Goal: Task Accomplishment & Management: Use online tool/utility

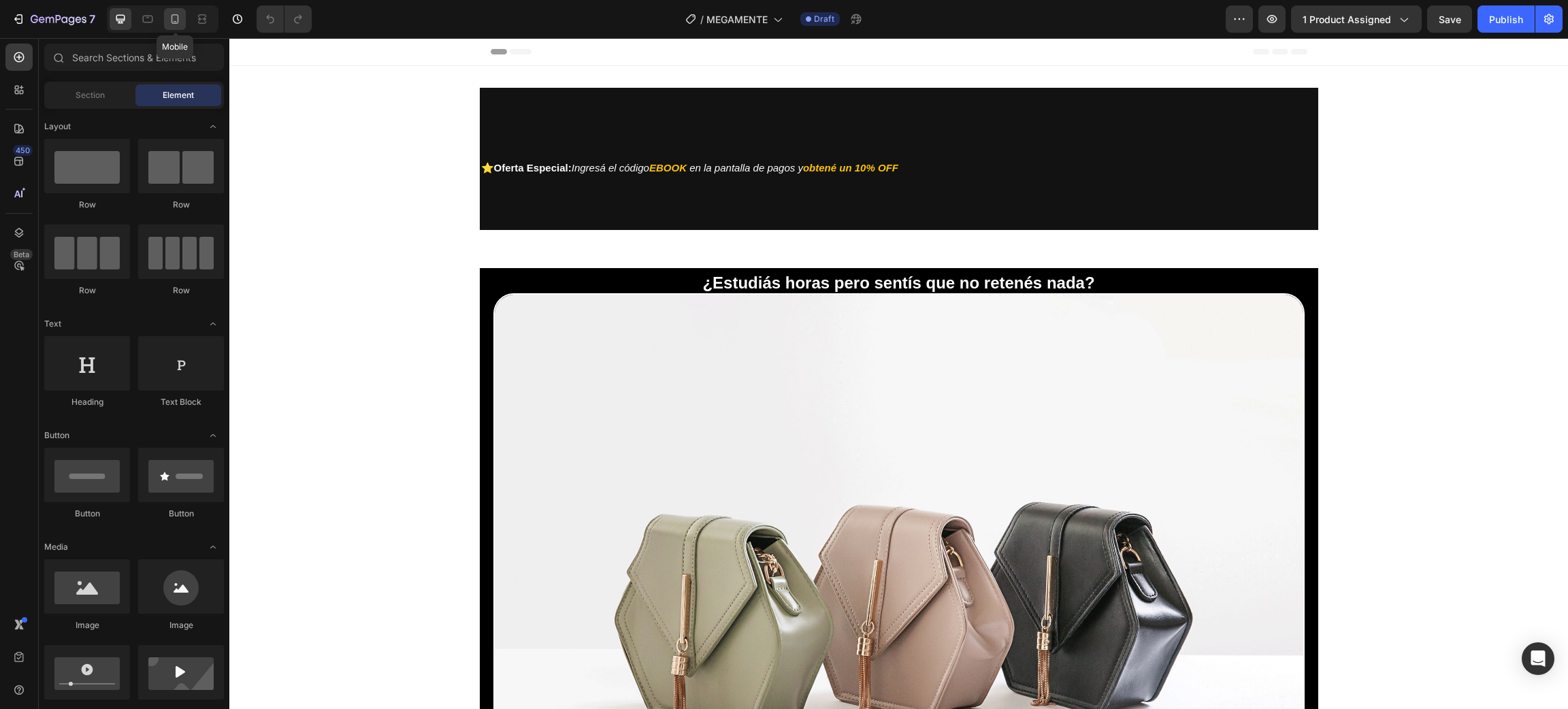
click at [172, 20] on icon at bounding box center [175, 19] width 7 height 9
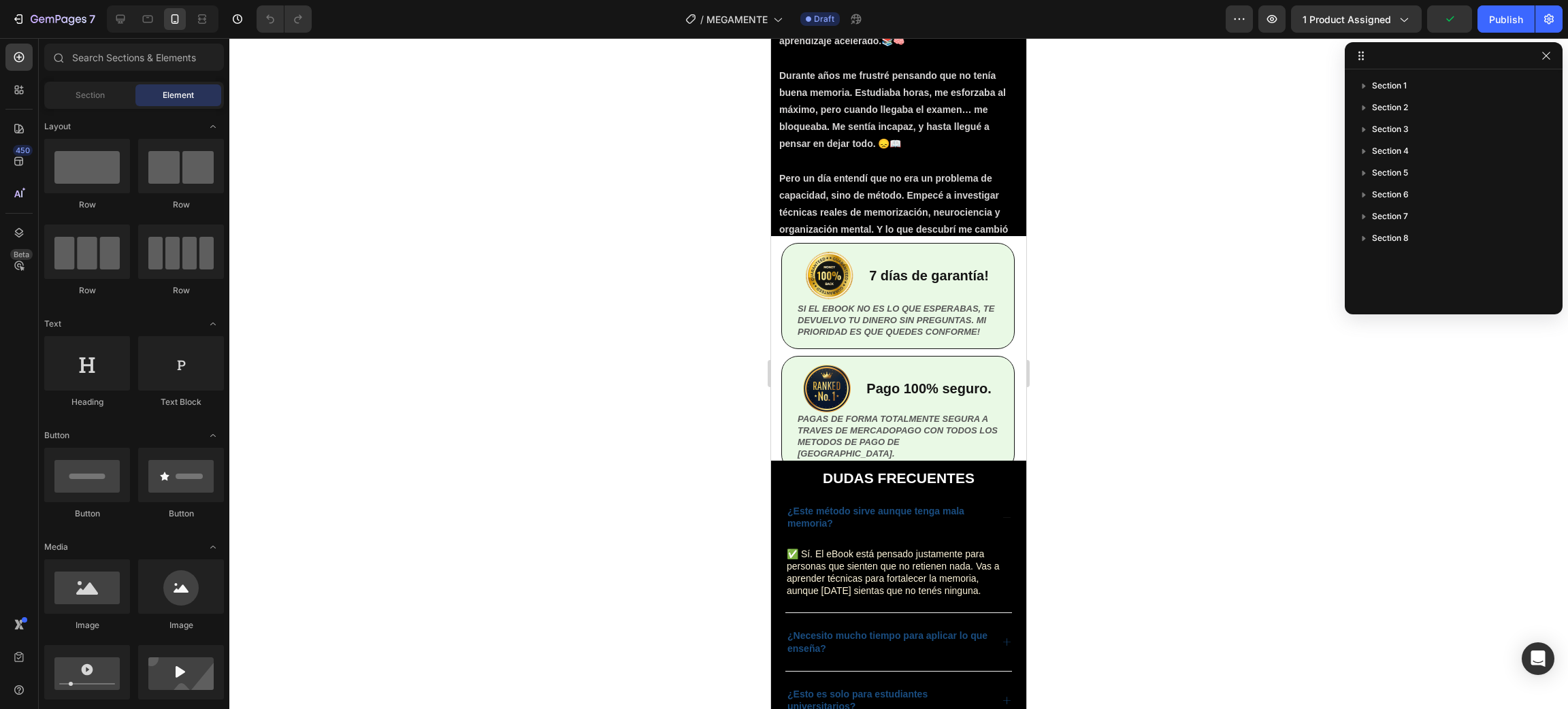
scroll to position [2670, 0]
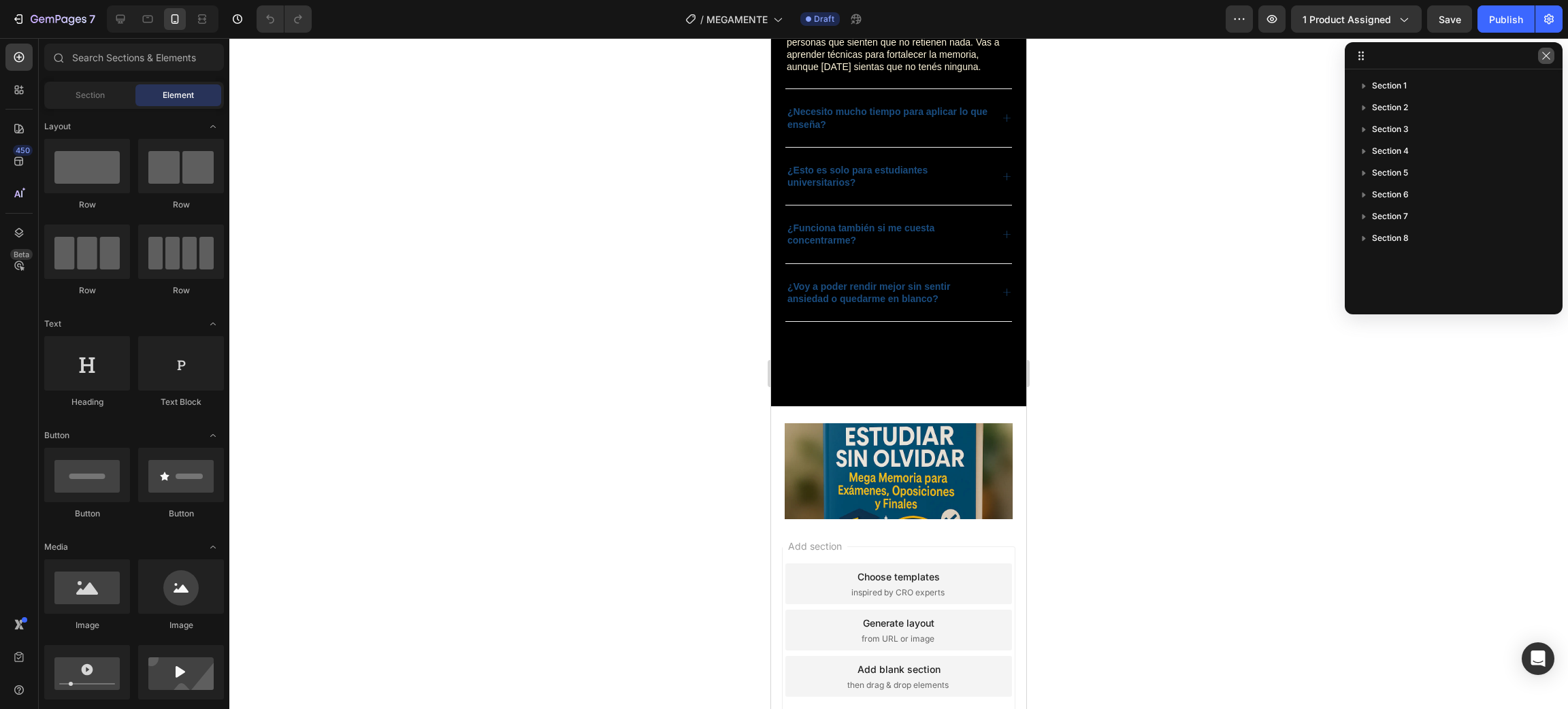
click at [1542, 50] on icon "button" at bounding box center [1546, 56] width 11 height 11
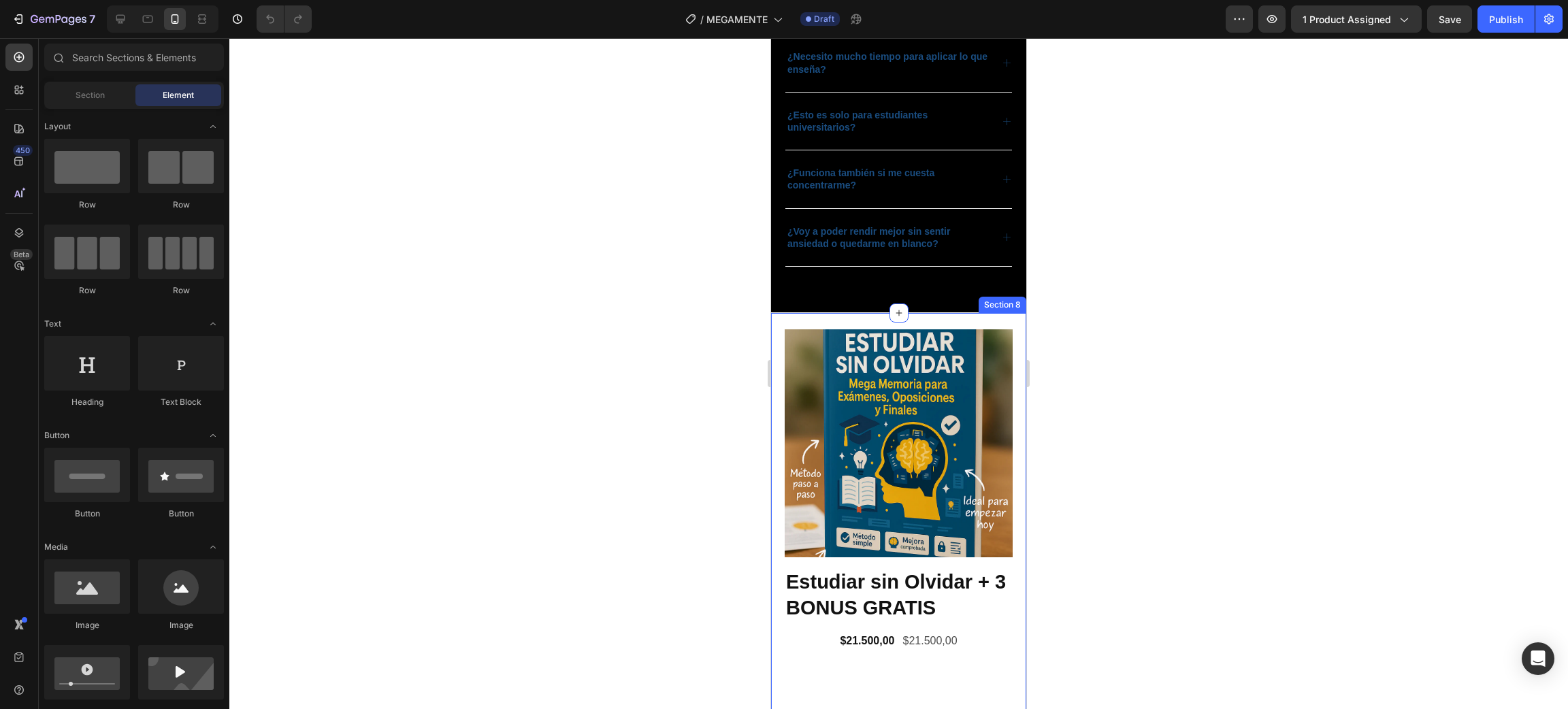
scroll to position [2949, 0]
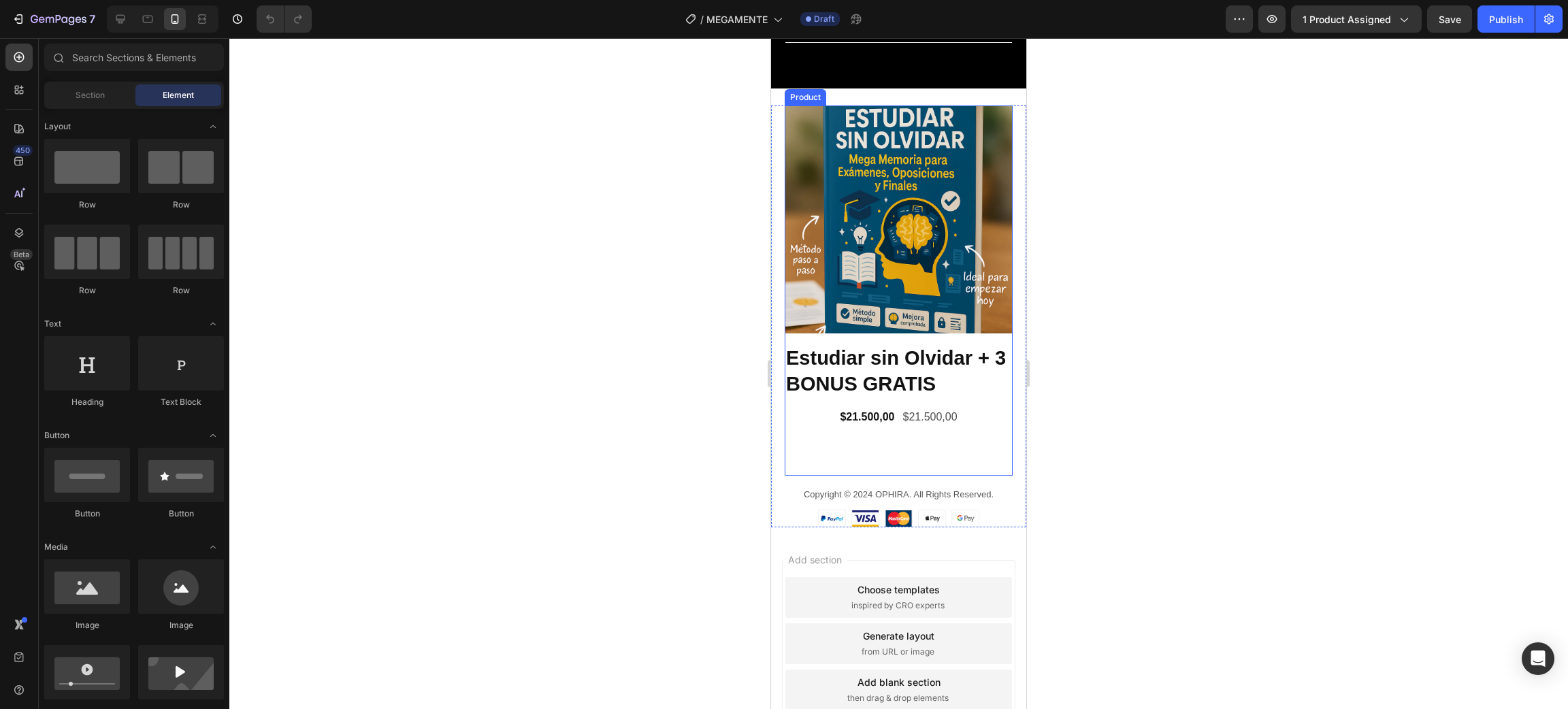
click at [927, 415] on div "Estudiar sin Olvidar + 3 BONUS GRATIS Product Title $21.500,00 Product Price Pr…" at bounding box center [899, 410] width 228 height 131
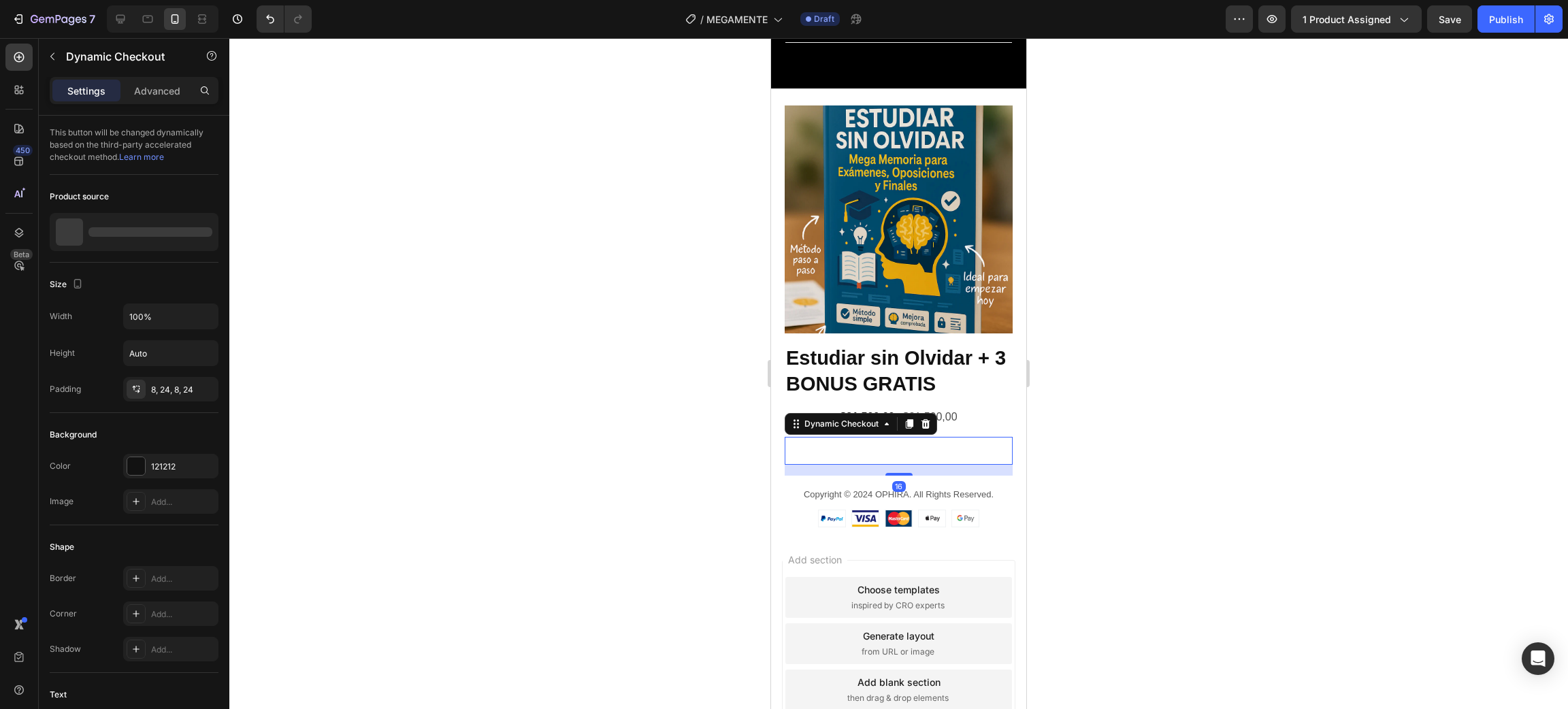
click at [920, 447] on button "COMPRAR" at bounding box center [899, 450] width 228 height 28
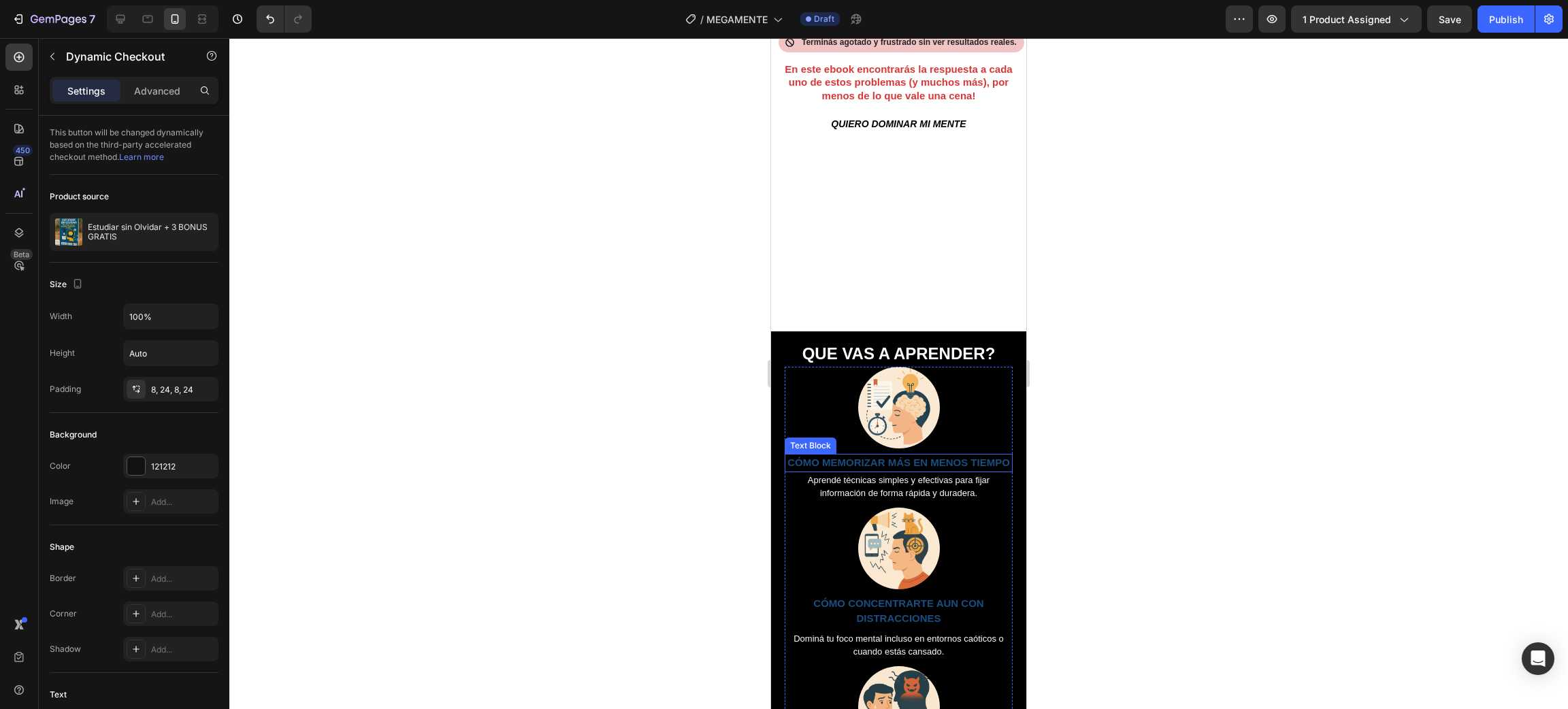
scroll to position [0, 0]
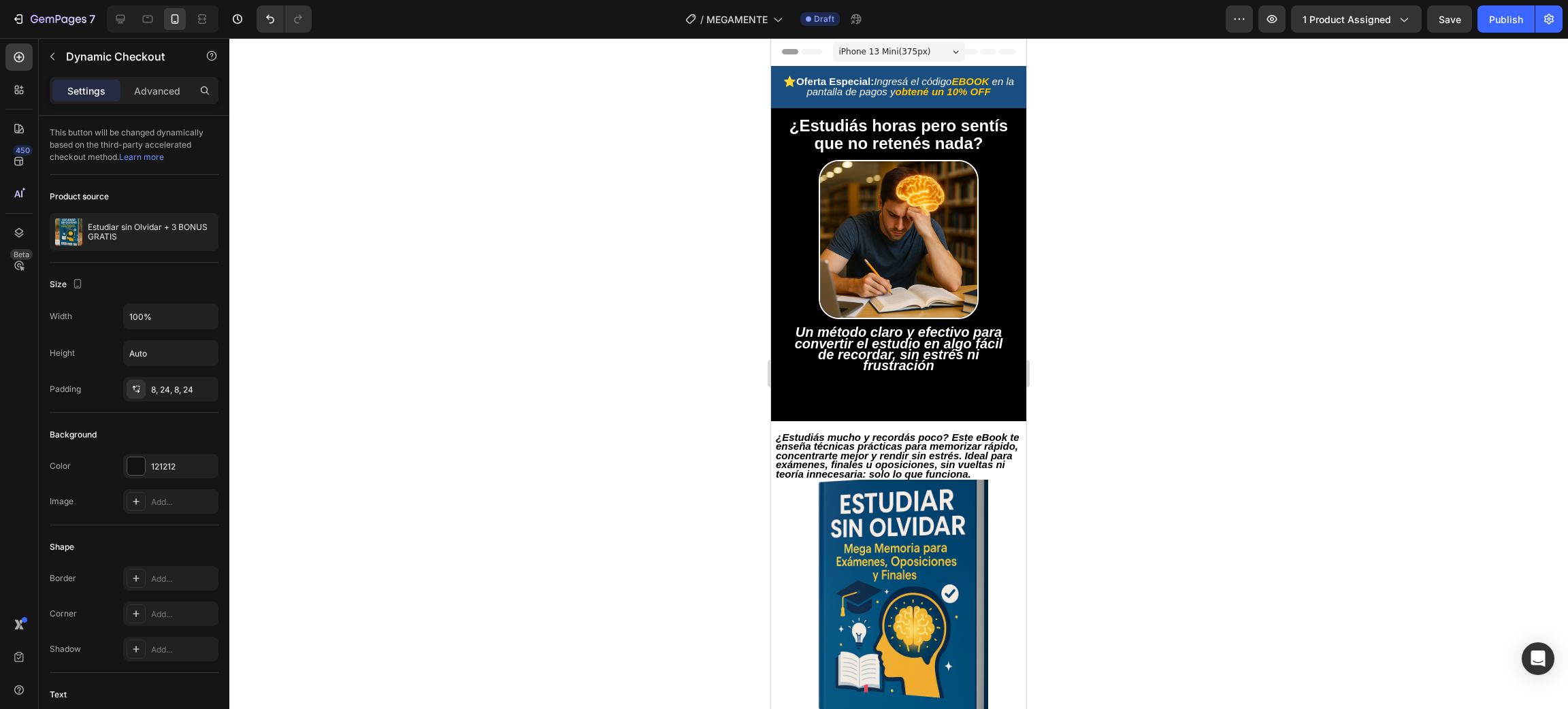
click at [1243, 340] on div at bounding box center [899, 374] width 1338 height 671
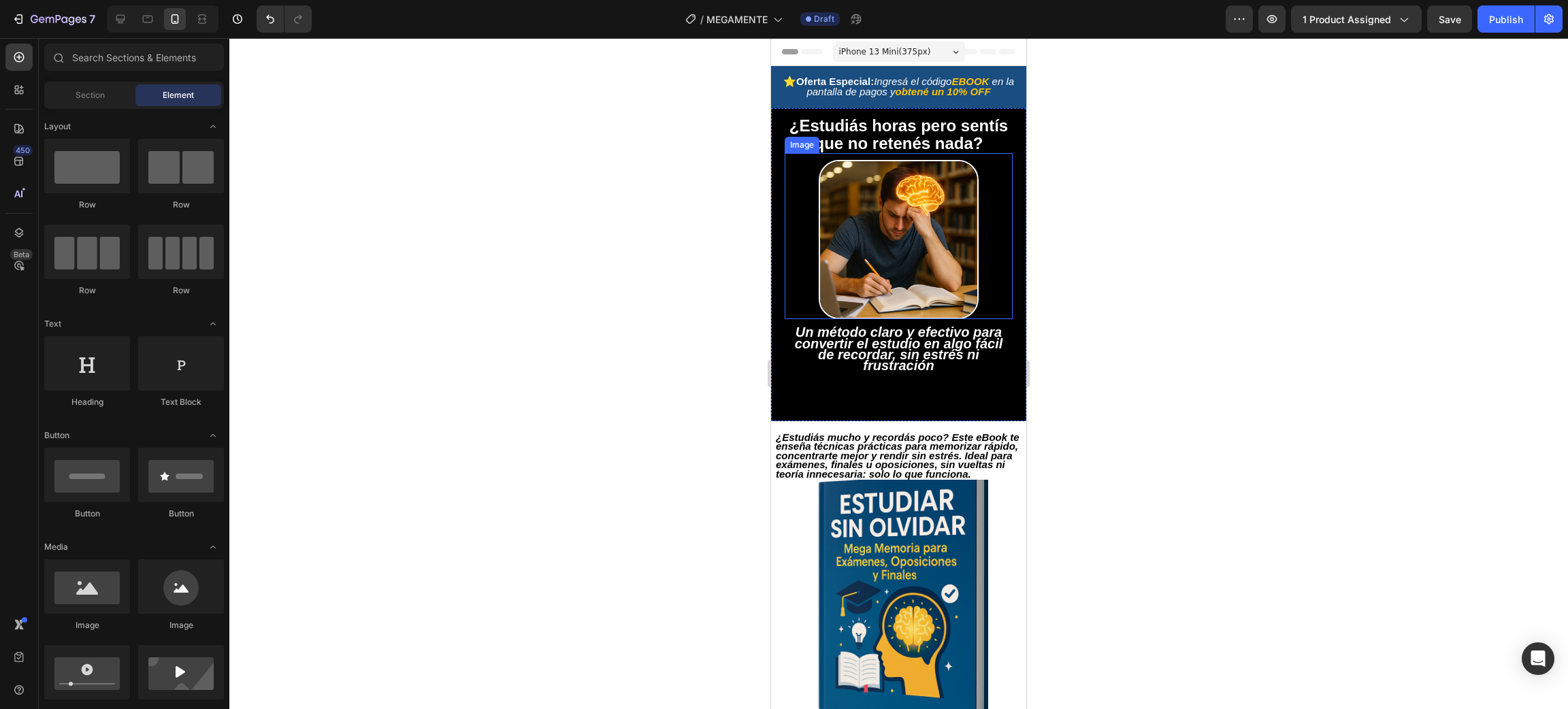
click at [874, 277] on img at bounding box center [898, 239] width 160 height 159
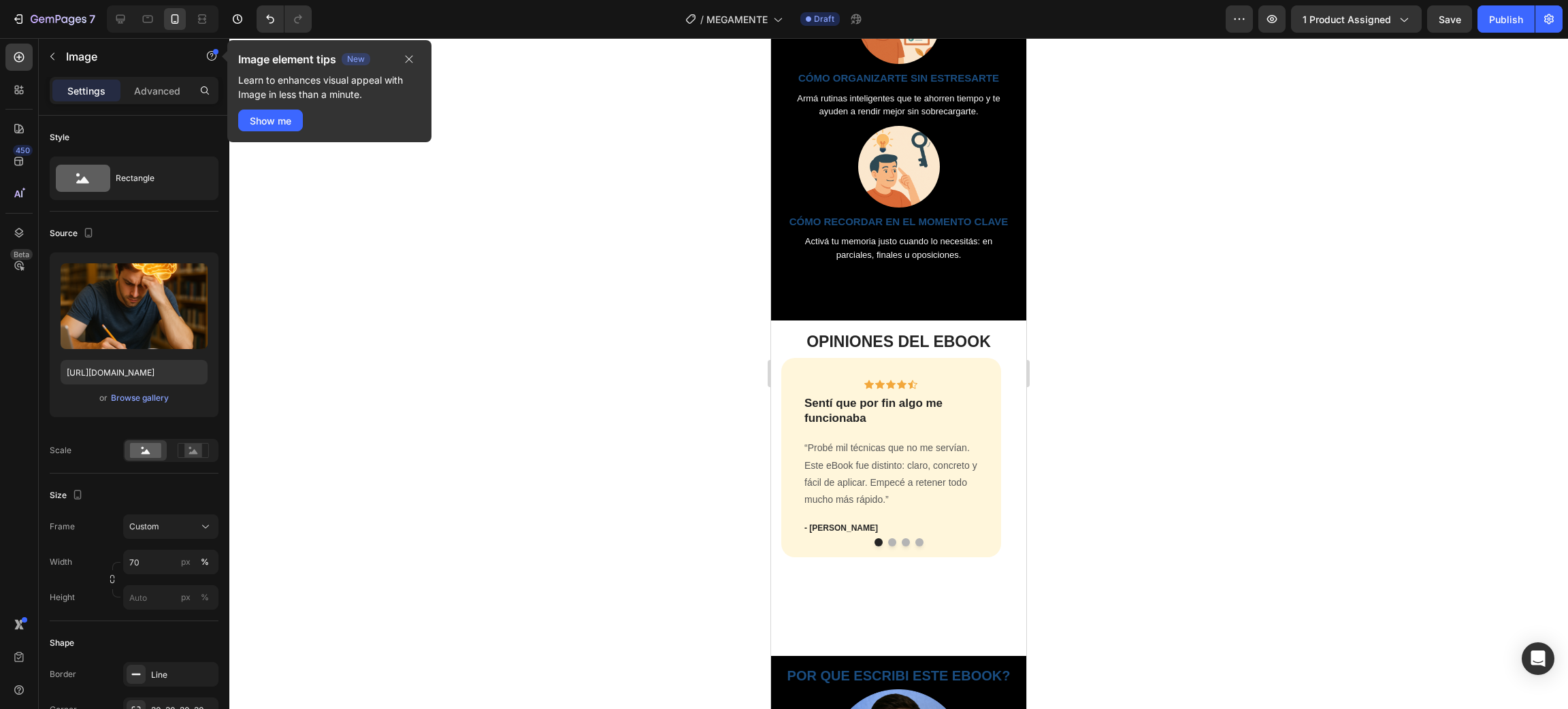
click at [1343, 380] on div at bounding box center [899, 374] width 1338 height 671
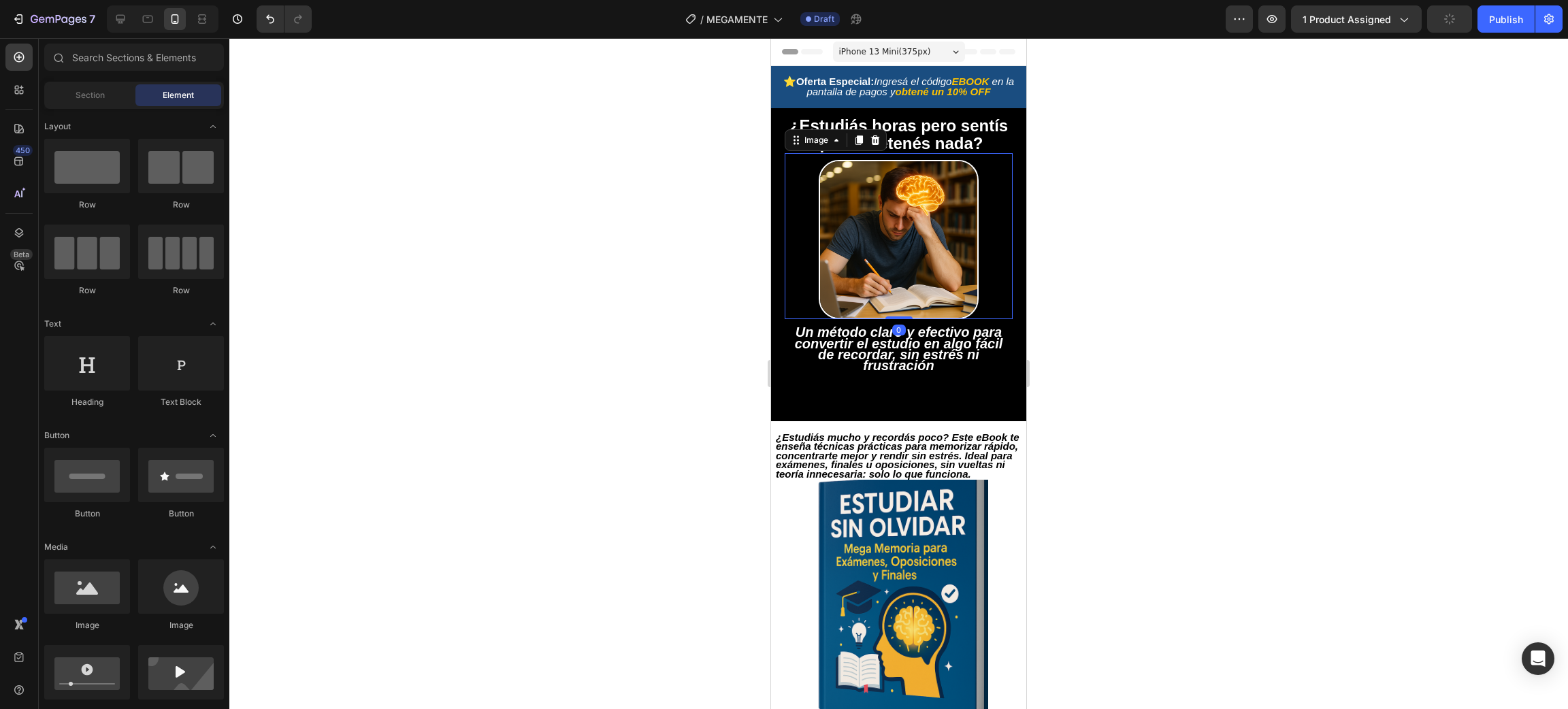
click at [907, 251] on img at bounding box center [898, 239] width 160 height 159
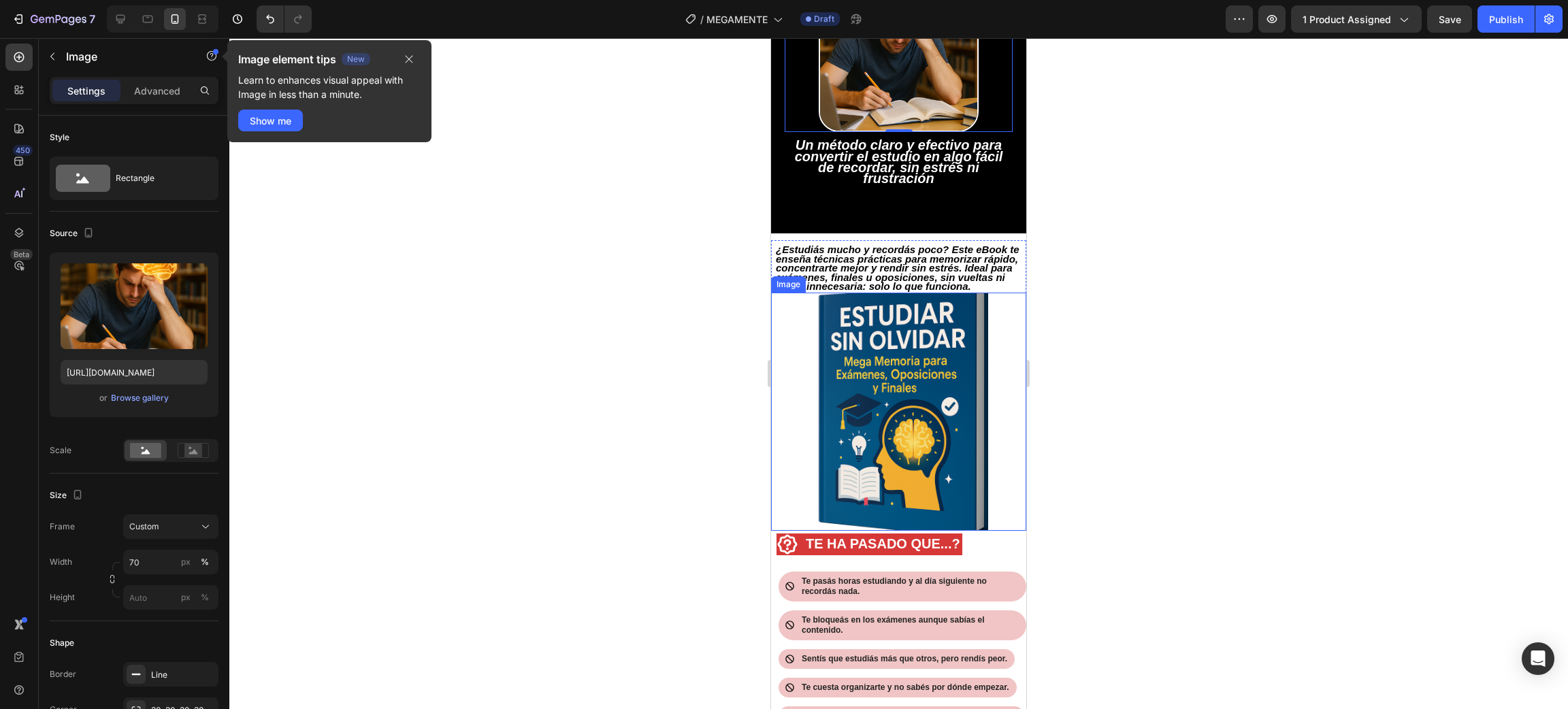
scroll to position [204, 0]
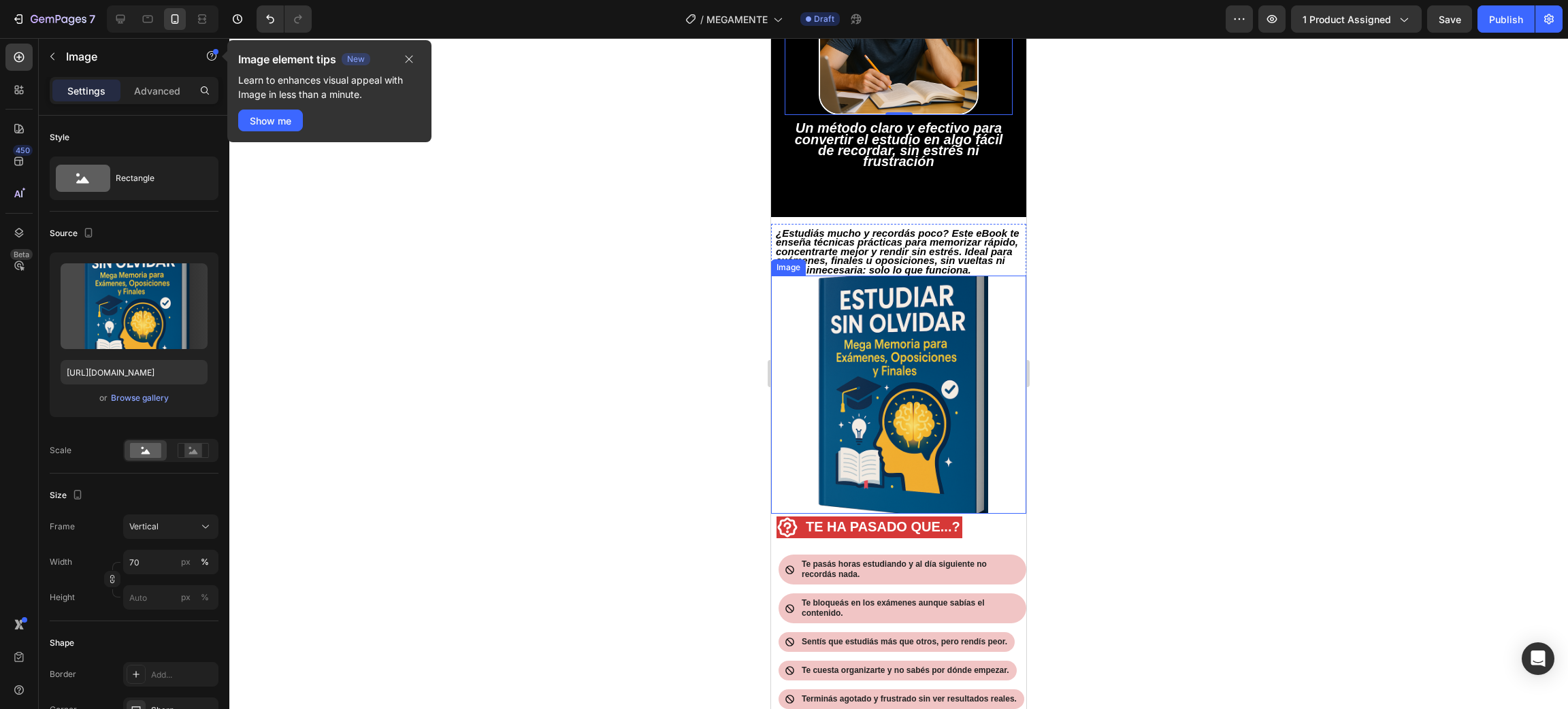
click at [894, 445] on img at bounding box center [899, 394] width 179 height 238
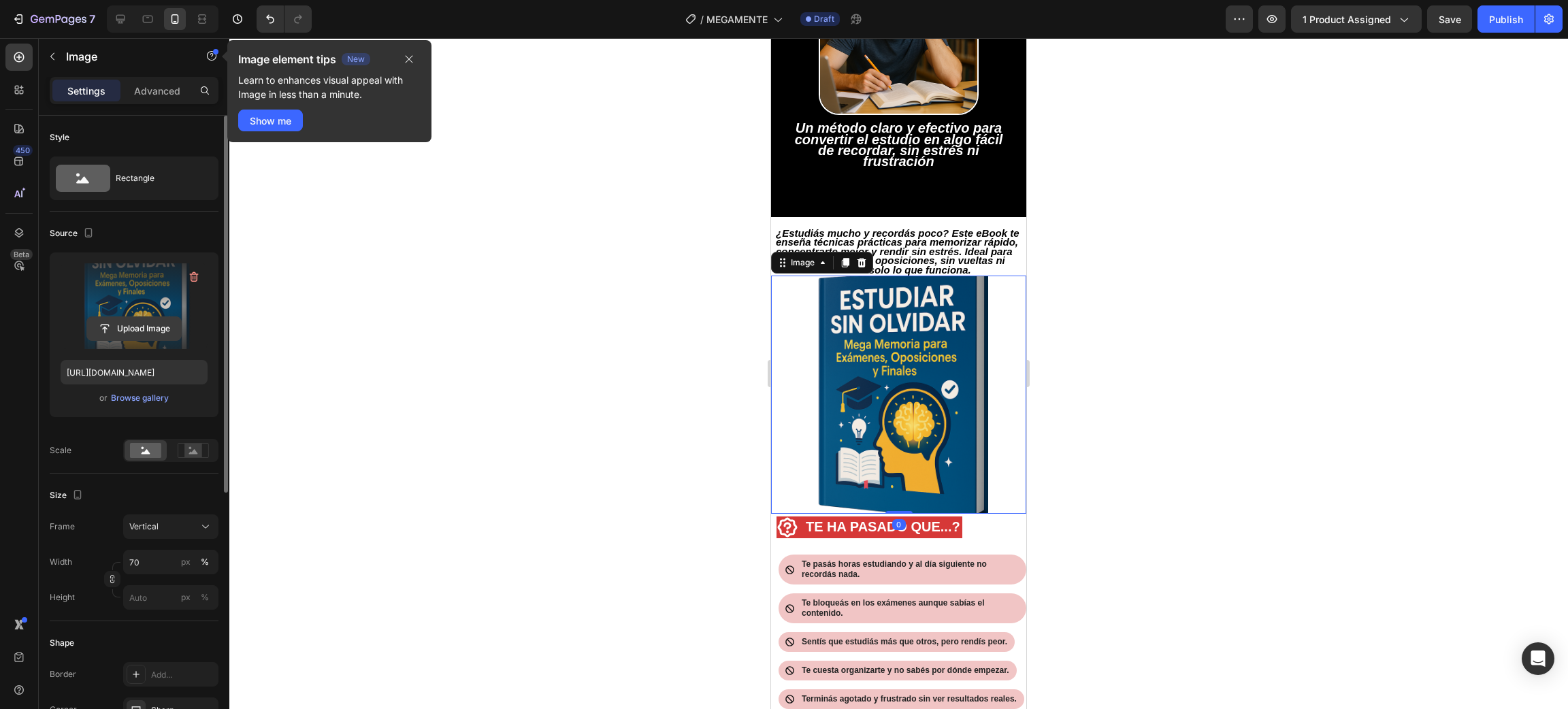
click at [116, 330] on input "file" at bounding box center [134, 328] width 94 height 23
type input "[URL][DOMAIN_NAME]"
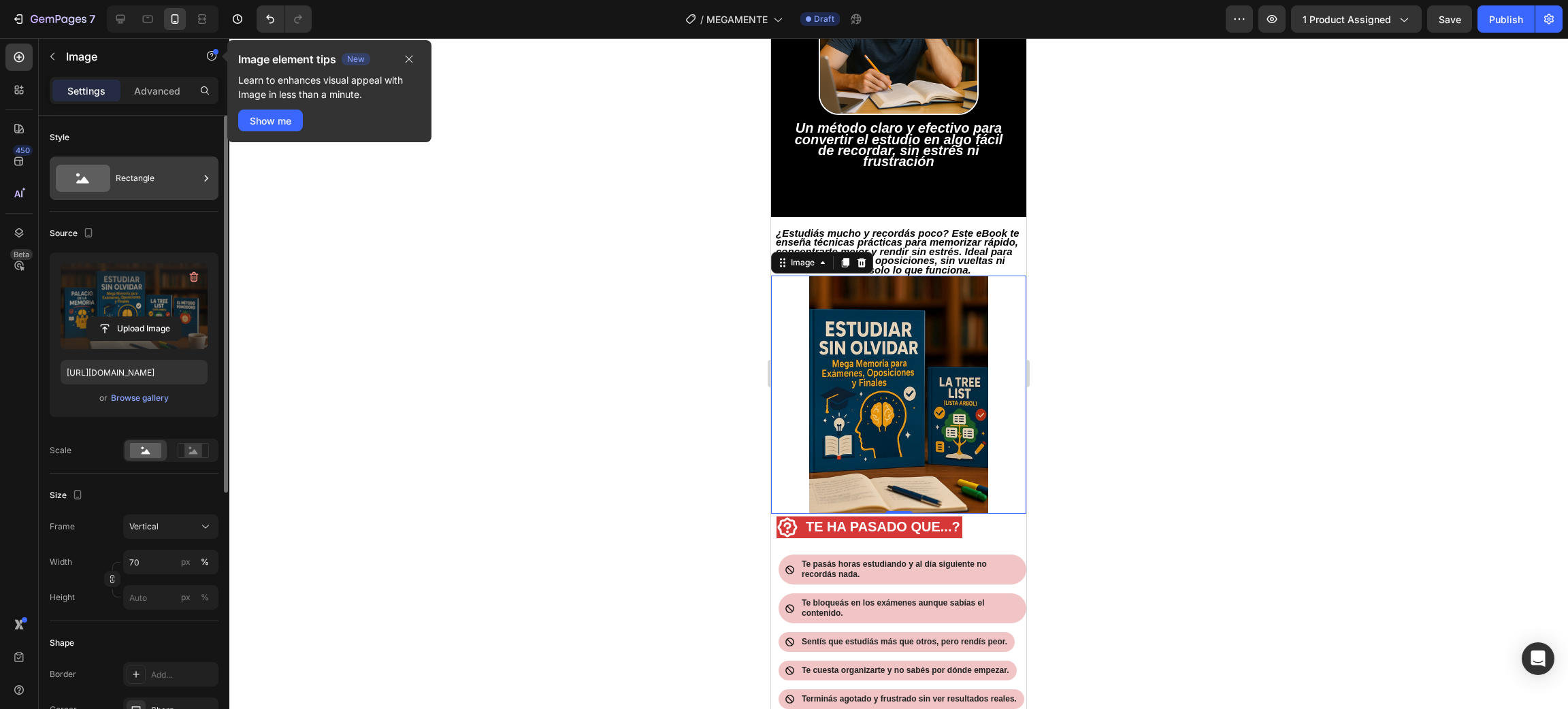
click at [125, 180] on div "Rectangle" at bounding box center [157, 178] width 83 height 31
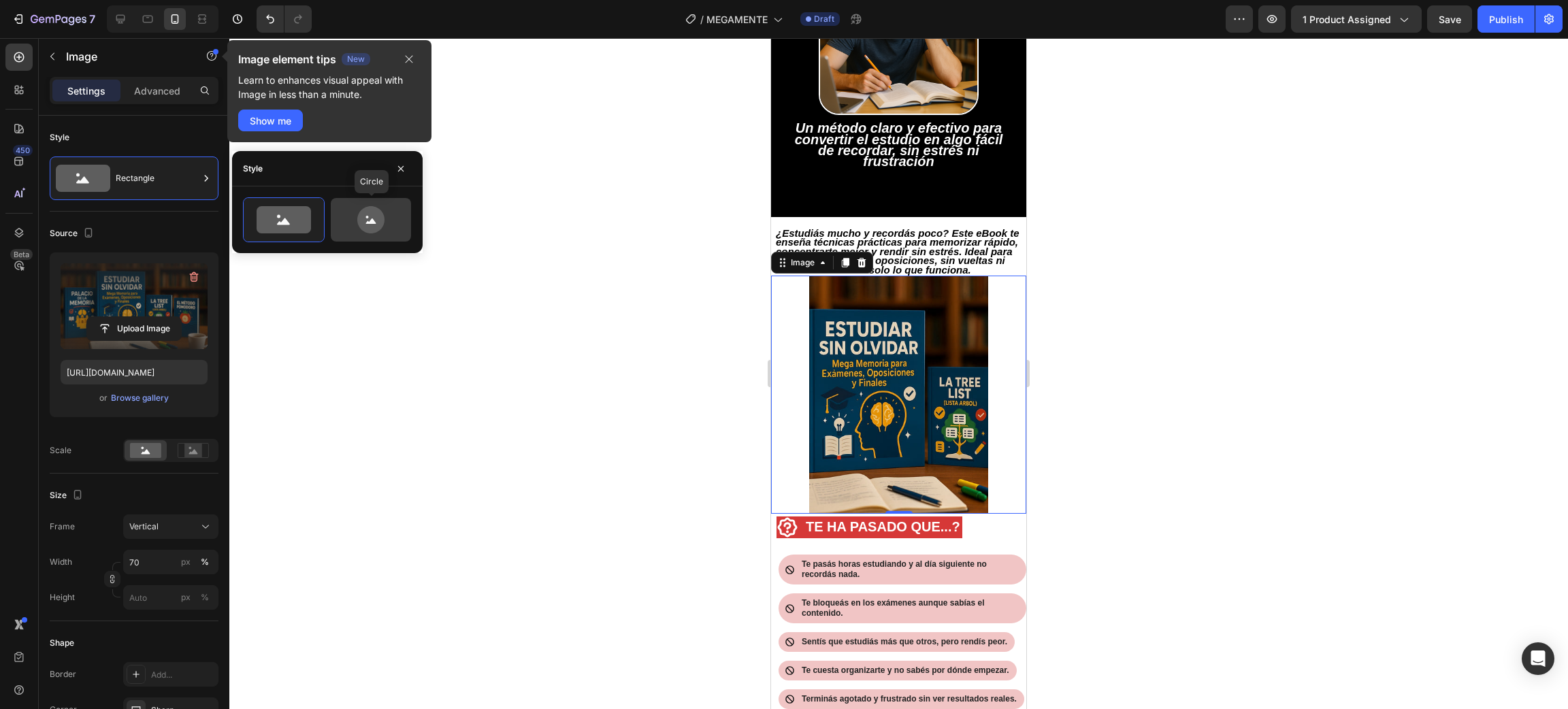
click at [377, 234] on div at bounding box center [371, 220] width 80 height 44
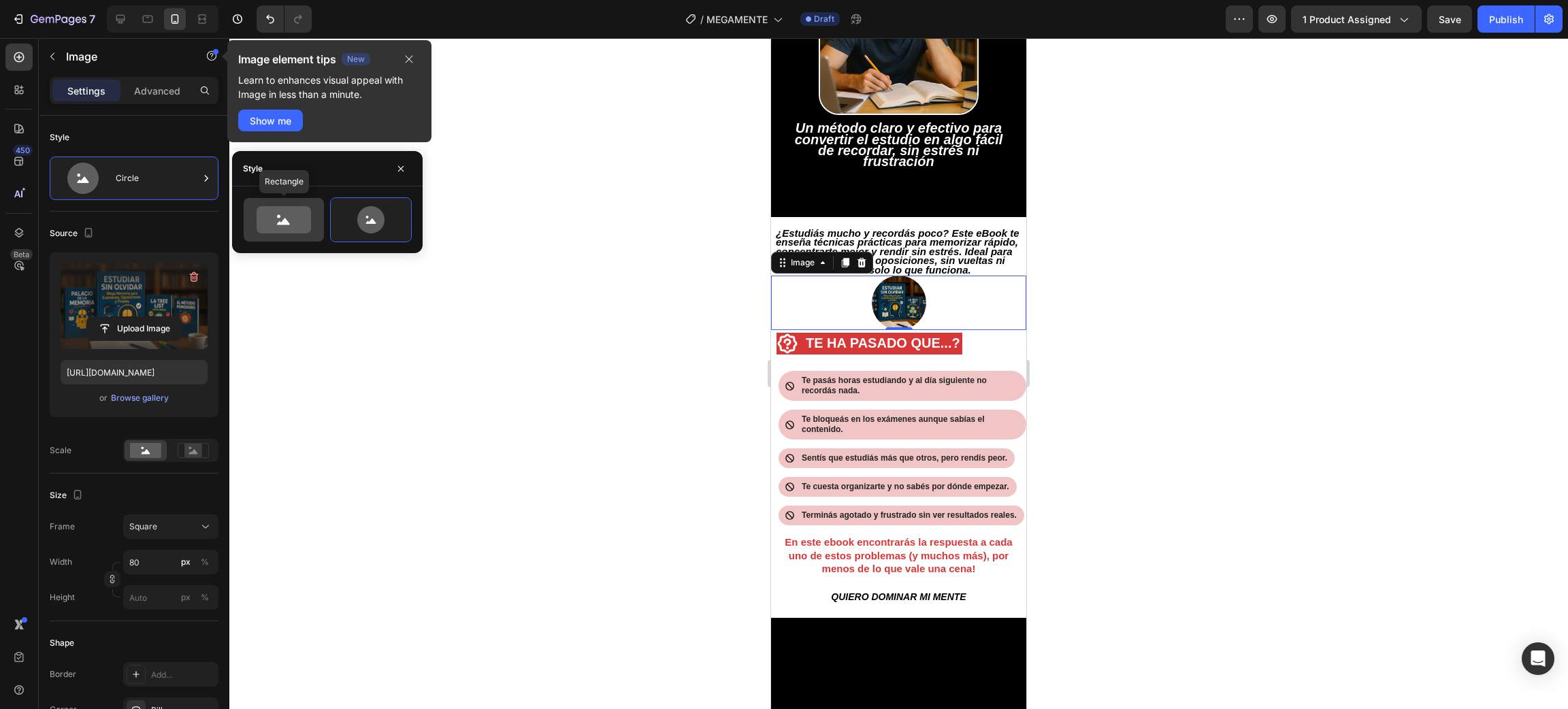
click at [274, 216] on icon at bounding box center [284, 220] width 55 height 27
type input "100"
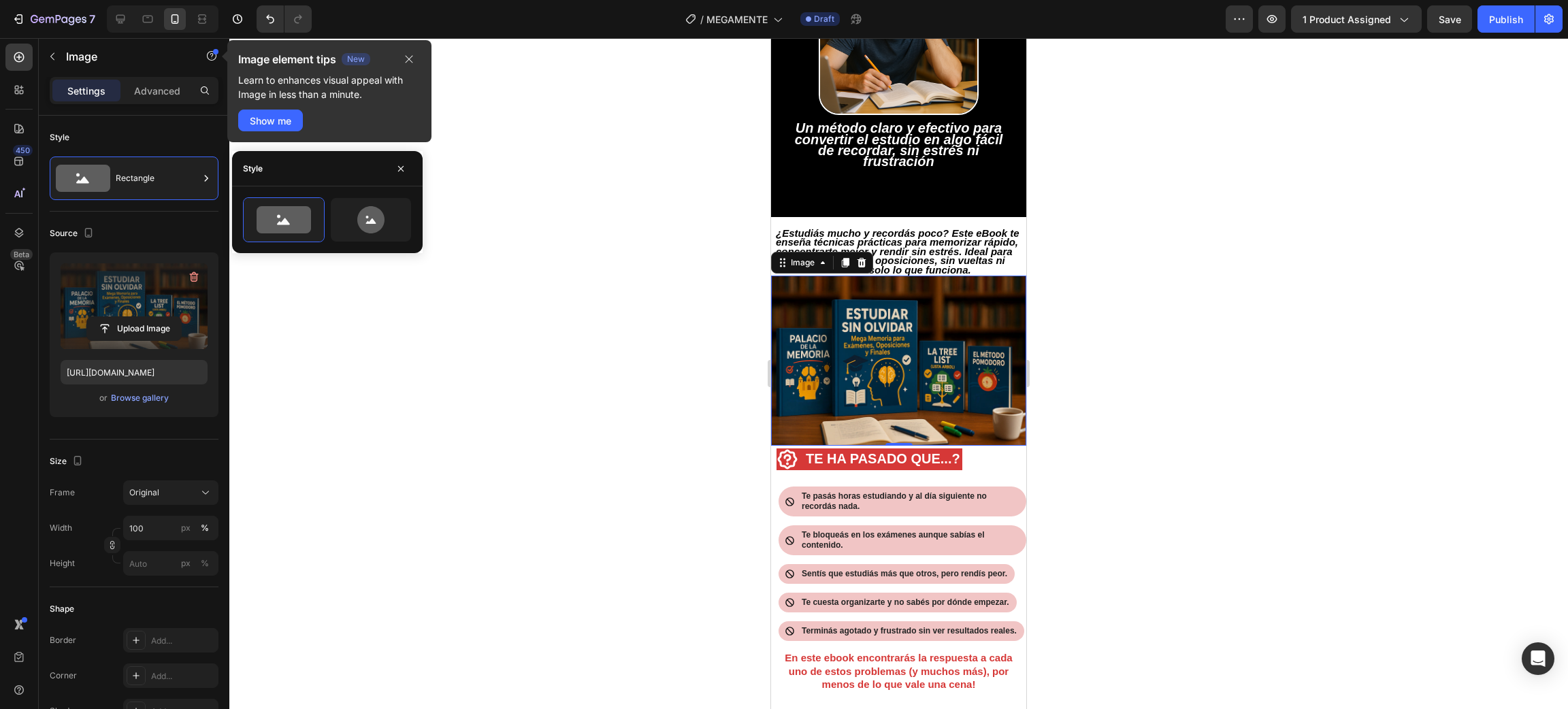
click at [538, 313] on div at bounding box center [899, 374] width 1338 height 671
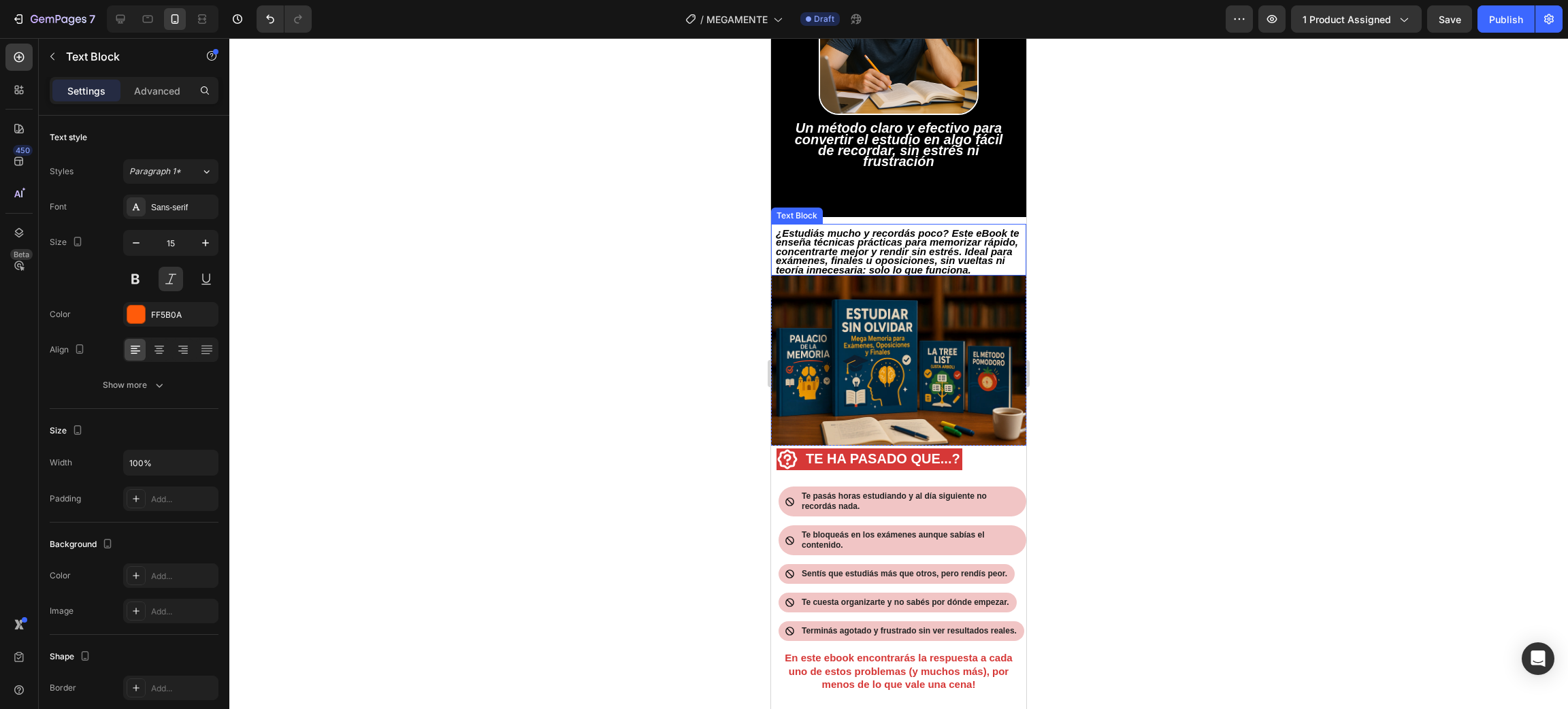
click at [1007, 252] on div "¿Estudiás mucho y recordás poco? Este eBook te enseña técnicas prácticas para m…" at bounding box center [899, 250] width 255 height 52
click at [1244, 280] on div at bounding box center [899, 374] width 1338 height 671
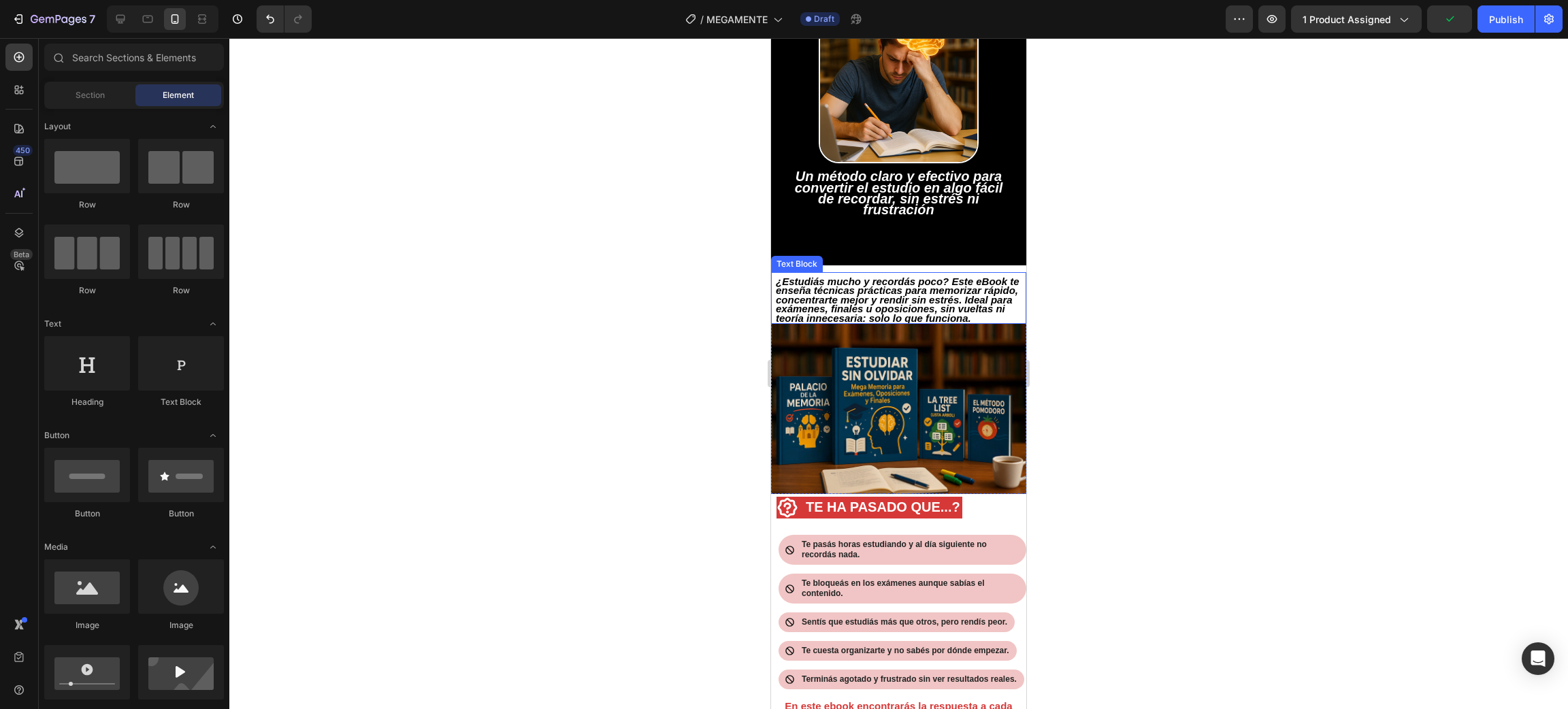
scroll to position [0, 0]
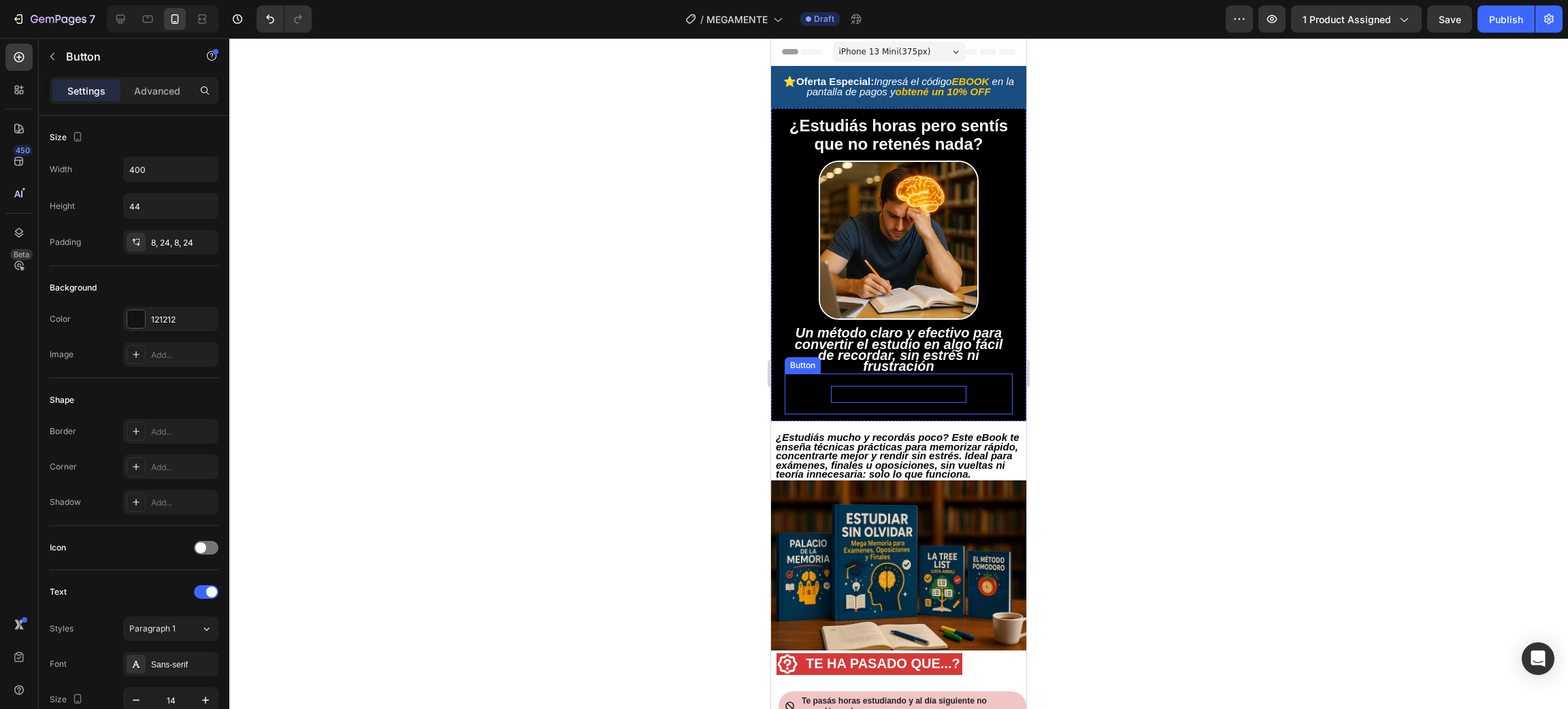
click at [925, 398] on strong "QUIERO DOMINAR MI MENTE" at bounding box center [898, 394] width 135 height 11
click at [1182, 406] on div at bounding box center [899, 374] width 1338 height 671
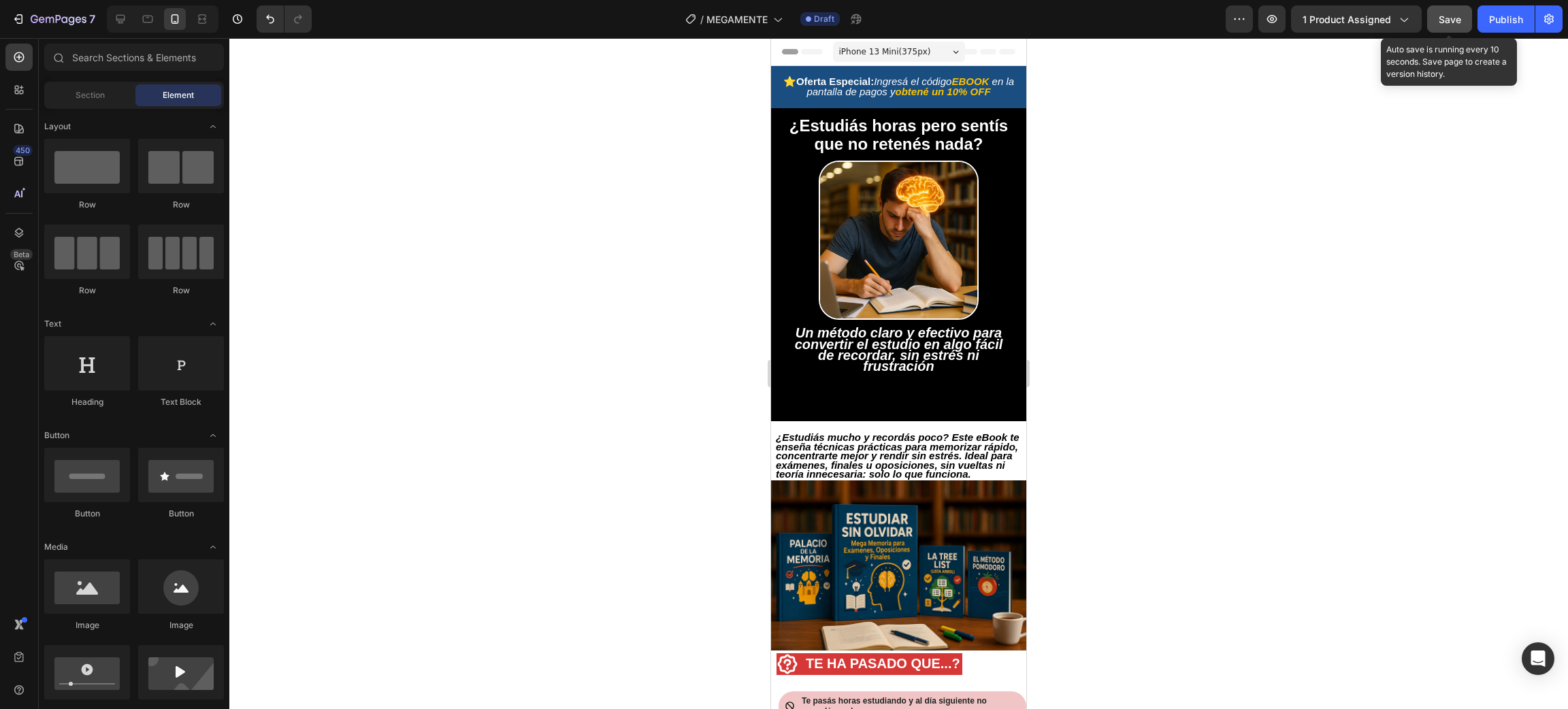
click at [1463, 20] on button "Save" at bounding box center [1449, 19] width 45 height 27
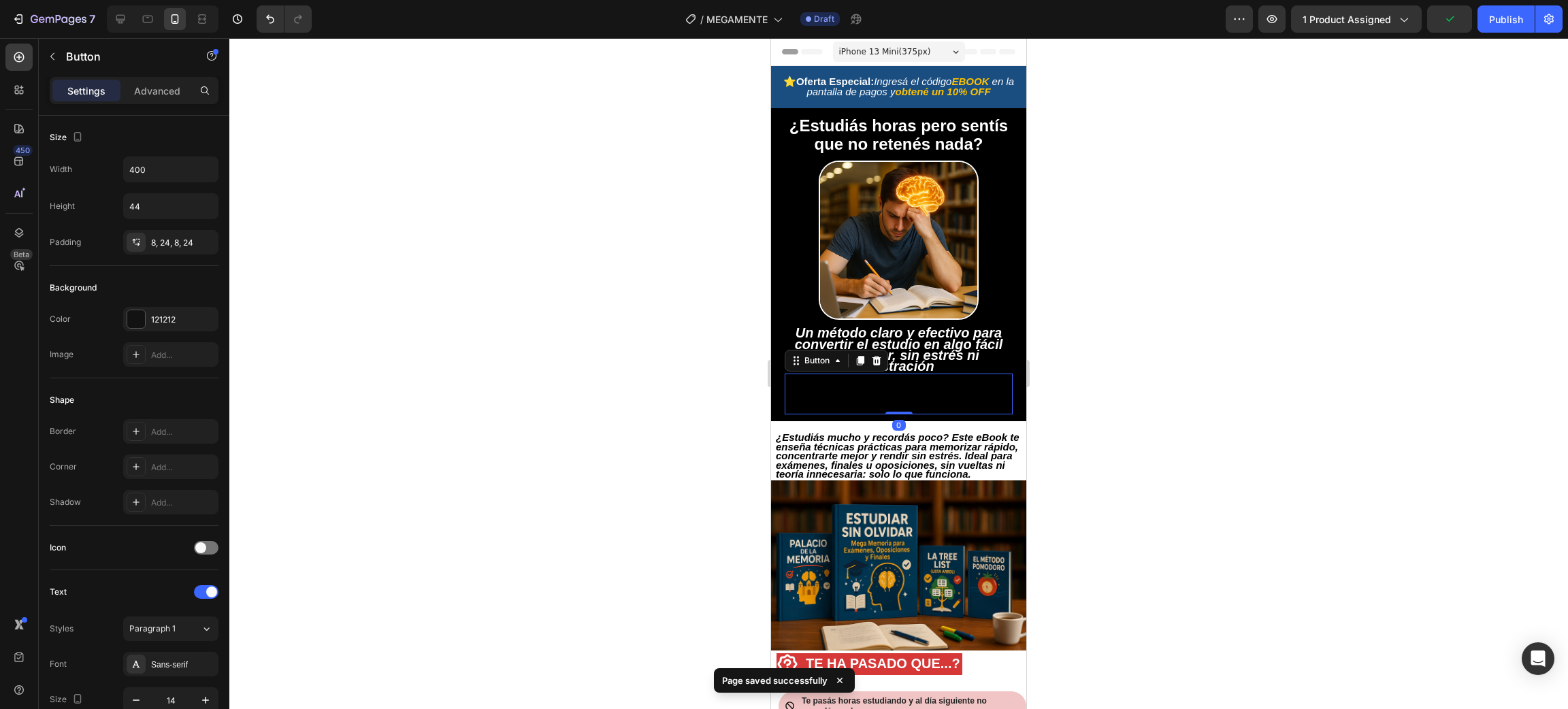
click at [950, 384] on button "QUIERO DOMINAR MI MENTE" at bounding box center [899, 394] width 228 height 30
click at [1489, 23] on div "Publish" at bounding box center [1505, 19] width 34 height 15
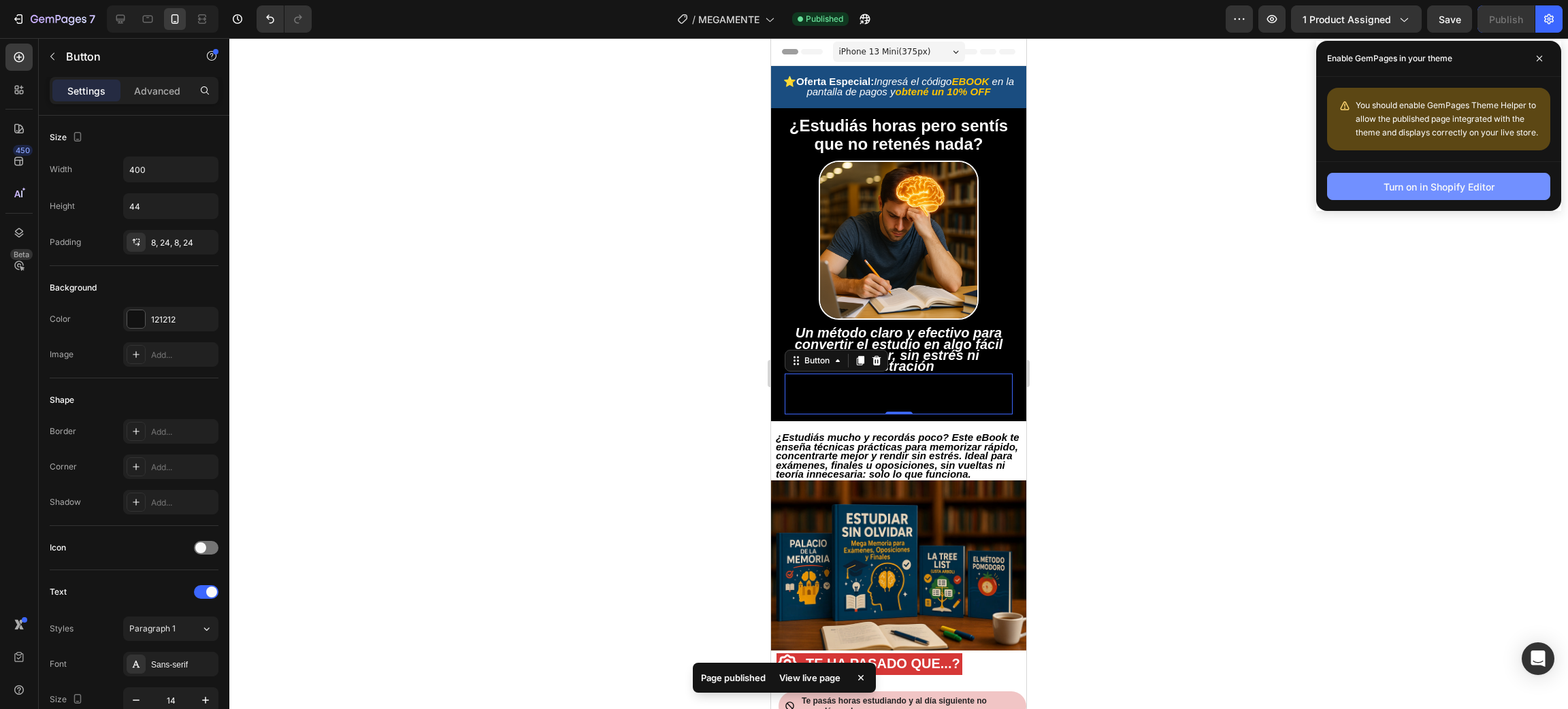
click at [1447, 182] on div "Turn on in Shopify Editor" at bounding box center [1439, 187] width 111 height 15
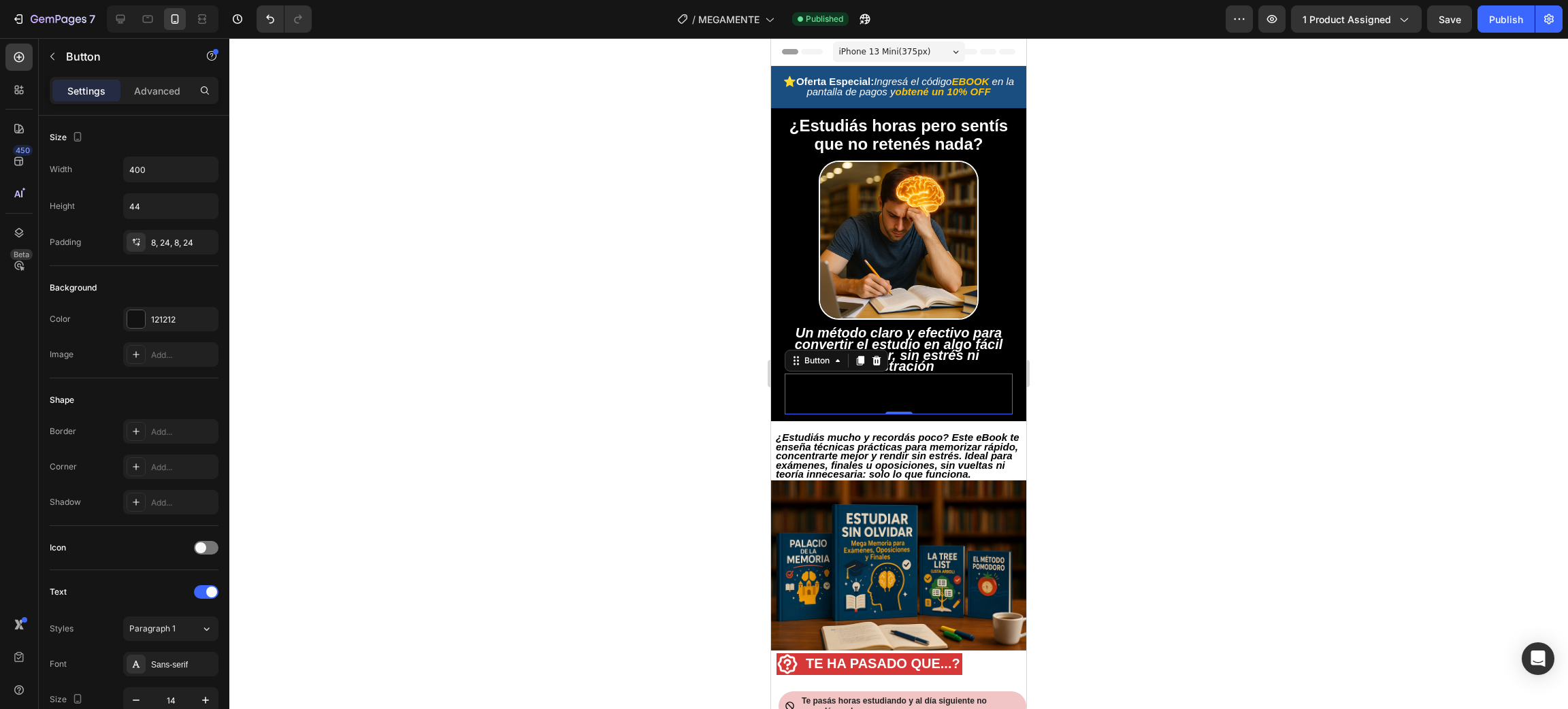
click at [667, 197] on div at bounding box center [899, 374] width 1338 height 671
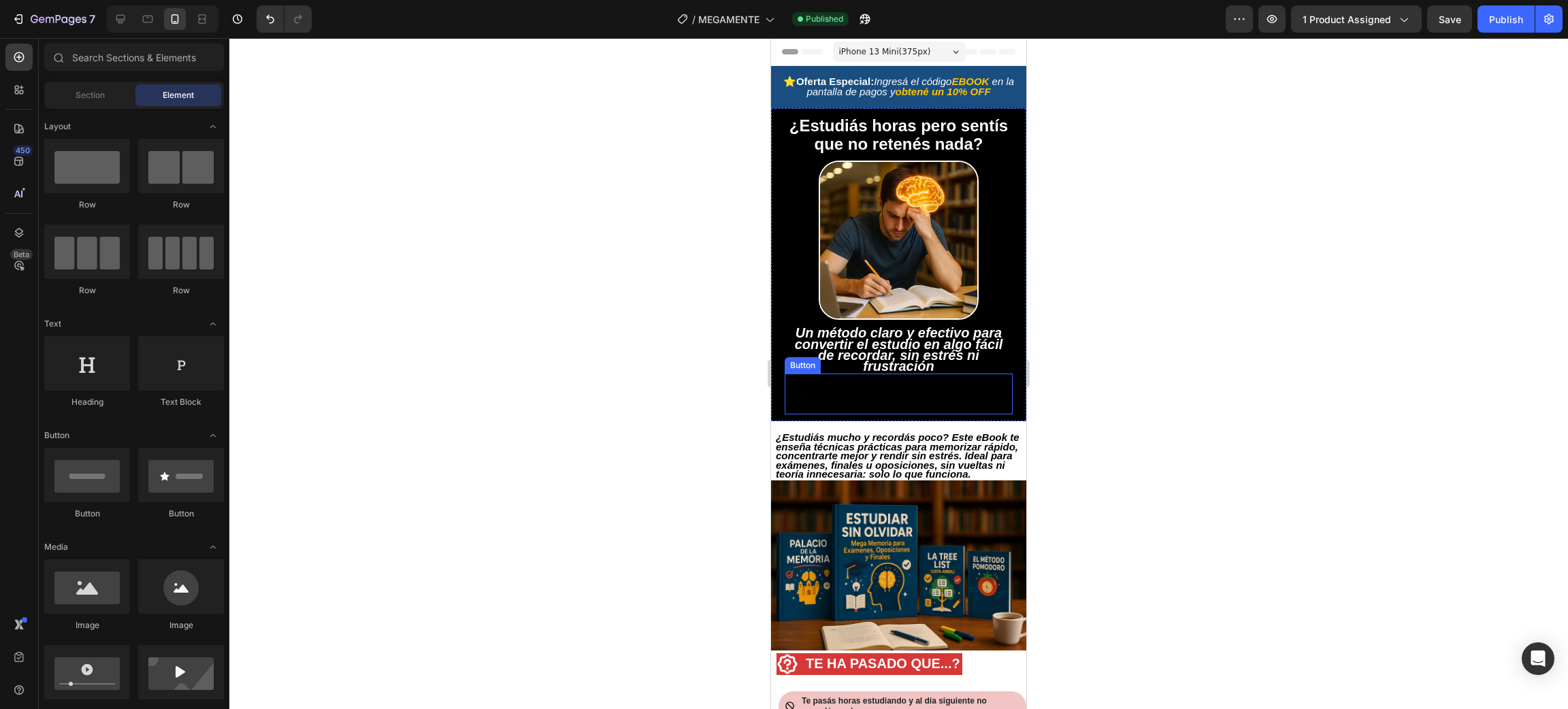
click at [976, 403] on button "QUIERO DOMINAR MI MENTE" at bounding box center [899, 394] width 228 height 30
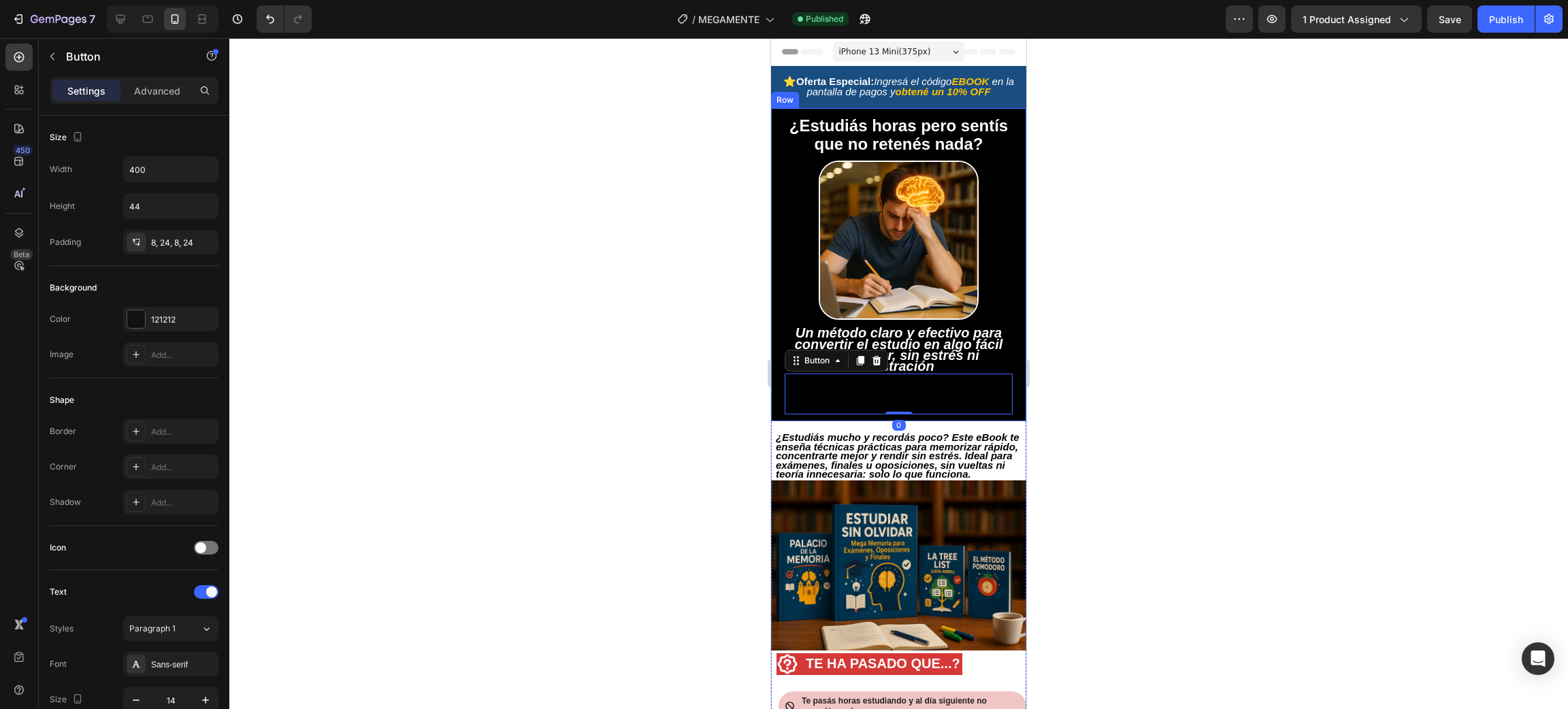
click at [1008, 383] on div "¿Estudiás horas pero sentís que no retenés nada? Text Block Image Un método cla…" at bounding box center [899, 264] width 255 height 313
click at [981, 398] on button "QUIERO DOMINAR MI MENTE" at bounding box center [899, 394] width 228 height 30
click at [876, 358] on div at bounding box center [877, 361] width 16 height 16
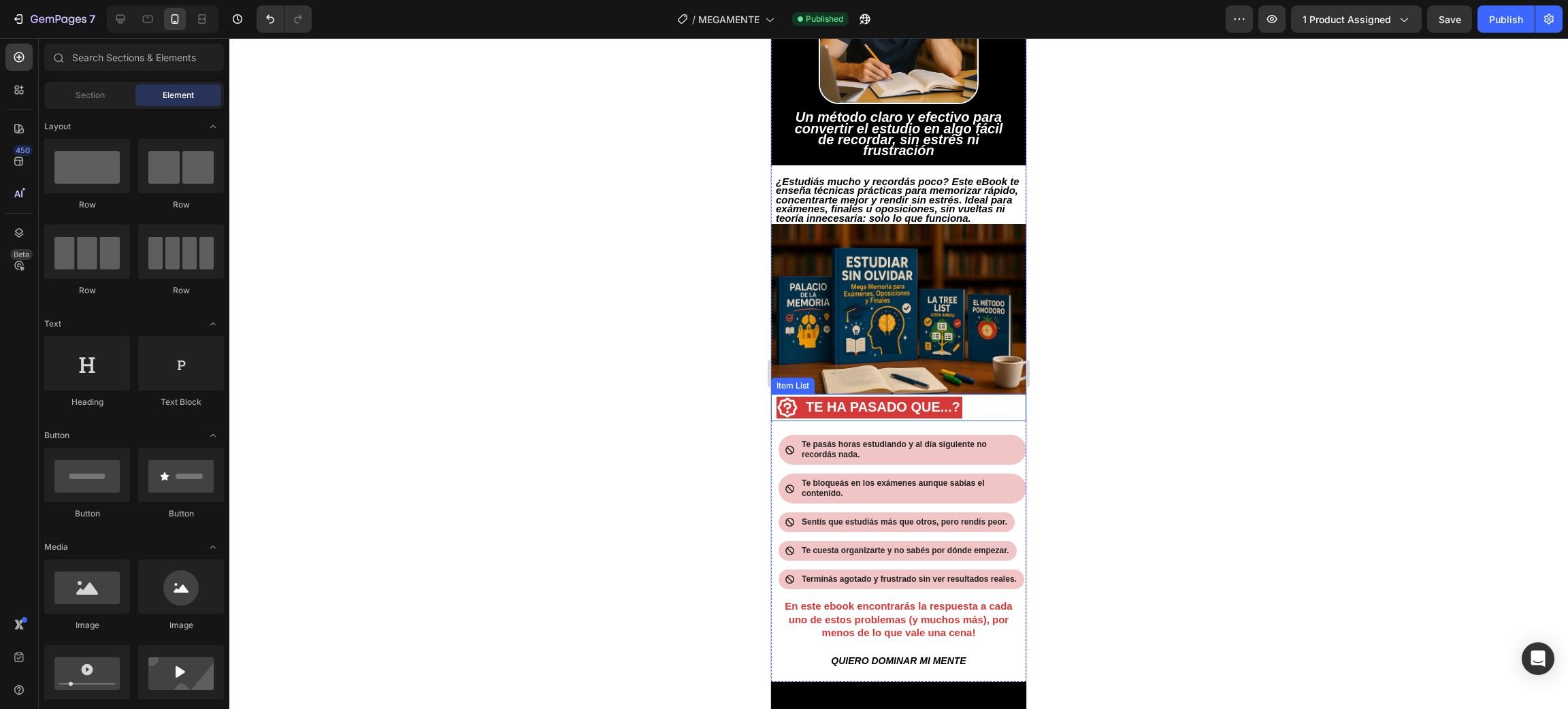
scroll to position [305, 0]
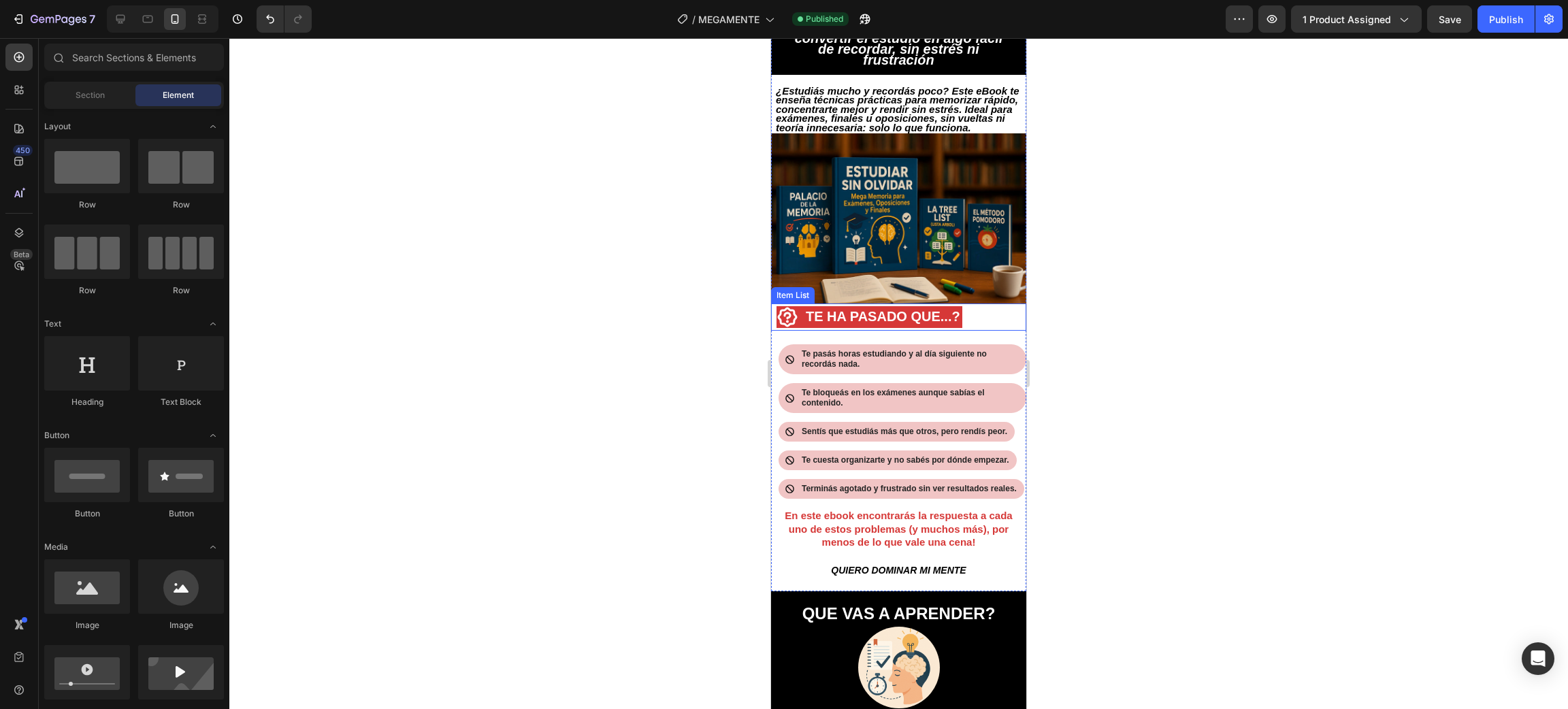
click at [913, 328] on div "TE HA PASADO QUE...?" at bounding box center [883, 317] width 159 height 22
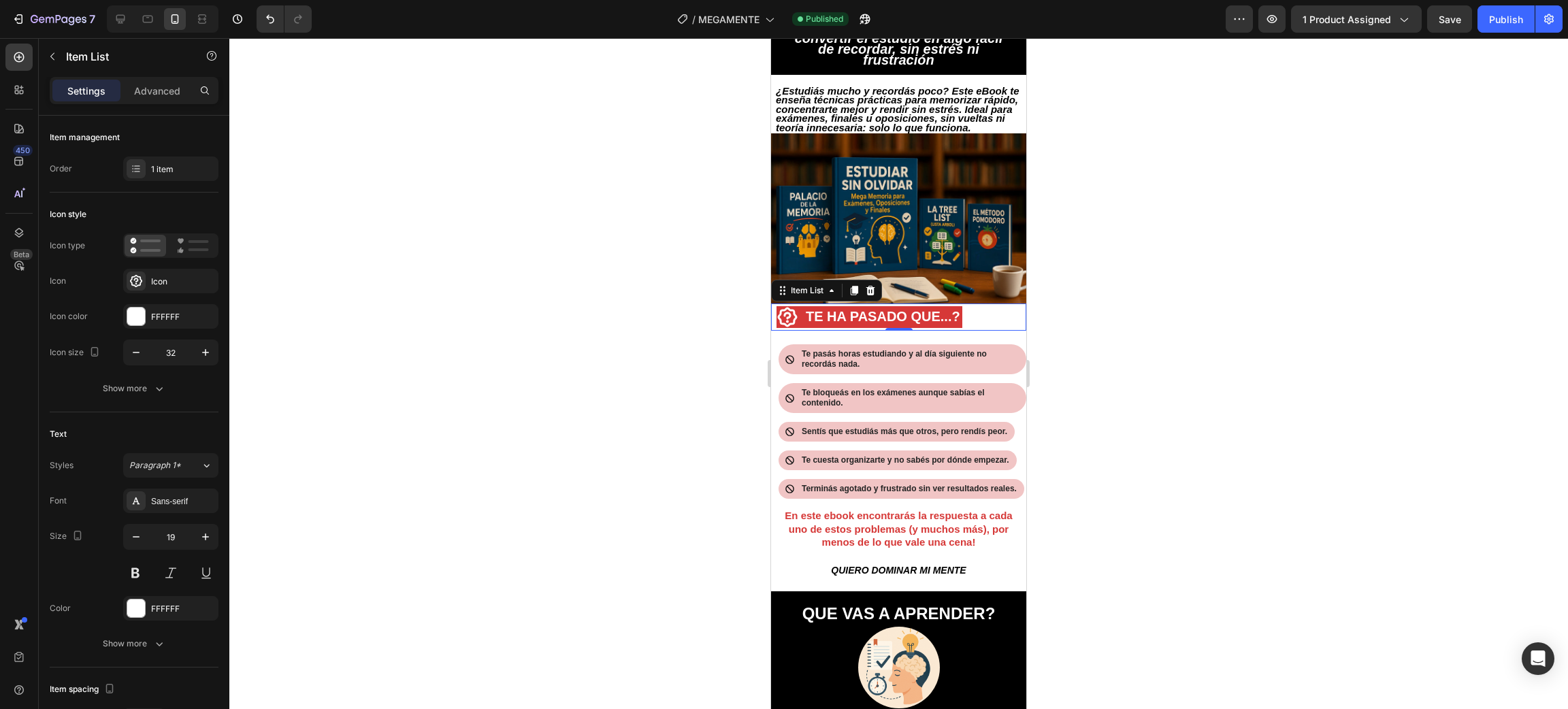
click at [961, 318] on div "TE HA PASADO QUE...?" at bounding box center [883, 317] width 159 height 22
click at [1051, 330] on div at bounding box center [899, 374] width 1338 height 671
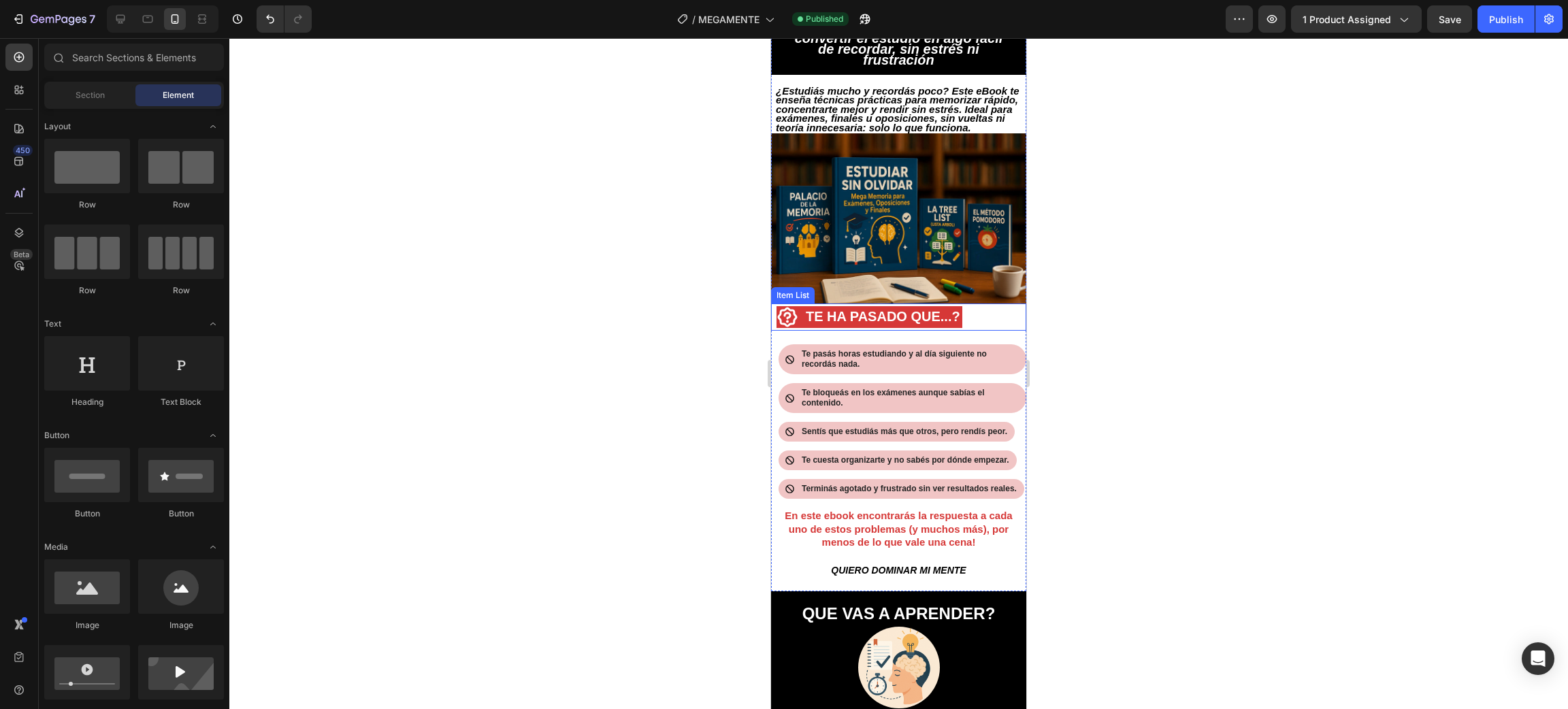
click at [906, 321] on strong "TE HA PASADO QUE...?" at bounding box center [882, 316] width 154 height 15
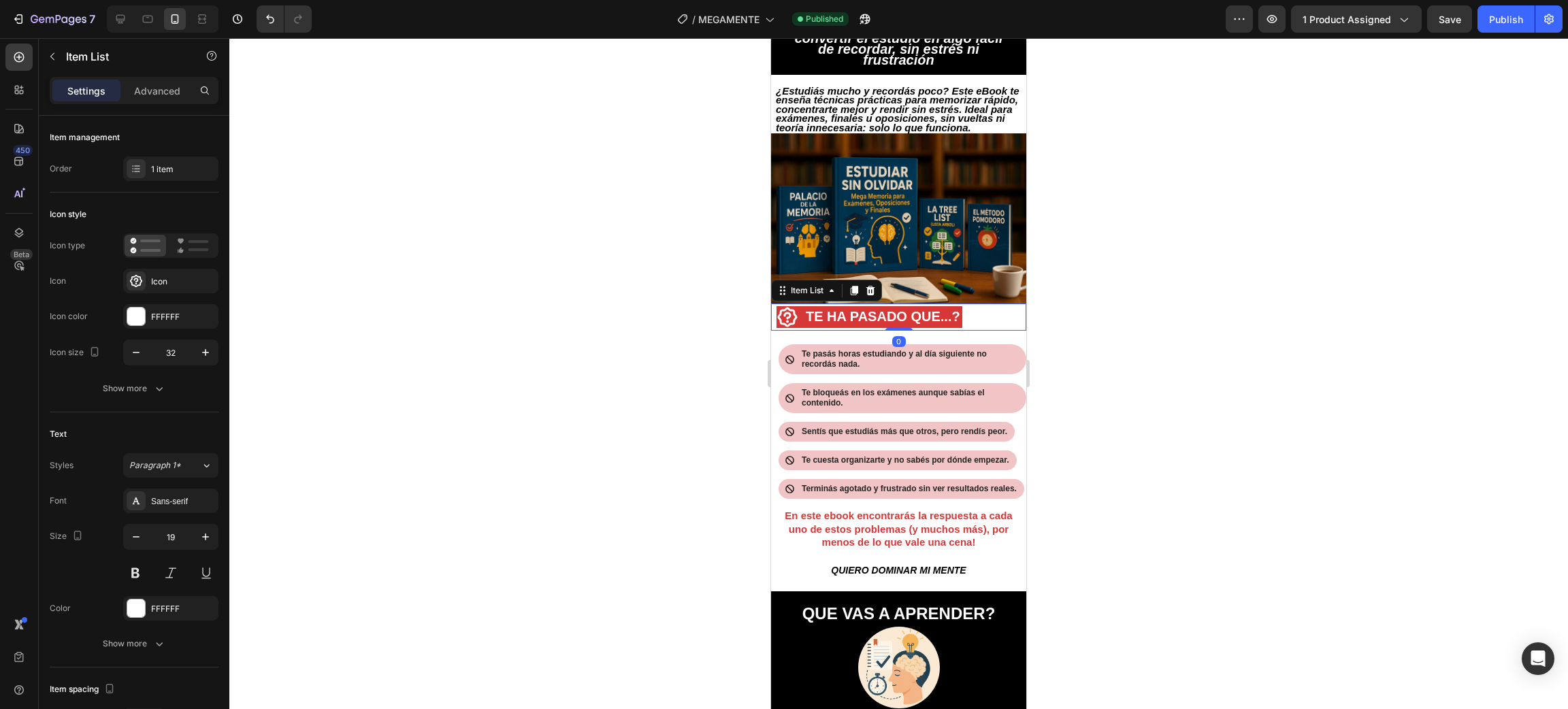
click at [789, 325] on icon at bounding box center [788, 317] width 22 height 22
click at [1171, 317] on div at bounding box center [899, 374] width 1338 height 671
click at [985, 321] on div "TE HA PASADO QUE...?" at bounding box center [899, 317] width 255 height 27
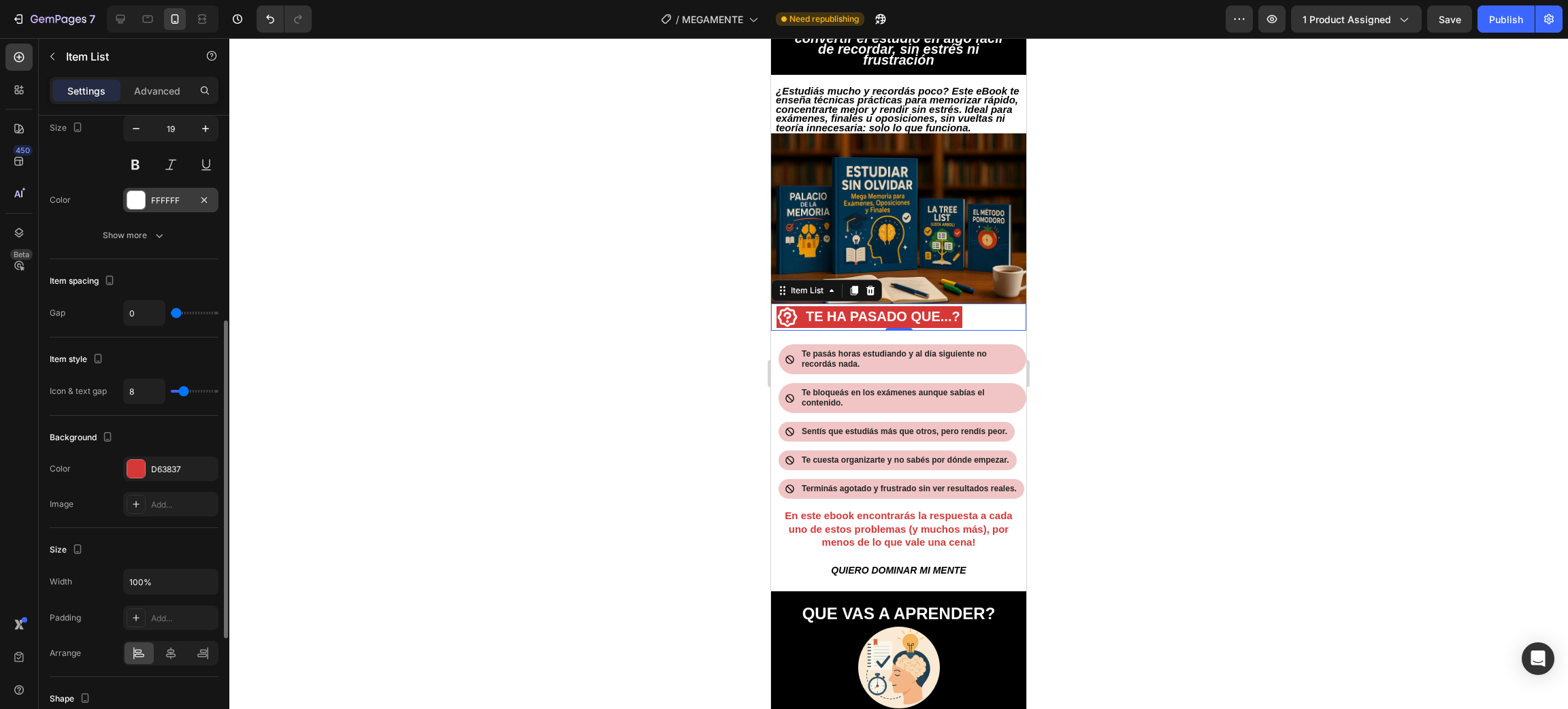
scroll to position [509, 0]
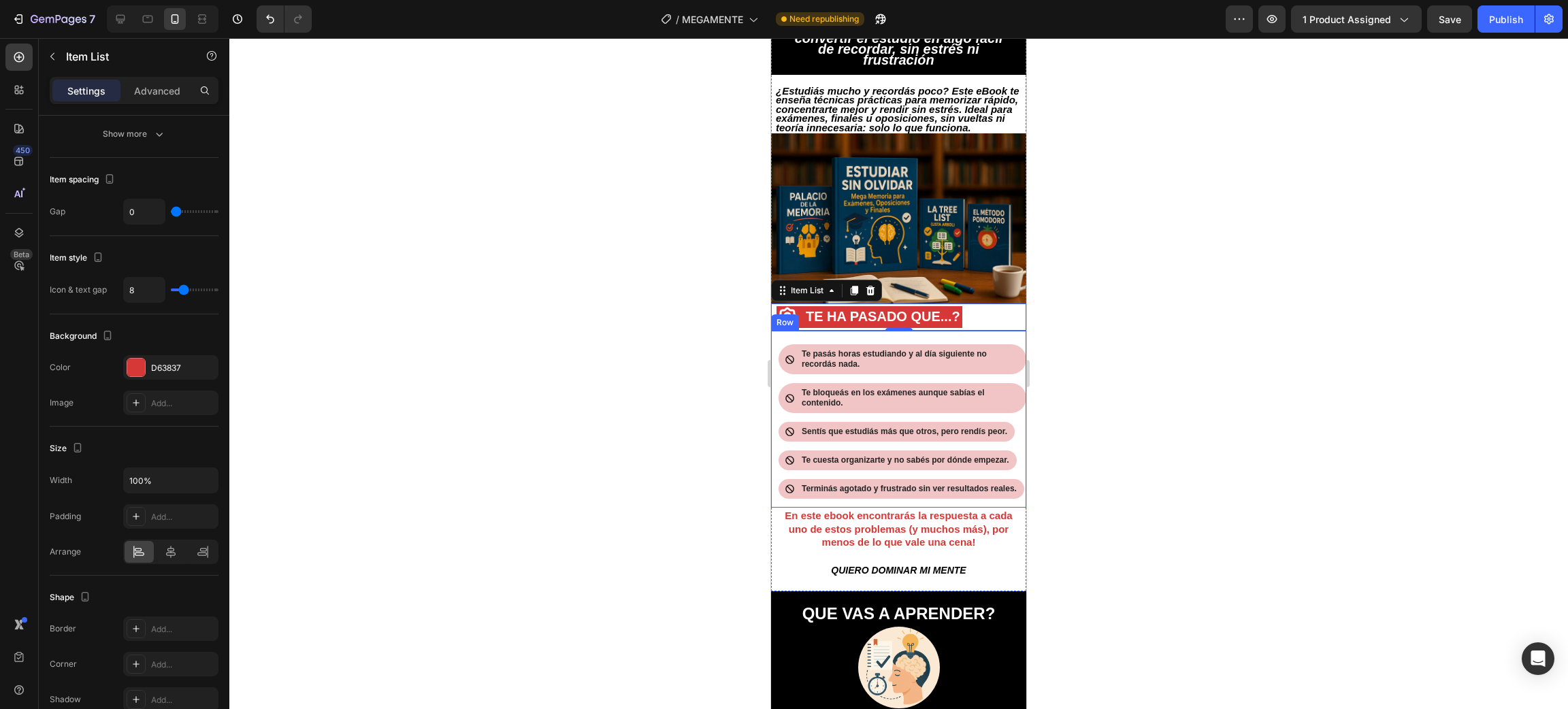
click at [946, 340] on div "Icon Te pasás horas estudiando y al día siguiente no recordás nada. Text Block …" at bounding box center [902, 418] width 248 height 163
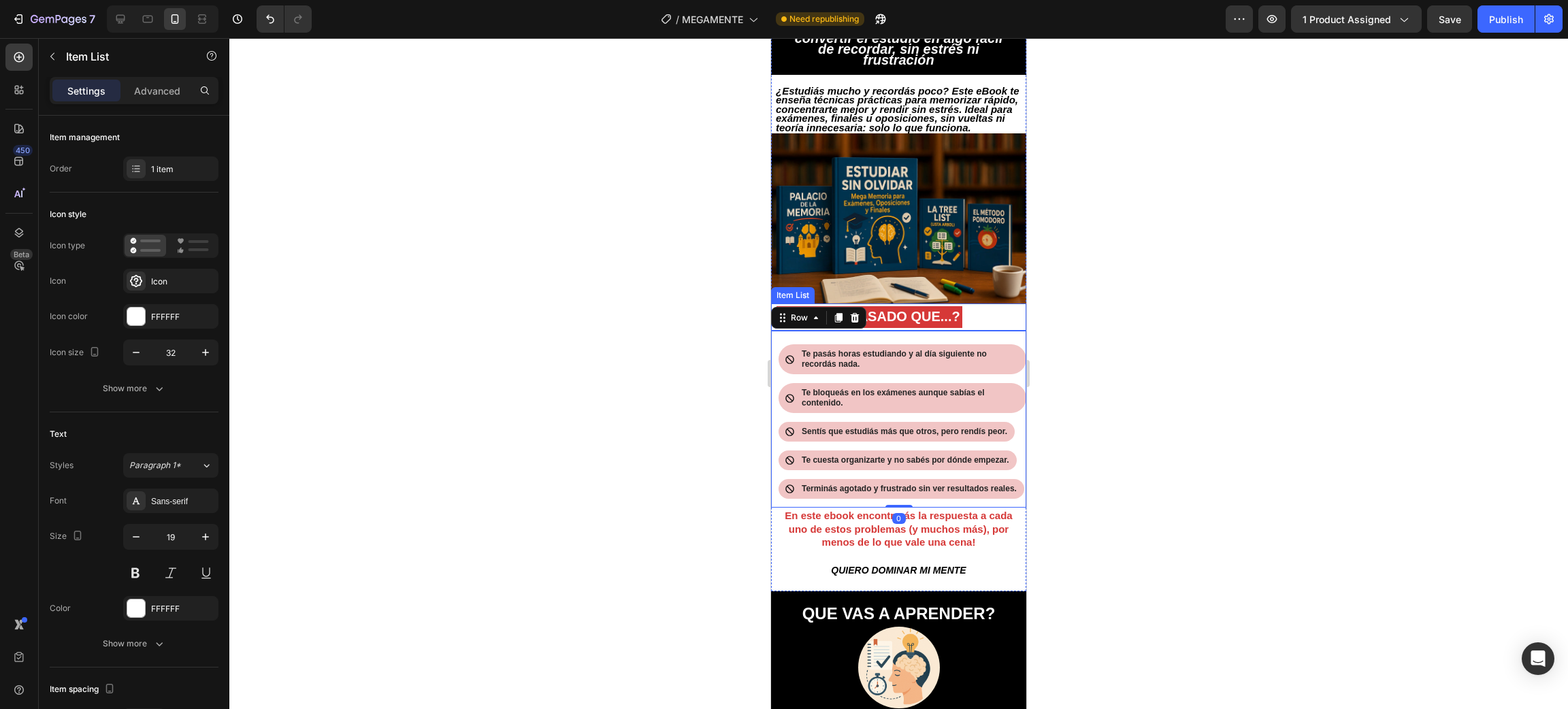
click at [993, 321] on div "TE HA PASADO QUE...?" at bounding box center [899, 317] width 255 height 27
click at [149, 98] on div "Advanced" at bounding box center [157, 90] width 68 height 22
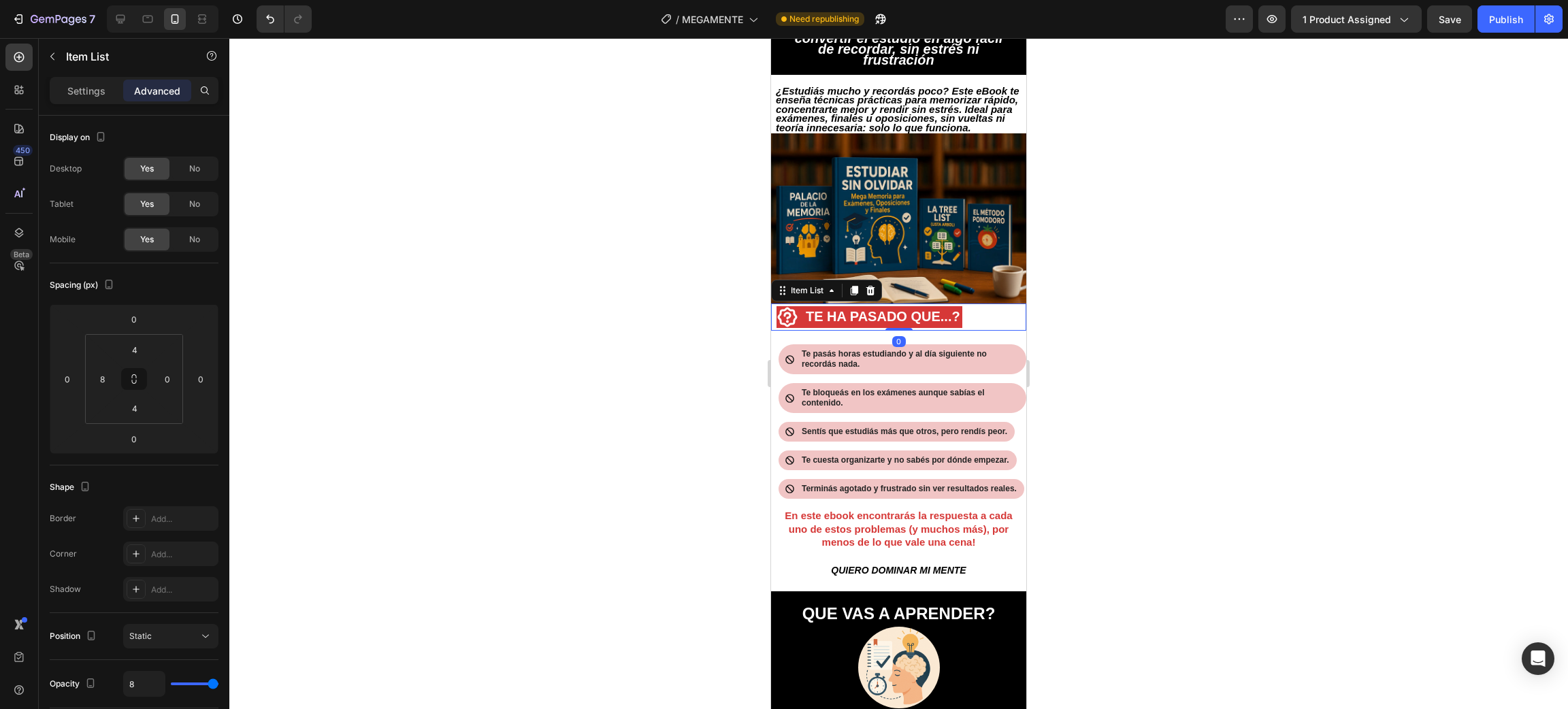
type input "100%"
click at [202, 383] on input "0" at bounding box center [201, 379] width 20 height 20
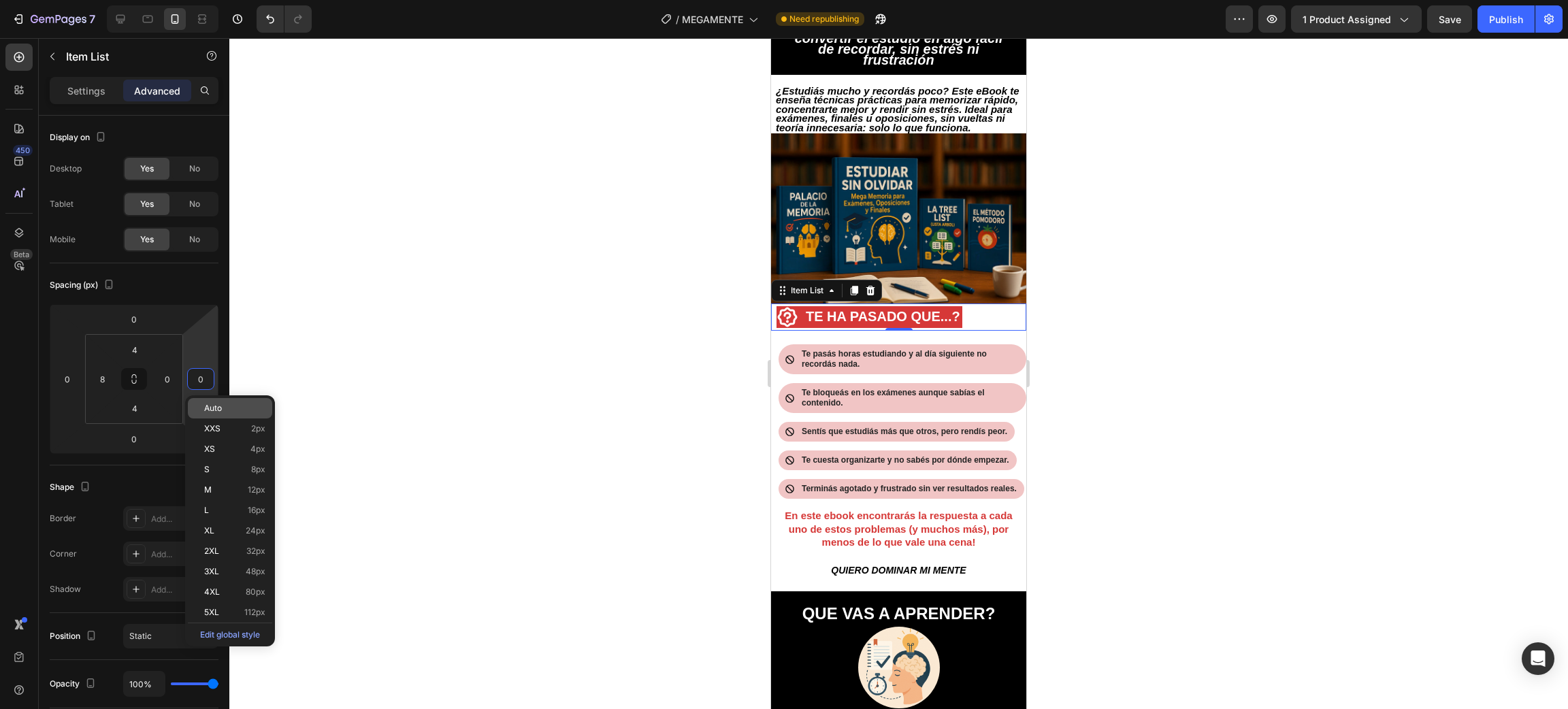
click at [218, 412] on span "Auto" at bounding box center [212, 408] width 17 height 9
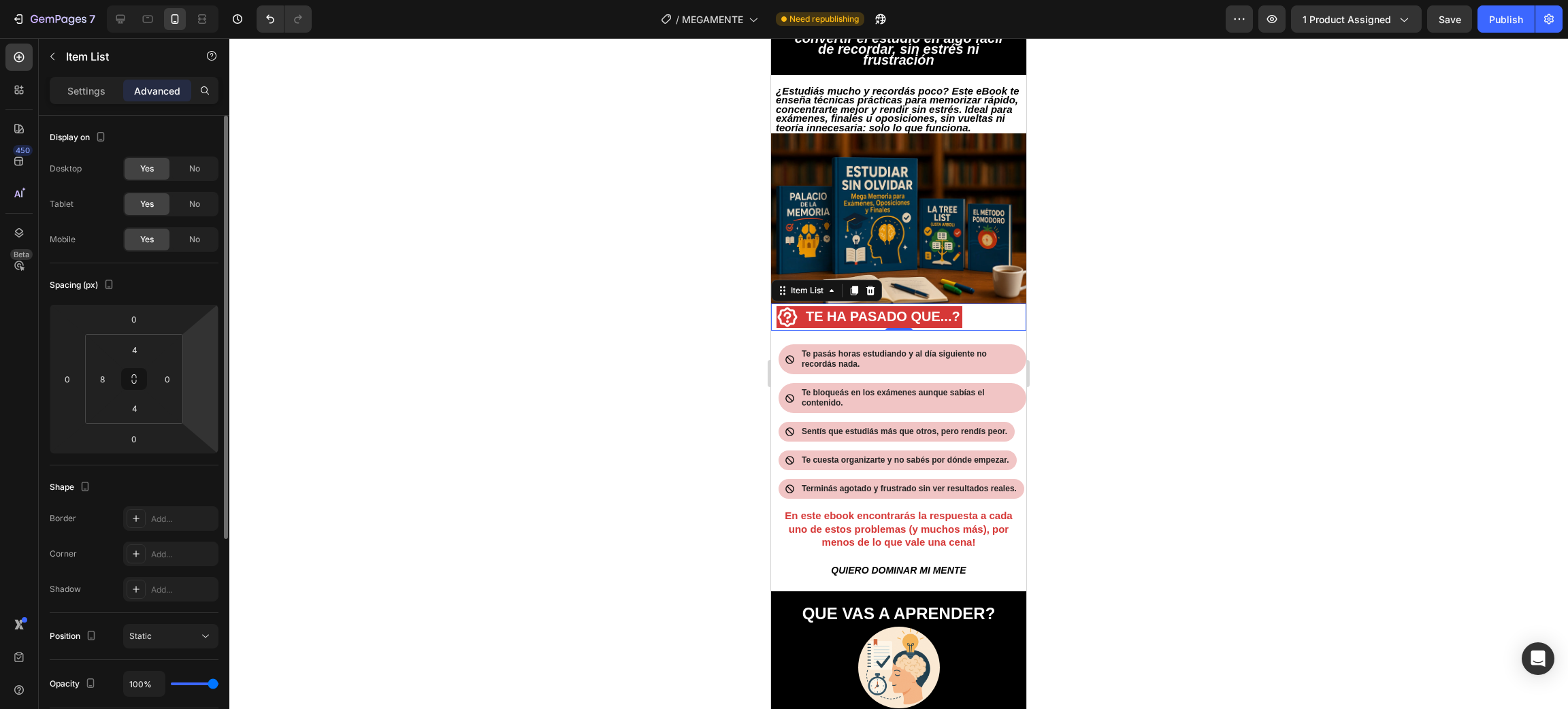
click at [203, 0] on html "7 / MEGAMENTE Need republishing Preview 1 product assigned Save Publish 450 Bet…" at bounding box center [784, 0] width 1568 height 0
type input "0"
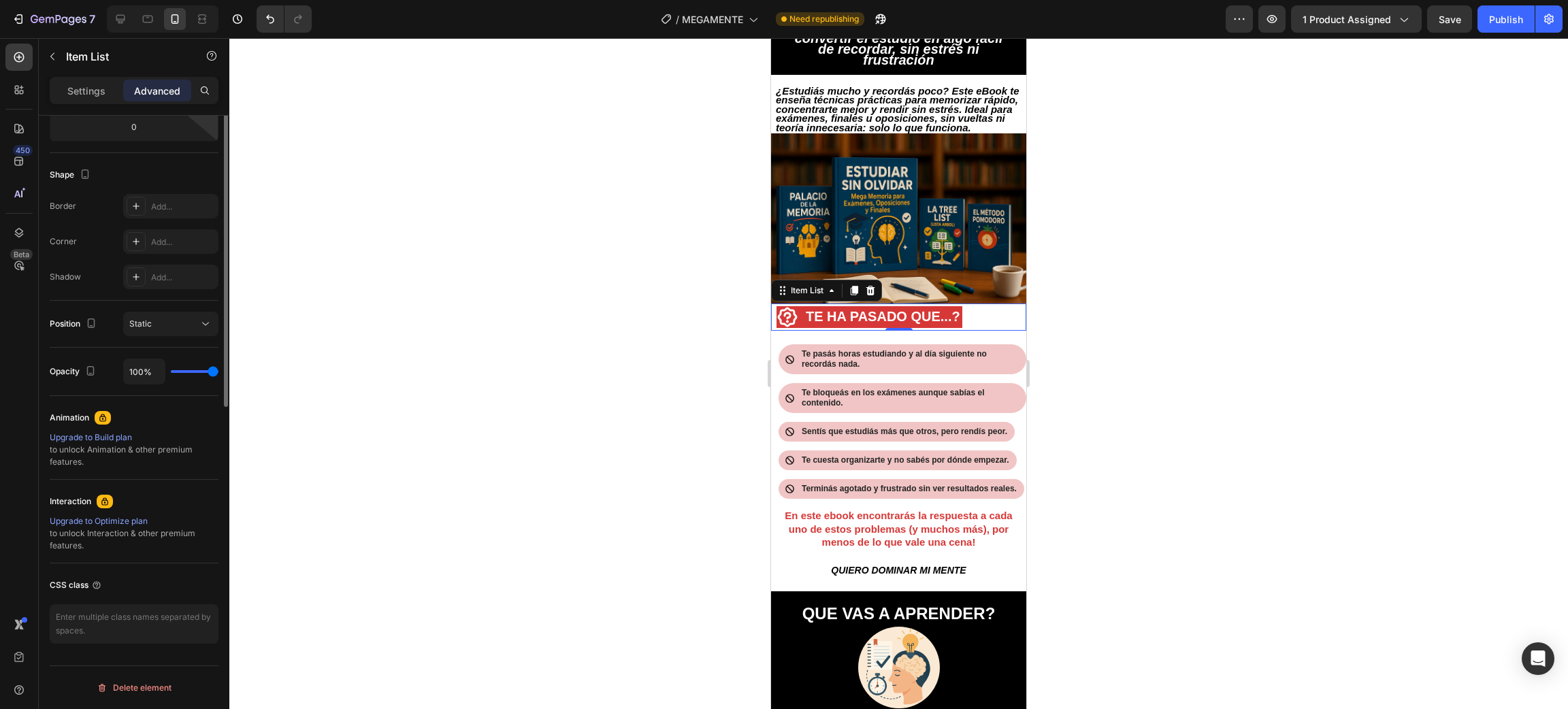
scroll to position [6, 0]
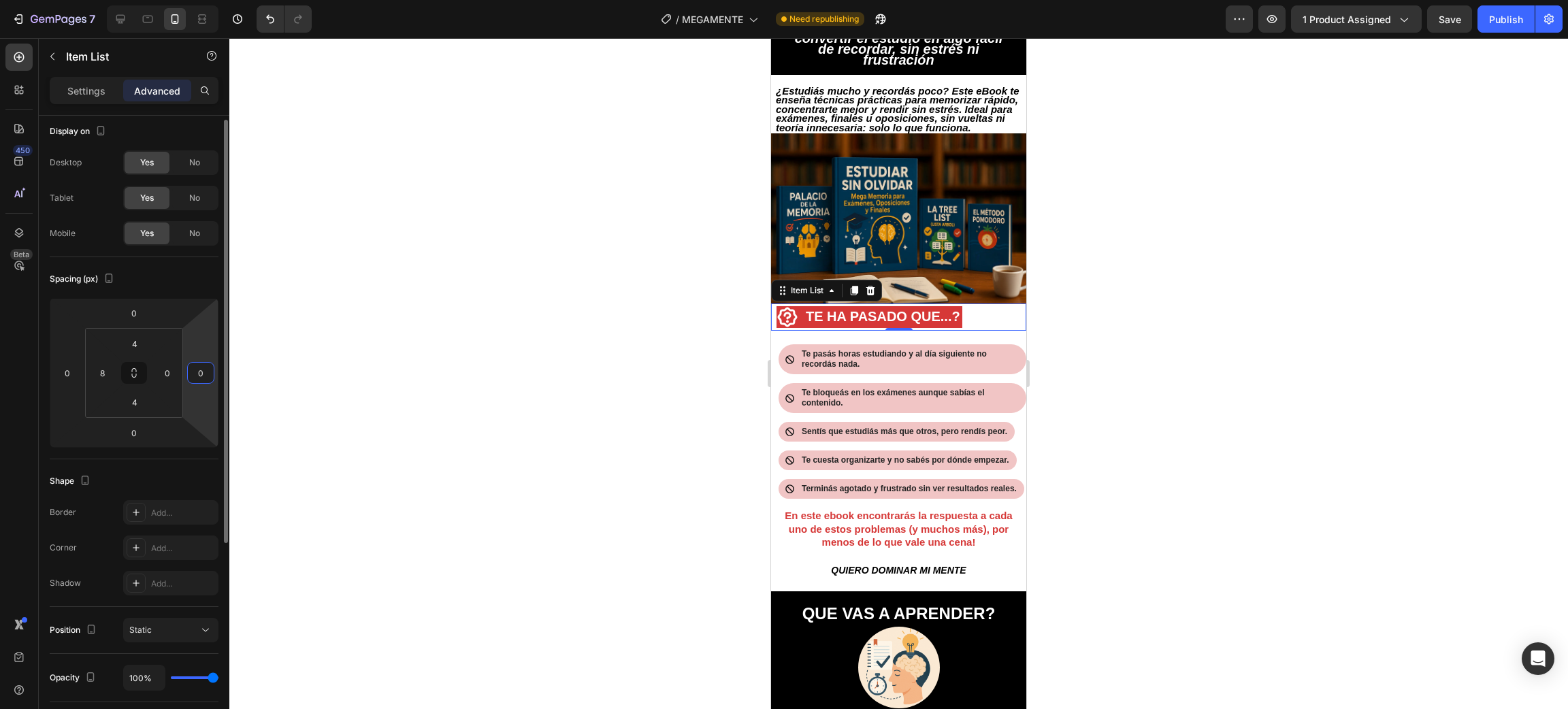
click at [594, 382] on div at bounding box center [899, 374] width 1338 height 671
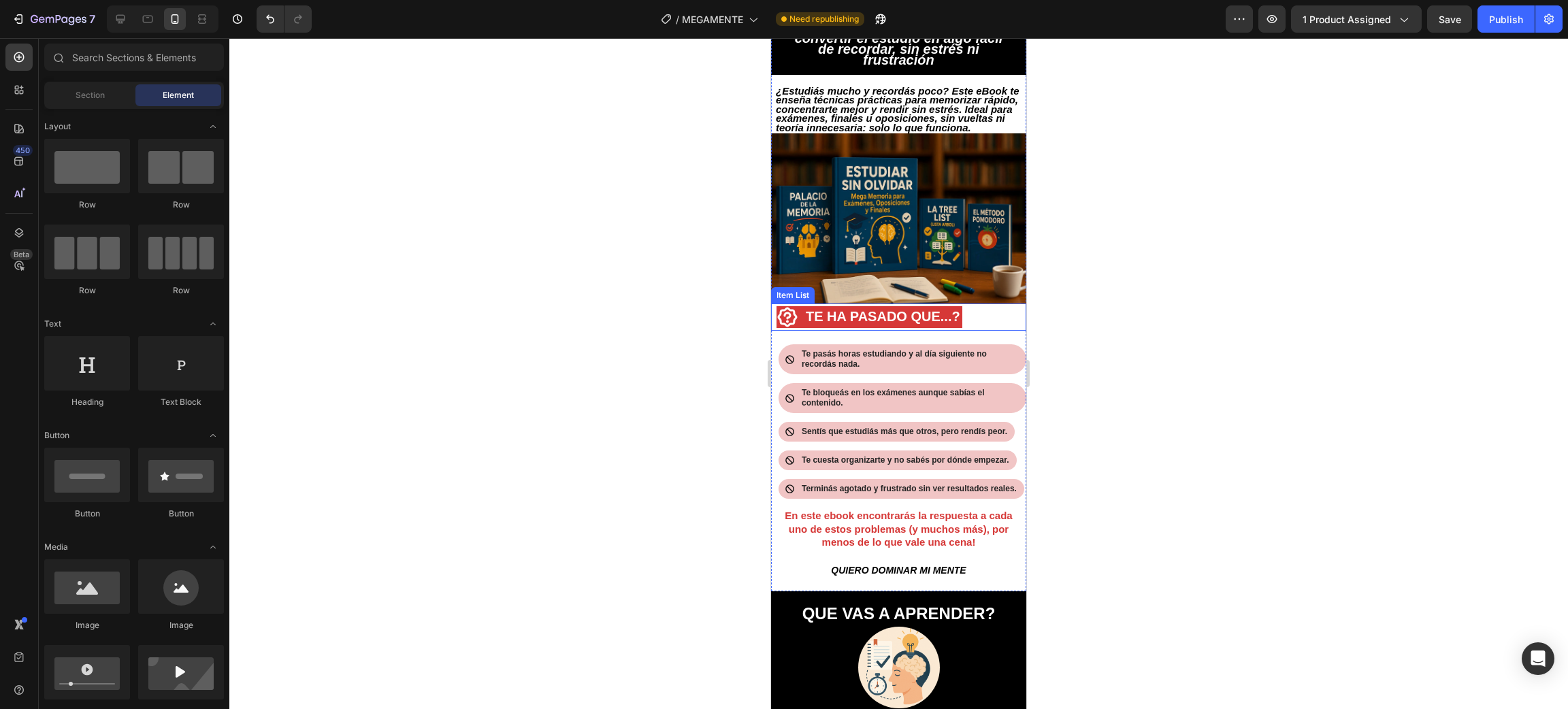
click at [901, 324] on strong "TE HA PASADO QUE...?" at bounding box center [882, 316] width 154 height 15
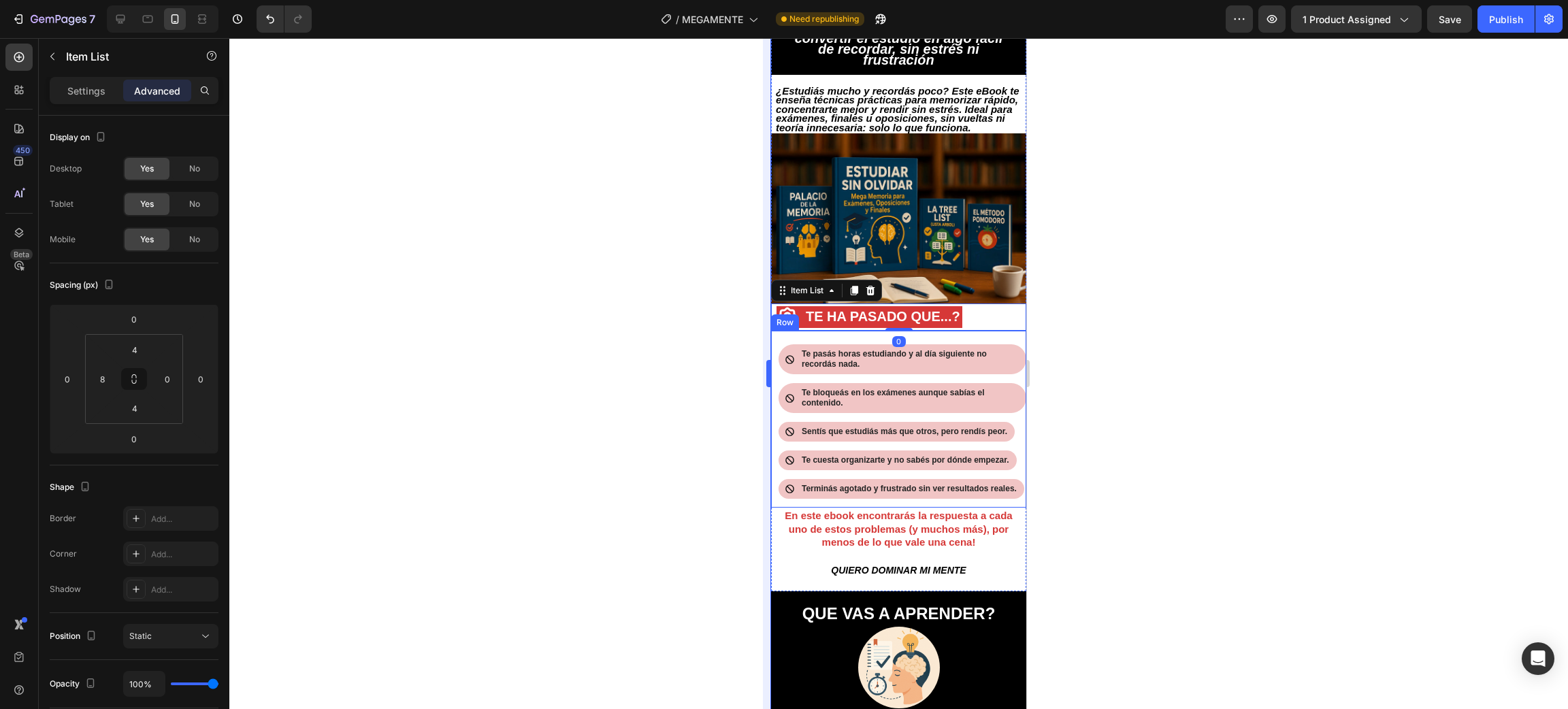
drag, startPoint x: 680, startPoint y: 390, endPoint x: 769, endPoint y: 329, distance: 107.9
click at [683, 390] on div at bounding box center [899, 374] width 1338 height 671
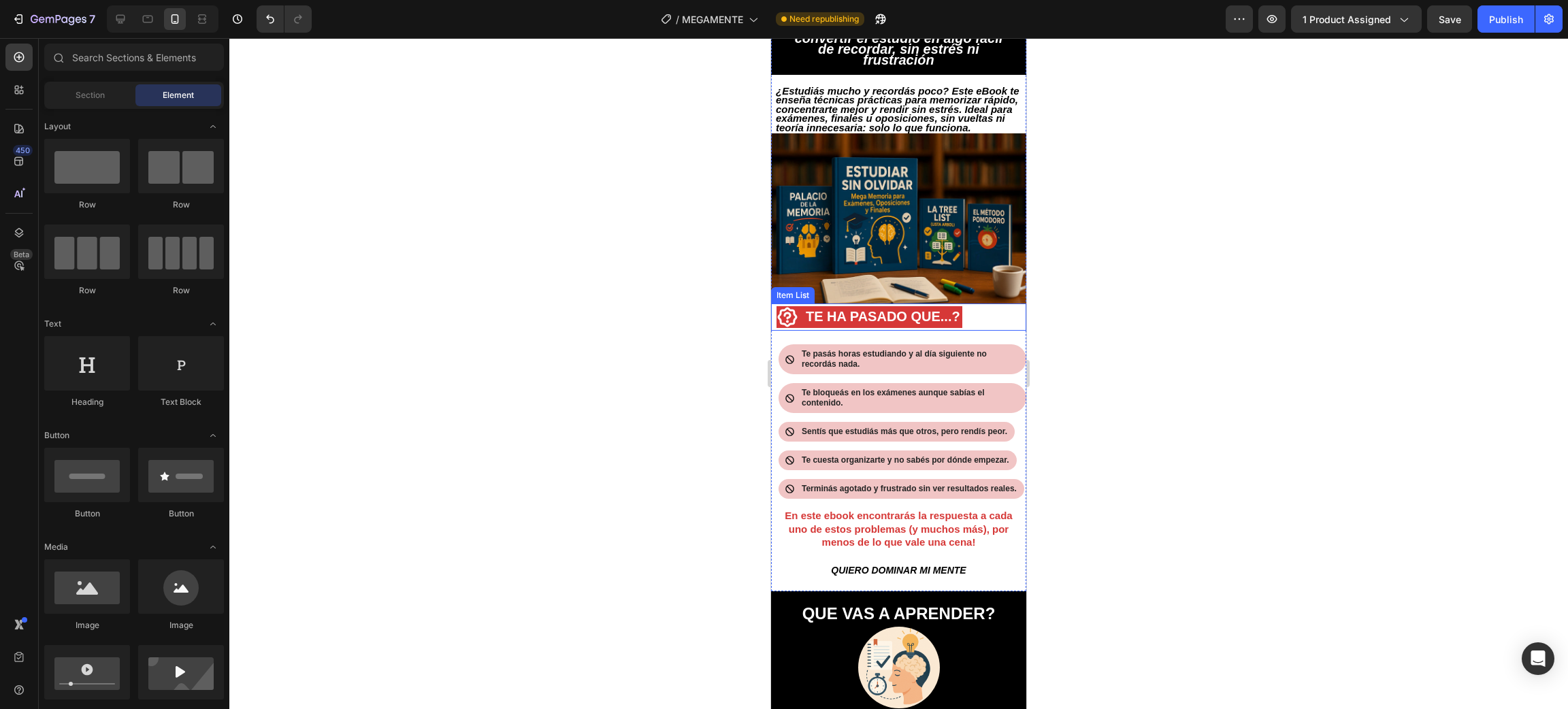
click at [777, 315] on icon at bounding box center [788, 317] width 22 height 22
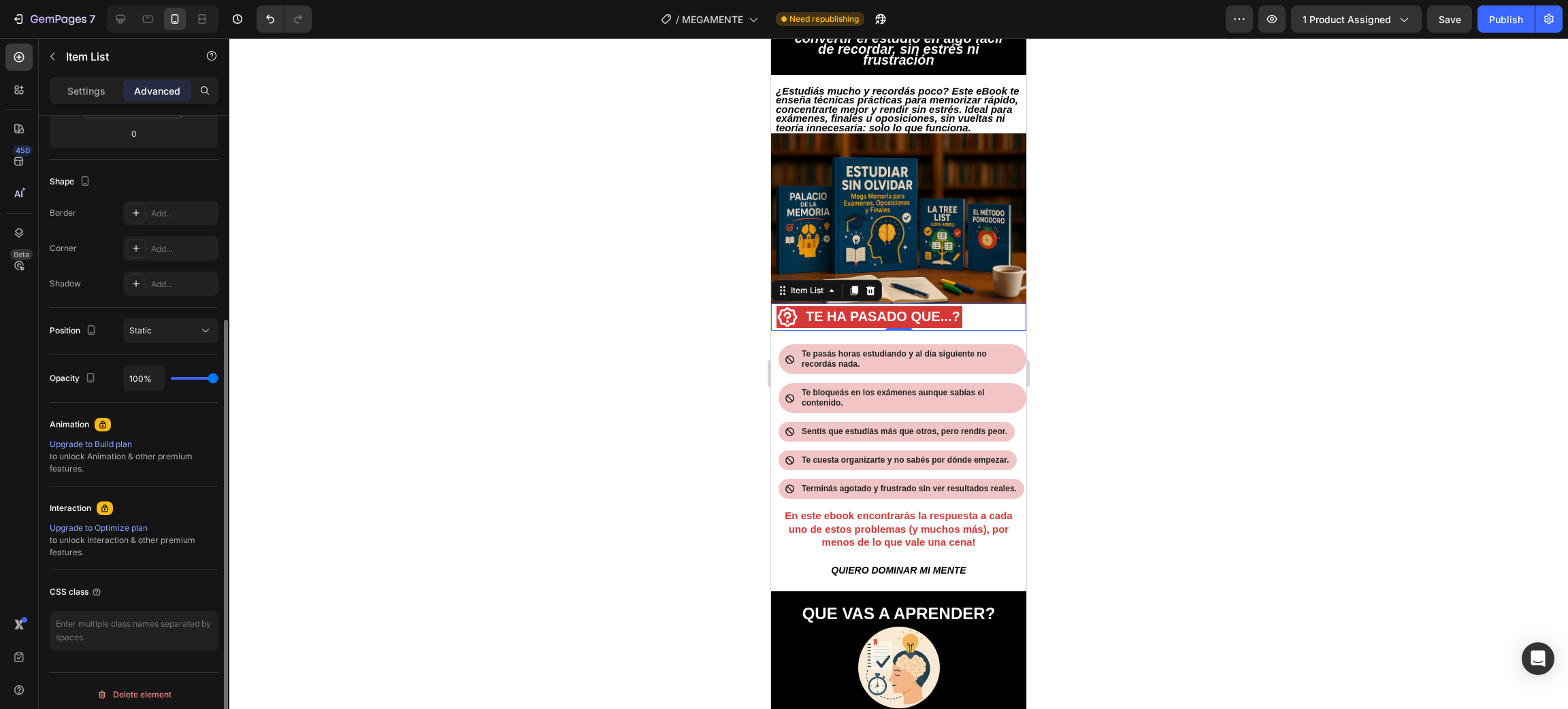
scroll to position [0, 0]
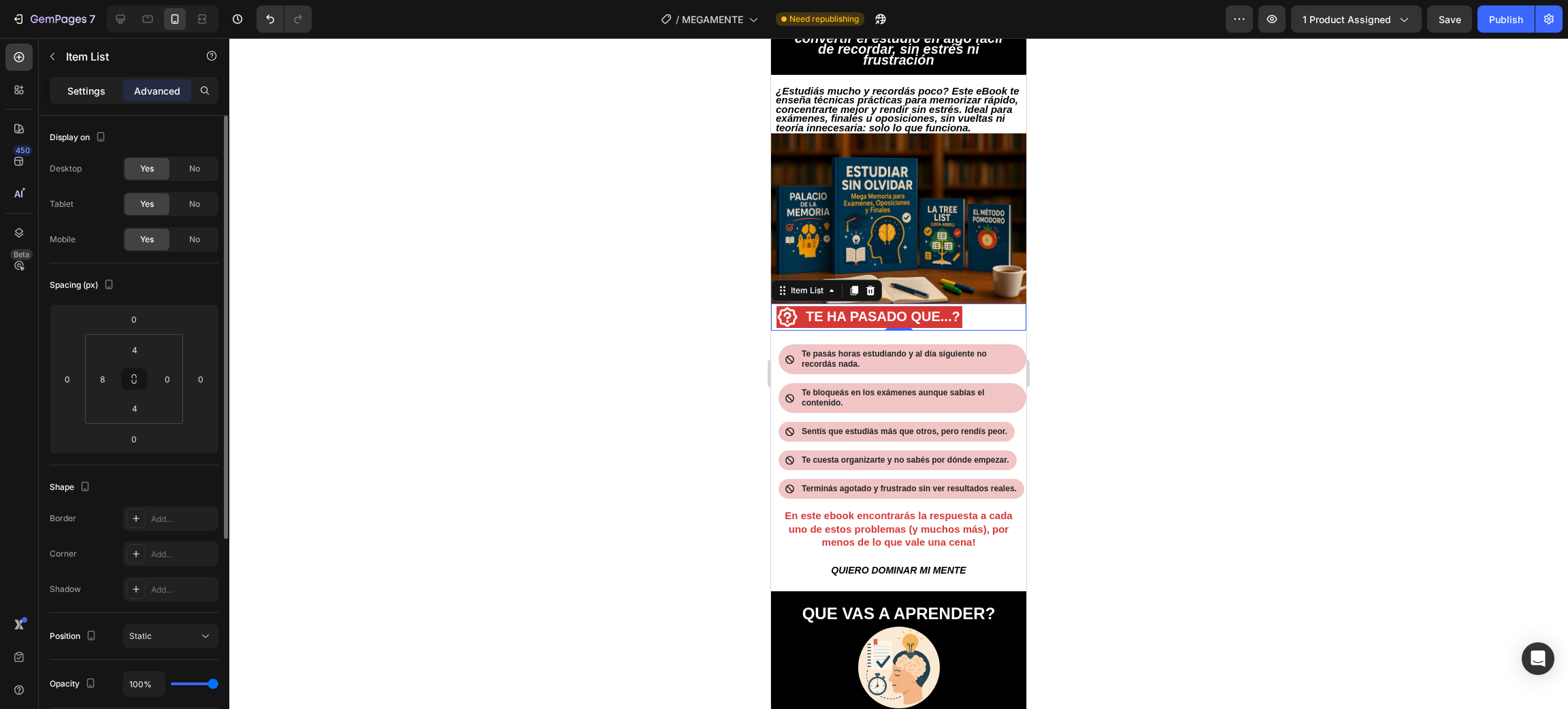
click at [93, 91] on p "Settings" at bounding box center [87, 91] width 38 height 15
type input "8"
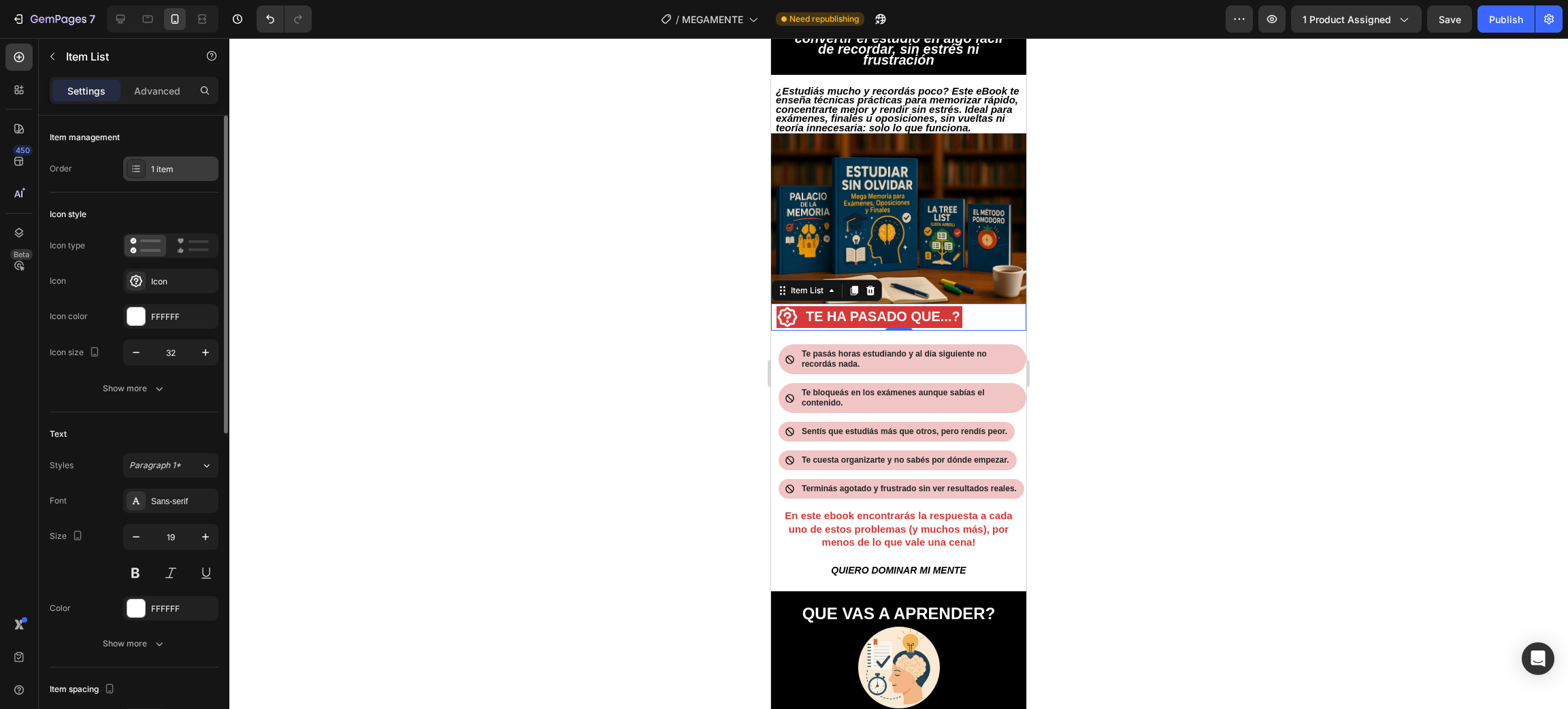
click at [161, 178] on div "1 item" at bounding box center [170, 169] width 96 height 25
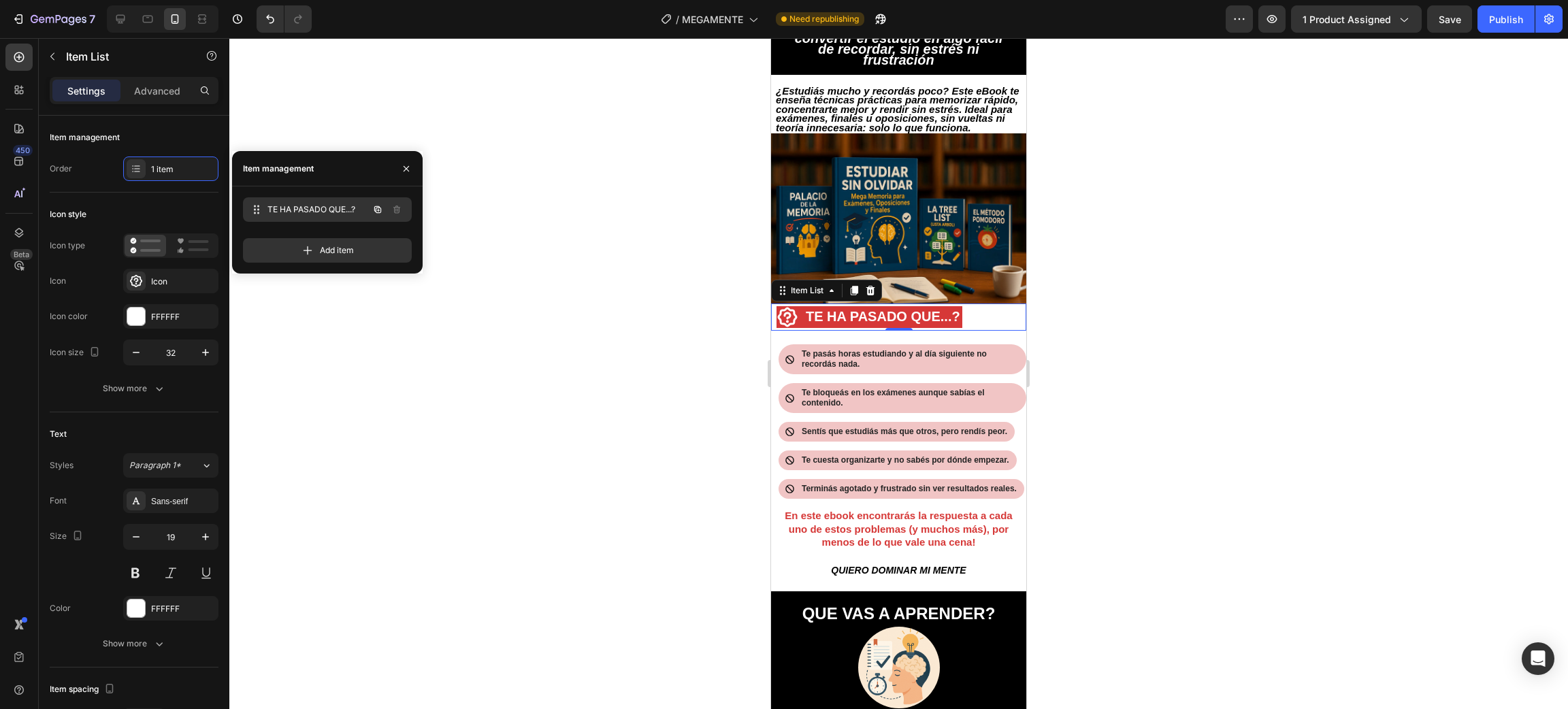
click at [319, 212] on span "TE HA PASADO QUE...?" at bounding box center [317, 209] width 100 height 12
click at [186, 146] on div "Item management" at bounding box center [133, 138] width 169 height 22
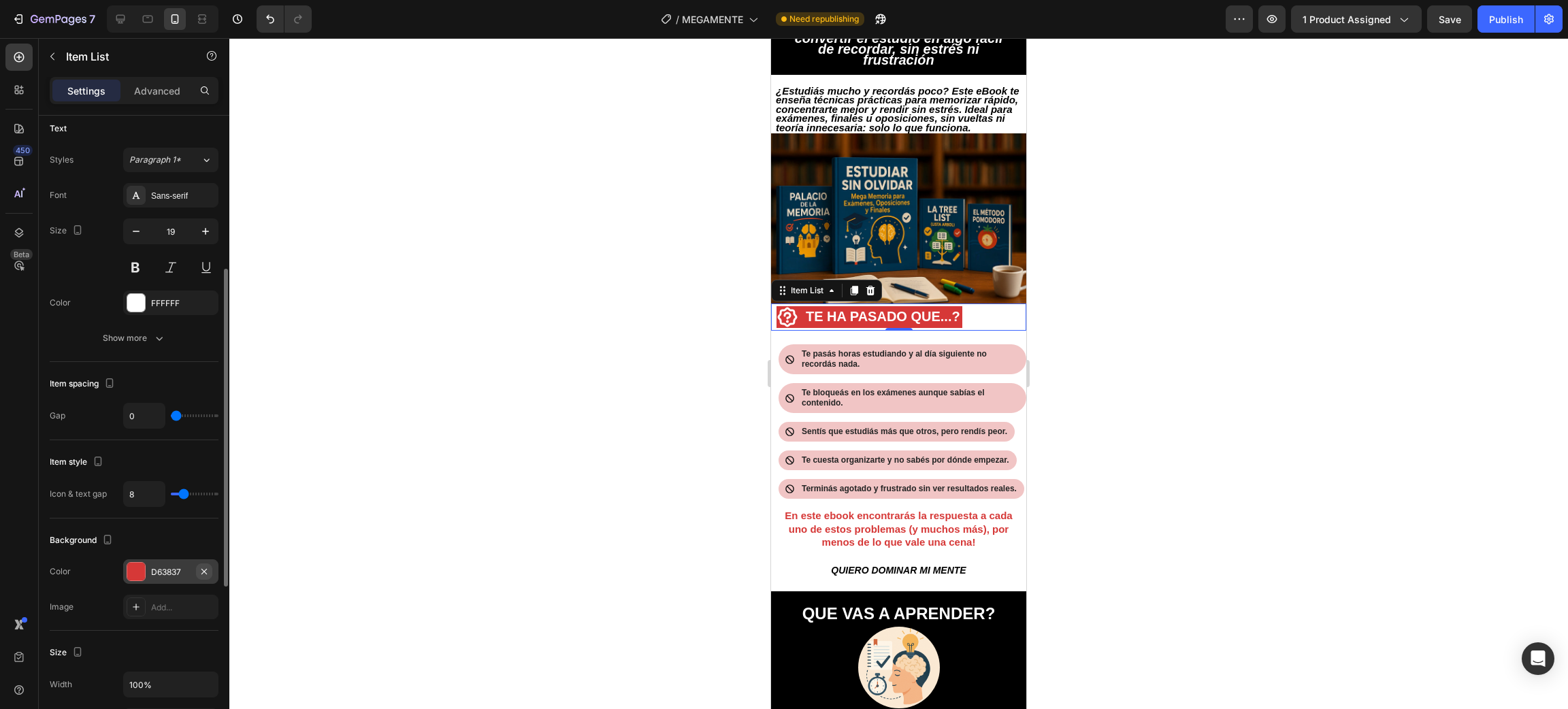
scroll to position [509, 0]
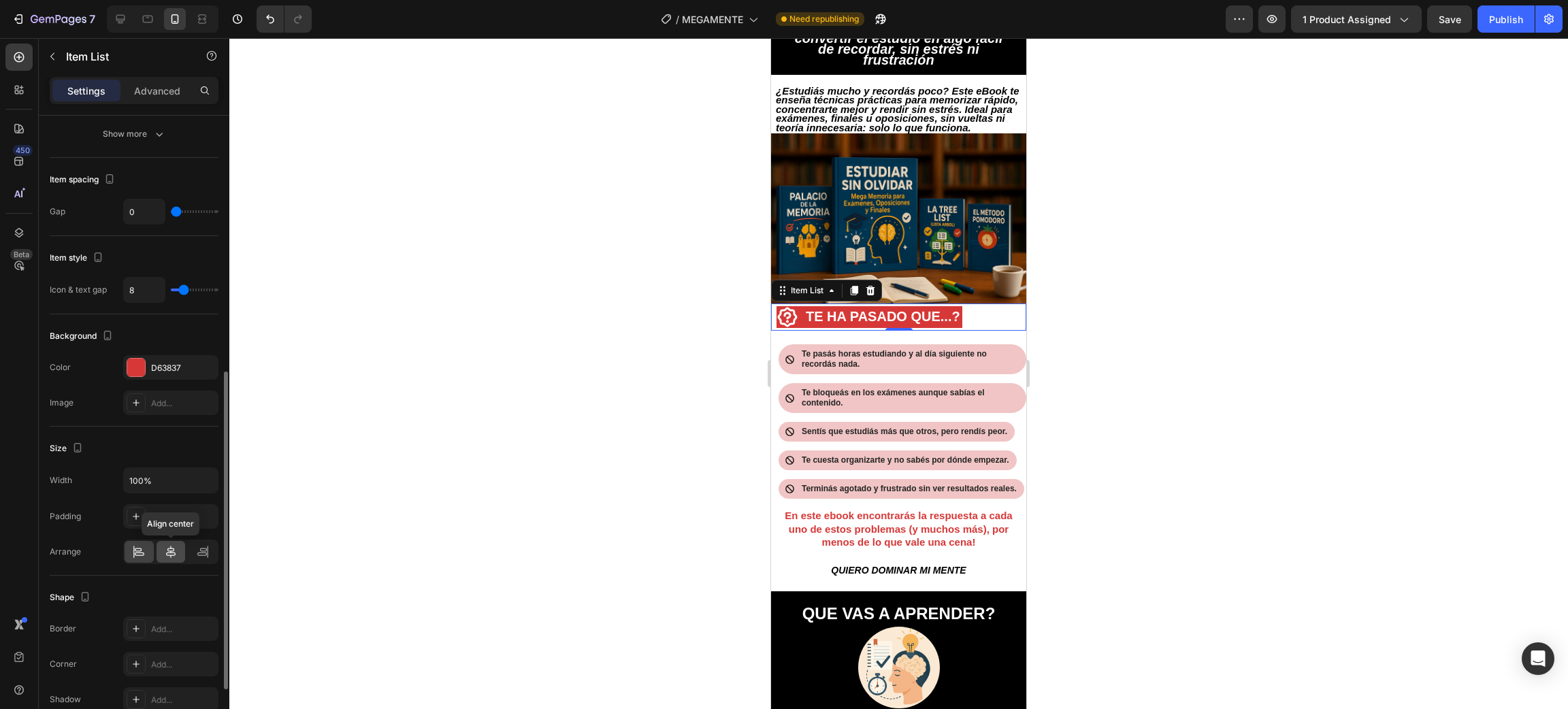
click at [169, 554] on icon at bounding box center [170, 551] width 14 height 14
click at [196, 554] on icon at bounding box center [202, 551] width 14 height 14
click at [179, 554] on div at bounding box center [171, 551] width 29 height 22
click at [145, 551] on icon at bounding box center [139, 551] width 14 height 14
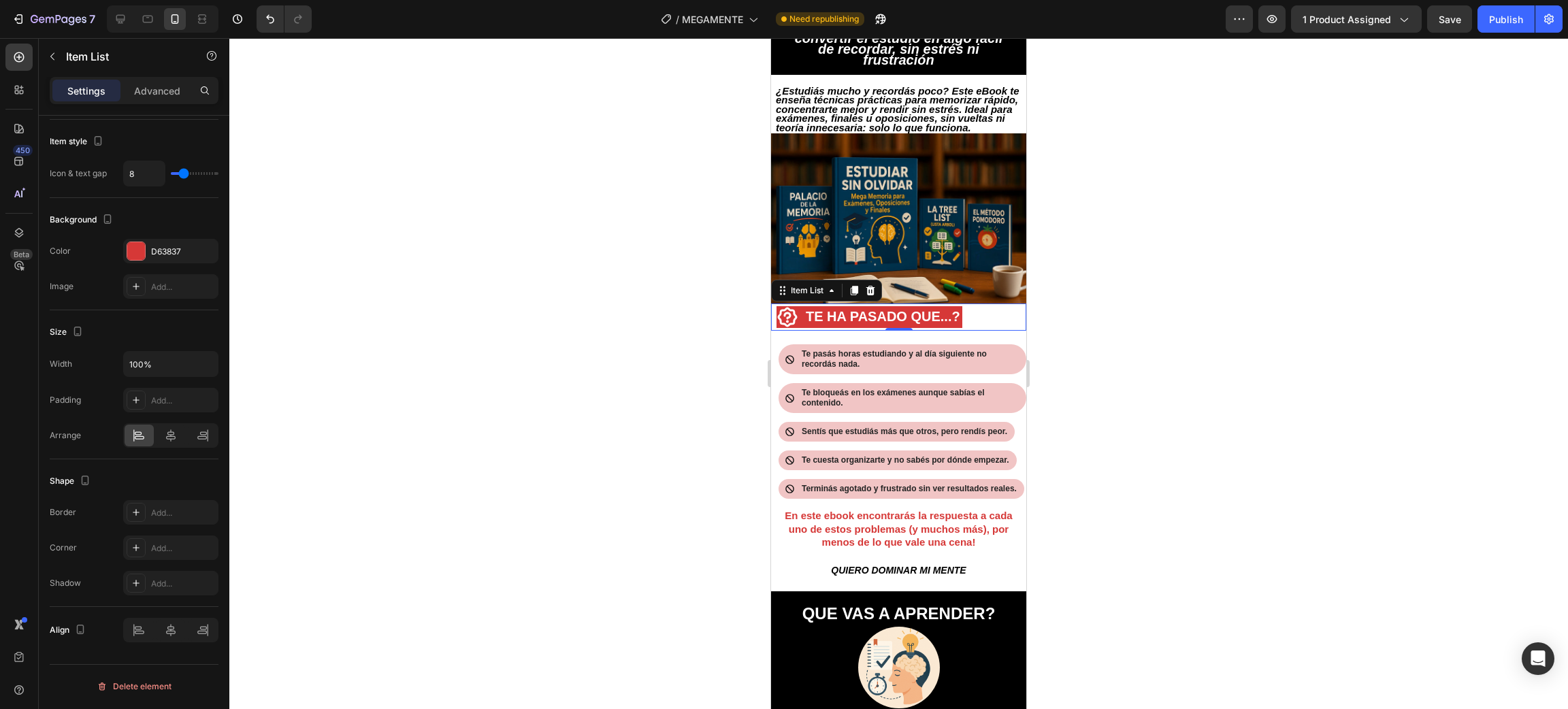
click at [676, 383] on div at bounding box center [899, 374] width 1338 height 671
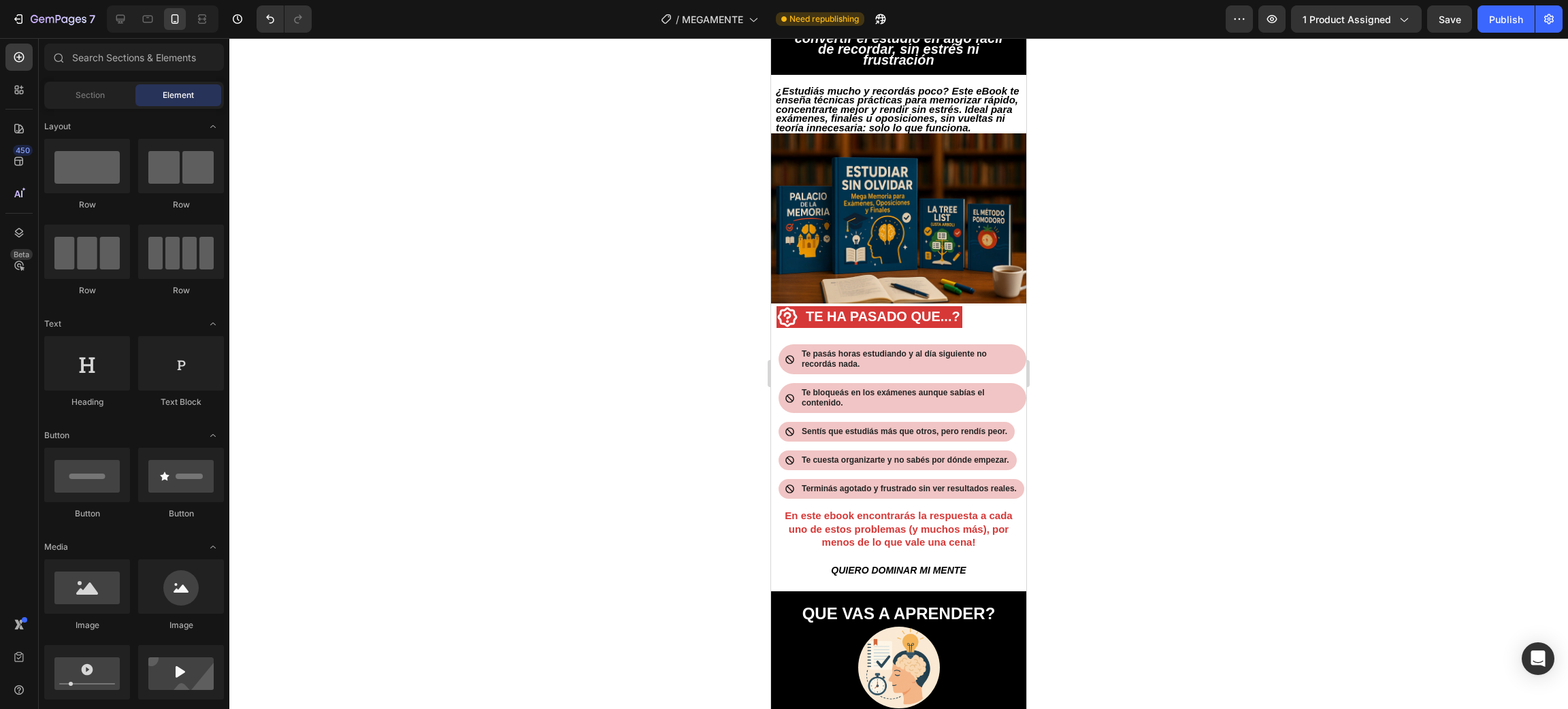
click at [1156, 302] on div at bounding box center [899, 374] width 1338 height 671
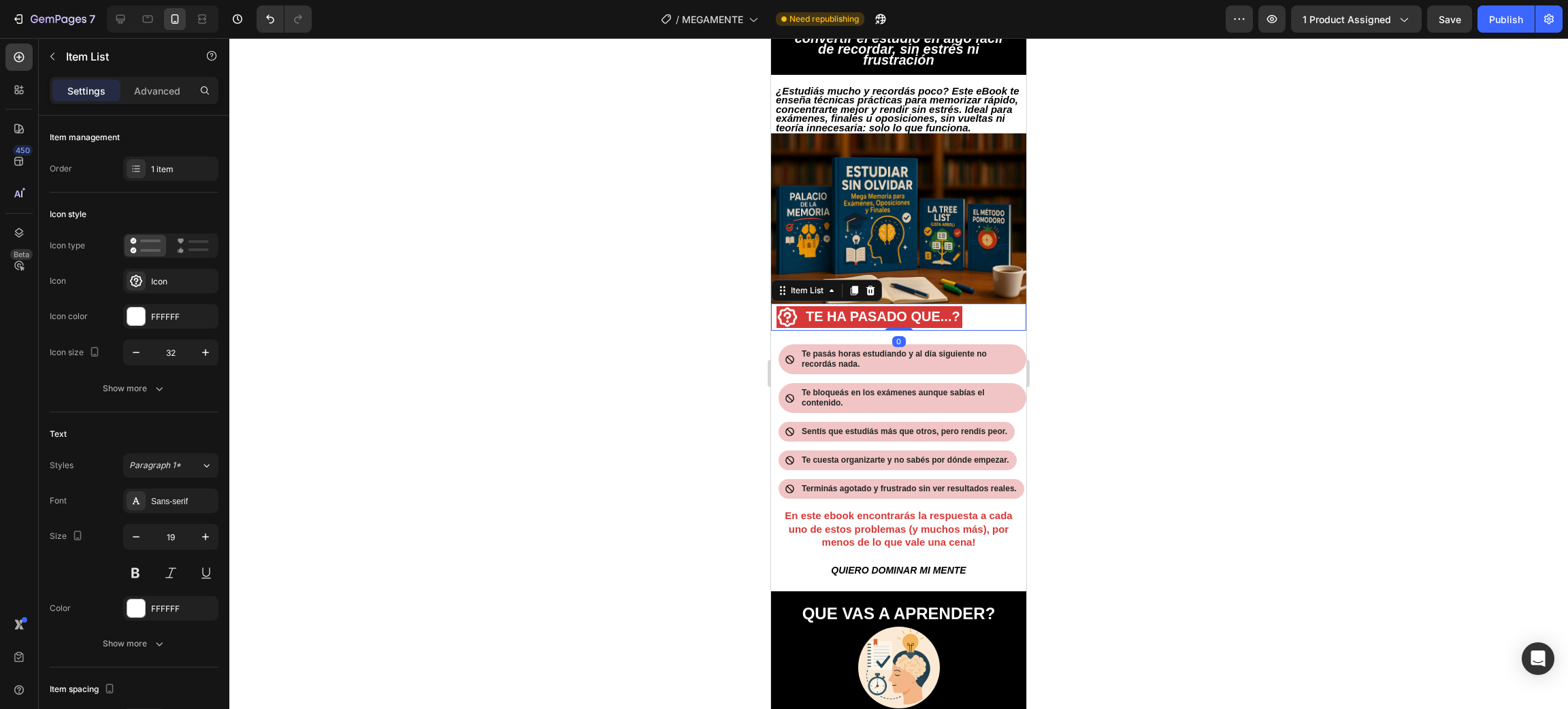
click at [991, 321] on div "TE HA PASADO QUE...?" at bounding box center [899, 317] width 255 height 27
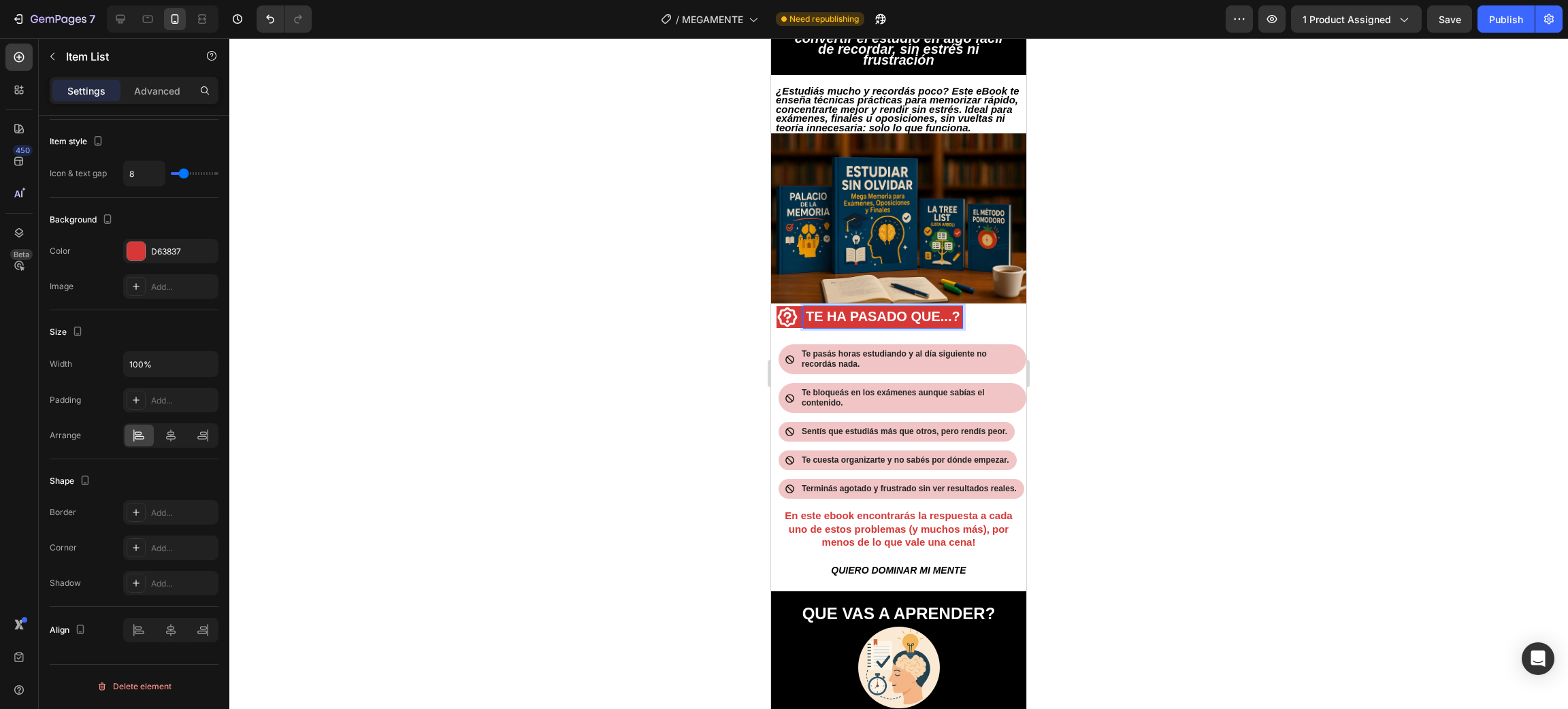
click at [1130, 324] on div at bounding box center [899, 374] width 1338 height 671
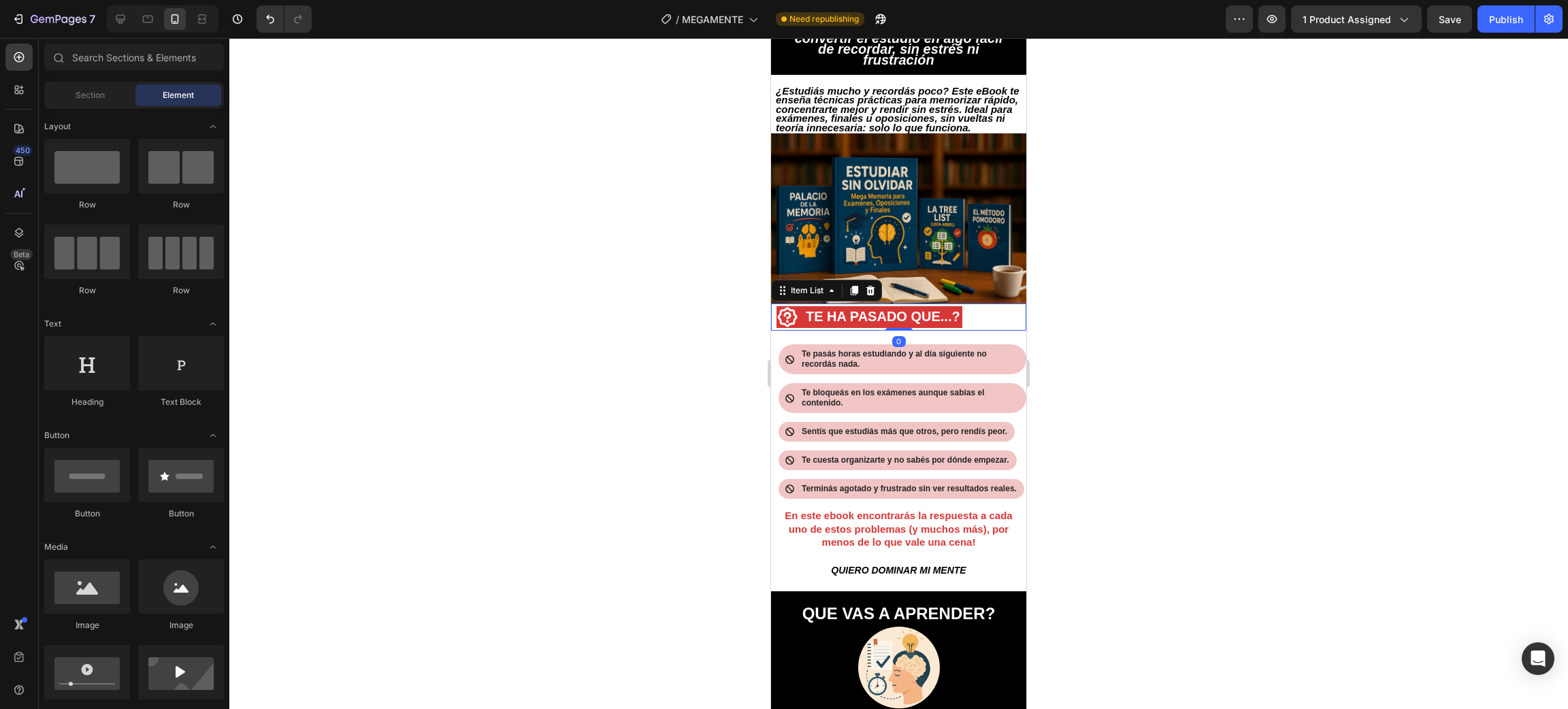
click at [975, 324] on div "TE HA PASADO QUE...?" at bounding box center [899, 317] width 255 height 27
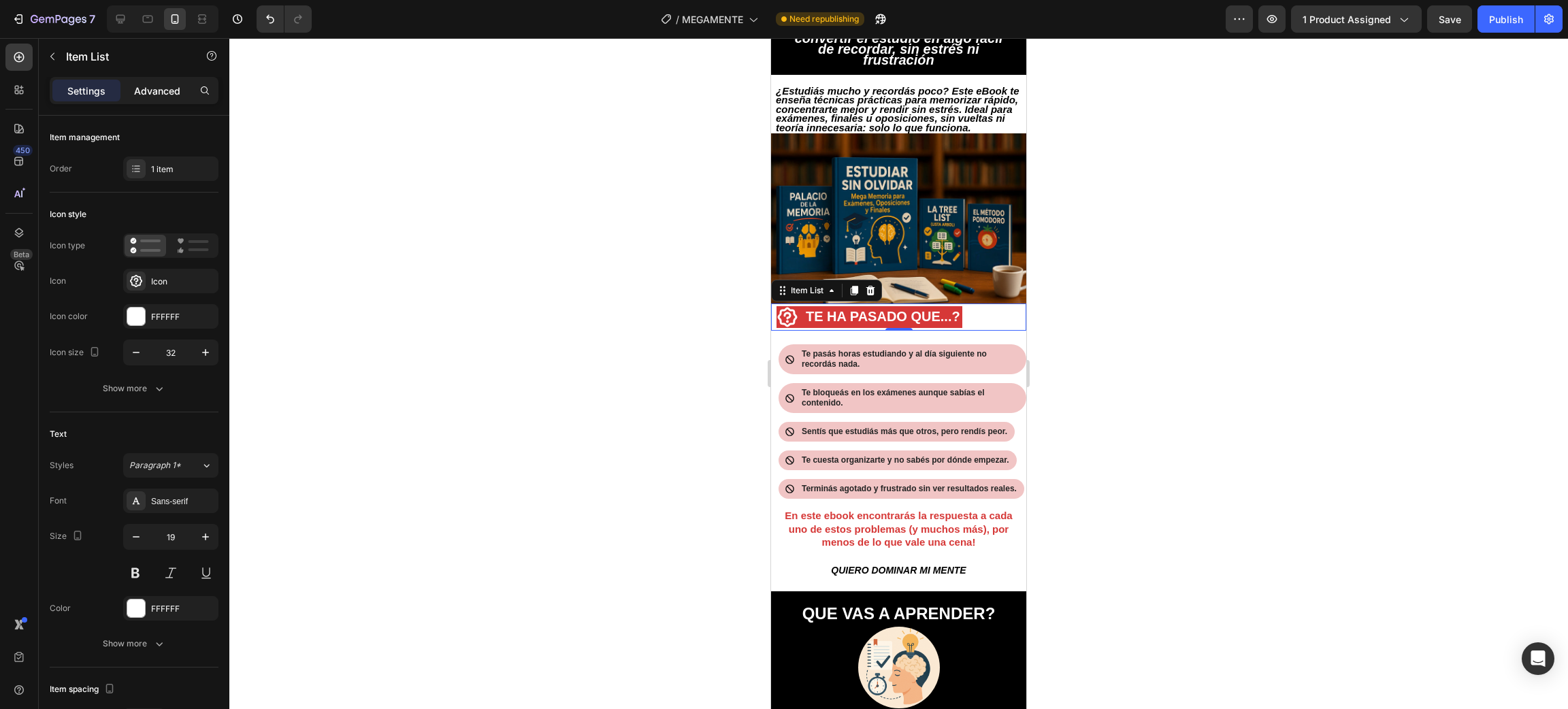
click at [169, 94] on p "Advanced" at bounding box center [157, 91] width 46 height 15
type input "100%"
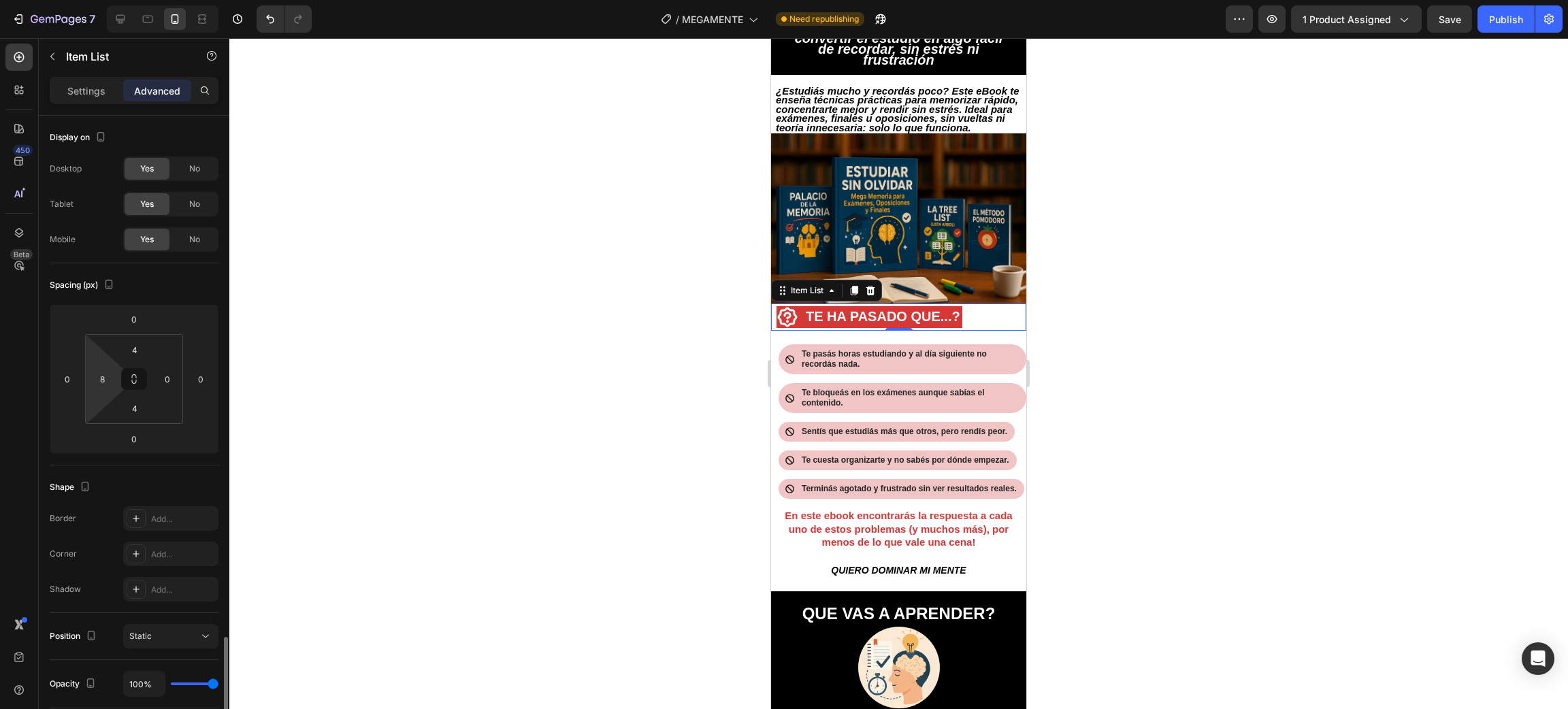
scroll to position [313, 0]
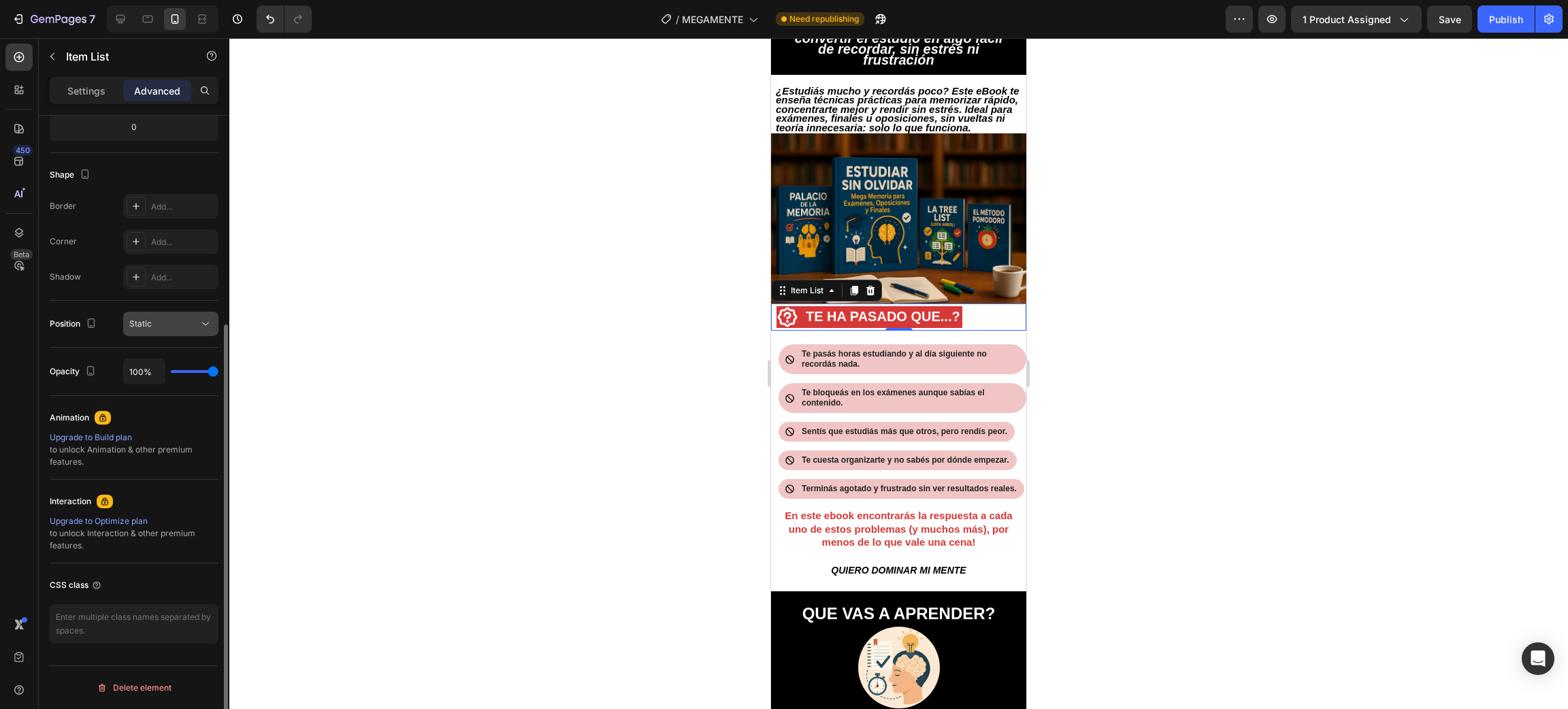
click at [173, 318] on div "Static" at bounding box center [164, 324] width 69 height 12
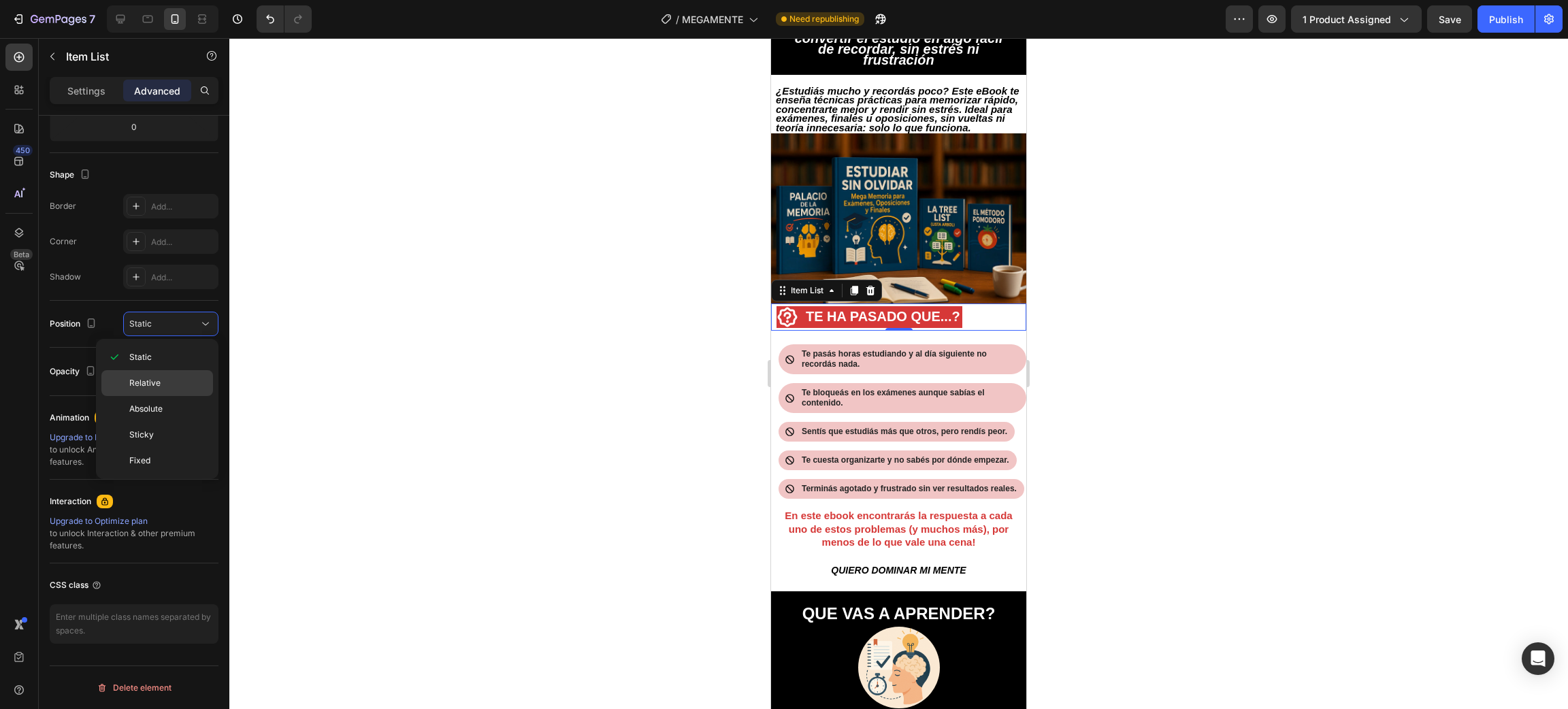
click at [169, 389] on p "Relative" at bounding box center [168, 383] width 77 height 12
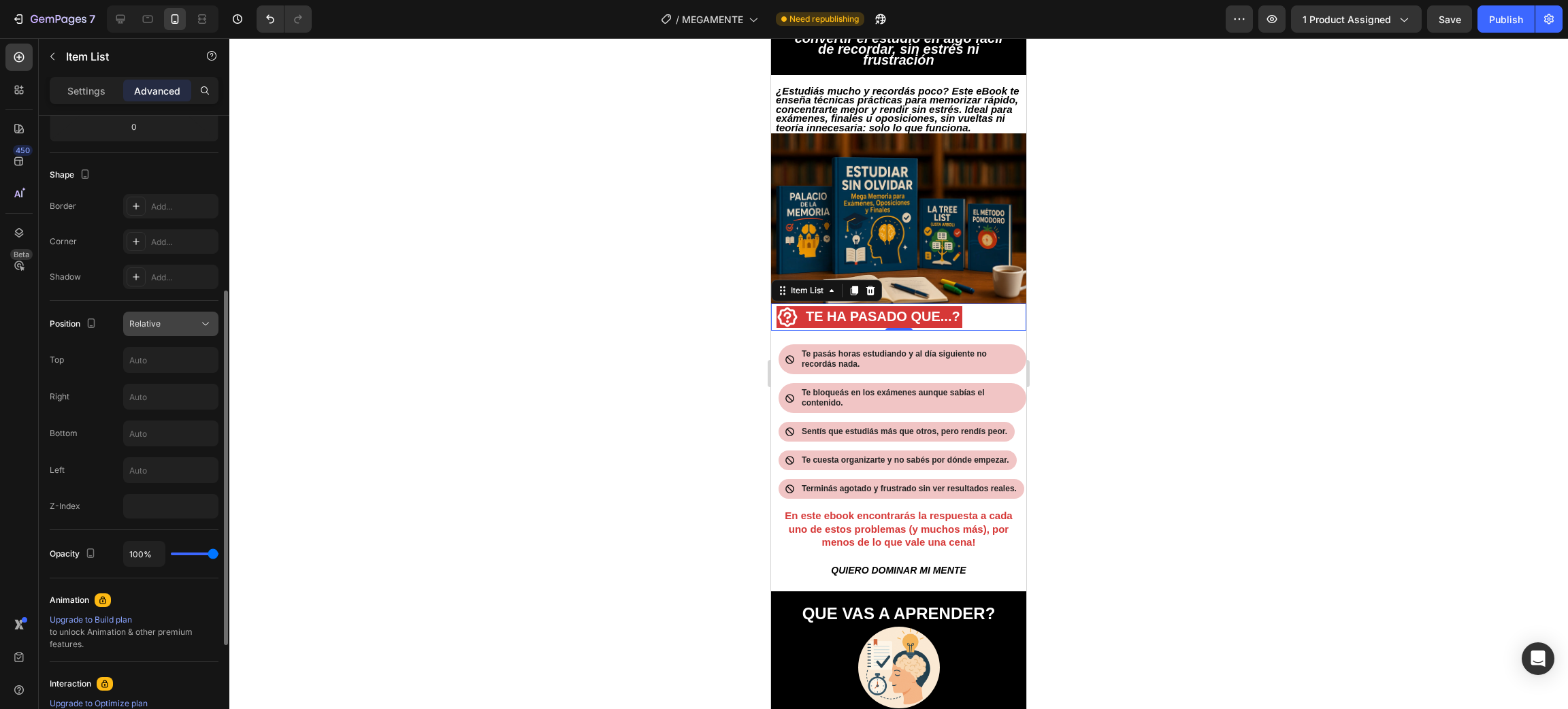
click at [170, 328] on div "Relative" at bounding box center [164, 324] width 69 height 12
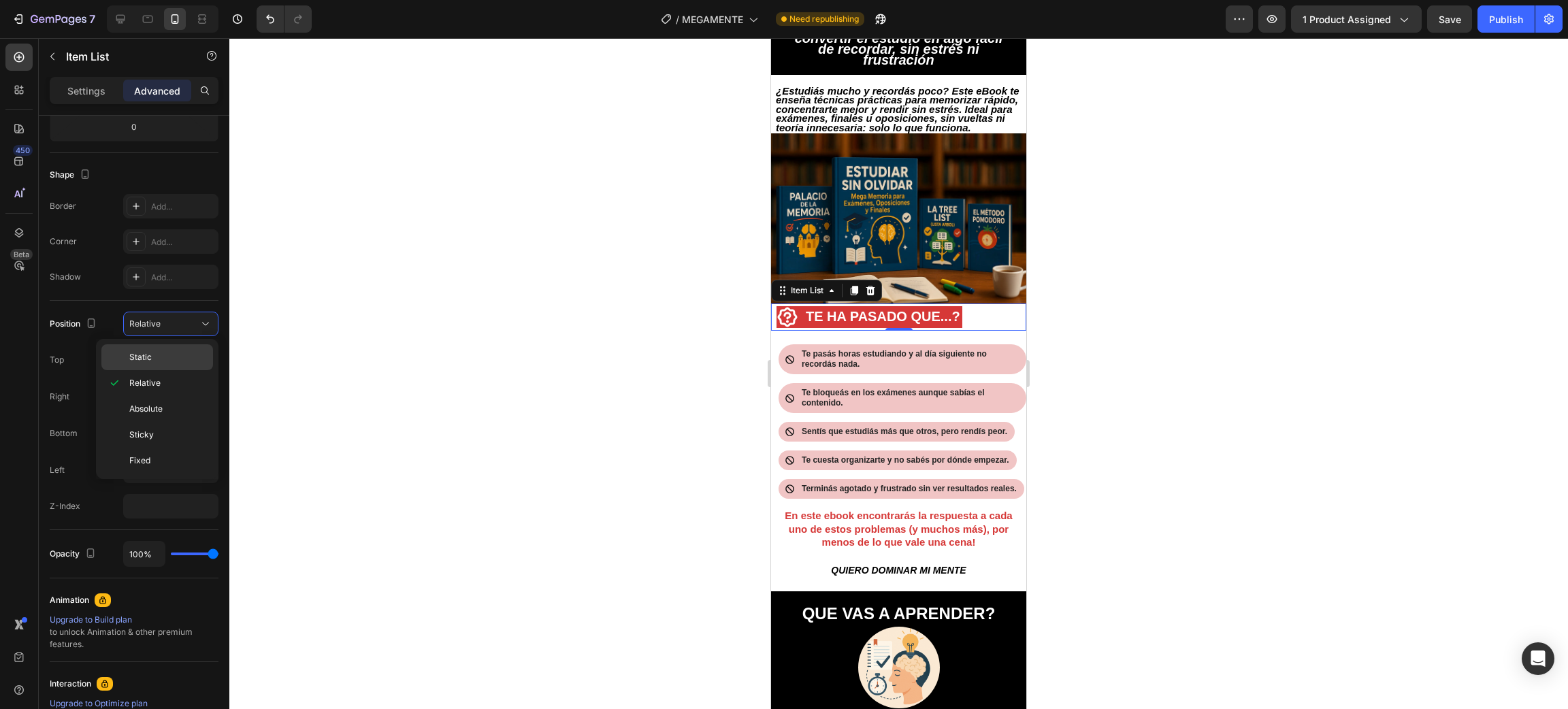
click at [158, 354] on p "Static" at bounding box center [168, 356] width 77 height 12
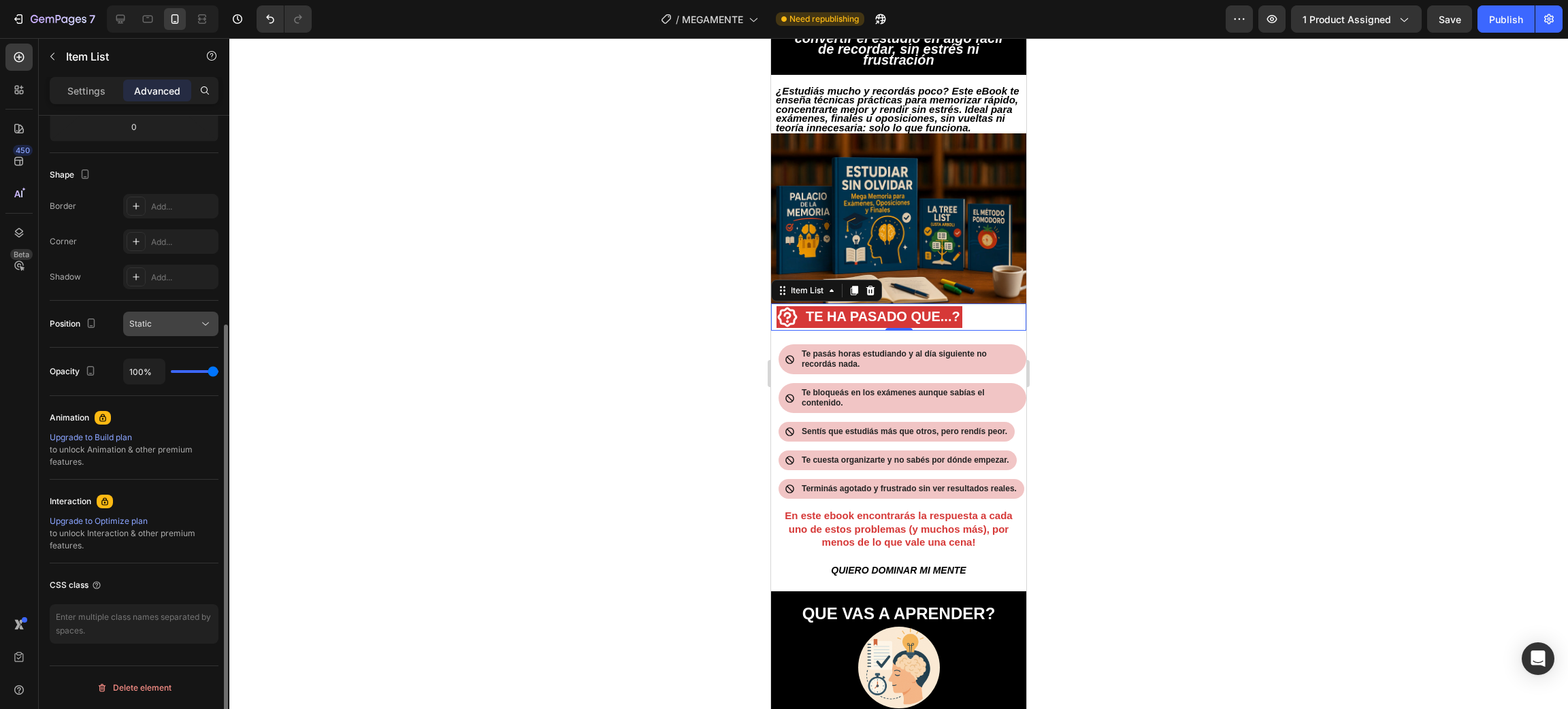
click at [170, 315] on button "Static" at bounding box center [170, 324] width 96 height 25
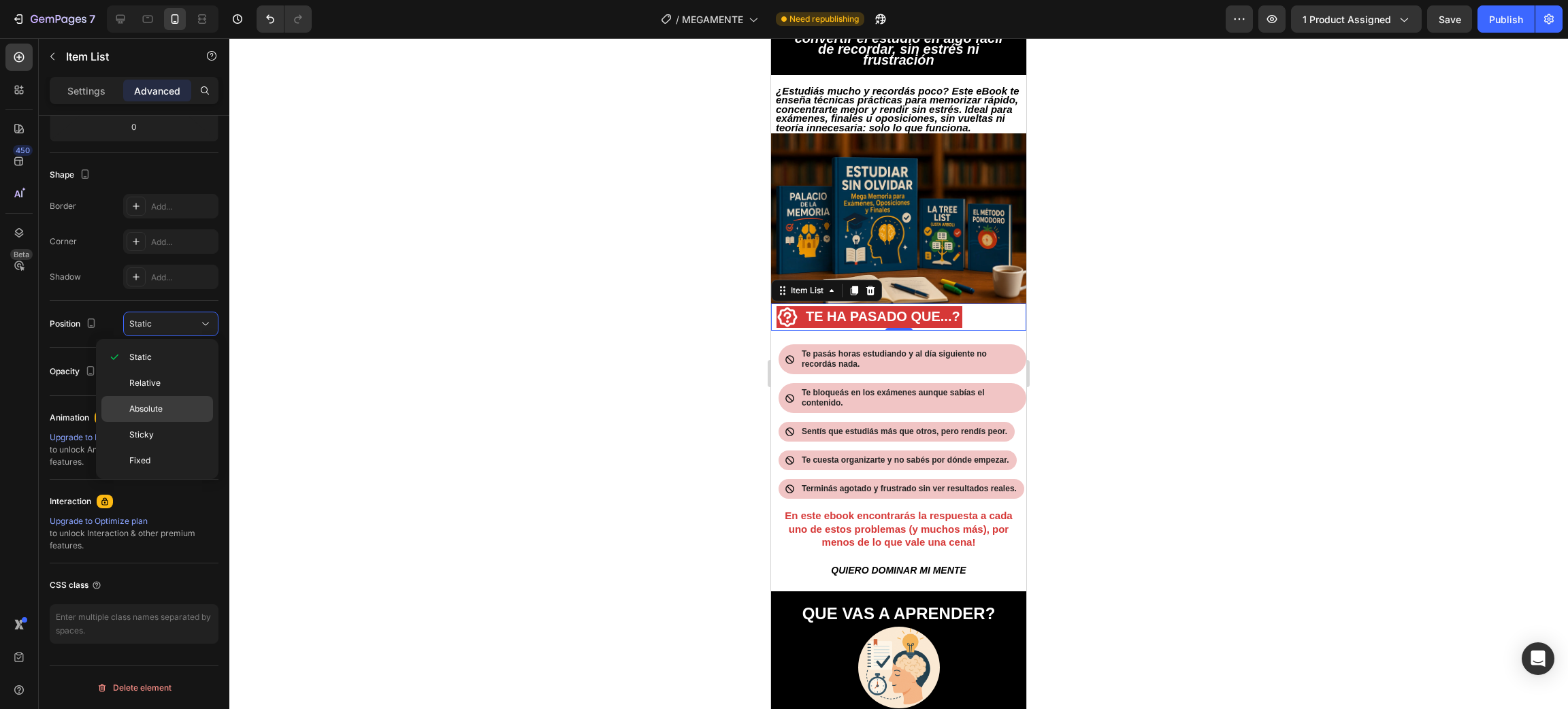
click at [156, 401] on div "Absolute" at bounding box center [157, 408] width 111 height 26
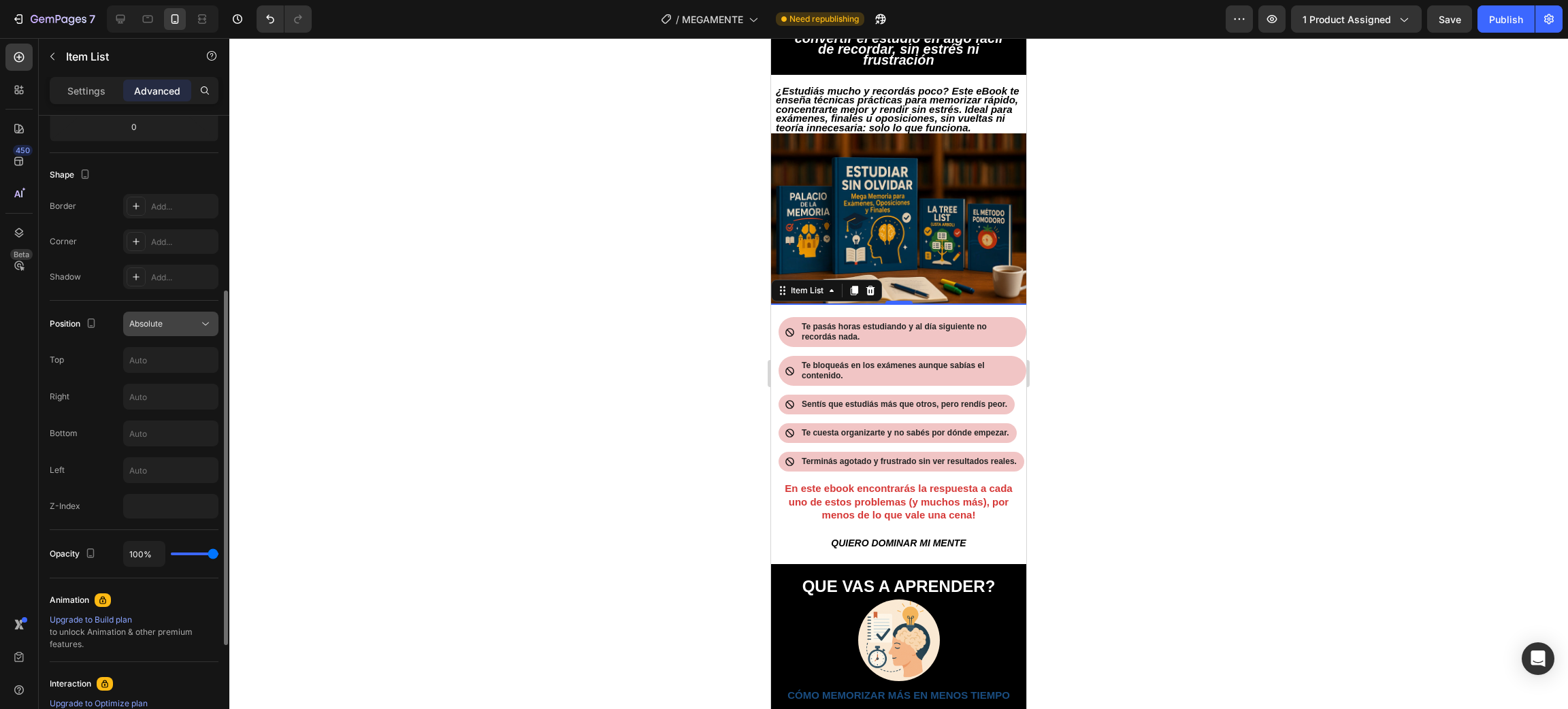
click at [157, 325] on span "Absolute" at bounding box center [146, 323] width 34 height 10
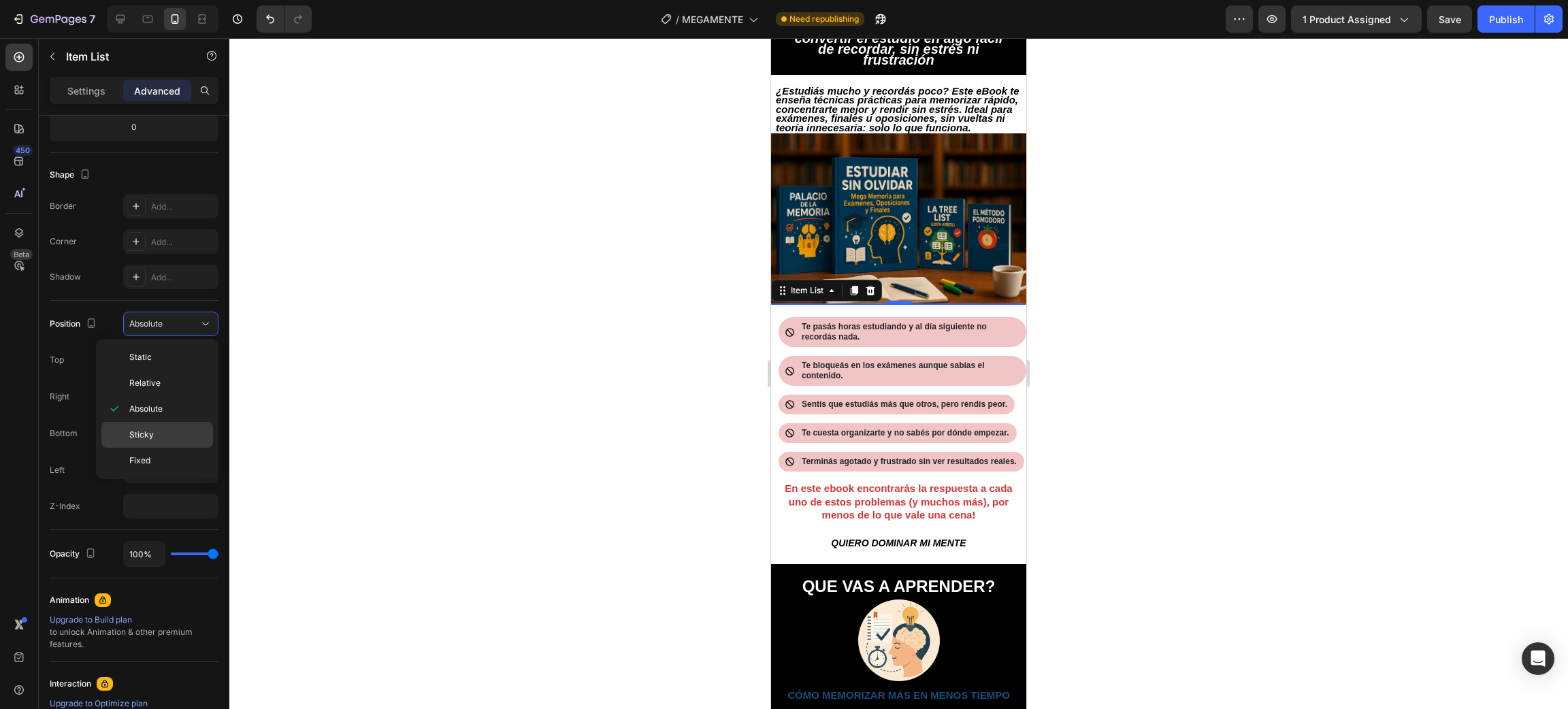
click at [170, 438] on p "Sticky" at bounding box center [168, 434] width 77 height 12
type input "0"
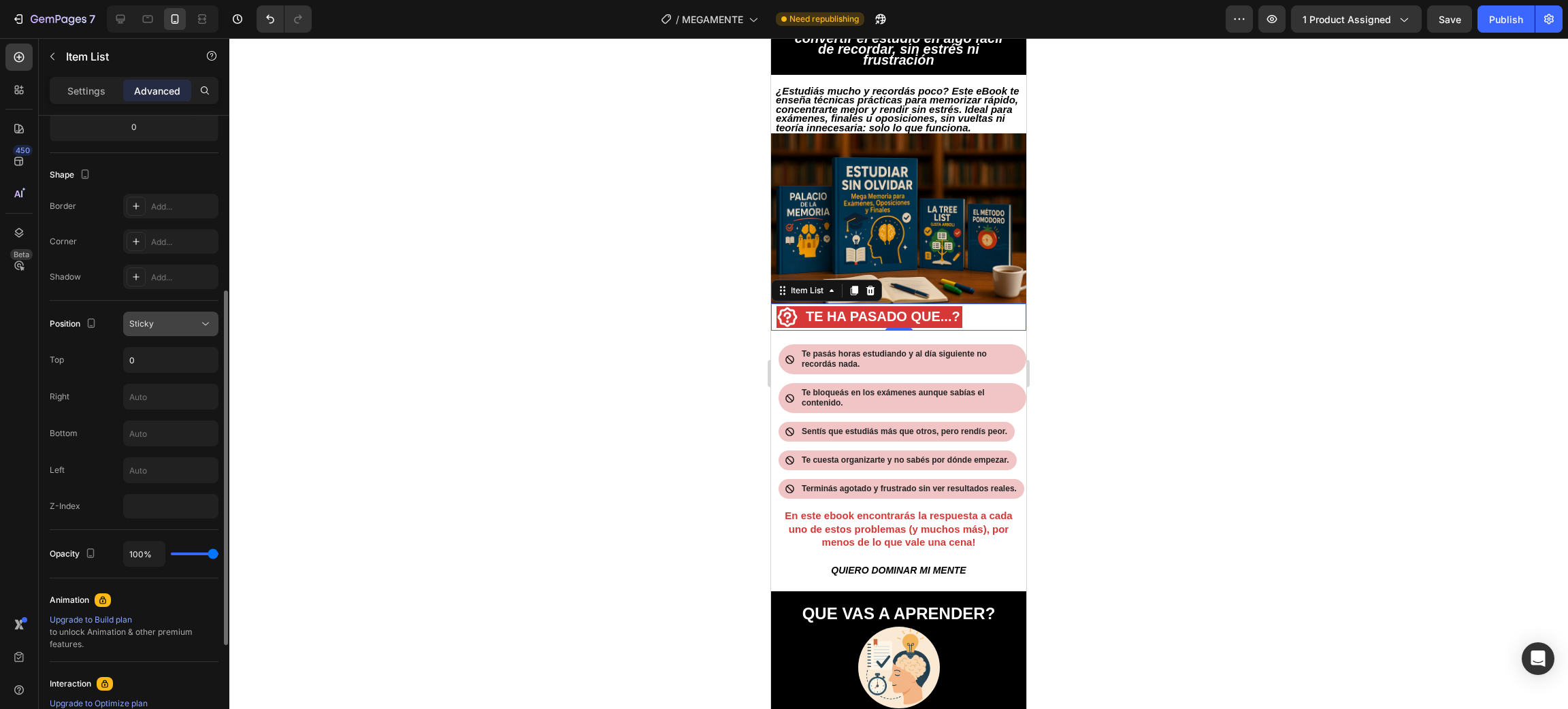
click at [170, 324] on div "Sticky" at bounding box center [164, 324] width 69 height 12
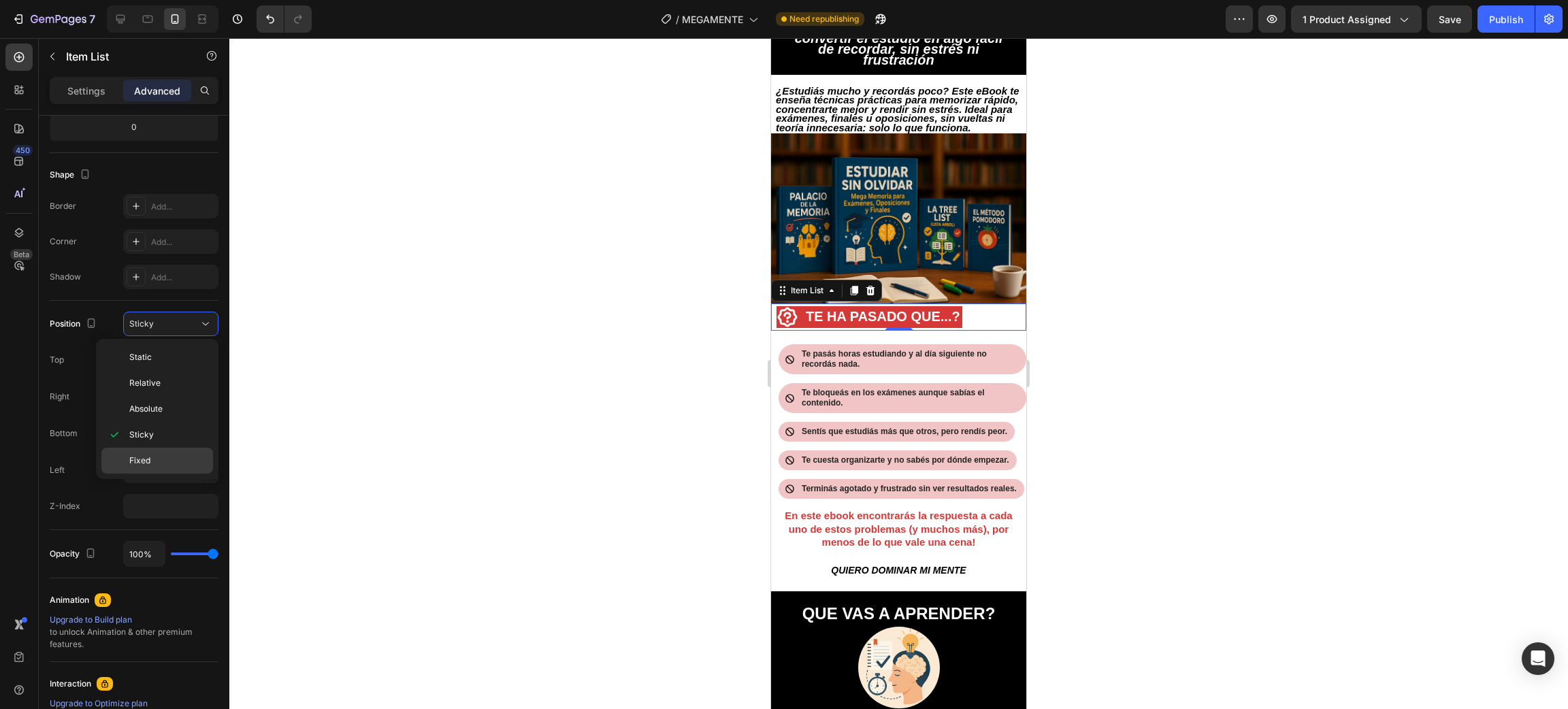
click at [158, 463] on p "Fixed" at bounding box center [168, 460] width 77 height 12
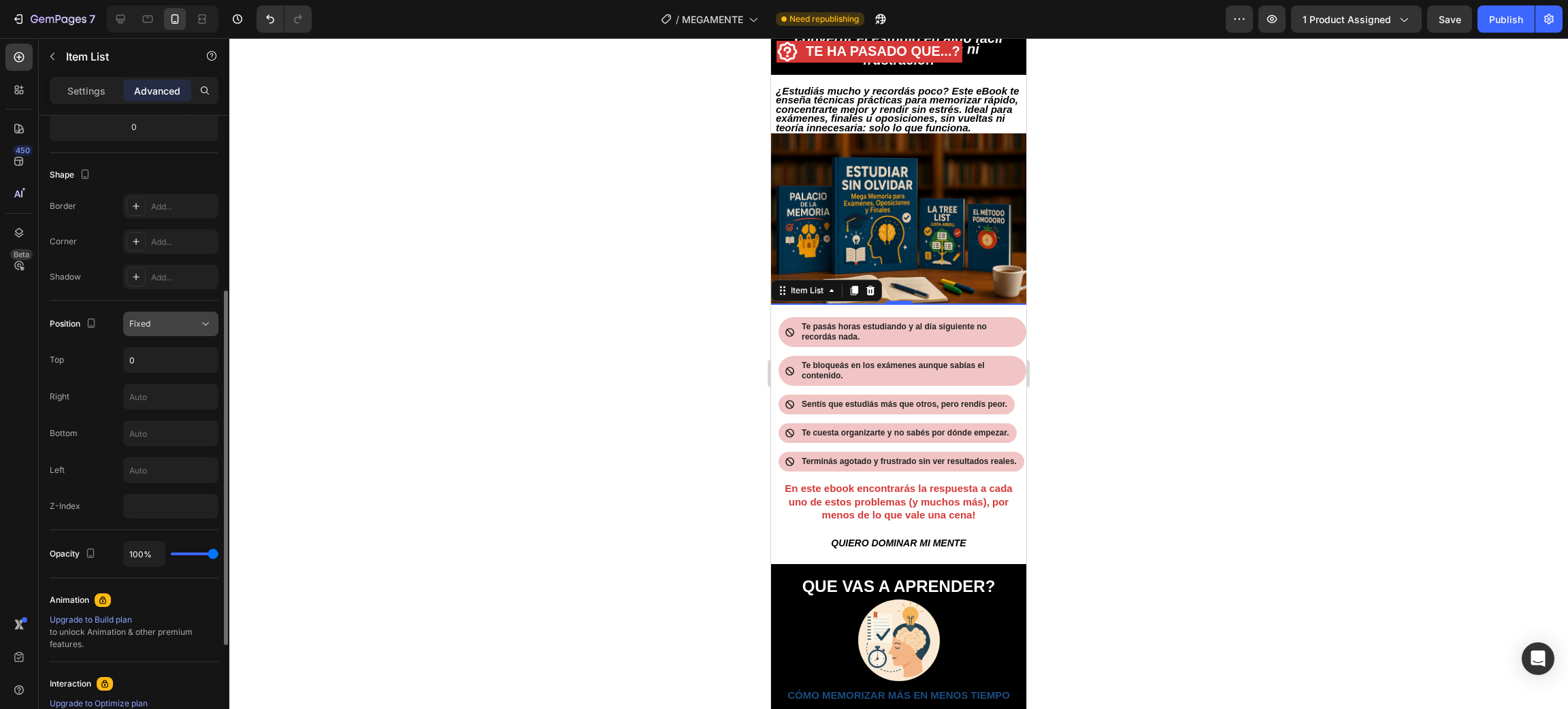
click at [170, 313] on button "Fixed" at bounding box center [170, 324] width 96 height 25
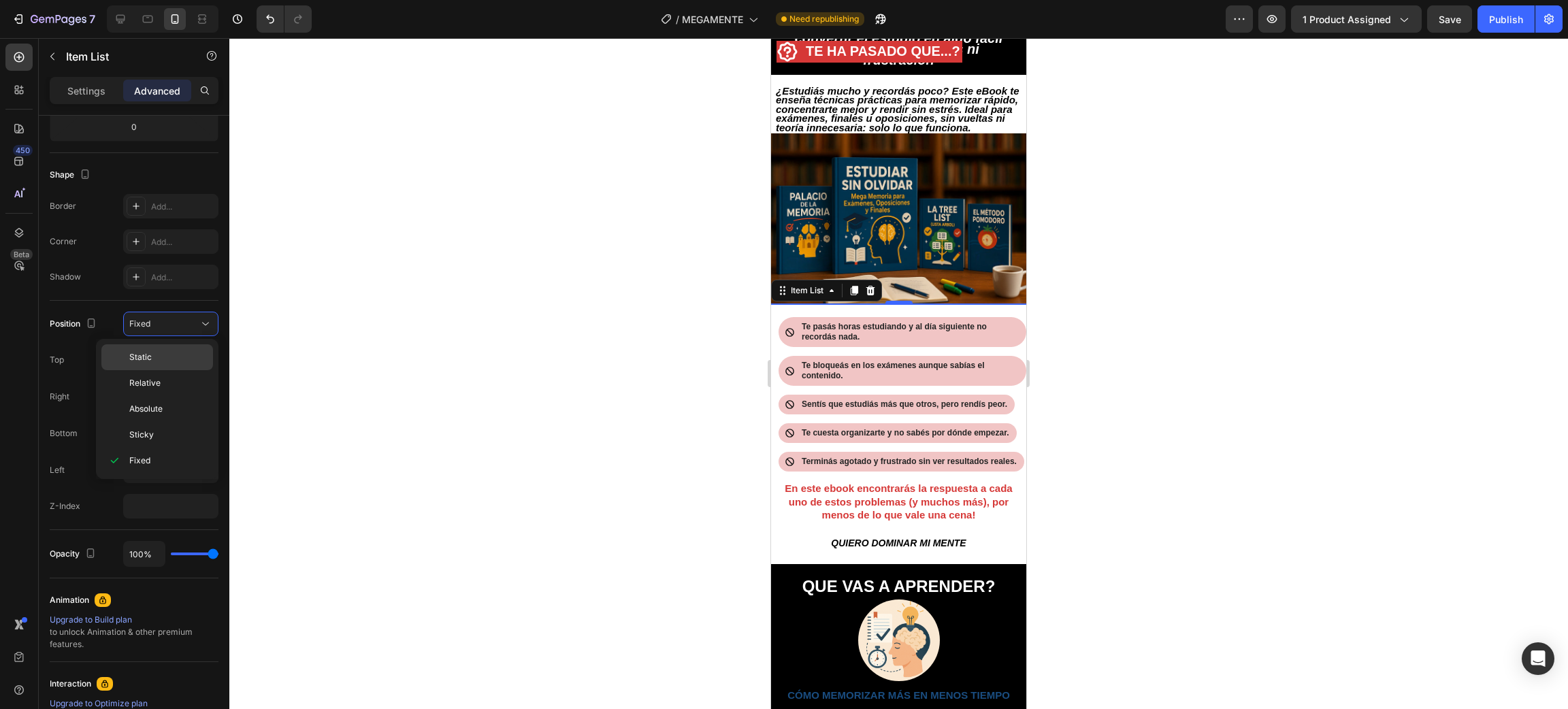
click at [154, 358] on p "Static" at bounding box center [168, 356] width 77 height 12
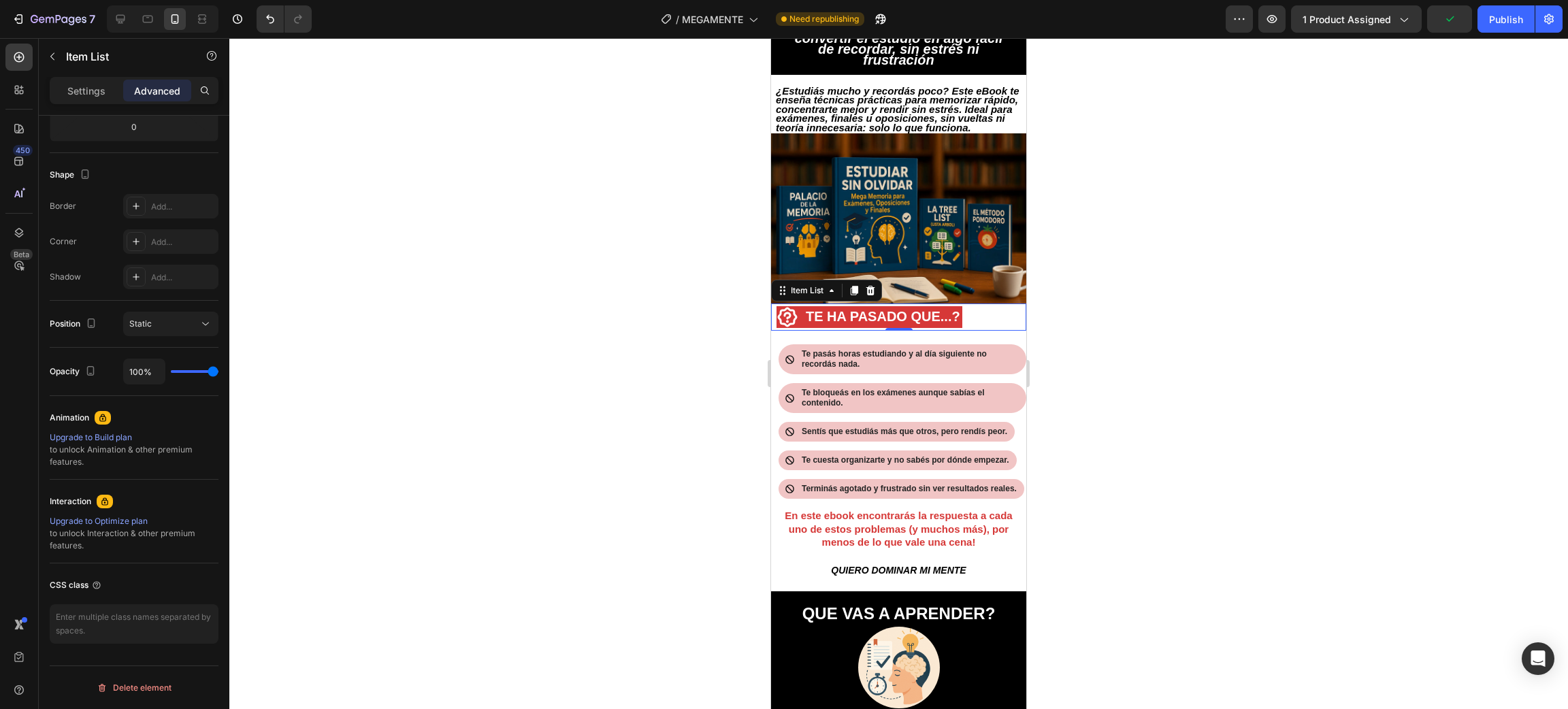
click at [443, 412] on div at bounding box center [899, 374] width 1338 height 671
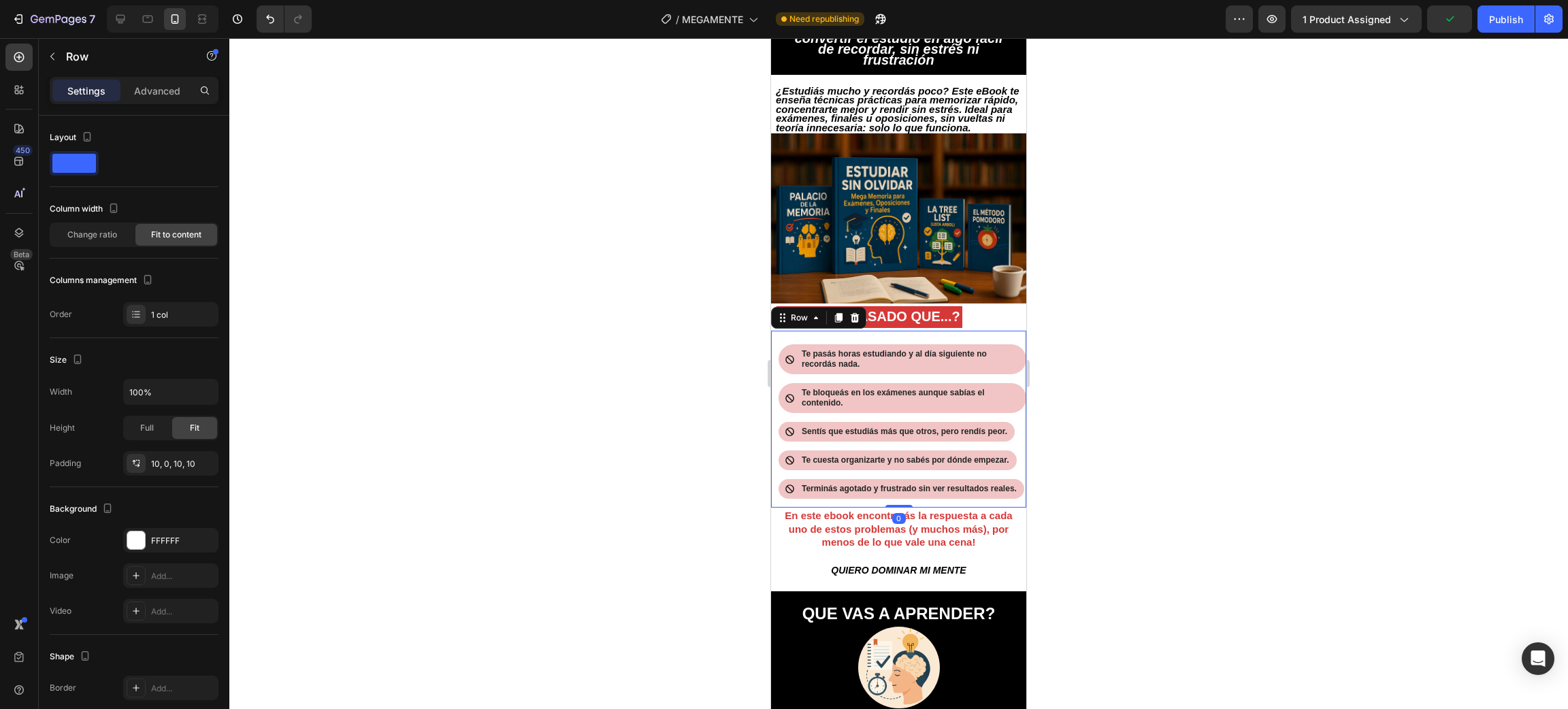
click at [952, 342] on div "Icon Te pasás horas estudiando y al día siguiente no recordás nada. Text Block …" at bounding box center [902, 418] width 248 height 163
click at [1007, 321] on div "TE HA PASADO QUE...?" at bounding box center [899, 317] width 255 height 27
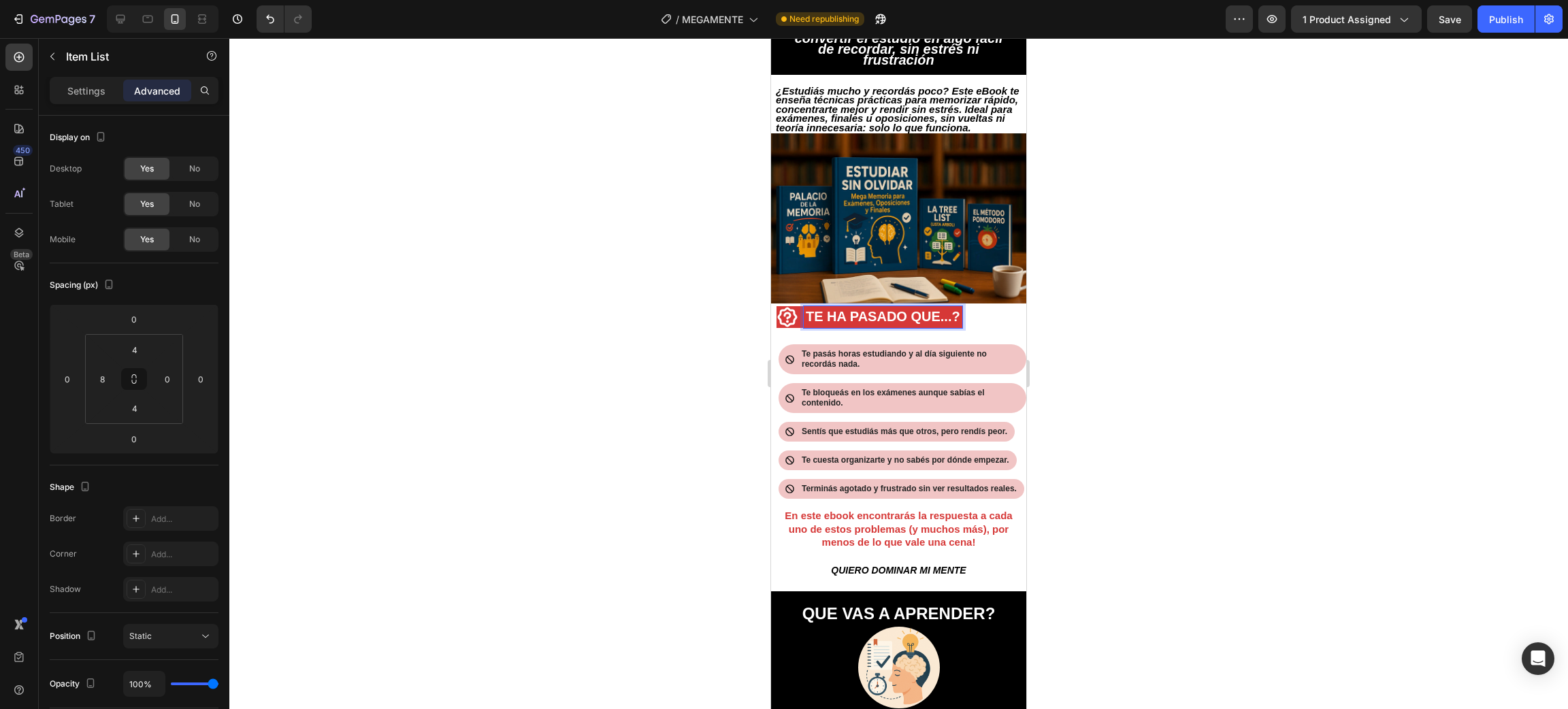
click at [777, 318] on icon at bounding box center [788, 317] width 22 height 22
click at [782, 321] on icon at bounding box center [788, 317] width 22 height 22
click at [836, 324] on strong "TE HA PASADO QUE...?" at bounding box center [882, 316] width 154 height 15
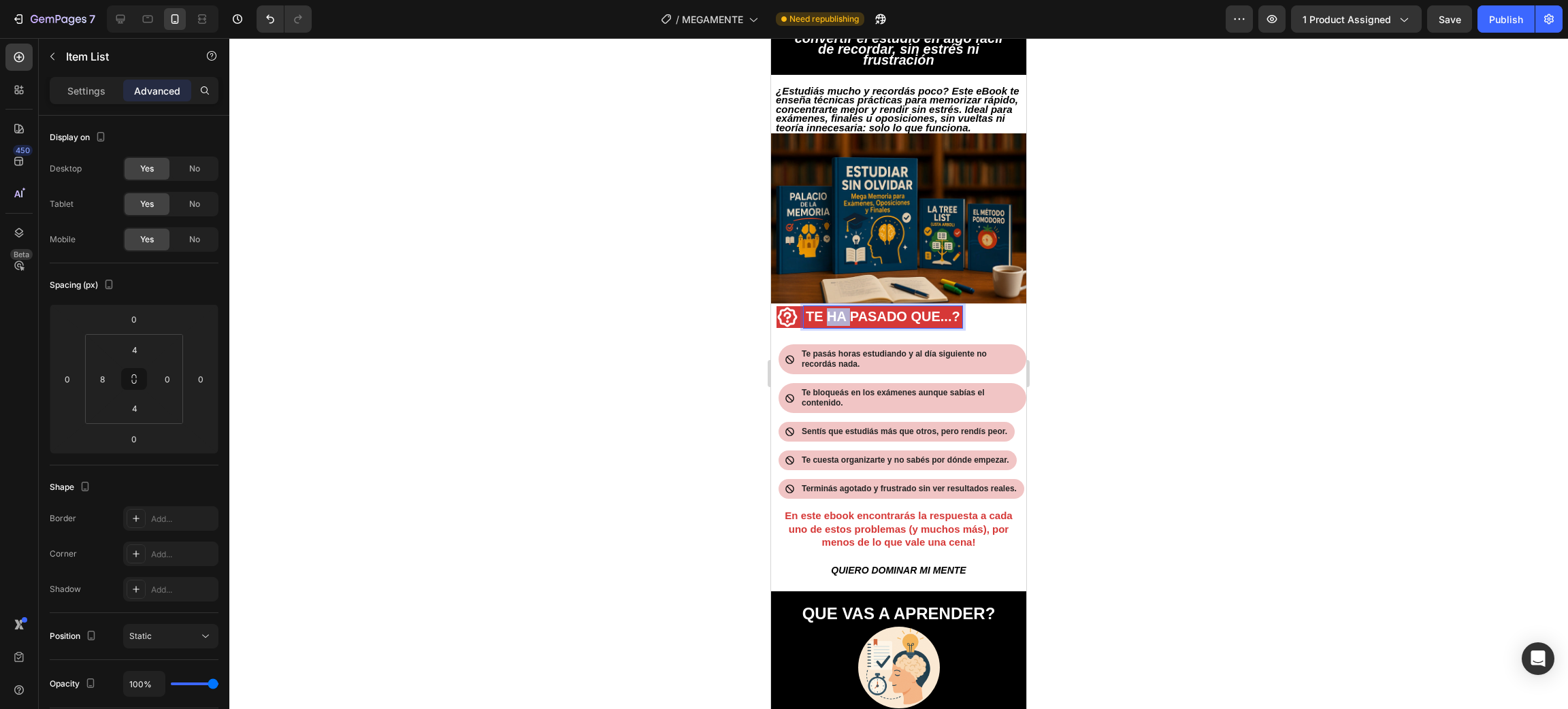
click at [836, 324] on strong "TE HA PASADO QUE...?" at bounding box center [882, 316] width 154 height 15
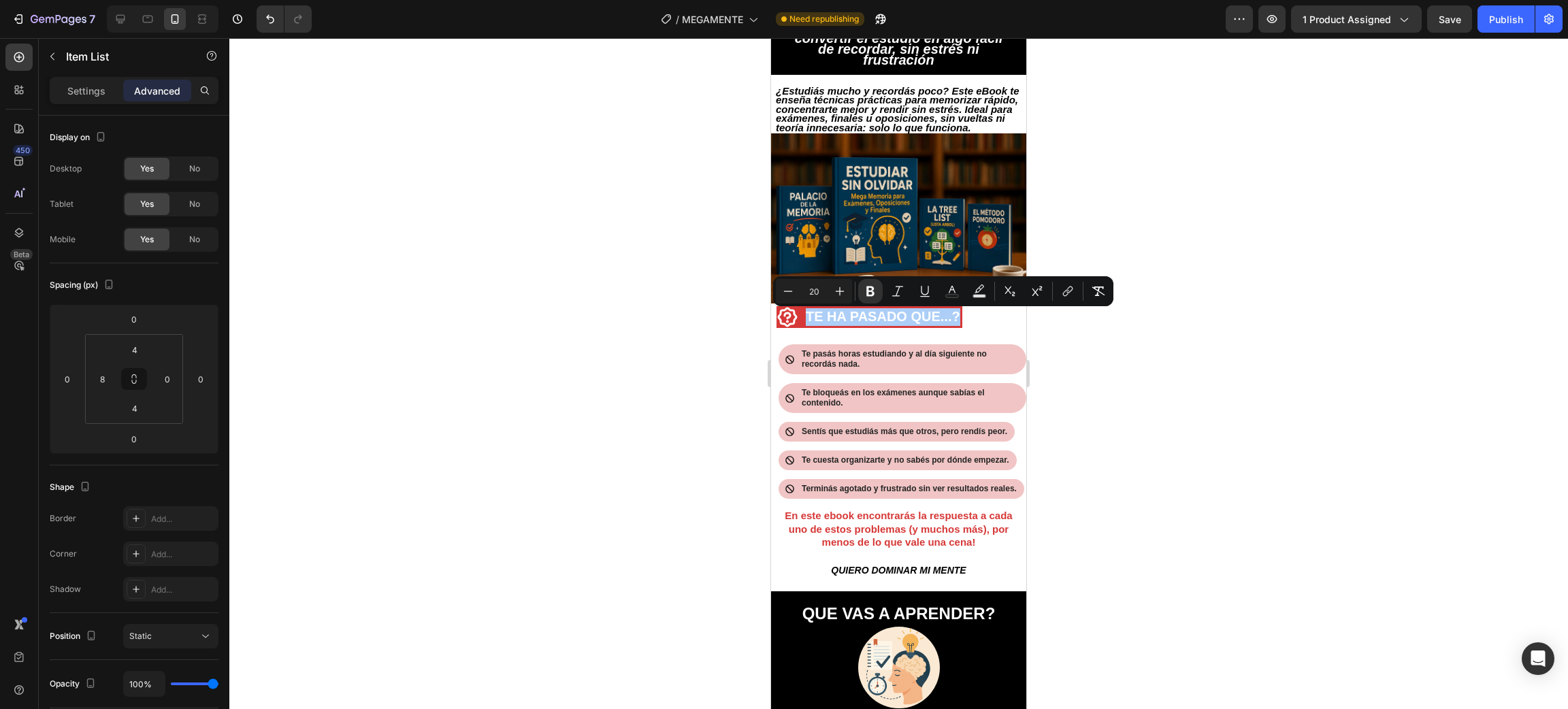
click at [1199, 338] on div at bounding box center [899, 374] width 1338 height 671
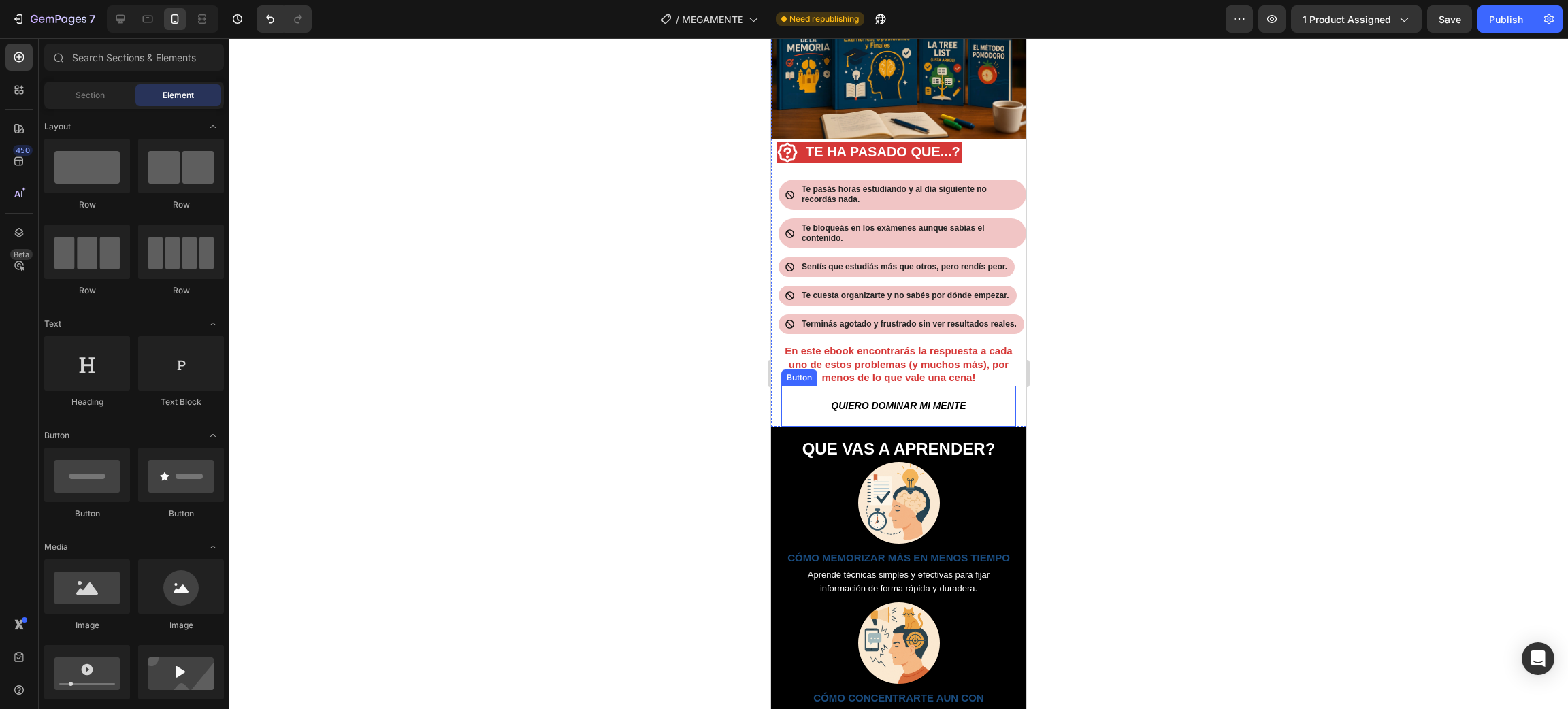
scroll to position [586, 0]
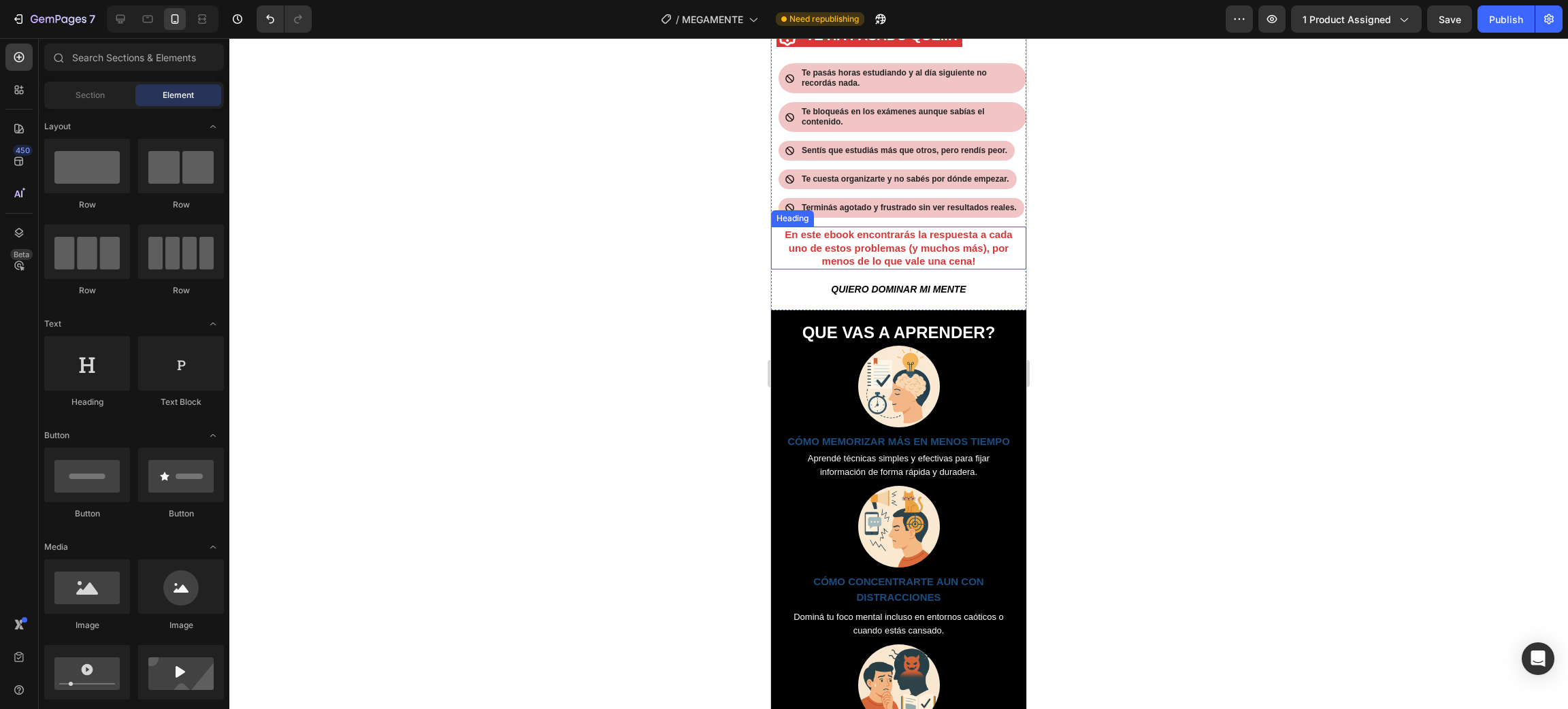
click at [958, 270] on h2 "En este ebook encontrarás la respuesta a cada uno de estos problemas (y muchos …" at bounding box center [899, 248] width 248 height 43
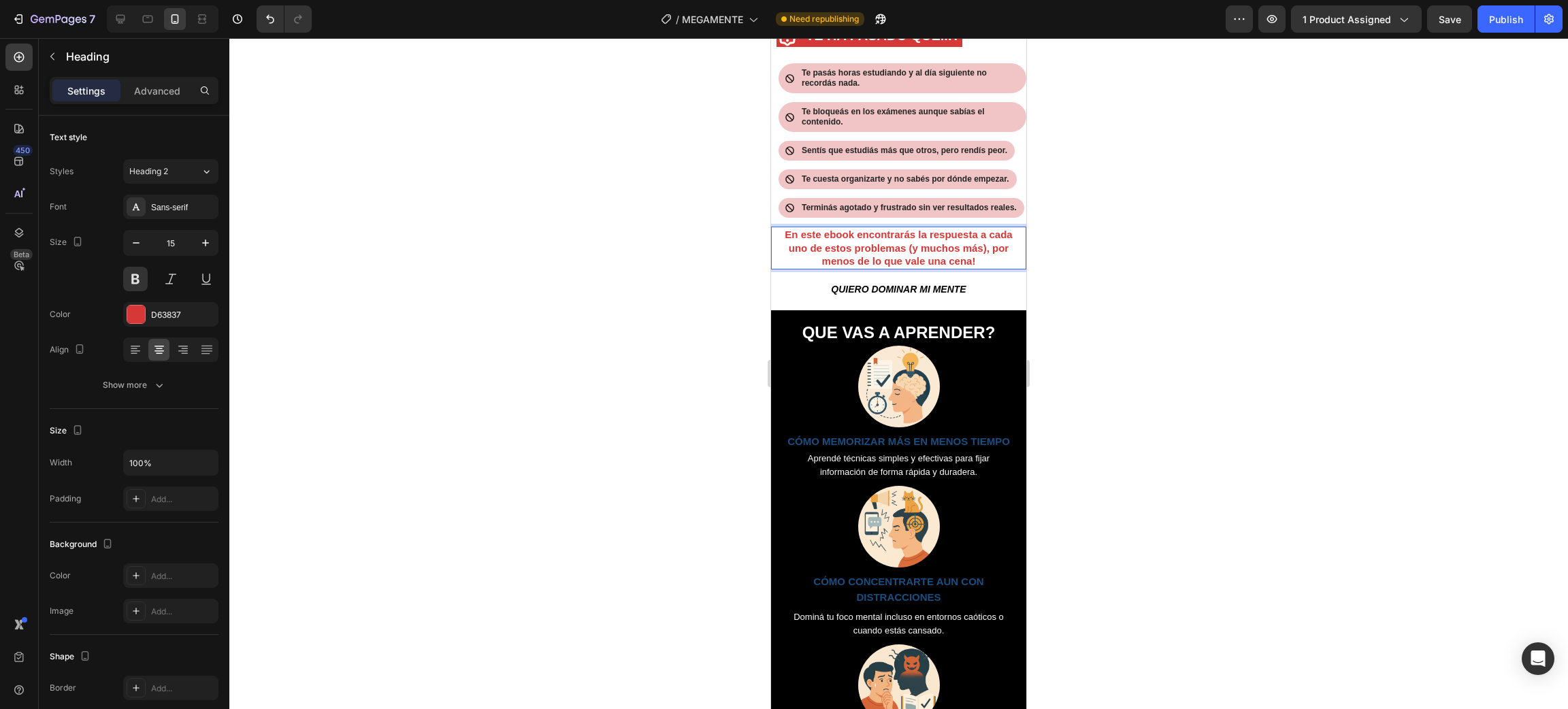
click at [975, 270] on h2 "En este ebook encontrarás la respuesta a cada uno de estos problemas (y muchos …" at bounding box center [899, 248] width 248 height 43
click at [975, 268] on p "En este ebook encontrarás la respuesta a cada uno de estos problemas (y muchos …" at bounding box center [898, 248] width 245 height 40
click at [1142, 361] on div at bounding box center [899, 374] width 1338 height 671
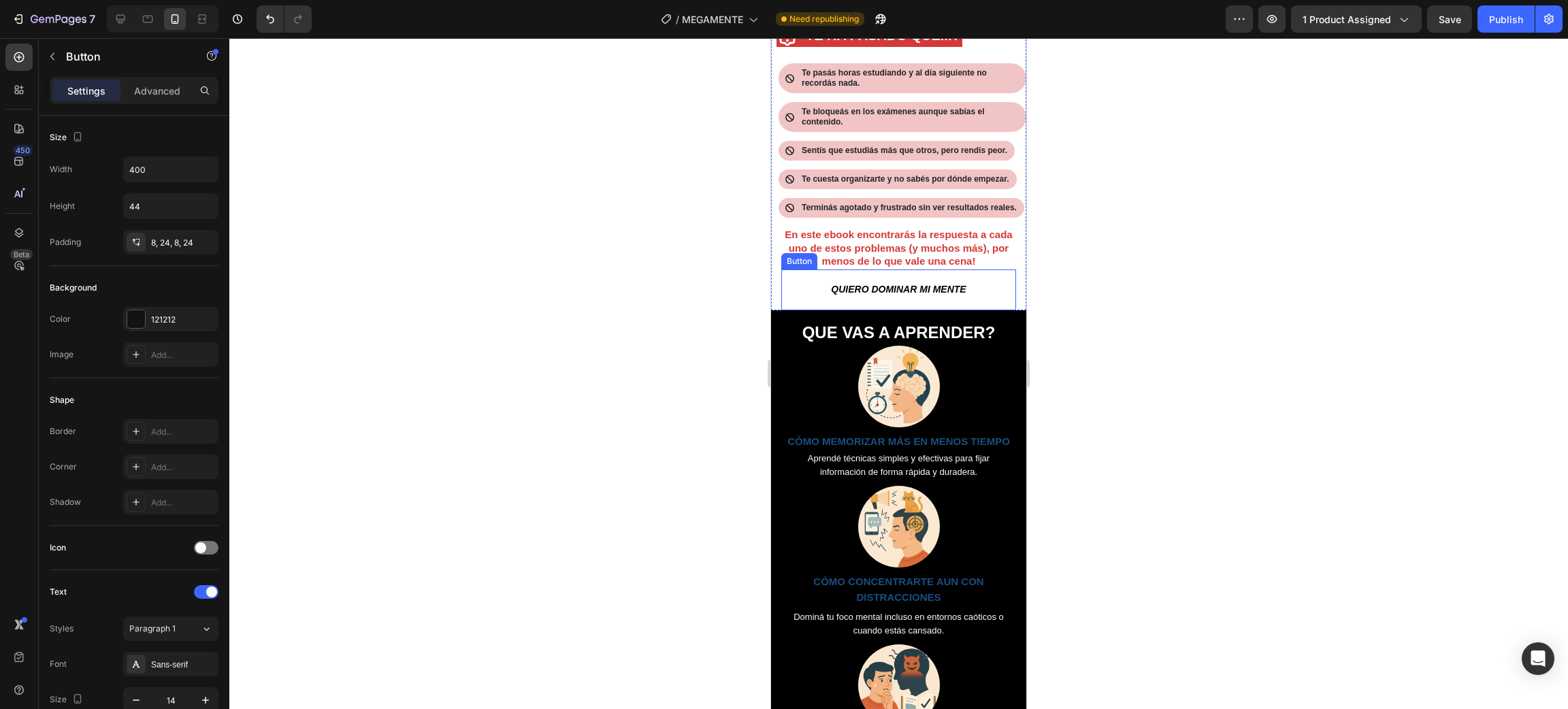
click at [972, 304] on button "QUIERO DOMINAR MI MENTE" at bounding box center [899, 290] width 235 height 30
click at [876, 262] on icon at bounding box center [873, 256] width 9 height 9
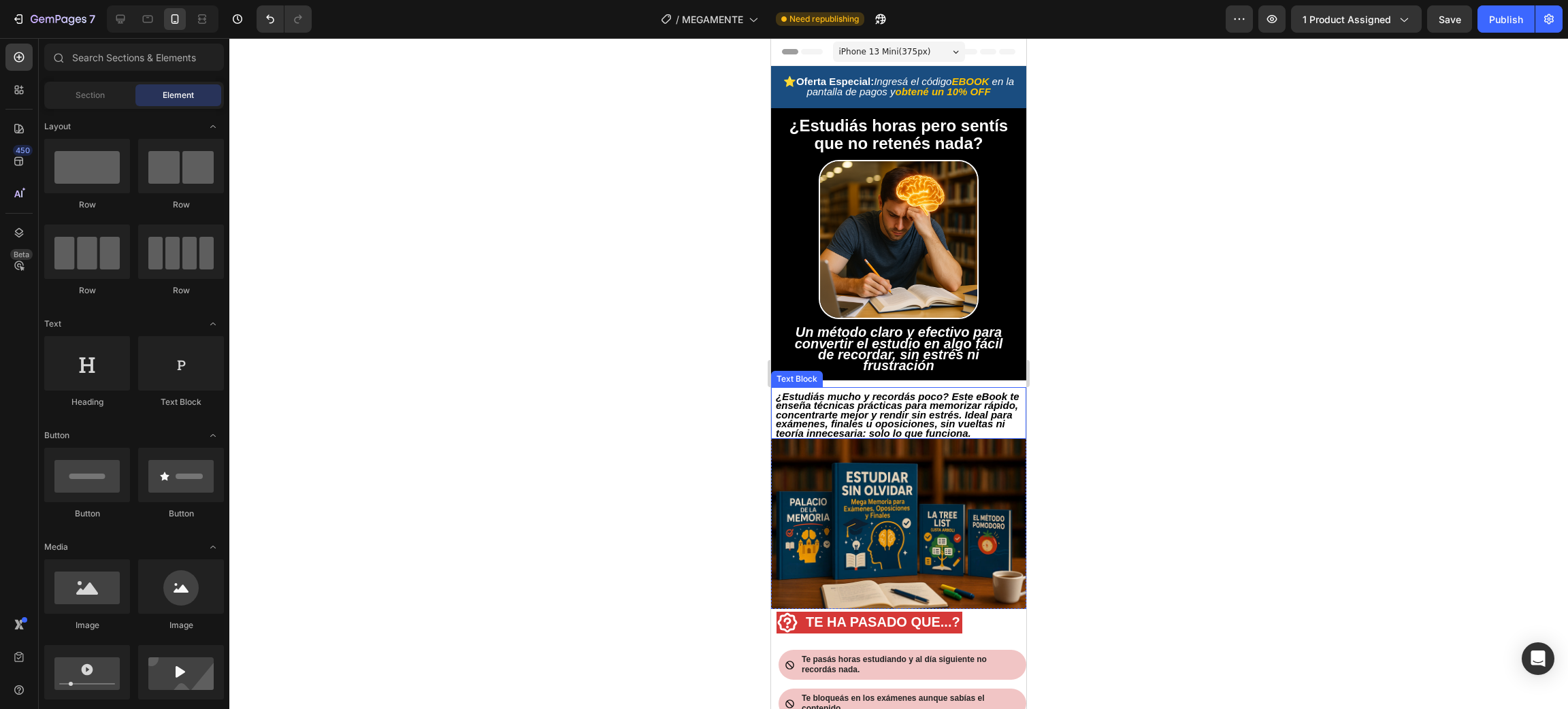
scroll to position [918, 0]
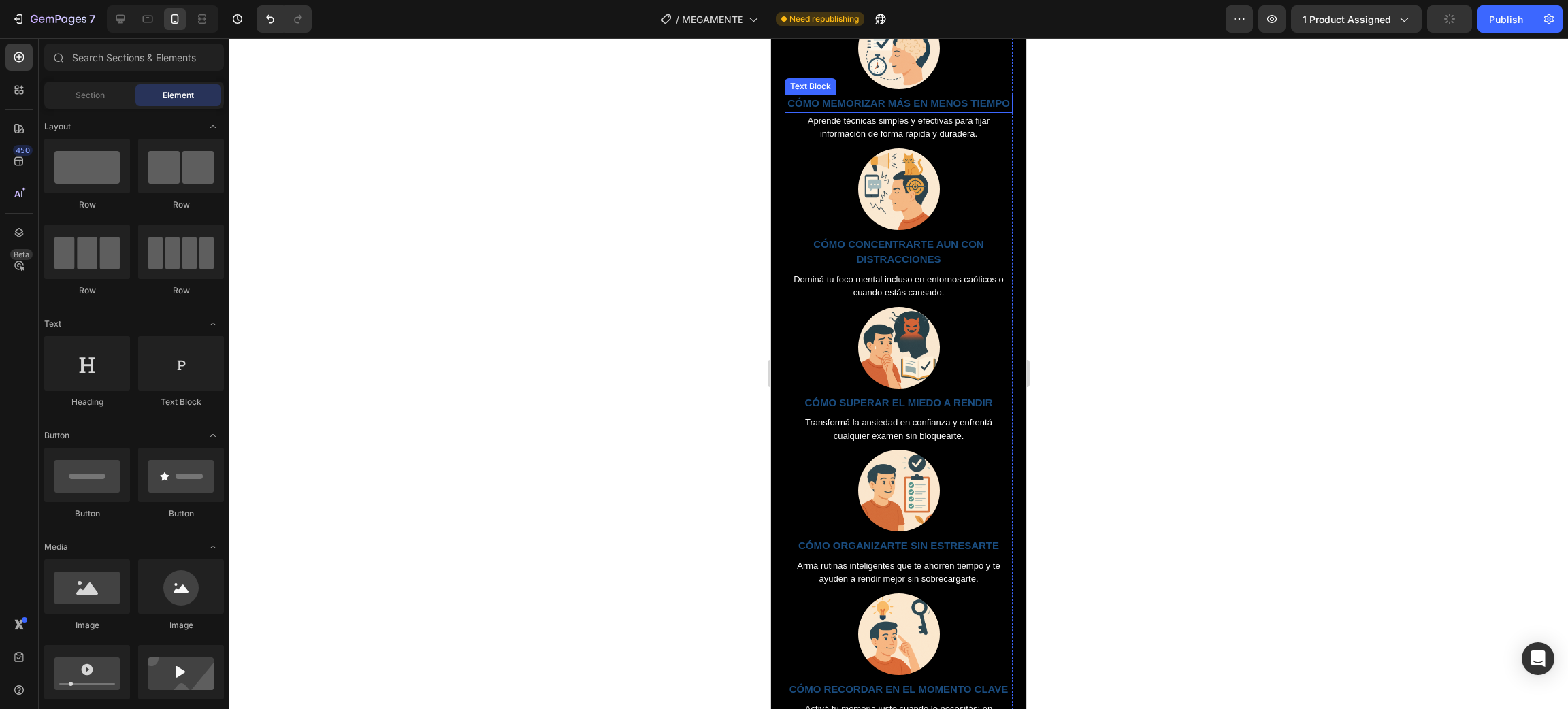
click at [909, 108] on p "CÓMO MEMORIZAR MÁS EN MENOS TIEMPO" at bounding box center [898, 103] width 225 height 15
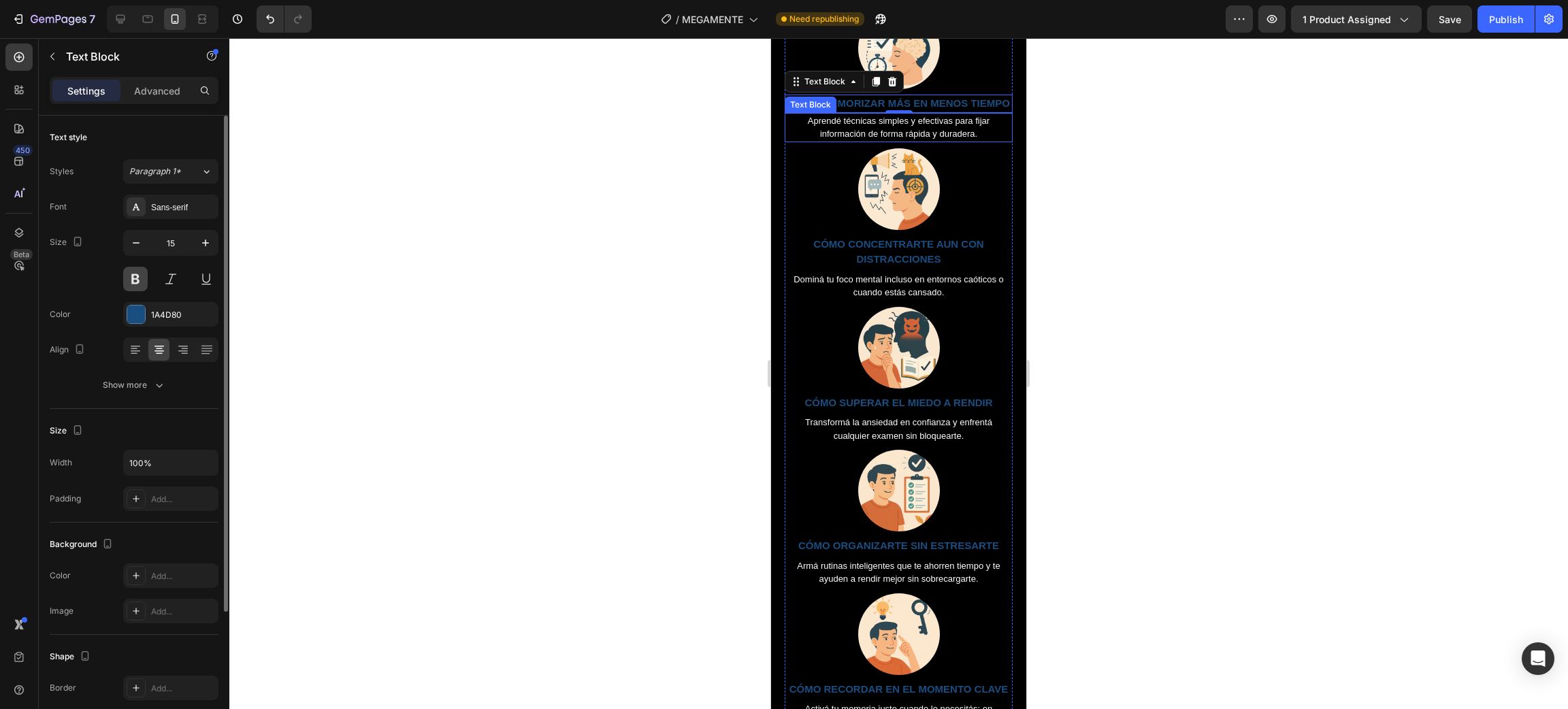
click at [136, 283] on button at bounding box center [135, 279] width 25 height 25
click at [869, 105] on p "CÓMO MEMORIZAR MÁS EN MENOS TIEMPO" at bounding box center [898, 103] width 225 height 15
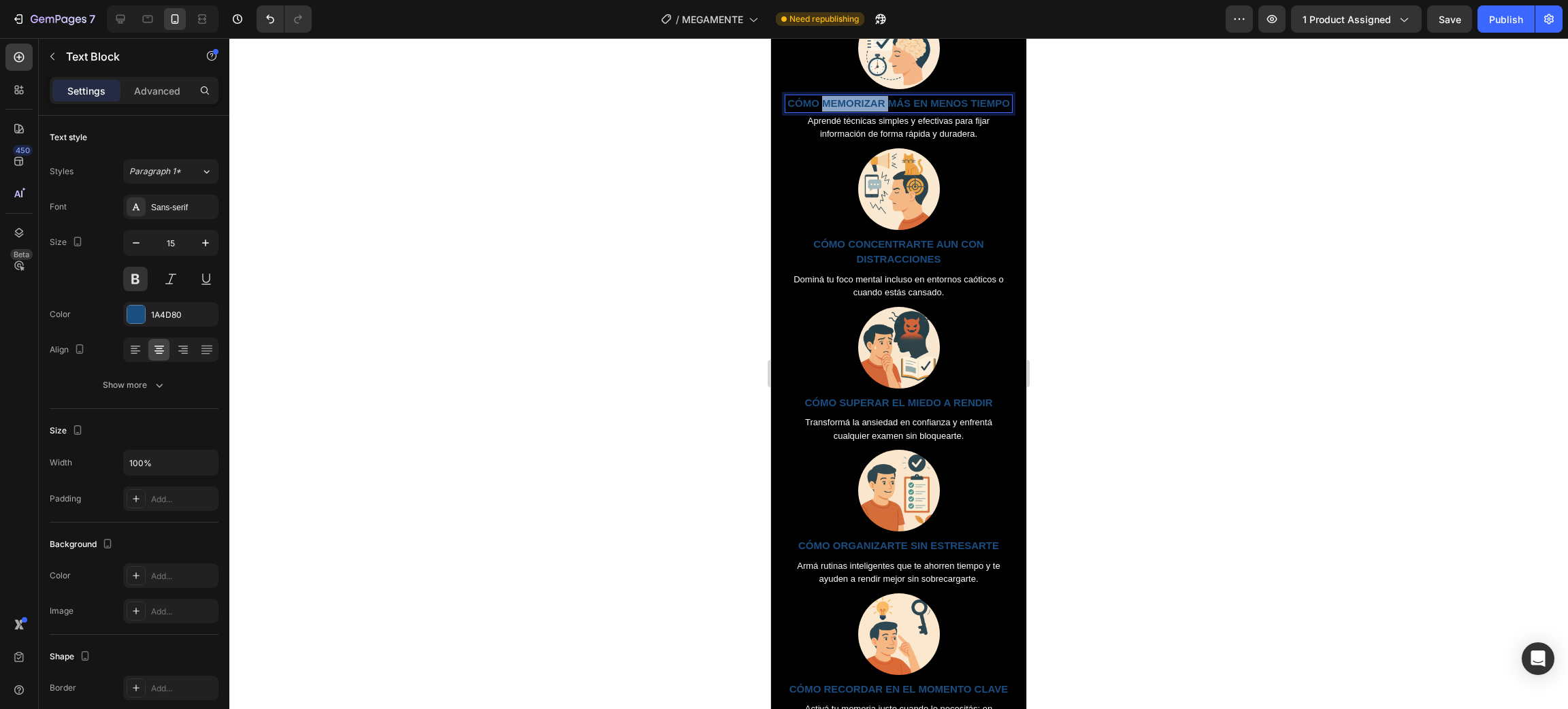
click at [869, 105] on p "CÓMO MEMORIZAR MÁS EN MENOS TIEMPO" at bounding box center [898, 103] width 225 height 15
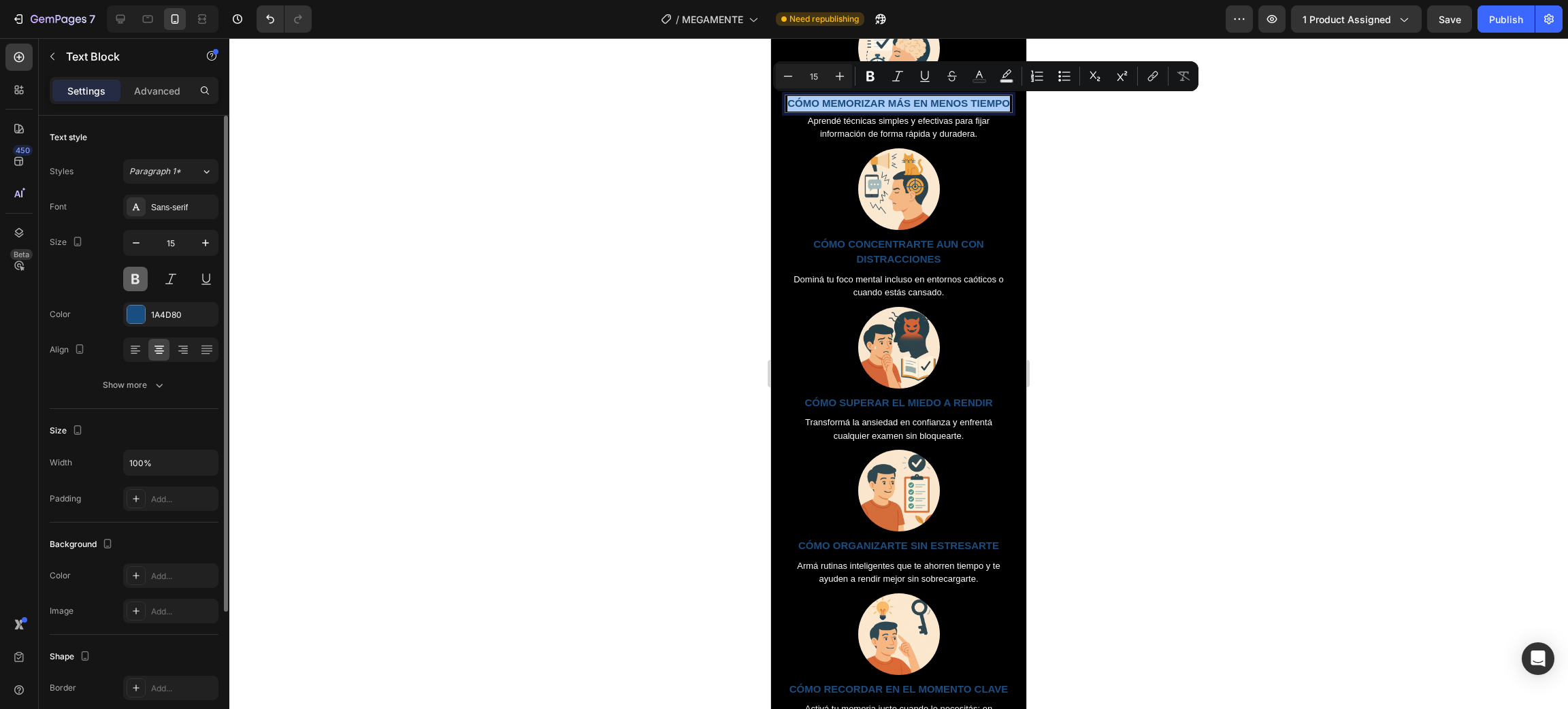
click at [138, 281] on button at bounding box center [135, 279] width 25 height 25
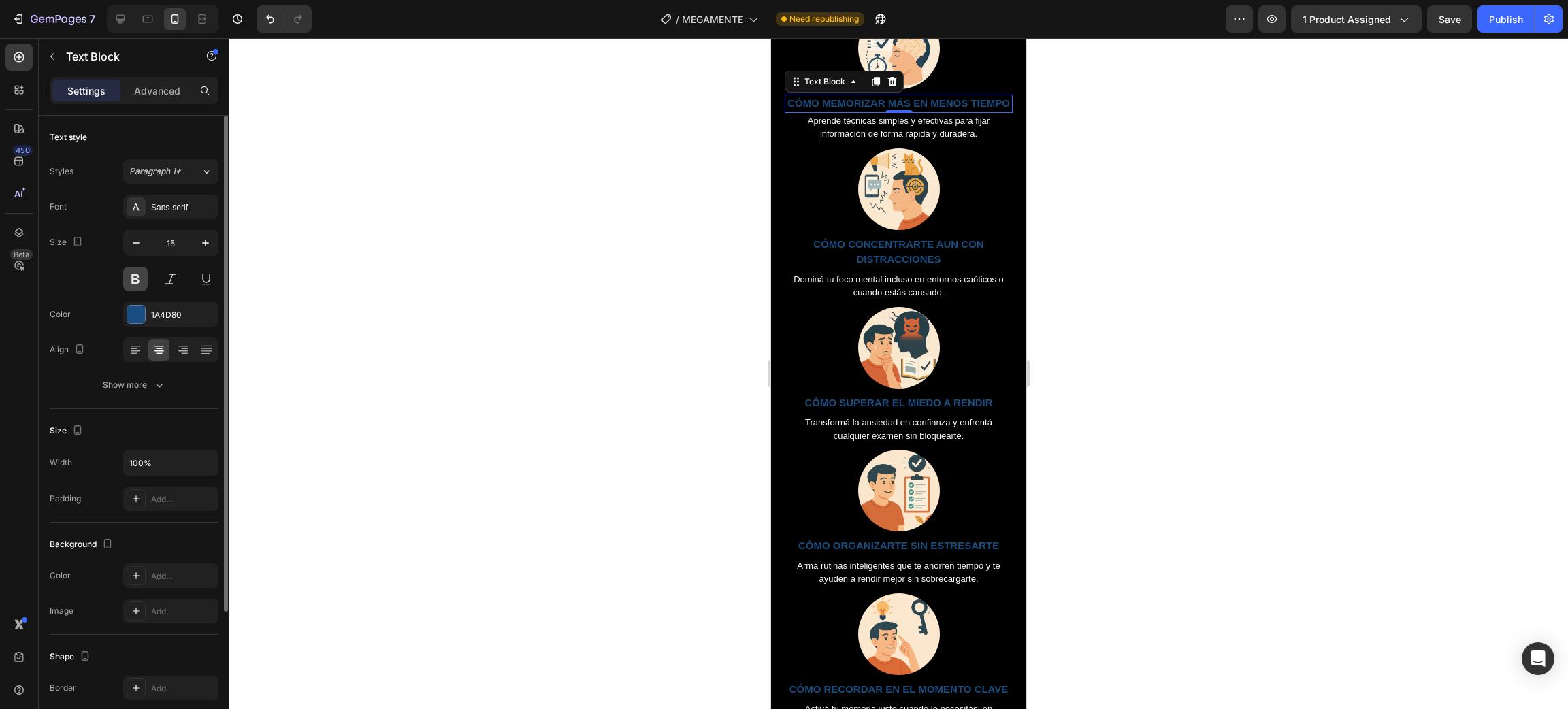
click at [136, 279] on button at bounding box center [135, 279] width 25 height 25
click at [443, 314] on div at bounding box center [899, 374] width 1338 height 671
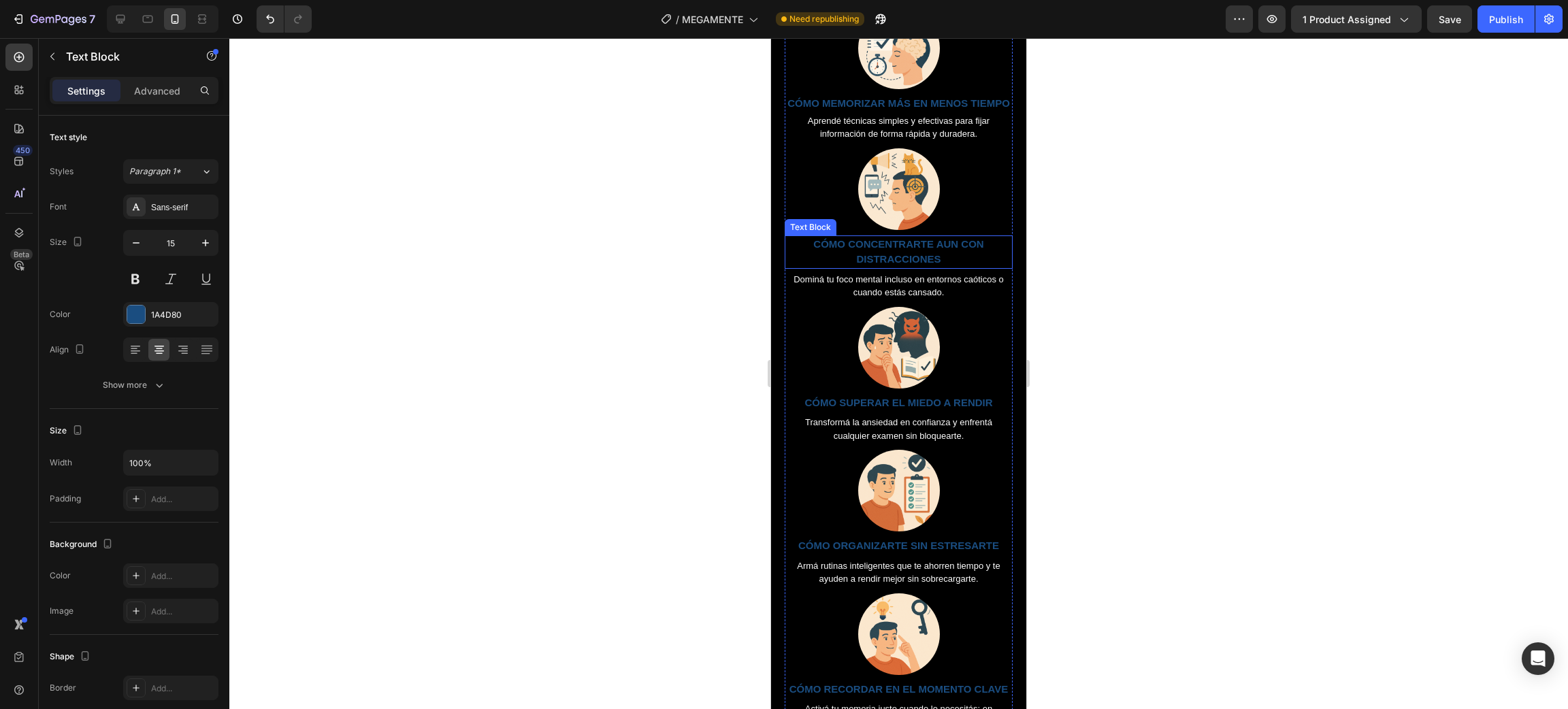
click at [937, 267] on p "CÓMO CONCENTRARTE AUN CON DISTRACCIONES" at bounding box center [898, 252] width 225 height 31
click at [906, 267] on p "CÓMO CONCENTRARTE AUN CON DISTRACCIONES" at bounding box center [898, 252] width 225 height 31
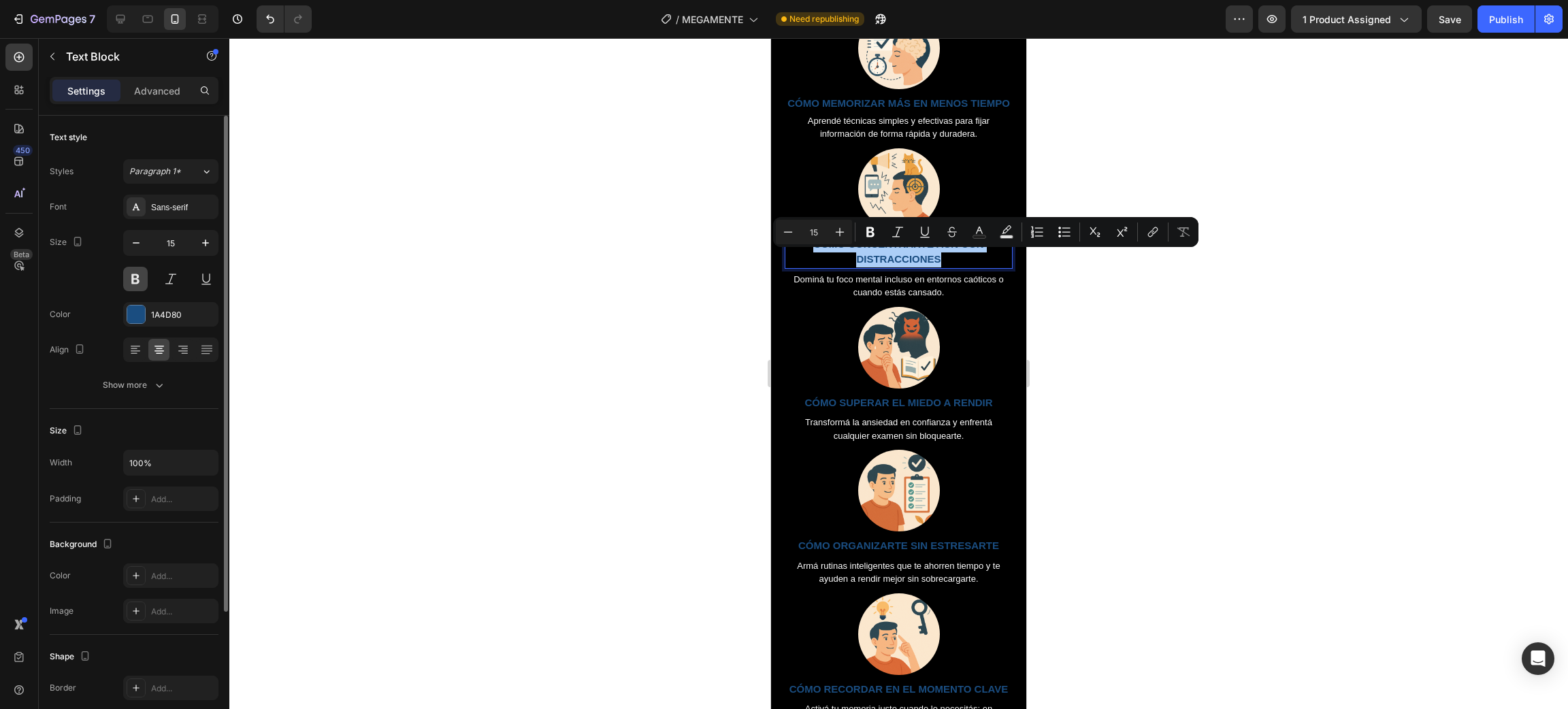
click at [139, 278] on button at bounding box center [135, 279] width 25 height 25
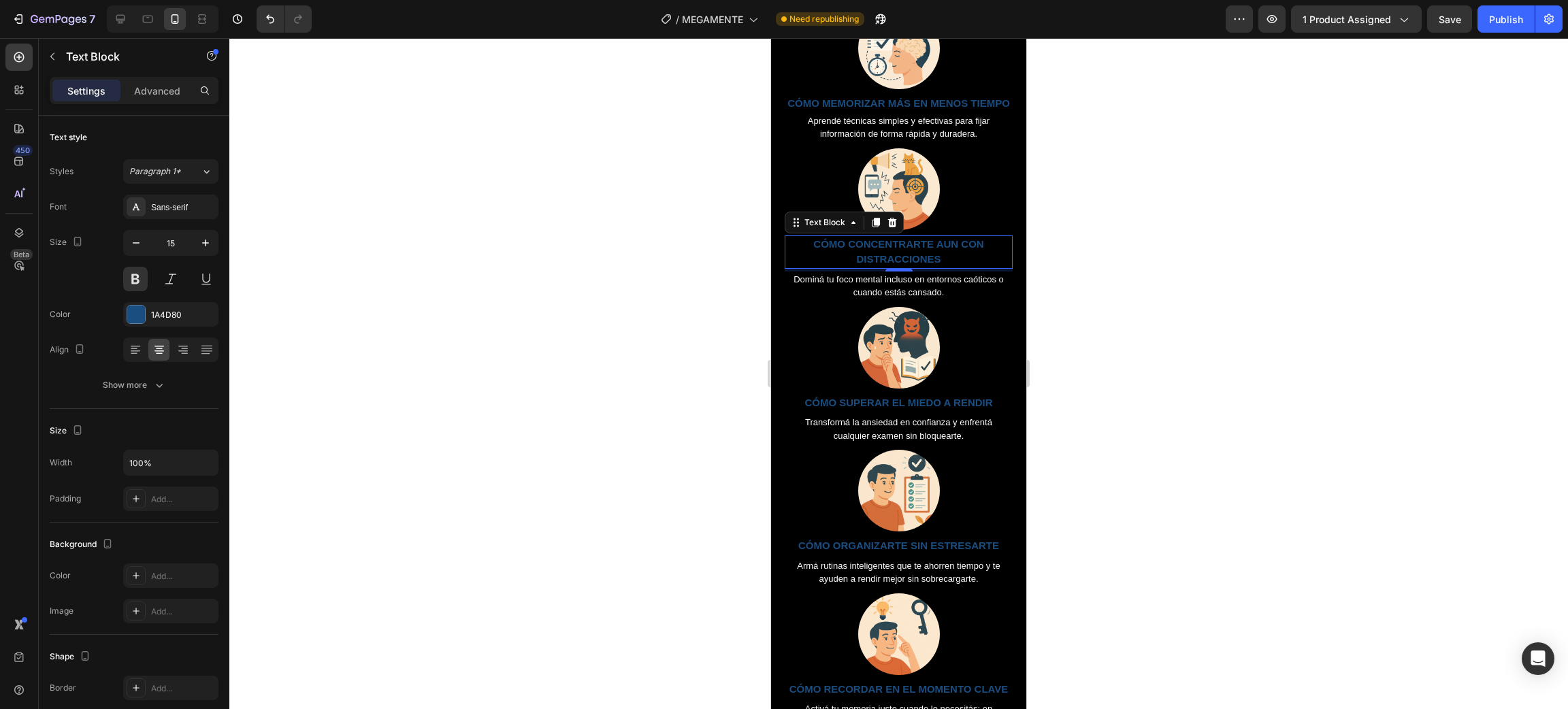
click at [612, 293] on div at bounding box center [899, 374] width 1338 height 671
click at [900, 411] on p "CÓMO SUPERAR EL MIEDO A RENDIR" at bounding box center [898, 403] width 225 height 15
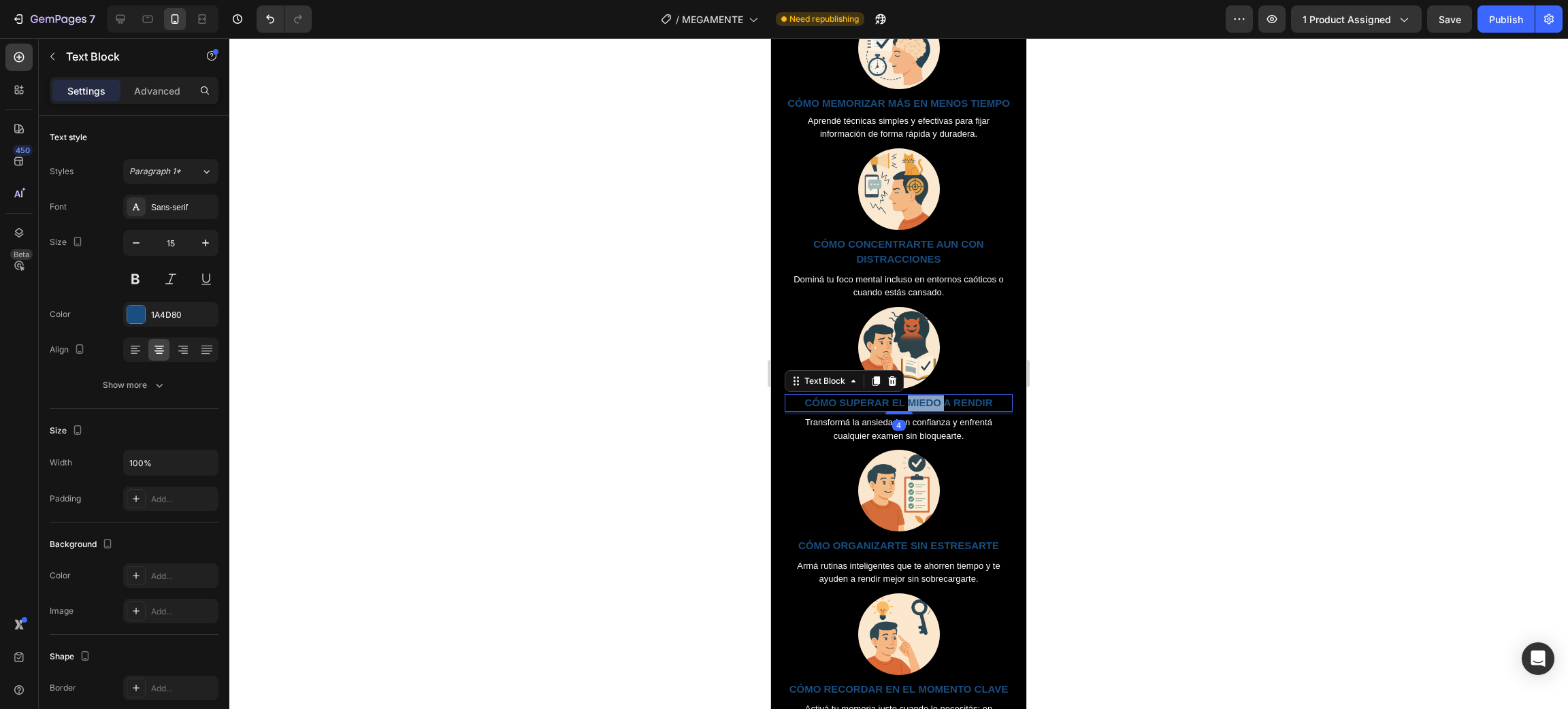
click at [900, 411] on p "CÓMO SUPERAR EL MIEDO A RENDIR" at bounding box center [898, 403] width 225 height 15
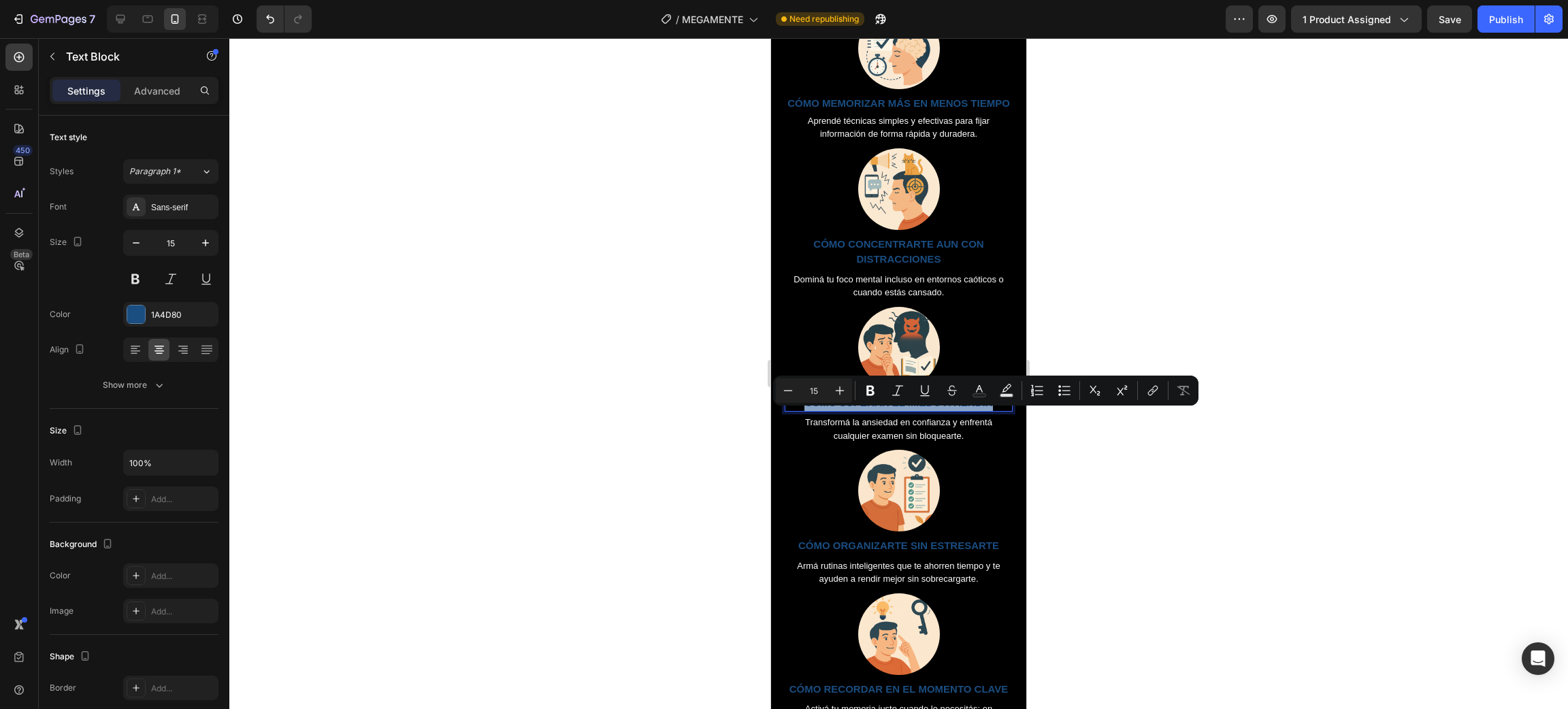
click at [898, 411] on p "CÓMO SUPERAR EL MIEDO A RENDIR" at bounding box center [898, 403] width 225 height 15
click at [141, 272] on button at bounding box center [135, 279] width 25 height 25
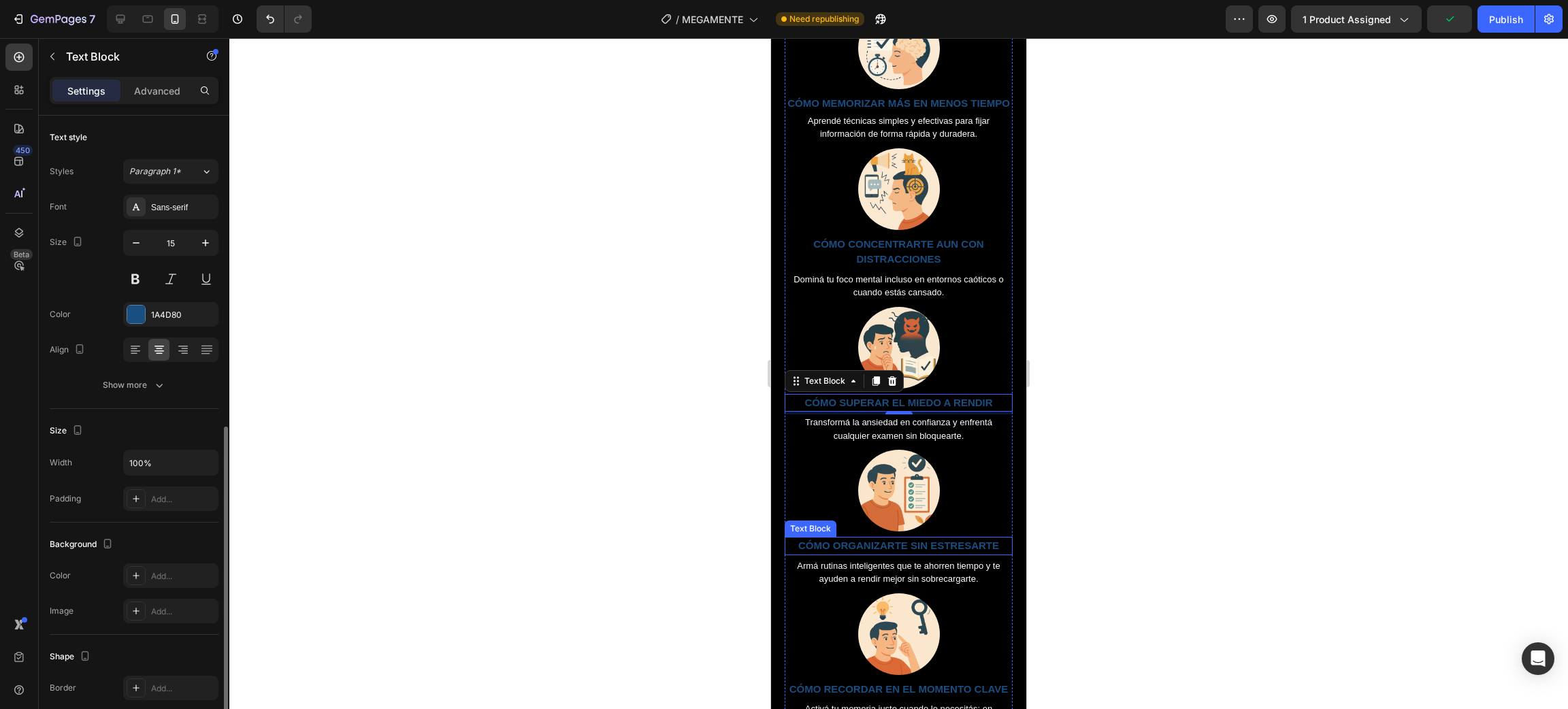
click at [850, 554] on p "CÓMO ORGANIZARTE SIN ESTRESARTE" at bounding box center [898, 545] width 225 height 15
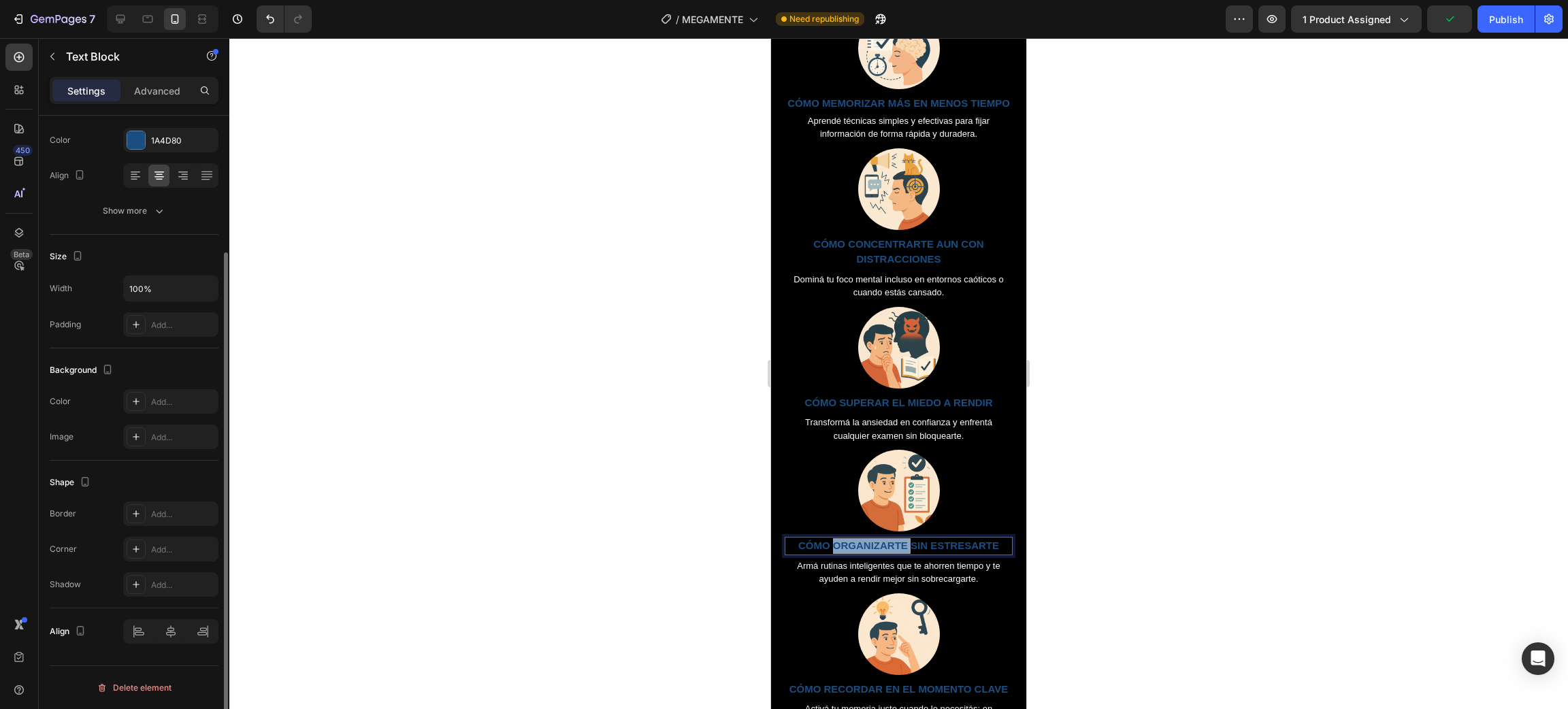
click at [850, 554] on p "CÓMO ORGANIZARTE SIN ESTRESARTE" at bounding box center [898, 545] width 225 height 15
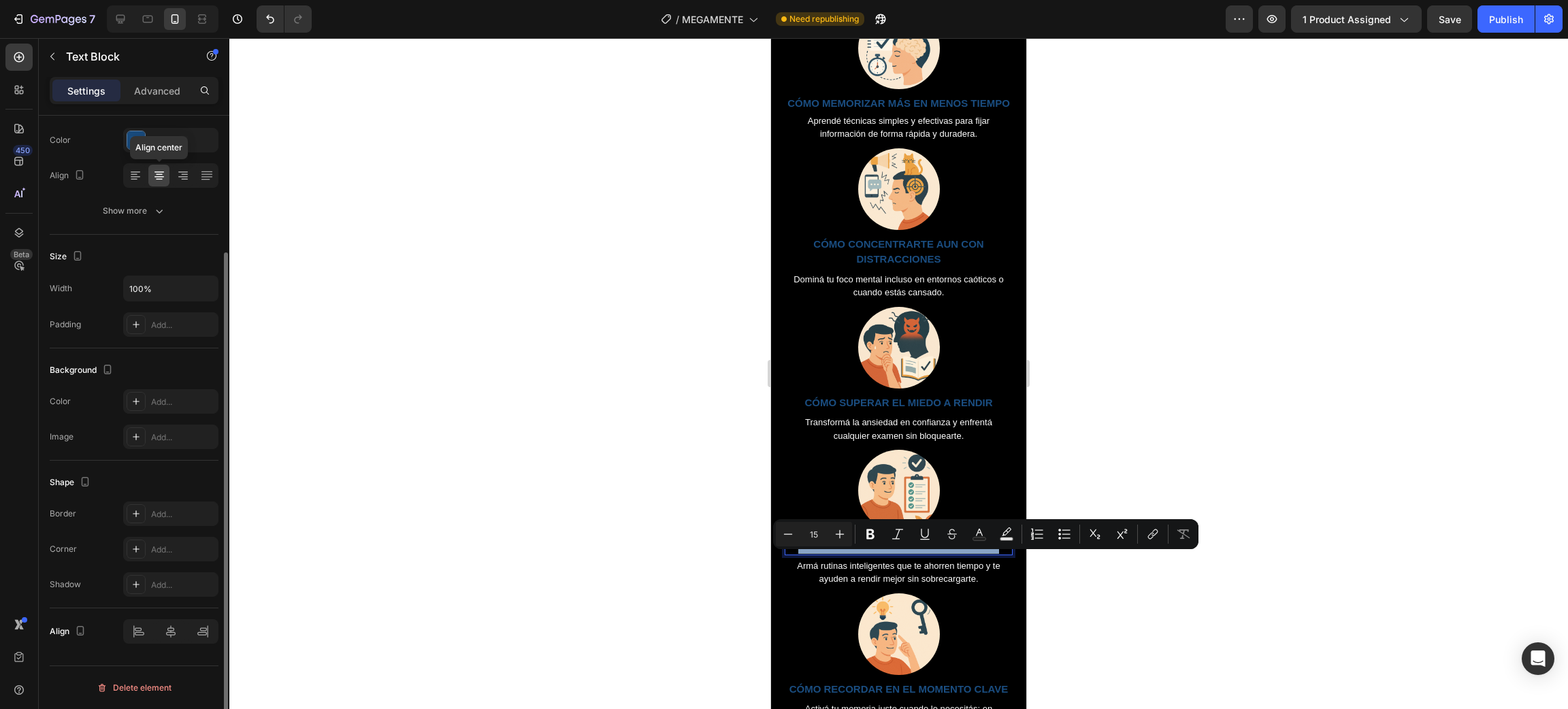
scroll to position [0, 0]
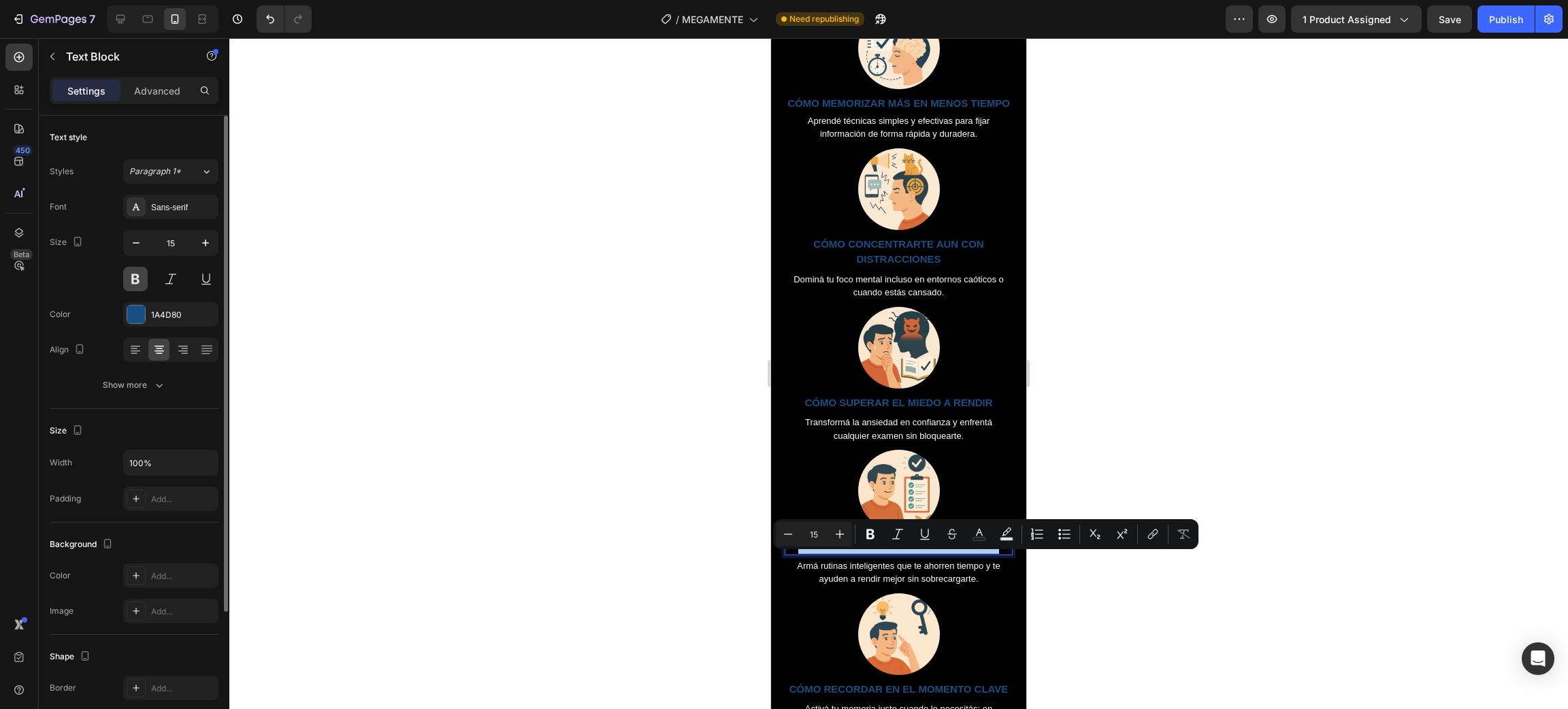
click at [126, 282] on button at bounding box center [135, 279] width 25 height 25
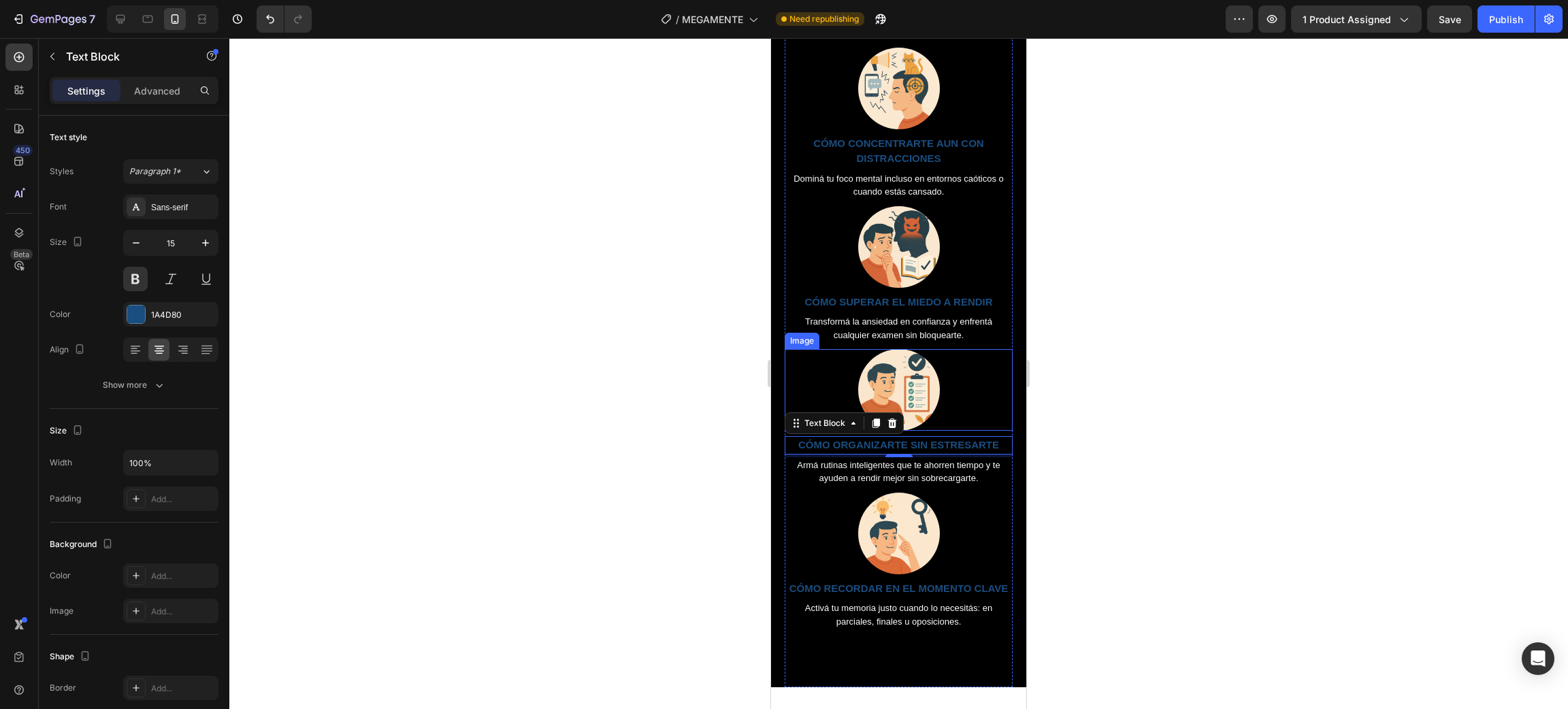
scroll to position [1020, 0]
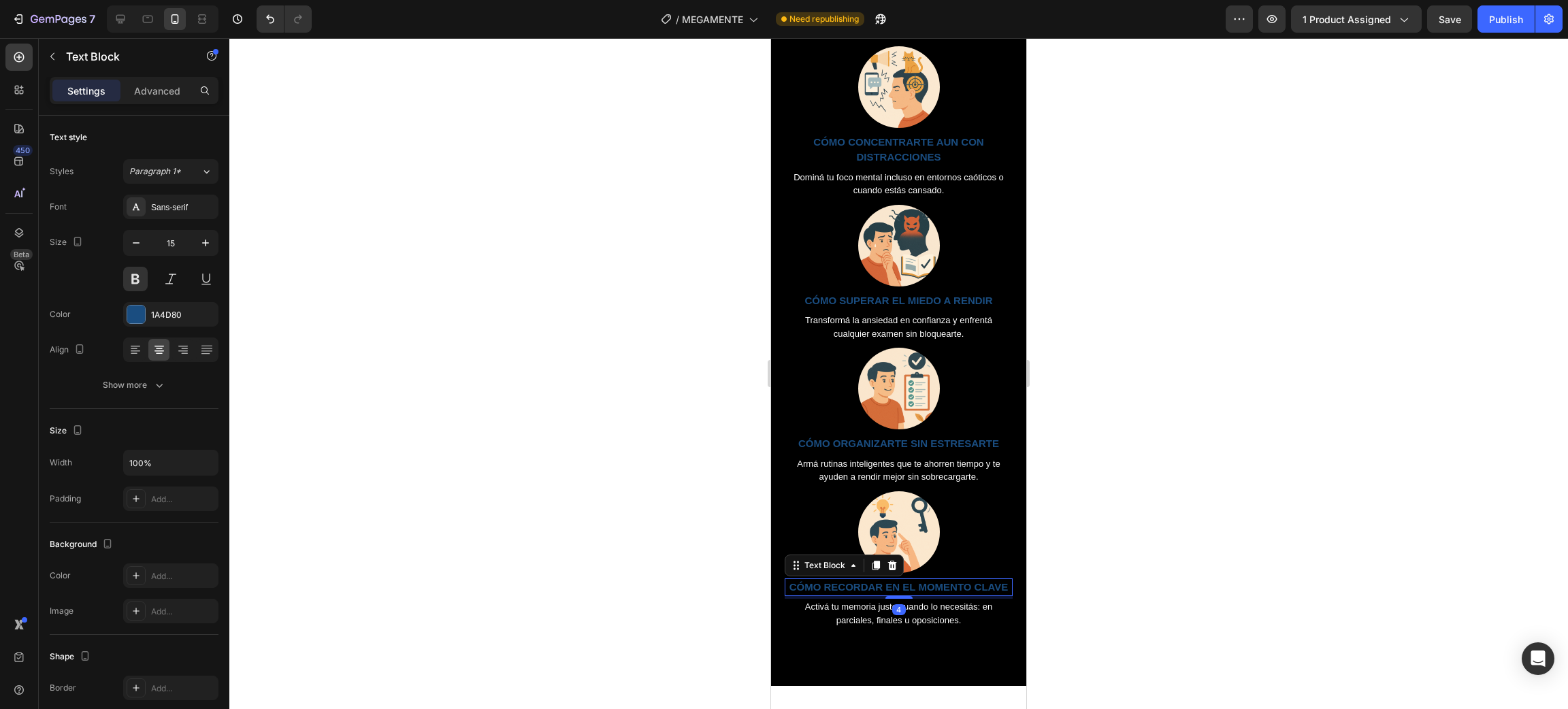
click at [887, 595] on p "CÓMO RECORDAR EN EL MOMENTO CLAVE" at bounding box center [898, 587] width 225 height 15
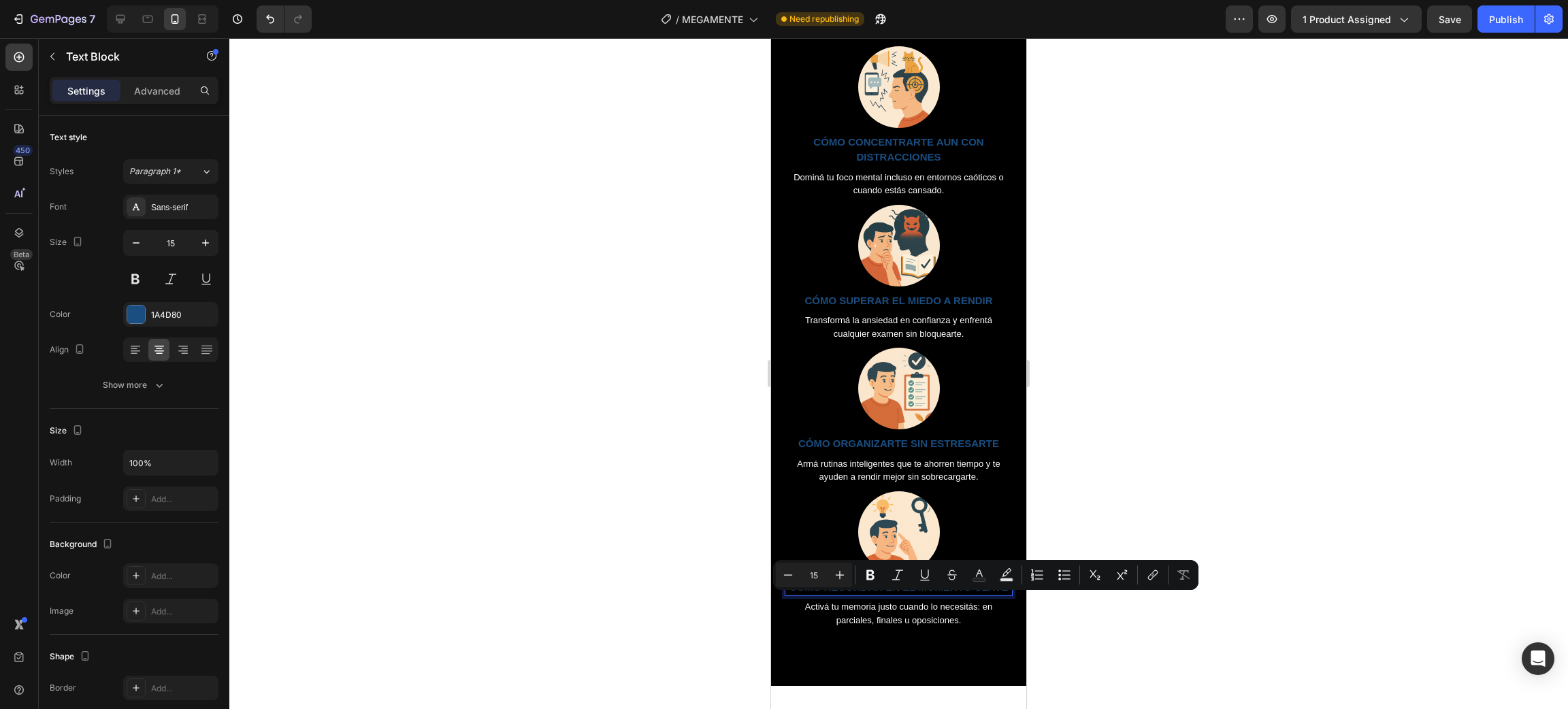
click at [831, 595] on p "CÓMO RECORDAR EN EL MOMENTO CLAVE" at bounding box center [898, 587] width 225 height 15
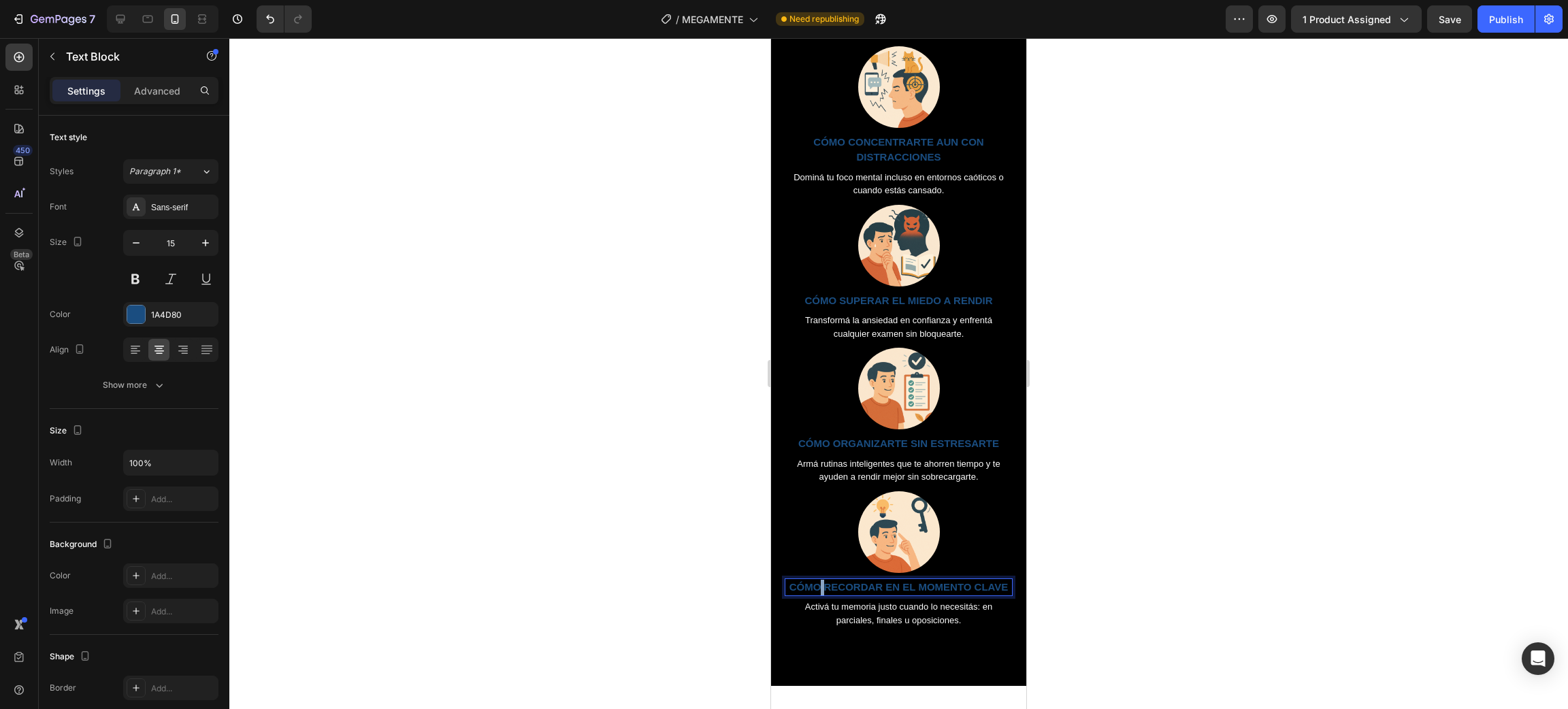
click at [831, 595] on p "CÓMO RECORDAR EN EL MOMENTO CLAVE" at bounding box center [898, 587] width 225 height 15
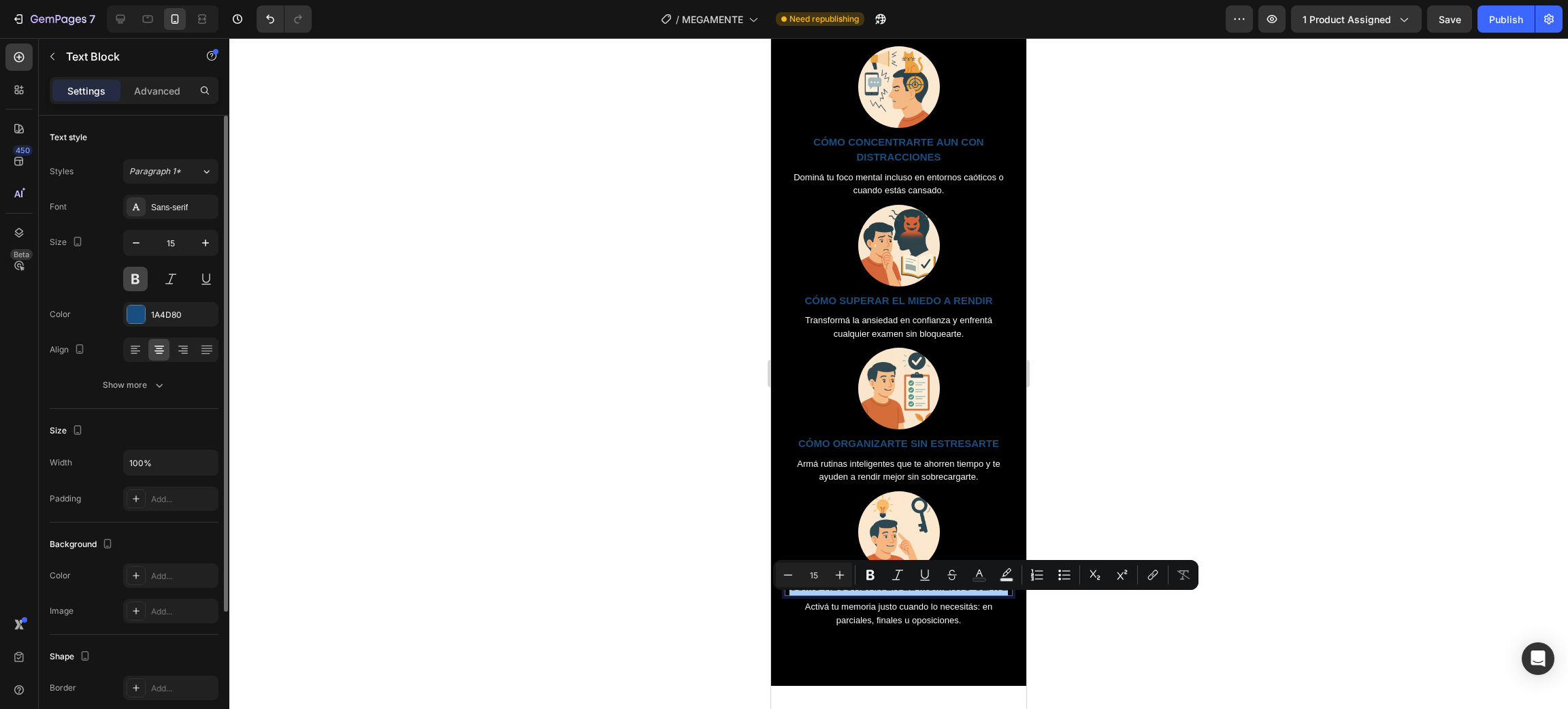
click at [139, 272] on button at bounding box center [135, 279] width 25 height 25
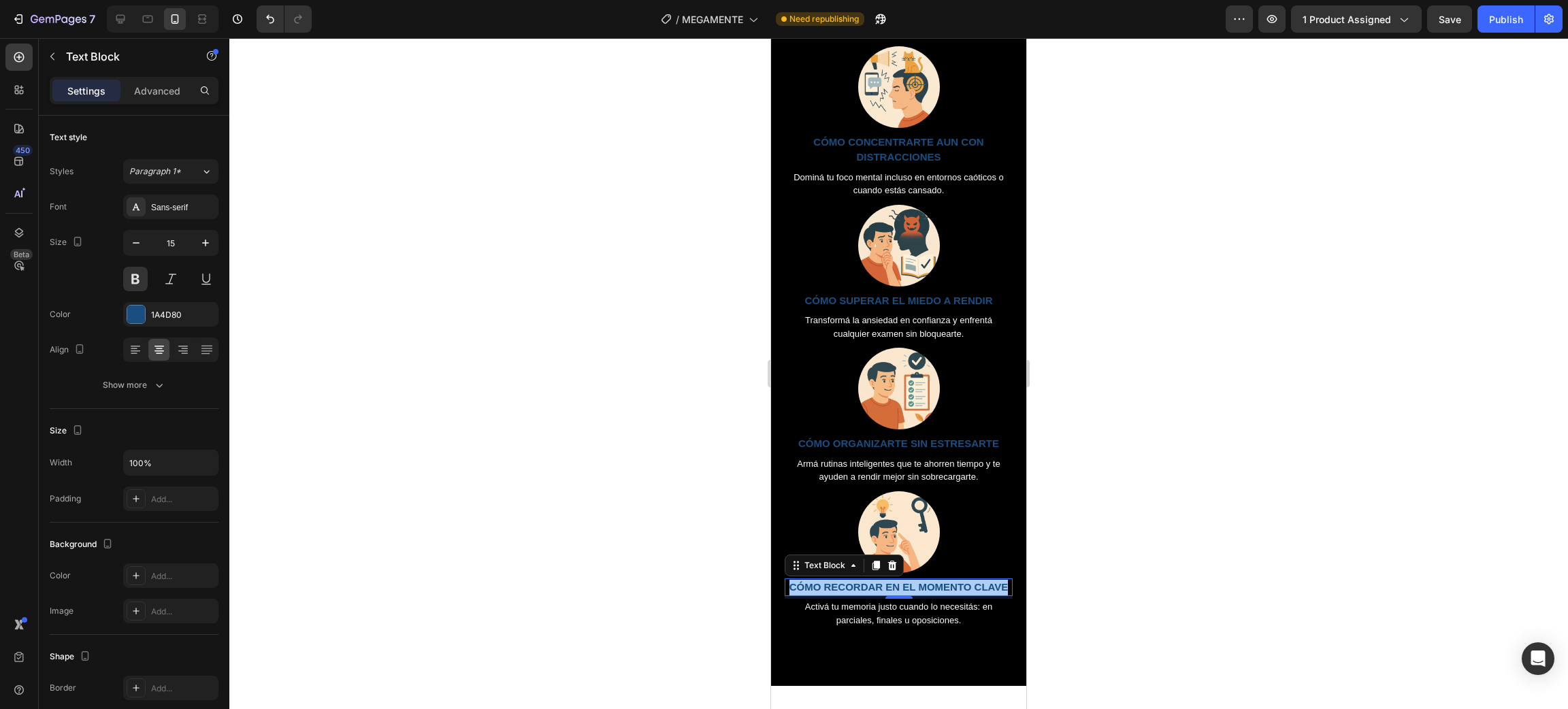
click at [537, 314] on div at bounding box center [899, 374] width 1338 height 671
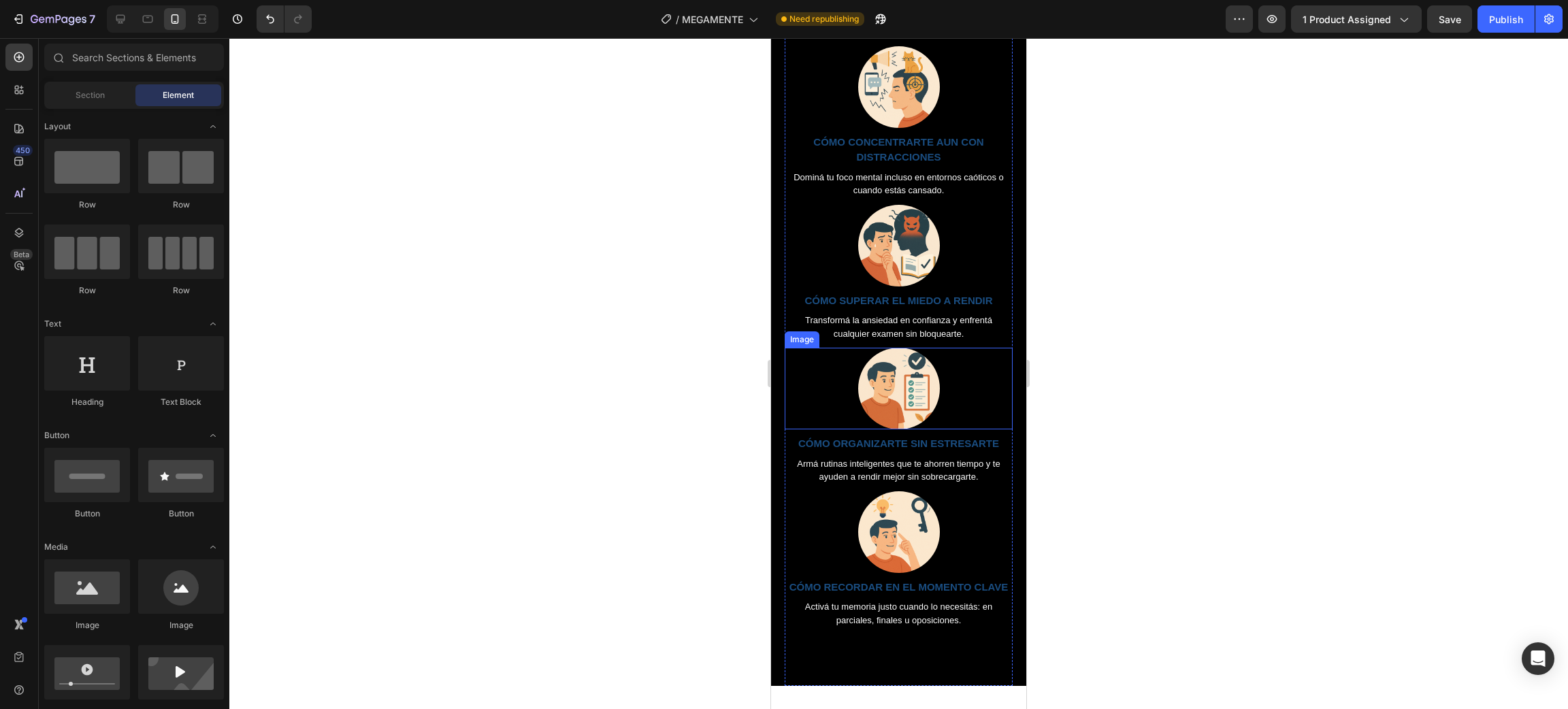
scroll to position [1429, 0]
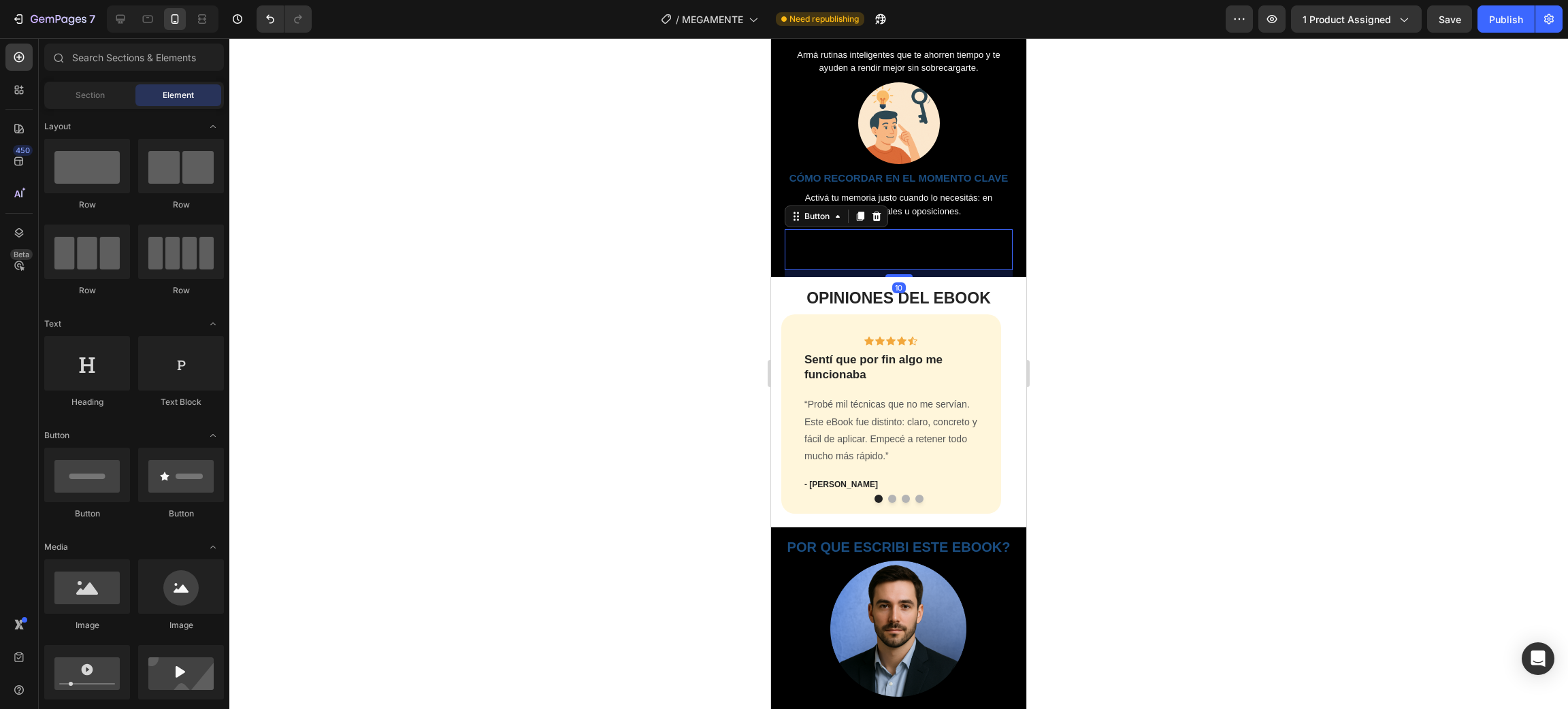
click at [915, 262] on div "QUIERO DOMINAR MI MENTE Button 10" at bounding box center [899, 250] width 228 height 41
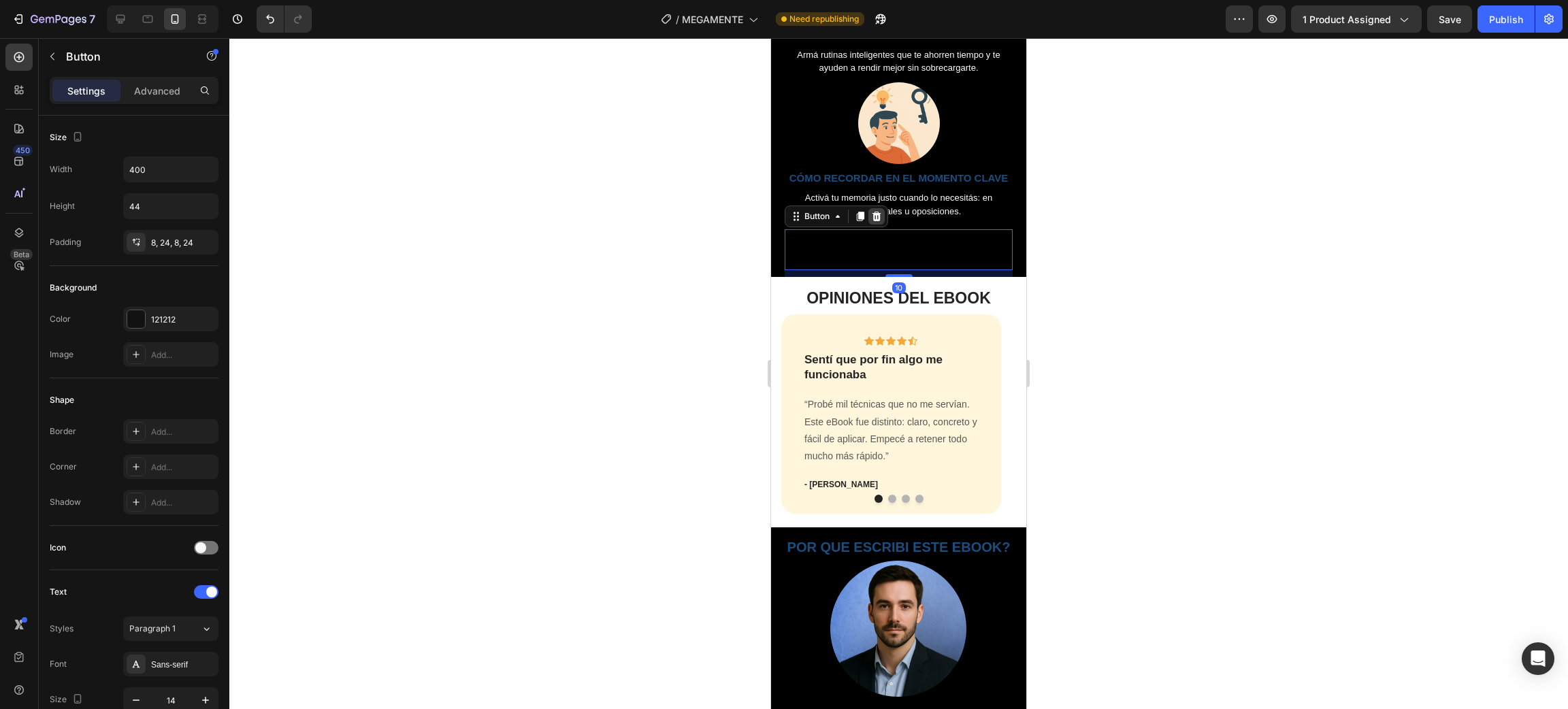
click at [872, 221] on icon at bounding box center [877, 216] width 11 height 11
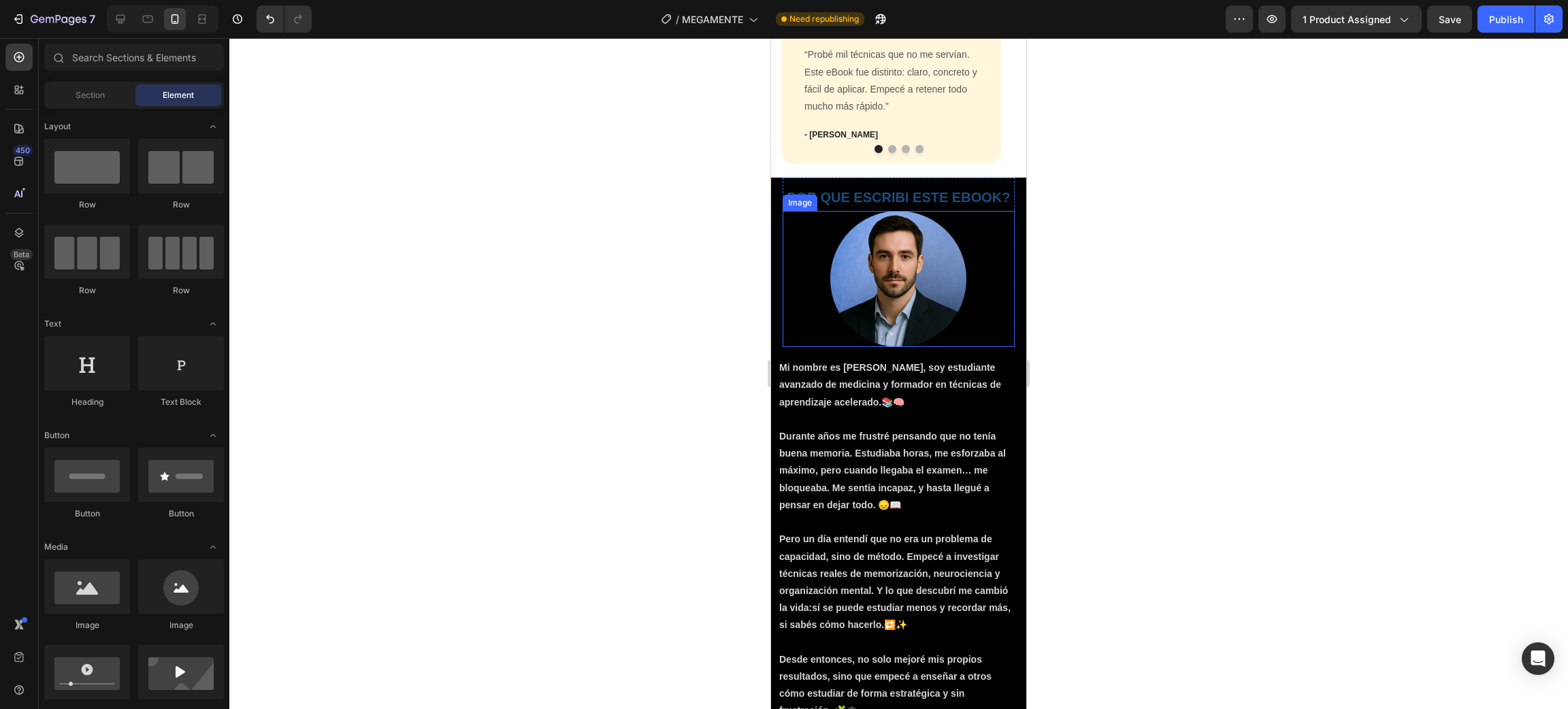
scroll to position [1735, 0]
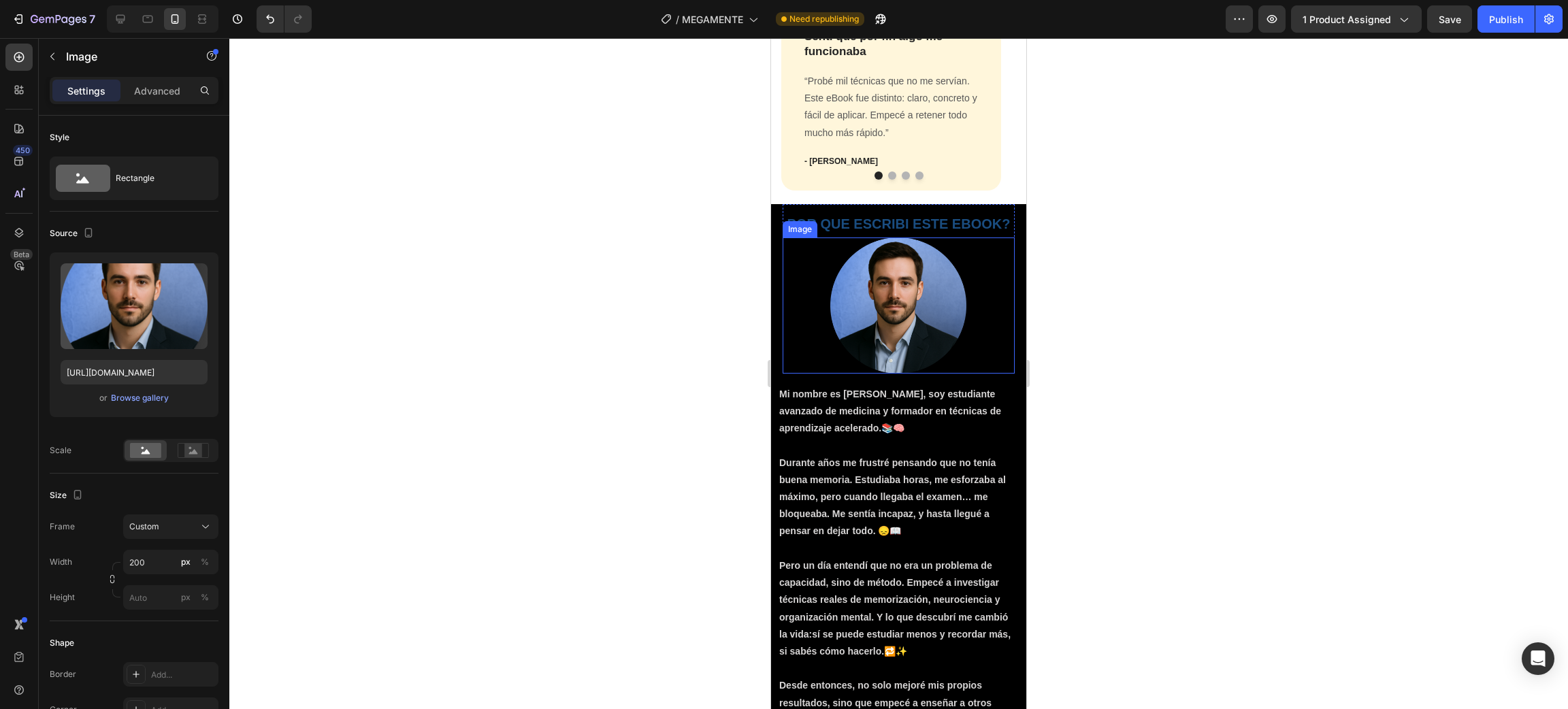
click at [932, 337] on img at bounding box center [898, 305] width 136 height 136
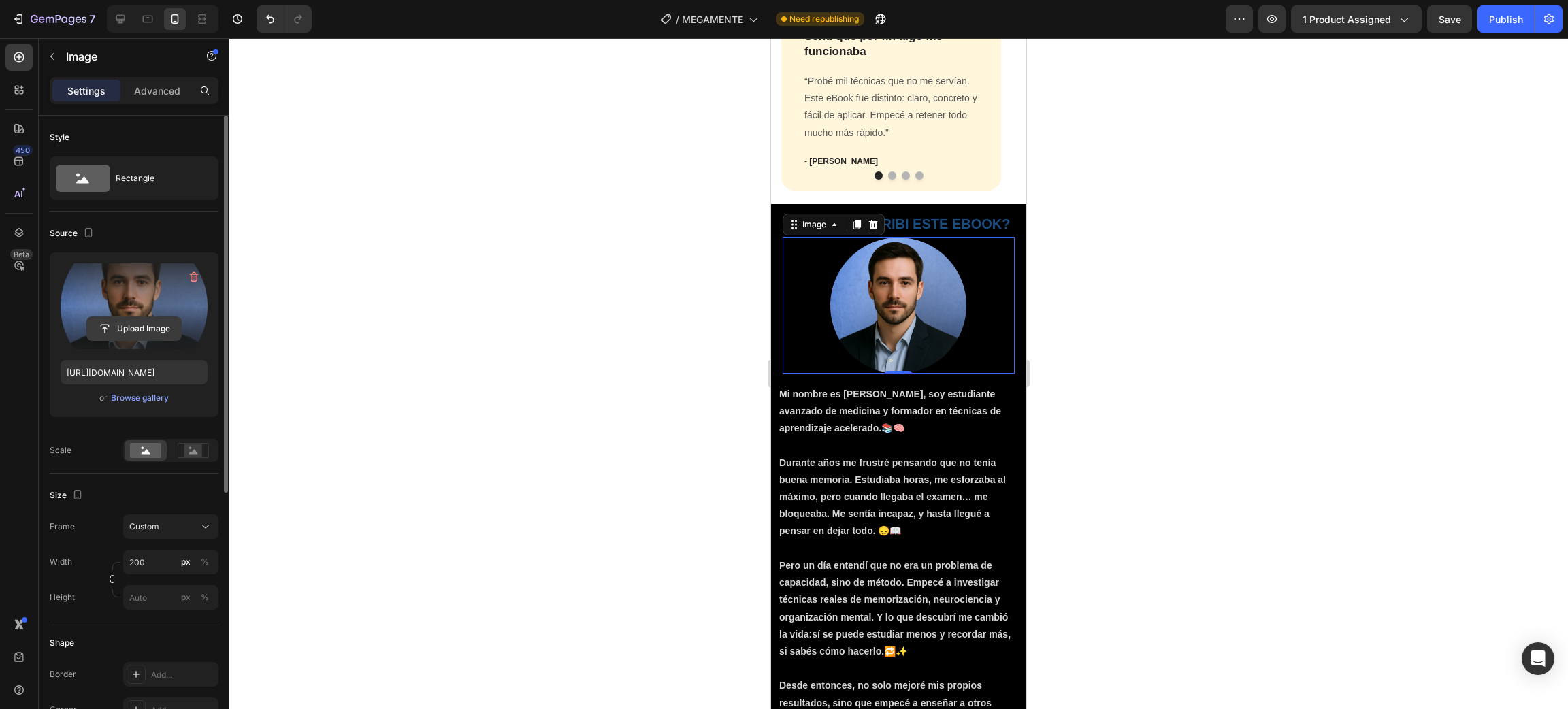
click at [154, 329] on input "file" at bounding box center [134, 328] width 94 height 23
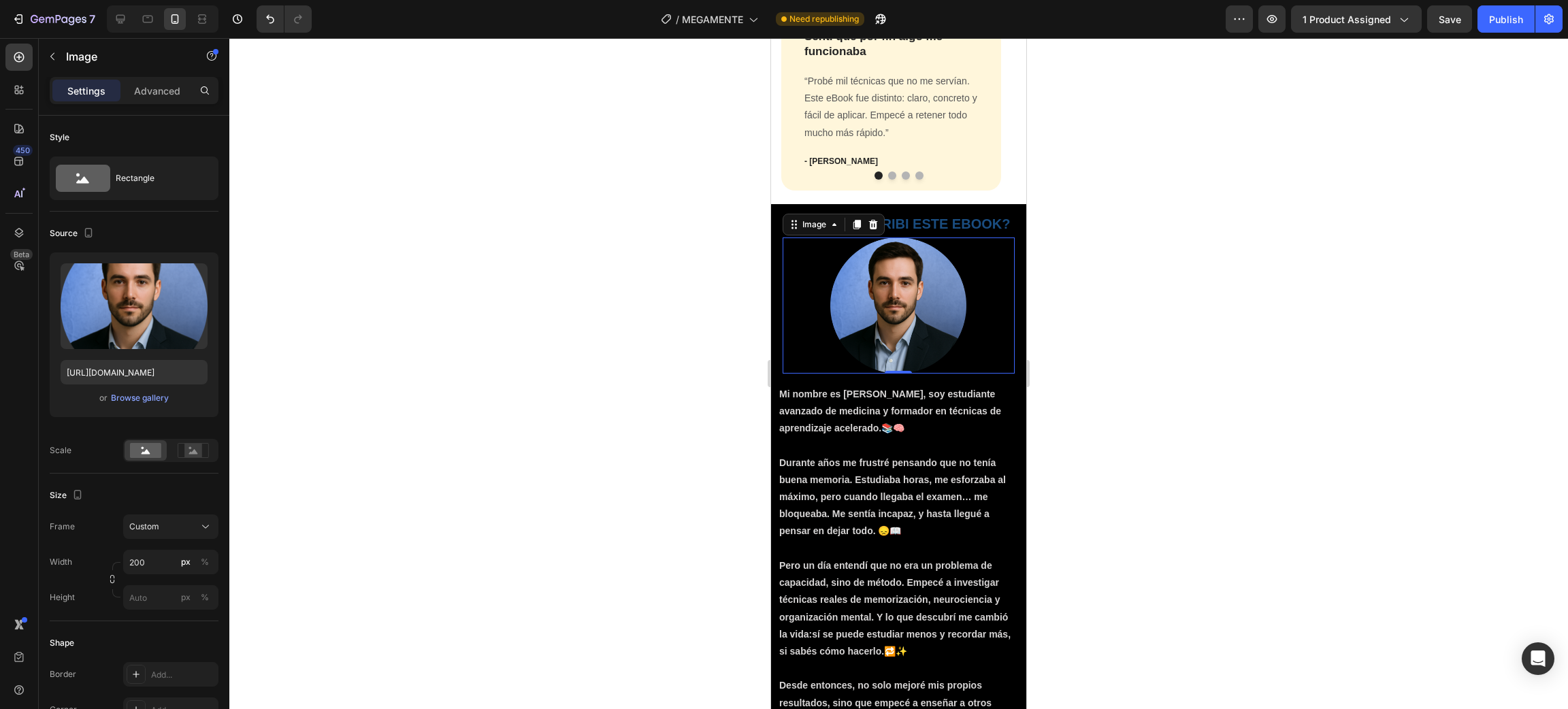
click at [1256, 289] on div at bounding box center [899, 374] width 1338 height 671
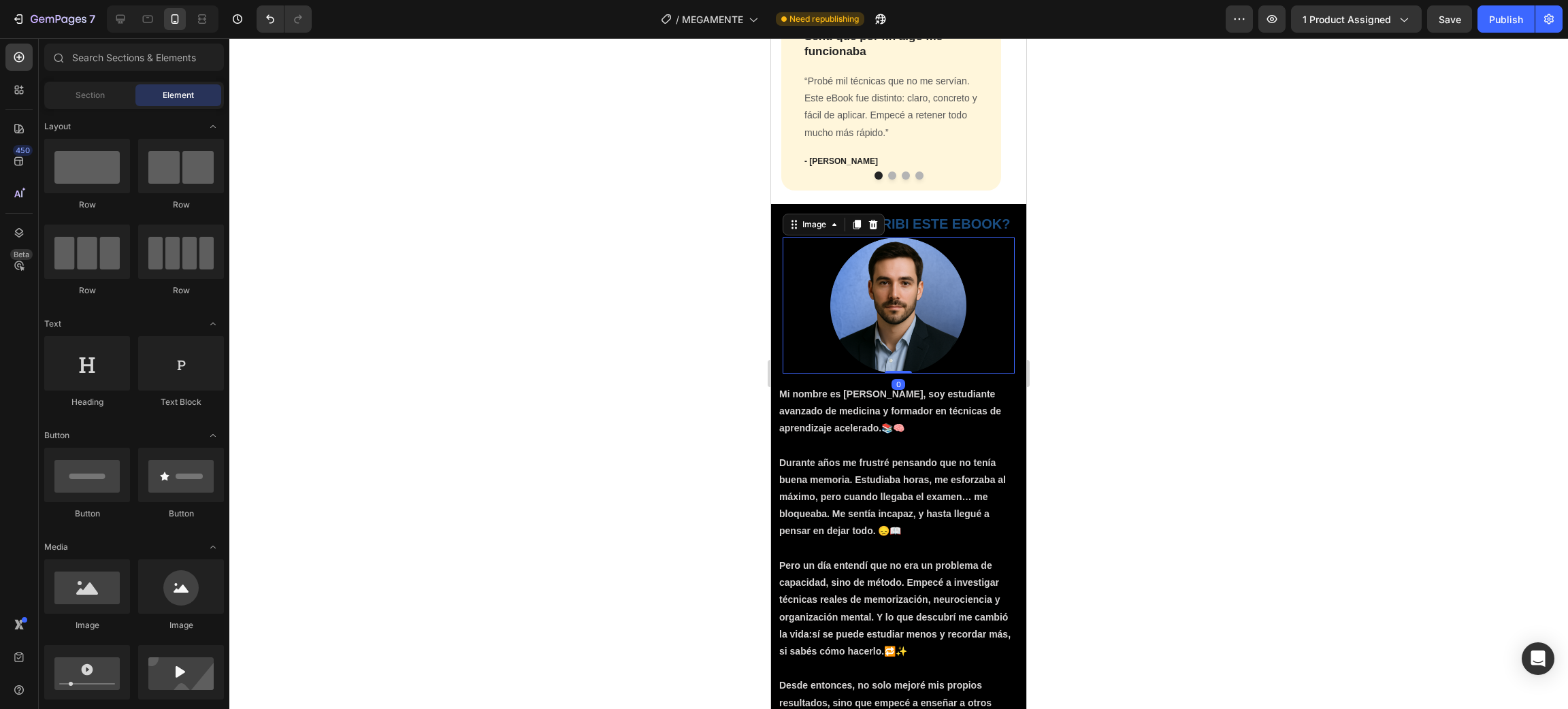
click at [859, 312] on img at bounding box center [898, 305] width 136 height 136
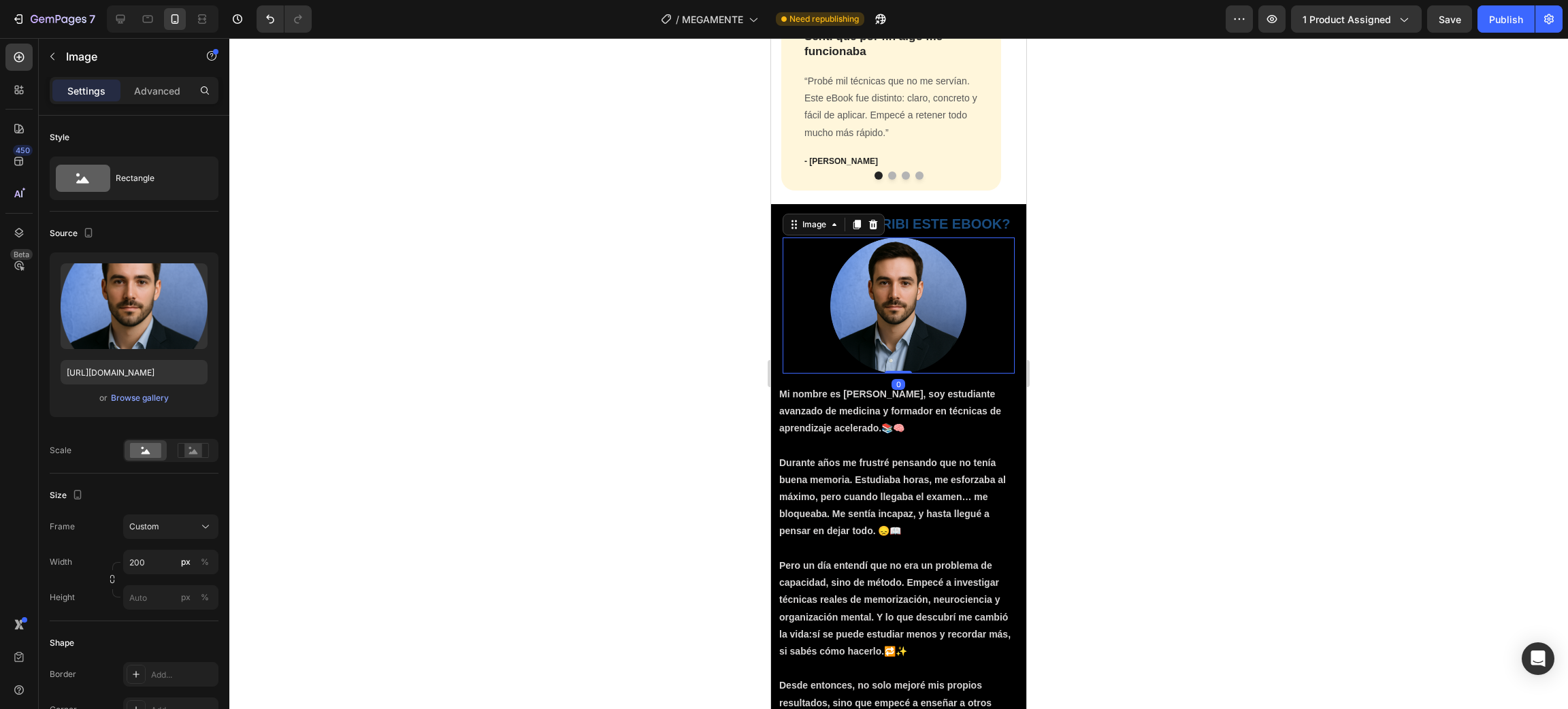
click at [1260, 334] on div at bounding box center [899, 374] width 1338 height 671
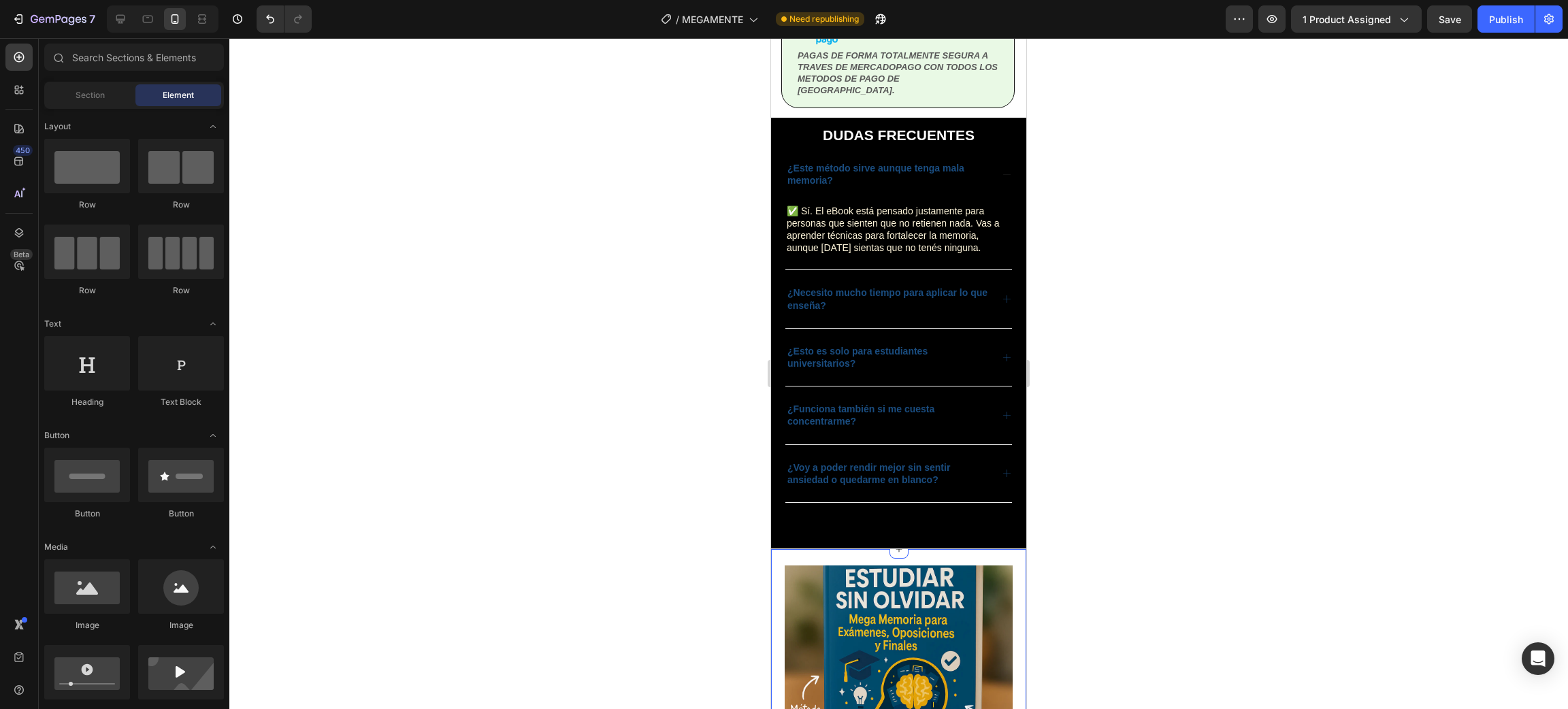
scroll to position [2653, 0]
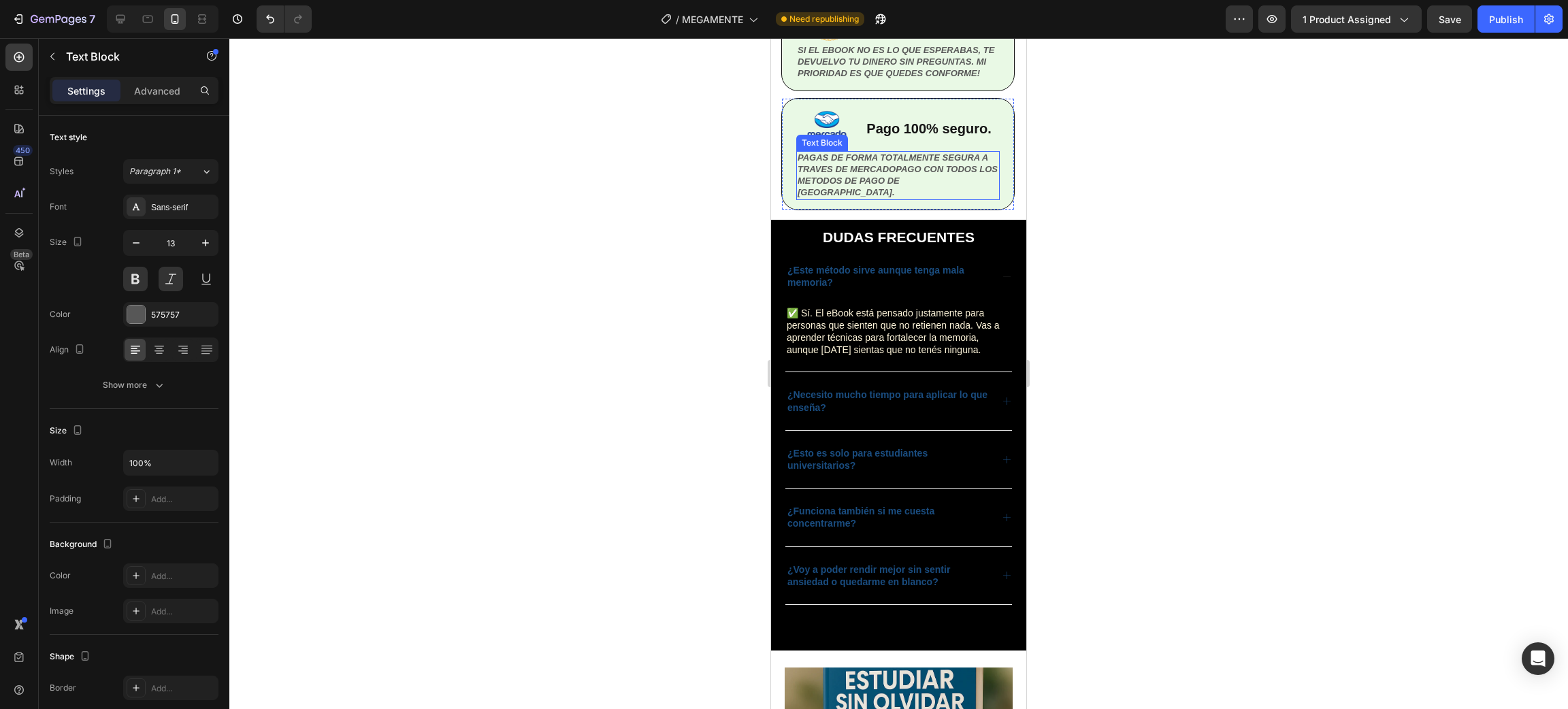
click at [916, 179] on p "PAGAS DE FORMA TOTALMENTE SEGURA A TRAVES DE MERCADOPAGO CON TODOS LOS METODOS …" at bounding box center [898, 175] width 201 height 46
click at [920, 184] on p "PAGAS DE FORMA TOTALMENTE SEGURA A TRAVES DE MERCADOPAGO CON TODOS LOS METODOS …" at bounding box center [898, 175] width 201 height 46
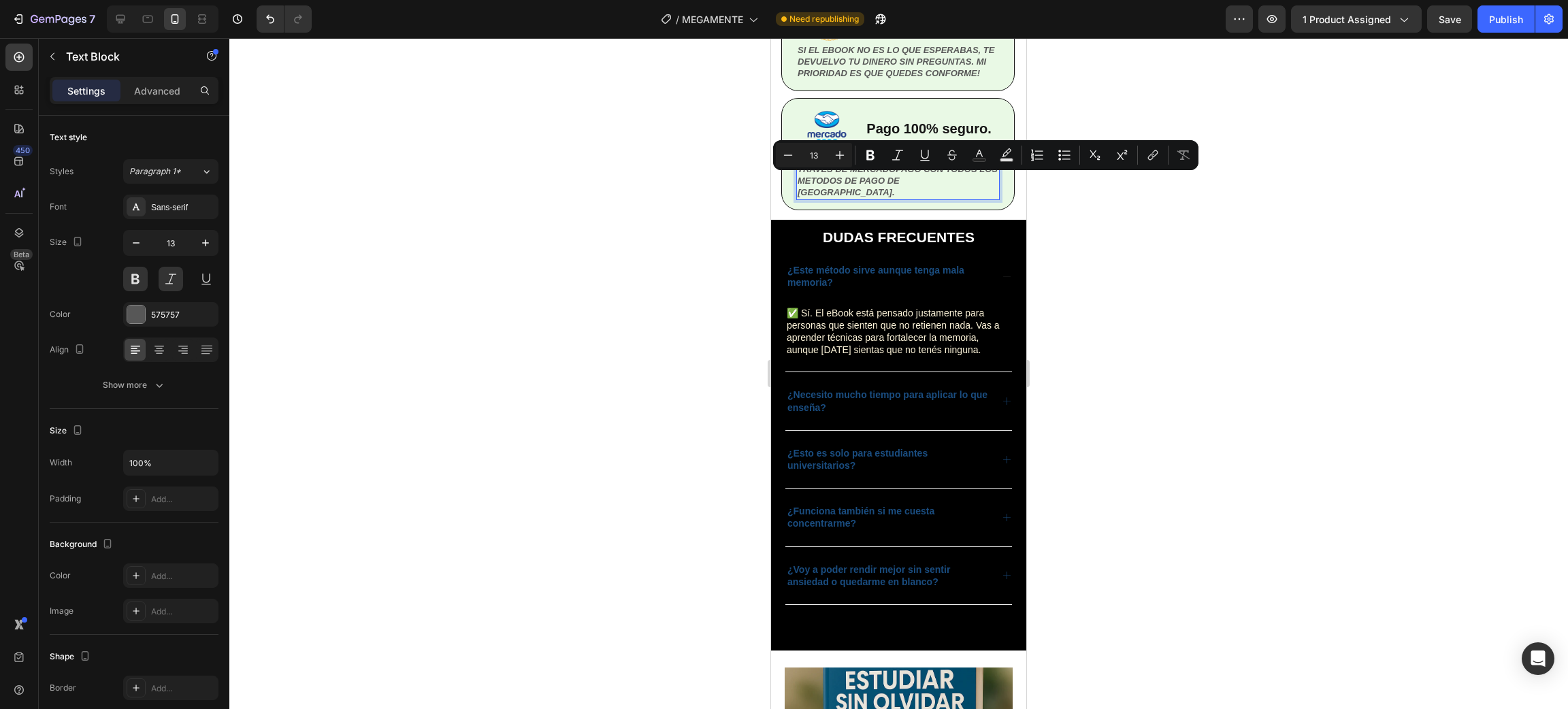
click at [886, 190] on p "PAGAS DE FORMA TOTALMENTE SEGURA A TRAVES DE MERCADOPAGO CON TODOS LOS METODOS …" at bounding box center [898, 175] width 201 height 46
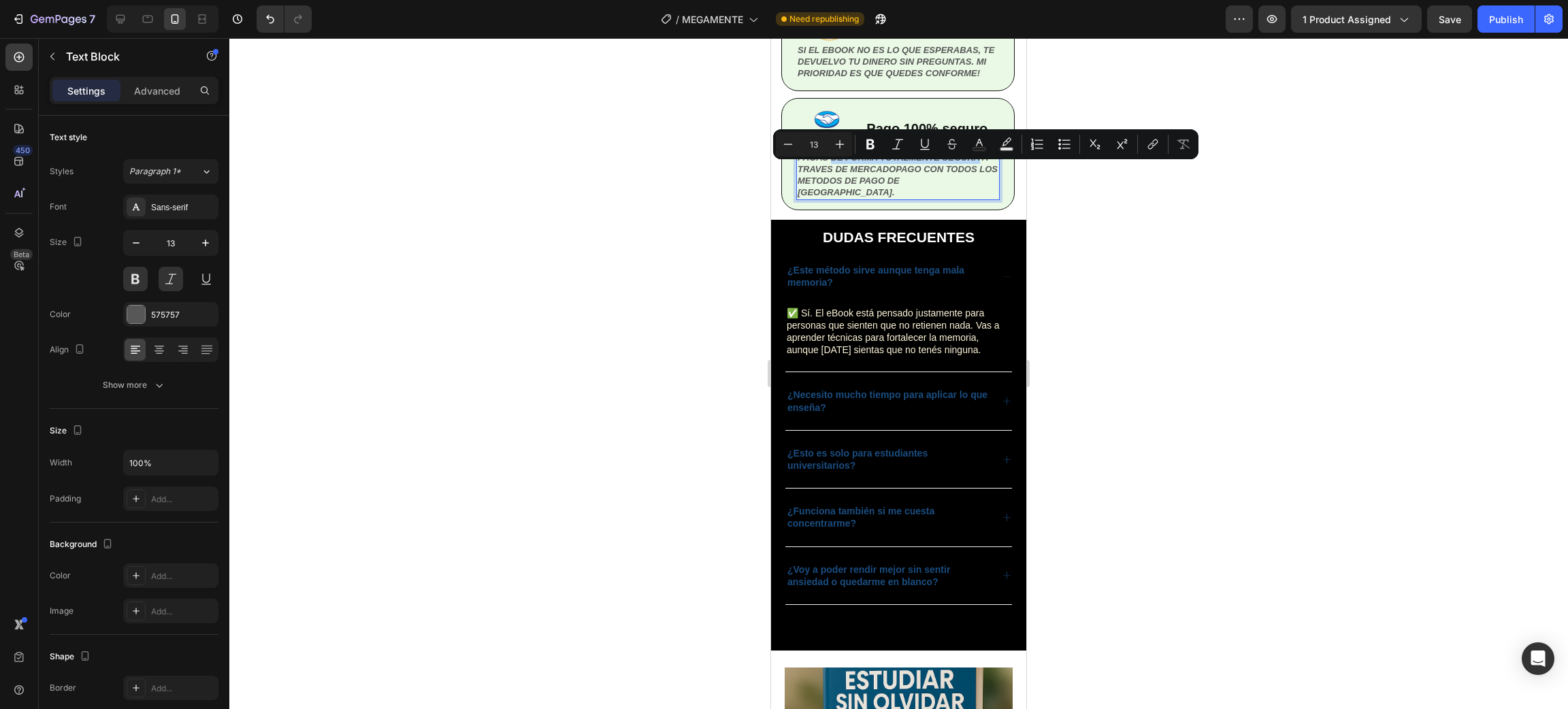
drag, startPoint x: 833, startPoint y: 167, endPoint x: 977, endPoint y: 169, distance: 144.0
click at [977, 169] on p "PAGAS DE FORMA TOTALMENTE SEGURA A TRAVES DE MERCADOPAGO CON TODOS LOS METODOS …" at bounding box center [898, 175] width 201 height 46
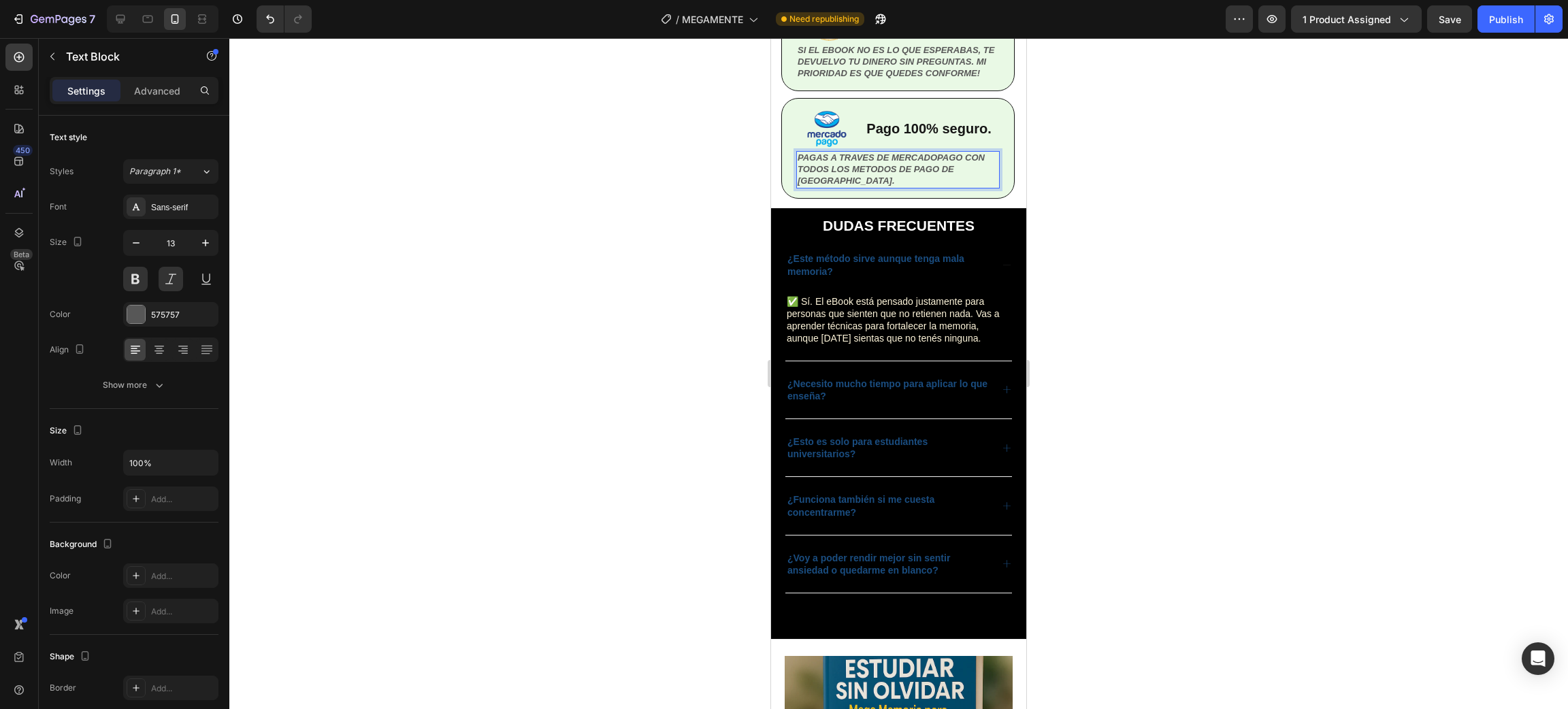
click at [1134, 244] on div at bounding box center [899, 374] width 1338 height 671
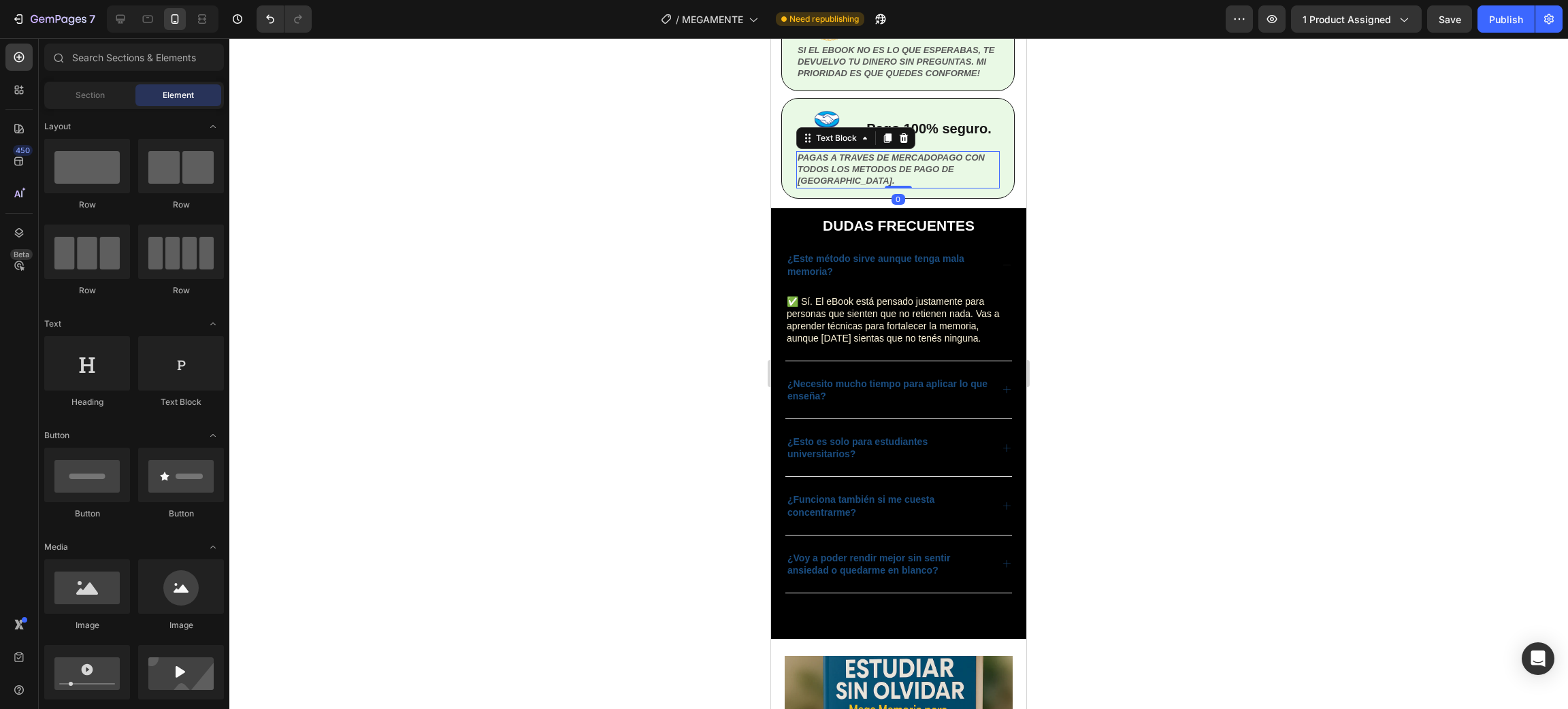
click at [872, 187] on p "PAGAS A TRAVES DE MERCADOPAGO CON TODOS LOS METODOS DE PAGO DE [GEOGRAPHIC_DATA…" at bounding box center [898, 170] width 201 height 35
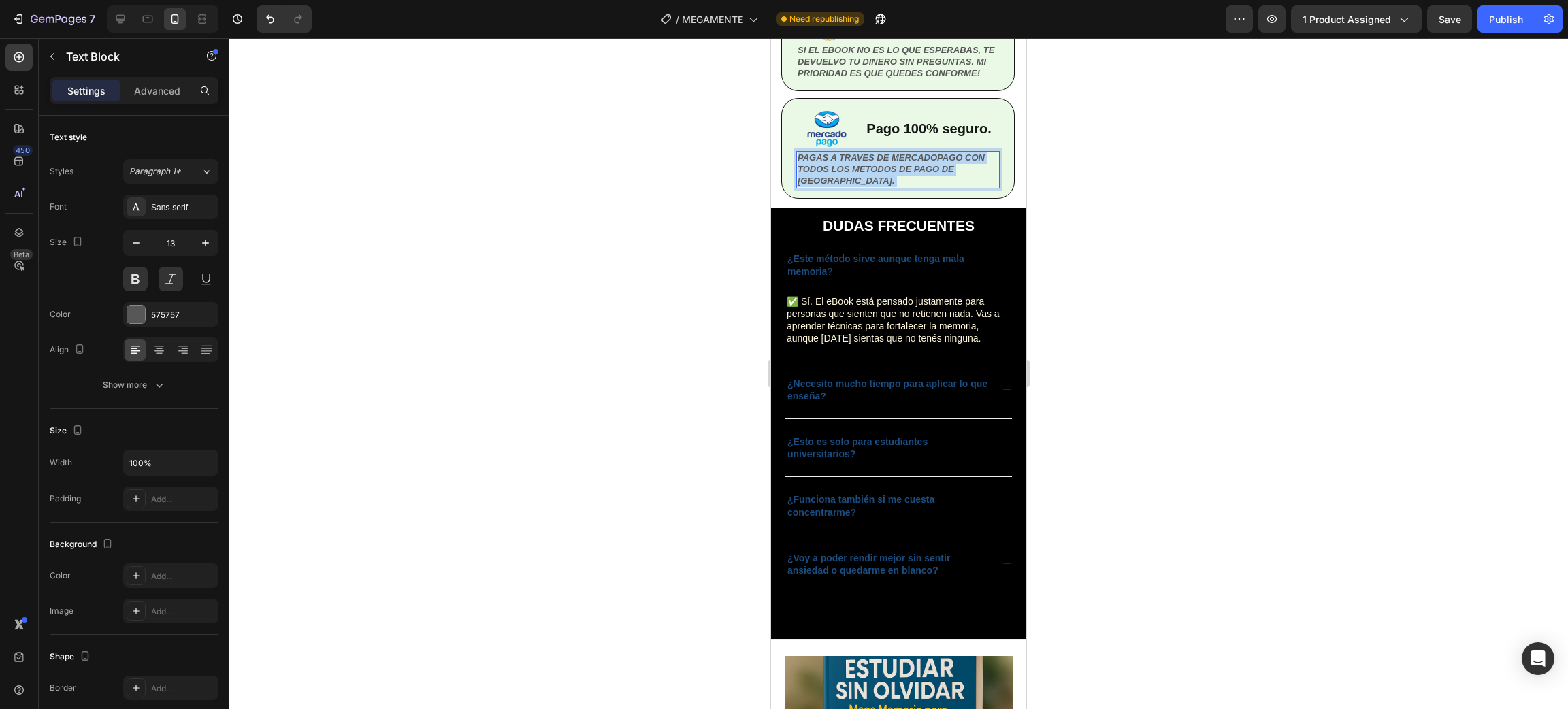
drag, startPoint x: 892, startPoint y: 190, endPoint x: 851, endPoint y: 190, distance: 41.0
click at [820, 187] on p "PAGAS A TRAVES DE MERCADOPAGO CON TODOS LOS METODOS DE PAGO DE [GEOGRAPHIC_DATA…" at bounding box center [898, 170] width 201 height 35
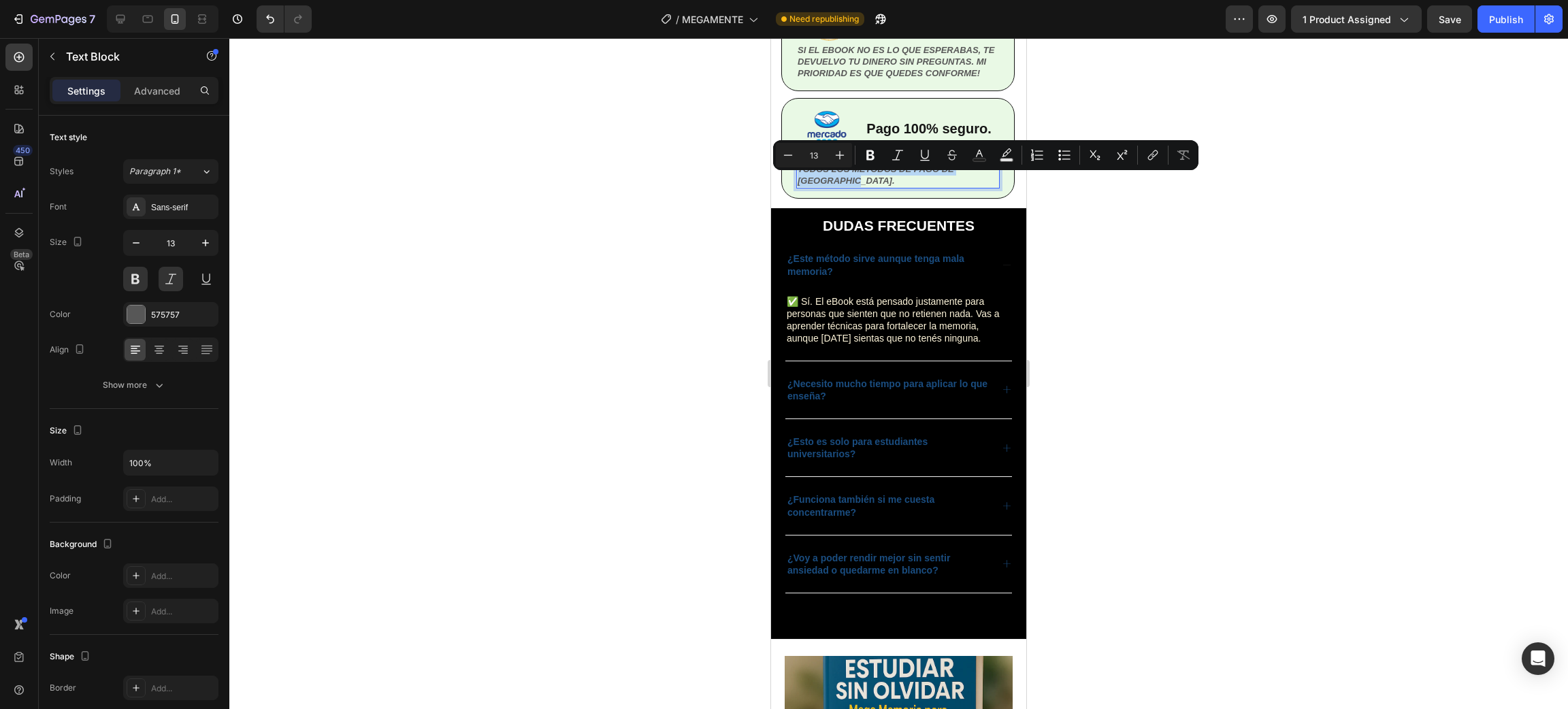
drag, startPoint x: 870, startPoint y: 190, endPoint x: 797, endPoint y: 178, distance: 74.0
click at [798, 178] on p "PAGAS A TRAVES DE MERCADOPAGO CON TODOS LOS METODOS DE PAGO DE [GEOGRAPHIC_DATA…" at bounding box center [898, 170] width 201 height 35
click at [1185, 236] on div at bounding box center [899, 374] width 1338 height 671
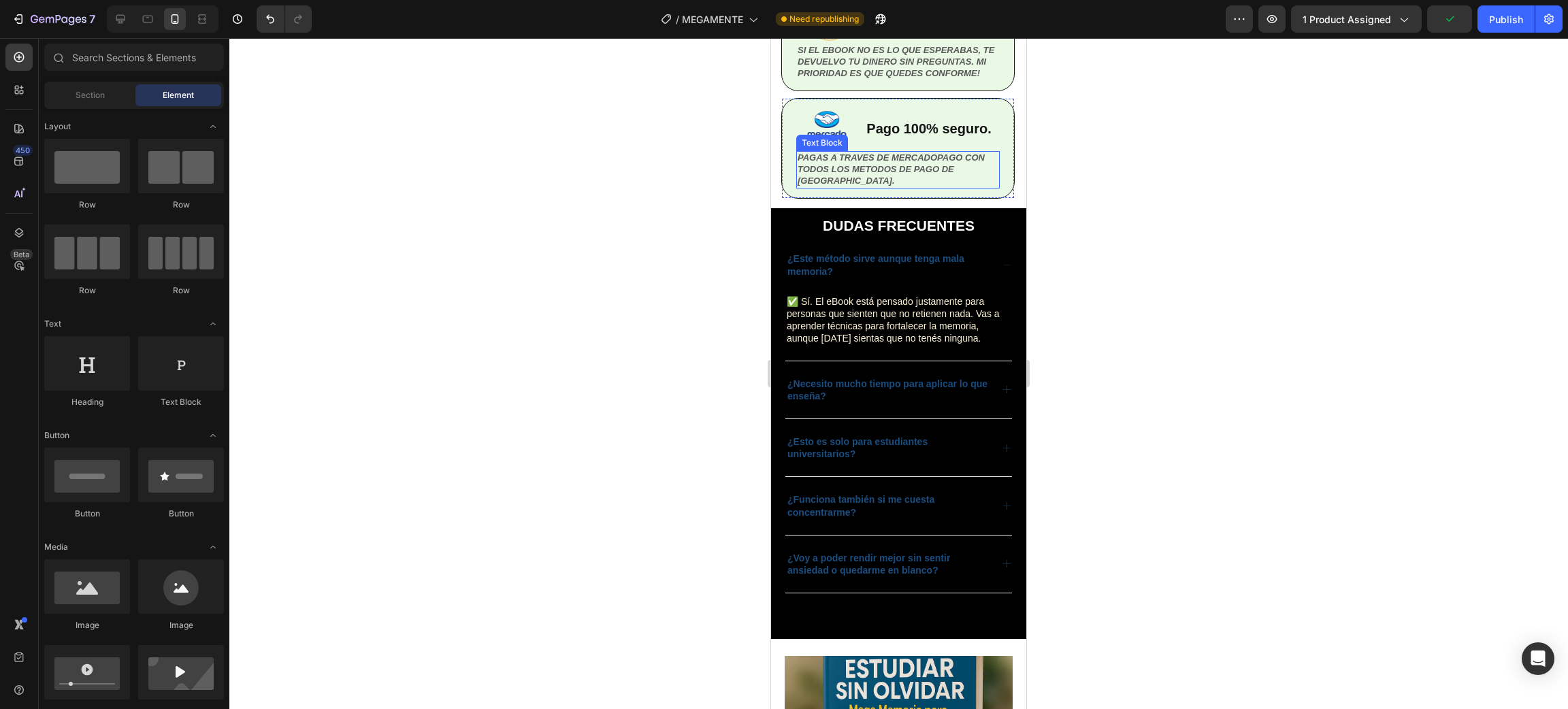
click at [879, 187] on p "PAGAS A TRAVES DE MERCADOPAGO CON TODOS LOS METODOS DE PAGO DE [GEOGRAPHIC_DATA…" at bounding box center [898, 170] width 201 height 35
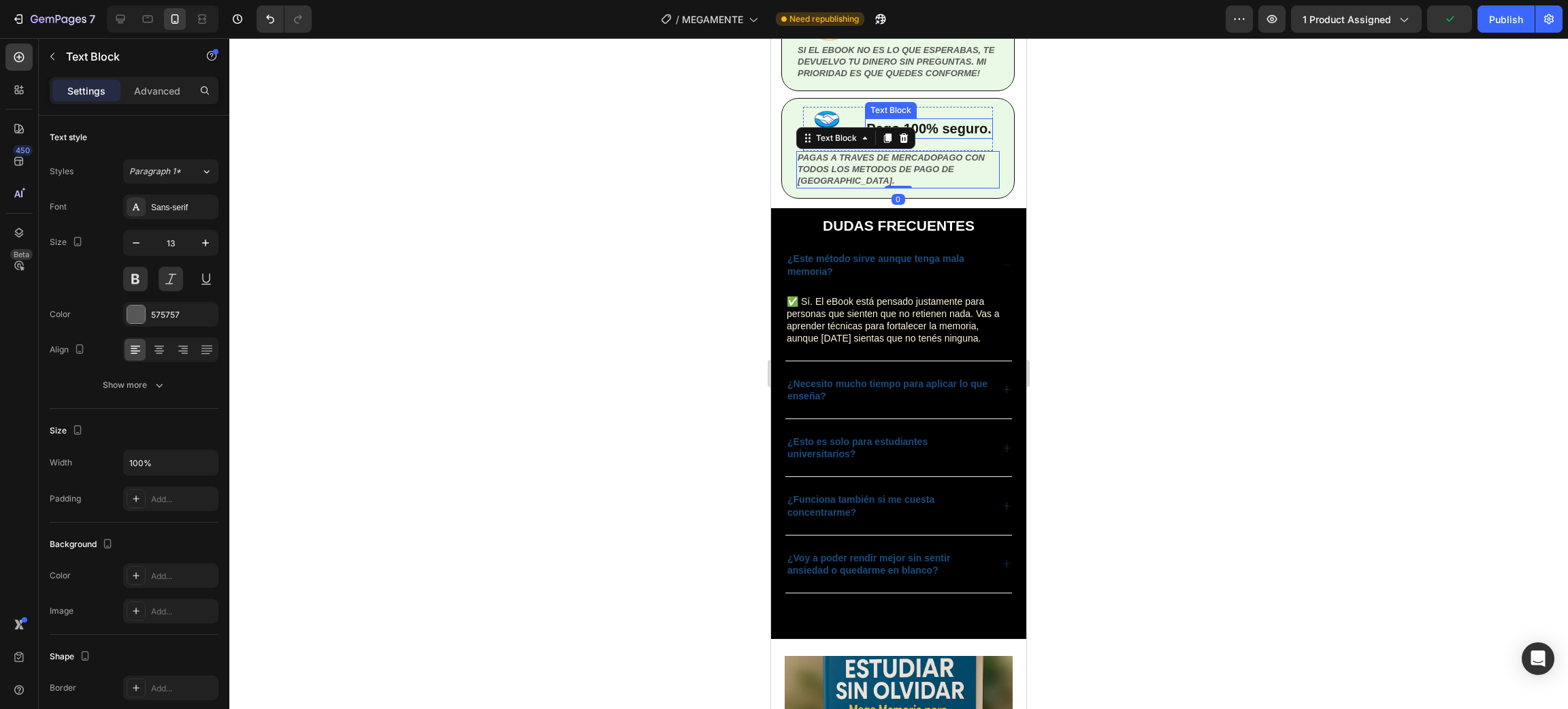
click at [930, 126] on p "Pago 100% seguro." at bounding box center [928, 128] width 125 height 17
click at [940, 133] on p "Pago 100% seguro." at bounding box center [928, 128] width 125 height 17
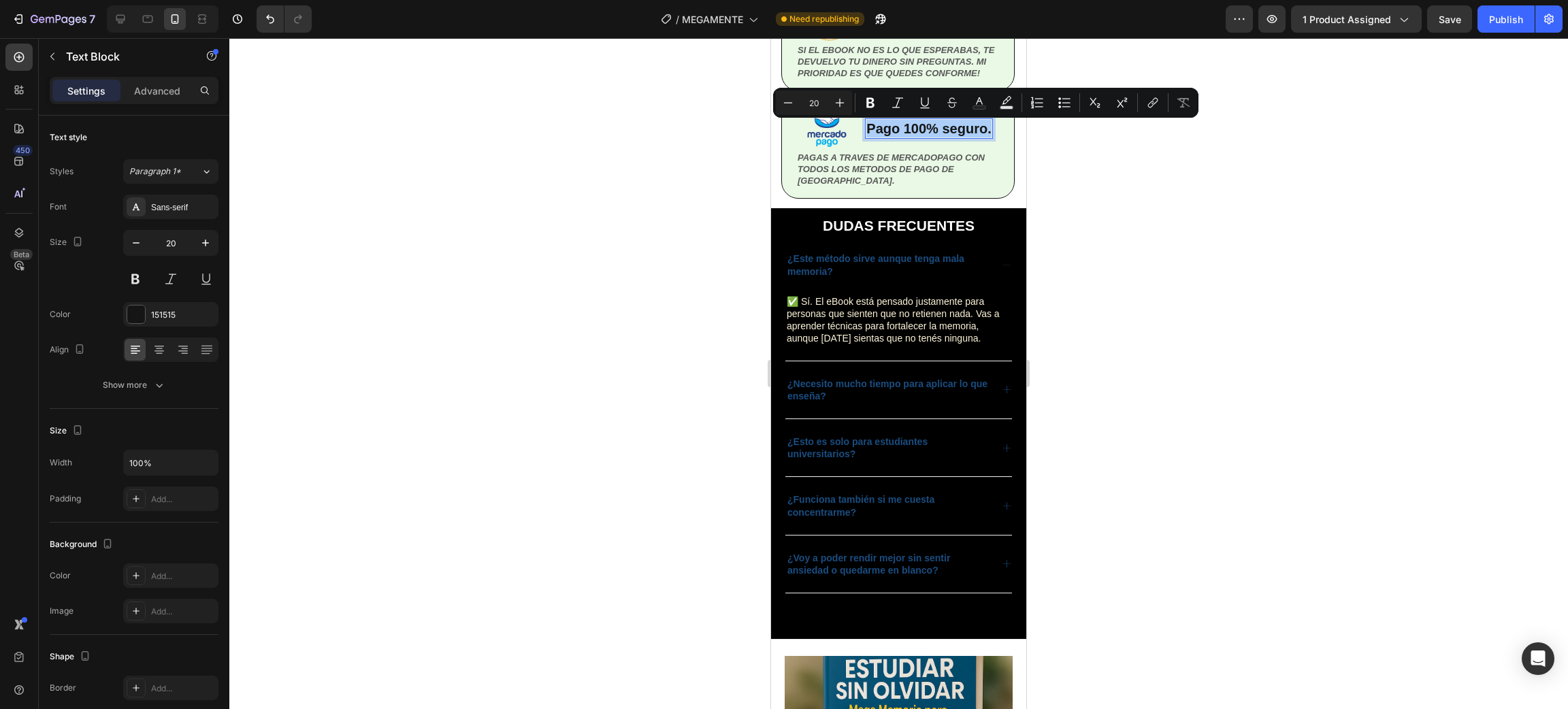
click at [1373, 202] on div at bounding box center [899, 374] width 1338 height 671
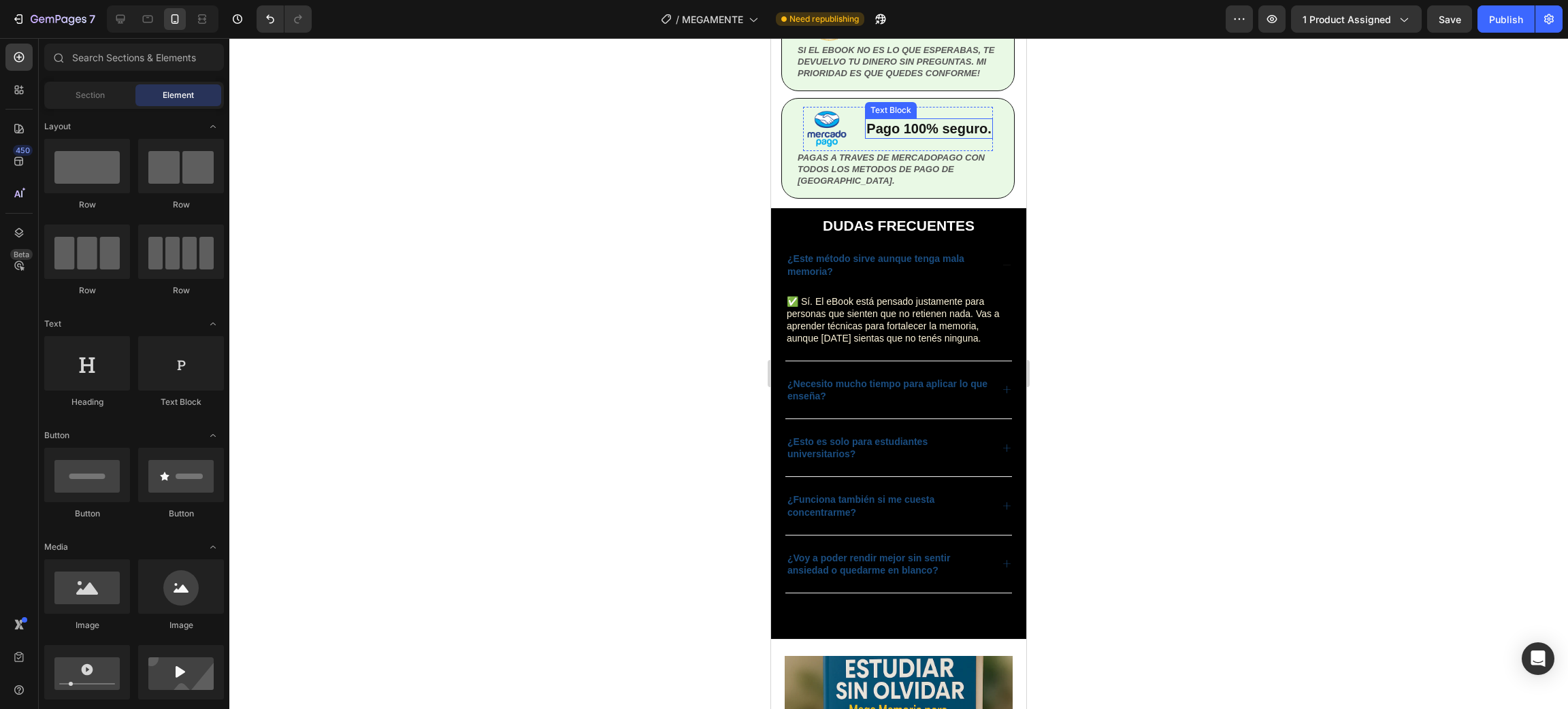
click at [911, 138] on p "Pago 100% seguro." at bounding box center [928, 128] width 125 height 17
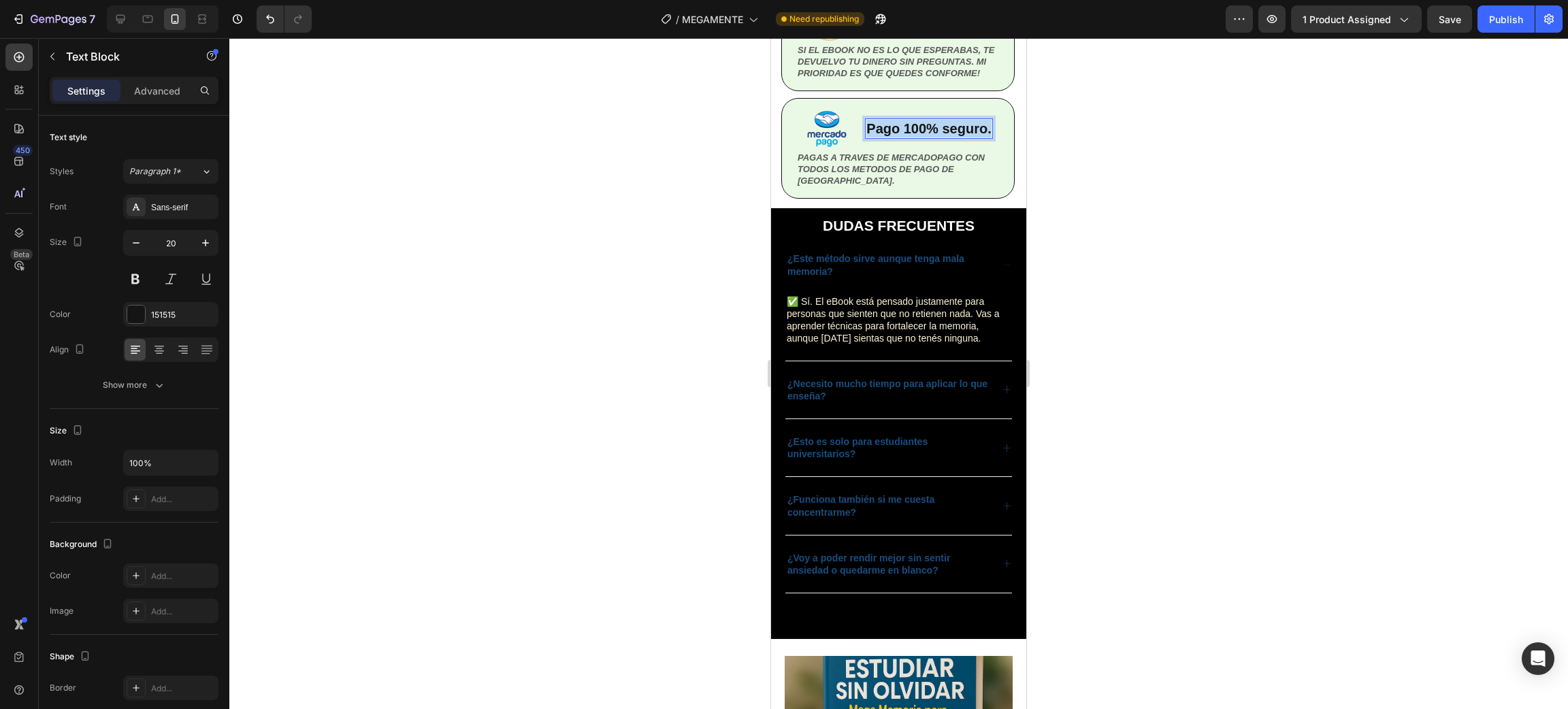
click at [911, 138] on p "Pago 100% seguro." at bounding box center [928, 128] width 125 height 17
click at [974, 138] on p "Pago 100% seguro." at bounding box center [928, 128] width 125 height 17
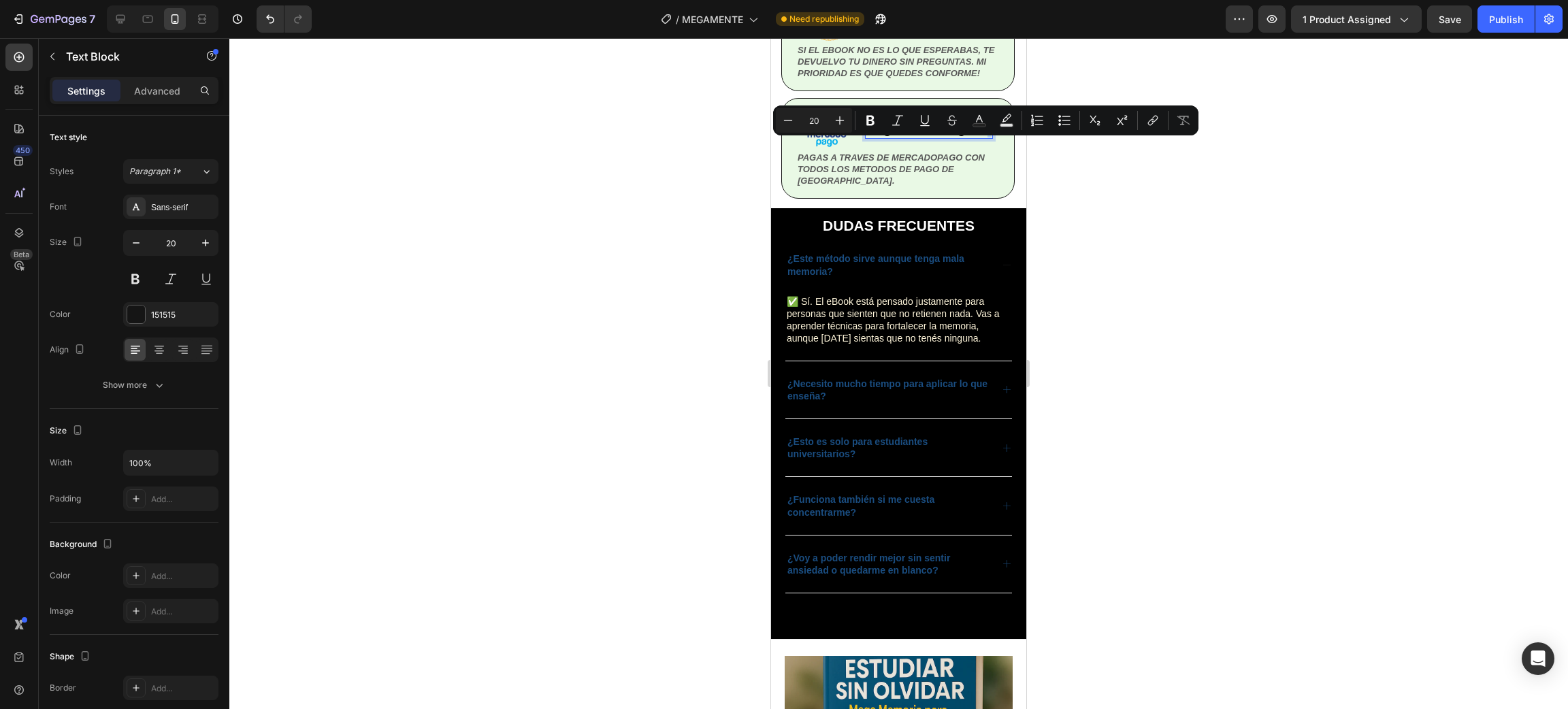
drag, startPoint x: 933, startPoint y: 146, endPoint x: 901, endPoint y: 147, distance: 32.0
click at [901, 138] on p "Pago 100% seguro." at bounding box center [928, 128] width 125 height 17
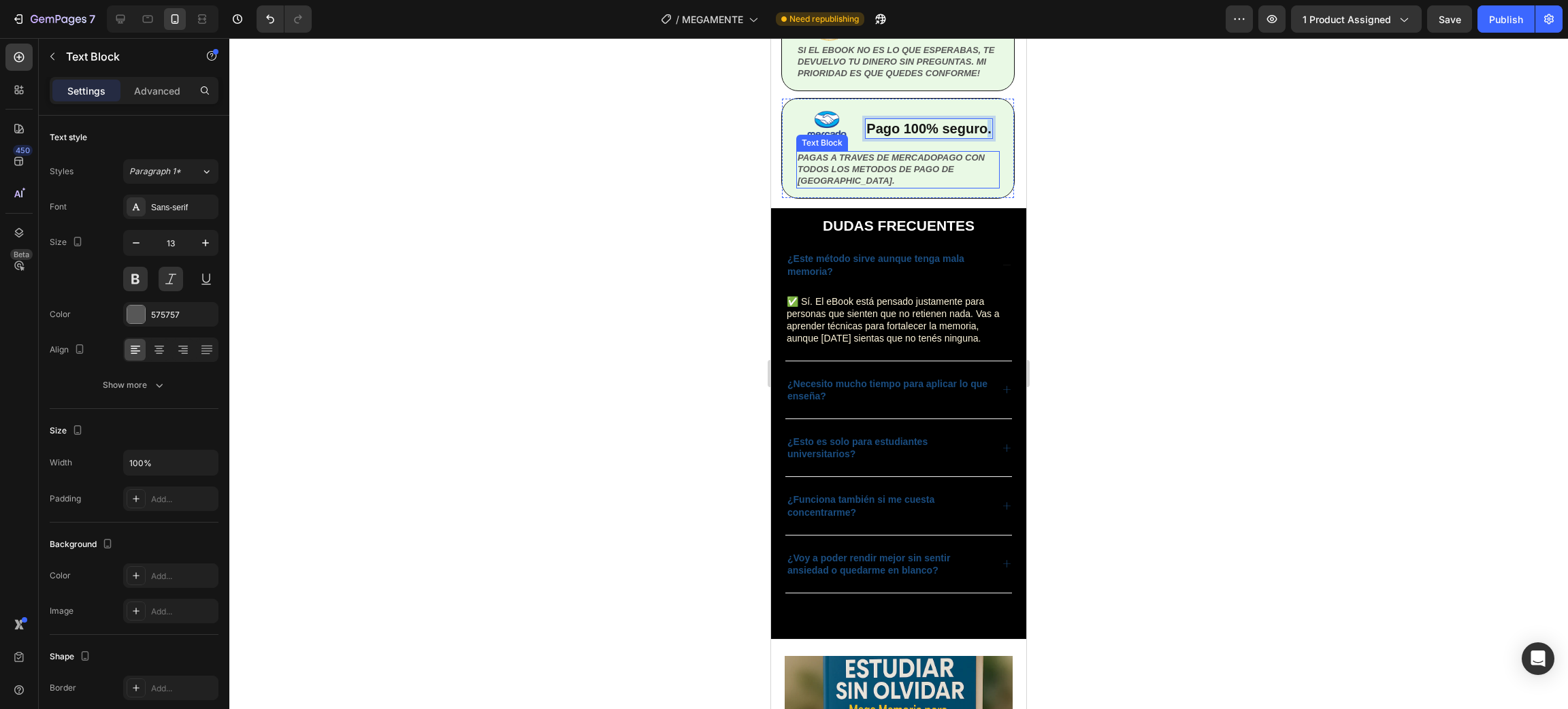
click at [872, 187] on p "PAGAS A TRAVES DE MERCADOPAGO CON TODOS LOS METODOS DE PAGO DE [GEOGRAPHIC_DATA…" at bounding box center [898, 170] width 201 height 35
drag, startPoint x: 863, startPoint y: 190, endPoint x: 795, endPoint y: 183, distance: 68.4
click at [795, 183] on div "Image Pago 100% seguro. Text Block Row PAGAS A TRAVES DE MERCADOPAGO CON TODOS …" at bounding box center [898, 148] width 233 height 100
click at [863, 187] on p "PAGAS A TRAVES DE MERCADOPAGO CON TODOS LOS METODOS DE PAGO DE [GEOGRAPHIC_DATA…" at bounding box center [898, 170] width 201 height 35
click at [1203, 235] on div at bounding box center [899, 374] width 1338 height 671
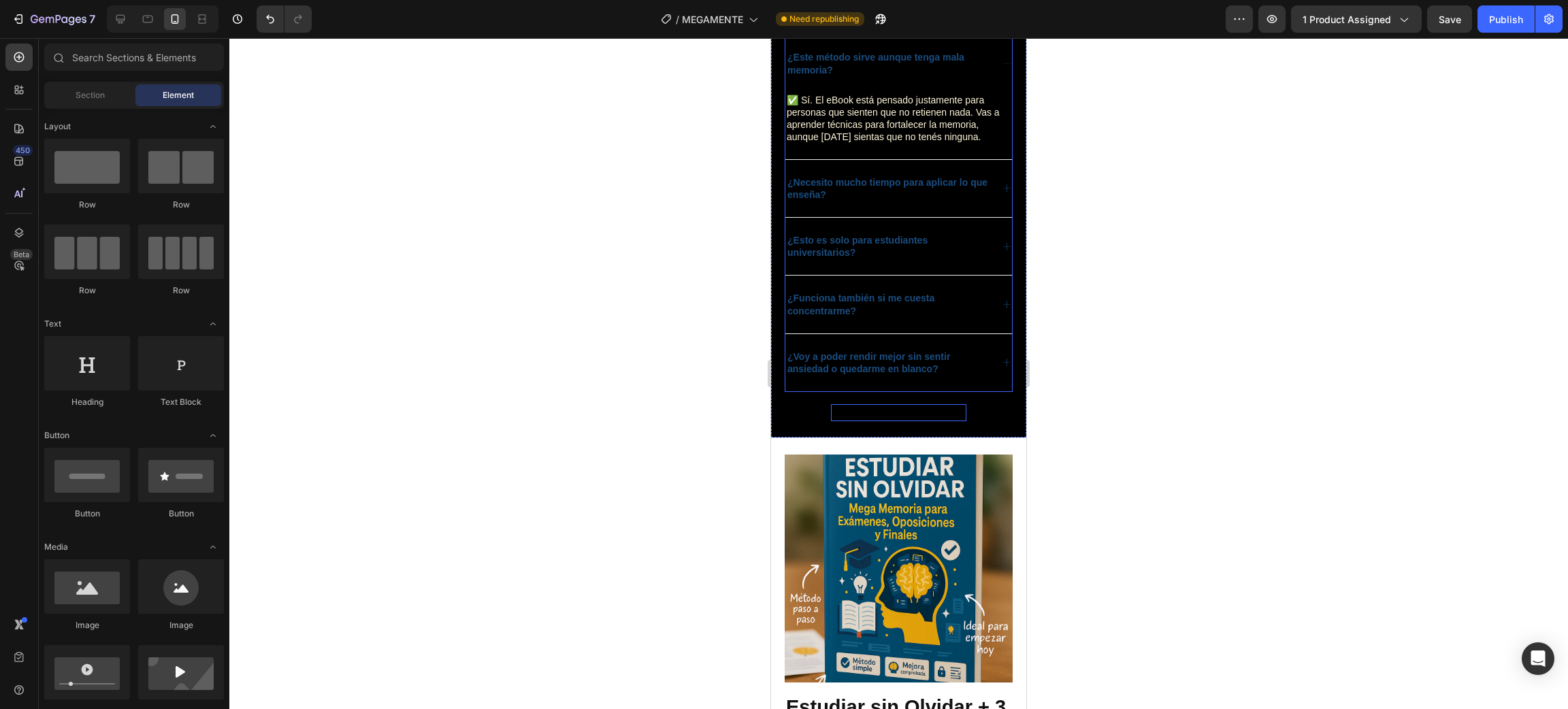
scroll to position [2857, 0]
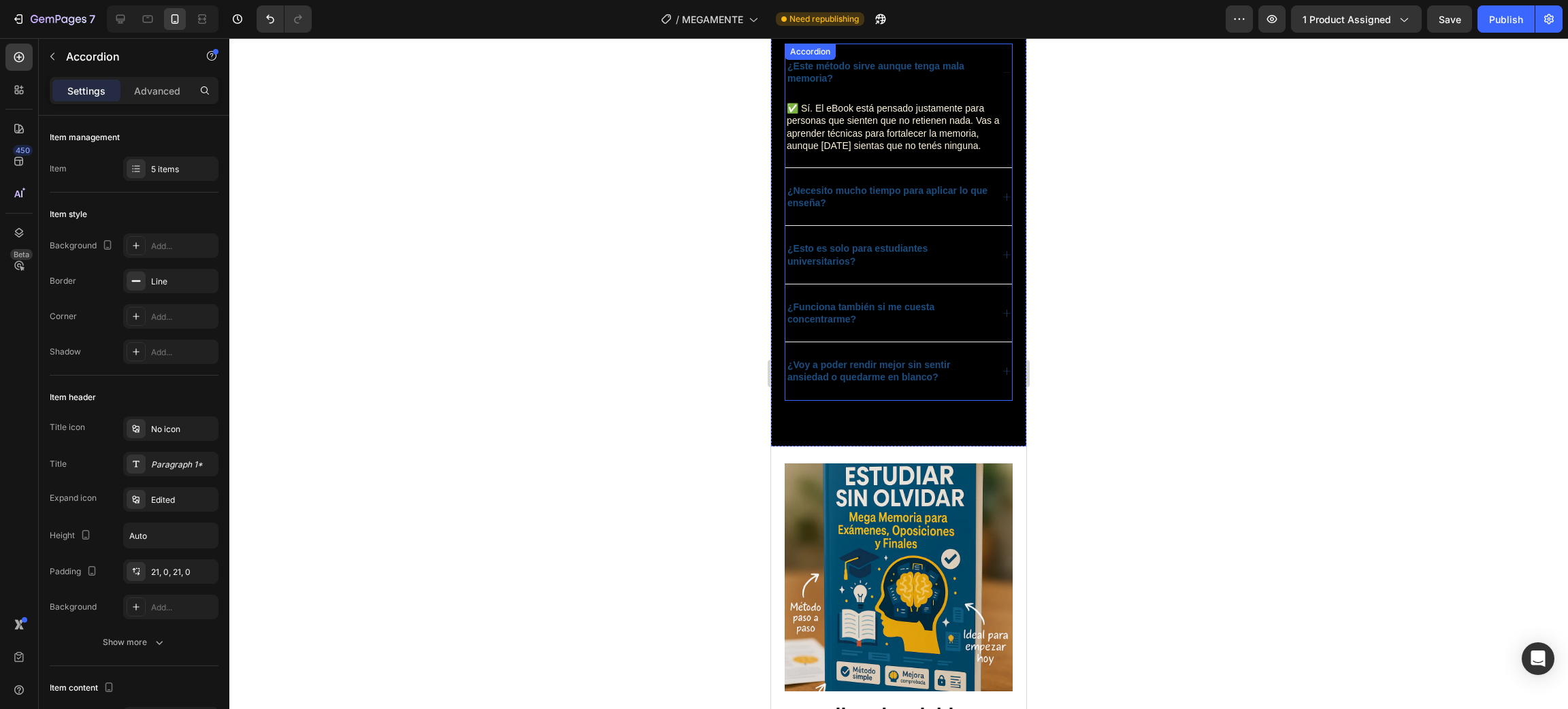
click at [957, 207] on p "¿Necesito mucho tiempo para aplicar lo que enseña?" at bounding box center [888, 196] width 201 height 25
click at [960, 194] on strong "¿Necesito mucho tiempo para aplicar lo que enseña?" at bounding box center [887, 196] width 200 height 23
click at [1186, 253] on div at bounding box center [899, 374] width 1338 height 671
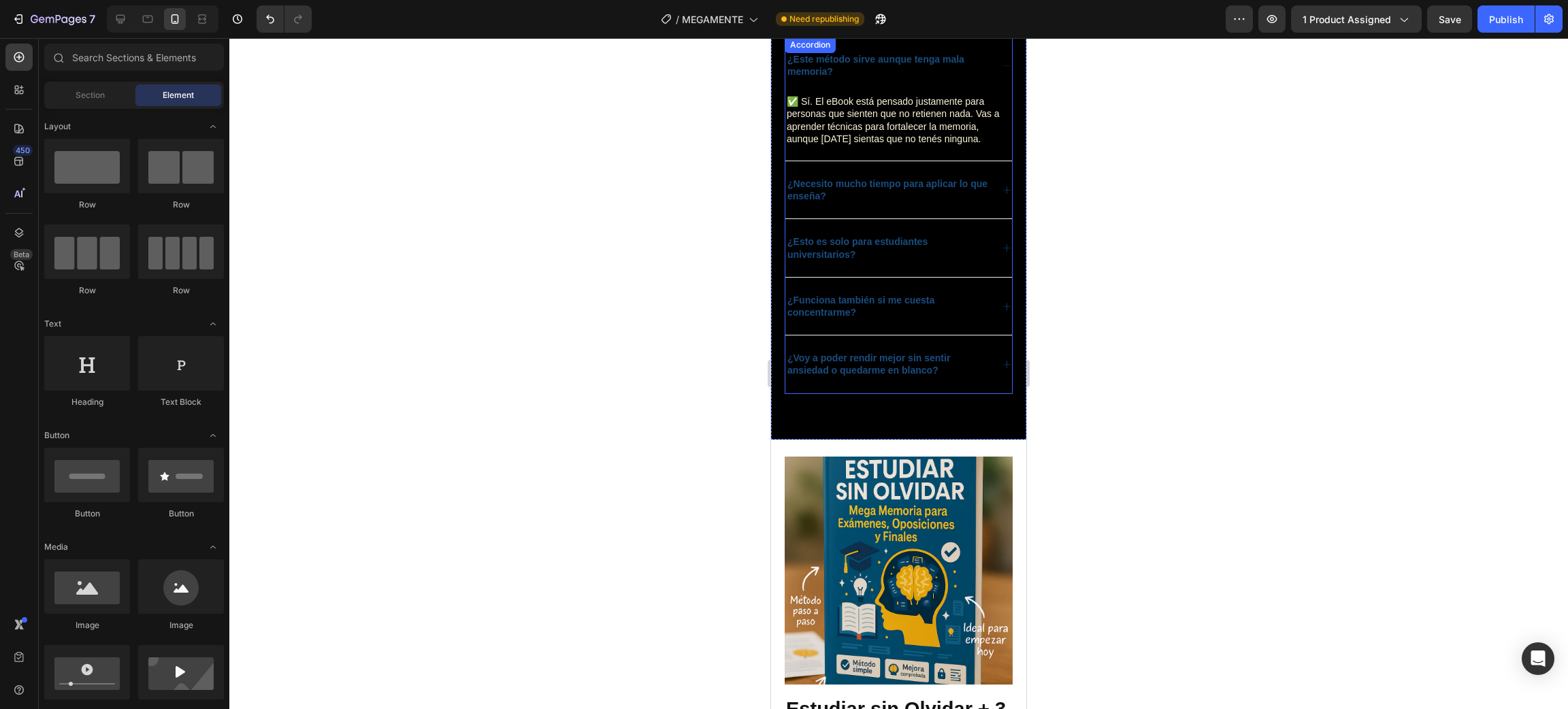
scroll to position [2959, 0]
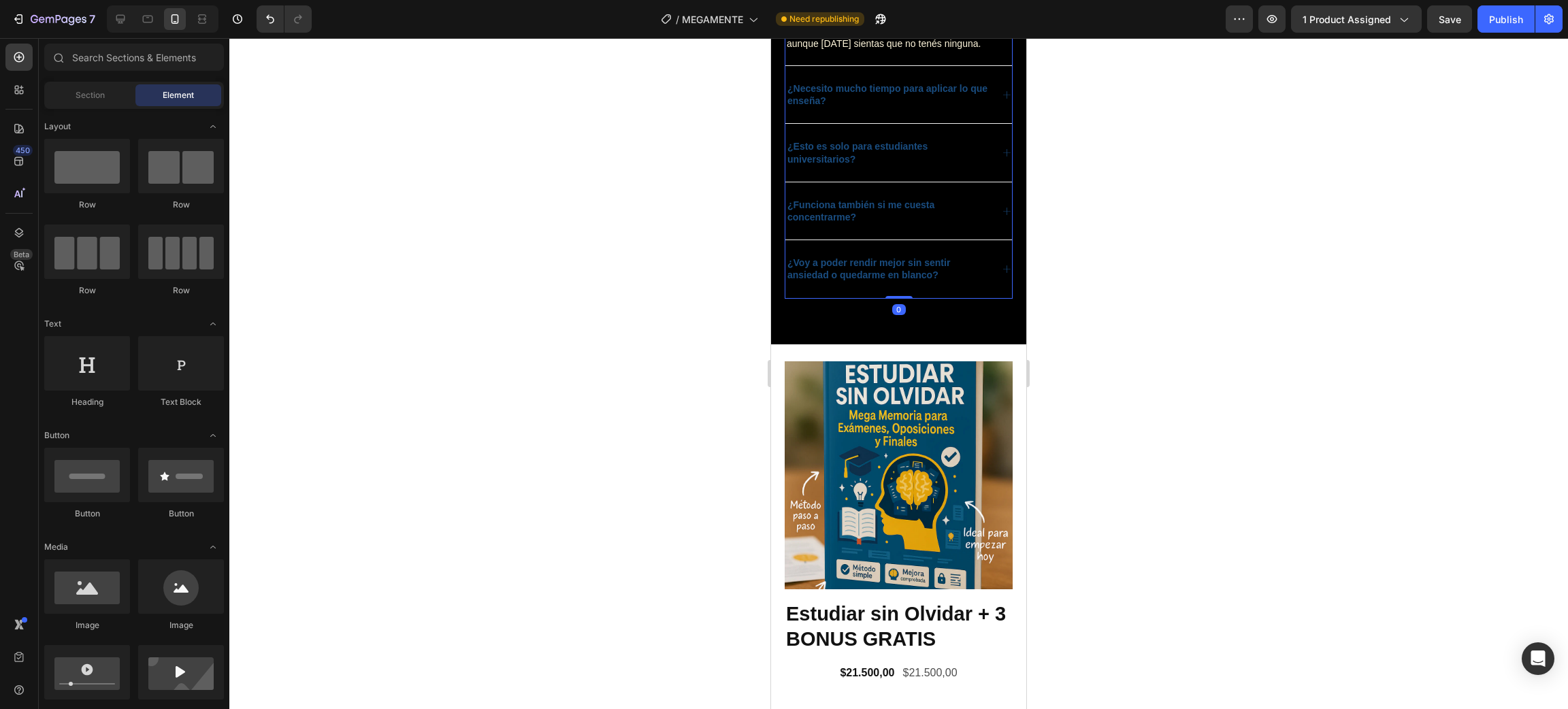
click at [1002, 93] on icon at bounding box center [1006, 95] width 10 height 10
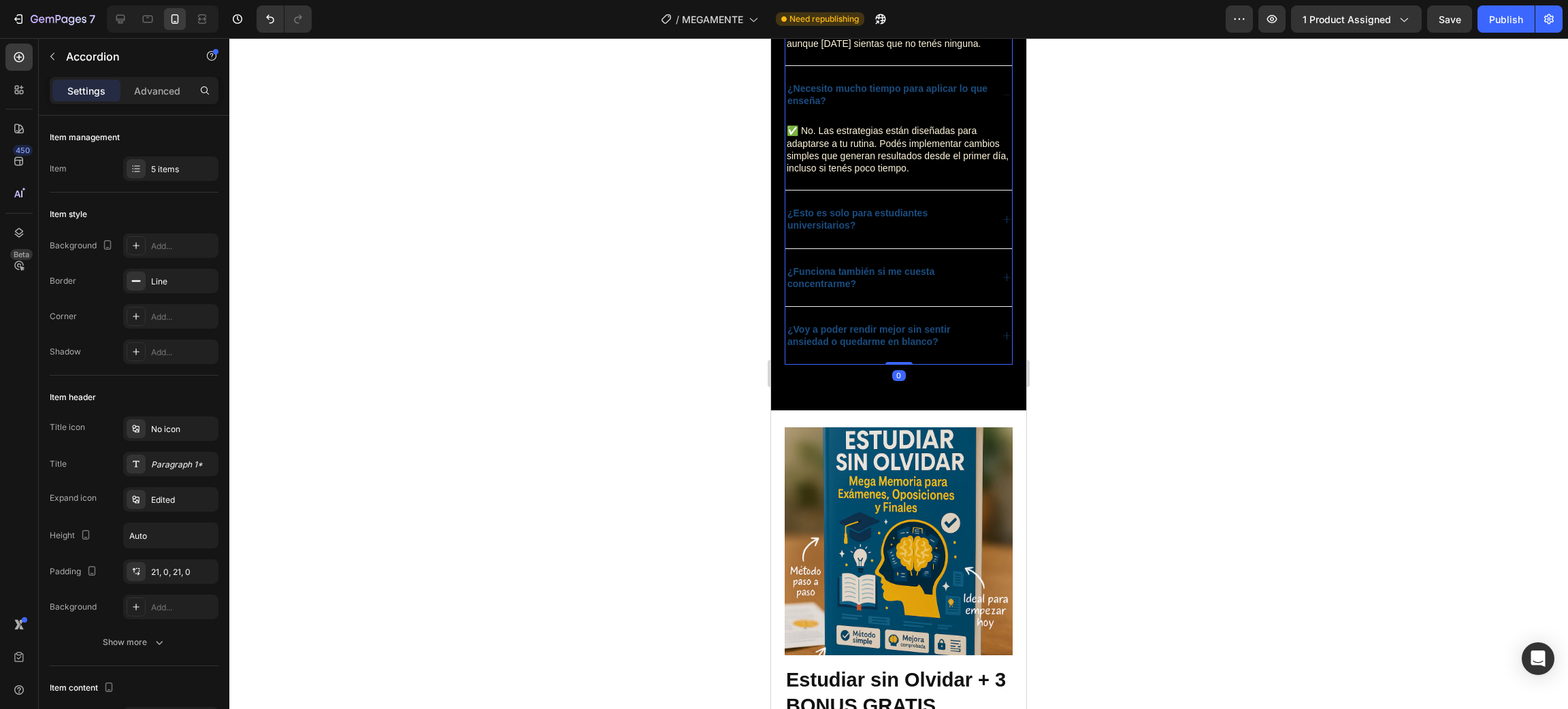
click at [1002, 93] on icon at bounding box center [1006, 95] width 10 height 10
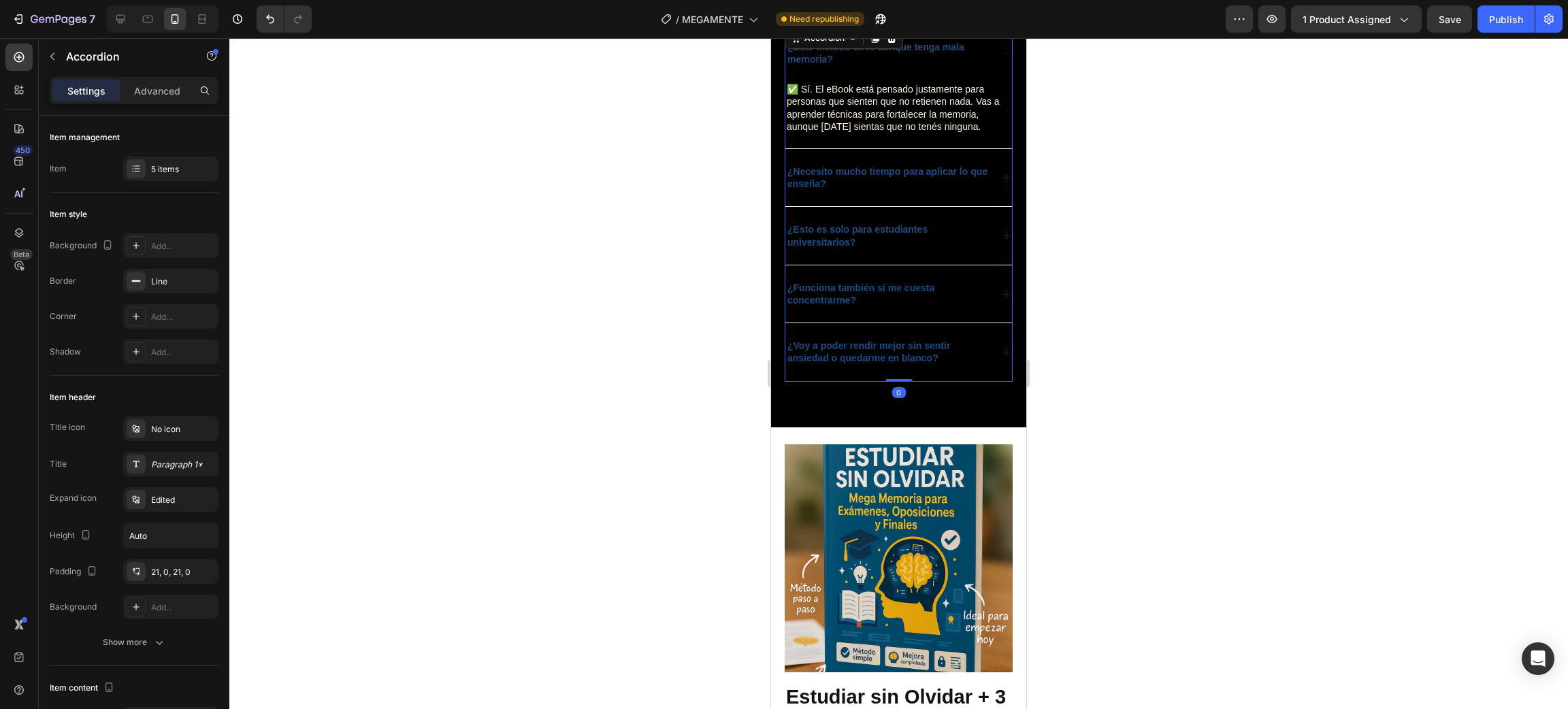
scroll to position [2857, 0]
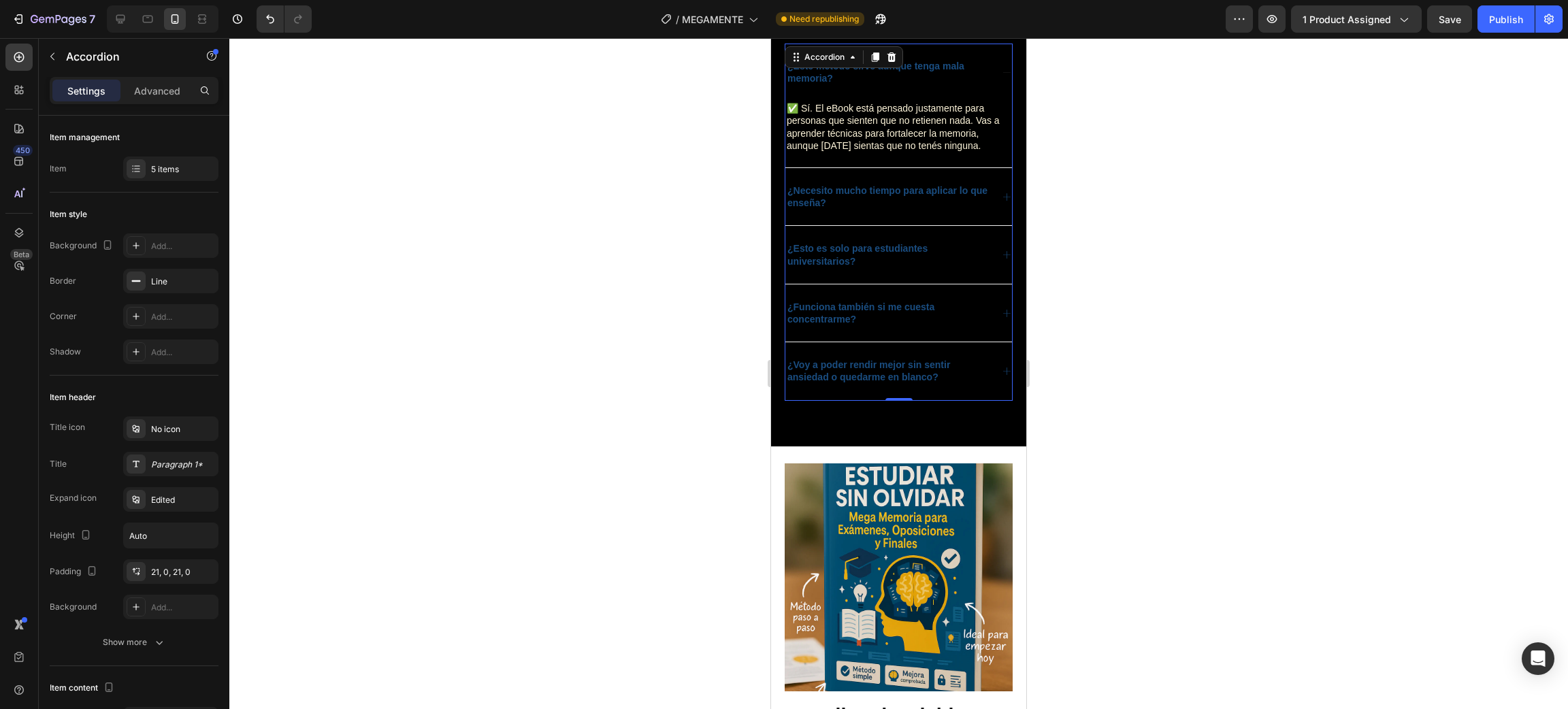
click at [1104, 242] on div at bounding box center [899, 374] width 1338 height 671
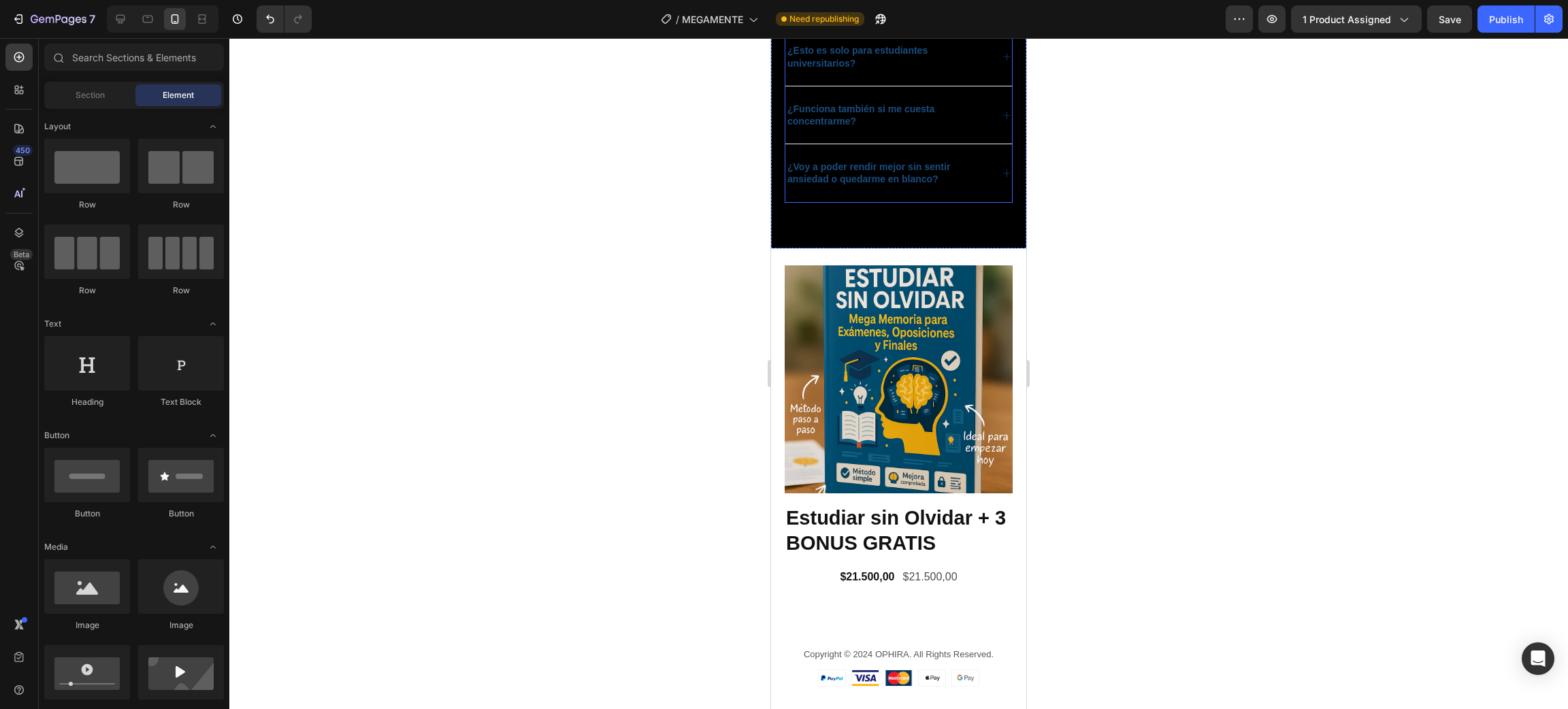
scroll to position [3061, 0]
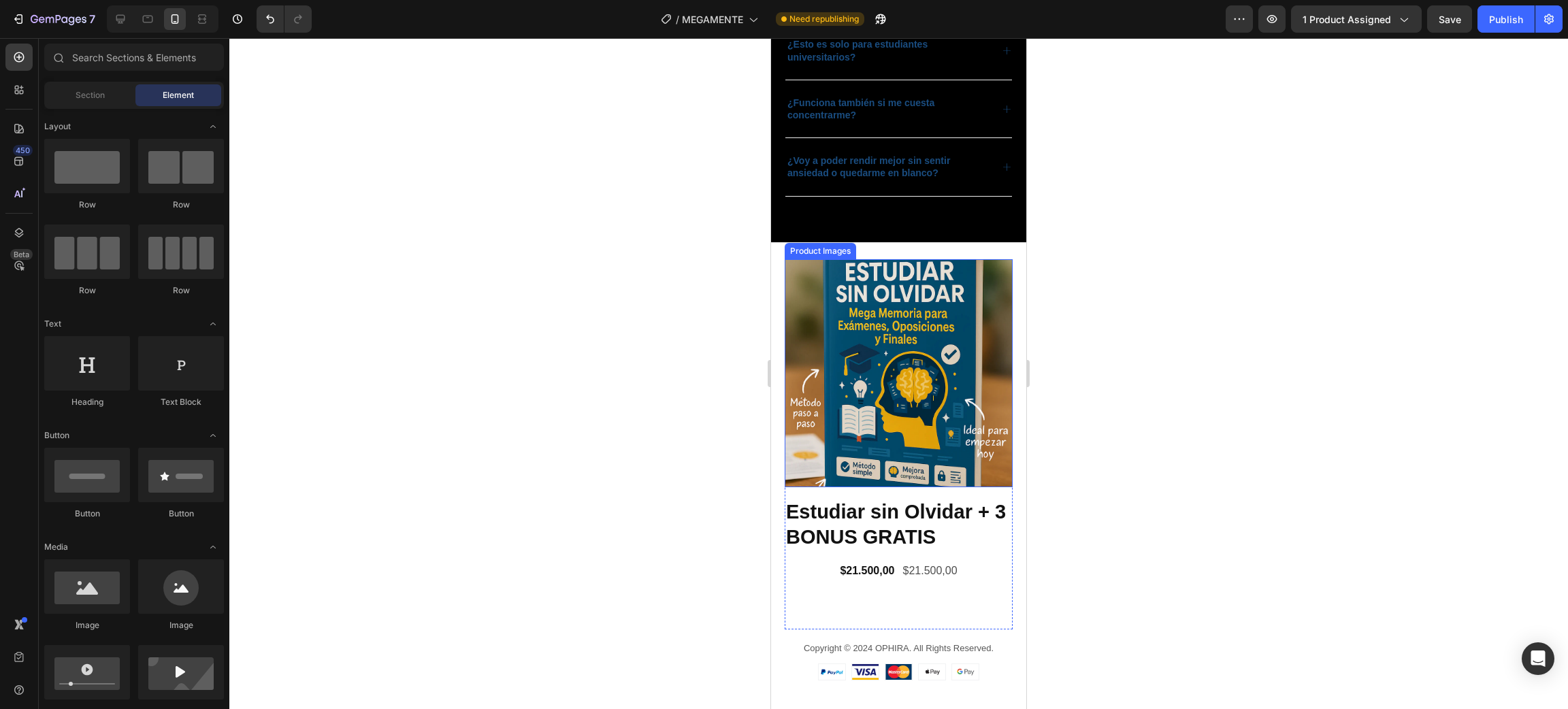
click at [936, 366] on img at bounding box center [899, 373] width 228 height 228
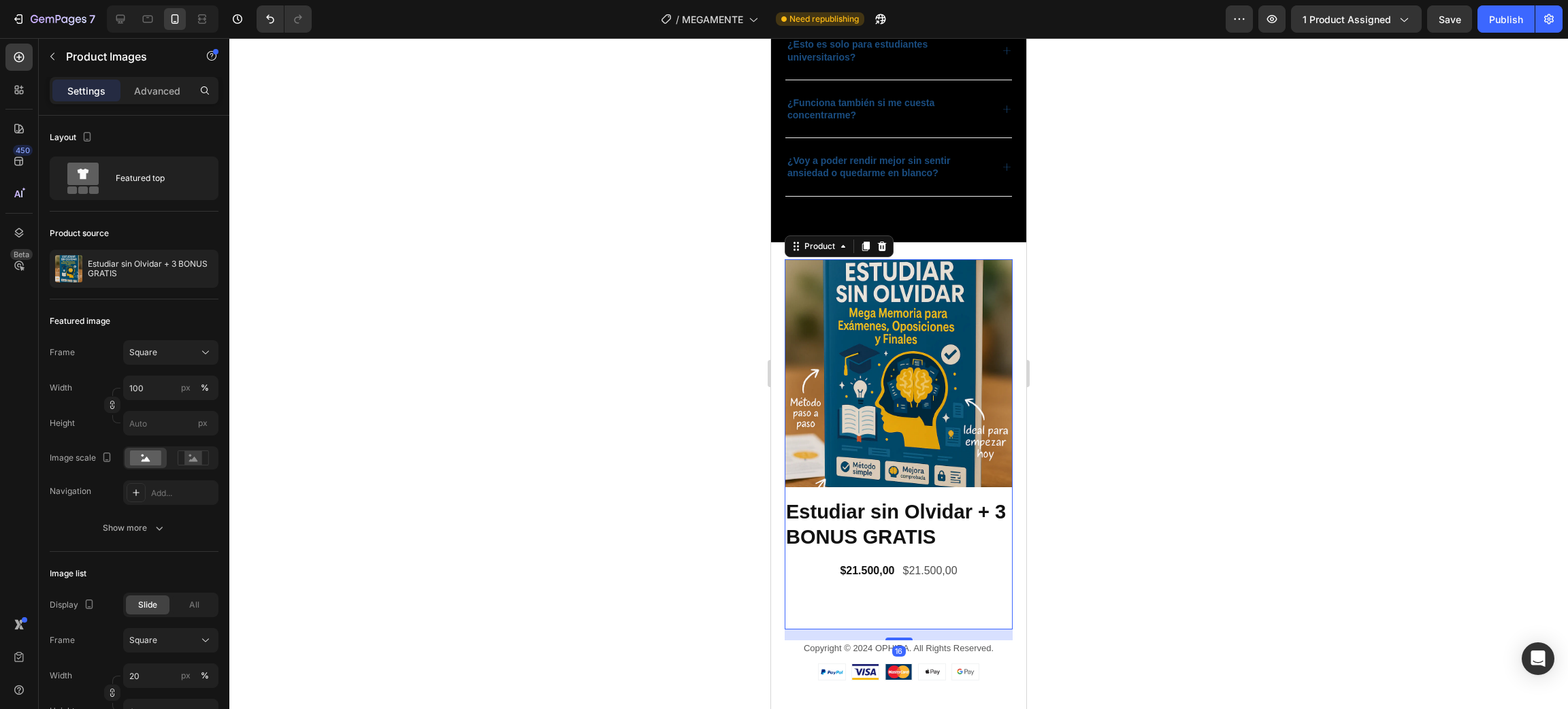
click at [897, 610] on div "Estudiar sin Olvidar + 3 BONUS GRATIS Product Title $21.500,00 Product Price Pr…" at bounding box center [899, 563] width 228 height 131
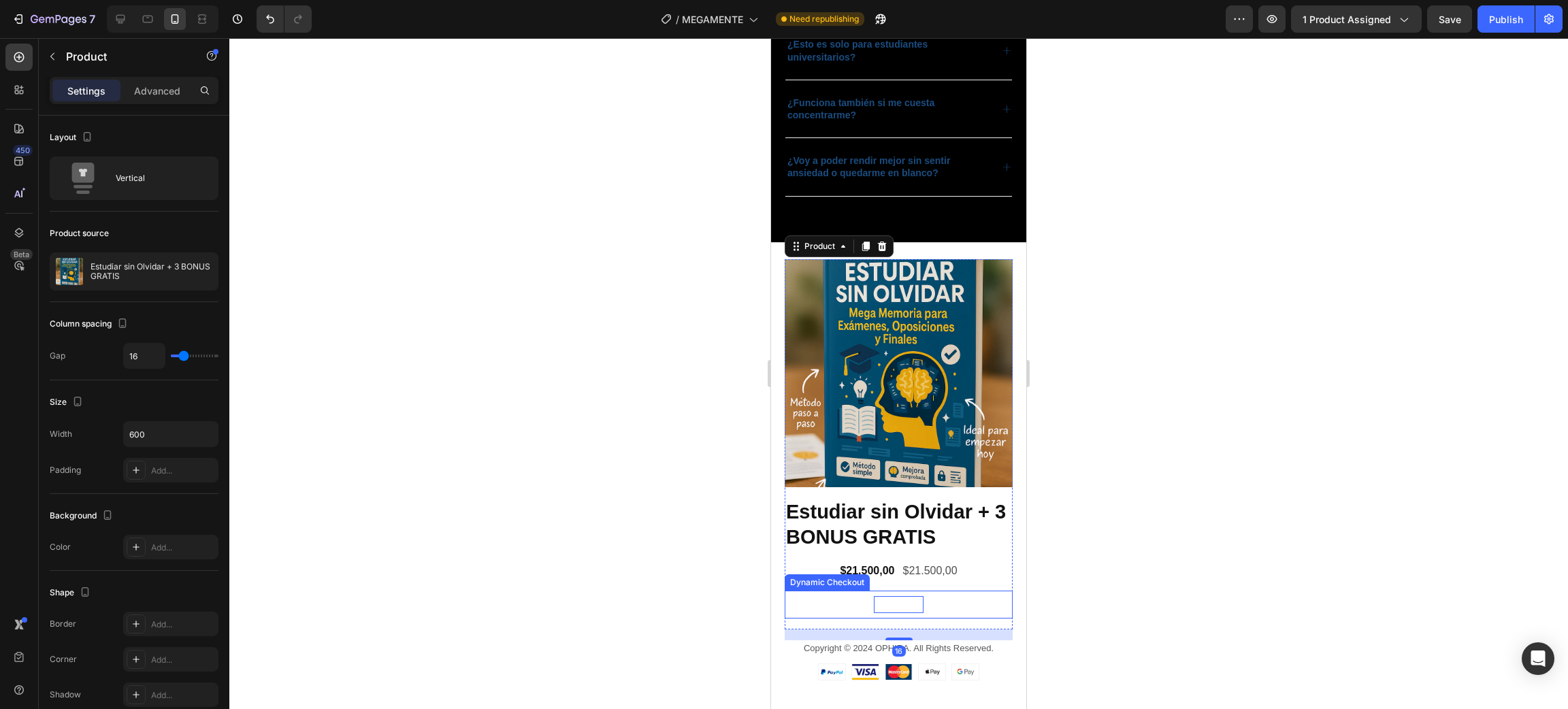
click at [896, 596] on div "COMPRAR" at bounding box center [899, 604] width 49 height 17
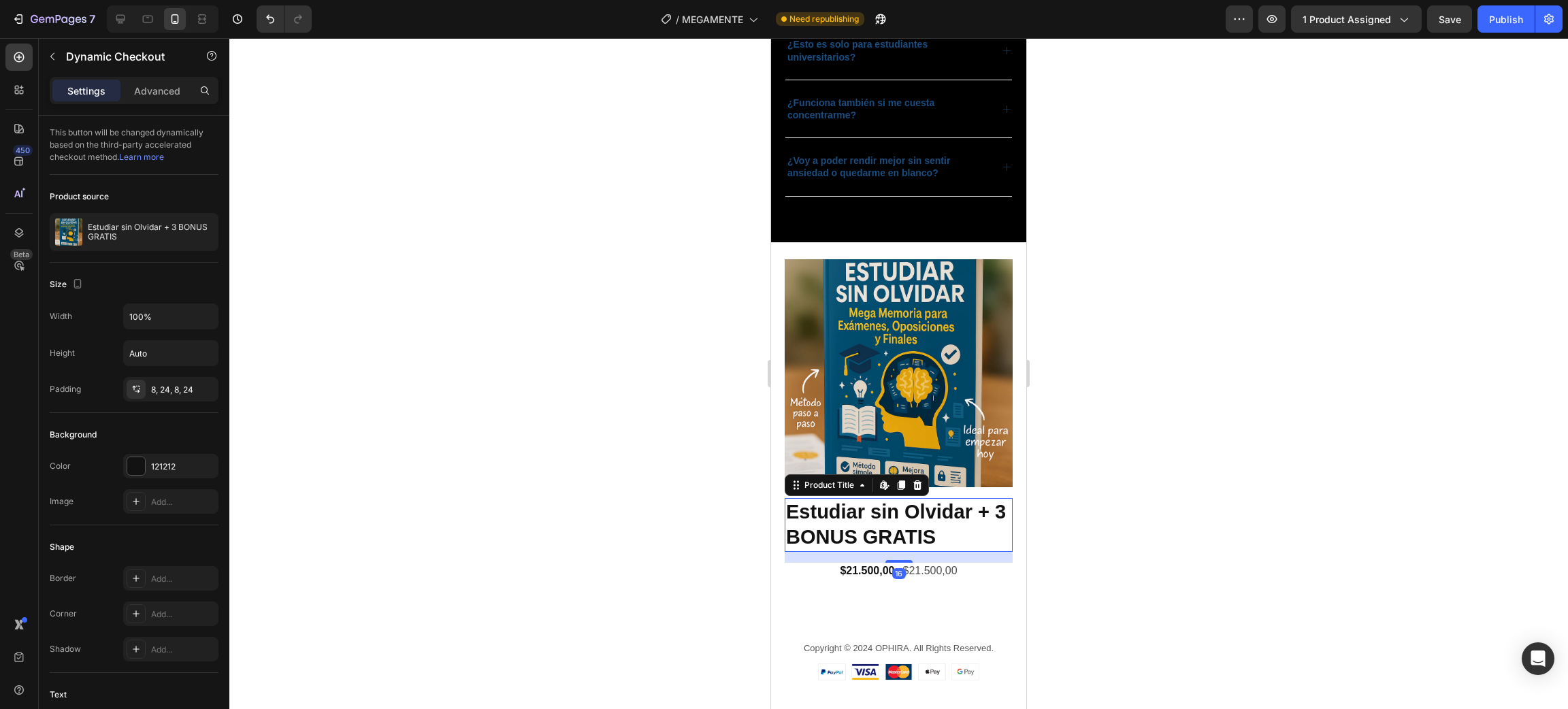
click at [970, 504] on h1 "Estudiar sin Olvidar + 3 BONUS GRATIS" at bounding box center [899, 524] width 228 height 54
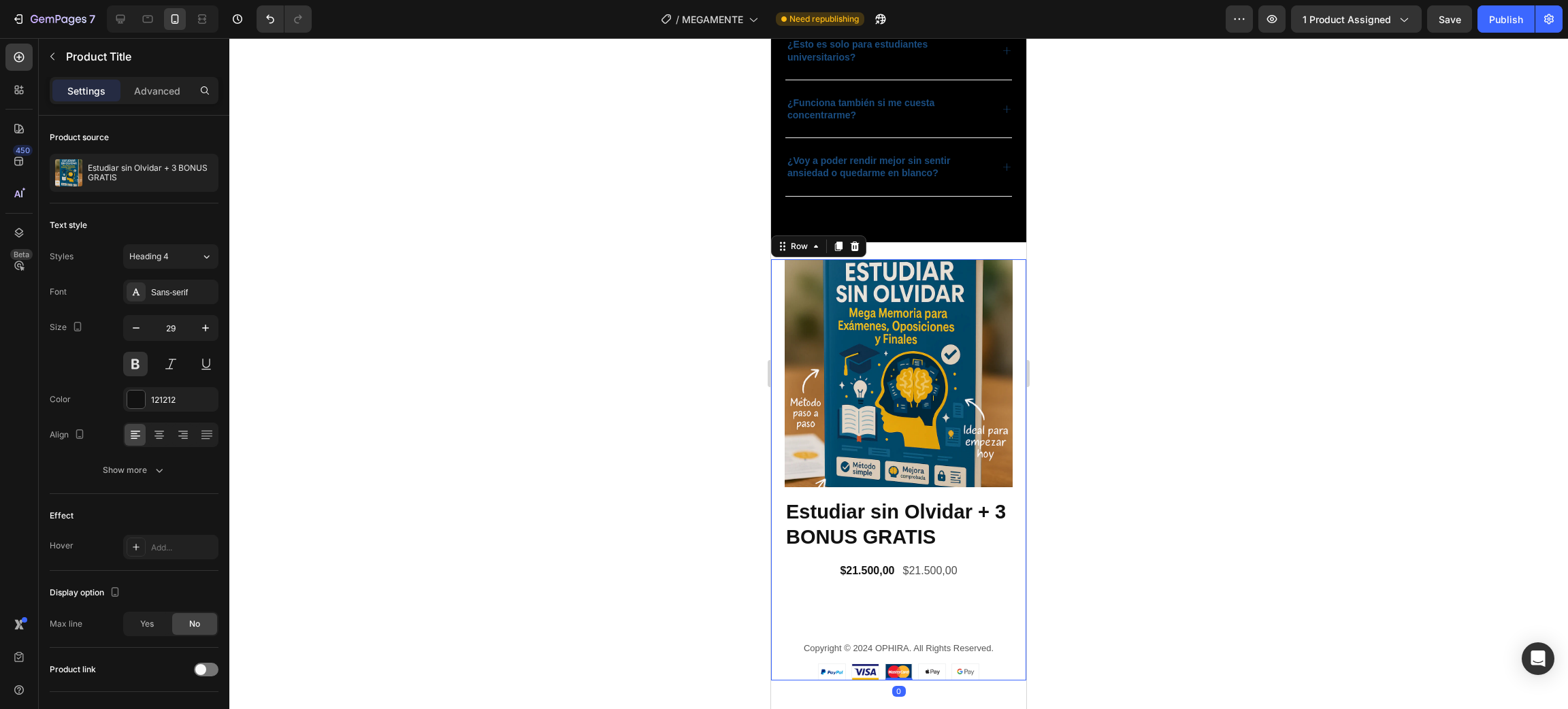
click at [1006, 353] on div "Product Images Estudiar sin Olvidar + 3 BONUS GRATIS Product Title $21.500,00 P…" at bounding box center [899, 469] width 255 height 422
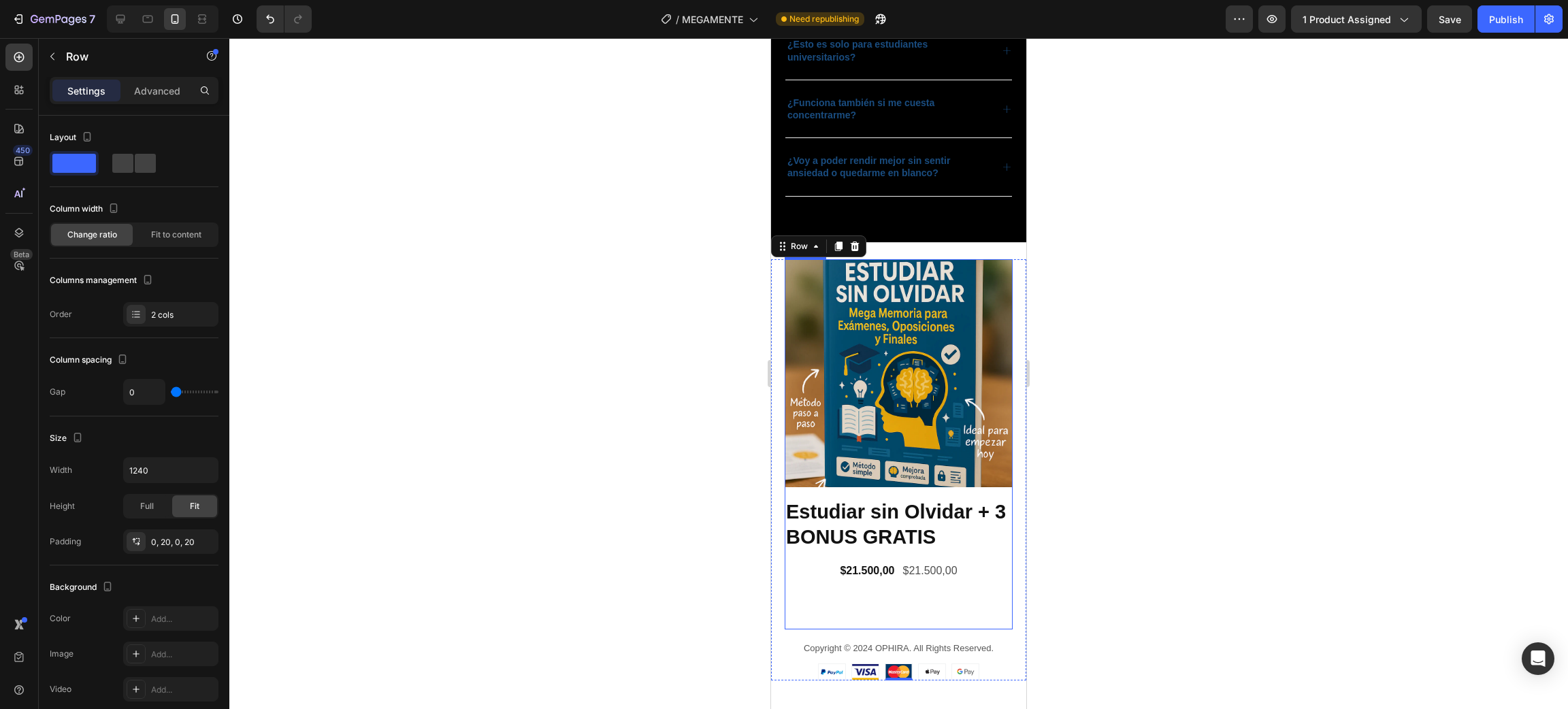
click at [933, 596] on button "COMPRAR" at bounding box center [899, 604] width 228 height 28
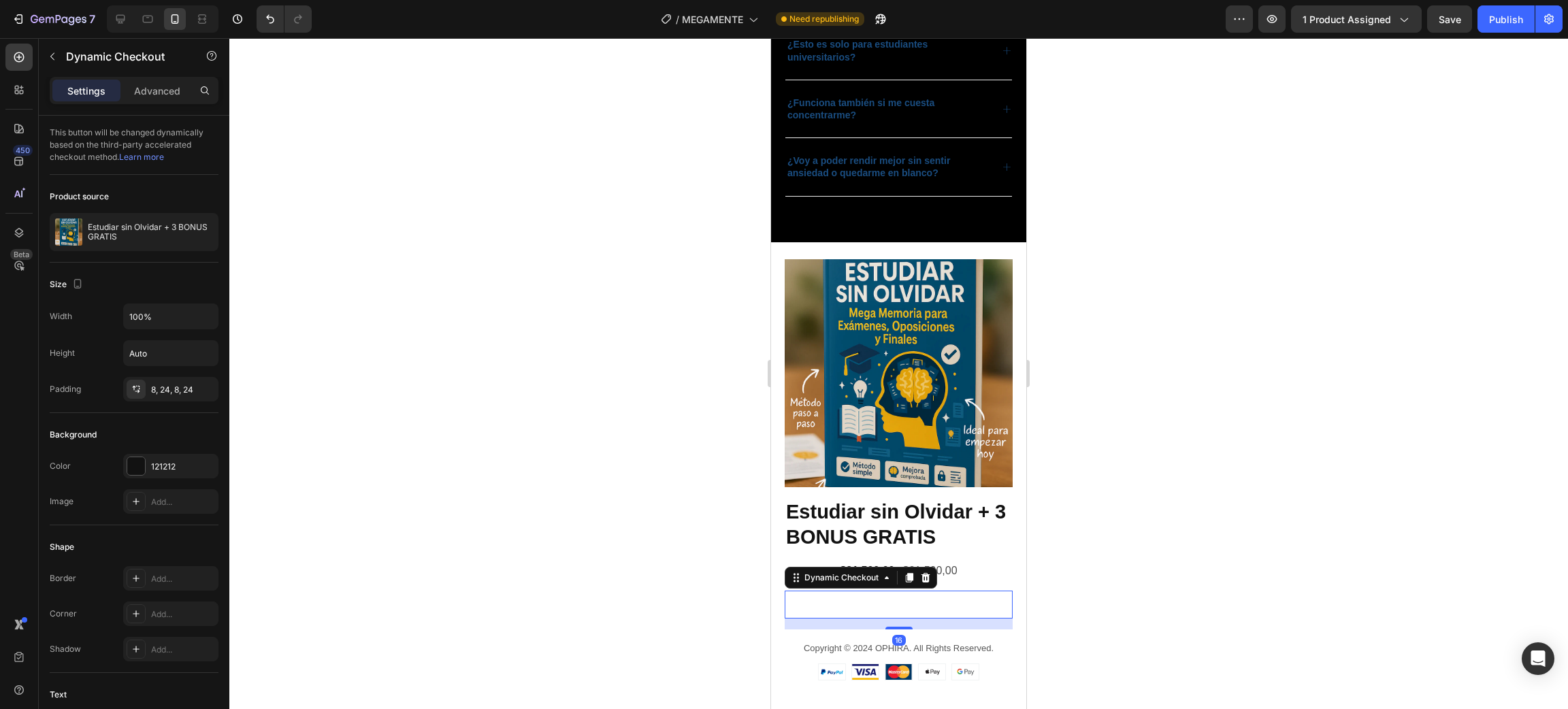
click at [1006, 493] on div "Product Images Estudiar sin Olvidar + 3 BONUS GRATIS Product Title $21.500,00 P…" at bounding box center [899, 469] width 255 height 422
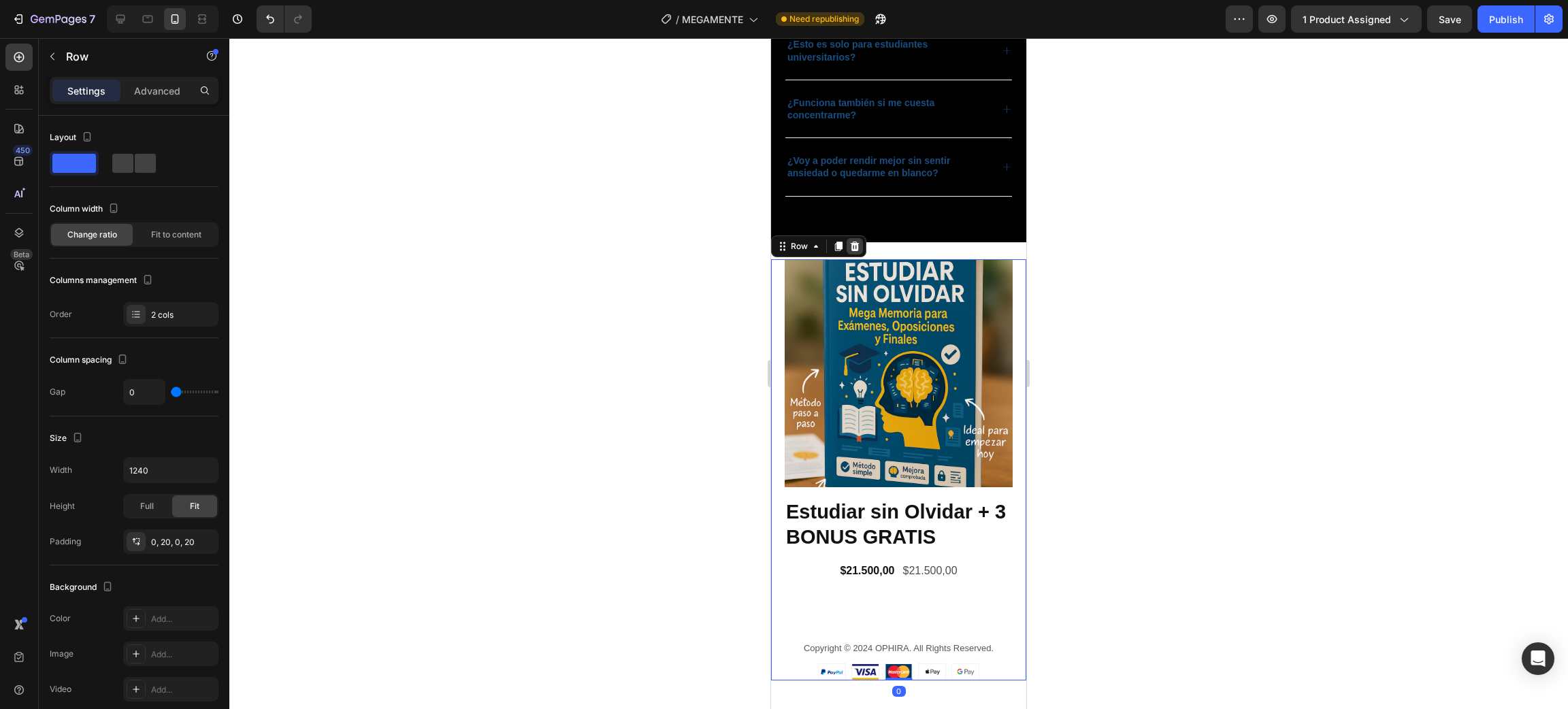
click at [856, 251] on icon at bounding box center [855, 246] width 9 height 9
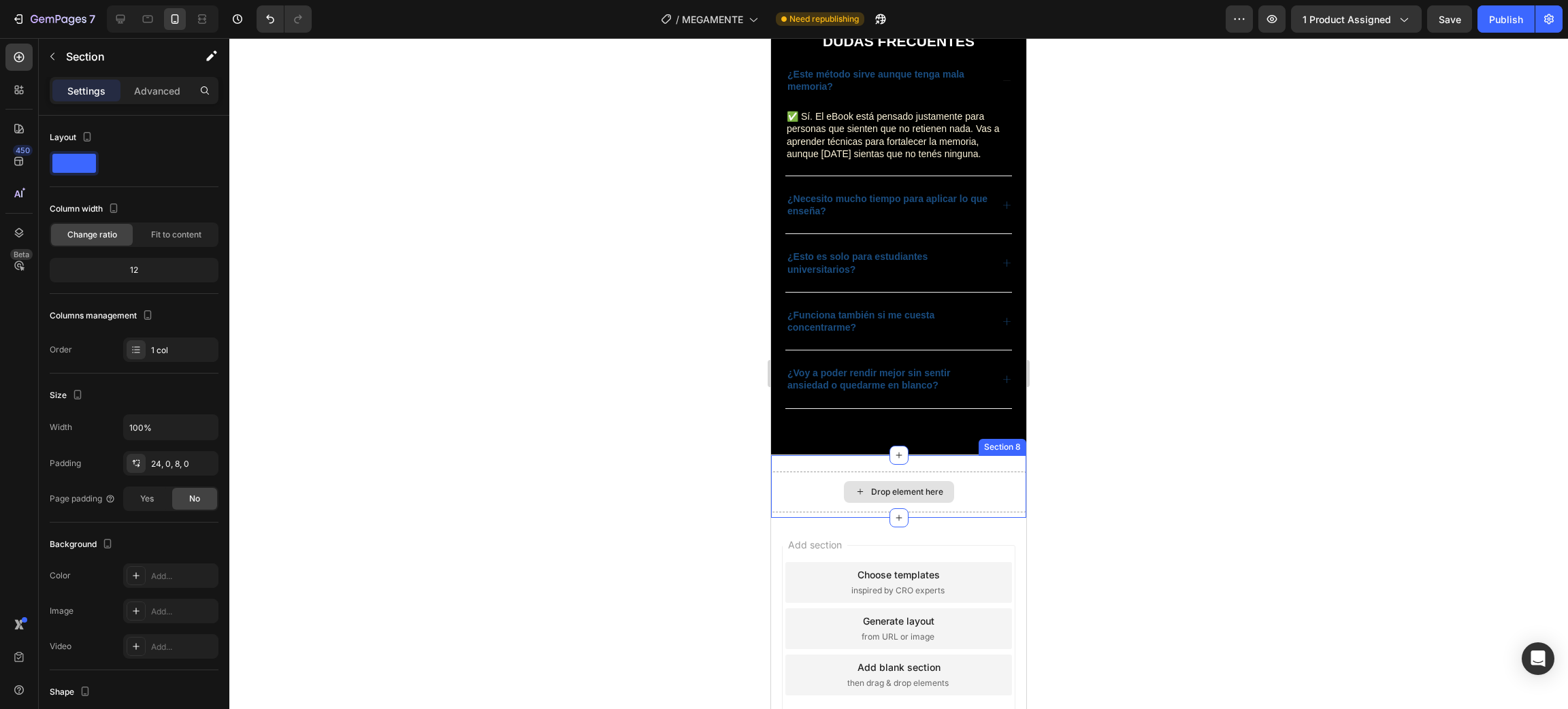
click at [946, 493] on div "Drop element here" at bounding box center [899, 491] width 255 height 41
click at [1009, 447] on icon at bounding box center [1015, 442] width 11 height 11
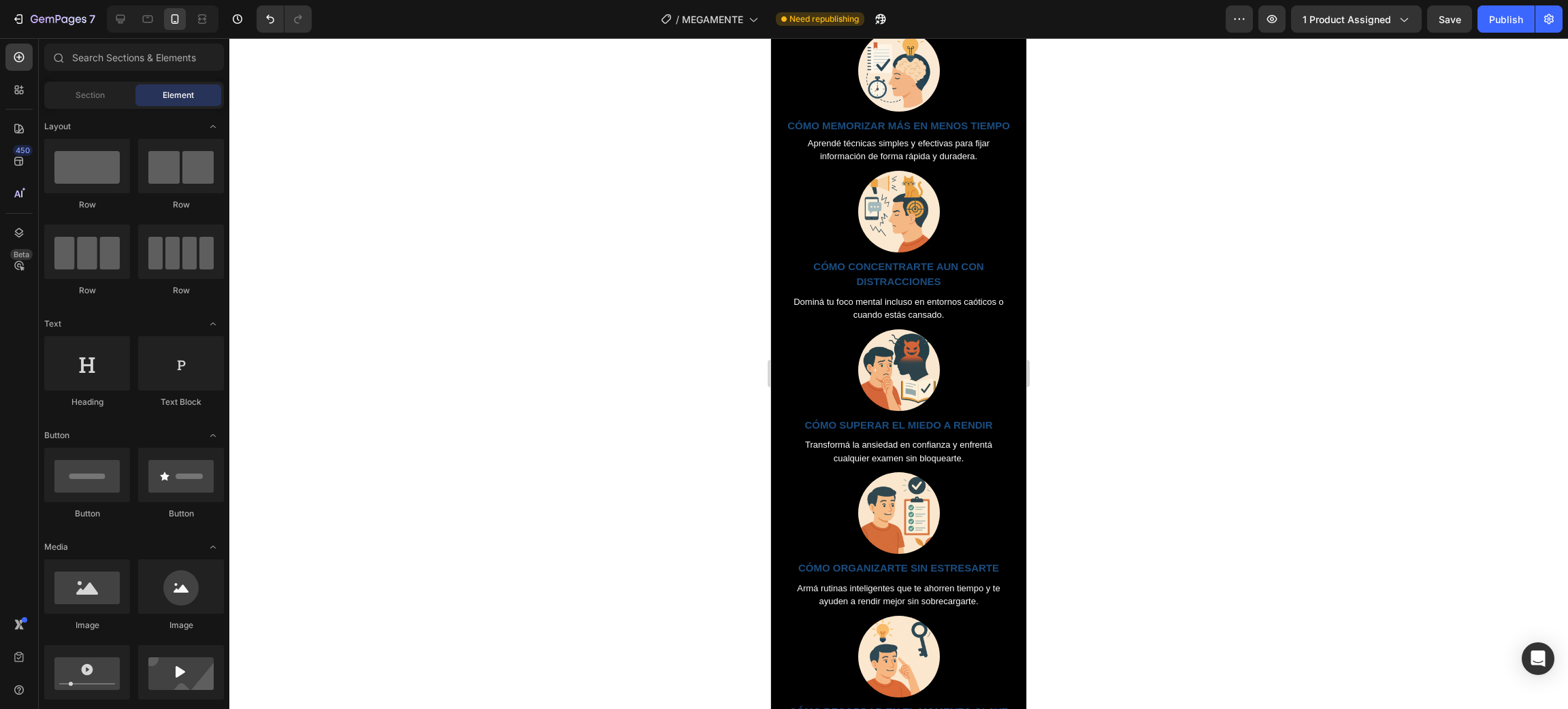
scroll to position [1633, 0]
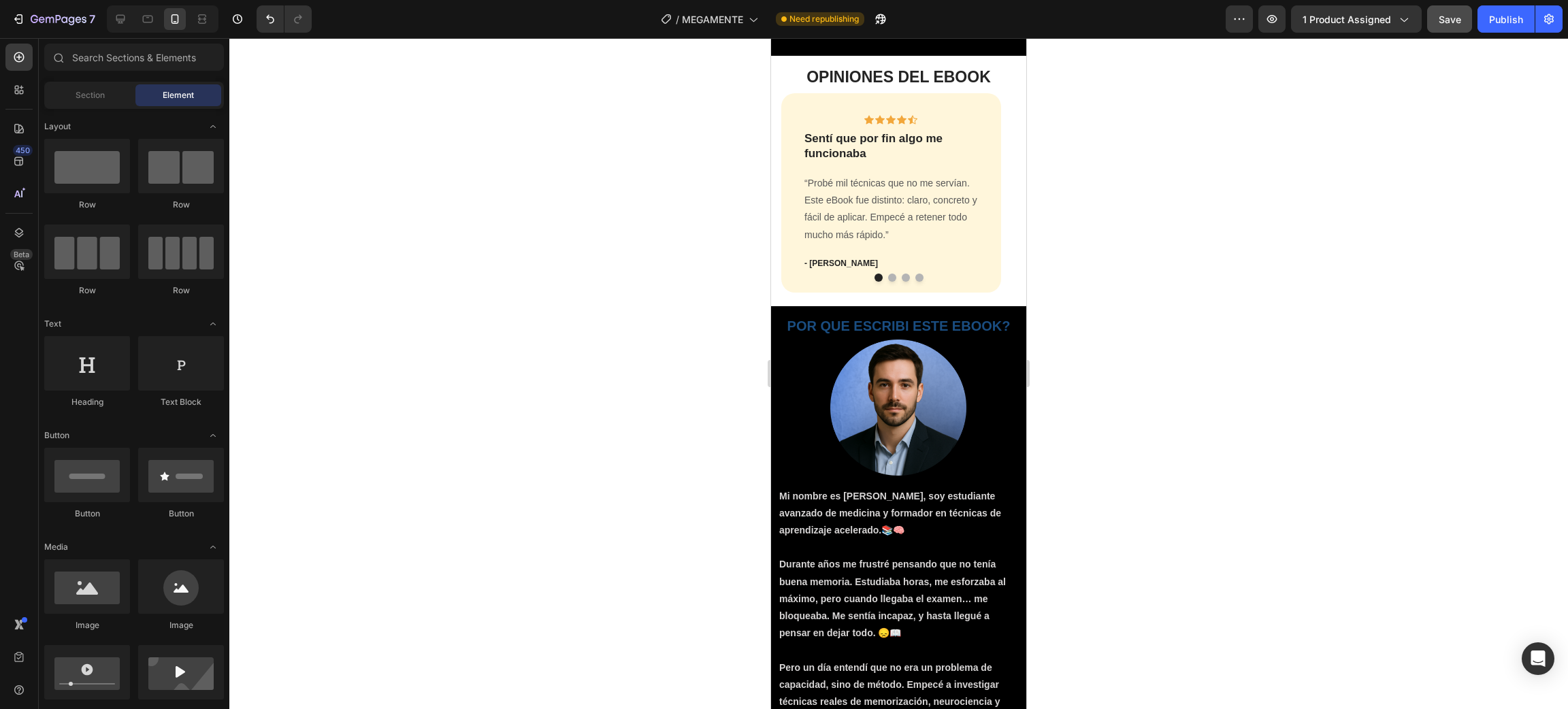
click at [1457, 31] on button "Save" at bounding box center [1449, 19] width 45 height 27
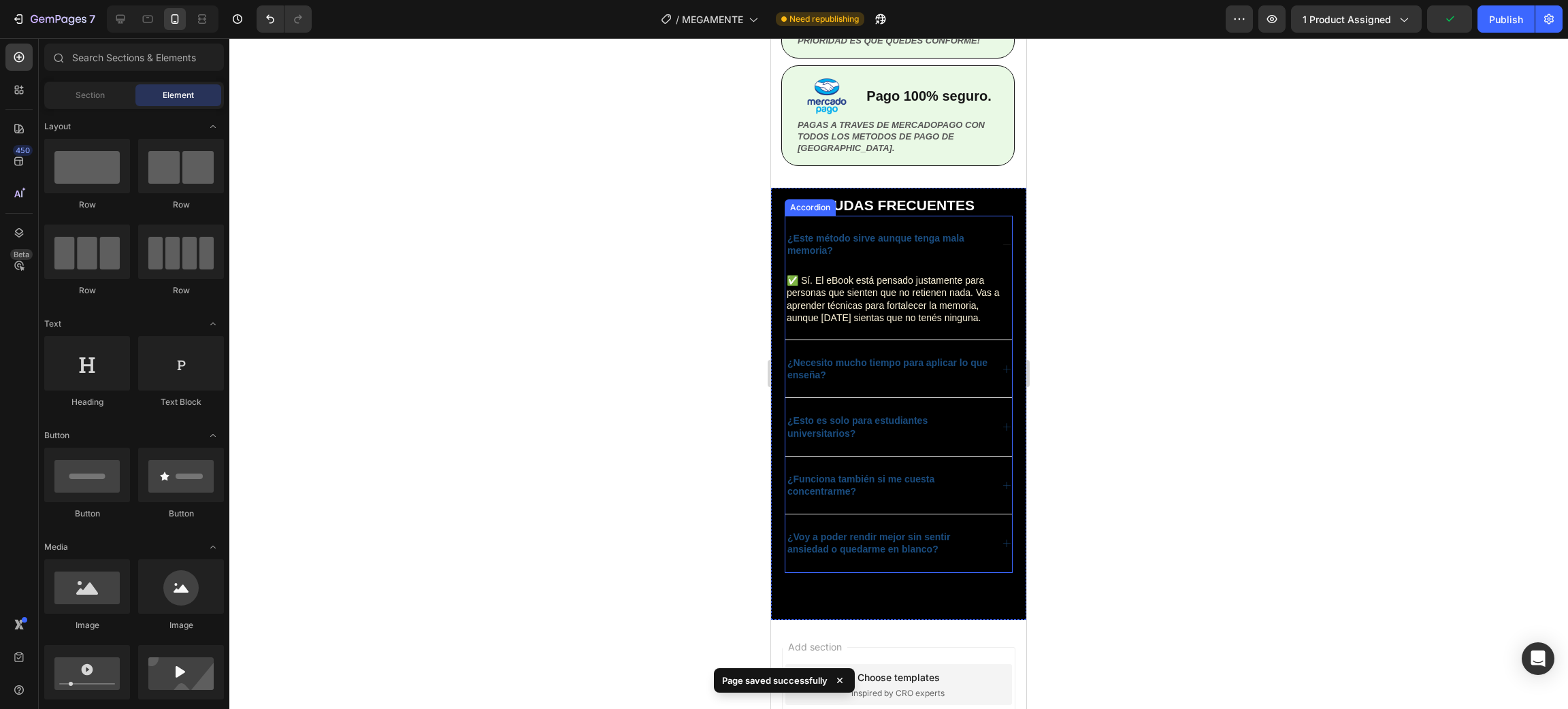
scroll to position [2786, 0]
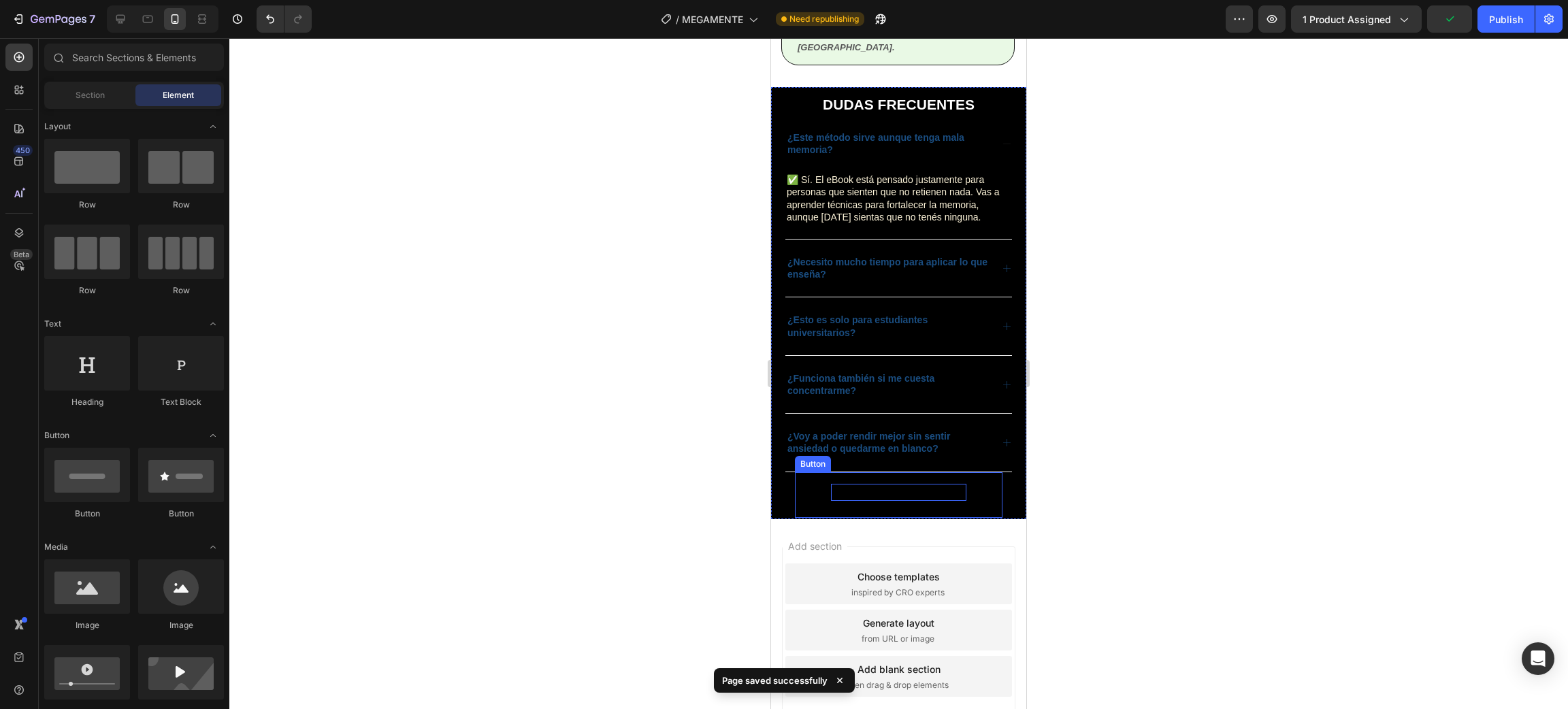
click at [887, 500] on p "QUIERO DOMINAR MI MENTE" at bounding box center [898, 492] width 135 height 17
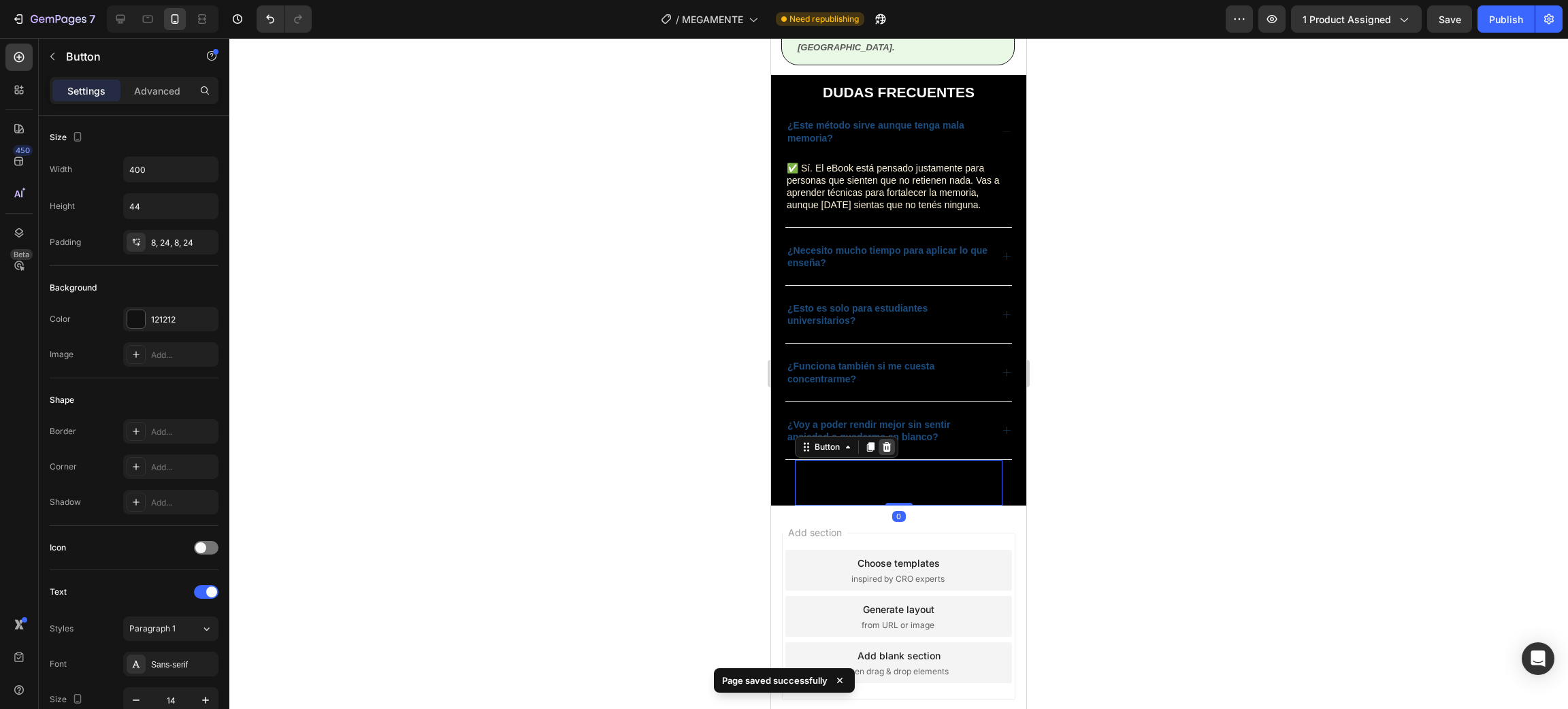
click at [883, 452] on icon at bounding box center [887, 447] width 11 height 11
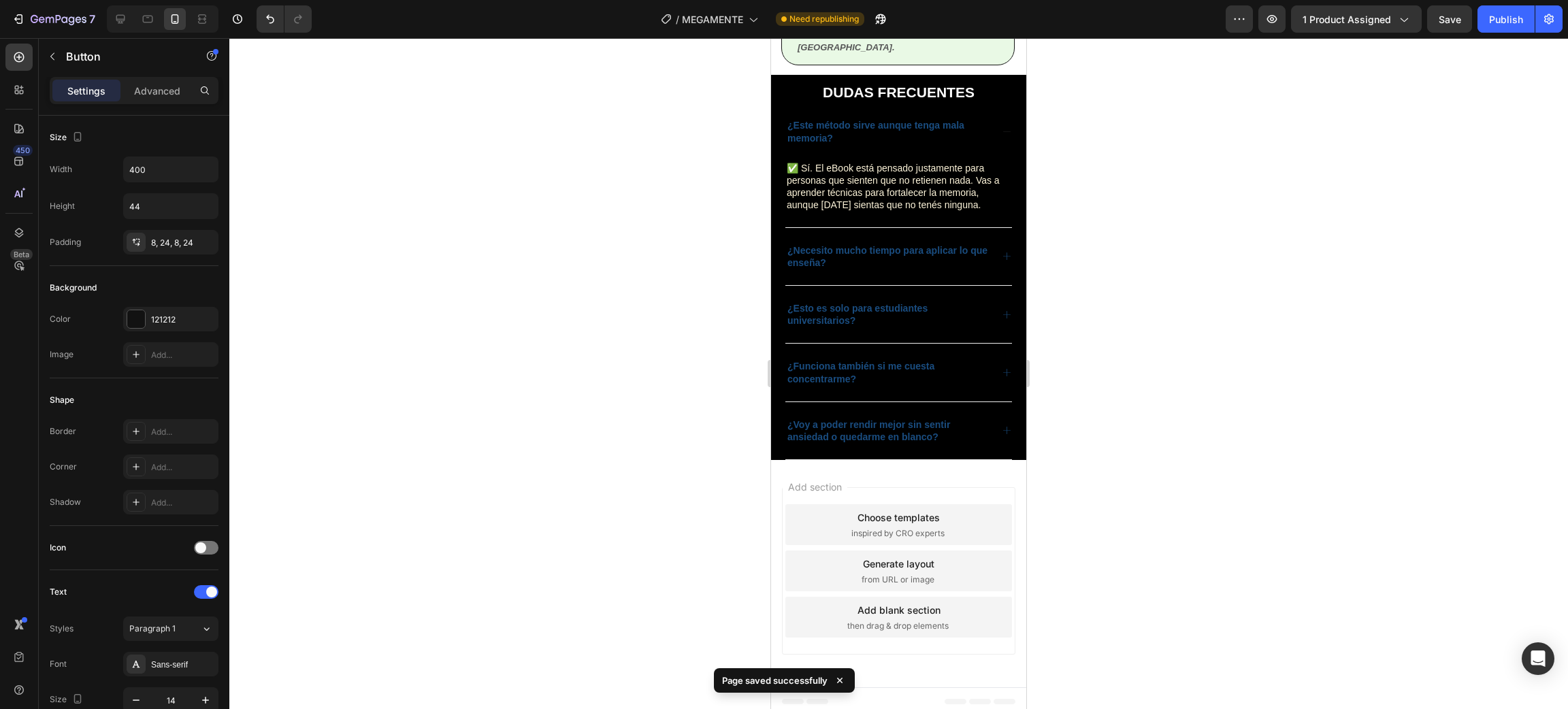
scroll to position [2740, 0]
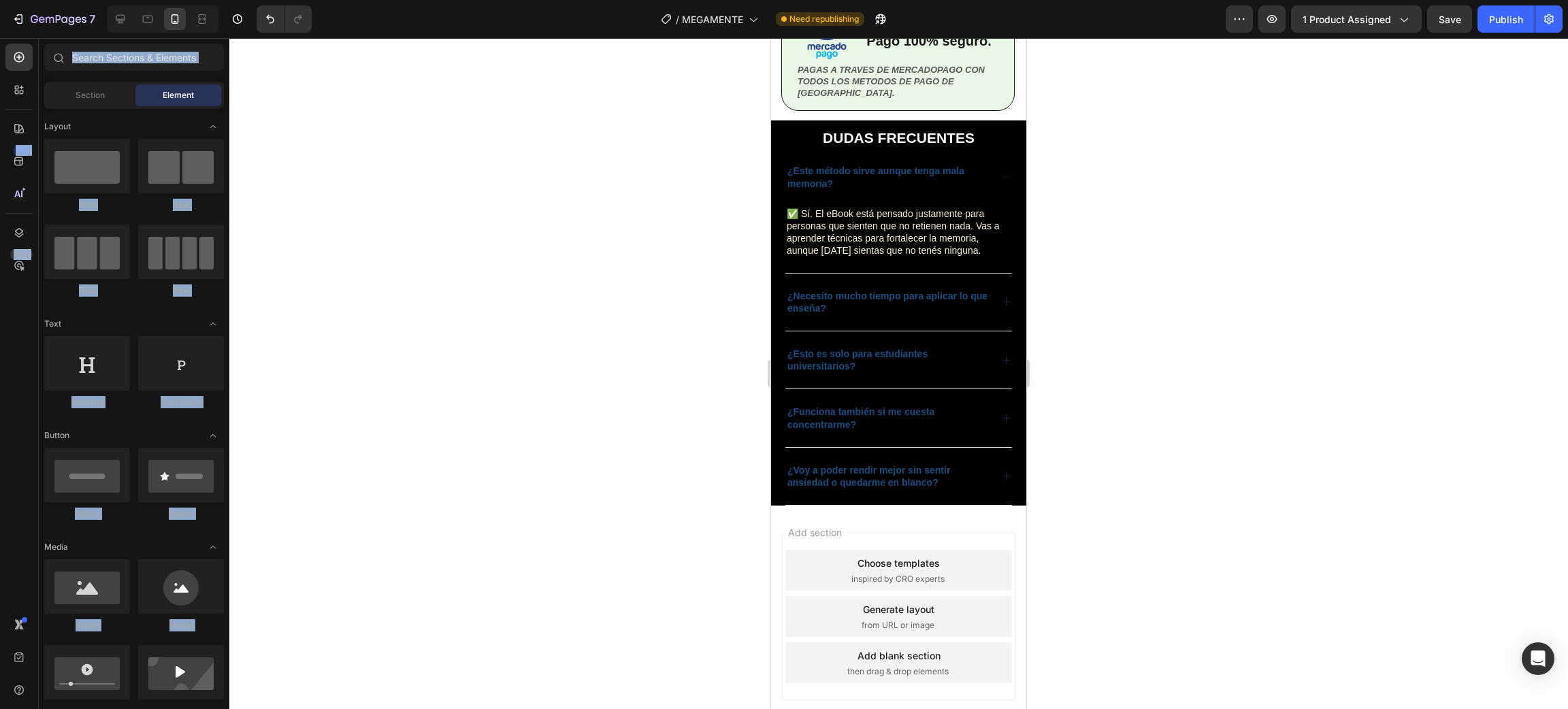
drag, startPoint x: 23, startPoint y: 59, endPoint x: 314, endPoint y: 231, distance: 338.0
click at [276, 0] on div "7 / MEGAMENTE Need republishing Preview 1 product assigned Save Publish 450 Bet…" at bounding box center [784, 0] width 1568 height 0
click at [292, 339] on div at bounding box center [899, 374] width 1338 height 671
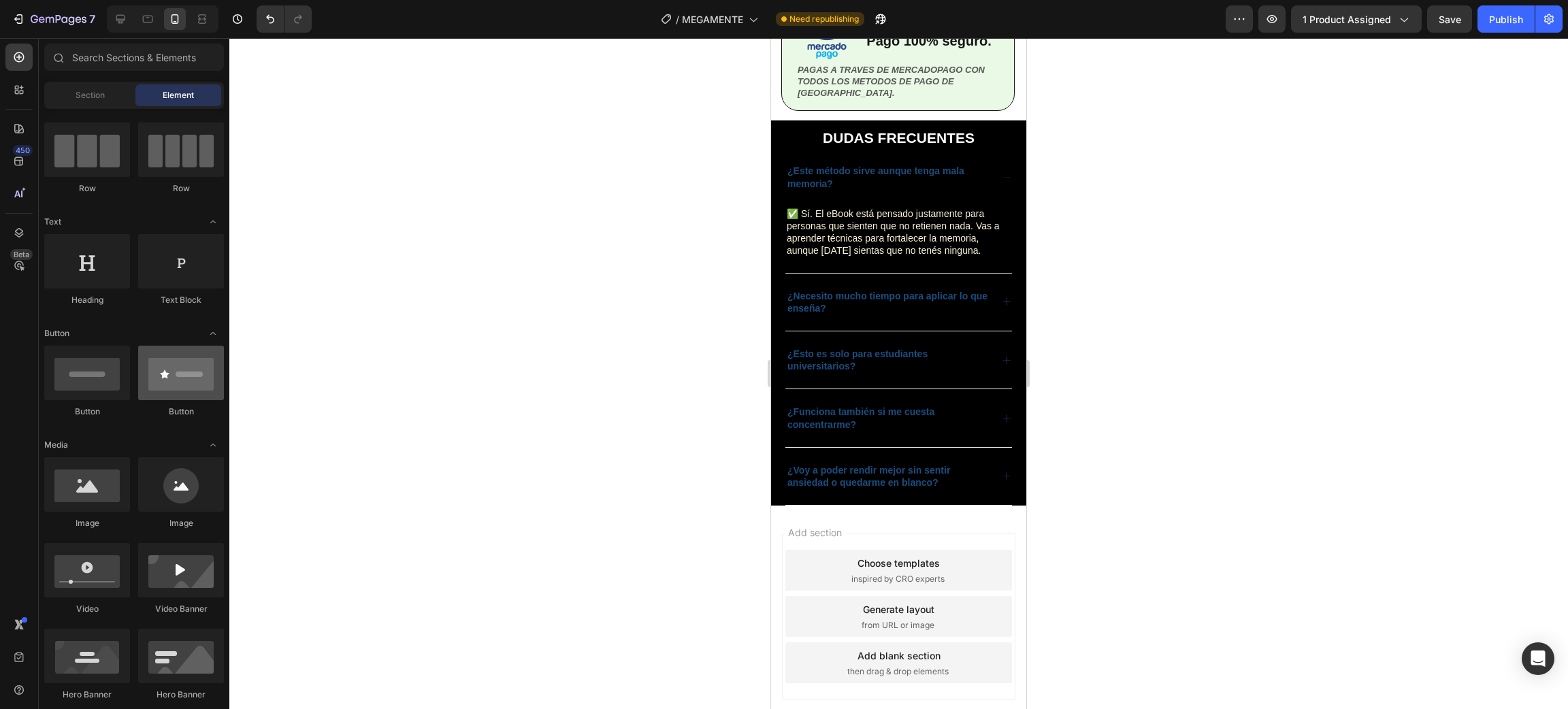
scroll to position [0, 0]
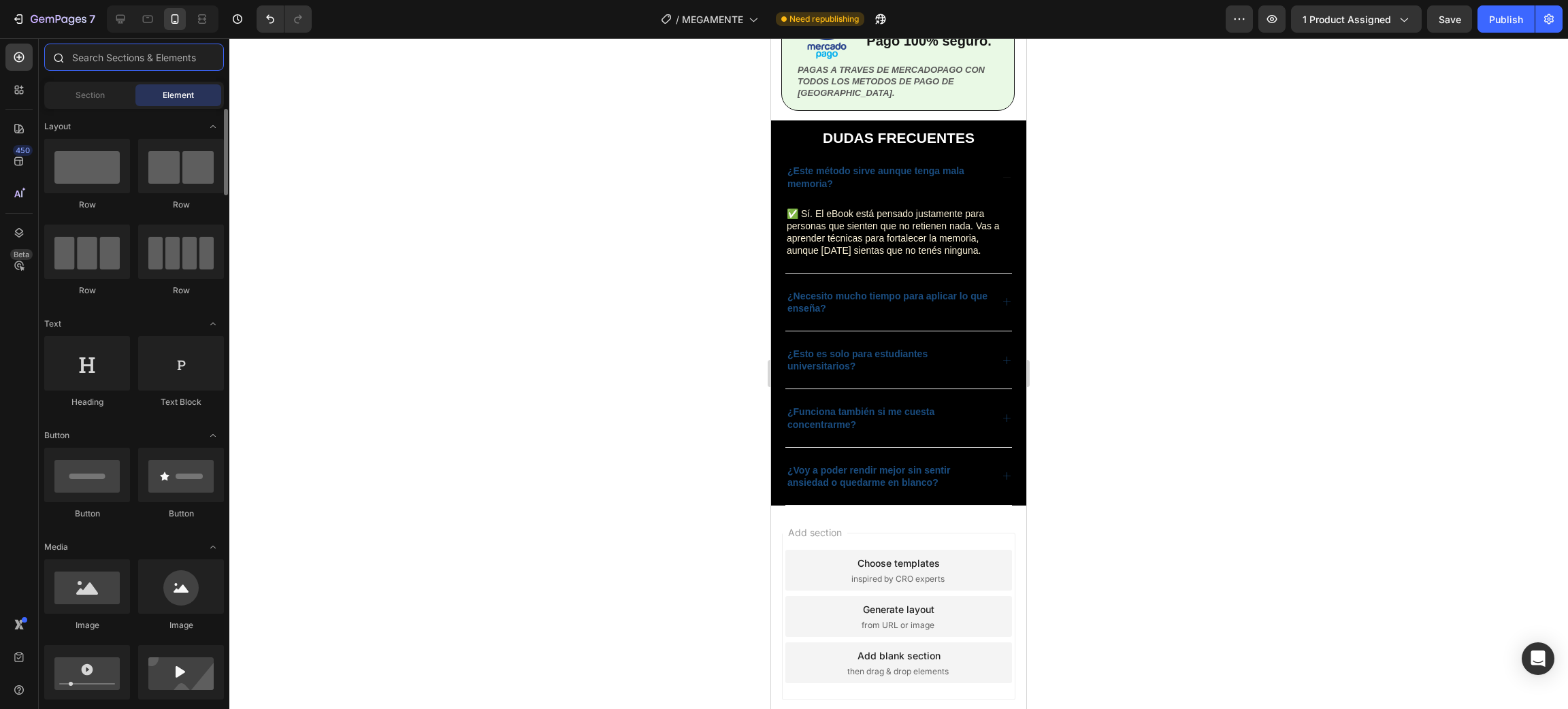
click at [111, 57] on input "text" at bounding box center [134, 57] width 180 height 27
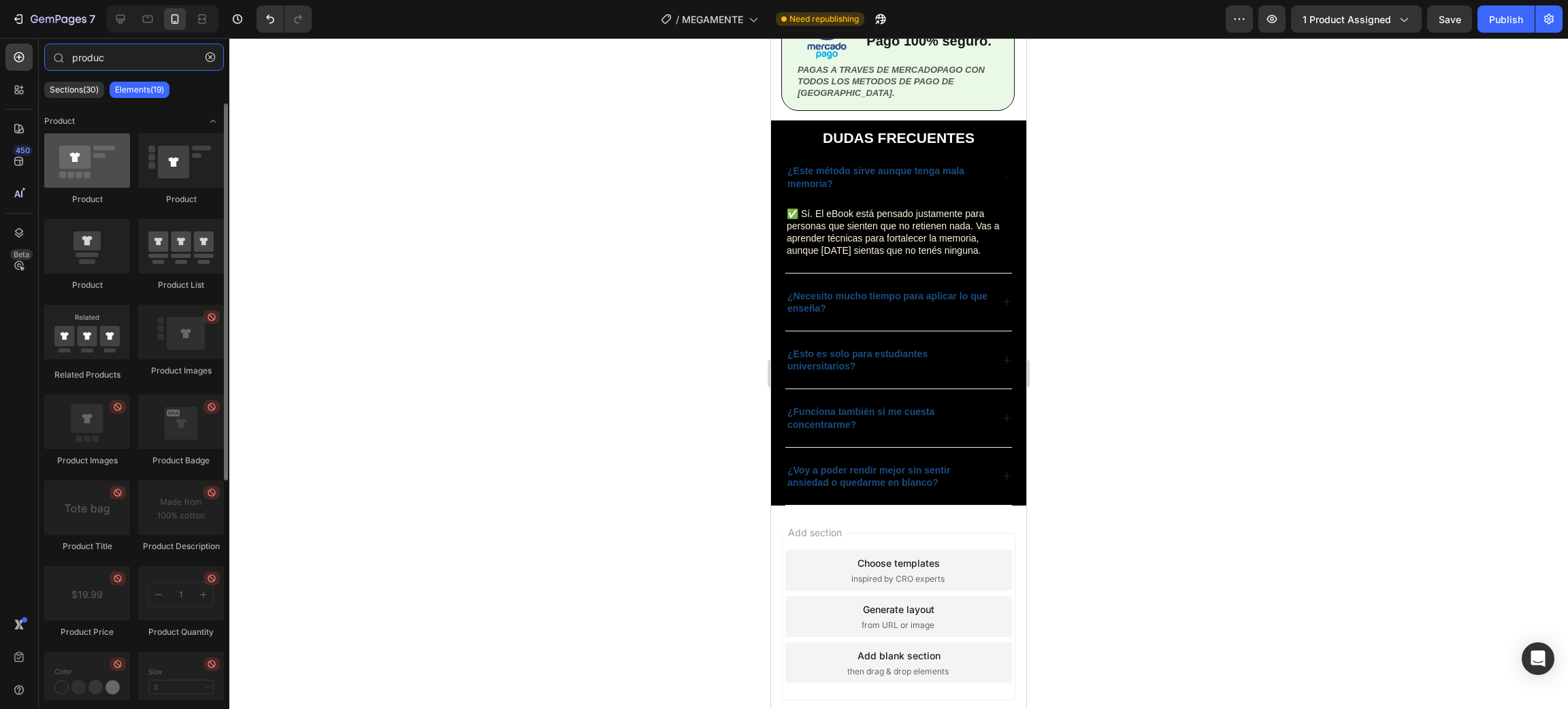
type input "produc"
click at [89, 175] on div at bounding box center [88, 160] width 86 height 55
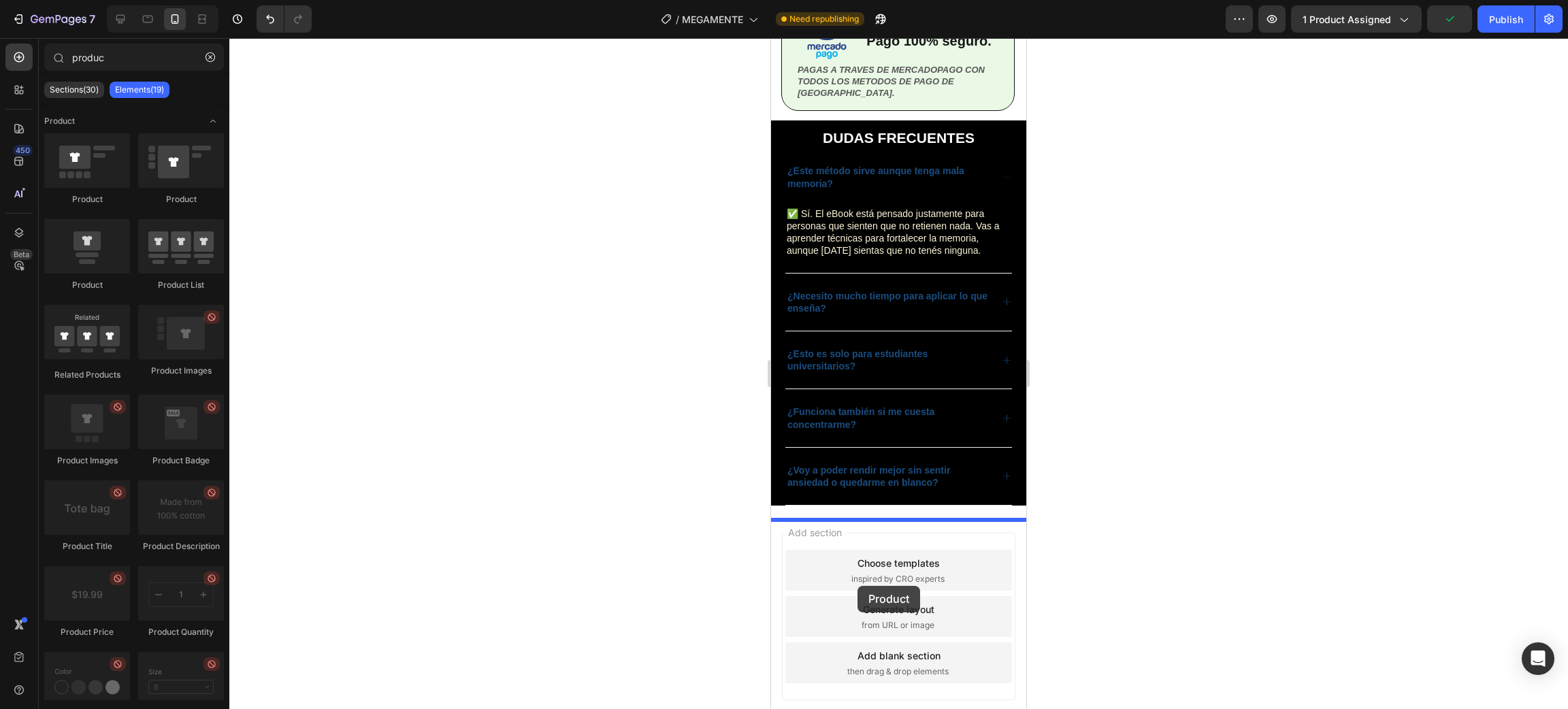
drag, startPoint x: 856, startPoint y: 201, endPoint x: 1408, endPoint y: 513, distance: 634.1
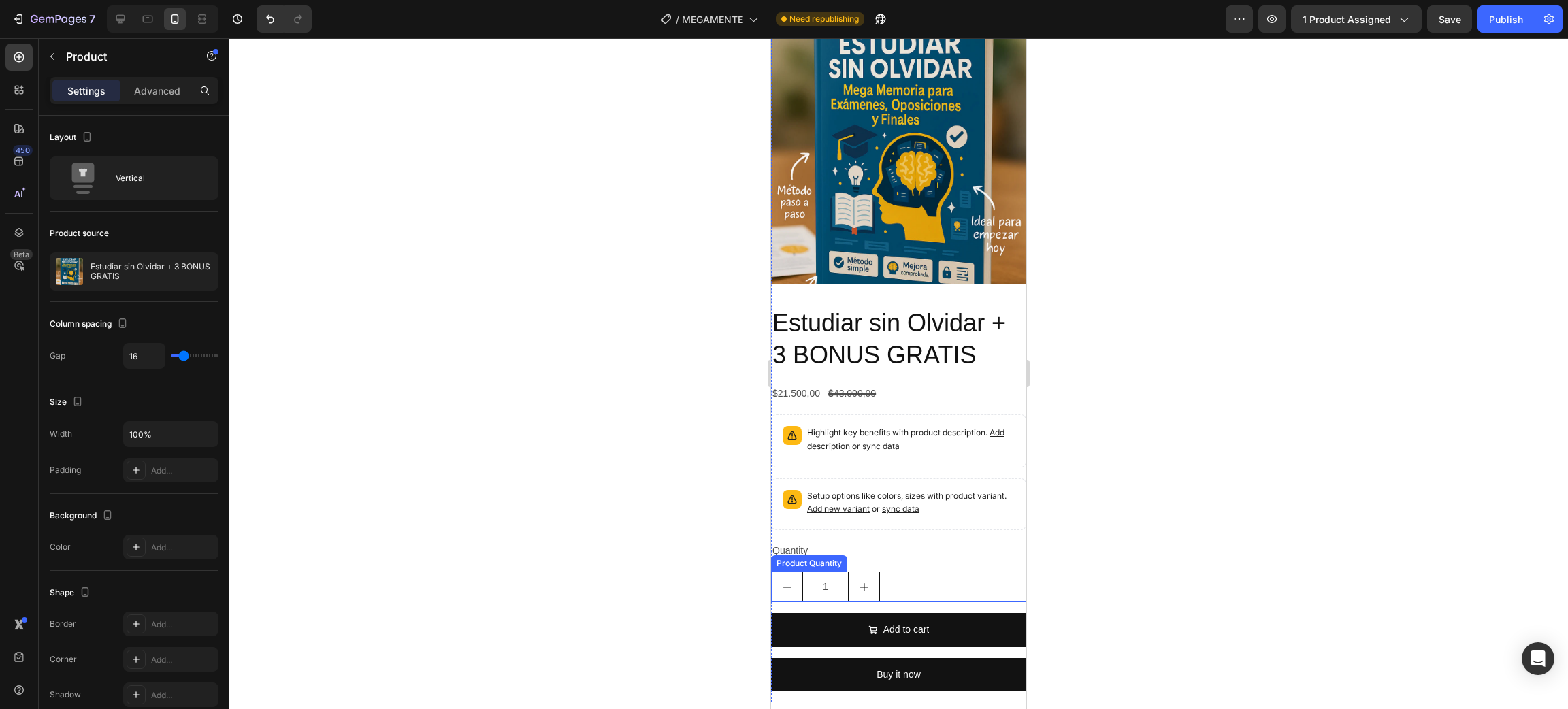
scroll to position [3133, 0]
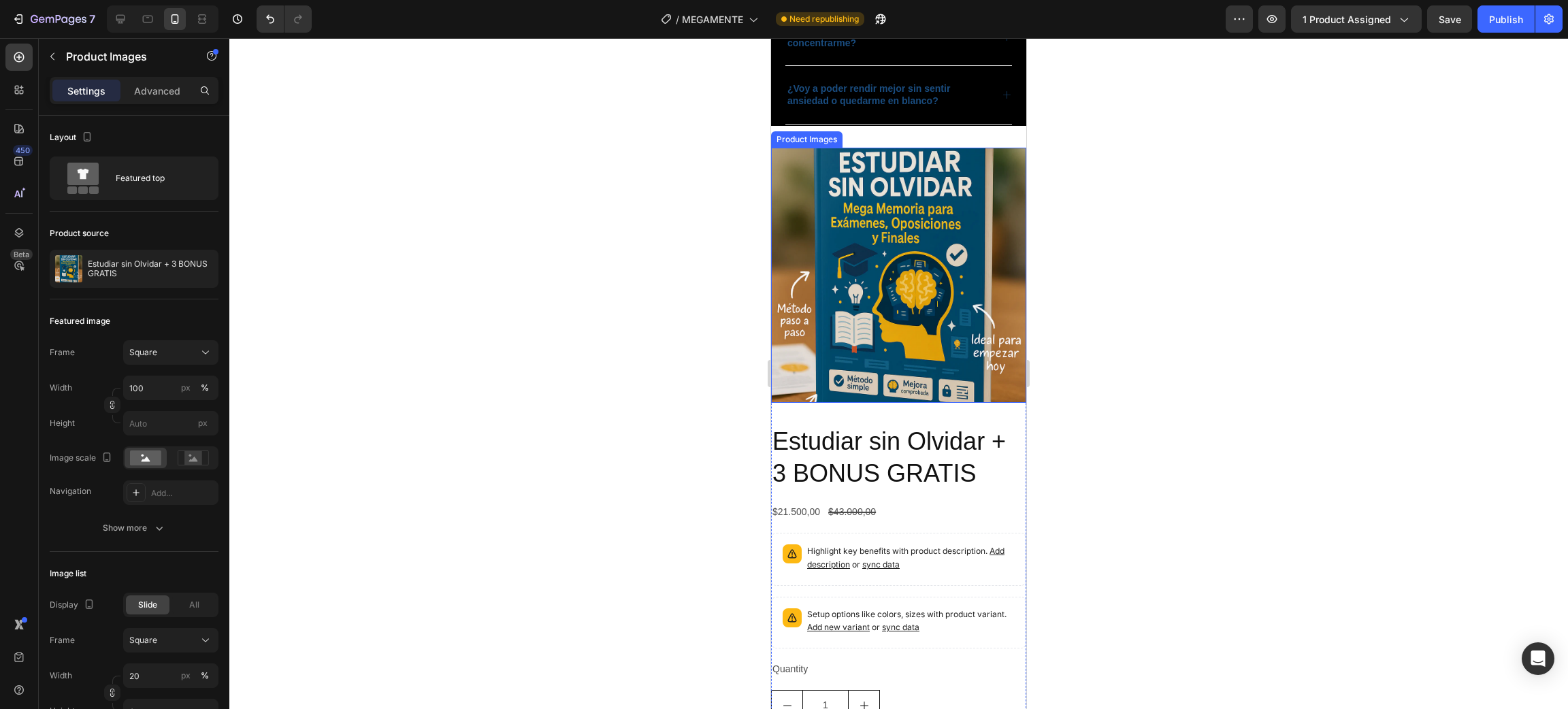
click at [960, 322] on img at bounding box center [899, 275] width 255 height 255
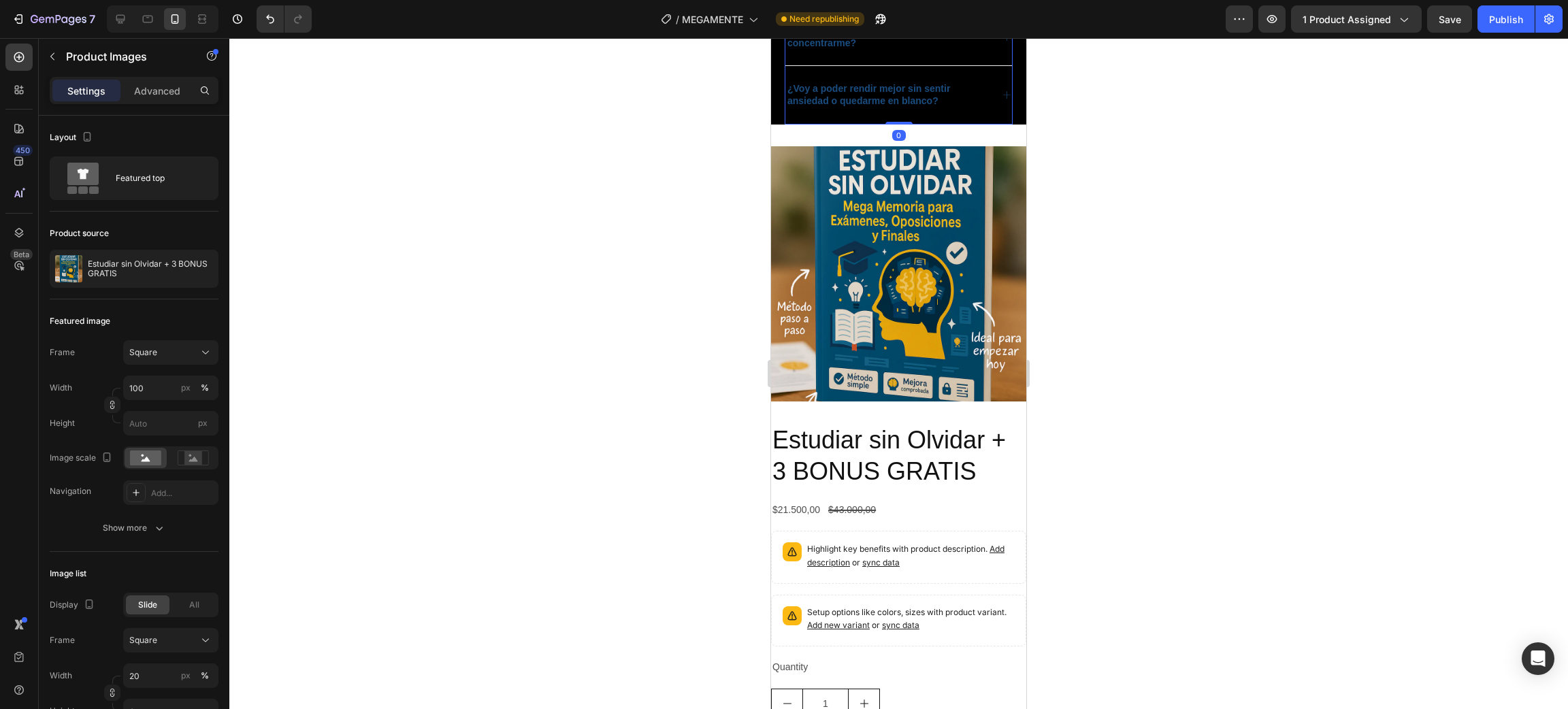
click at [898, 122] on div "¿Voy a poder rendir mejor sin sentir ansiedad o quedarme en blanco?" at bounding box center [898, 94] width 227 height 57
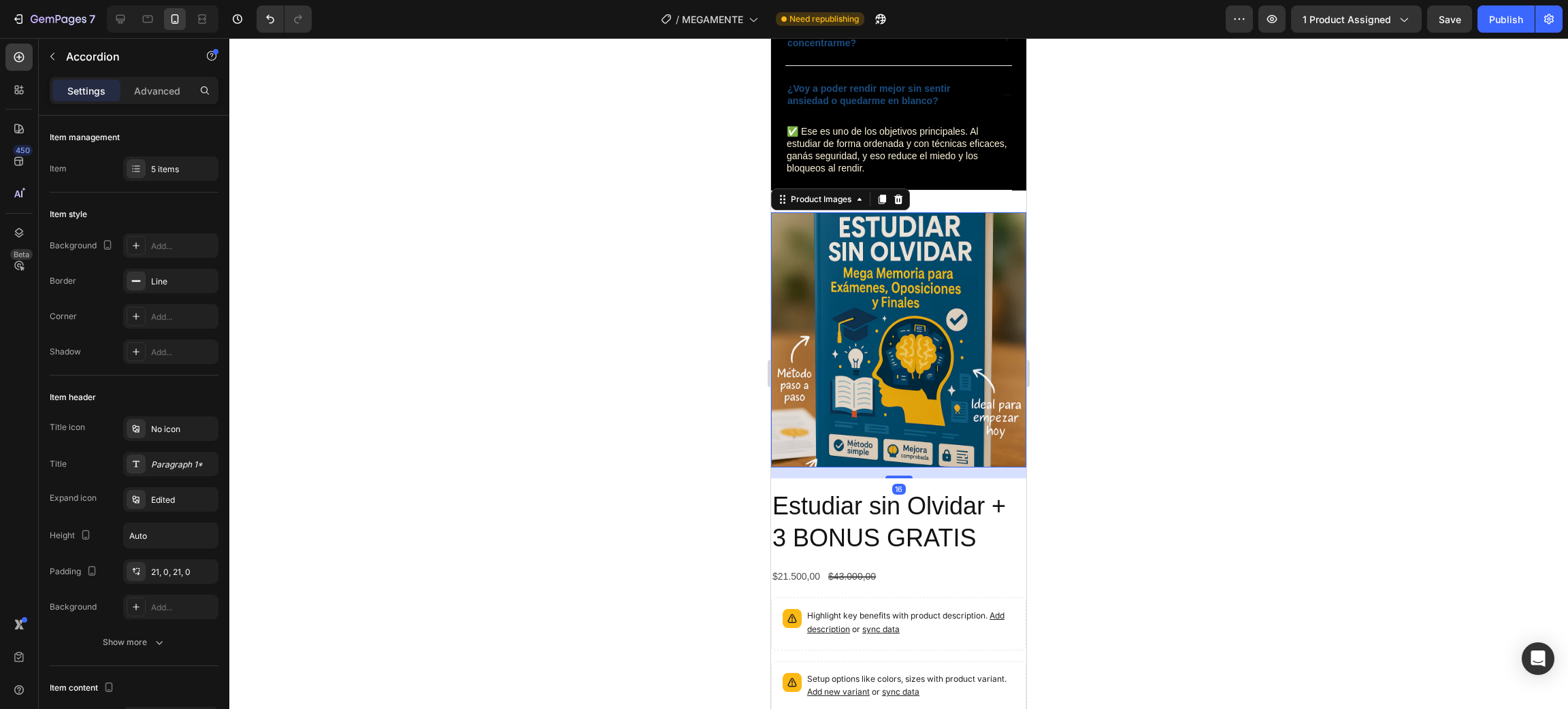
click at [954, 295] on img at bounding box center [899, 340] width 255 height 255
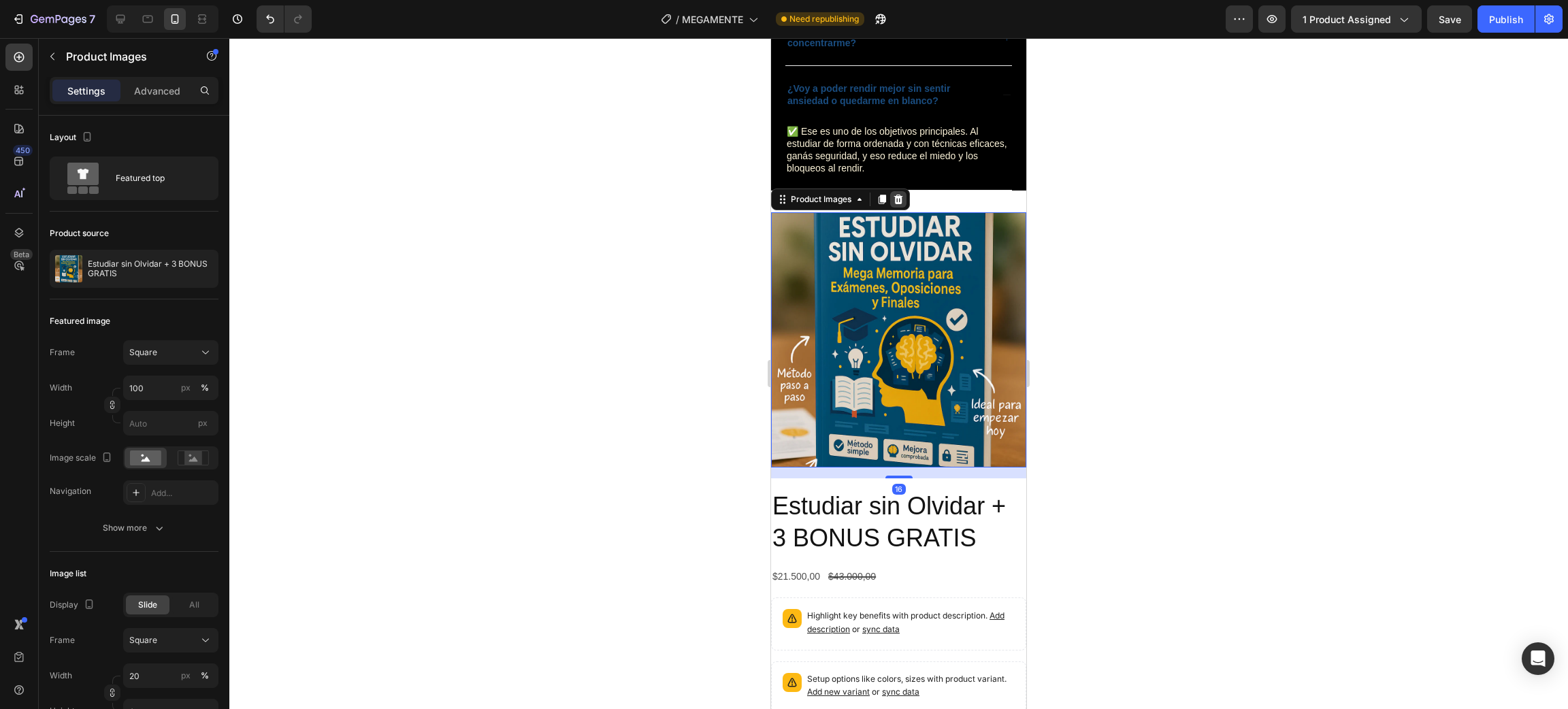
click at [903, 201] on icon at bounding box center [899, 199] width 9 height 9
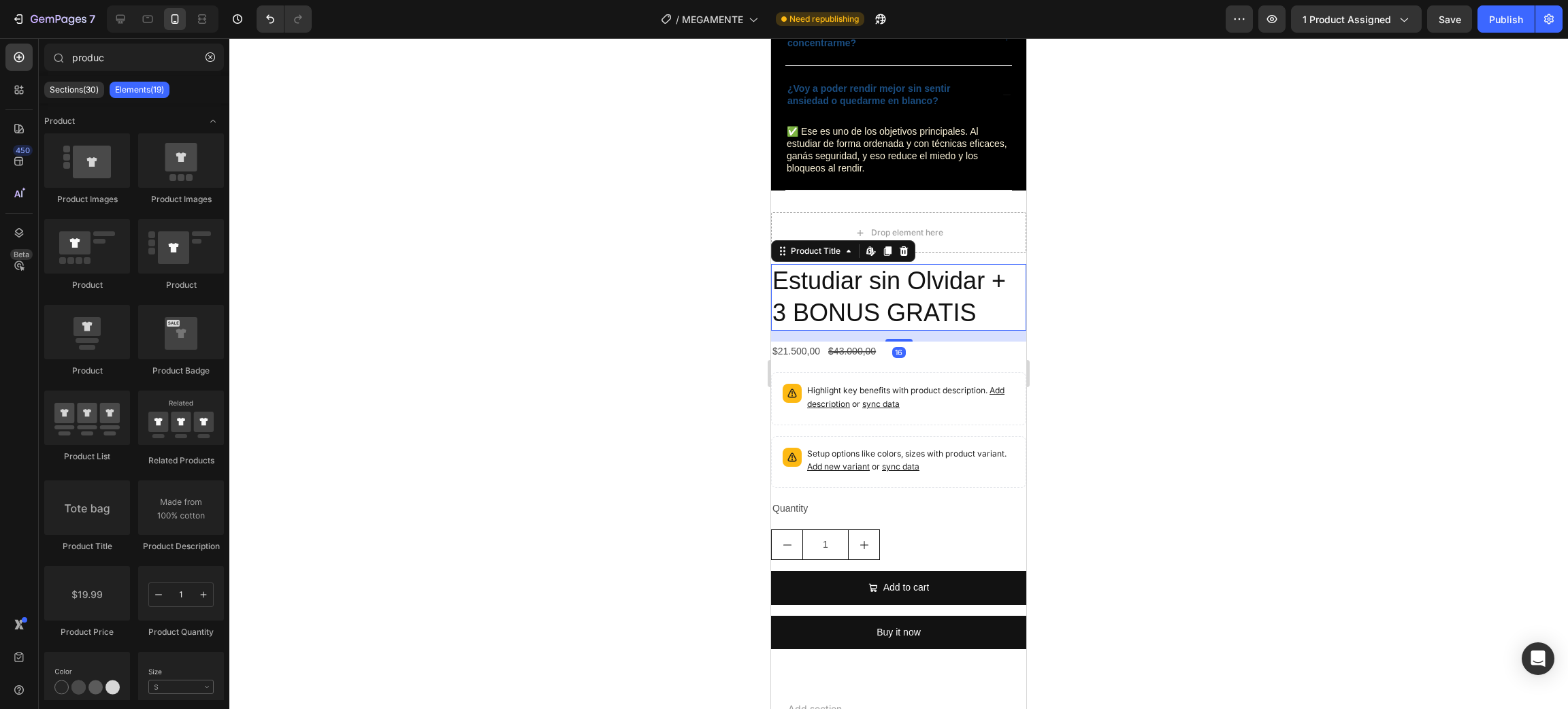
click at [954, 321] on h2 "Estudiar sin Olvidar + 3 BONUS GRATIS" at bounding box center [899, 297] width 255 height 67
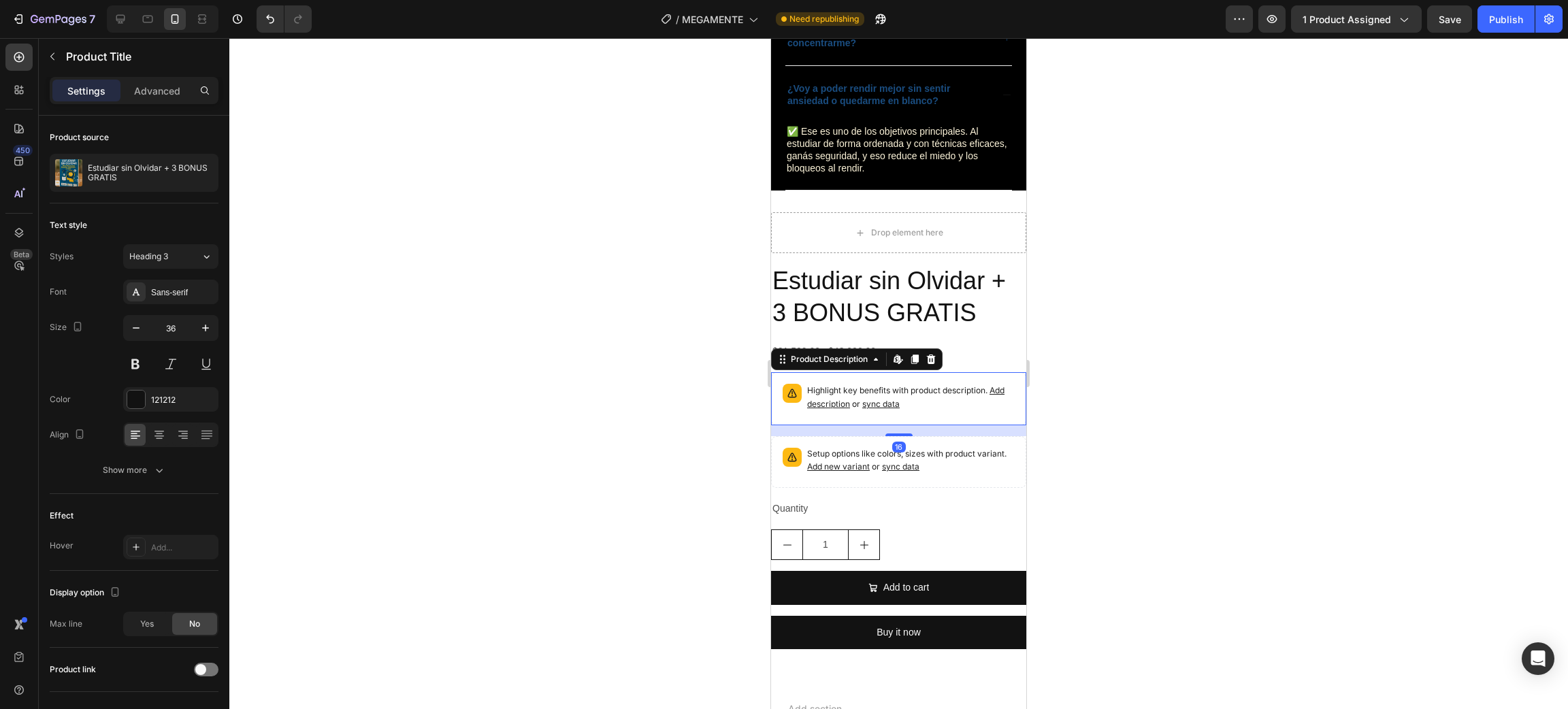
click at [990, 382] on div "Highlight key benefits with product description. Add description or sync data" at bounding box center [899, 398] width 243 height 41
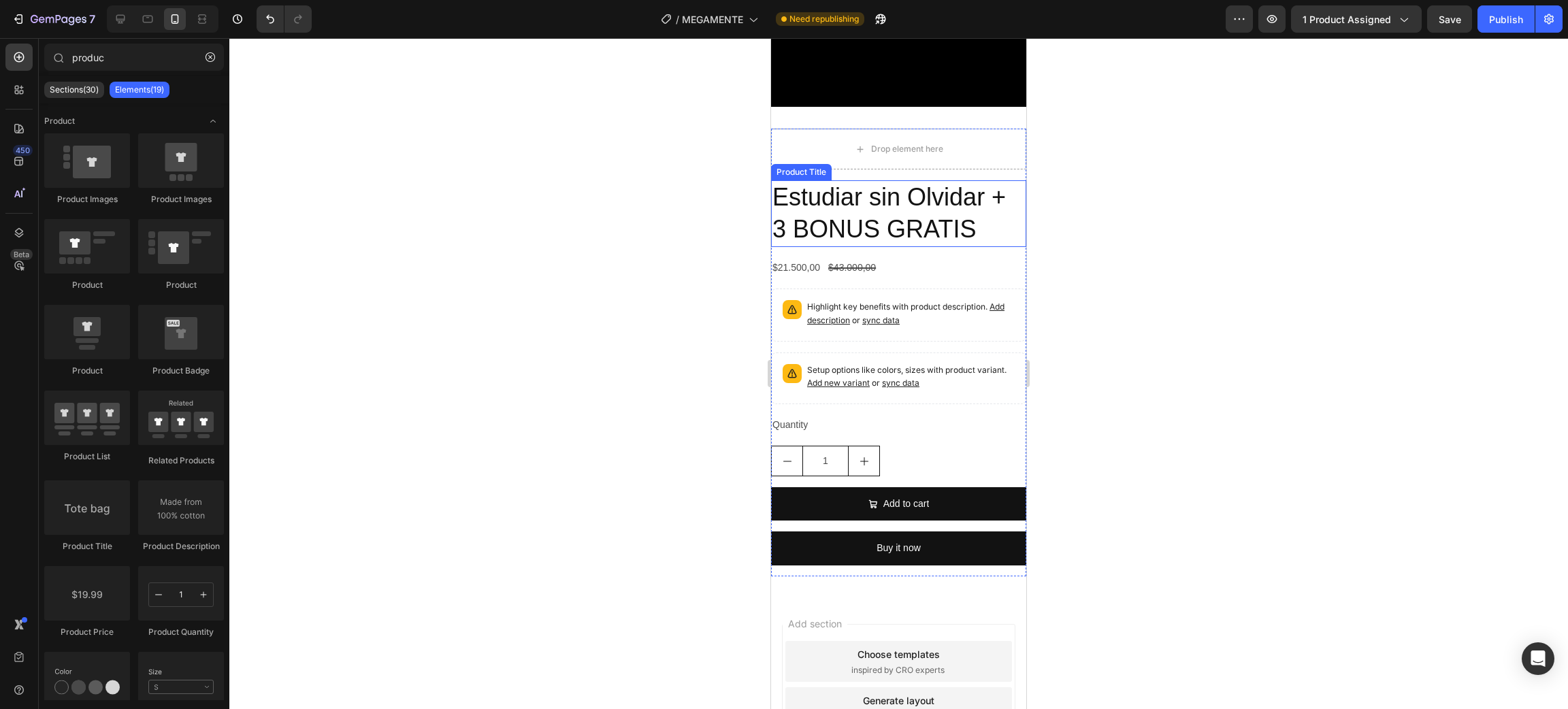
scroll to position [3092, 0]
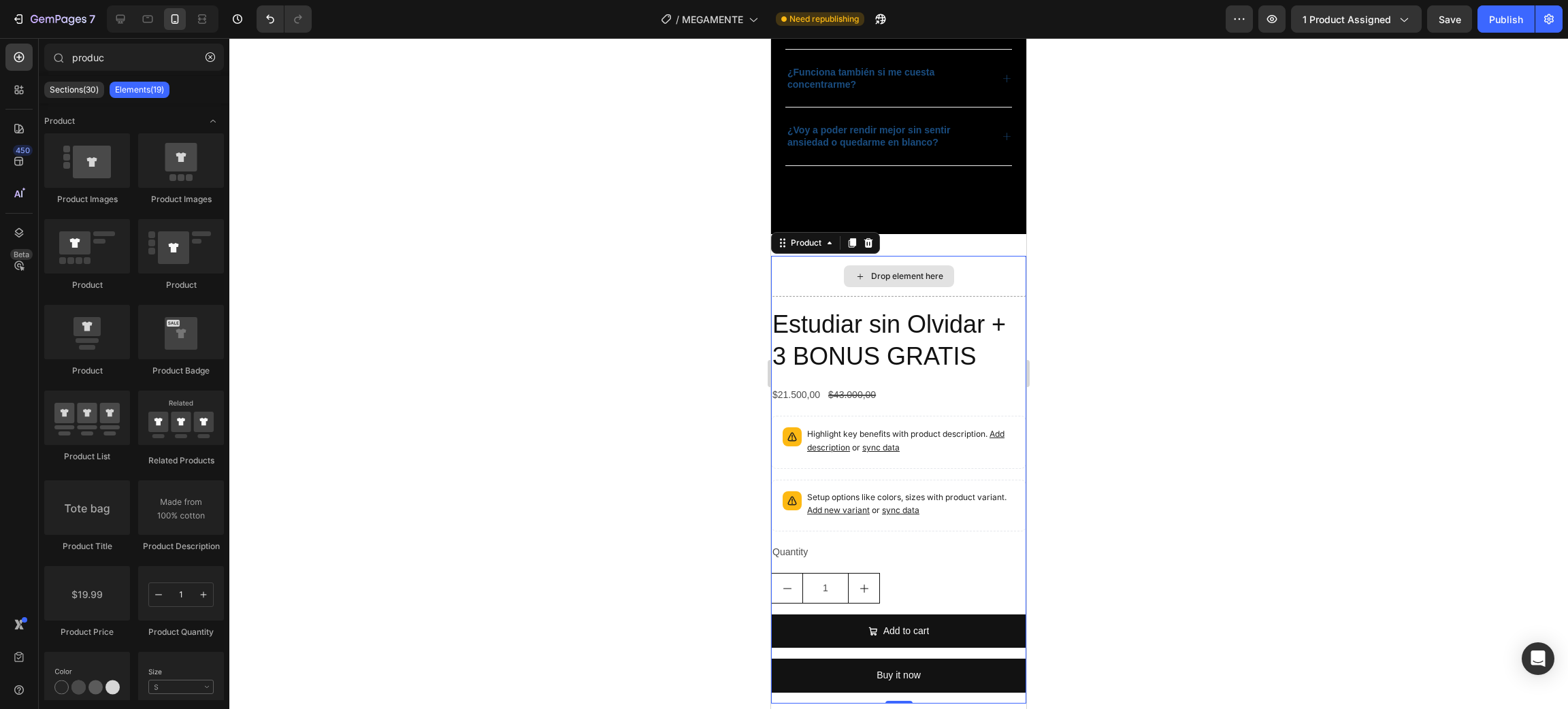
click at [813, 267] on div "Drop element here" at bounding box center [899, 276] width 255 height 41
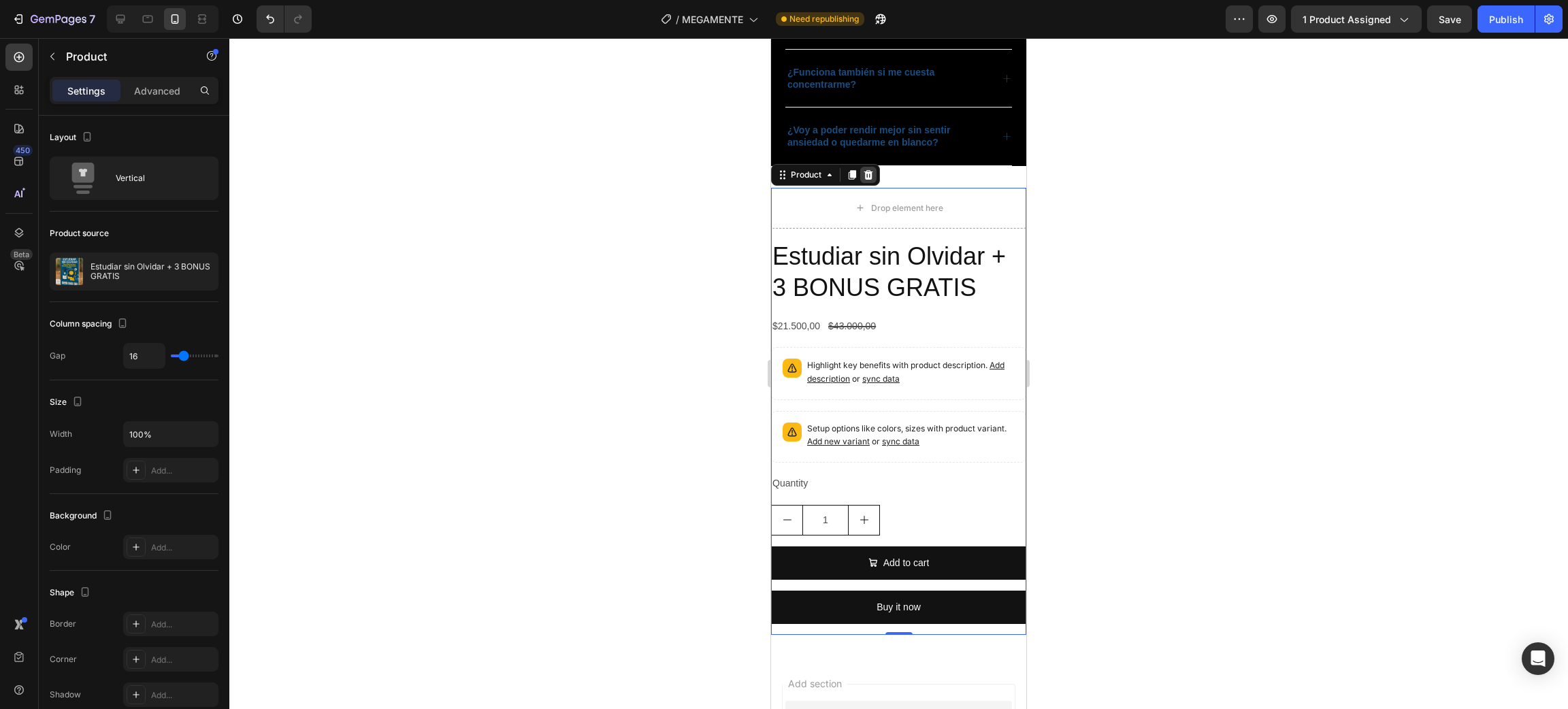
click at [874, 177] on icon at bounding box center [869, 175] width 11 height 11
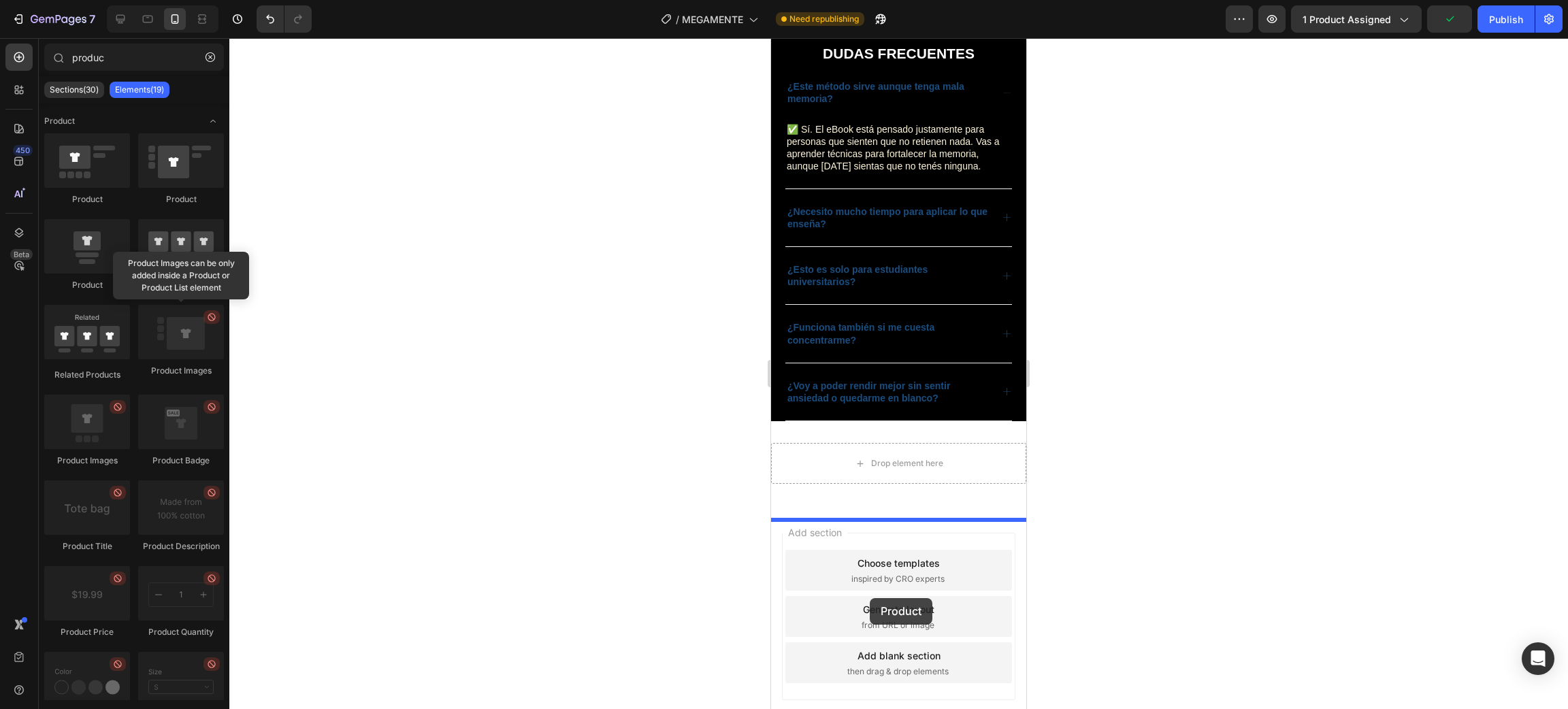
drag, startPoint x: 846, startPoint y: 285, endPoint x: 870, endPoint y: 598, distance: 313.9
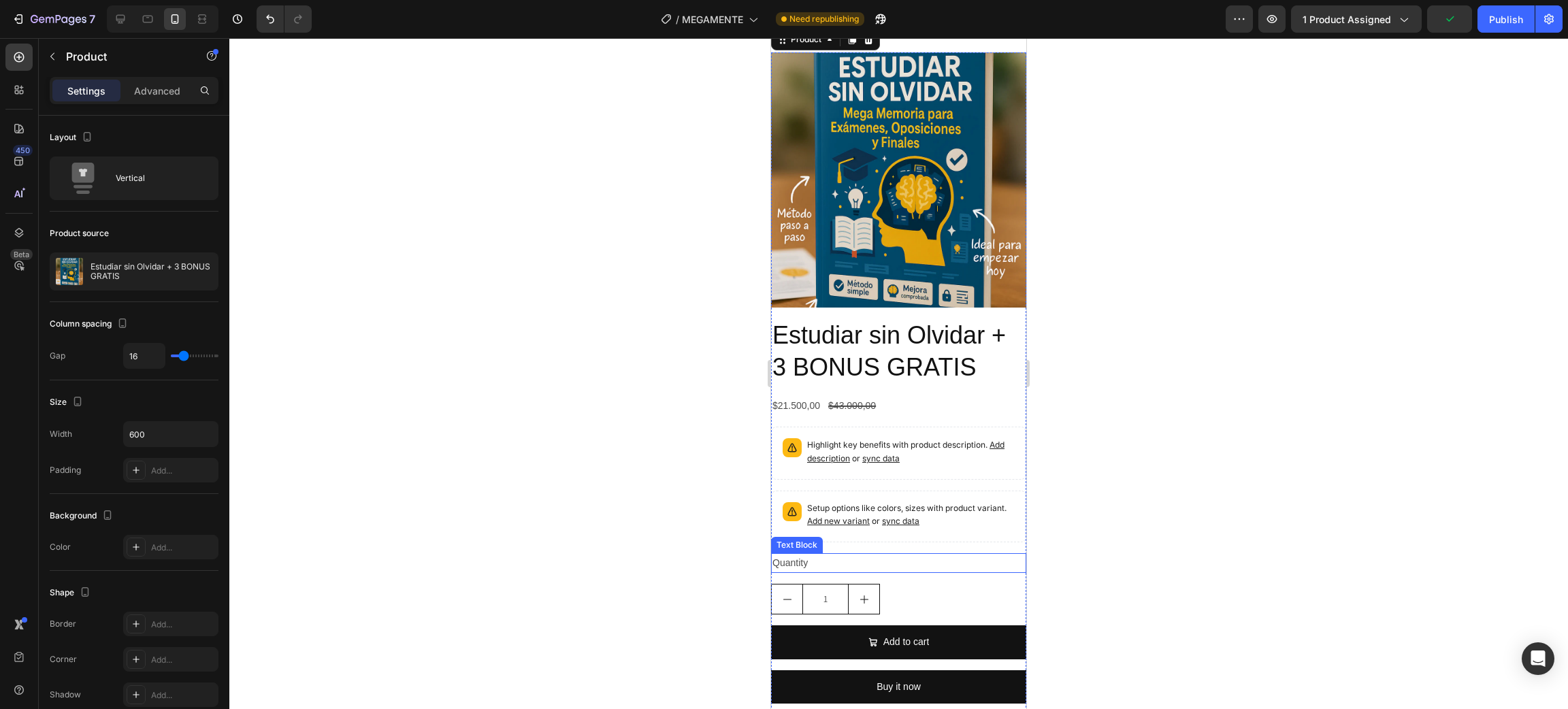
scroll to position [3309, 0]
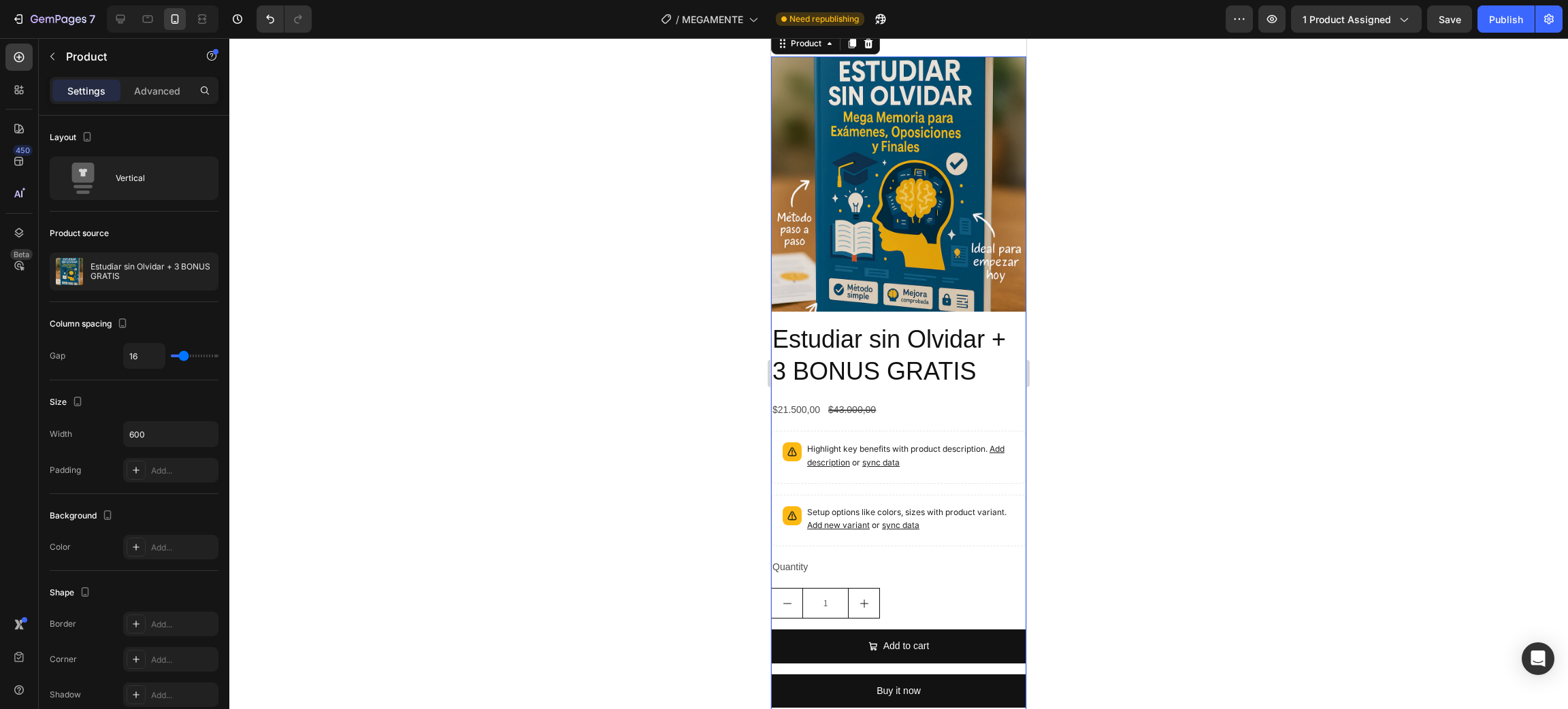
click at [37, 53] on div "450 Beta" at bounding box center [19, 374] width 39 height 671
click at [50, 53] on icon "button" at bounding box center [53, 57] width 11 height 11
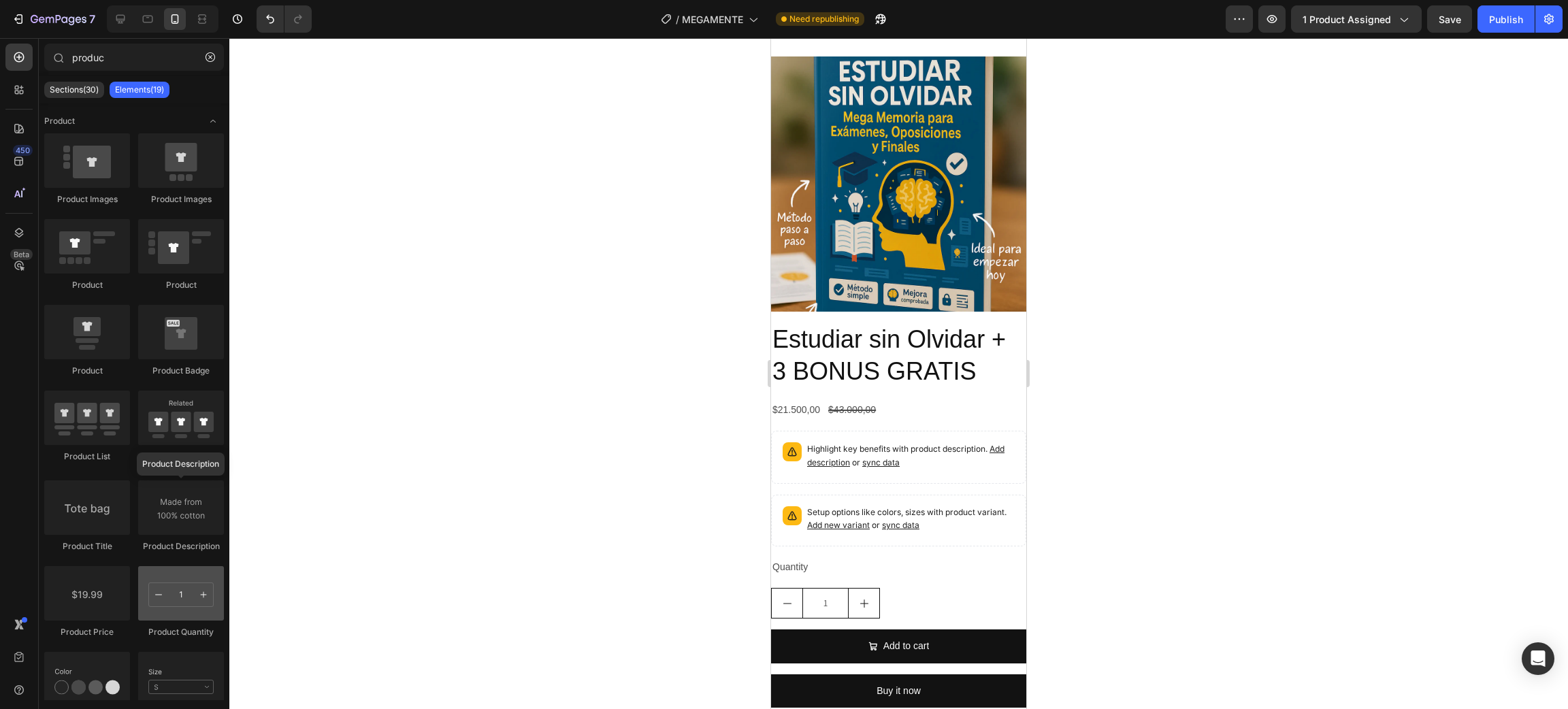
scroll to position [102, 0]
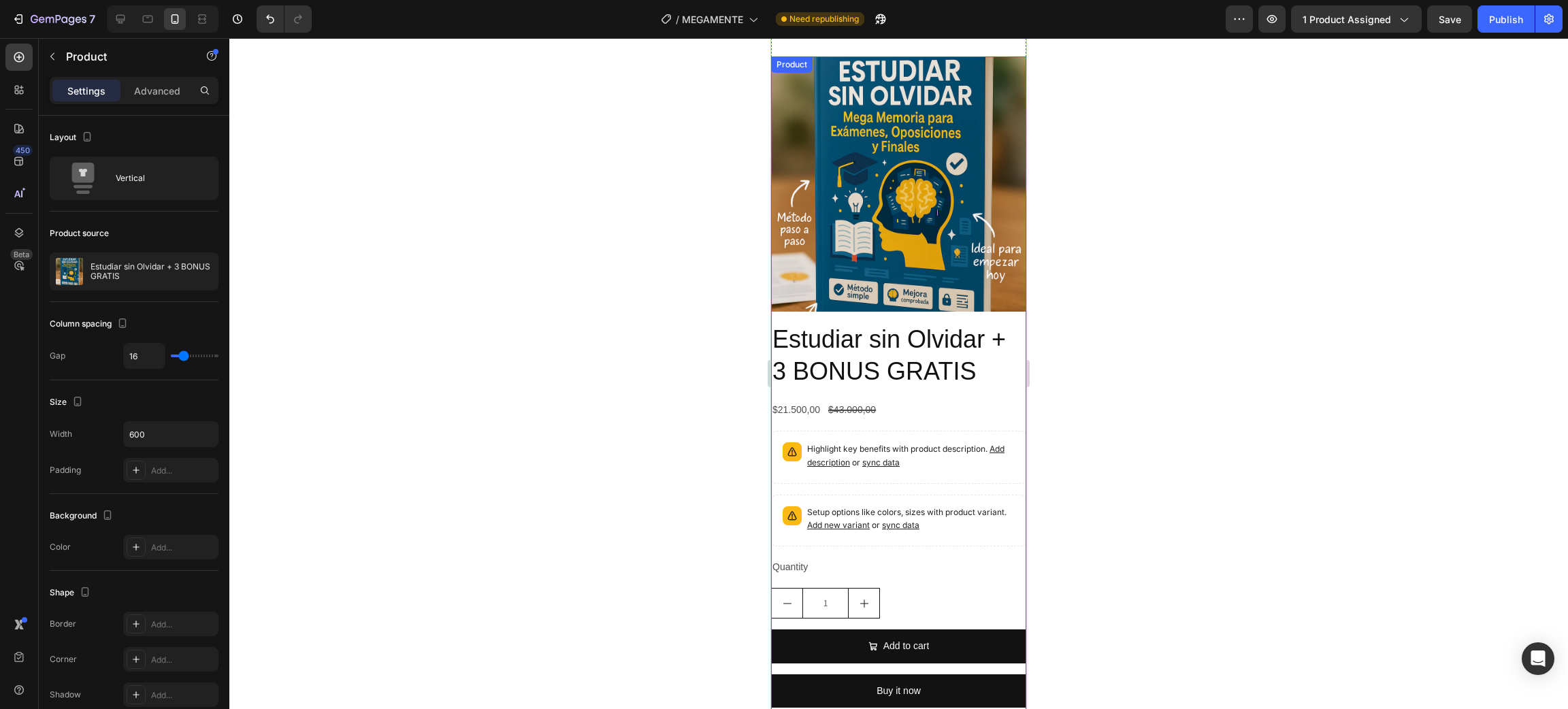
click at [1007, 378] on div "Estudiar sin Olvidar + 3 BONUS GRATIS Product Title $21.500,00 Product Price Pr…" at bounding box center [899, 520] width 255 height 396
click at [874, 62] on div at bounding box center [869, 70] width 16 height 16
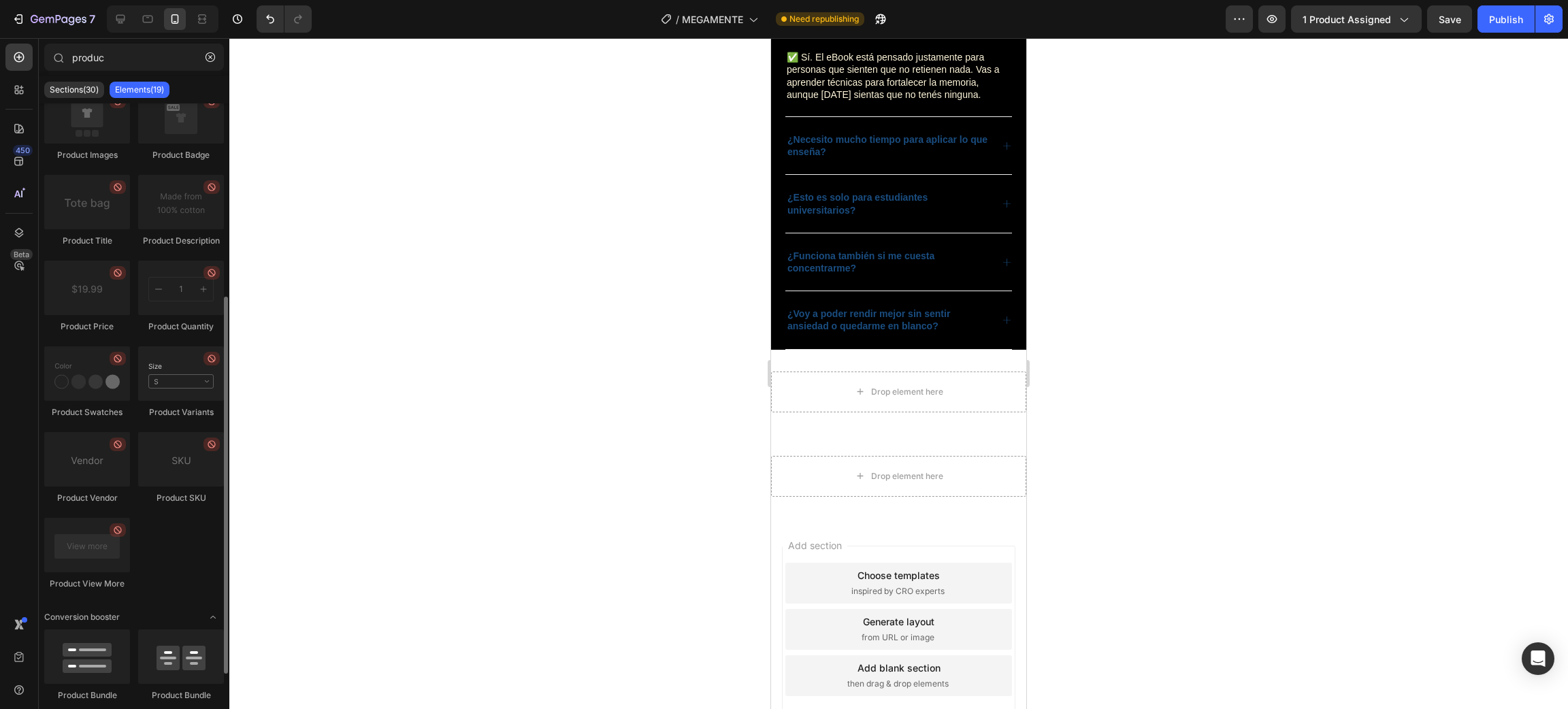
scroll to position [346, 0]
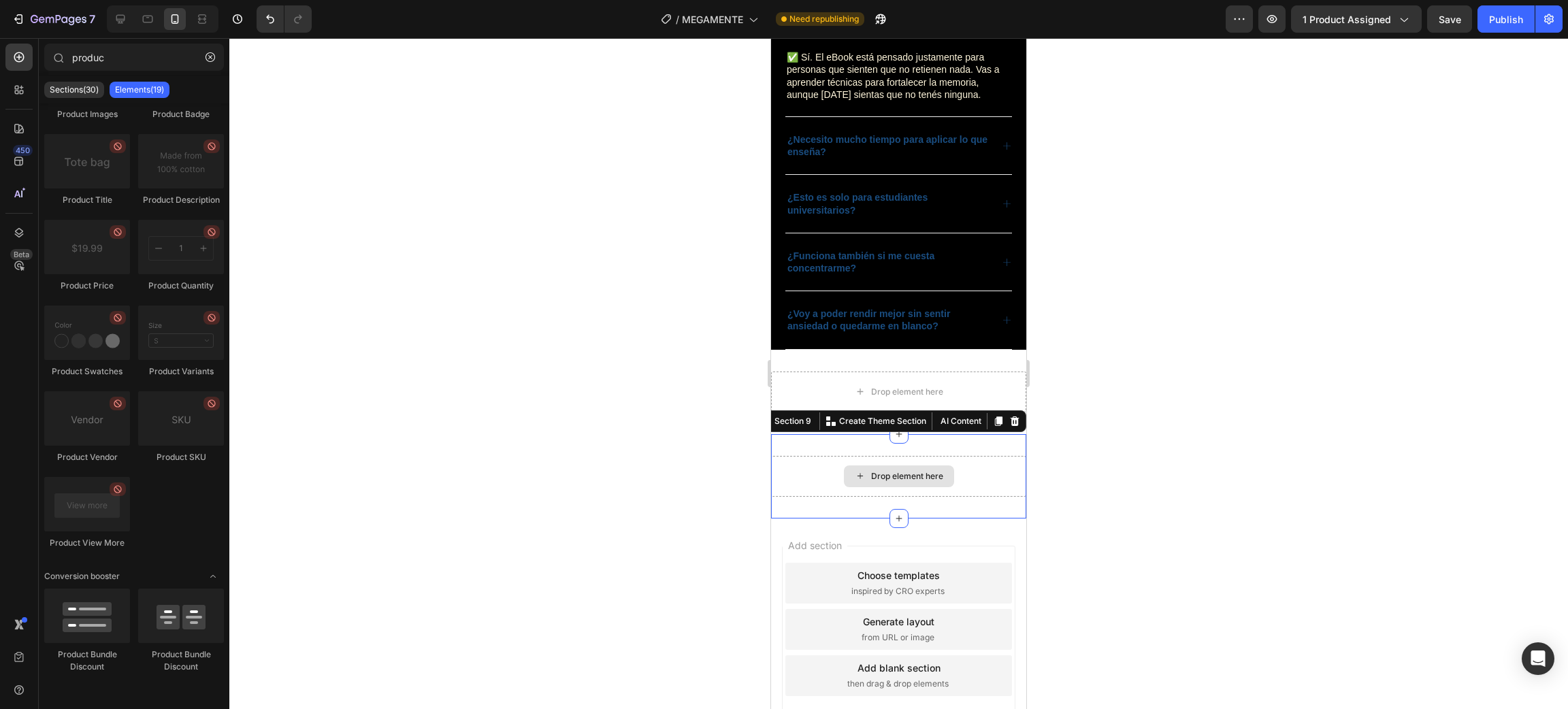
click at [968, 460] on div "Drop element here" at bounding box center [899, 476] width 255 height 41
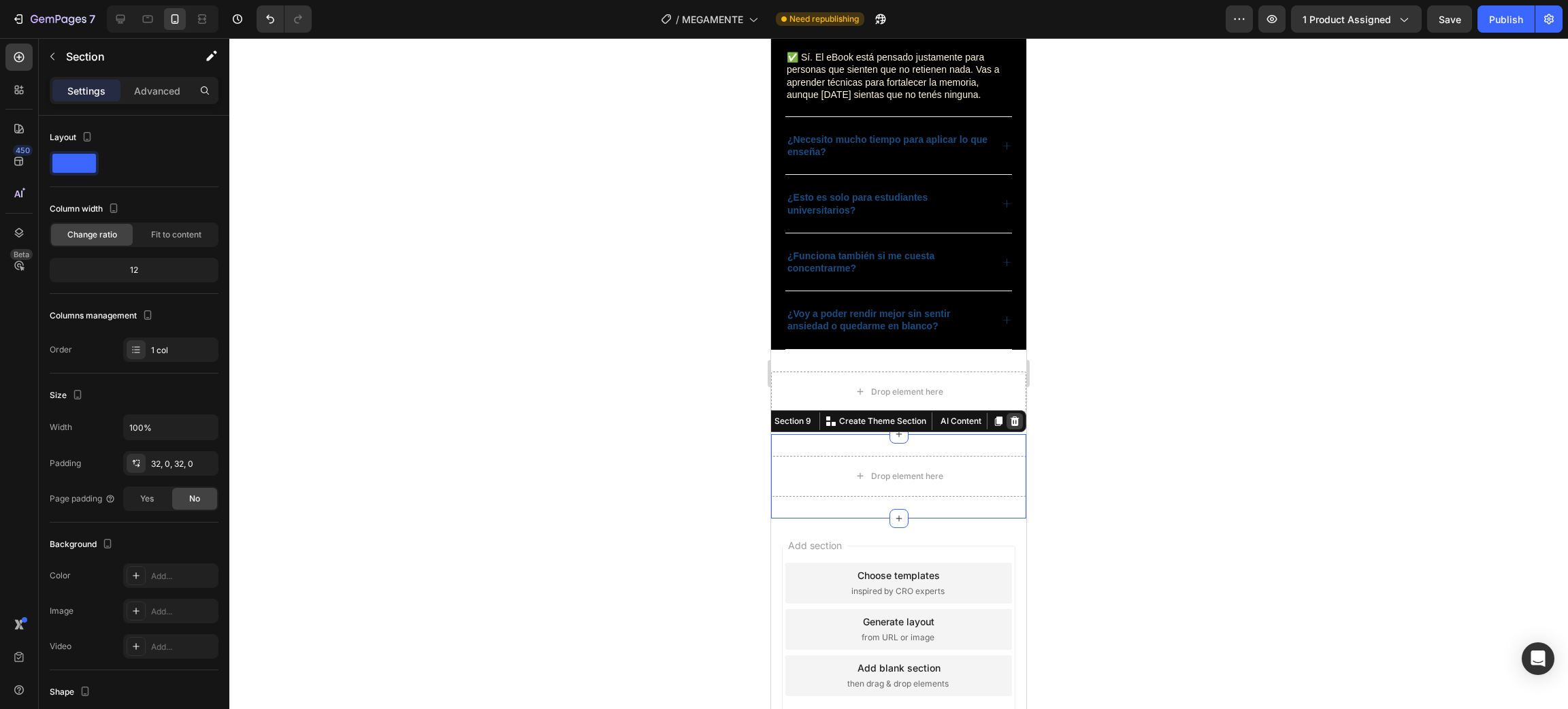
click at [1011, 424] on icon at bounding box center [1016, 420] width 9 height 9
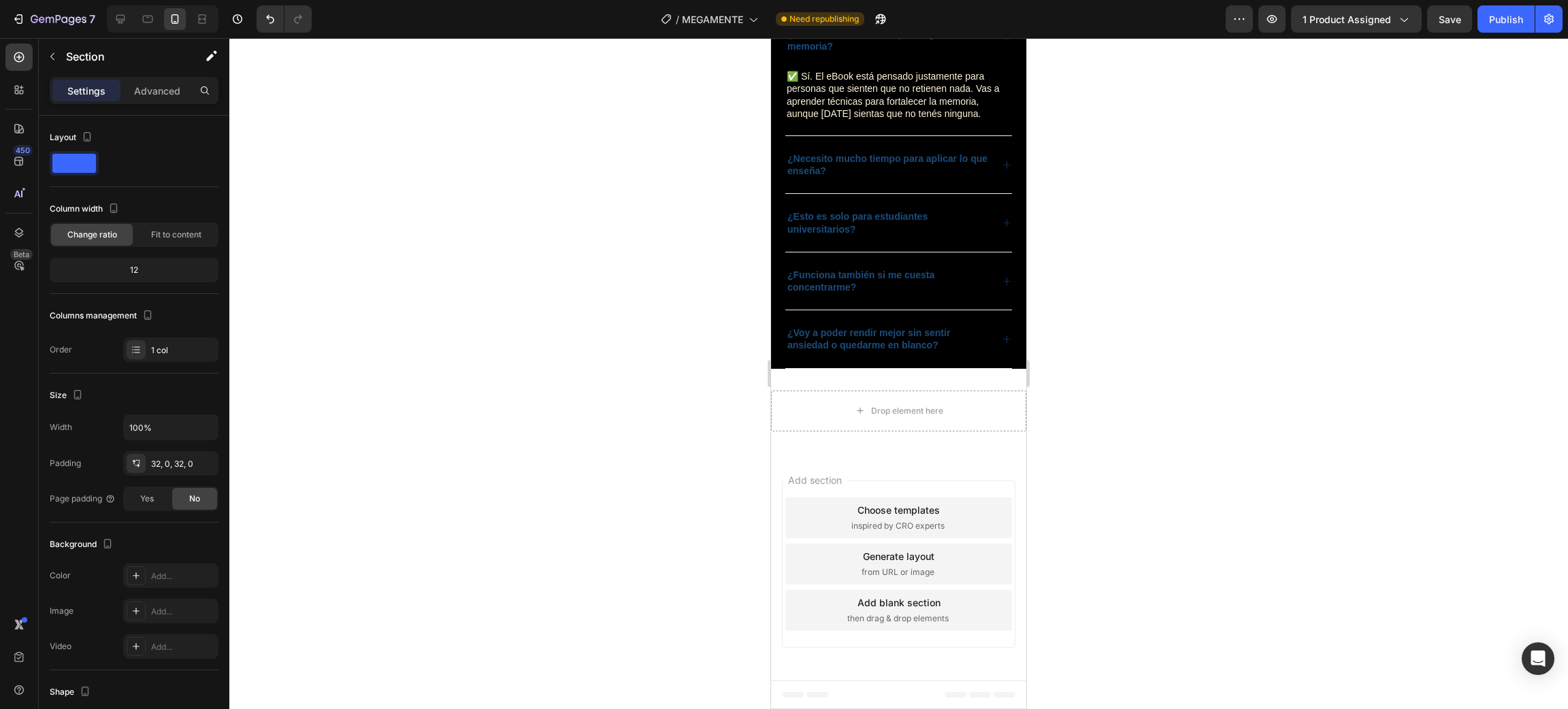
scroll to position [2824, 0]
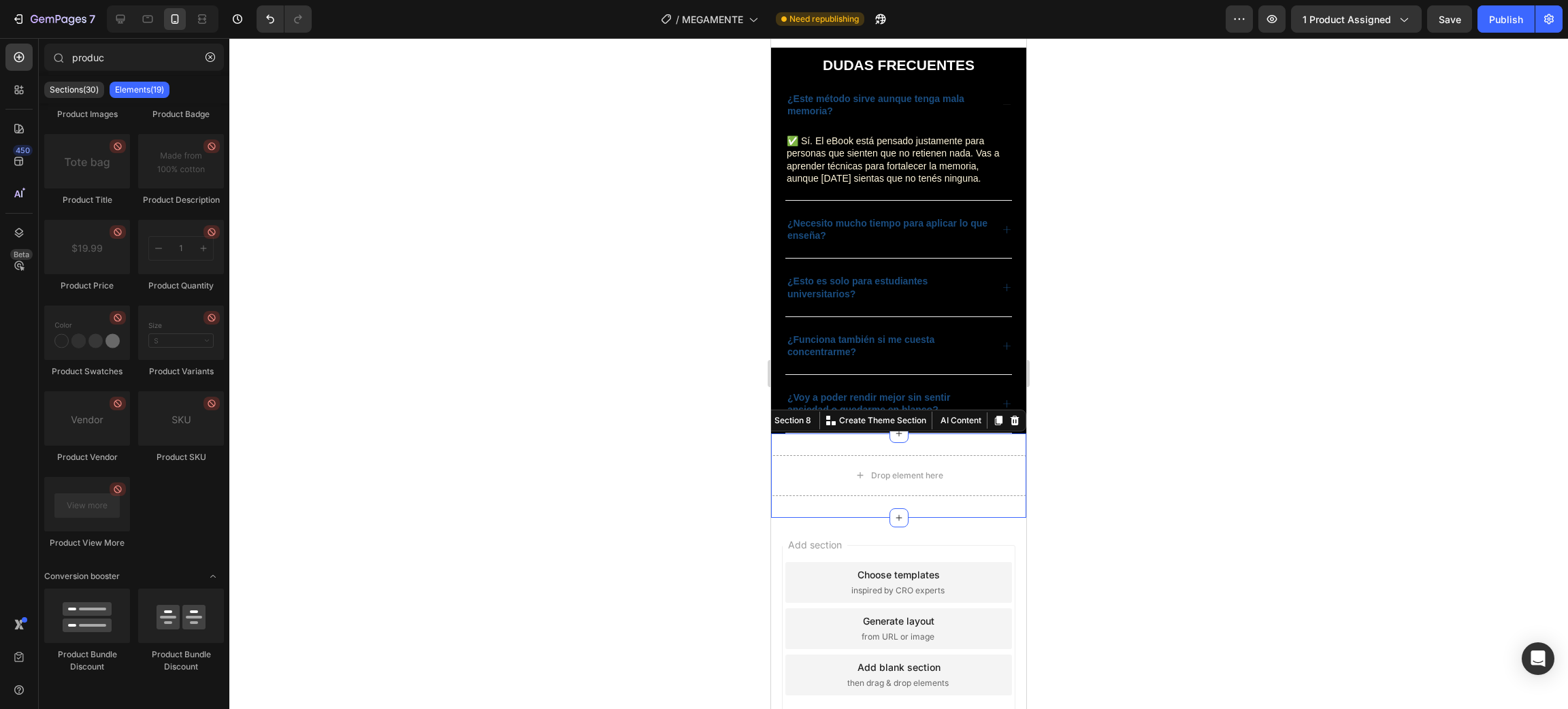
click at [991, 447] on div "Drop element here Section 8 You can create reusable sections Create Theme Secti…" at bounding box center [899, 476] width 255 height 85
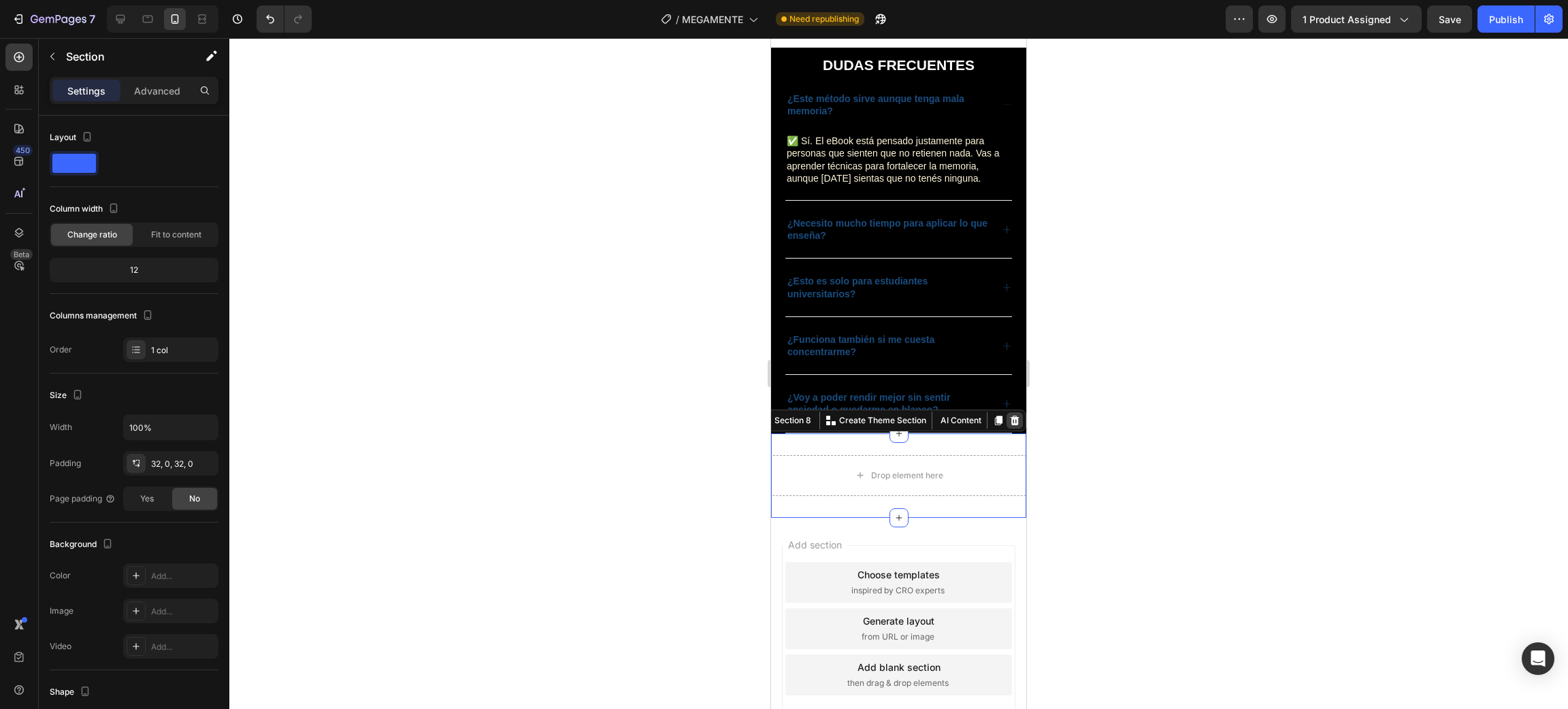
click at [1009, 426] on icon at bounding box center [1015, 420] width 11 height 11
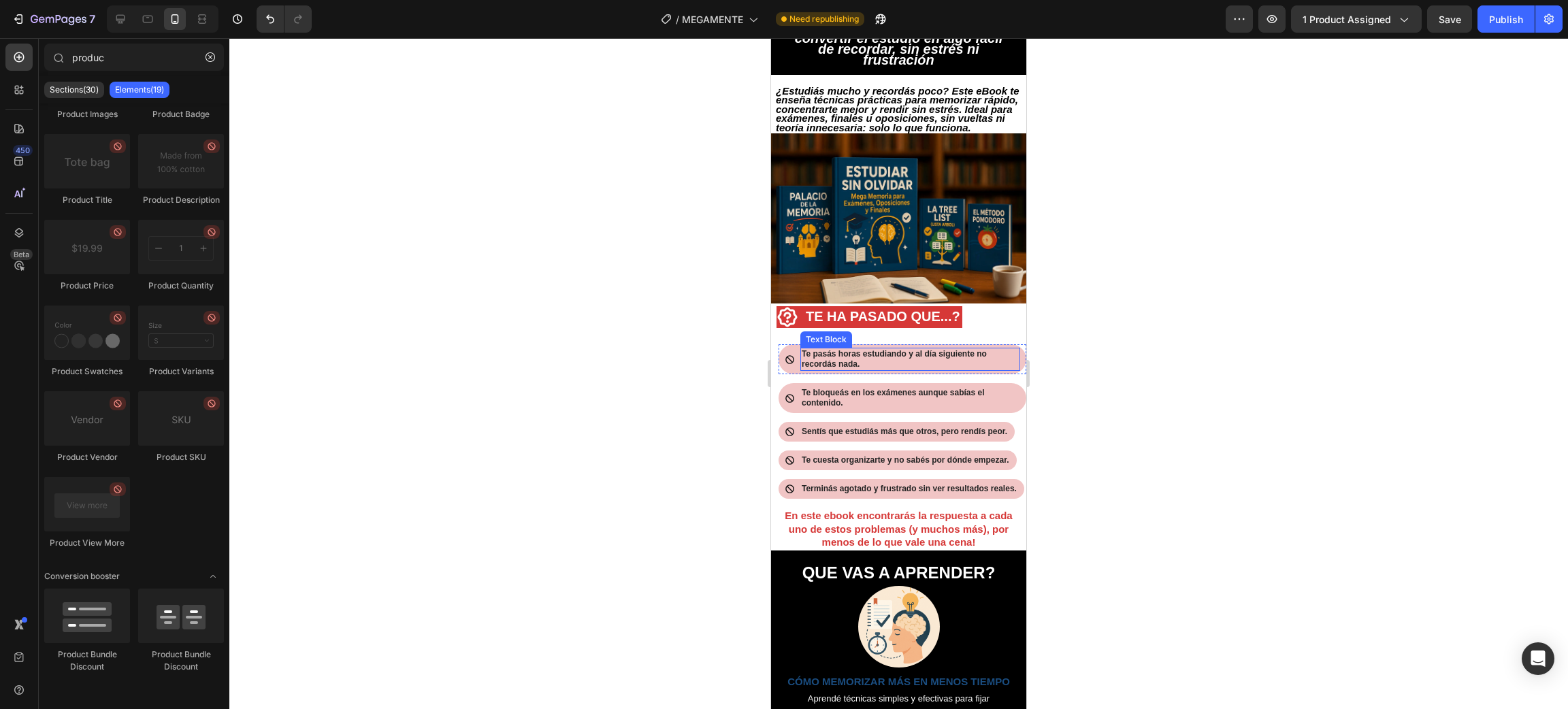
scroll to position [408, 0]
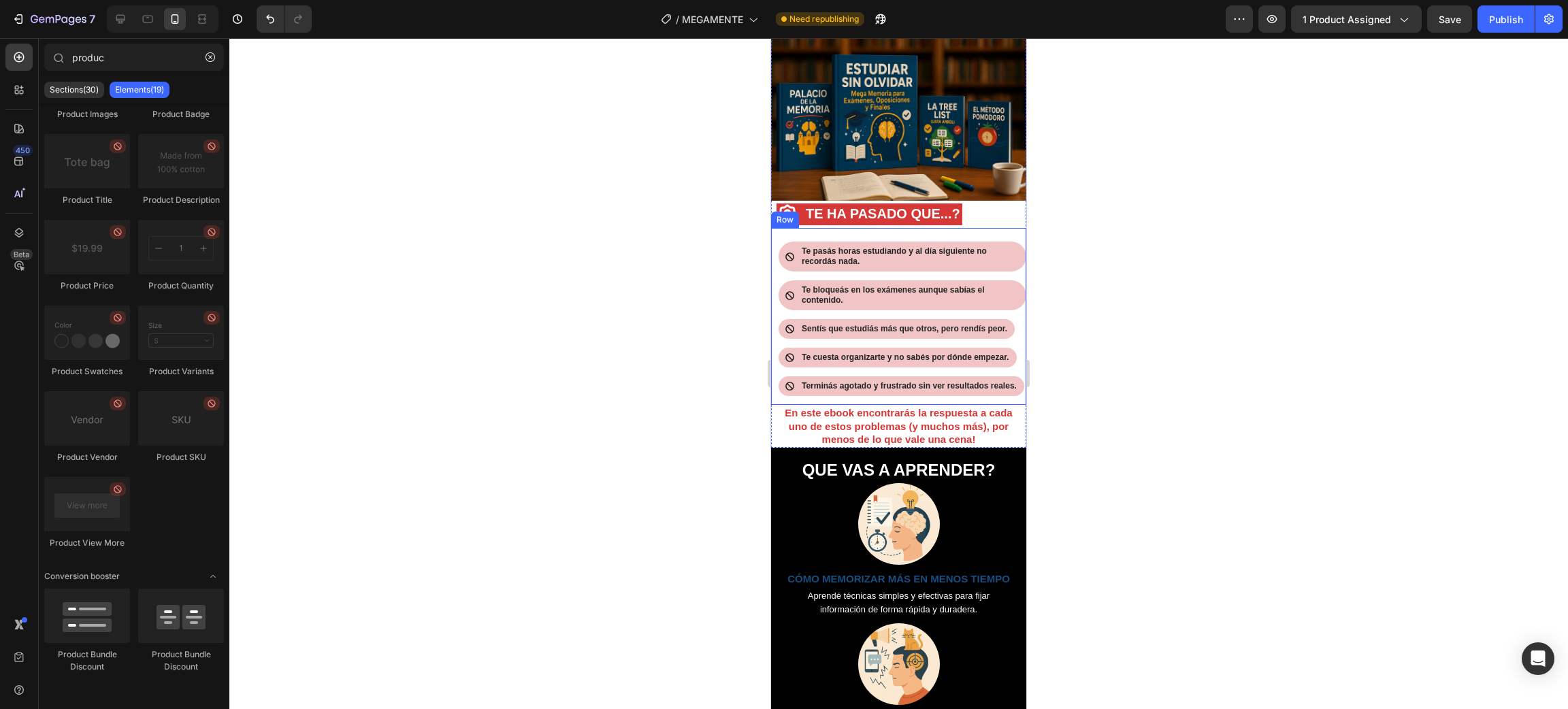
click at [998, 197] on img at bounding box center [899, 116] width 255 height 170
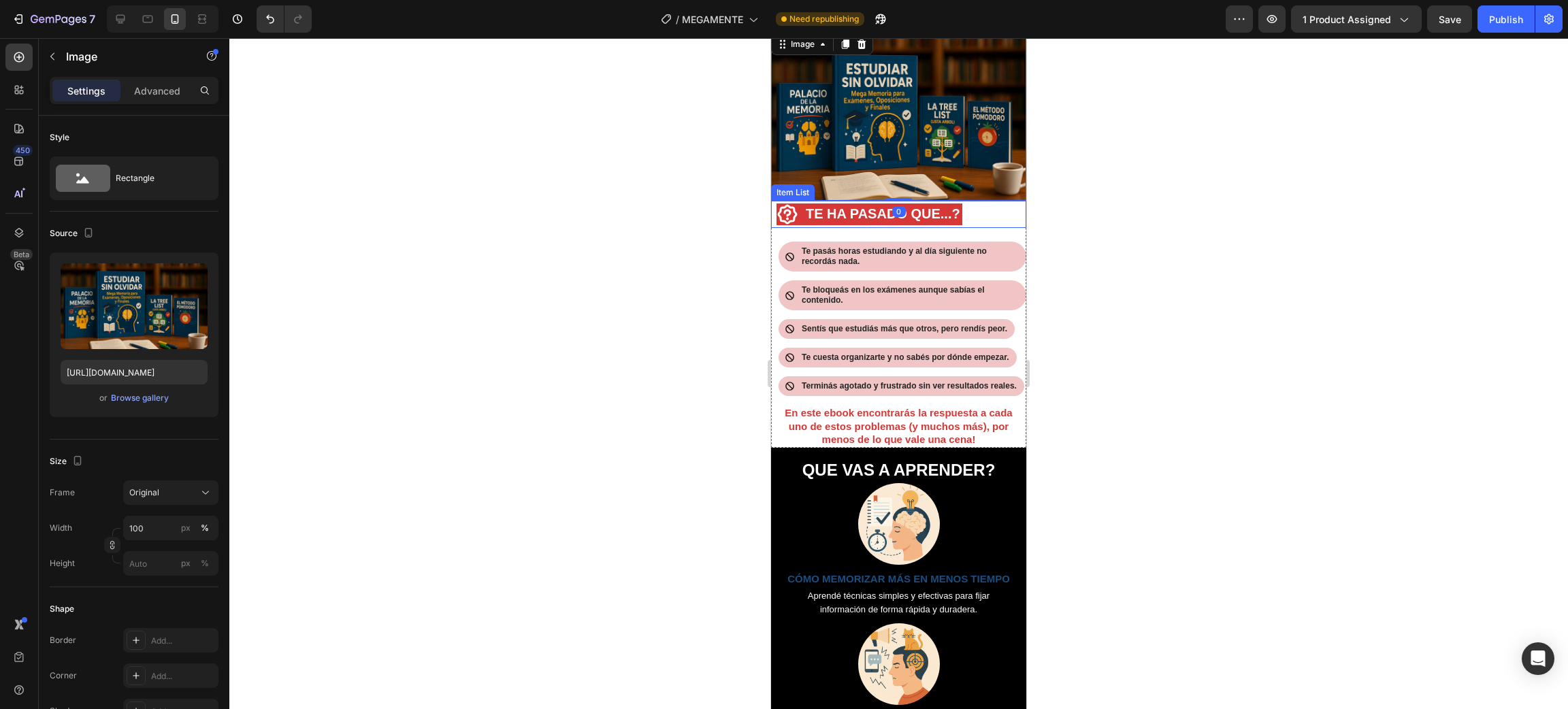
click at [984, 218] on div "TE HA PASADO QUE...?" at bounding box center [899, 214] width 255 height 27
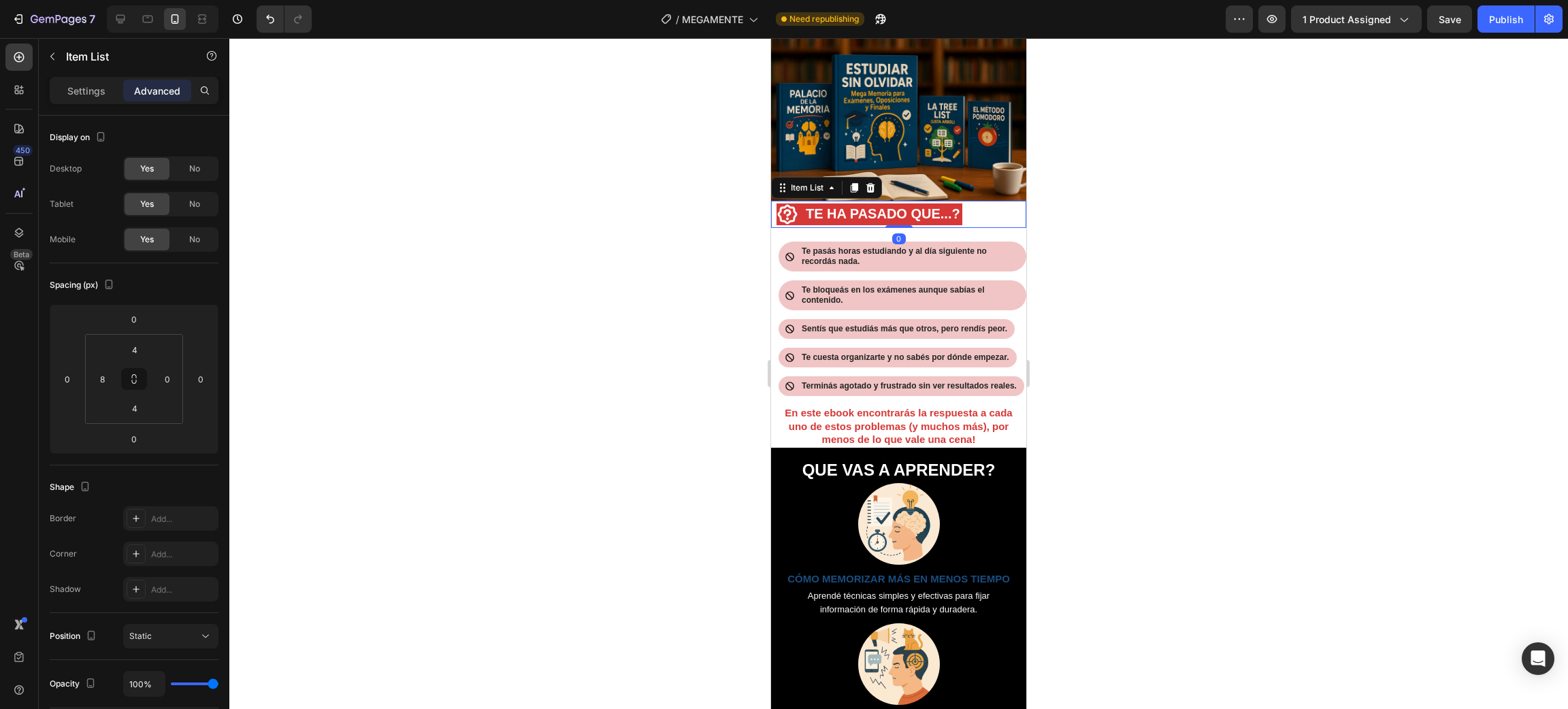
click at [811, 215] on strong "TE HA PASADO QUE...?" at bounding box center [882, 213] width 154 height 15
click at [804, 215] on div "TE HA PASADO QUE...?" at bounding box center [883, 214] width 159 height 22
click at [826, 213] on strong "TE HA PASADO QUE...?" at bounding box center [882, 213] width 154 height 15
drag, startPoint x: 916, startPoint y: 215, endPoint x: 1185, endPoint y: 219, distance: 269.0
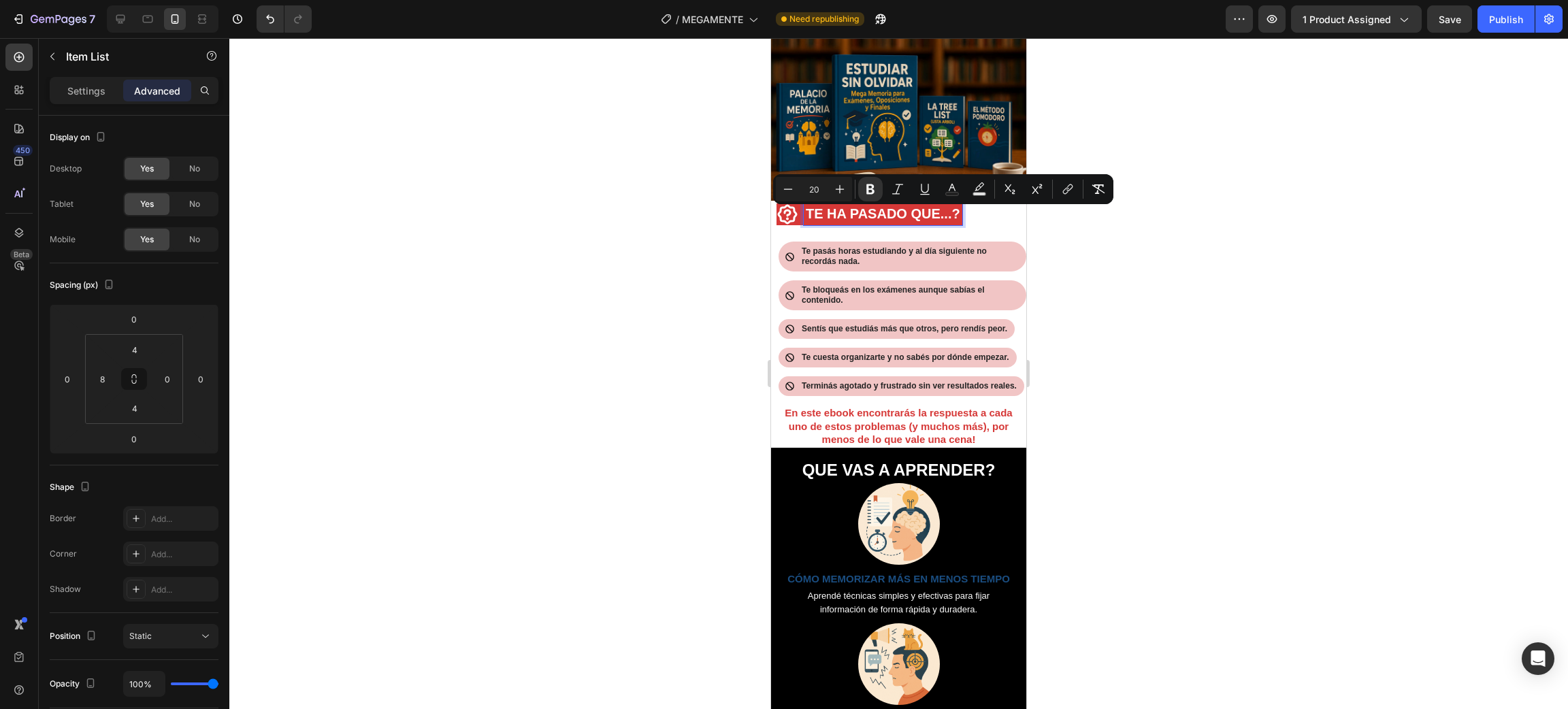
click at [847, 223] on p "TE HA PASADO QUE...?" at bounding box center [882, 213] width 154 height 17
click at [842, 221] on strong "TE HA PASADO QUE...?" at bounding box center [882, 213] width 154 height 15
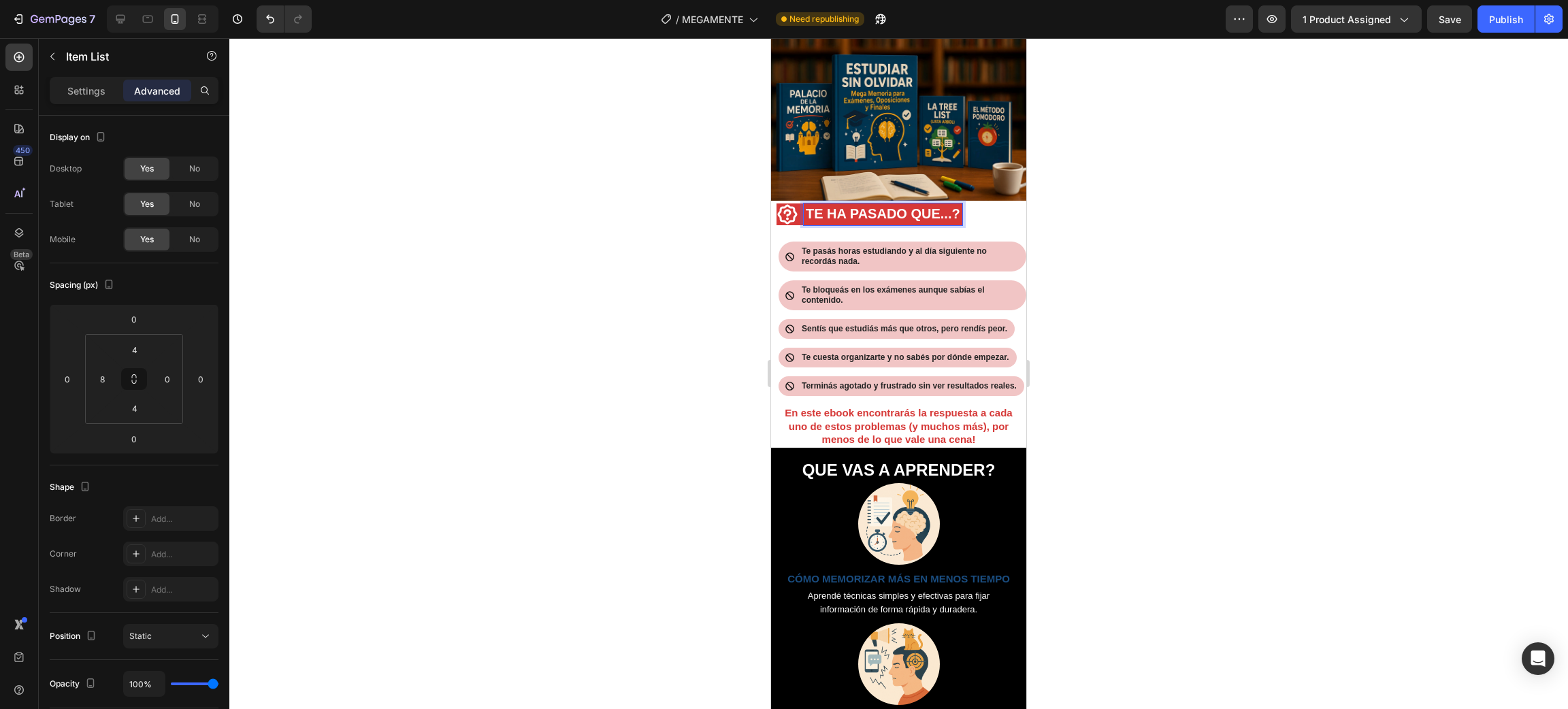
click at [1189, 262] on div at bounding box center [899, 374] width 1338 height 671
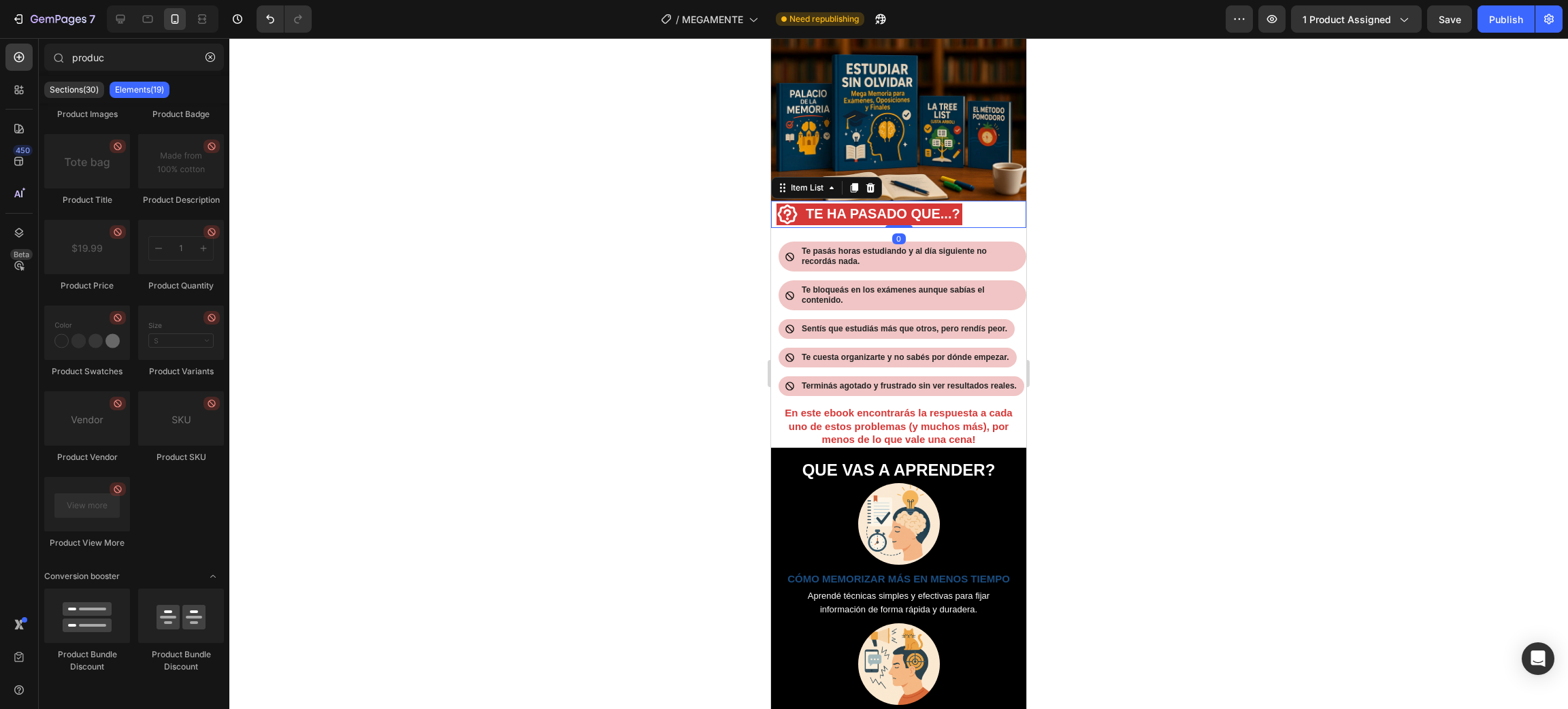
click at [917, 213] on strong "TE HA PASADO QUE...?" at bounding box center [882, 213] width 154 height 15
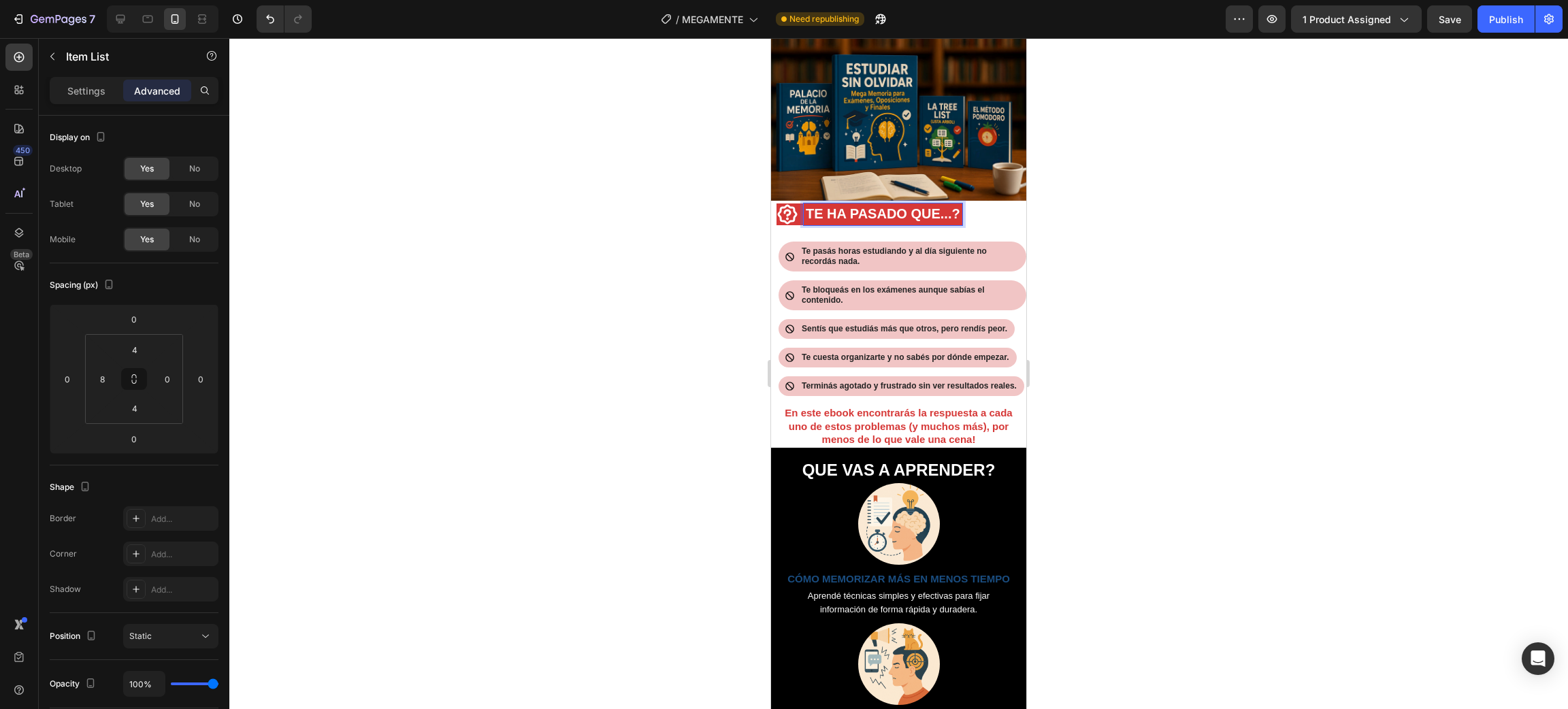
click at [852, 214] on strong "TE HA PASADO QUE...?" at bounding box center [882, 213] width 154 height 15
click at [1240, 244] on div at bounding box center [899, 374] width 1338 height 671
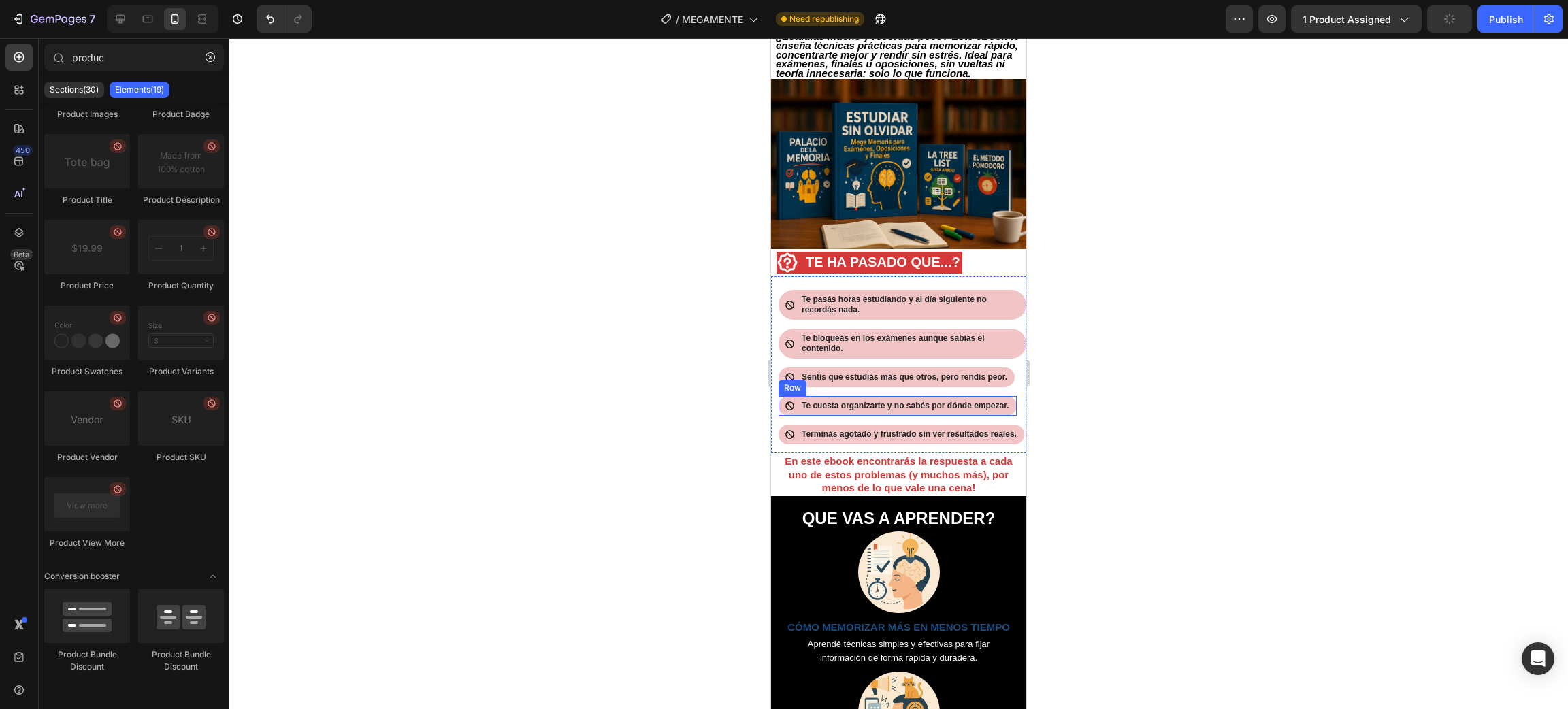
scroll to position [305, 0]
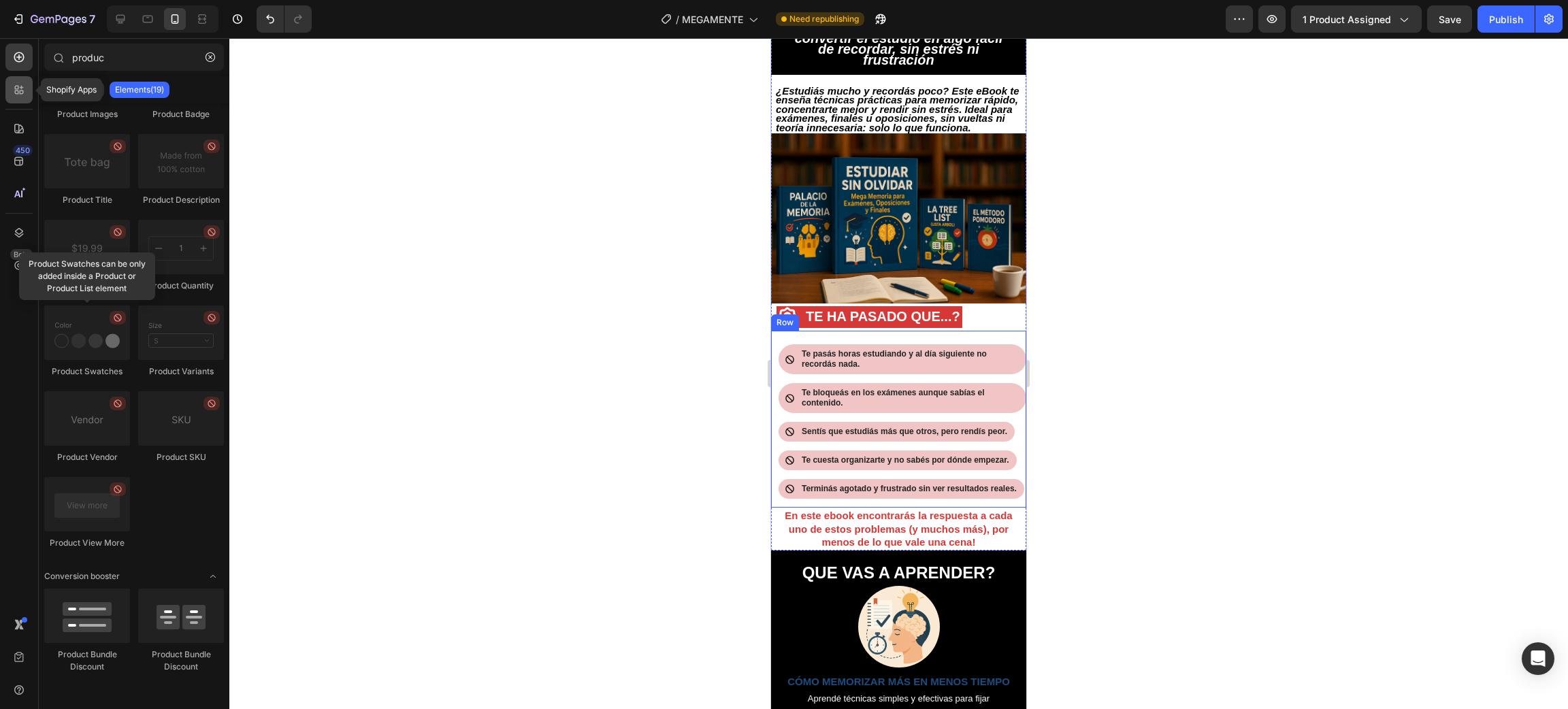
click at [12, 92] on icon at bounding box center [18, 89] width 14 height 14
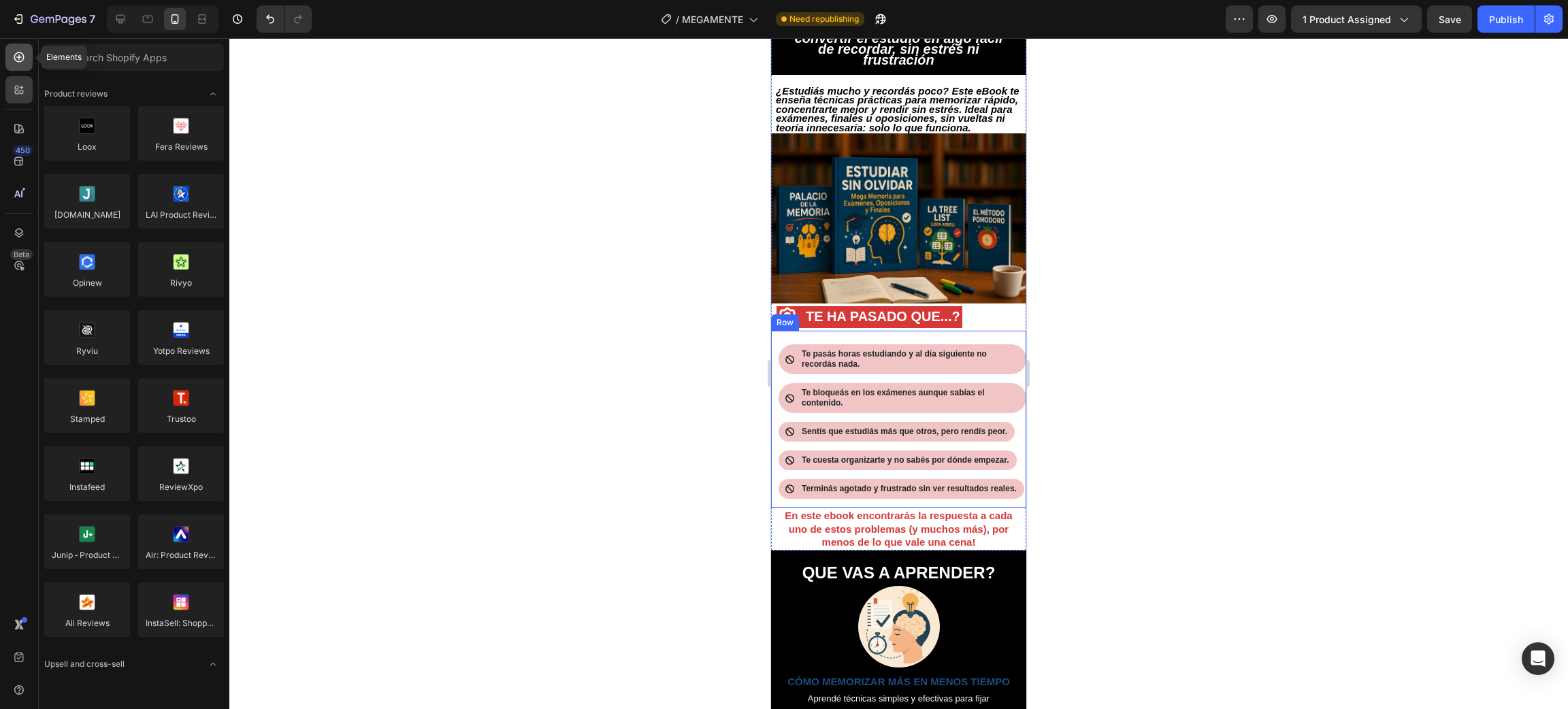
click at [26, 65] on div at bounding box center [19, 57] width 27 height 27
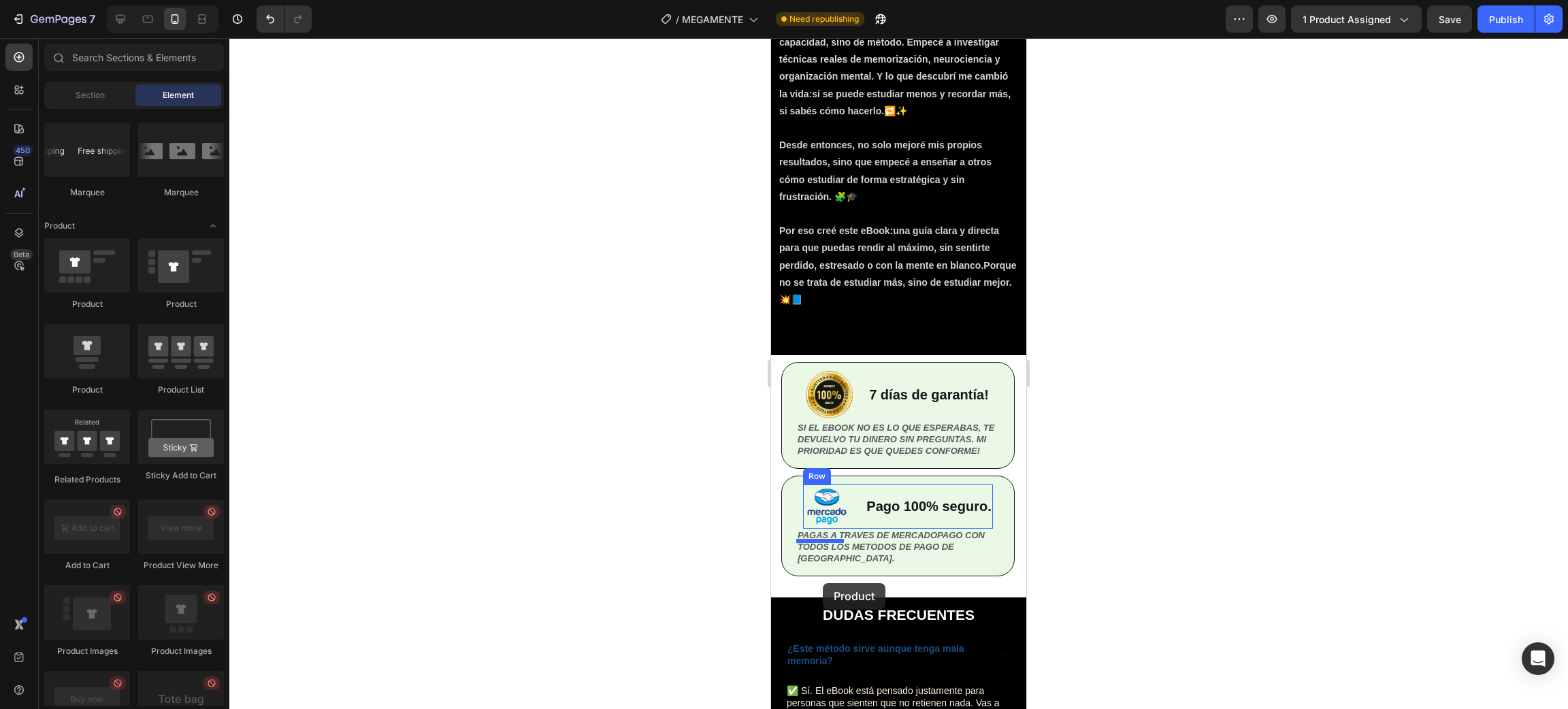
scroll to position [2740, 0]
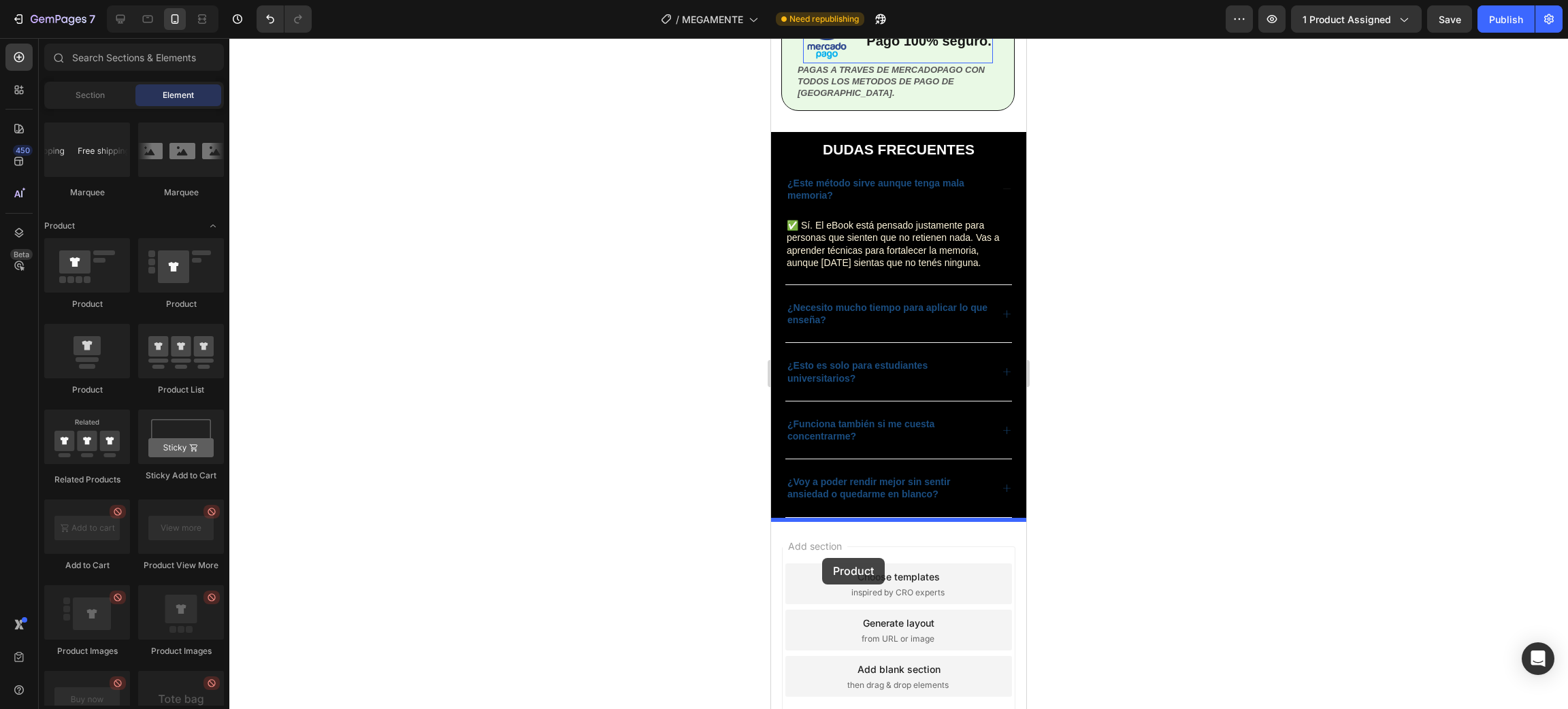
drag, startPoint x: 861, startPoint y: 398, endPoint x: 822, endPoint y: 558, distance: 164.7
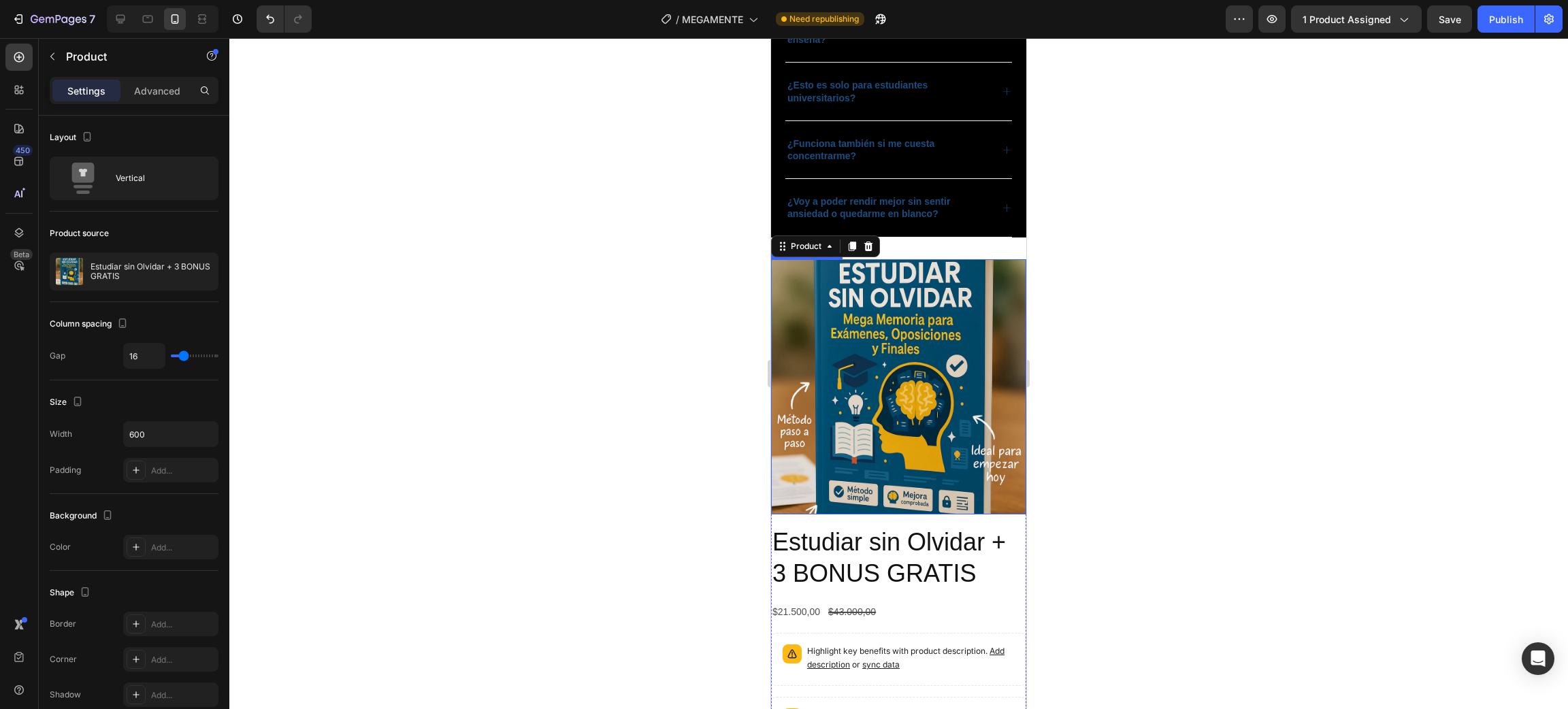
scroll to position [3251, 0]
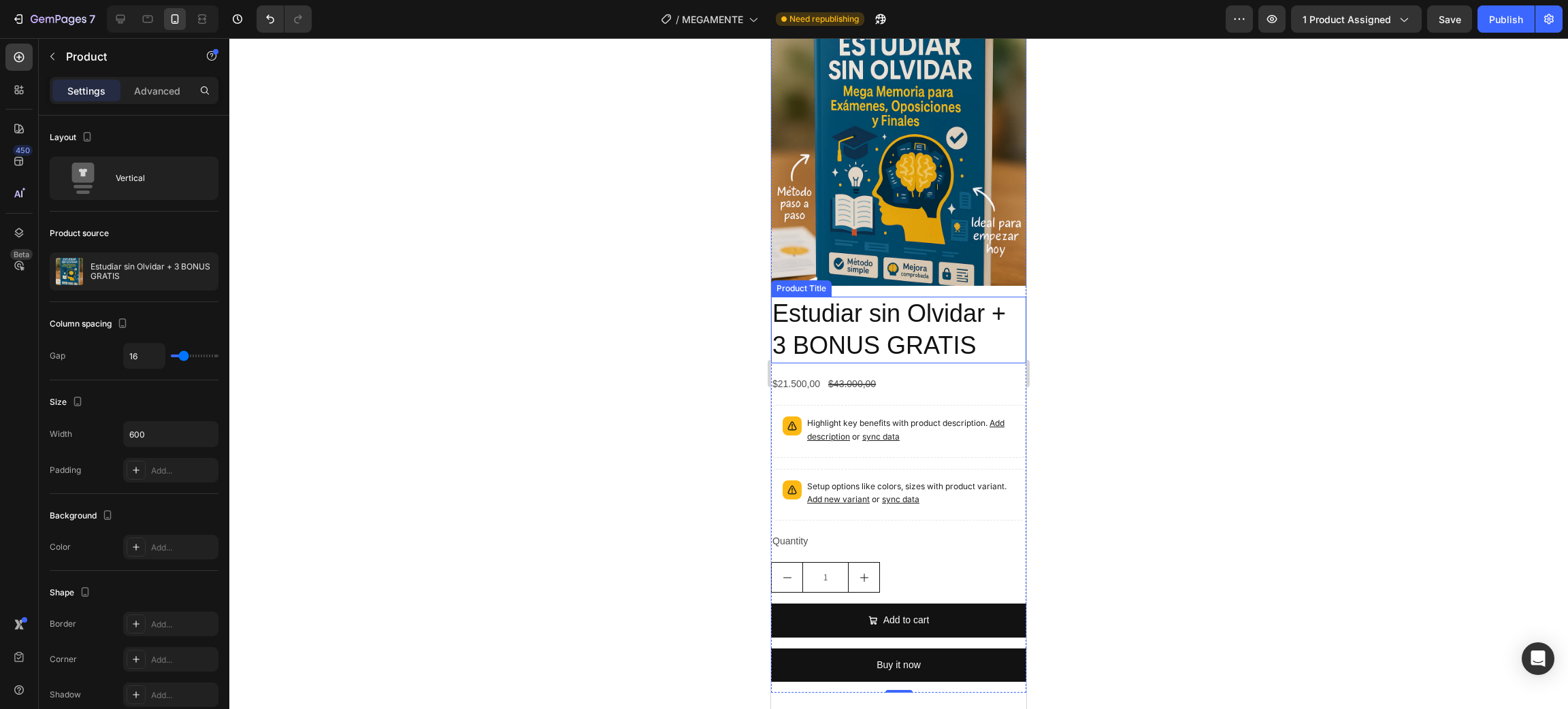
click at [925, 307] on h2 "Estudiar sin Olvidar + 3 BONUS GRATIS" at bounding box center [899, 329] width 255 height 67
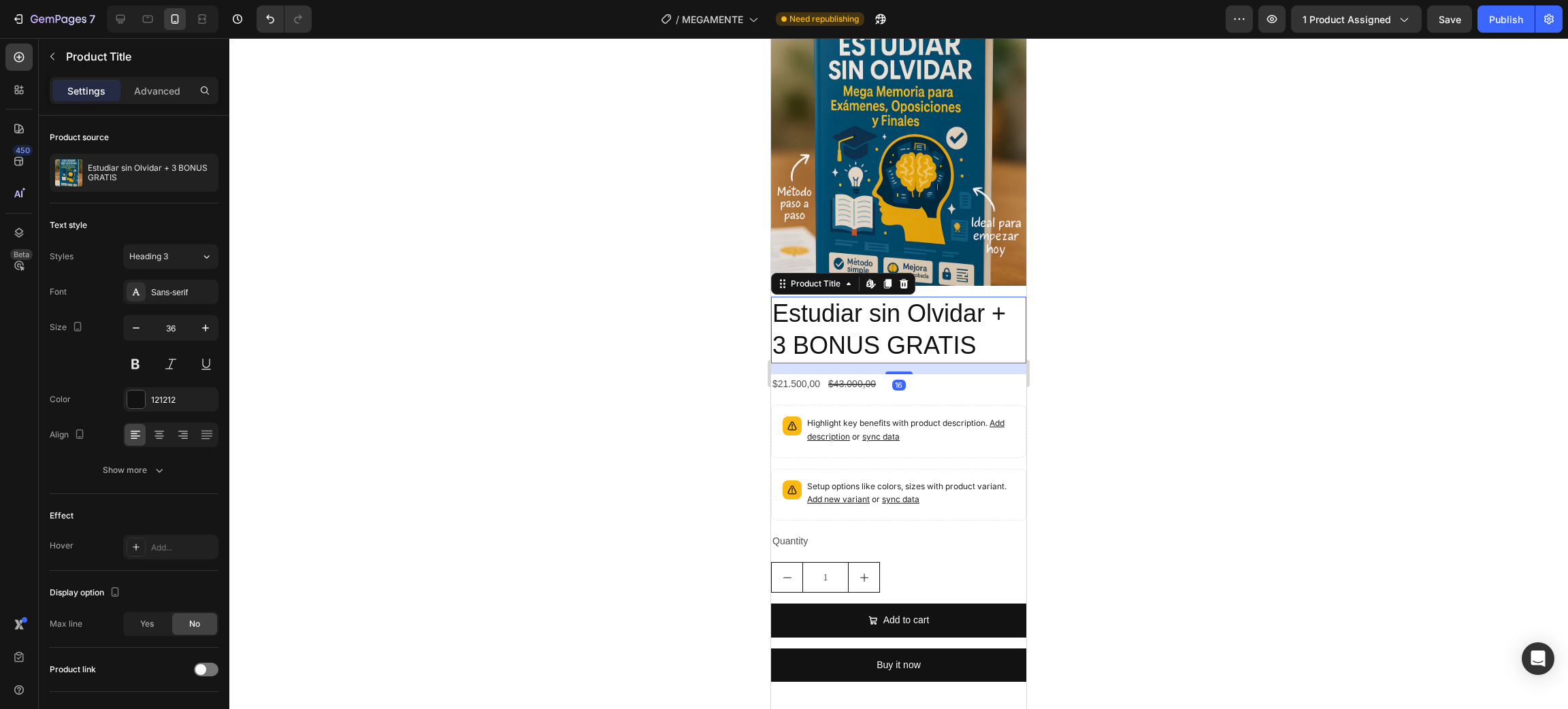
click at [925, 307] on h2 "Estudiar sin Olvidar + 3 BONUS GRATIS" at bounding box center [899, 329] width 255 height 67
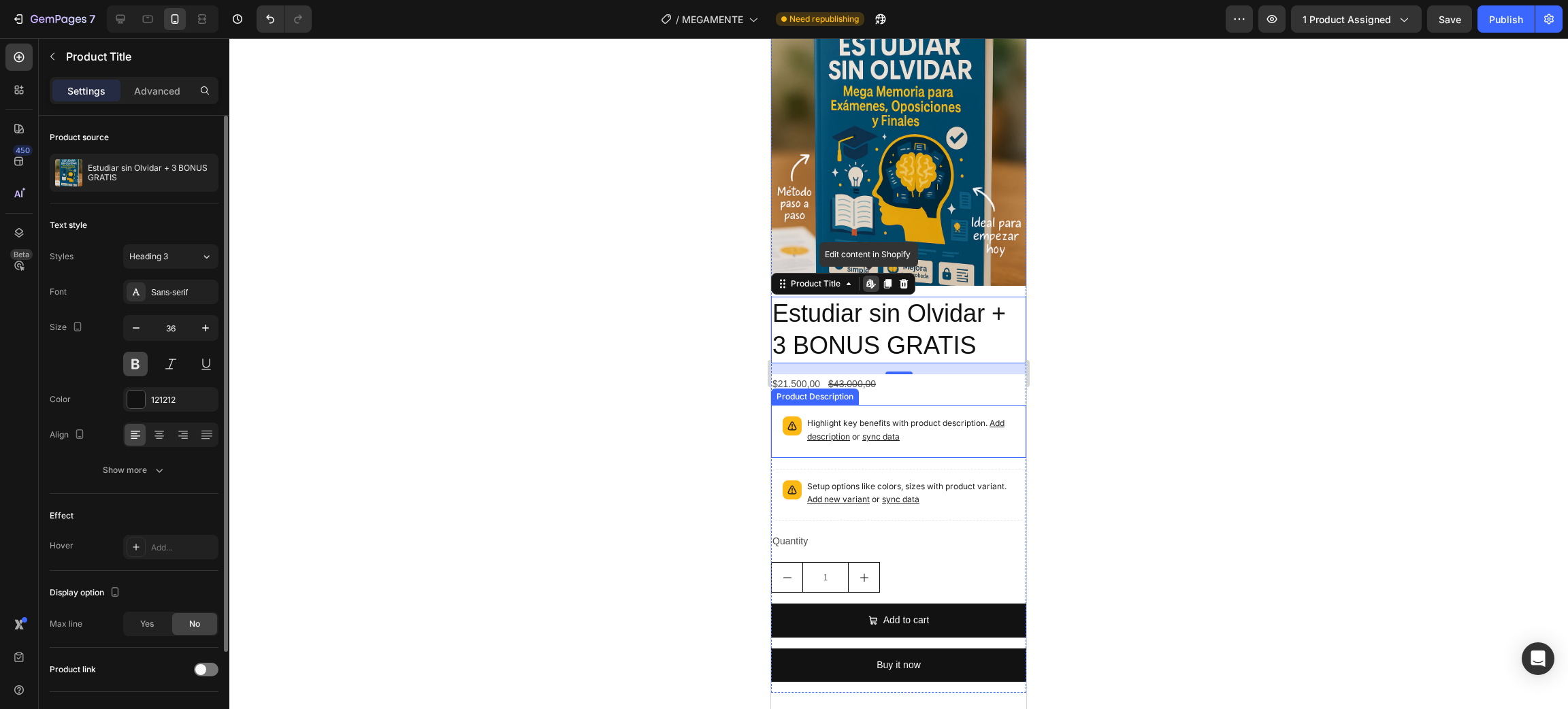
click at [137, 365] on button at bounding box center [135, 364] width 25 height 25
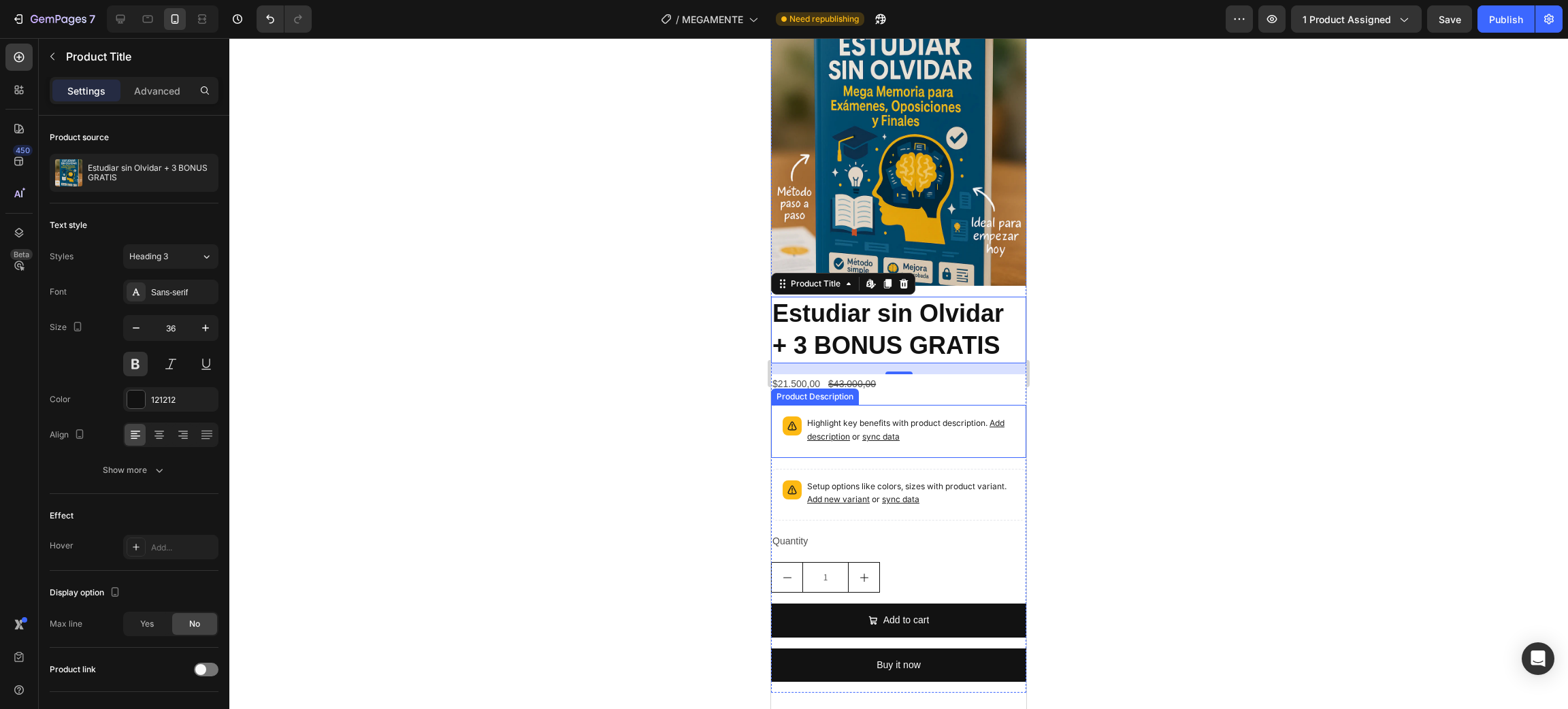
click at [569, 355] on div at bounding box center [899, 374] width 1338 height 671
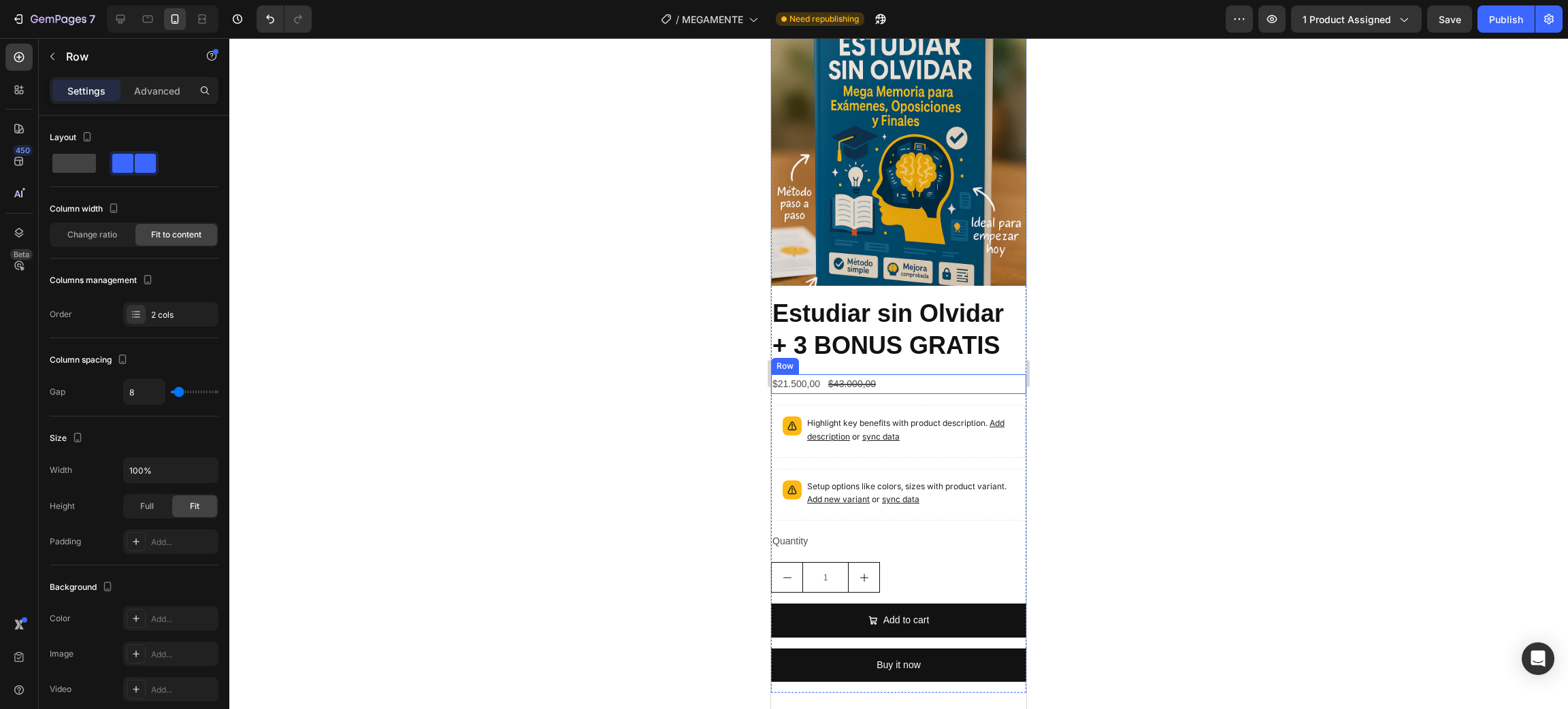
click at [882, 375] on div "$21.500,00 Product Price Product Price $43.000,00 Product Price Product Price R…" at bounding box center [899, 385] width 255 height 20
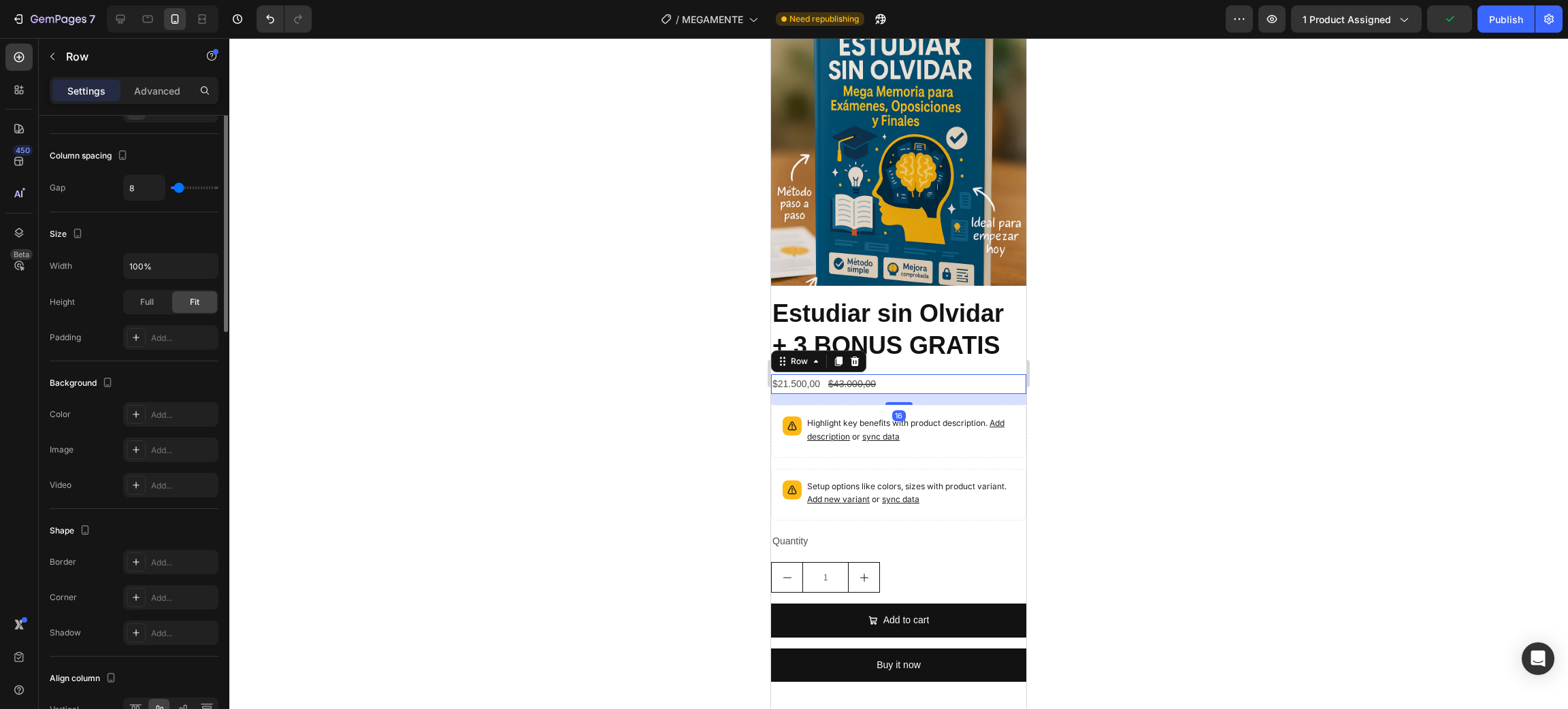
scroll to position [0, 0]
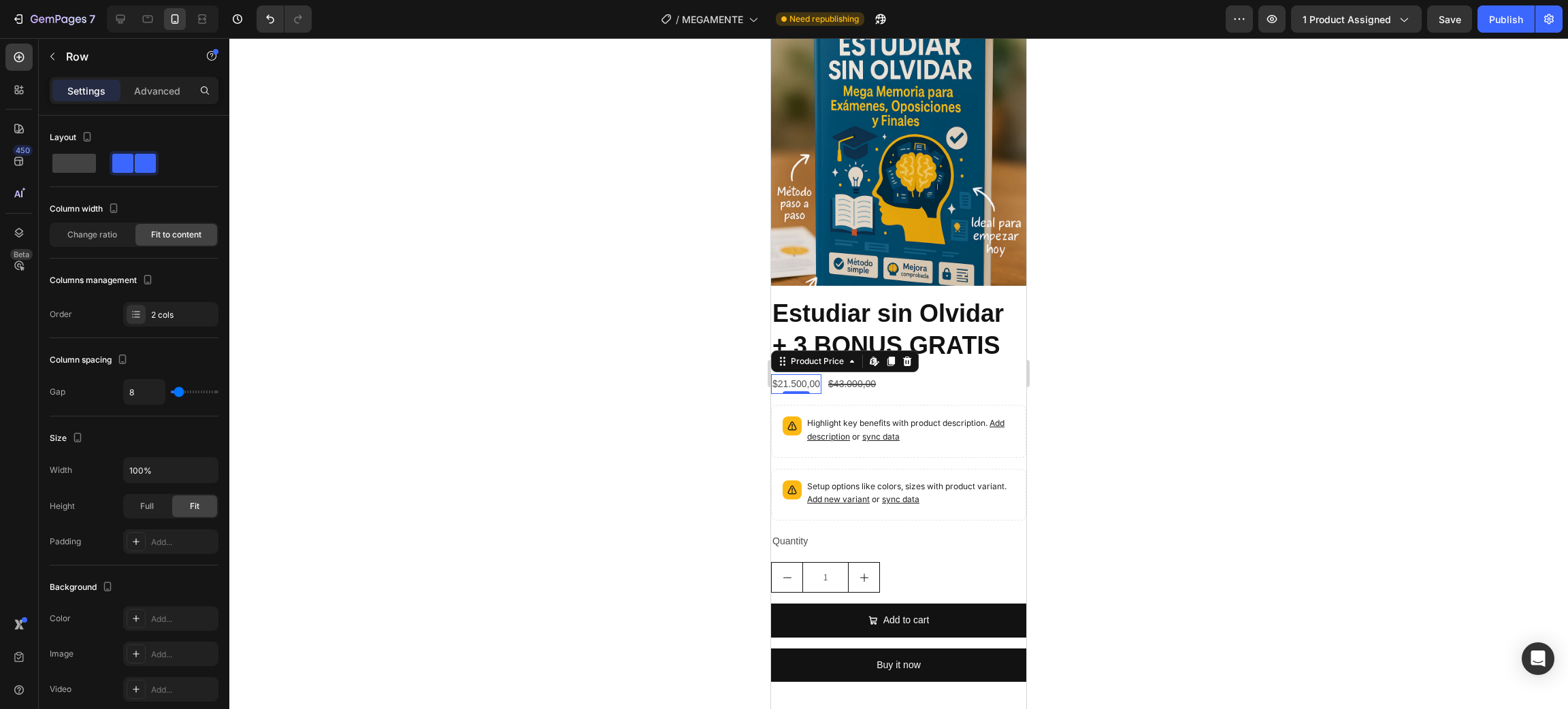
click at [810, 375] on div "$21.500,00" at bounding box center [796, 385] width 50 height 20
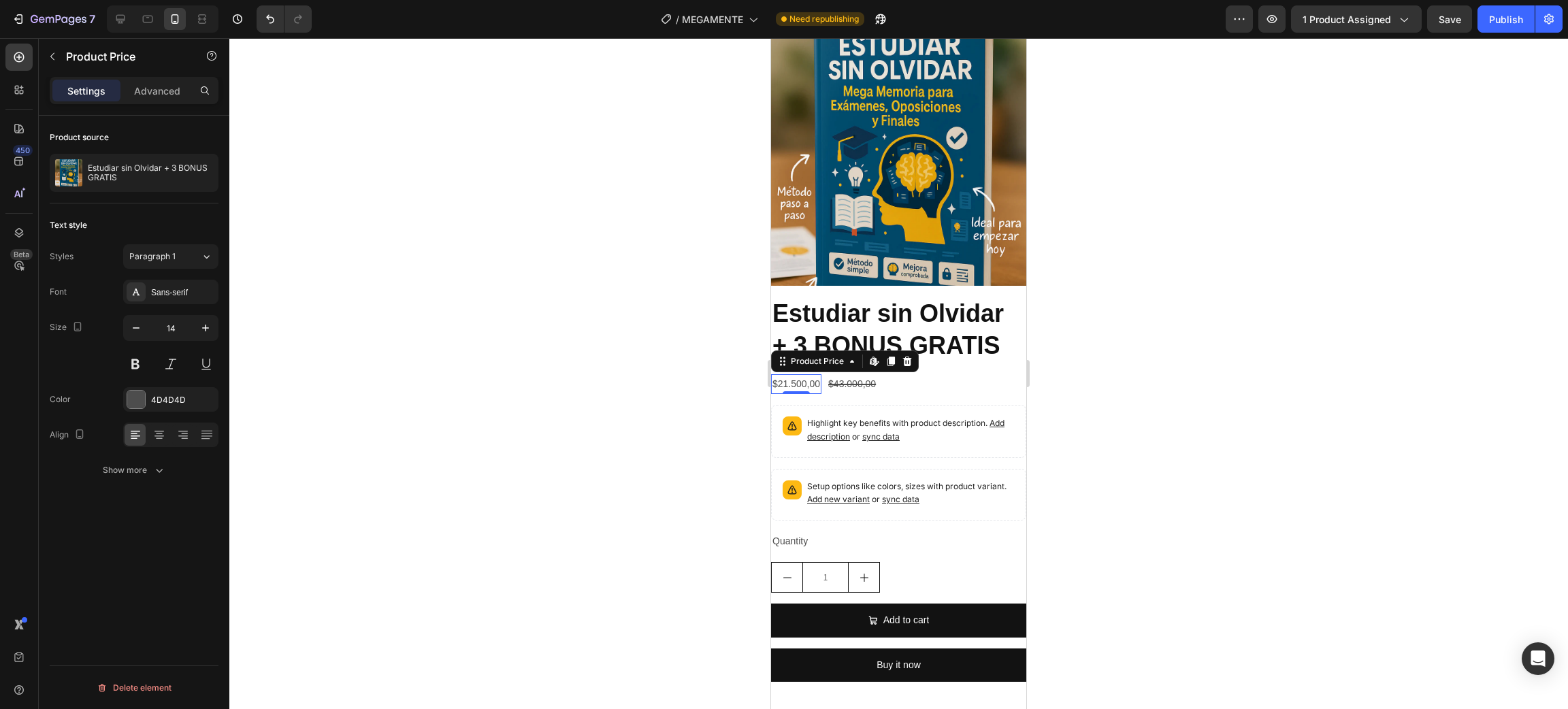
click at [810, 375] on div "$21.500,00" at bounding box center [796, 385] width 50 height 20
click at [133, 371] on button at bounding box center [135, 364] width 25 height 25
click at [208, 329] on icon "button" at bounding box center [205, 327] width 6 height 6
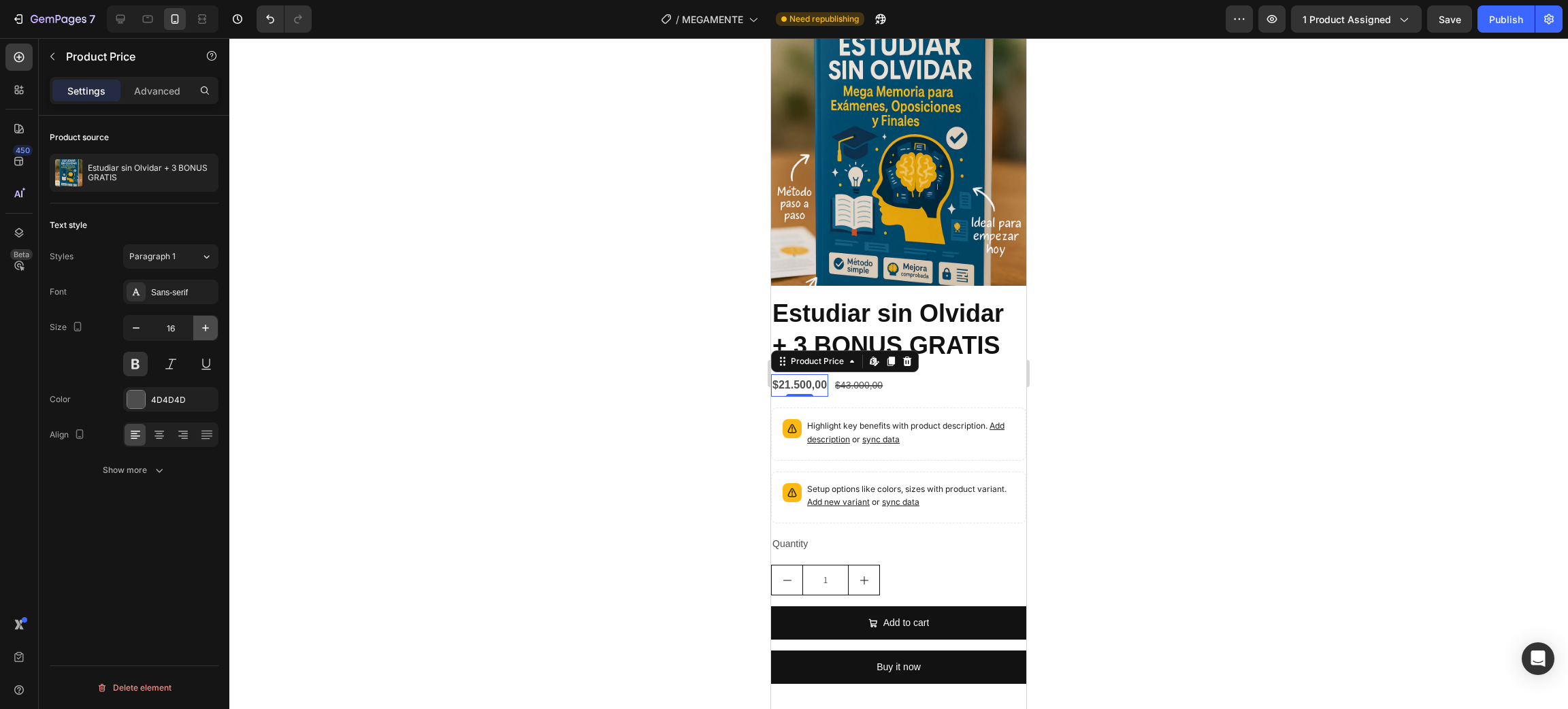
click at [208, 329] on icon "button" at bounding box center [205, 327] width 6 height 6
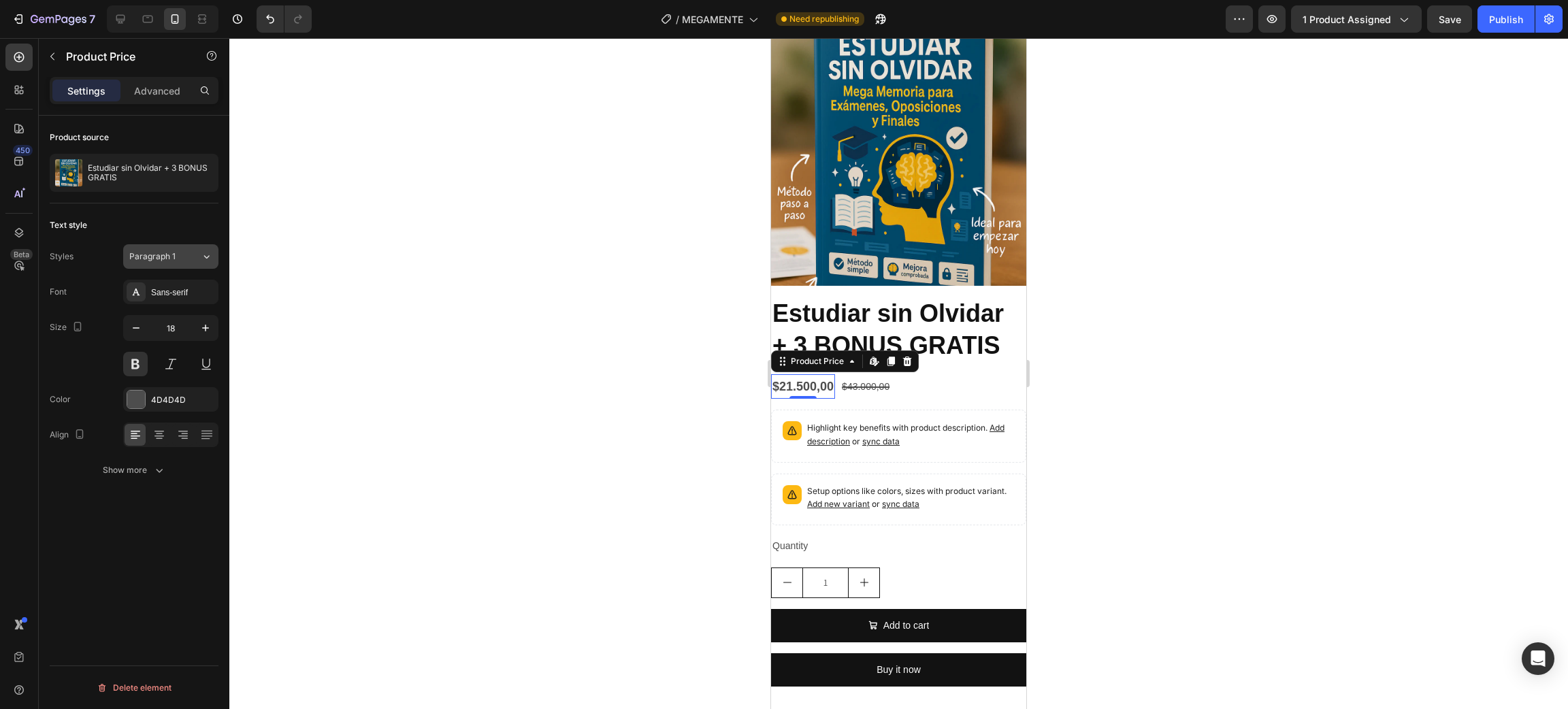
click at [190, 252] on div "Paragraph 1" at bounding box center [165, 256] width 71 height 12
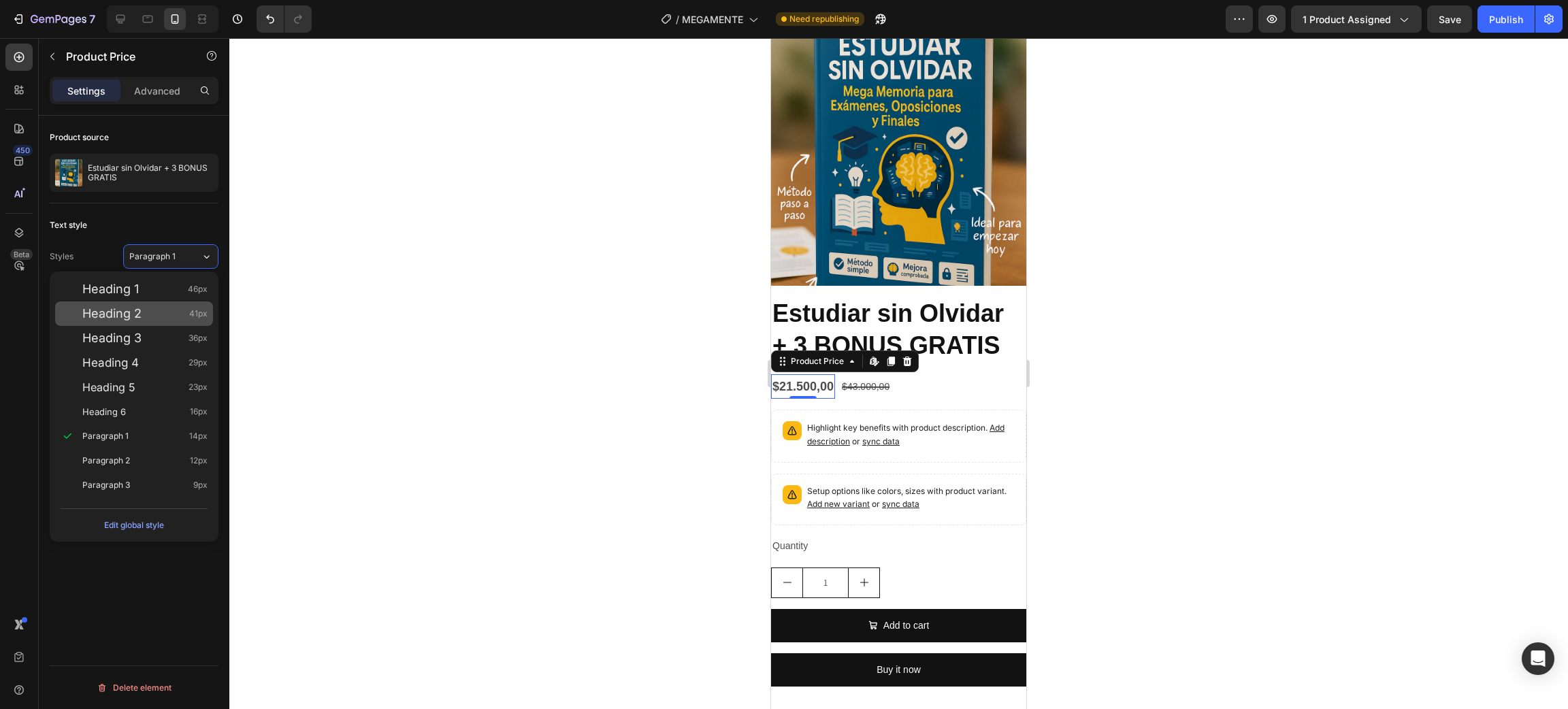
click at [141, 310] on div "Heading 2 41px" at bounding box center [144, 313] width 125 height 14
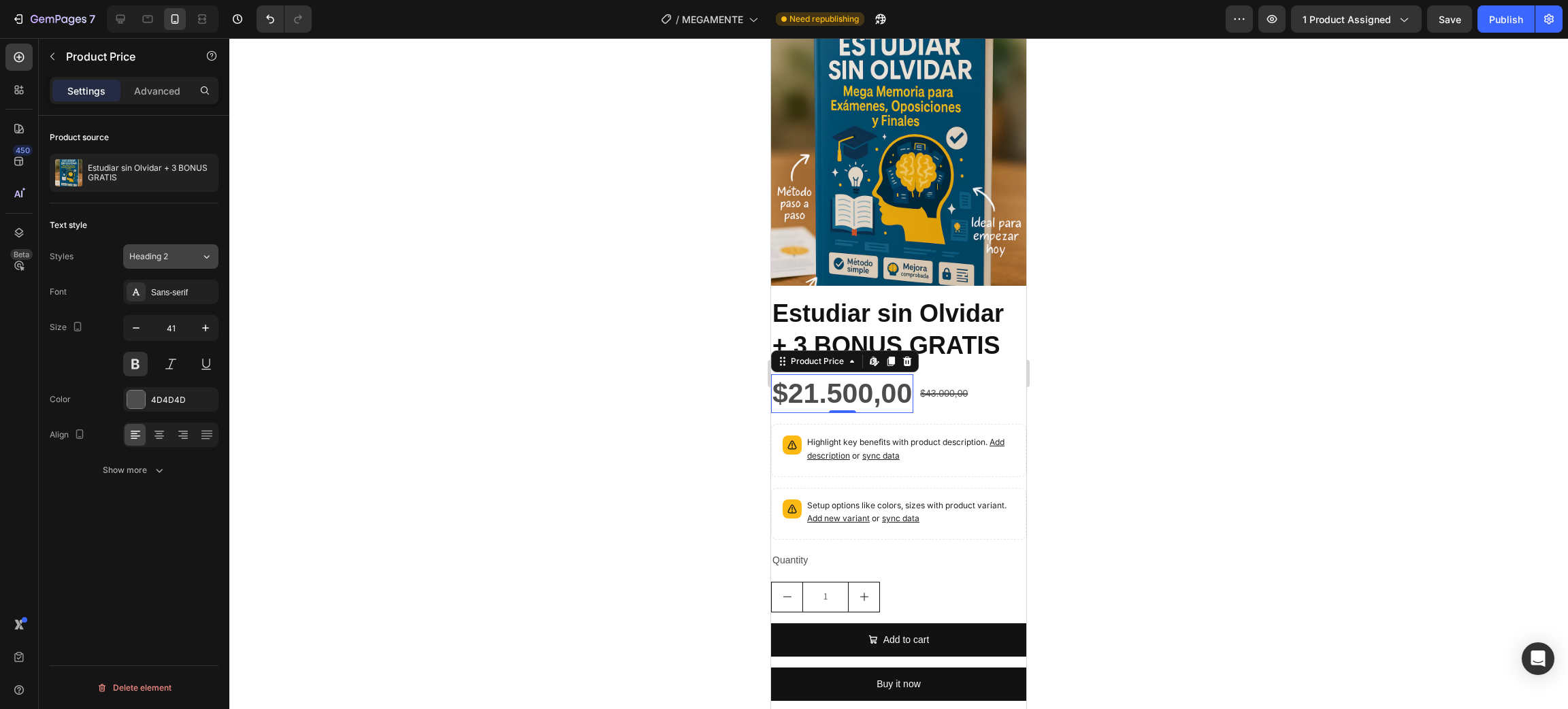
click at [178, 259] on div "Heading 2" at bounding box center [157, 256] width 55 height 12
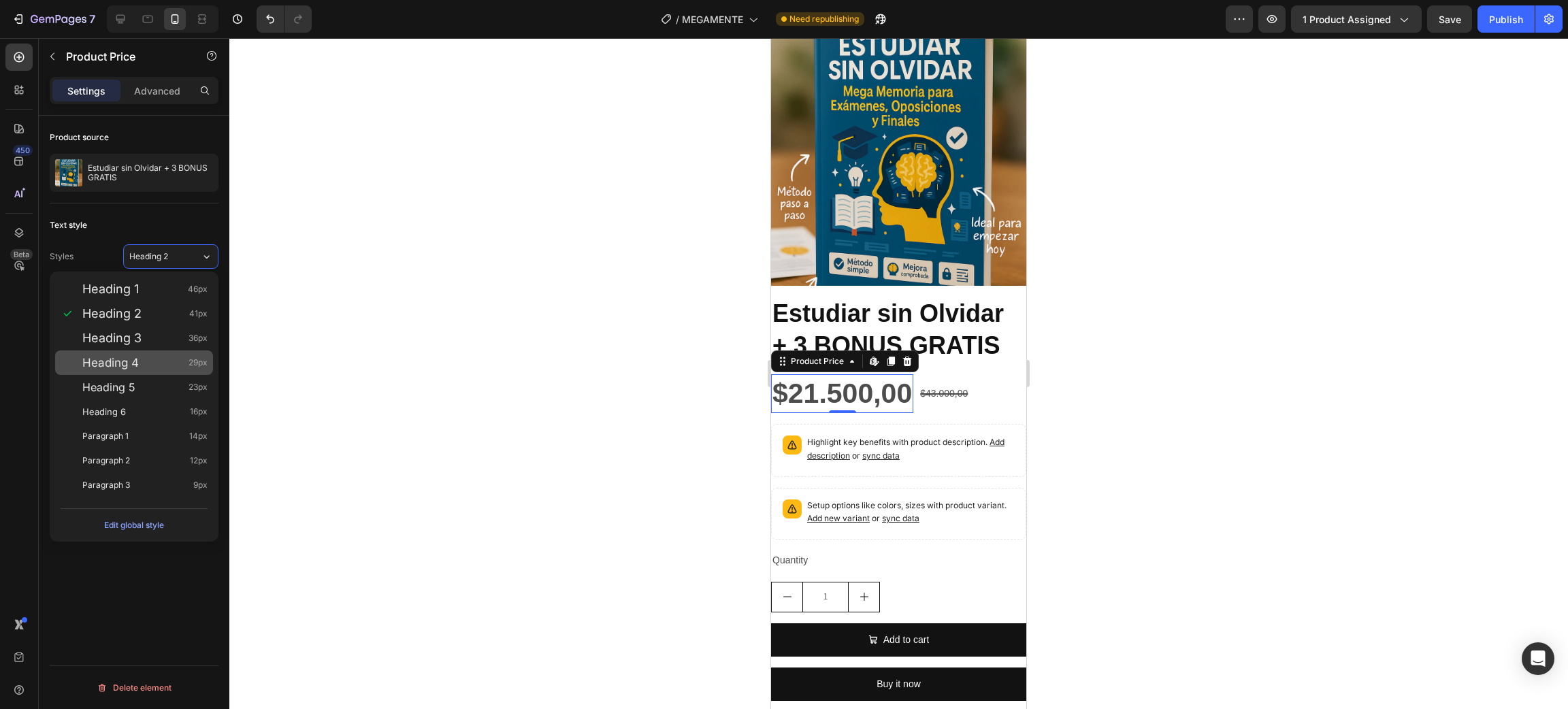
click at [141, 350] on div "Heading 3 36px" at bounding box center [133, 338] width 158 height 25
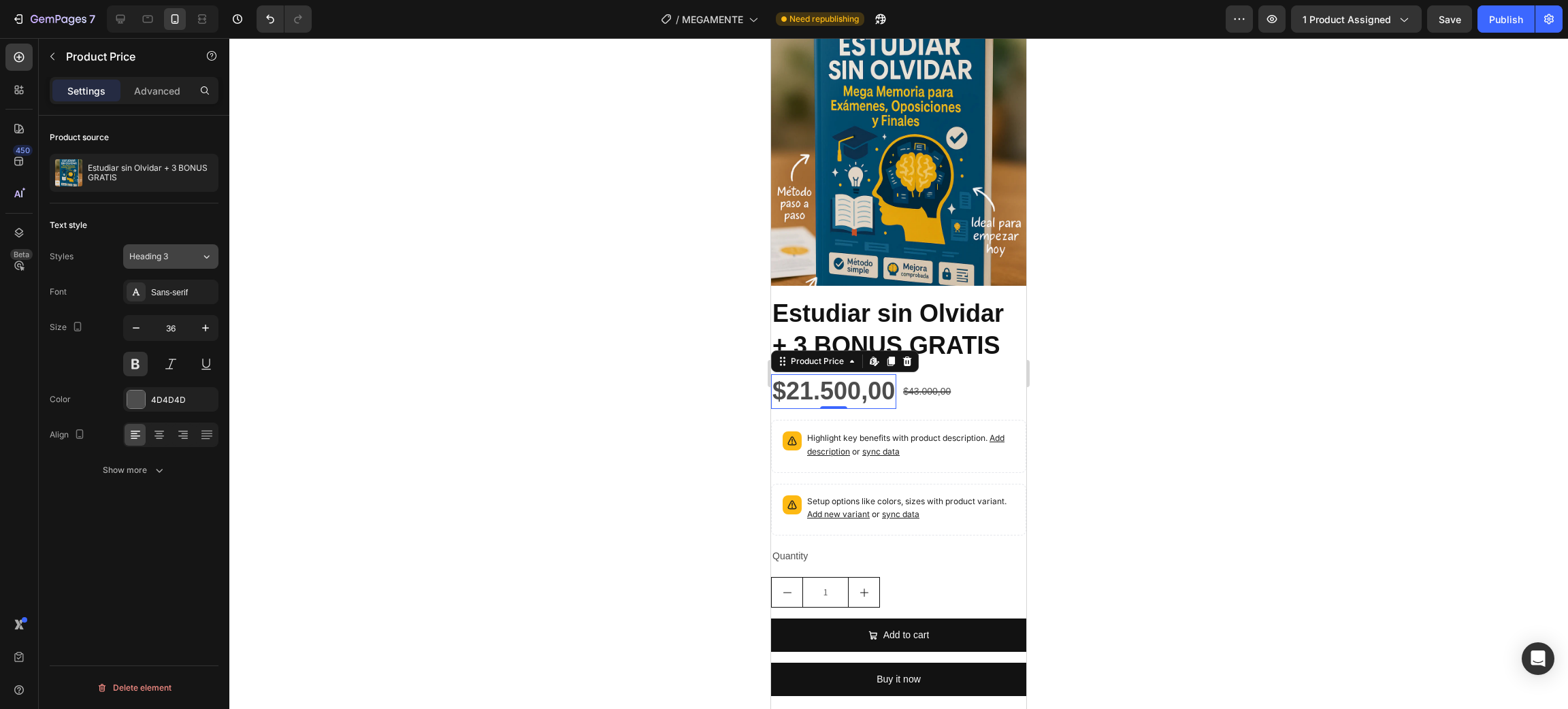
click at [160, 256] on span "Heading 3" at bounding box center [149, 256] width 39 height 12
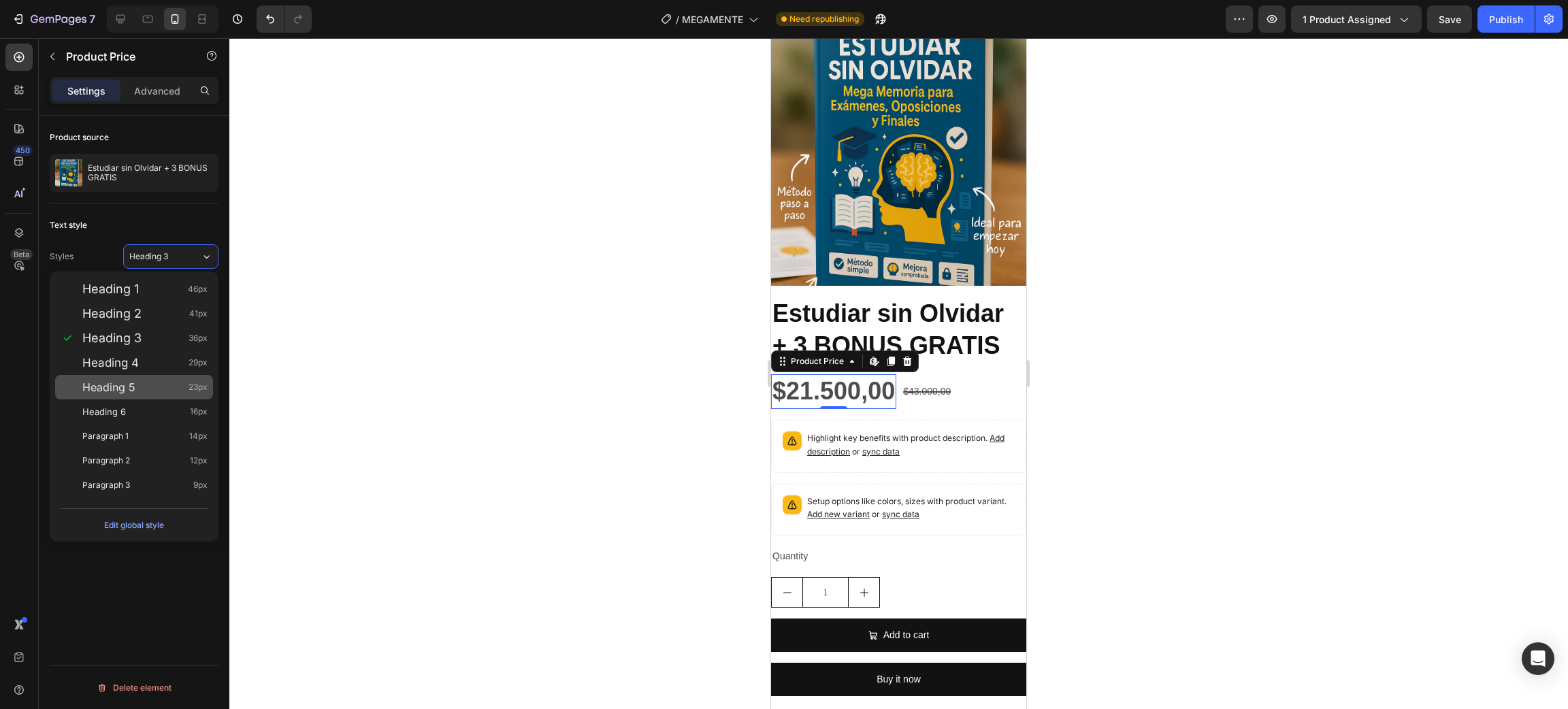
click at [123, 389] on span "Heading 5" at bounding box center [108, 386] width 53 height 14
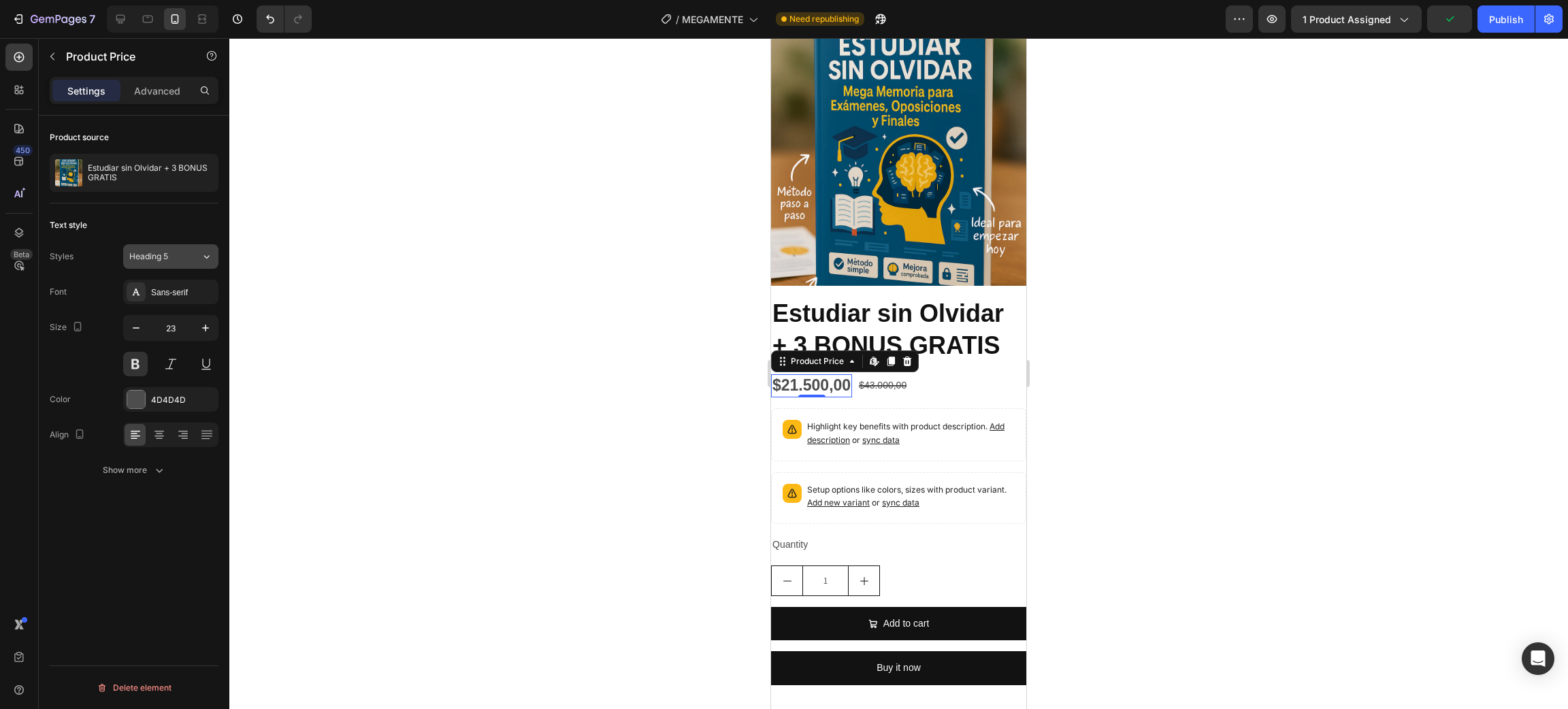
click at [160, 252] on span "Heading 5" at bounding box center [149, 256] width 39 height 12
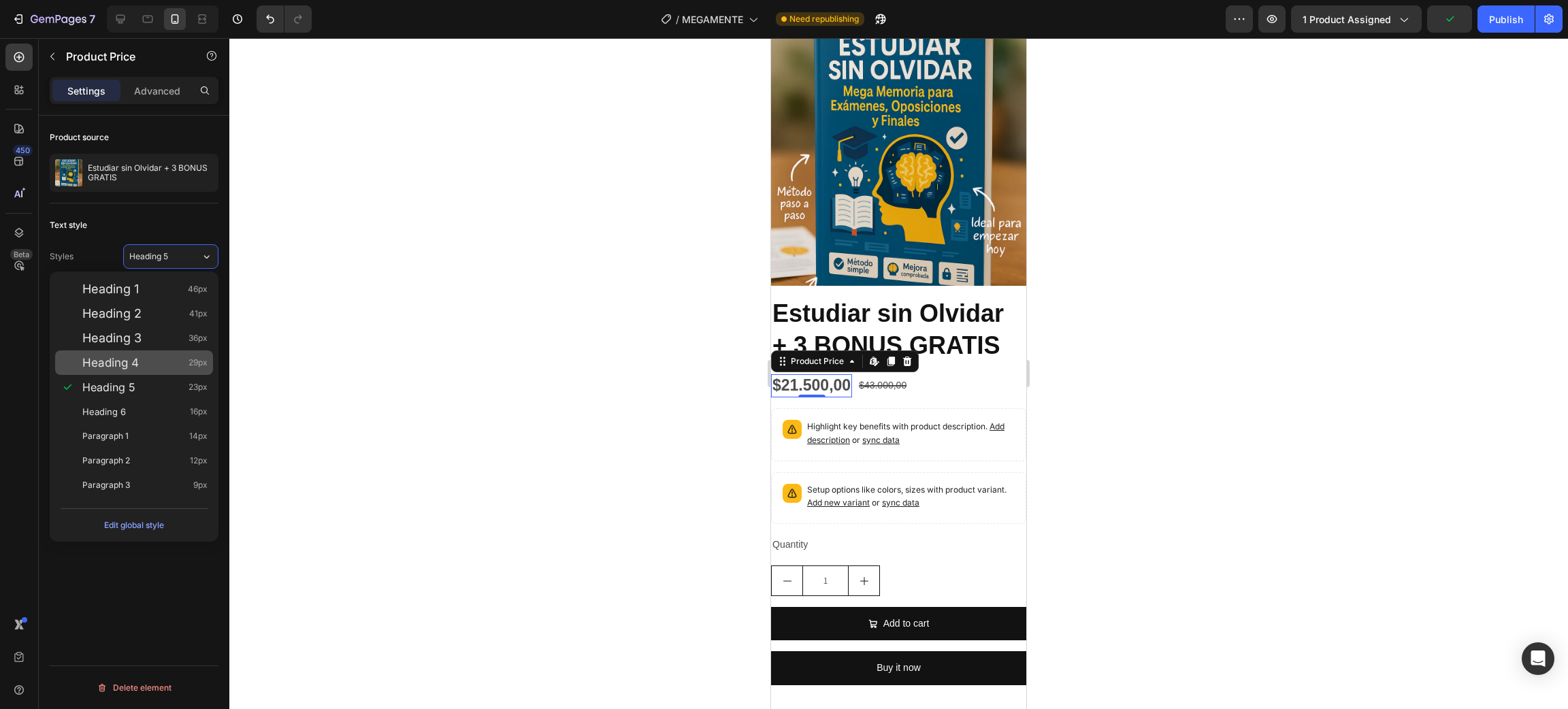
click at [156, 363] on div "Heading 4 29px" at bounding box center [144, 362] width 125 height 14
type input "29"
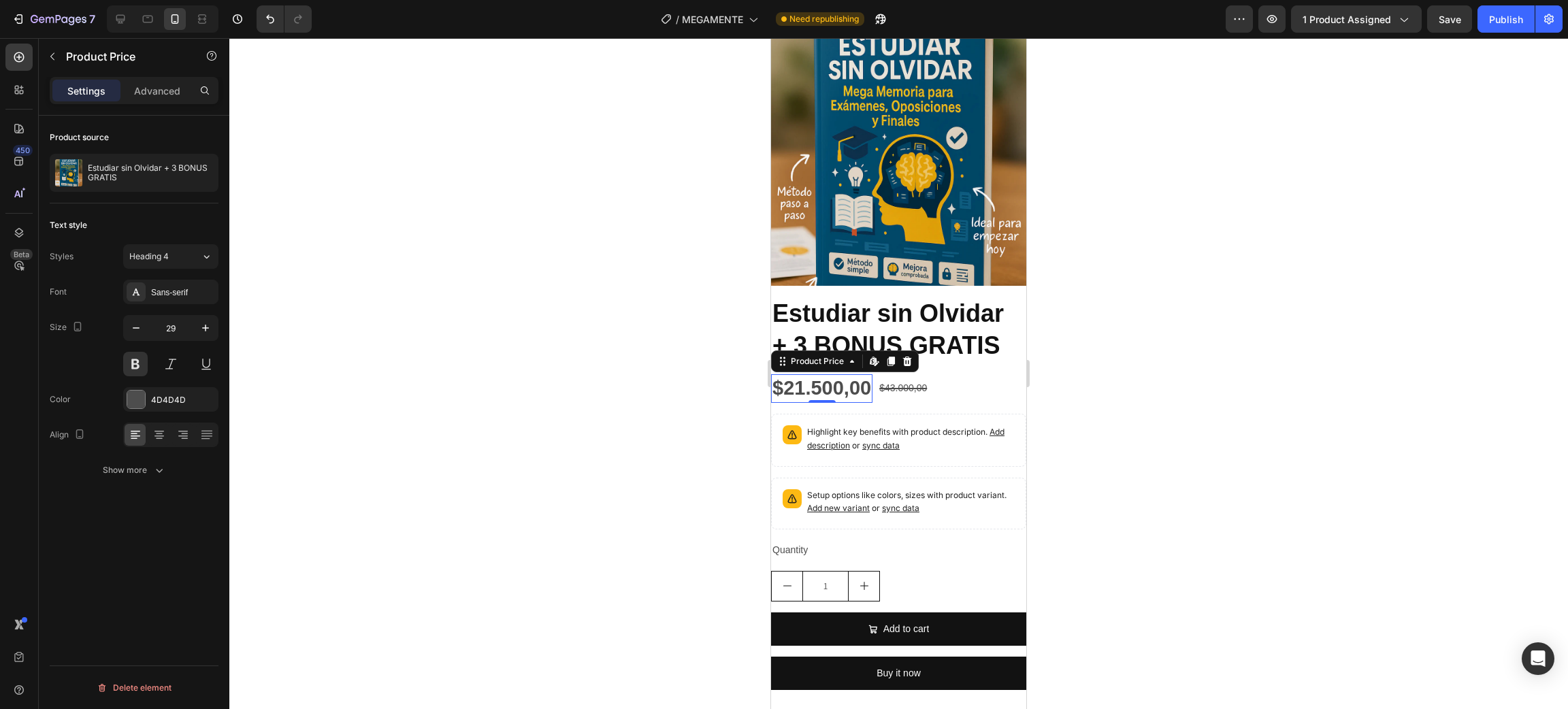
click at [550, 408] on div at bounding box center [899, 374] width 1338 height 671
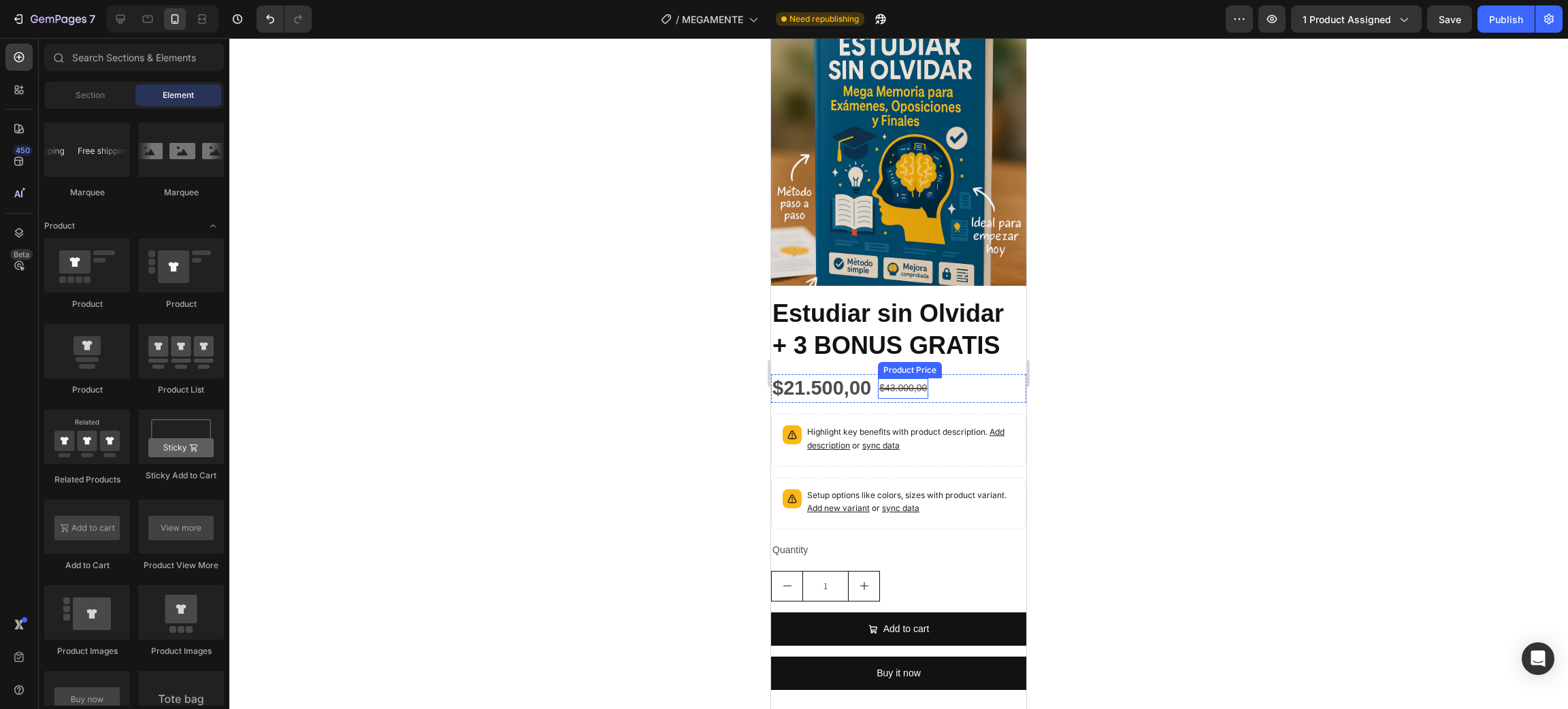
click at [917, 381] on div "$43.000,00" at bounding box center [903, 388] width 50 height 20
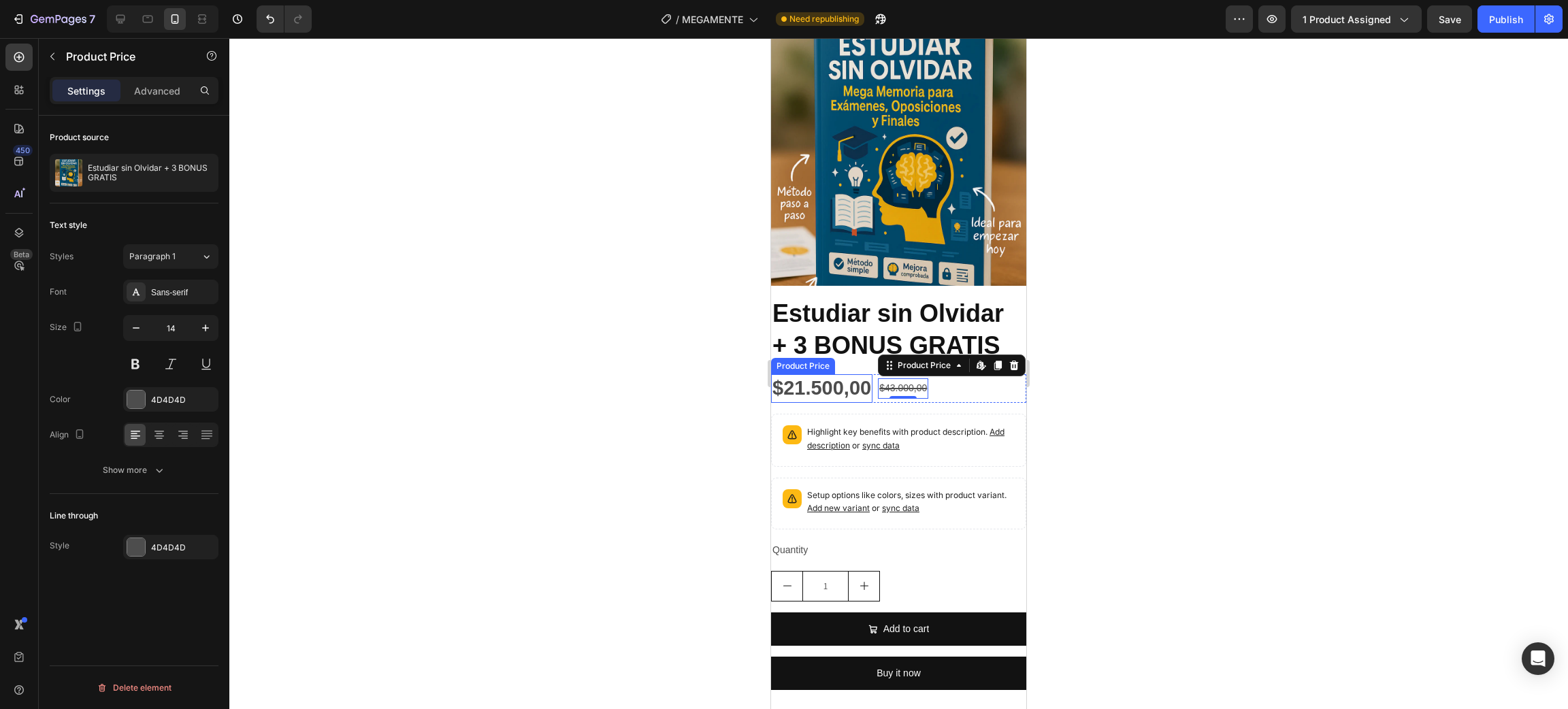
click at [168, 243] on div "Text style Styles Paragraph 1 Font Sans-serif Size 14 Color 4D4D4D Align Show m…" at bounding box center [133, 348] width 169 height 291
click at [168, 251] on span "Paragraph 1" at bounding box center [152, 256] width 46 height 12
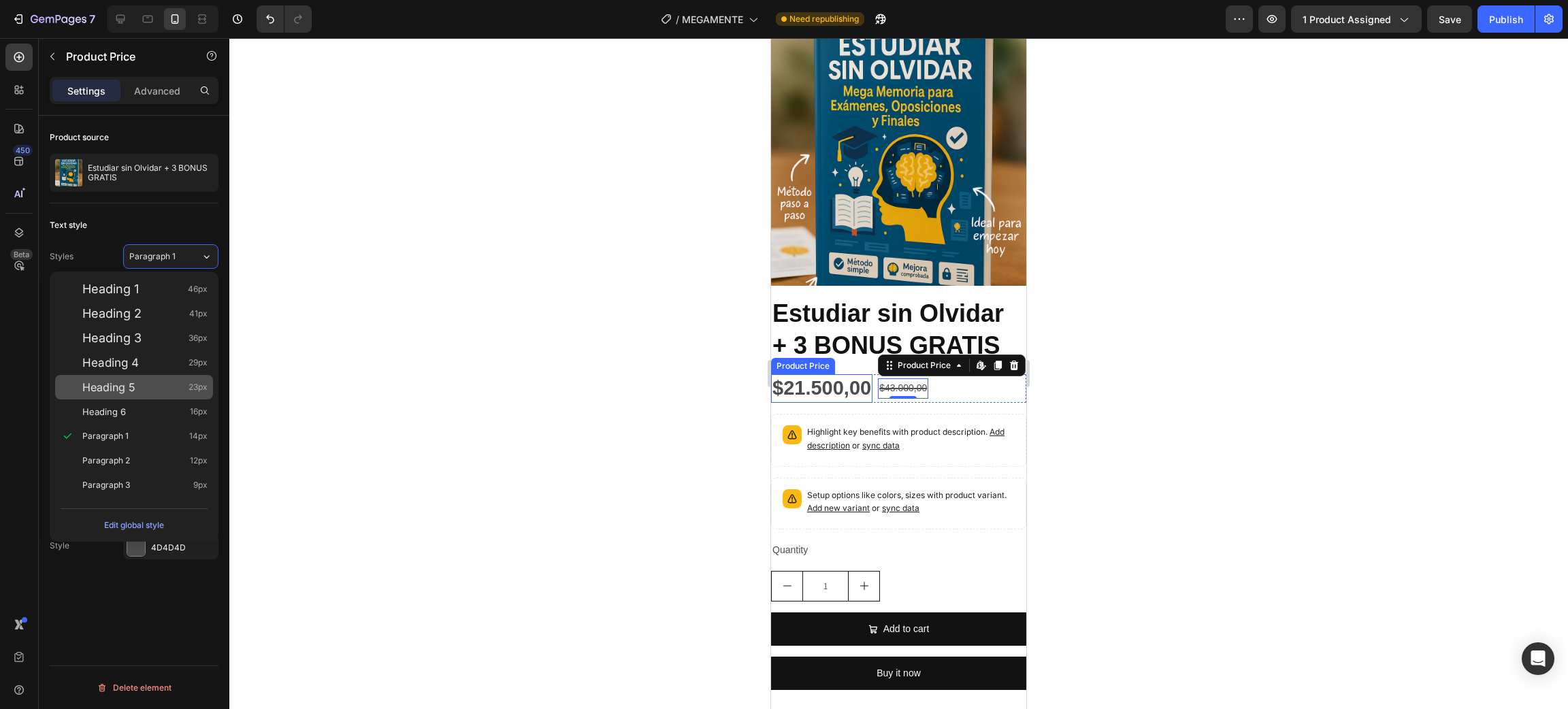
click at [154, 383] on div "Heading 5 23px" at bounding box center [144, 386] width 125 height 14
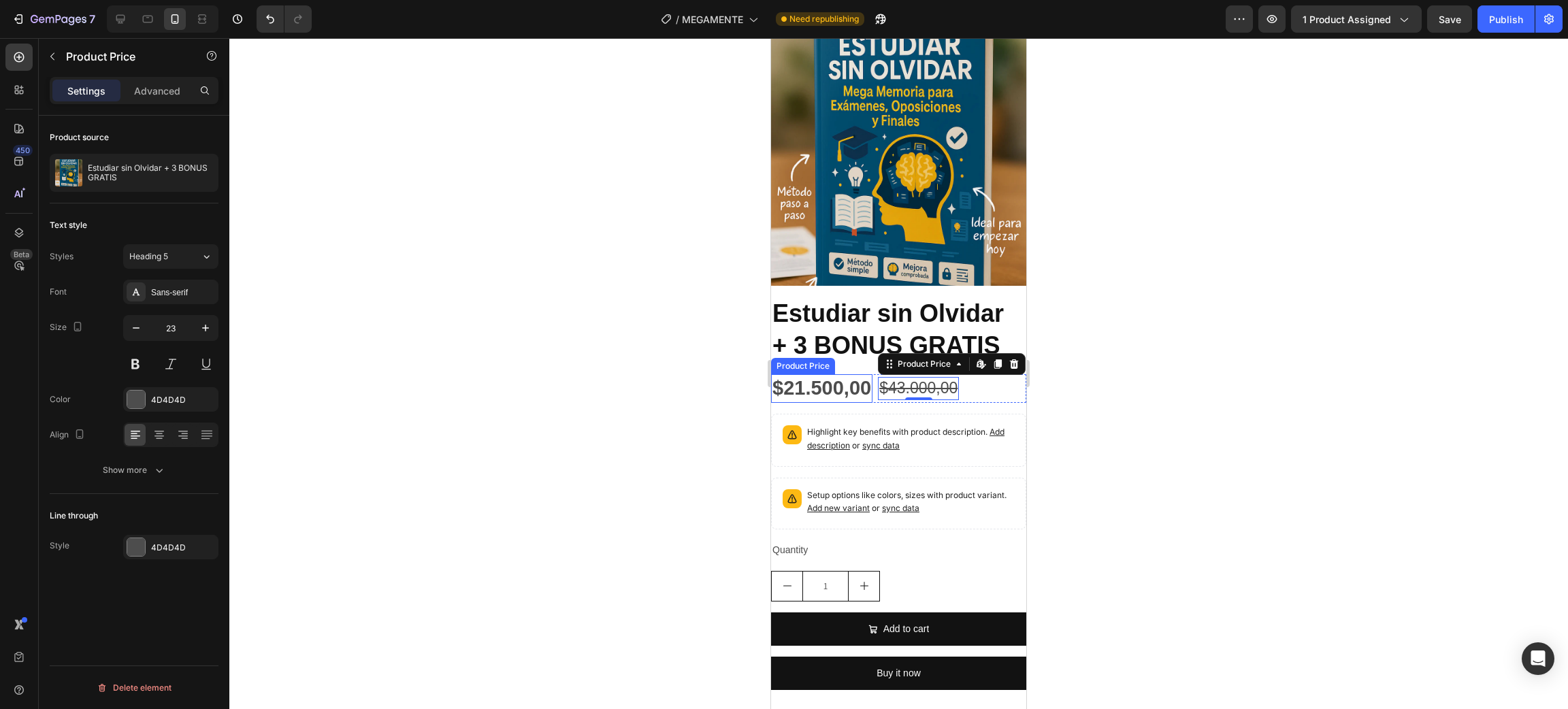
click at [150, 235] on div "Text style" at bounding box center [133, 225] width 169 height 22
click at [161, 263] on button "Heading 5" at bounding box center [170, 256] width 96 height 25
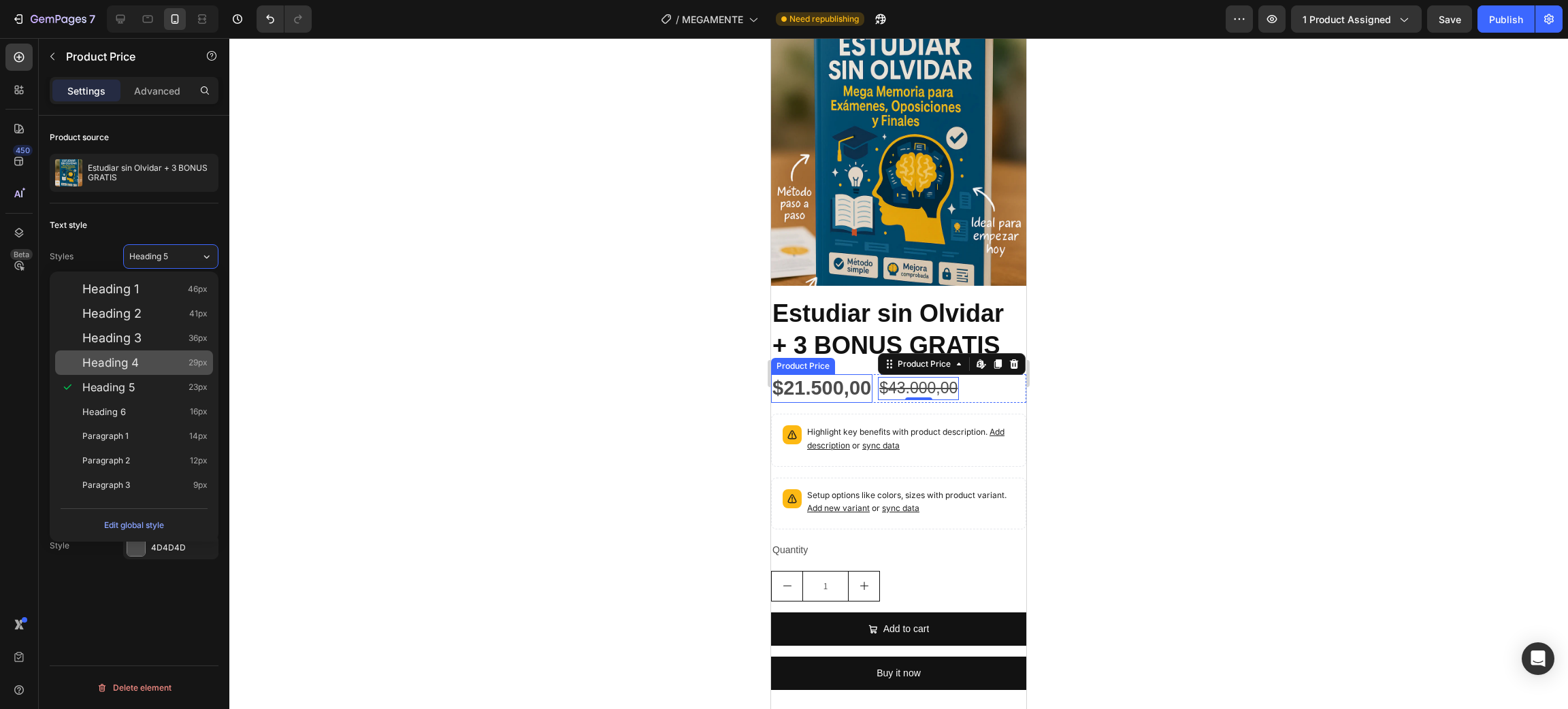
click at [136, 367] on span "Heading 4" at bounding box center [110, 362] width 57 height 14
type input "29"
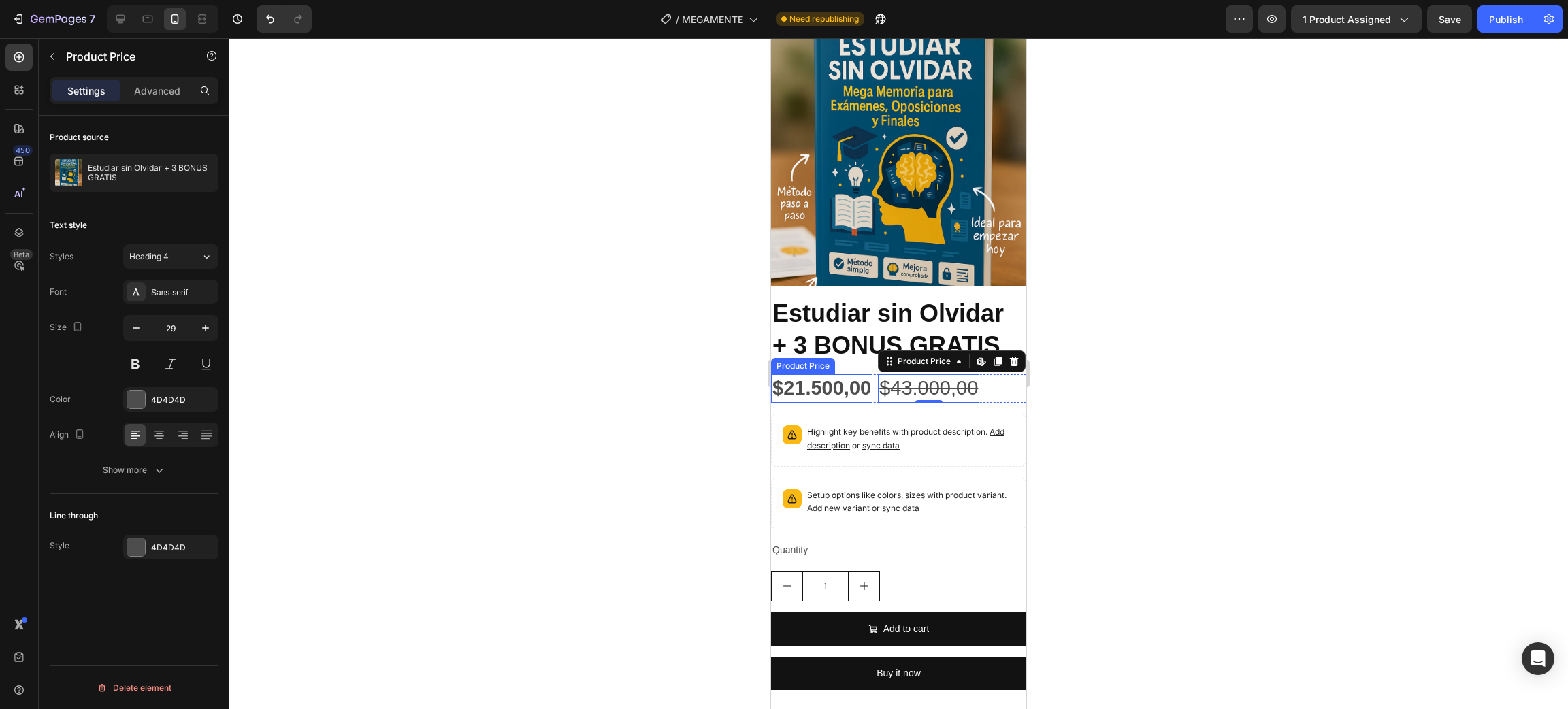
click at [518, 363] on div at bounding box center [899, 374] width 1338 height 671
click at [964, 375] on div "$43.000,00" at bounding box center [928, 388] width 101 height 28
click at [136, 406] on div at bounding box center [136, 398] width 17 height 17
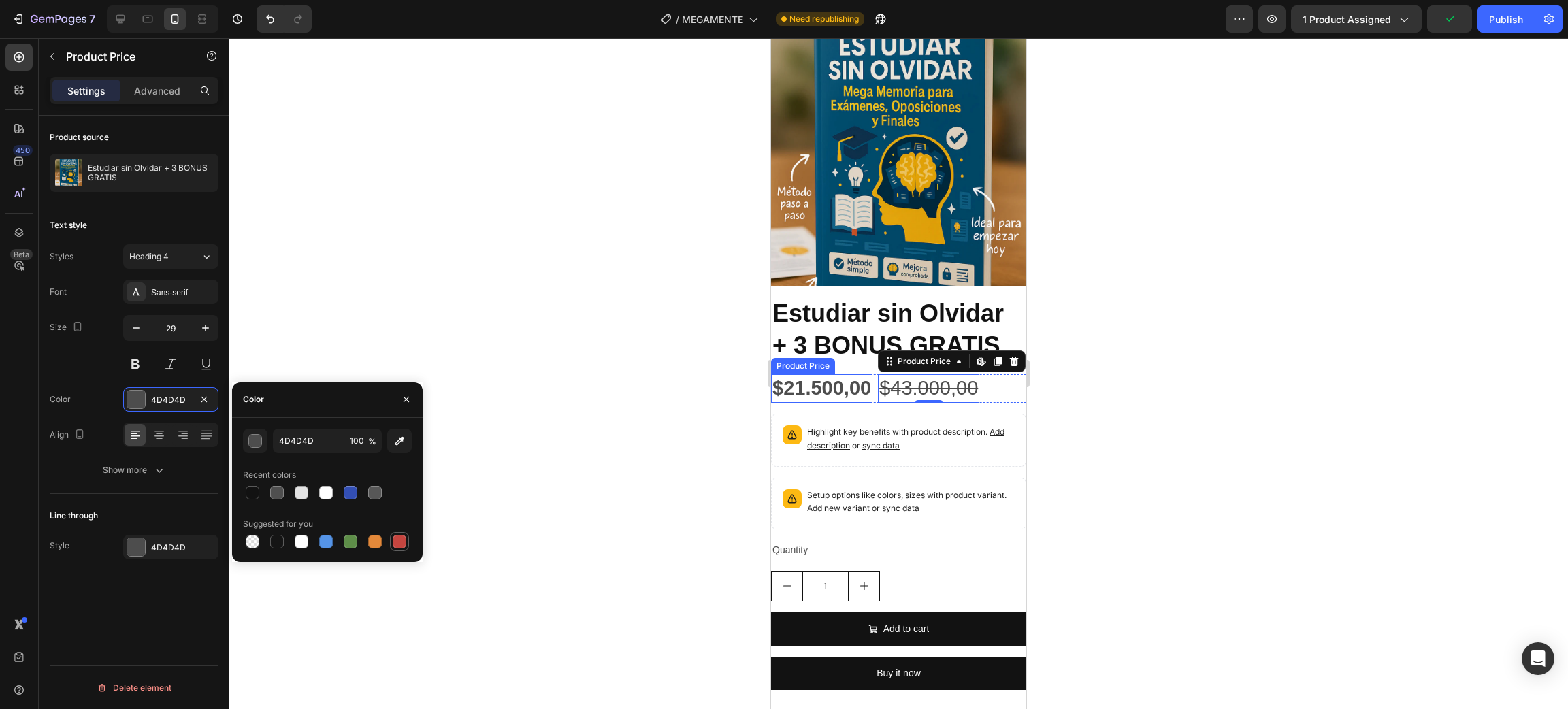
click at [395, 544] on div at bounding box center [399, 541] width 14 height 14
type input "C5453F"
click at [531, 365] on div at bounding box center [899, 374] width 1338 height 671
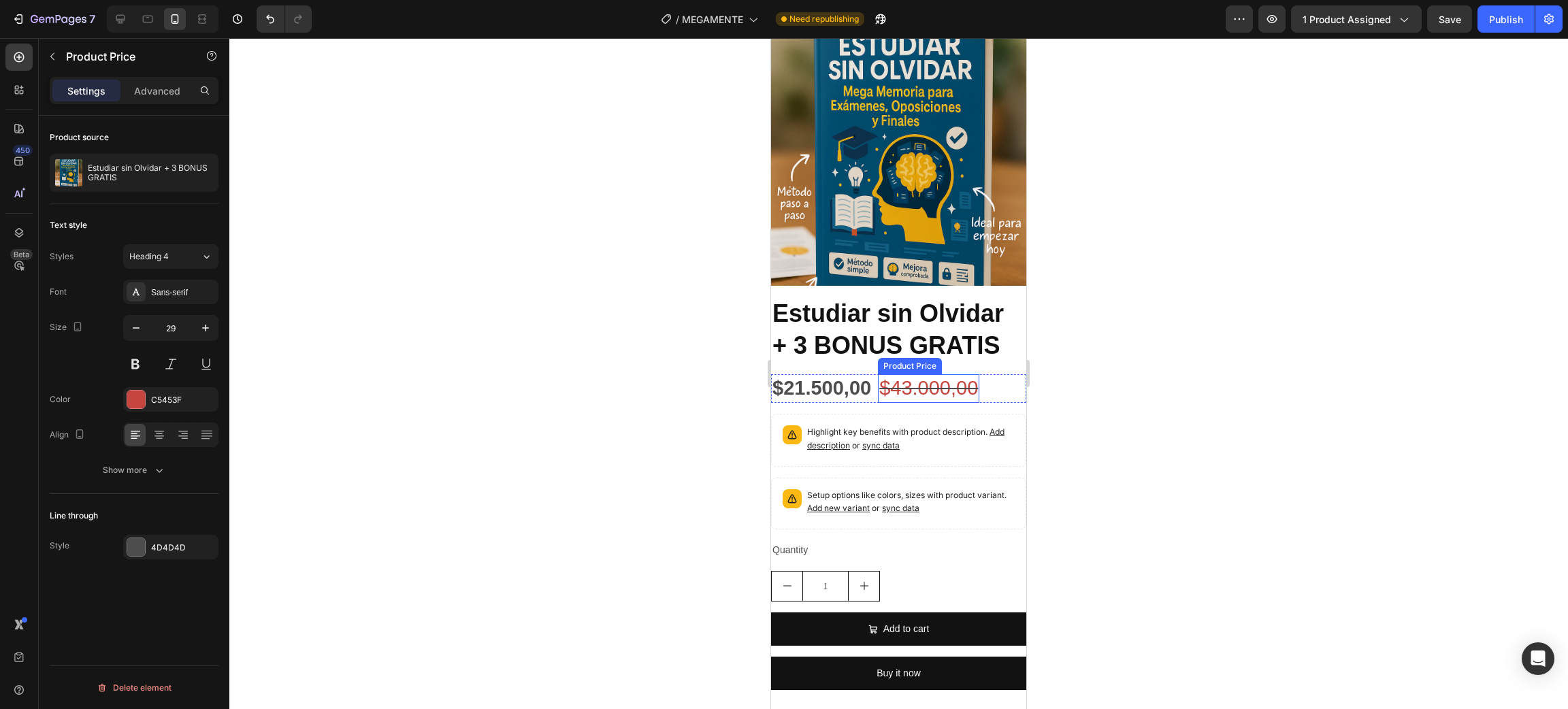
click at [901, 375] on div "$43.000,00" at bounding box center [928, 388] width 101 height 28
click at [139, 554] on div at bounding box center [136, 546] width 17 height 17
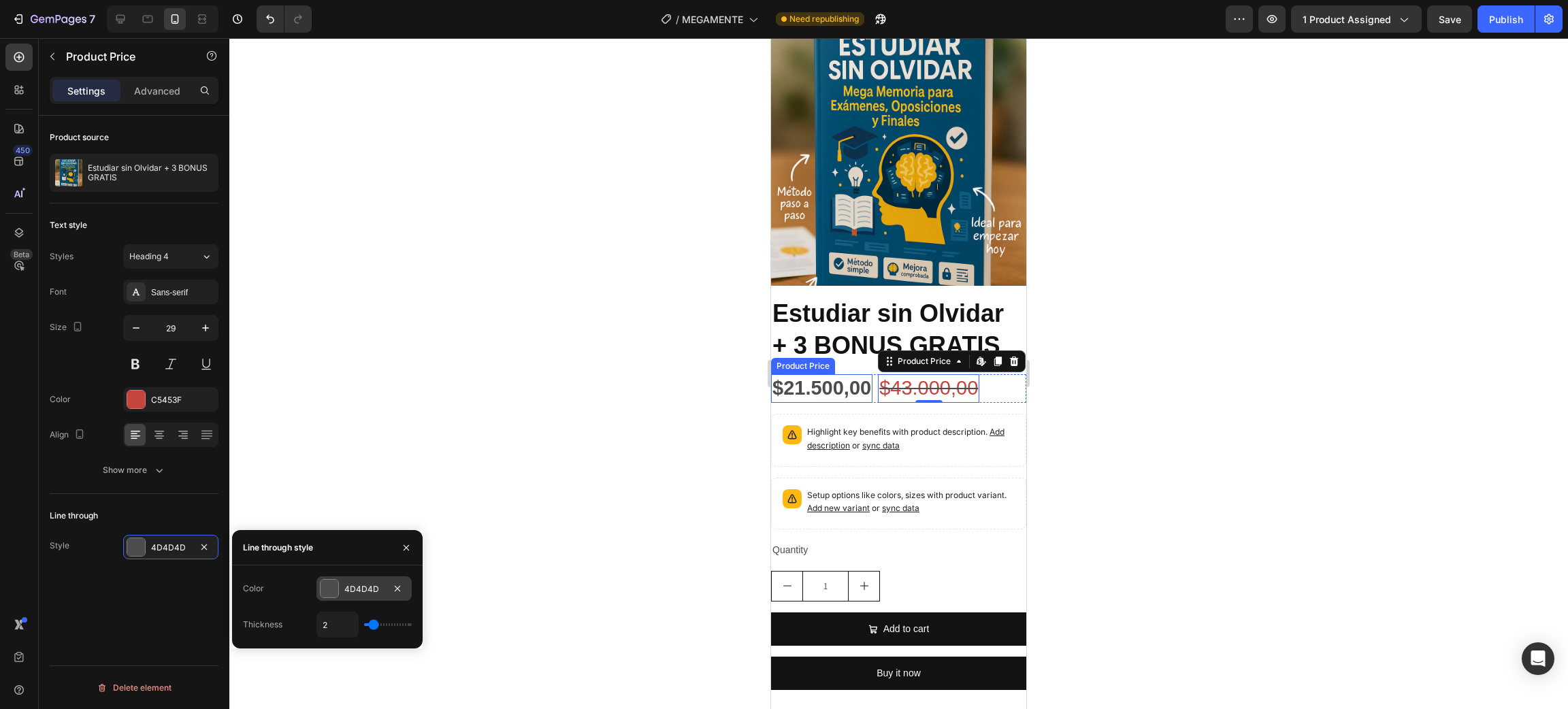
click at [335, 581] on div at bounding box center [329, 588] width 17 height 17
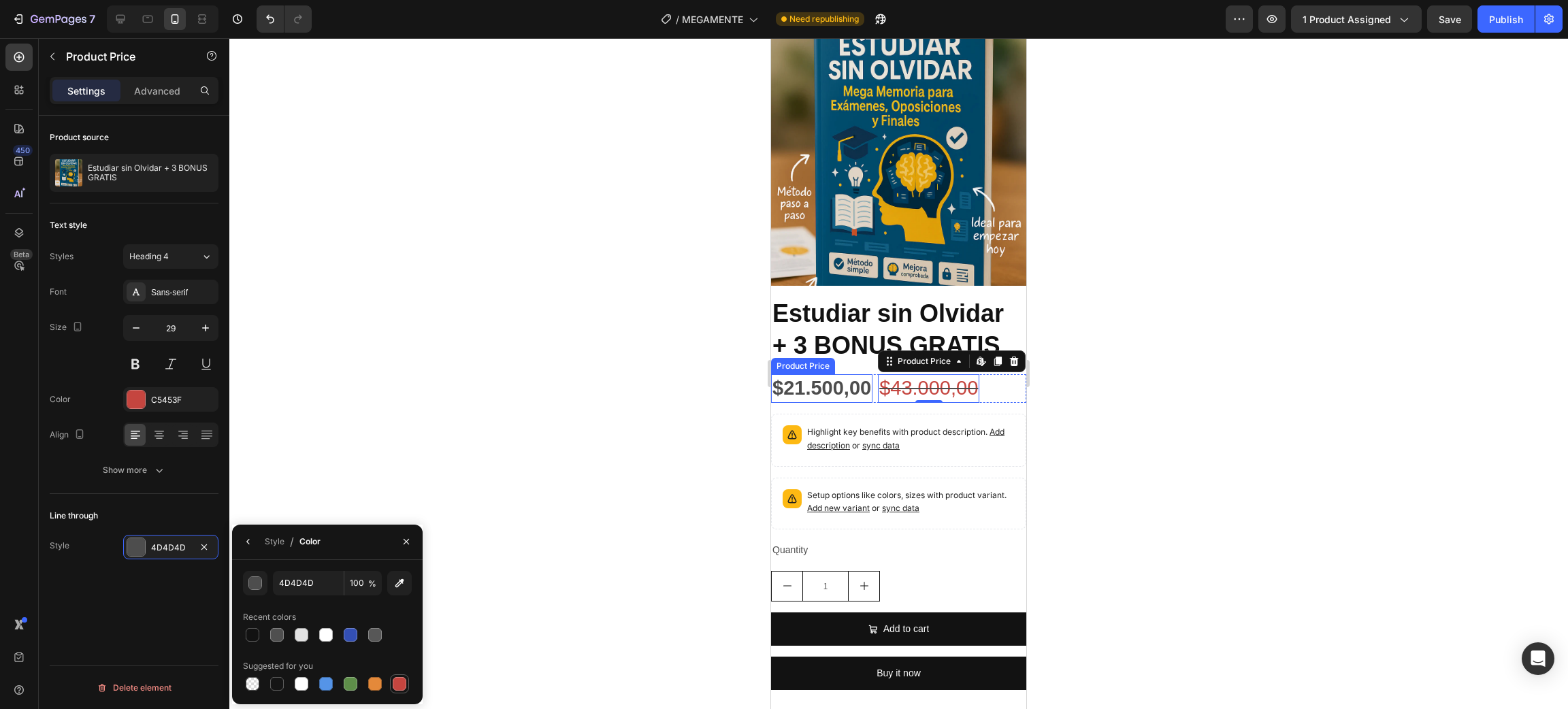
click at [399, 689] on div at bounding box center [399, 683] width 14 height 14
type input "C5453F"
click at [500, 385] on div at bounding box center [899, 374] width 1338 height 671
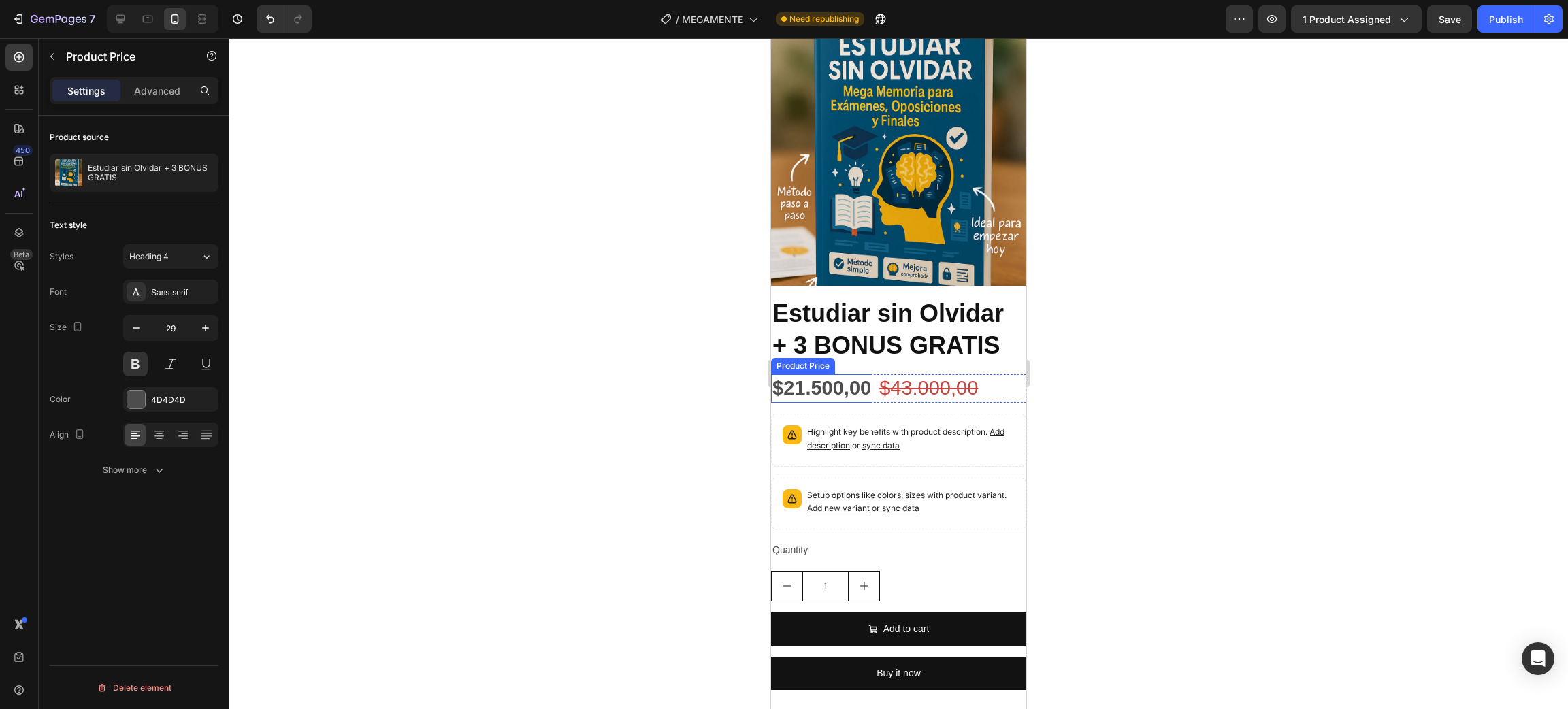
click at [810, 378] on div "$21.500,00" at bounding box center [821, 388] width 101 height 28
click at [133, 406] on div at bounding box center [136, 398] width 17 height 17
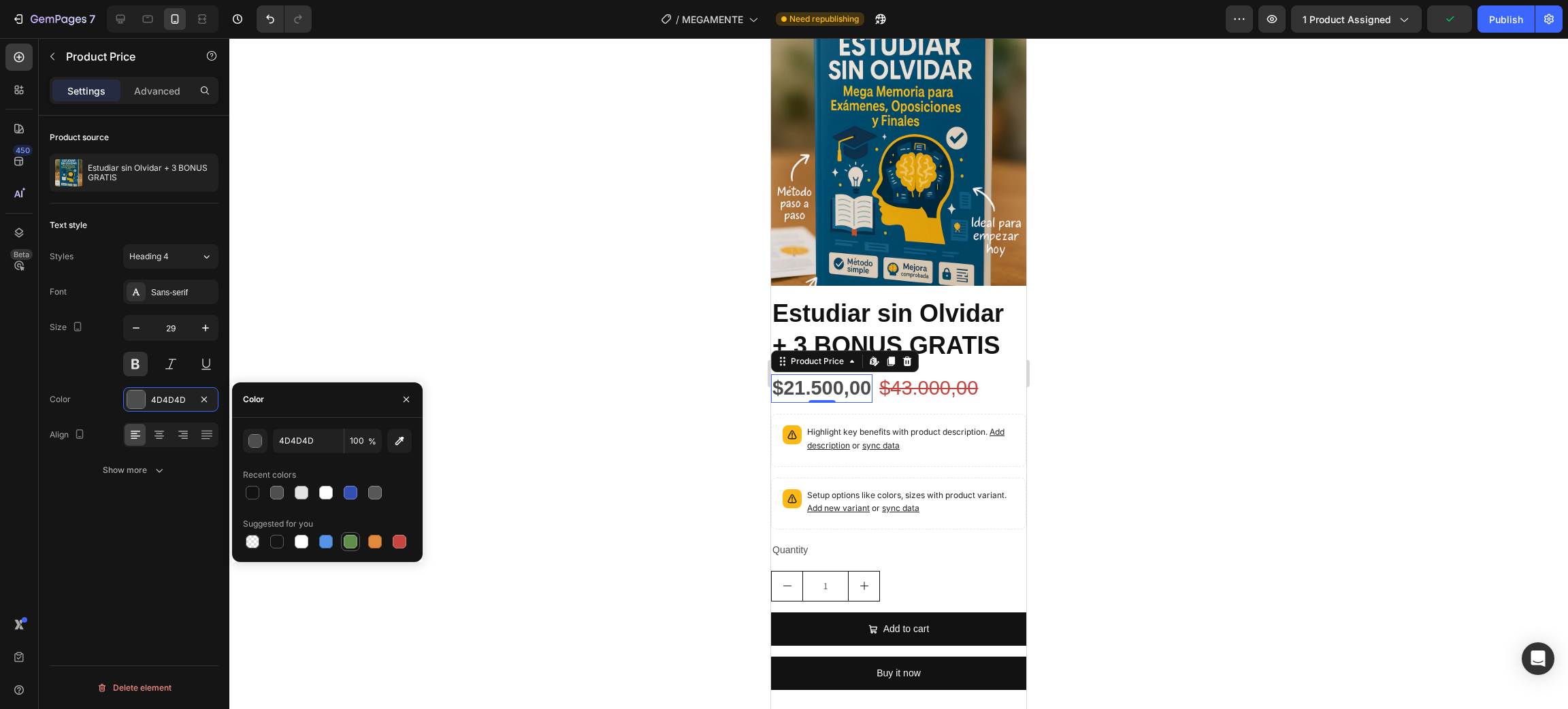
click at [350, 541] on div at bounding box center [350, 541] width 14 height 14
type input "5E8E49"
click at [463, 303] on div at bounding box center [899, 374] width 1338 height 671
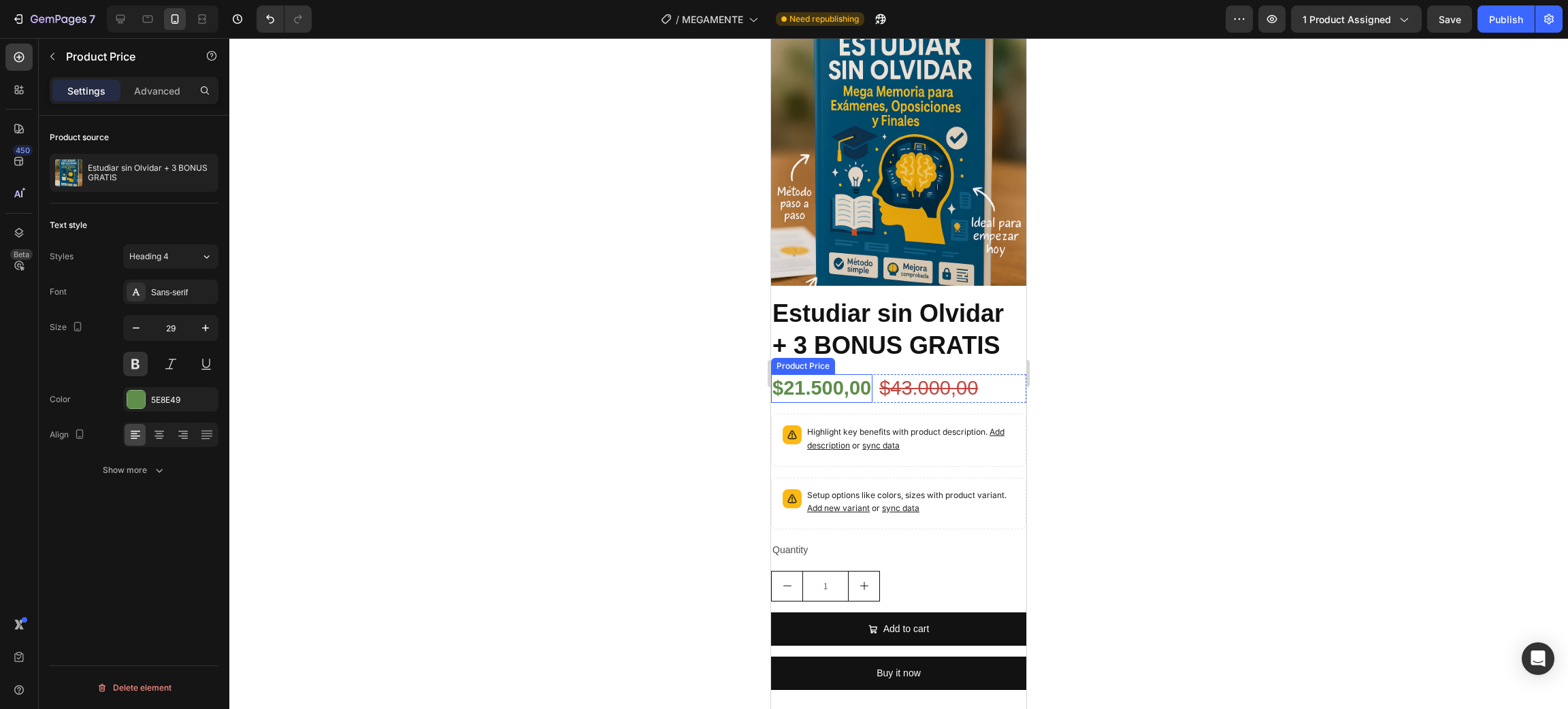
click at [851, 375] on div "$21.500,00" at bounding box center [821, 388] width 101 height 28
click at [132, 400] on div at bounding box center [136, 398] width 17 height 17
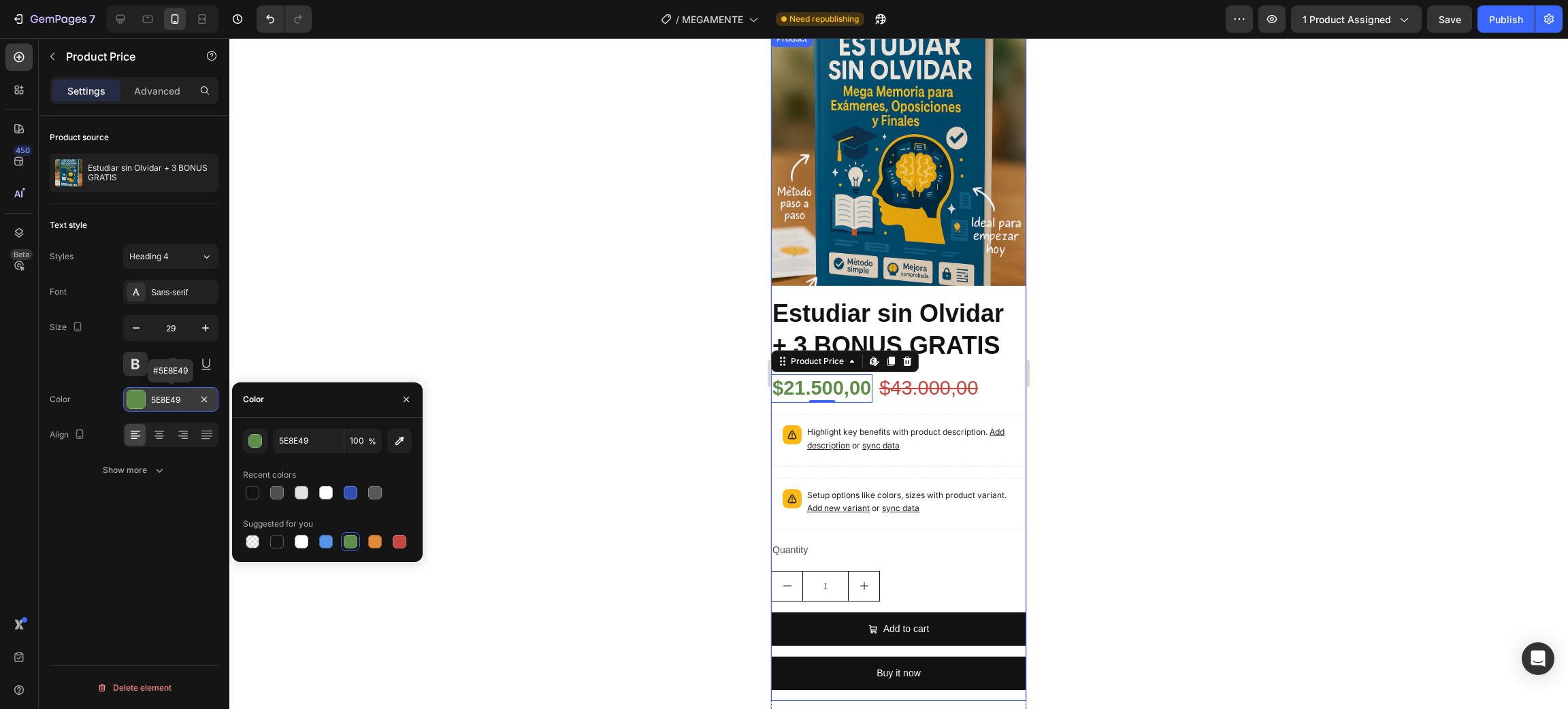
click at [179, 398] on div "5E8E49" at bounding box center [170, 399] width 39 height 12
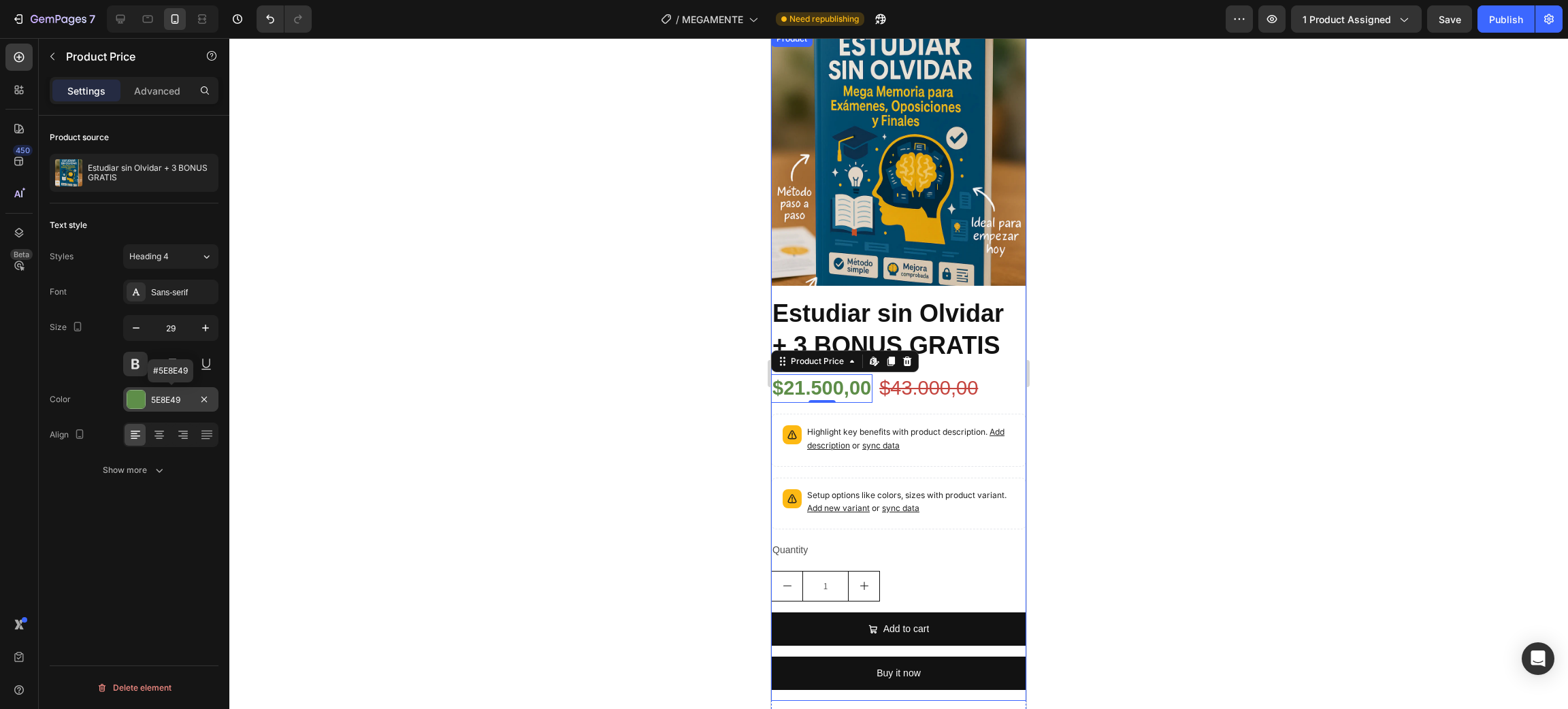
click at [179, 398] on div "5E8E49" at bounding box center [170, 399] width 39 height 12
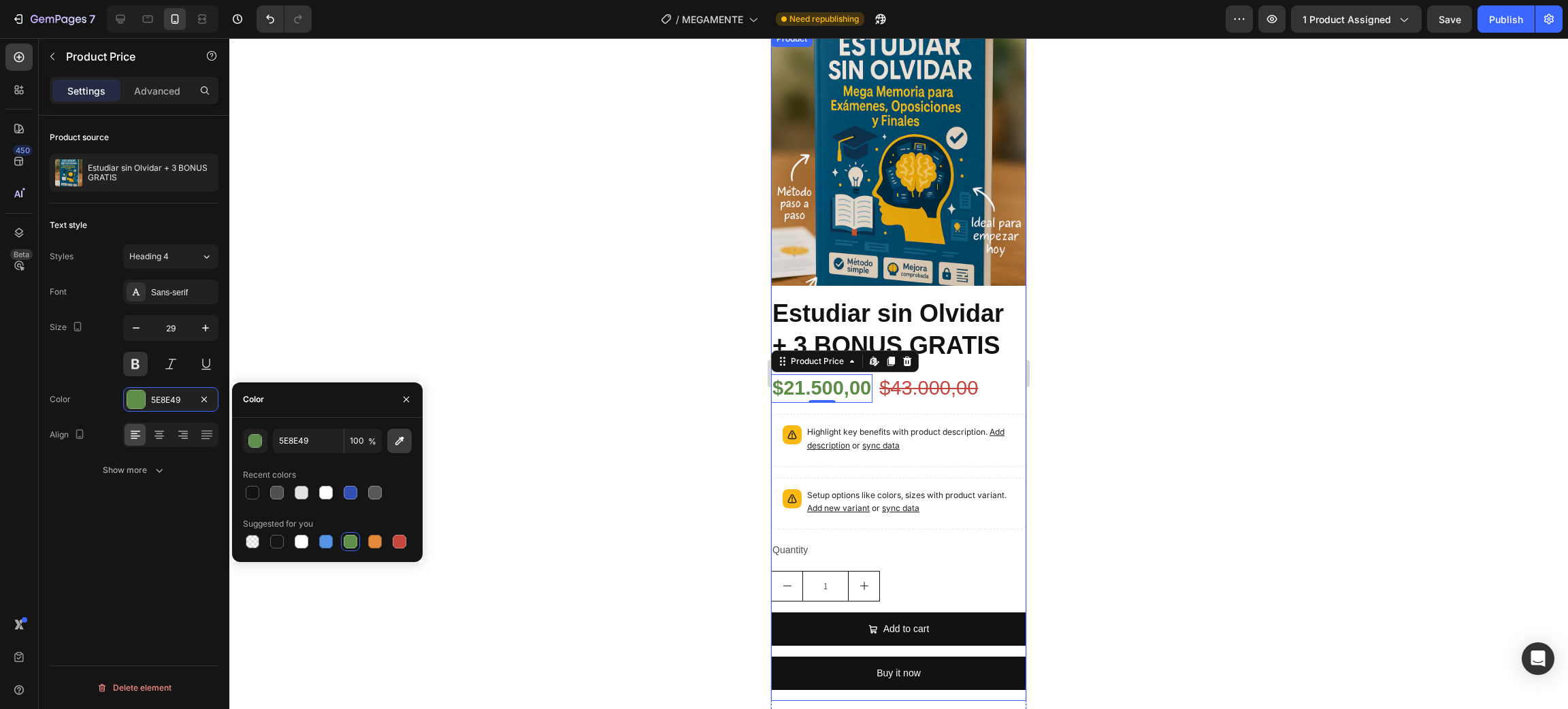
click at [397, 447] on icon "button" at bounding box center [399, 440] width 14 height 14
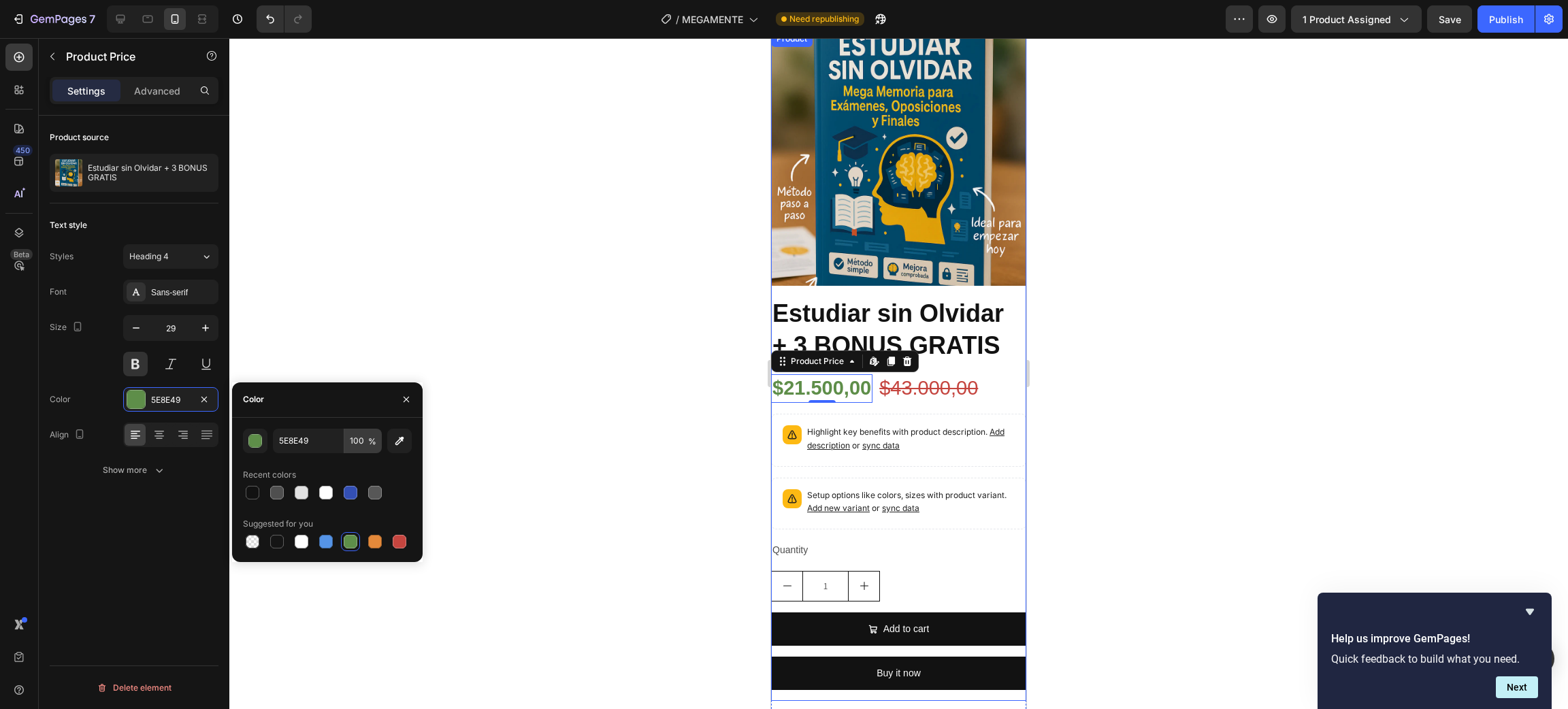
type input "212121"
click at [261, 443] on div "button" at bounding box center [255, 441] width 14 height 14
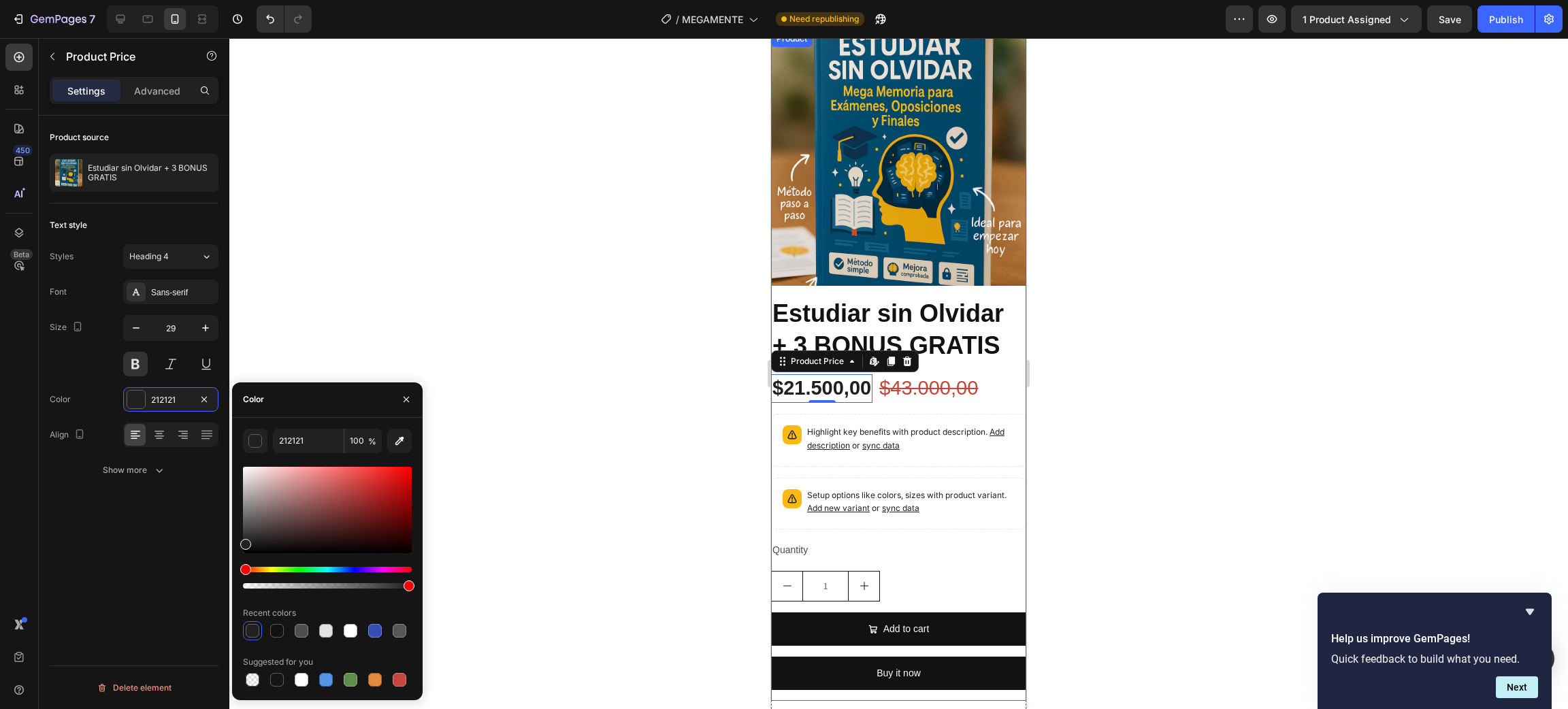
click at [295, 569] on div "Hue" at bounding box center [327, 570] width 169 height 5
click at [299, 569] on div "Hue" at bounding box center [302, 570] width 11 height 11
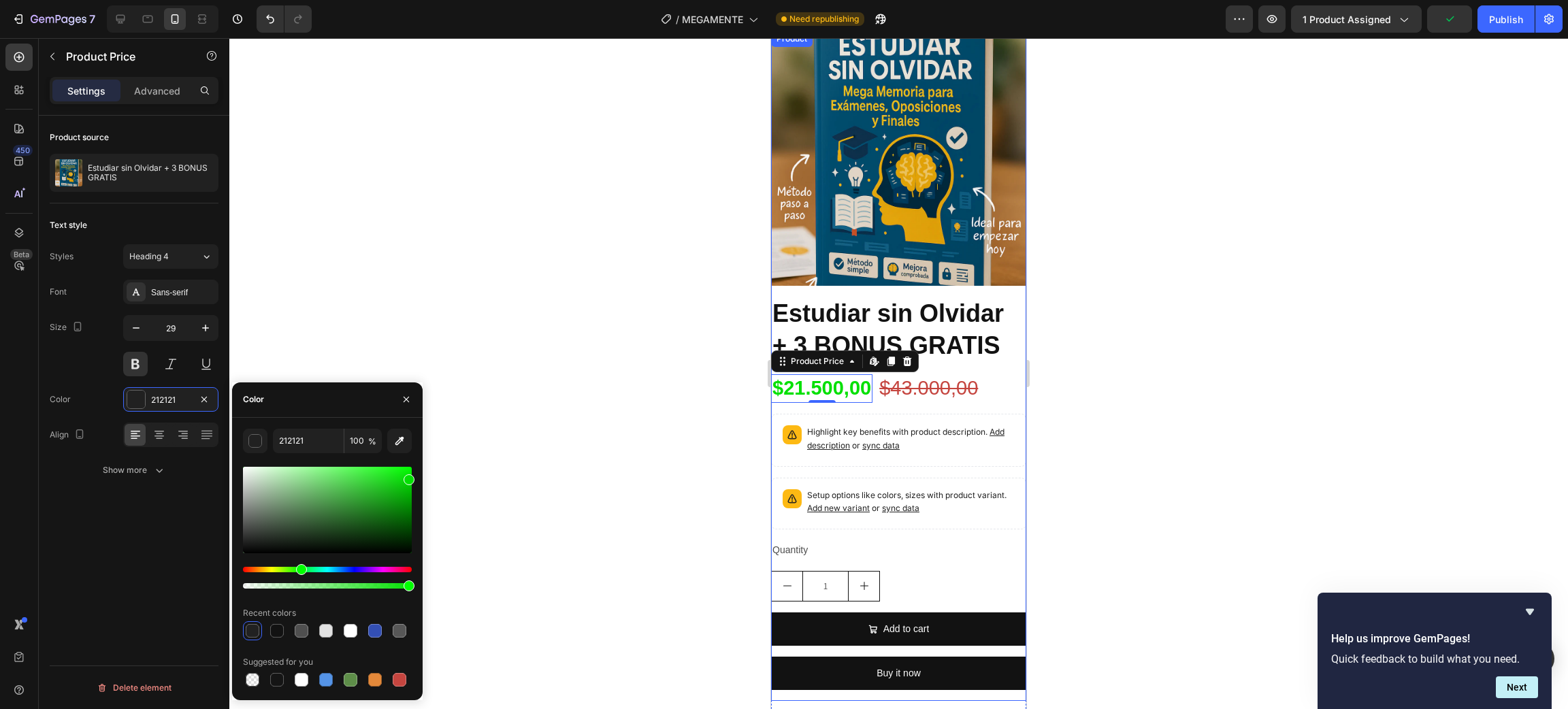
drag, startPoint x: 373, startPoint y: 485, endPoint x: 410, endPoint y: 477, distance: 37.9
click at [410, 477] on div at bounding box center [327, 509] width 169 height 87
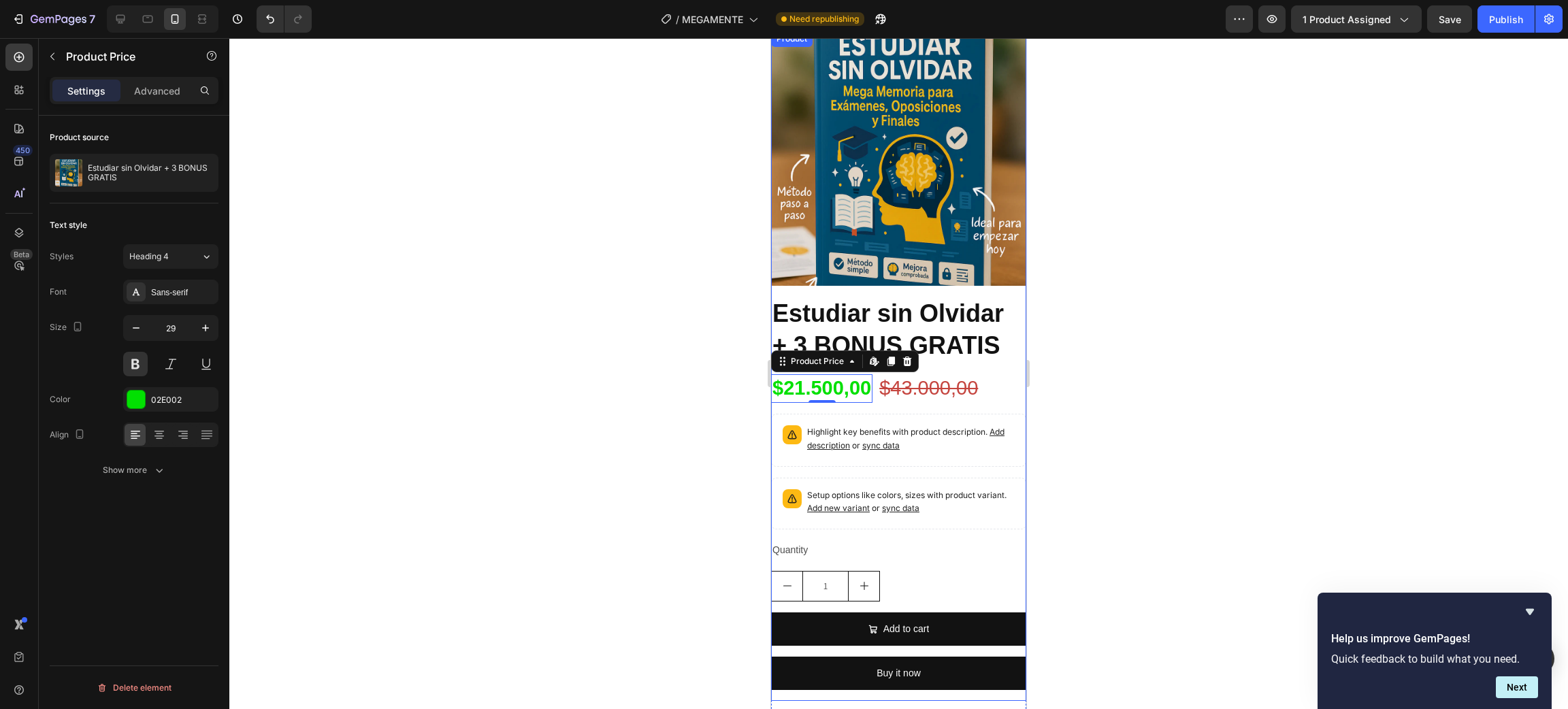
click at [697, 372] on div at bounding box center [899, 374] width 1338 height 671
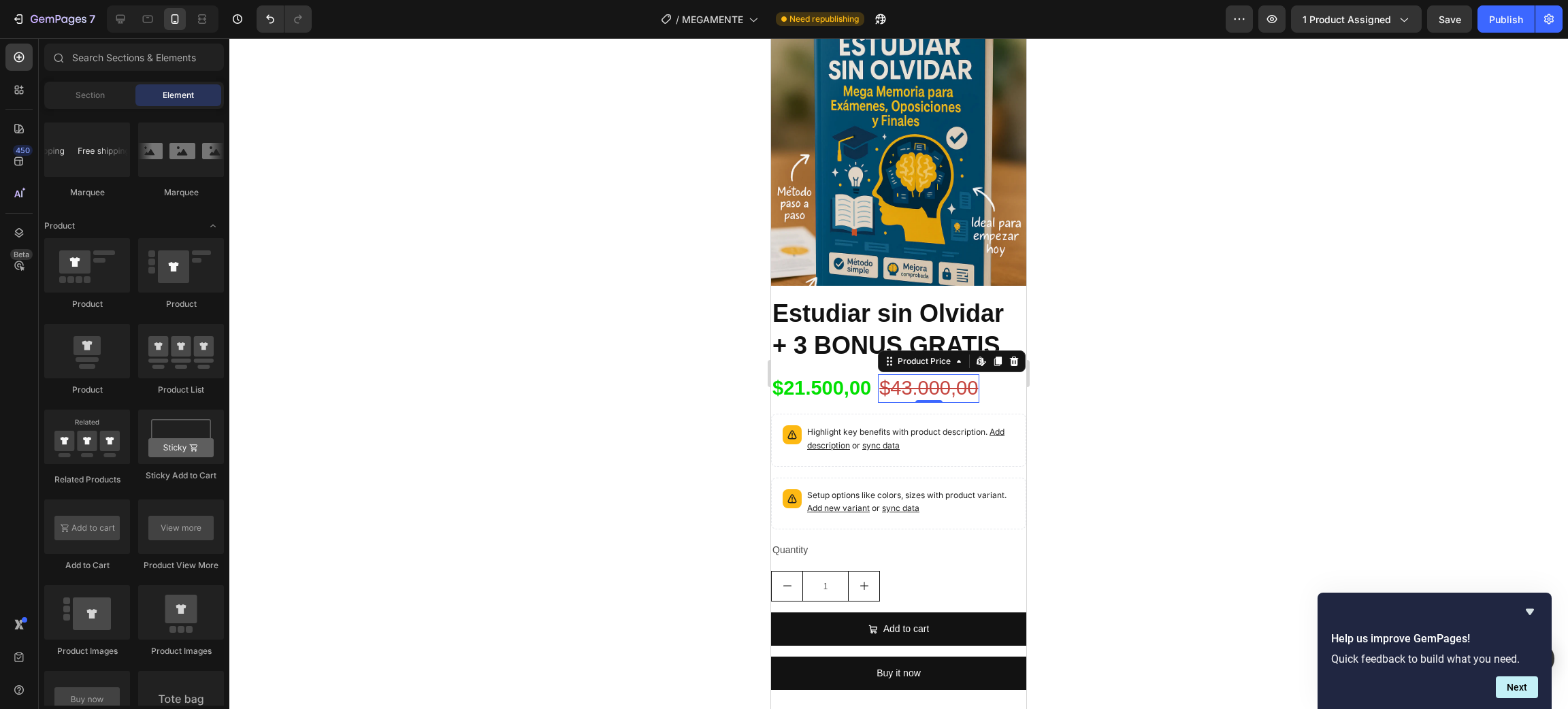
click at [968, 379] on div "$43.000,00" at bounding box center [928, 388] width 101 height 28
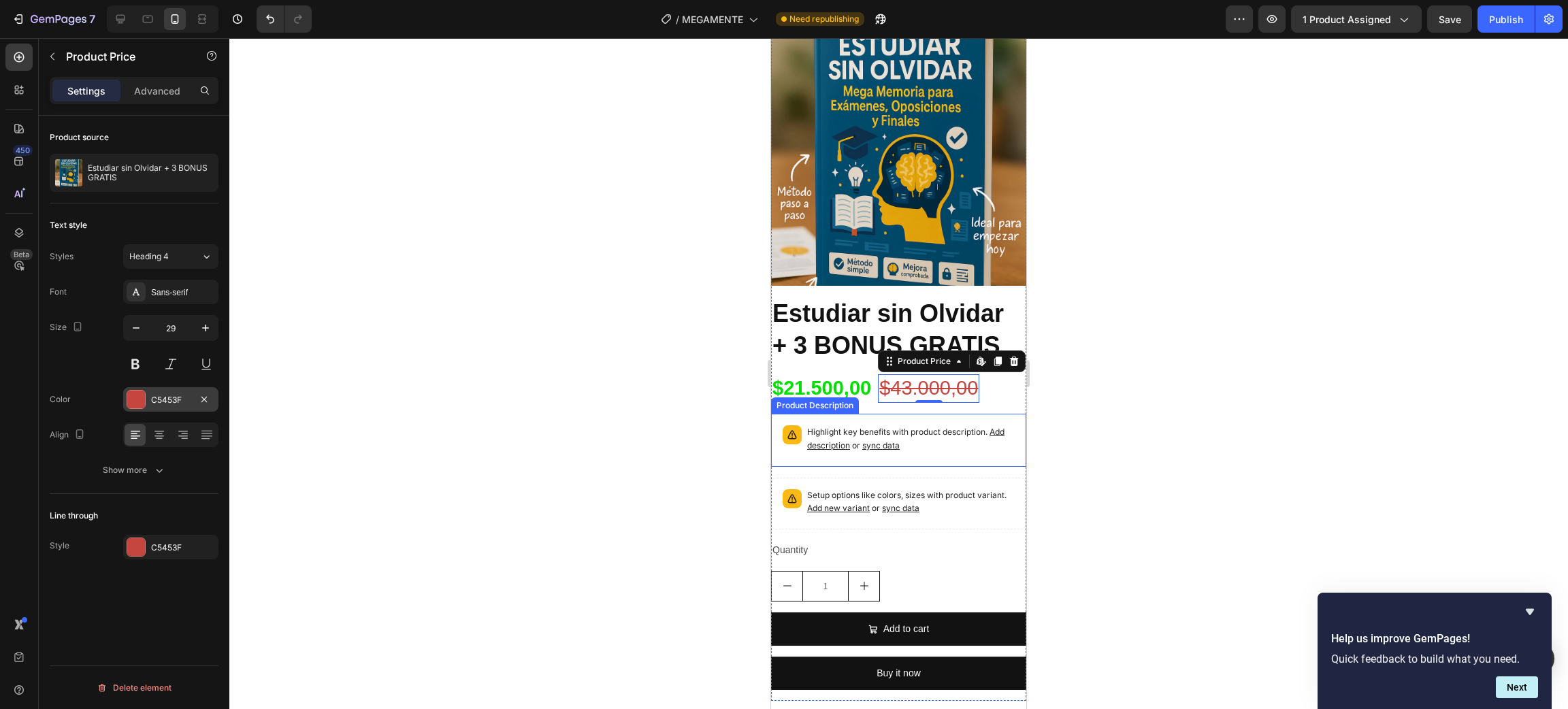
click at [142, 392] on div at bounding box center [136, 398] width 17 height 17
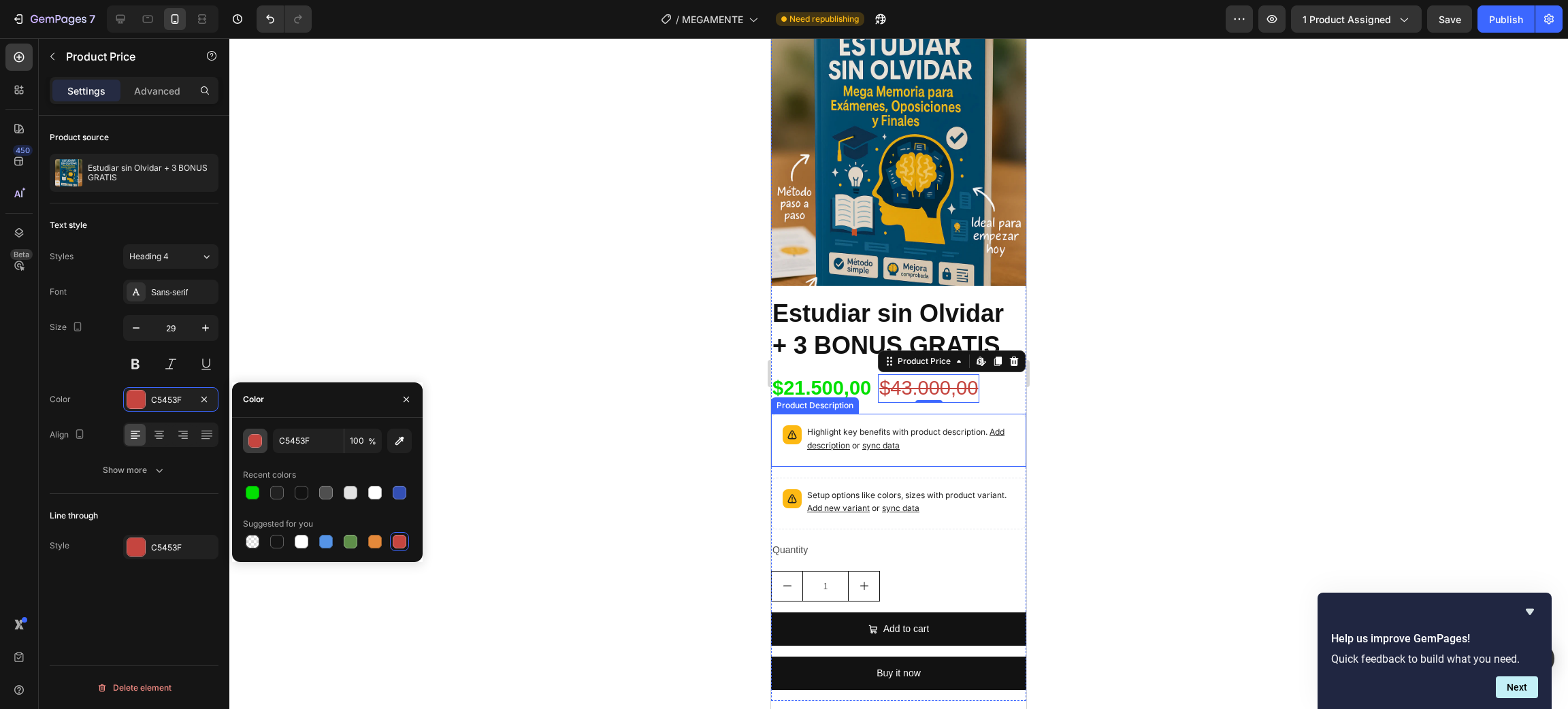
click at [255, 443] on div "button" at bounding box center [255, 441] width 14 height 14
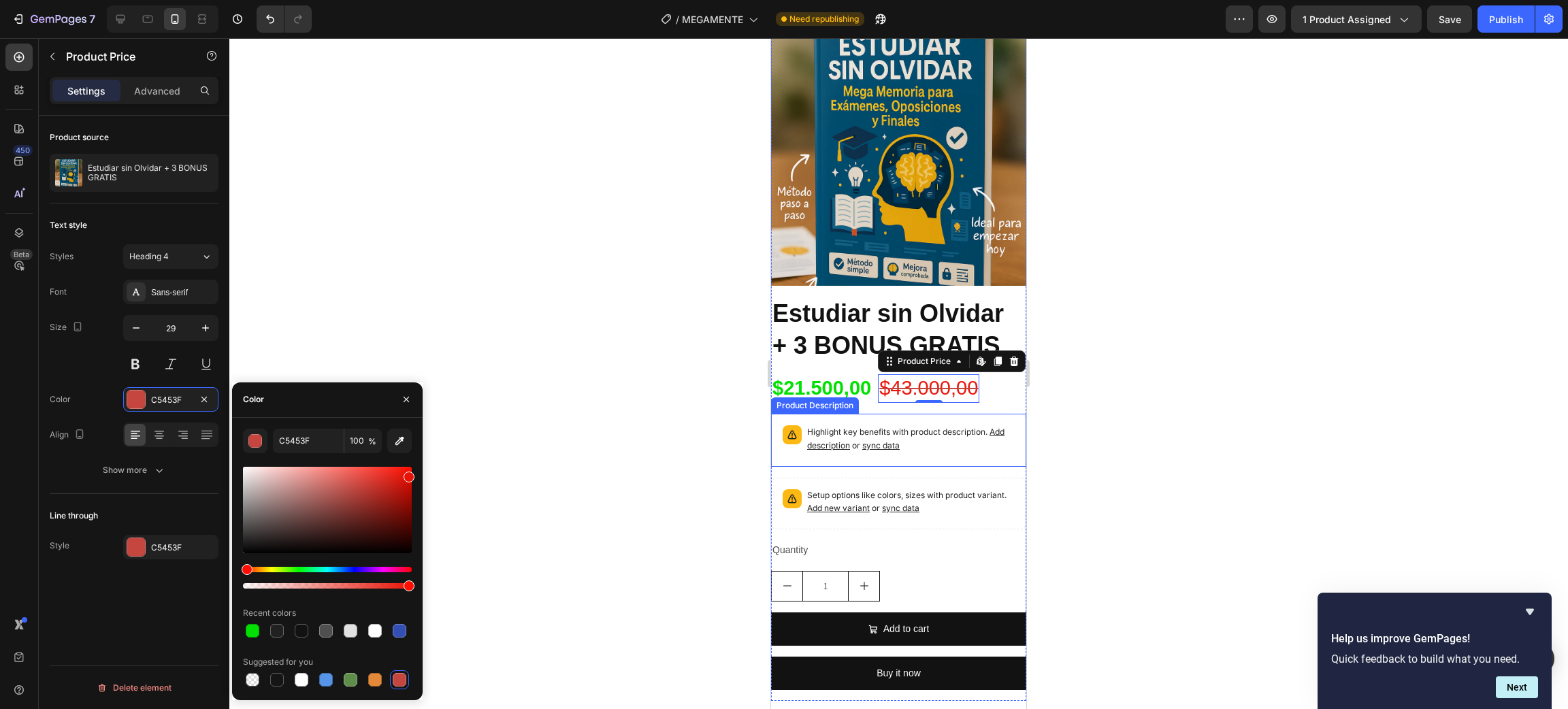
drag, startPoint x: 361, startPoint y: 486, endPoint x: 407, endPoint y: 474, distance: 47.5
click at [407, 474] on div at bounding box center [409, 477] width 11 height 11
click at [517, 390] on div at bounding box center [899, 374] width 1338 height 671
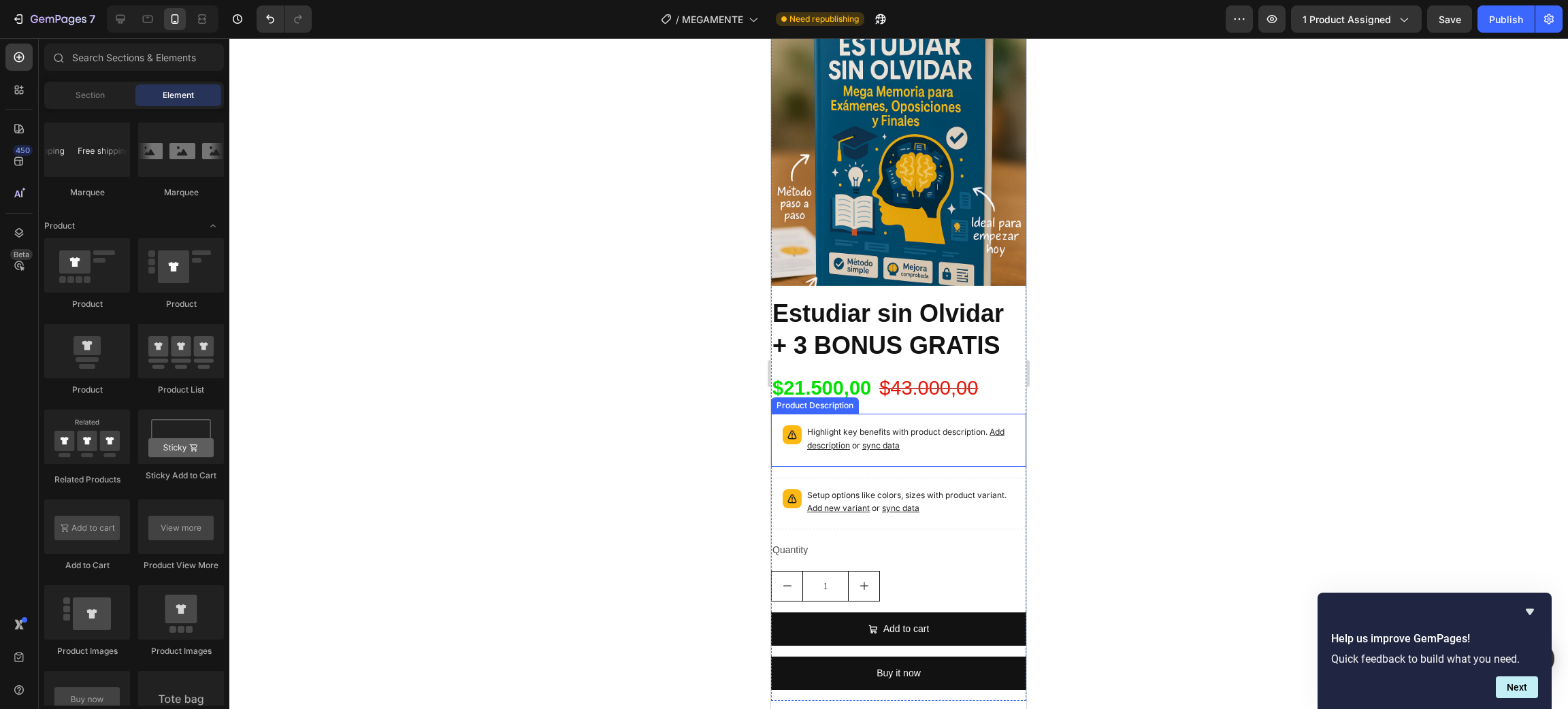
click at [558, 384] on div at bounding box center [899, 374] width 1338 height 671
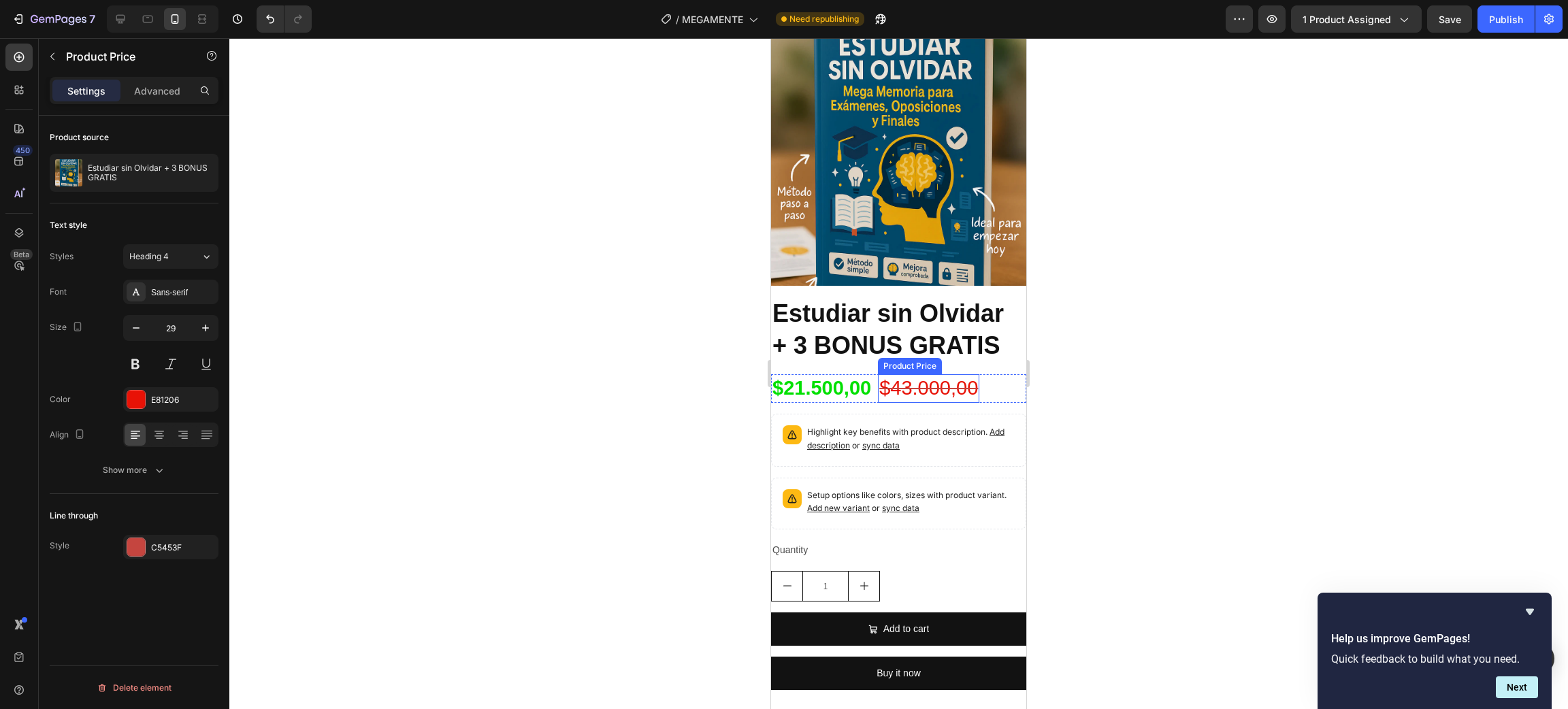
click at [935, 375] on div "$43.000,00" at bounding box center [928, 388] width 101 height 28
click at [1164, 365] on div at bounding box center [899, 374] width 1338 height 671
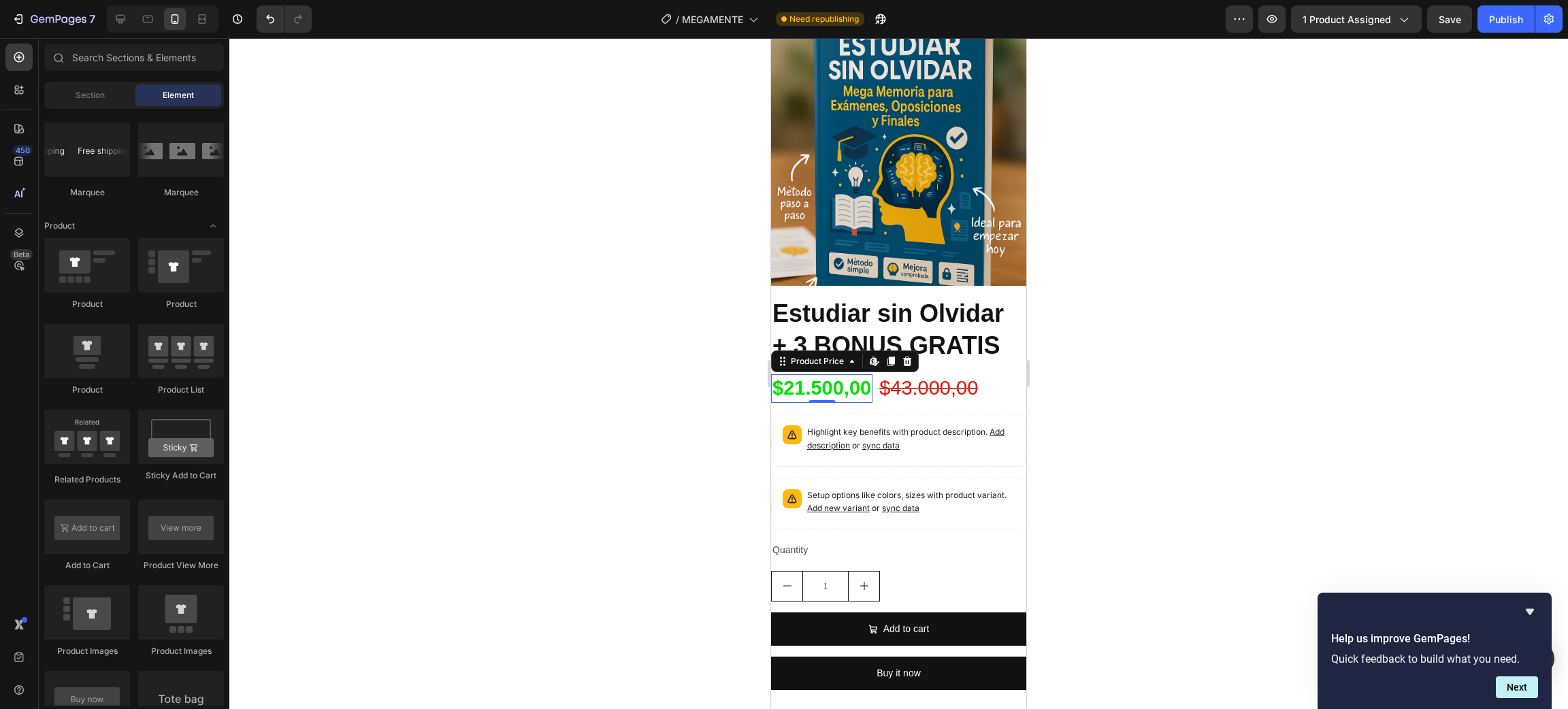
click at [830, 375] on div "$21.500,00" at bounding box center [821, 388] width 101 height 28
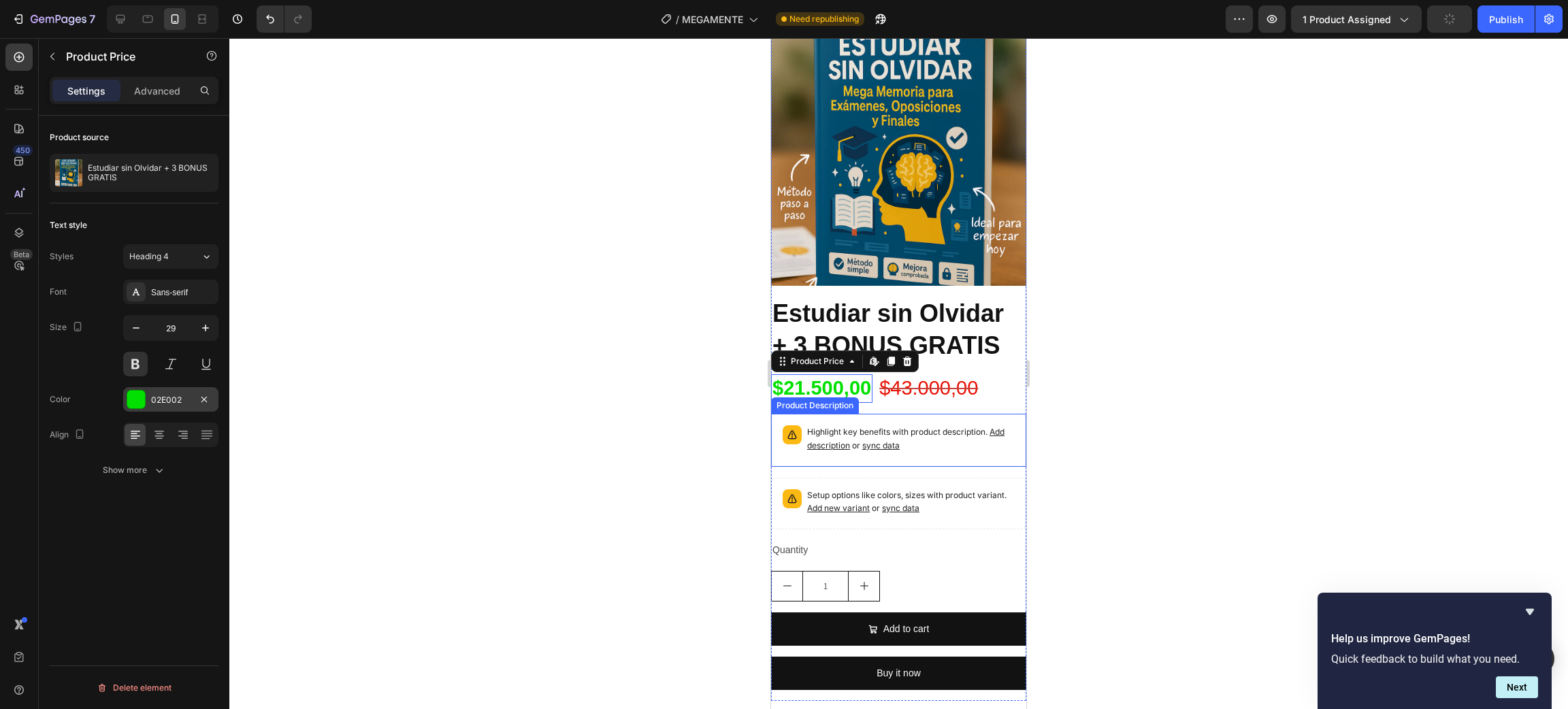
click at [134, 398] on div at bounding box center [136, 398] width 17 height 17
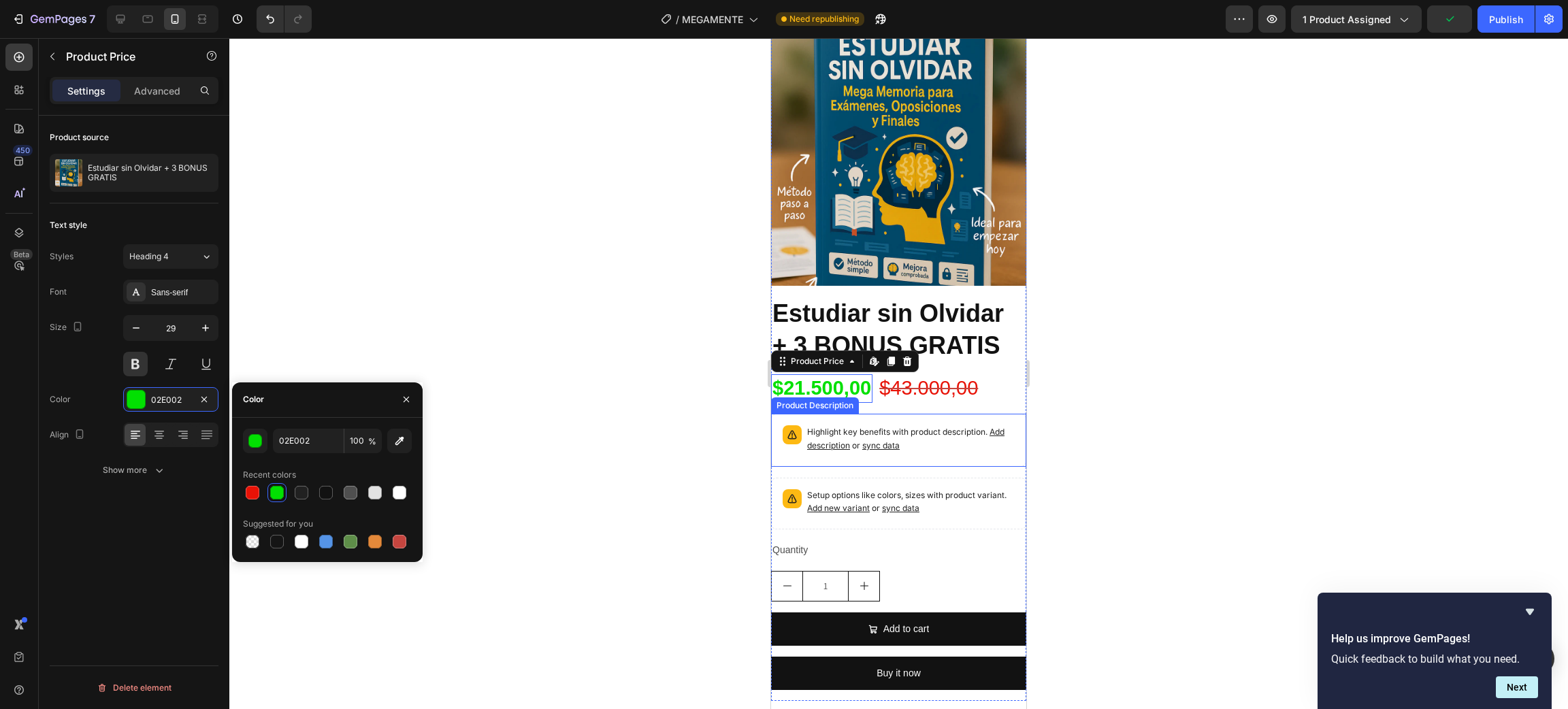
click at [639, 402] on div at bounding box center [899, 374] width 1338 height 671
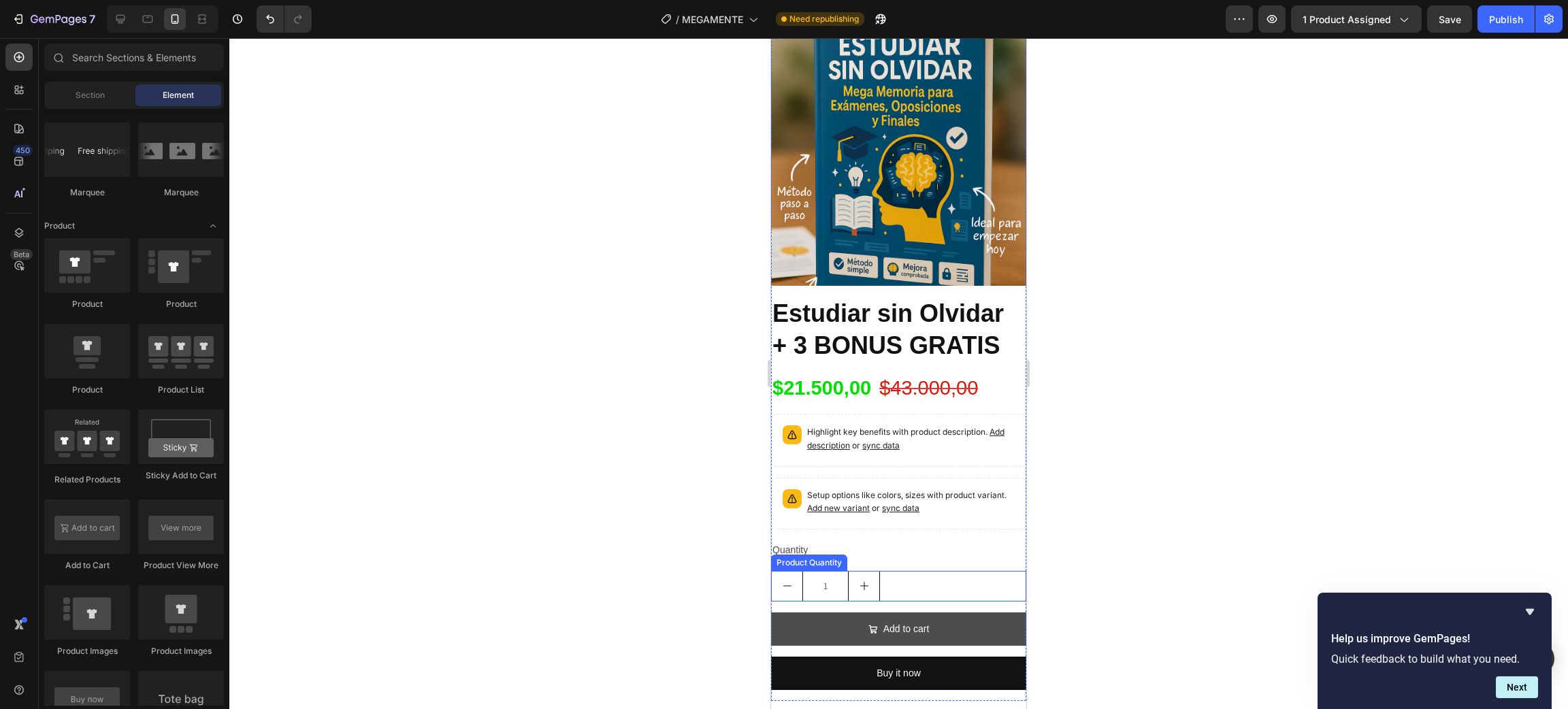
click at [960, 612] on button "Add to cart" at bounding box center [899, 629] width 255 height 34
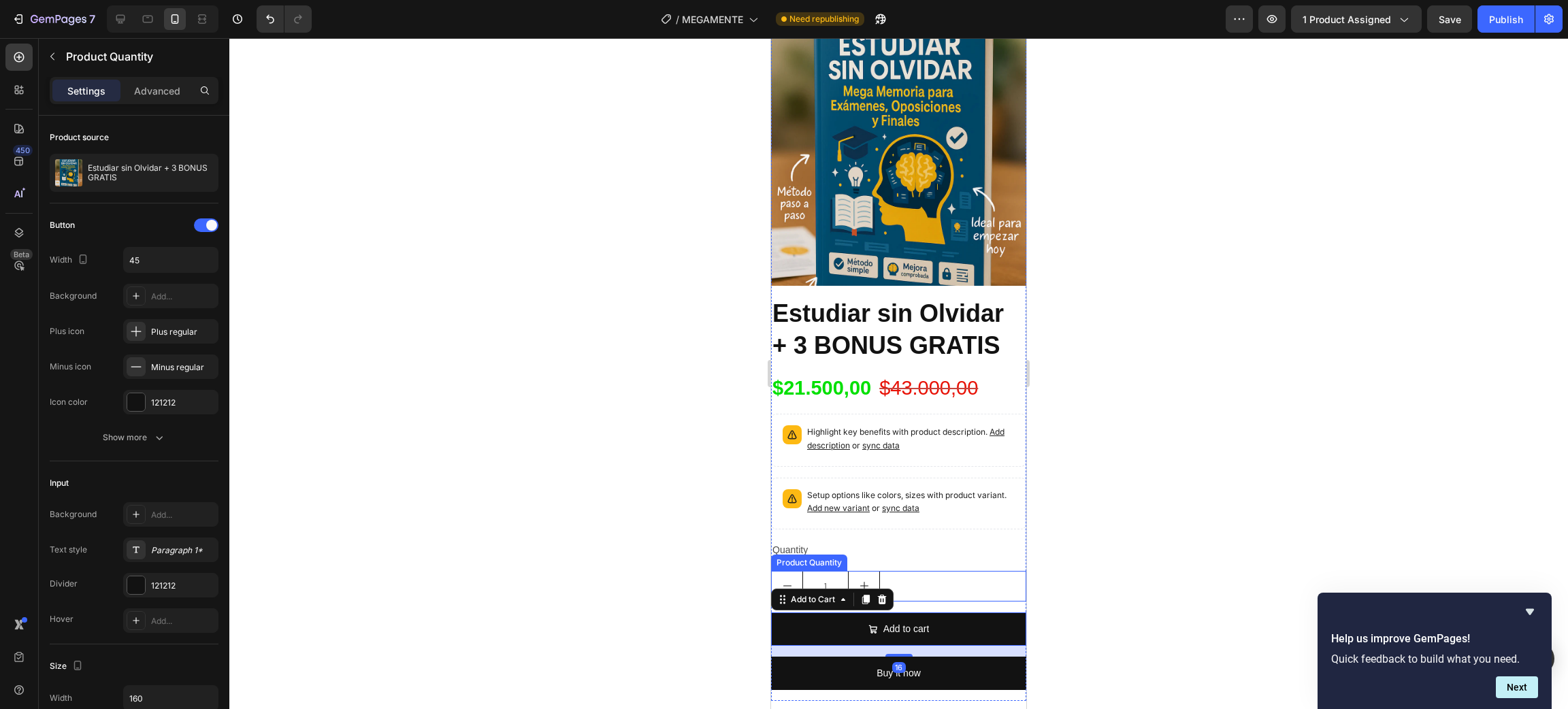
click at [955, 570] on div "1" at bounding box center [899, 586] width 255 height 31
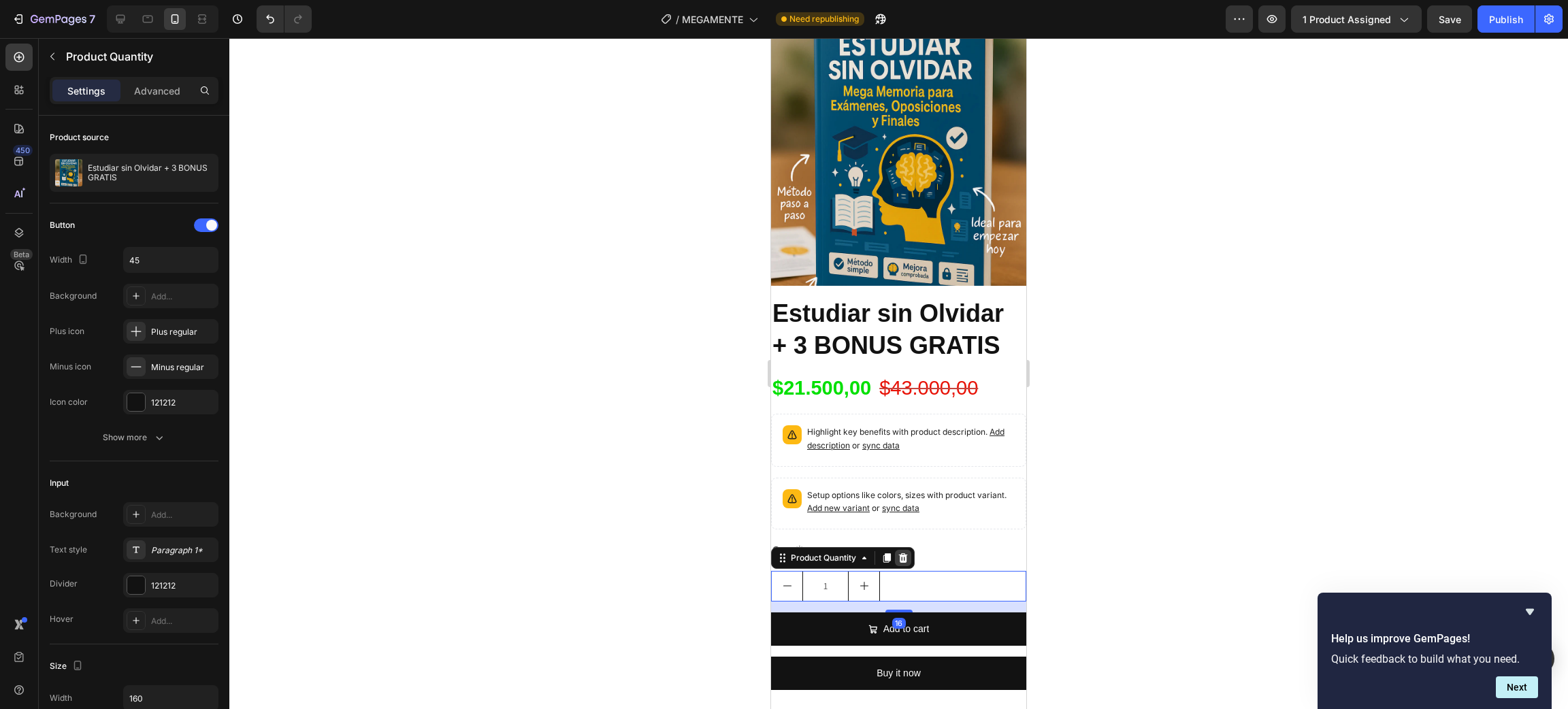
click at [903, 550] on div at bounding box center [903, 558] width 16 height 16
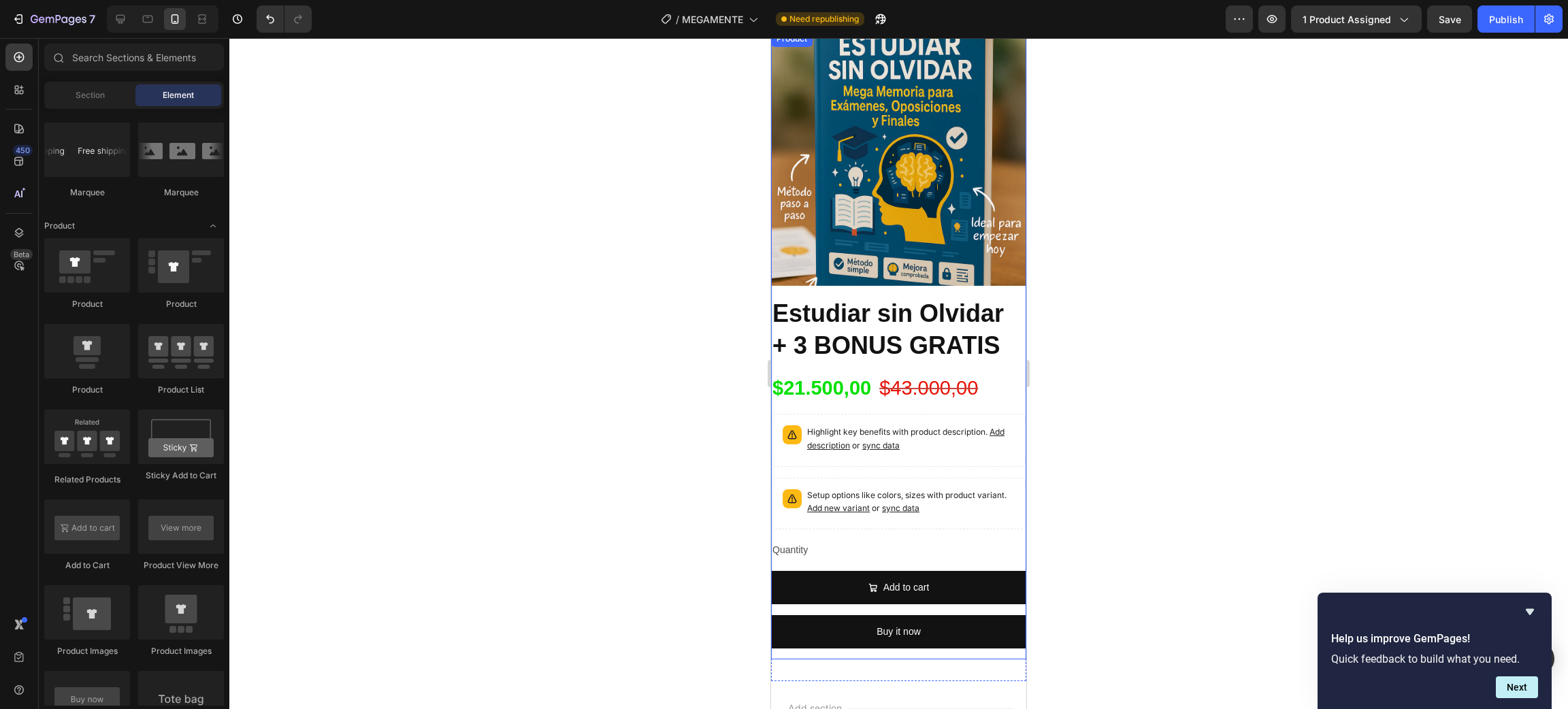
click at [935, 596] on div "Add to cart Add to Cart" at bounding box center [899, 592] width 255 height 45
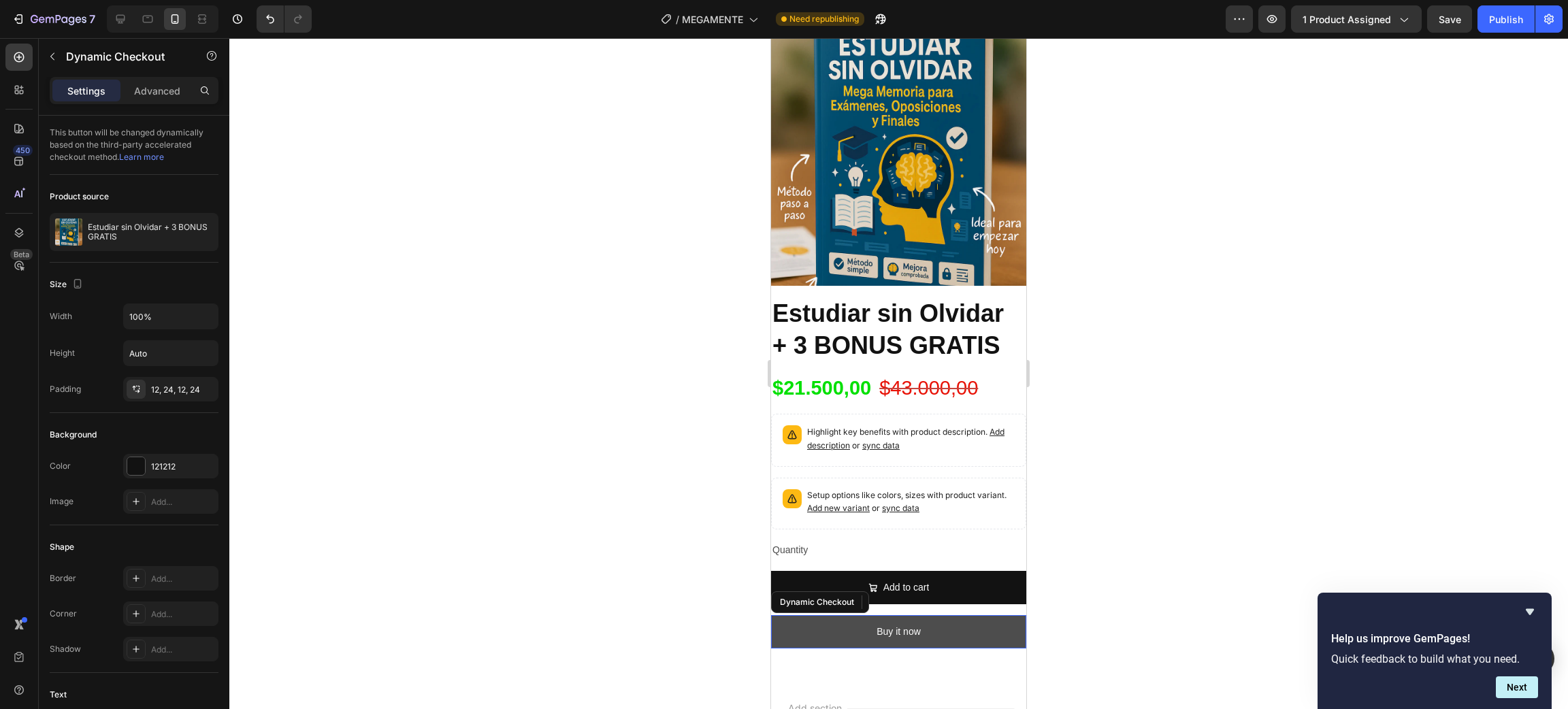
click at [933, 619] on button "Buy it now" at bounding box center [899, 632] width 255 height 34
click at [912, 597] on icon at bounding box center [913, 601] width 9 height 9
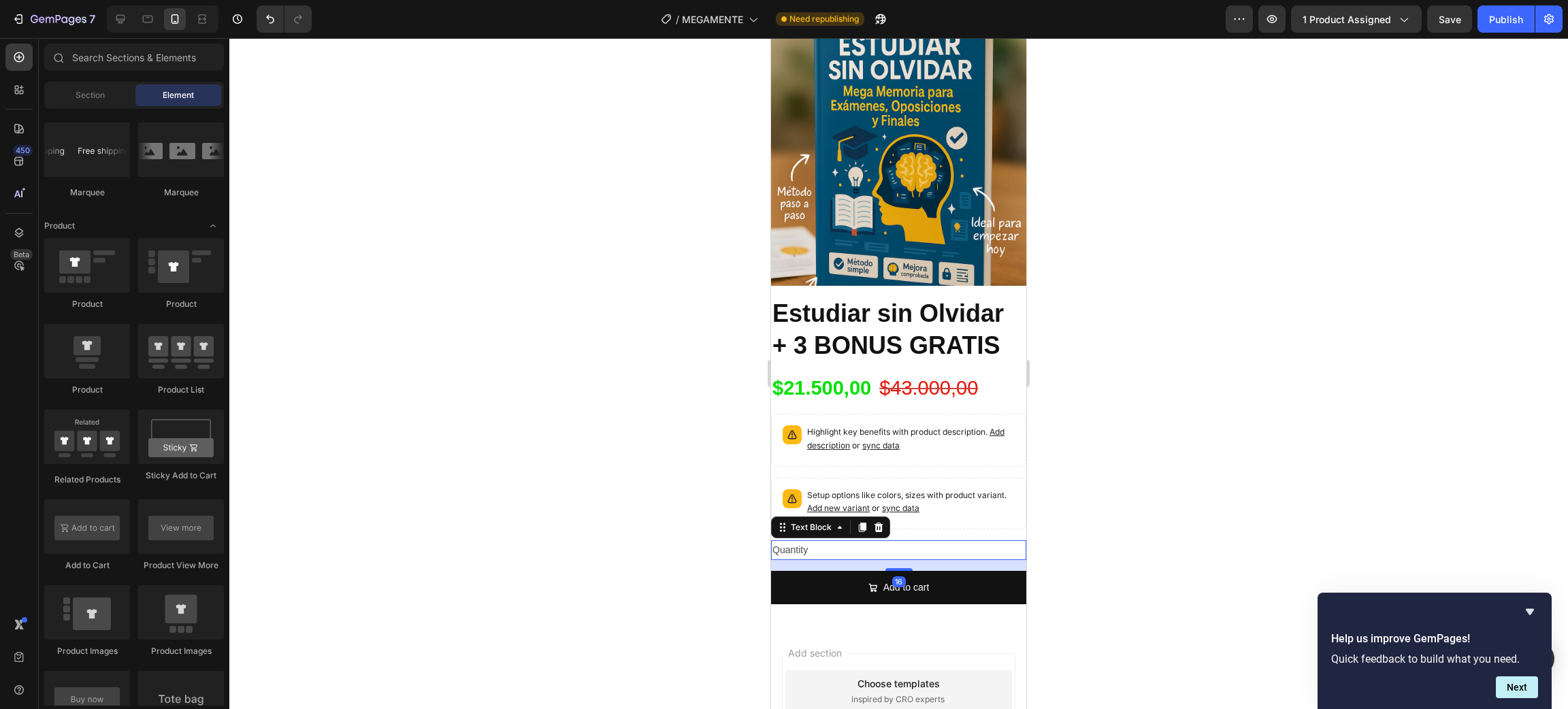
click at [851, 540] on div "Quantity" at bounding box center [899, 550] width 255 height 20
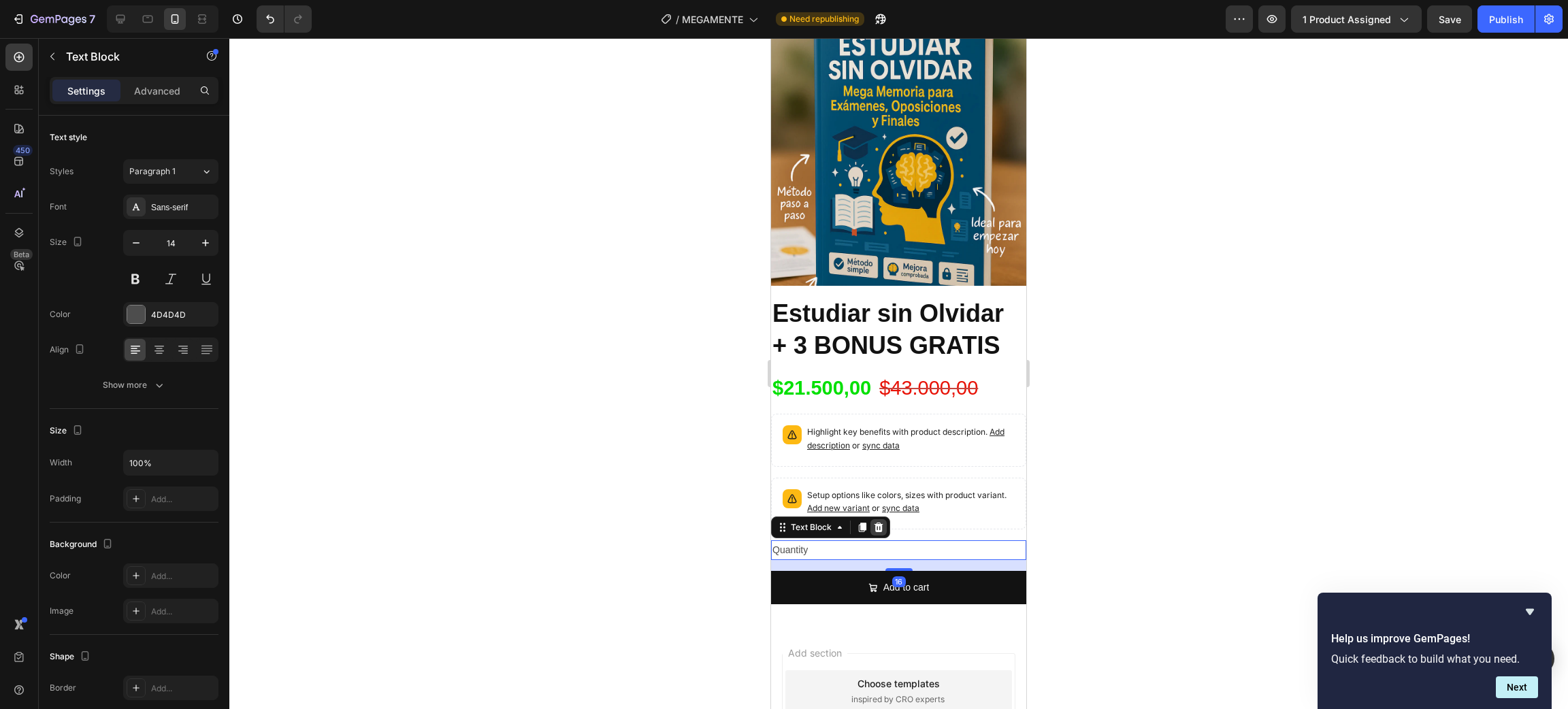
click at [878, 522] on icon at bounding box center [879, 527] width 9 height 9
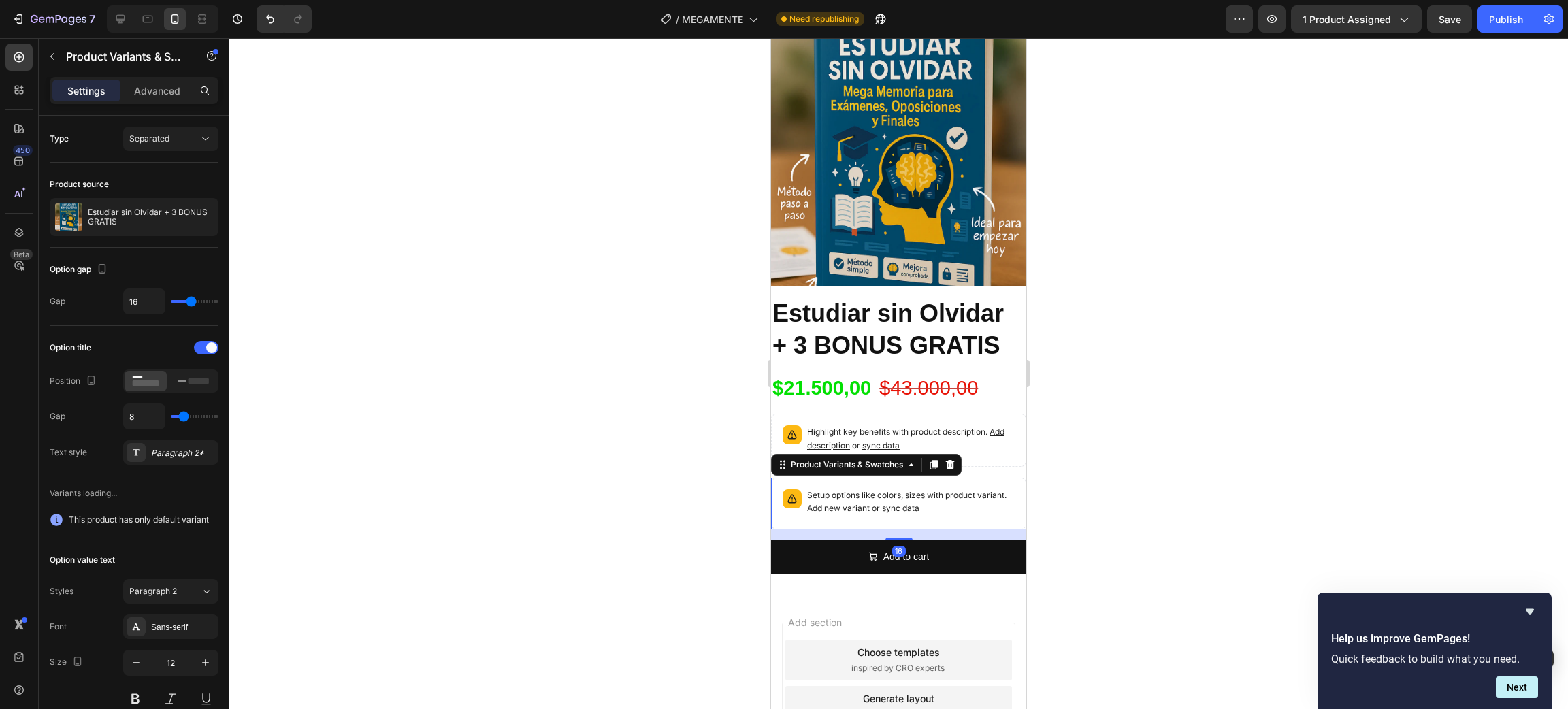
click at [965, 489] on p "Setup options like colors, sizes with product variant. Add new variant or sync …" at bounding box center [911, 502] width 208 height 26
click at [957, 457] on div at bounding box center [950, 465] width 16 height 16
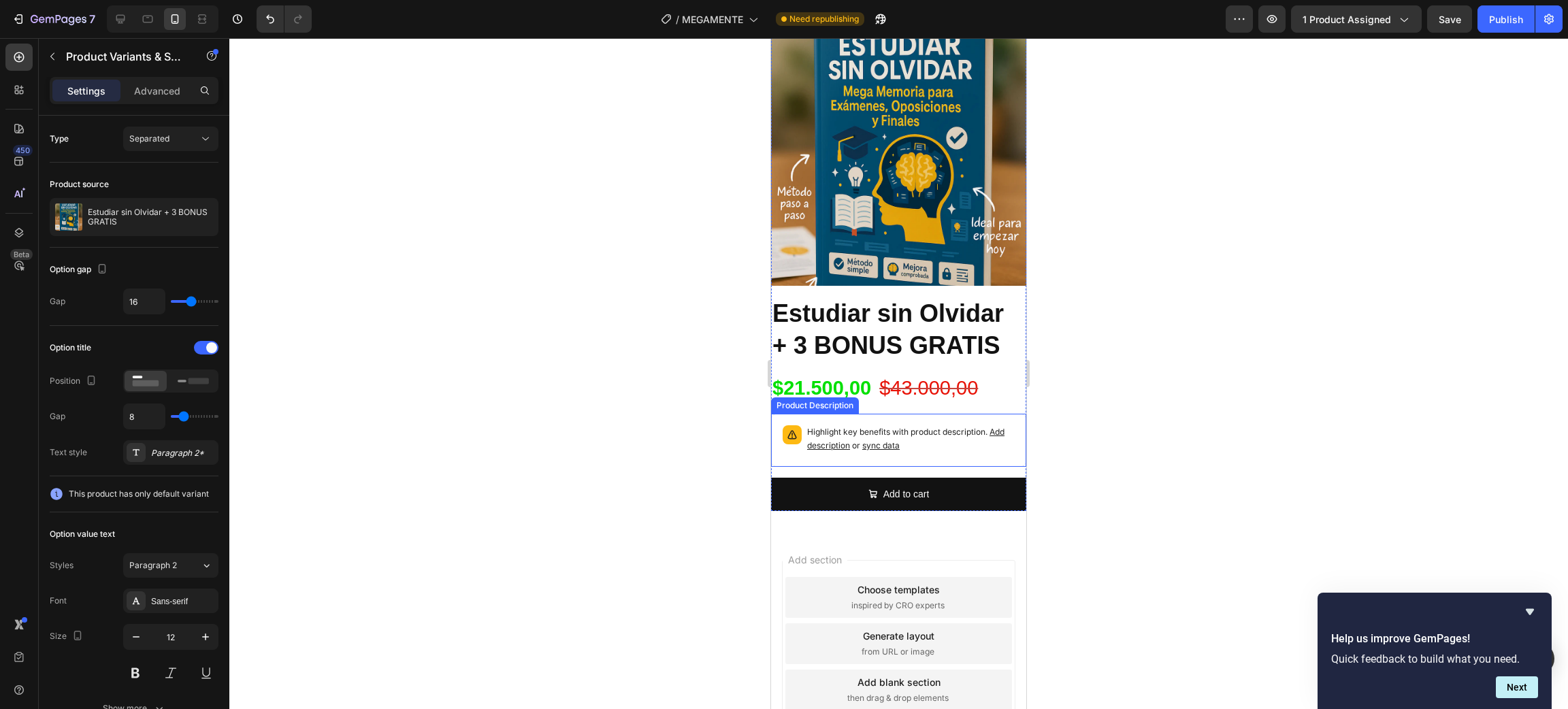
scroll to position [3247, 0]
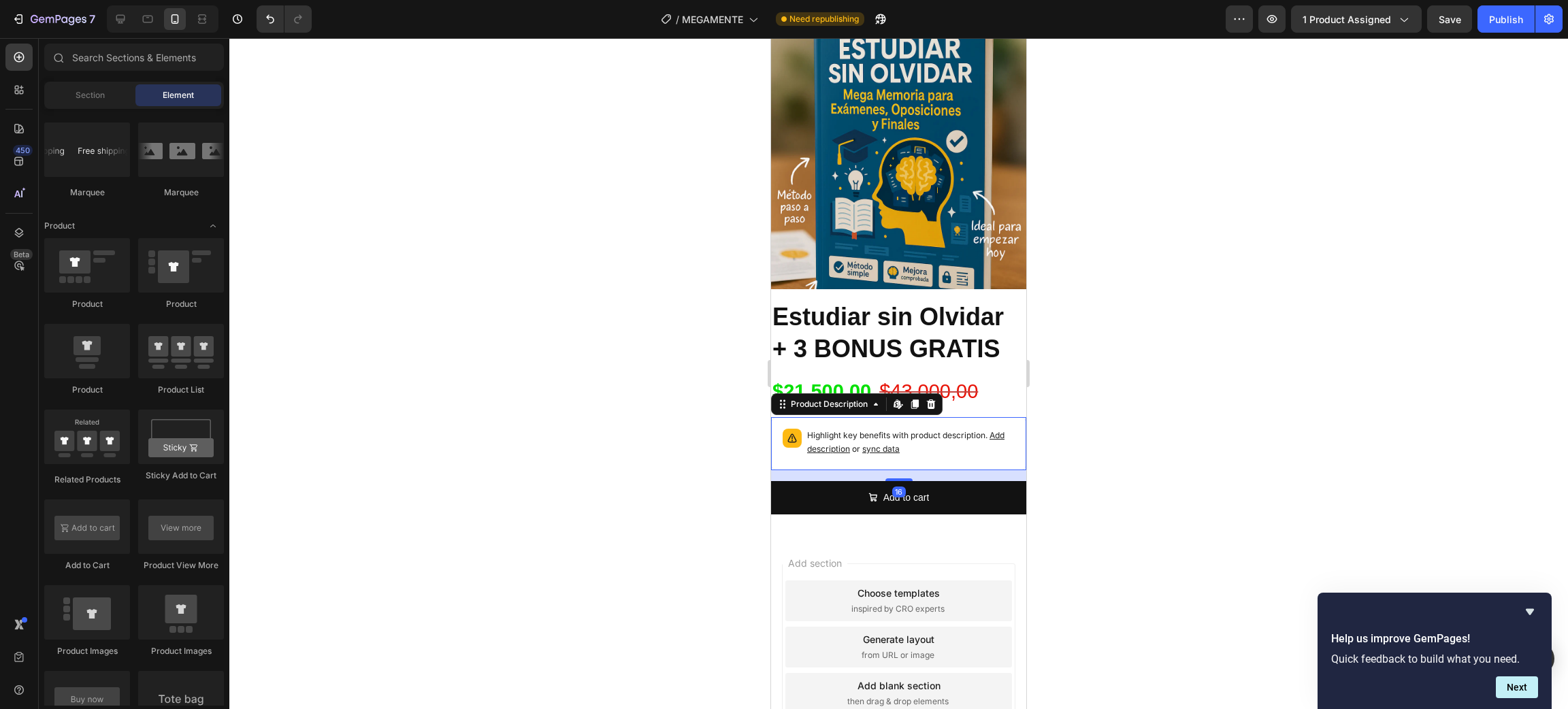
click at [963, 430] on p "Highlight key benefits with product description. Add description or sync data" at bounding box center [911, 442] width 208 height 27
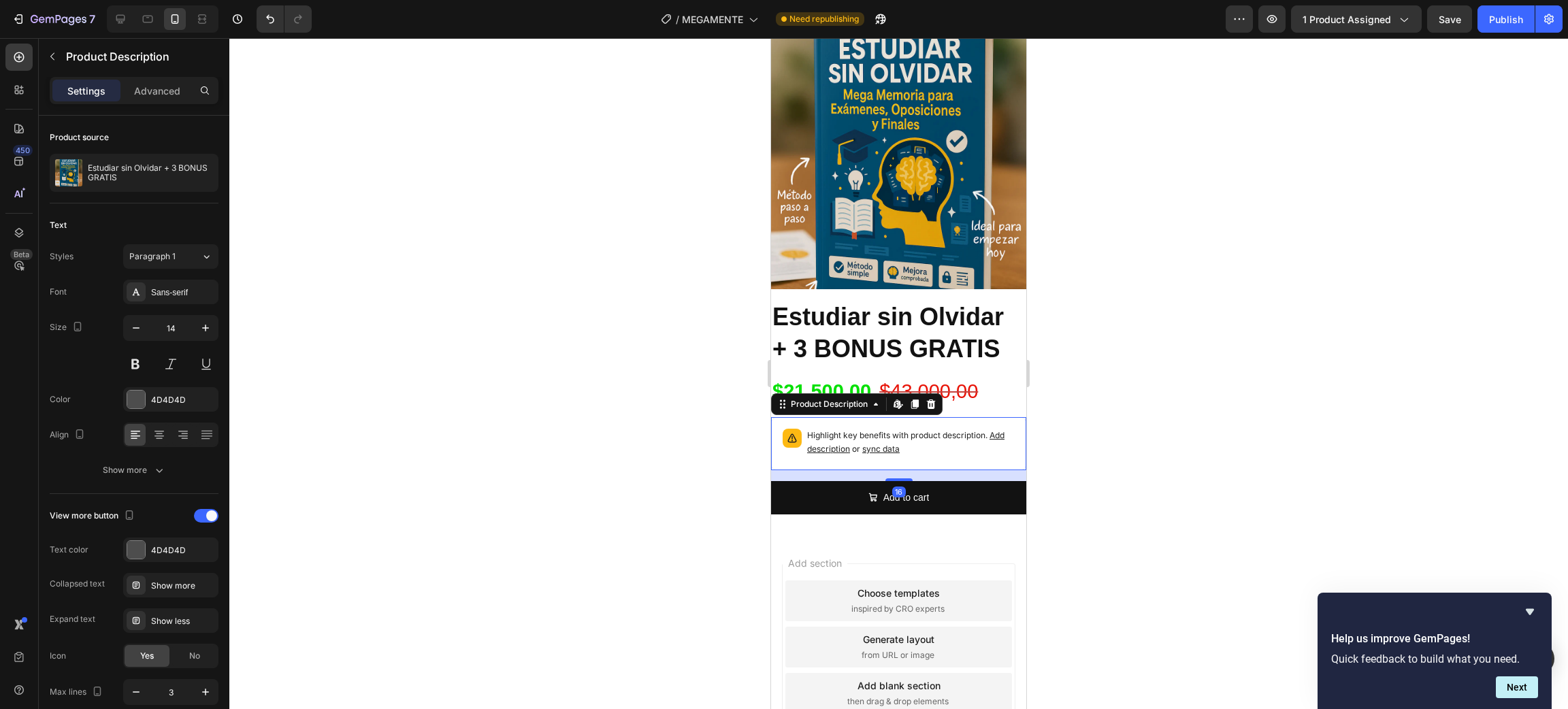
drag, startPoint x: 934, startPoint y: 383, endPoint x: 949, endPoint y: 386, distance: 15.3
click at [933, 398] on icon at bounding box center [931, 404] width 11 height 11
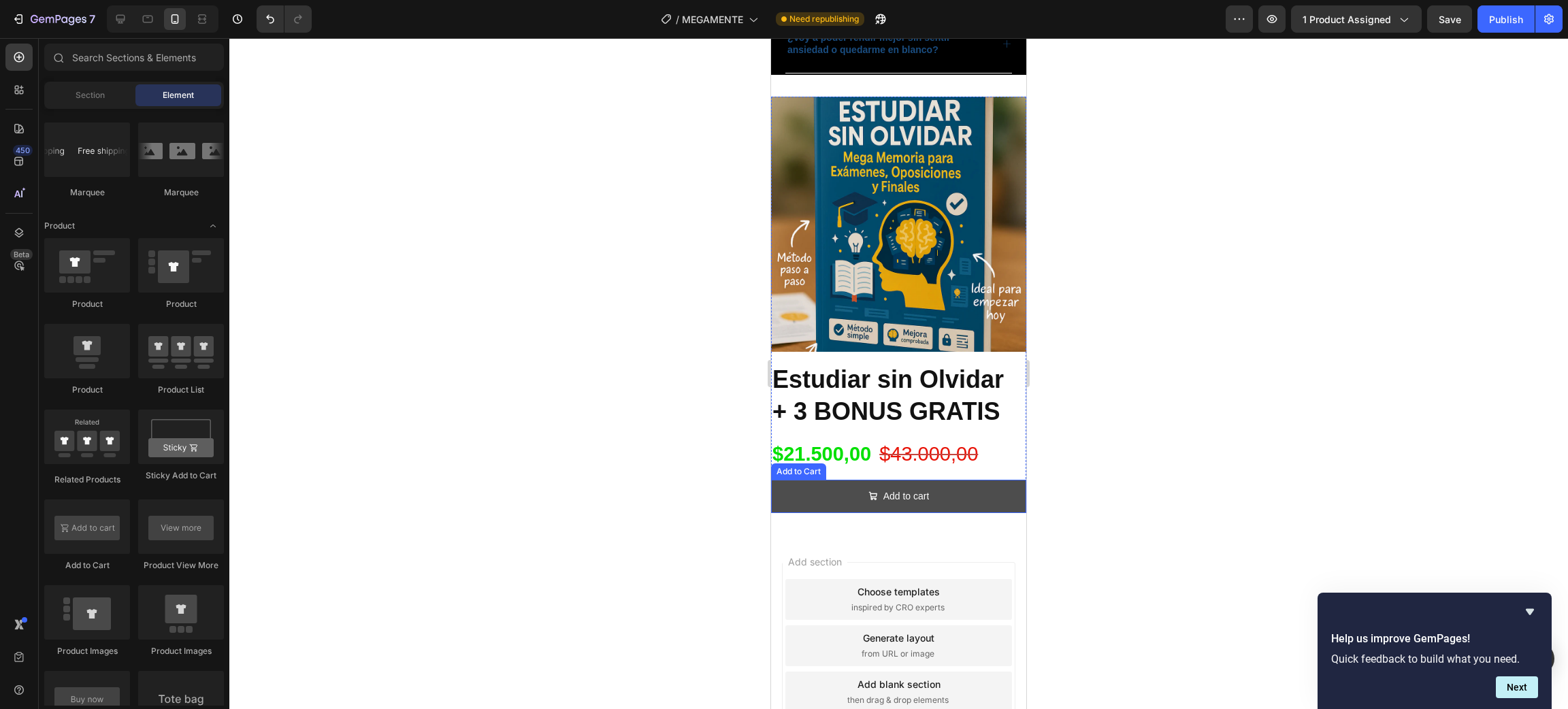
click at [985, 479] on button "Add to cart" at bounding box center [899, 496] width 255 height 34
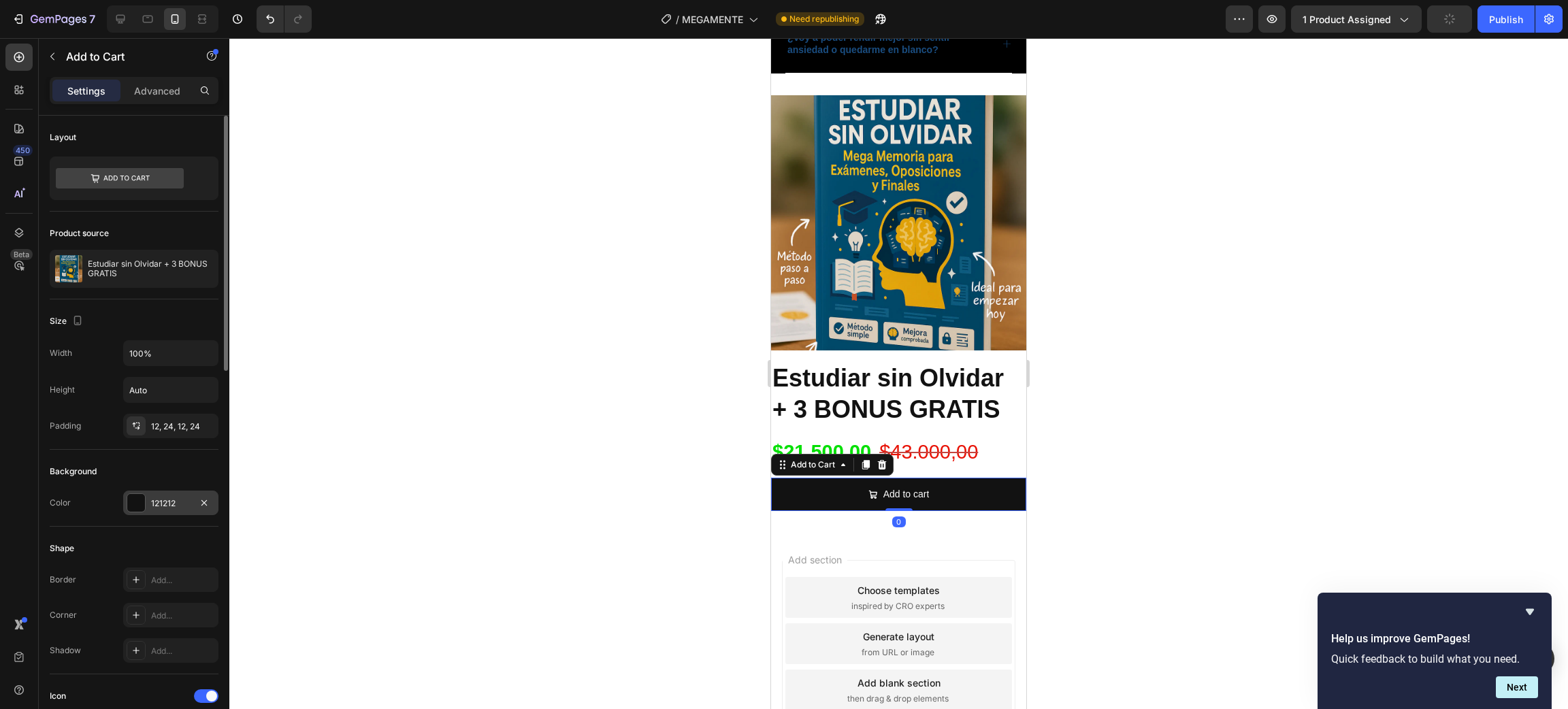
click at [133, 498] on div at bounding box center [136, 502] width 17 height 17
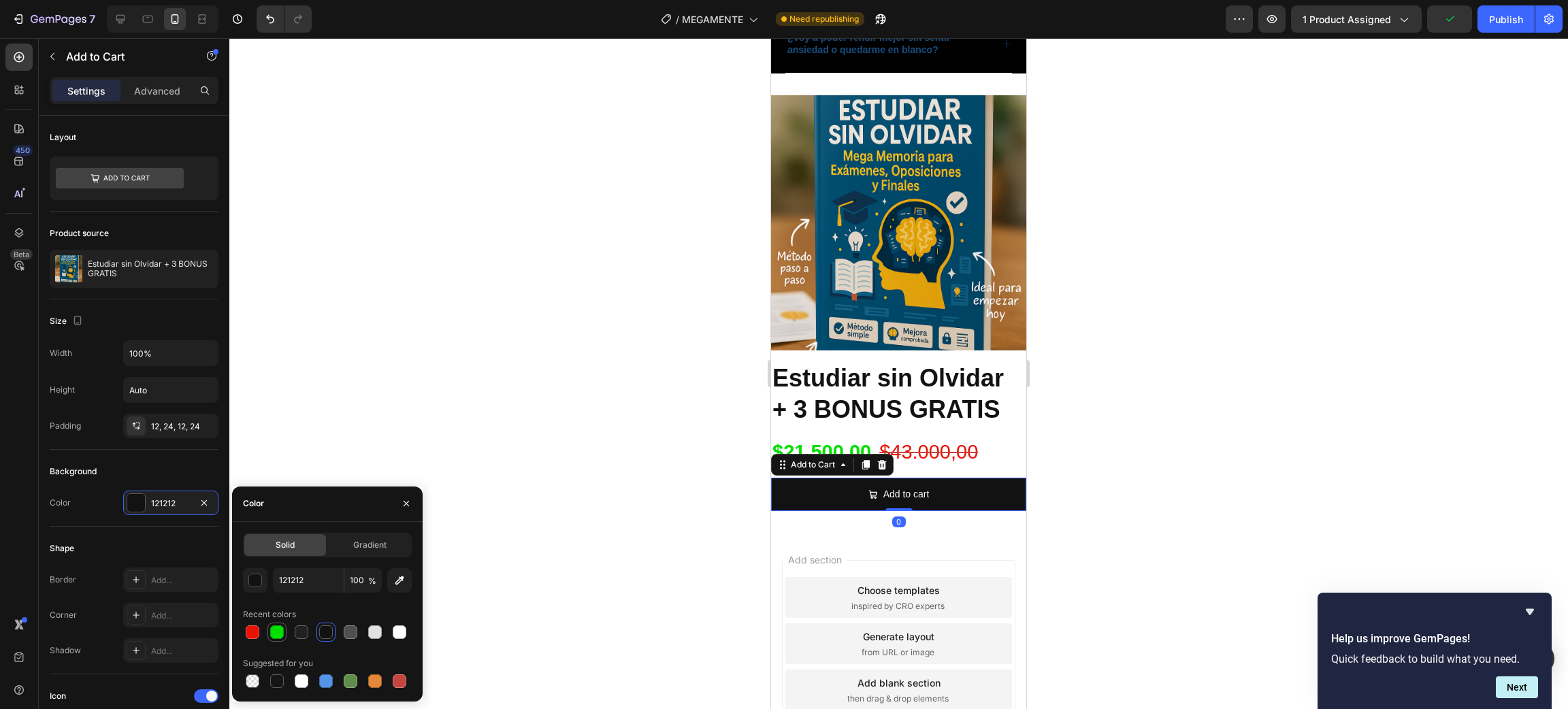
click at [281, 632] on div at bounding box center [276, 632] width 14 height 14
type input "02E002"
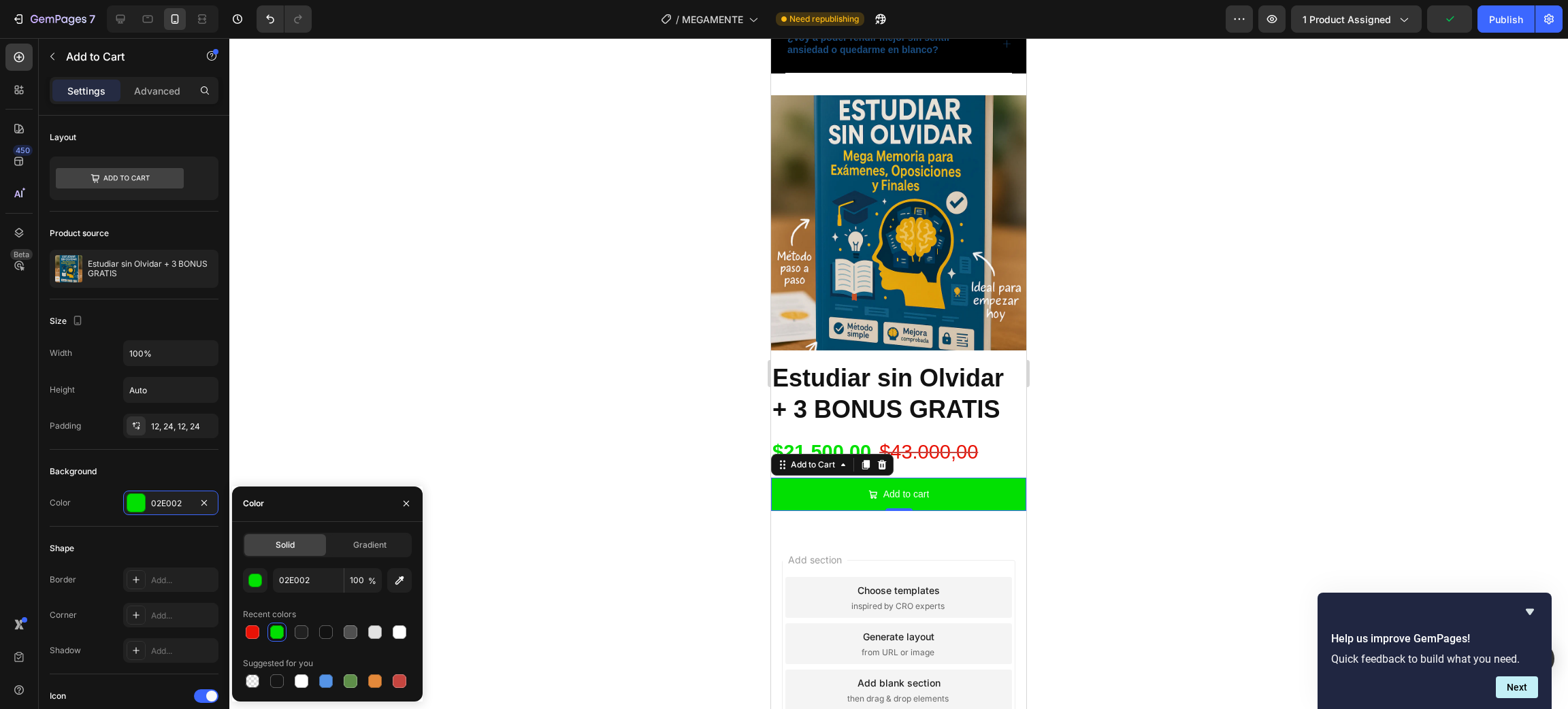
click at [444, 419] on div at bounding box center [899, 374] width 1338 height 671
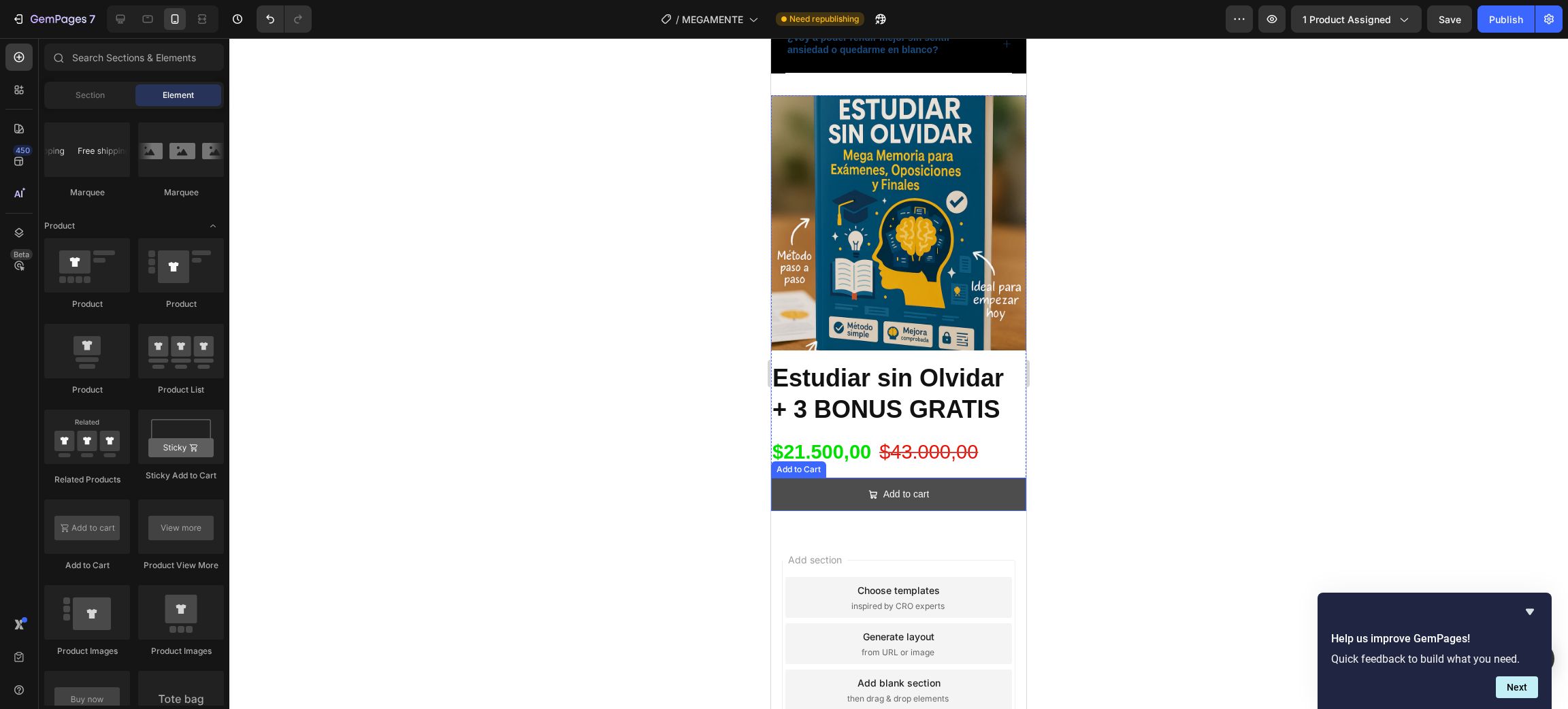
click at [930, 488] on button "Add to cart" at bounding box center [899, 494] width 255 height 34
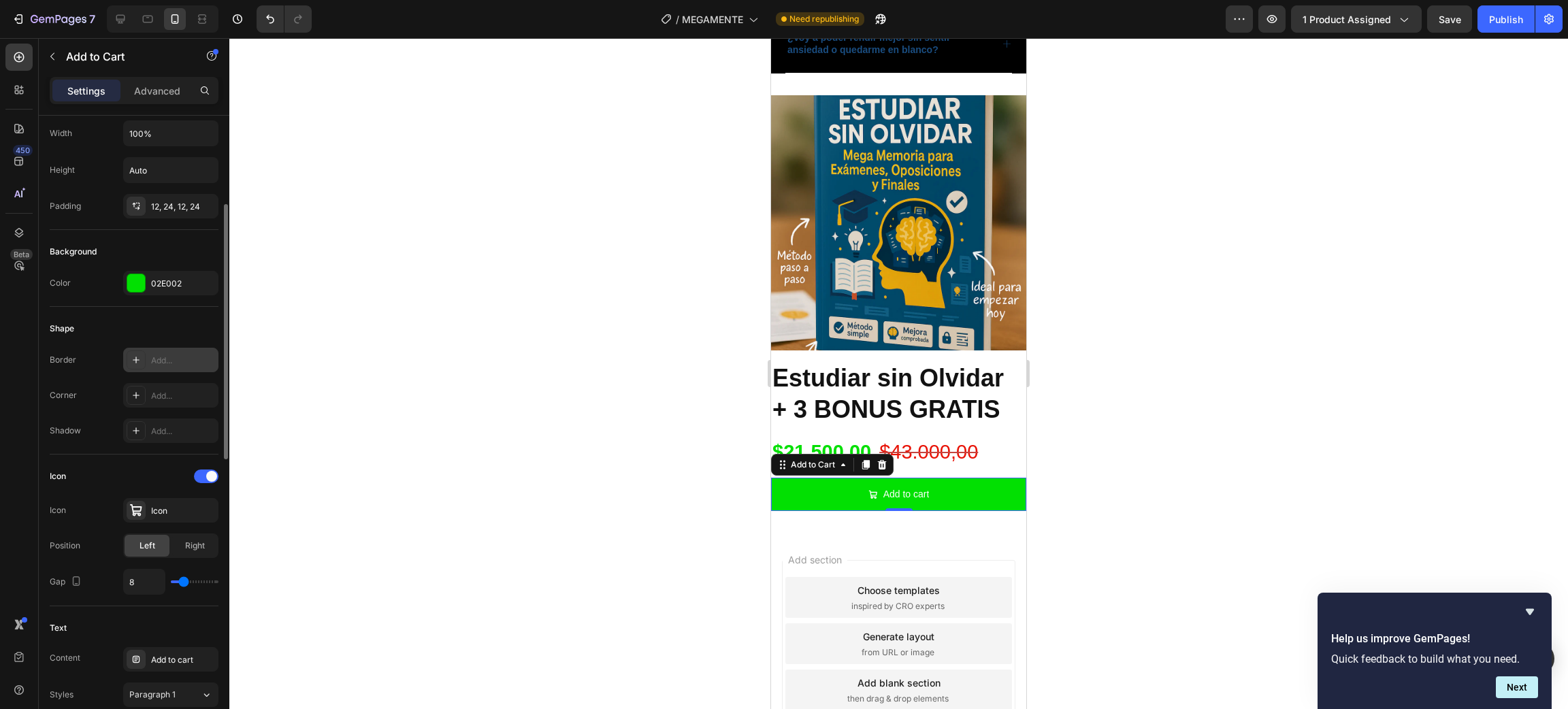
scroll to position [0, 0]
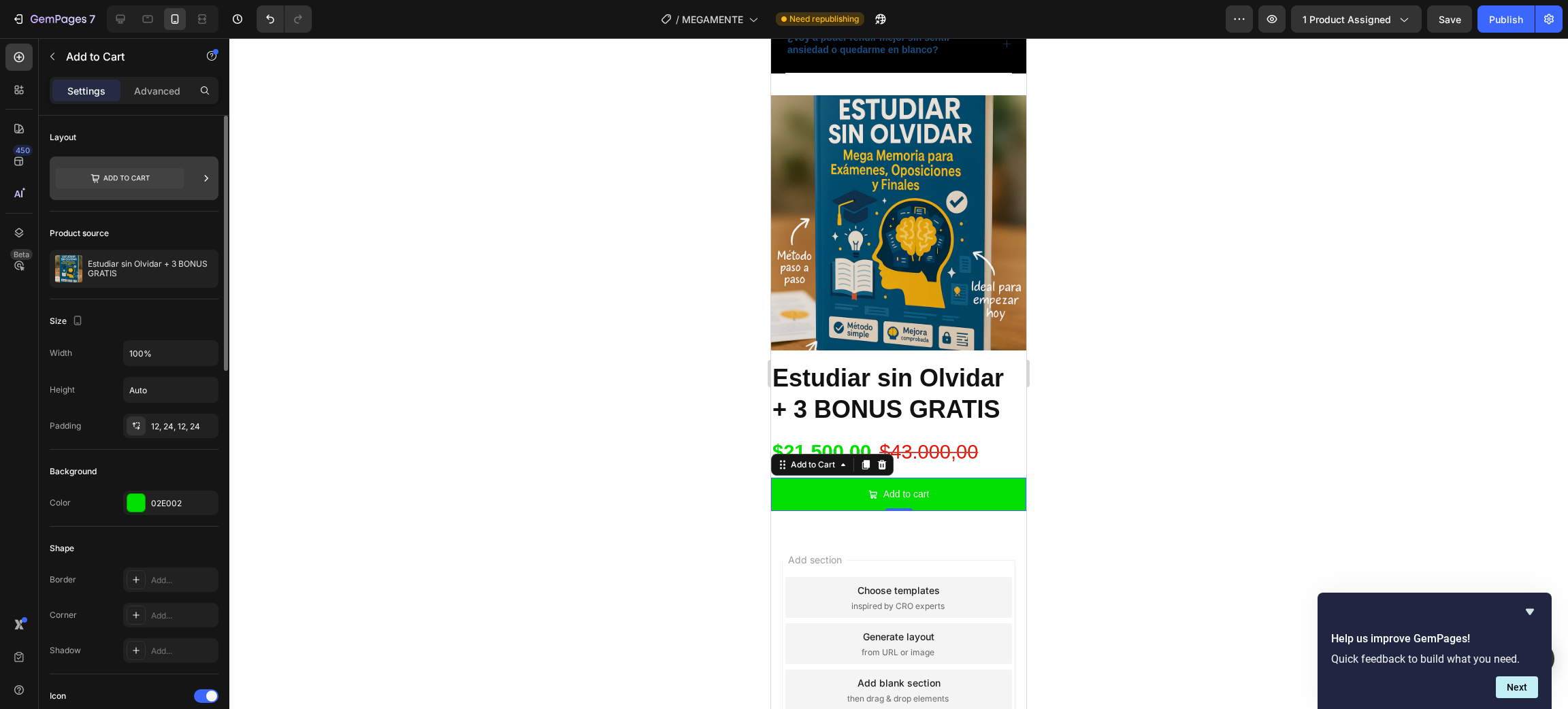
click at [159, 180] on icon at bounding box center [119, 178] width 128 height 20
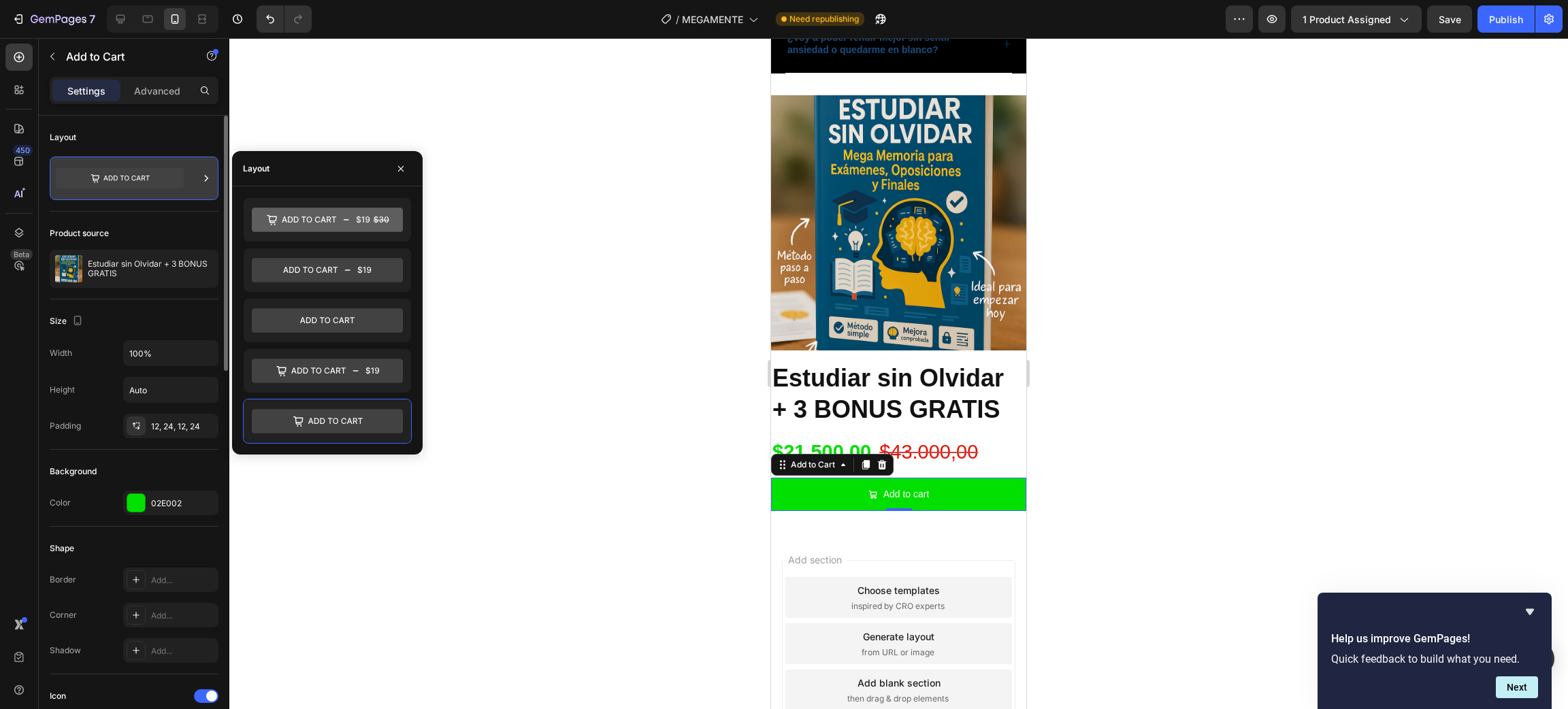
click at [159, 180] on icon at bounding box center [119, 178] width 128 height 20
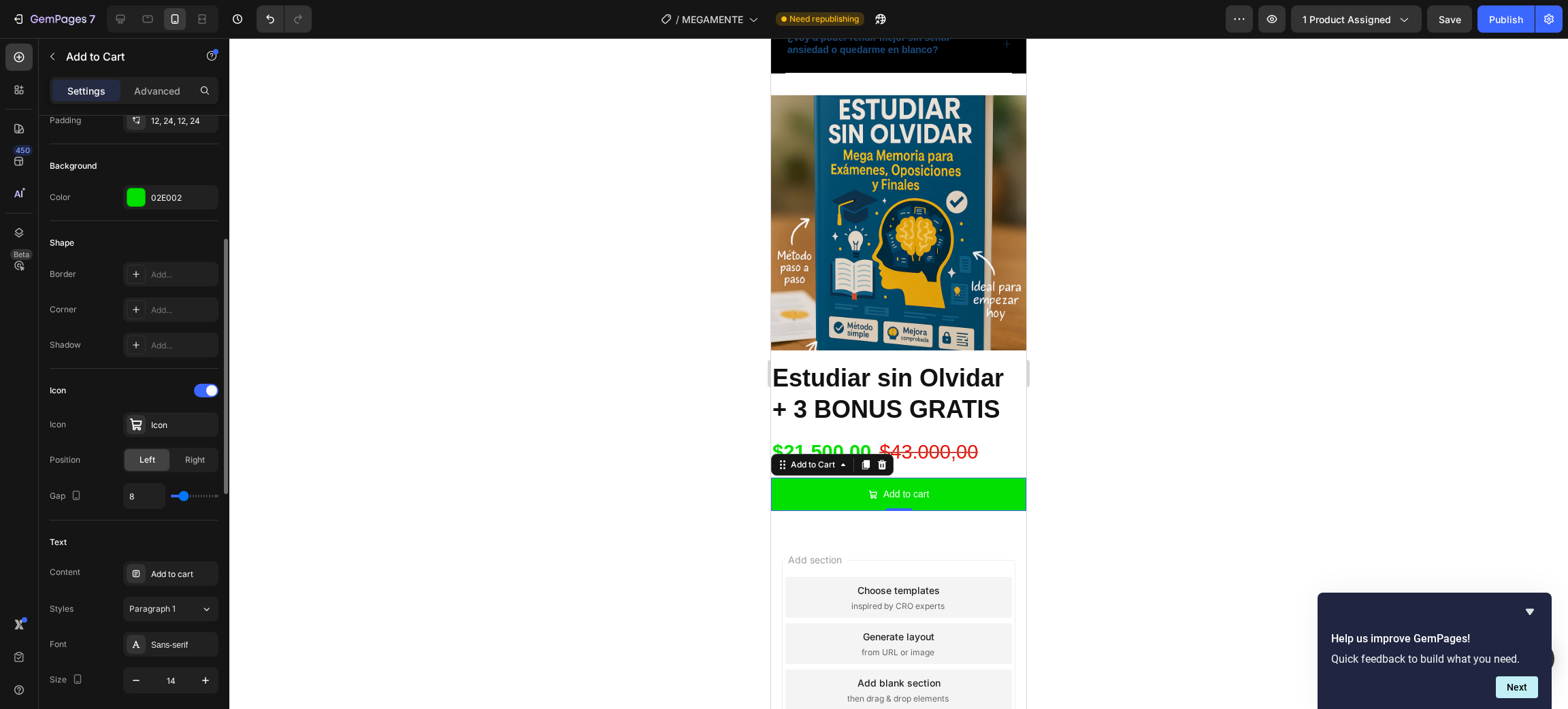
scroll to position [714, 0]
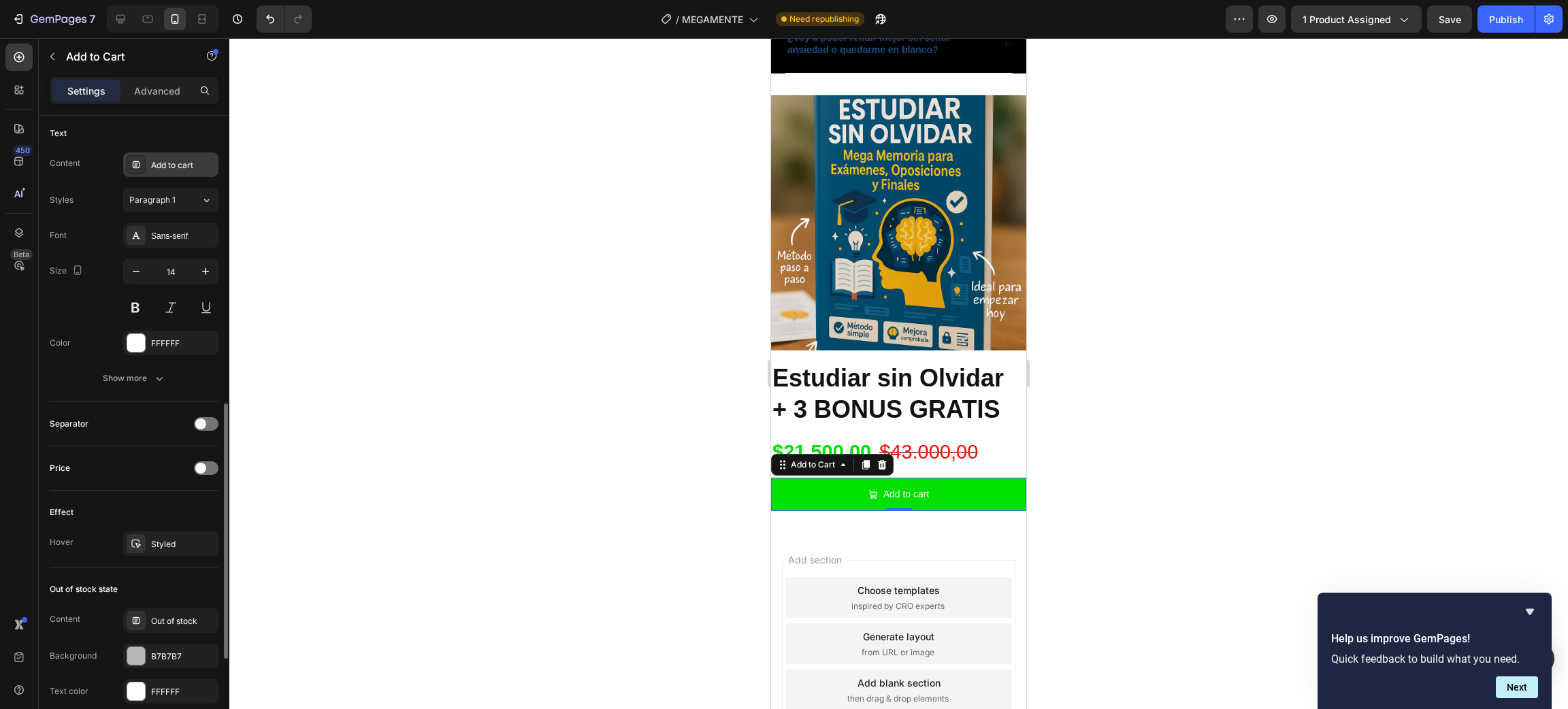
click at [179, 167] on div "Add to cart" at bounding box center [183, 165] width 64 height 12
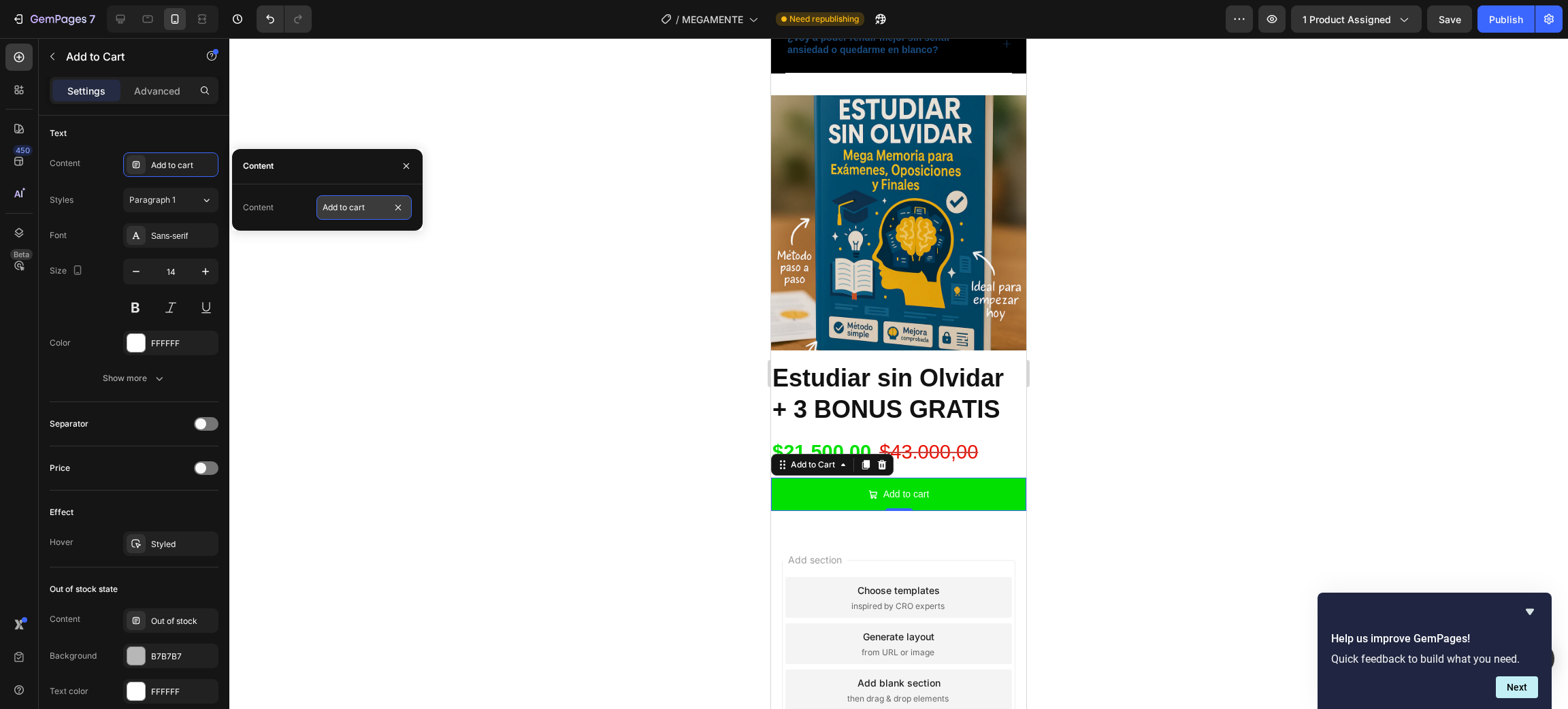
click at [345, 206] on input "Add to cart" at bounding box center [364, 207] width 96 height 25
type input "Comprar"
click at [139, 308] on button at bounding box center [135, 307] width 25 height 25
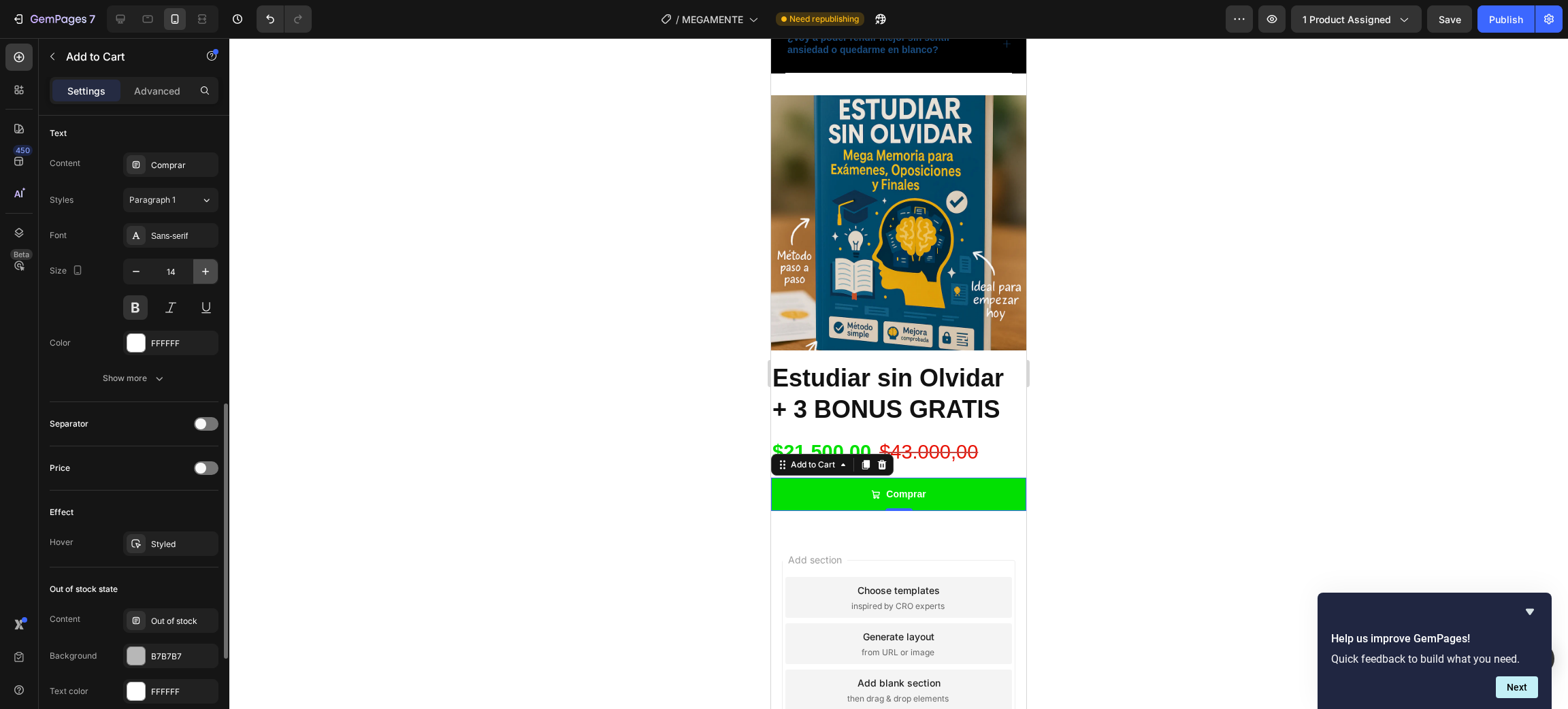
click at [205, 275] on icon "button" at bounding box center [205, 271] width 6 height 6
click at [136, 276] on icon "button" at bounding box center [136, 271] width 14 height 14
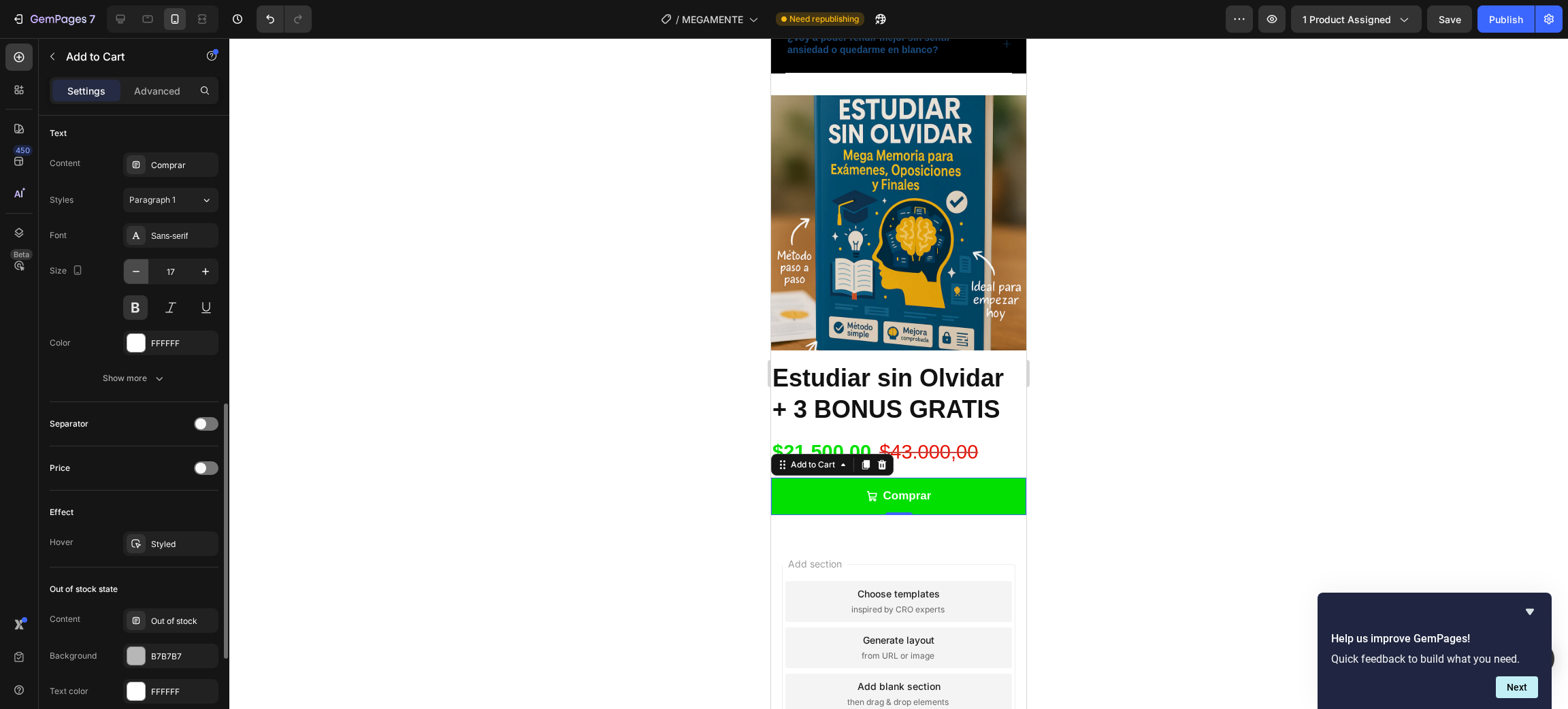
click at [136, 276] on icon "button" at bounding box center [136, 271] width 14 height 14
type input "15"
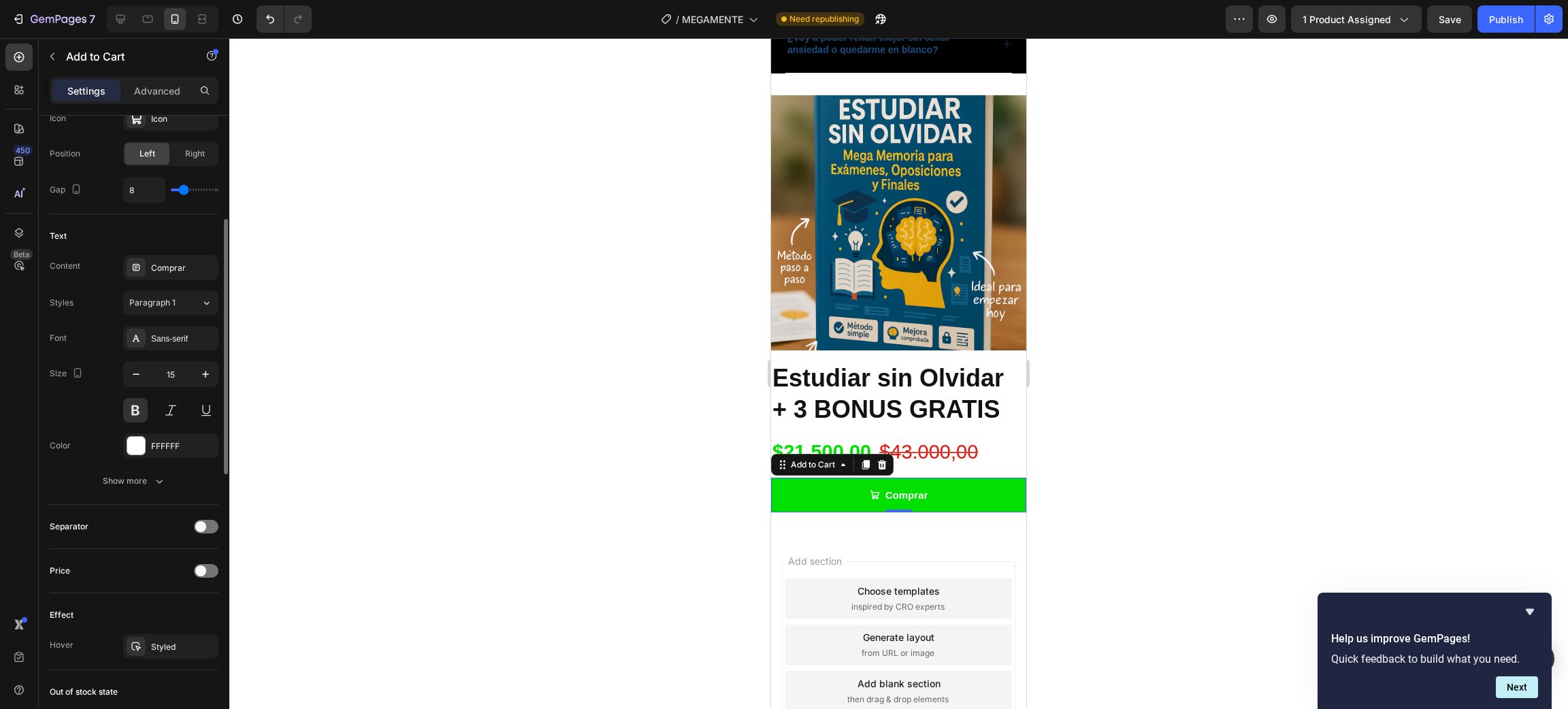
scroll to position [509, 0]
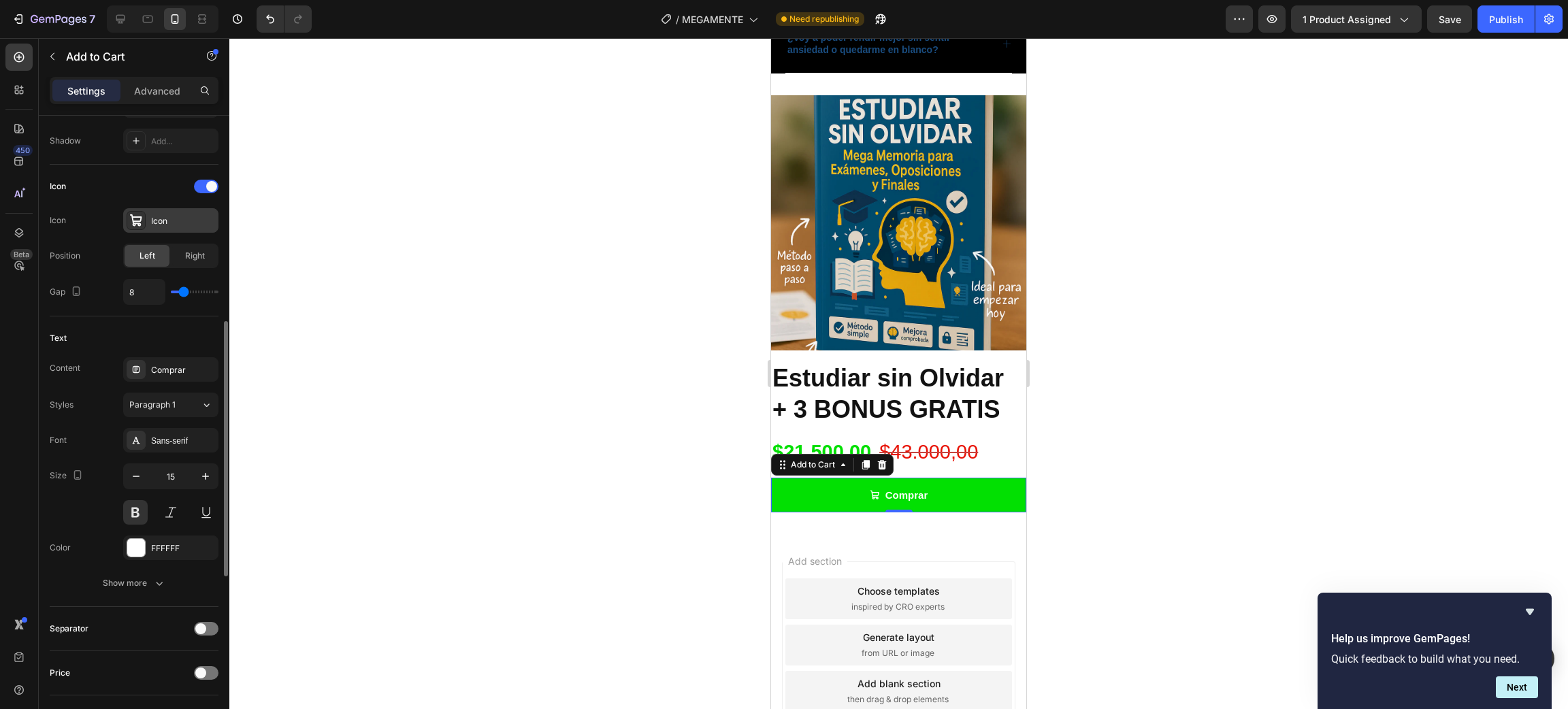
click at [156, 216] on div "Icon" at bounding box center [183, 221] width 64 height 12
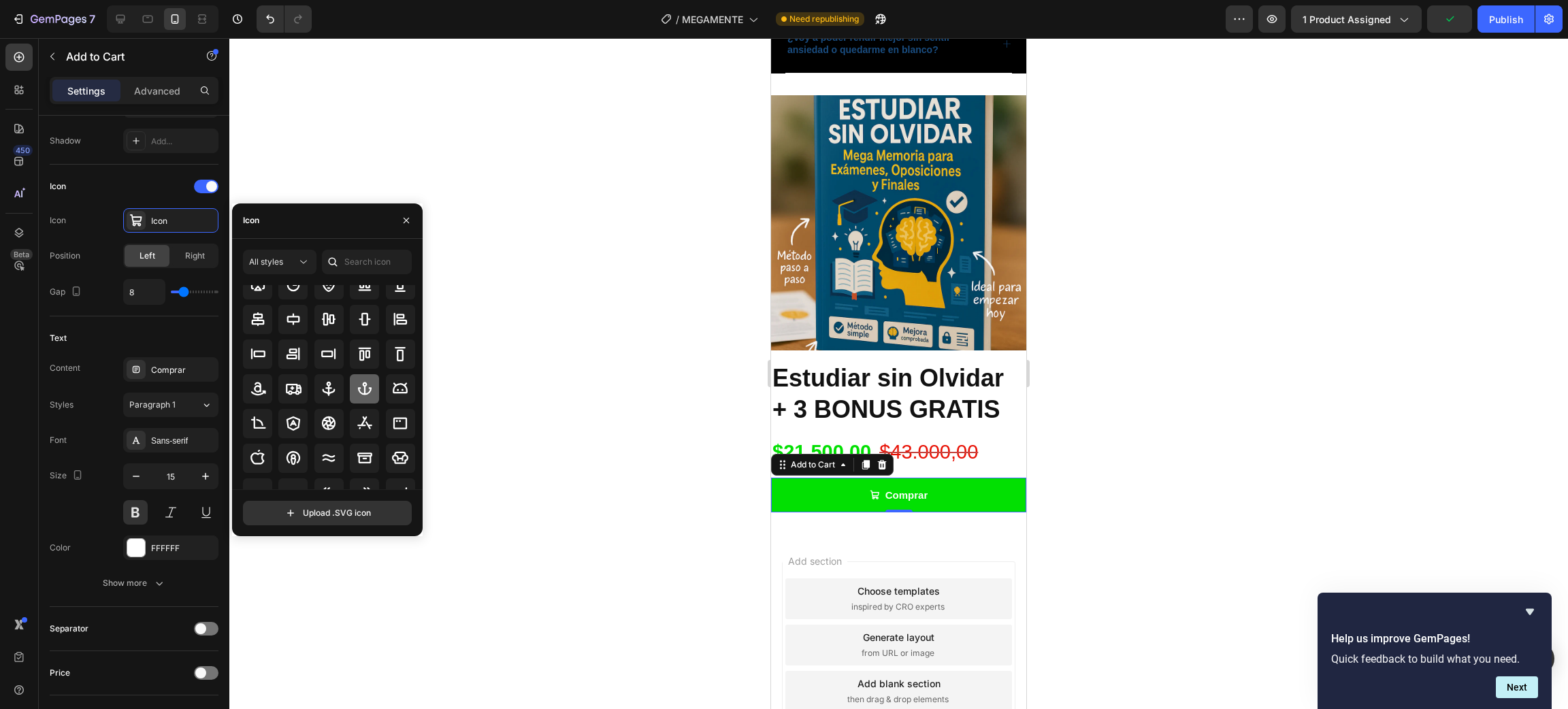
scroll to position [0, 0]
click at [270, 221] on div "Icon" at bounding box center [327, 221] width 191 height 36
click at [358, 265] on input "text" at bounding box center [366, 262] width 90 height 25
type input "book"
click at [330, 314] on icon at bounding box center [329, 317] width 16 height 16
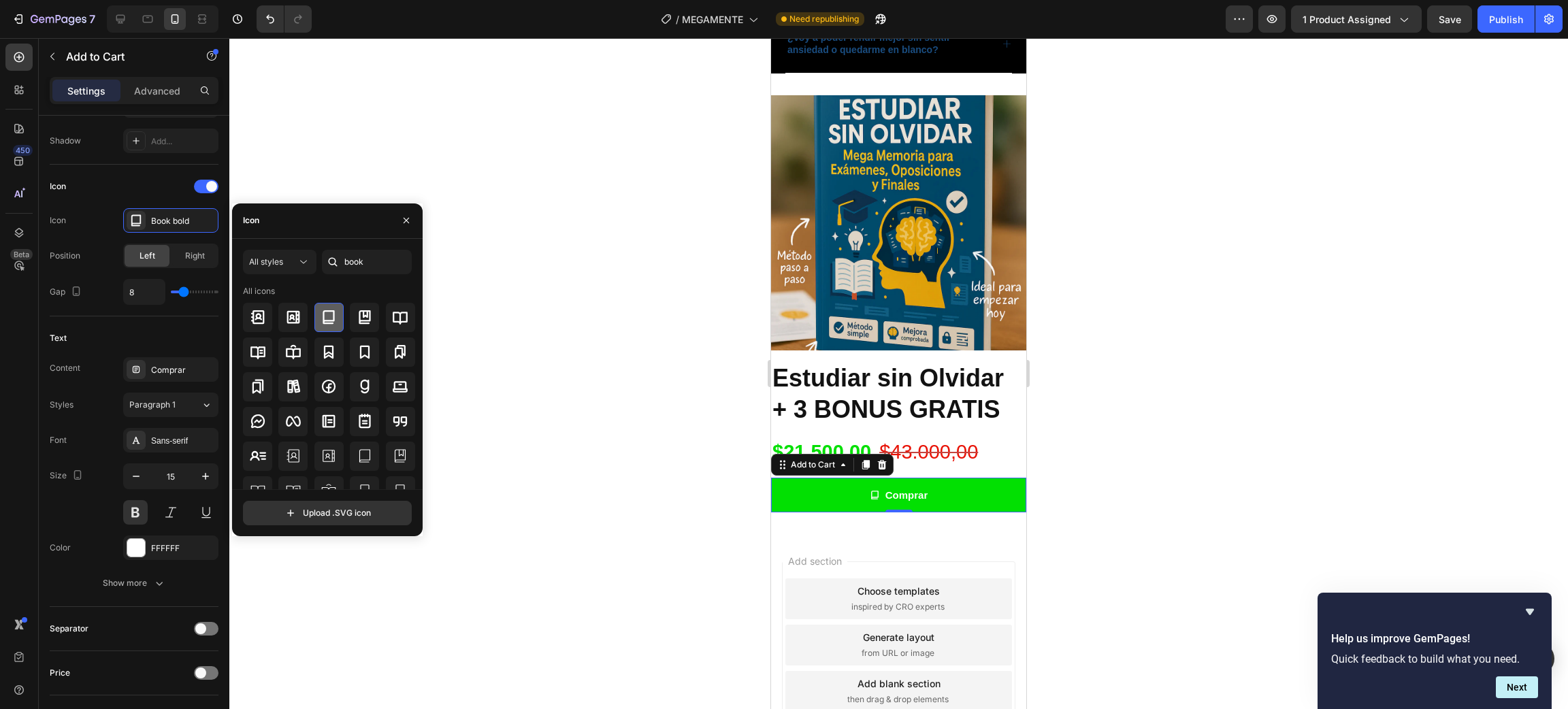
click at [334, 313] on icon at bounding box center [329, 317] width 16 height 16
click at [300, 256] on icon at bounding box center [303, 262] width 14 height 14
click at [201, 183] on div at bounding box center [206, 186] width 25 height 14
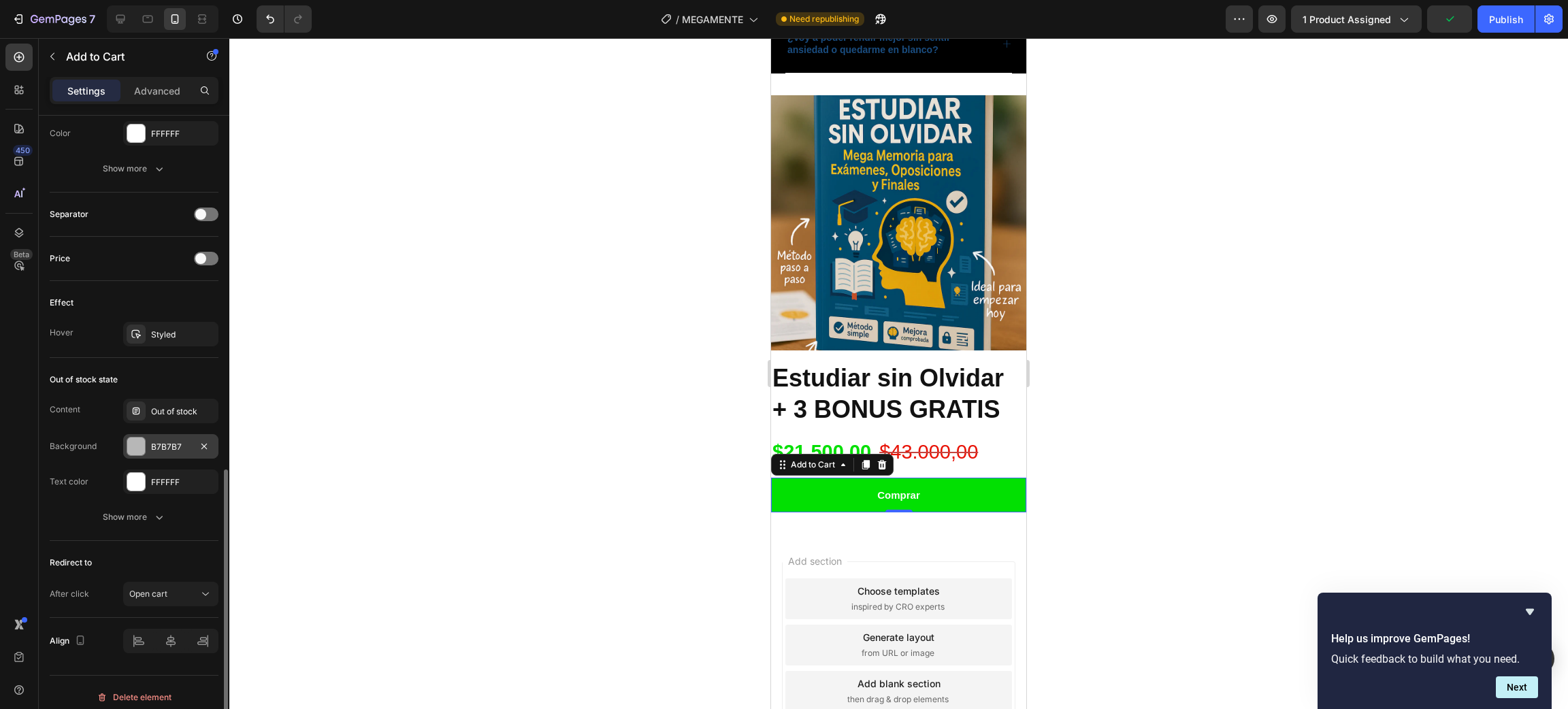
scroll to position [827, 0]
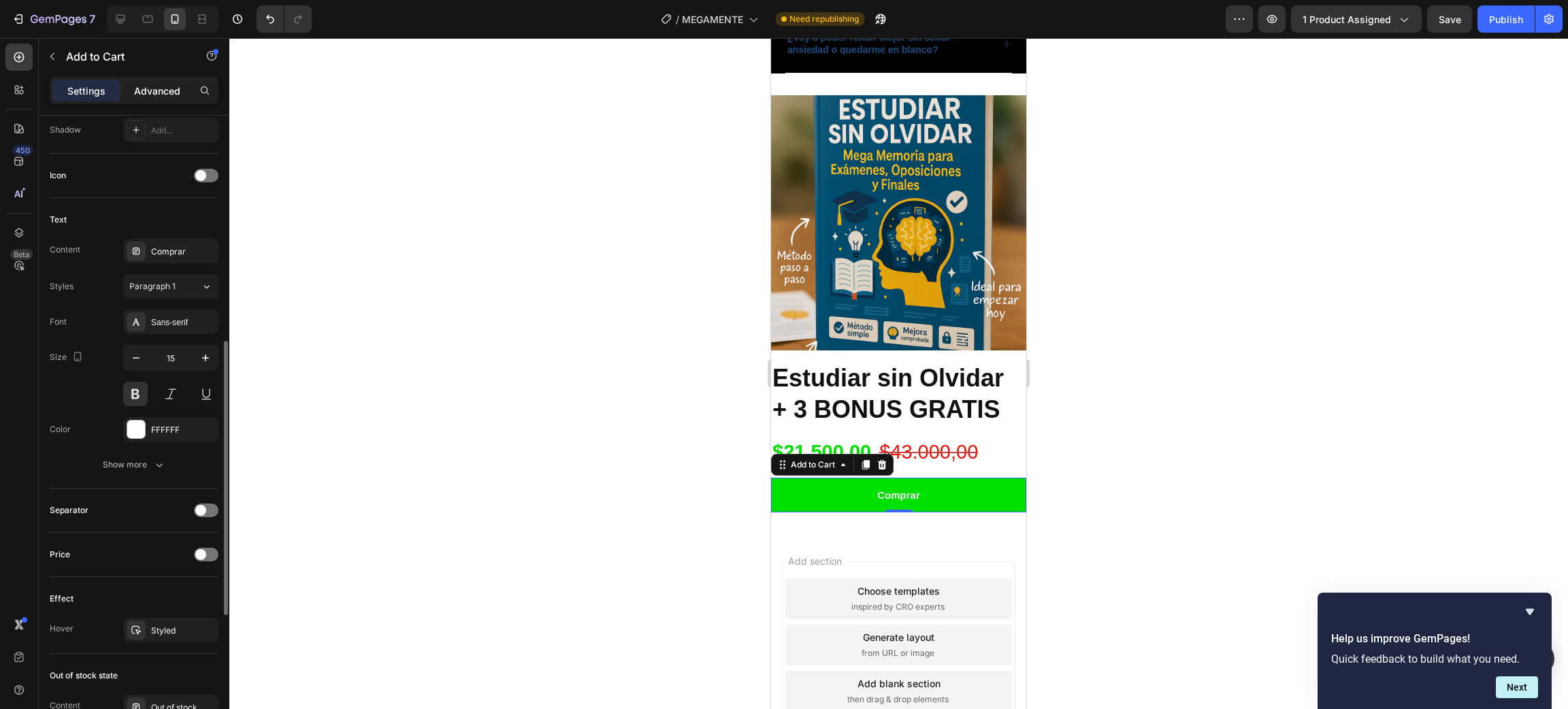
click at [151, 99] on div "Advanced" at bounding box center [157, 90] width 68 height 22
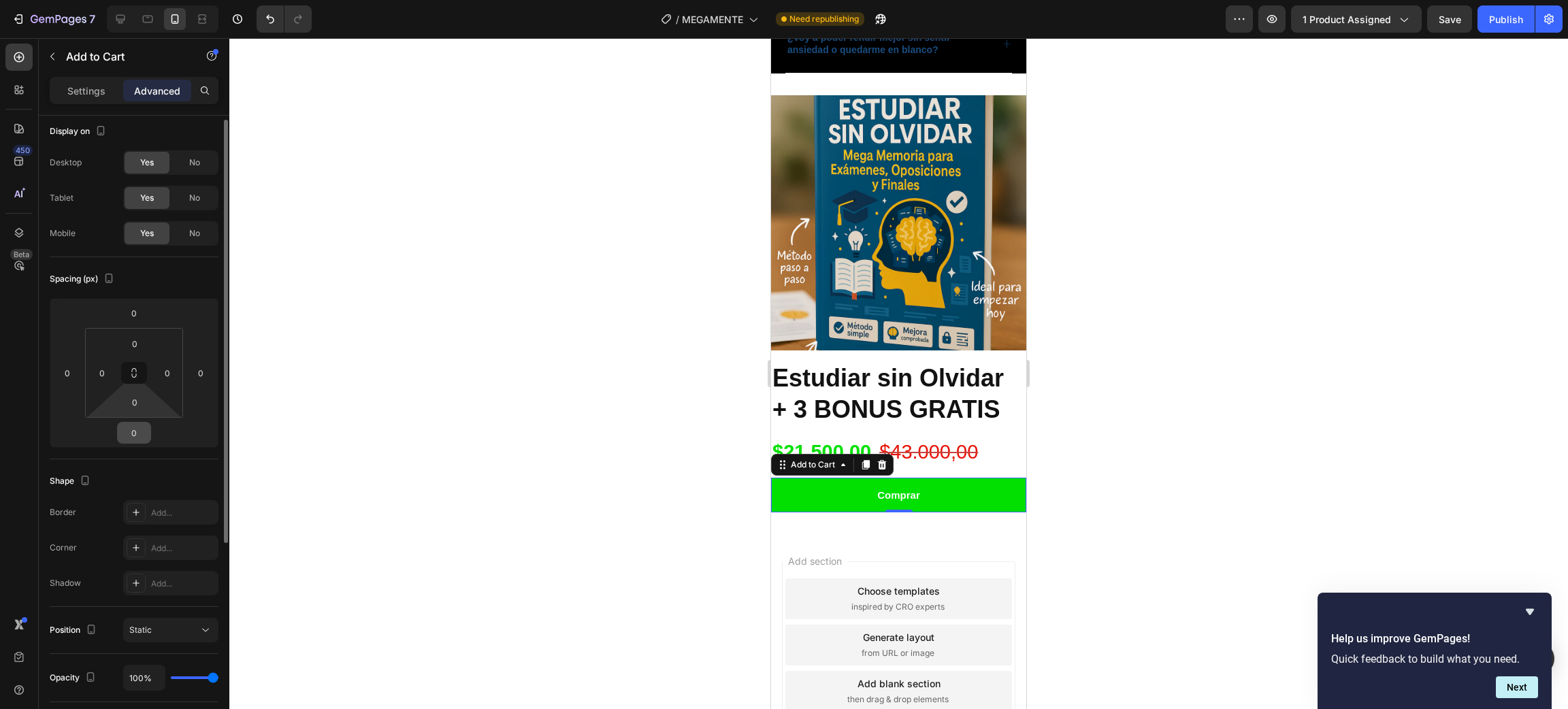
scroll to position [0, 0]
click at [96, 87] on p "Settings" at bounding box center [87, 91] width 38 height 15
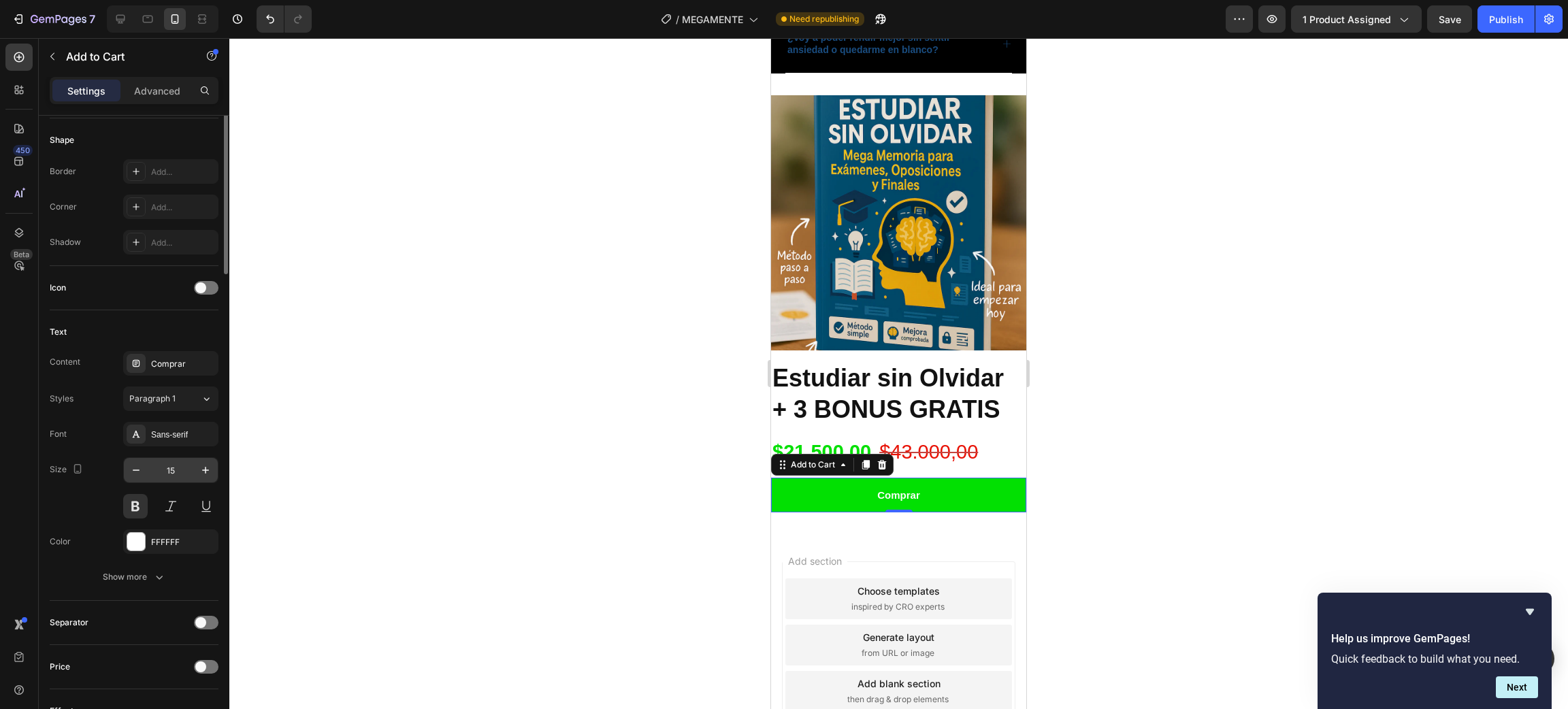
scroll to position [509, 0]
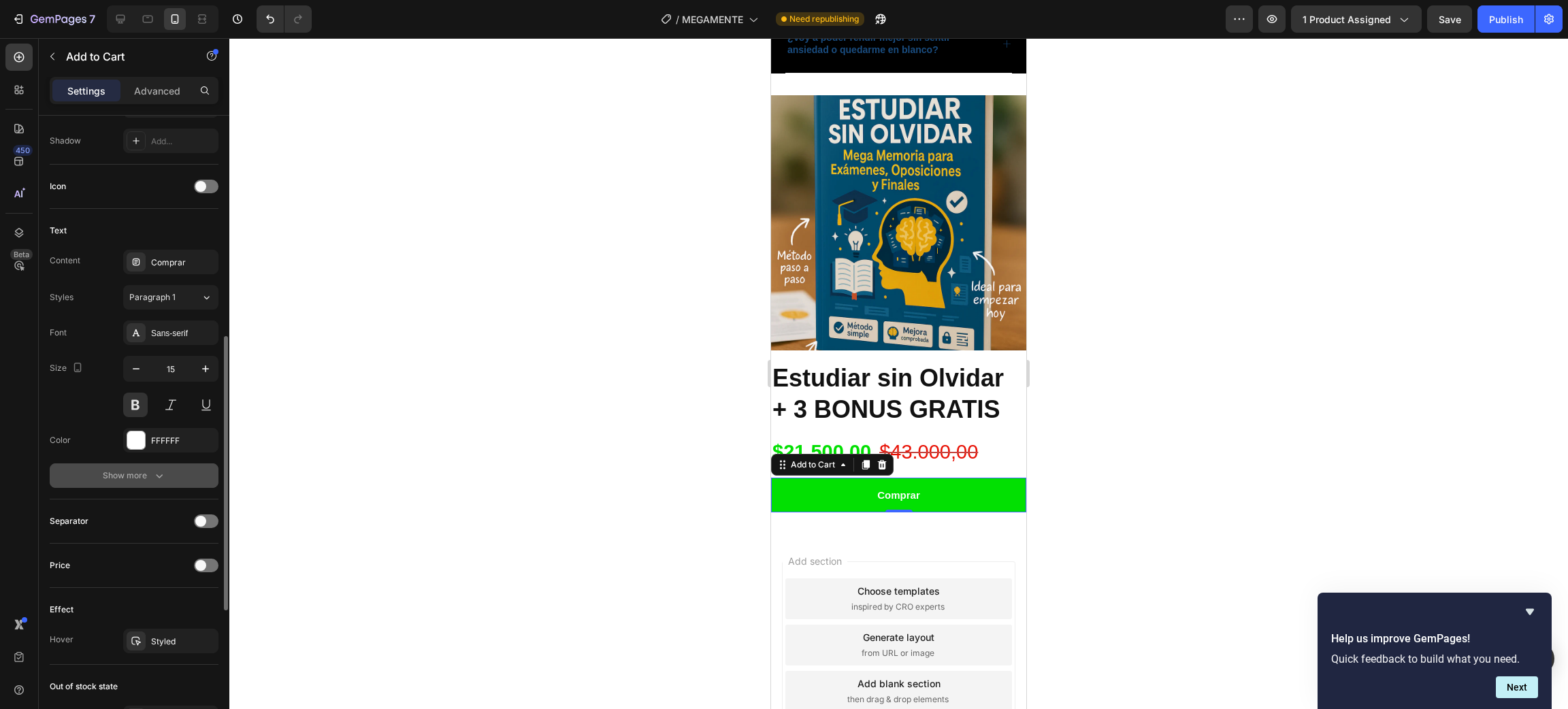
click at [149, 469] on div "Show more" at bounding box center [134, 475] width 63 height 14
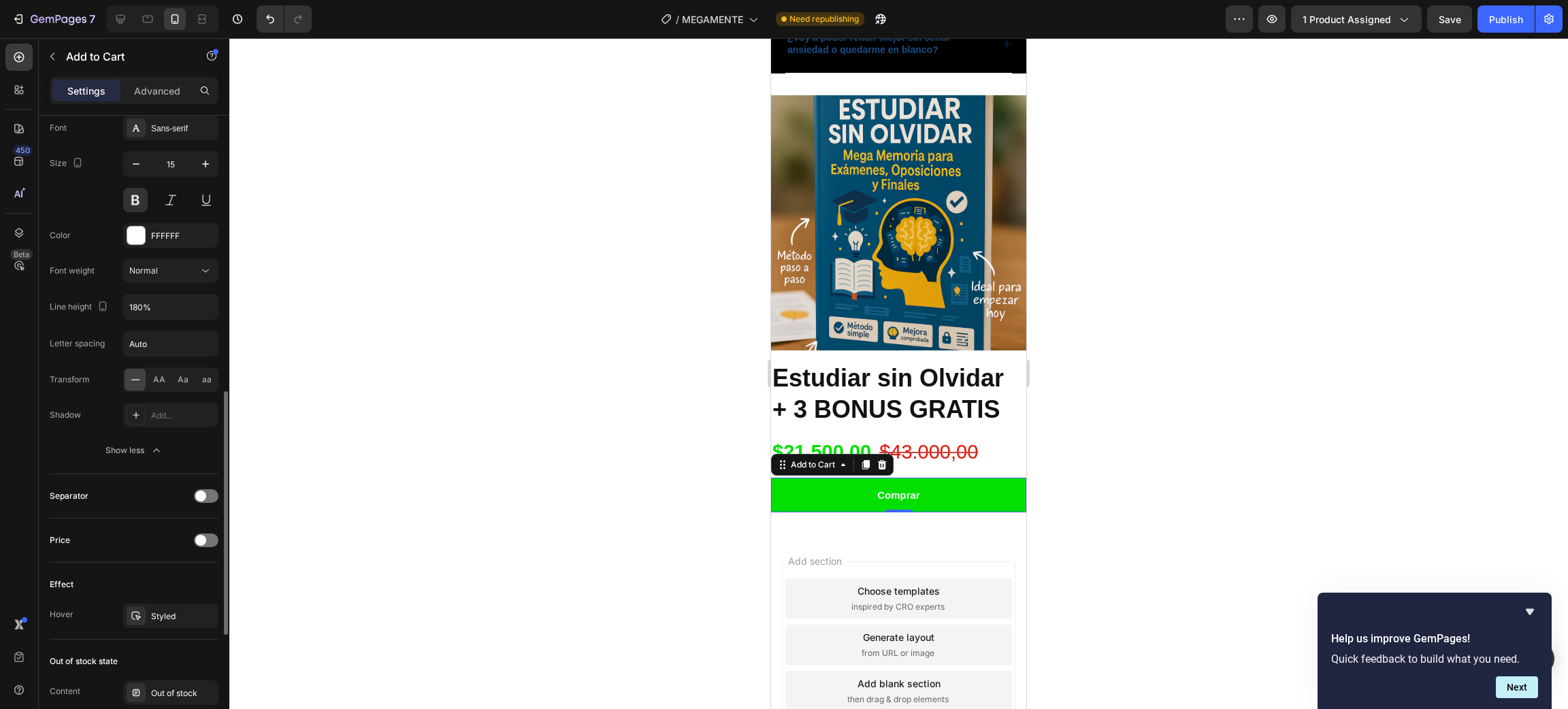
scroll to position [918, 0]
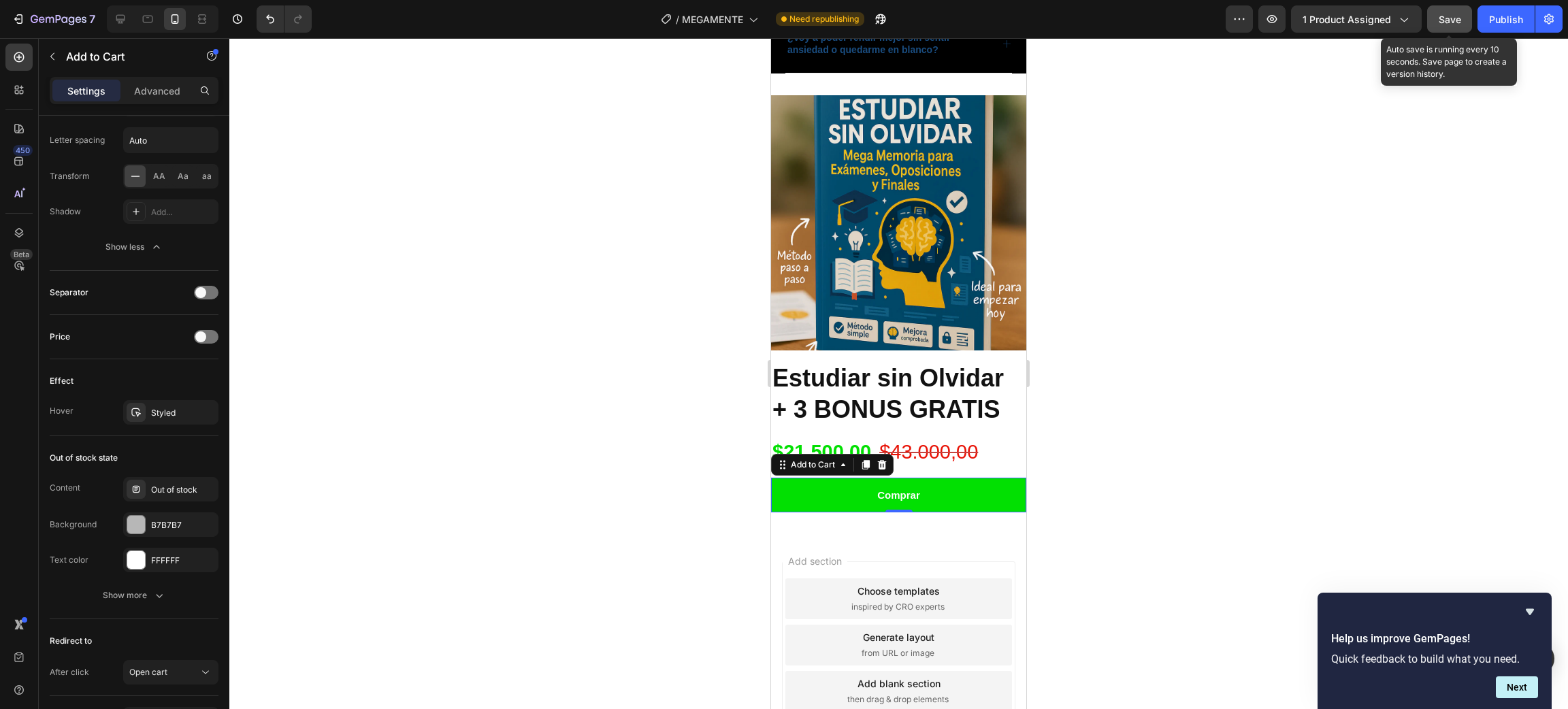
click at [1440, 28] on button "Save" at bounding box center [1449, 19] width 45 height 27
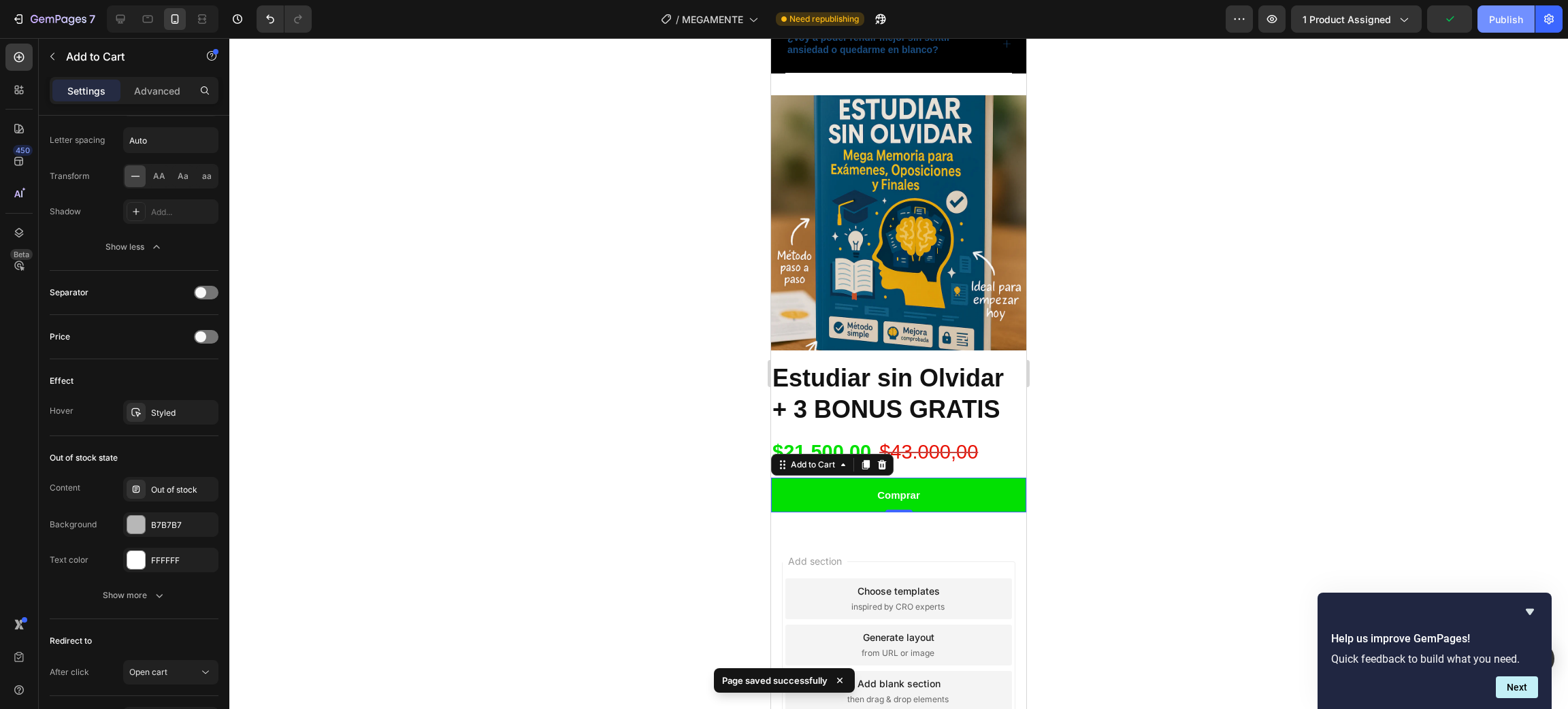
click at [1510, 25] on div "Publish" at bounding box center [1505, 19] width 34 height 15
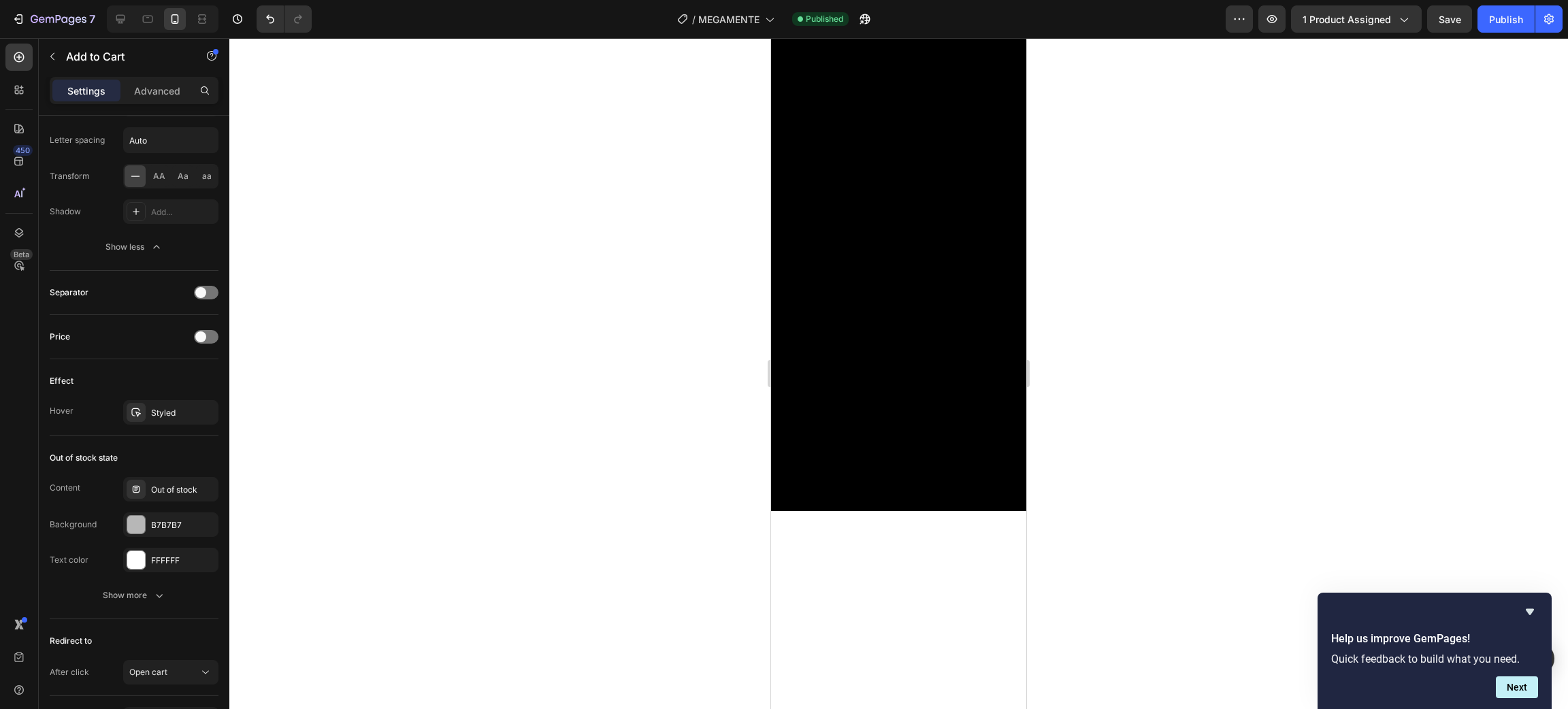
scroll to position [0, 0]
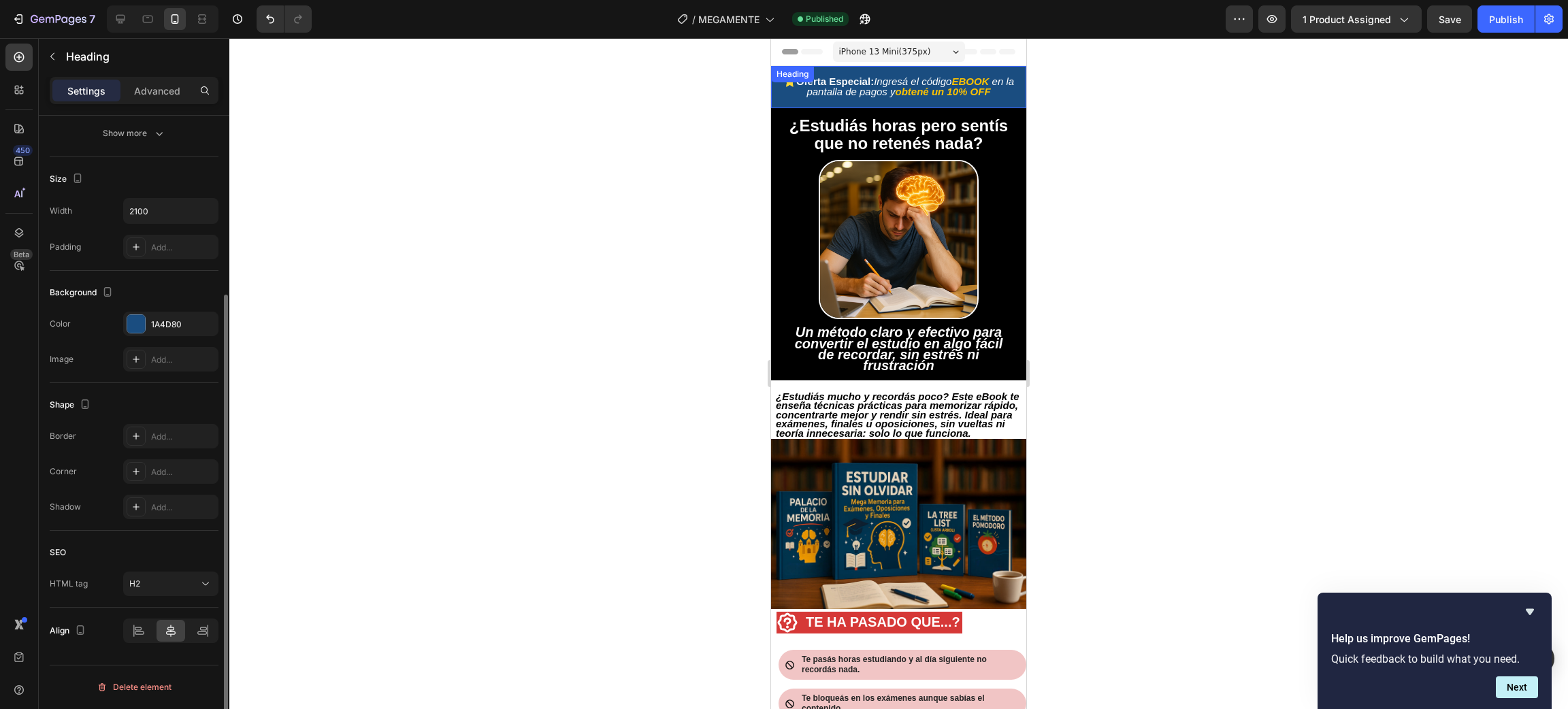
click at [994, 100] on h2 ". ⭐Oferta Especial: Ingresá el código EBOOK en la pantalla de pagos y obtené un…" at bounding box center [899, 87] width 255 height 42
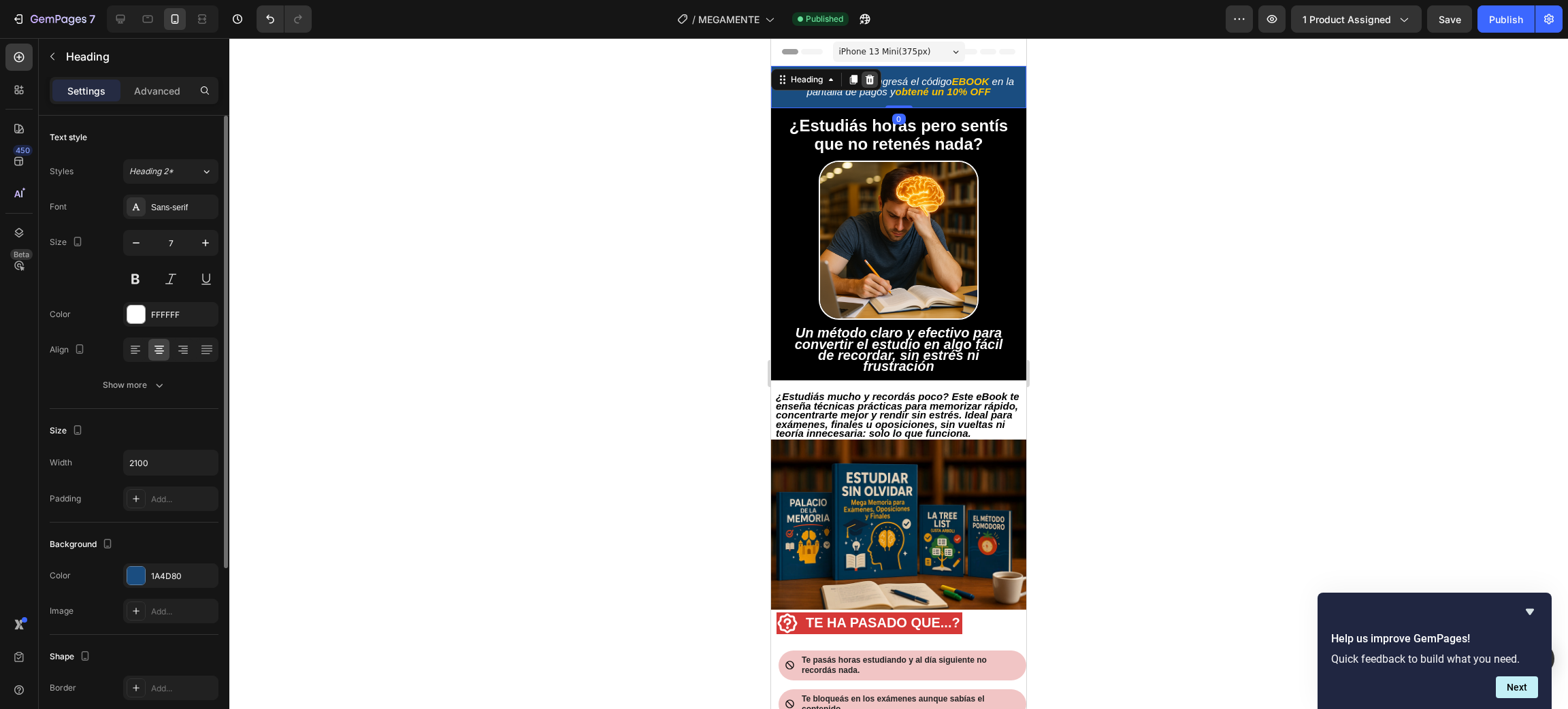
click at [866, 83] on icon at bounding box center [870, 79] width 11 height 11
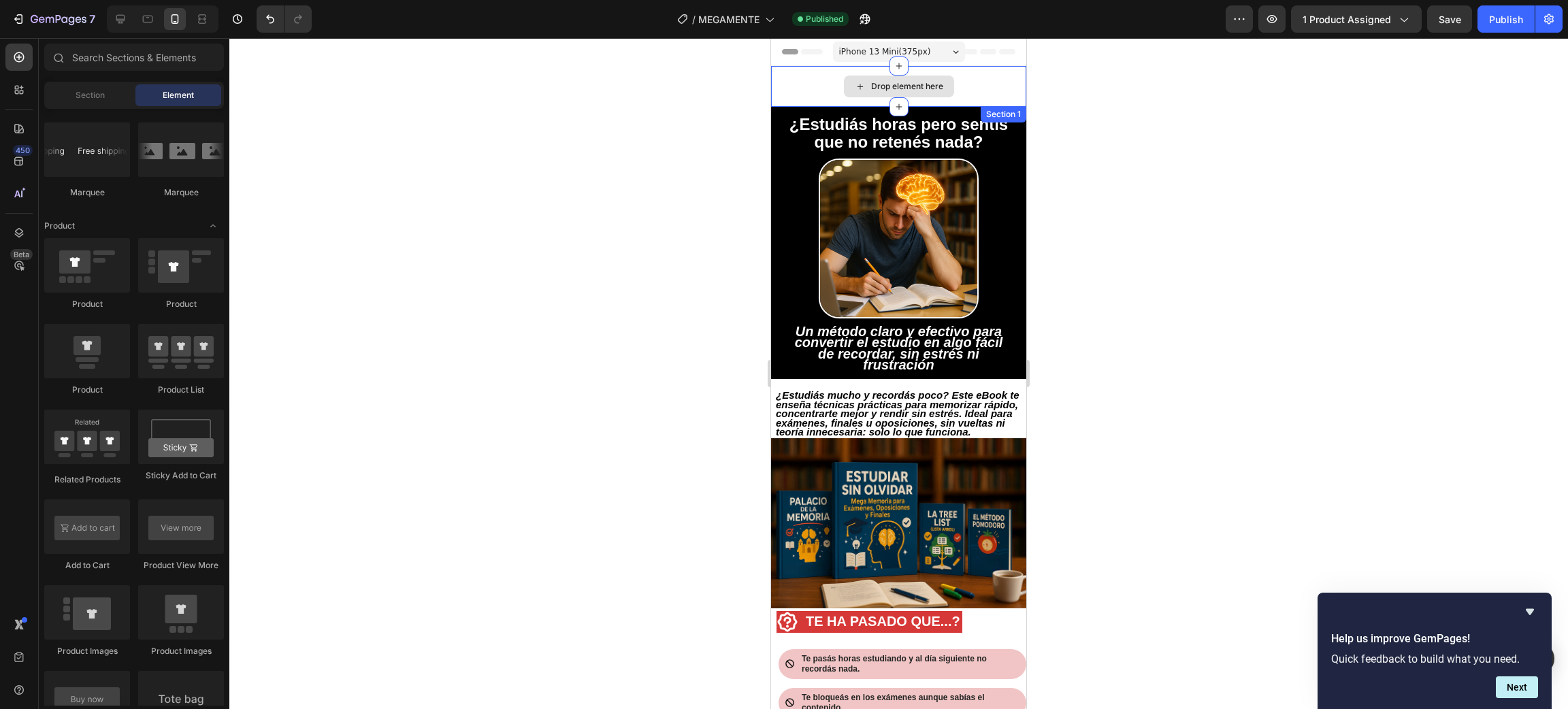
click at [978, 93] on div "Drop element here" at bounding box center [899, 86] width 255 height 41
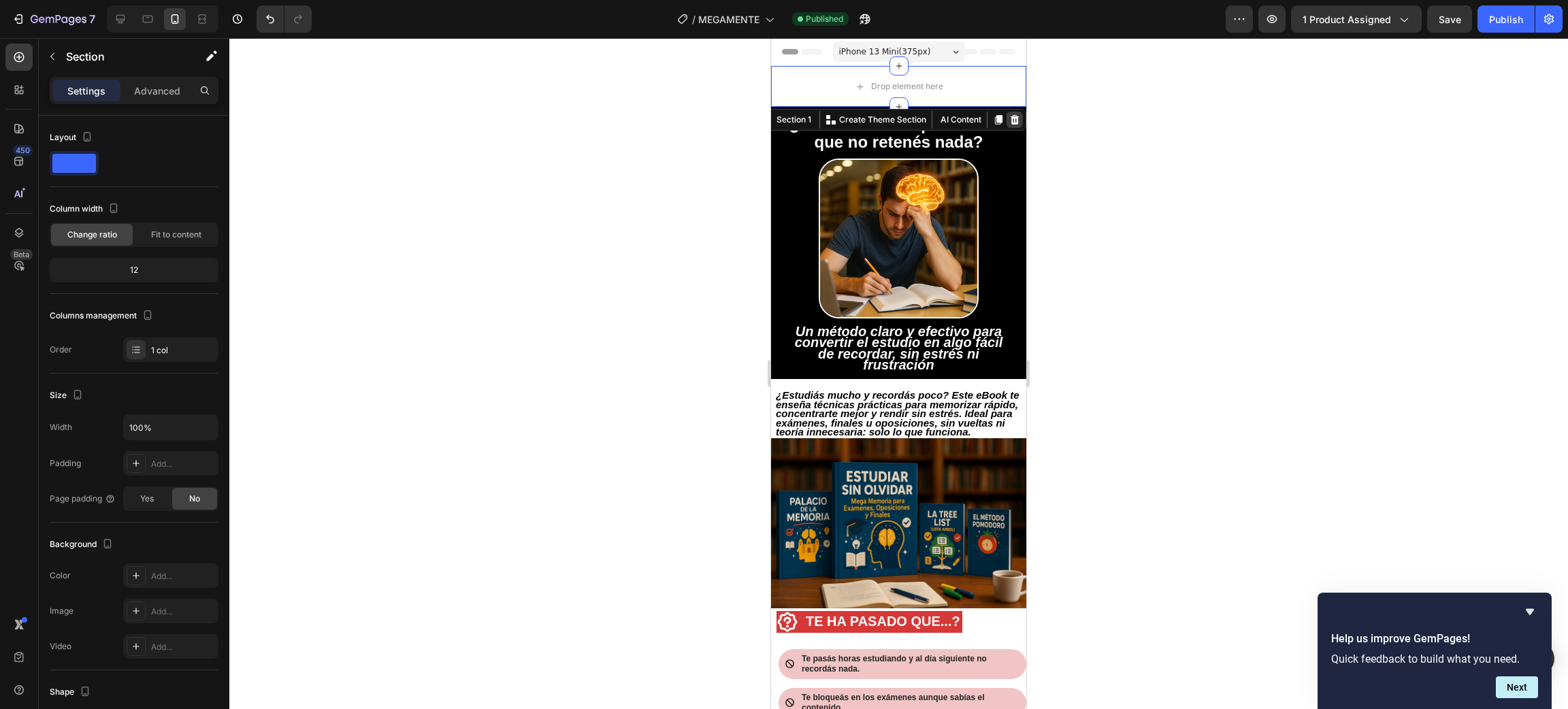
click at [1011, 120] on icon at bounding box center [1016, 119] width 9 height 9
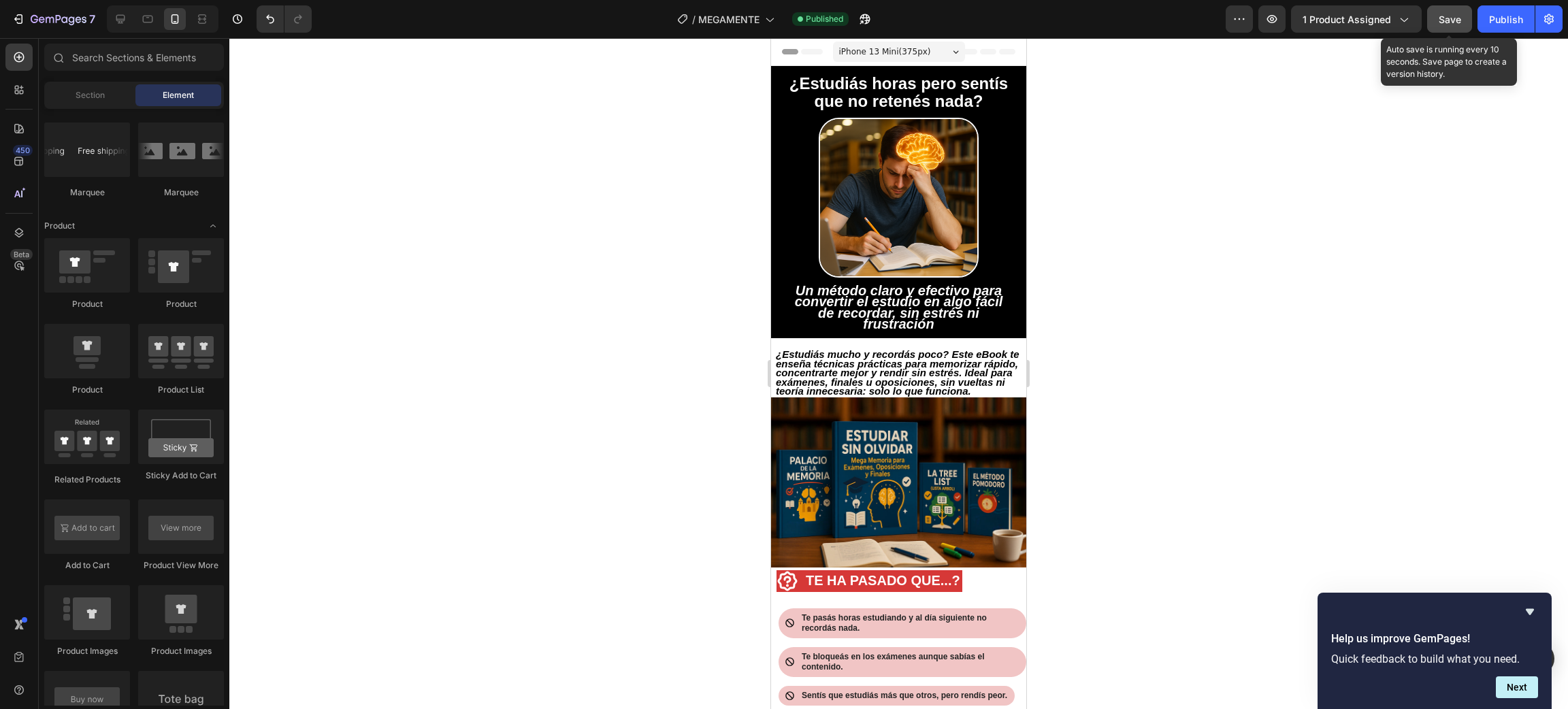
click at [1447, 6] on button "Save" at bounding box center [1449, 19] width 45 height 27
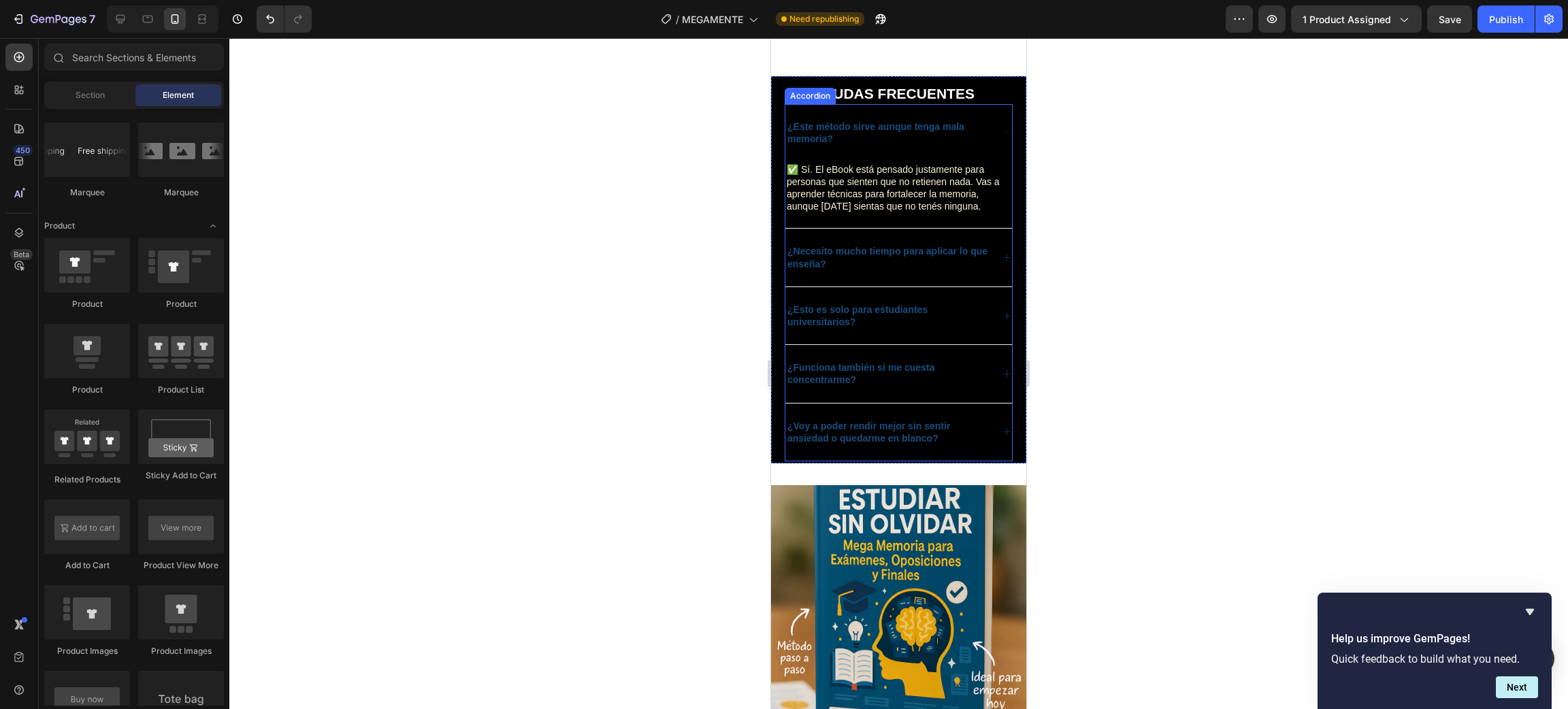
scroll to position [3144, 0]
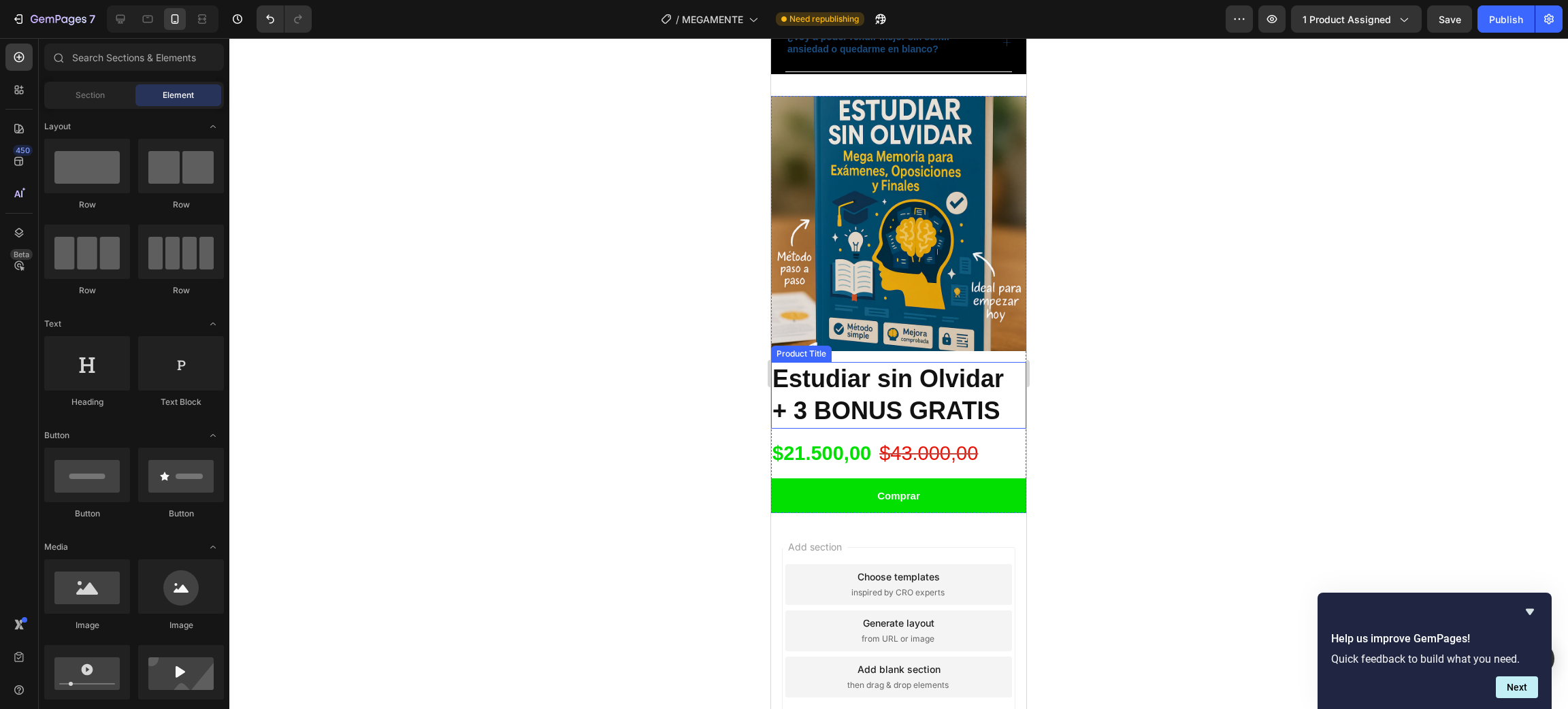
scroll to position [1633, 0]
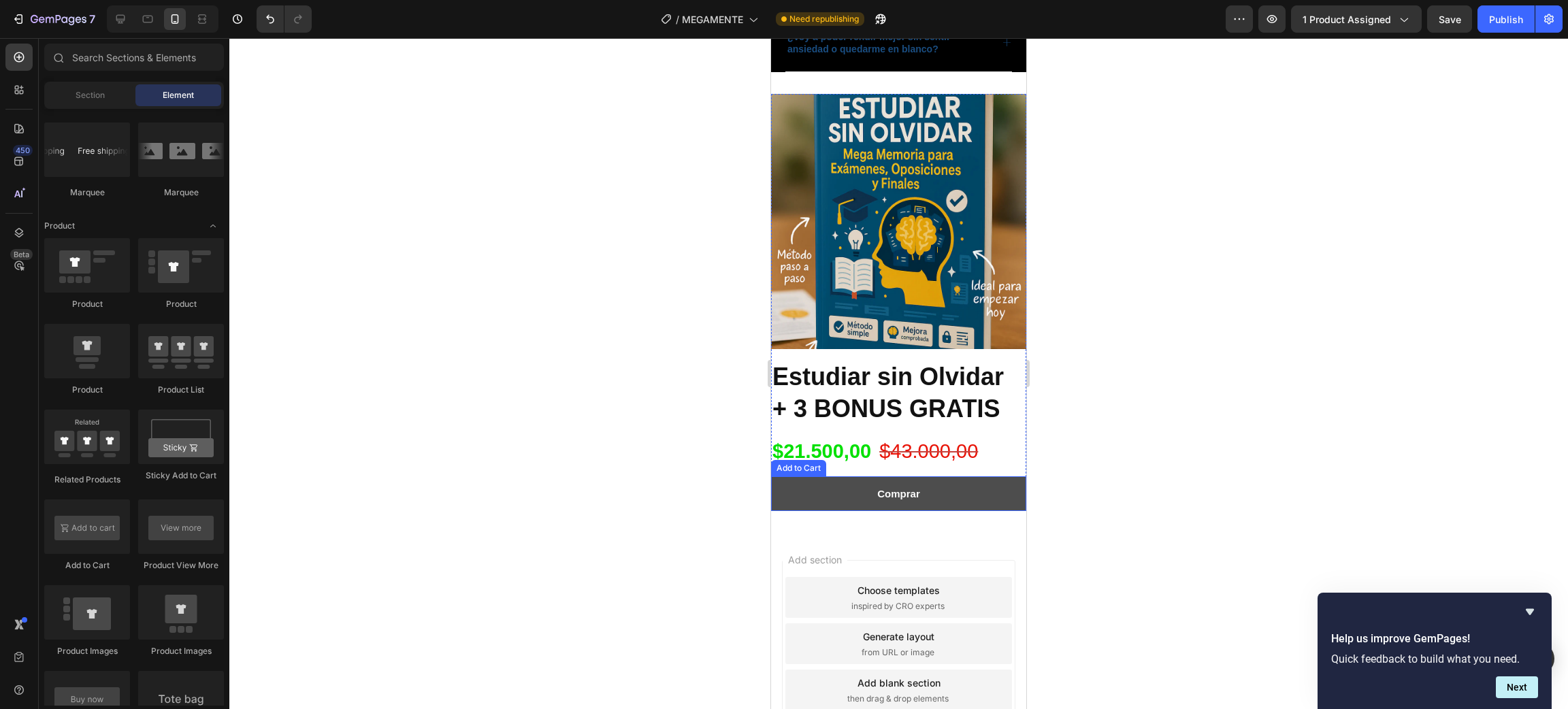
click at [949, 482] on button "Comprar" at bounding box center [899, 494] width 255 height 35
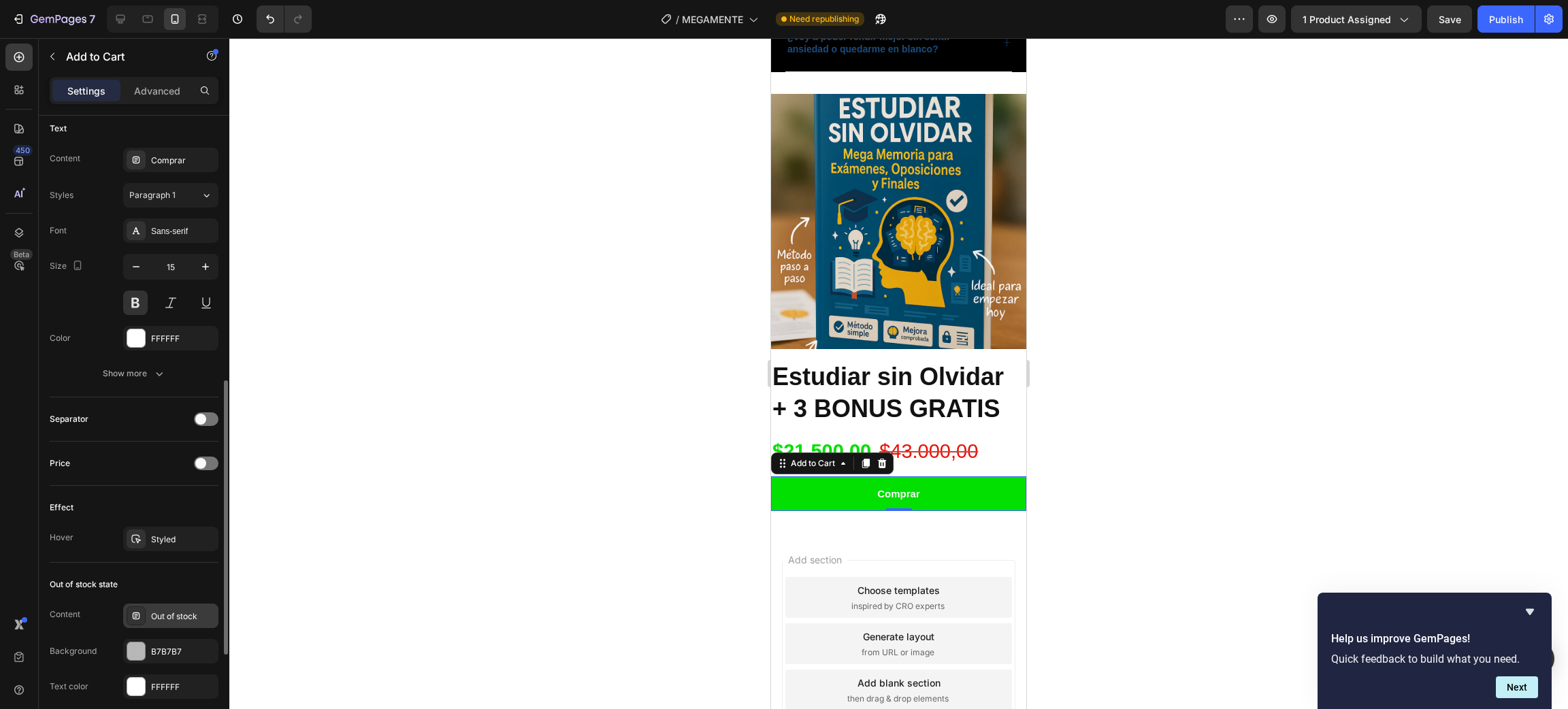
scroll to position [714, 0]
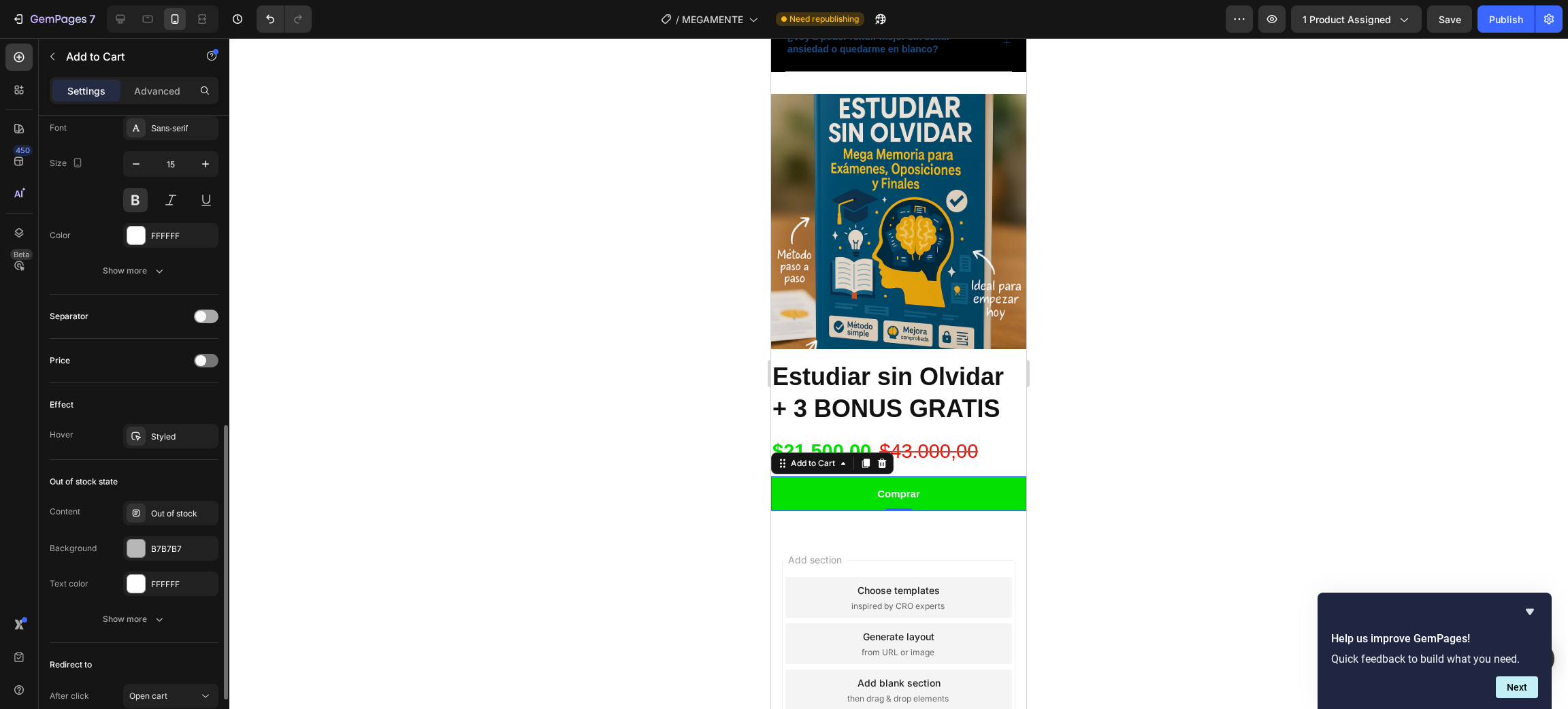
click at [211, 310] on div at bounding box center [206, 316] width 25 height 14
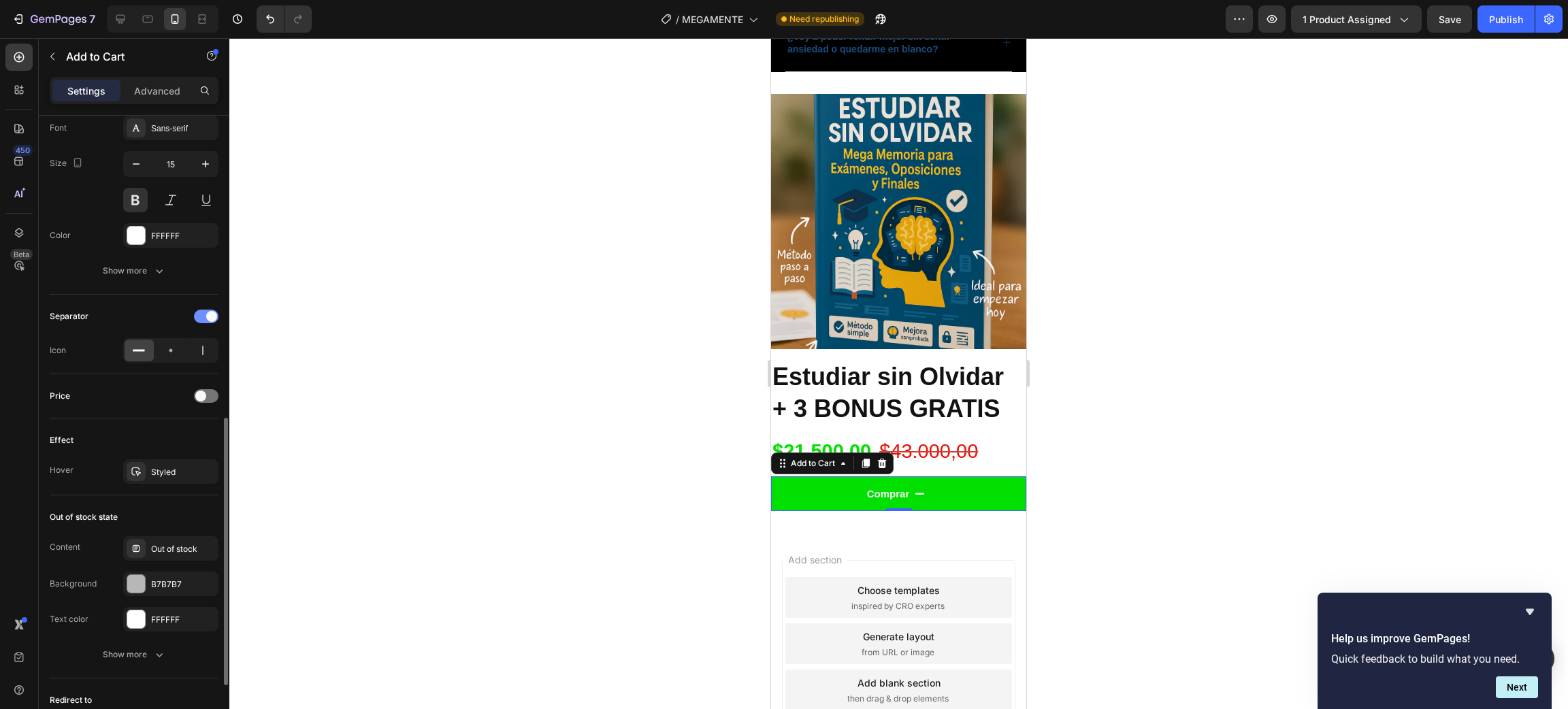
click at [211, 313] on span at bounding box center [211, 316] width 11 height 11
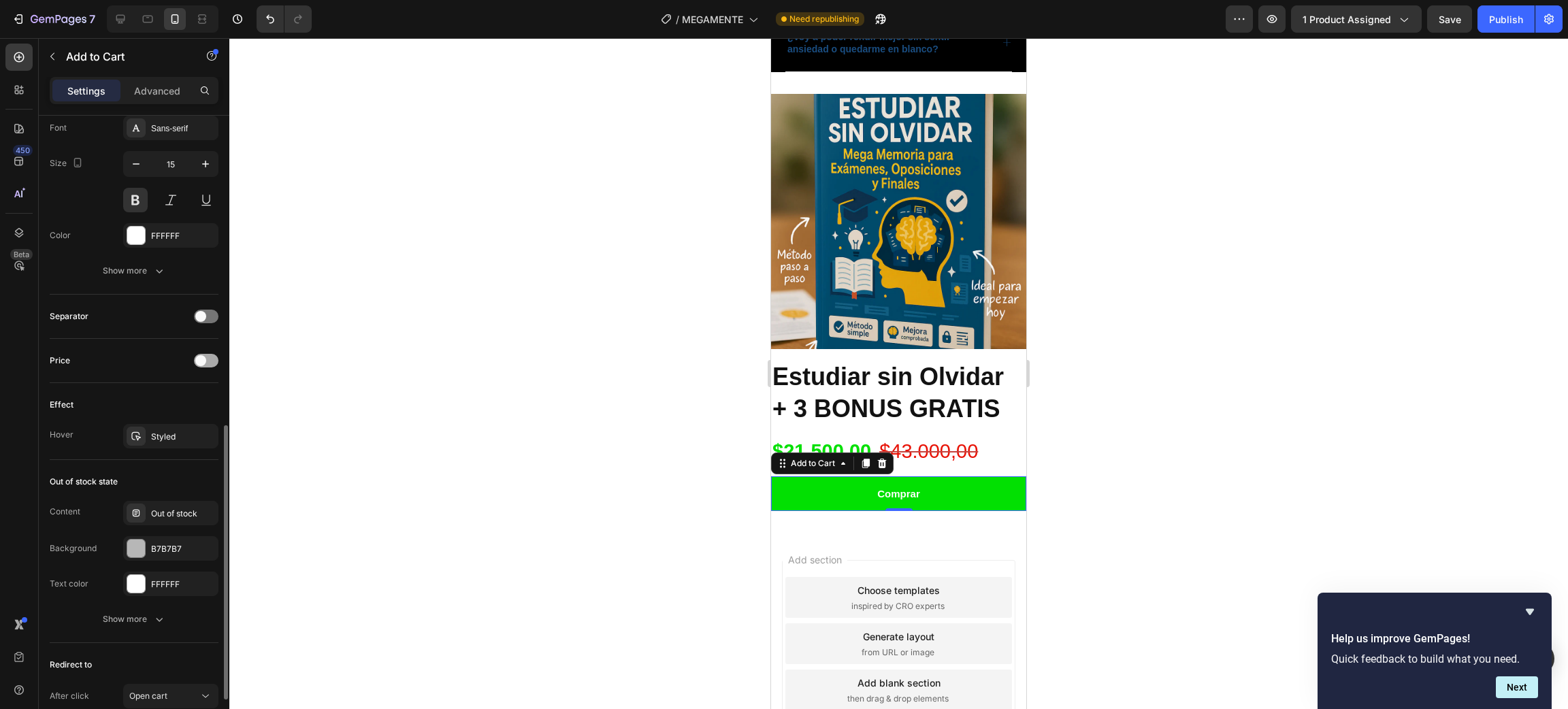
click at [207, 358] on div at bounding box center [206, 360] width 25 height 14
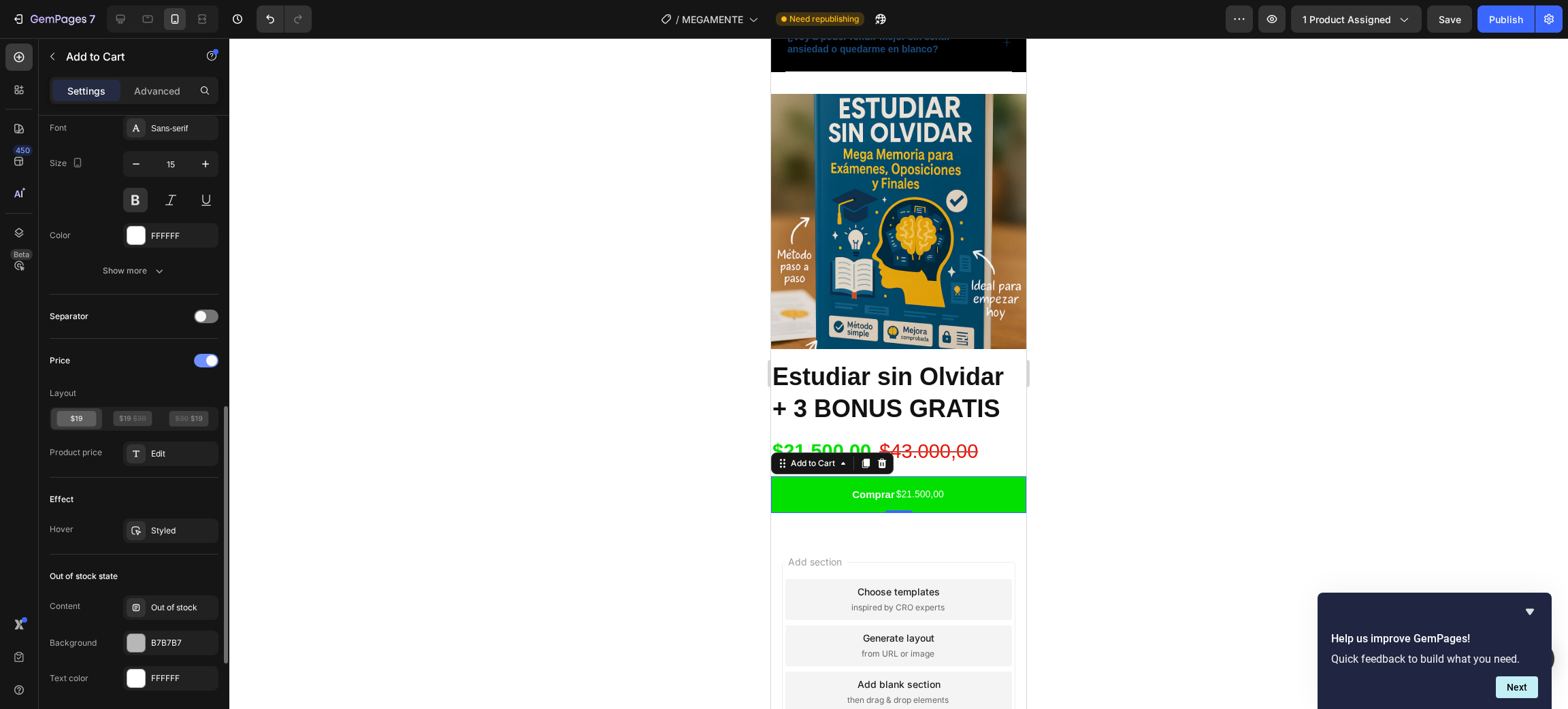
click at [207, 358] on span at bounding box center [211, 361] width 11 height 11
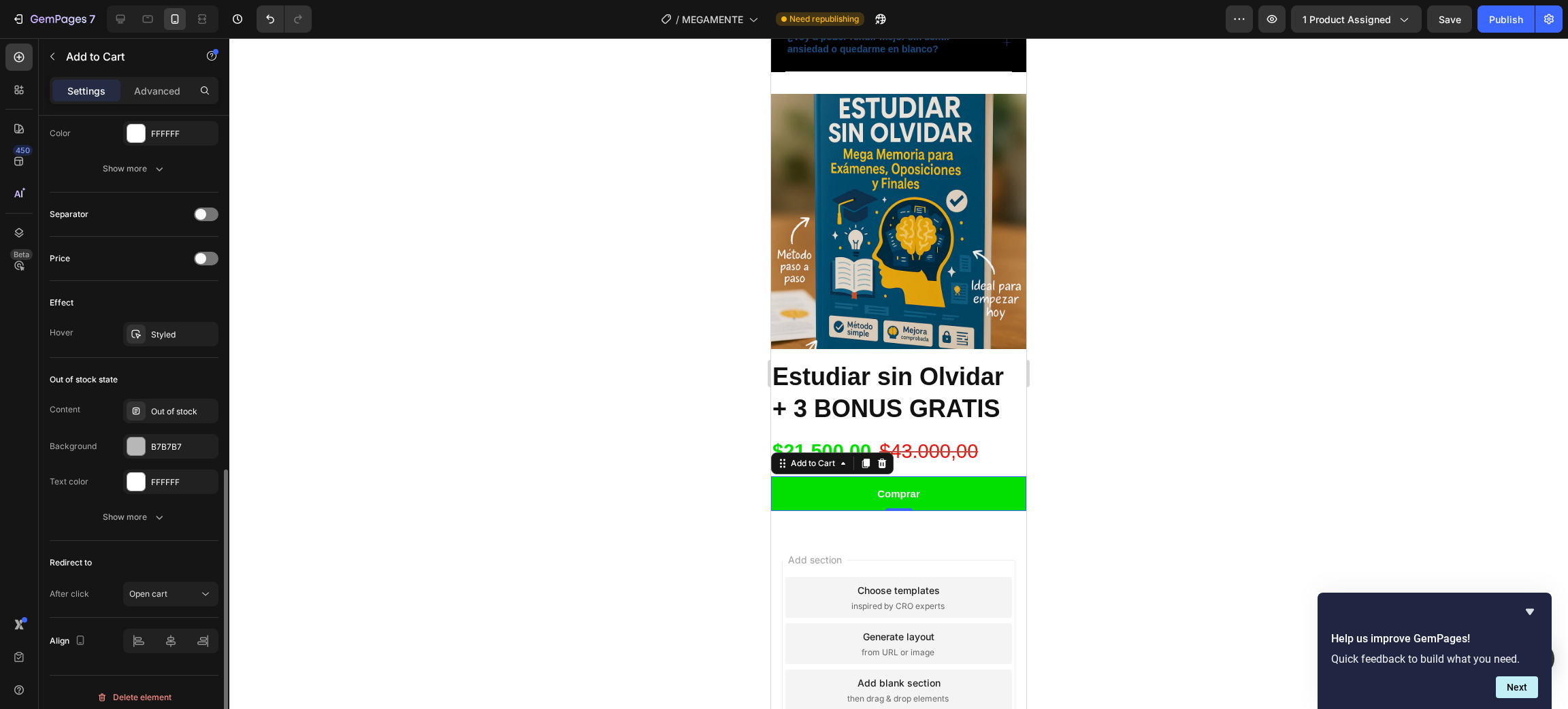
scroll to position [827, 0]
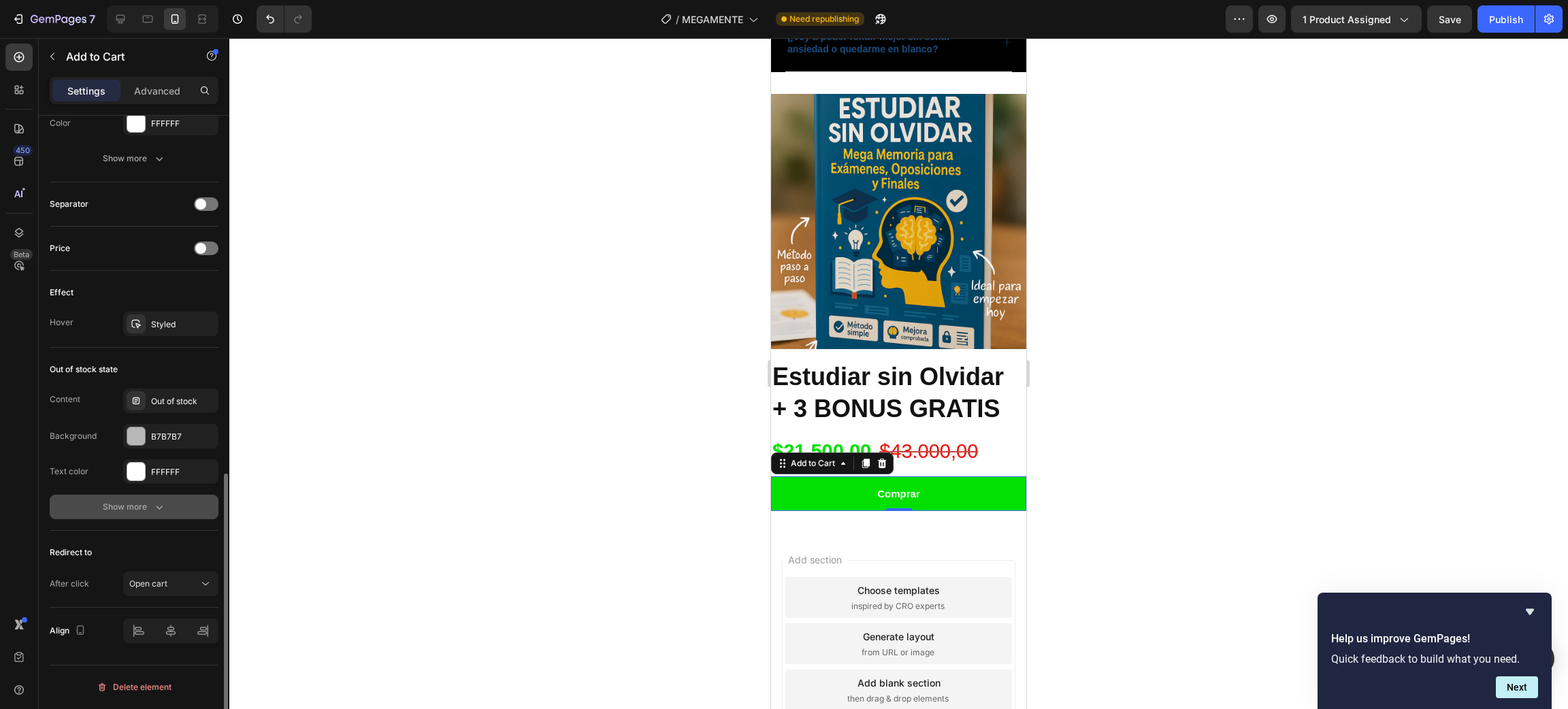
click at [152, 512] on icon "button" at bounding box center [159, 507] width 14 height 14
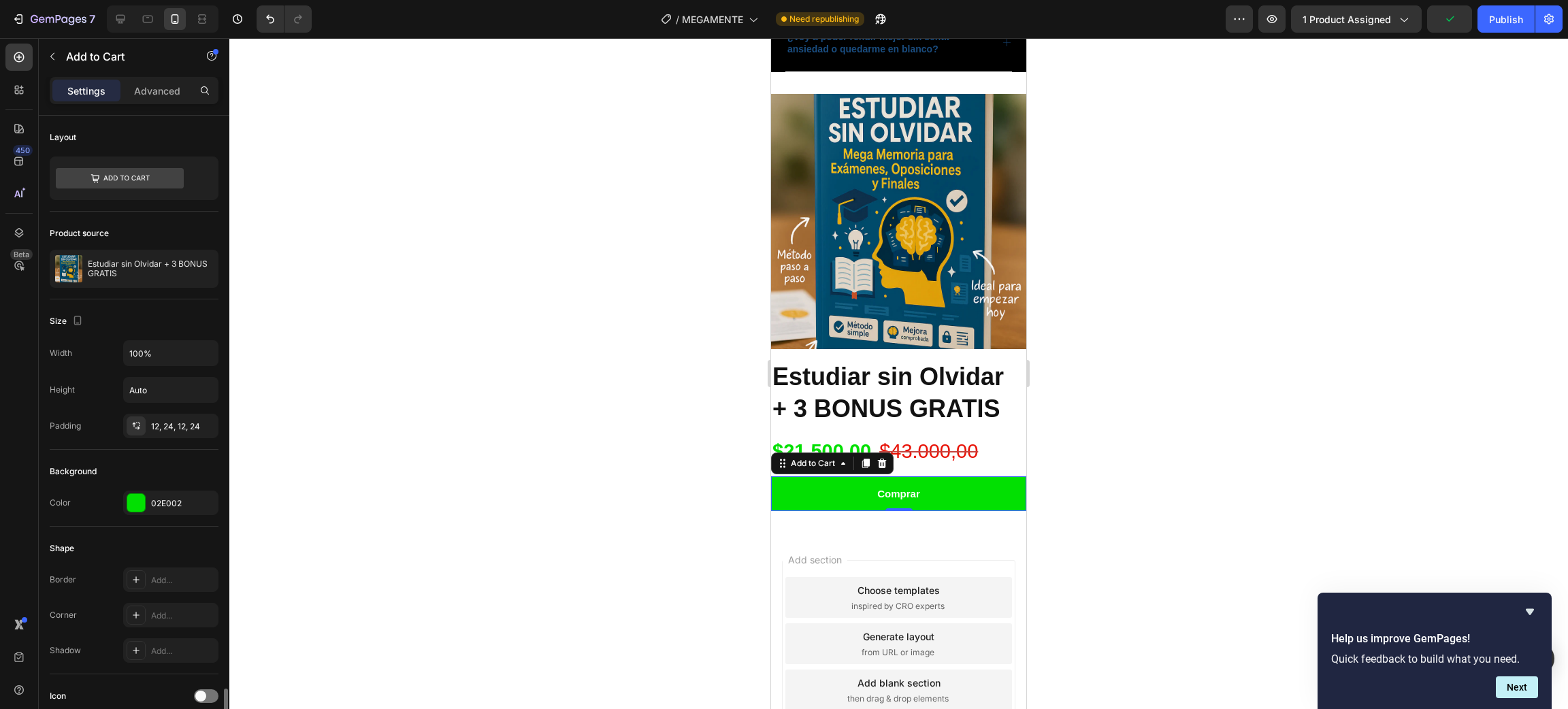
scroll to position [932, 0]
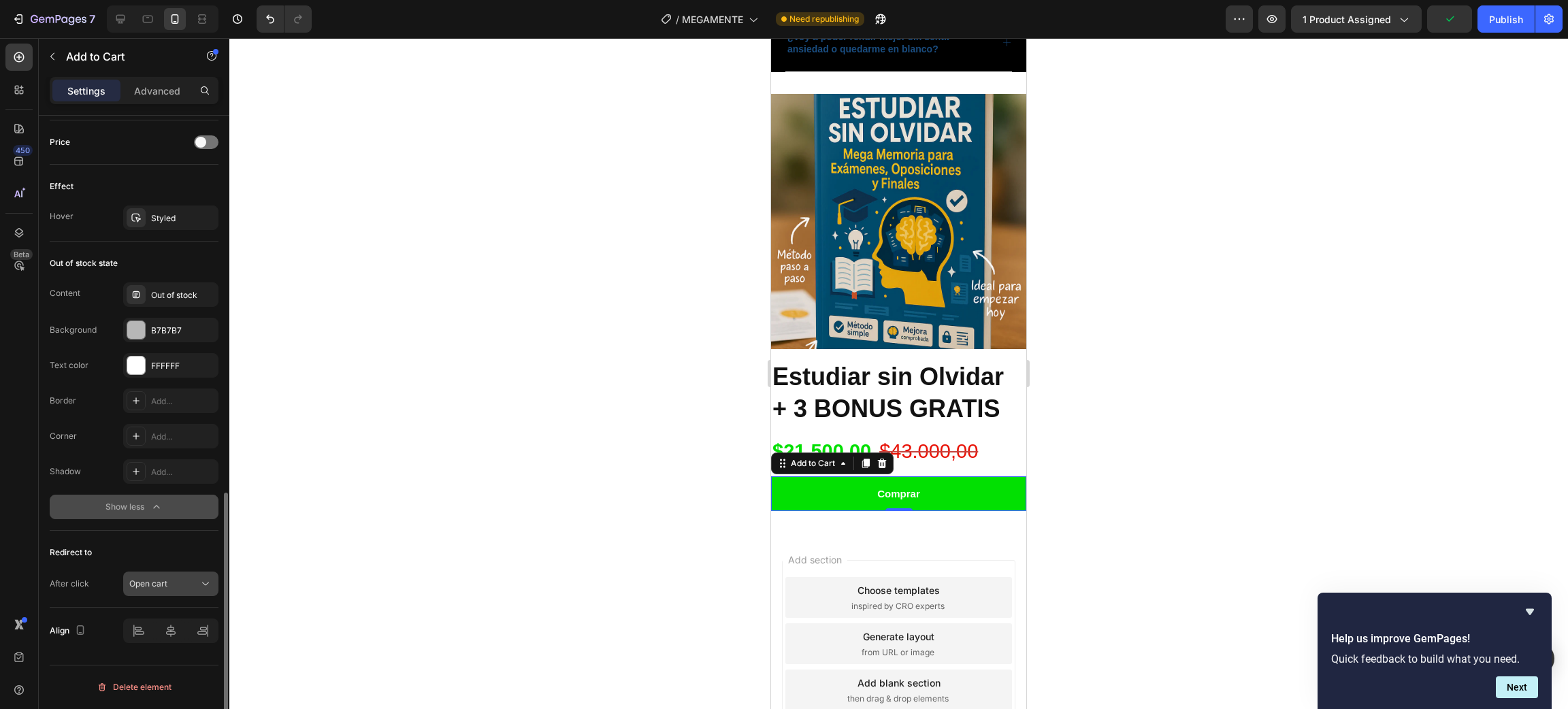
click at [166, 585] on span "Open cart" at bounding box center [149, 583] width 38 height 10
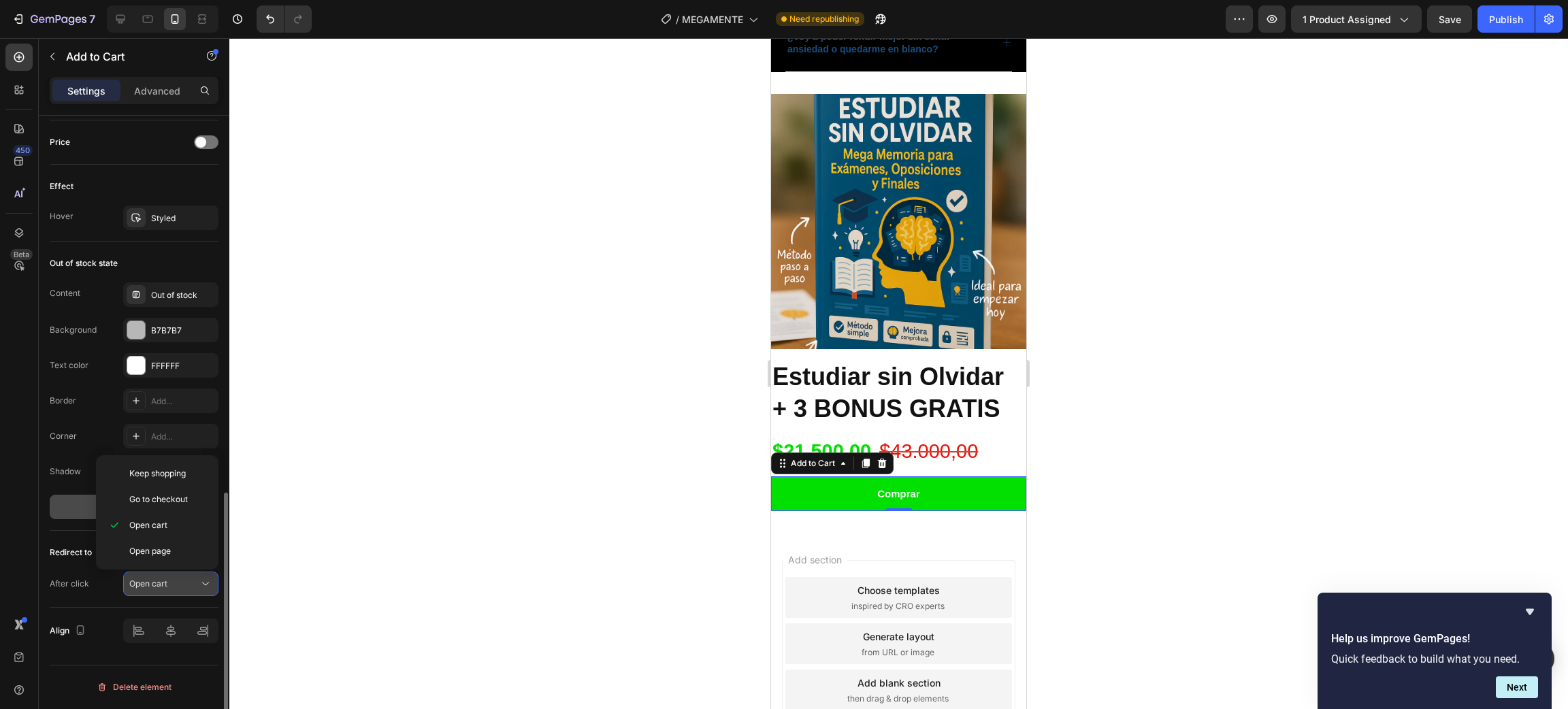
click at [166, 585] on span "Open cart" at bounding box center [149, 583] width 38 height 10
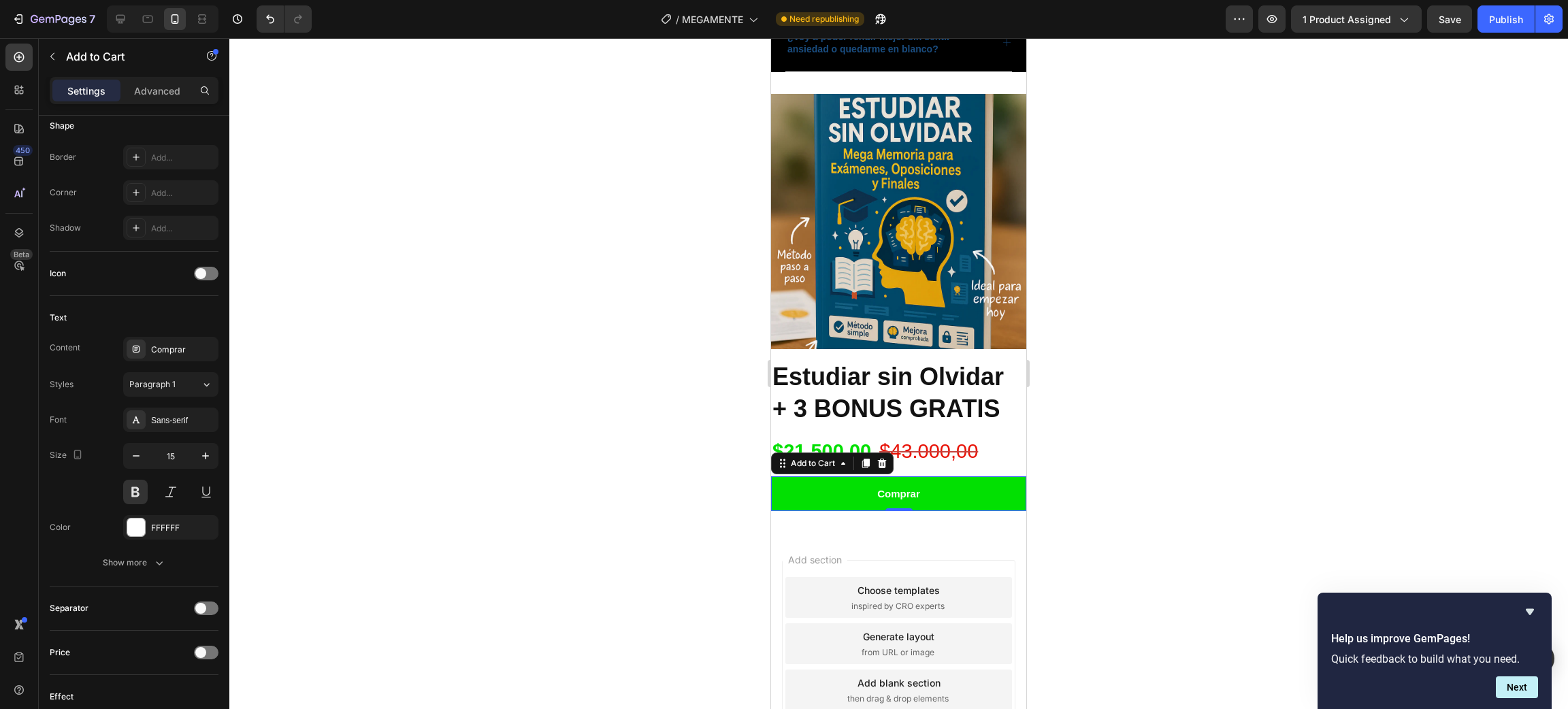
scroll to position [0, 0]
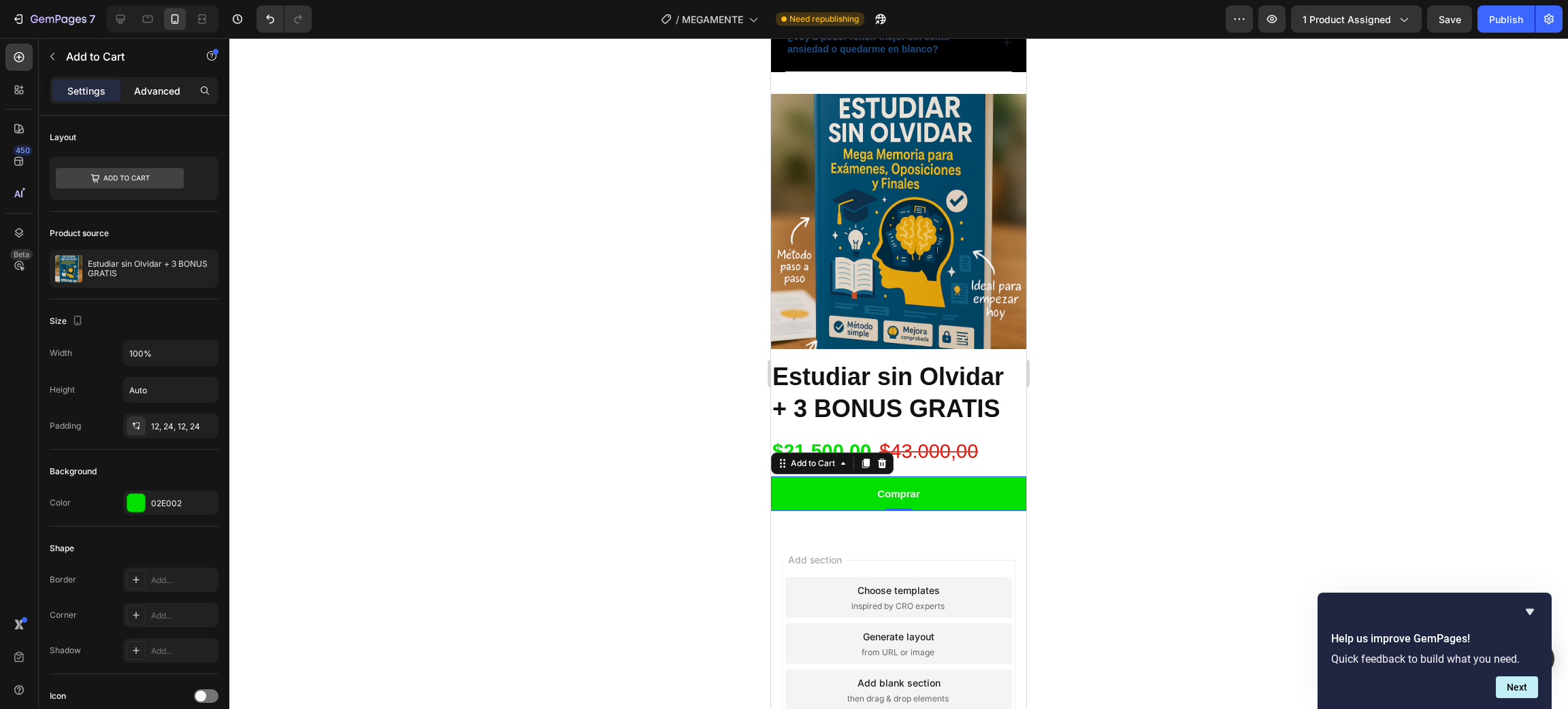
click at [149, 87] on p "Advanced" at bounding box center [157, 91] width 46 height 15
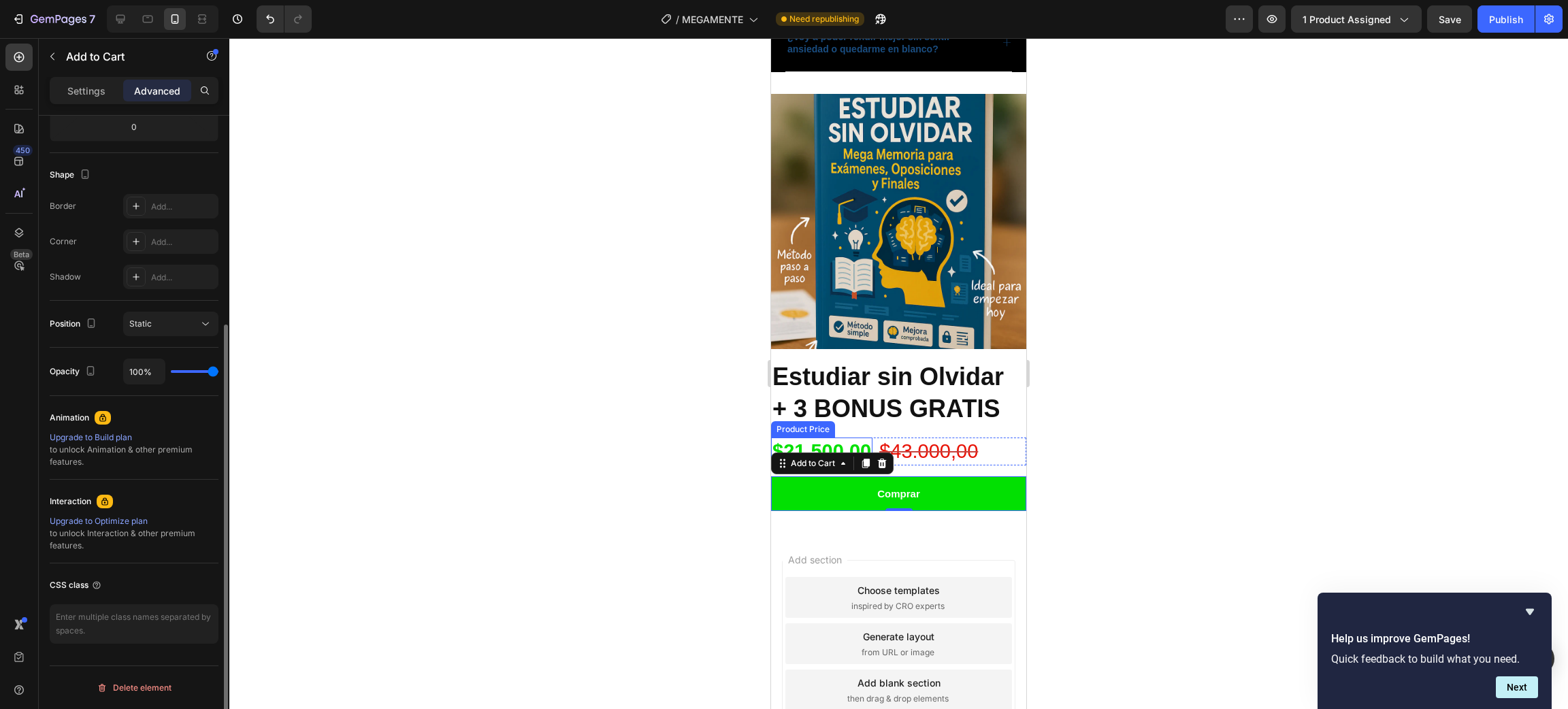
scroll to position [6, 0]
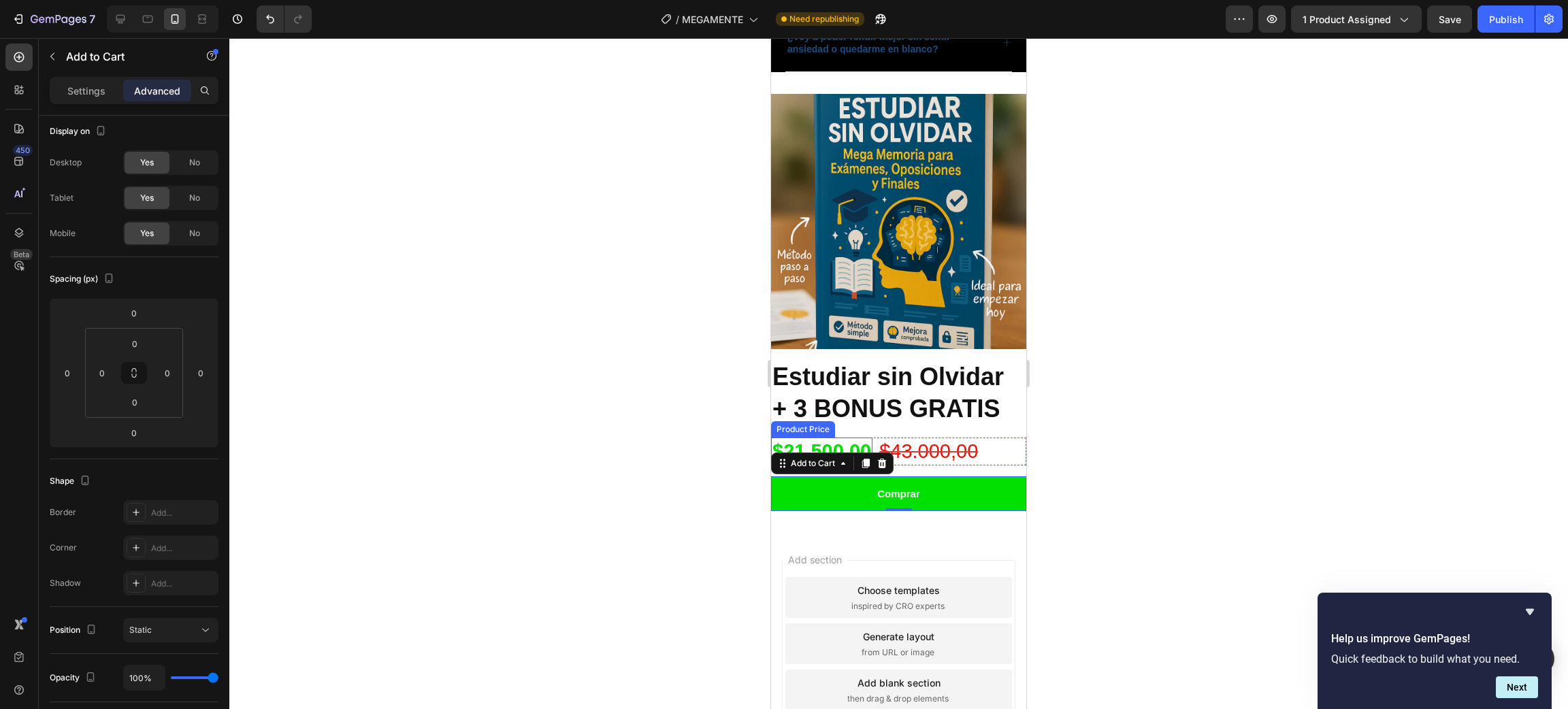
click at [460, 431] on div at bounding box center [899, 374] width 1338 height 671
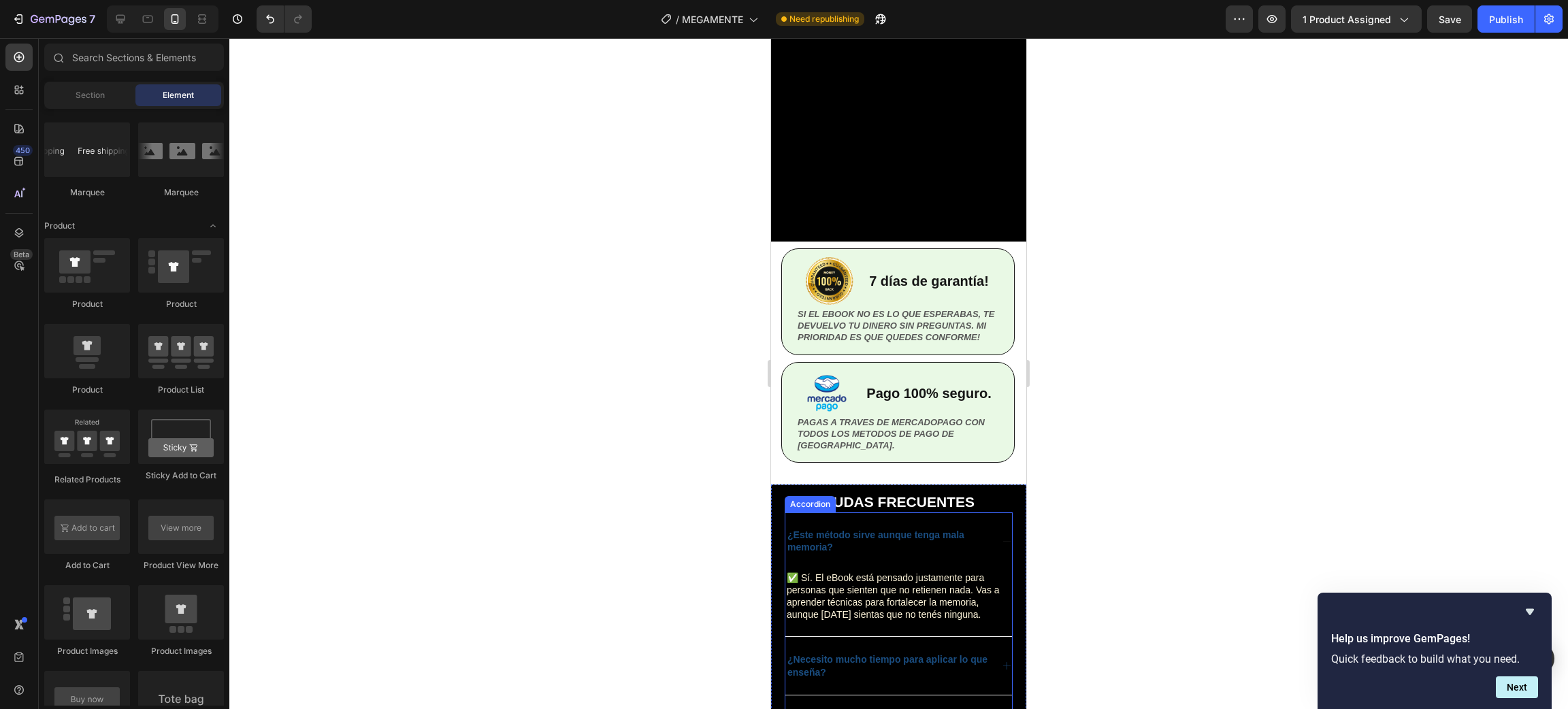
scroll to position [3144, 0]
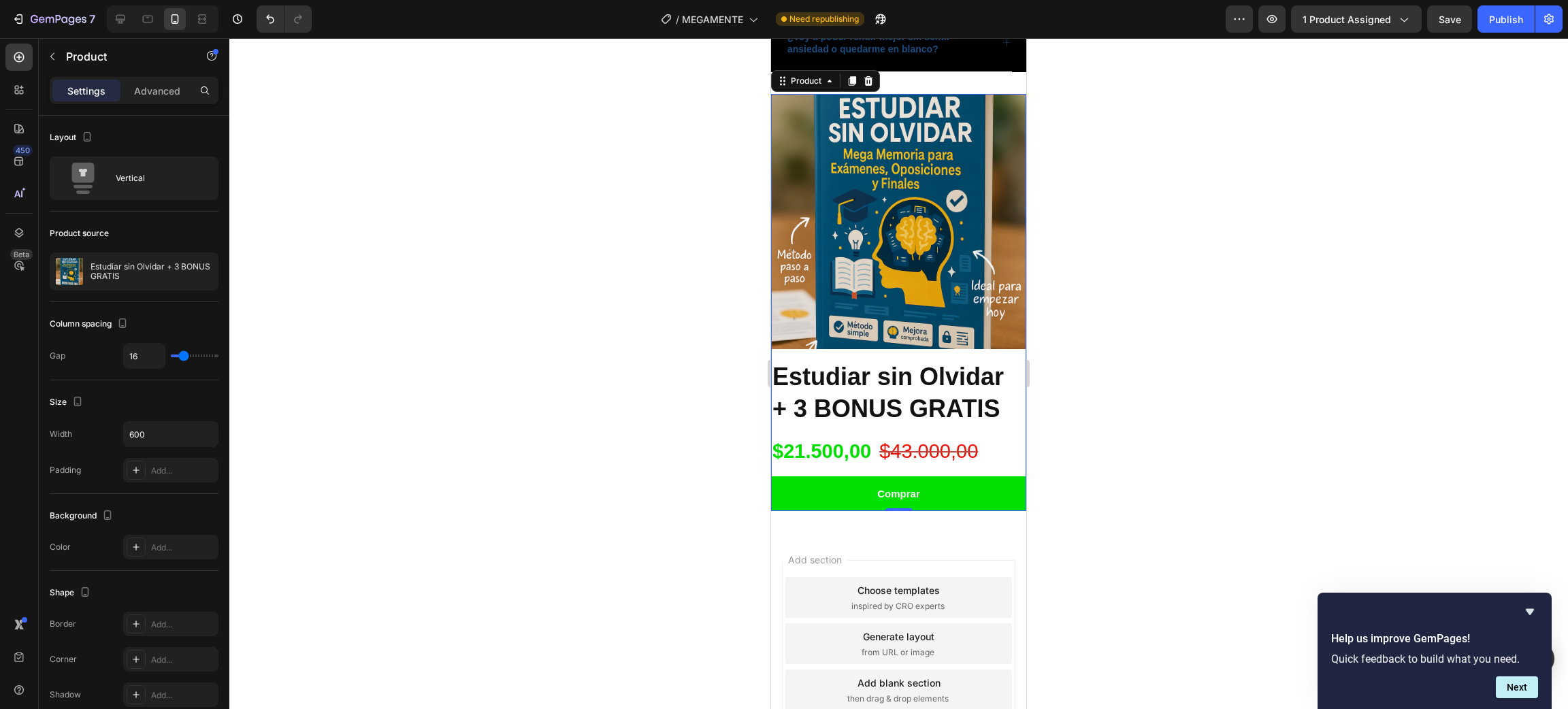
click at [913, 422] on div "Estudiar sin Olvidar + 3 BONUS GRATIS Product Title $21.500,00 Product Price Pr…" at bounding box center [899, 436] width 255 height 151
click at [625, 286] on div at bounding box center [899, 374] width 1338 height 671
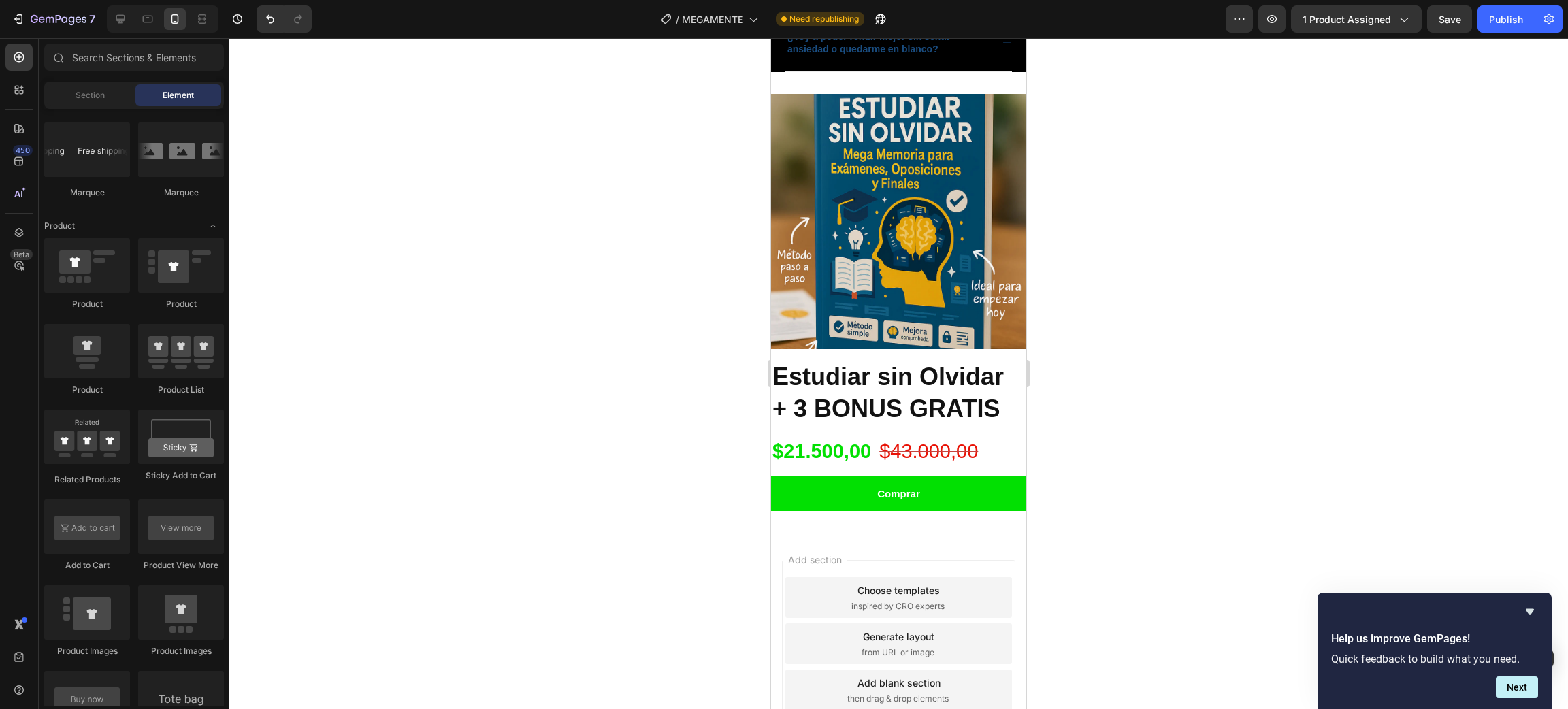
click at [1189, 359] on div at bounding box center [899, 374] width 1338 height 671
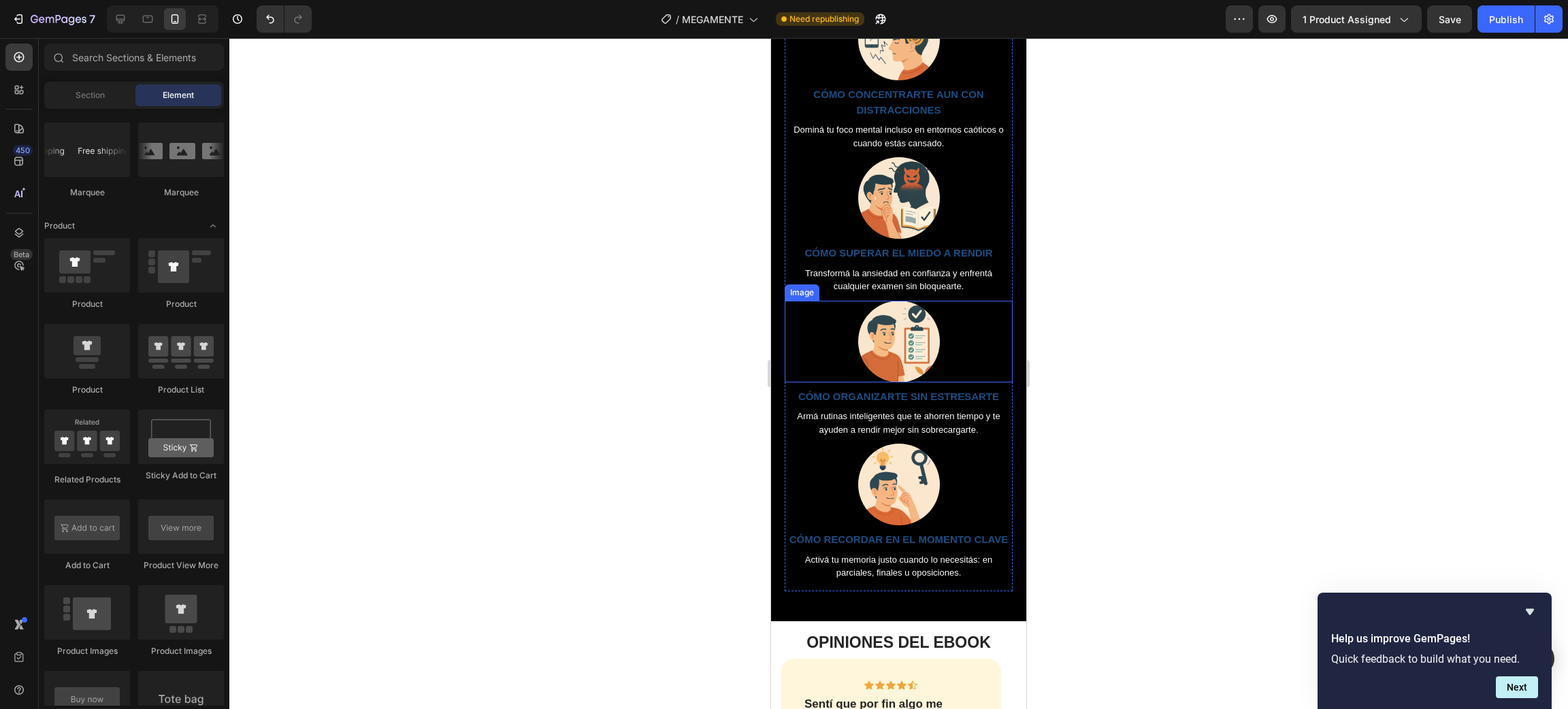
scroll to position [1326, 0]
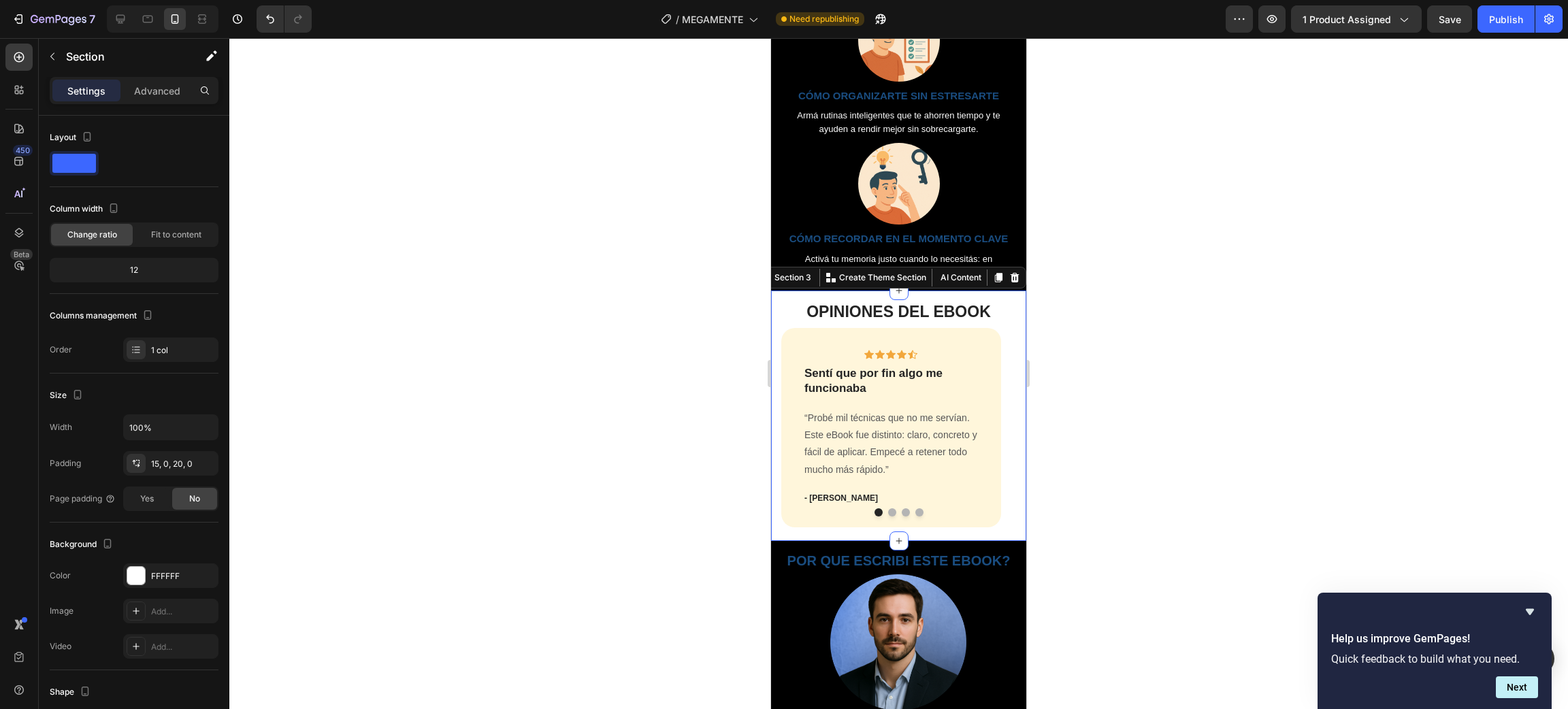
click at [796, 324] on div "OPINIONES DEL EBOOK Heading Icon Icon Icon Icon Icon Row Sentí que por fin algo…" at bounding box center [899, 416] width 255 height 251
click at [26, 60] on icon at bounding box center [18, 57] width 14 height 14
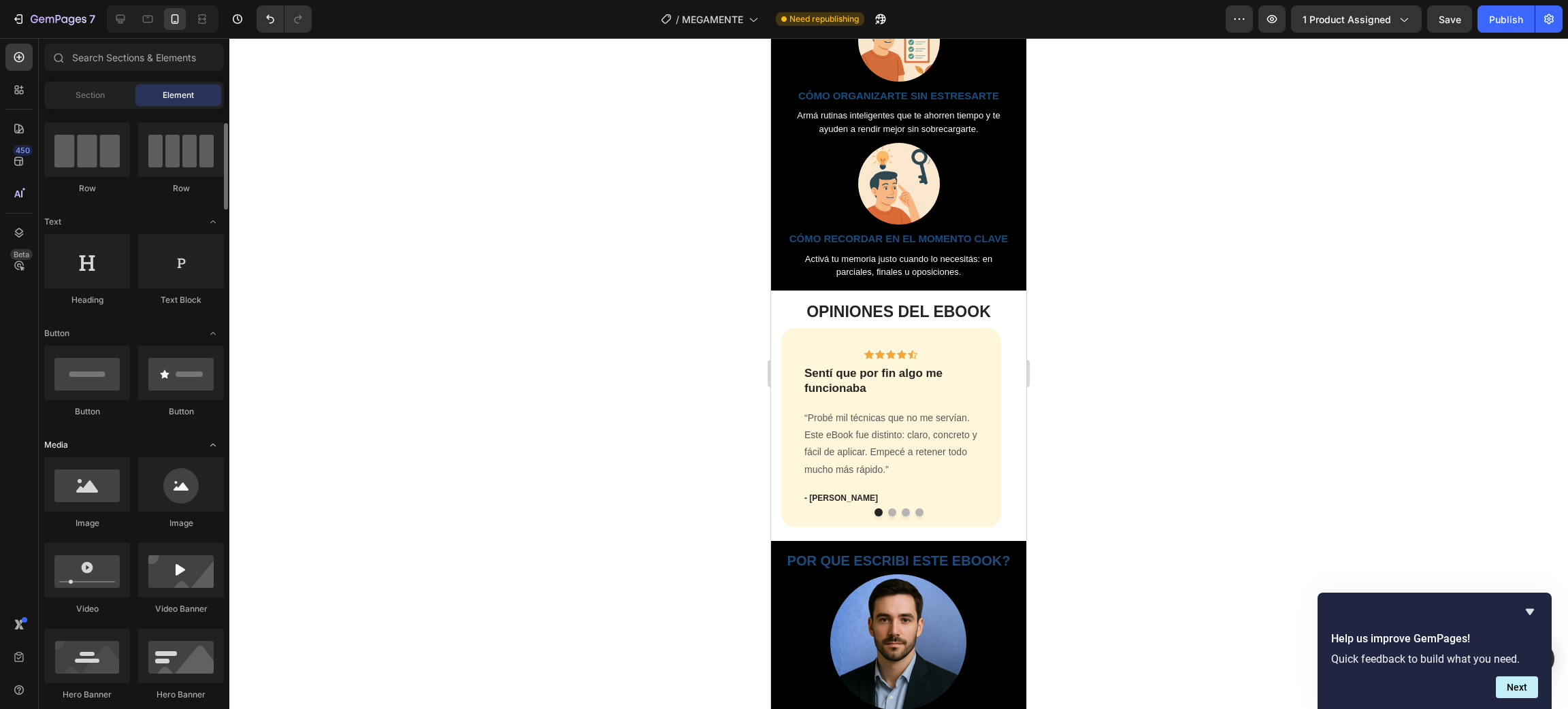
scroll to position [0, 0]
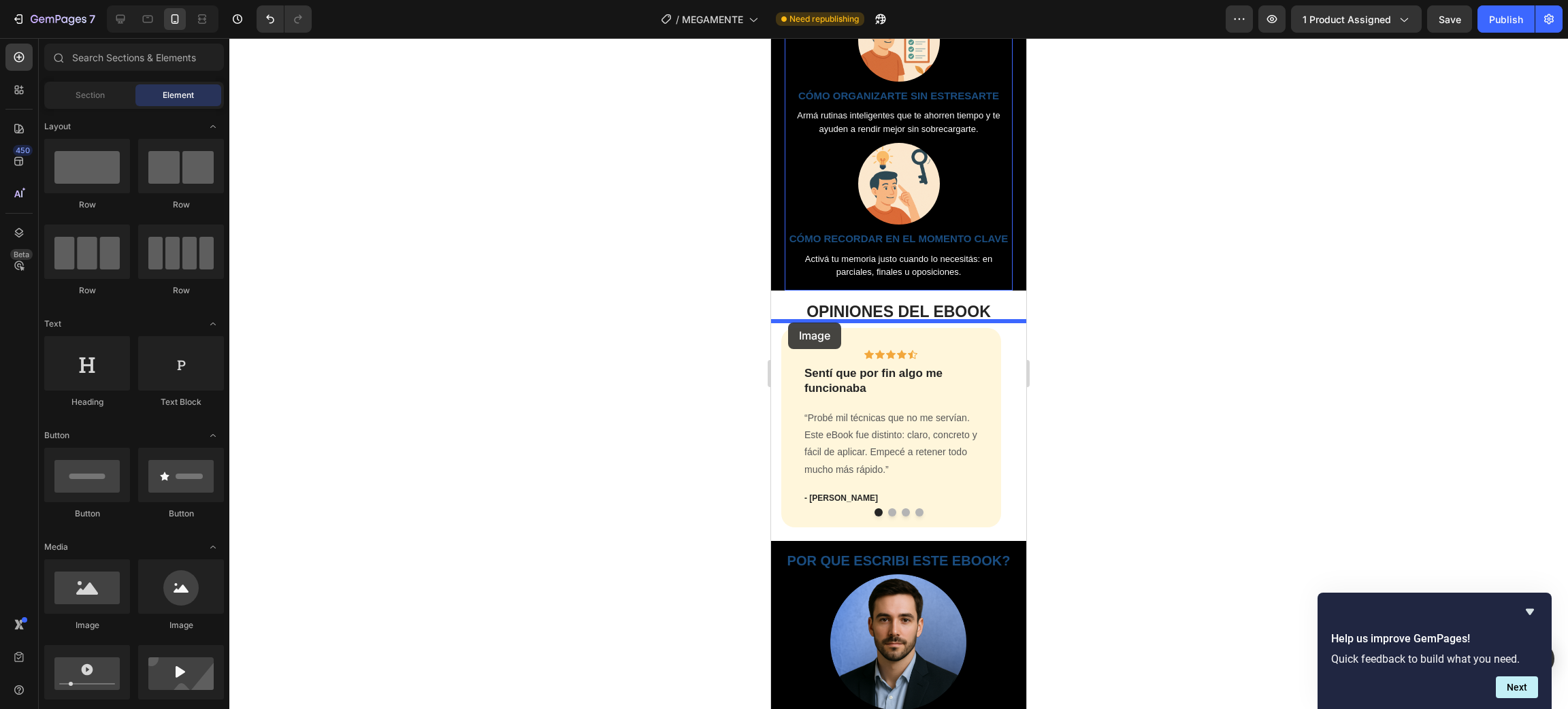
drag, startPoint x: 855, startPoint y: 636, endPoint x: 788, endPoint y: 323, distance: 320.1
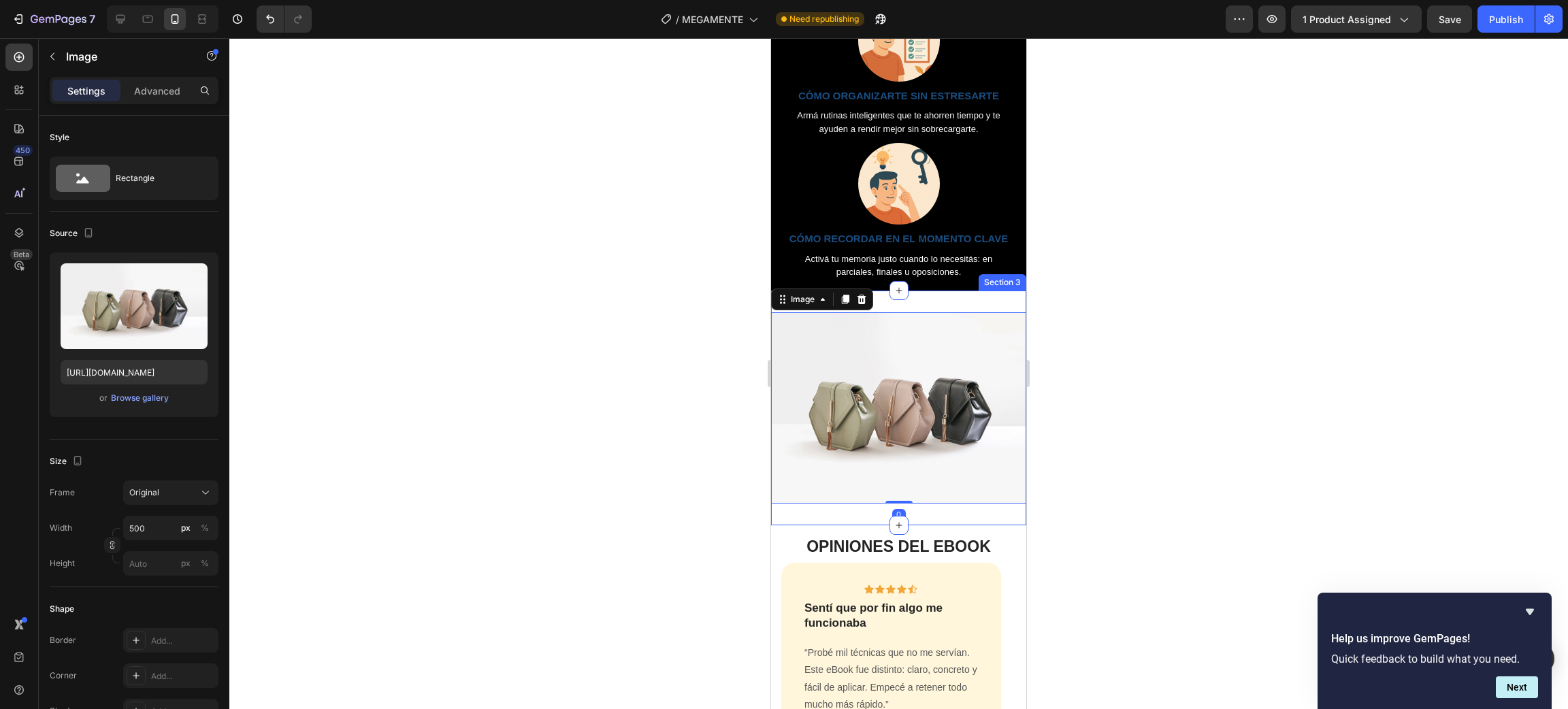
click at [969, 321] on div "Image 0 Section 3" at bounding box center [899, 408] width 255 height 235
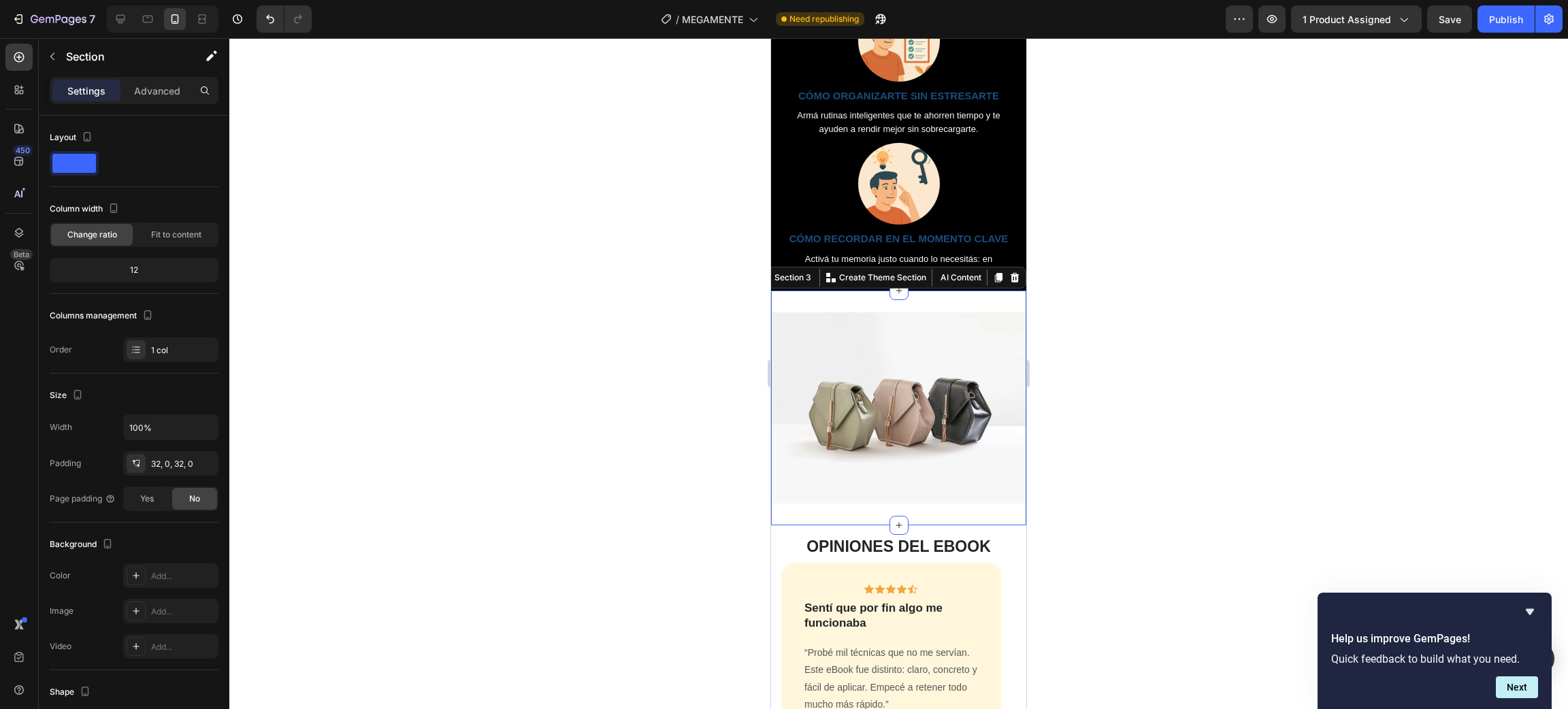
click at [975, 332] on div "Image Section 3 You can create reusable sections Create Theme Section AI Conten…" at bounding box center [899, 408] width 255 height 235
click at [887, 412] on img at bounding box center [899, 408] width 255 height 191
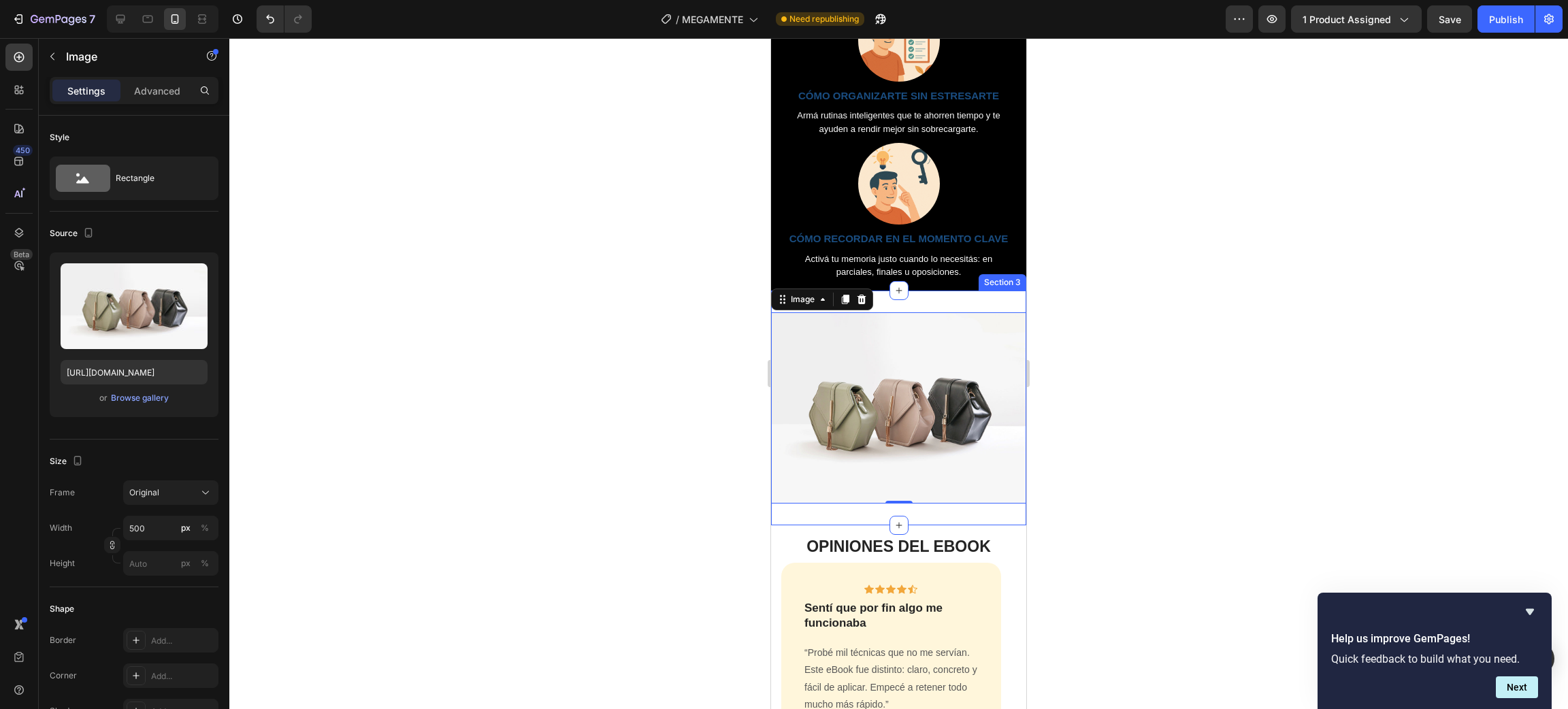
click at [922, 334] on div "Image 0 Section 3" at bounding box center [899, 408] width 255 height 235
click at [912, 382] on img at bounding box center [899, 408] width 255 height 191
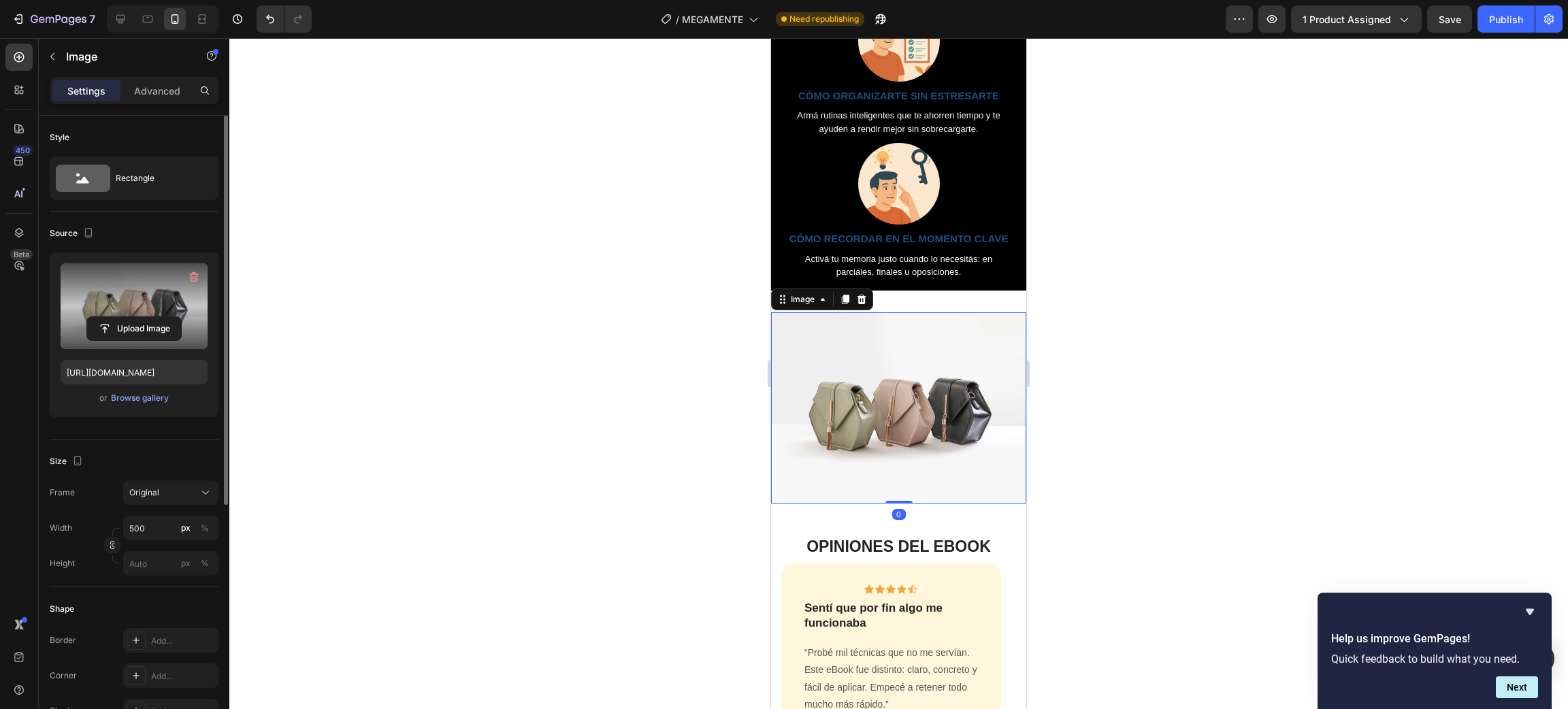
click at [125, 309] on label at bounding box center [133, 306] width 147 height 86
click at [125, 317] on input "file" at bounding box center [134, 328] width 94 height 23
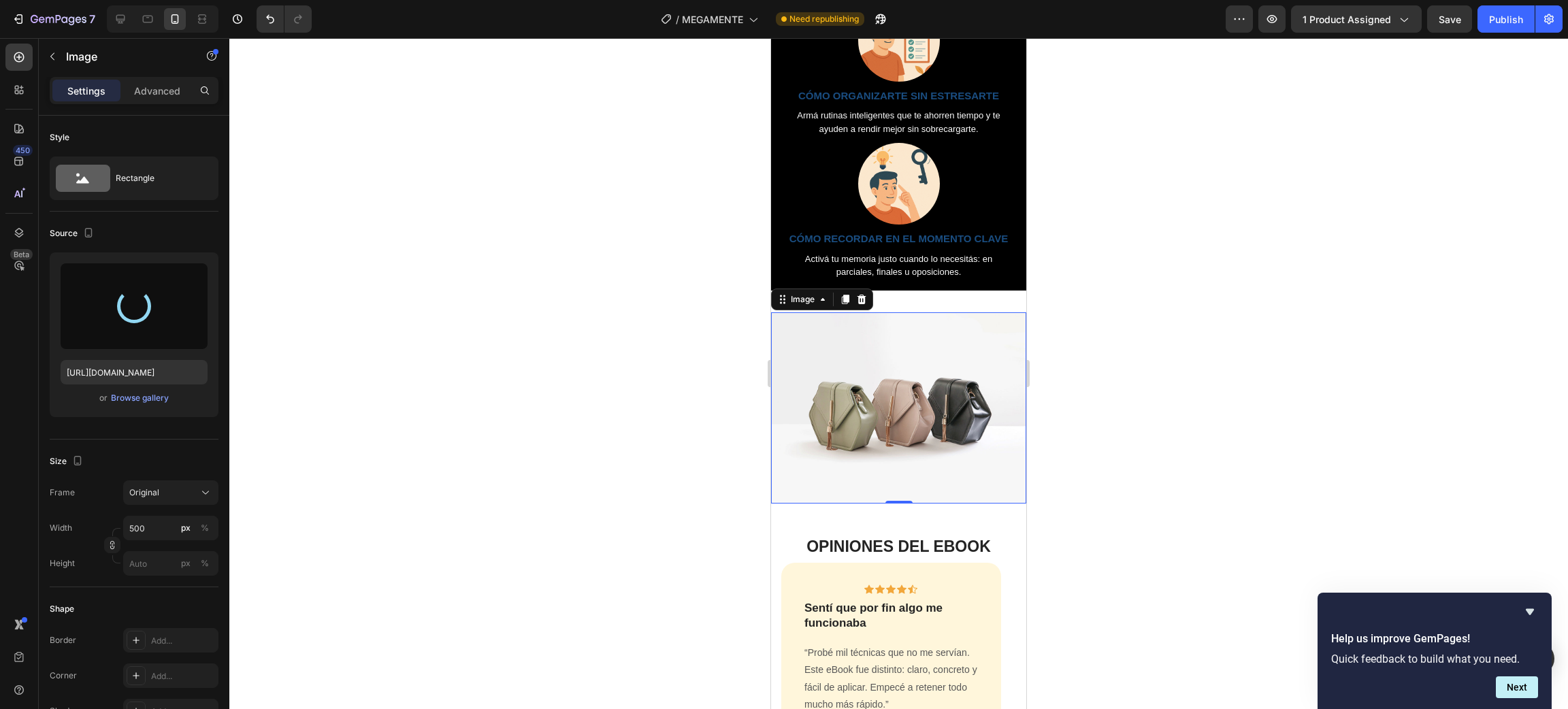
type input "https://cdn.shopify.com/s/files/1/0633/1079/0731/files/gempages_586112320720077…"
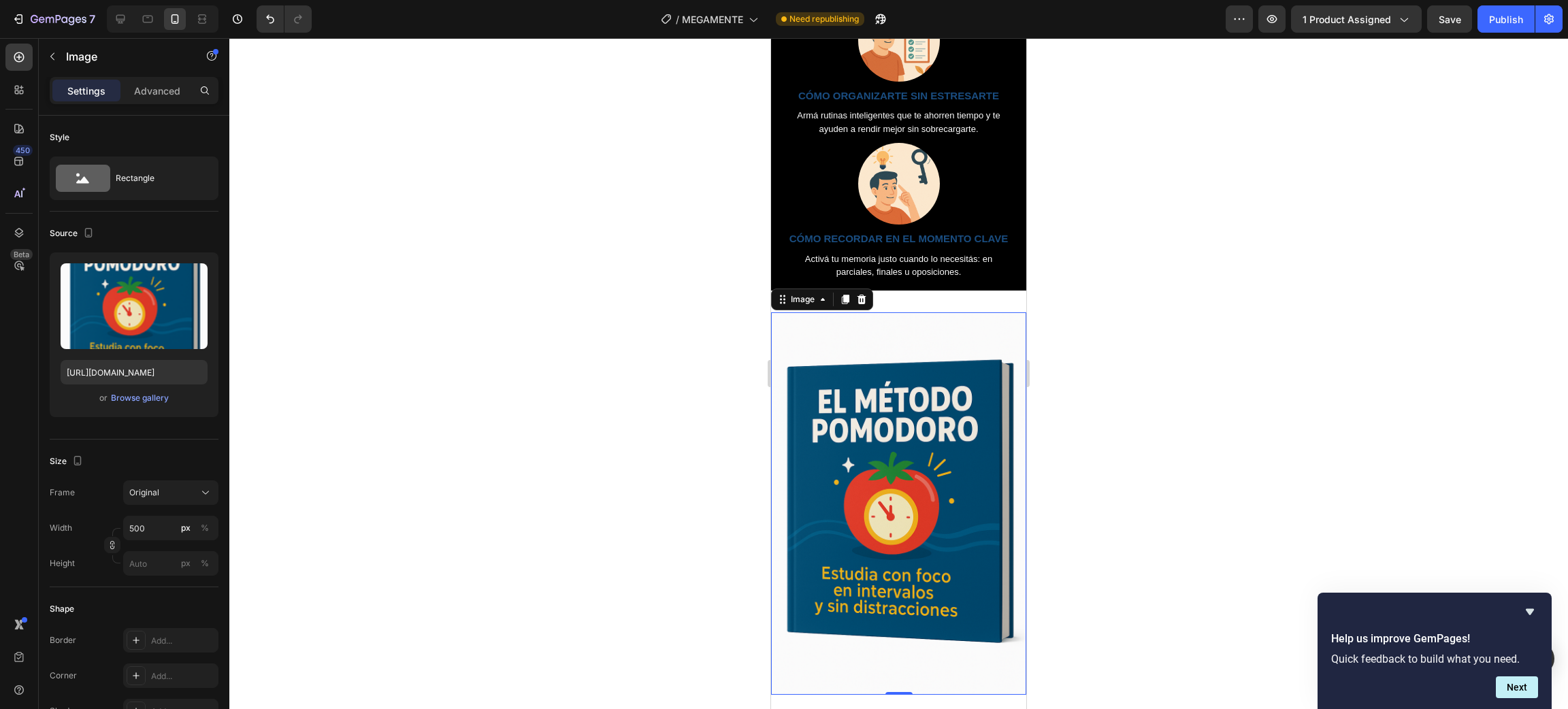
click at [1110, 350] on div at bounding box center [899, 374] width 1338 height 671
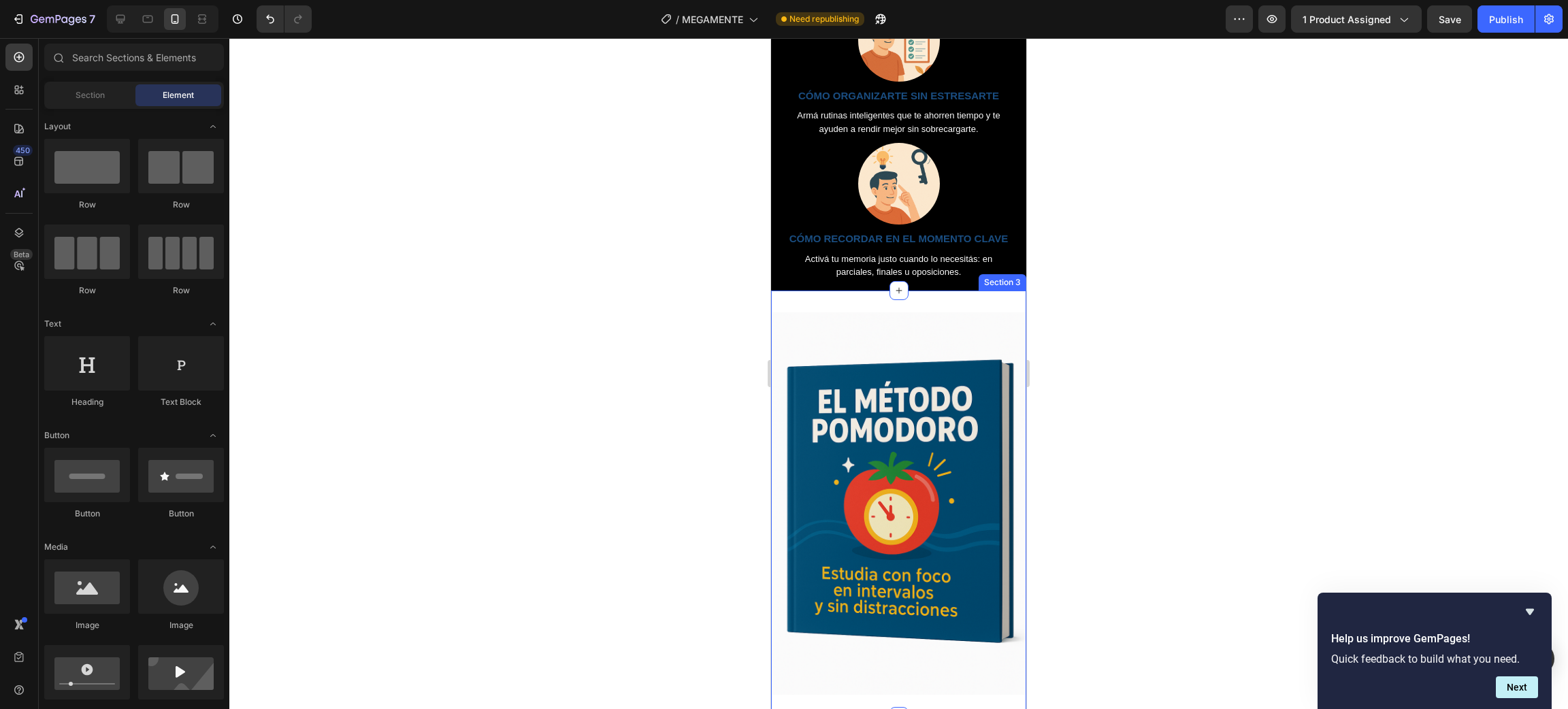
click at [944, 340] on div "Image Section 3" at bounding box center [899, 504] width 255 height 426
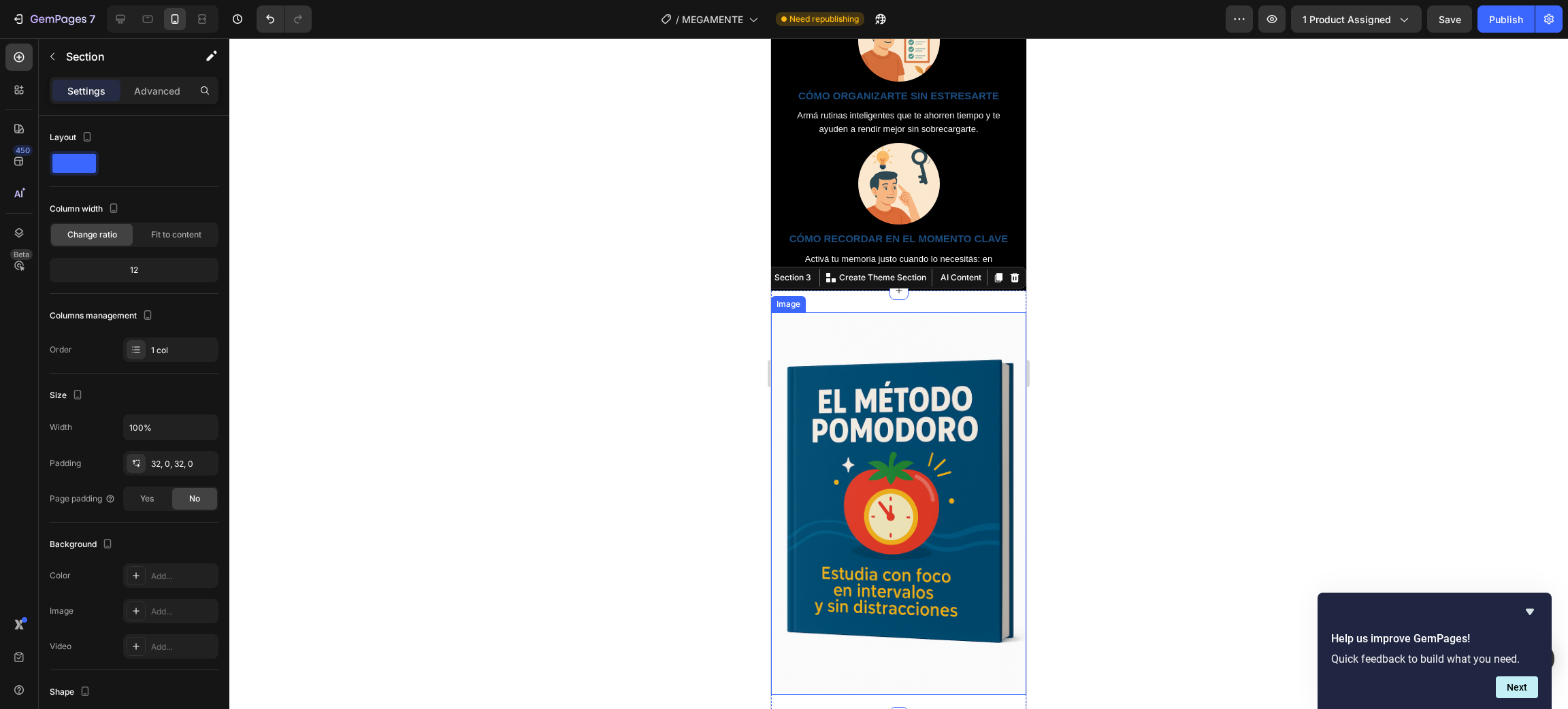
scroll to position [1531, 0]
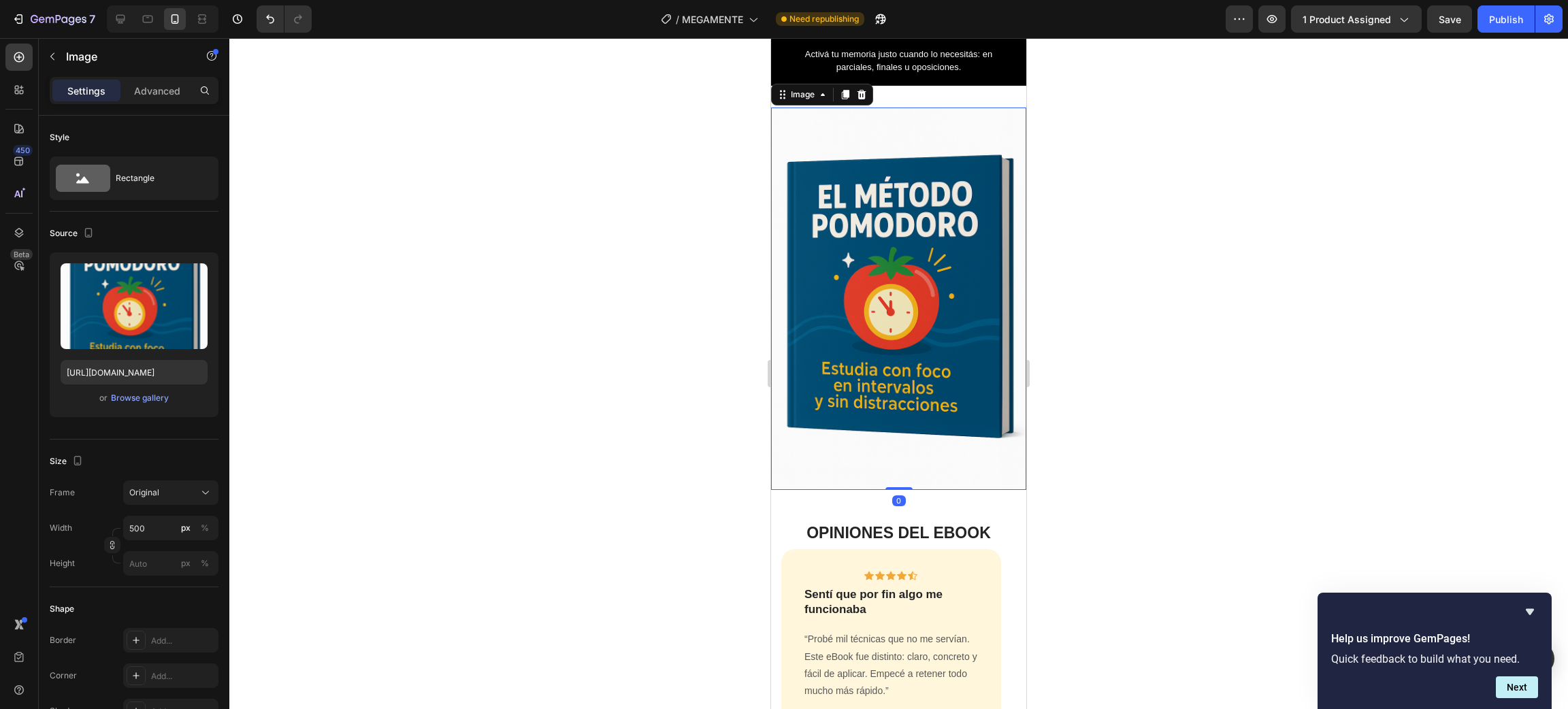
click at [915, 302] on img at bounding box center [899, 299] width 255 height 383
click at [861, 99] on icon at bounding box center [862, 95] width 9 height 9
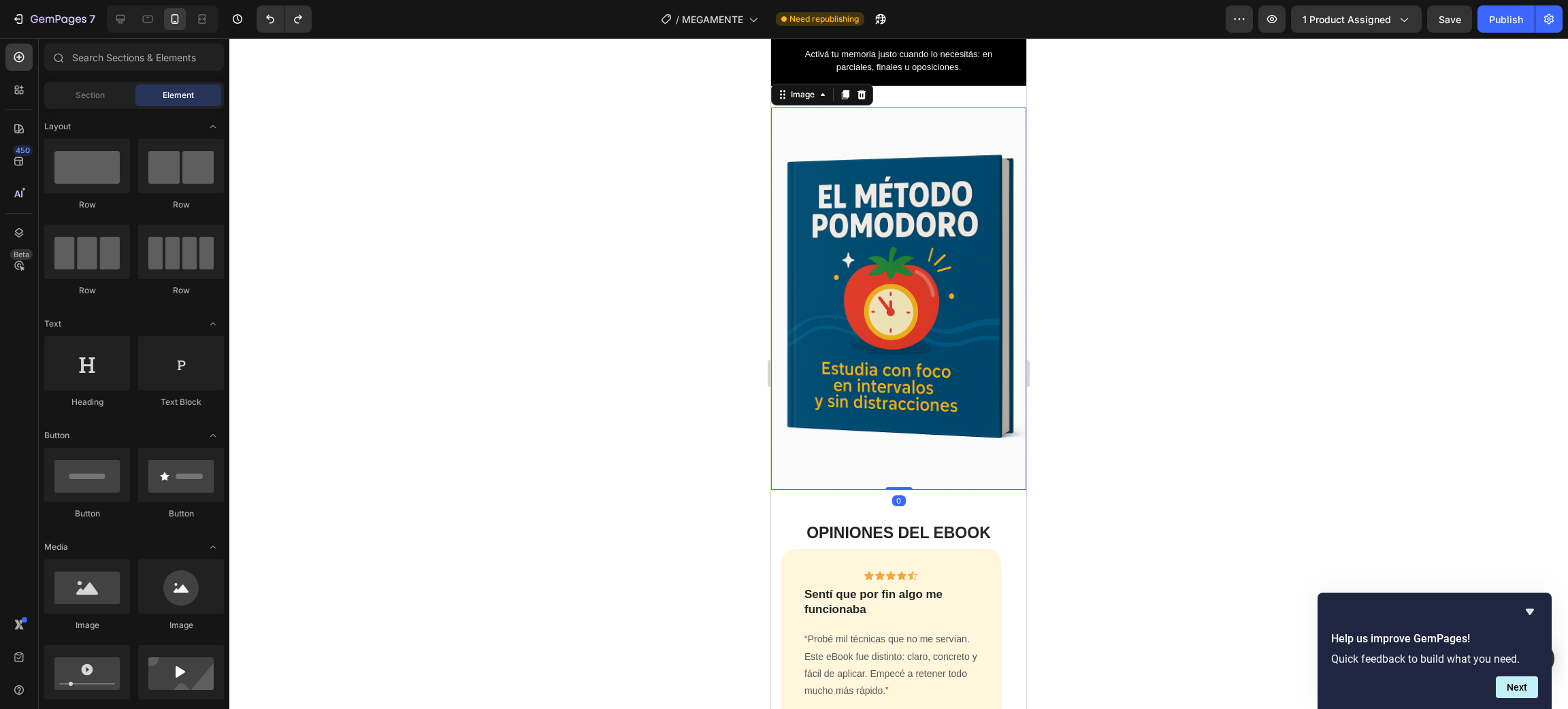
click at [886, 251] on img at bounding box center [899, 299] width 255 height 383
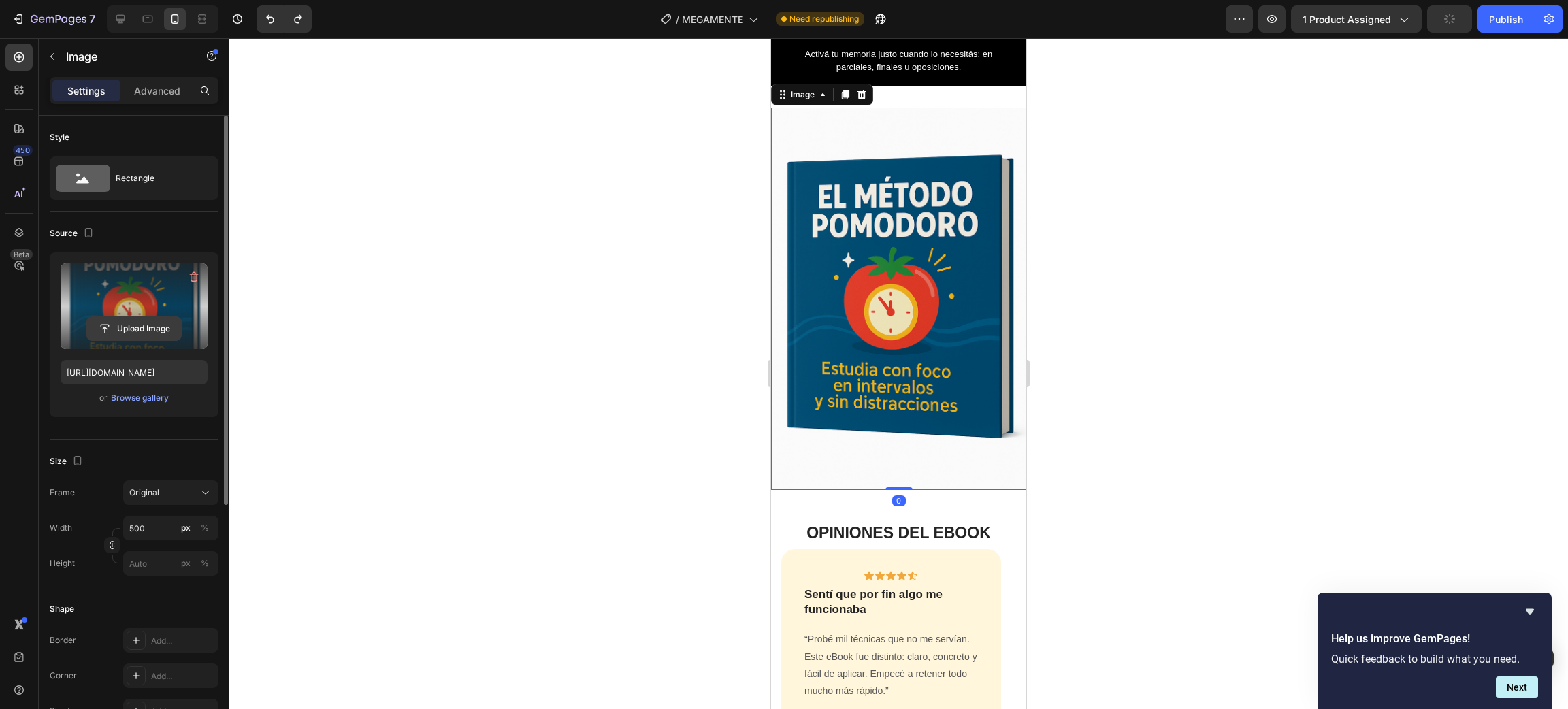
click at [118, 331] on input "file" at bounding box center [134, 328] width 94 height 23
click at [119, 329] on input "file" at bounding box center [134, 328] width 94 height 23
type input "https://cdn.shopify.com/s/files/1/0633/1079/0731/files/gempages_586112320720077…"
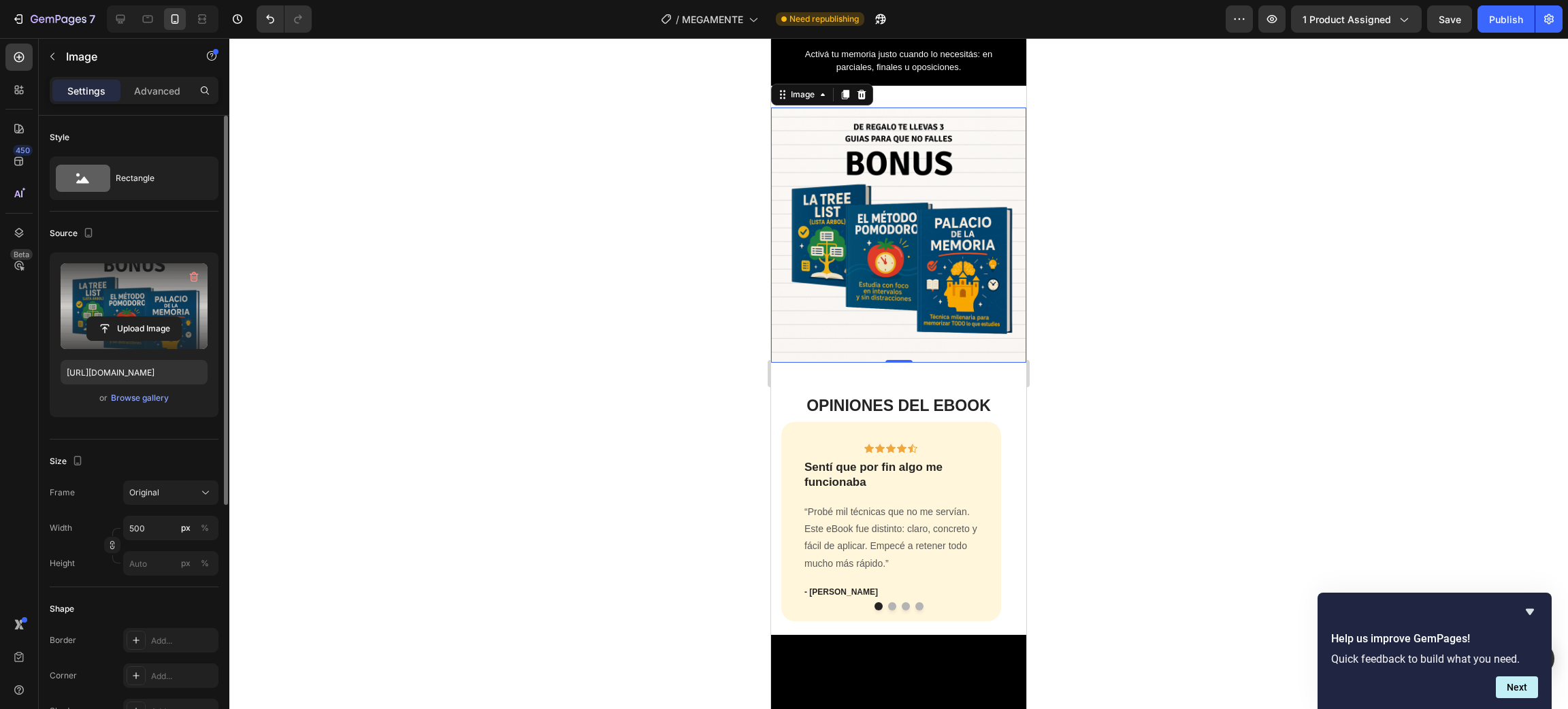
click at [1116, 264] on div at bounding box center [899, 374] width 1338 height 671
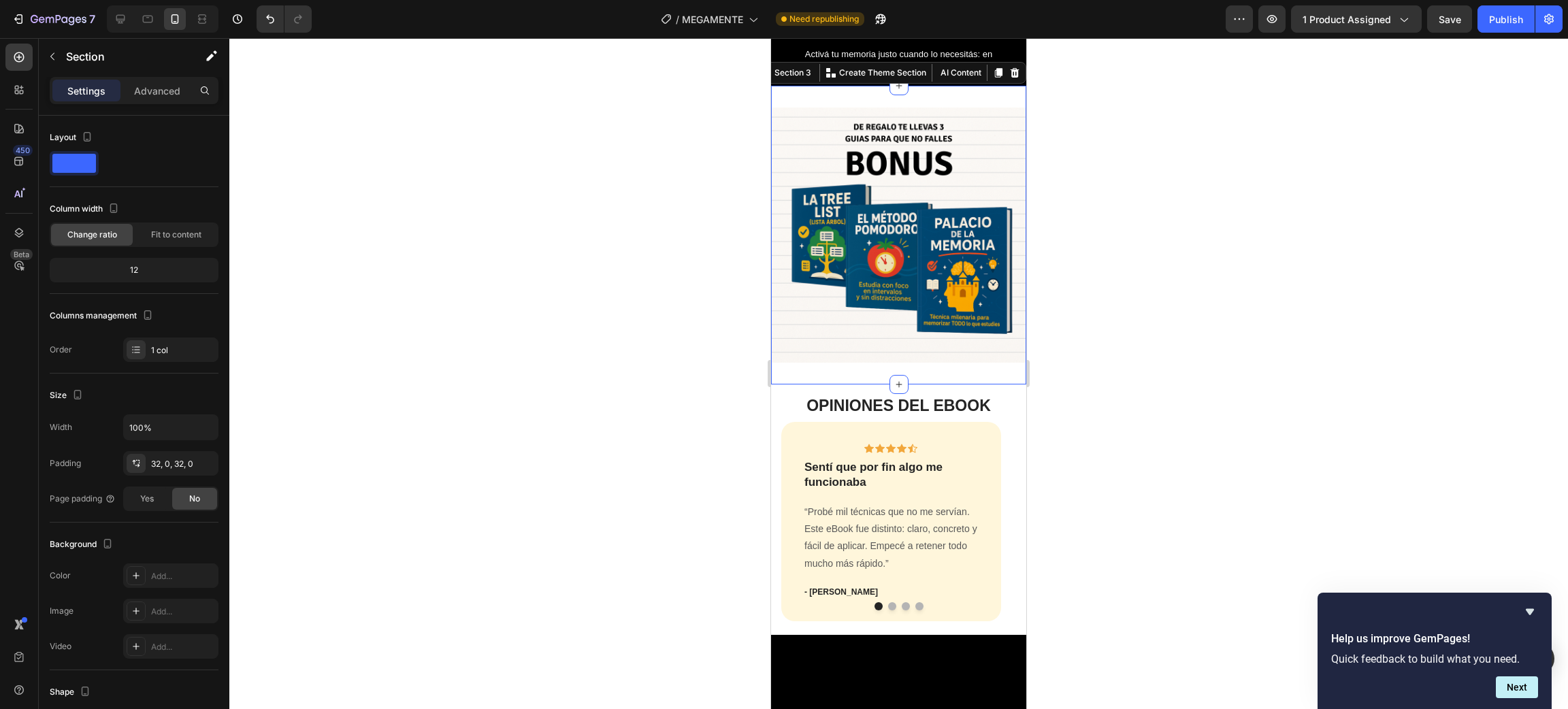
click at [931, 126] on div "Image Section 3 You can create reusable sections Create Theme Section AI Conten…" at bounding box center [899, 235] width 255 height 299
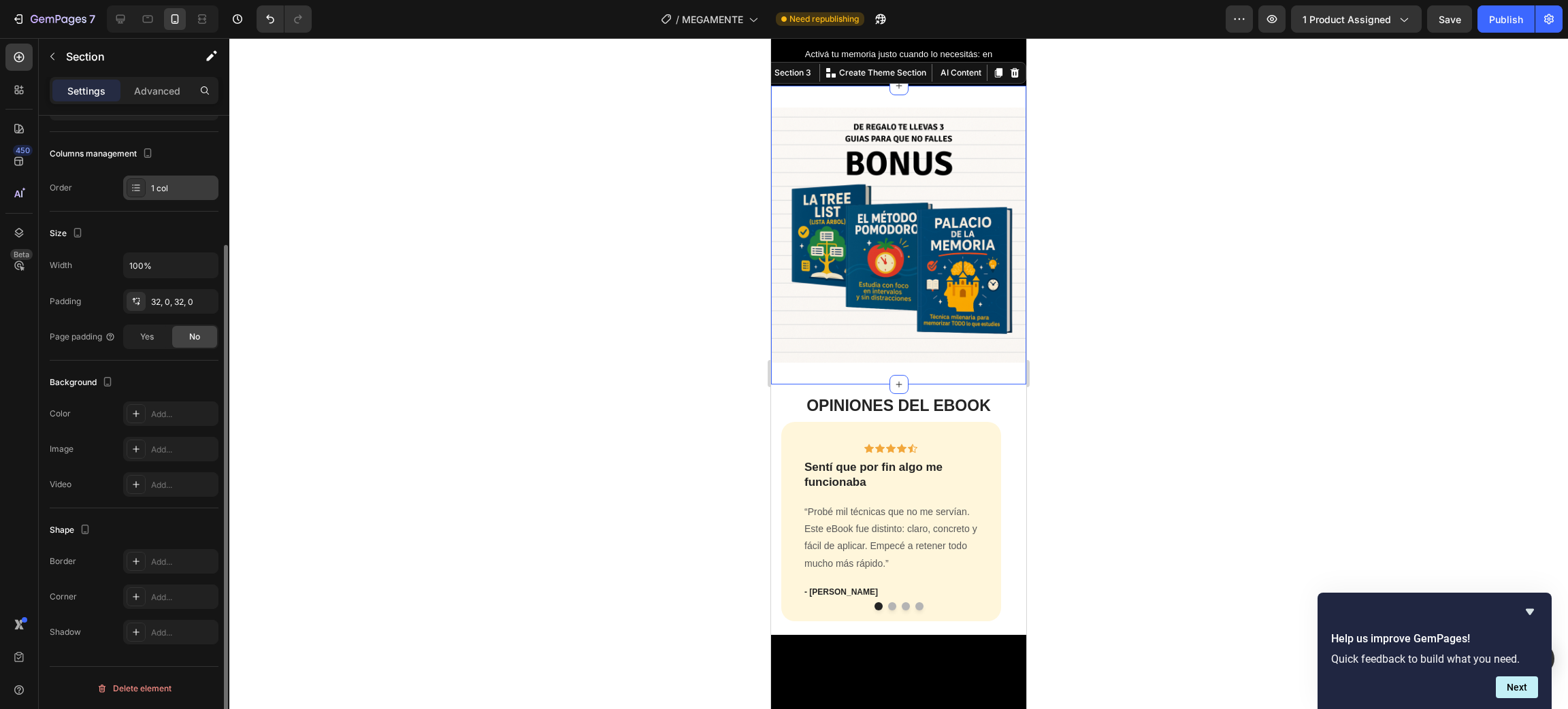
scroll to position [0, 0]
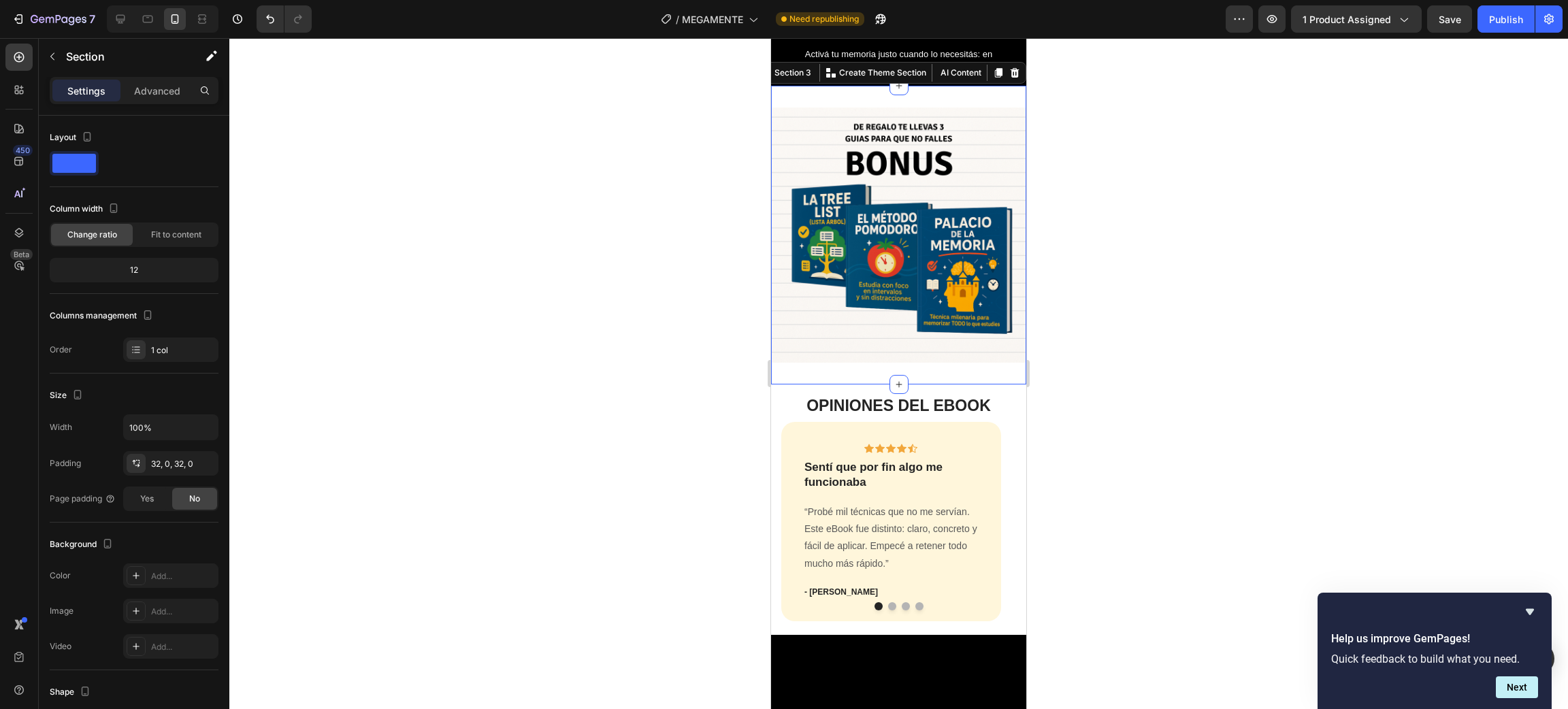
click at [156, 106] on div "Settings Advanced" at bounding box center [134, 96] width 191 height 39
click at [160, 90] on p "Advanced" at bounding box center [157, 91] width 46 height 15
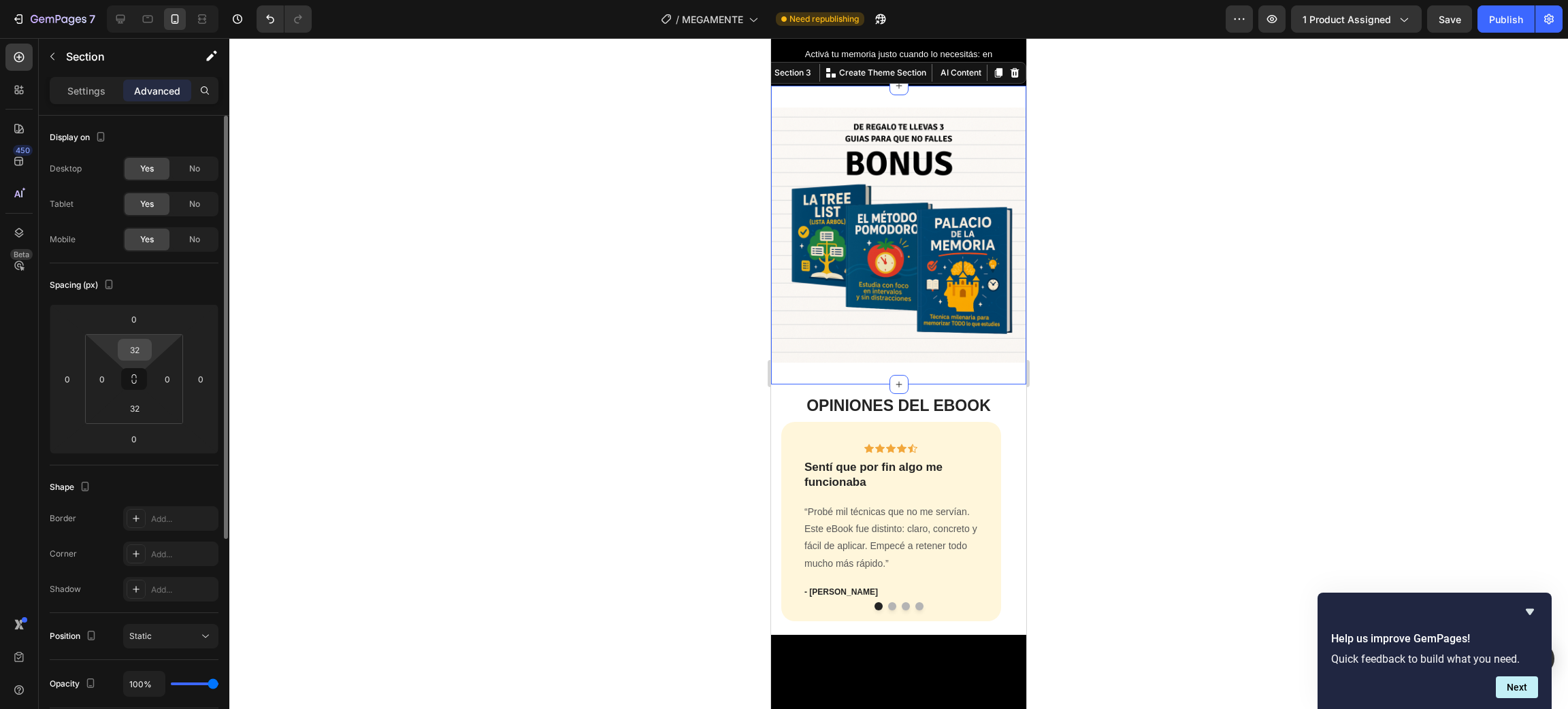
click at [138, 346] on input "32" at bounding box center [135, 350] width 27 height 20
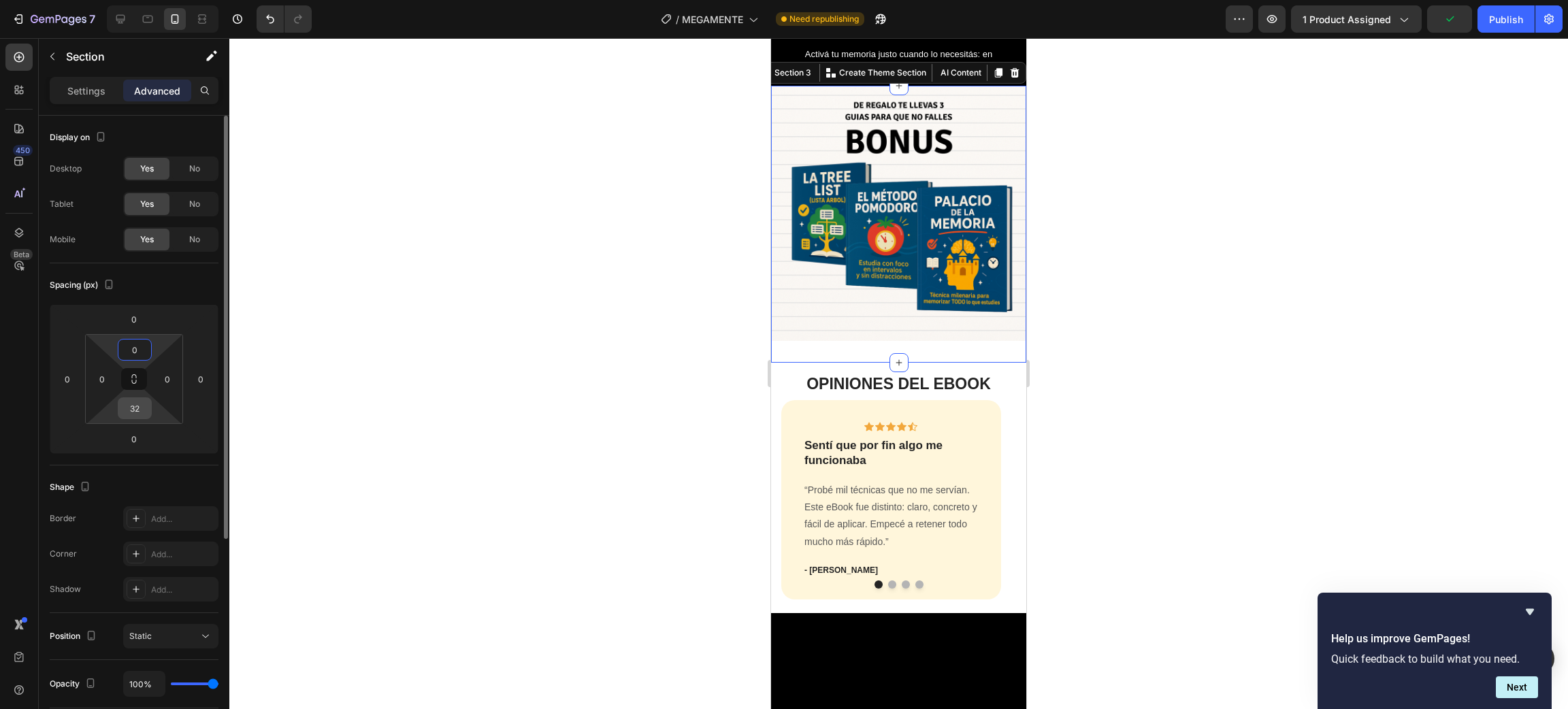
type input "0"
click at [133, 412] on input "32" at bounding box center [135, 408] width 27 height 20
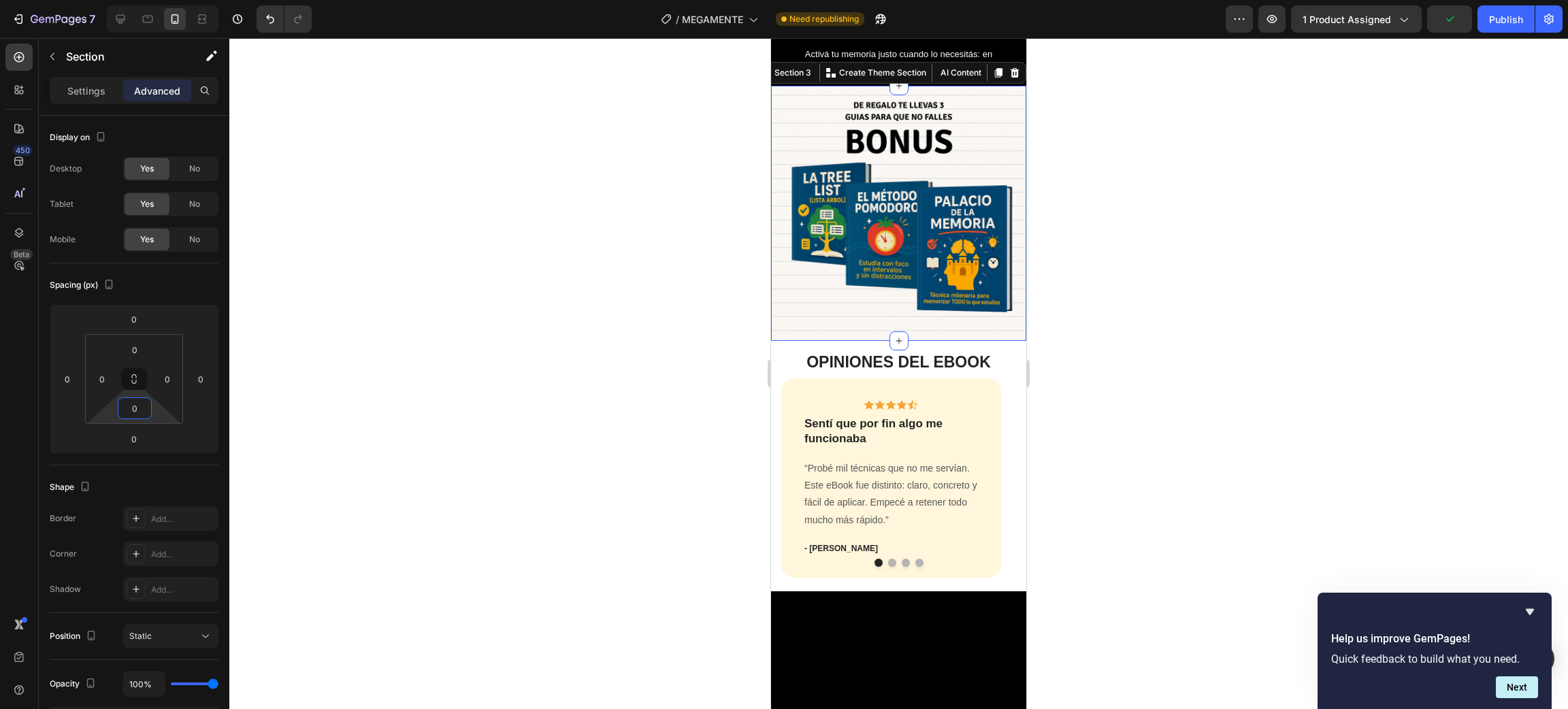
type input "0"
click at [485, 239] on div at bounding box center [899, 374] width 1338 height 671
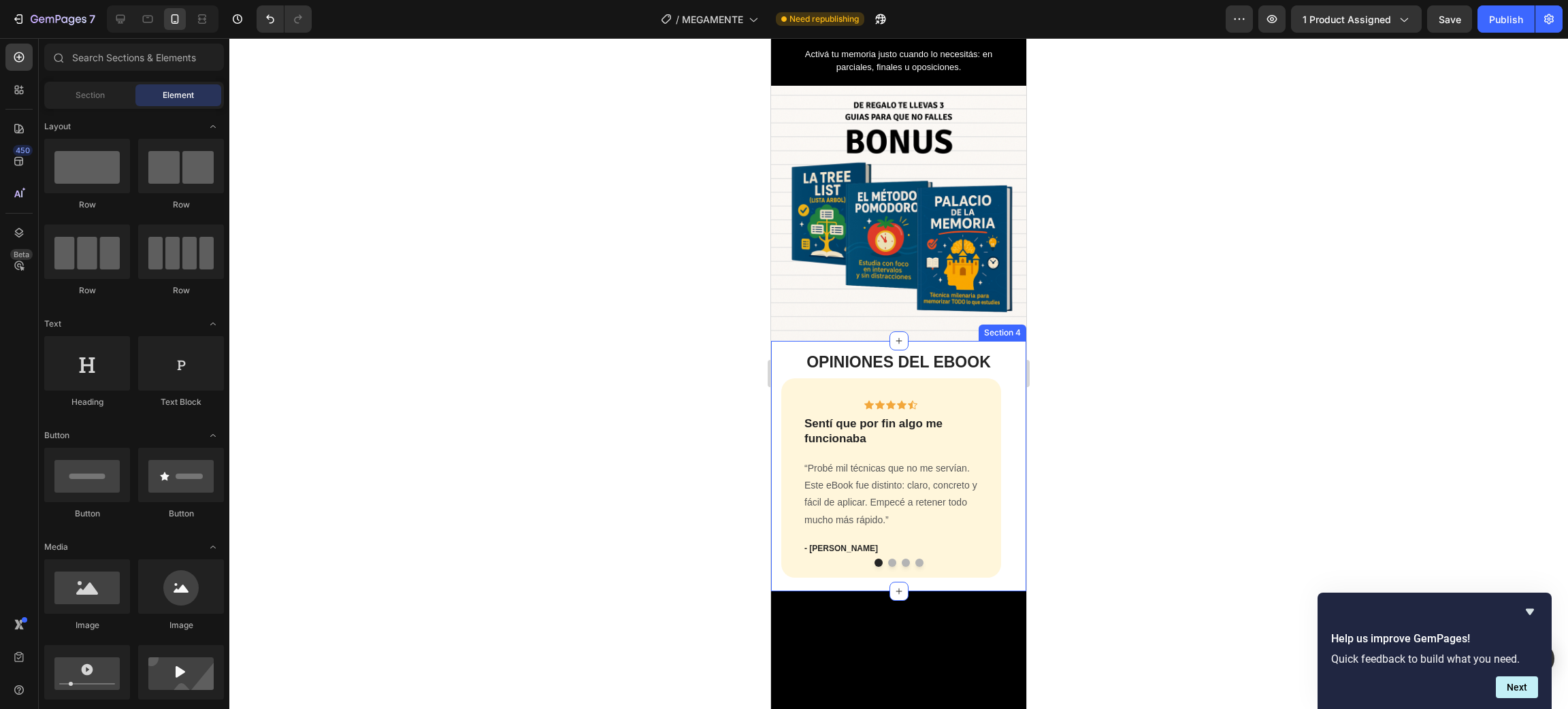
click at [953, 358] on div "OPINIONES DEL EBOOK Heading Icon Icon Icon Icon Icon Row Sentí que por fin algo…" at bounding box center [899, 466] width 255 height 251
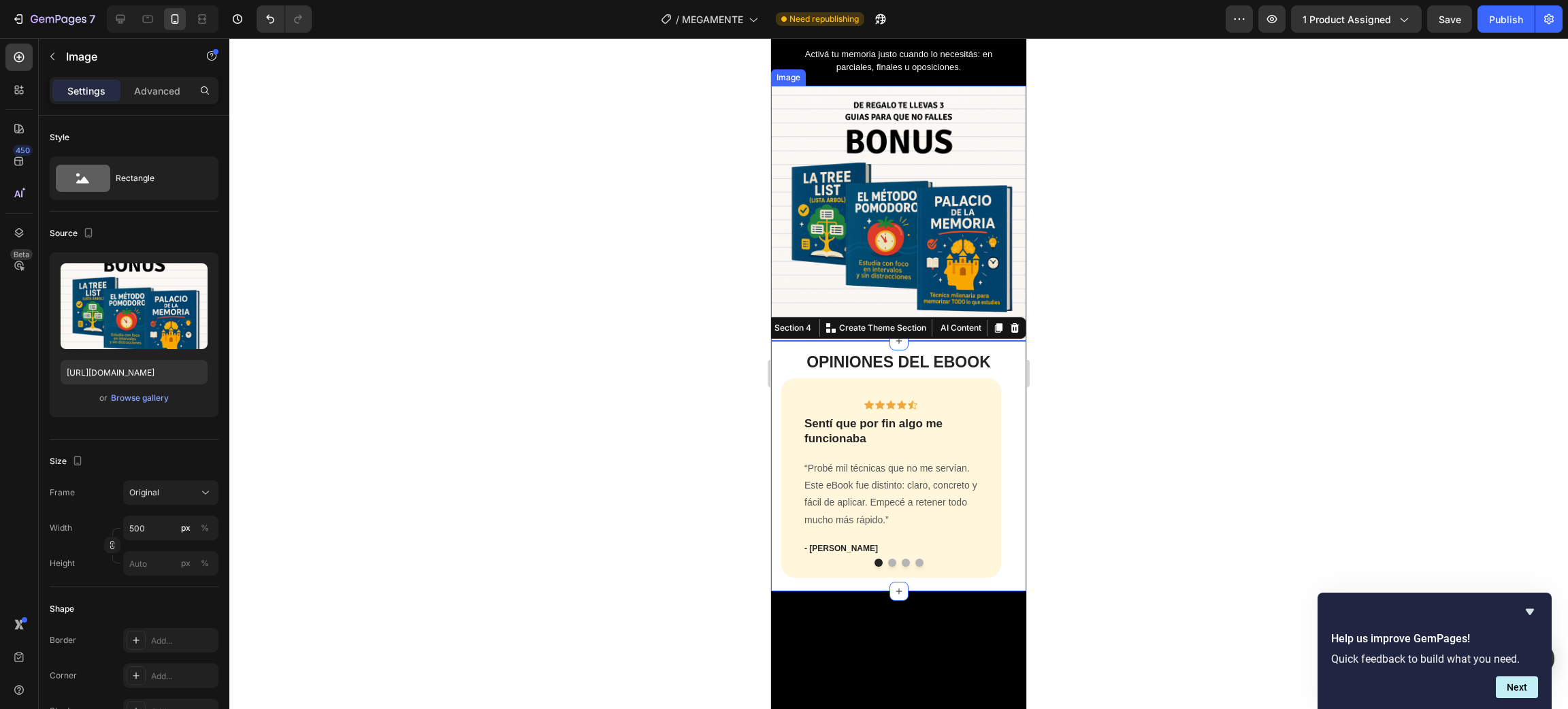
click at [954, 273] on img at bounding box center [899, 213] width 255 height 255
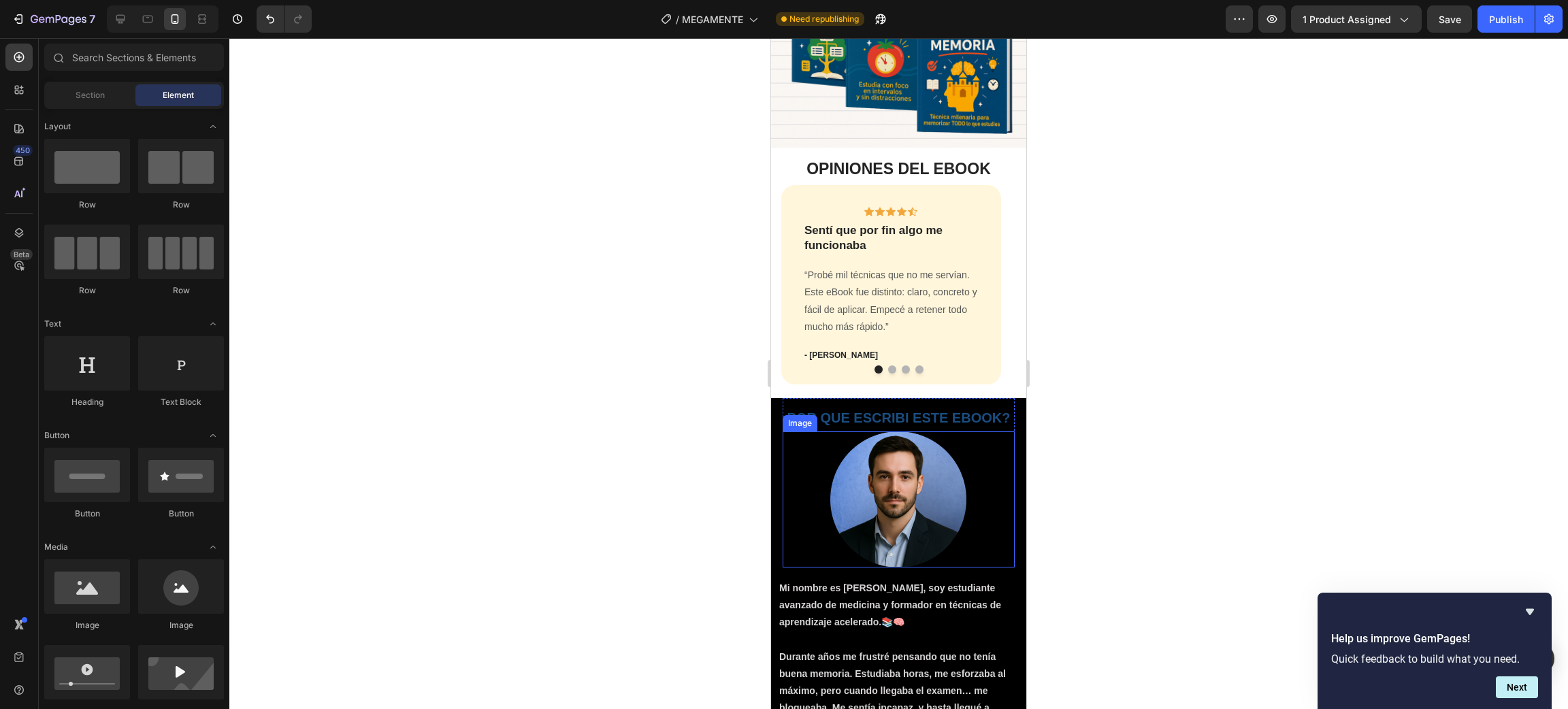
scroll to position [1555, 0]
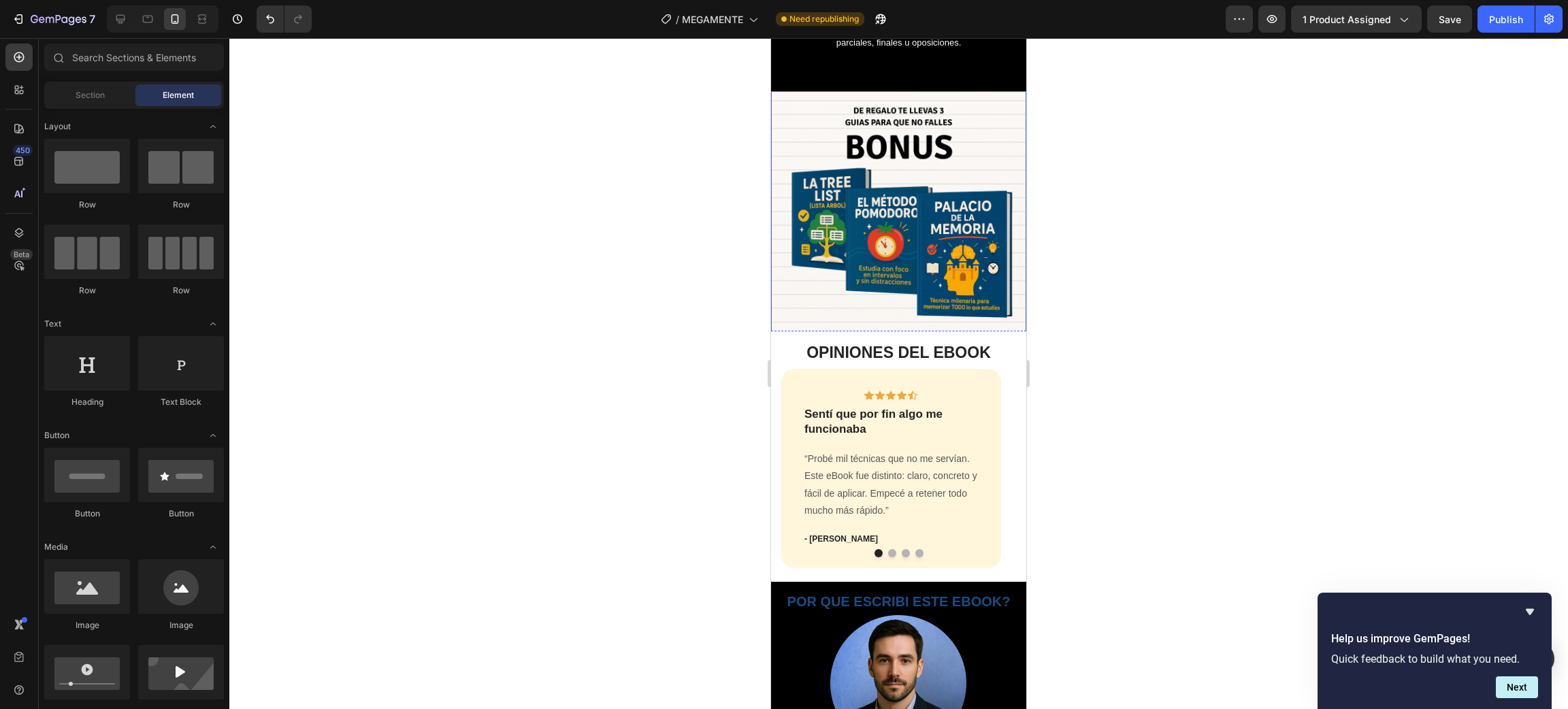
click at [1002, 240] on img at bounding box center [899, 219] width 255 height 255
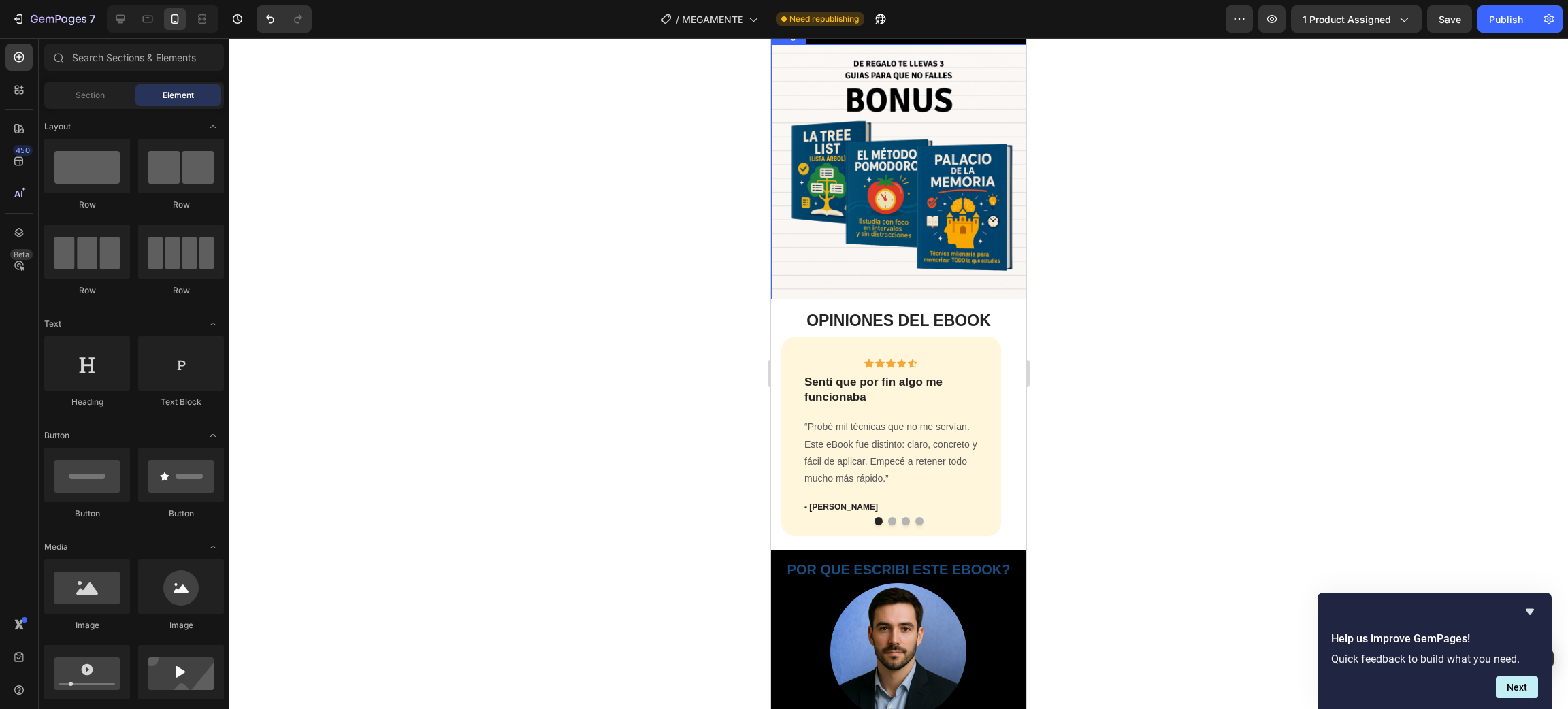
scroll to position [1478, 0]
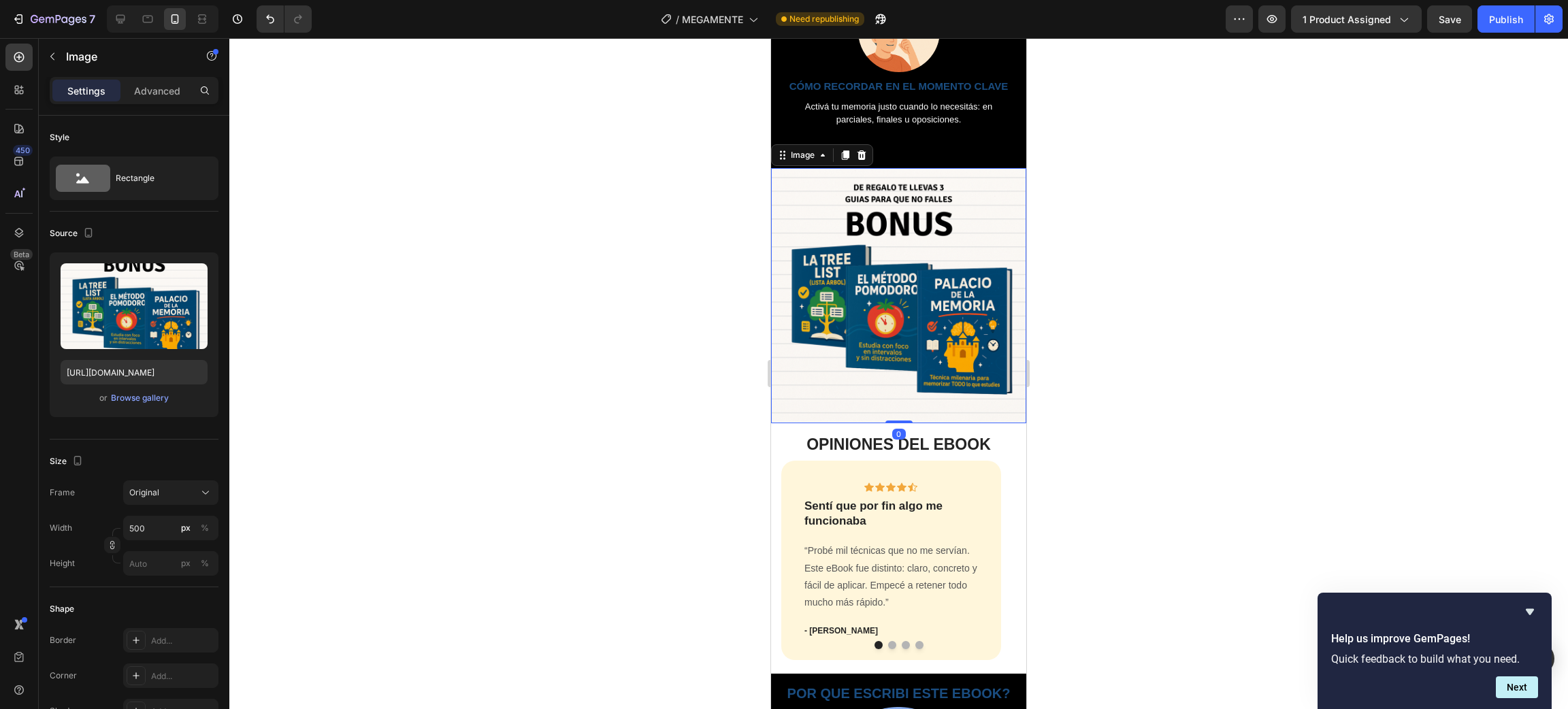
click at [880, 261] on img at bounding box center [899, 295] width 255 height 255
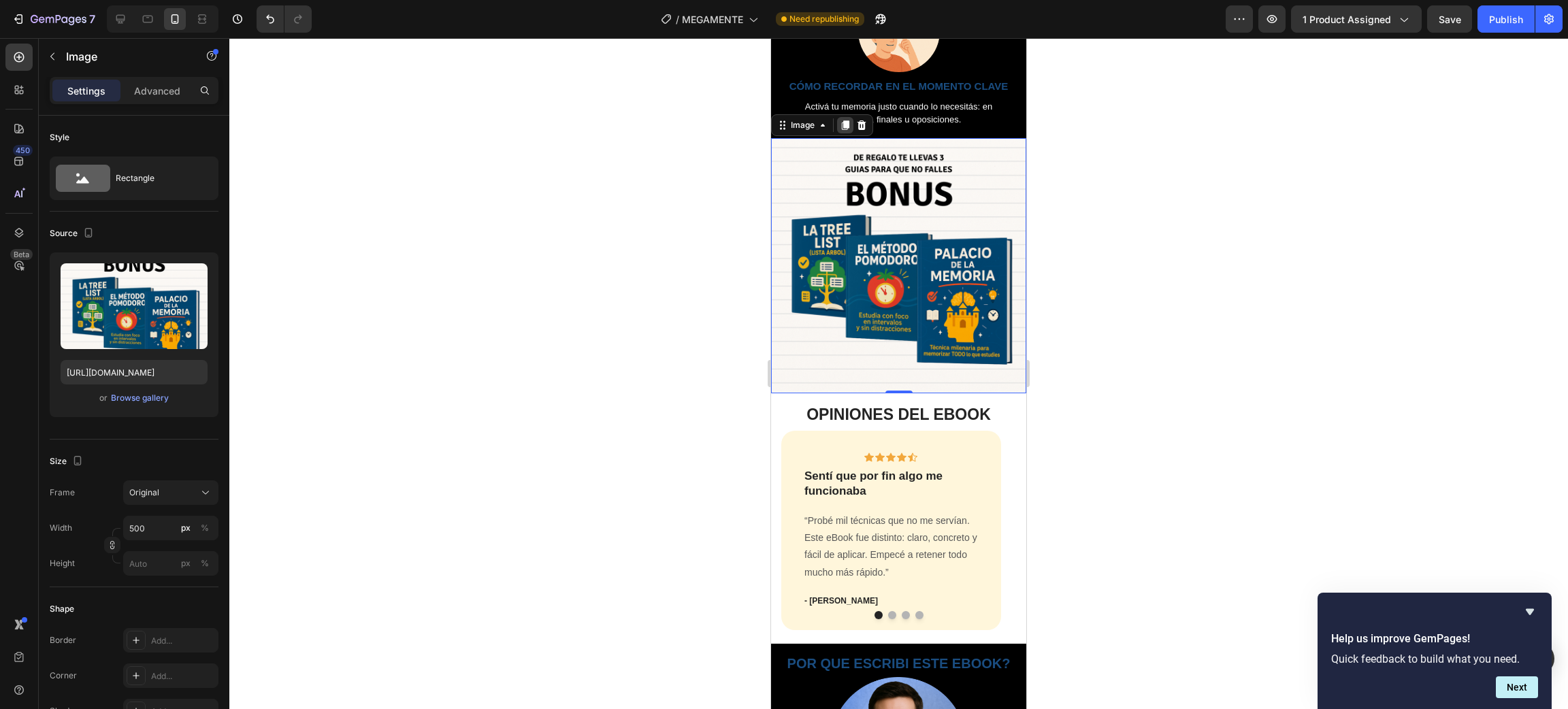
click at [847, 130] on icon at bounding box center [845, 125] width 7 height 9
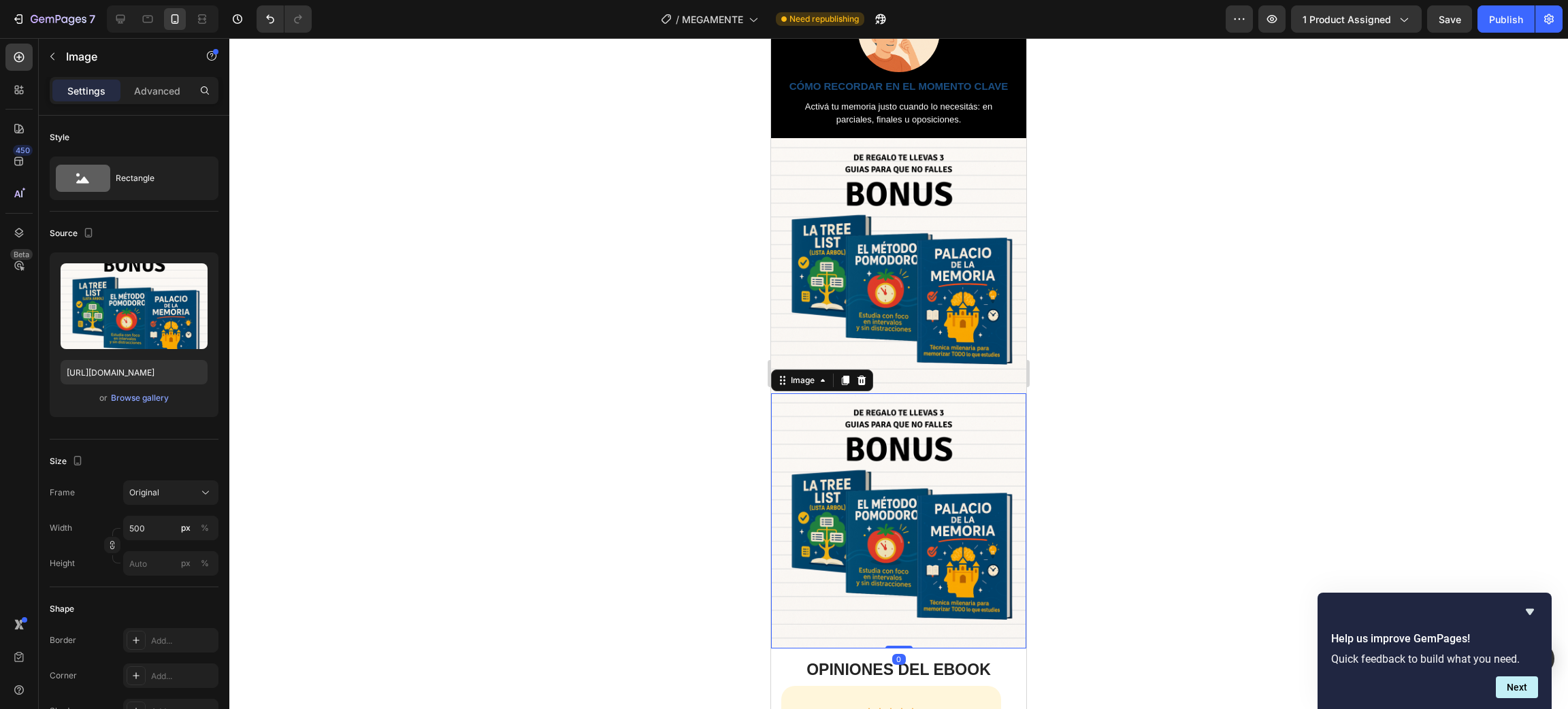
click at [917, 517] on img at bounding box center [899, 520] width 255 height 255
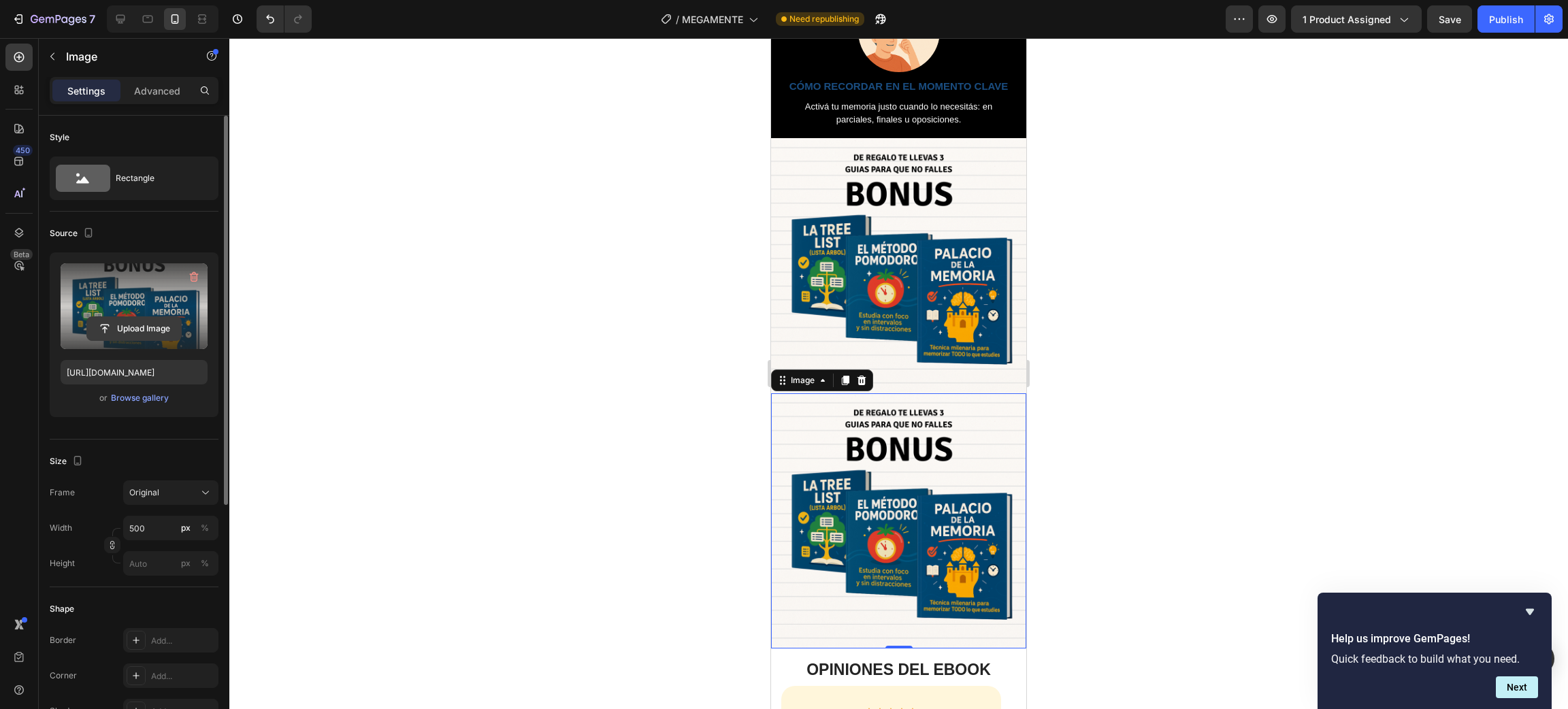
click at [141, 329] on input "file" at bounding box center [134, 328] width 94 height 23
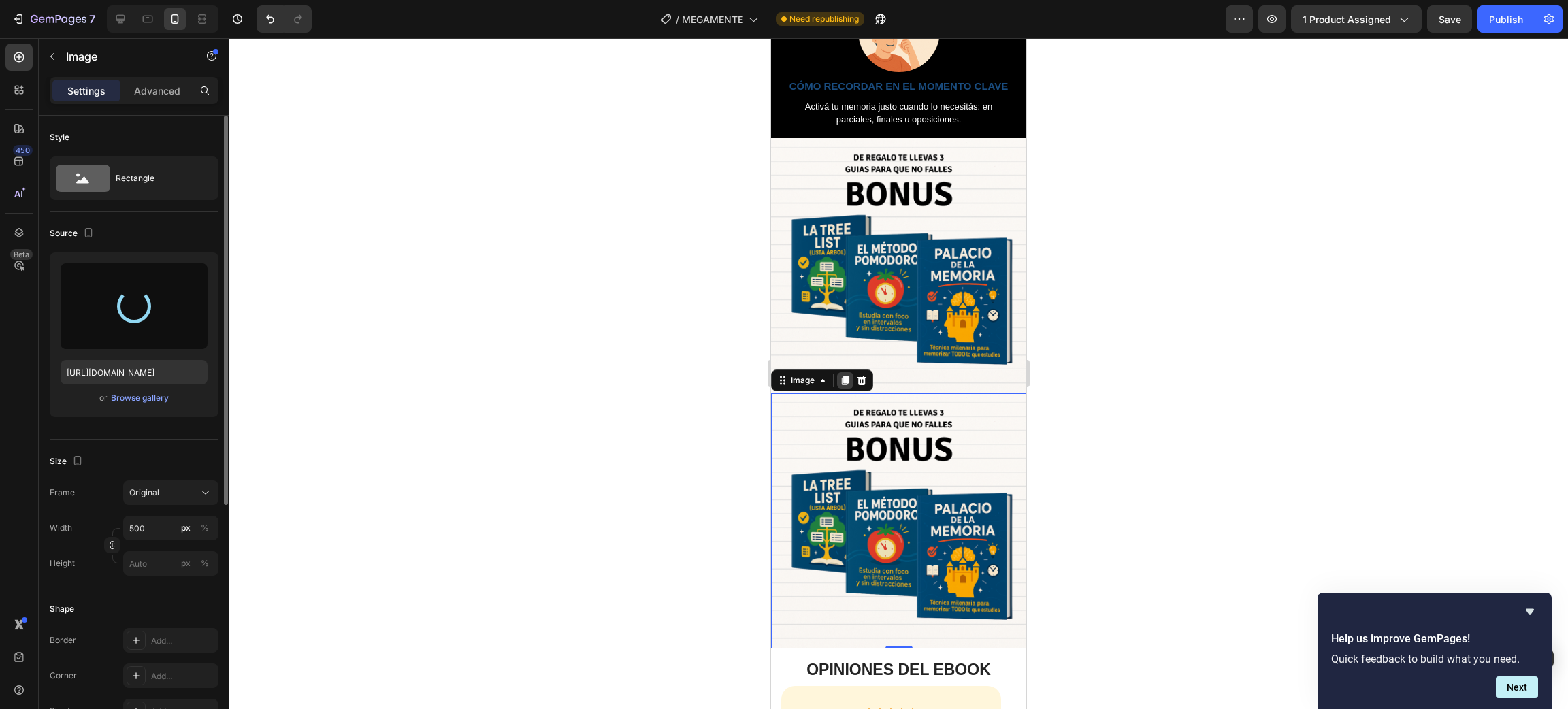
type input "https://cdn.shopify.com/s/files/1/0633/1079/0731/files/gempages_586112320720077…"
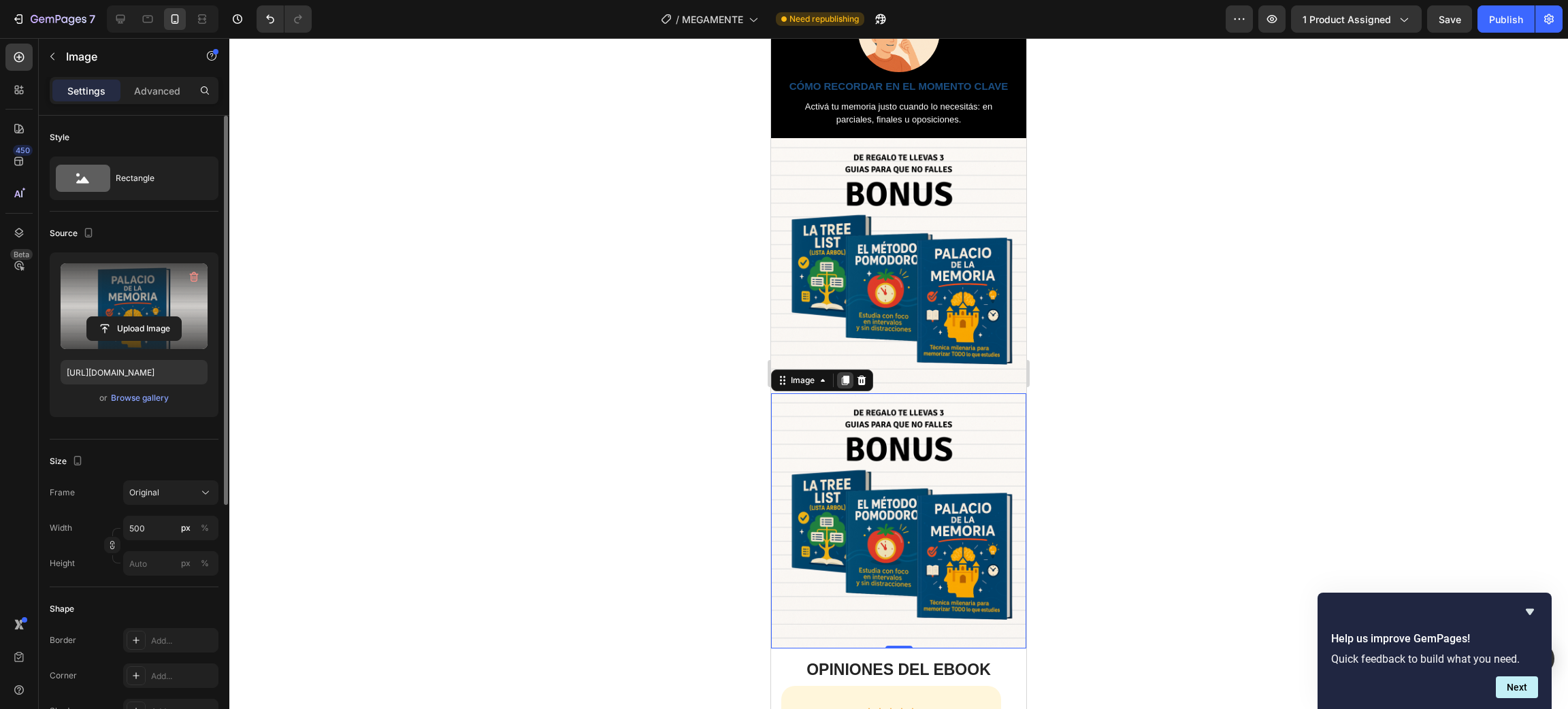
click at [847, 385] on icon at bounding box center [845, 380] width 7 height 9
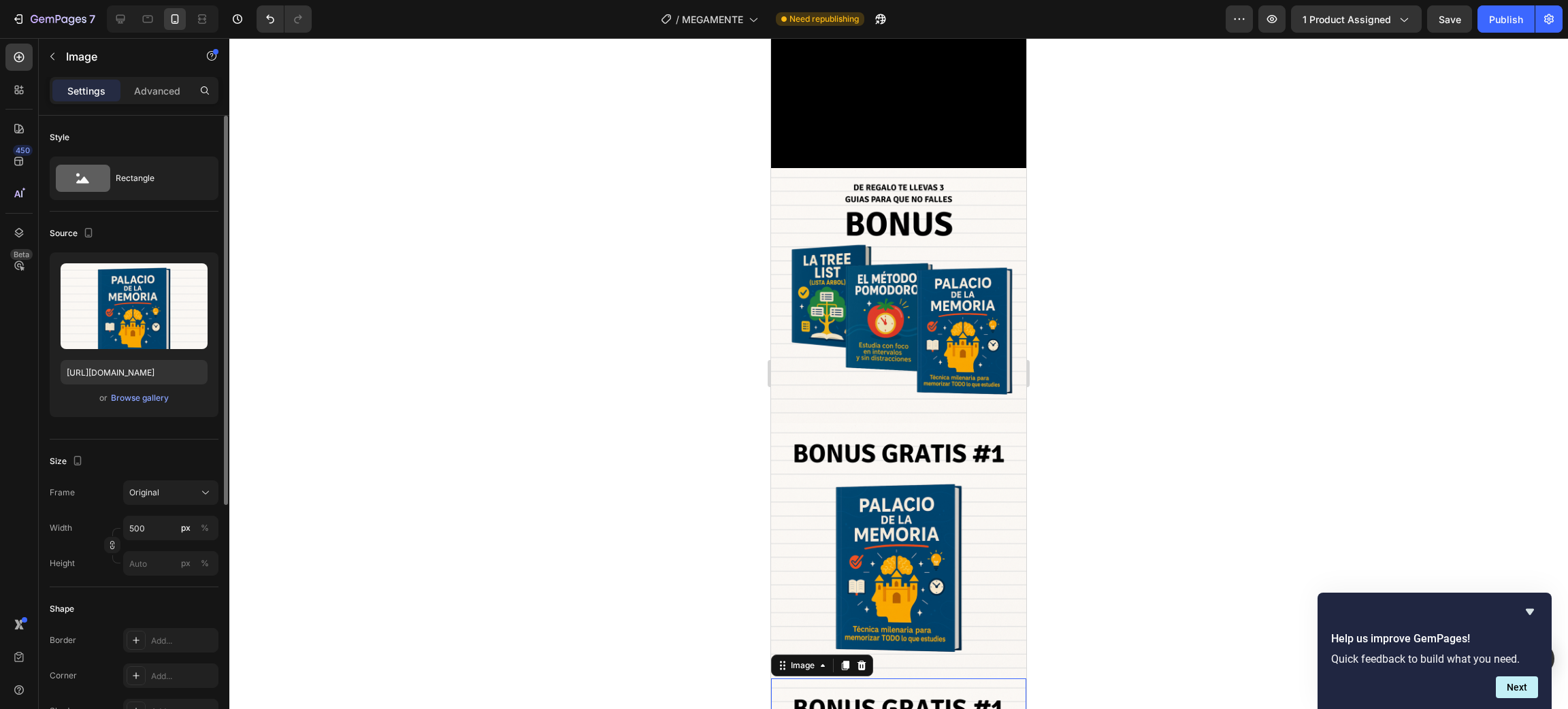
scroll to position [2040, 0]
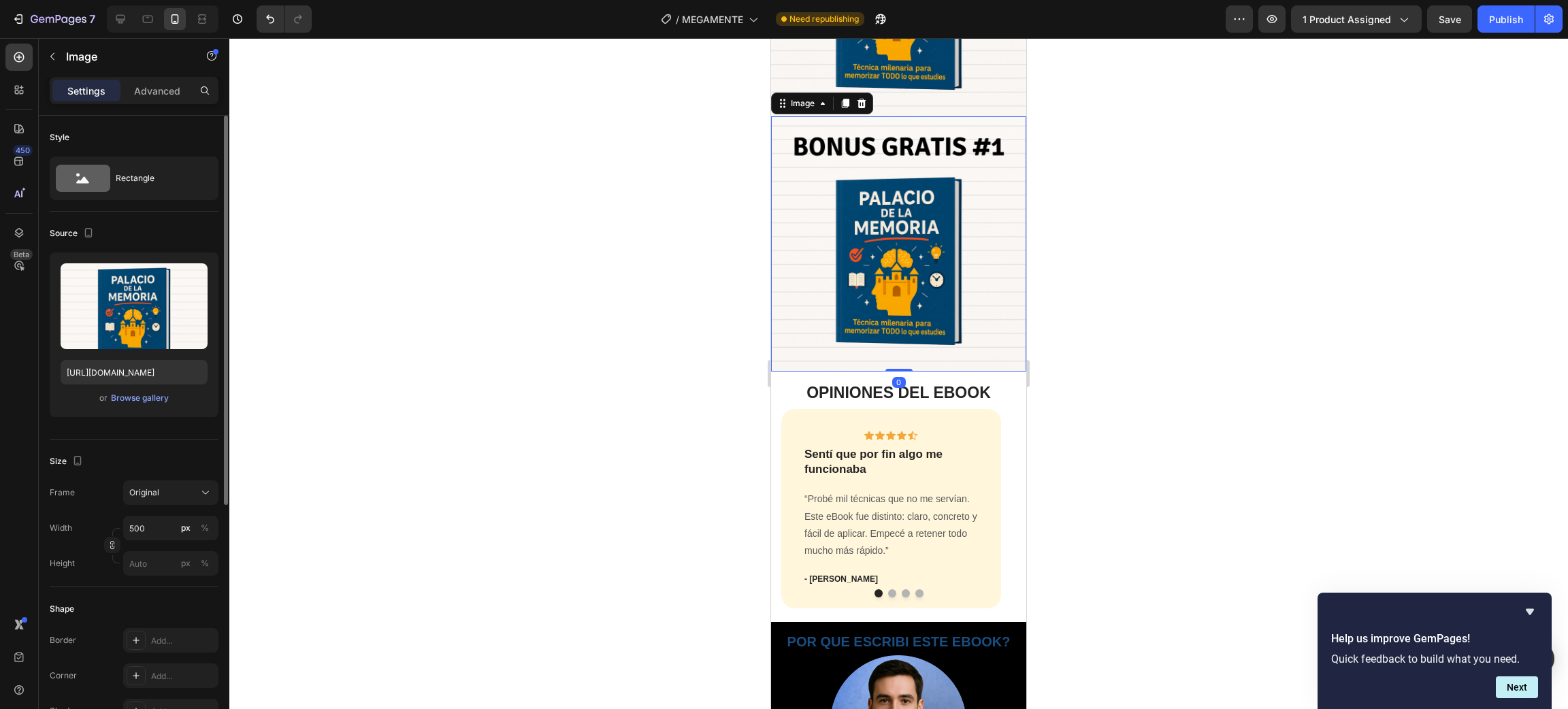
click at [883, 240] on img at bounding box center [899, 244] width 255 height 255
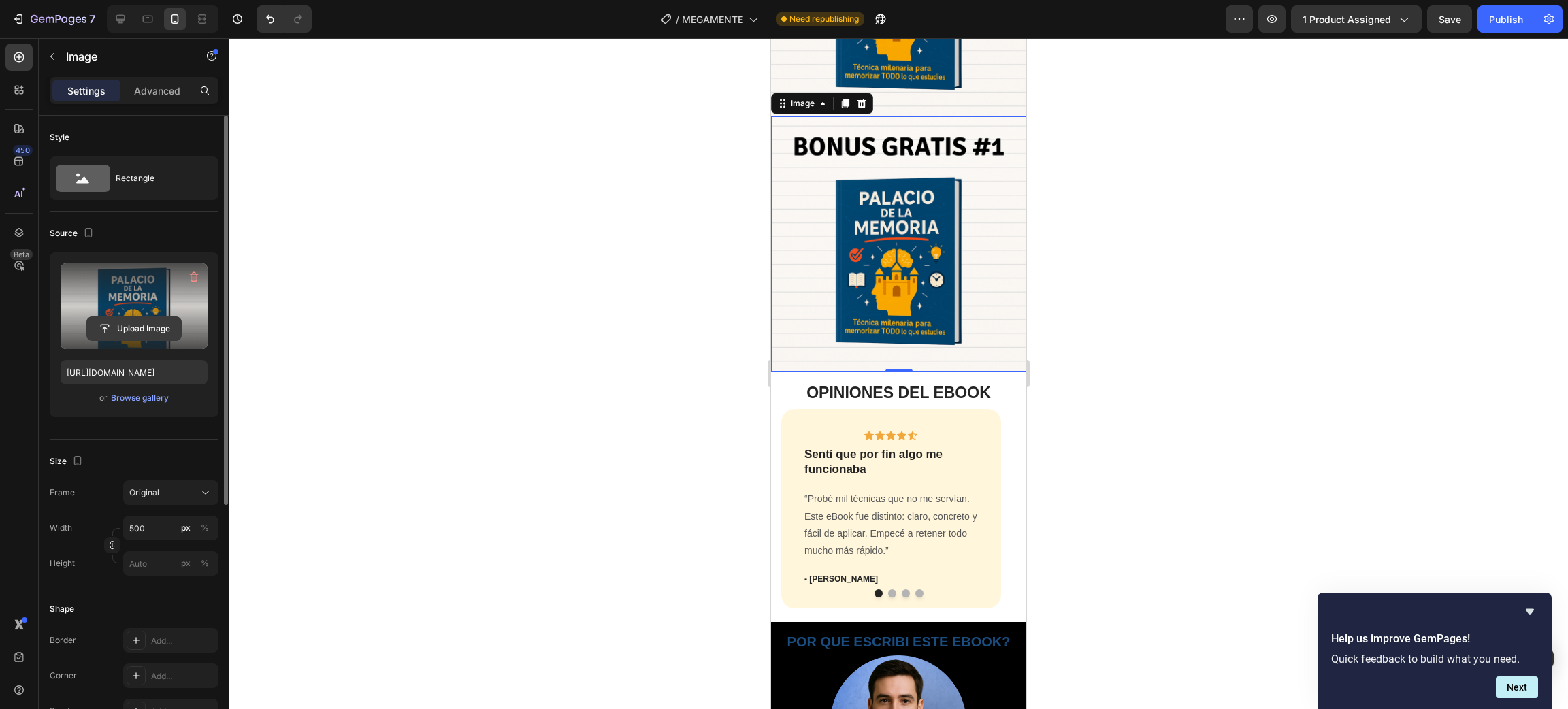
click at [116, 334] on input "file" at bounding box center [134, 328] width 94 height 23
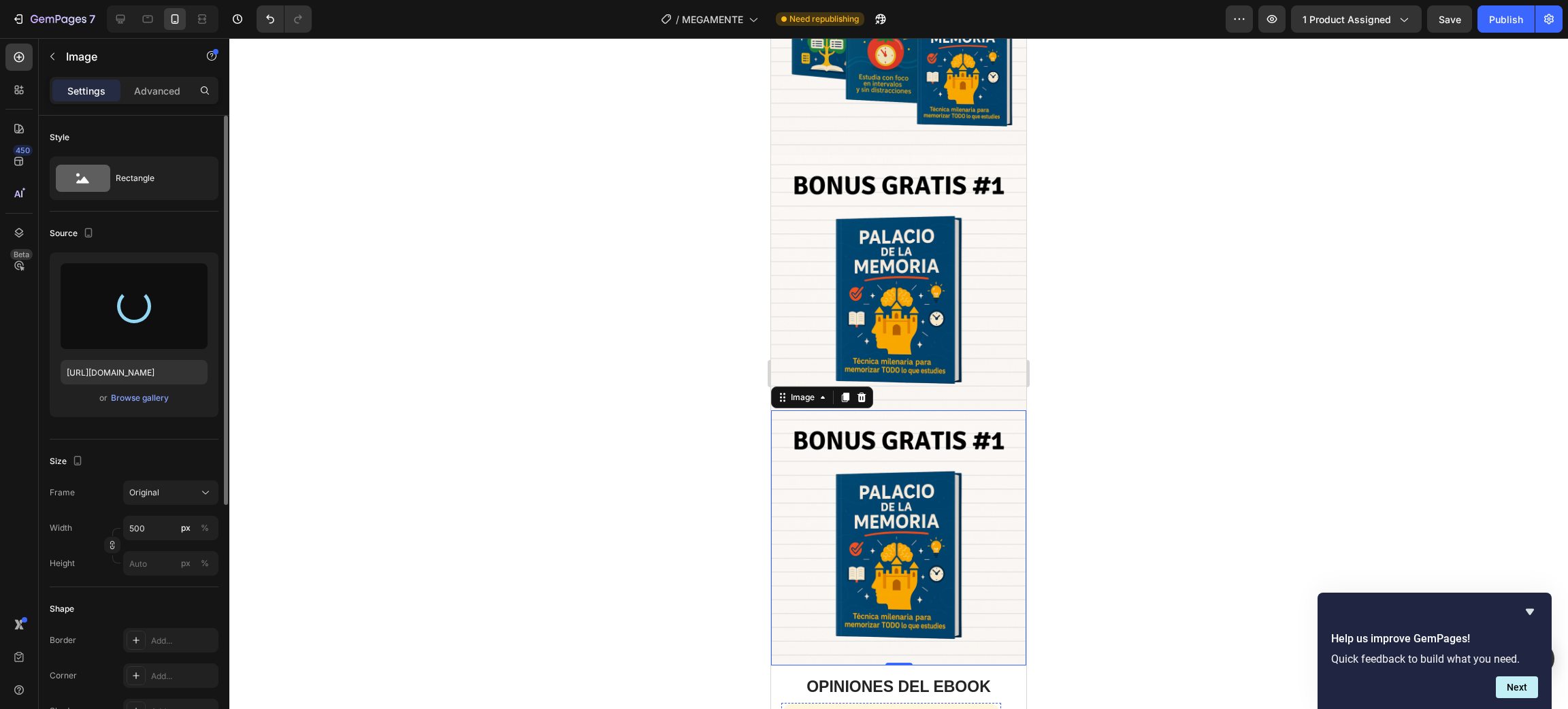
scroll to position [1735, 0]
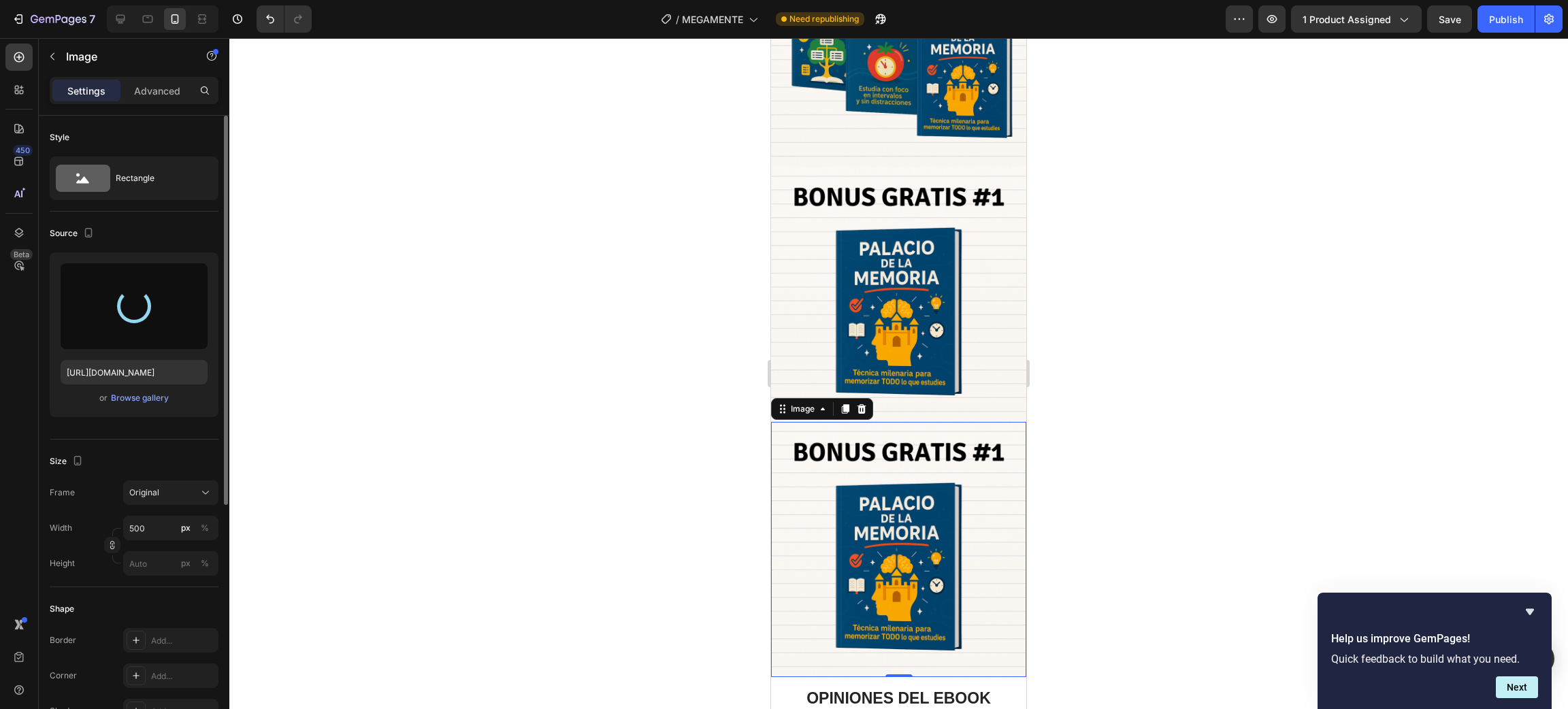
type input "https://cdn.shopify.com/s/files/1/0633/1079/0731/files/gempages_586112320720077…"
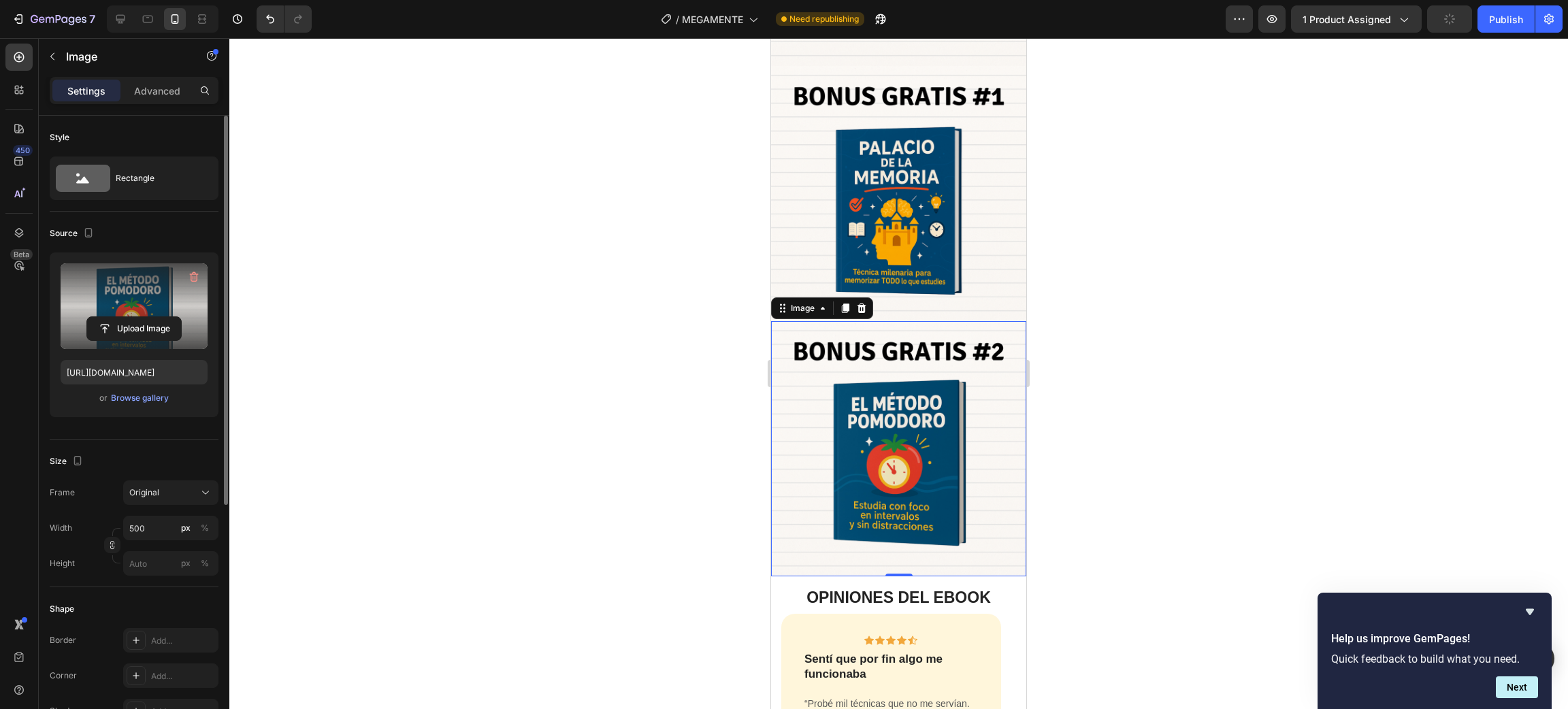
scroll to position [1836, 0]
click at [842, 302] on icon at bounding box center [845, 307] width 11 height 11
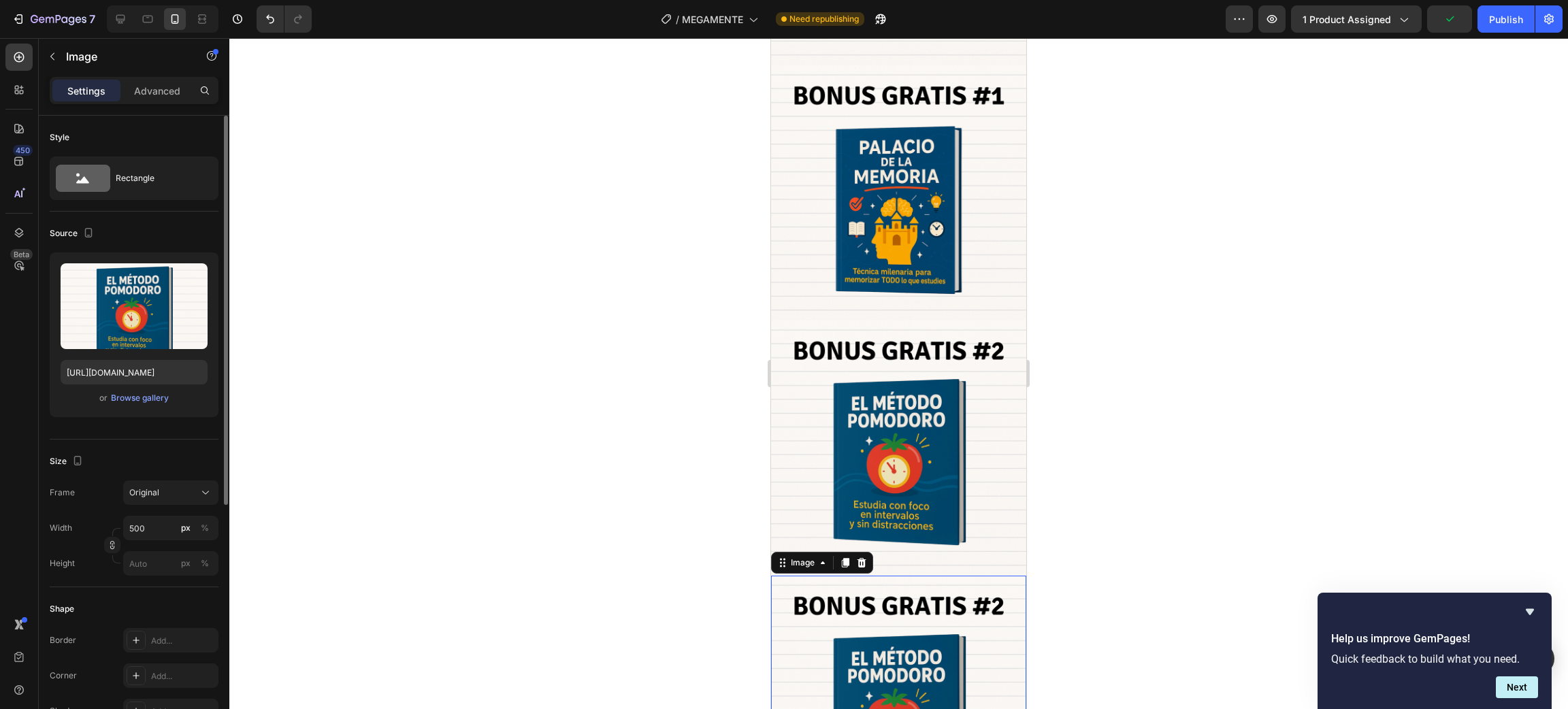
click at [912, 576] on img at bounding box center [899, 704] width 255 height 255
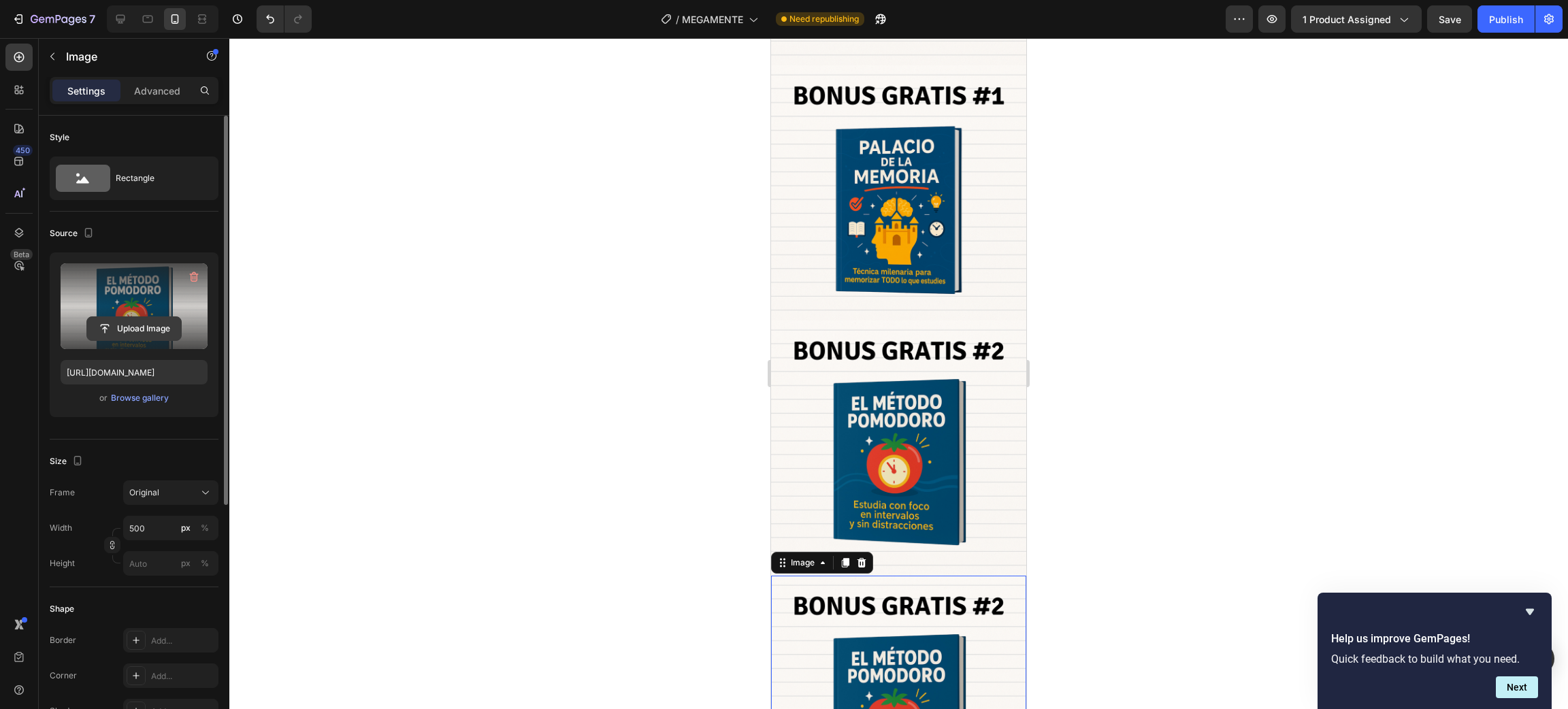
click at [132, 322] on input "file" at bounding box center [134, 328] width 94 height 23
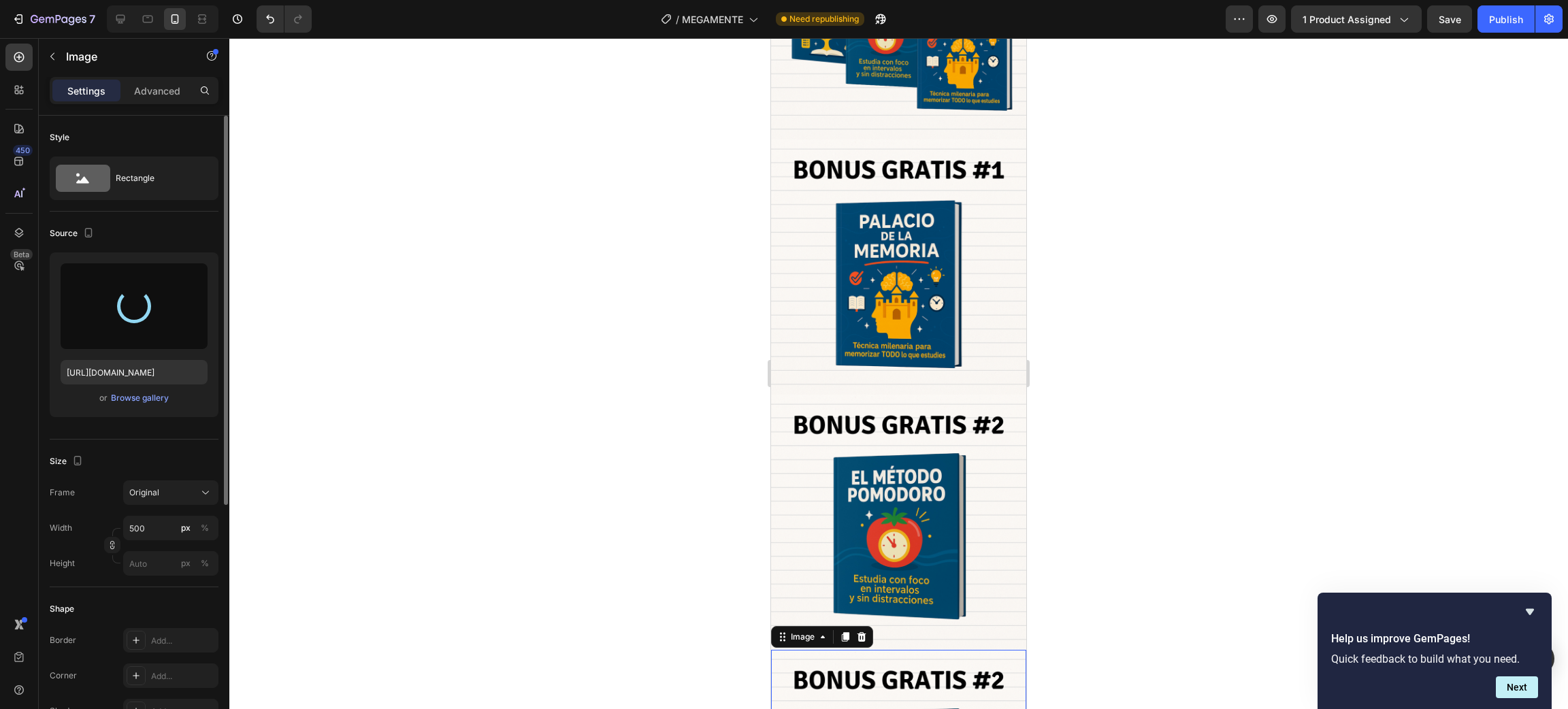
scroll to position [2040, 0]
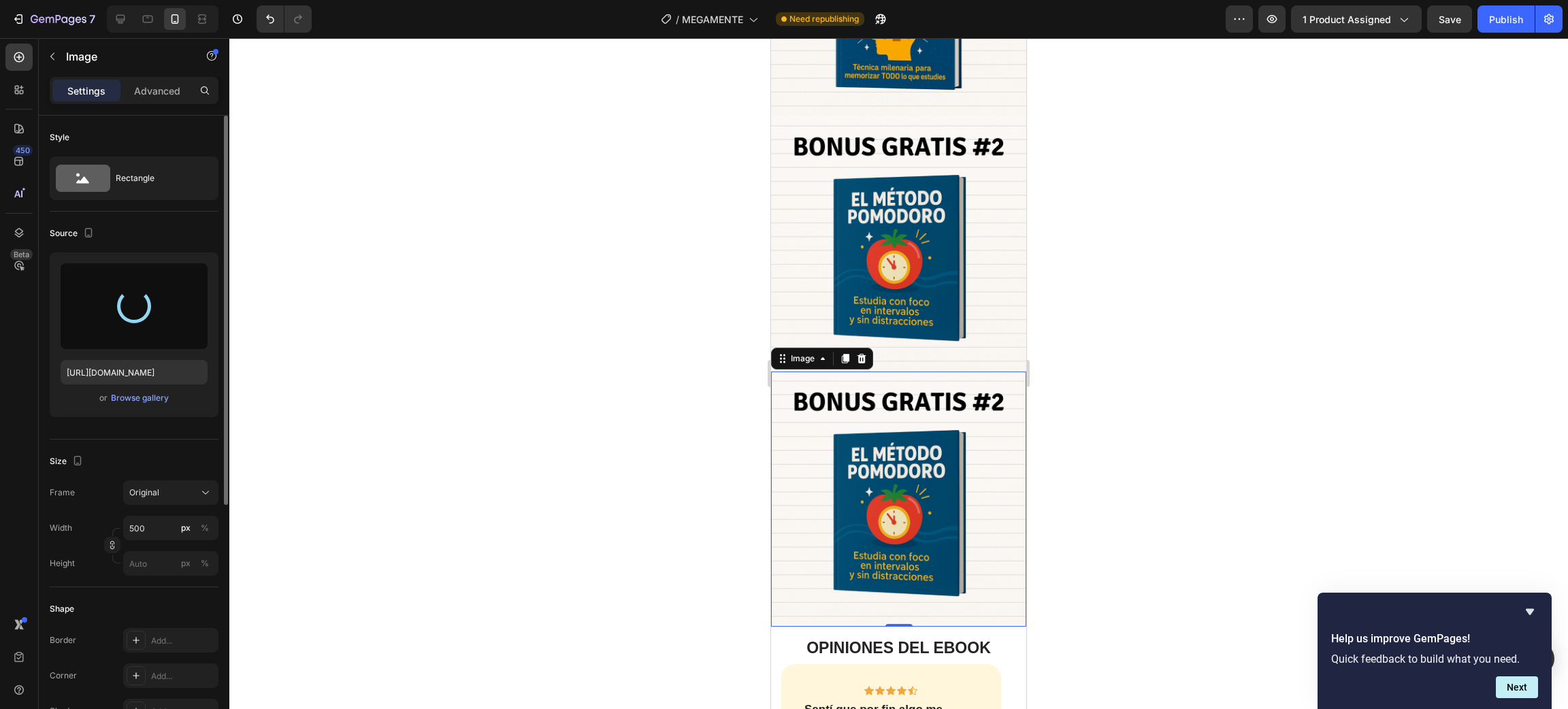
type input "https://cdn.shopify.com/s/files/1/0633/1079/0731/files/gempages_586112320720077…"
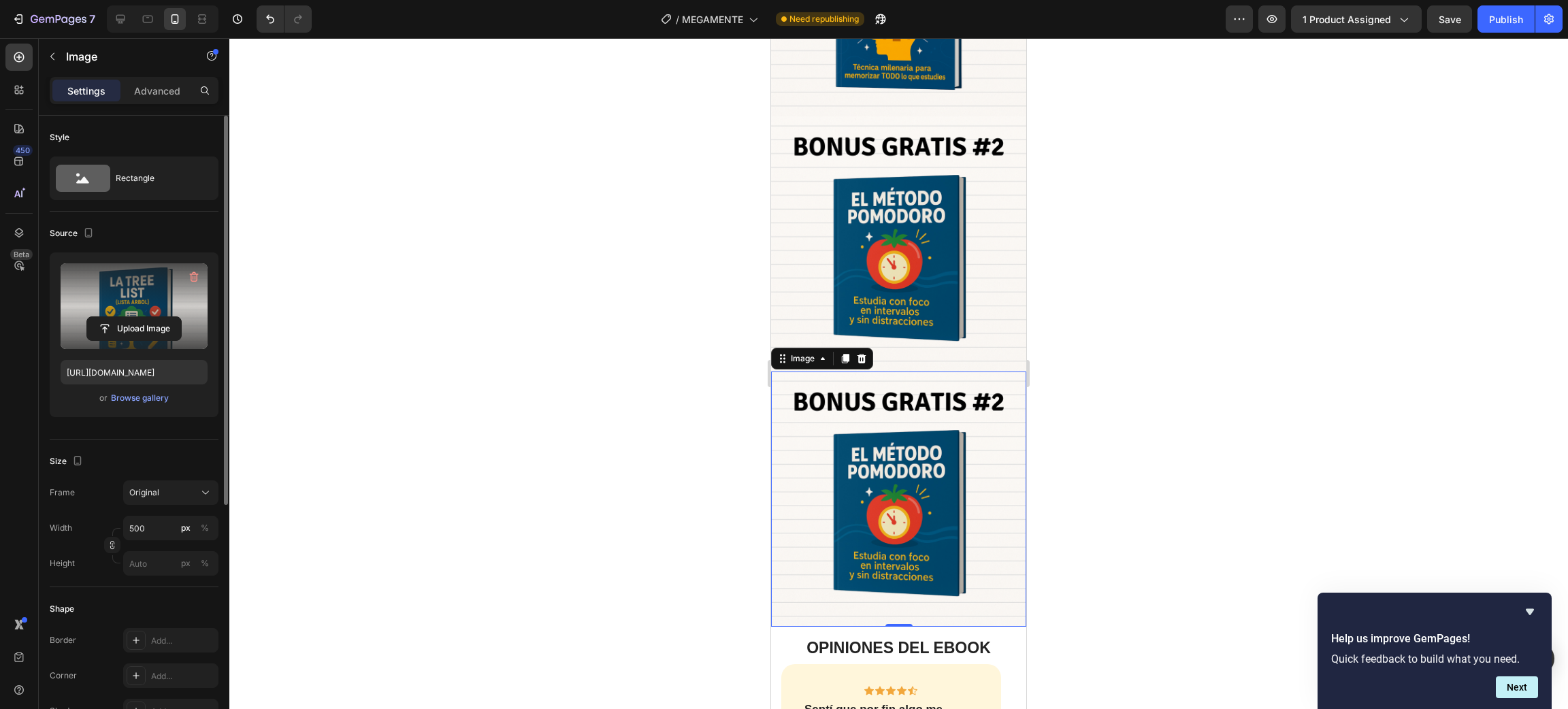
click at [1261, 437] on div at bounding box center [899, 374] width 1338 height 671
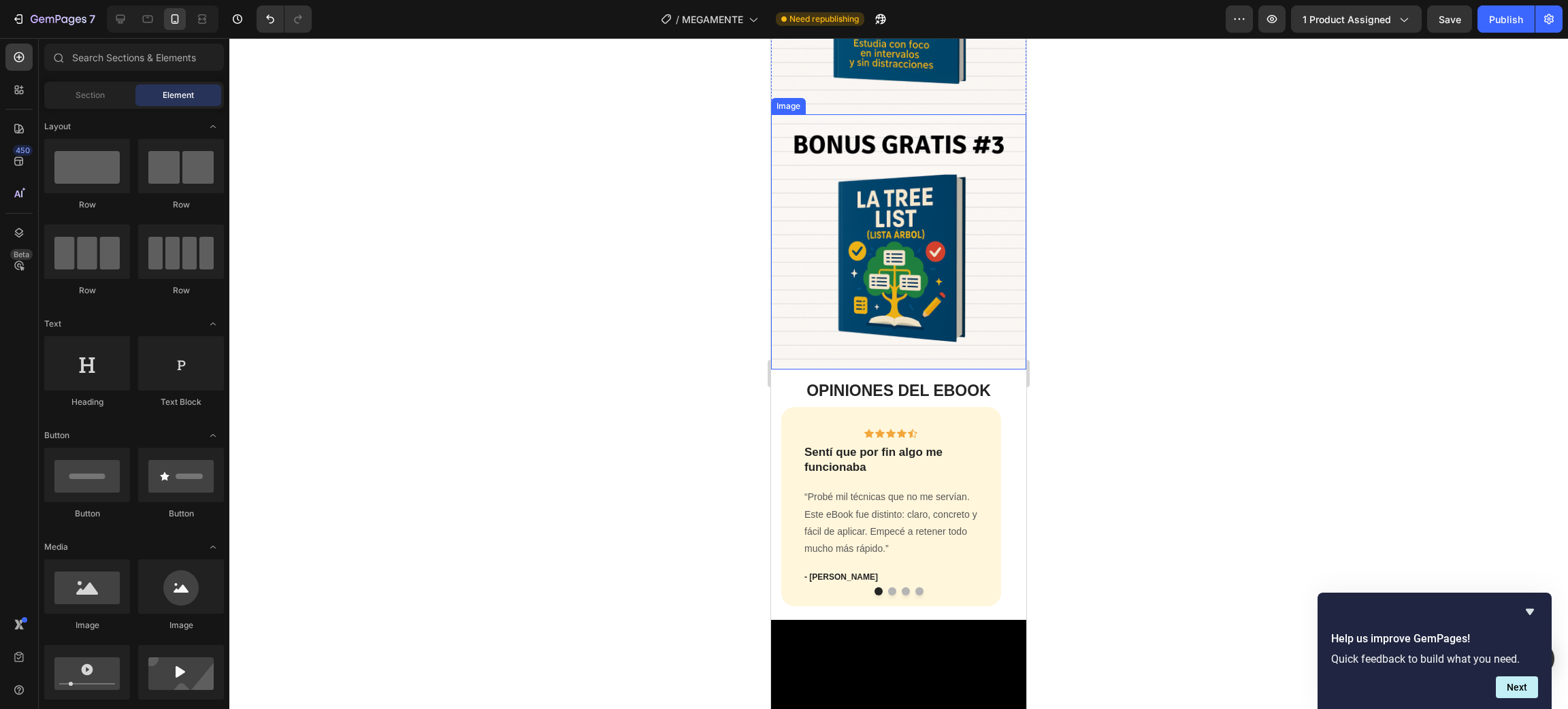
scroll to position [2347, 0]
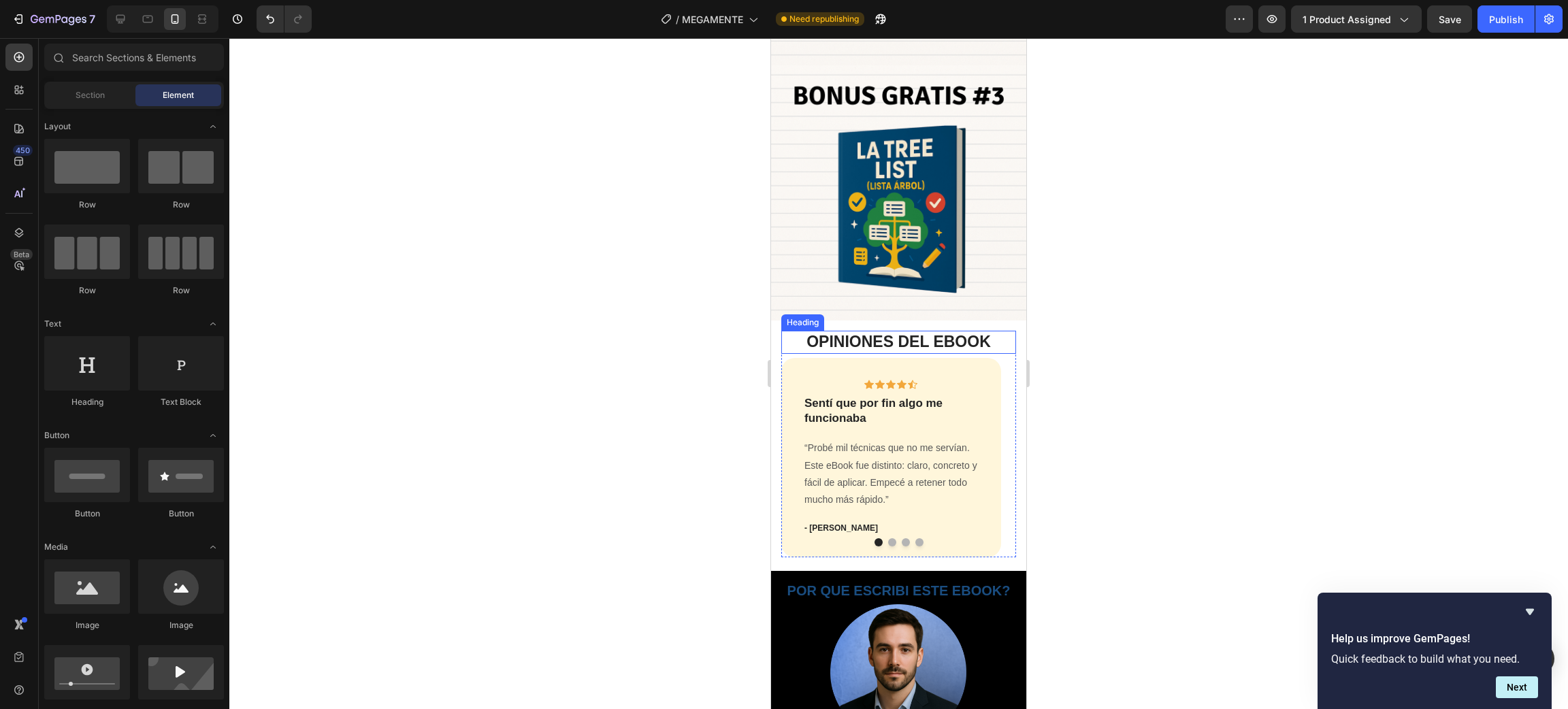
click at [993, 331] on h2 "OPINIONES DEL EBOOK" at bounding box center [899, 342] width 235 height 23
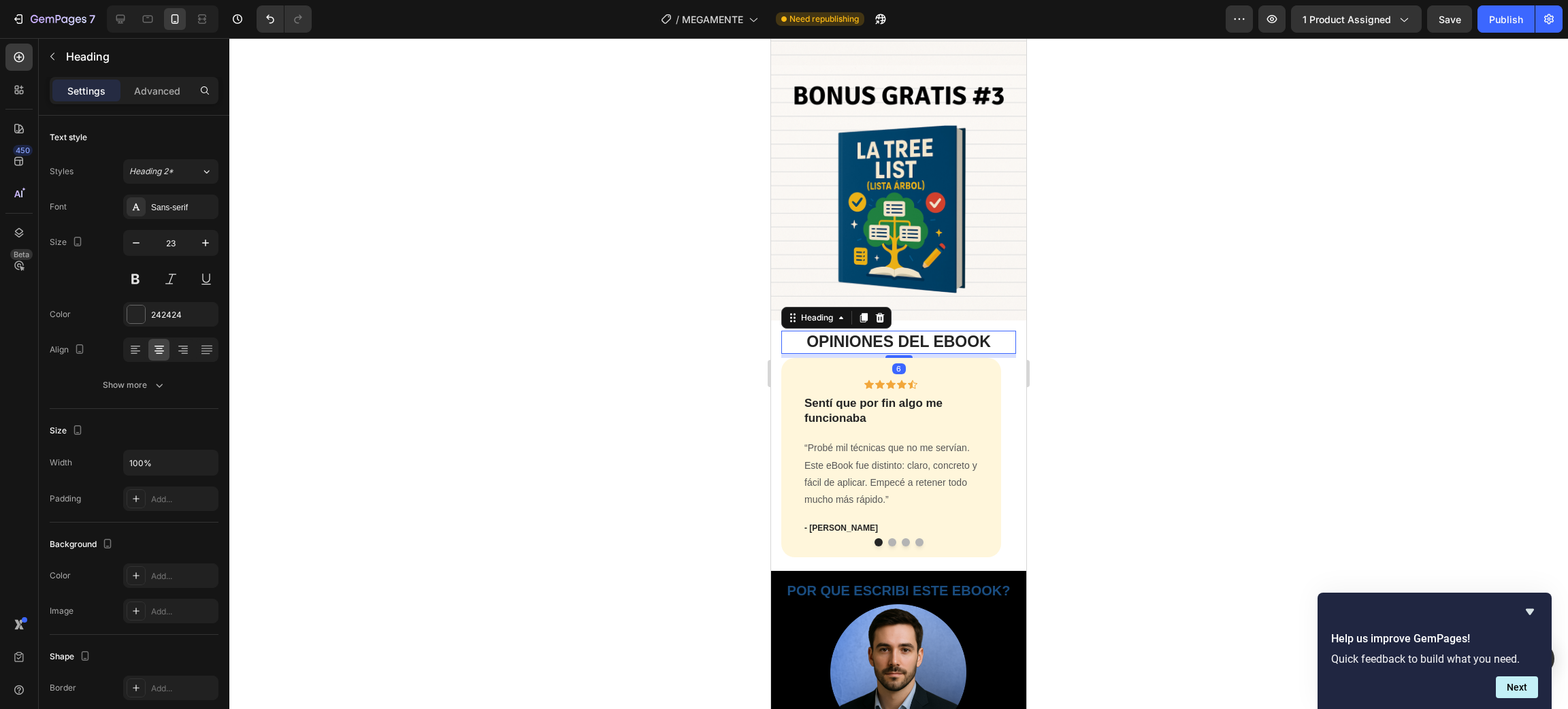
click at [1187, 380] on div at bounding box center [899, 374] width 1338 height 671
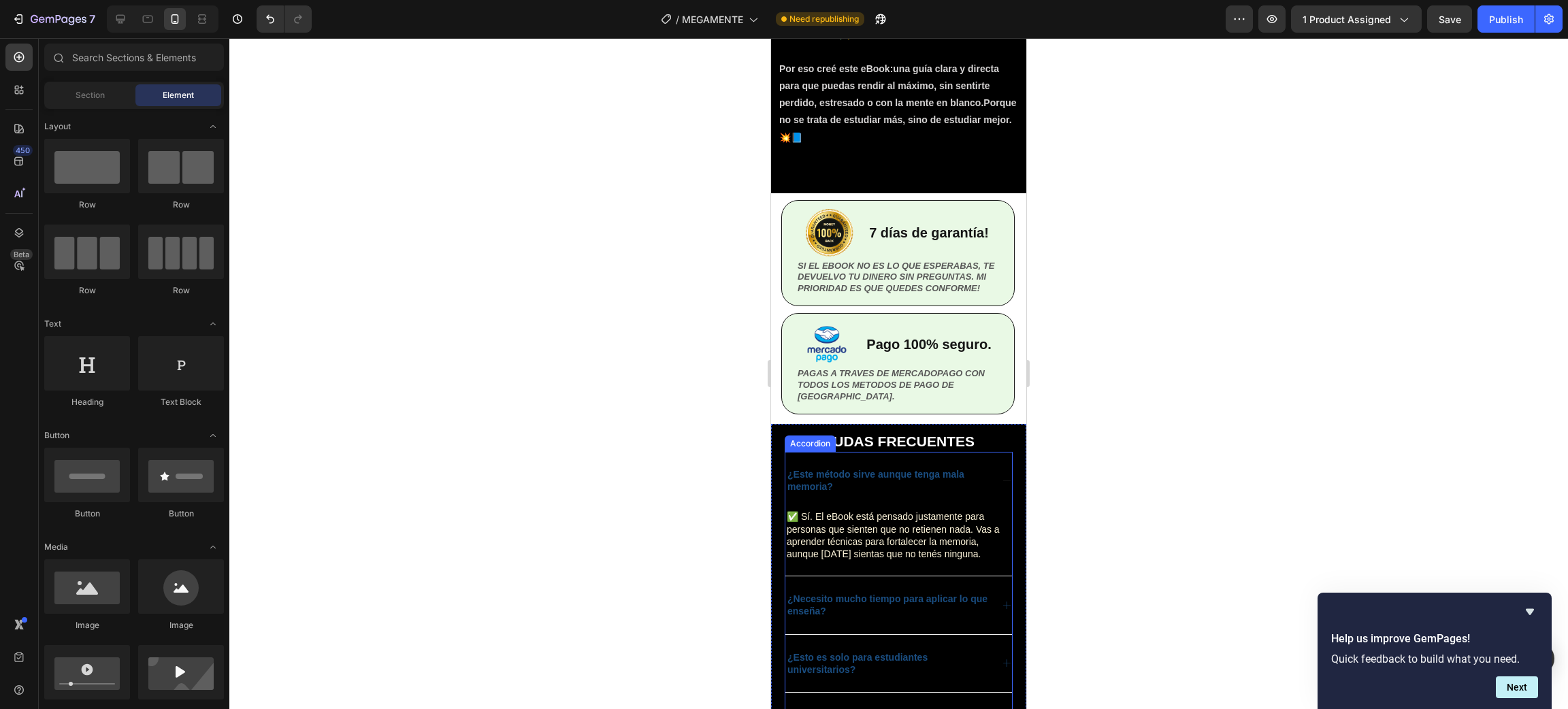
scroll to position [3287, 0]
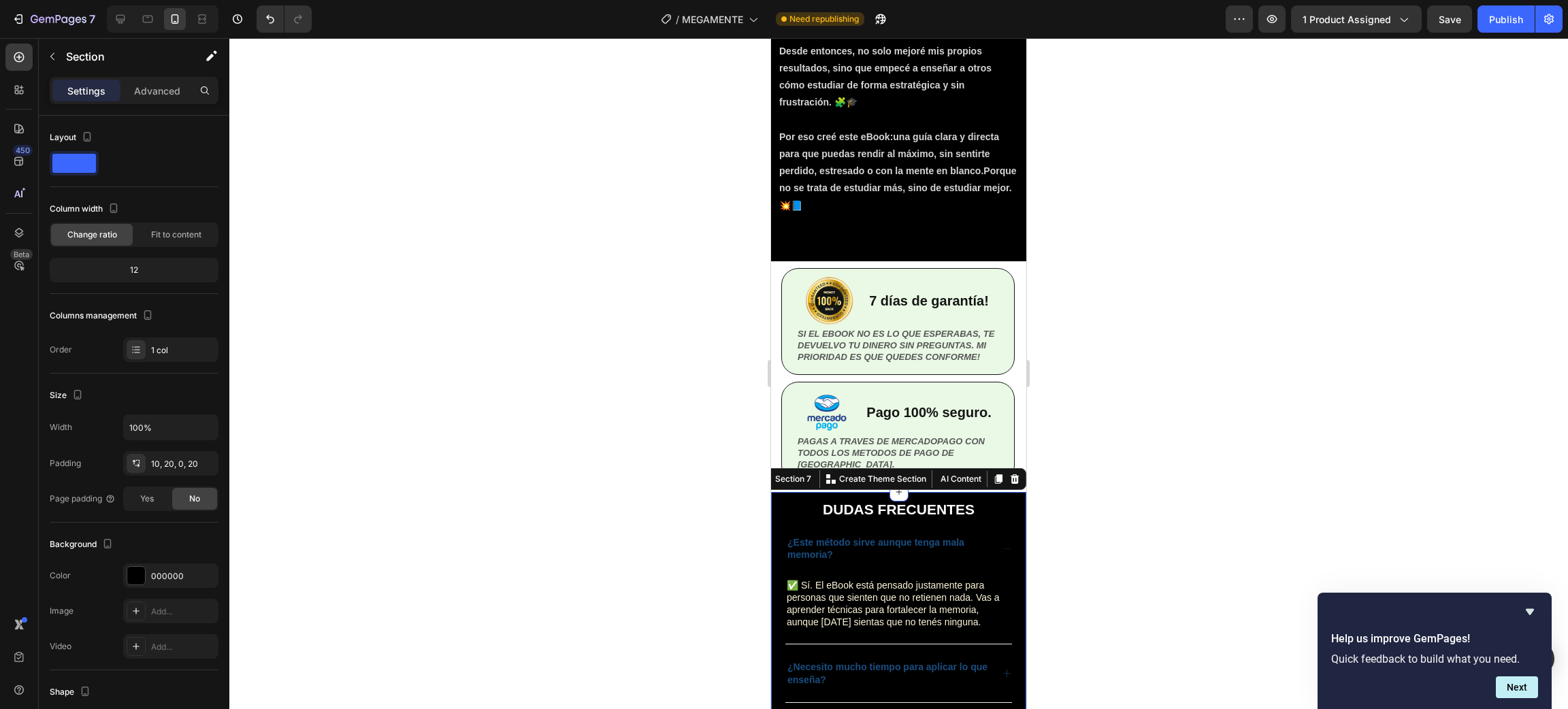
click at [1002, 517] on div "DUDAS FRECUENTES Heading ¿Este método sirve aunque tenga mala memoria? ✅ Sí. El…" at bounding box center [899, 684] width 255 height 385
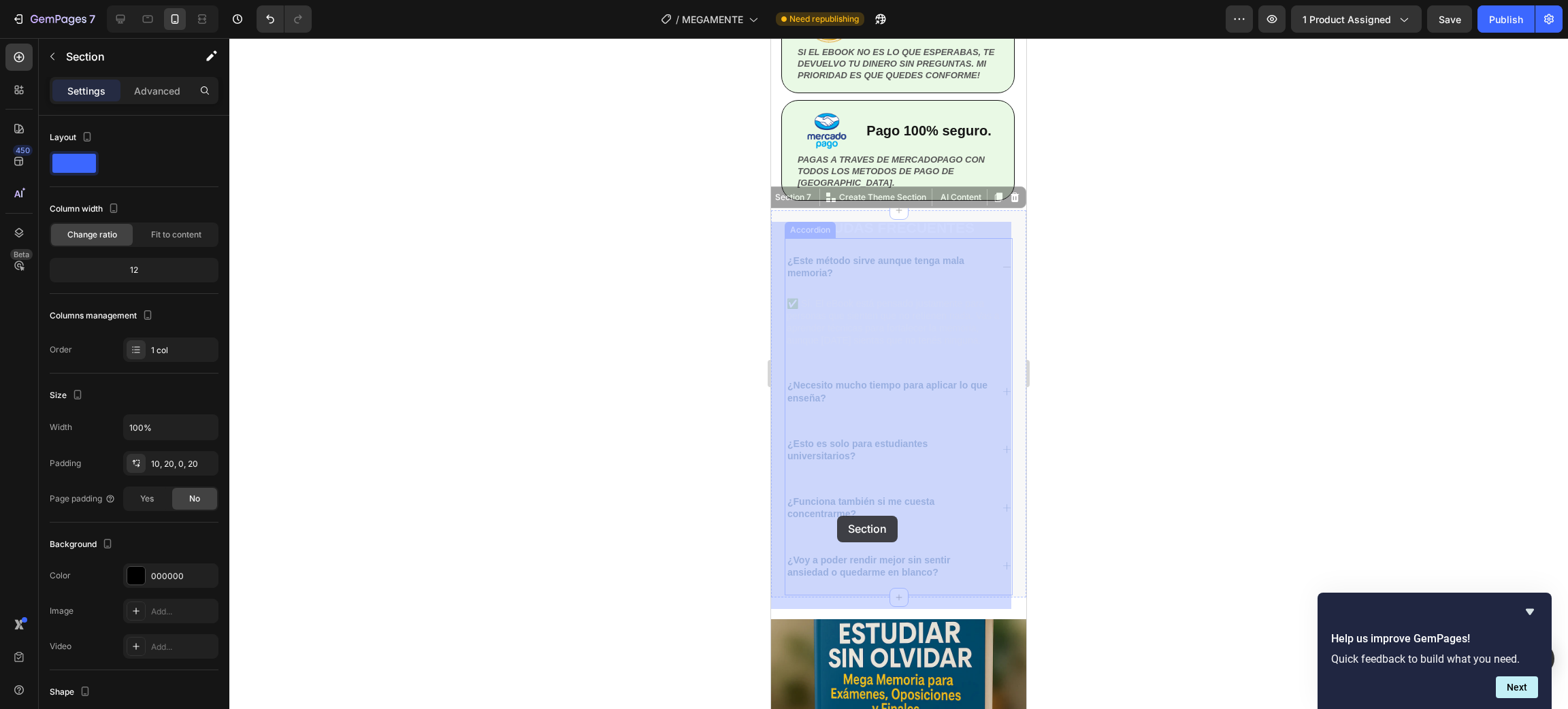
scroll to position [4002, 0]
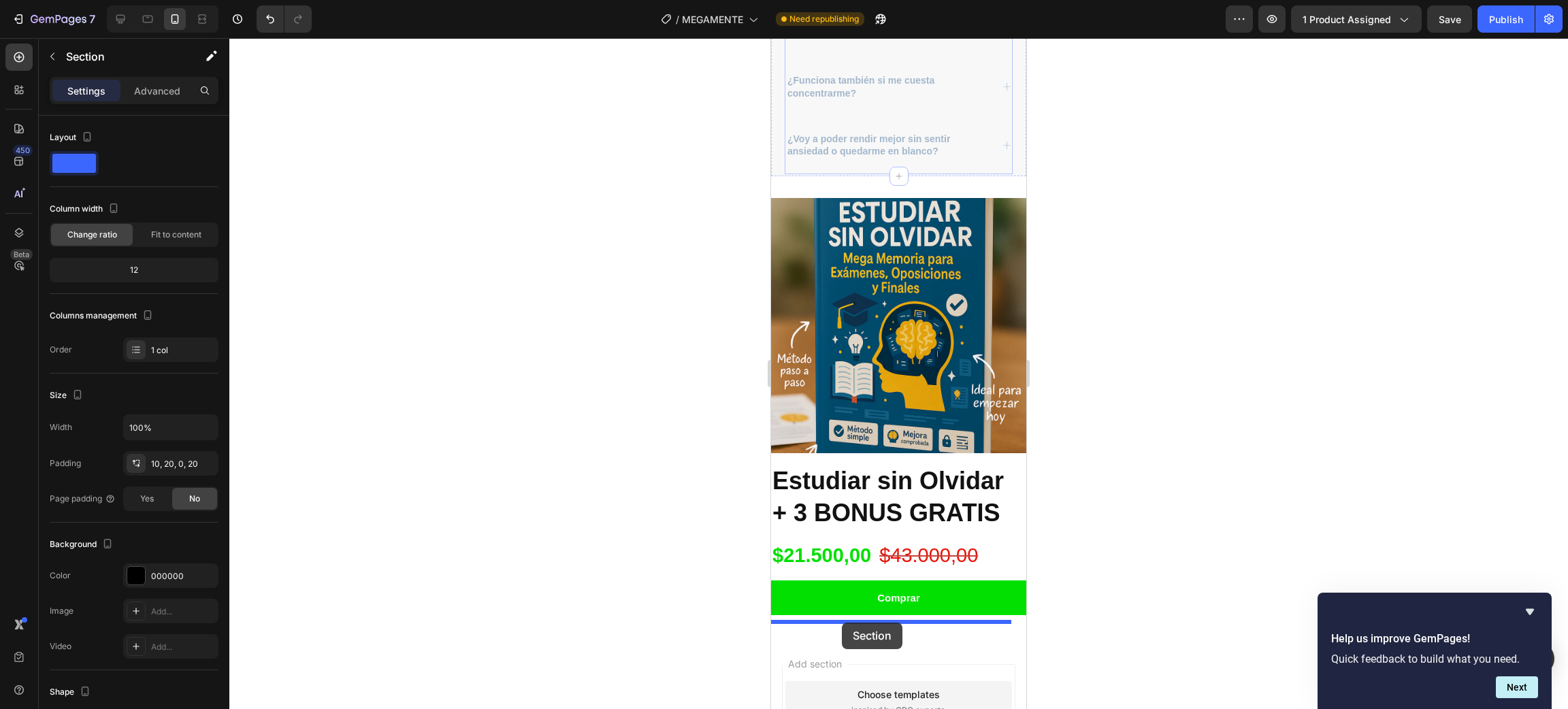
drag, startPoint x: 773, startPoint y: 312, endPoint x: 841, endPoint y: 622, distance: 317.4
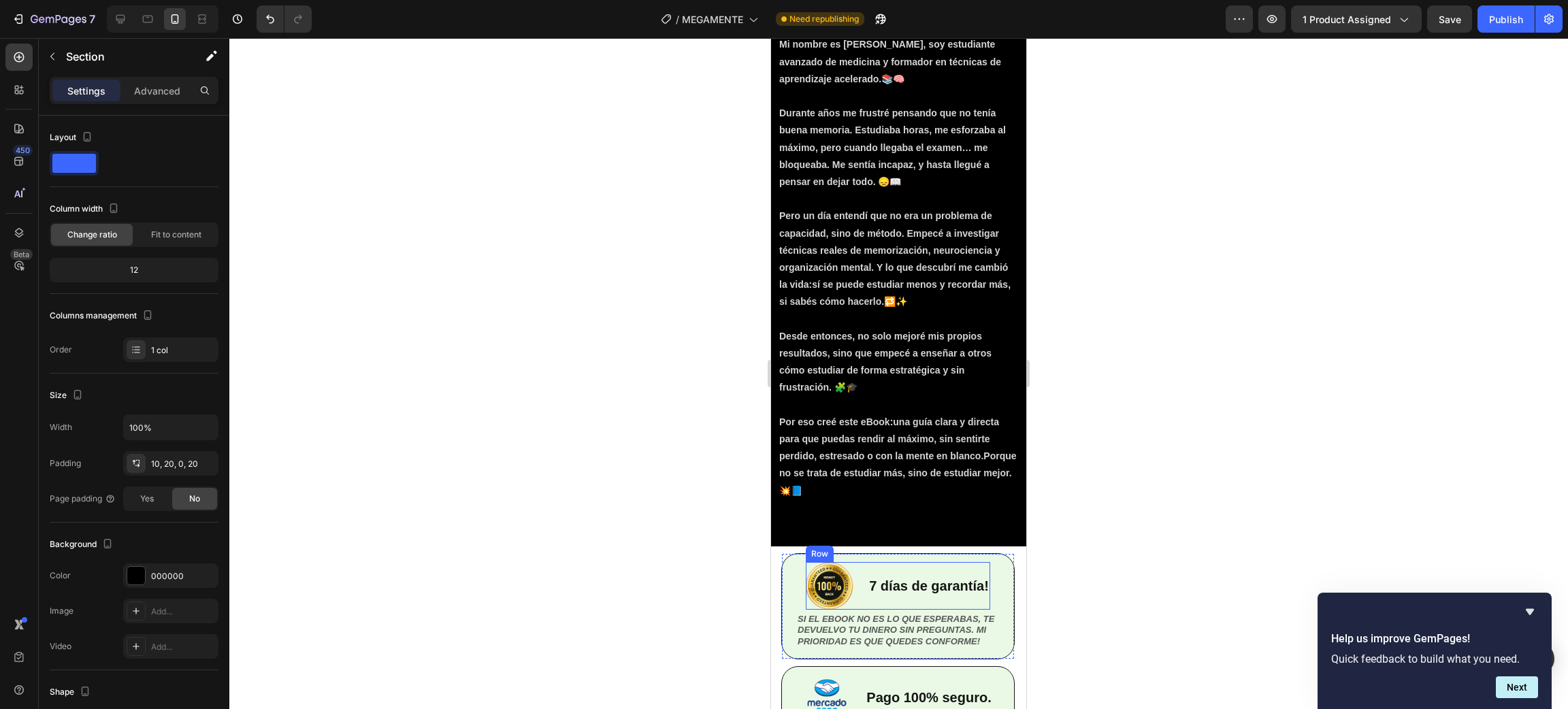
scroll to position [3410, 0]
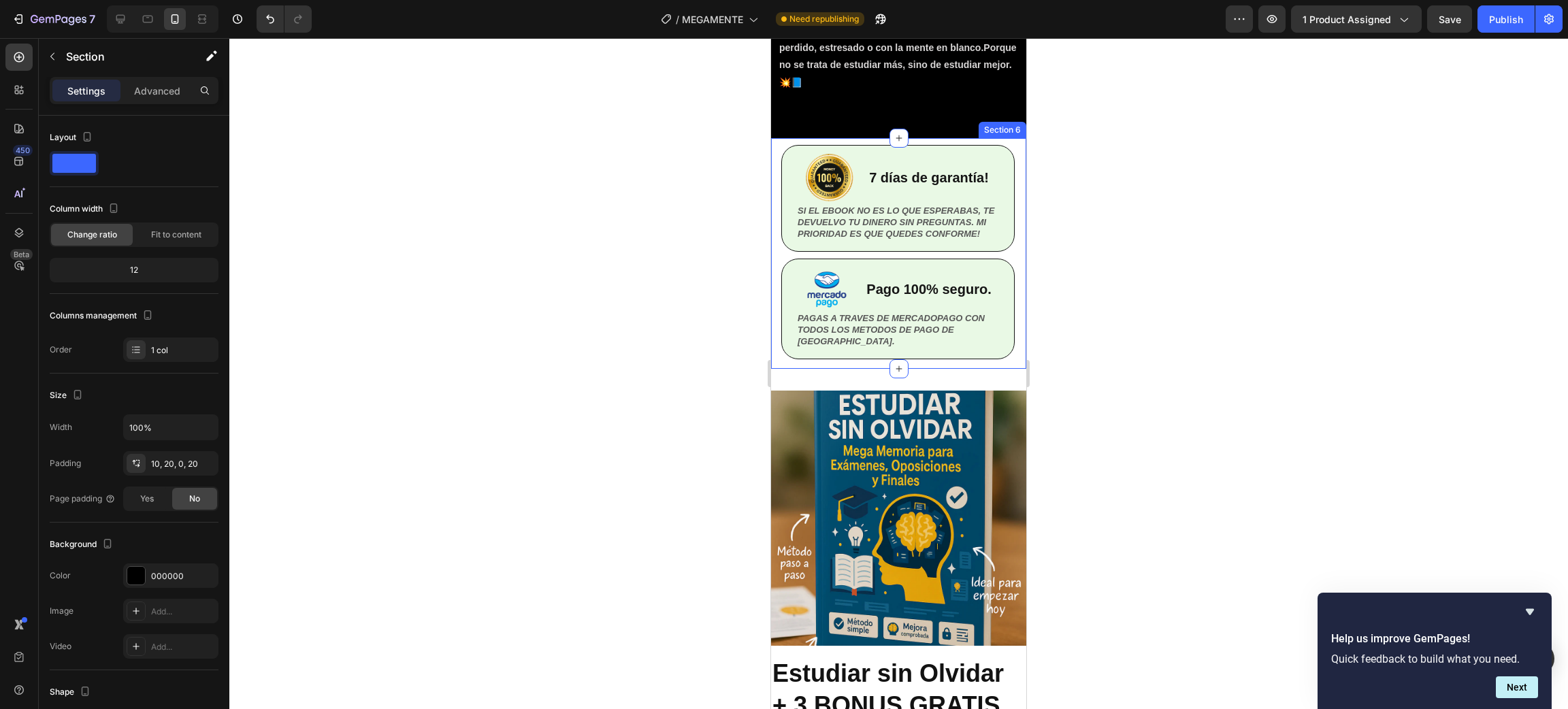
click at [776, 151] on div "Image 7 días de garantía! Text Block Row SI EL EBOOK NO ES LO QUE ESPERABAS, TE…" at bounding box center [899, 253] width 255 height 231
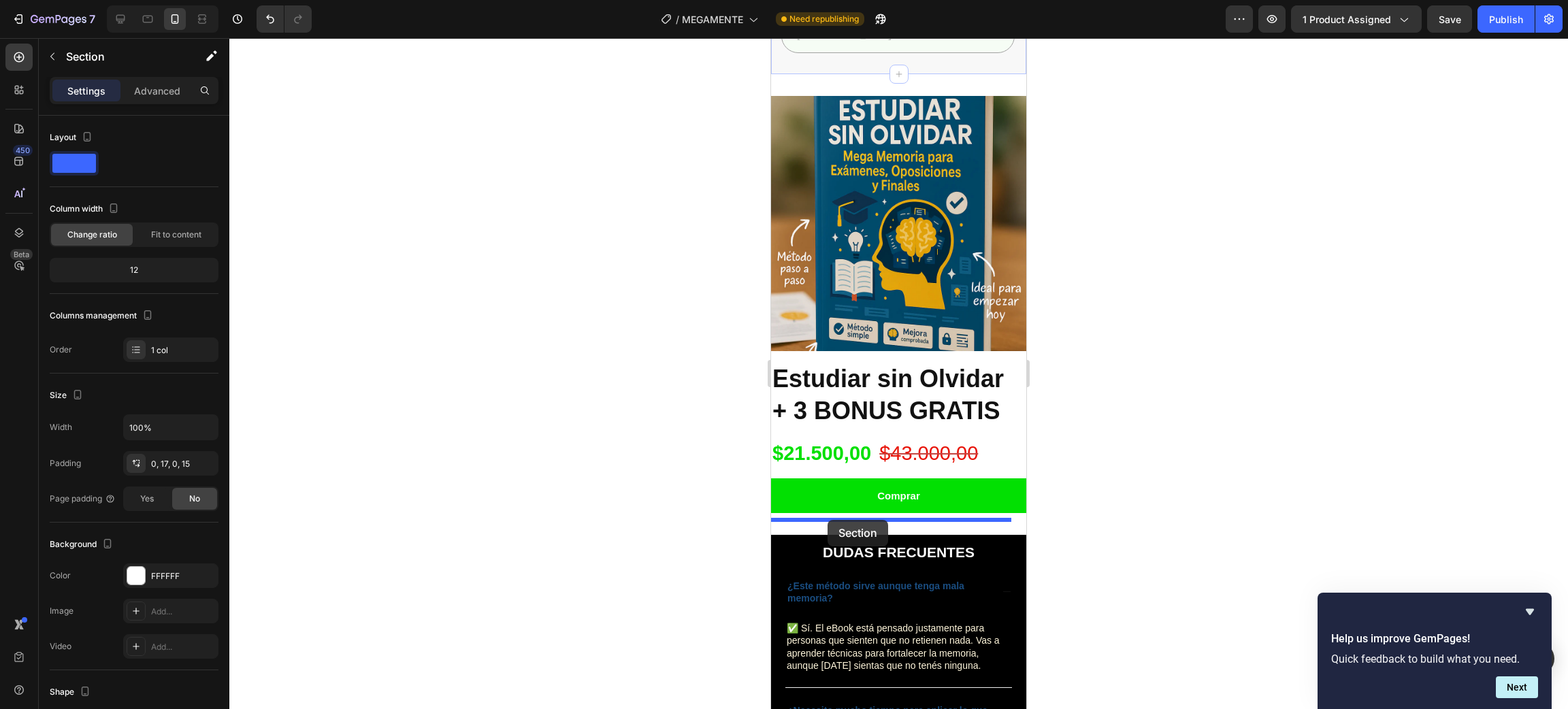
drag, startPoint x: 779, startPoint y: 157, endPoint x: 828, endPoint y: 519, distance: 365.3
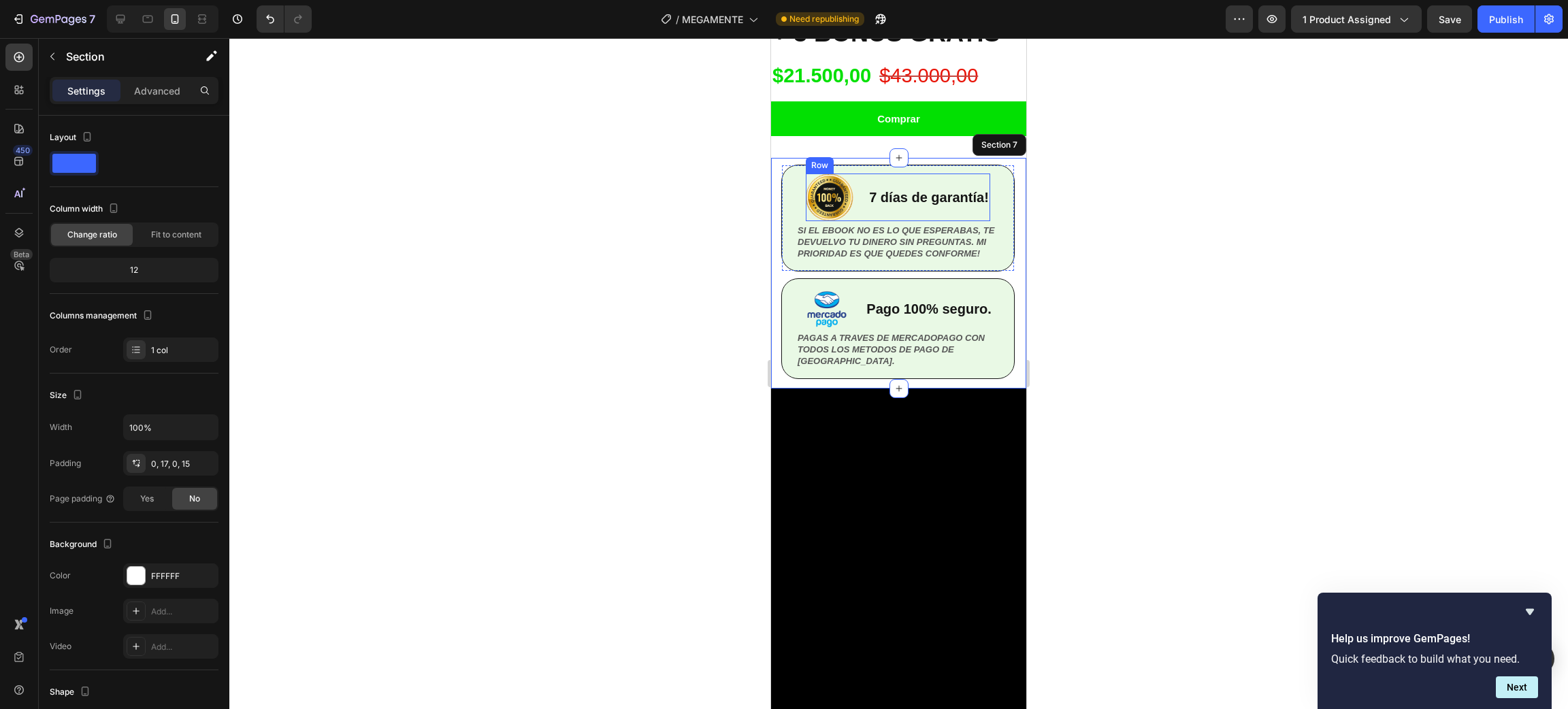
scroll to position [3882, 0]
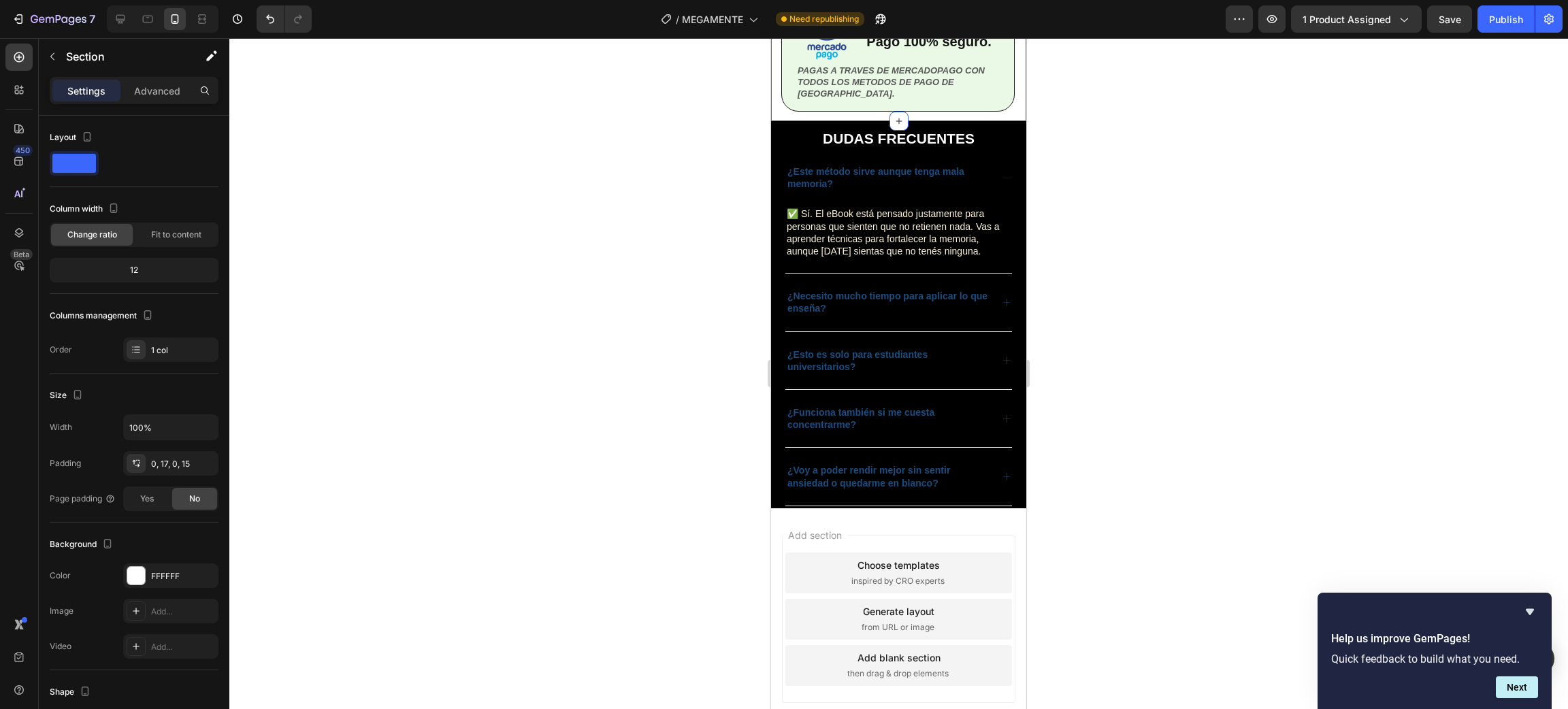
click at [1194, 489] on div at bounding box center [899, 374] width 1338 height 671
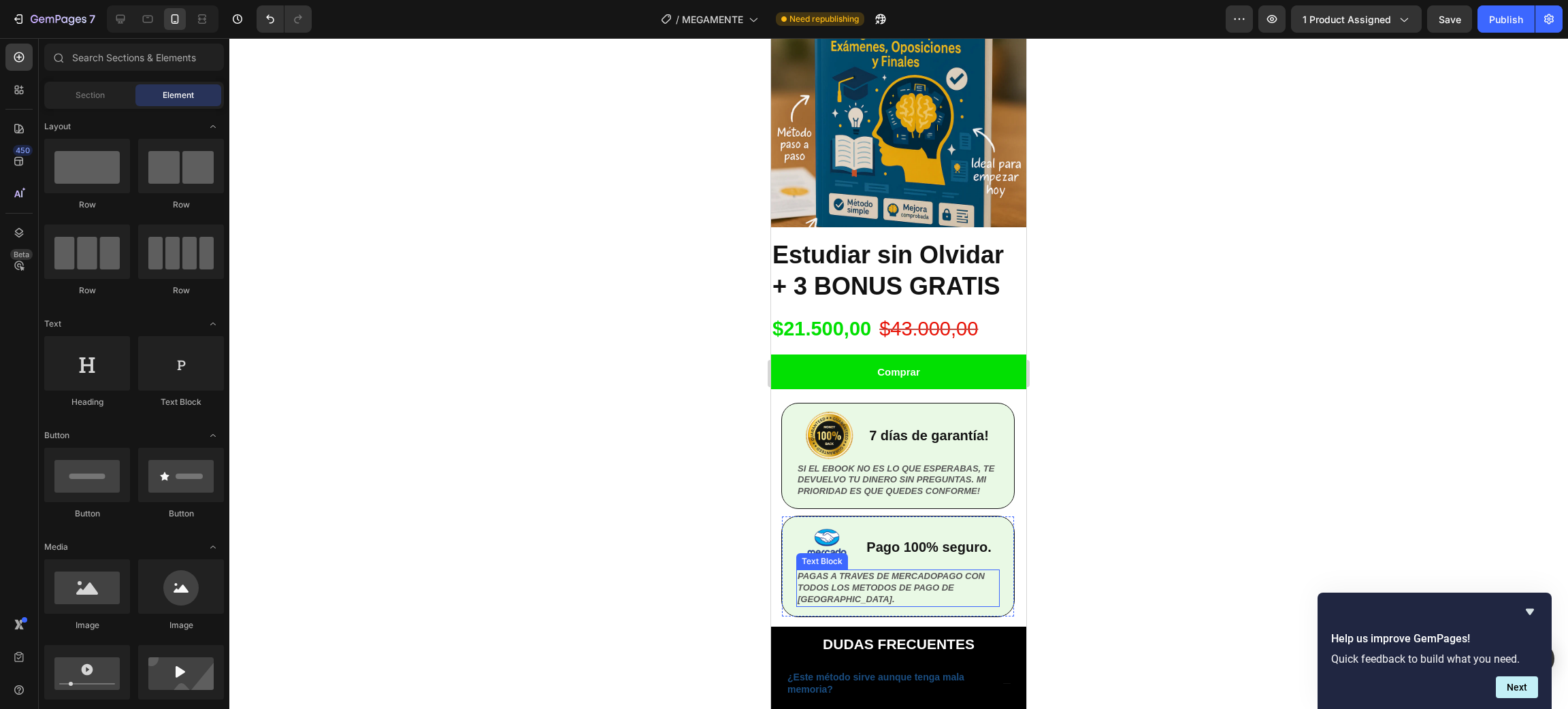
scroll to position [3593, 0]
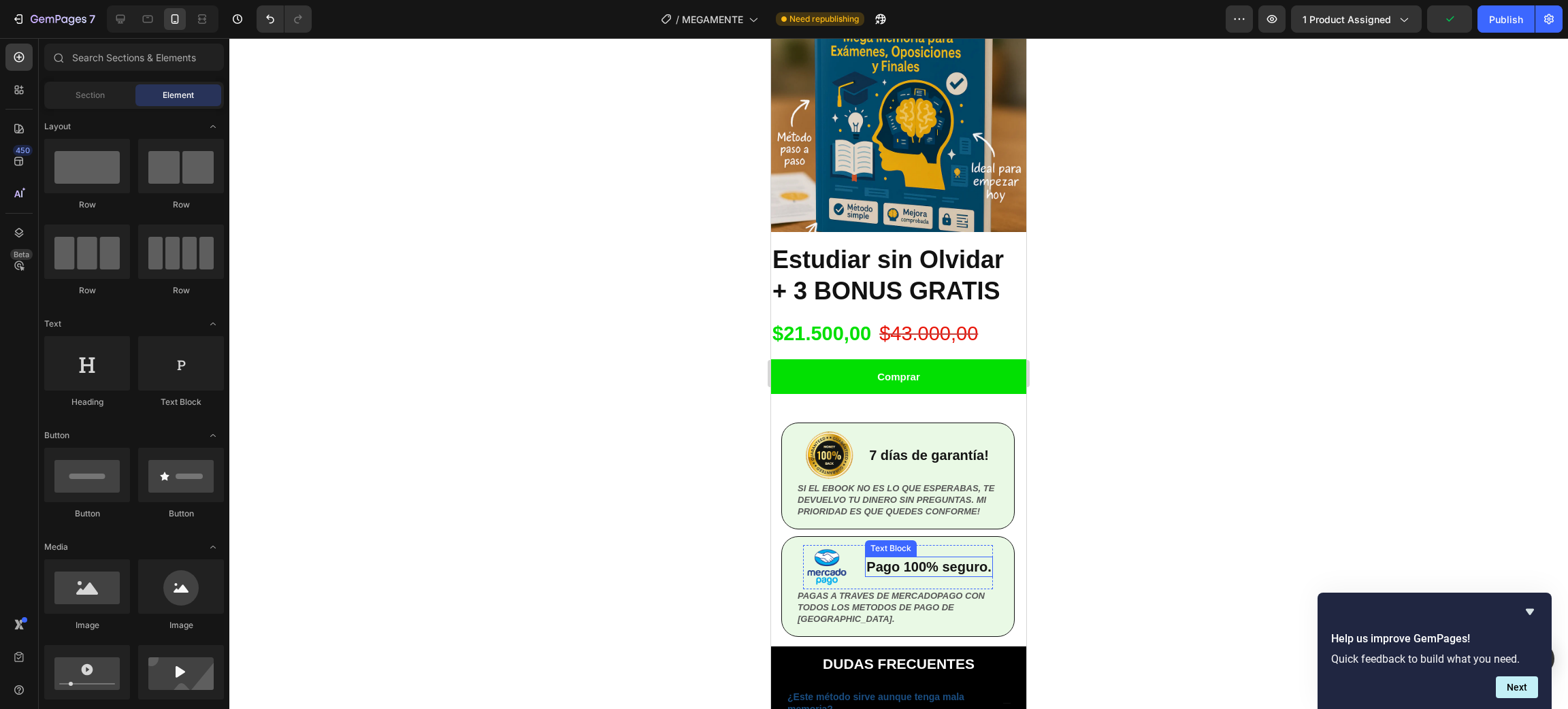
click at [890, 558] on p "Pago 100% seguro." at bounding box center [928, 566] width 125 height 17
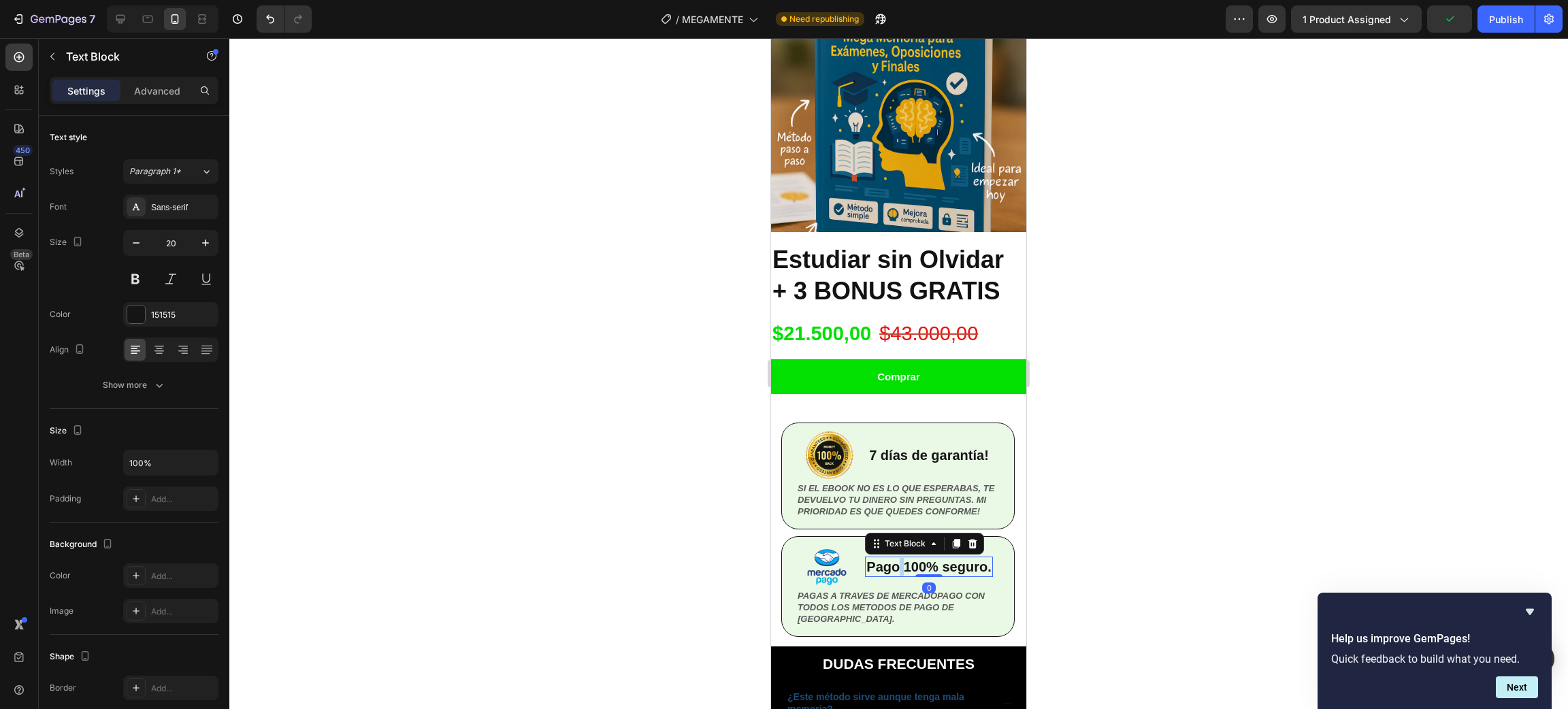
click at [890, 558] on p "Pago 100% seguro." at bounding box center [928, 566] width 125 height 17
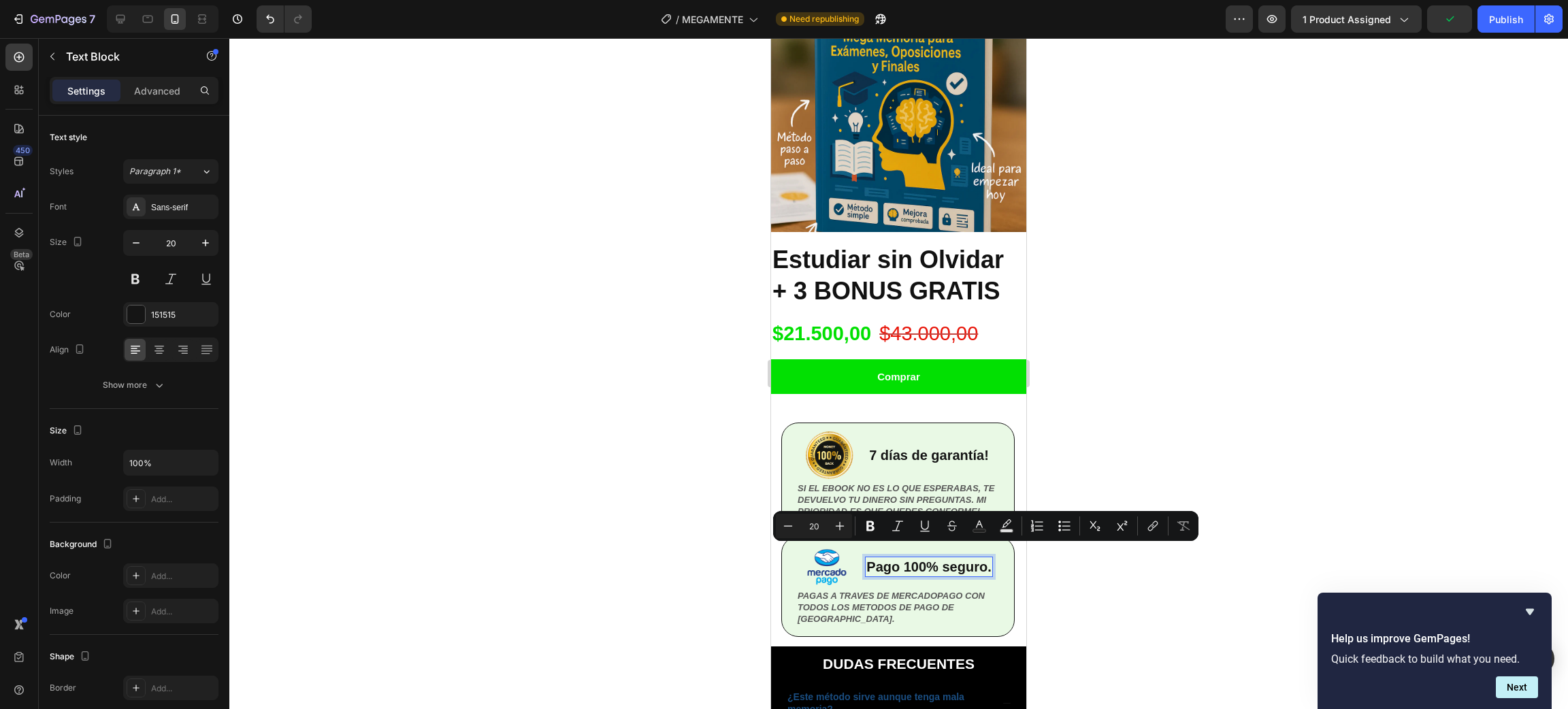
click at [924, 570] on p "Pago 100% seguro." at bounding box center [928, 566] width 125 height 17
drag, startPoint x: 940, startPoint y: 570, endPoint x: 860, endPoint y: 558, distance: 80.9
click at [866, 558] on p "Pago 100% seguro." at bounding box center [928, 566] width 125 height 17
click at [1126, 671] on div at bounding box center [899, 374] width 1338 height 671
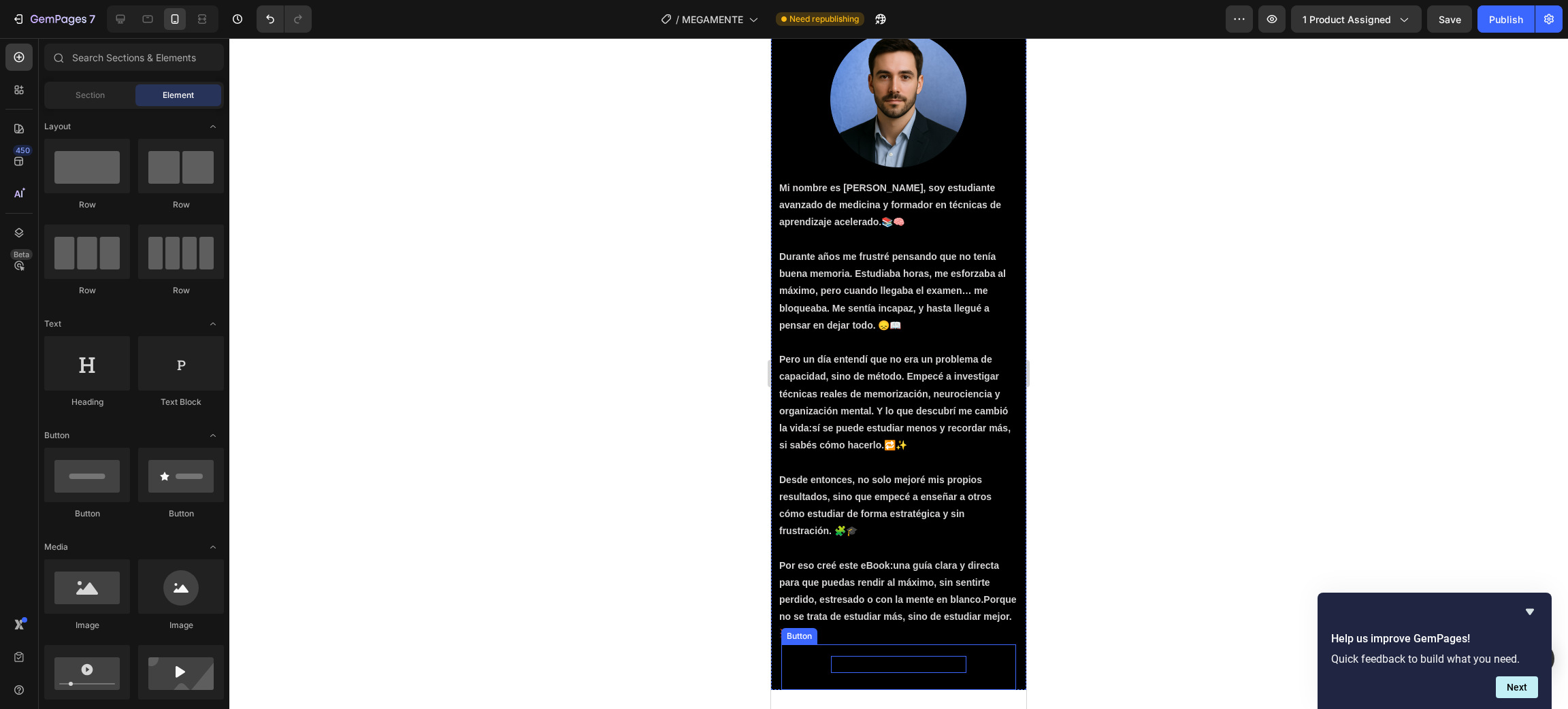
scroll to position [2097, 0]
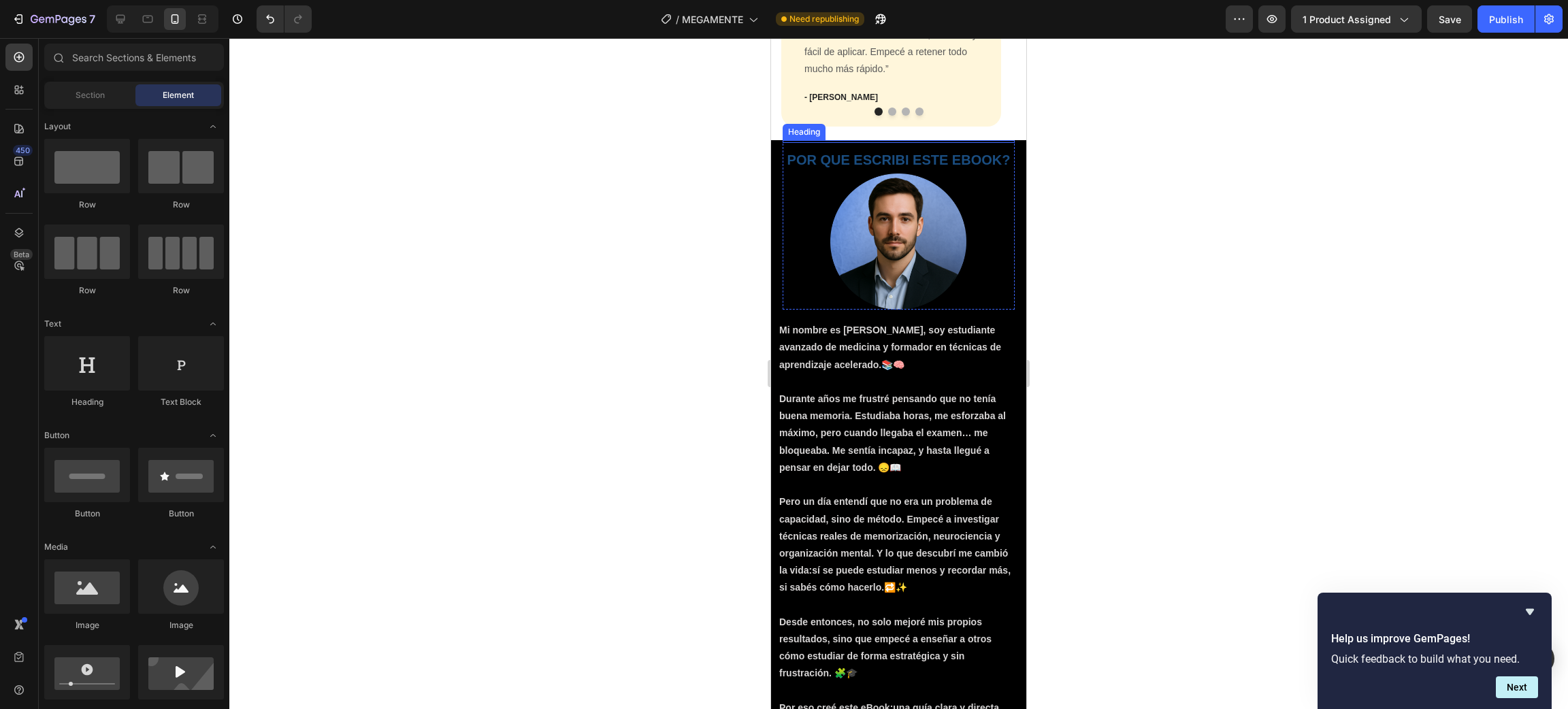
click at [995, 143] on div "POR QUE ESCRIBI ESTE EBOOK? Heading" at bounding box center [898, 159] width 232 height 31
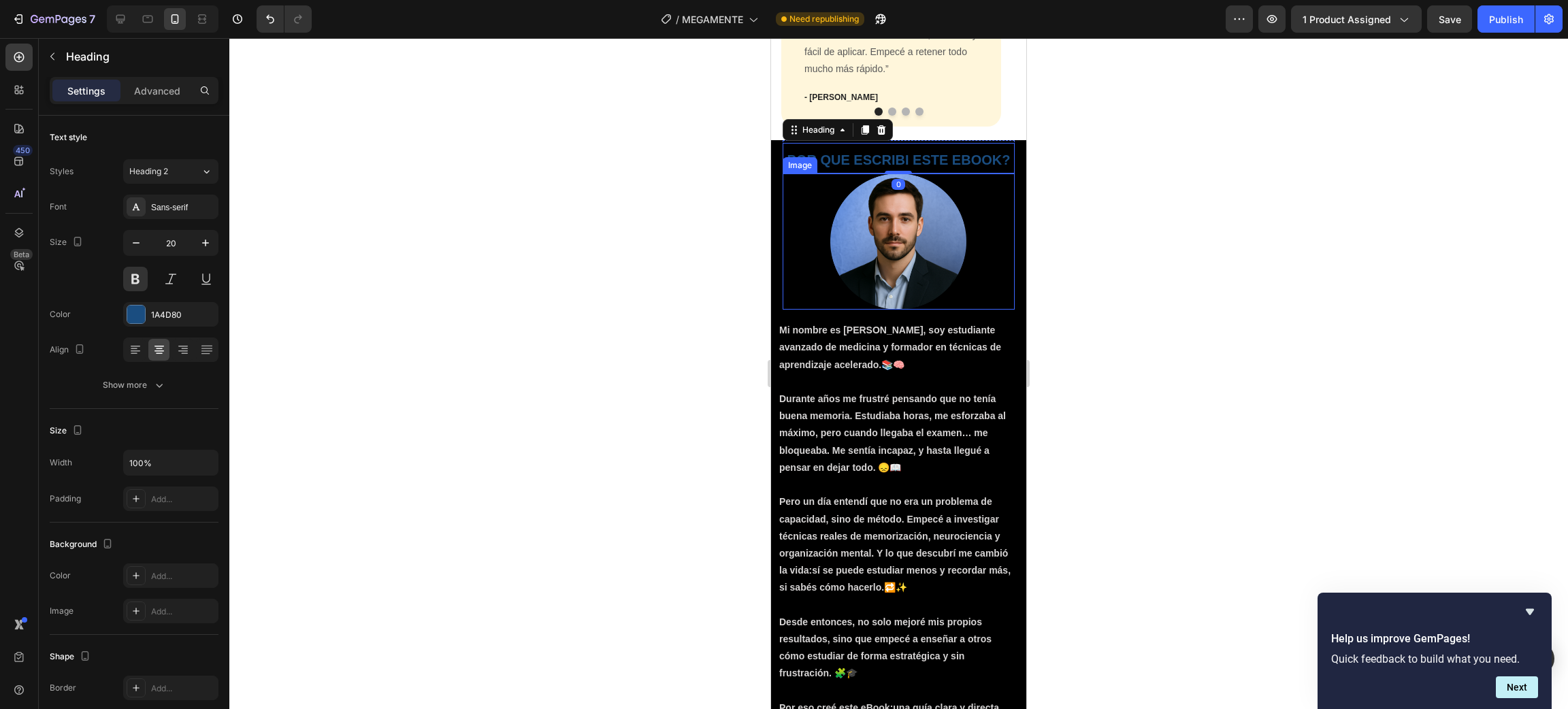
click at [986, 229] on div at bounding box center [898, 241] width 232 height 136
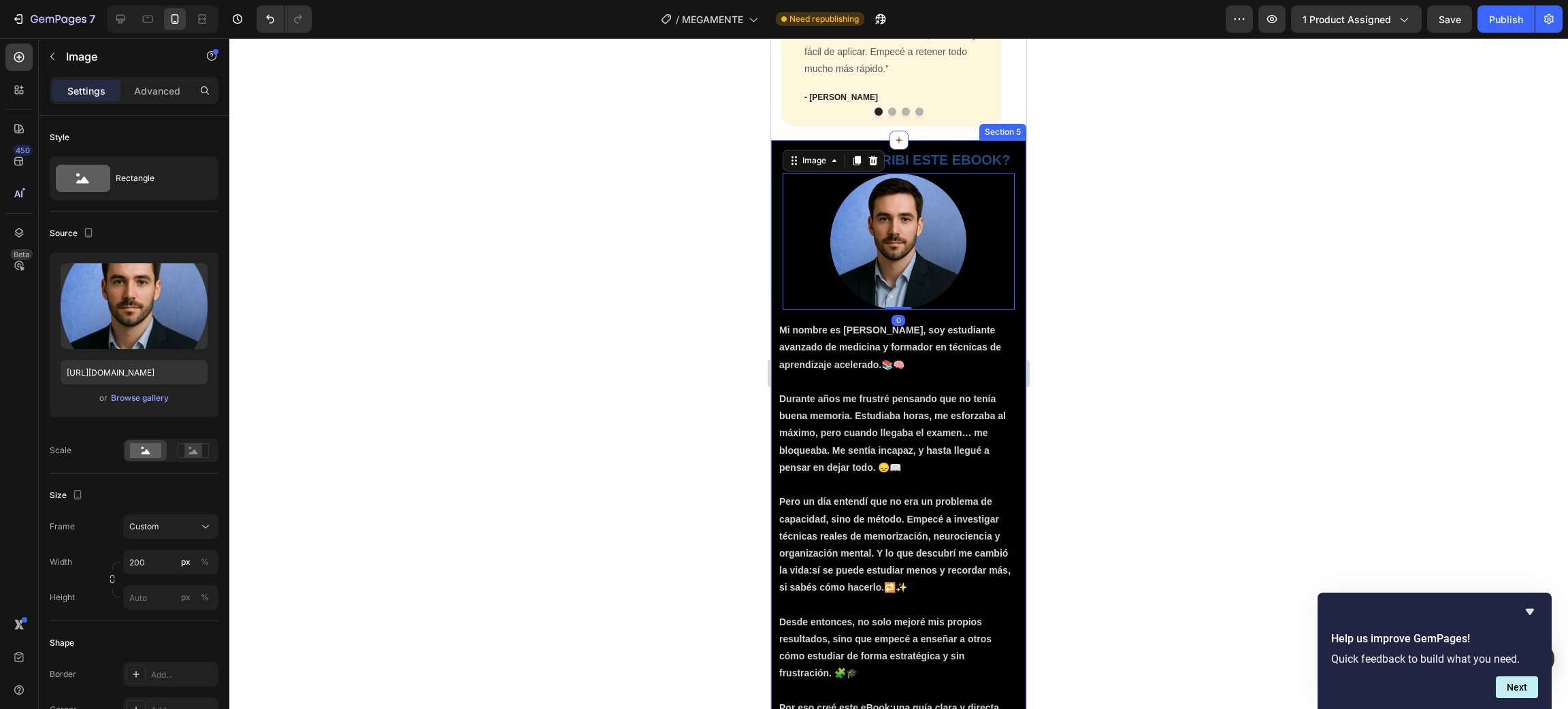
click at [773, 216] on div "Heading POR QUE ESCRIBI ESTE EBOOK? Heading Image 0 Row Mi nombre es Julián Tor…" at bounding box center [899, 486] width 255 height 691
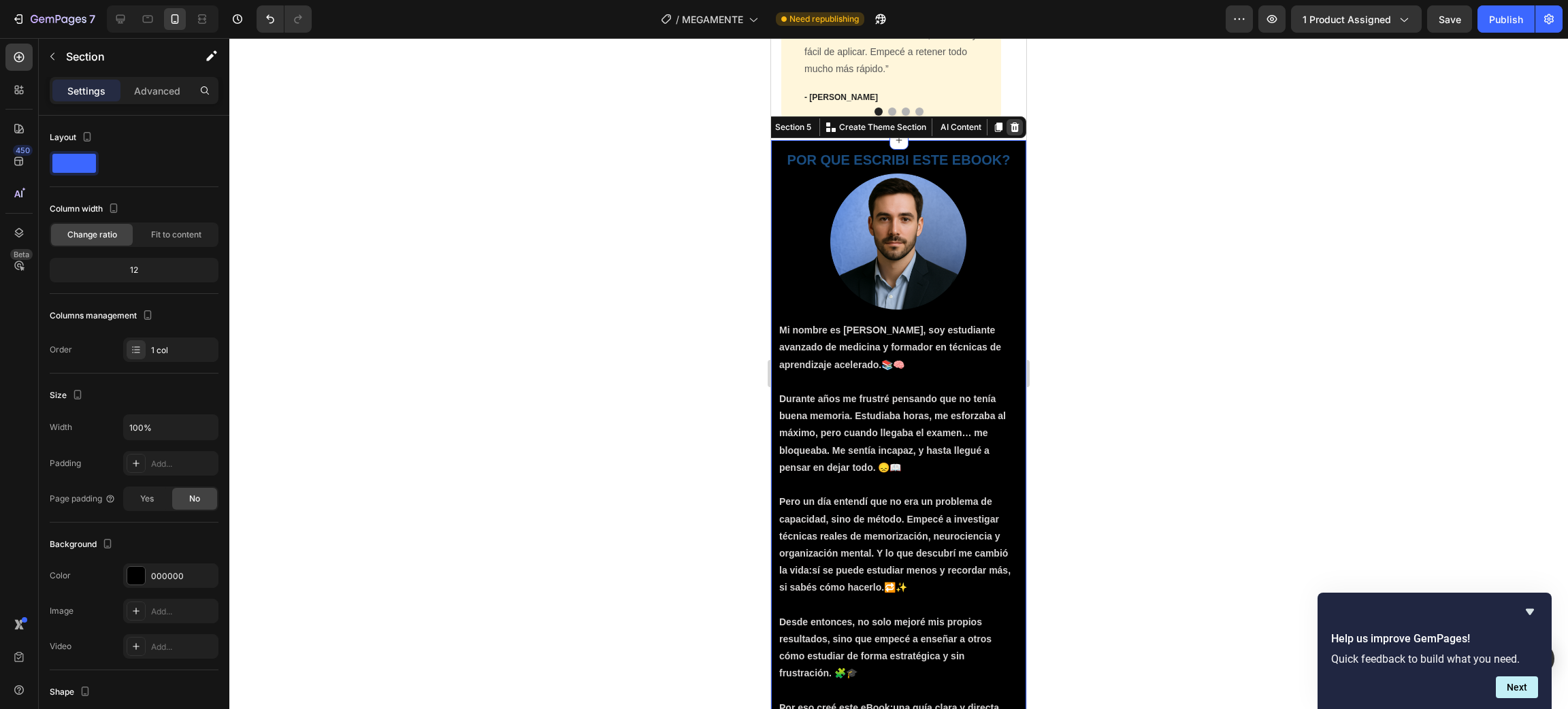
click at [1006, 130] on div at bounding box center [1015, 128] width 16 height 16
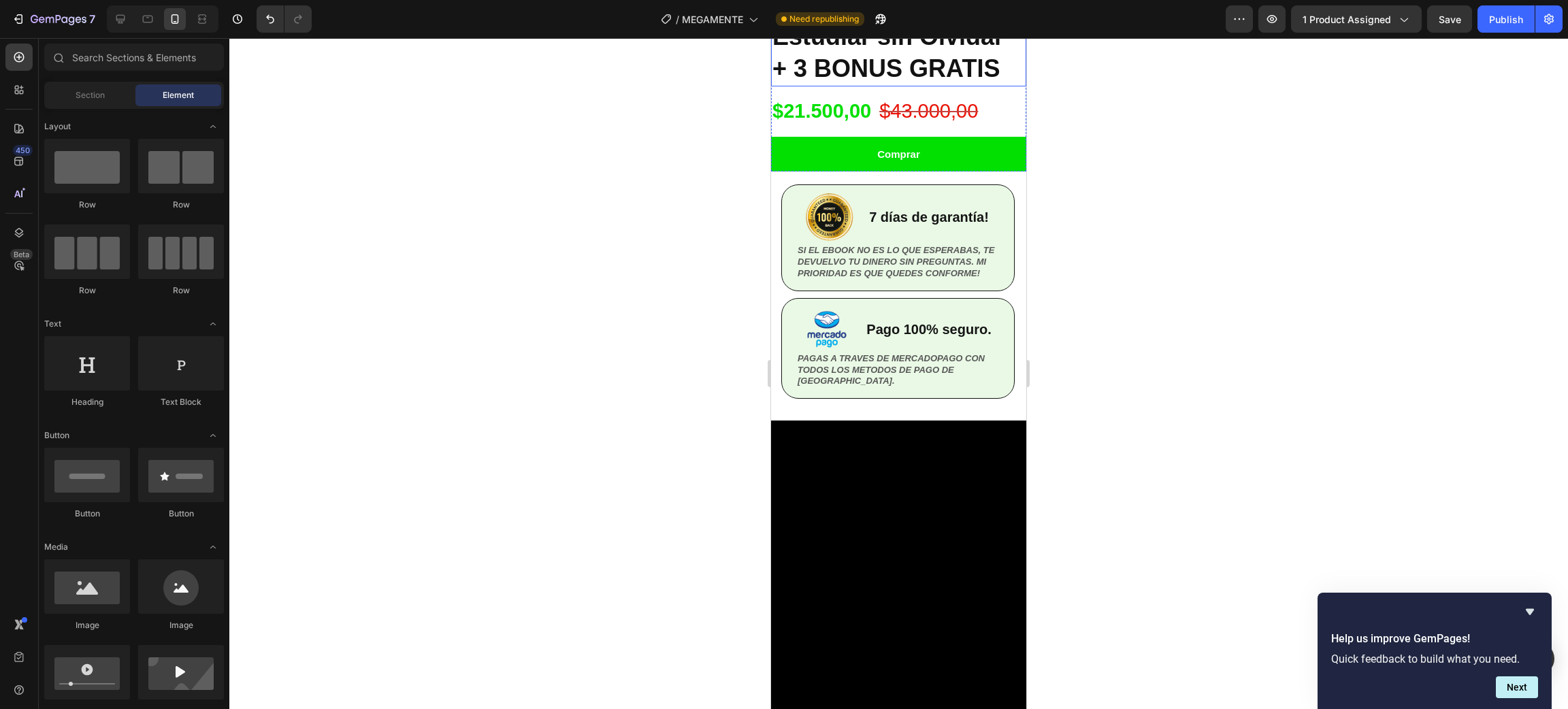
click at [913, 280] on p "SI EL EBOOK NO ES LO QUE ESPERABAS, TE DEVUELVO TU DINERO SIN PREGUNTAS. MI PRI…" at bounding box center [898, 262] width 201 height 35
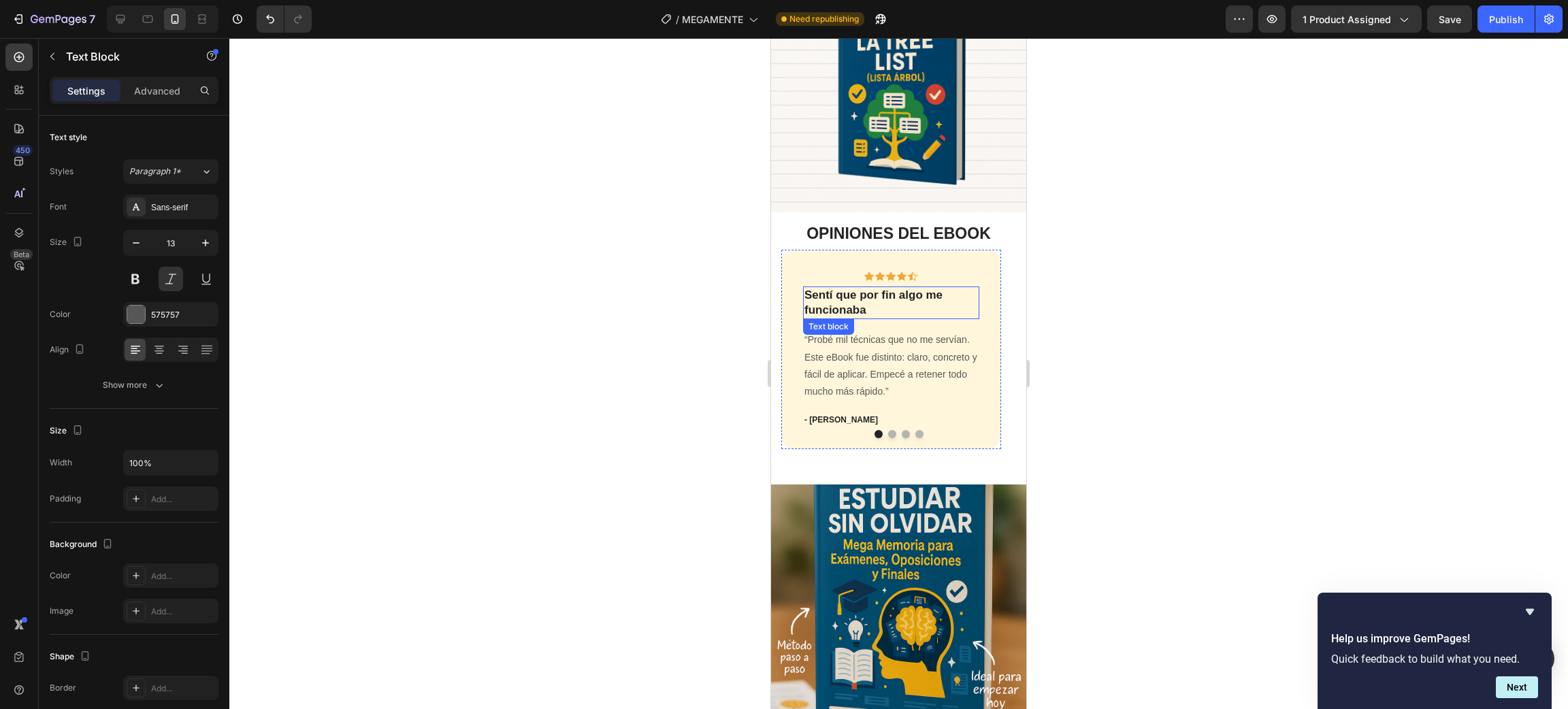
scroll to position [2505, 0]
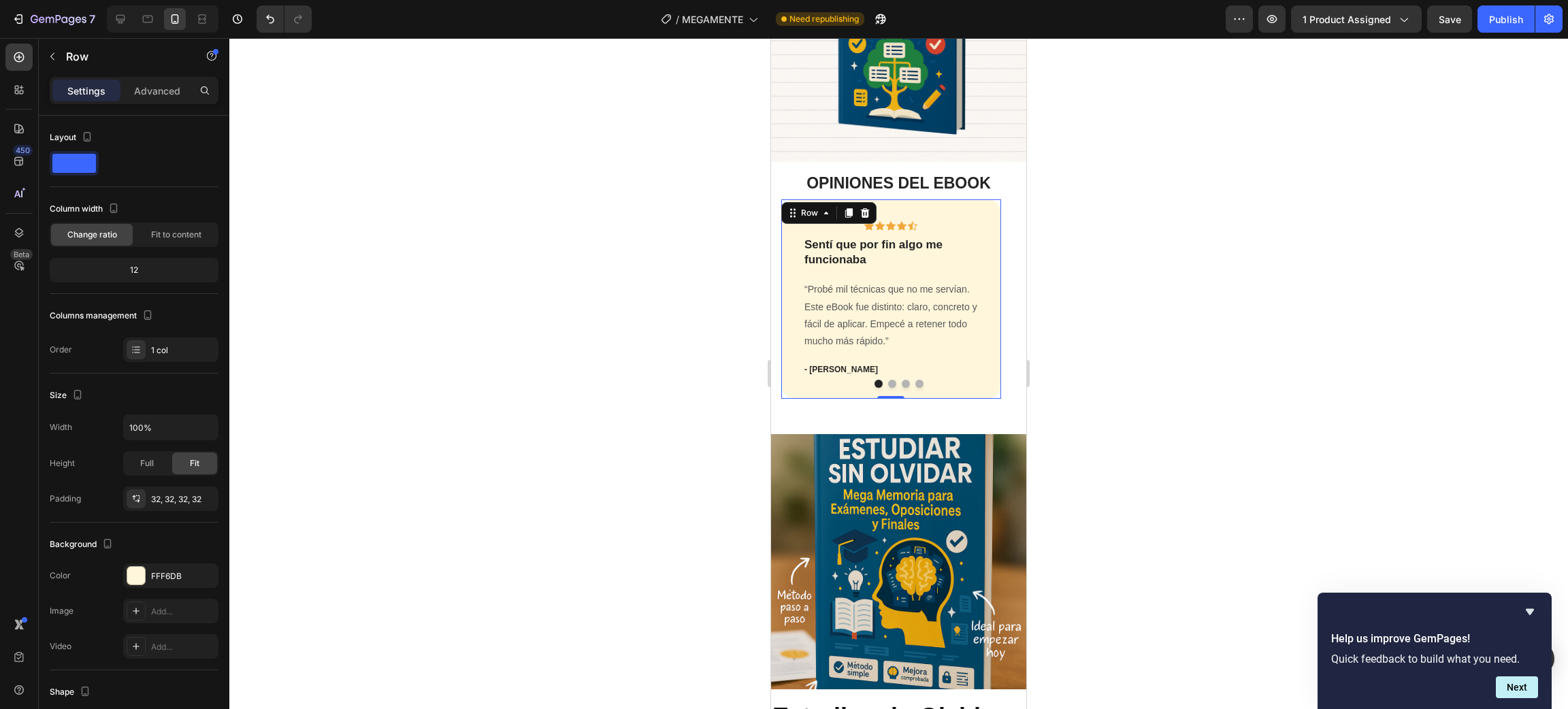
click at [993, 262] on div "Icon Icon Icon Icon Icon Row Sentí que por fin algo me funcionaba Text block “P…" at bounding box center [891, 299] width 220 height 200
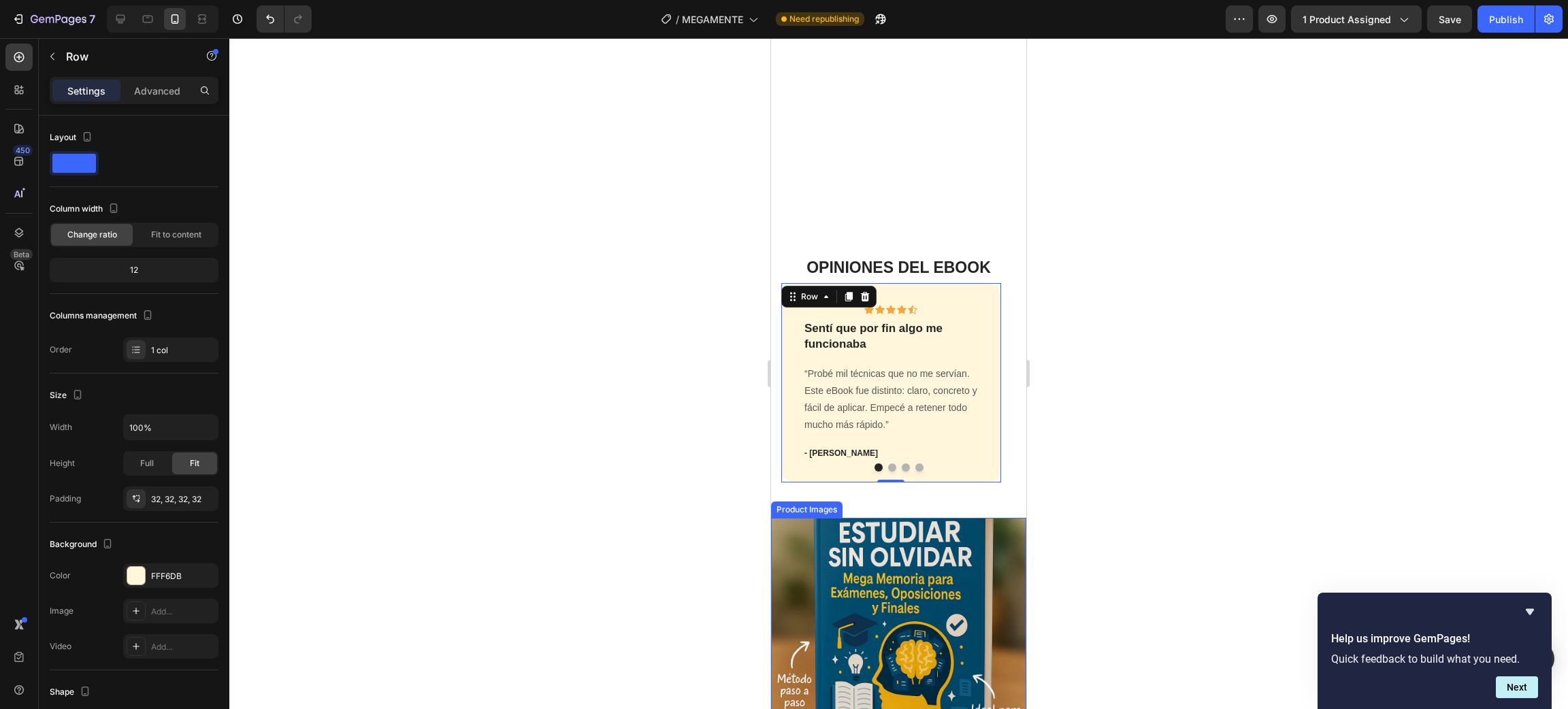
scroll to position [2301, 0]
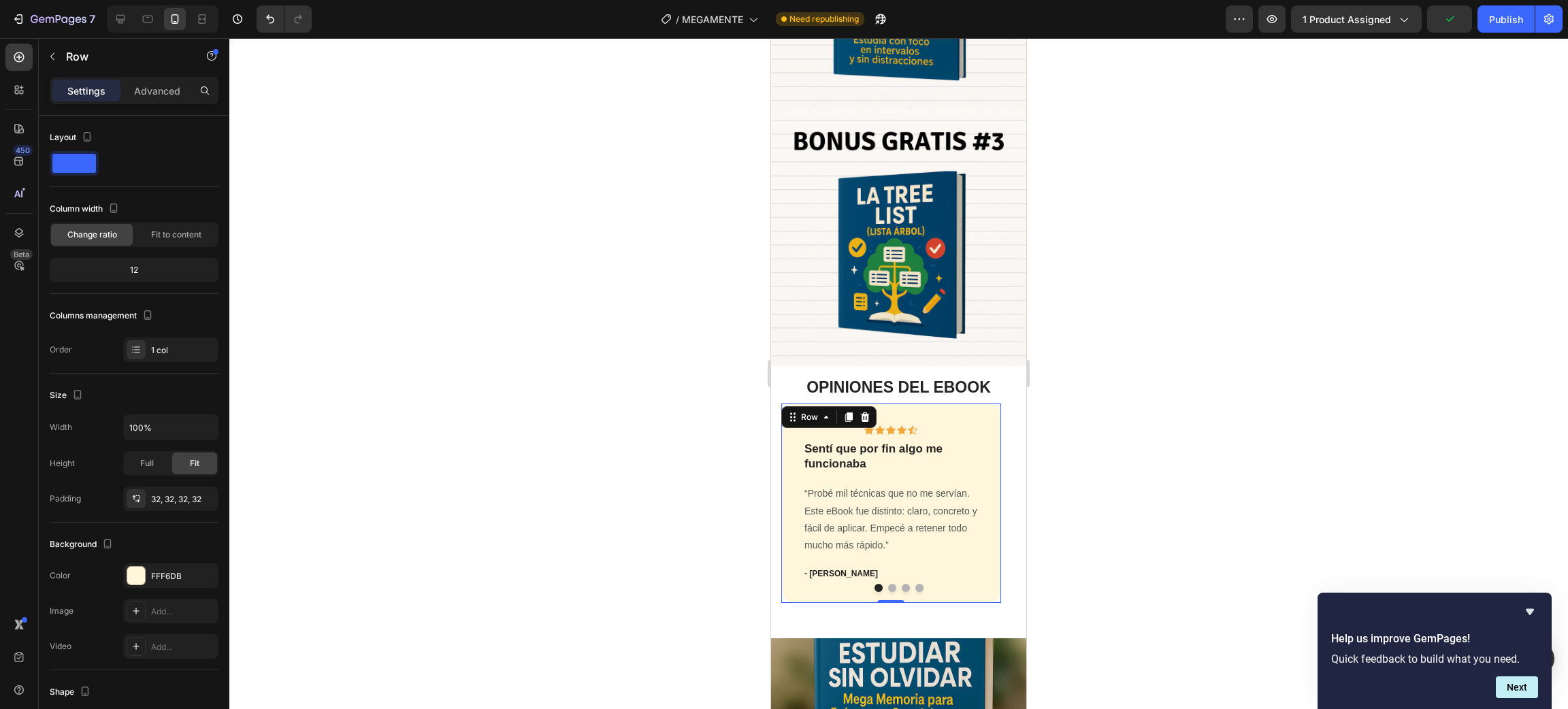
click at [883, 530] on div "Icon Icon Icon Icon Icon Row Sentí que por fin algo me funcionaba Text block “P…" at bounding box center [891, 503] width 220 height 200
click at [888, 583] on button "Dot" at bounding box center [892, 587] width 8 height 8
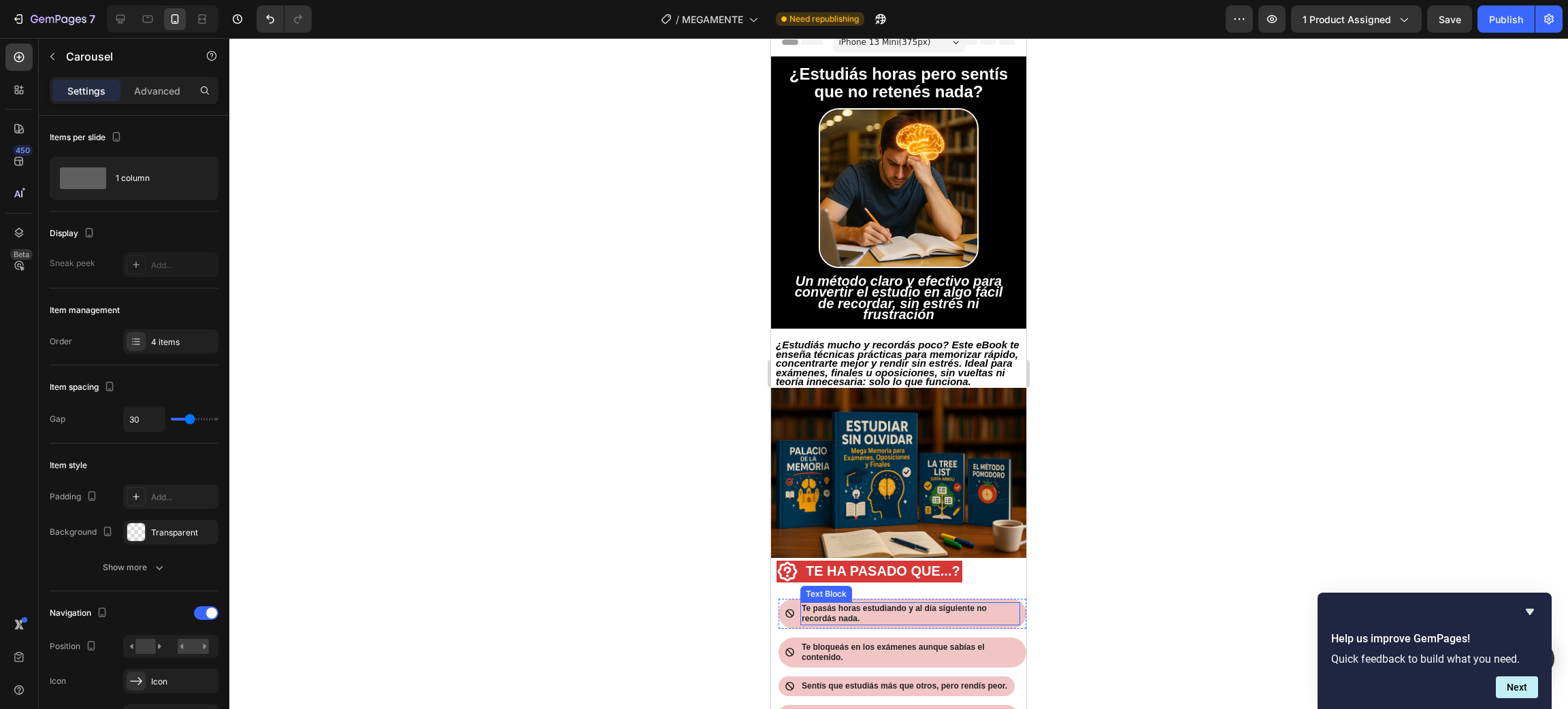
scroll to position [0, 0]
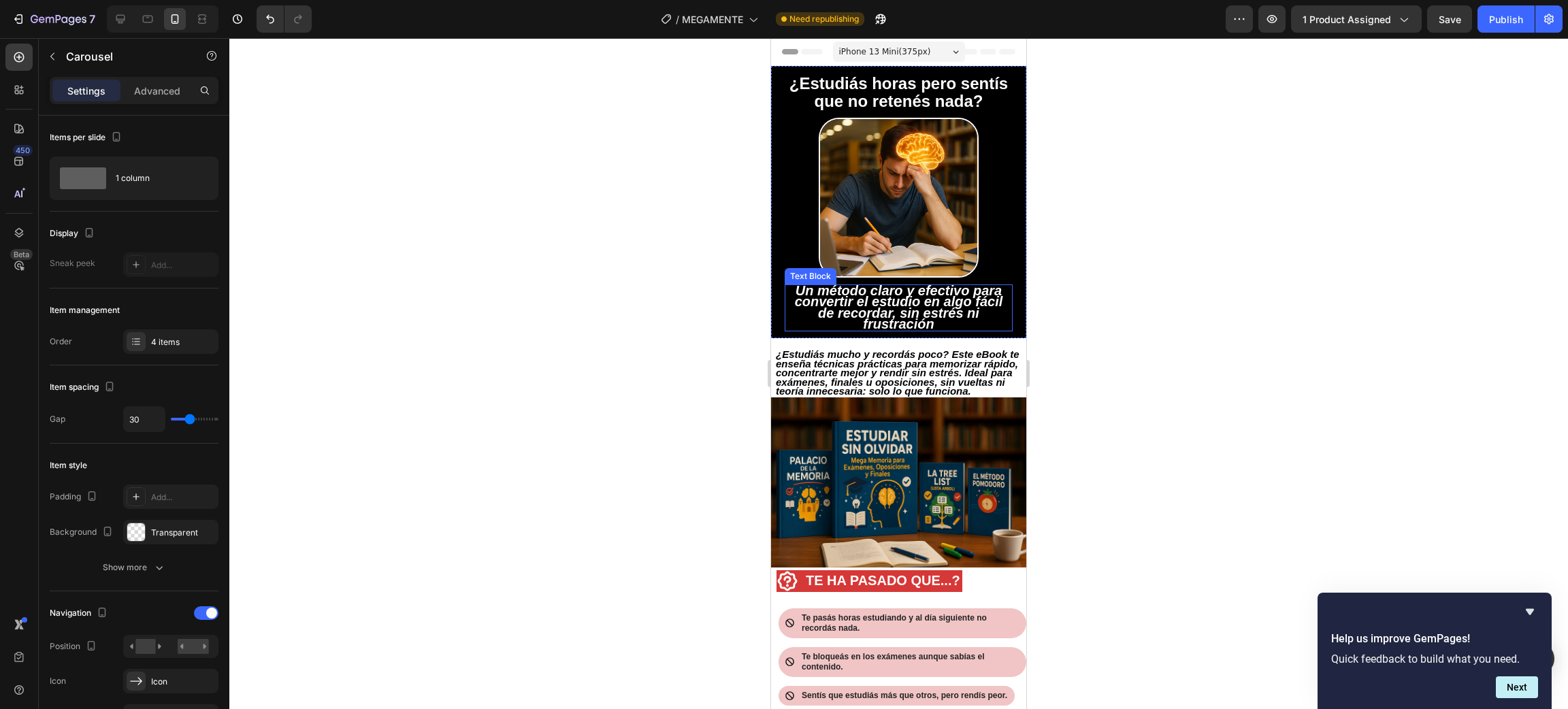
click at [879, 302] on strong "Un método claro y efectivo para convertir el estudio en algo fácil de recordar,…" at bounding box center [899, 307] width 208 height 48
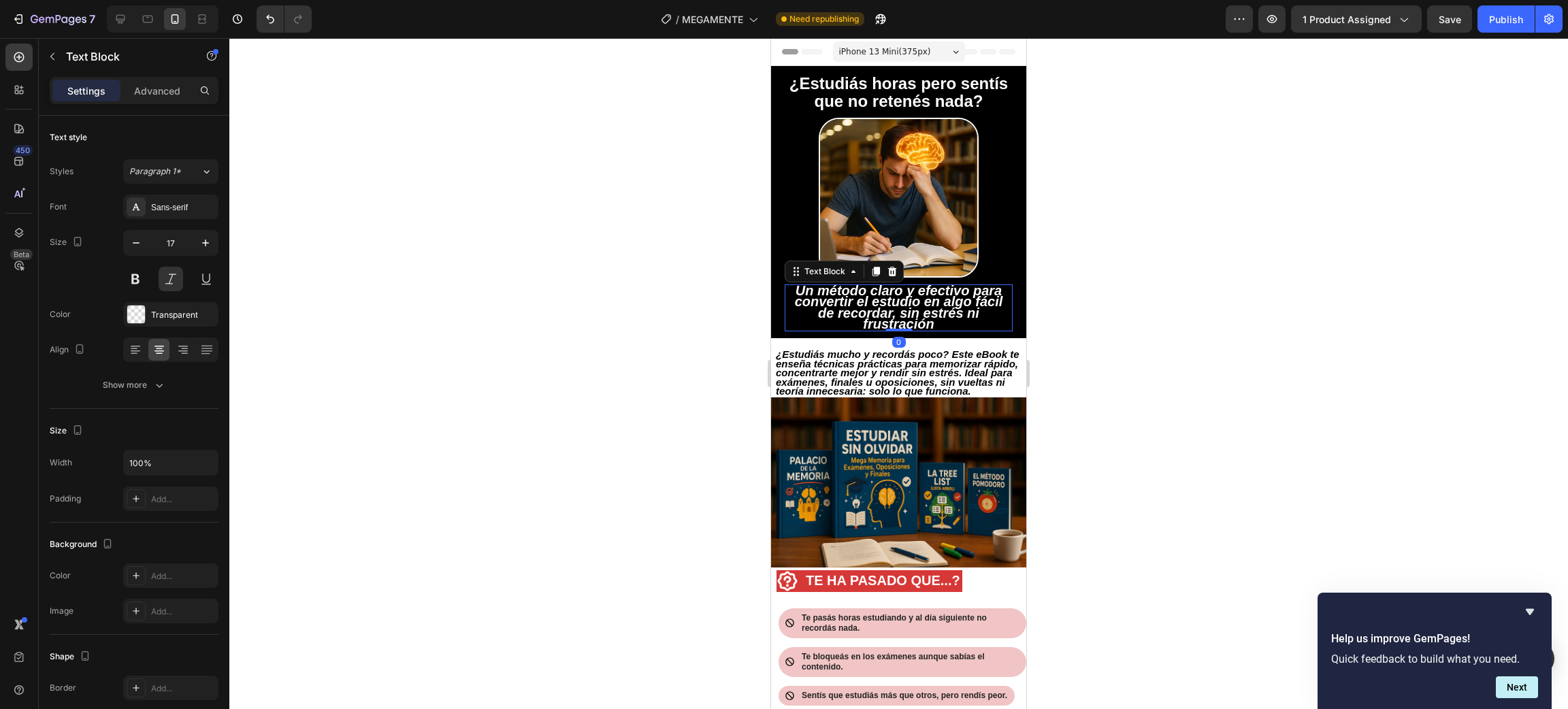
click at [1129, 447] on div at bounding box center [899, 374] width 1338 height 671
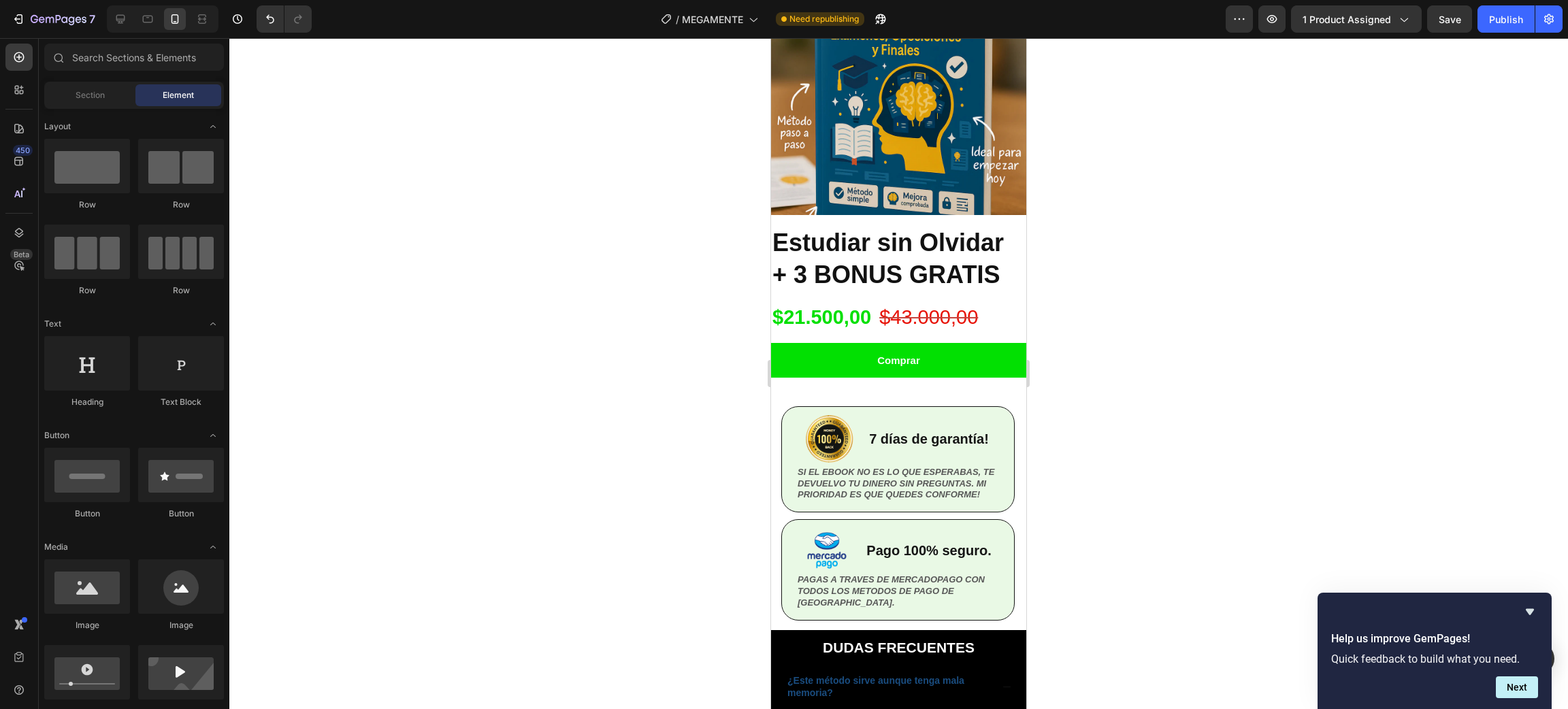
scroll to position [2857, 0]
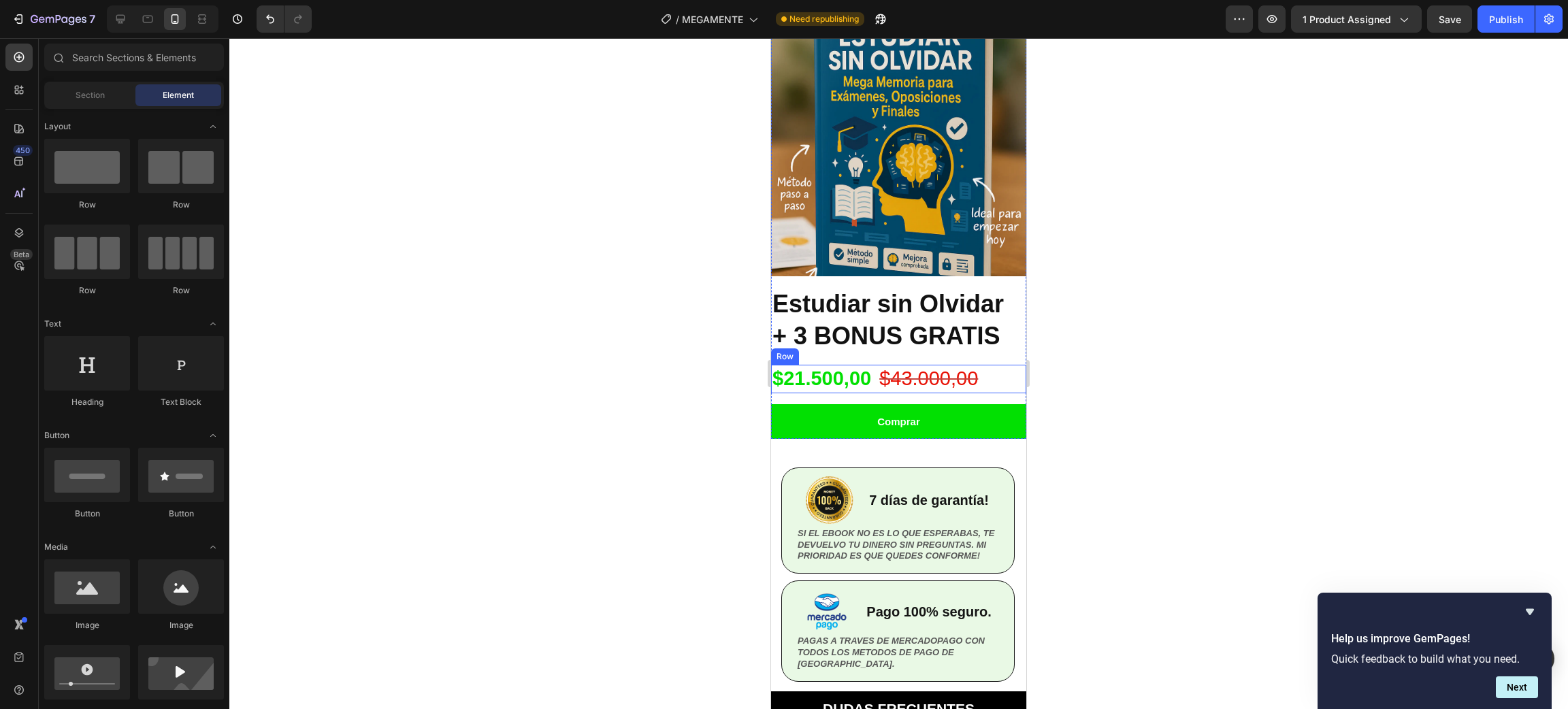
click at [997, 365] on div "$21.500,00 Product Price Product Price $43.000,00 Product Price Product Price R…" at bounding box center [899, 378] width 255 height 28
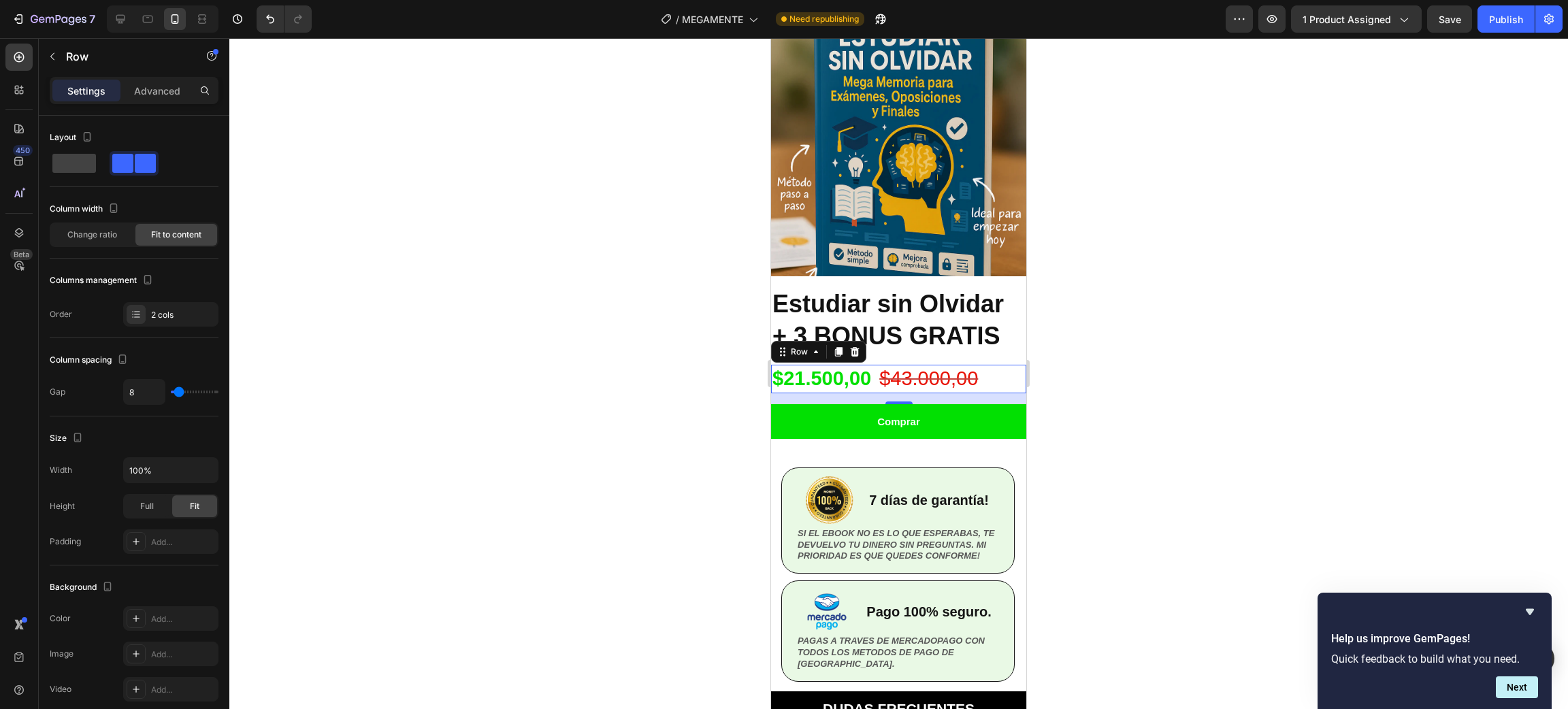
click at [936, 393] on div "16" at bounding box center [899, 398] width 255 height 11
click at [1208, 385] on div at bounding box center [899, 374] width 1338 height 671
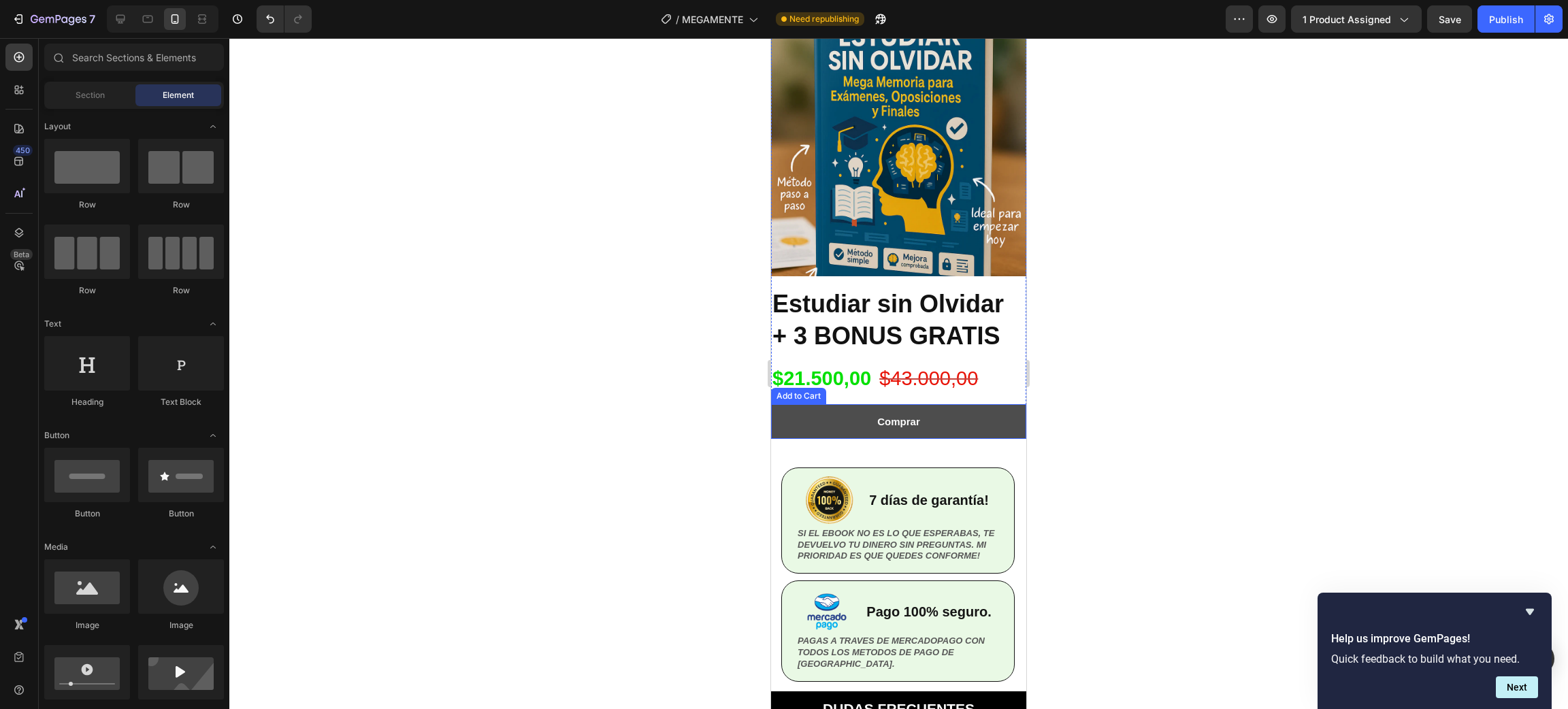
click at [948, 404] on button "Comprar" at bounding box center [899, 421] width 255 height 35
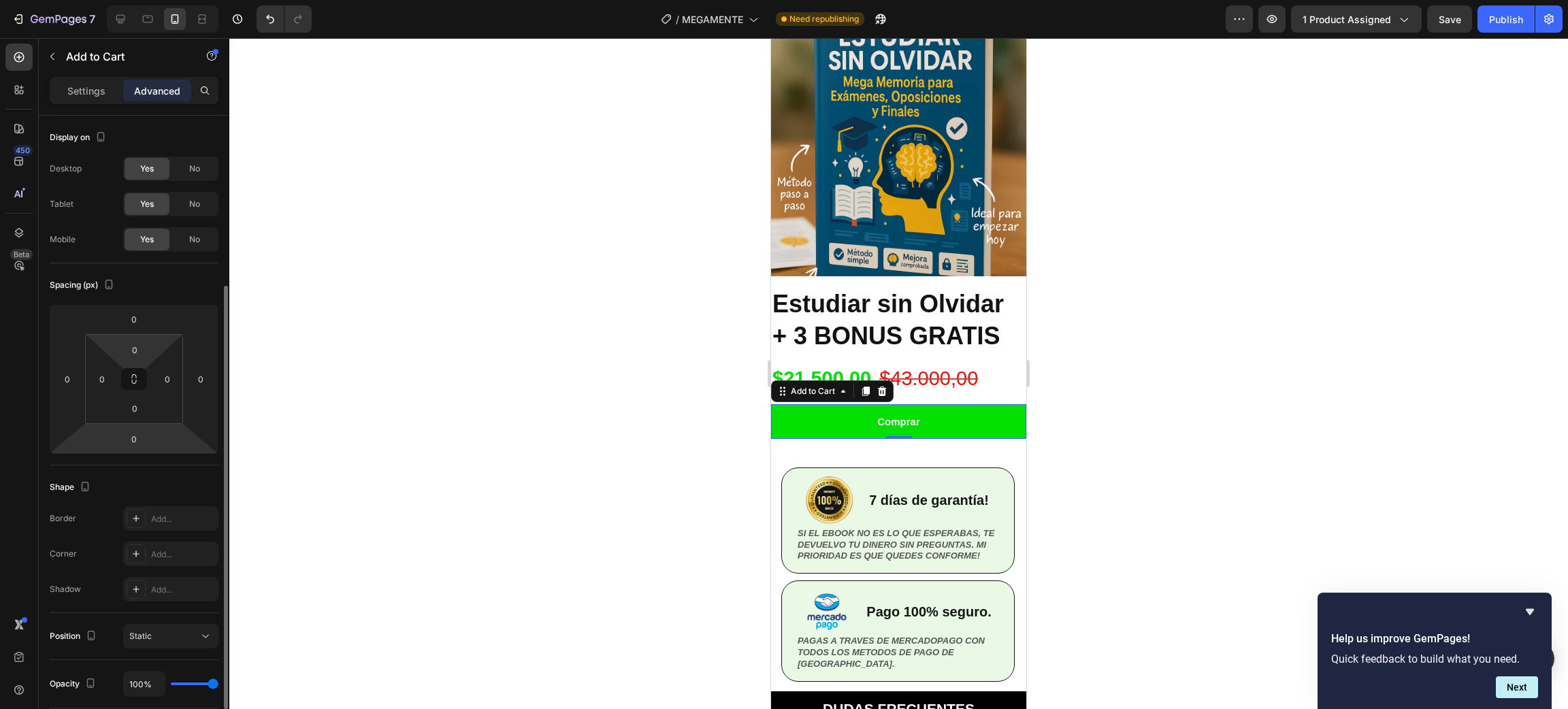
scroll to position [102, 0]
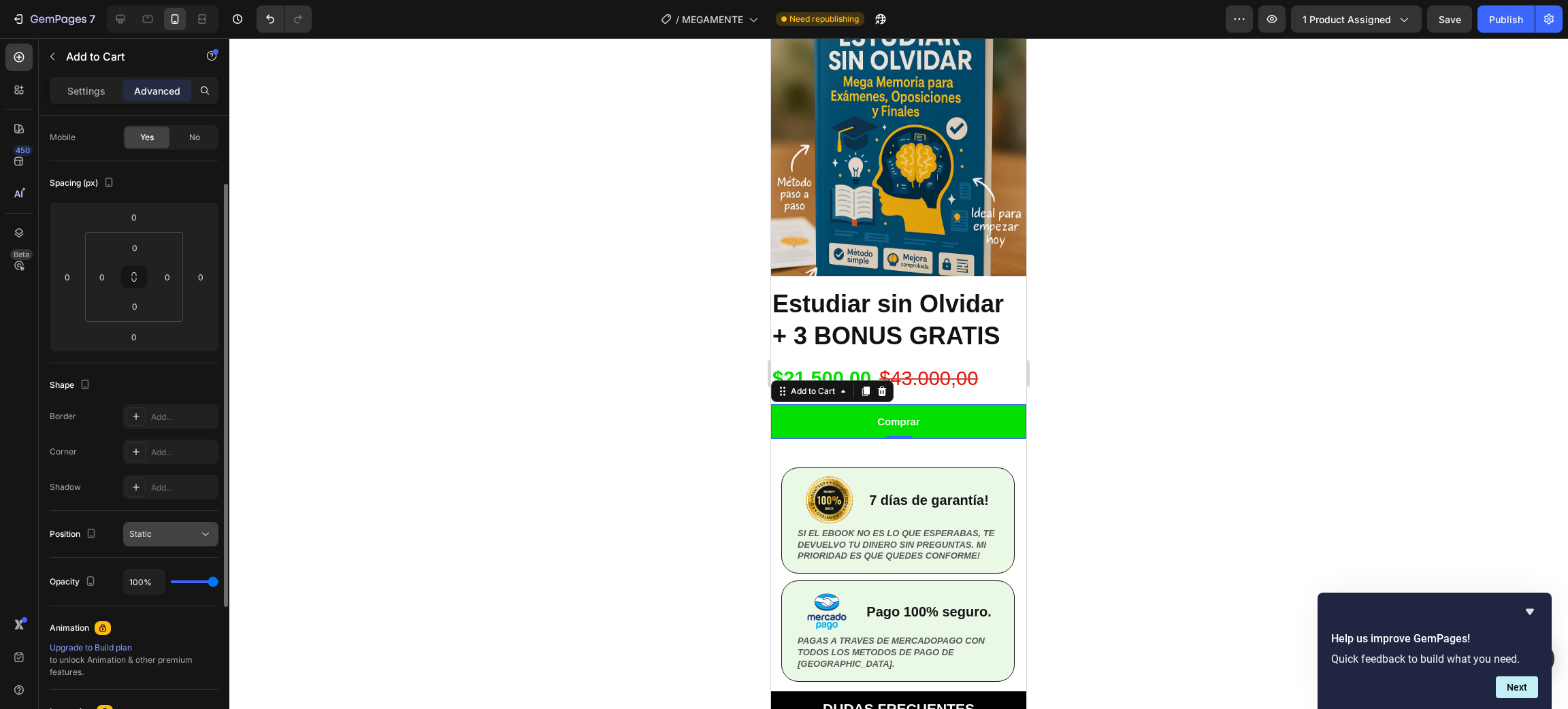
click at [157, 532] on div "Static" at bounding box center [164, 533] width 69 height 12
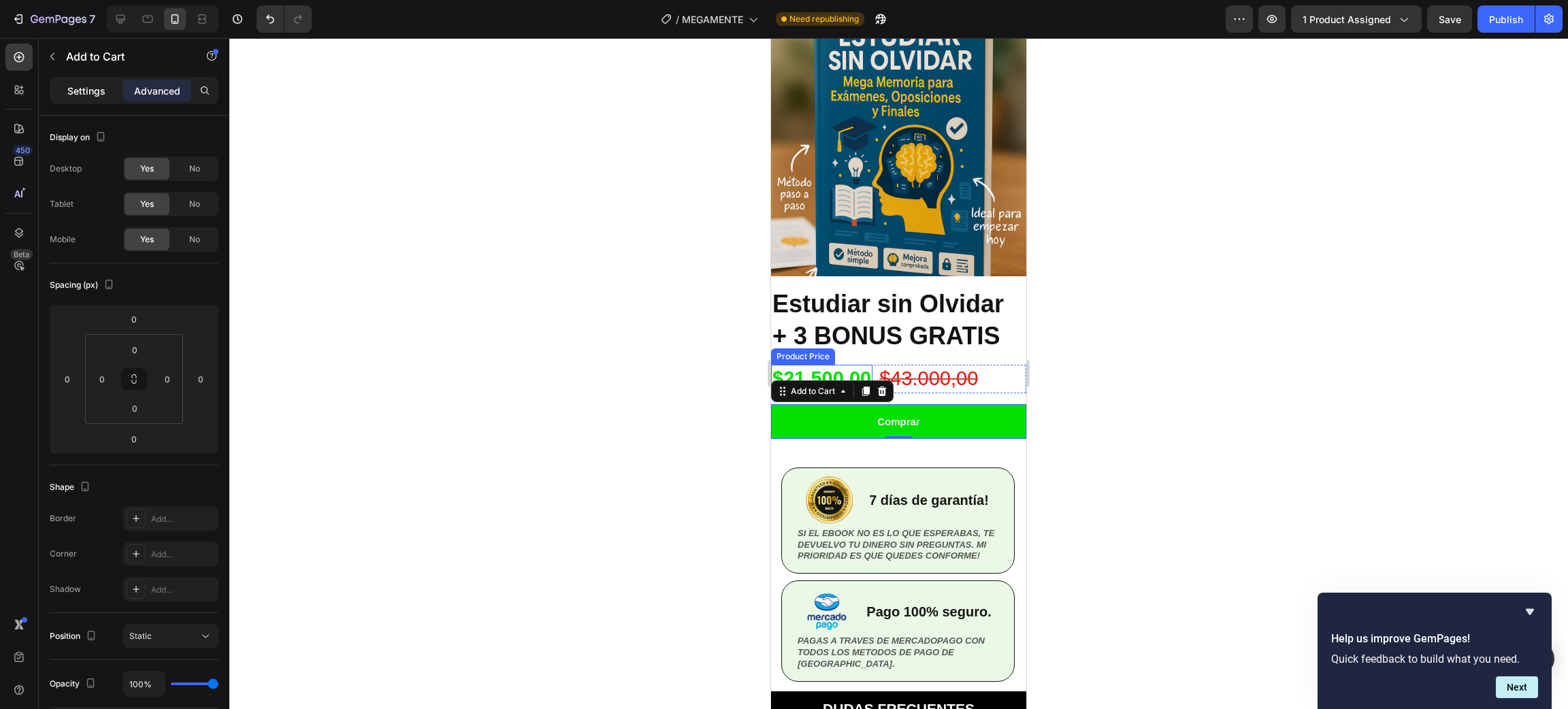
click at [88, 90] on p "Settings" at bounding box center [87, 91] width 38 height 15
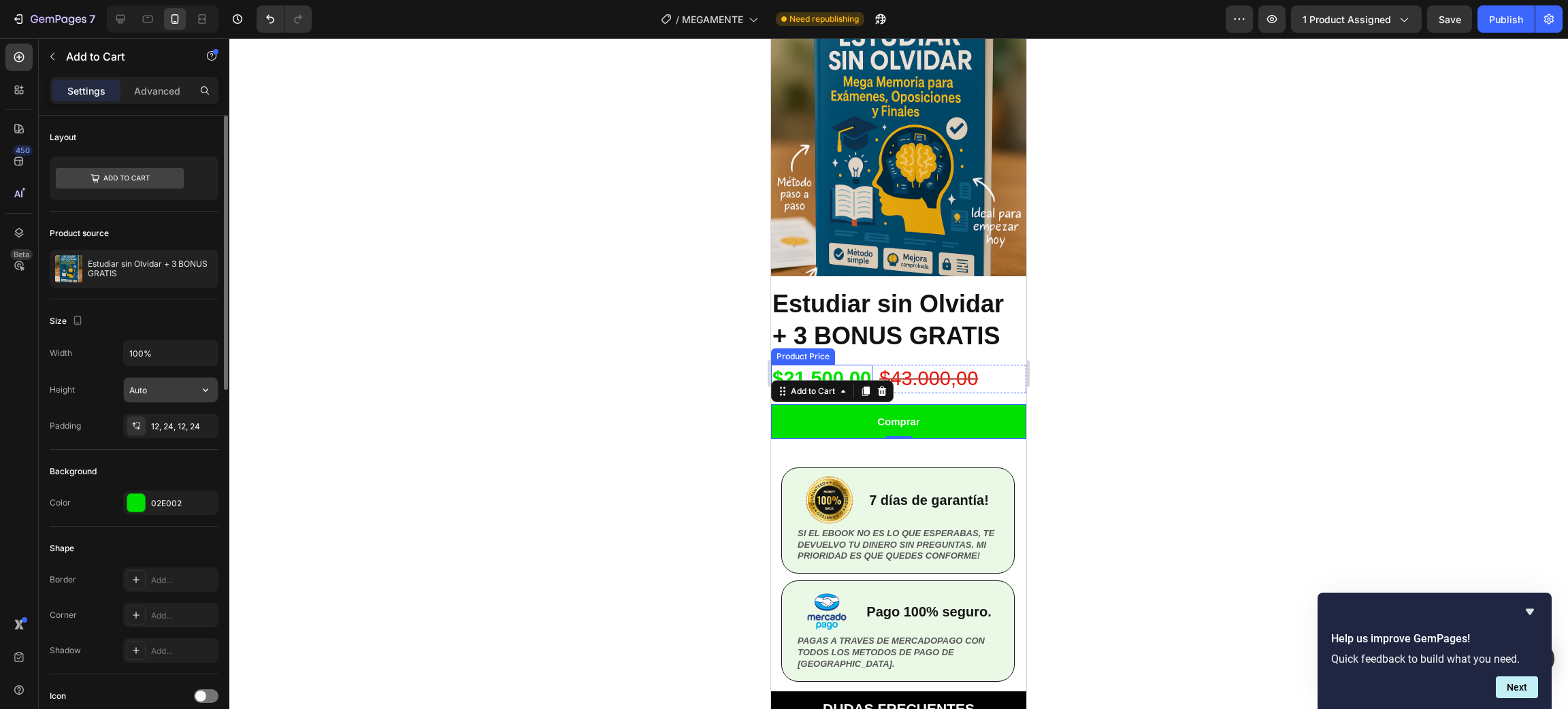
click at [161, 390] on input "Auto" at bounding box center [170, 389] width 94 height 25
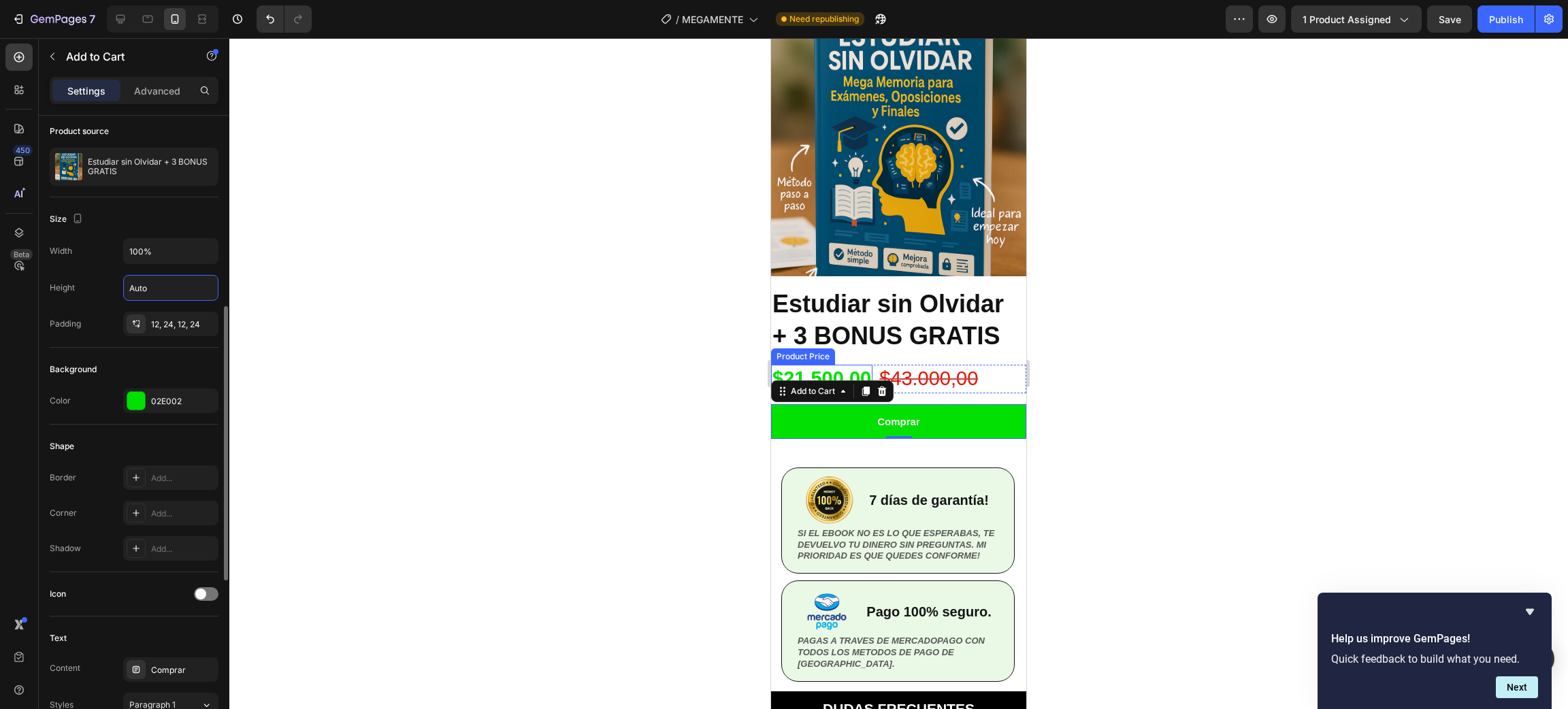
scroll to position [204, 0]
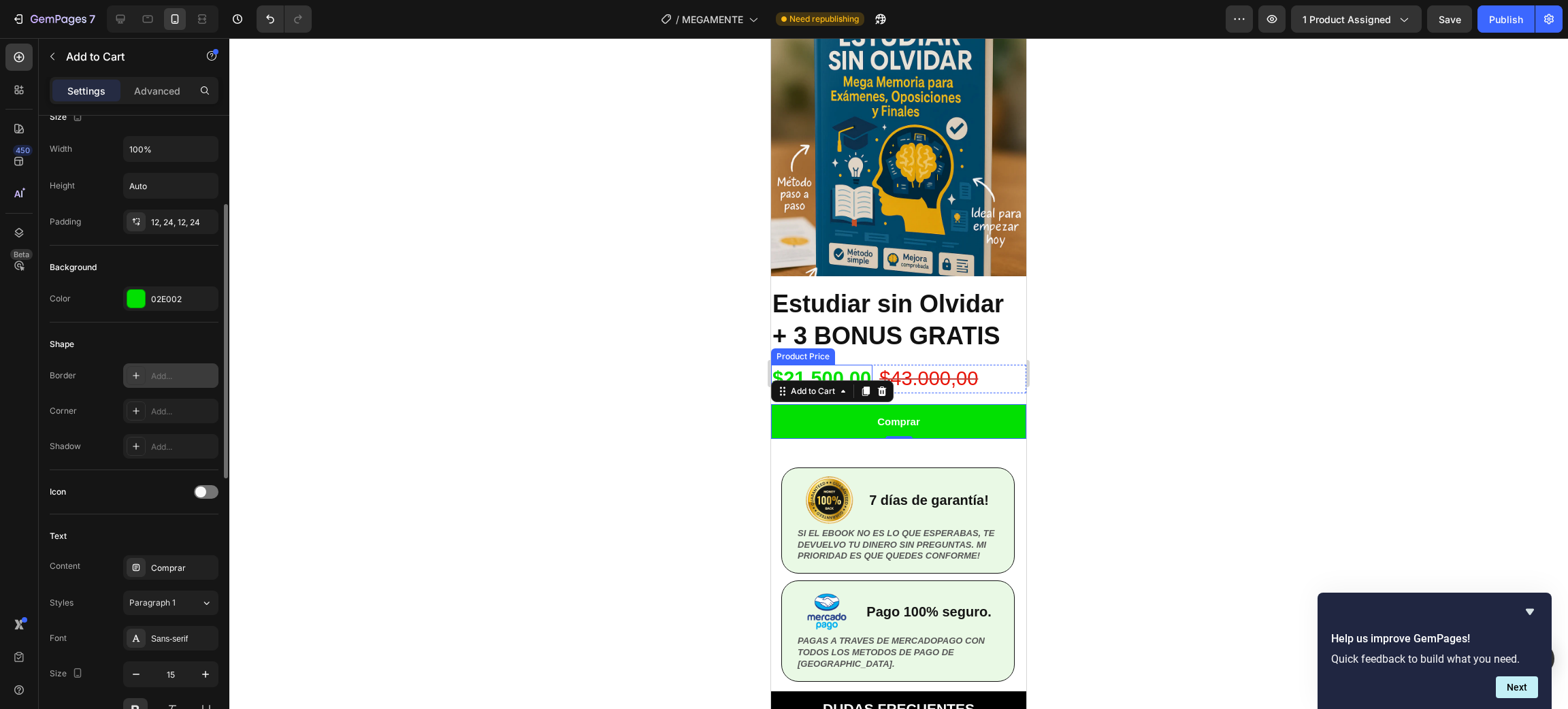
click at [141, 375] on icon at bounding box center [136, 375] width 11 height 11
click at [149, 406] on div "Add..." at bounding box center [170, 410] width 96 height 25
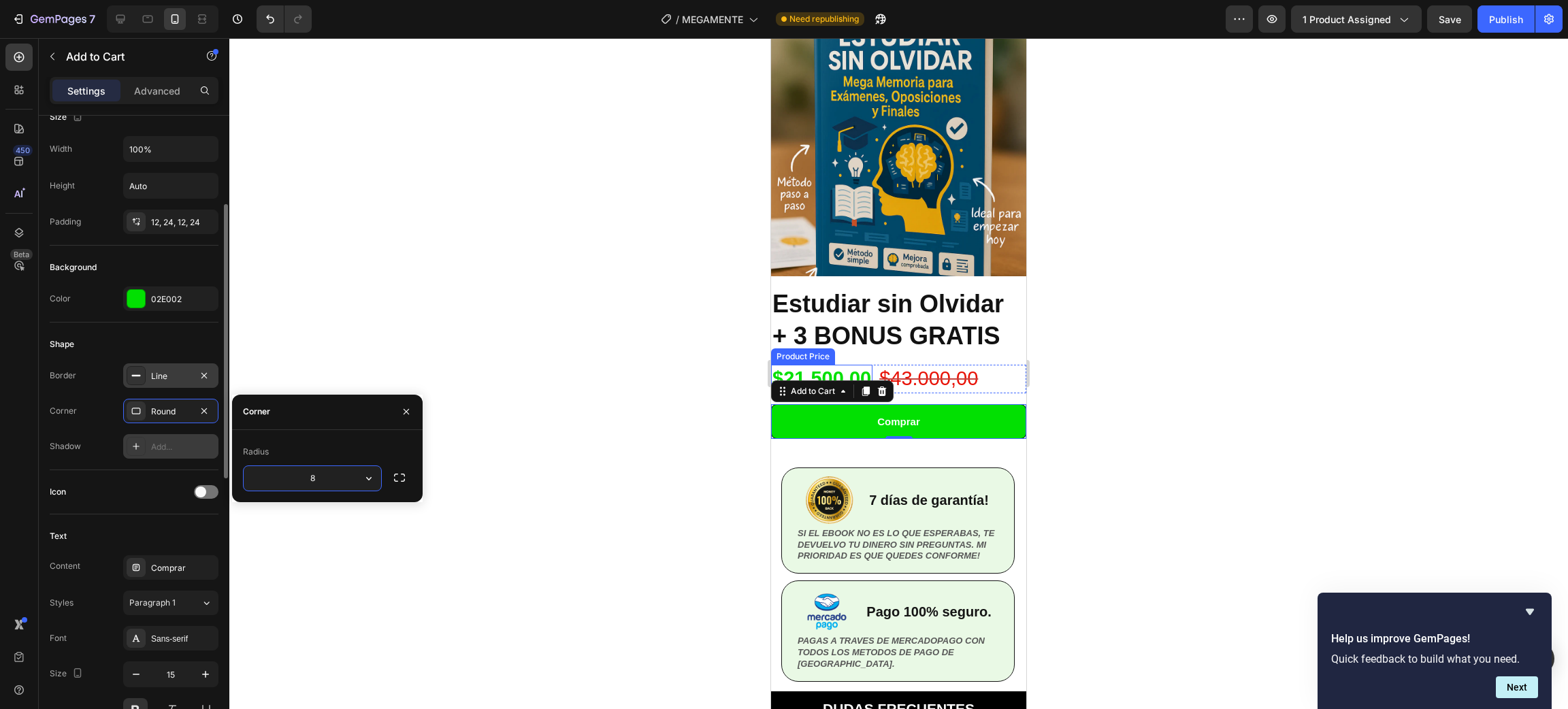
click at [148, 444] on div "Add..." at bounding box center [170, 446] width 96 height 25
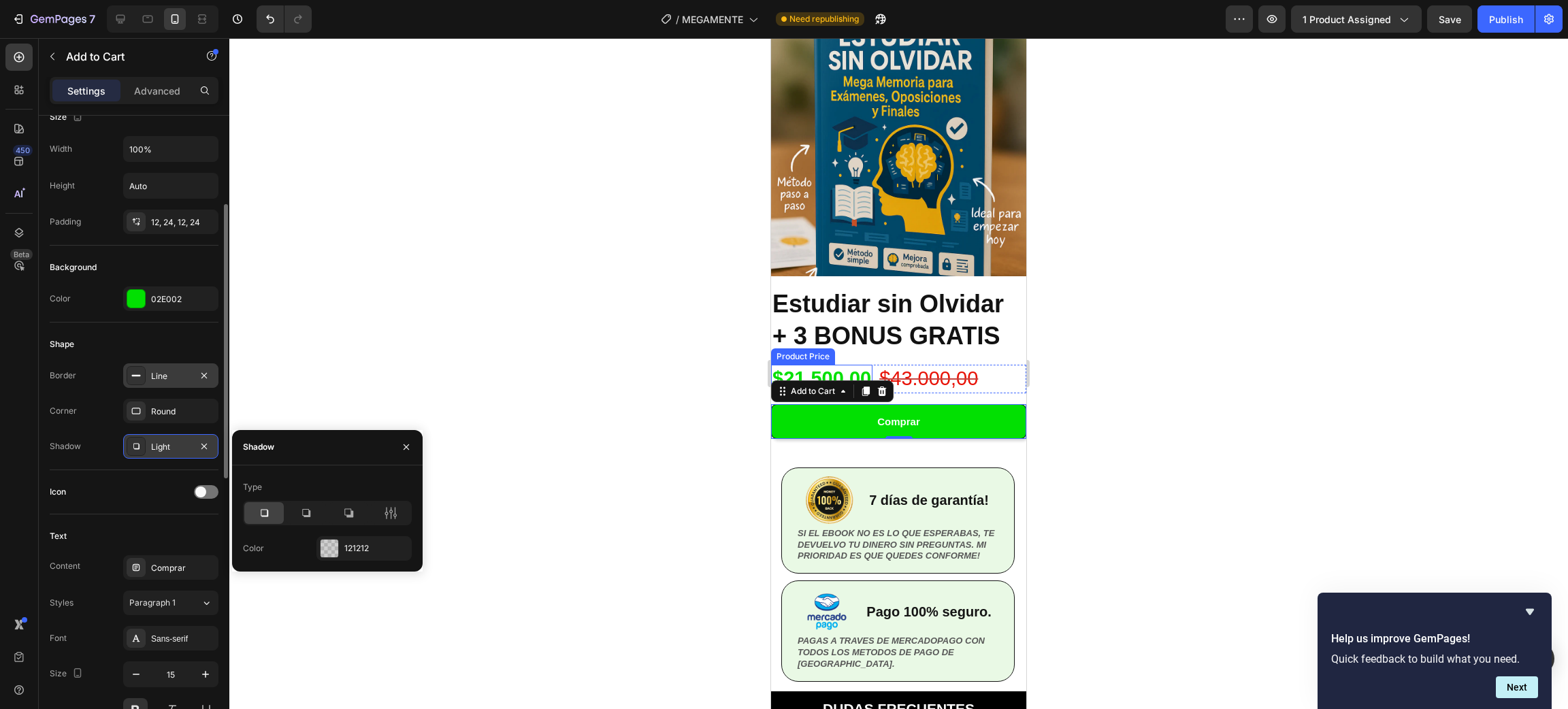
click at [148, 444] on div "Light" at bounding box center [170, 446] width 96 height 25
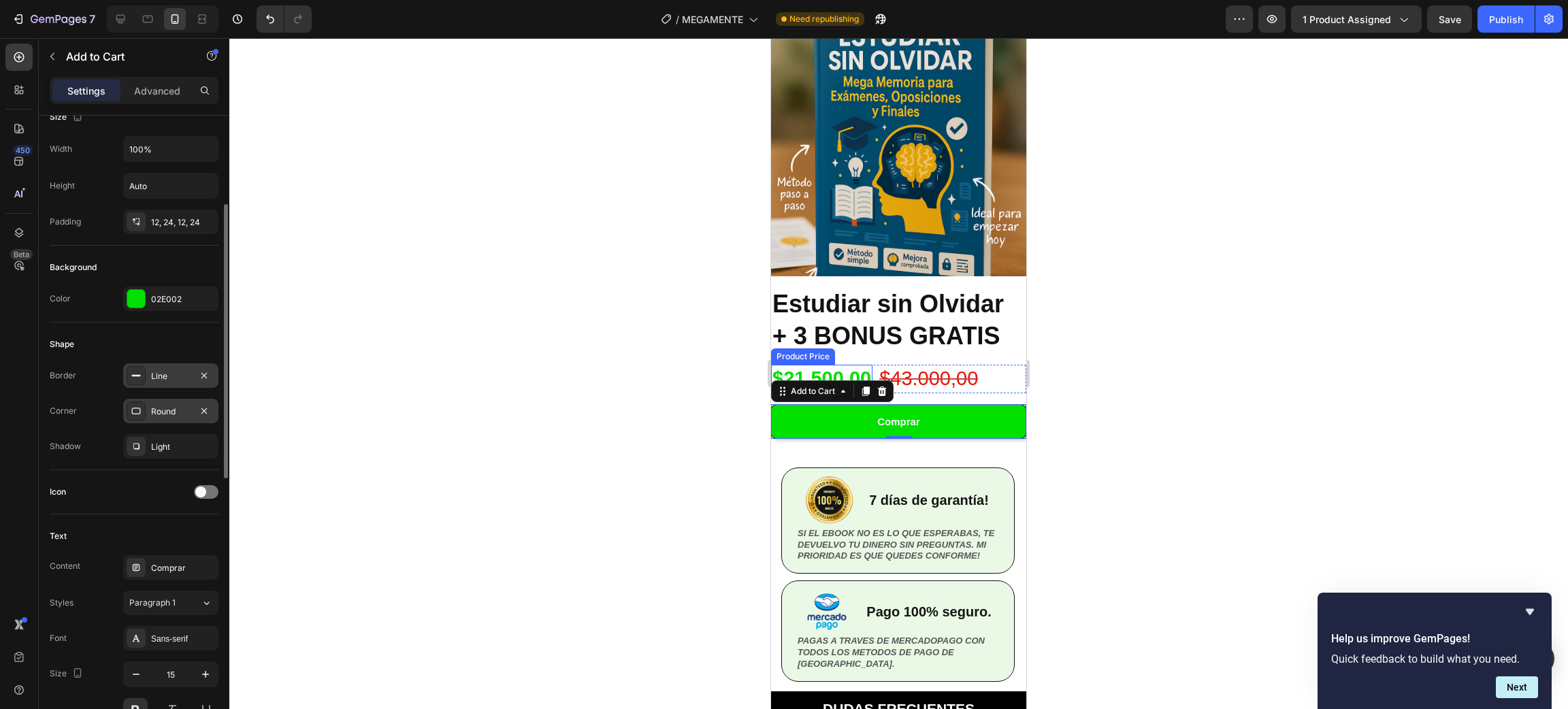
click at [151, 415] on div "Round" at bounding box center [170, 411] width 39 height 12
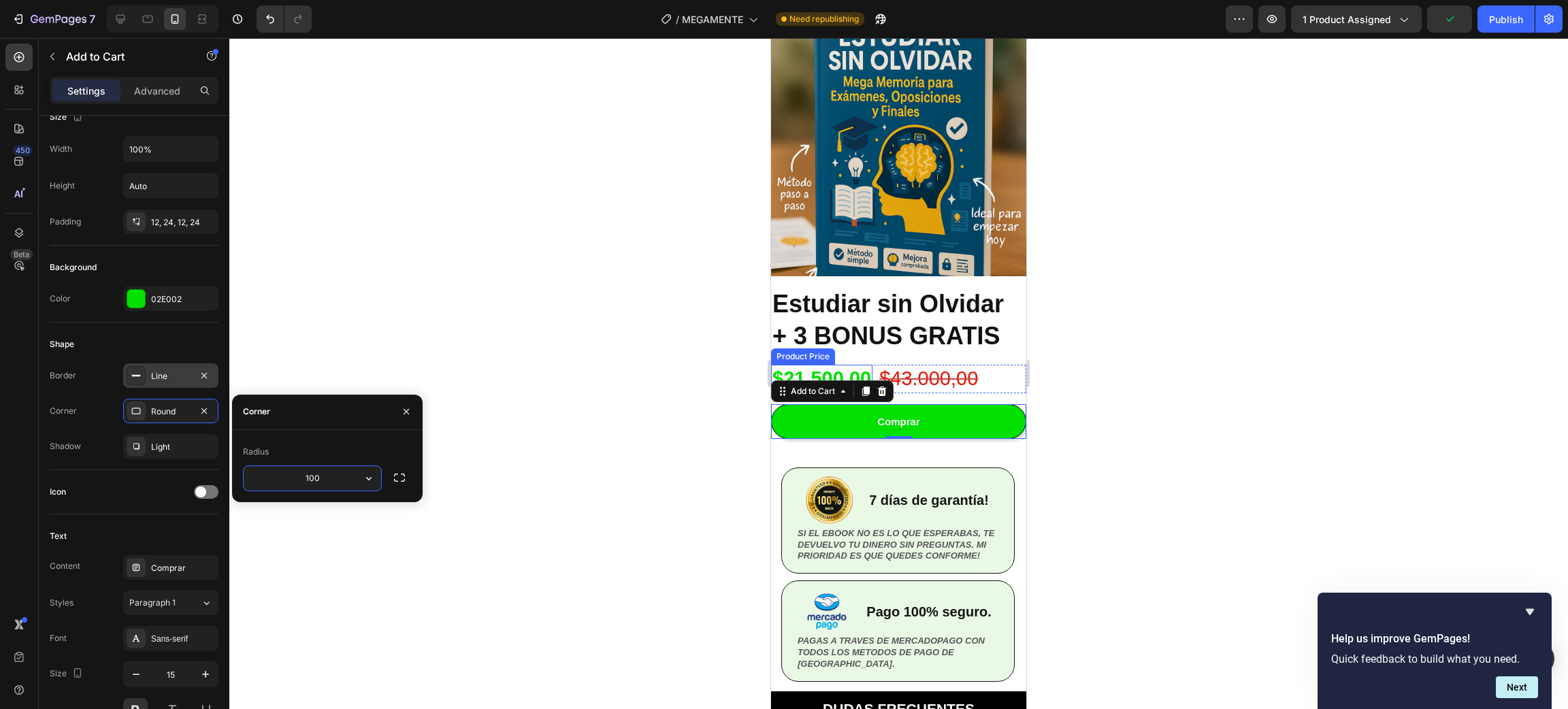
type input "100"
click at [444, 269] on div at bounding box center [899, 374] width 1338 height 671
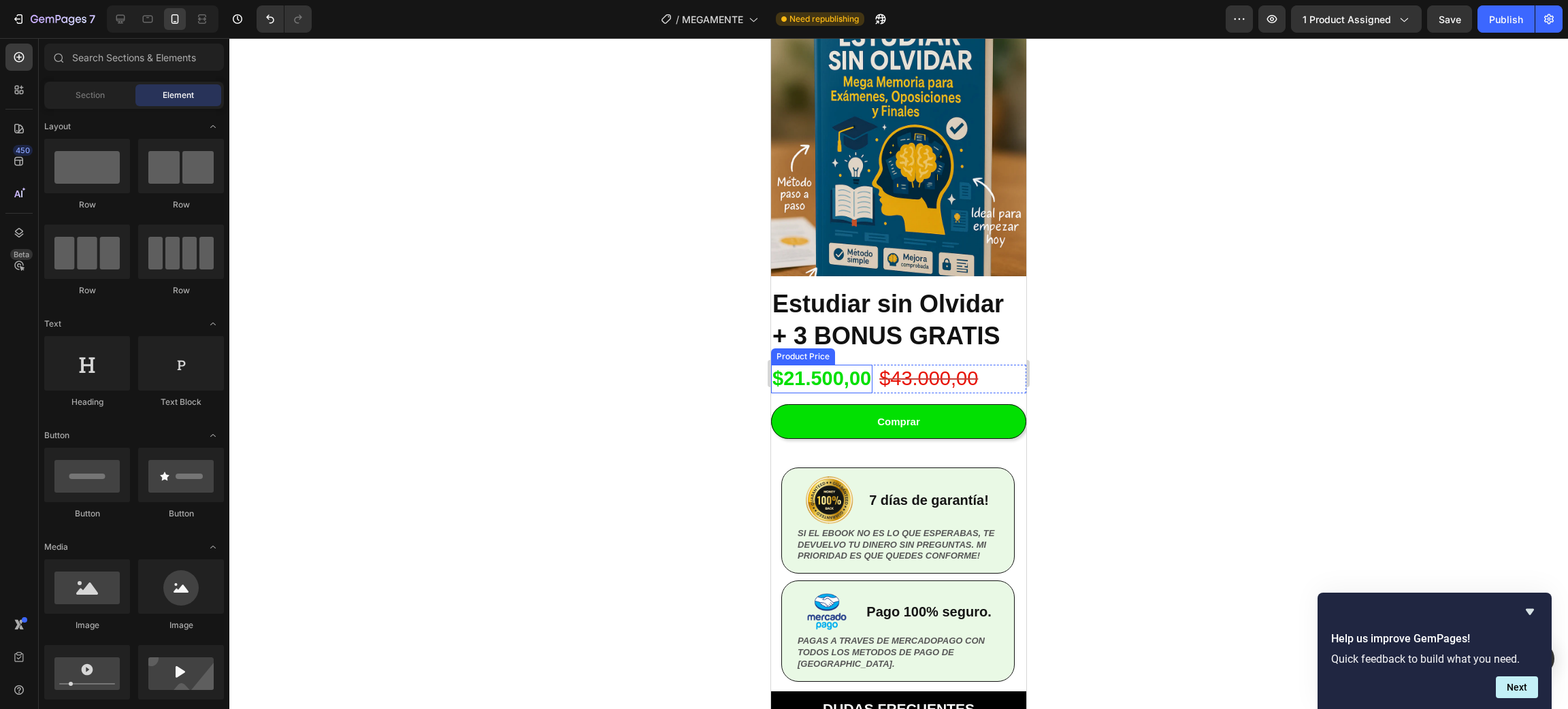
click at [542, 272] on div at bounding box center [899, 374] width 1338 height 671
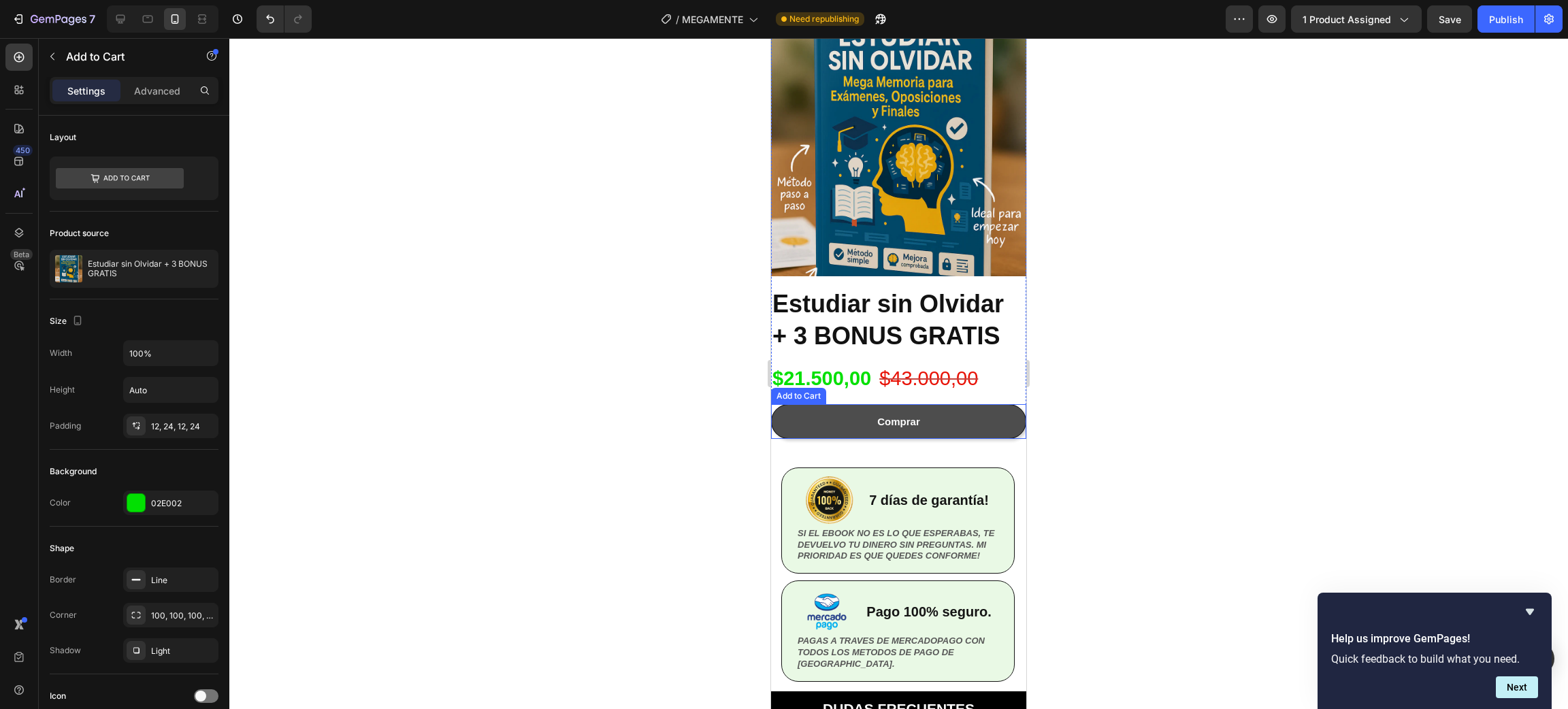
click at [1002, 404] on button "Comprar" at bounding box center [899, 421] width 255 height 35
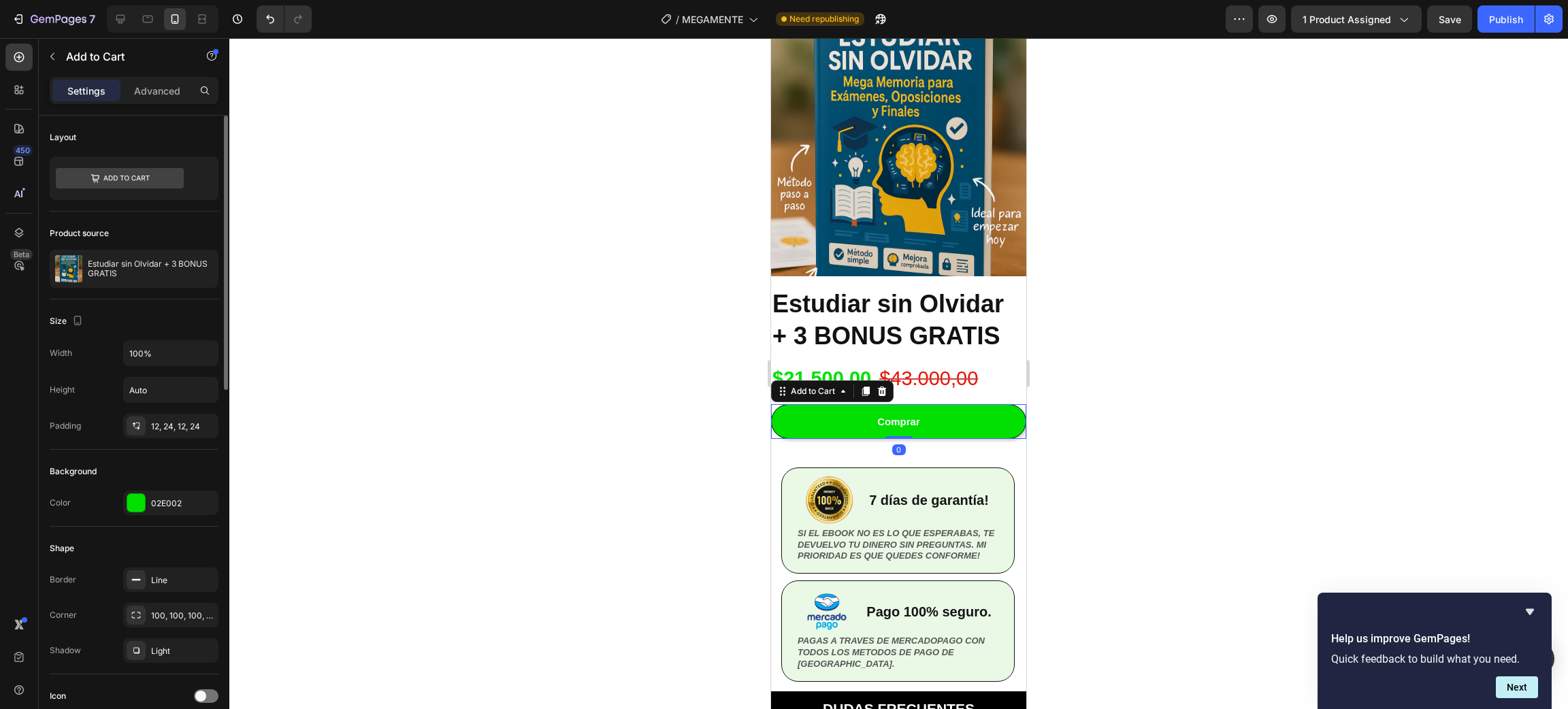
scroll to position [102, 0]
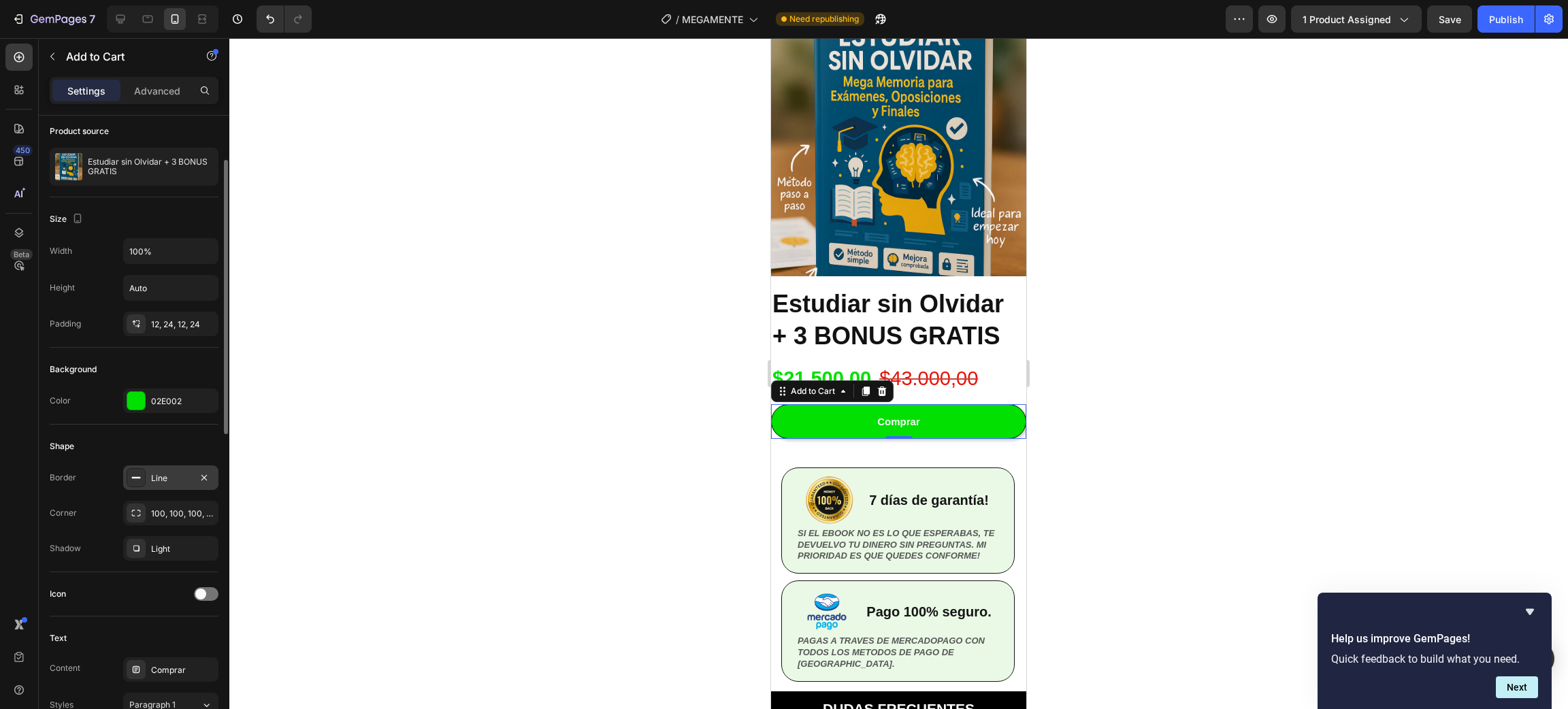
click at [183, 476] on div "Line" at bounding box center [170, 478] width 39 height 12
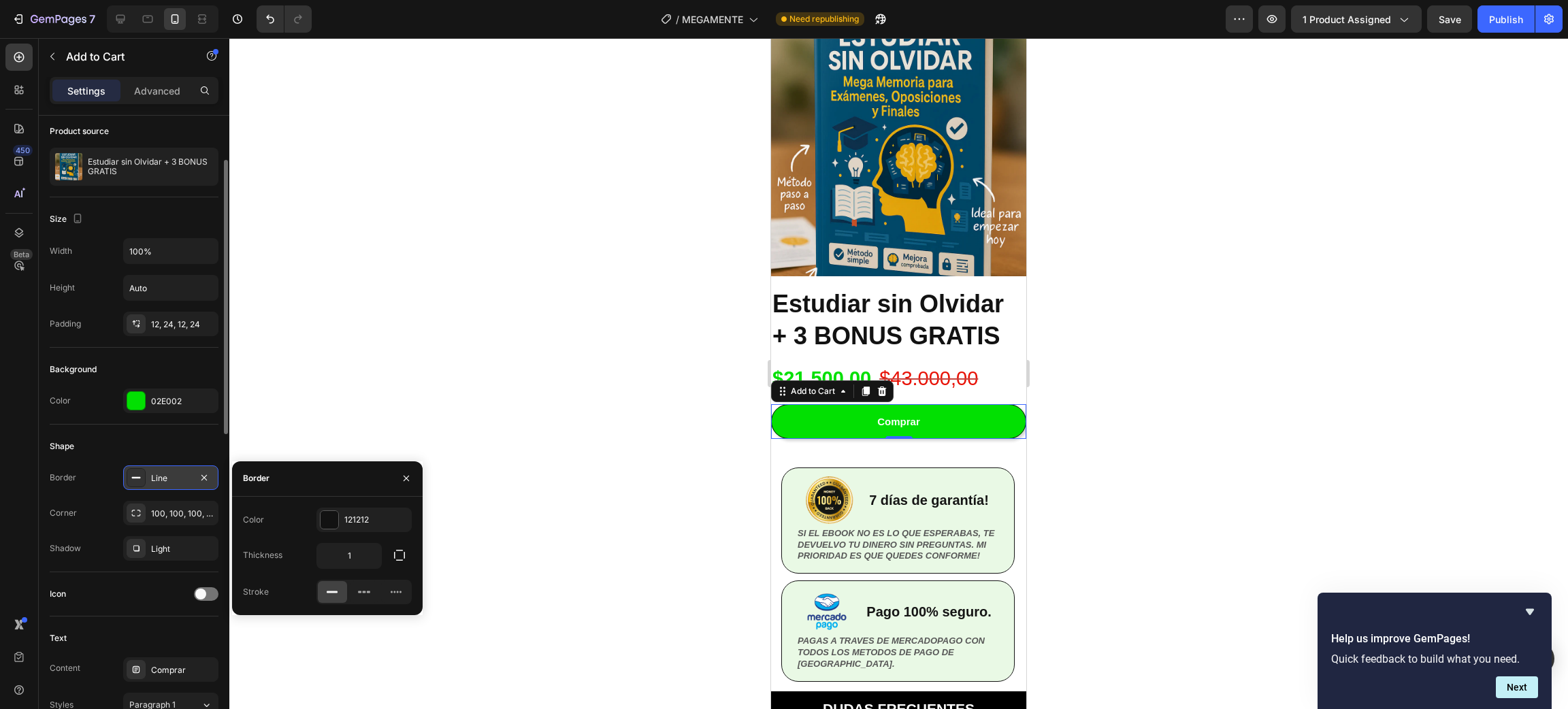
click at [213, 479] on div "Line" at bounding box center [170, 478] width 96 height 25
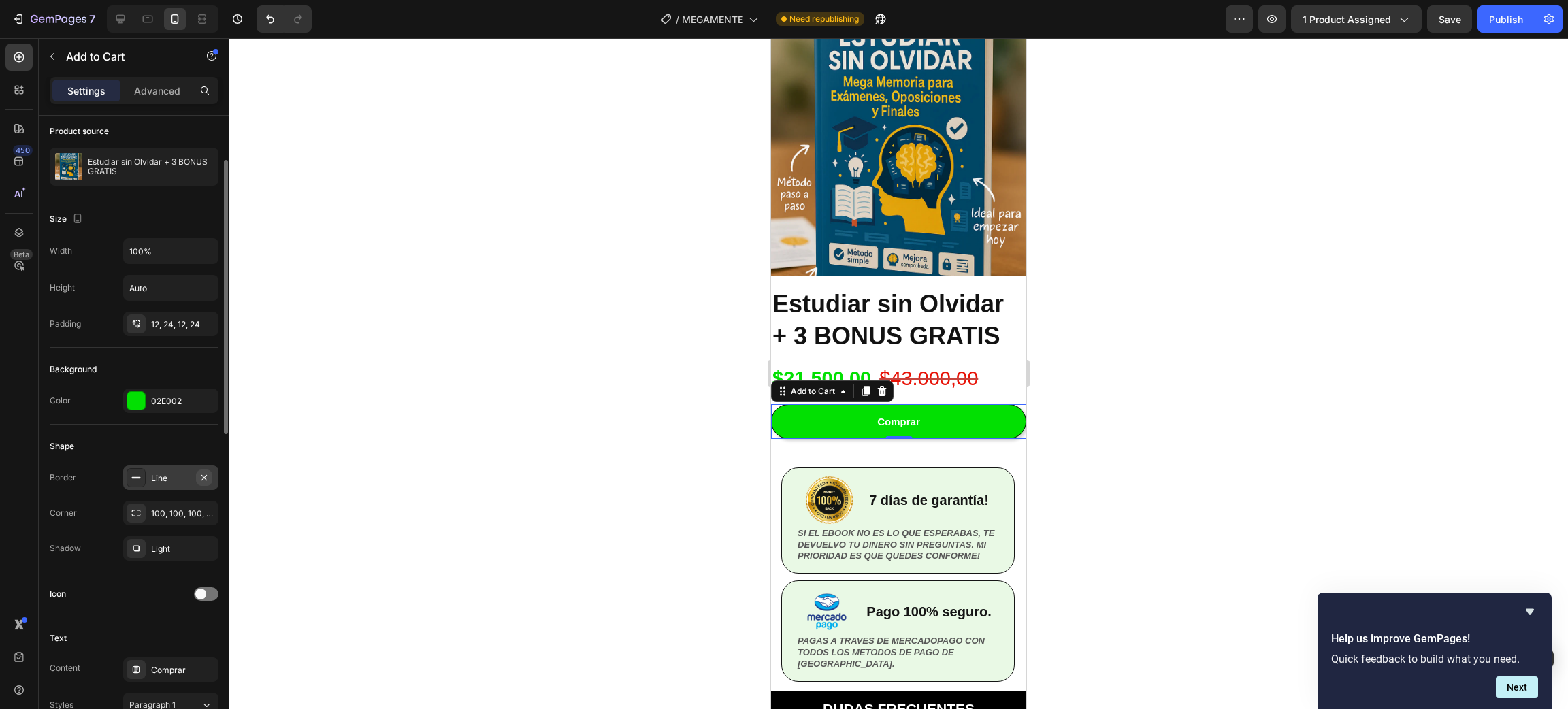
click at [206, 476] on icon "button" at bounding box center [204, 478] width 11 height 11
click at [458, 420] on div at bounding box center [899, 374] width 1338 height 671
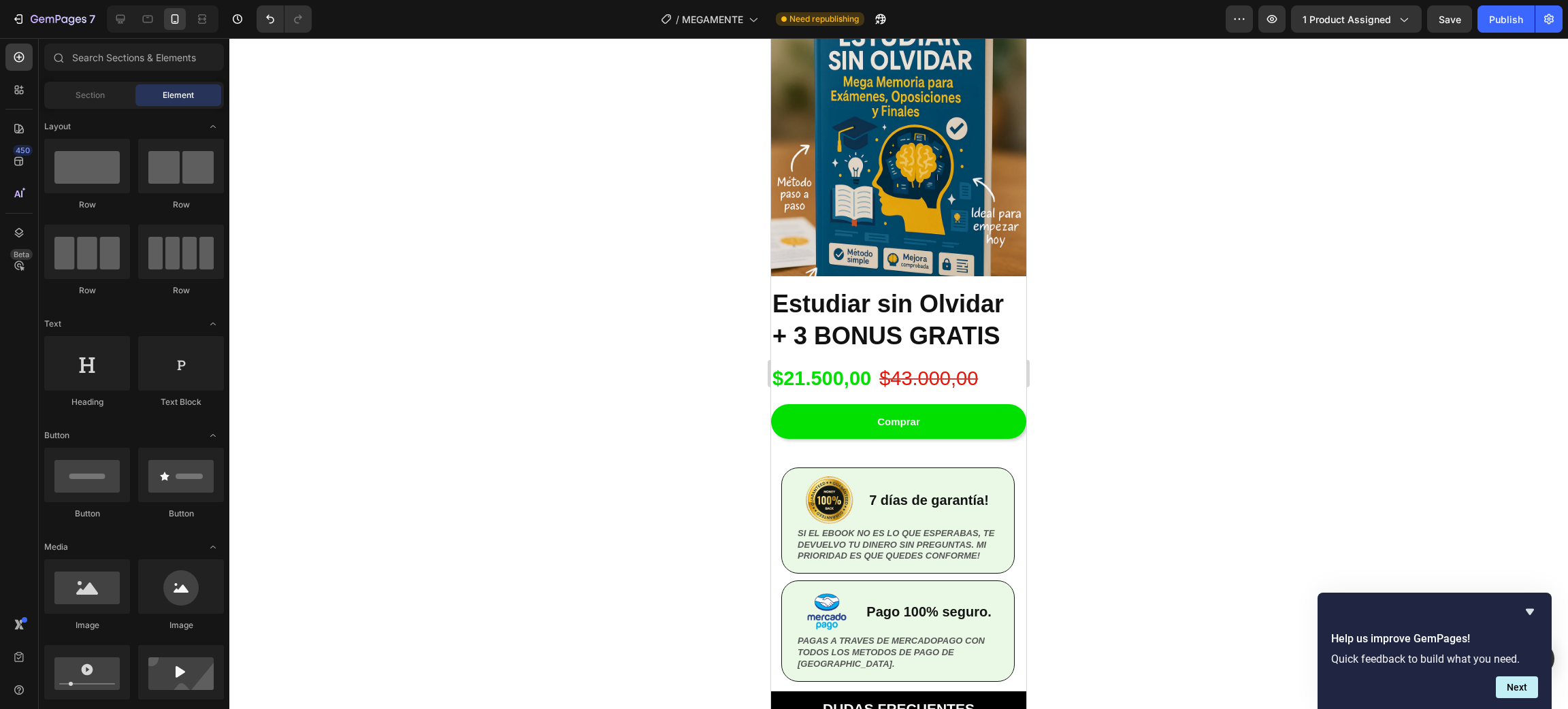
click at [462, 418] on div at bounding box center [899, 374] width 1338 height 671
click at [989, 415] on button "Comprar" at bounding box center [899, 421] width 255 height 35
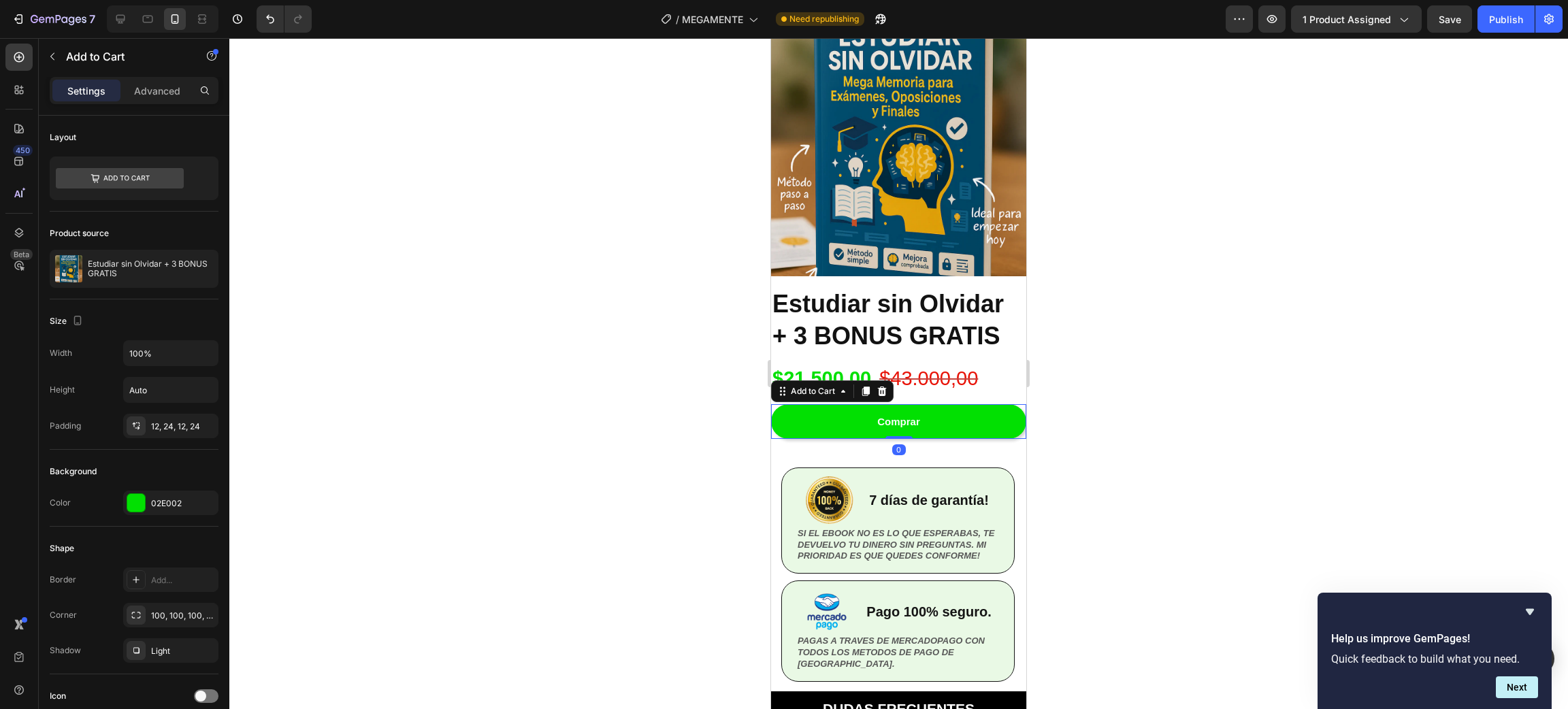
click at [475, 466] on div at bounding box center [899, 374] width 1338 height 671
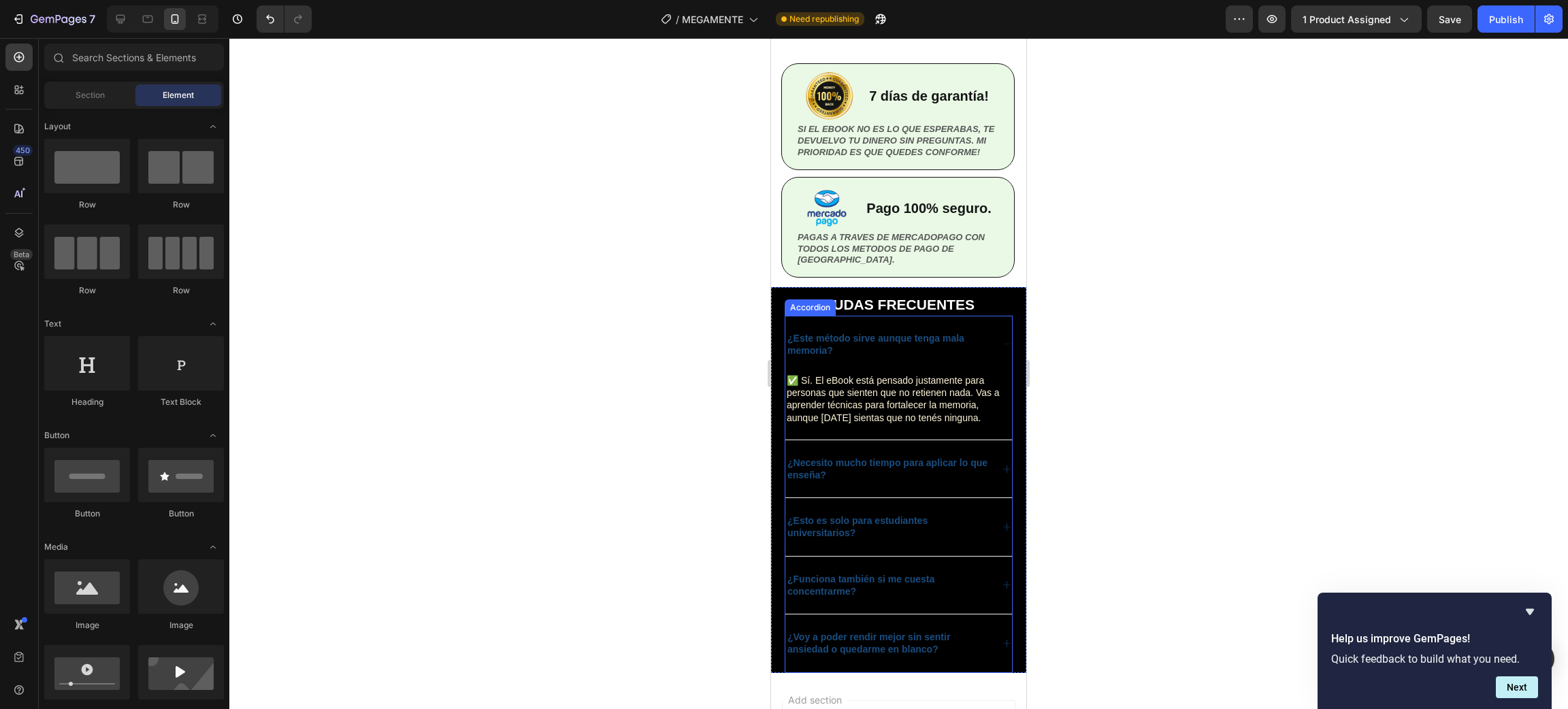
scroll to position [3005, 0]
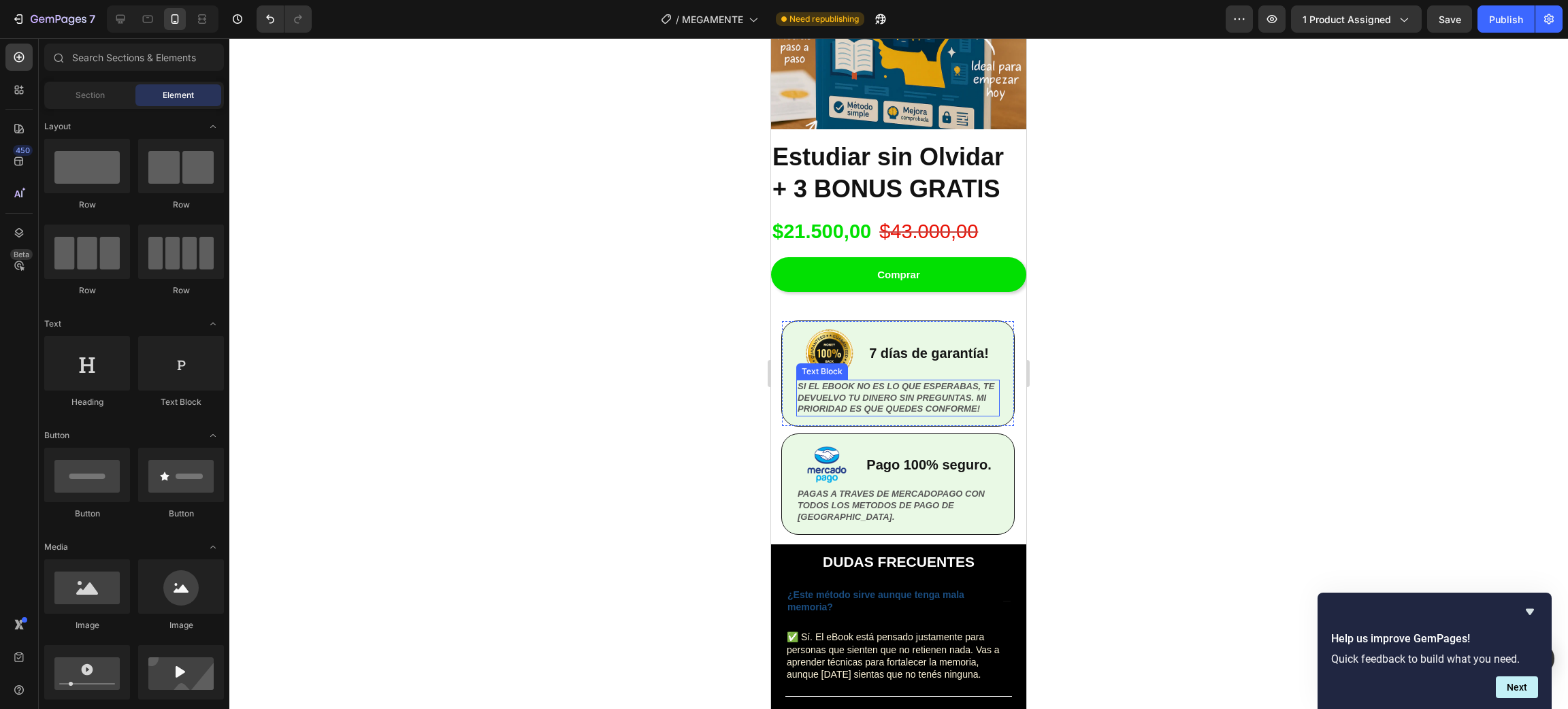
click at [876, 388] on p "SI EL EBOOK NO ES LO QUE ESPERABAS, TE DEVUELVO TU DINERO SIN PREGUNTAS. MI PRI…" at bounding box center [898, 398] width 201 height 35
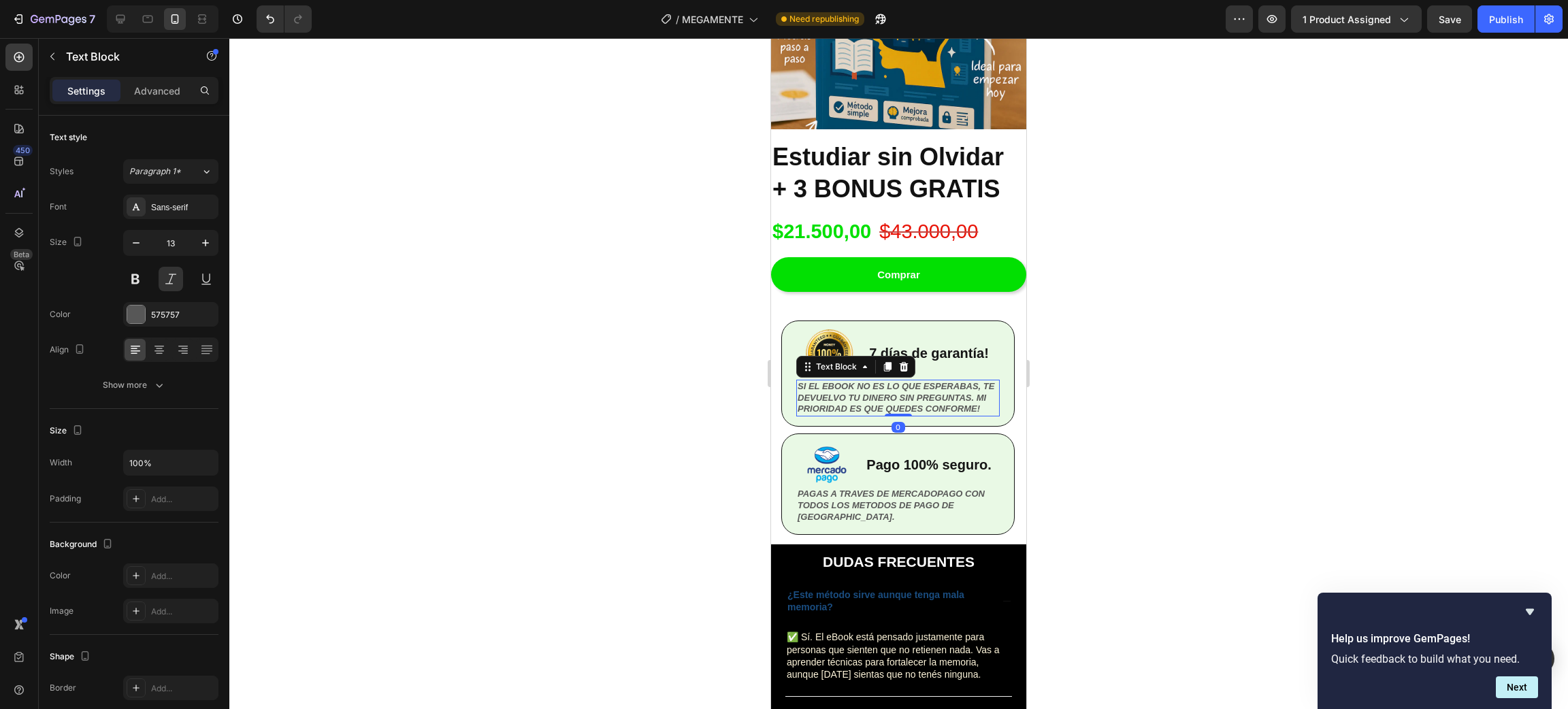
click at [879, 390] on strong "SI EL EBOOK NO ES LO QUE ESPERABAS, TE DEVUELVO TU DINERO SIN PREGUNTAS. MI PRI…" at bounding box center [896, 397] width 197 height 34
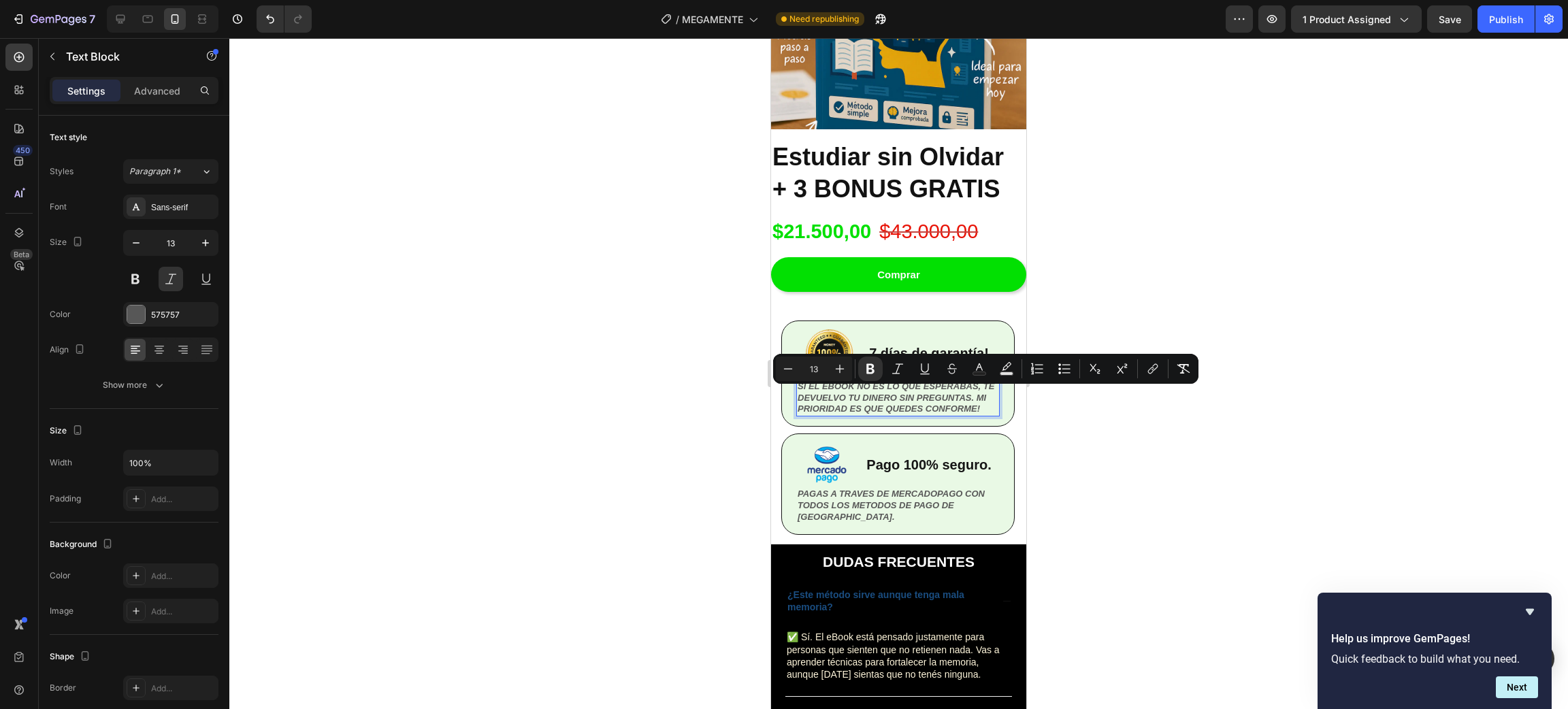
click at [855, 386] on strong "SI EL EBOOK NO ES LO QUE ESPERABAS, TE DEVUELVO TU DINERO SIN PREGUNTAS. MI PRI…" at bounding box center [896, 397] width 197 height 34
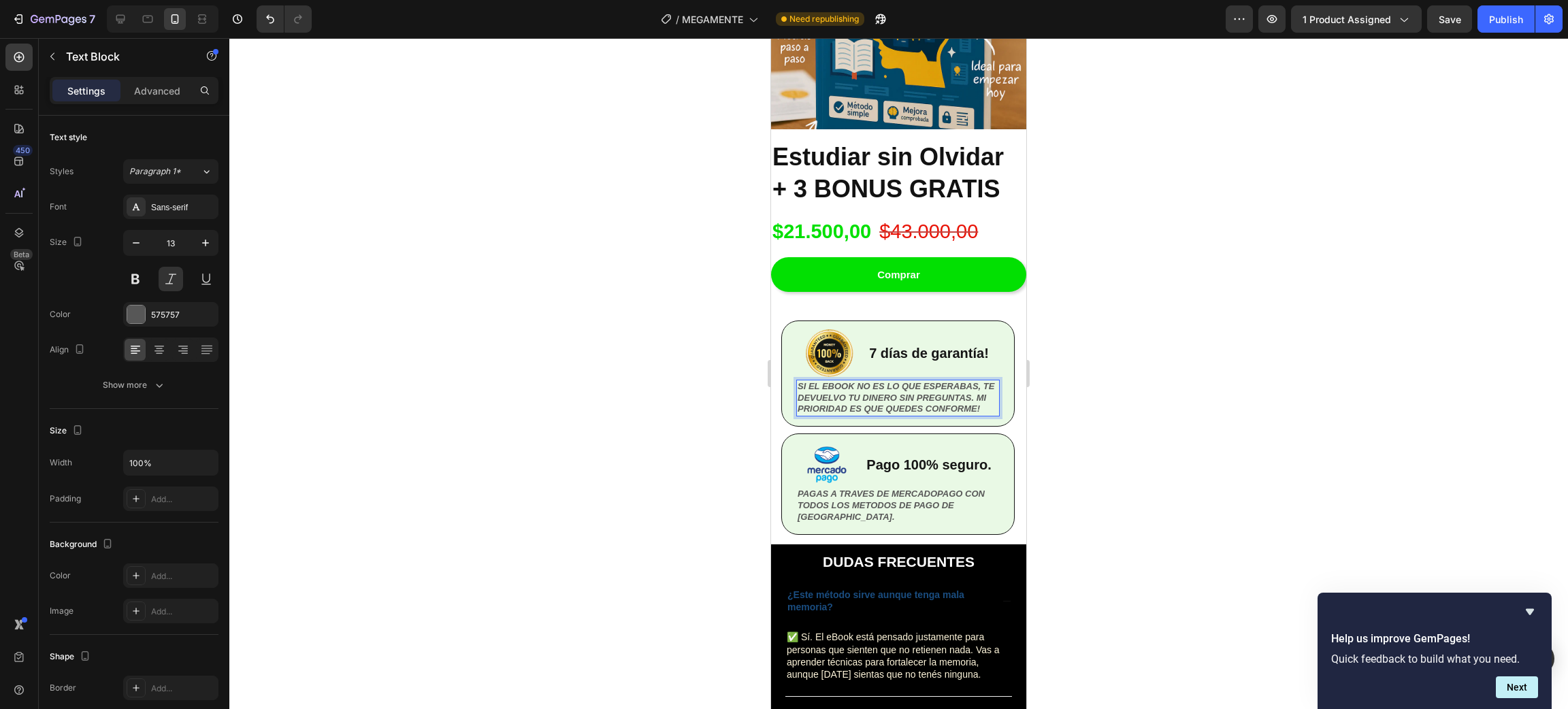
click at [927, 381] on p "SI EL EBOOK NO ES LO QUE ESPERABAS, TE DEVUELVO TU DINERO SIN PREGUNTAS. MI PRI…" at bounding box center [898, 398] width 201 height 35
click at [933, 381] on p "SI EL EBOOK NO ES LO QUE ESPERABAS, TE DEVUELVO TU DINERO SIN PREGUNTAS. MI PRI…" at bounding box center [898, 398] width 201 height 35
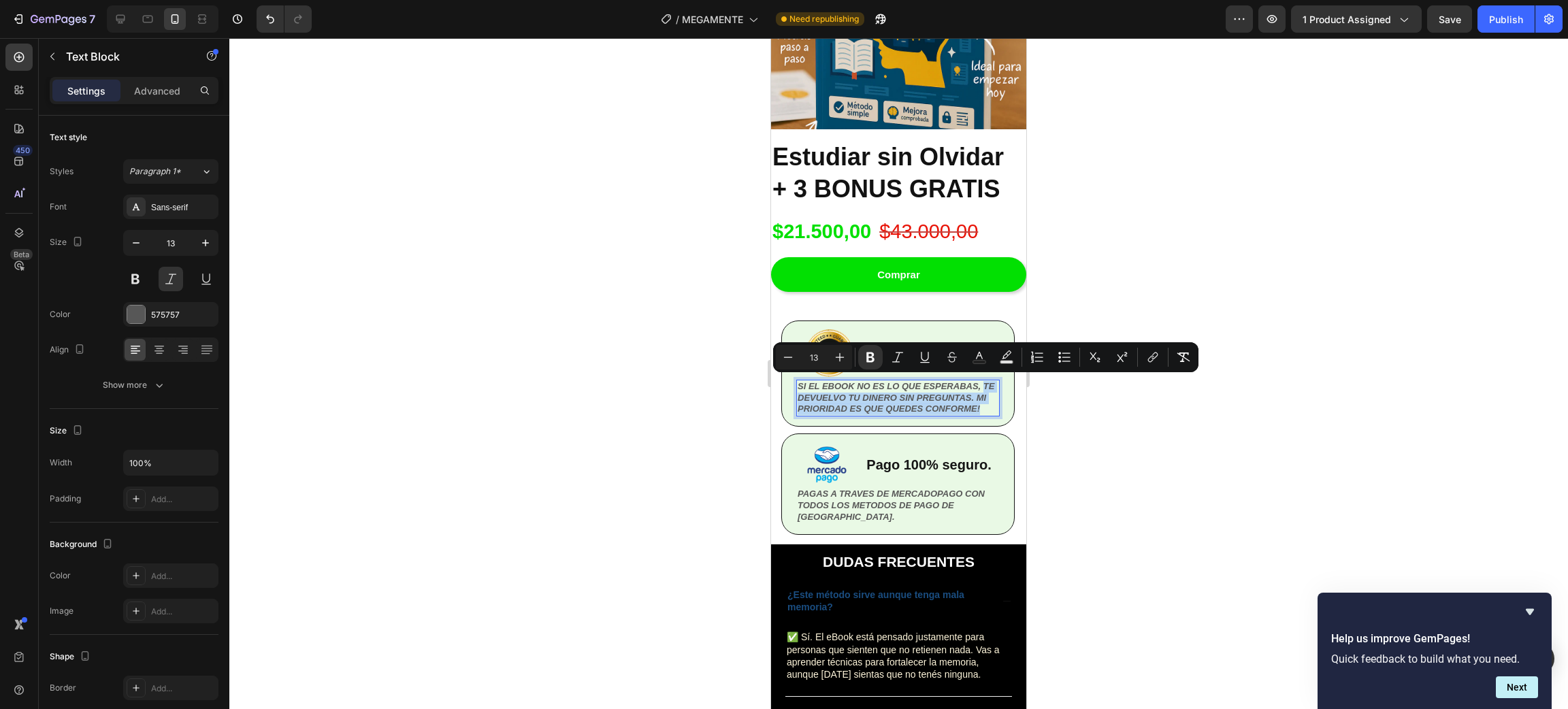
drag, startPoint x: 905, startPoint y: 404, endPoint x: 799, endPoint y: 383, distance: 108.1
click at [799, 383] on p "SI EL EBOOK NO ES LO QUE ESPERABAS, TE DEVUELVO TU DINERO SIN PREGUNTAS. MI PRI…" at bounding box center [898, 398] width 201 height 35
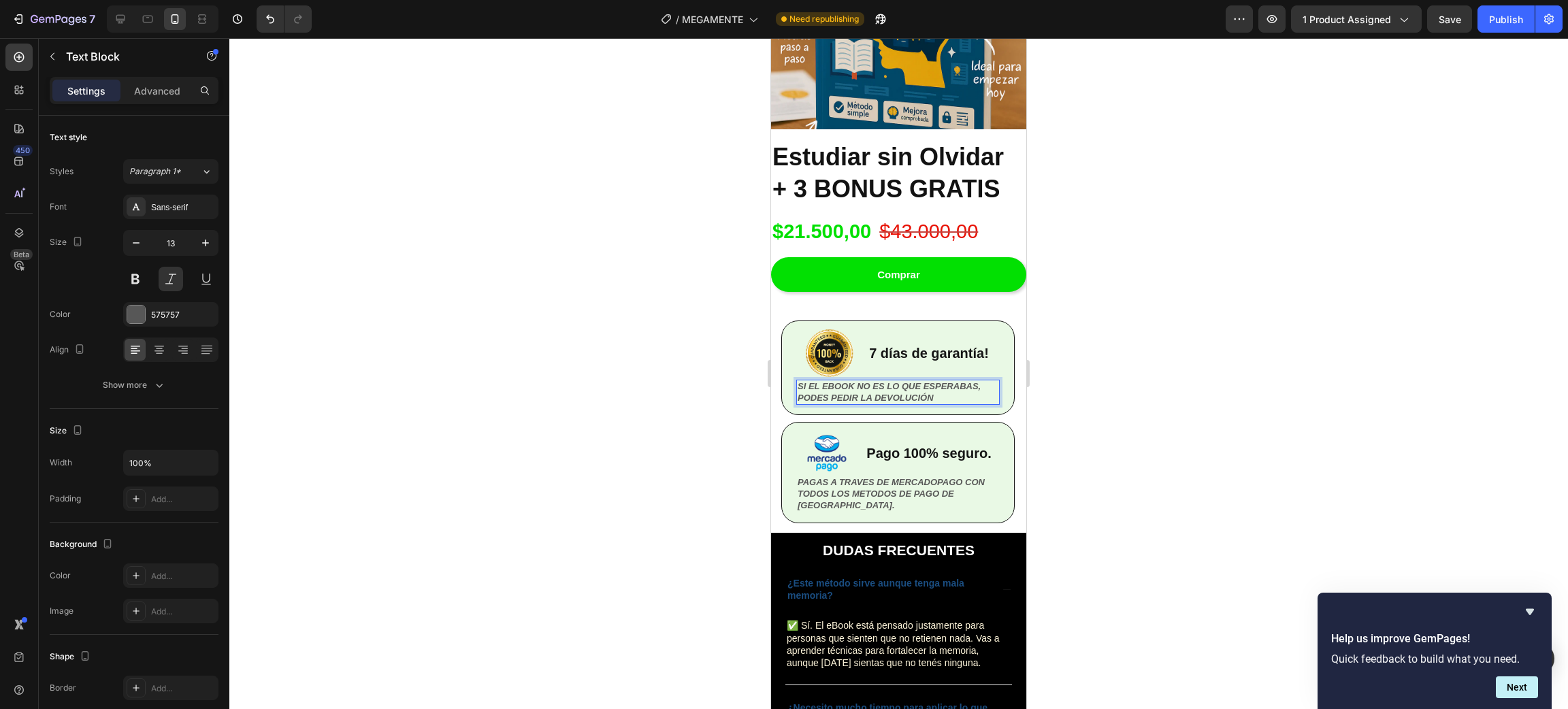
click at [1280, 434] on div at bounding box center [899, 374] width 1338 height 671
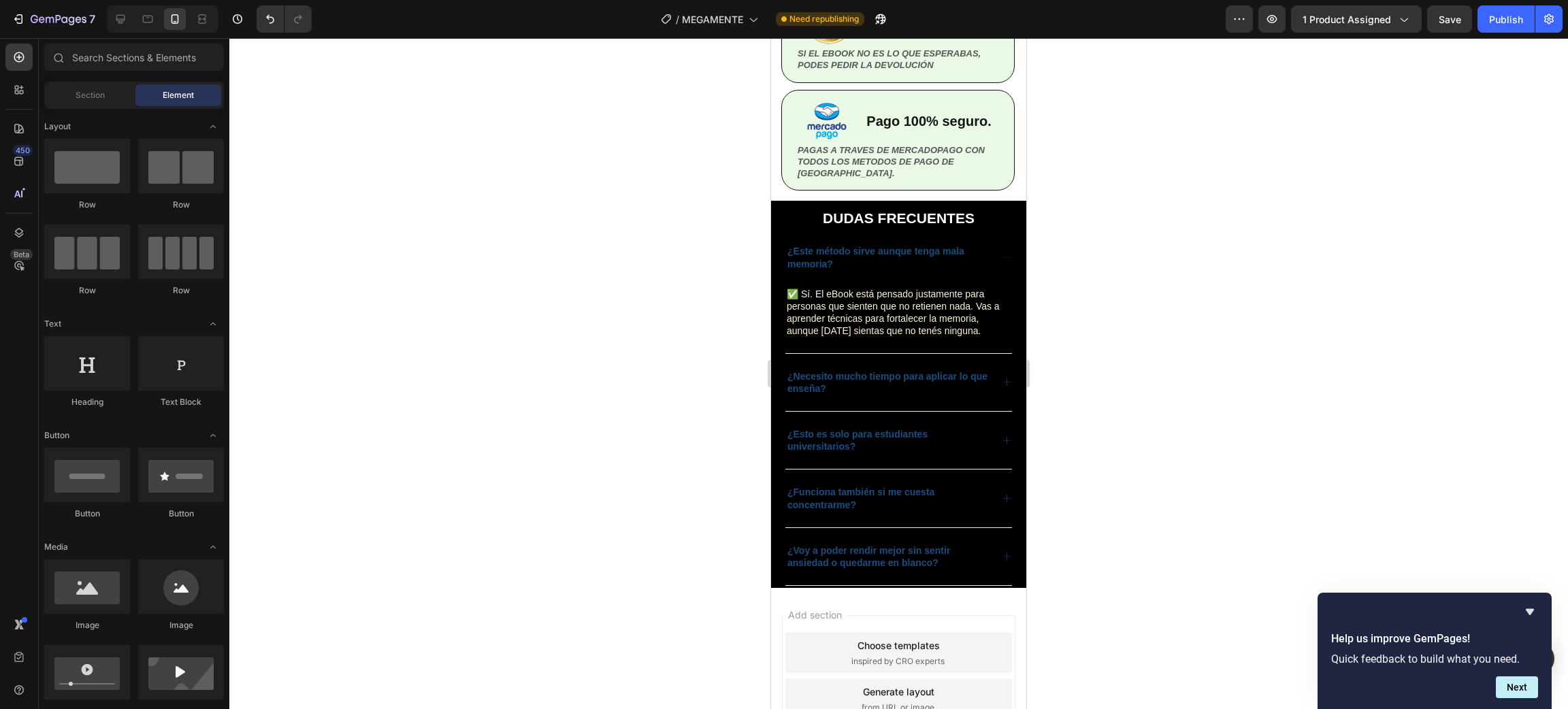
scroll to position [3163, 0]
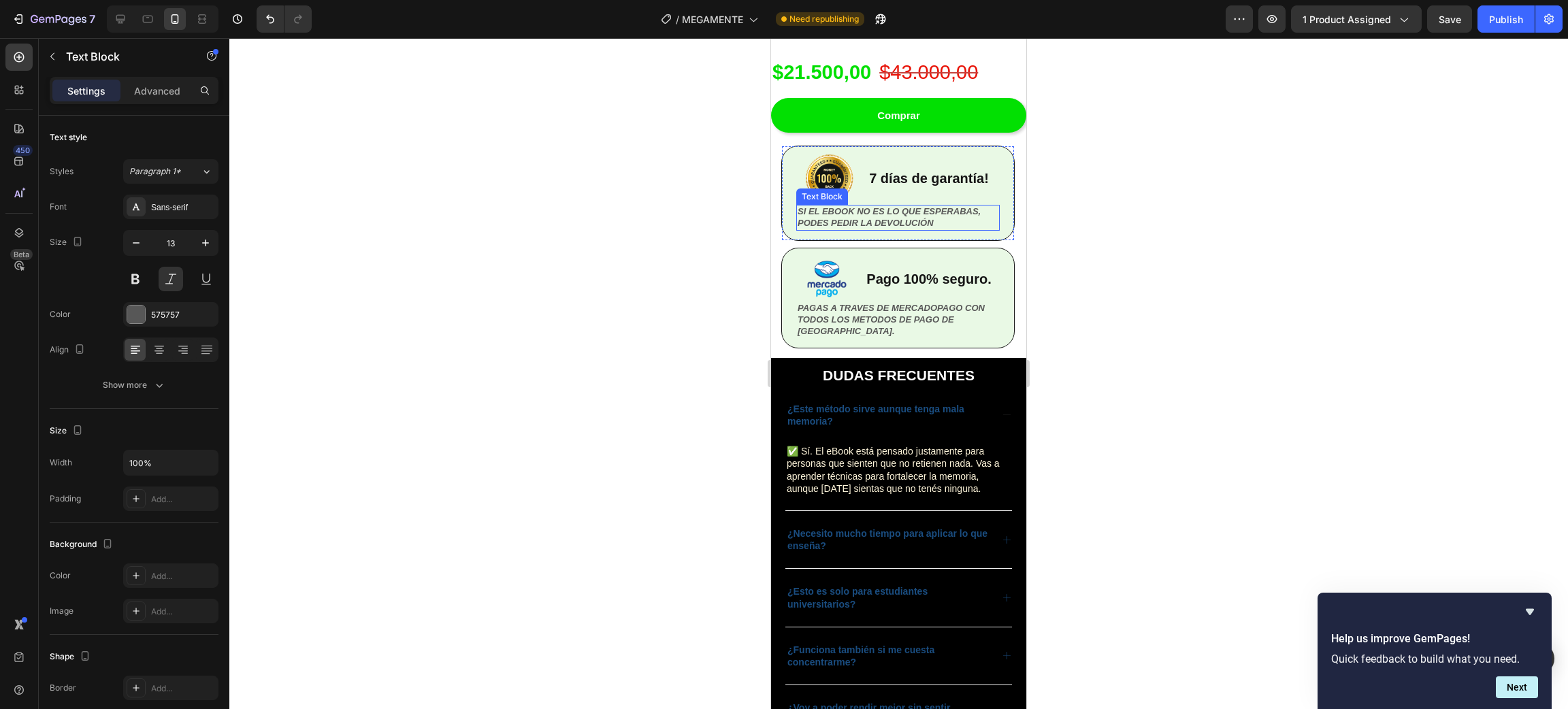
click at [884, 227] on strong "SI EL EBOOK NO ES LO QUE ESPERABAS, PODES PEDIR LA DEVOLUCIÓN" at bounding box center [889, 217] width 183 height 22
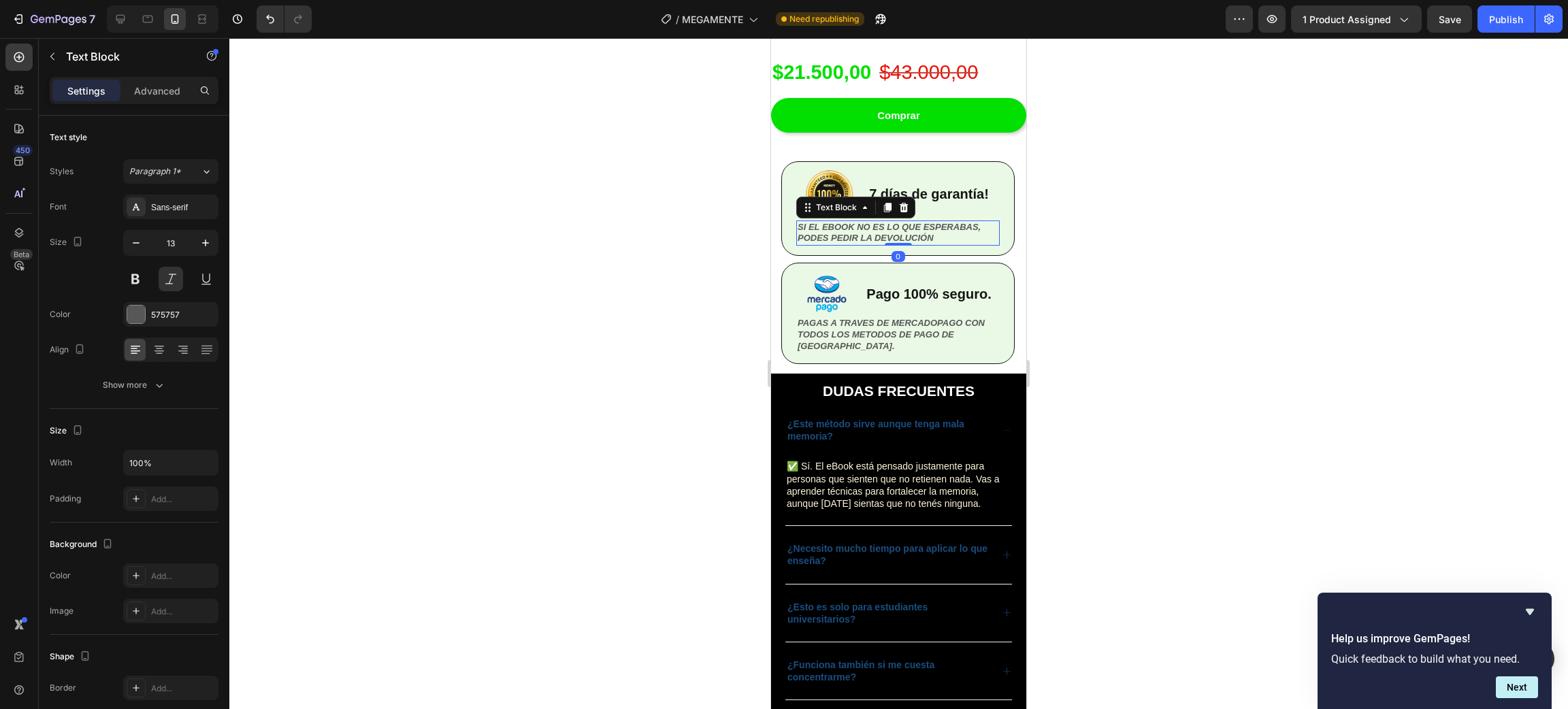
click at [884, 227] on strong "SI EL EBOOK NO ES LO QUE ESPERABAS, PODES PEDIR LA DEVOLUCIÓN" at bounding box center [889, 232] width 183 height 22
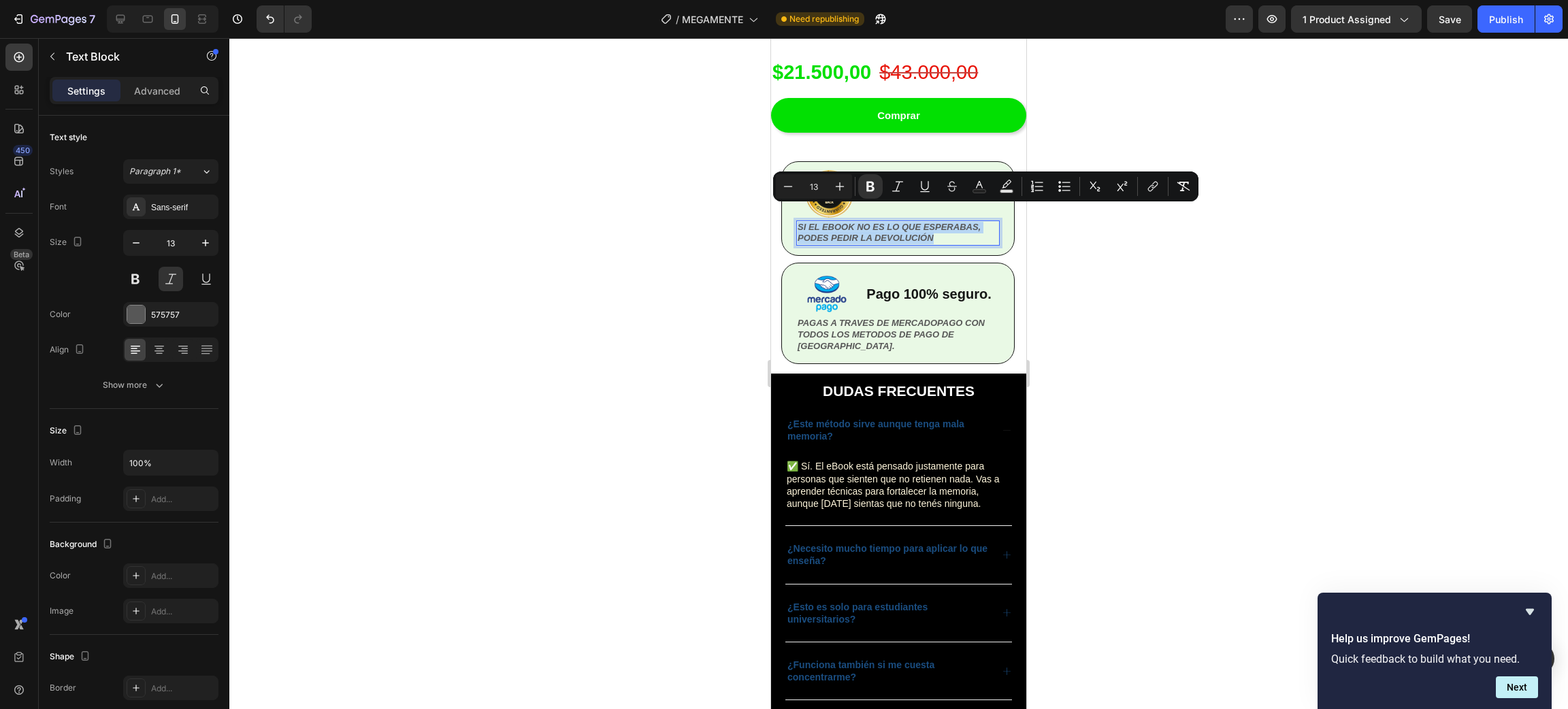
copy strong "SI EL EBOOK NO ES LO QUE ESPERABAS, PODES PEDIR LA DEVOLUCIÓN"
click at [851, 221] on strong "SI EL EBOOK NO ES LO QUE ESPERABAS, PODES PEDIR LA DEVOLUCIÓN" at bounding box center [889, 232] width 183 height 22
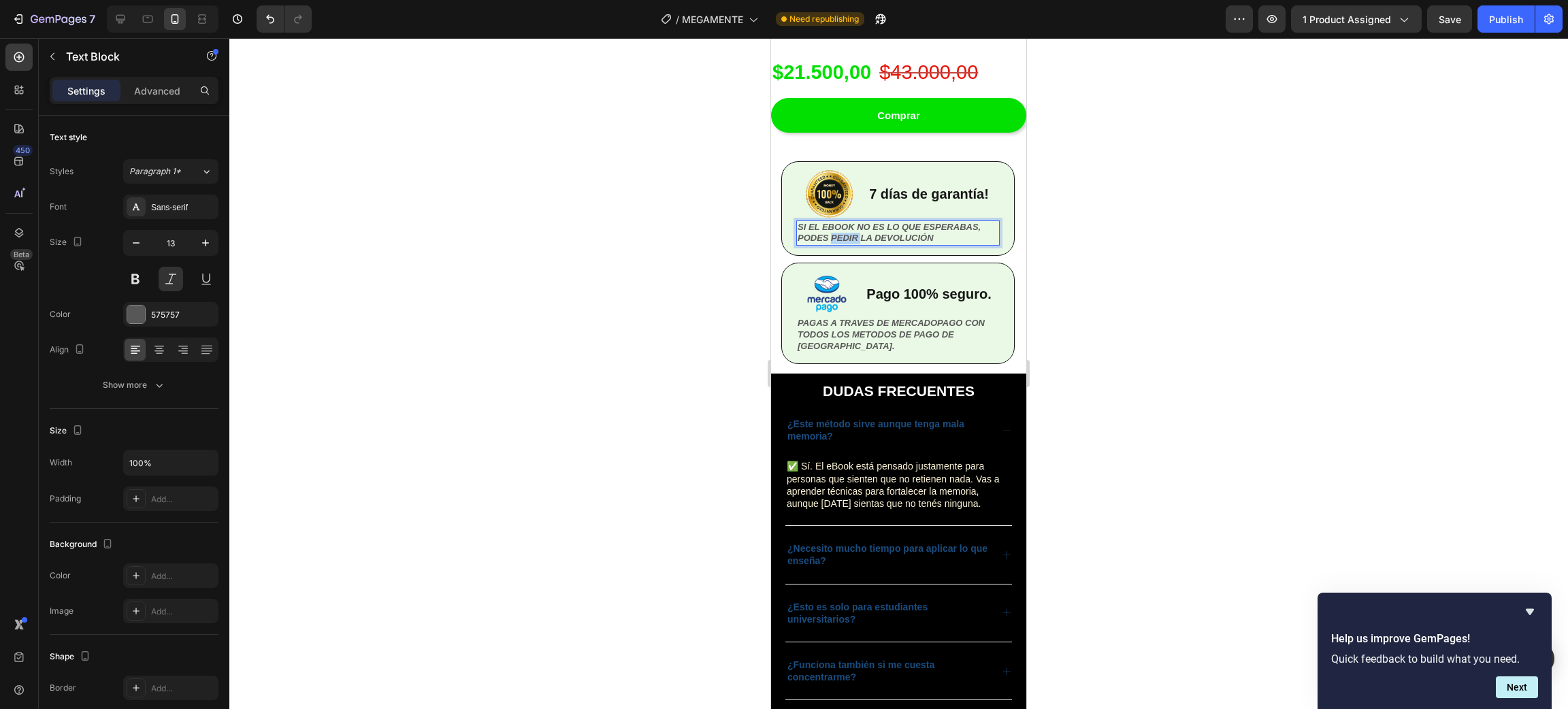
click at [851, 221] on strong "SI EL EBOOK NO ES LO QUE ESPERABAS, PODES PEDIR LA DEVOLUCIÓN" at bounding box center [889, 232] width 183 height 22
click at [796, 221] on div "si el ebook no es lo que esperabas, podés pedir la devolución" at bounding box center [897, 233] width 203 height 26
click at [1139, 269] on div at bounding box center [899, 374] width 1338 height 671
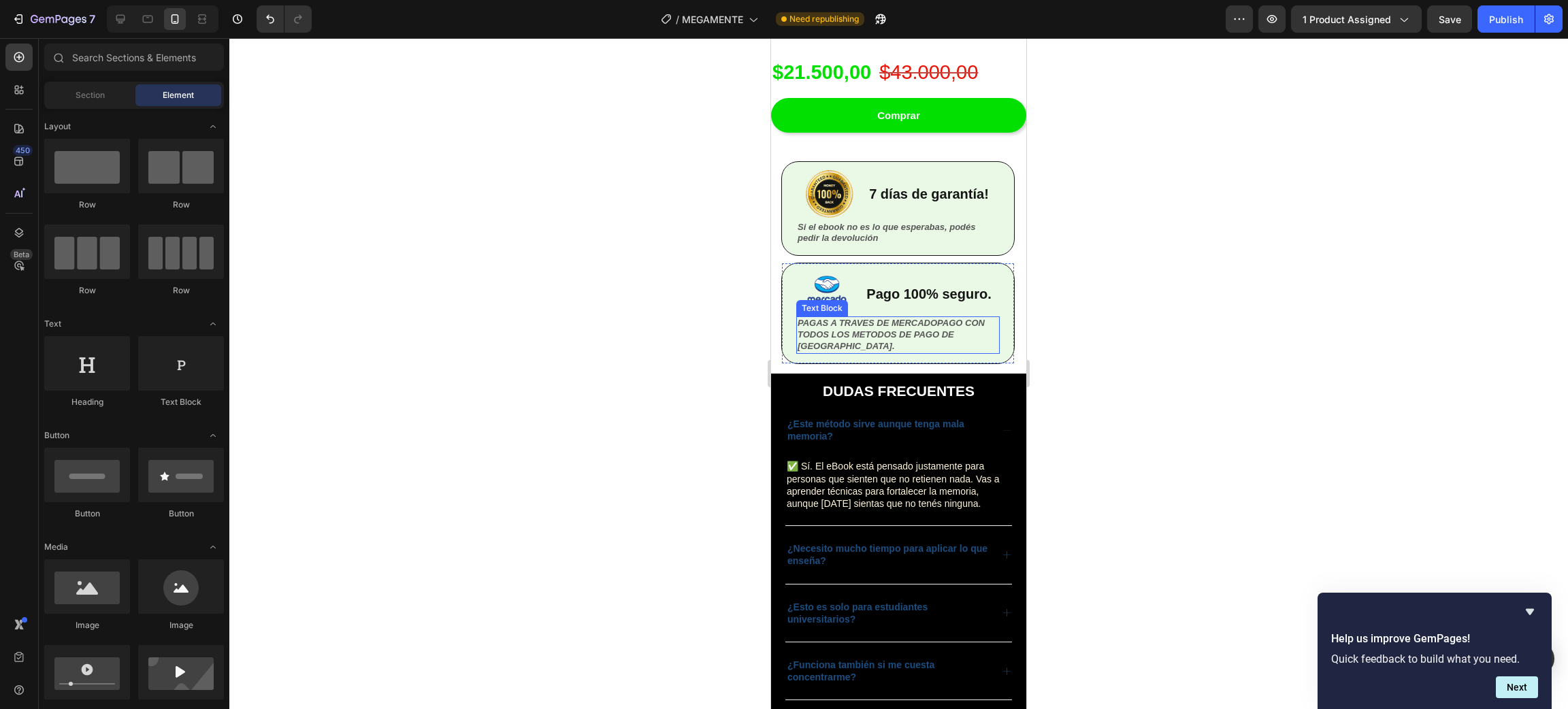
click at [883, 318] on p "PAGAS A TRAVES DE MERCADOPAGO CON TODOS LOS METODOS DE PAGO DE [GEOGRAPHIC_DATA…" at bounding box center [898, 335] width 201 height 35
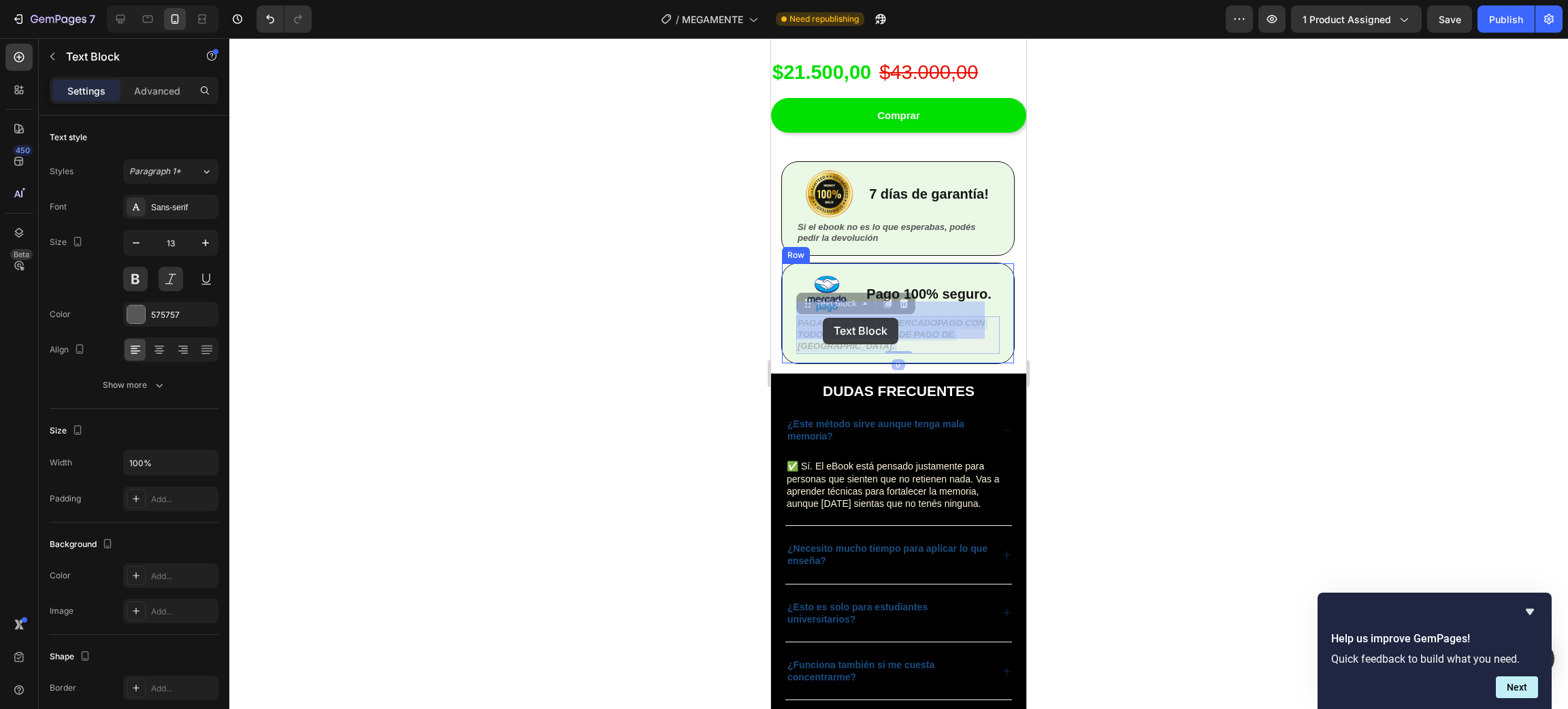
drag, startPoint x: 855, startPoint y: 330, endPoint x: 823, endPoint y: 318, distance: 34.2
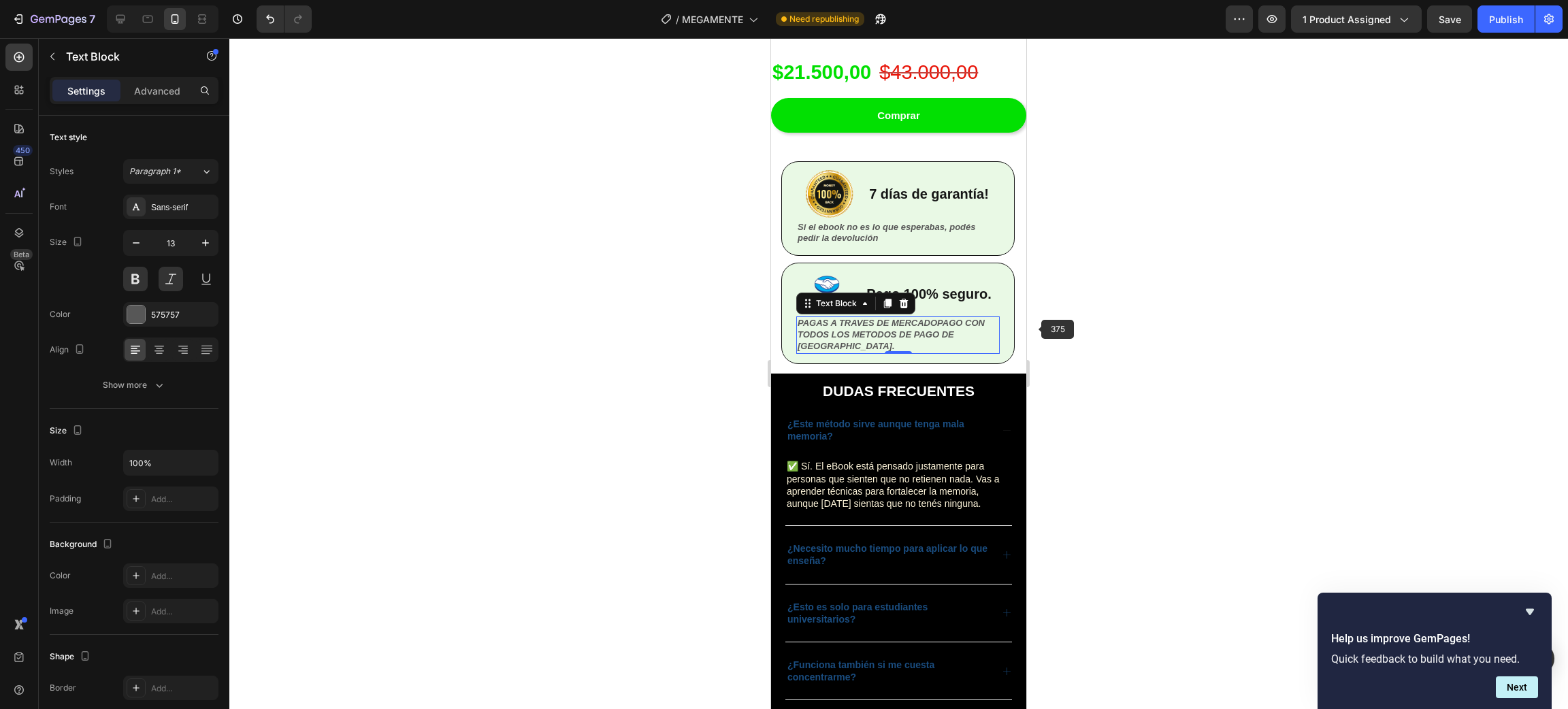
click at [1173, 313] on div at bounding box center [899, 374] width 1338 height 671
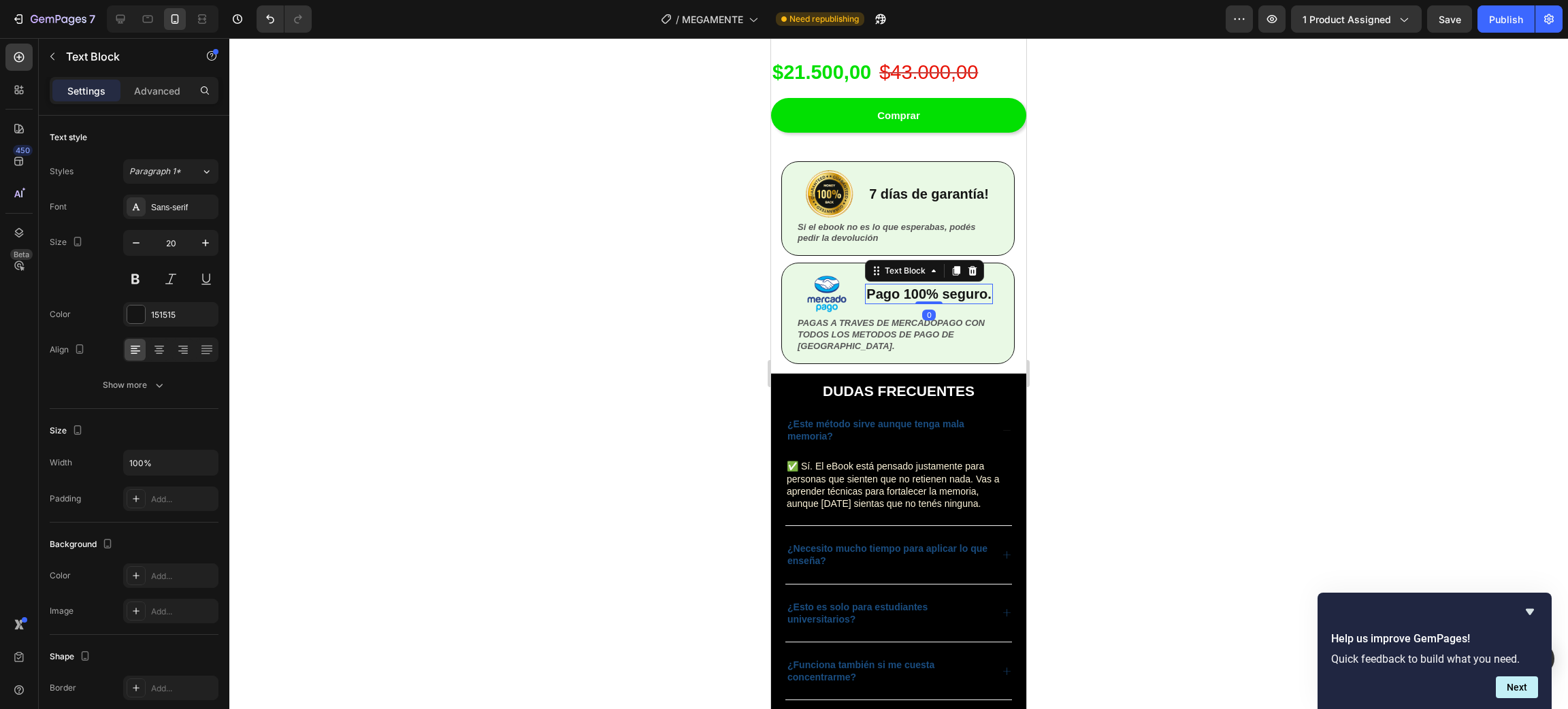
click at [915, 287] on p "Pago 100% seguro." at bounding box center [928, 293] width 125 height 17
click at [914, 286] on p "Pago 100% seguro." at bounding box center [928, 293] width 125 height 17
click at [913, 286] on p "Pago 100% seguro." at bounding box center [928, 293] width 125 height 17
click at [897, 292] on p "Pago 100% seguro." at bounding box center [928, 293] width 125 height 17
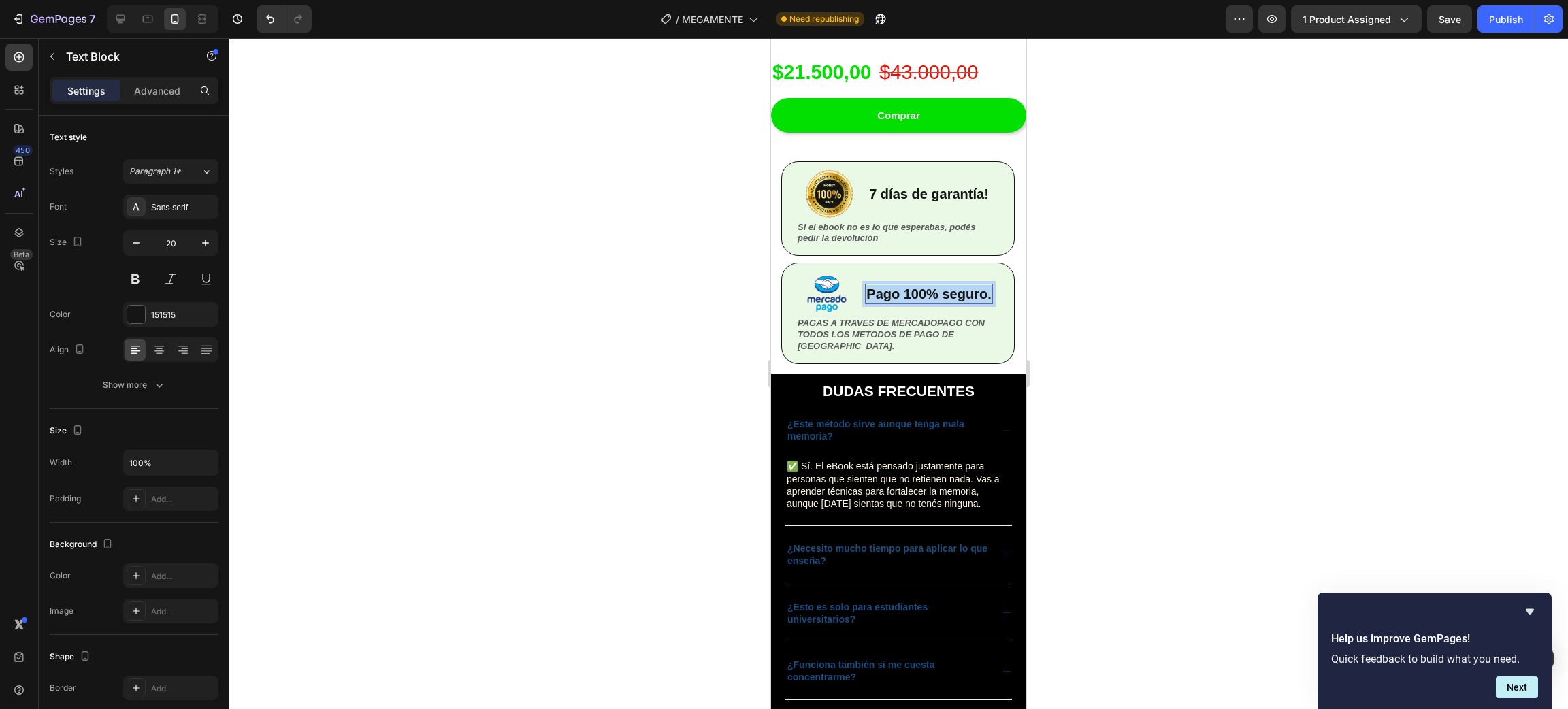
click at [897, 292] on p "Pago 100% seguro." at bounding box center [928, 293] width 125 height 17
click at [935, 285] on p "Mercadopago" at bounding box center [928, 293] width 88 height 17
click at [933, 285] on p "MercadoPago" at bounding box center [929, 293] width 89 height 17
click at [1207, 343] on div at bounding box center [899, 374] width 1338 height 671
click at [948, 285] on p "Mercado Pago" at bounding box center [929, 293] width 93 height 17
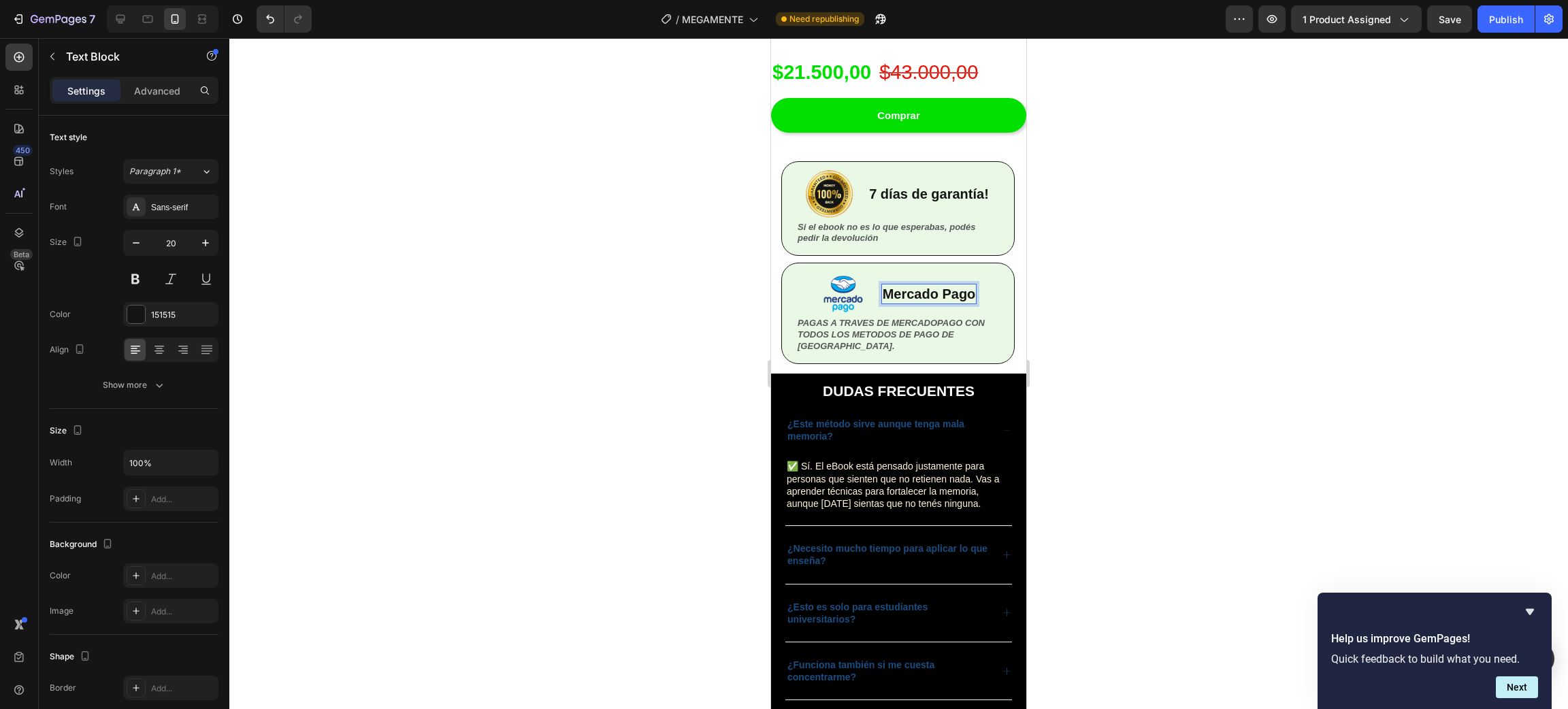
click at [935, 285] on p "Mercado Pago" at bounding box center [929, 293] width 93 height 17
click at [1228, 310] on div at bounding box center [899, 374] width 1338 height 671
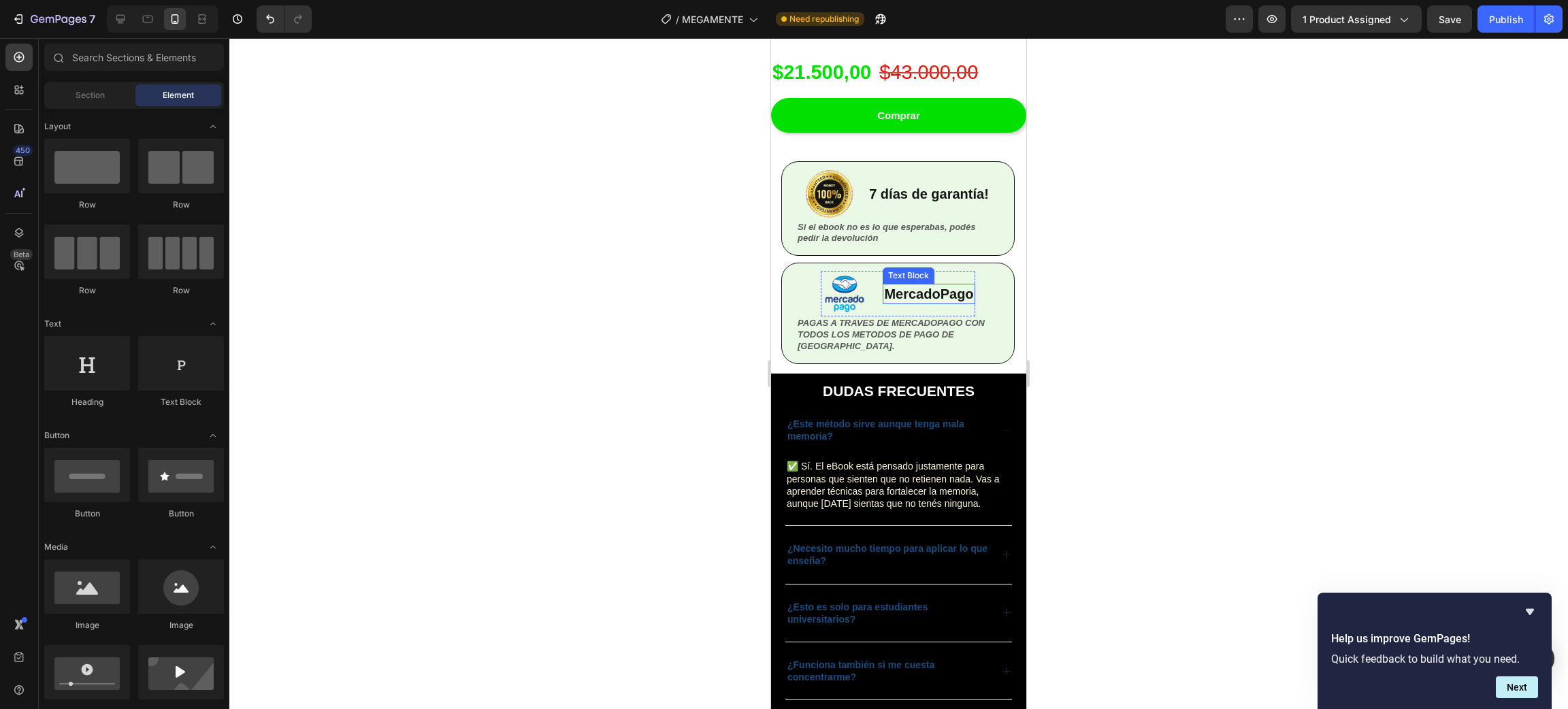
click at [930, 285] on p "MercadoPago" at bounding box center [929, 293] width 89 height 17
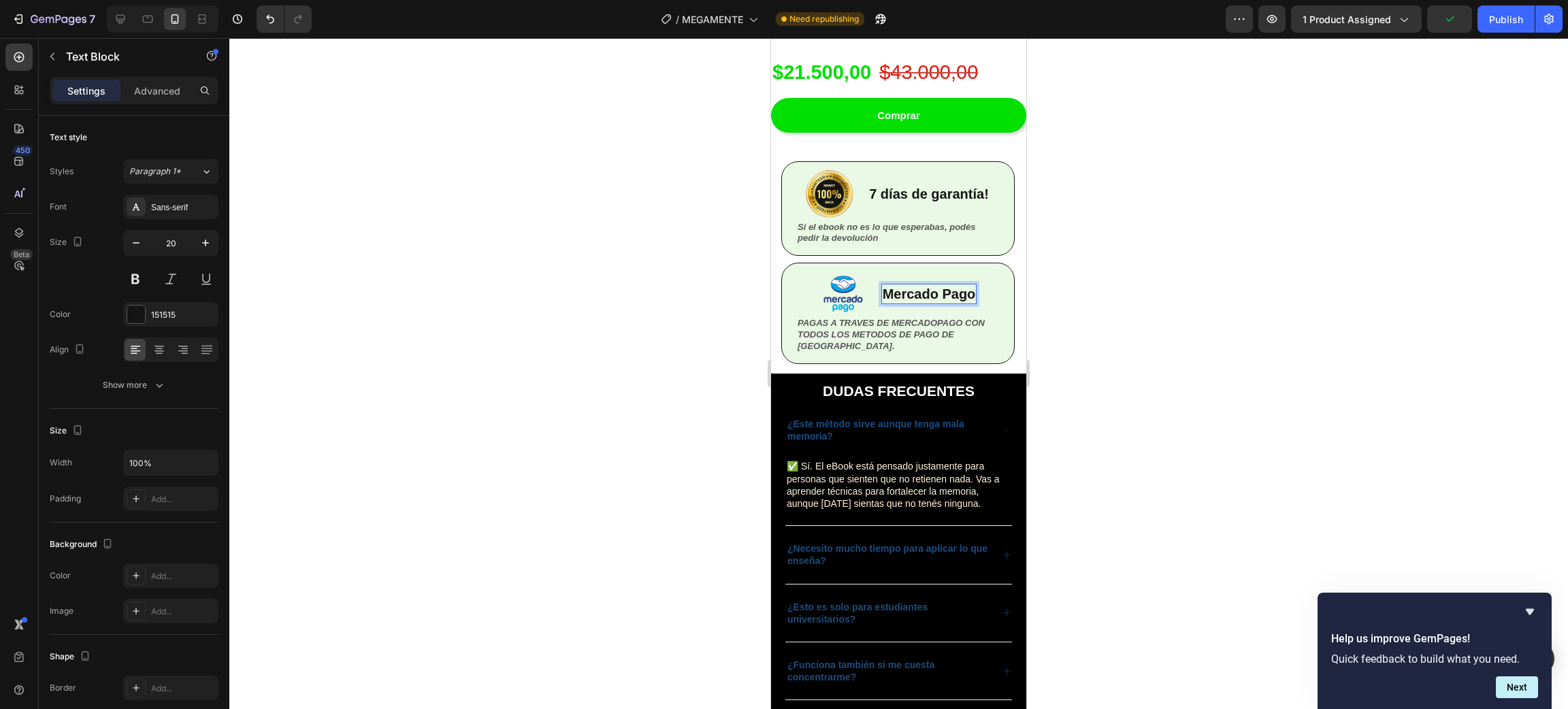
click at [1255, 313] on div at bounding box center [899, 374] width 1338 height 671
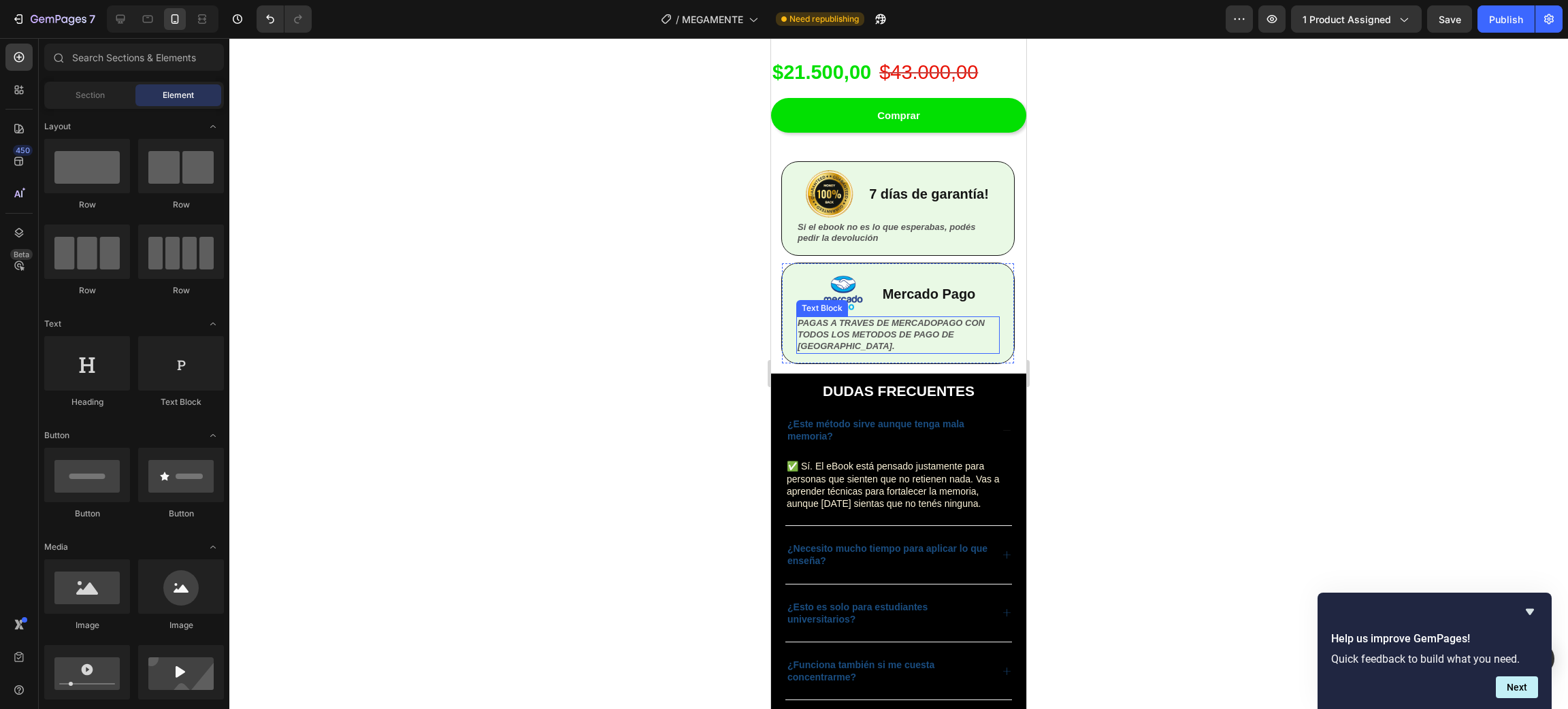
click at [887, 318] on p "PAGAS A TRAVES DE MERCADOPAGO CON TODOS LOS METODOS DE PAGO DE [GEOGRAPHIC_DATA…" at bounding box center [898, 335] width 201 height 35
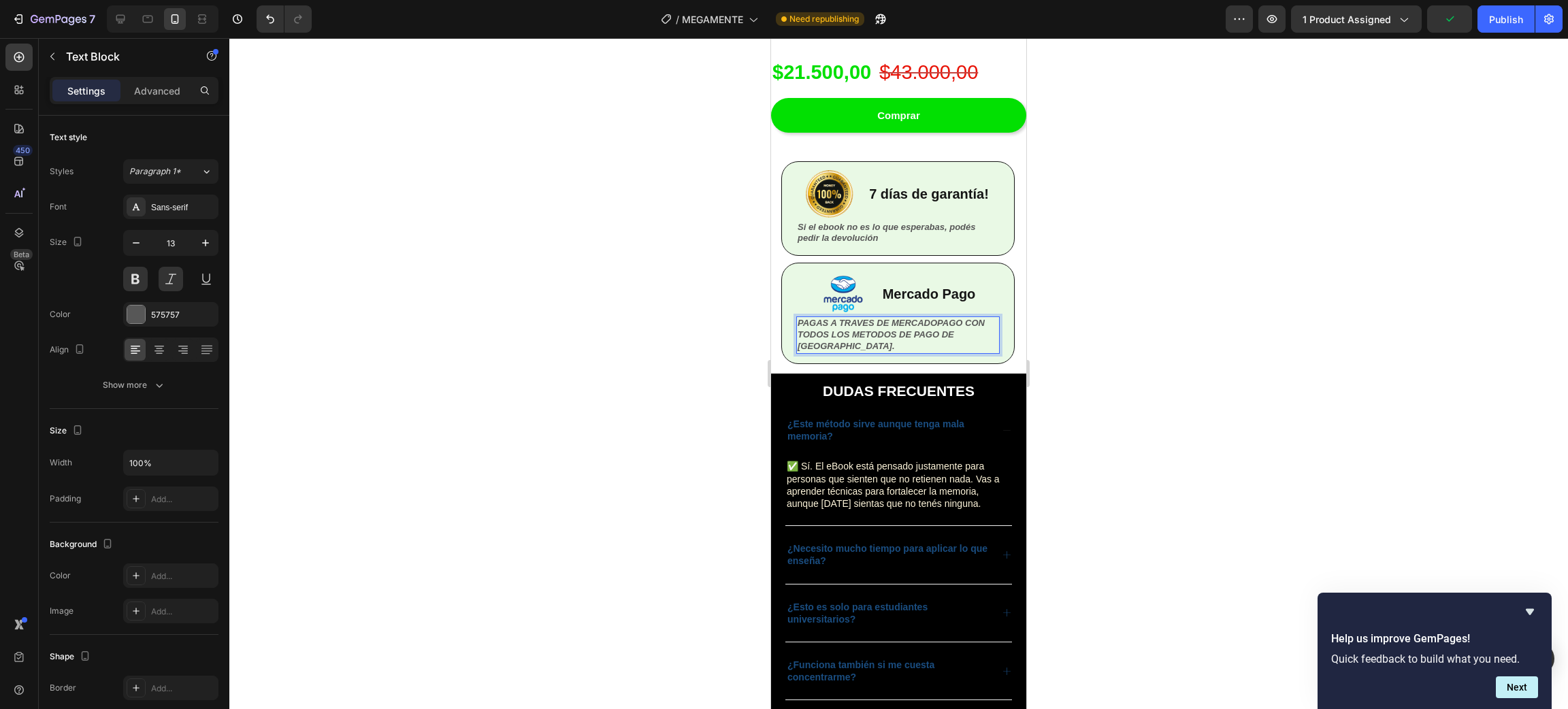
click at [876, 326] on p "PAGAS A TRAVES DE MERCADOPAGO CON TODOS LOS METODOS DE PAGO DE [GEOGRAPHIC_DATA…" at bounding box center [898, 335] width 201 height 35
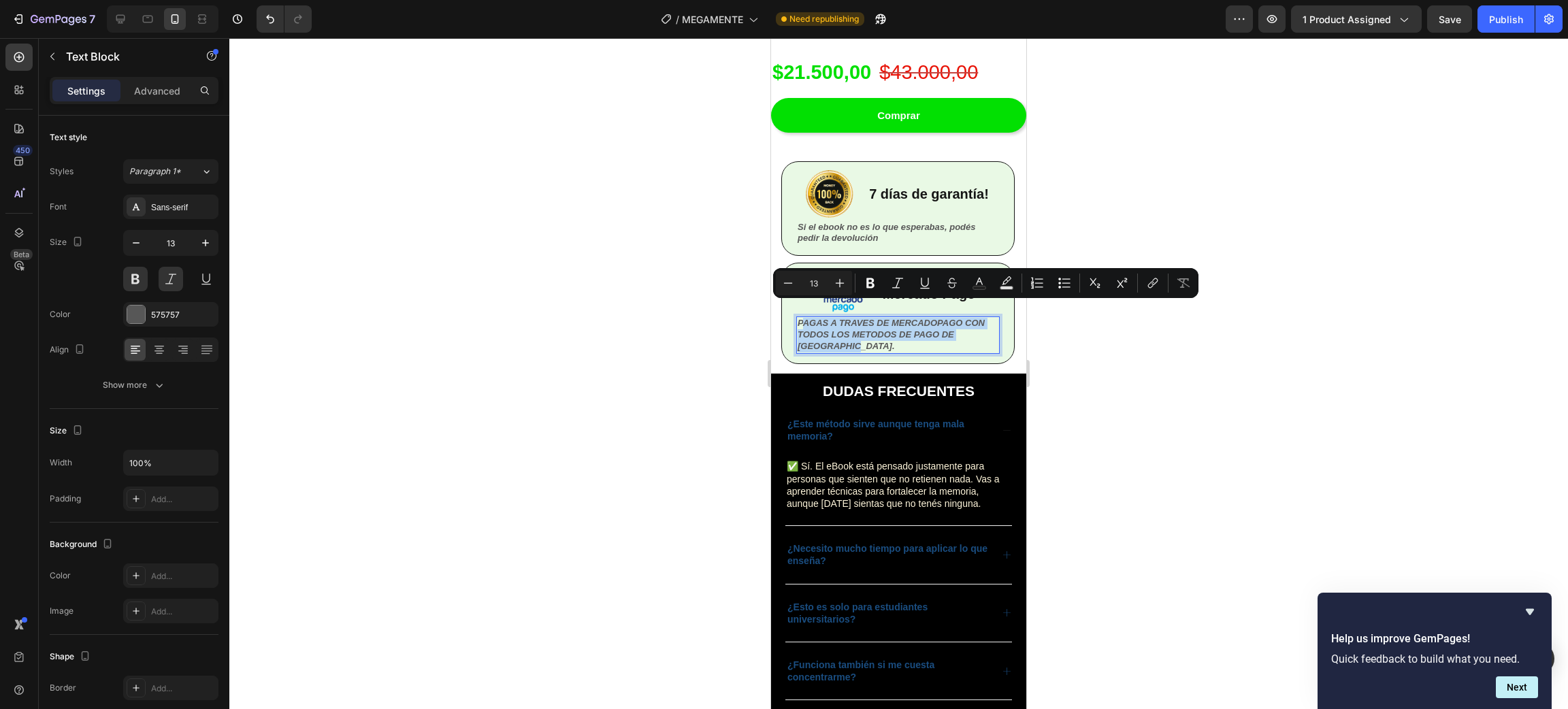
drag, startPoint x: 908, startPoint y: 329, endPoint x: 805, endPoint y: 313, distance: 104.2
click at [805, 318] on p "PAGAS A TRAVES DE MERCADOPAGO CON TODOS LOS METODOS DE PAGO DE [GEOGRAPHIC_DATA…" at bounding box center [898, 335] width 201 height 35
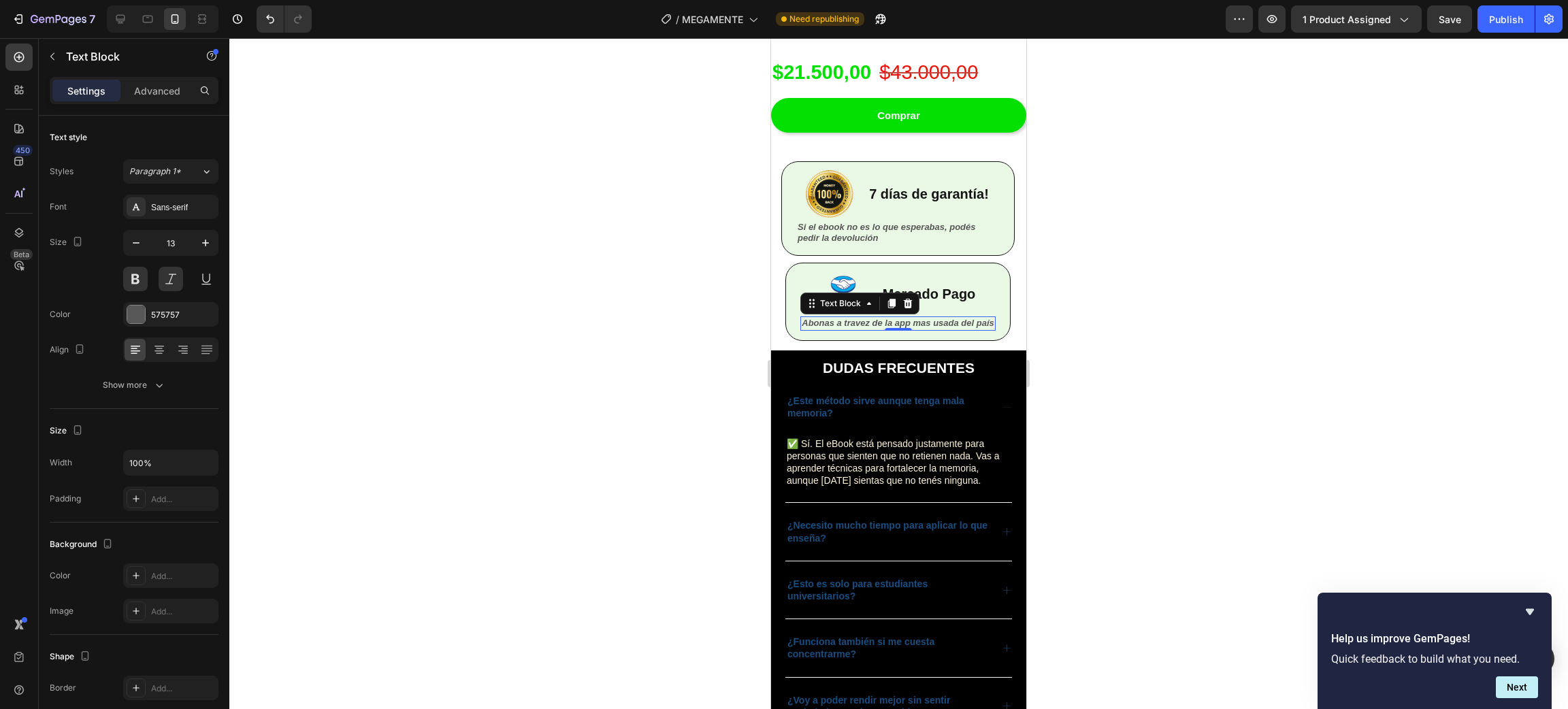
click at [1137, 330] on div at bounding box center [899, 374] width 1338 height 671
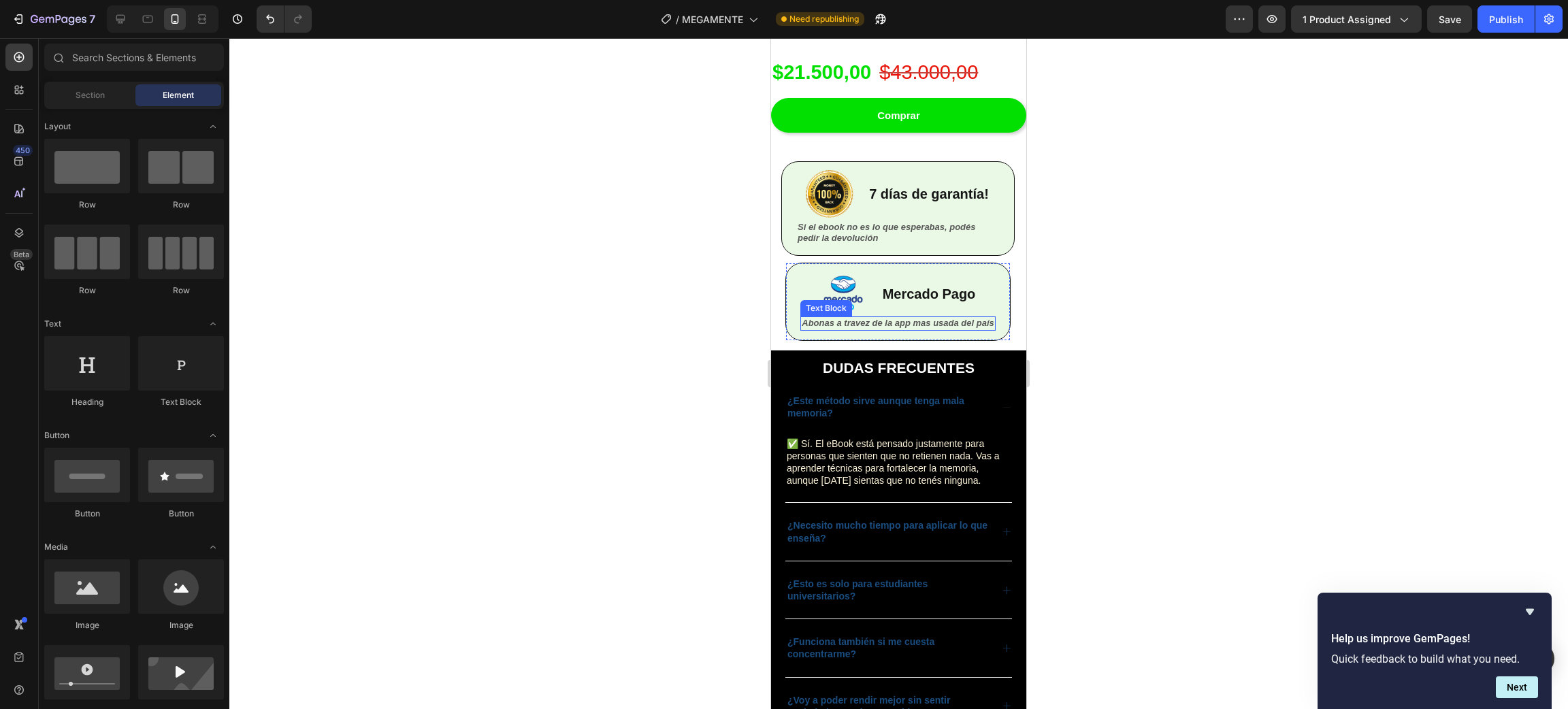
click at [887, 318] on p "Abonas a travez de la app mas usada del país" at bounding box center [897, 324] width 192 height 12
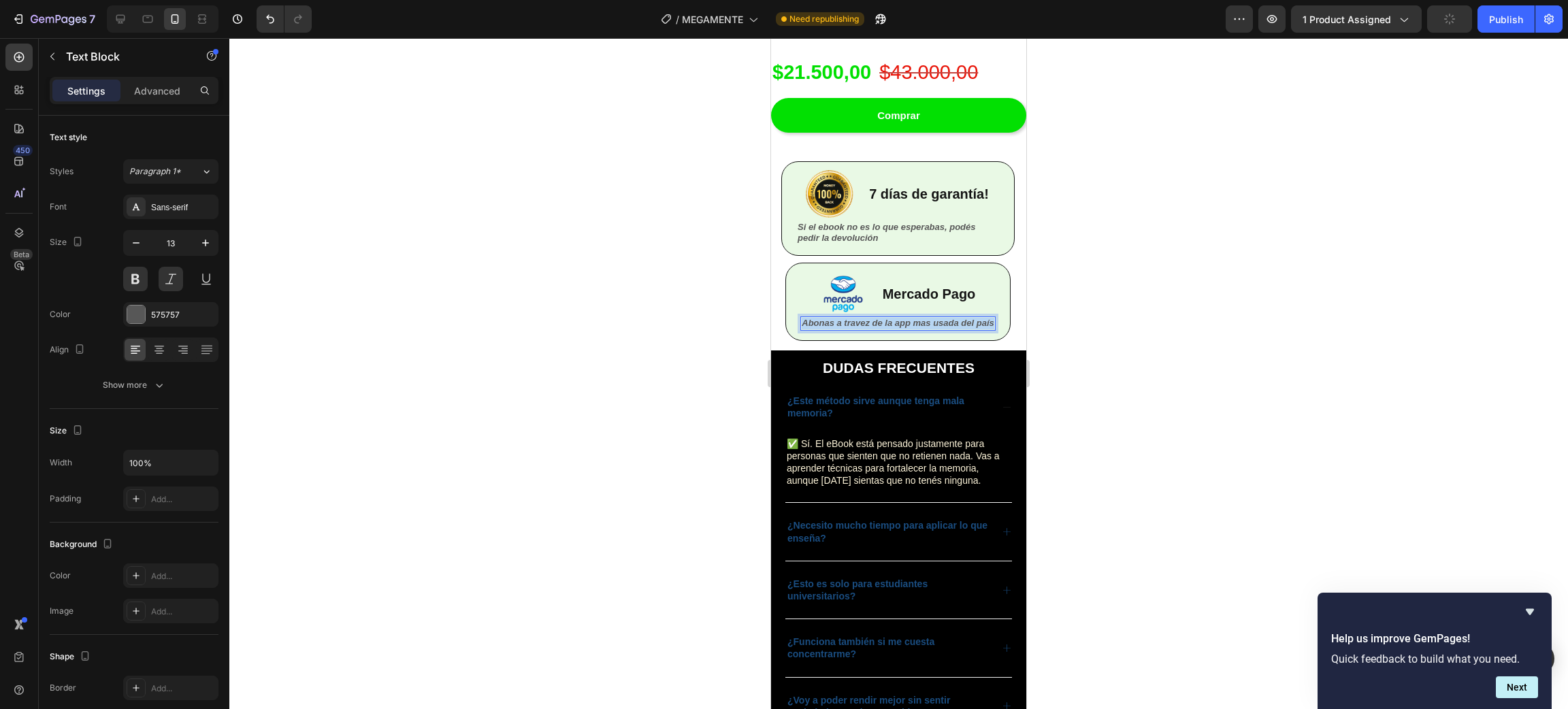
drag, startPoint x: 887, startPoint y: 310, endPoint x: 1886, endPoint y: 180, distance: 1007.4
click at [887, 318] on p "Abonas a travez de la app mas usada del país" at bounding box center [897, 324] width 192 height 12
click at [802, 318] on p "abonás a través de la app más usada del país" at bounding box center [898, 324] width 191 height 12
click at [1240, 339] on div at bounding box center [899, 374] width 1338 height 671
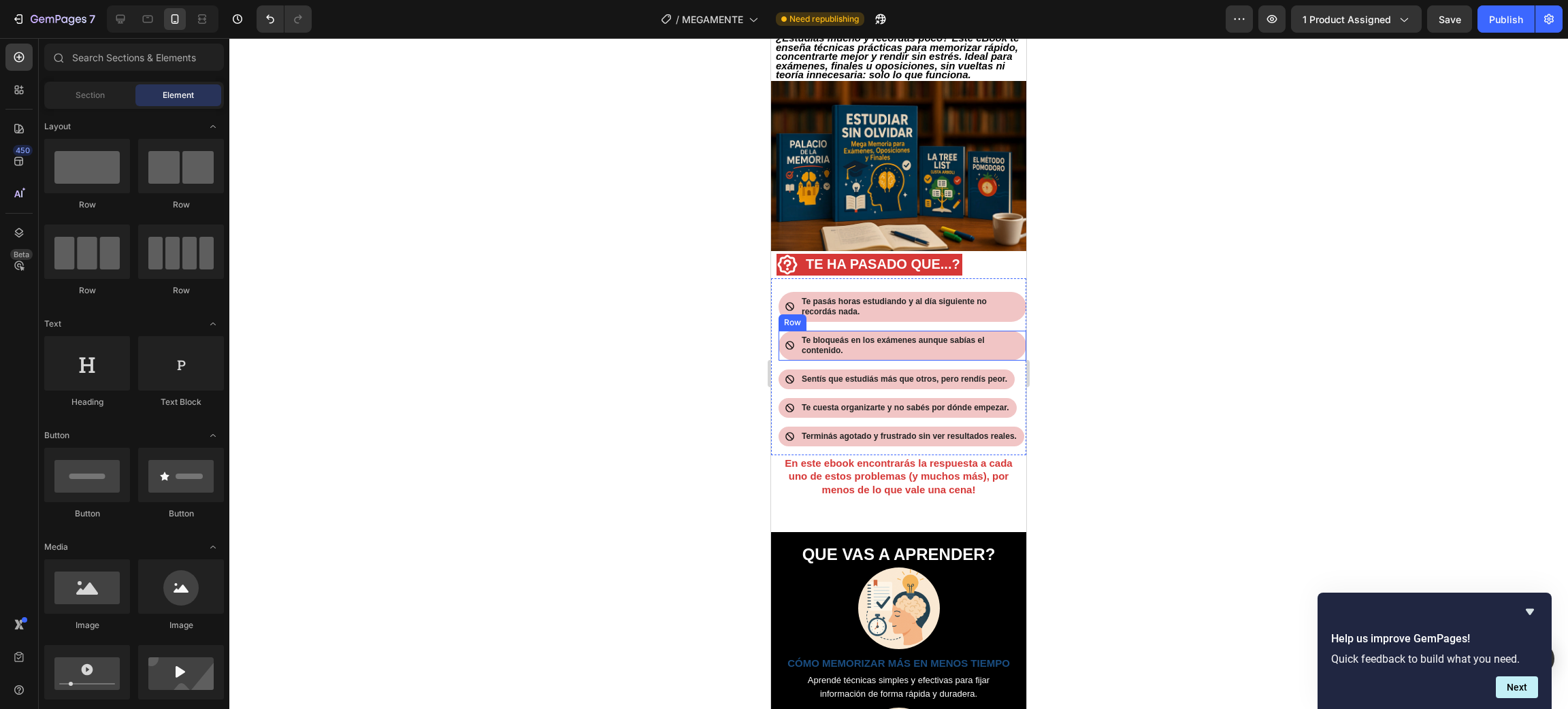
scroll to position [0, 0]
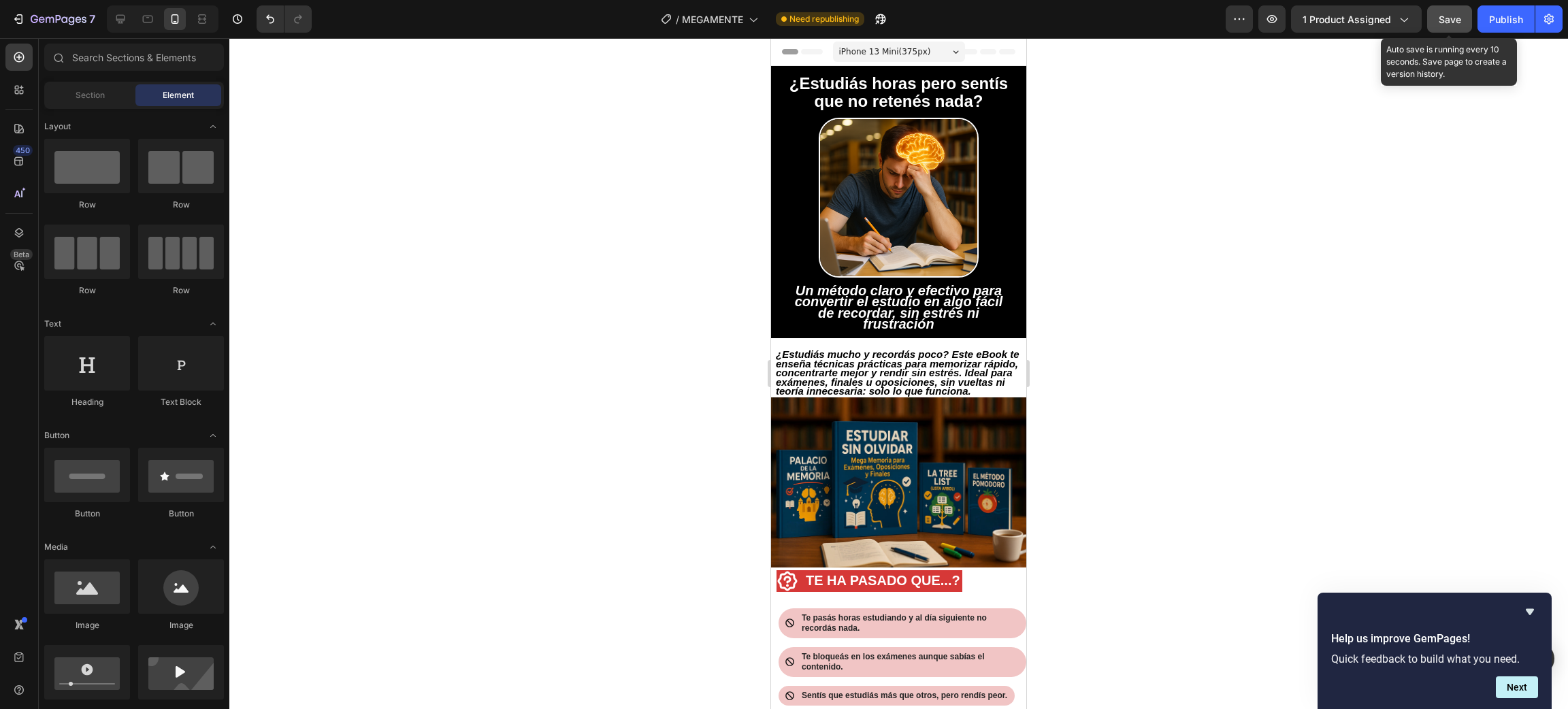
click at [1456, 12] on div "Save" at bounding box center [1449, 19] width 23 height 15
click at [132, 58] on input "text" at bounding box center [134, 57] width 180 height 27
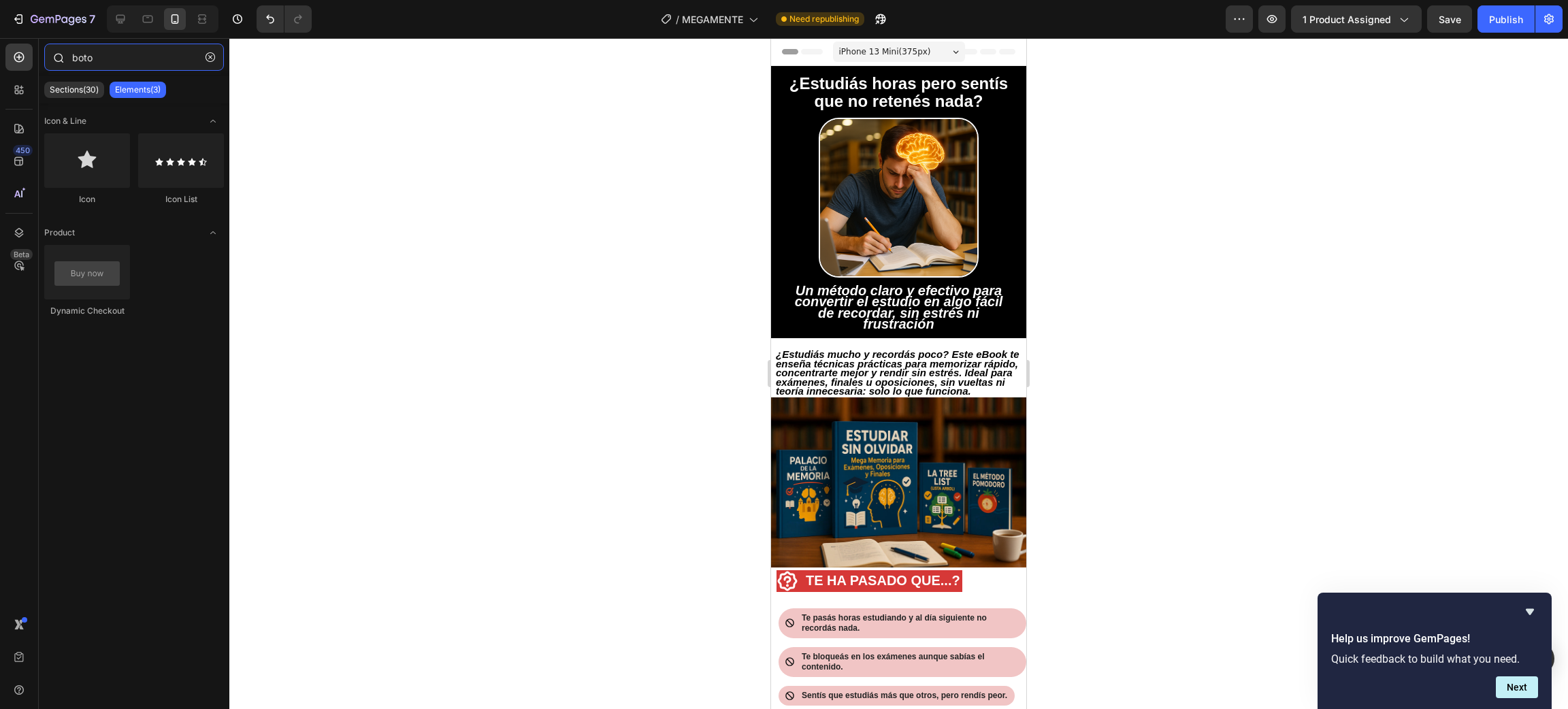
type input "boton"
drag, startPoint x: 108, startPoint y: 60, endPoint x: 42, endPoint y: 59, distance: 66.0
click at [42, 59] on div "boton" at bounding box center [134, 60] width 191 height 33
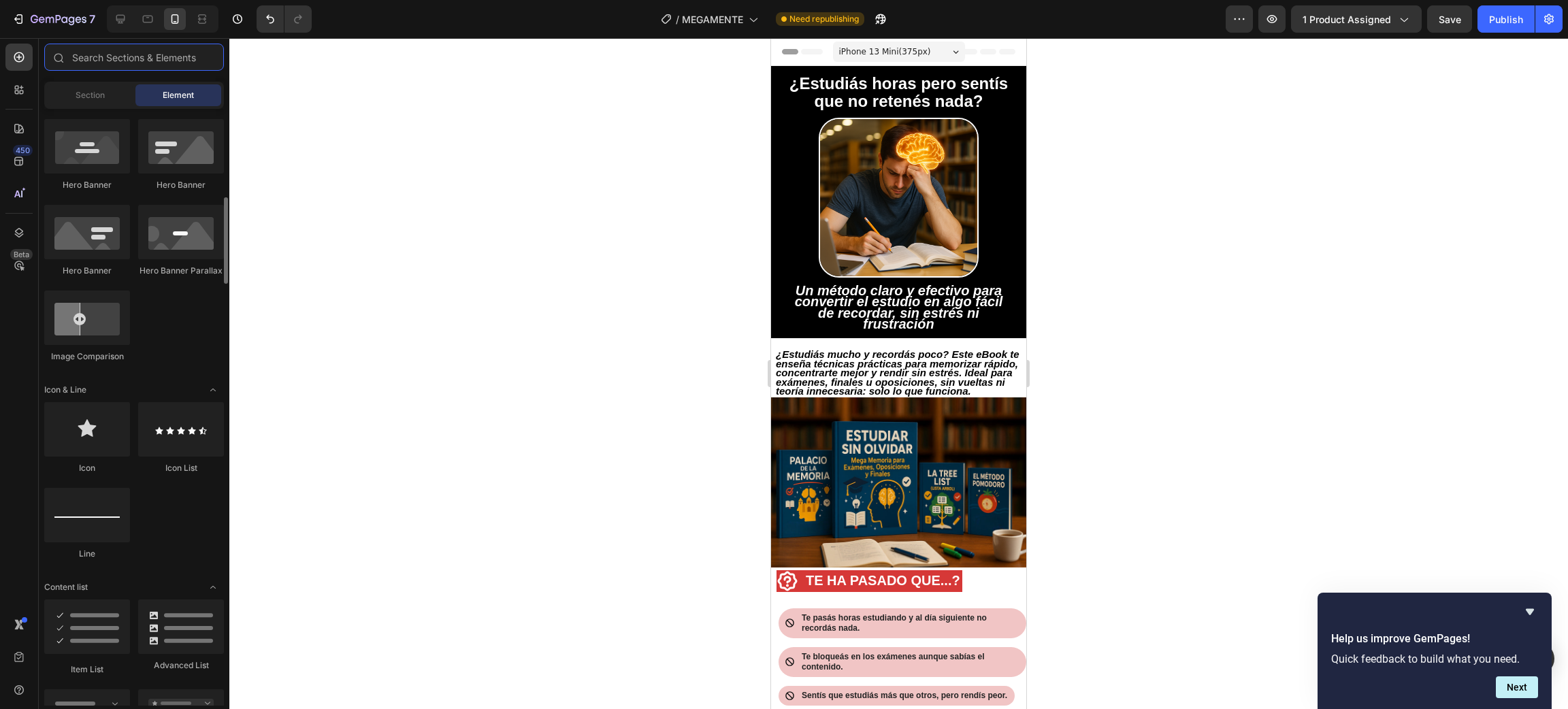
scroll to position [714, 0]
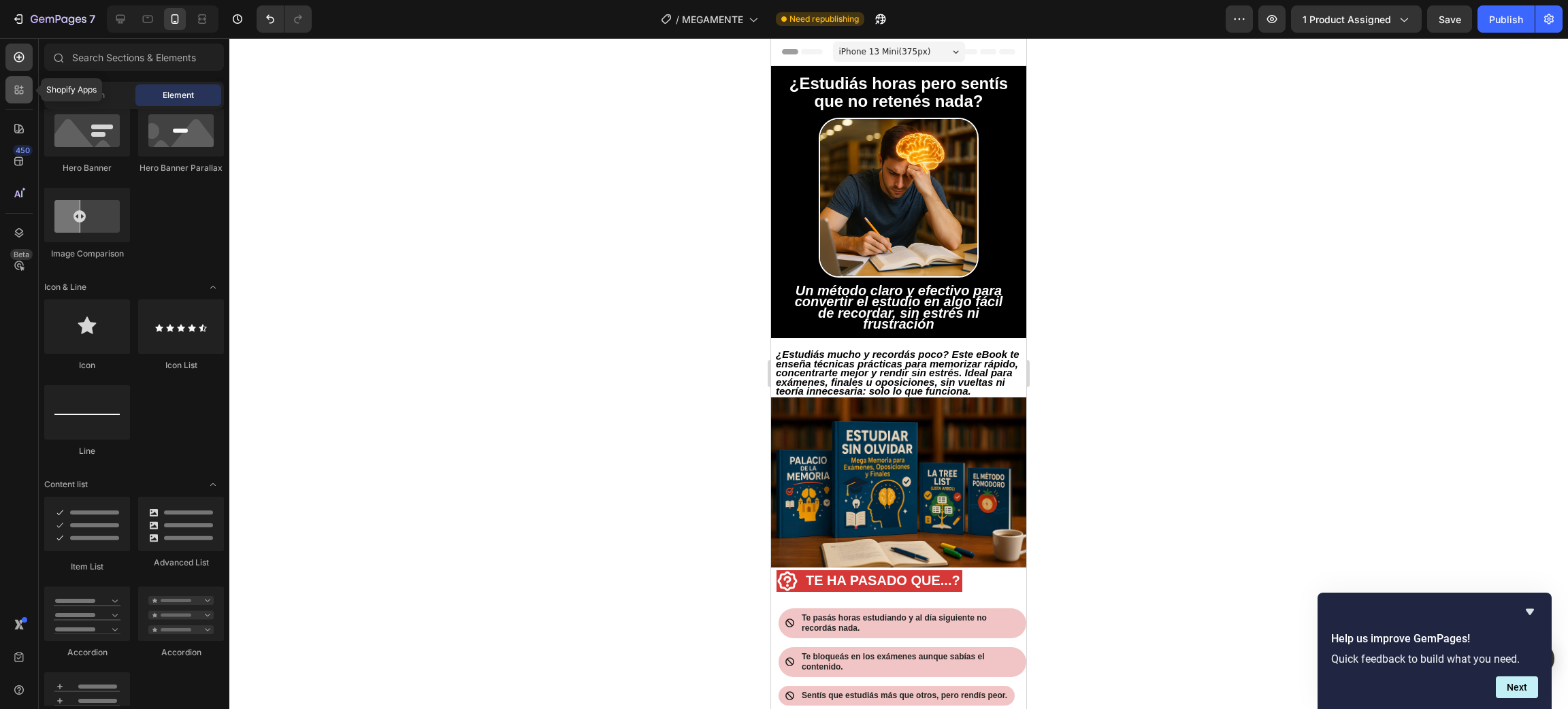
click at [20, 91] on icon at bounding box center [18, 89] width 14 height 14
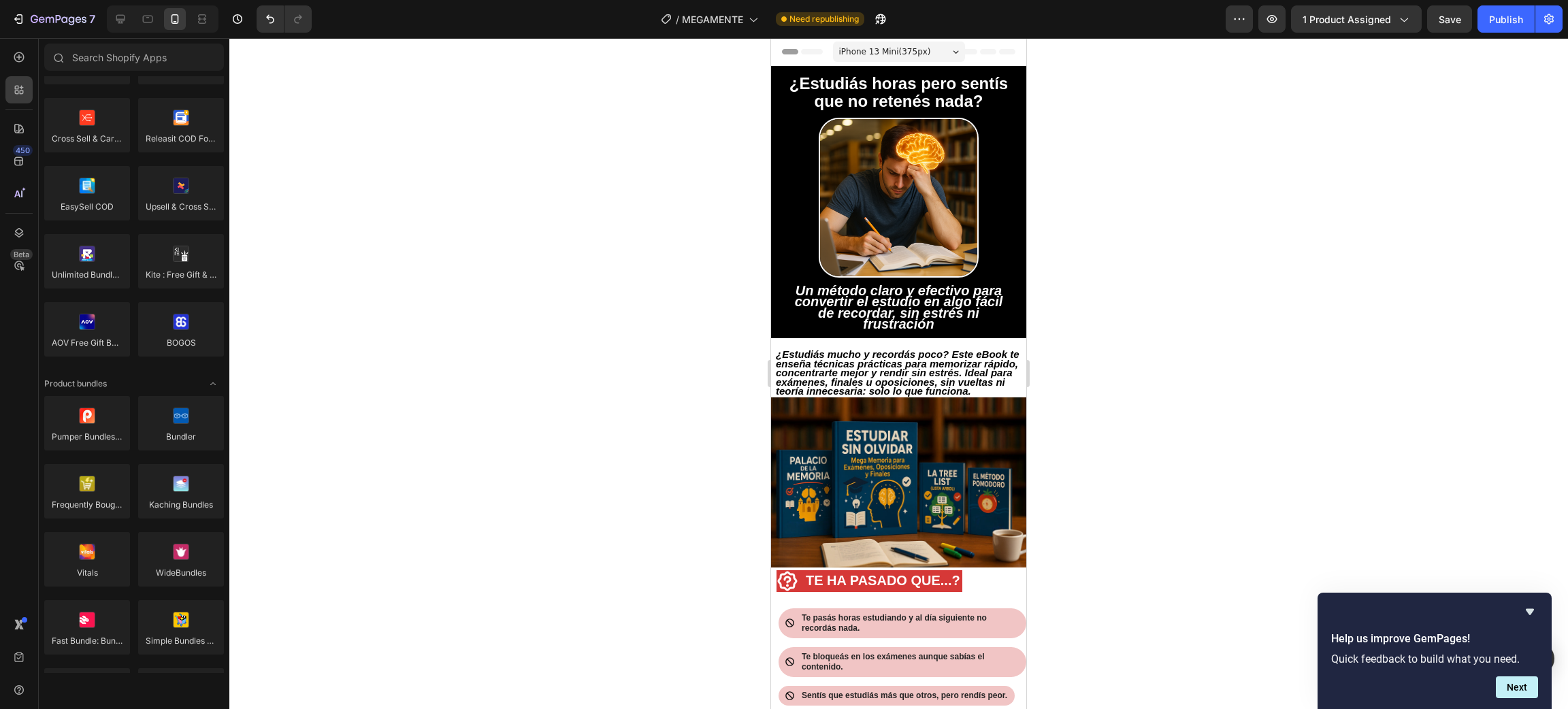
click at [22, 71] on div "450 Beta" at bounding box center [19, 327] width 27 height 568
click at [22, 58] on icon at bounding box center [18, 57] width 14 height 14
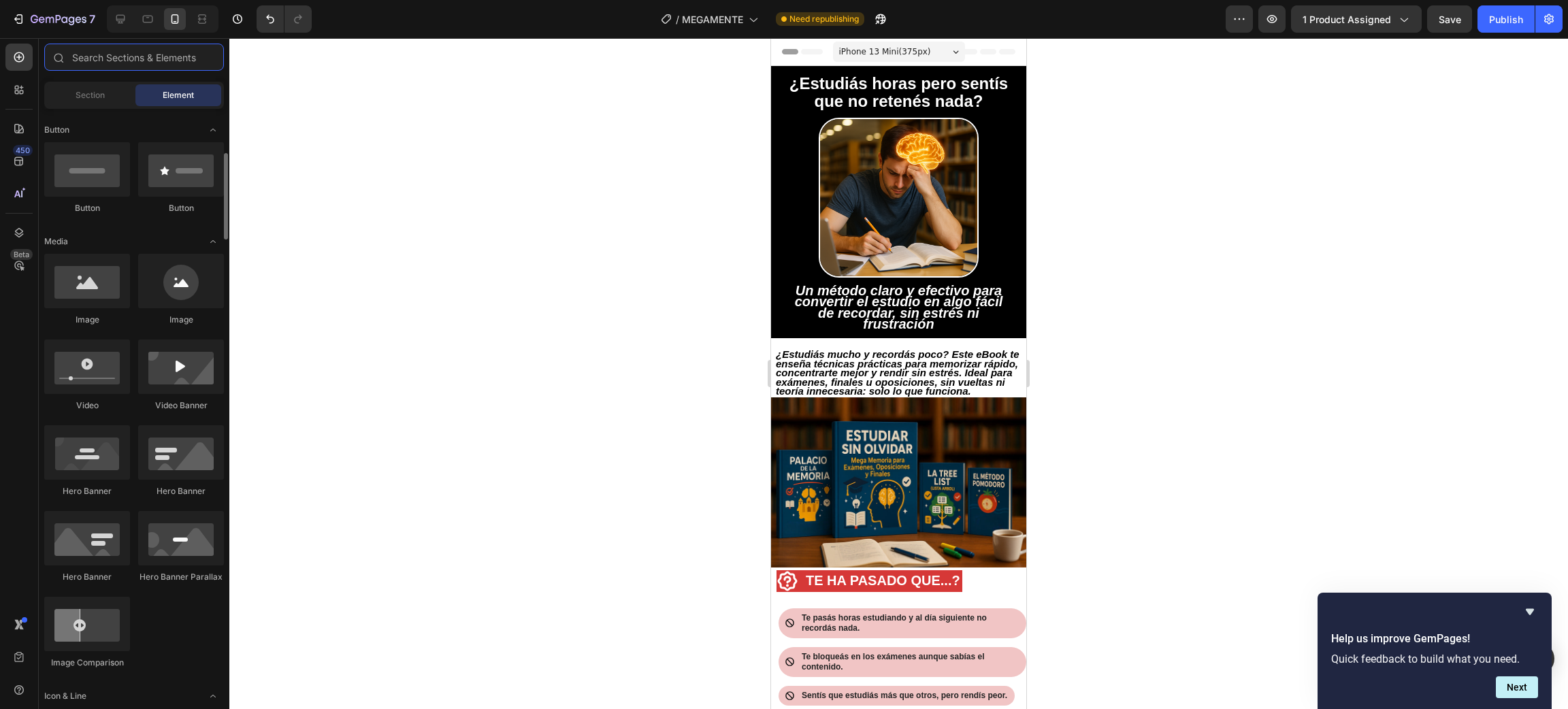
scroll to position [0, 0]
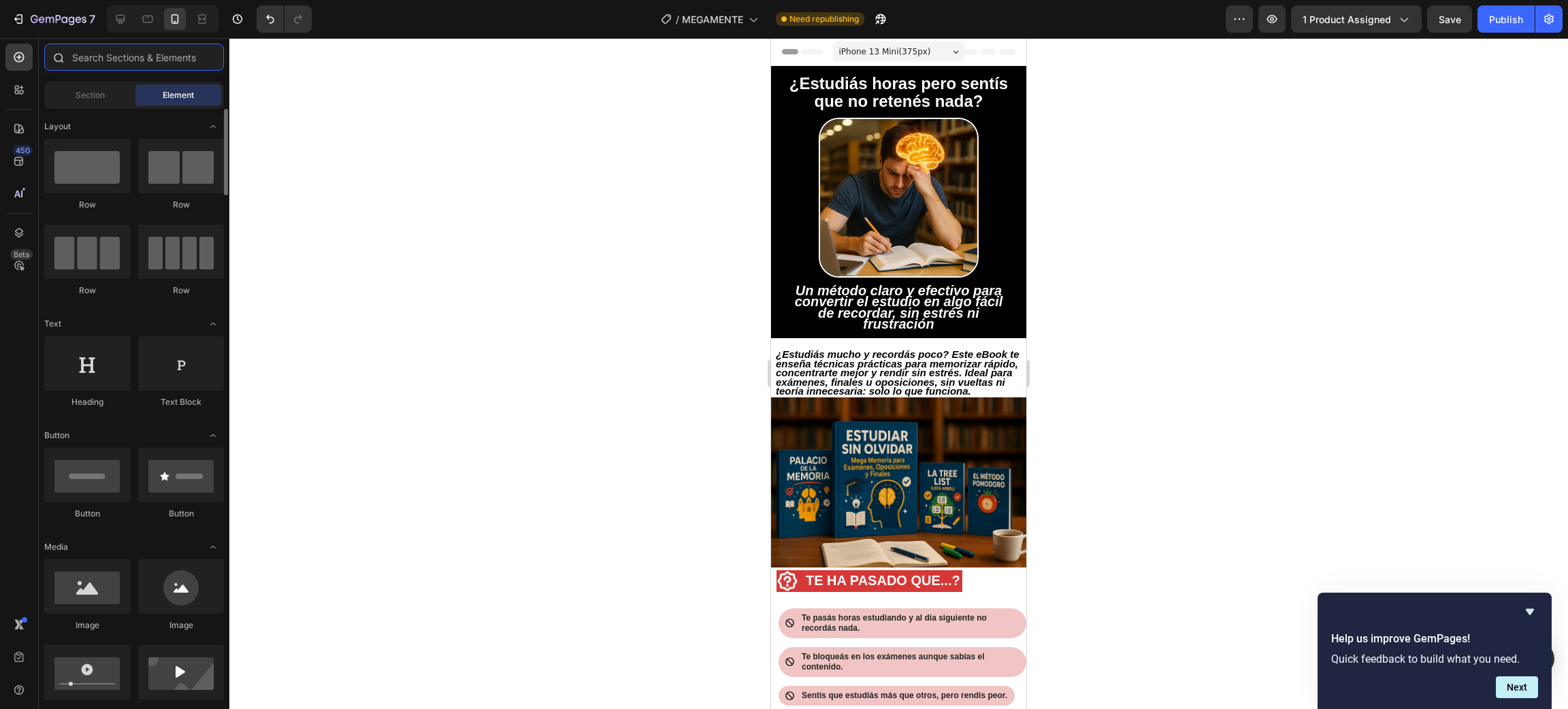
click at [123, 52] on input "text" at bounding box center [134, 57] width 180 height 27
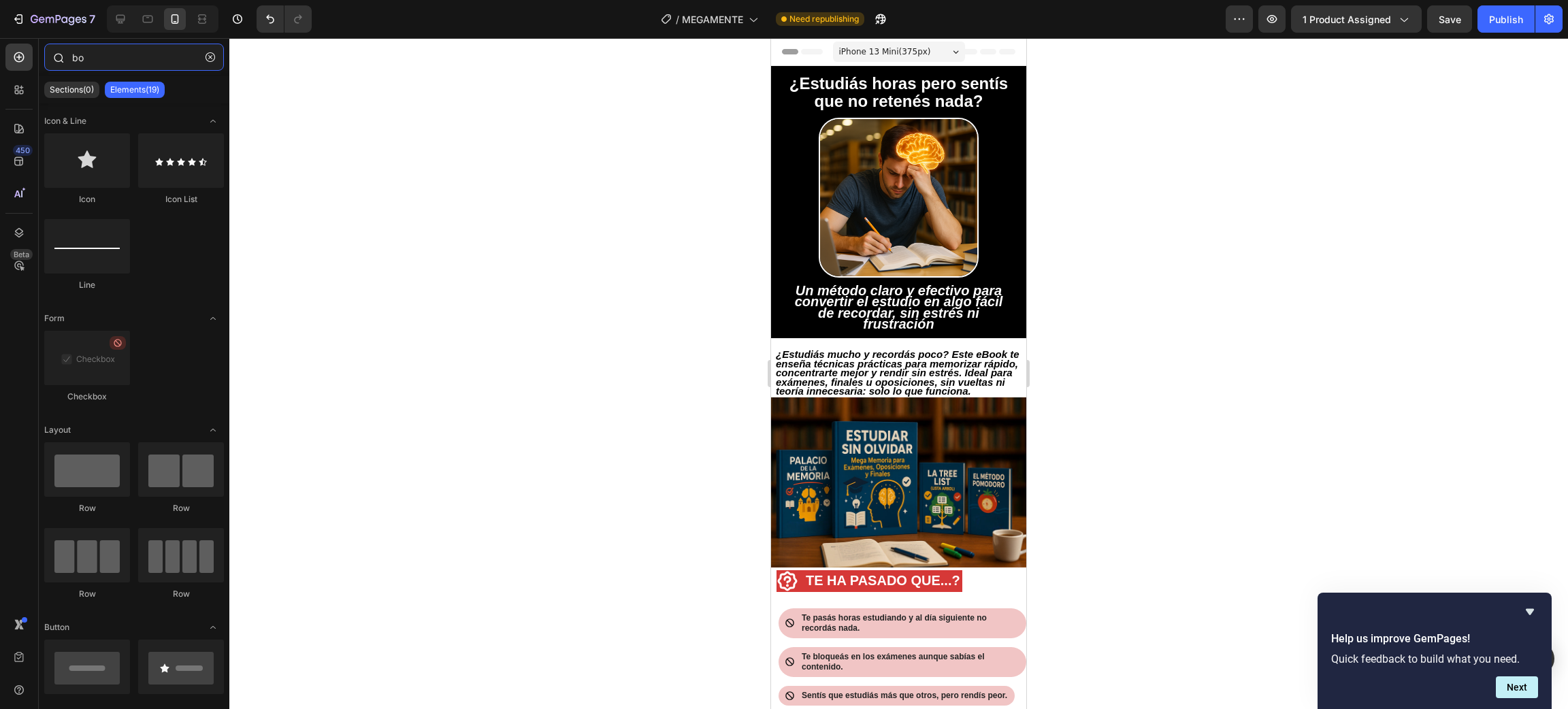
type input "b"
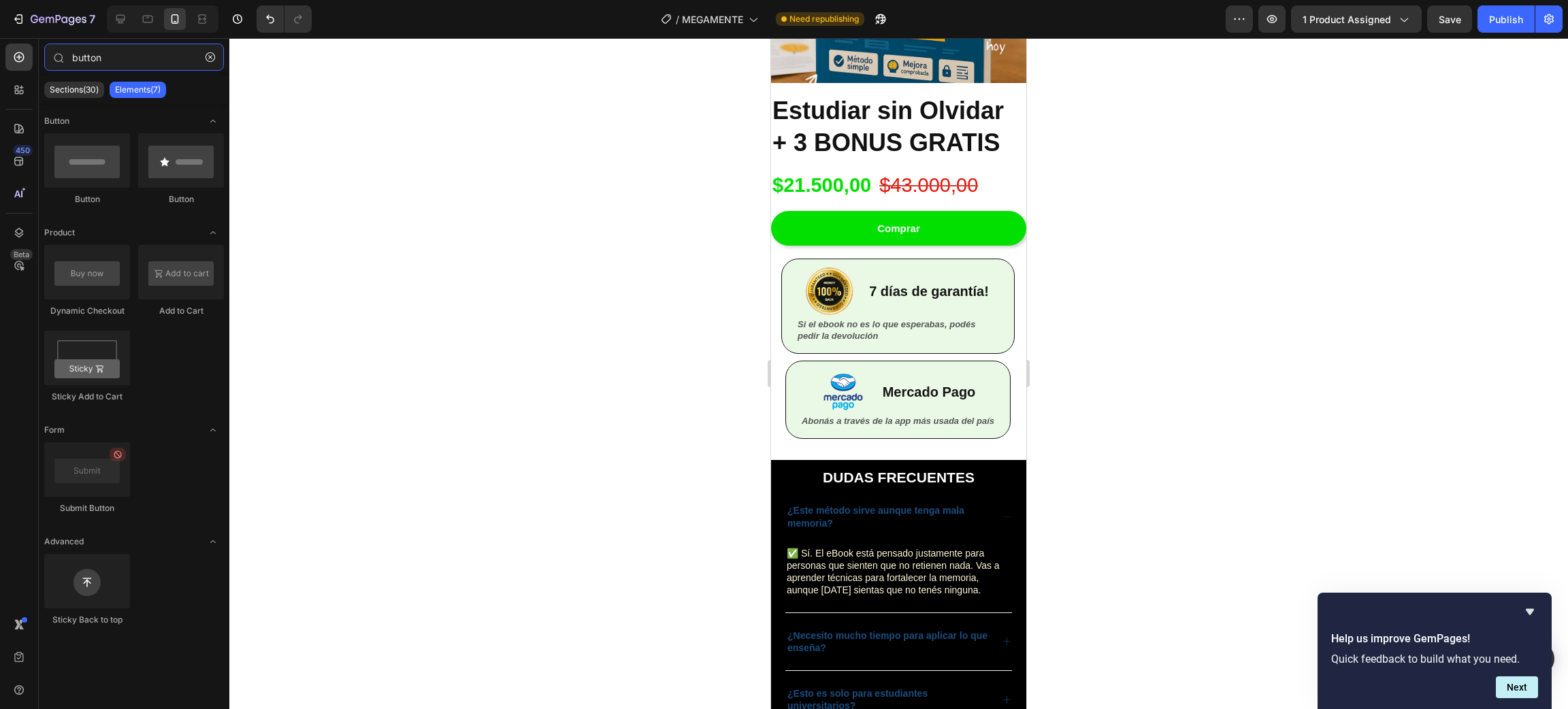
scroll to position [3377, 0]
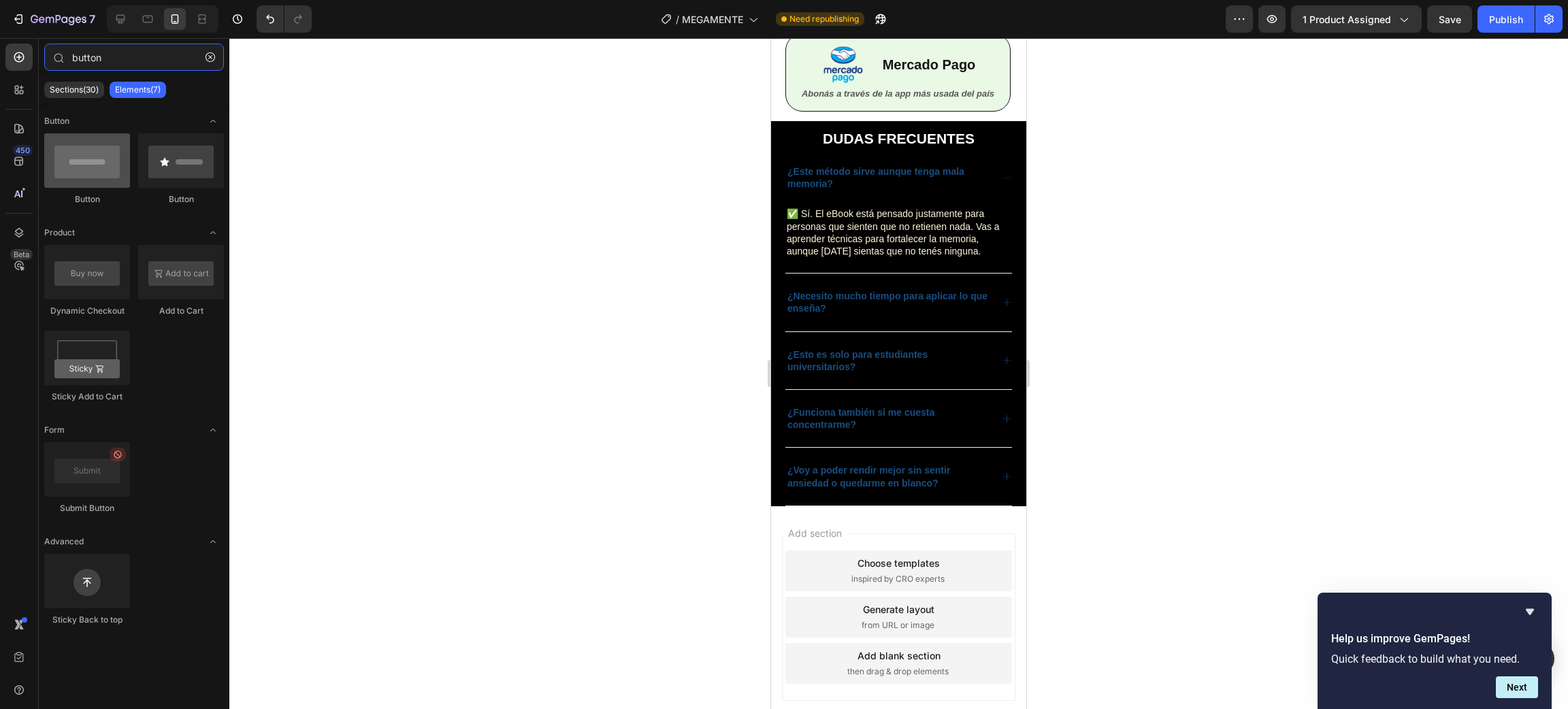
type input "button"
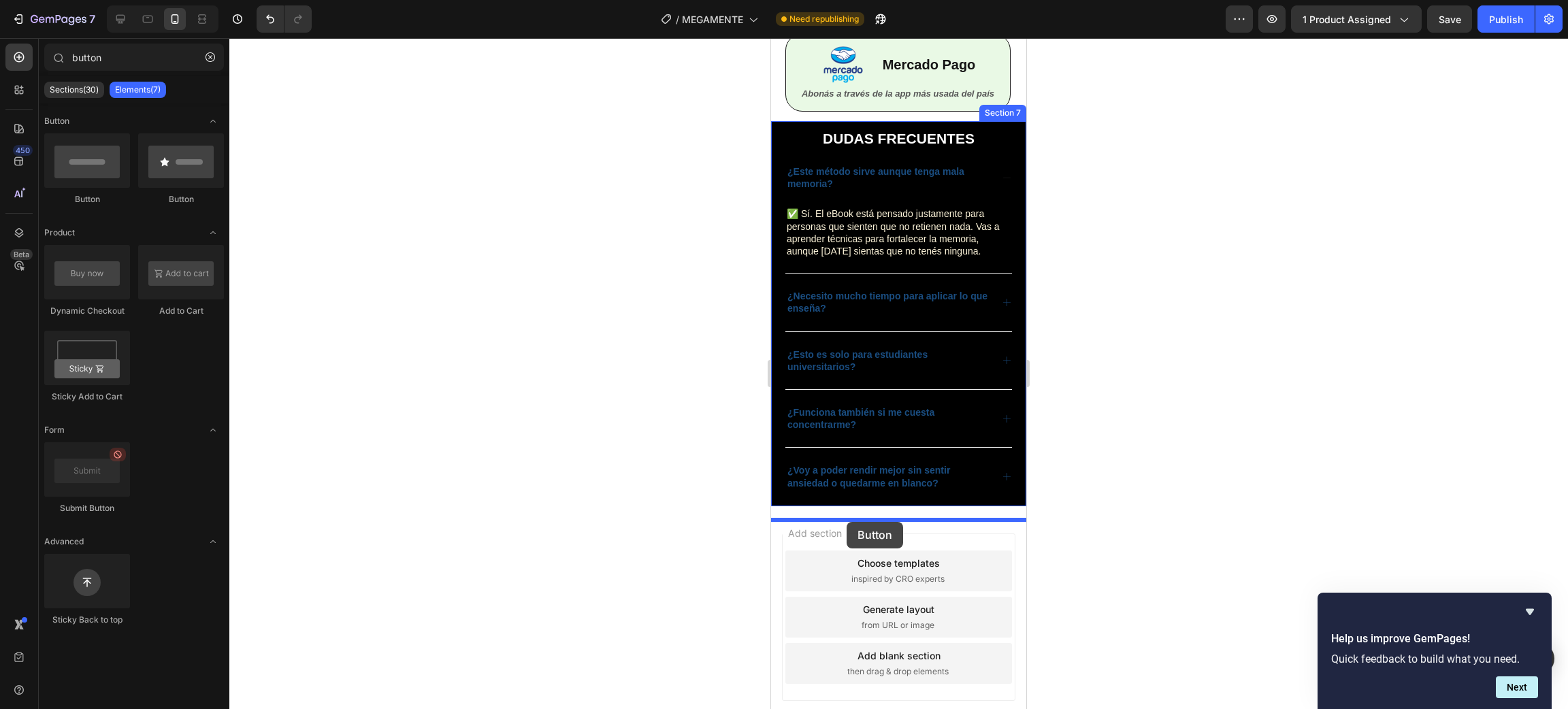
drag, startPoint x: 854, startPoint y: 208, endPoint x: 847, endPoint y: 522, distance: 314.1
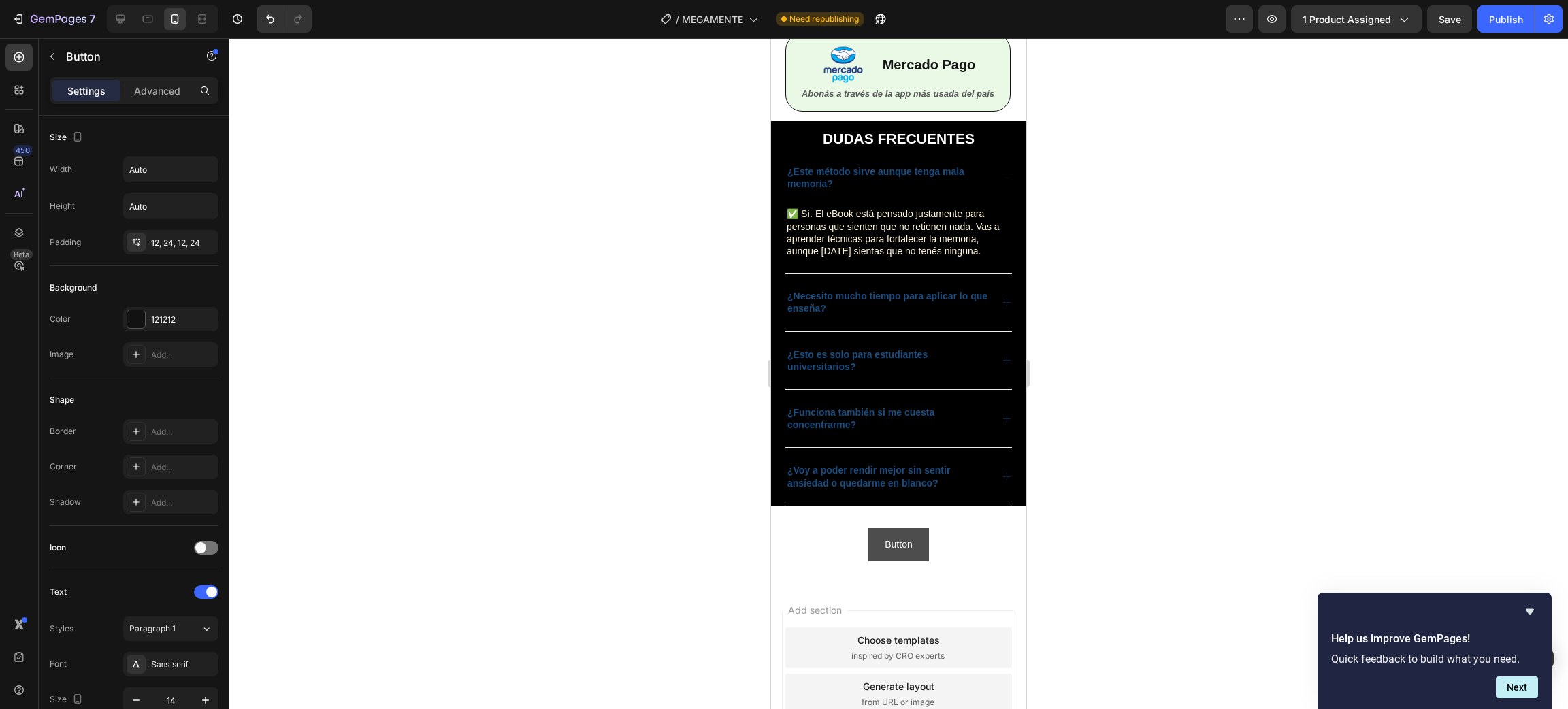
click at [908, 558] on button "Button" at bounding box center [899, 544] width 60 height 34
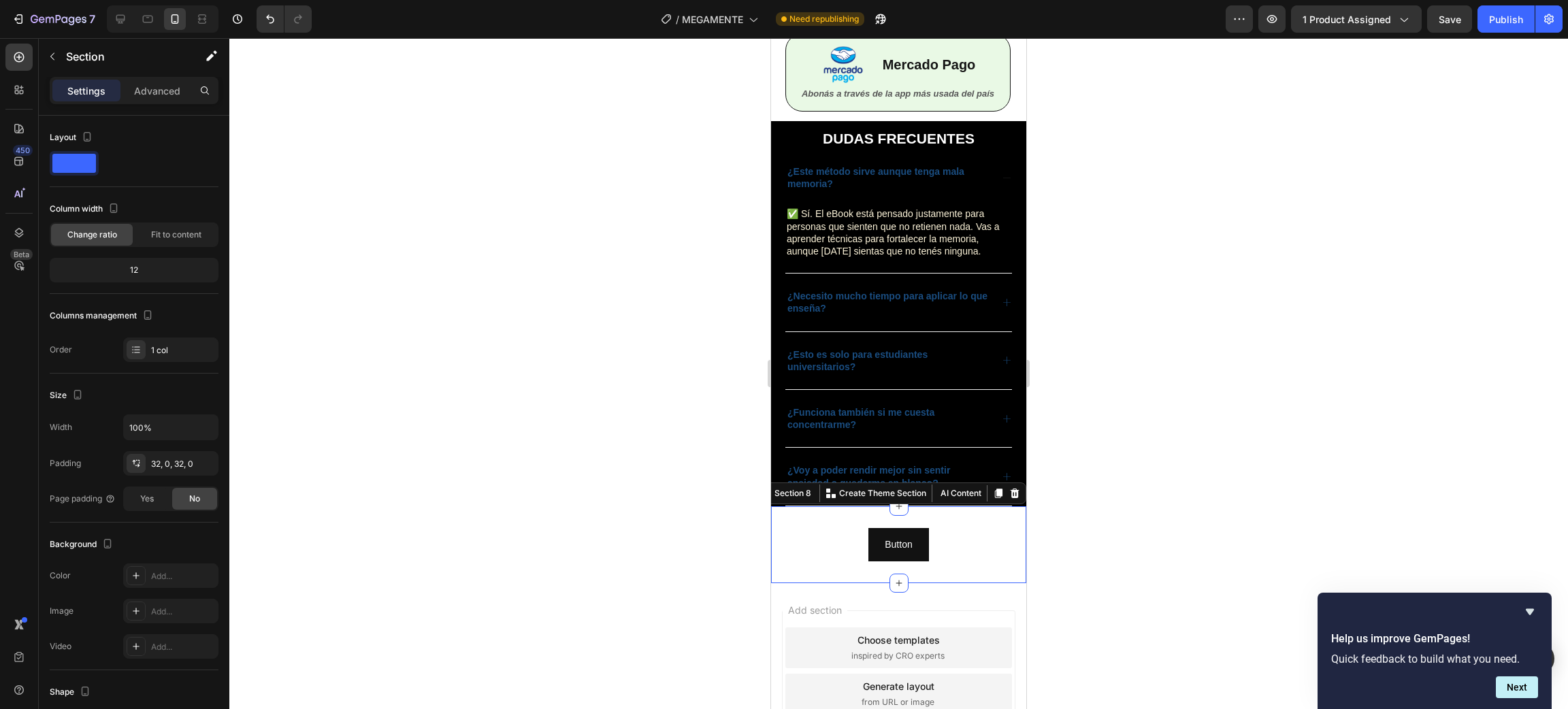
click at [949, 577] on div "Button Button Section 8 You can create reusable sections Create Theme Section A…" at bounding box center [899, 544] width 255 height 77
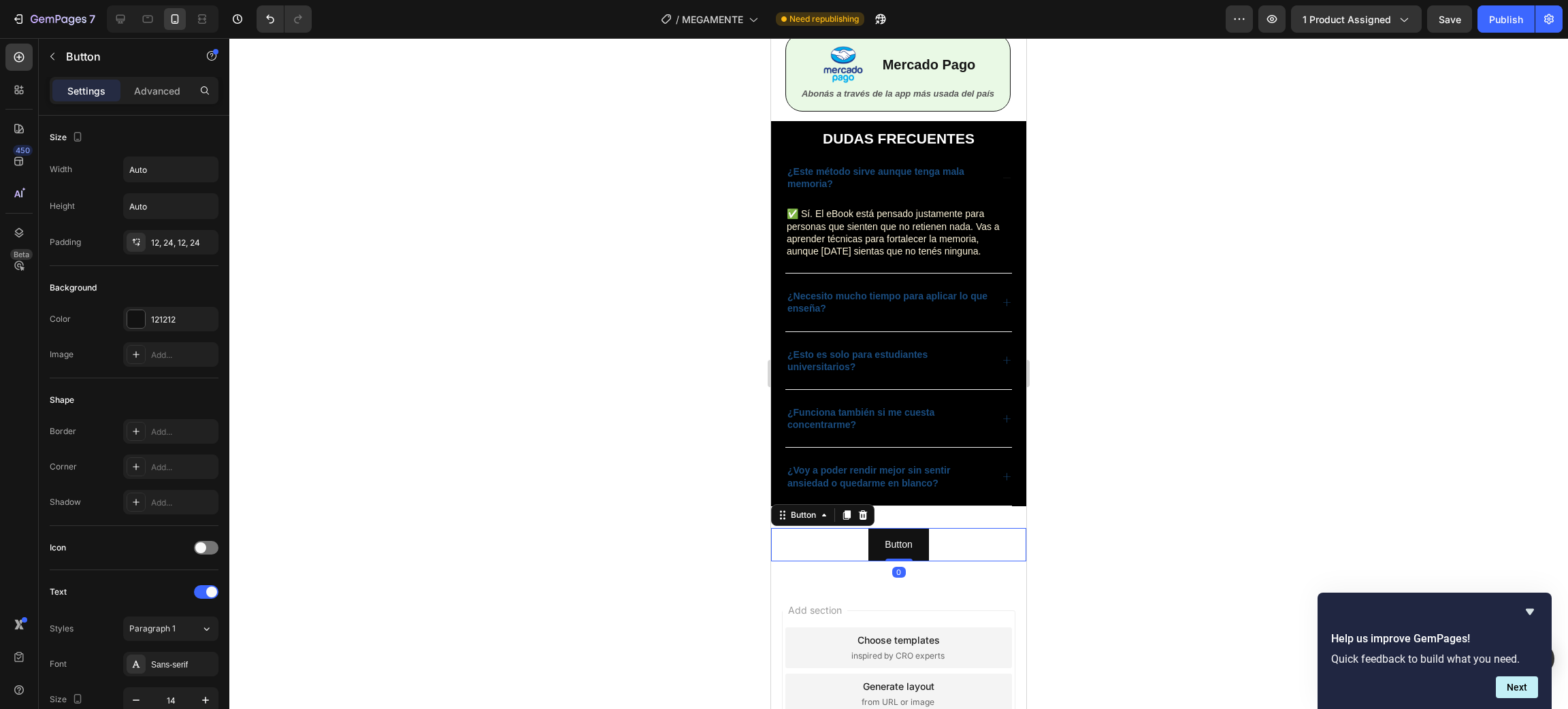
click at [954, 560] on div "Button Button 0" at bounding box center [899, 544] width 255 height 34
click at [154, 245] on div "12, 24, 12, 24" at bounding box center [170, 242] width 39 height 12
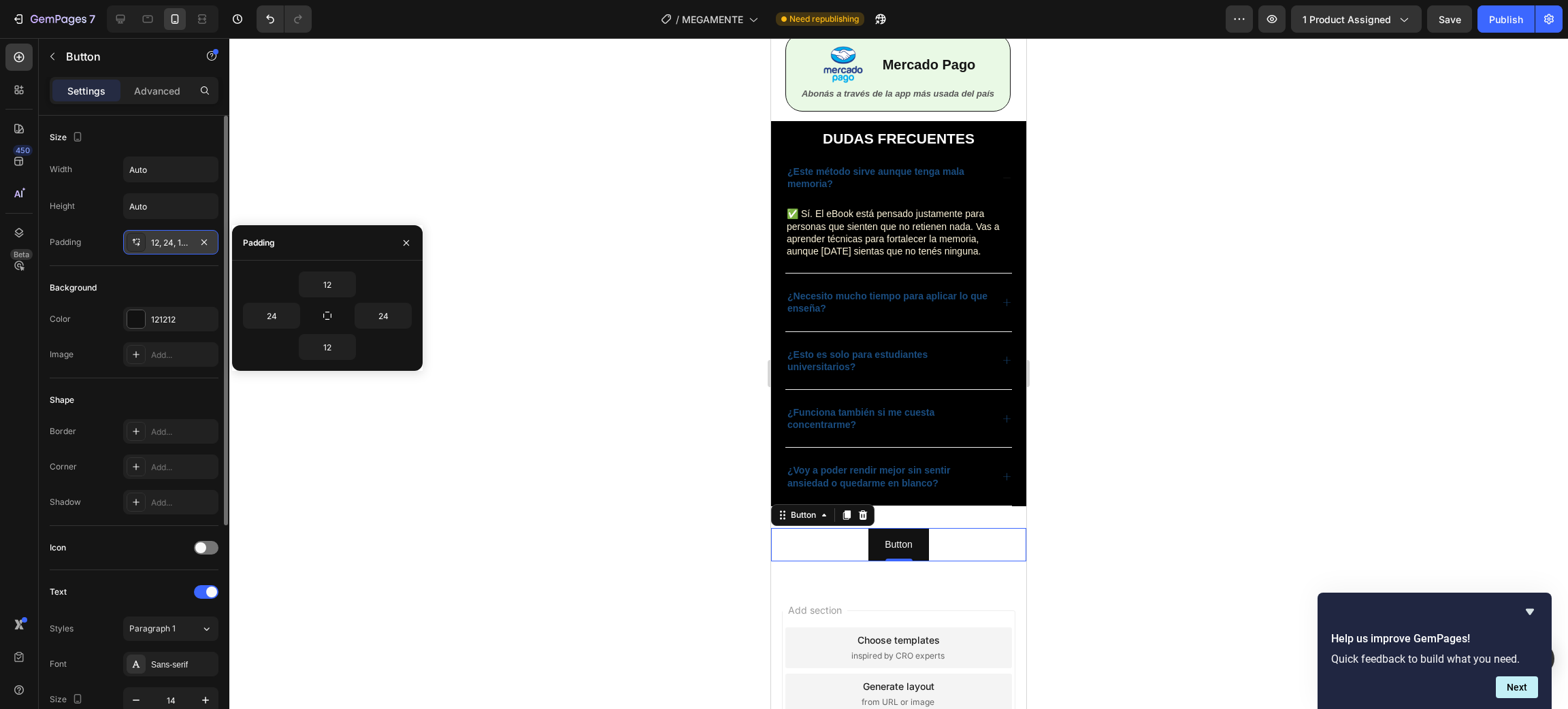
click at [154, 245] on div "12, 24, 12, 24" at bounding box center [170, 242] width 39 height 12
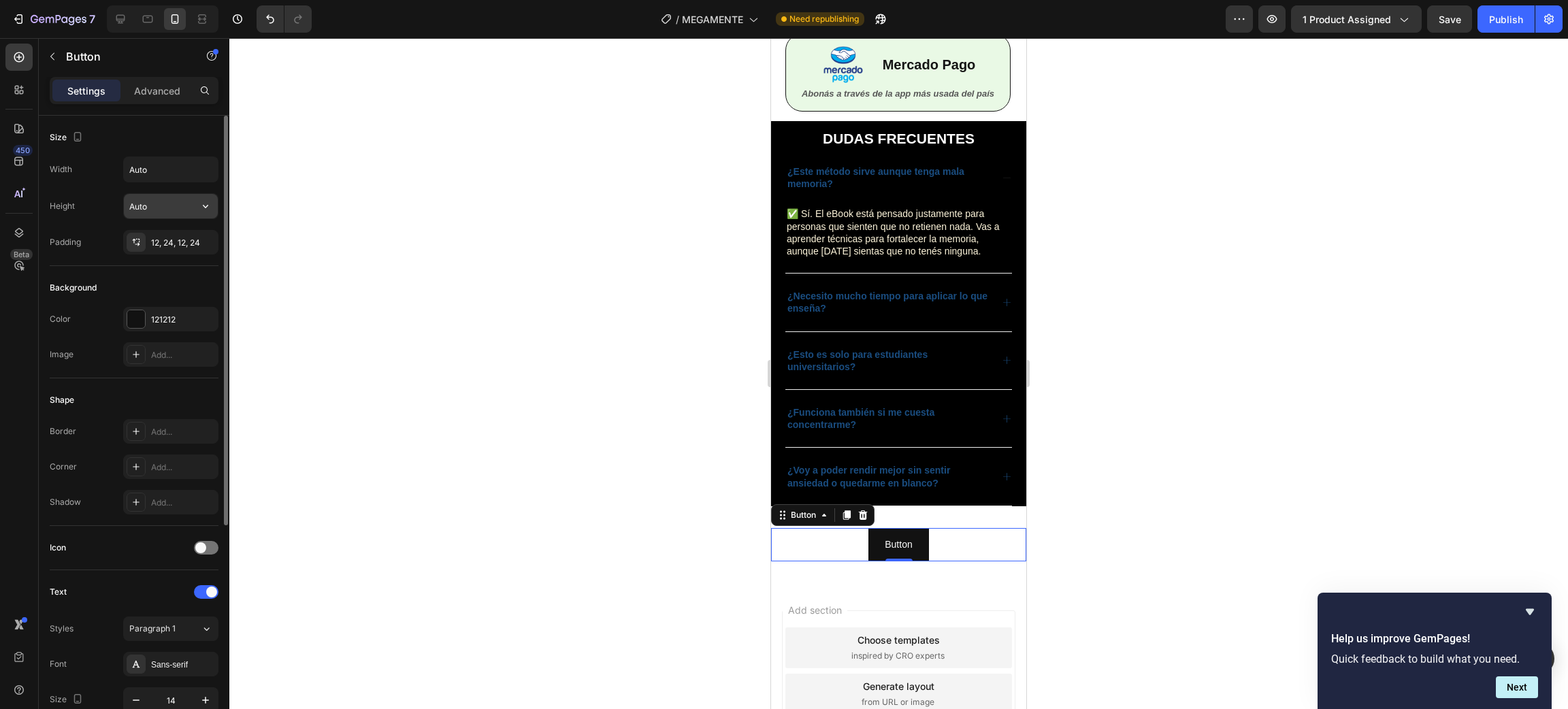
click at [157, 205] on input "Auto" at bounding box center [170, 206] width 94 height 25
click at [205, 212] on icon "button" at bounding box center [205, 206] width 14 height 14
click at [154, 248] on div "Fit content Auto" at bounding box center [156, 241] width 111 height 26
click at [211, 207] on icon "button" at bounding box center [205, 206] width 14 height 14
click at [197, 238] on span "Auto" at bounding box center [197, 241] width 17 height 12
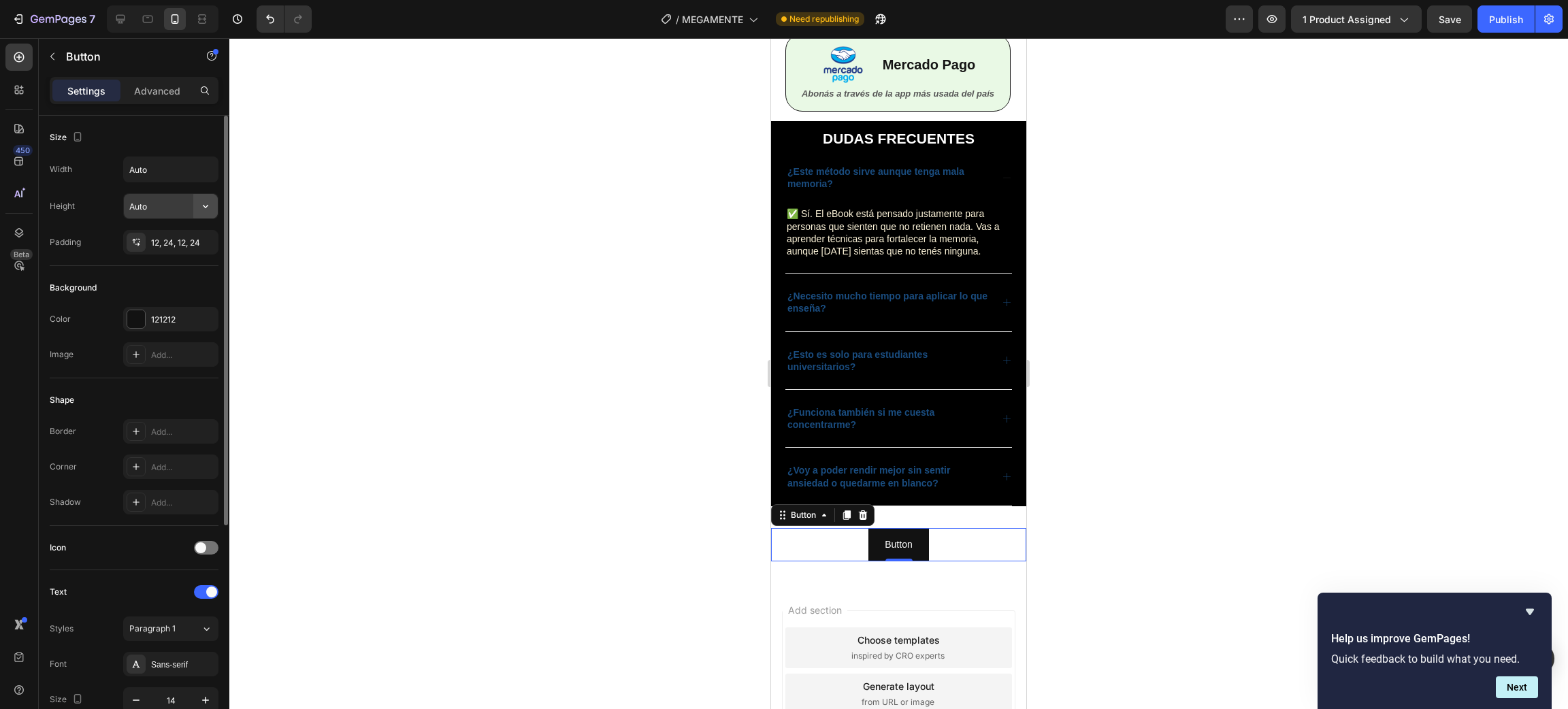
click at [206, 205] on icon "button" at bounding box center [205, 206] width 14 height 14
click at [111, 241] on icon at bounding box center [113, 241] width 14 height 14
click at [191, 171] on input "Auto" at bounding box center [170, 169] width 94 height 25
click at [214, 173] on button "button" at bounding box center [205, 169] width 25 height 25
click at [156, 229] on p "Full 100%" at bounding box center [167, 230] width 77 height 12
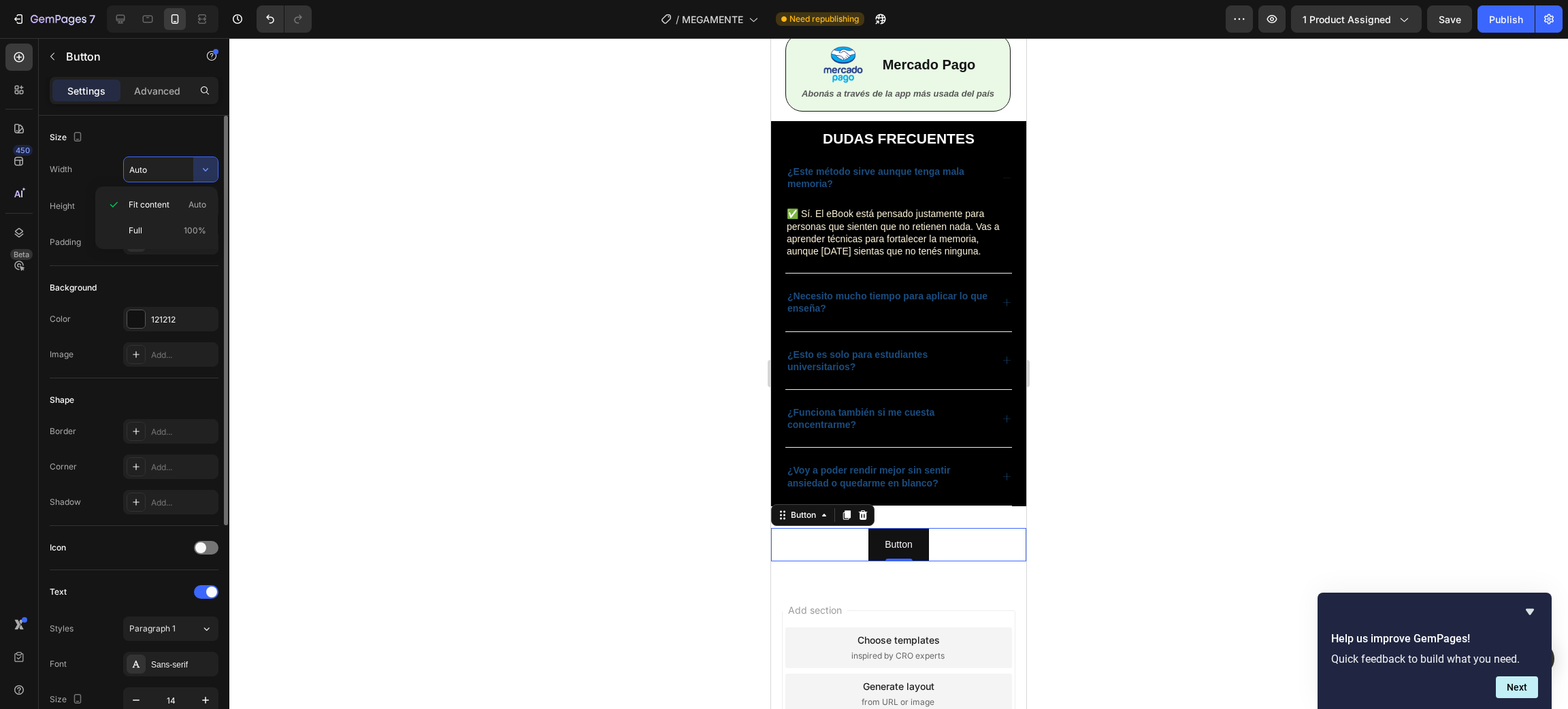
type input "100%"
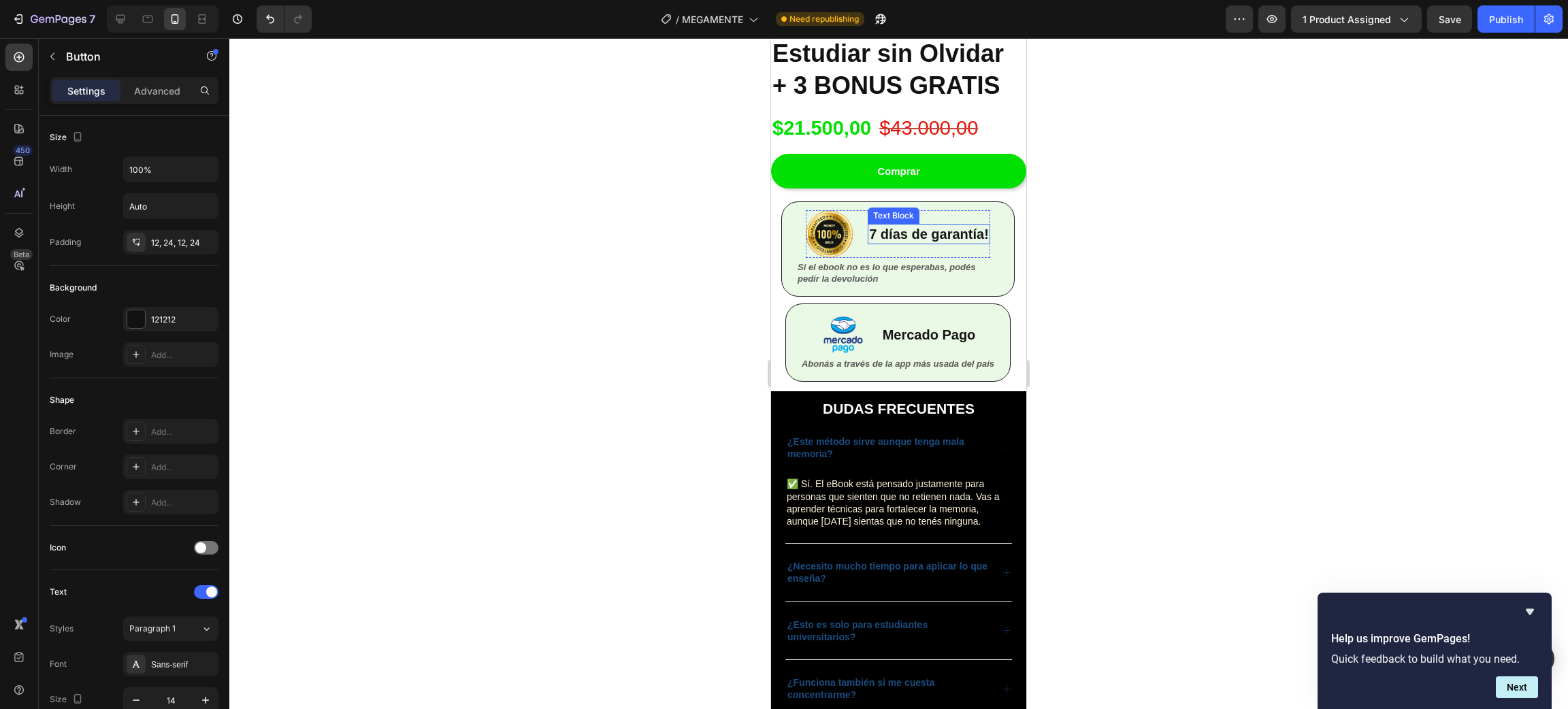
scroll to position [3071, 0]
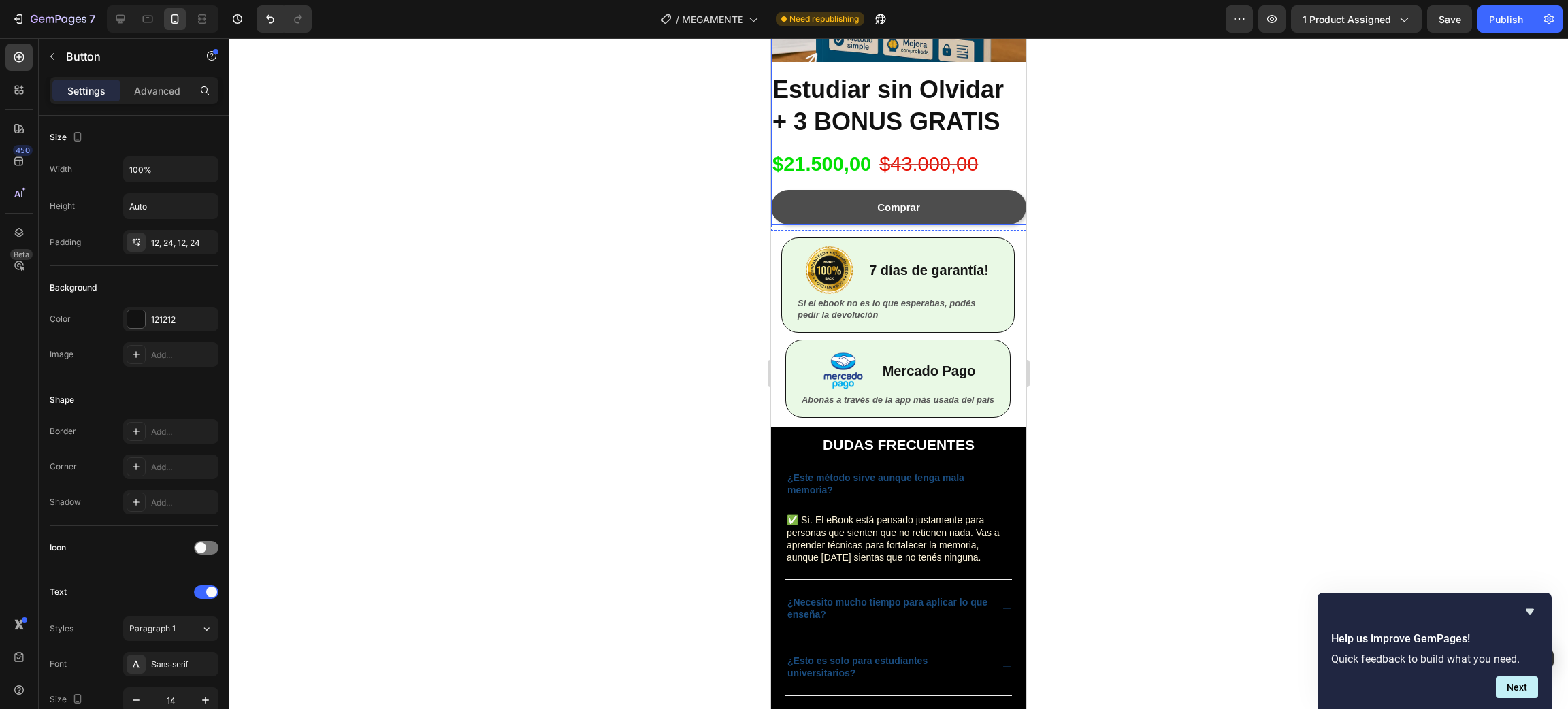
click at [968, 197] on button "Comprar" at bounding box center [899, 207] width 255 height 35
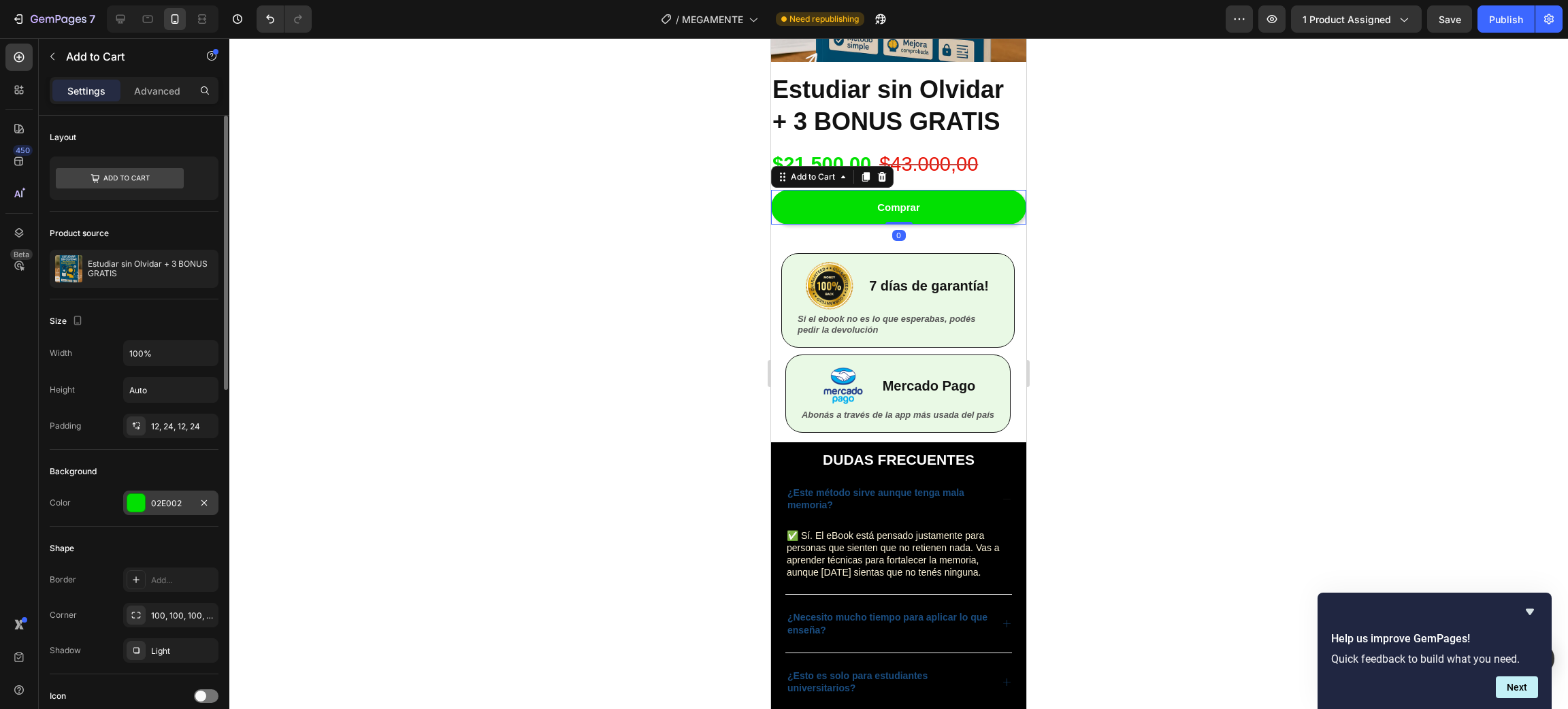
click at [166, 506] on div "02E002" at bounding box center [170, 503] width 39 height 12
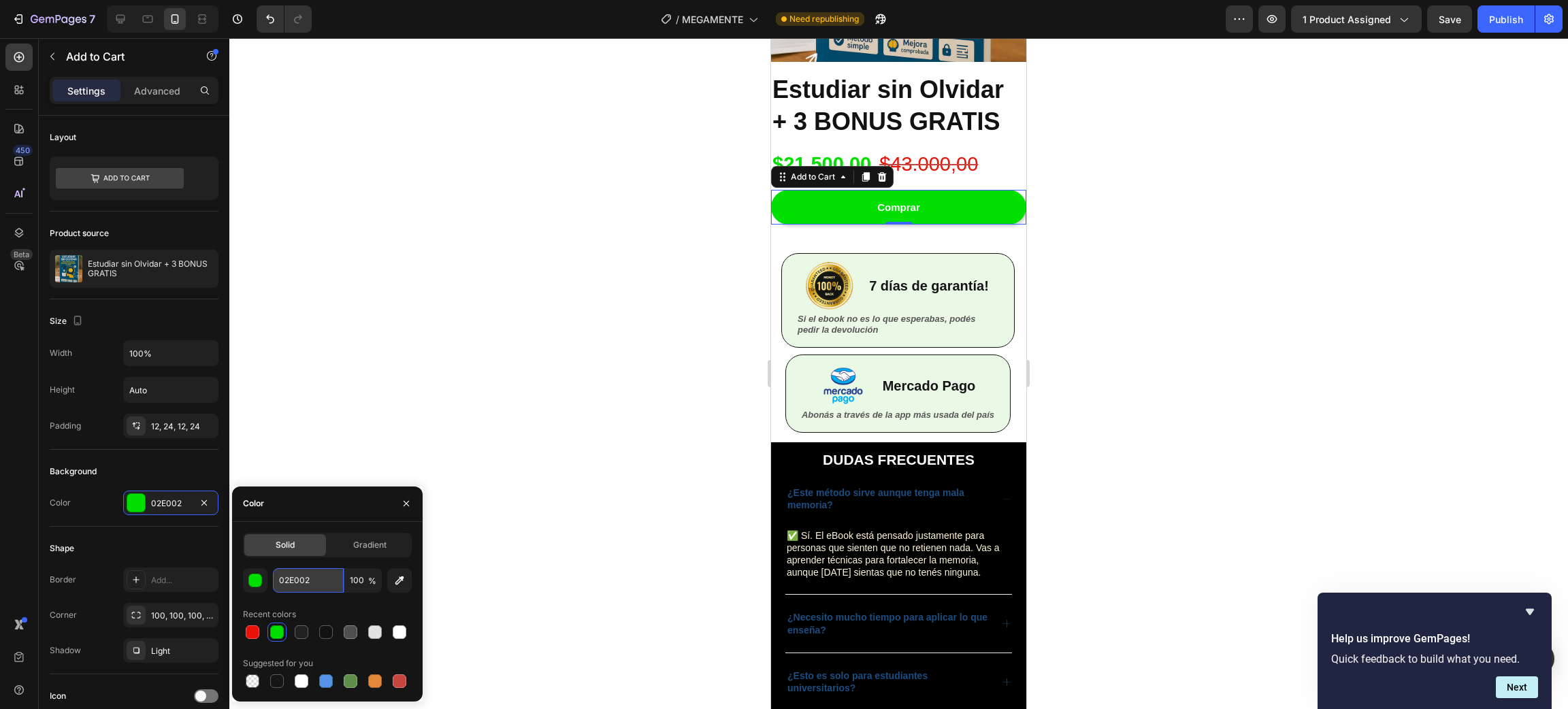
click at [315, 578] on input "02E002" at bounding box center [308, 580] width 71 height 25
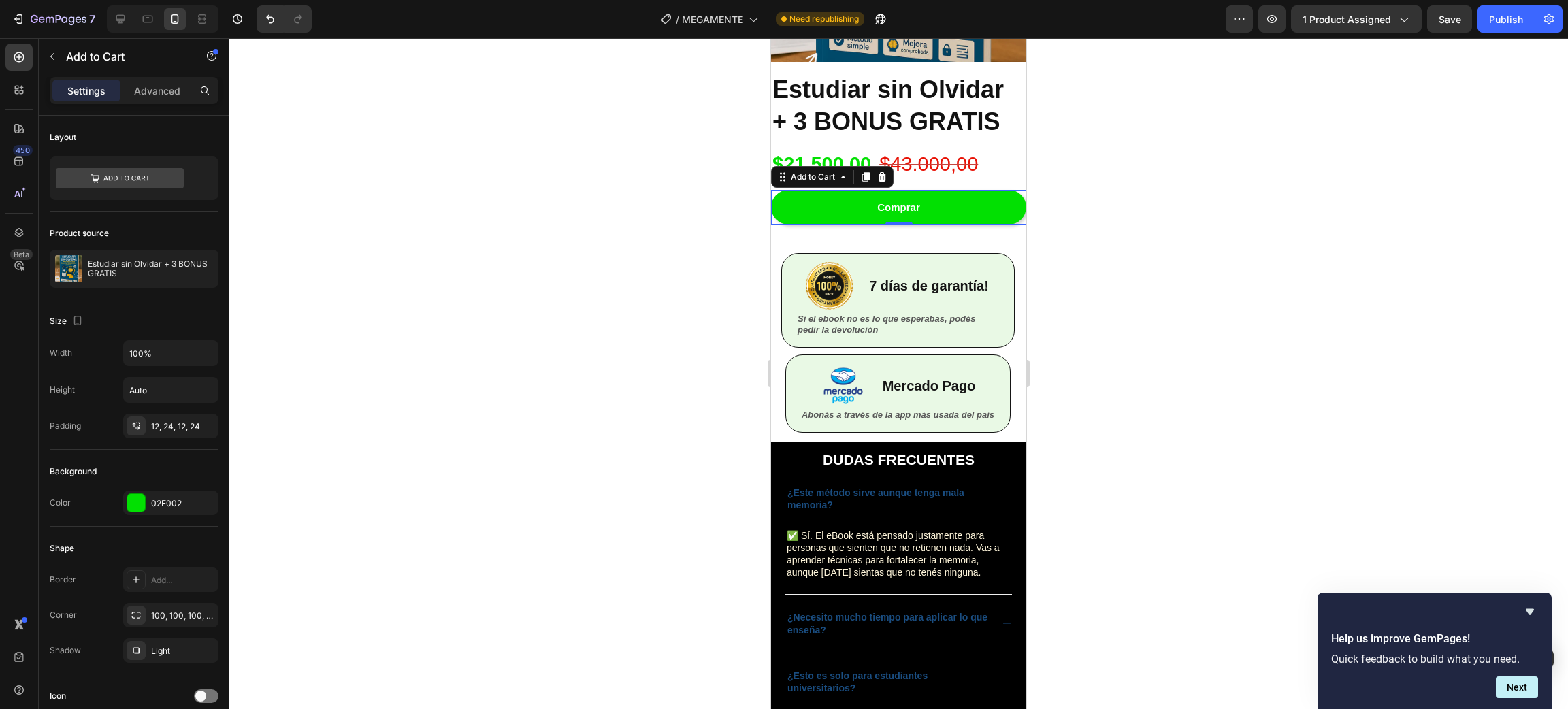
click at [460, 318] on div at bounding box center [899, 374] width 1338 height 671
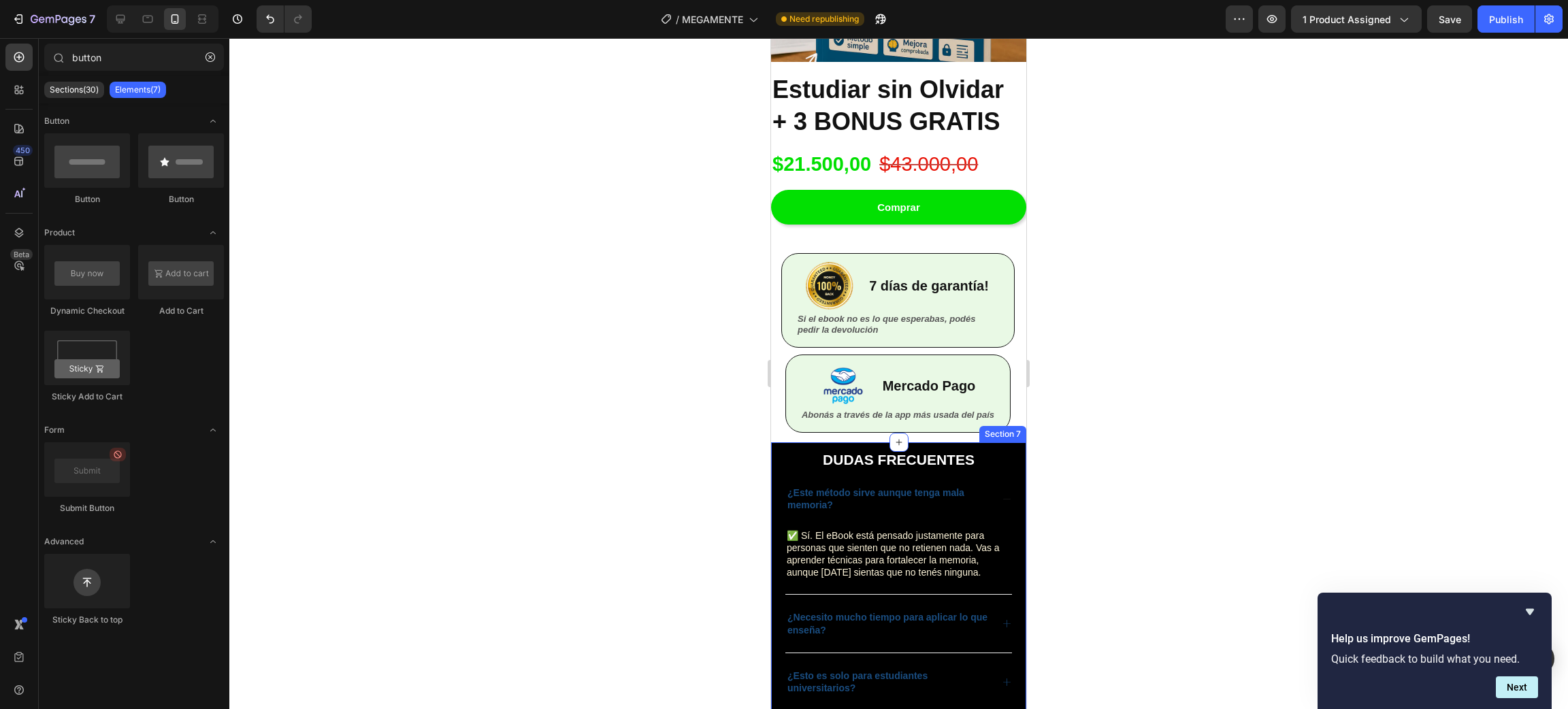
scroll to position [3455, 0]
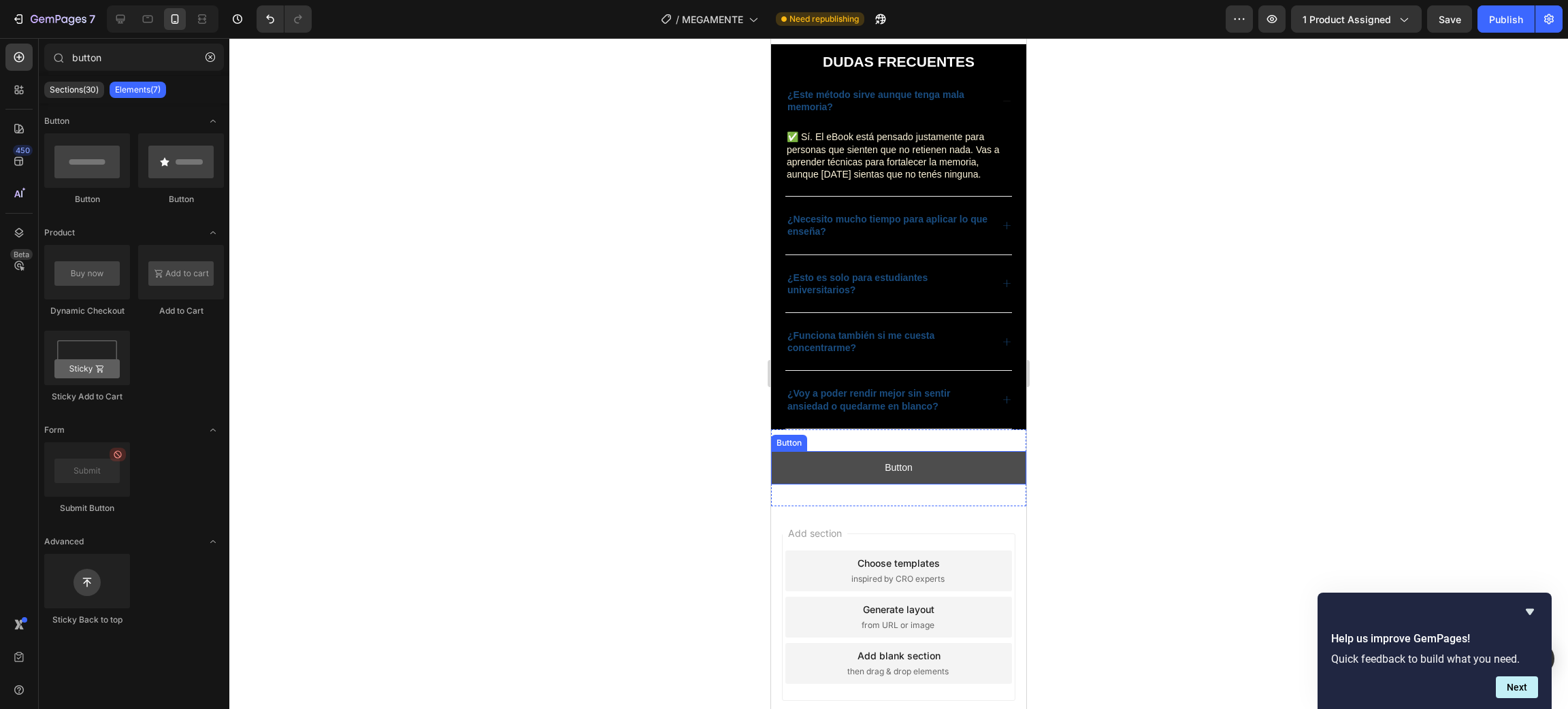
click at [955, 468] on button "Button" at bounding box center [899, 468] width 255 height 34
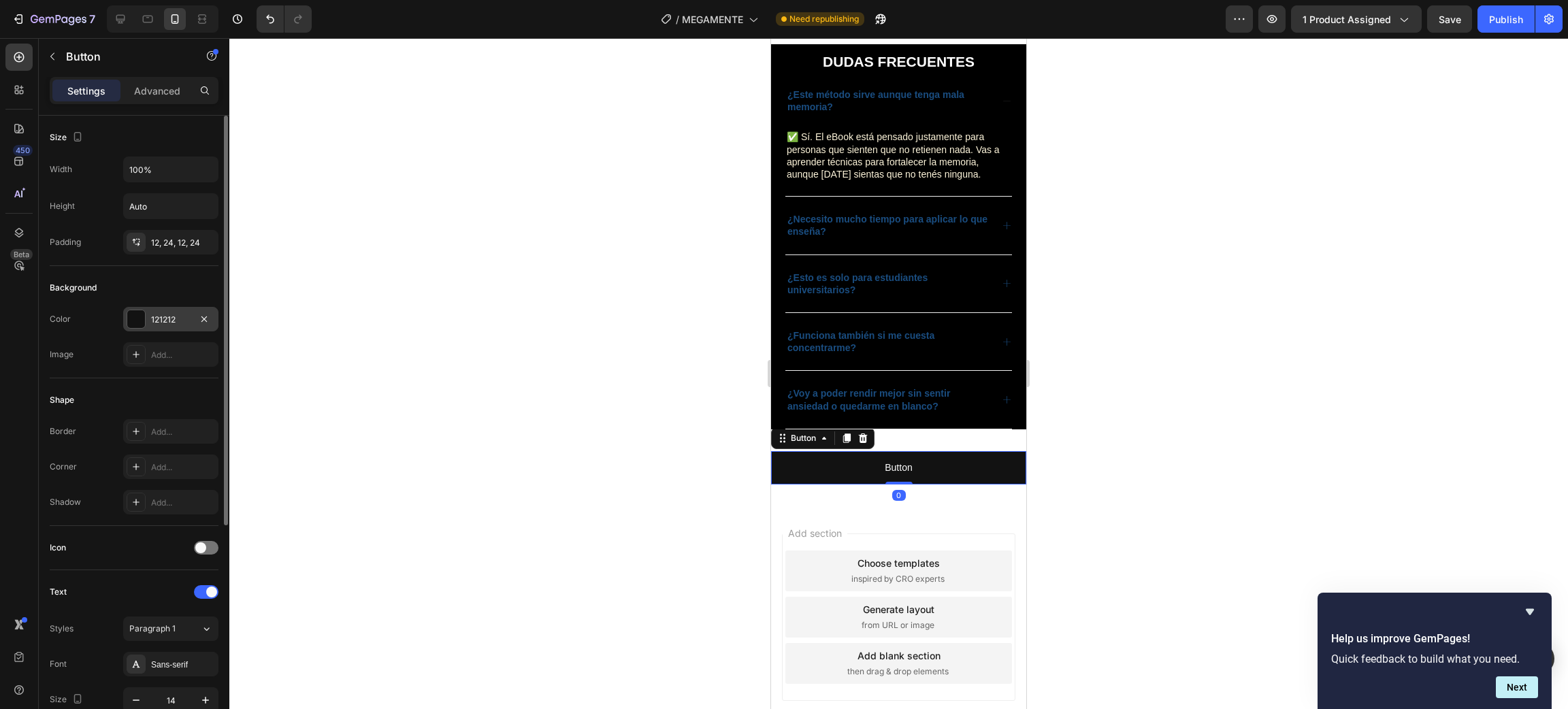
click at [174, 310] on div "121212" at bounding box center [170, 319] width 96 height 25
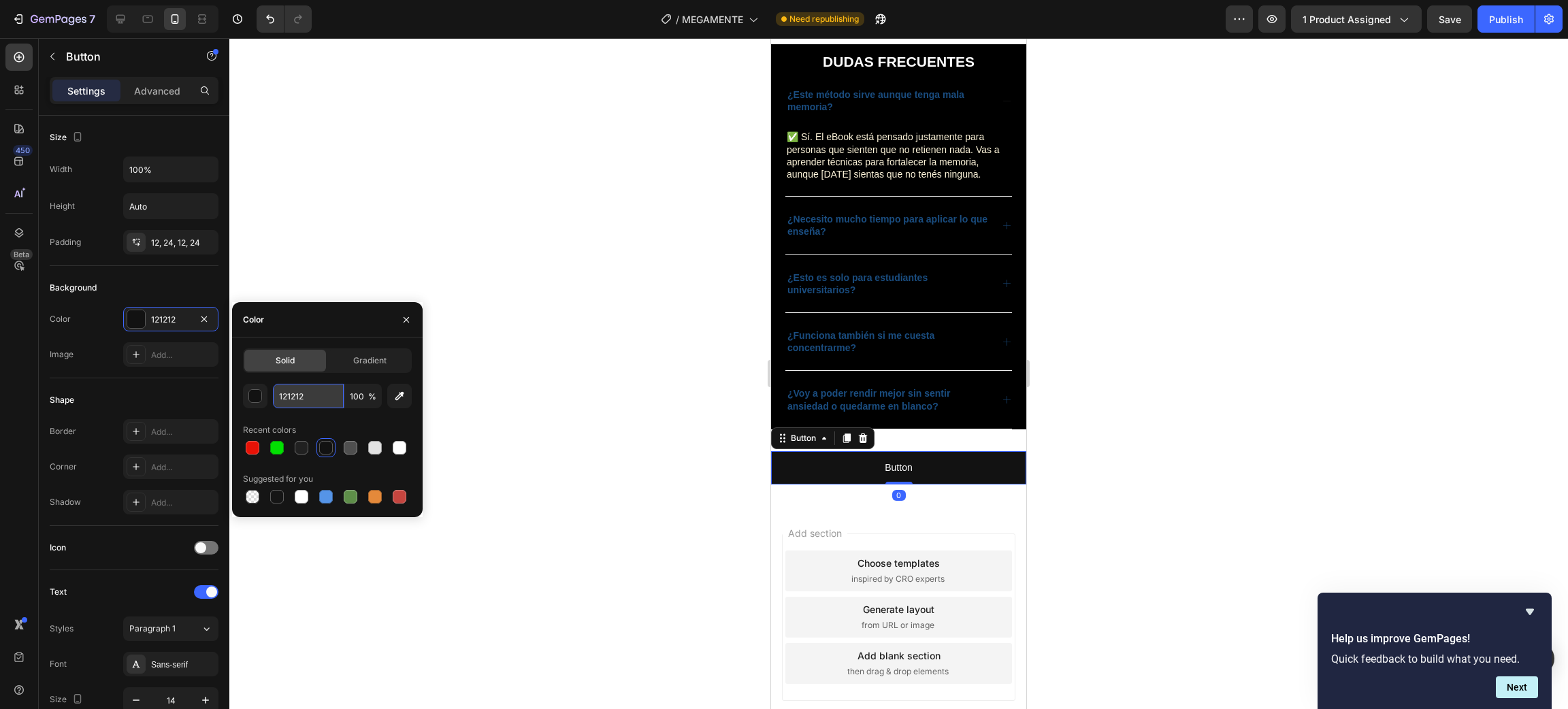
click at [308, 404] on input "121212" at bounding box center [308, 396] width 71 height 25
paste input "02E00"
type input "02E002"
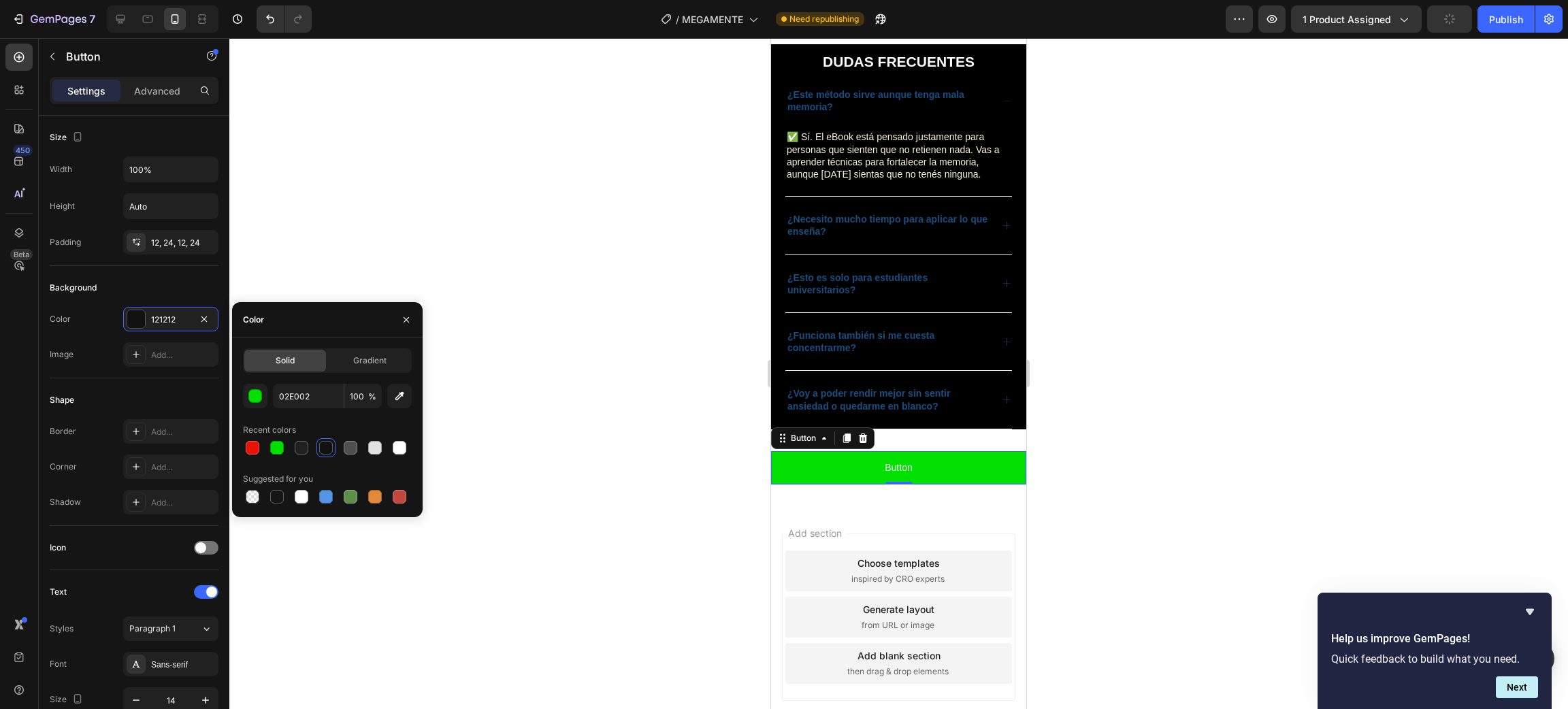
click at [413, 251] on div at bounding box center [899, 374] width 1338 height 671
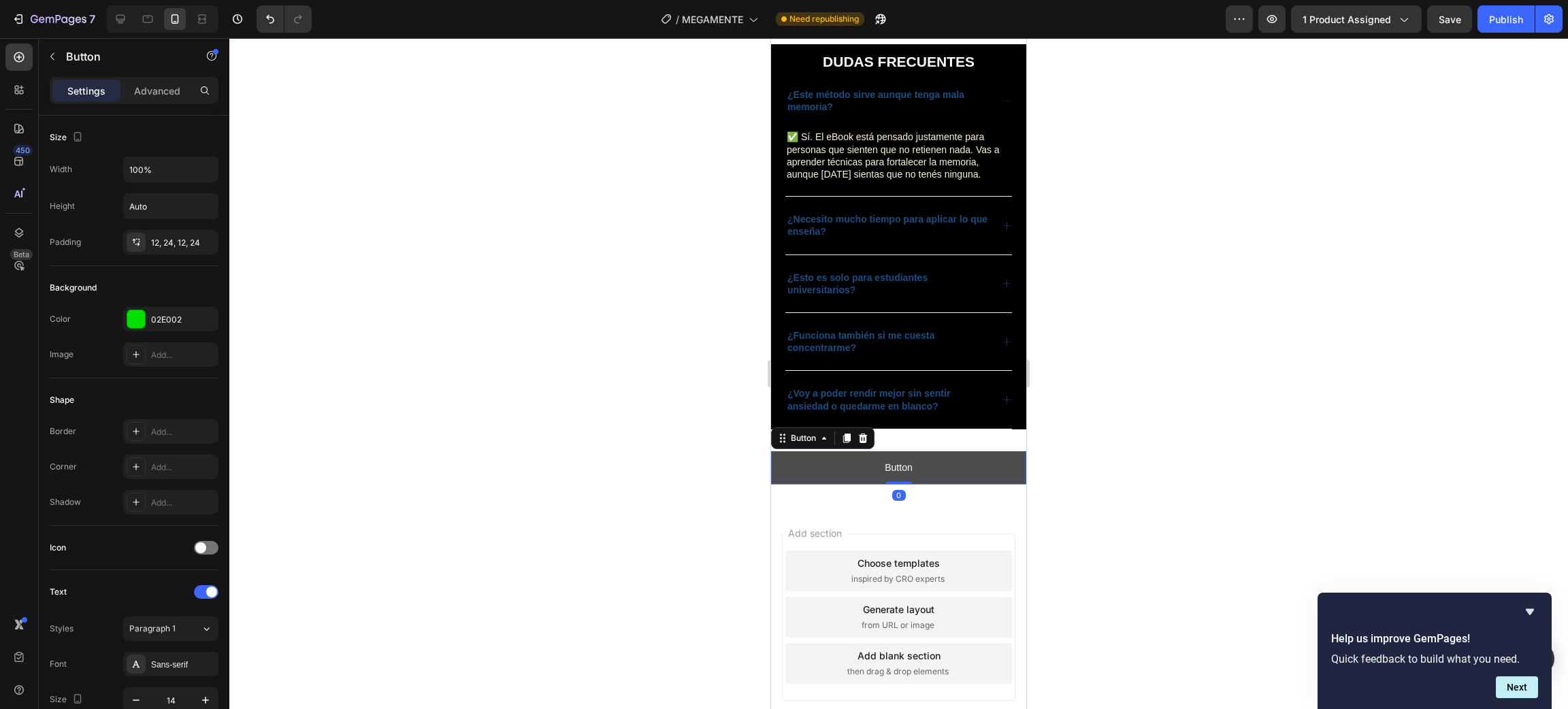
click at [860, 474] on button "Button" at bounding box center [899, 468] width 255 height 34
click at [884, 476] on p "Button" at bounding box center [898, 468] width 27 height 17
click at [1099, 472] on div at bounding box center [899, 374] width 1338 height 671
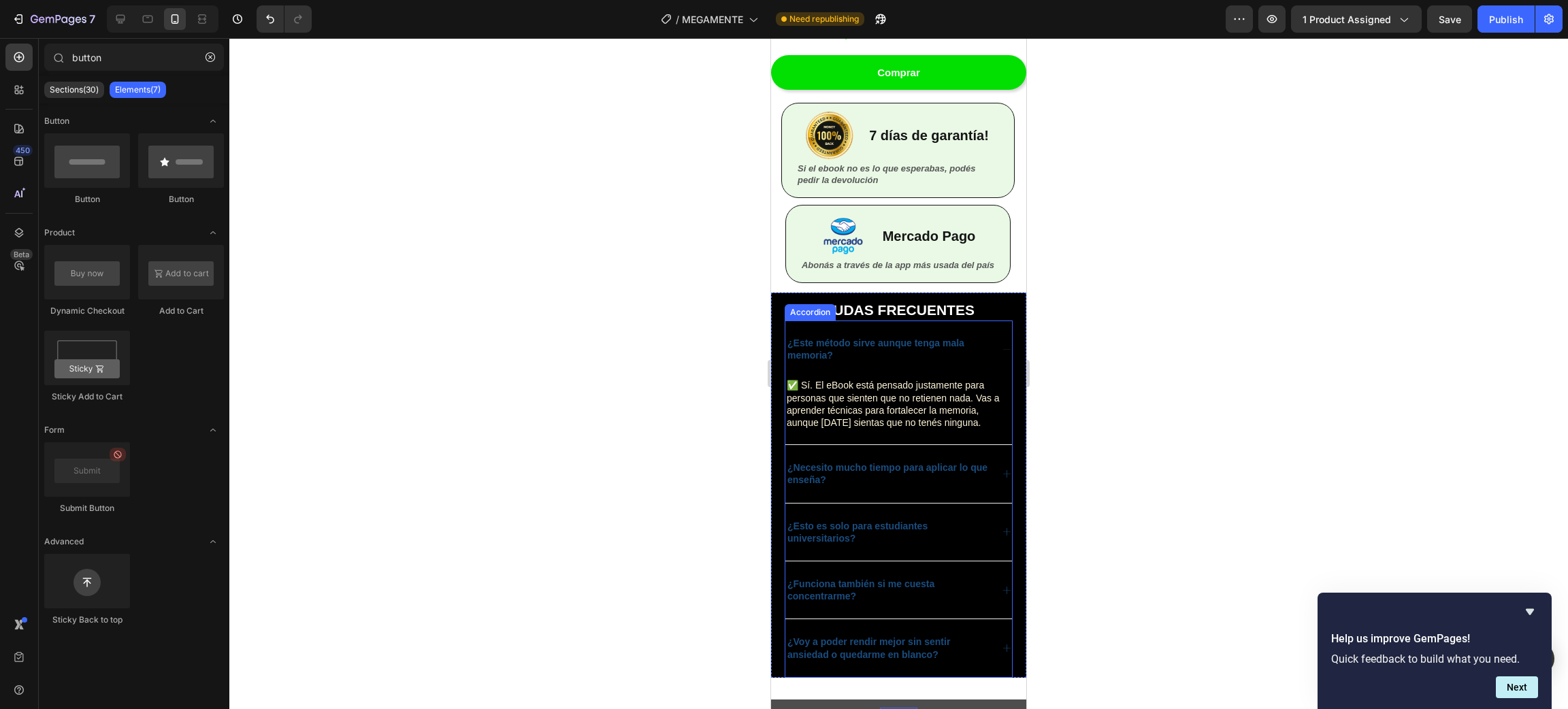
scroll to position [3047, 0]
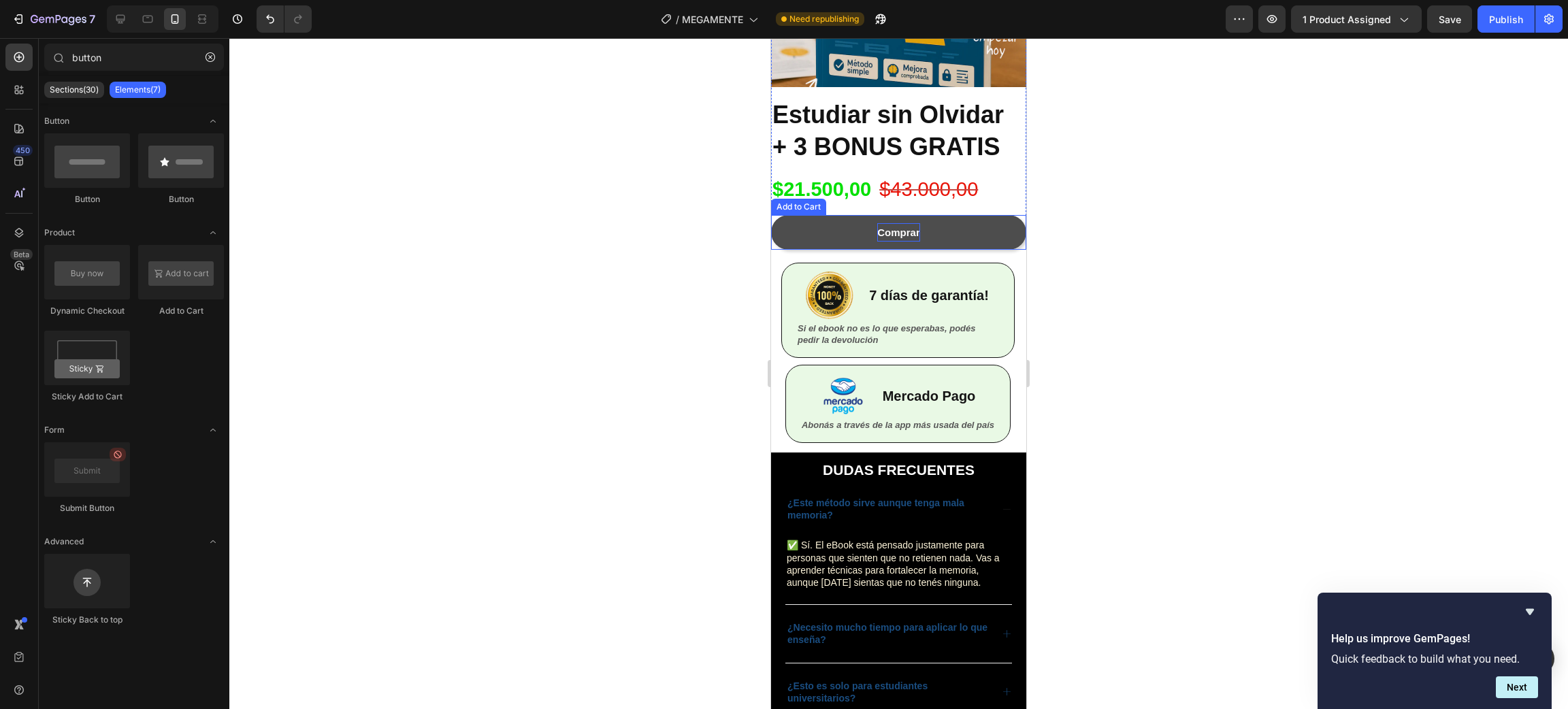
click at [895, 223] on div "Comprar" at bounding box center [898, 232] width 43 height 18
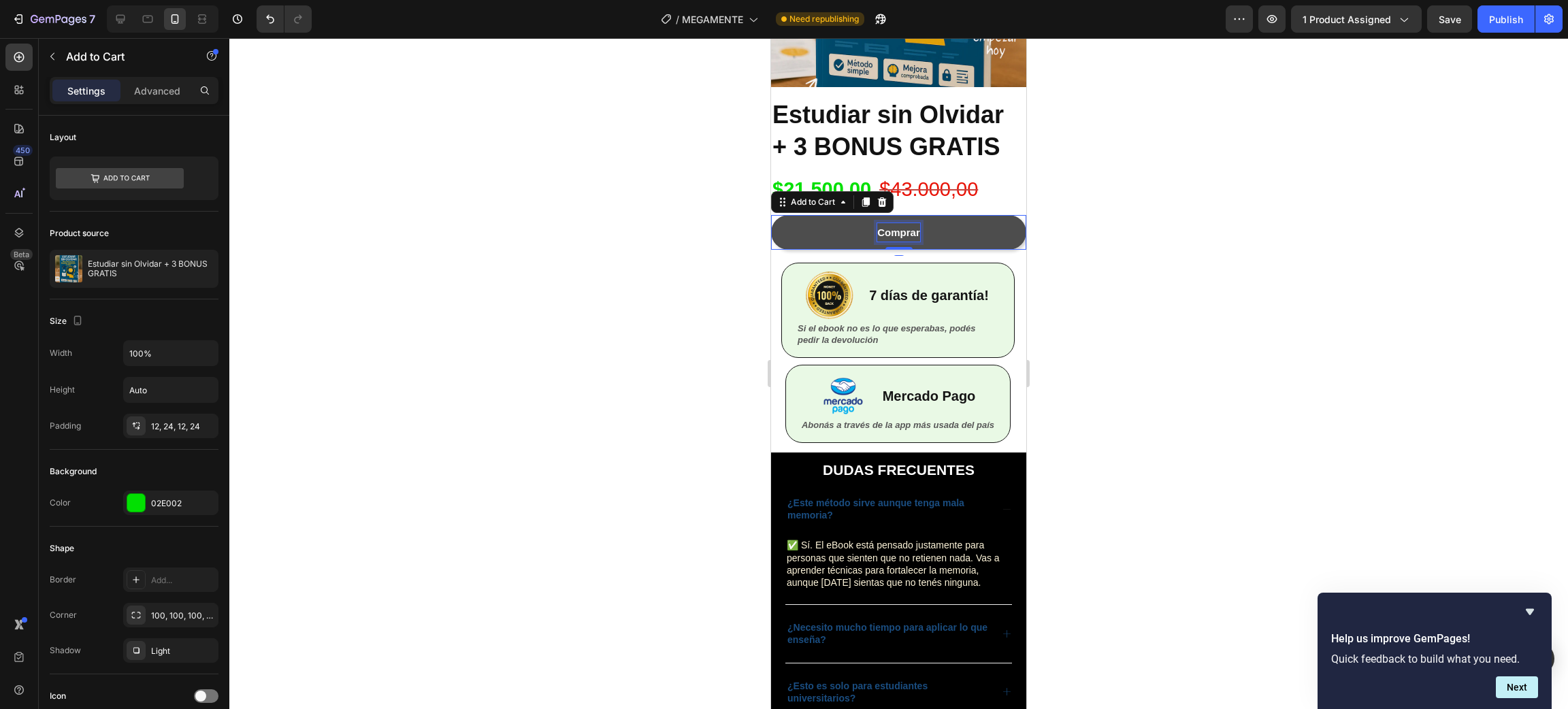
click at [897, 223] on div "Comprar" at bounding box center [898, 232] width 43 height 18
click at [897, 223] on p "Comprar" at bounding box center [898, 232] width 43 height 18
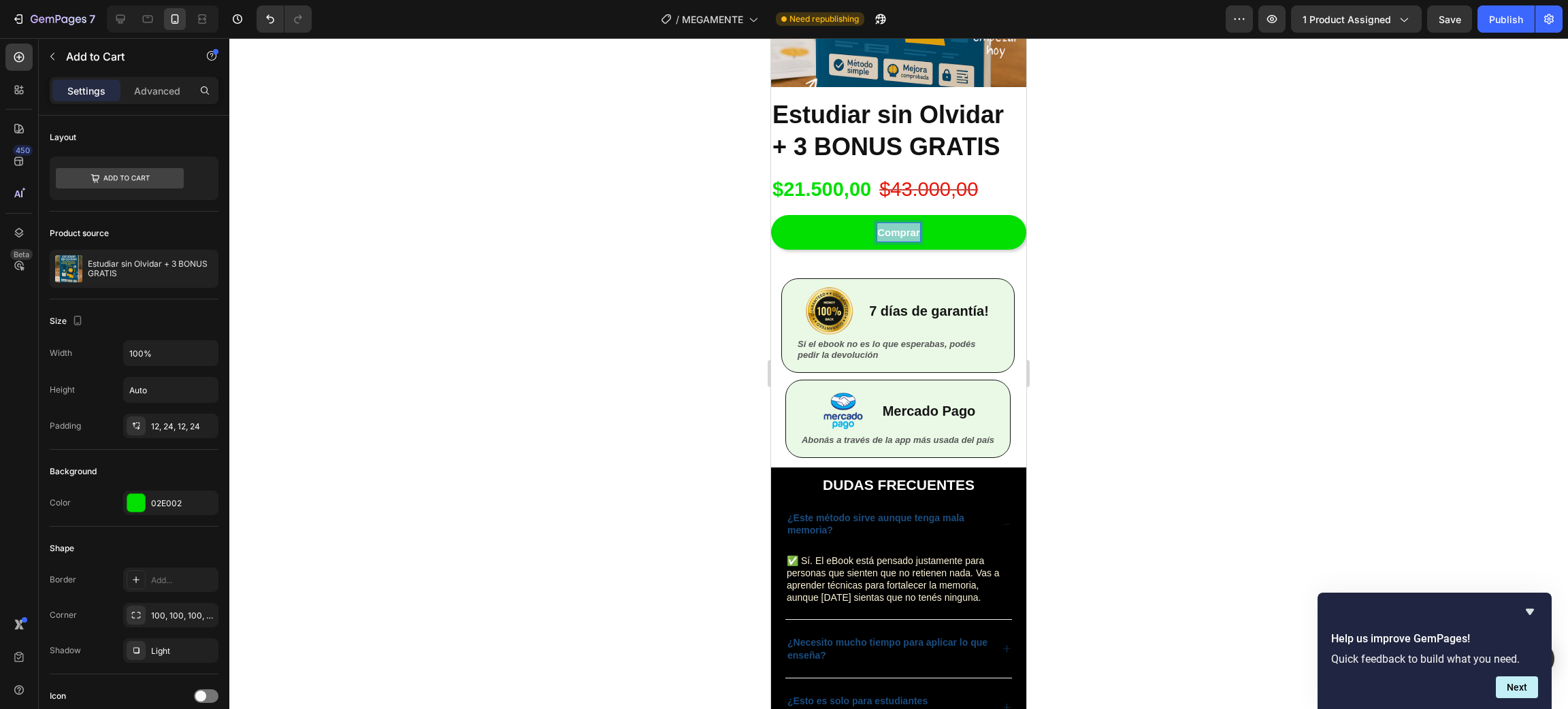
copy p "Comprar"
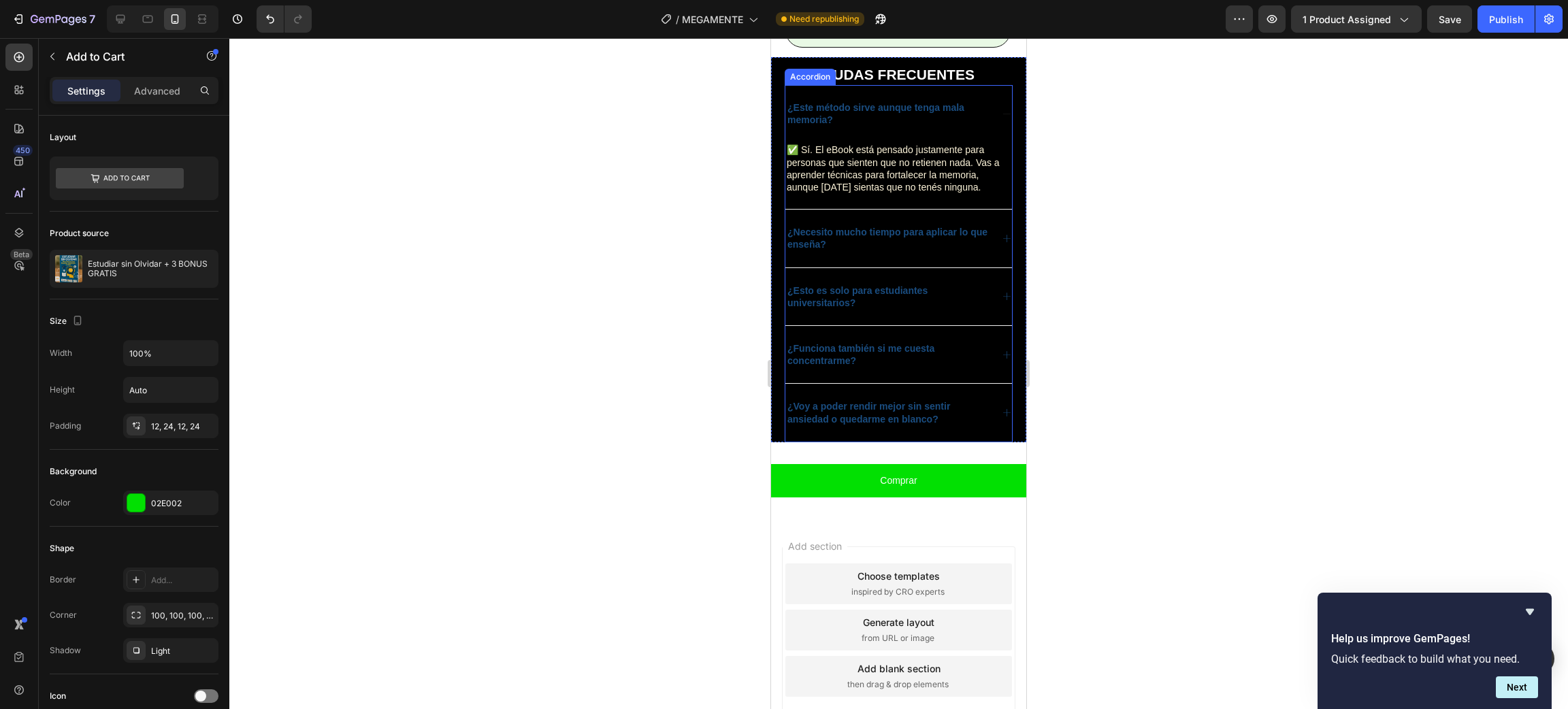
scroll to position [3455, 0]
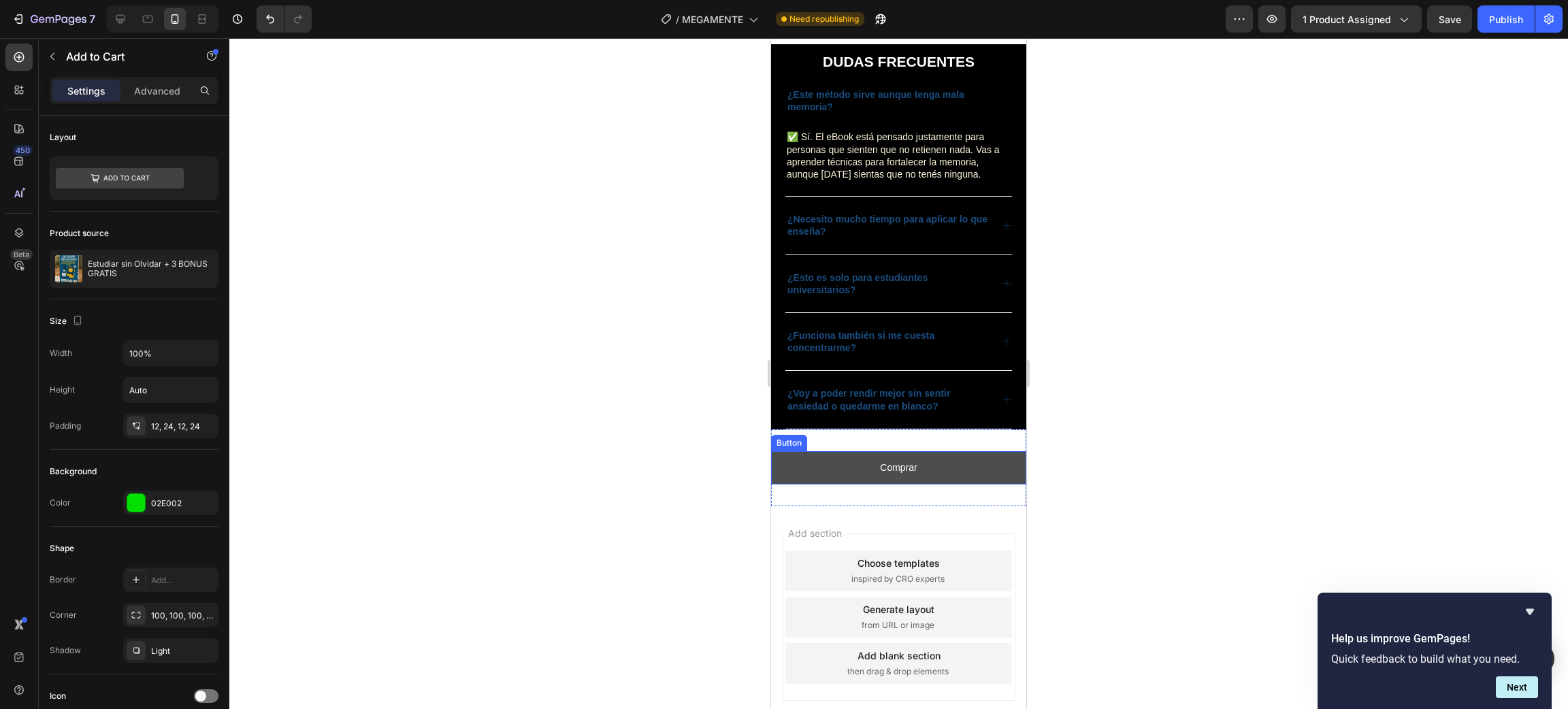
click at [875, 469] on button "Comprar" at bounding box center [899, 468] width 255 height 34
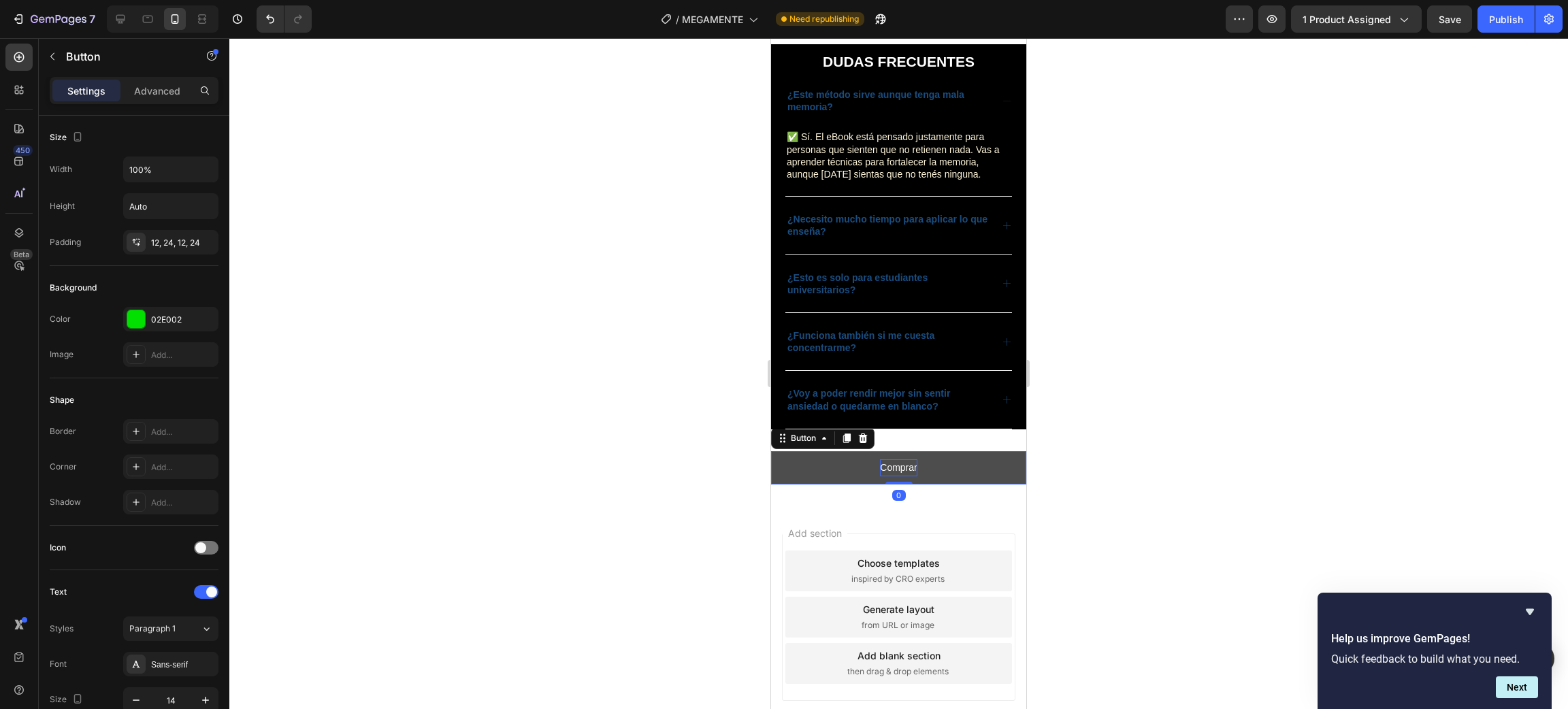
click at [888, 477] on p "Comprar" at bounding box center [898, 468] width 36 height 17
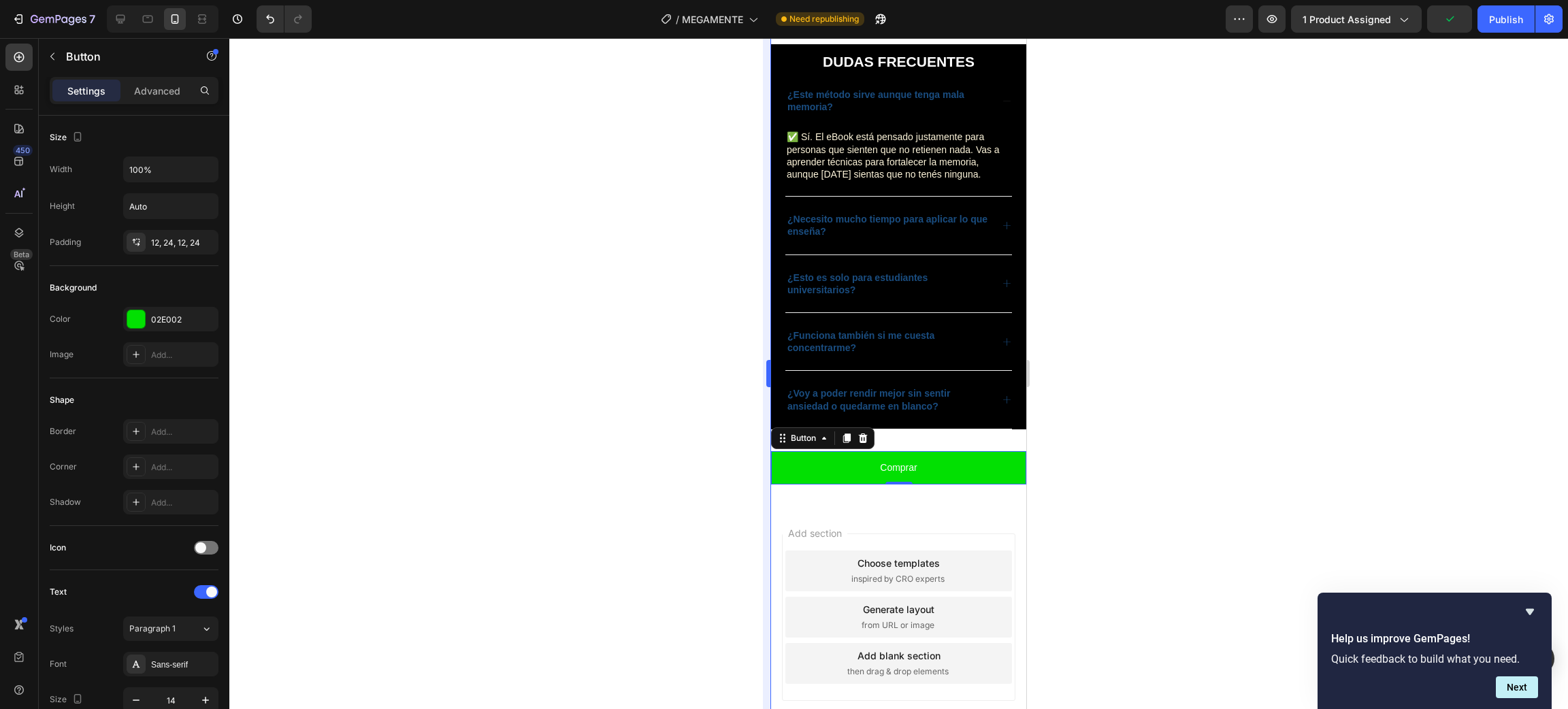
drag, startPoint x: 645, startPoint y: 464, endPoint x: 767, endPoint y: 471, distance: 122.2
click at [644, 464] on div at bounding box center [899, 374] width 1338 height 671
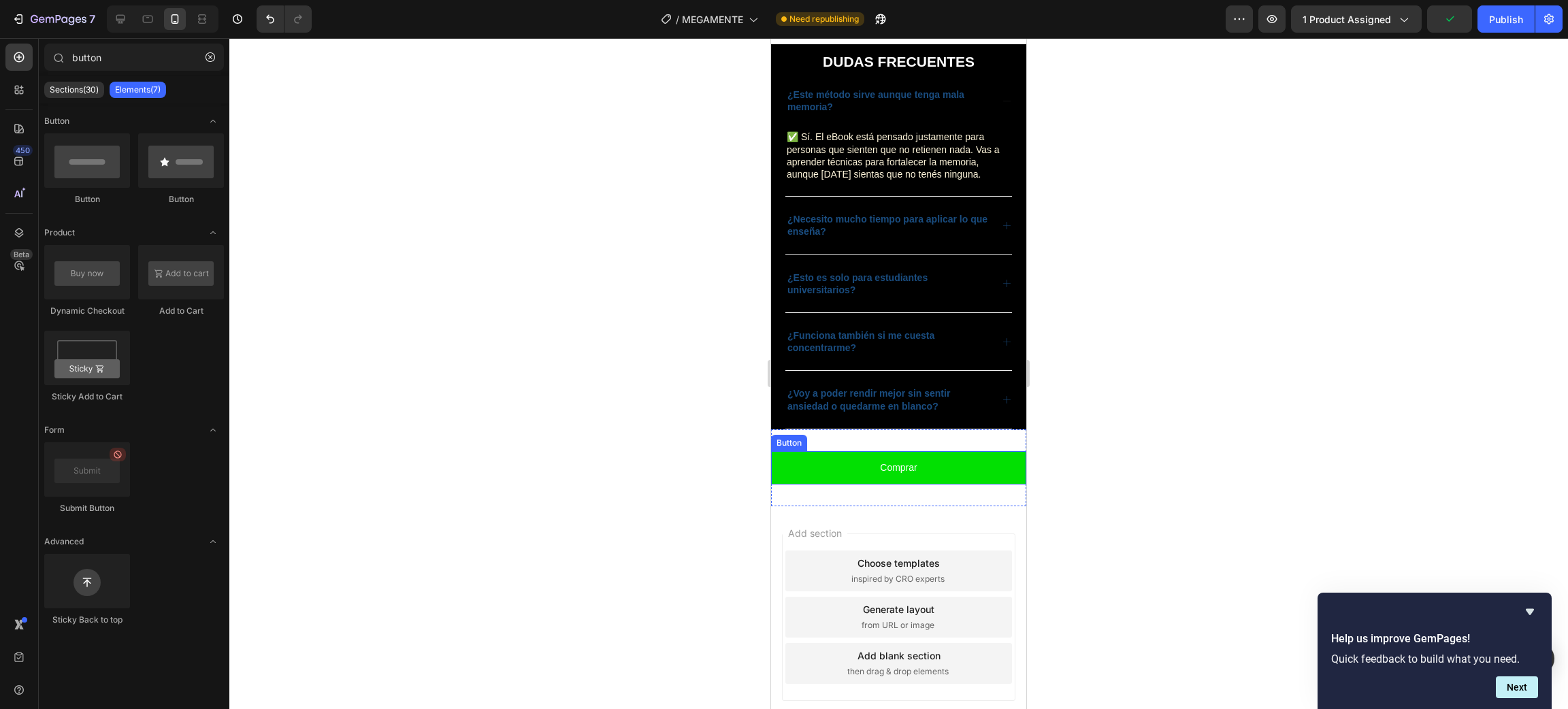
click at [956, 463] on div "Comprar Button Section 8" at bounding box center [899, 468] width 255 height 77
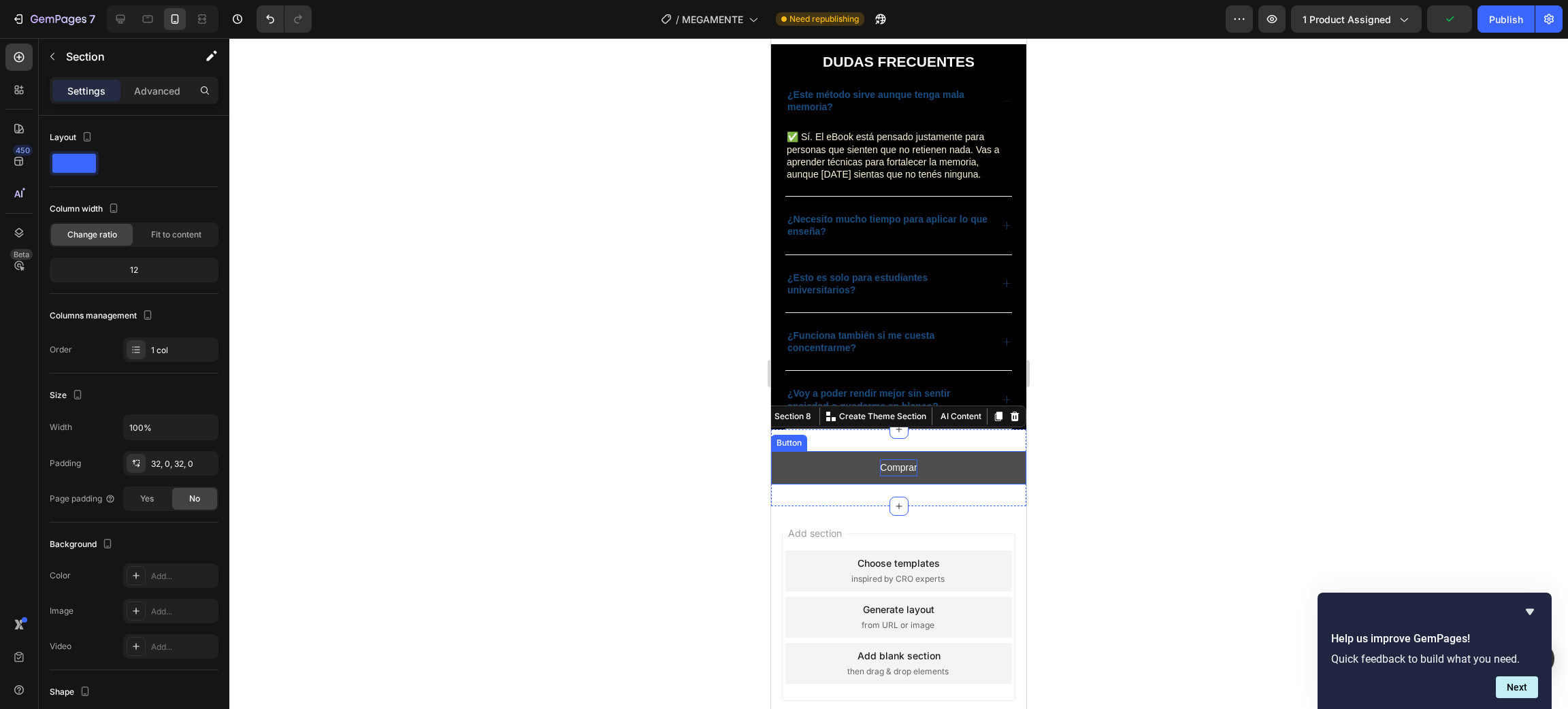
click at [892, 477] on p "Comprar" at bounding box center [898, 468] width 36 height 17
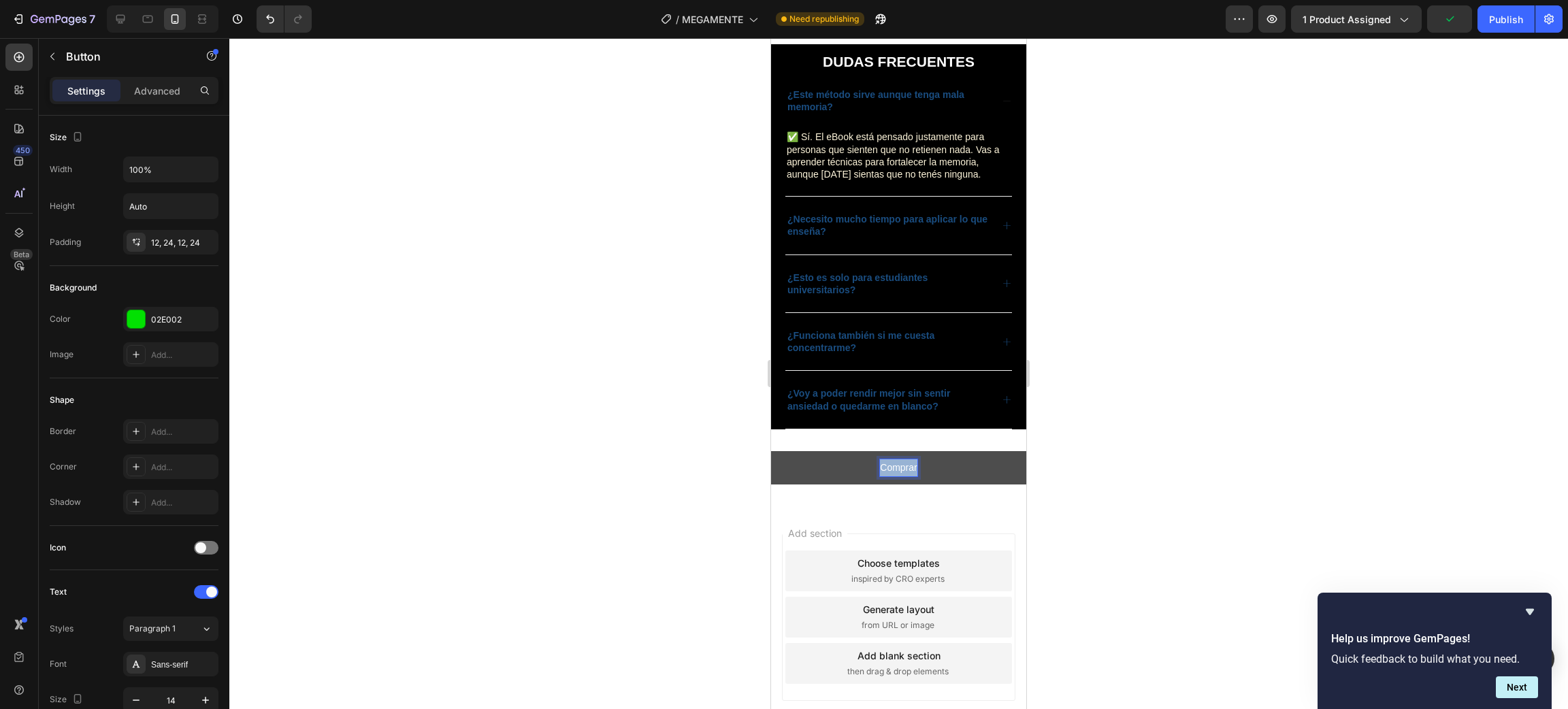
click at [892, 477] on p "Comprar" at bounding box center [898, 468] width 36 height 17
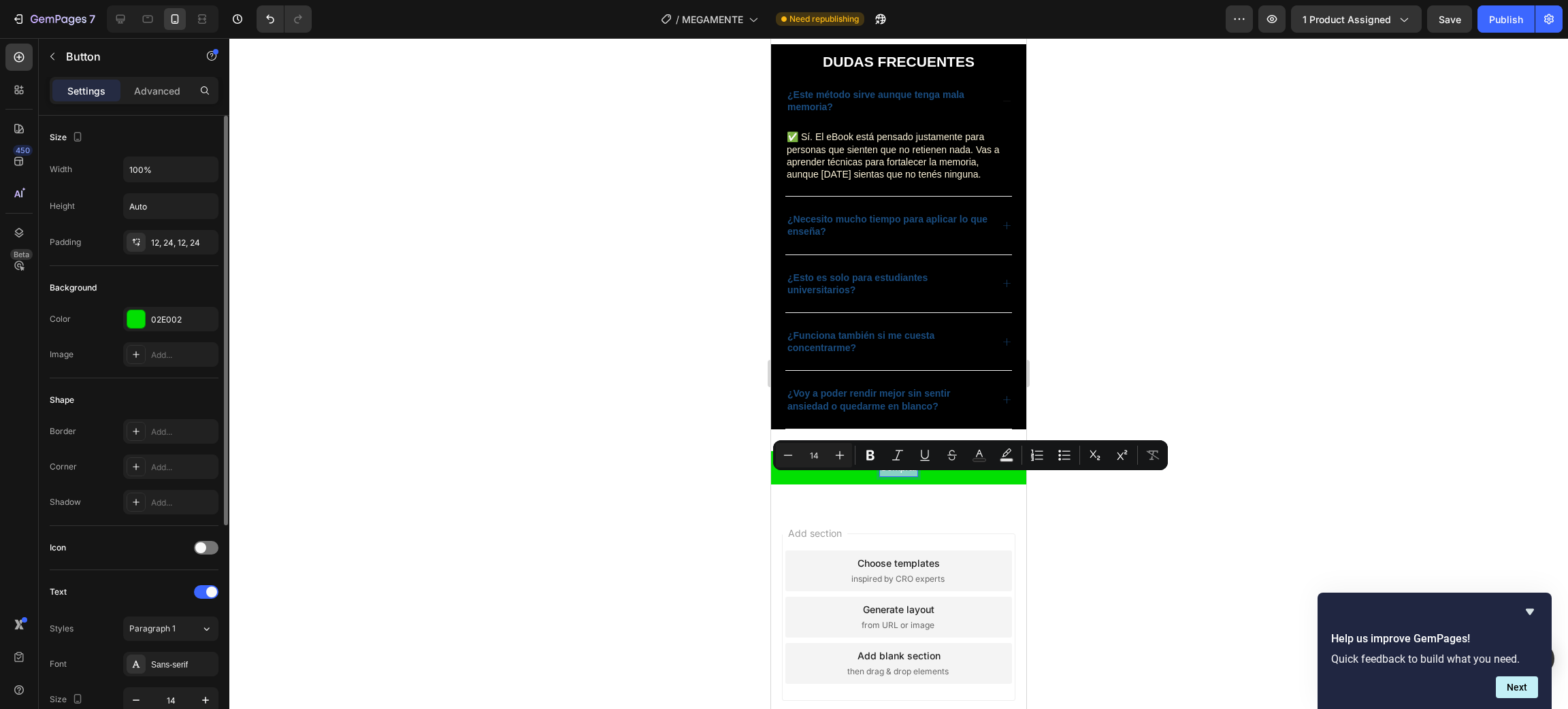
scroll to position [305, 0]
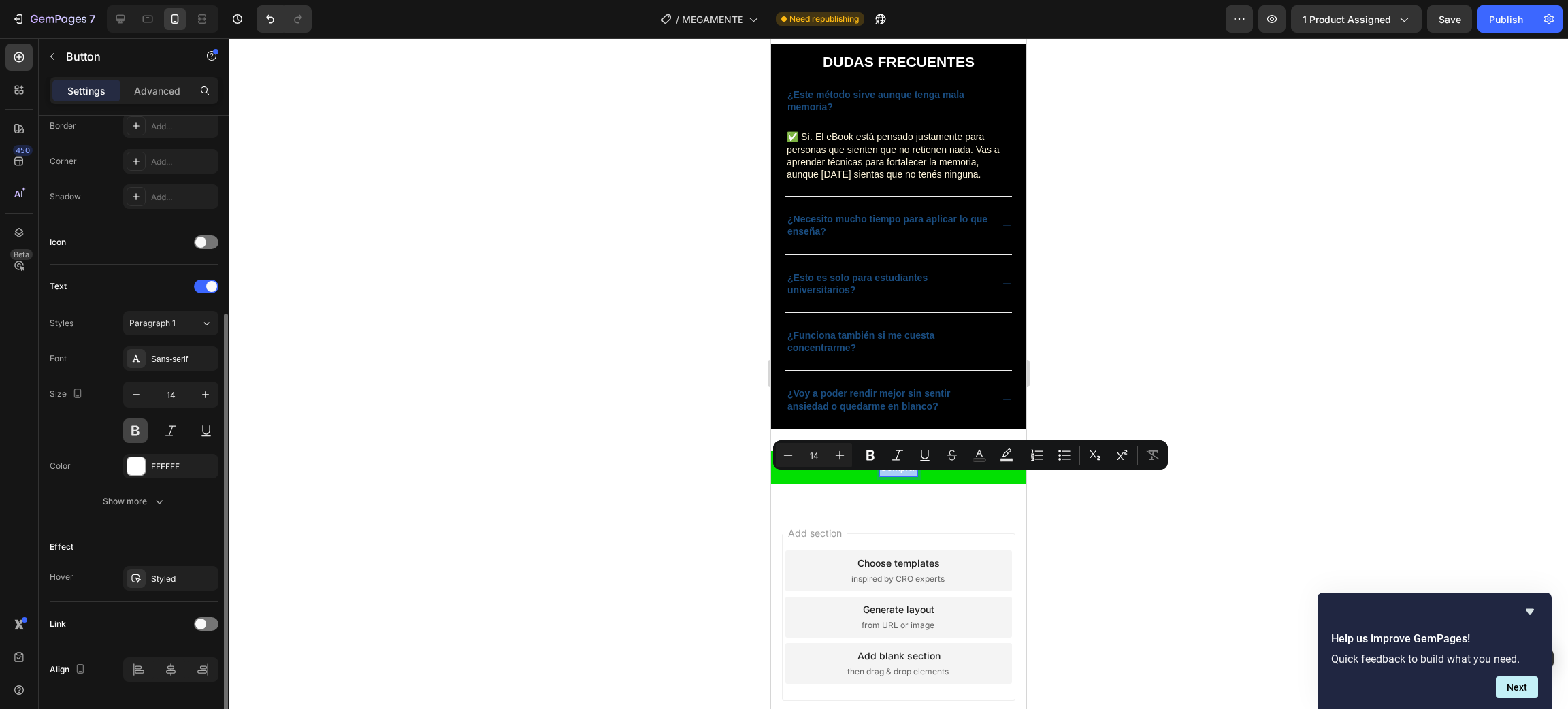
click at [144, 434] on button at bounding box center [135, 430] width 25 height 25
click at [431, 385] on div at bounding box center [899, 374] width 1338 height 671
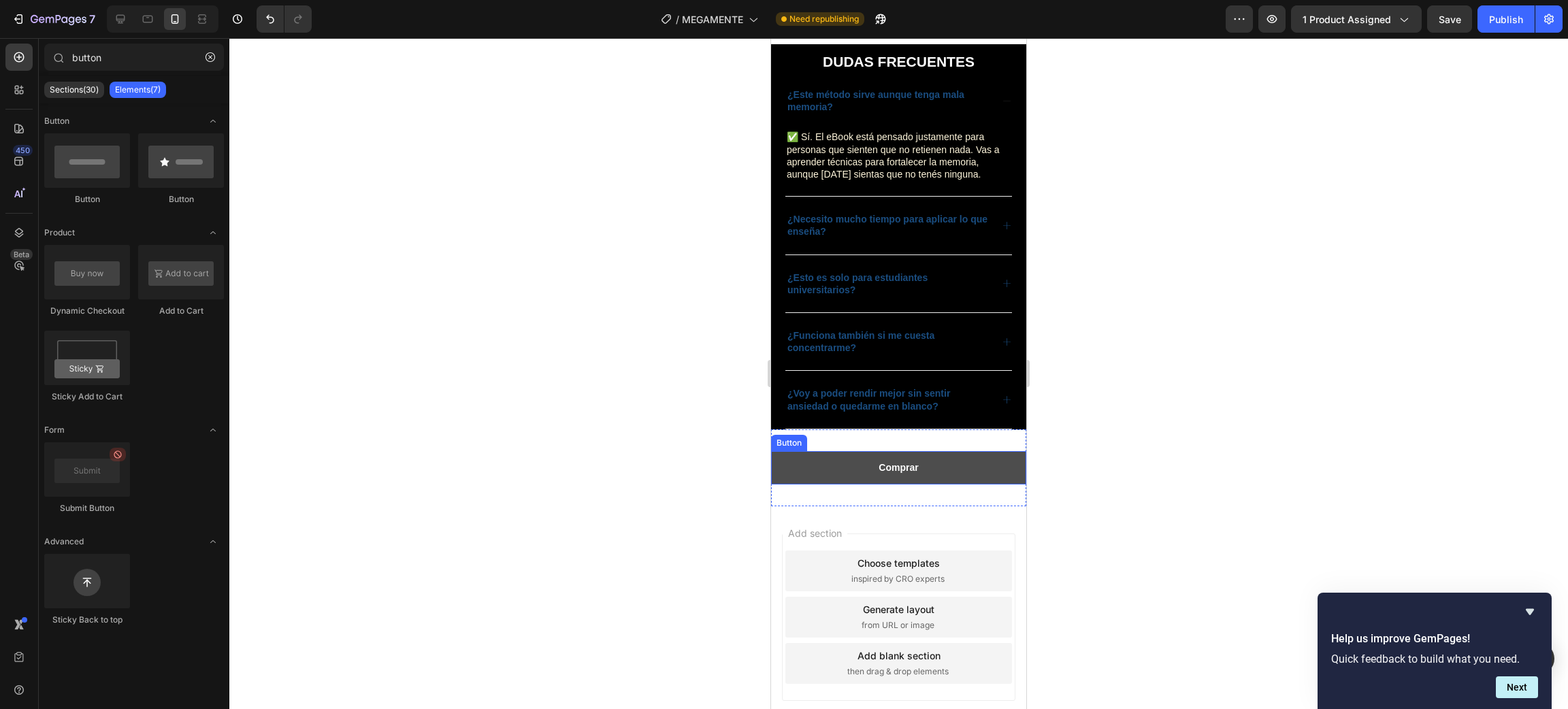
click at [978, 485] on button "Comprar" at bounding box center [899, 468] width 255 height 34
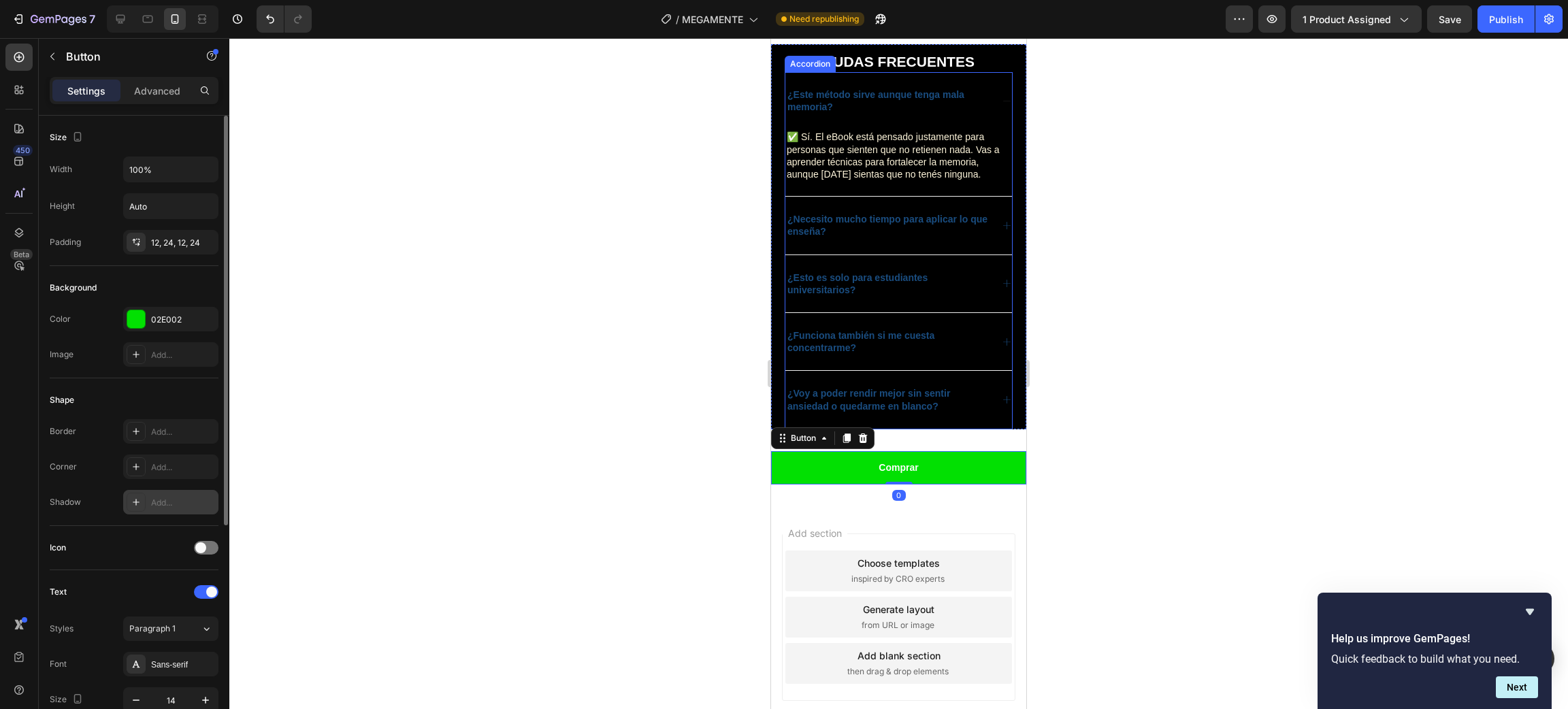
click at [162, 503] on div "Add..." at bounding box center [183, 502] width 64 height 12
click at [168, 458] on div "Add..." at bounding box center [170, 467] width 96 height 25
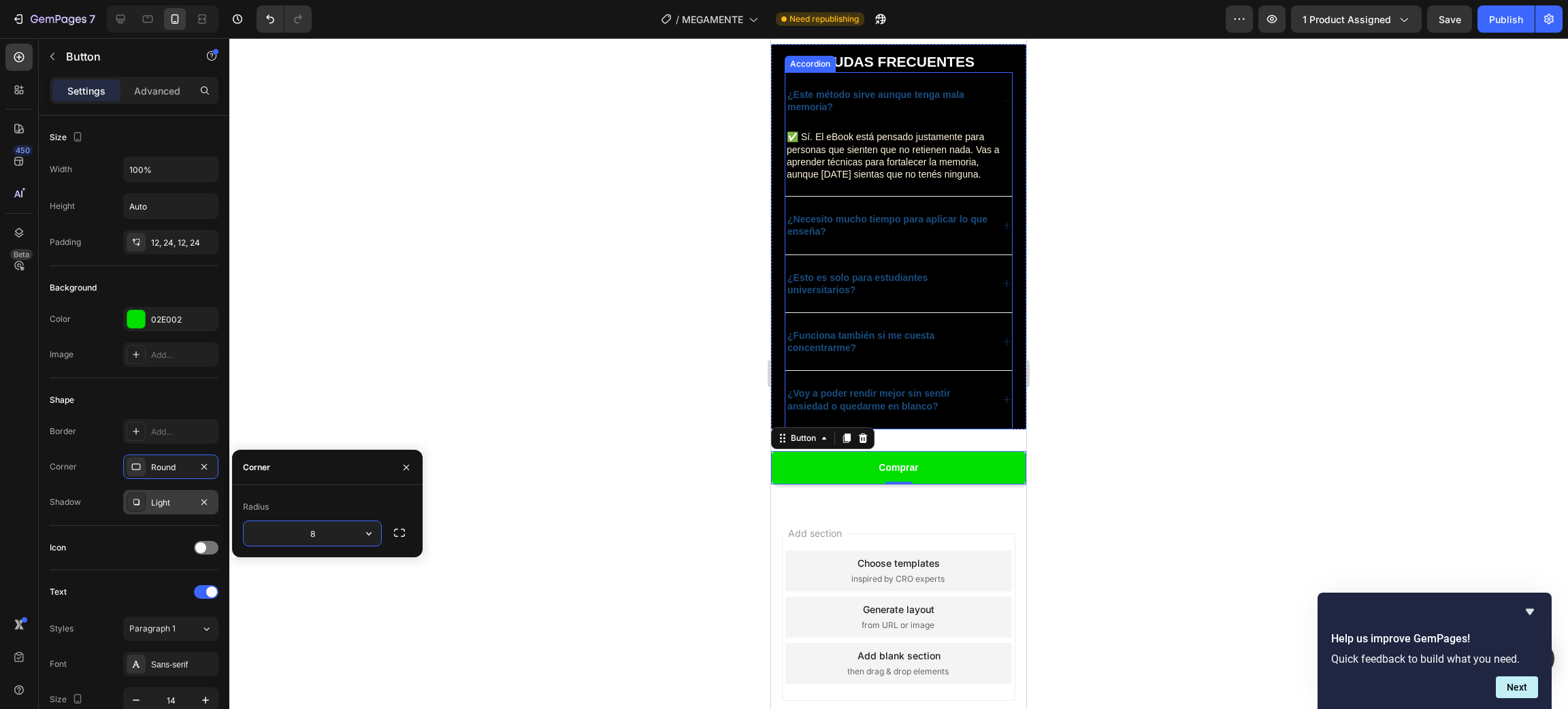
click at [165, 504] on div "Light" at bounding box center [170, 502] width 39 height 12
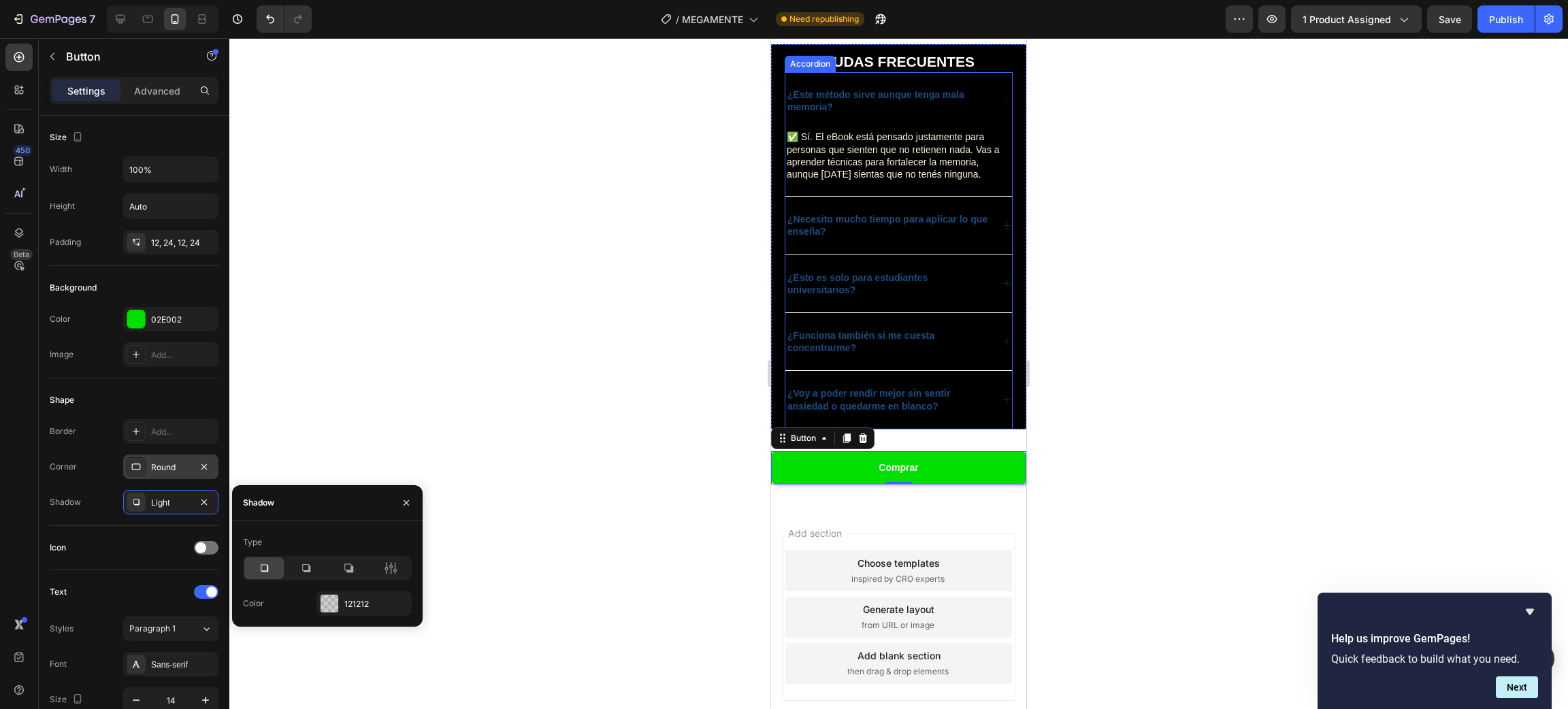
click at [166, 477] on div "Round" at bounding box center [170, 467] width 96 height 25
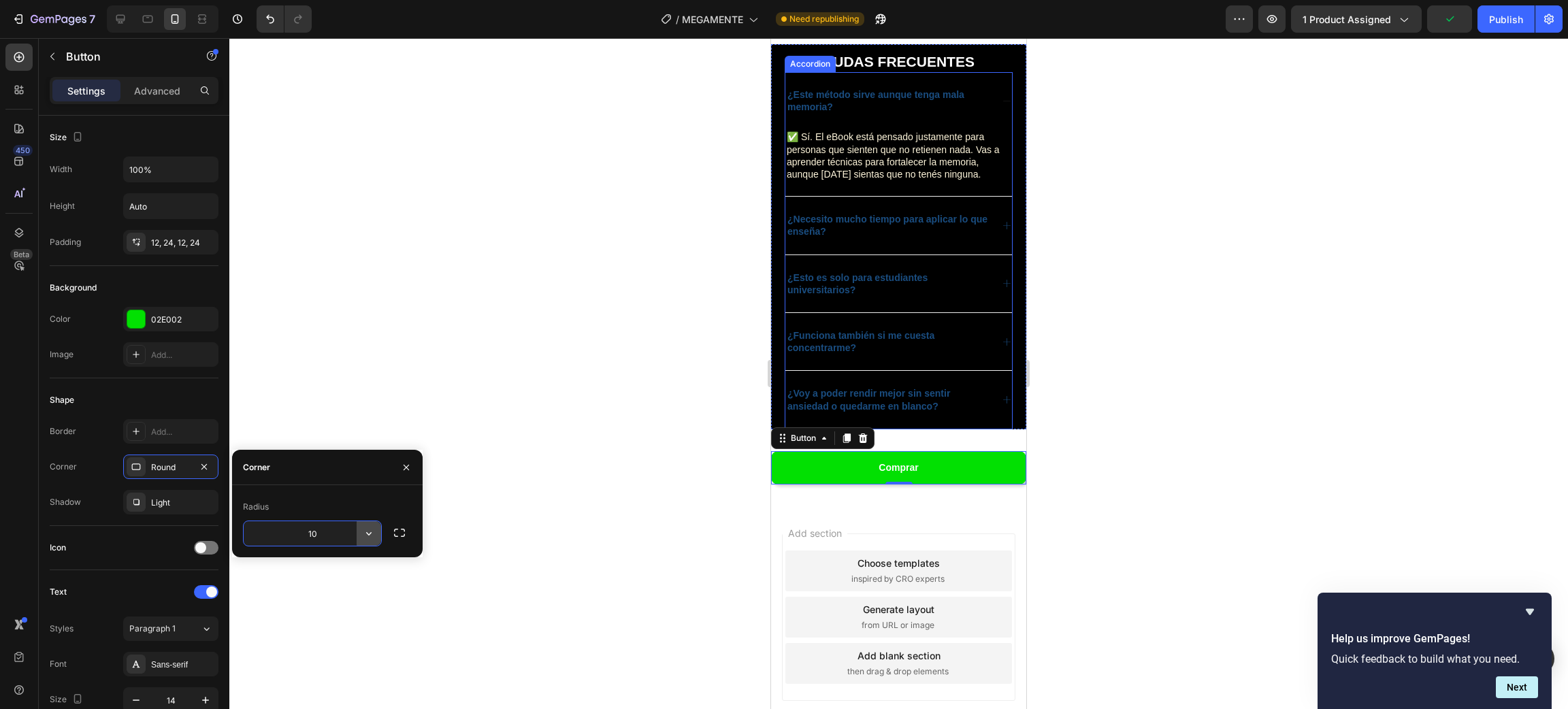
type input "100"
click at [553, 380] on div at bounding box center [899, 374] width 1338 height 671
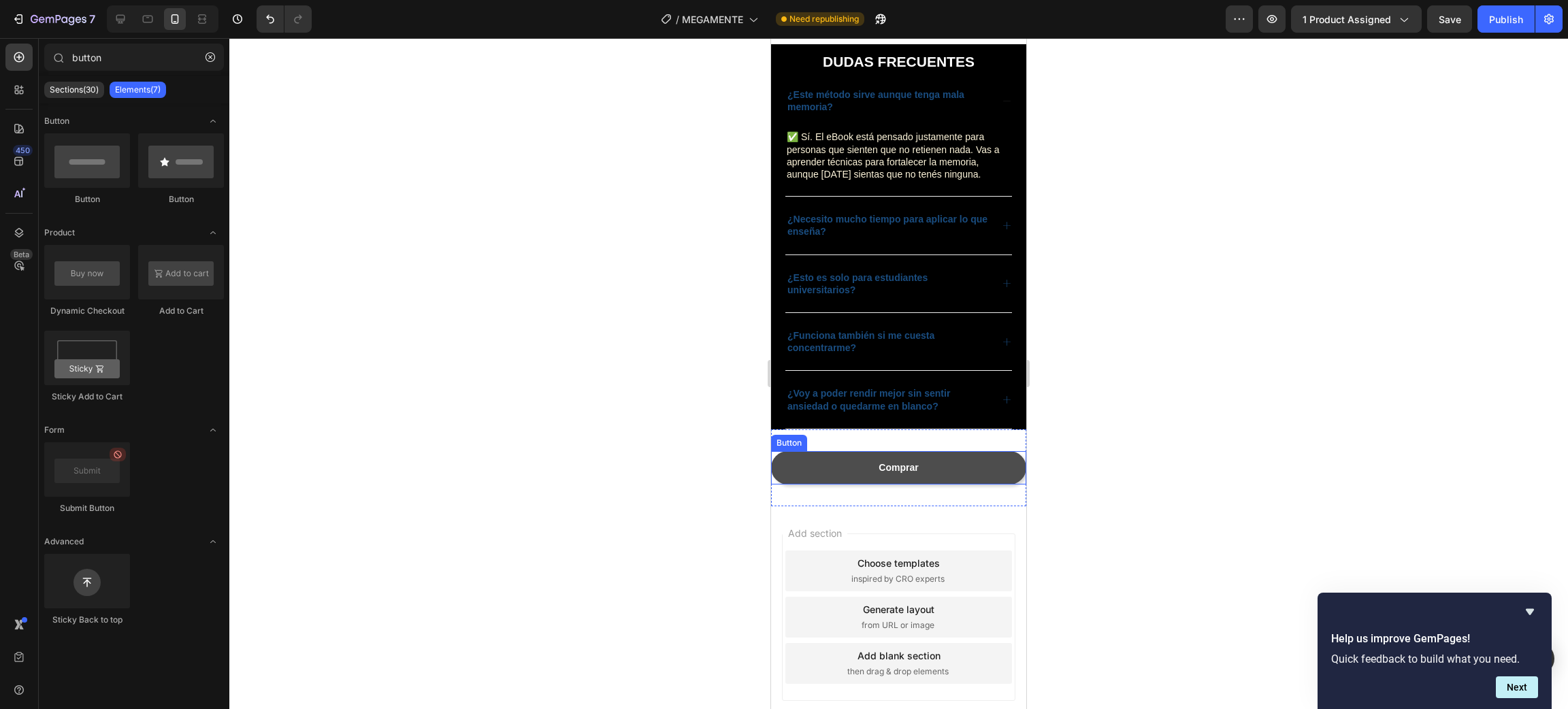
click at [941, 485] on button "Comprar" at bounding box center [899, 468] width 255 height 34
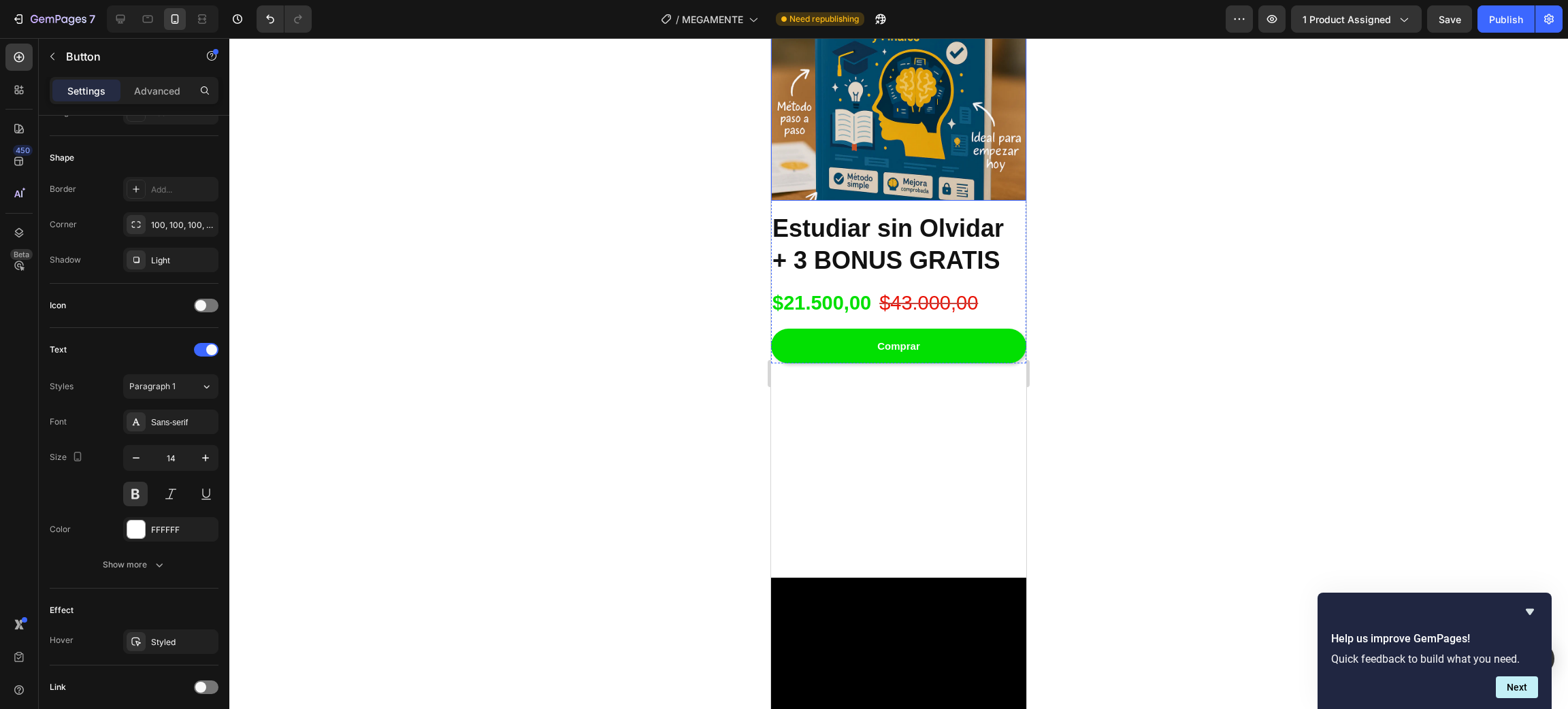
scroll to position [2536, 0]
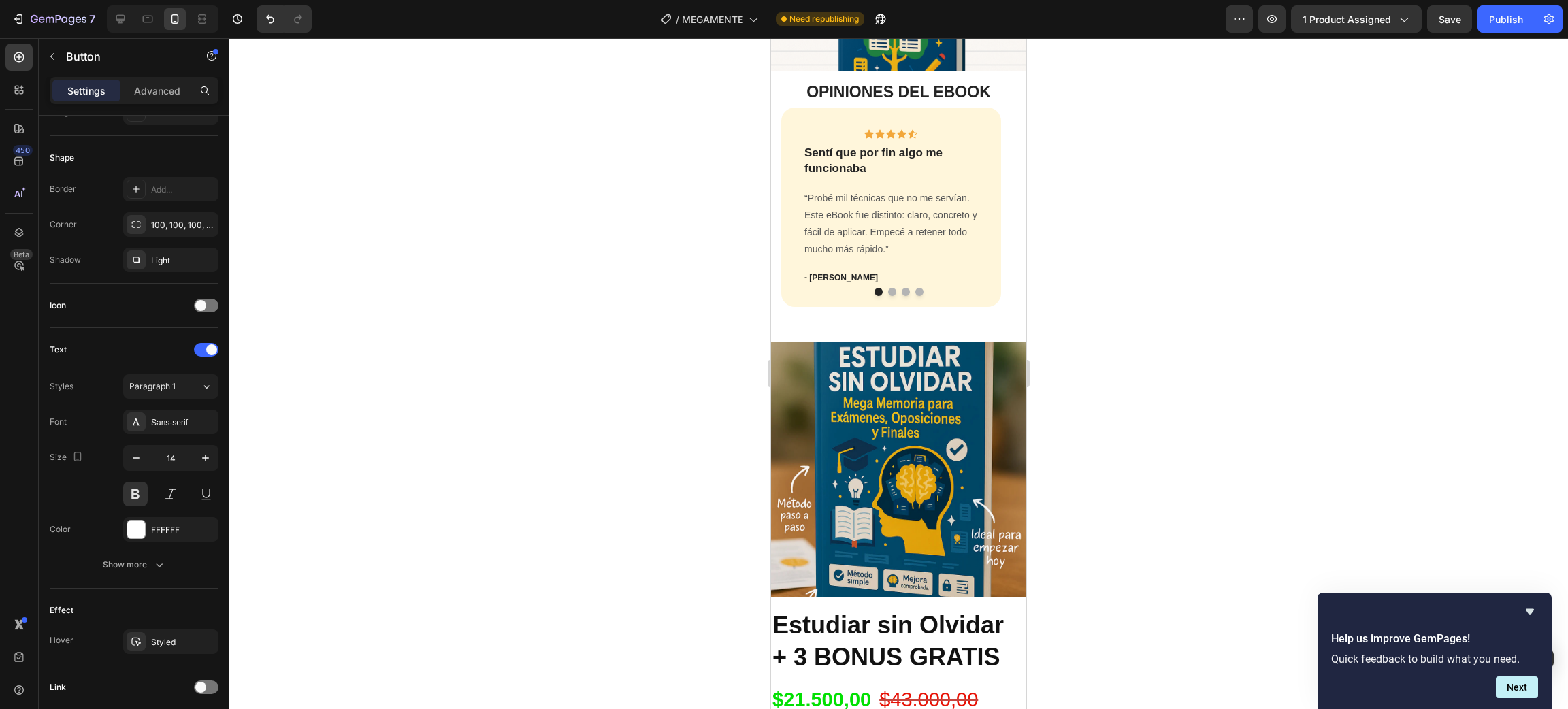
click at [1214, 337] on div at bounding box center [899, 374] width 1338 height 671
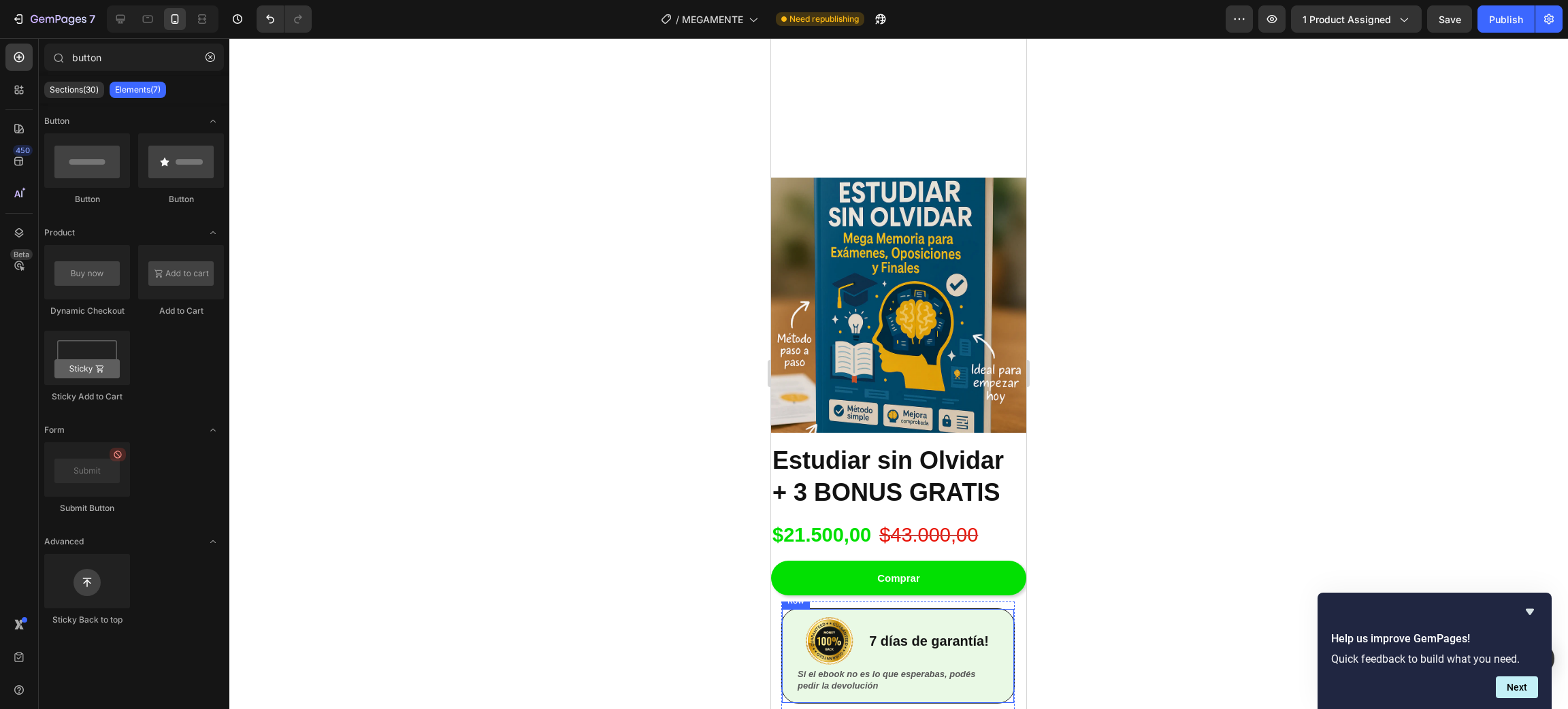
scroll to position [2937, 0]
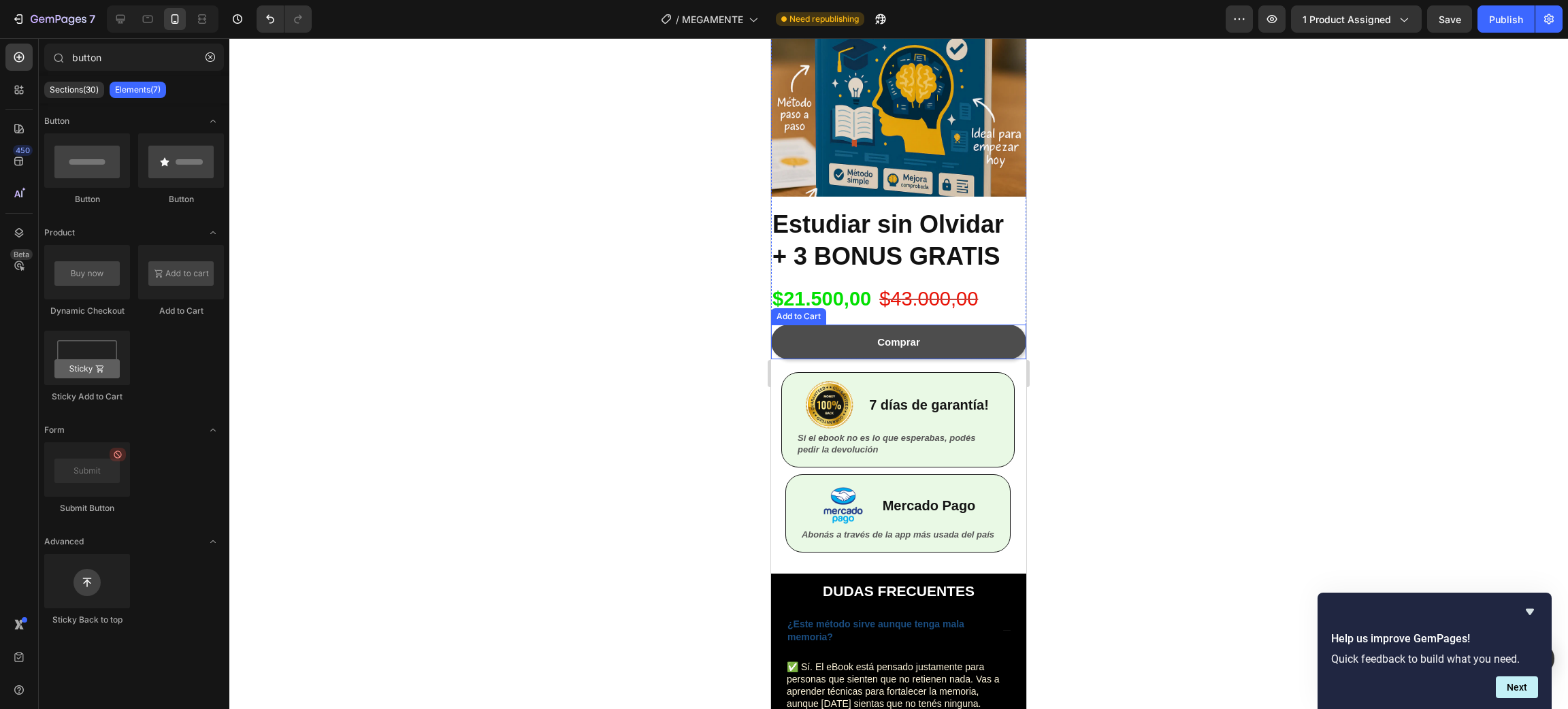
click at [980, 338] on button "Comprar" at bounding box center [899, 342] width 255 height 35
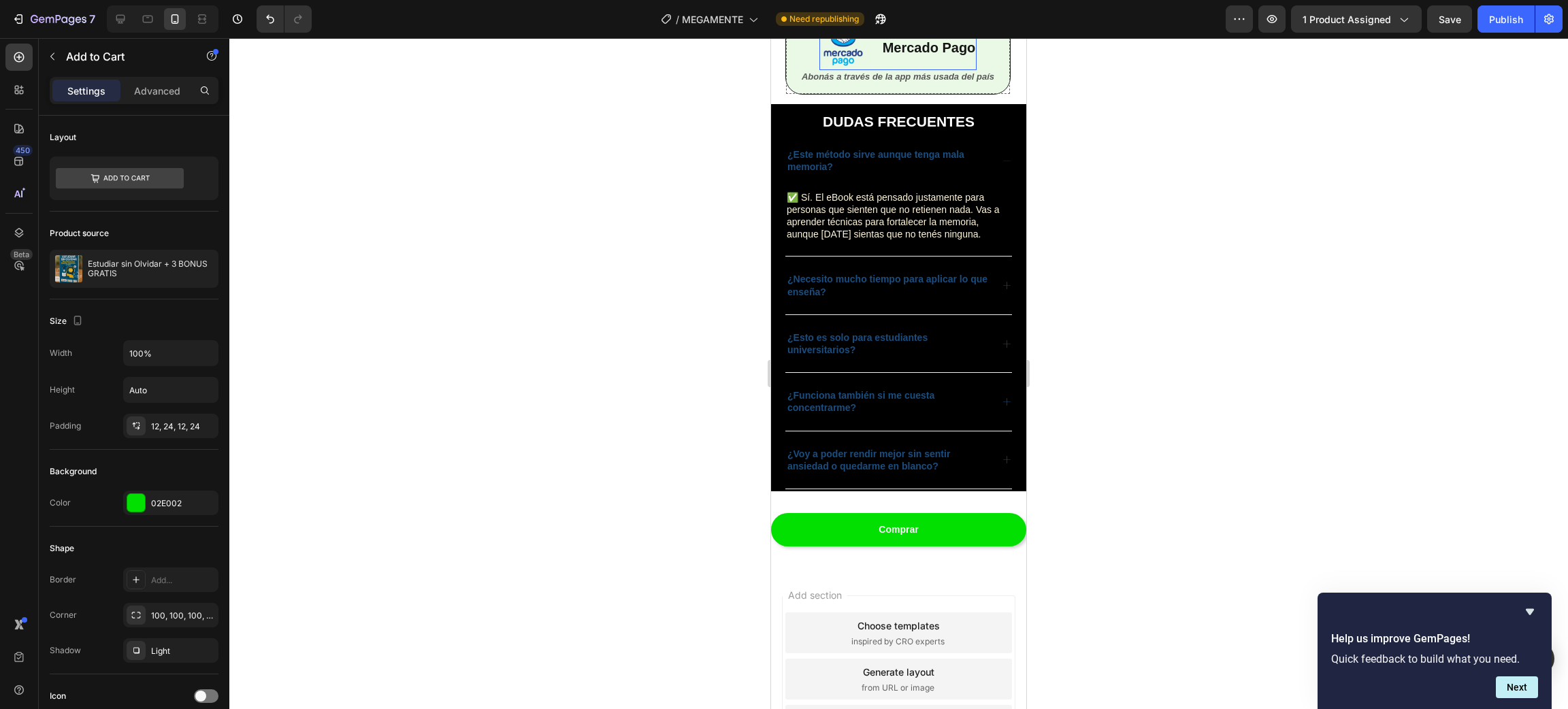
scroll to position [3455, 0]
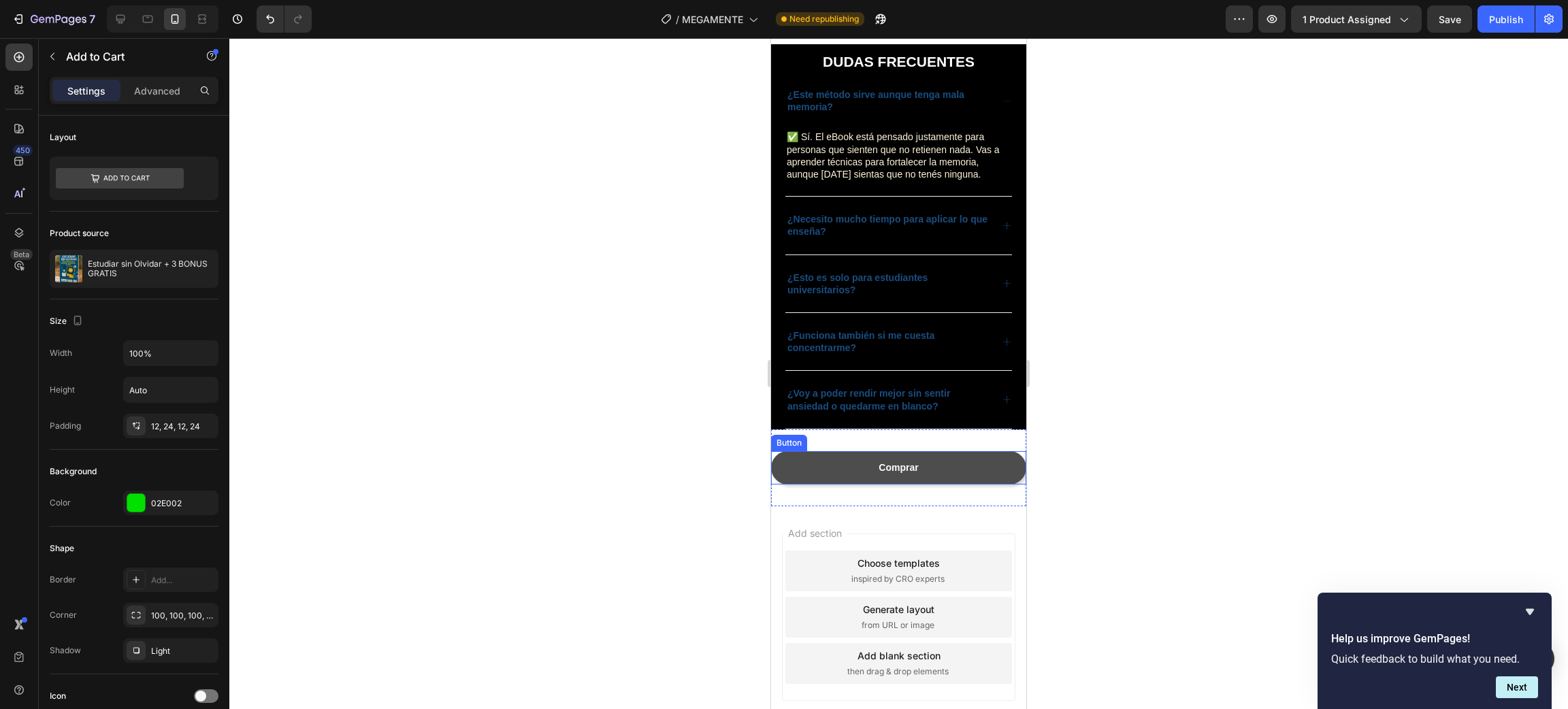
click at [976, 485] on button "Comprar" at bounding box center [899, 468] width 255 height 34
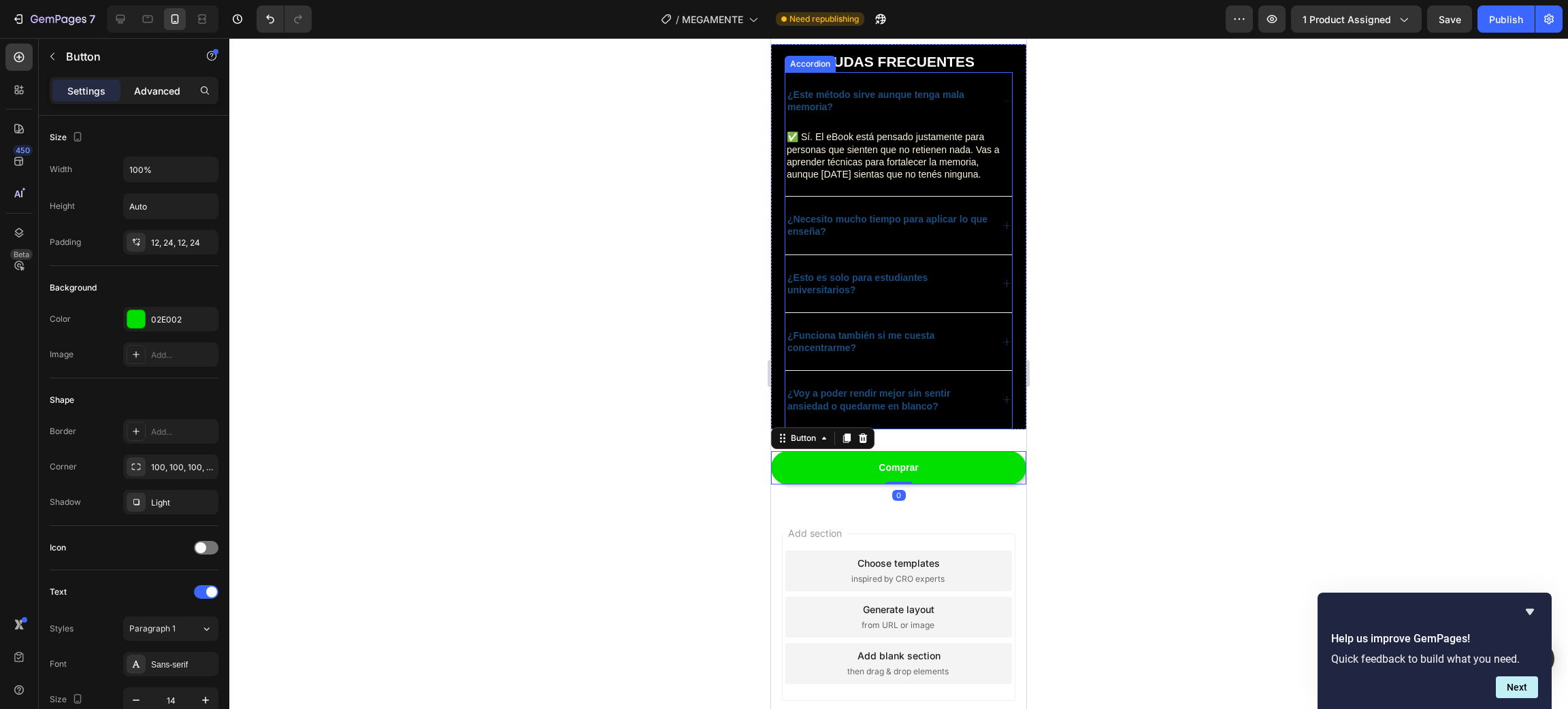
click at [175, 86] on p "Advanced" at bounding box center [157, 91] width 46 height 15
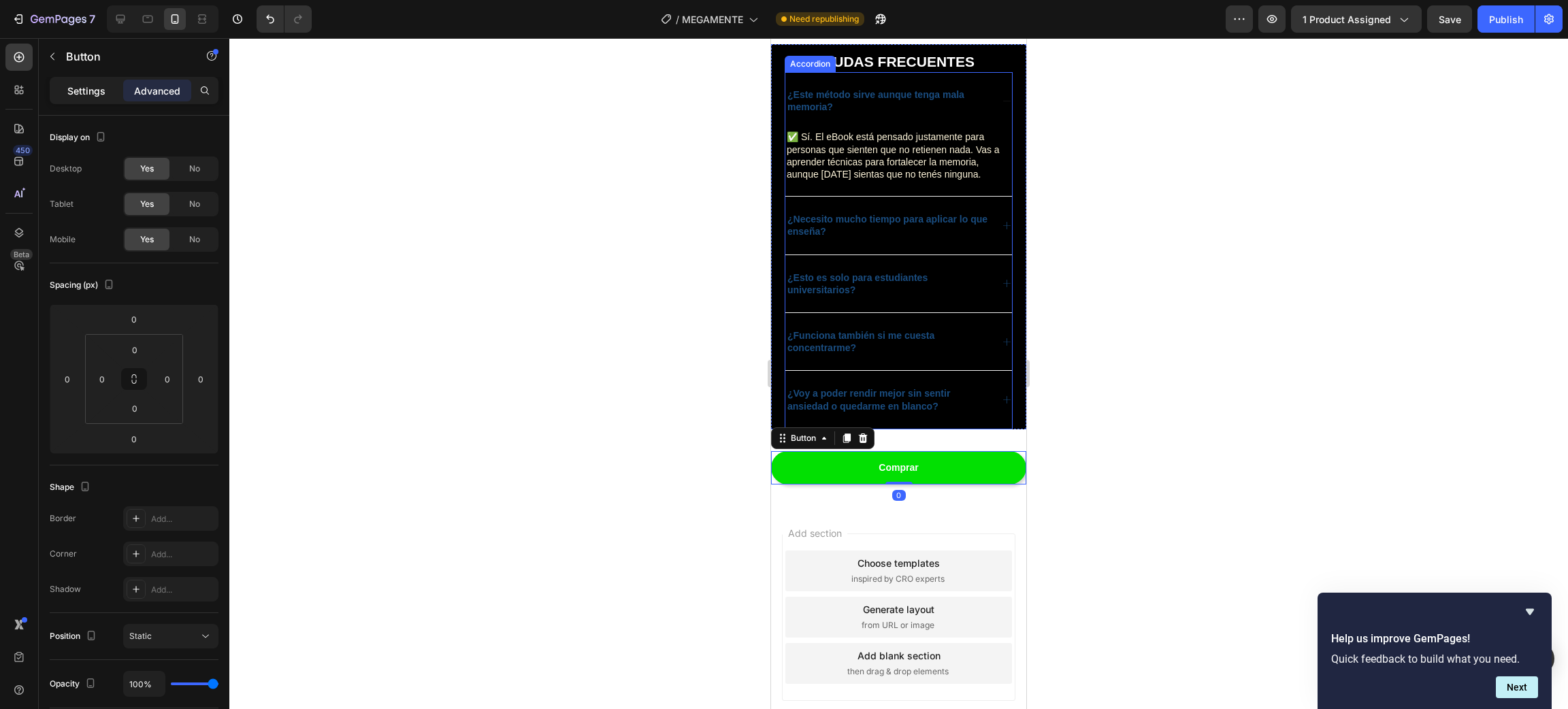
click at [101, 86] on p "Settings" at bounding box center [87, 91] width 38 height 15
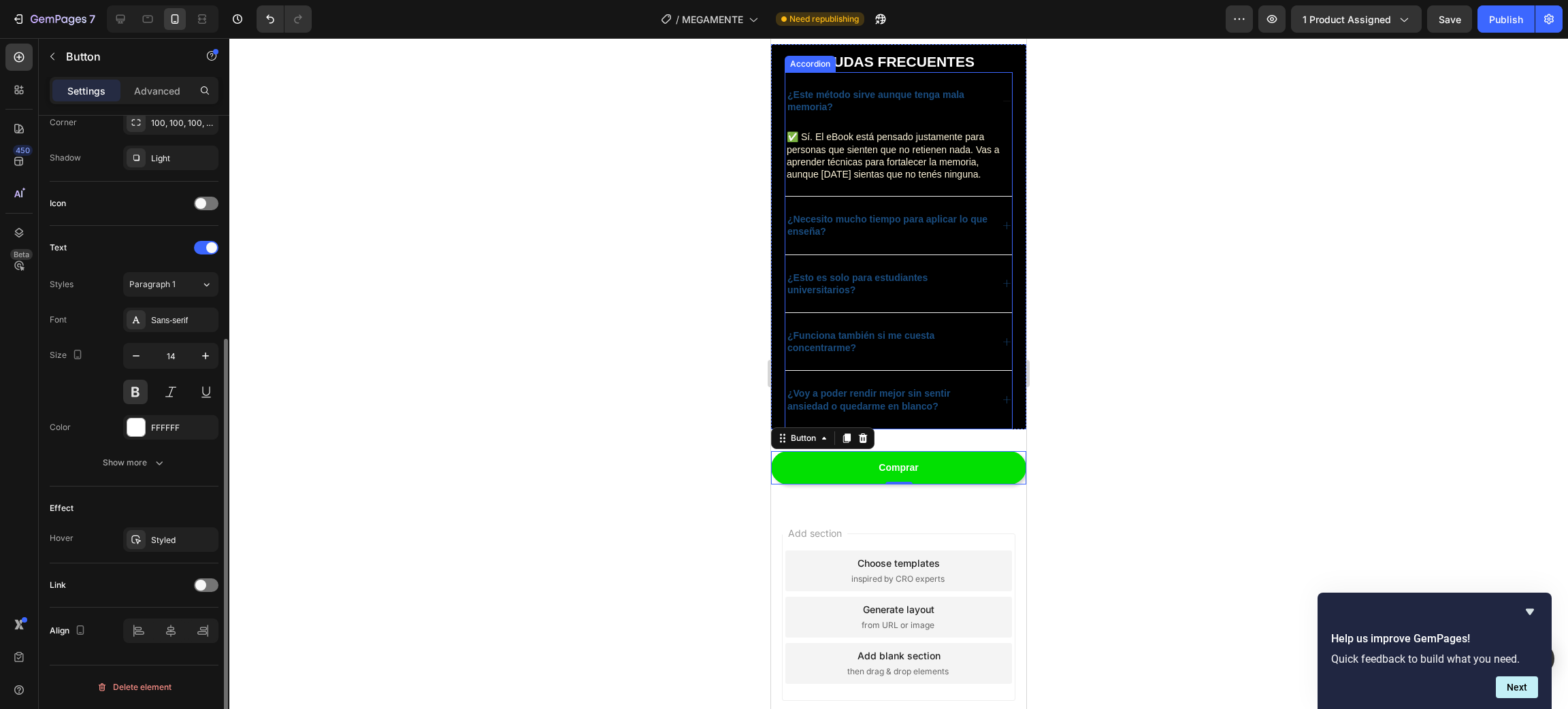
scroll to position [242, 0]
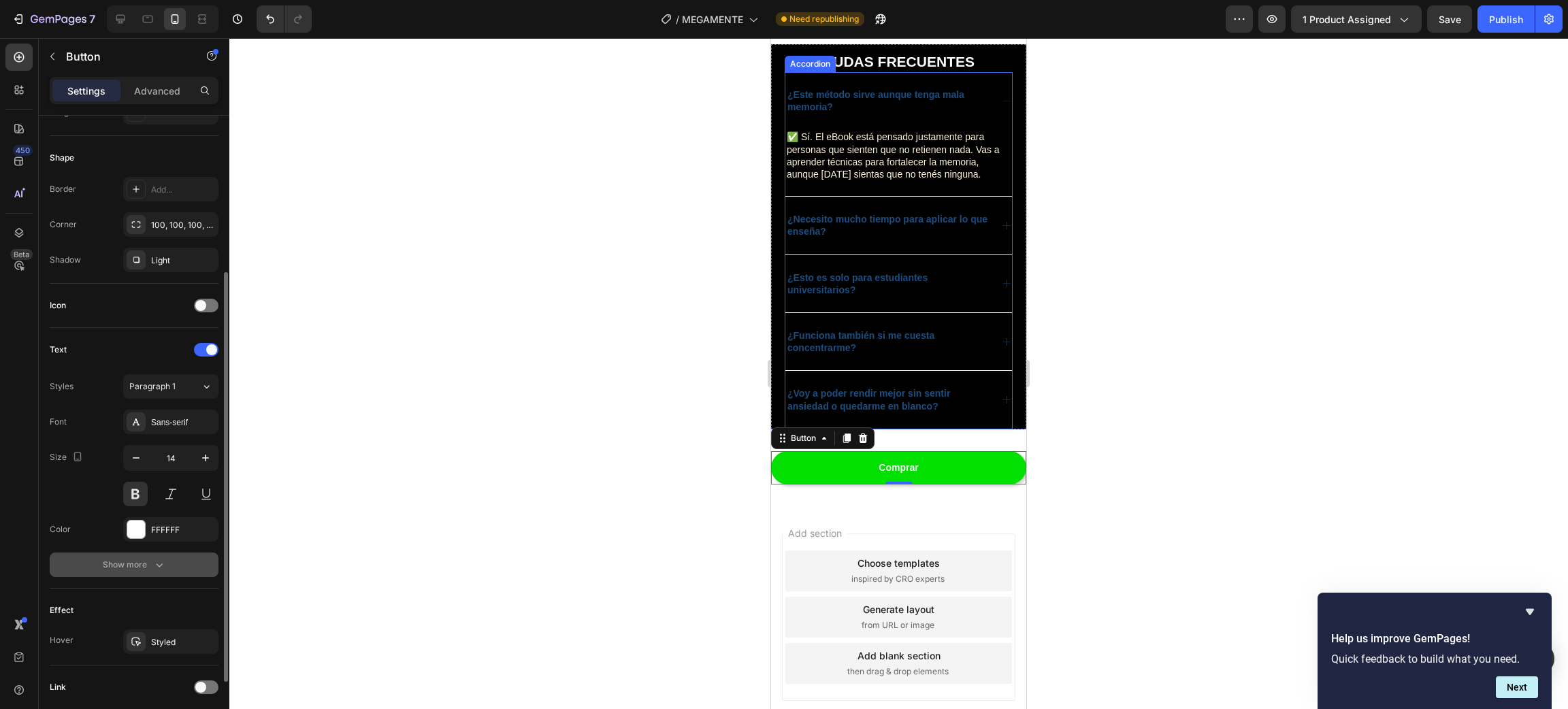
click at [114, 570] on div "Show more" at bounding box center [134, 564] width 63 height 14
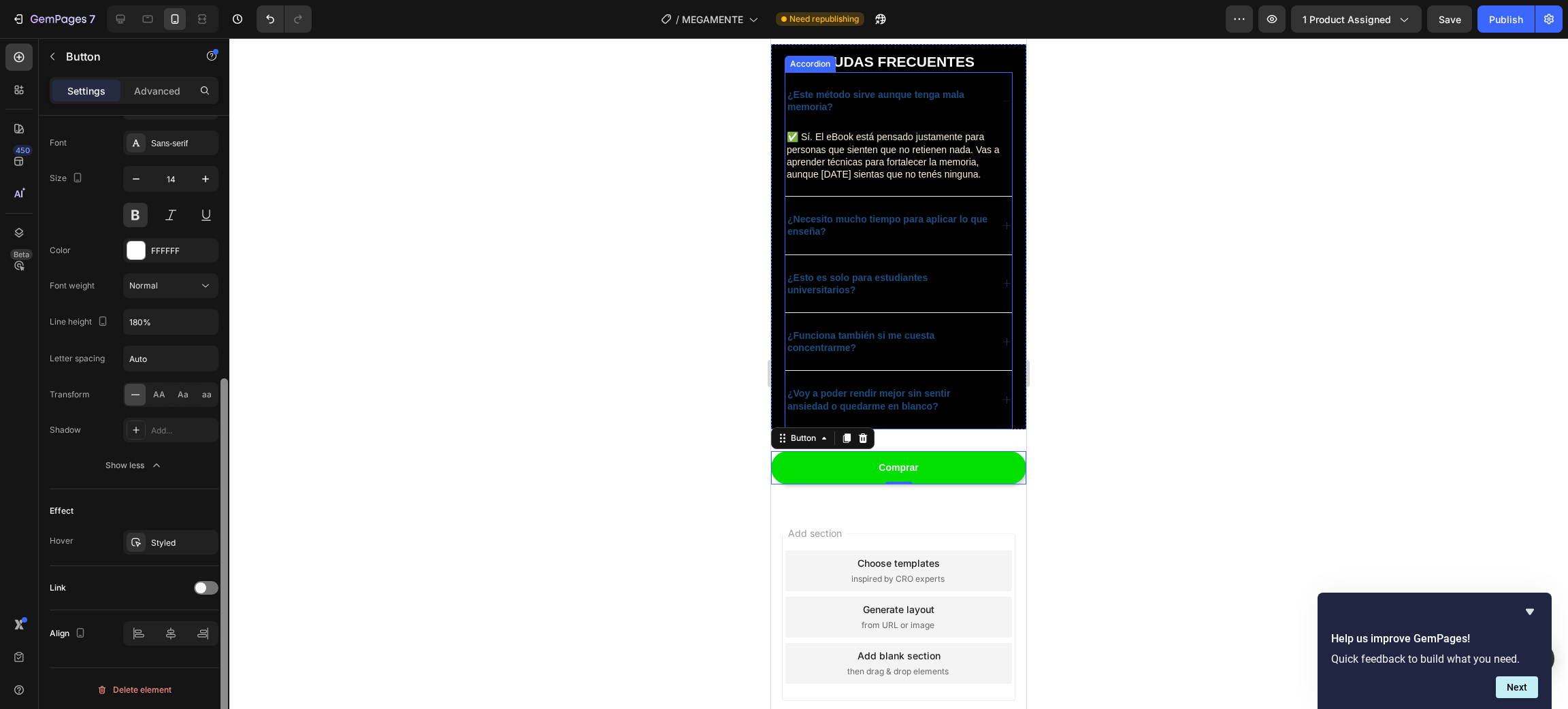
scroll to position [525, 0]
drag, startPoint x: 223, startPoint y: 346, endPoint x: 166, endPoint y: 553, distance: 214.7
click at [214, 642] on div "Size Width 100% Height Auto Padding 12, 24, 12, 24 Background Color 02E002 Imag…" at bounding box center [134, 431] width 191 height 632
click at [162, 543] on div "Styled" at bounding box center [170, 539] width 39 height 12
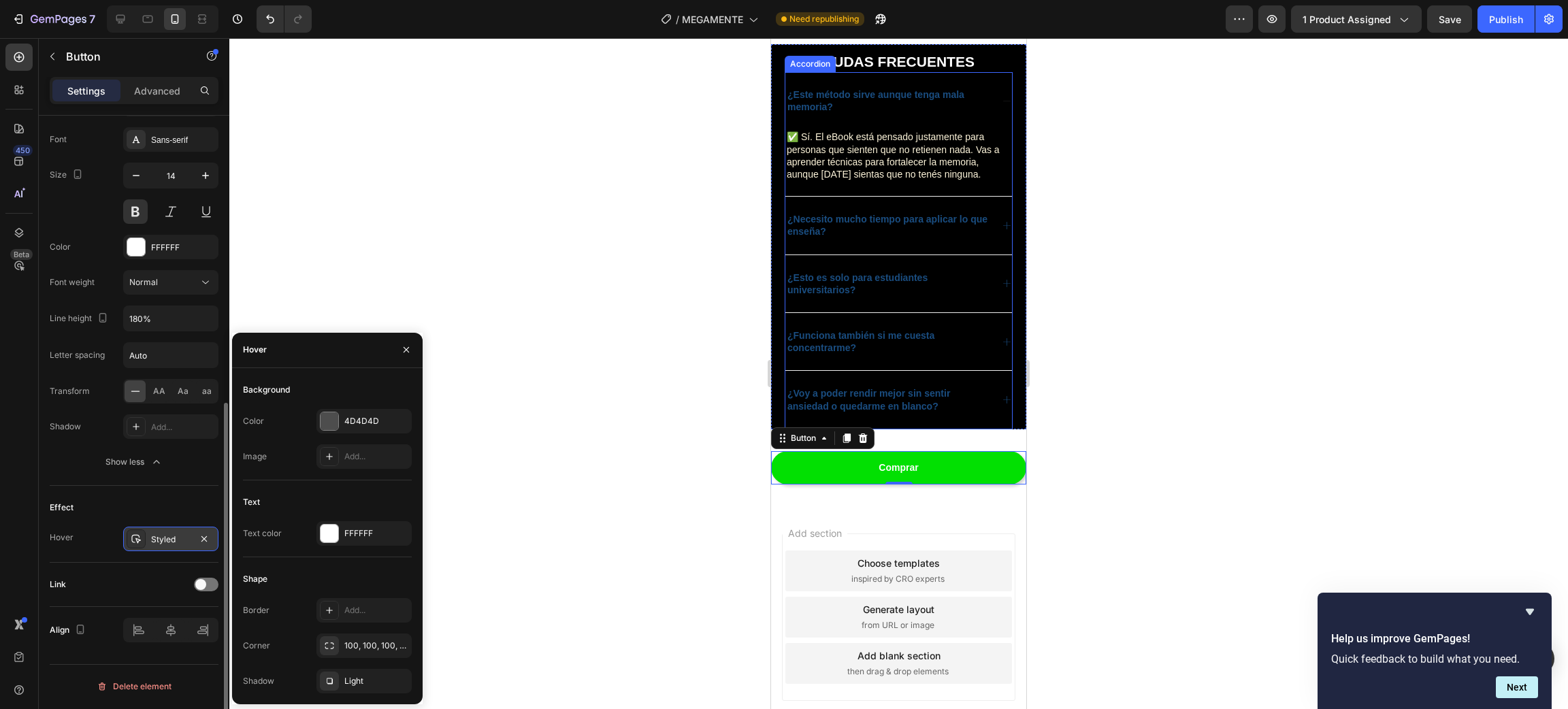
click at [162, 543] on div "Styled" at bounding box center [170, 539] width 39 height 12
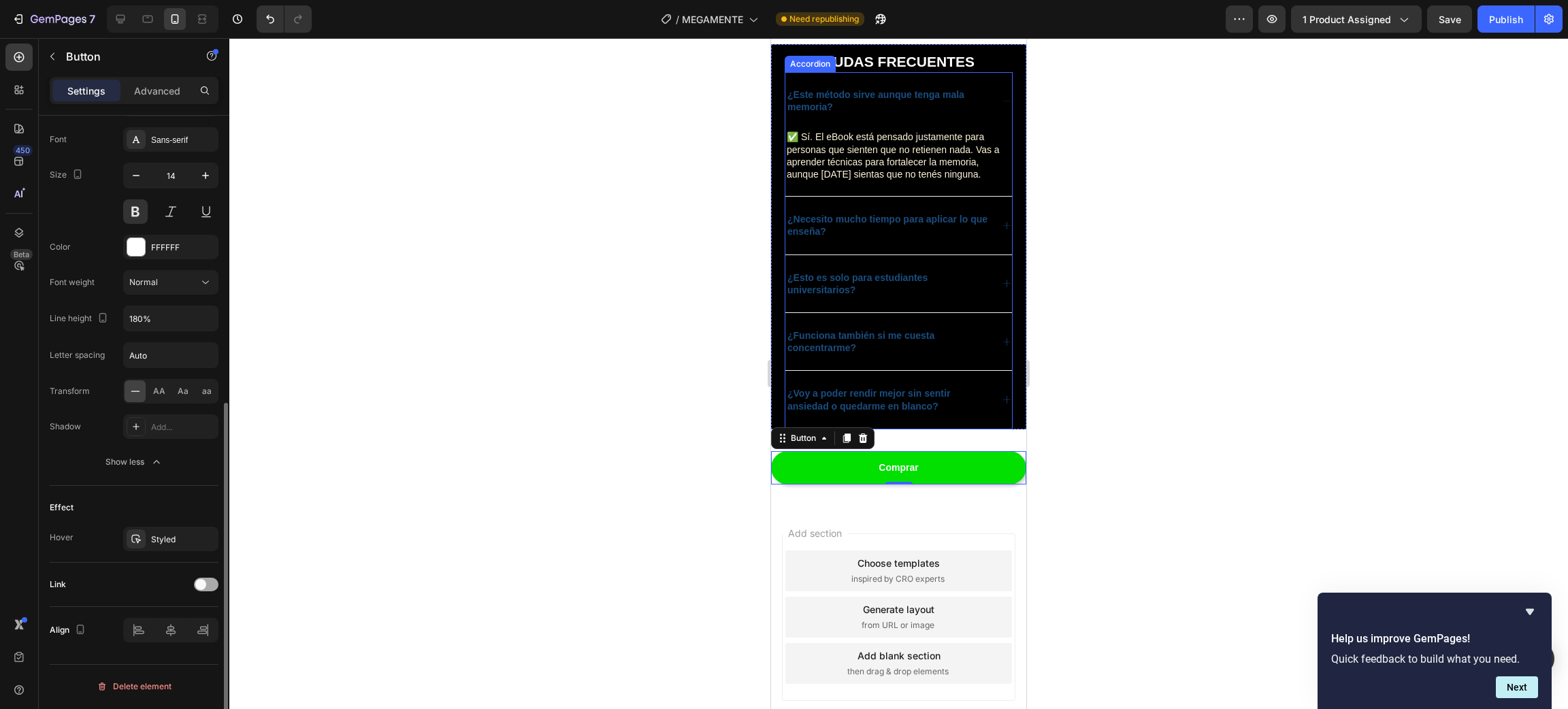
click at [205, 589] on div at bounding box center [206, 584] width 25 height 14
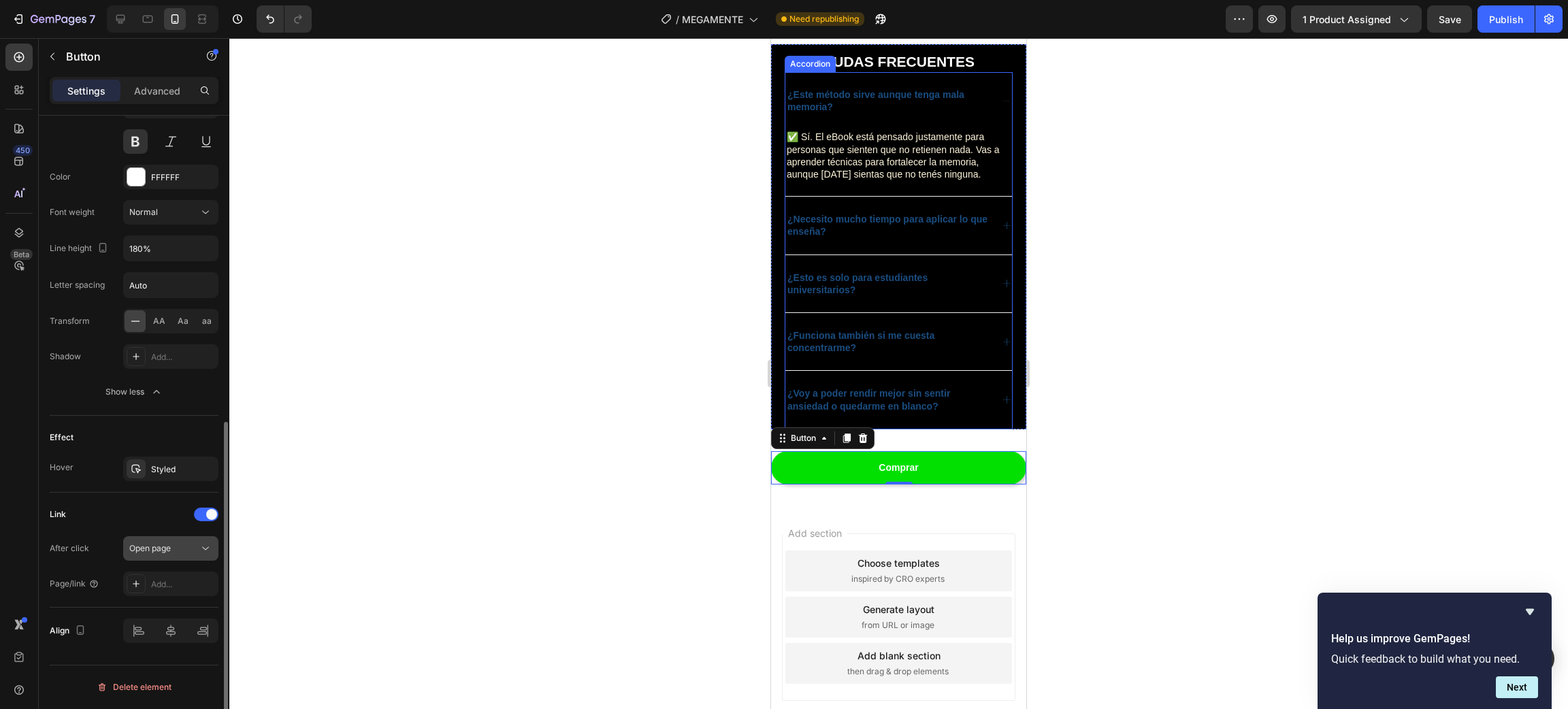
click at [167, 553] on span "Open page" at bounding box center [150, 548] width 42 height 10
click at [77, 547] on div "After click" at bounding box center [68, 548] width 39 height 12
click at [132, 549] on span "Open page" at bounding box center [150, 548] width 42 height 10
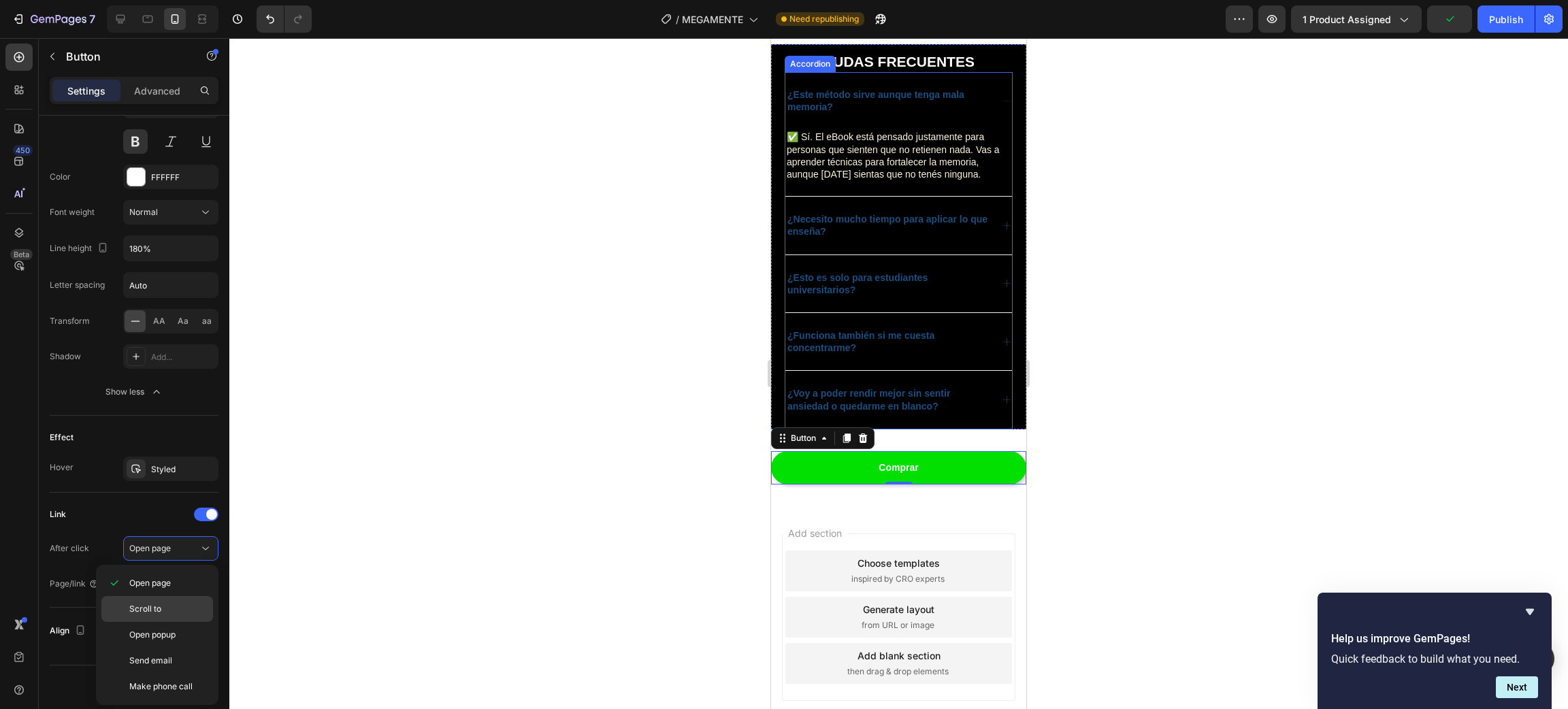
click at [145, 608] on span "Scroll to" at bounding box center [145, 608] width 32 height 12
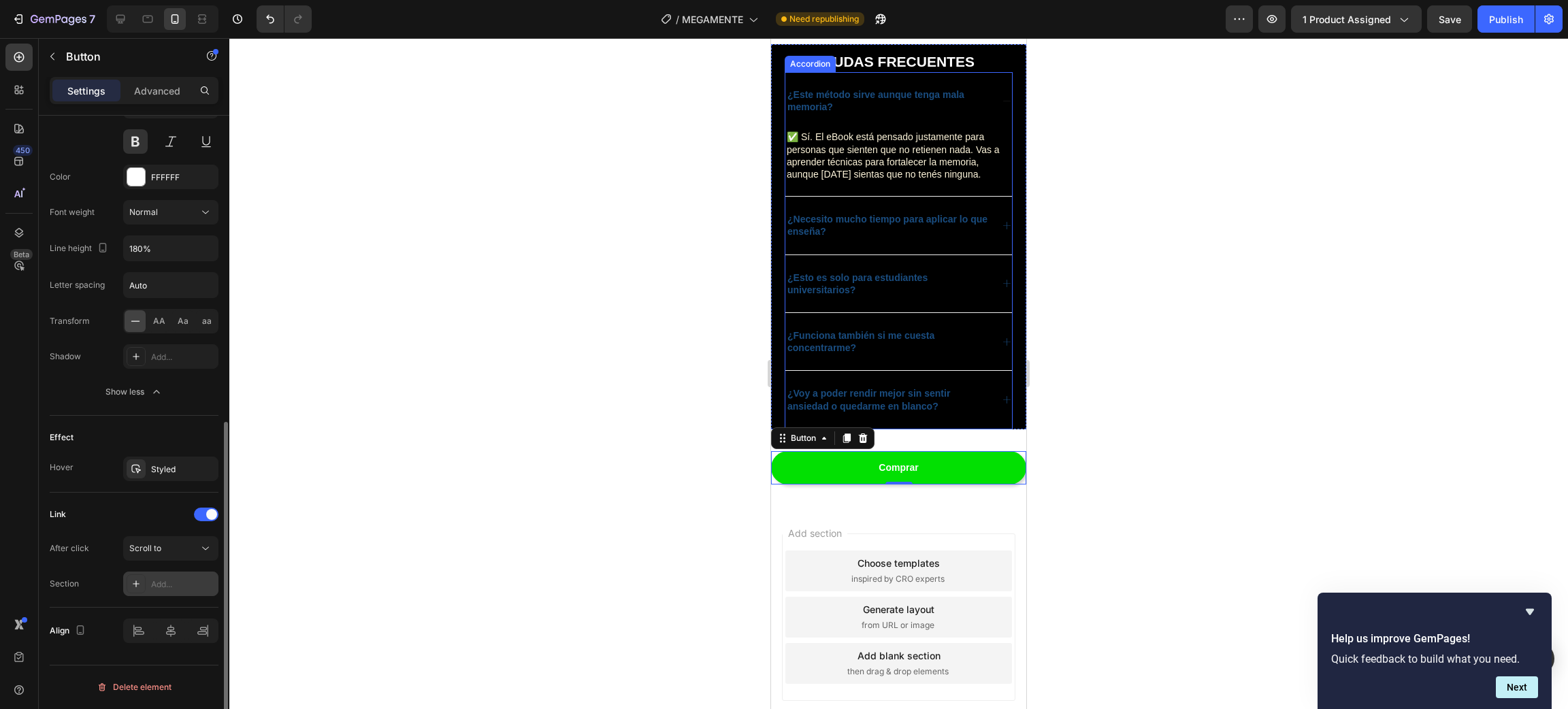
click at [176, 583] on div "Add..." at bounding box center [183, 584] width 64 height 12
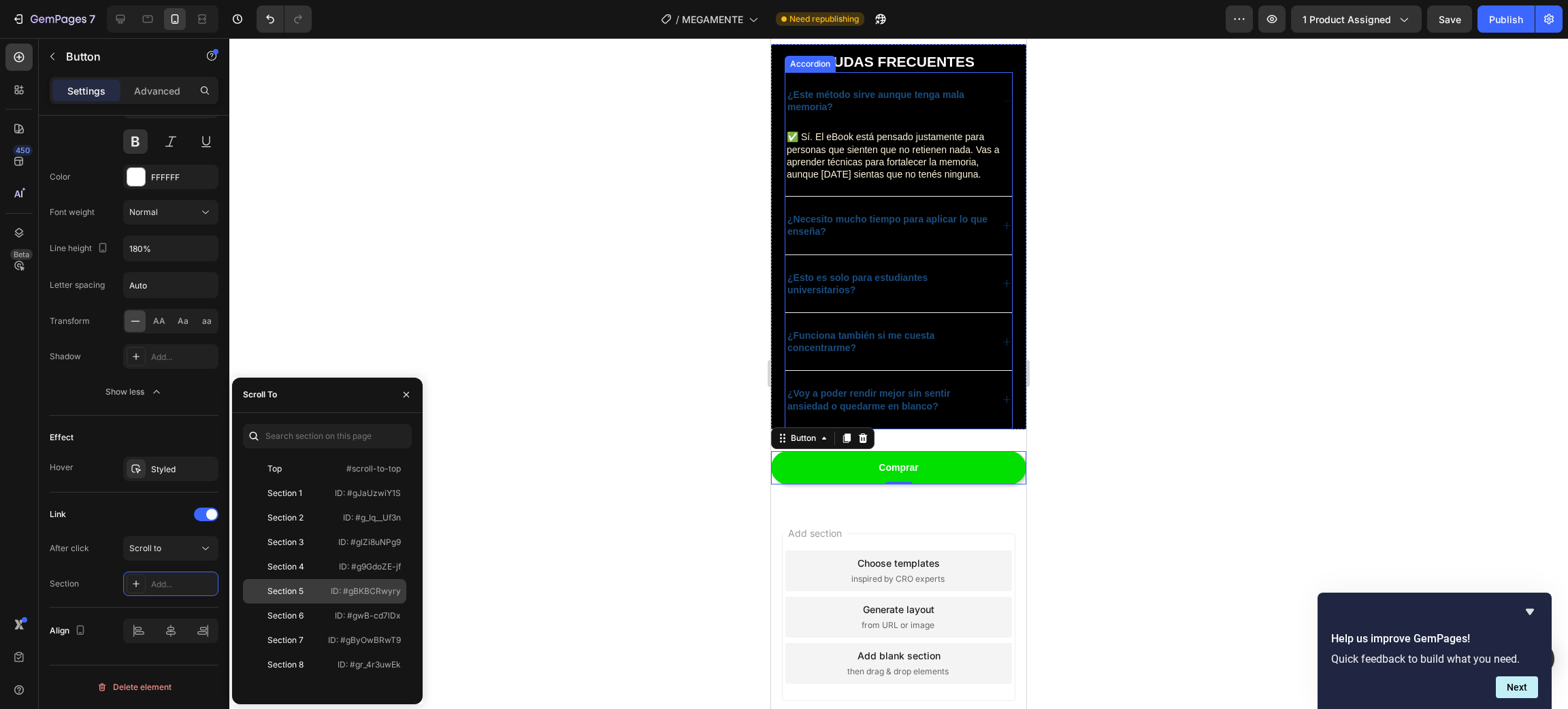
click at [296, 596] on div "Section 5" at bounding box center [285, 591] width 36 height 12
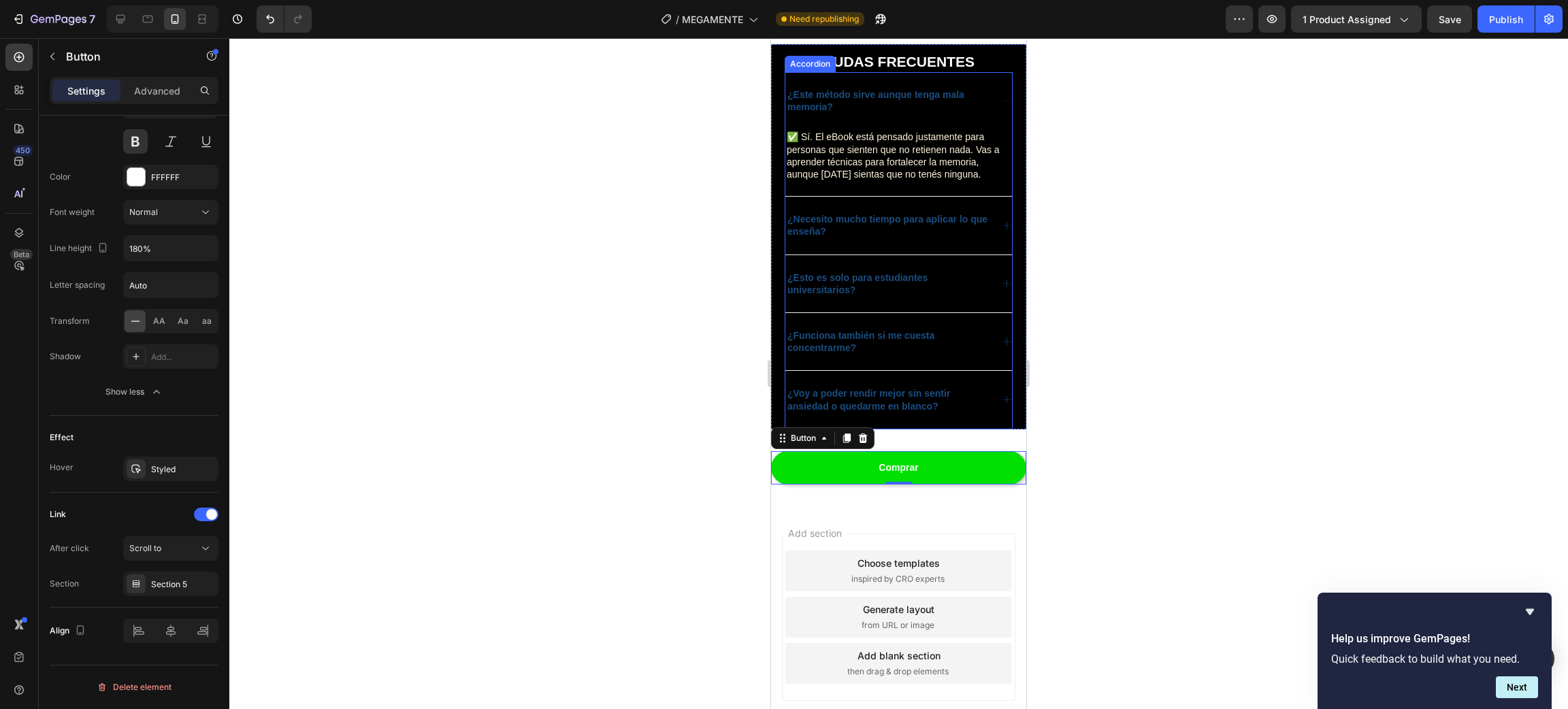
click at [566, 425] on div at bounding box center [899, 374] width 1338 height 671
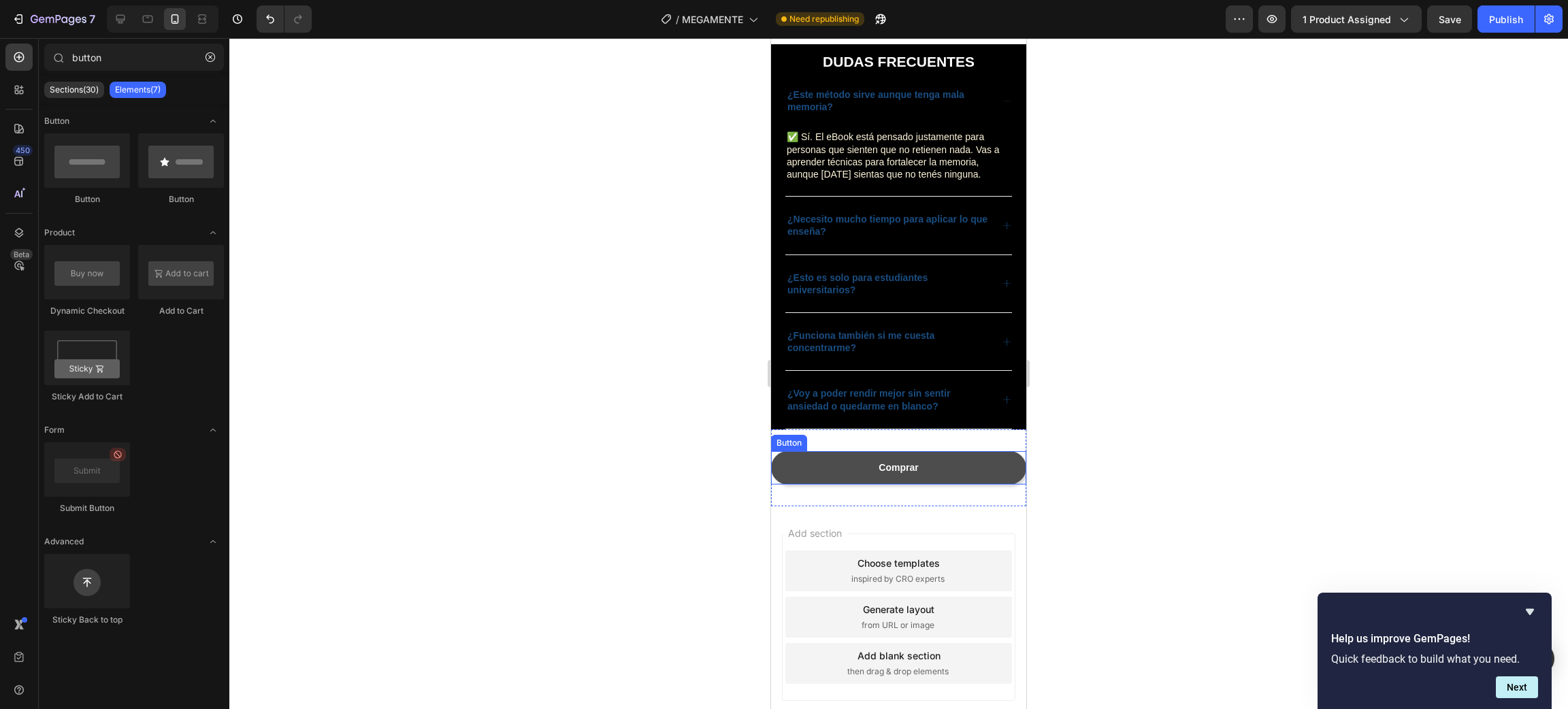
click at [989, 479] on link "Comprar" at bounding box center [899, 468] width 255 height 34
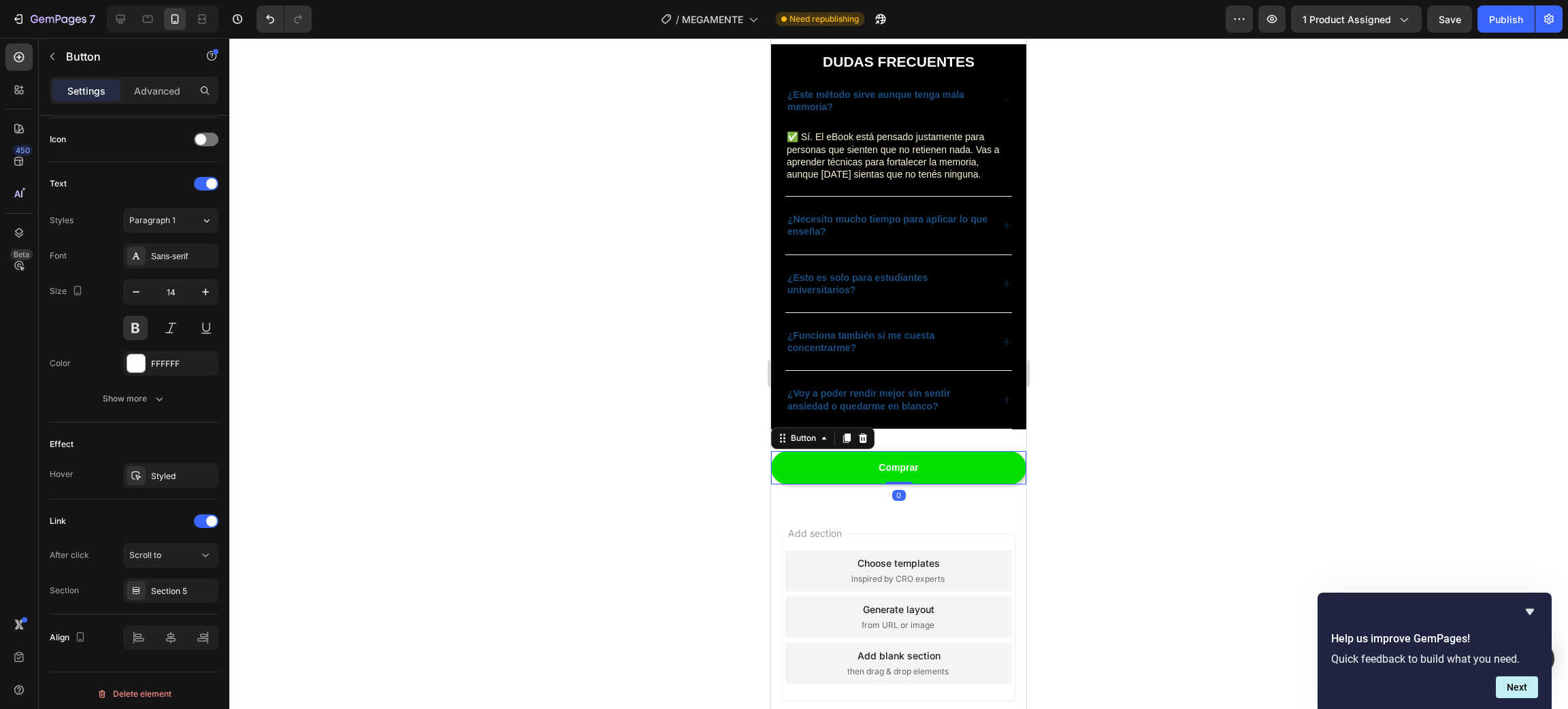
scroll to position [415, 0]
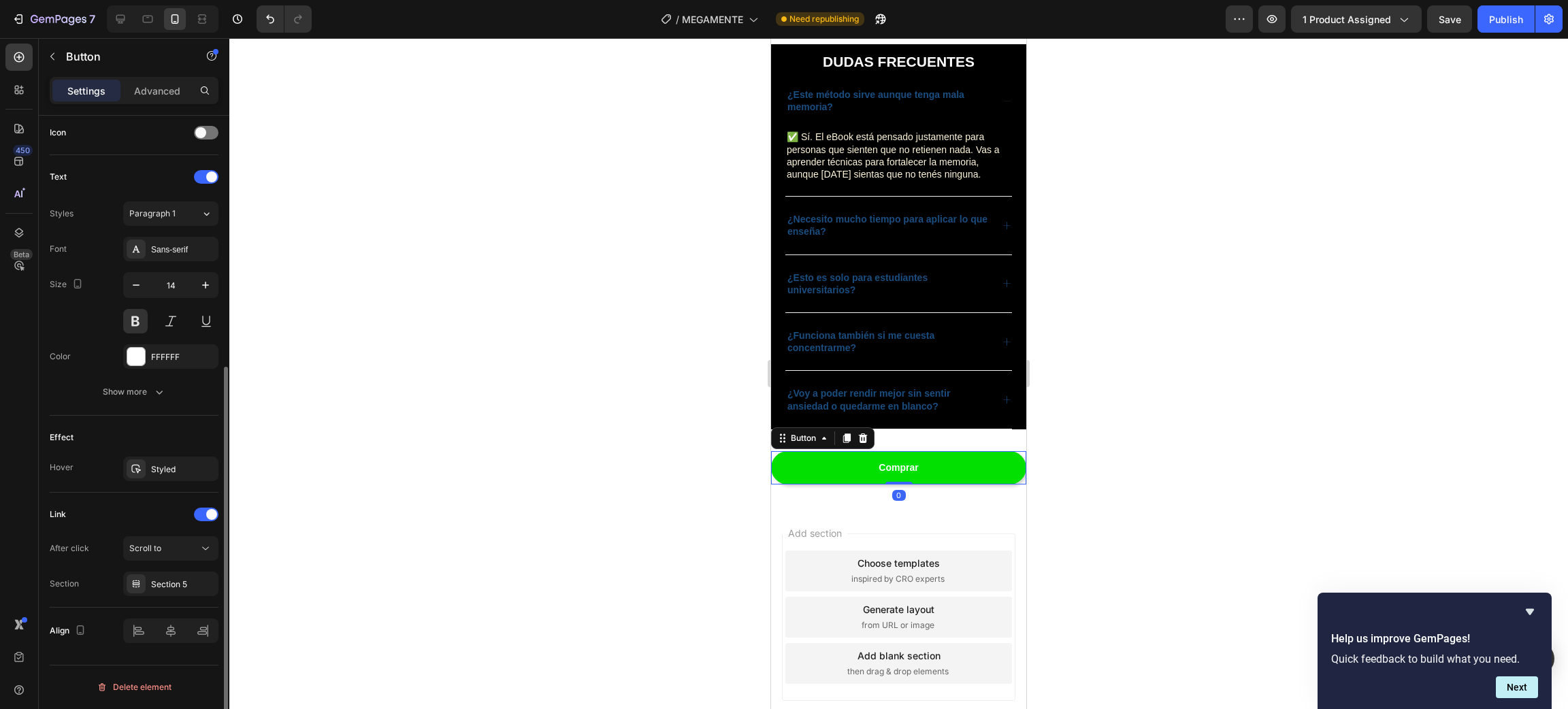
click at [612, 529] on div at bounding box center [899, 374] width 1338 height 671
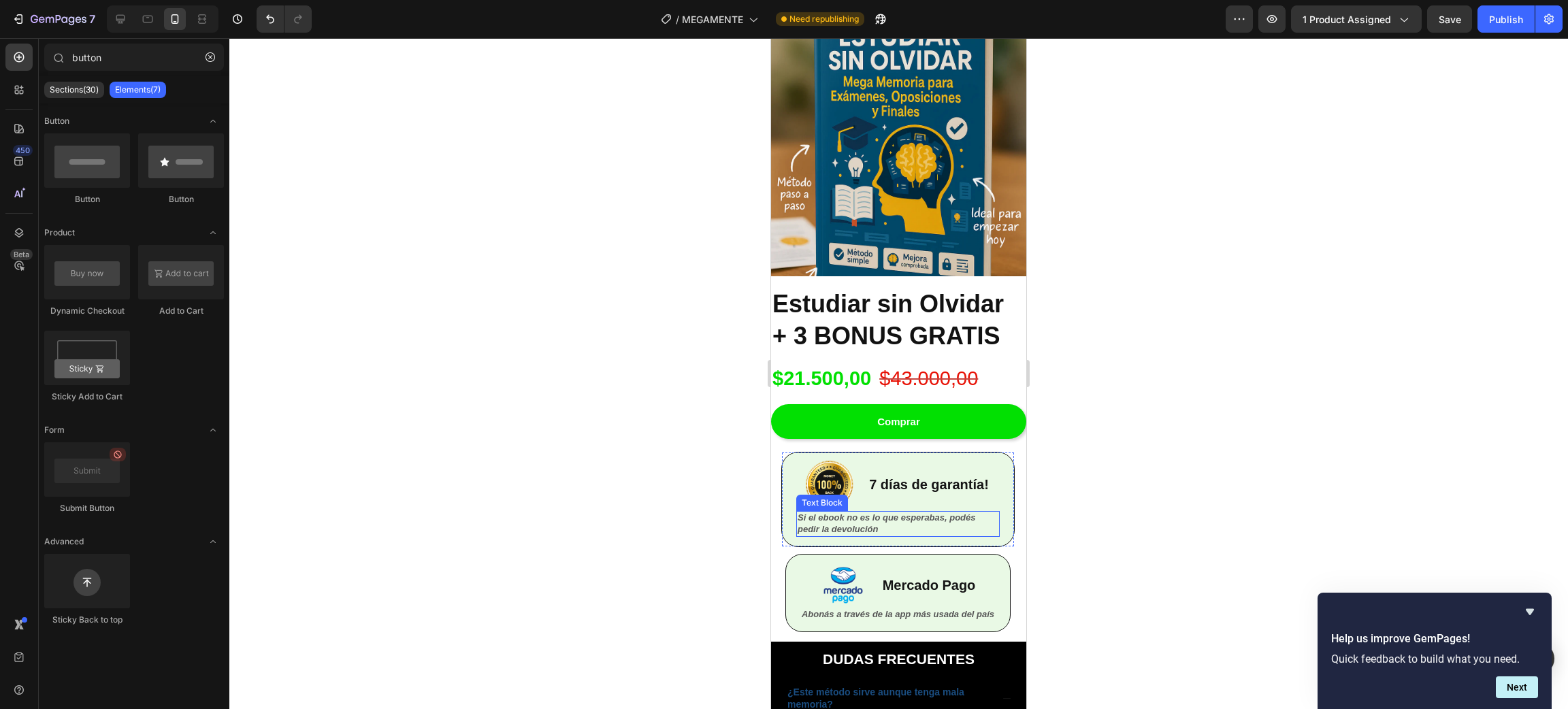
scroll to position [2842, 0]
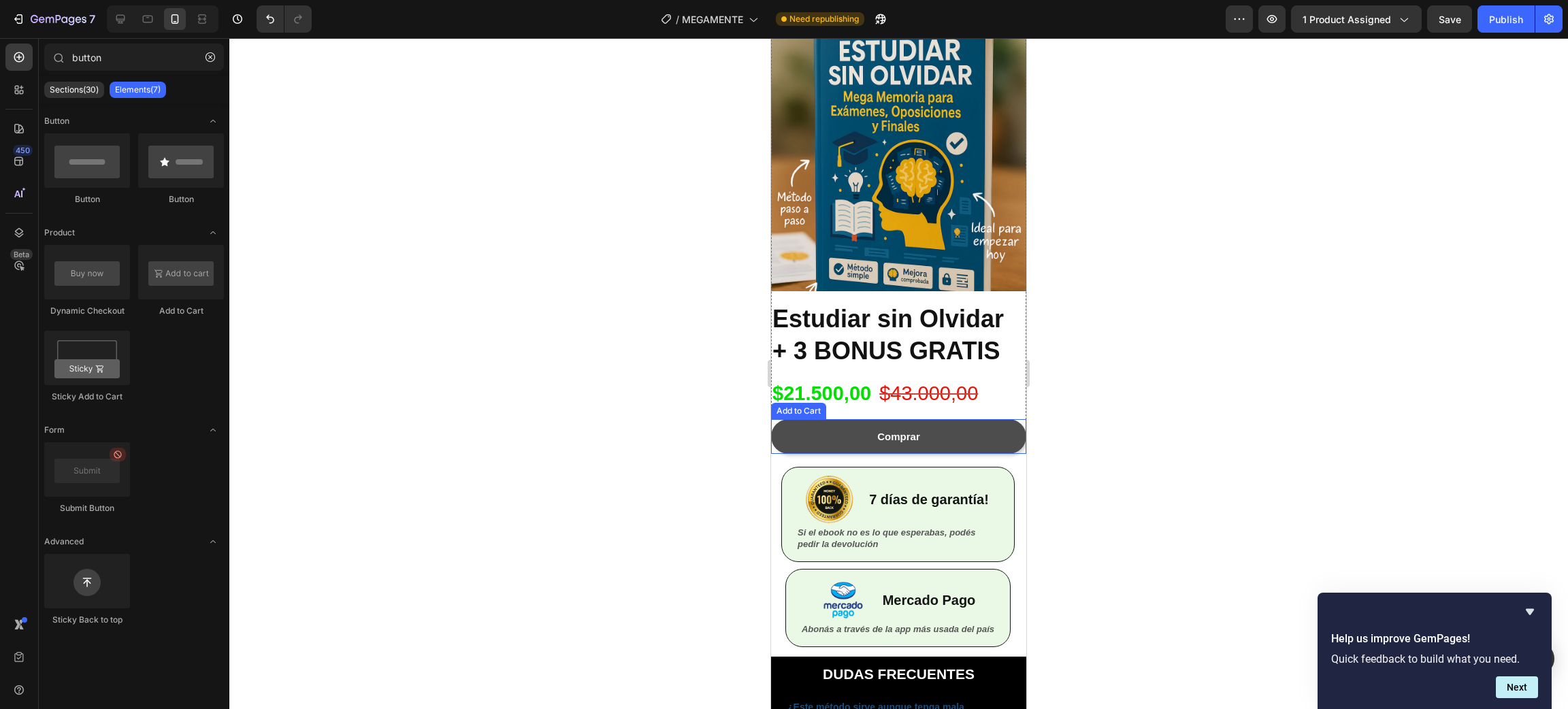
click at [961, 432] on button "Comprar" at bounding box center [899, 437] width 255 height 35
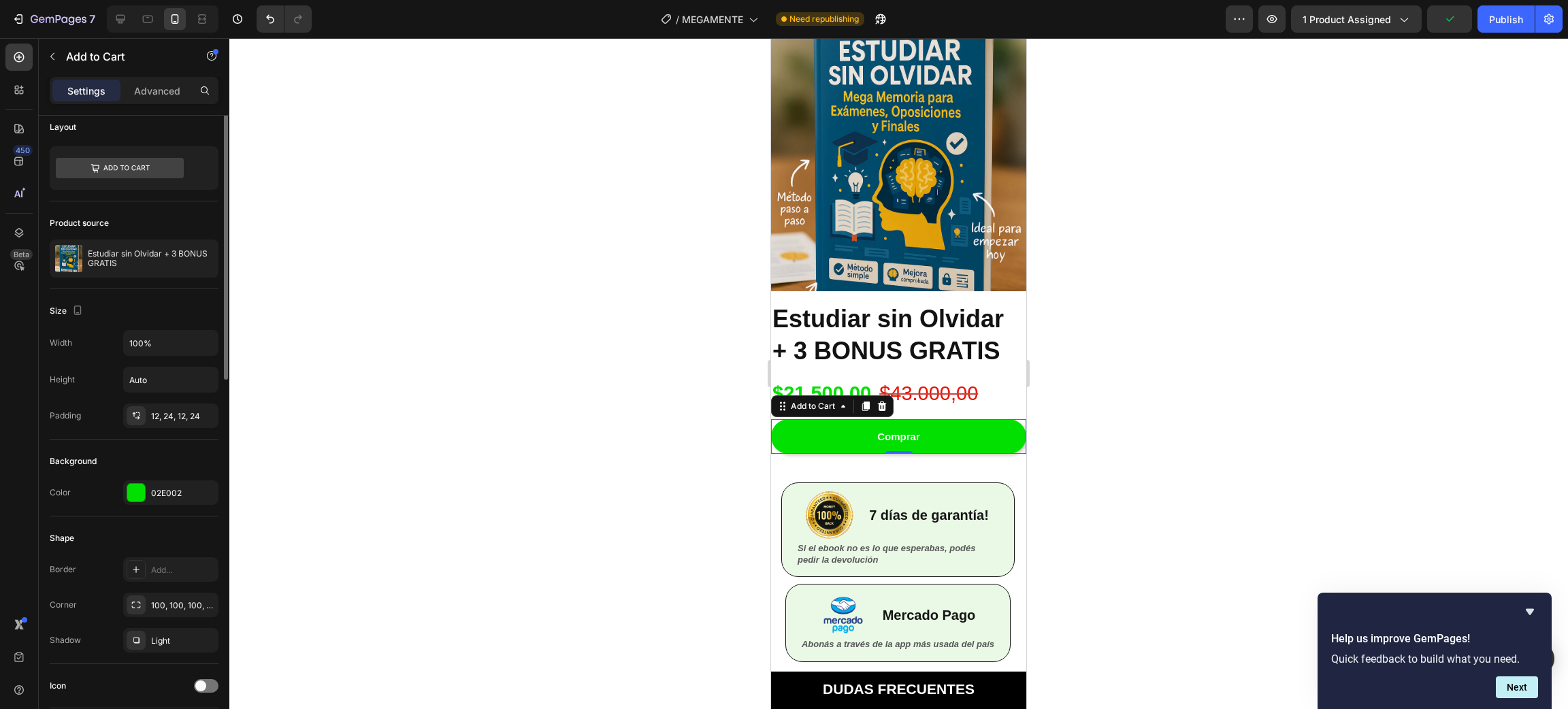
scroll to position [0, 0]
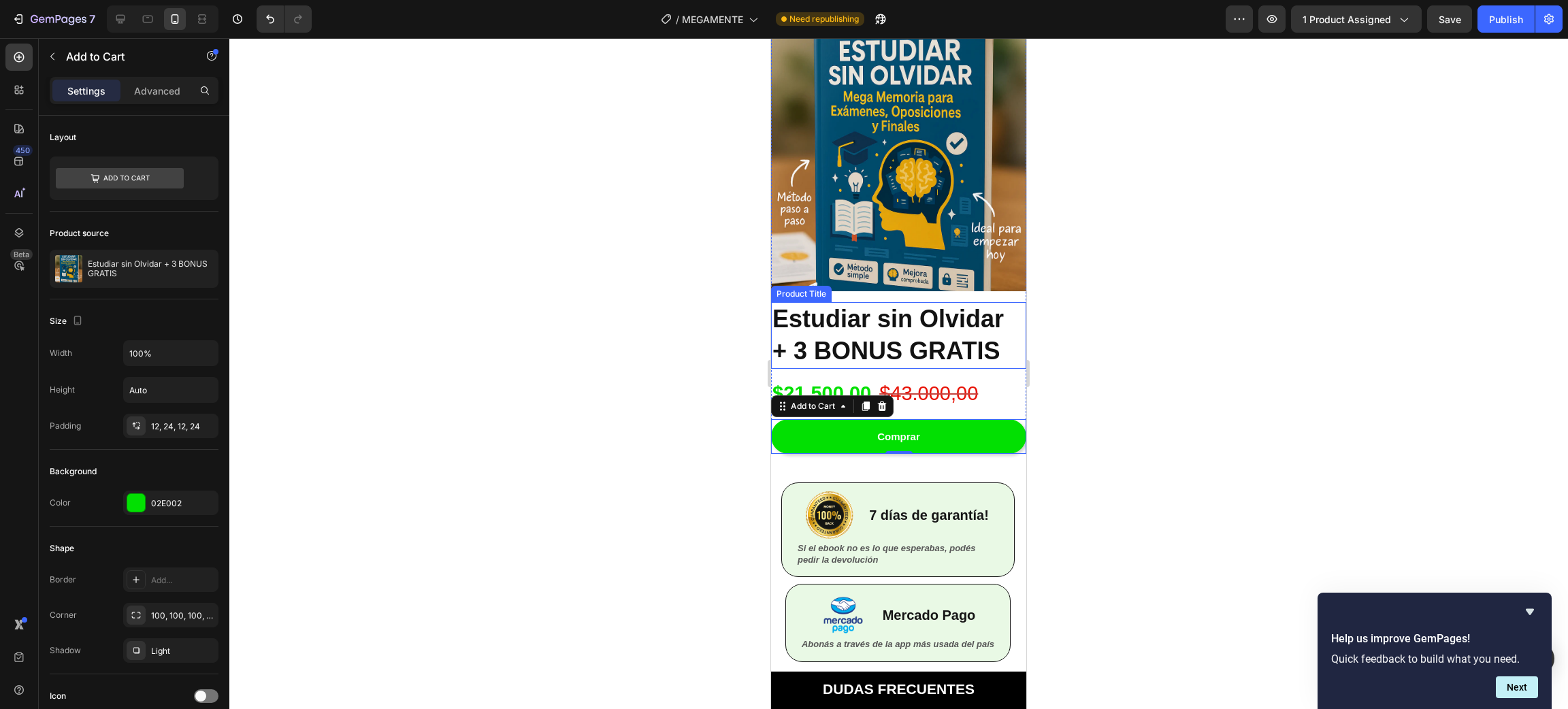
click at [1047, 251] on div at bounding box center [899, 374] width 1338 height 671
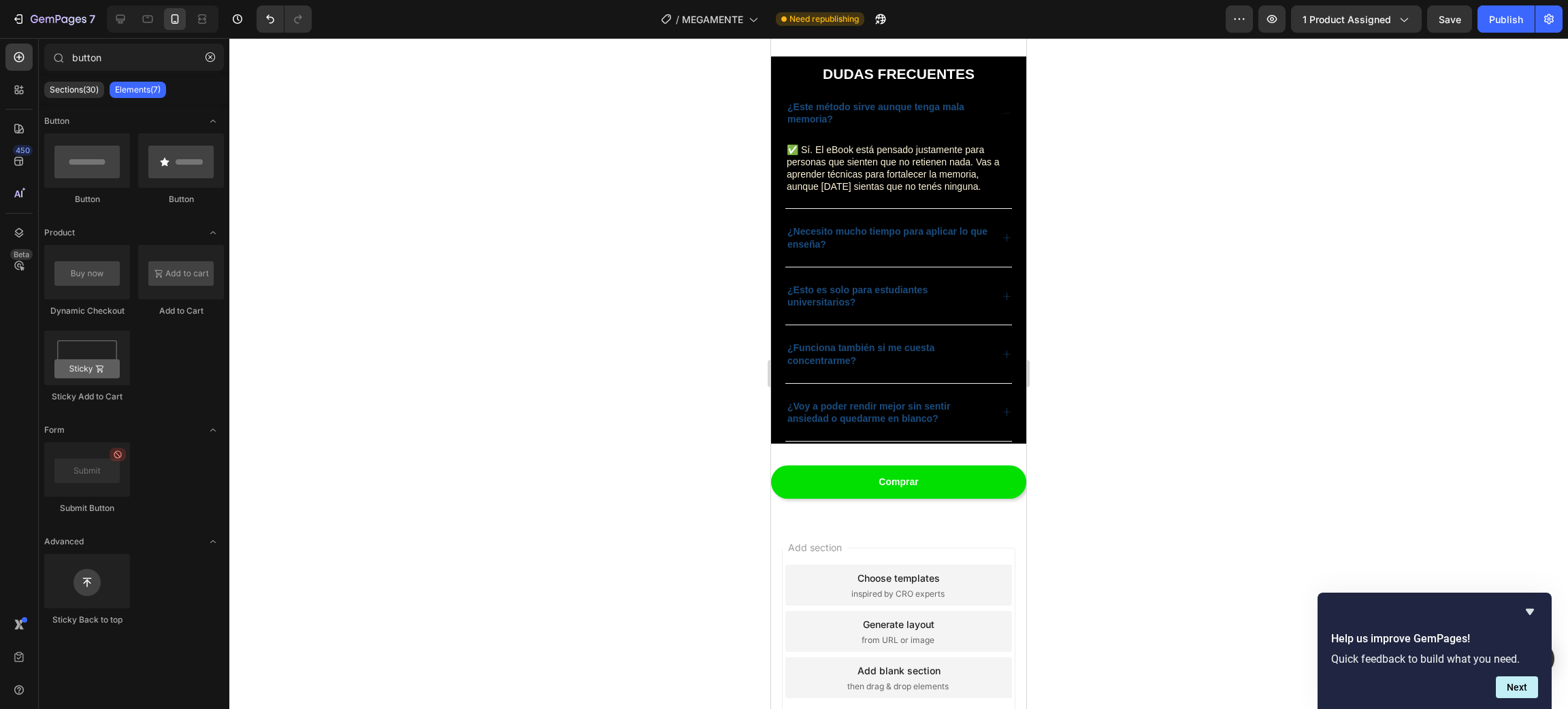
scroll to position [2835, 0]
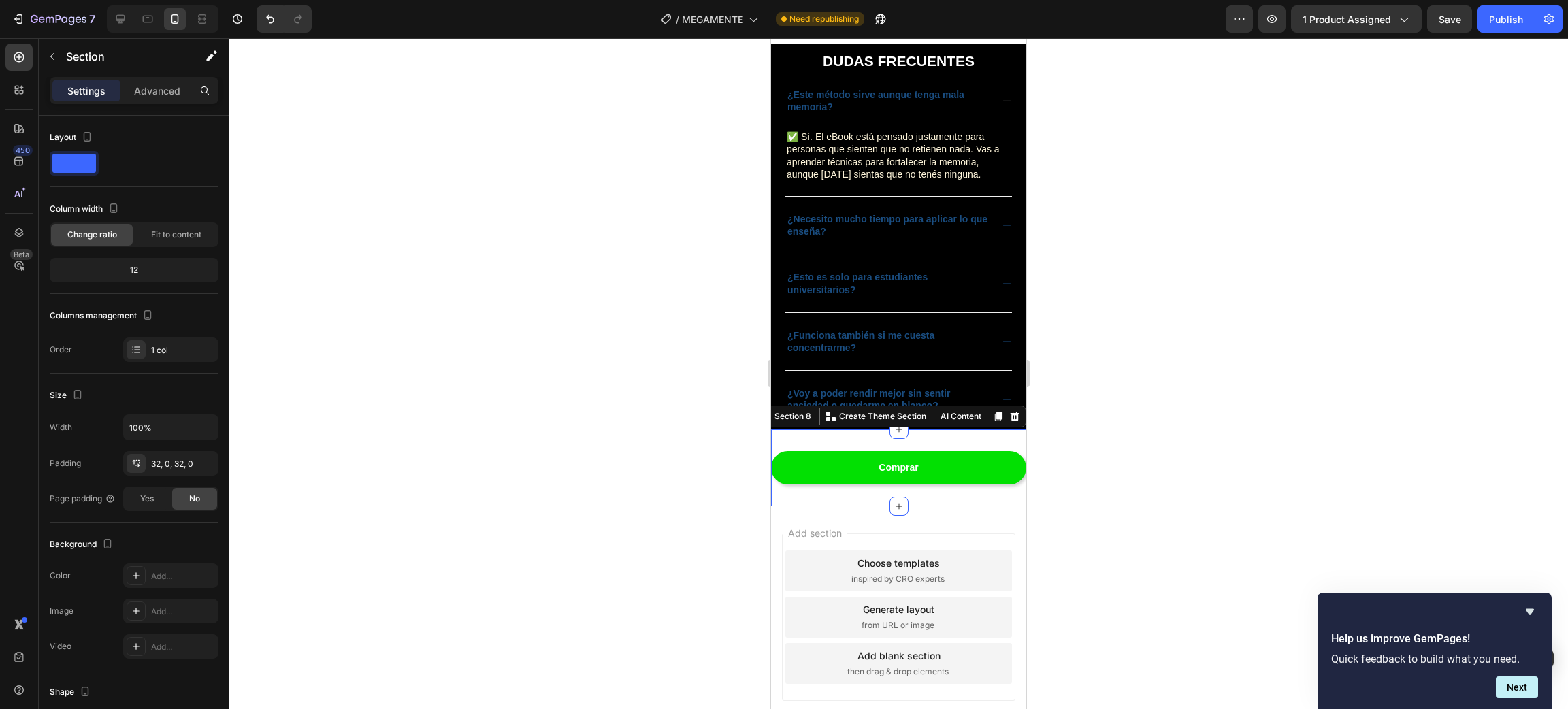
click at [985, 452] on div "Comprar Button Section 8 You can create reusable sections Create Theme Section …" at bounding box center [899, 468] width 255 height 77
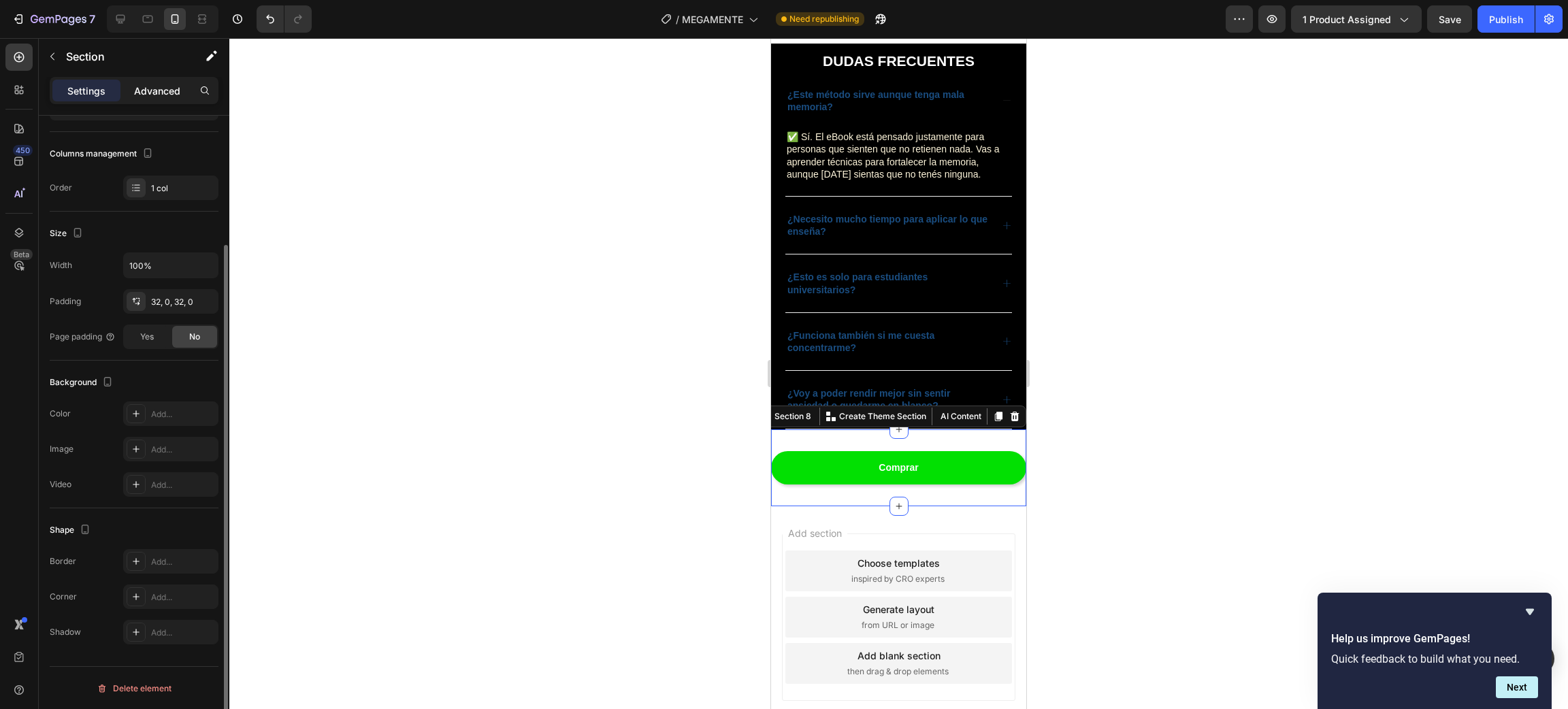
click at [162, 96] on p "Advanced" at bounding box center [157, 91] width 46 height 15
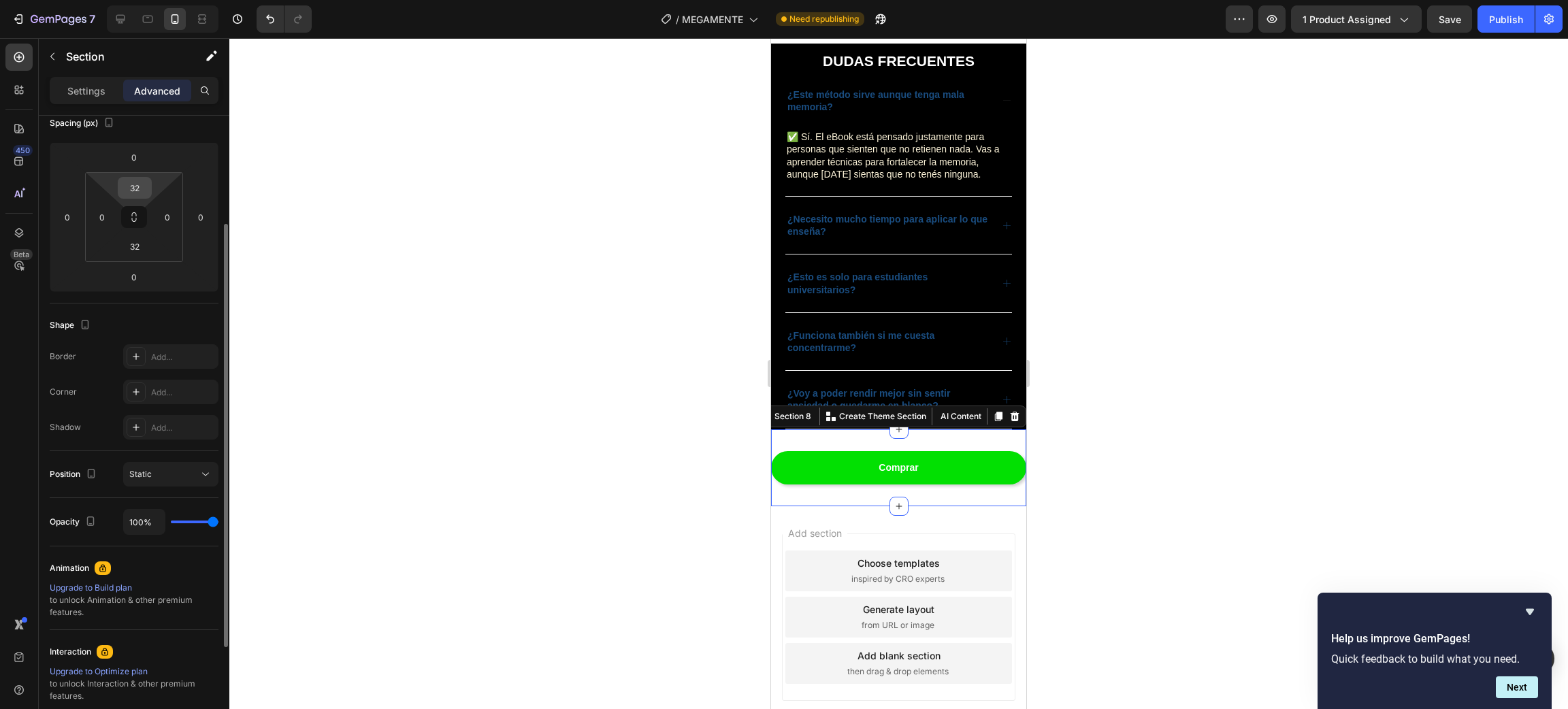
click at [139, 190] on input "32" at bounding box center [135, 188] width 27 height 20
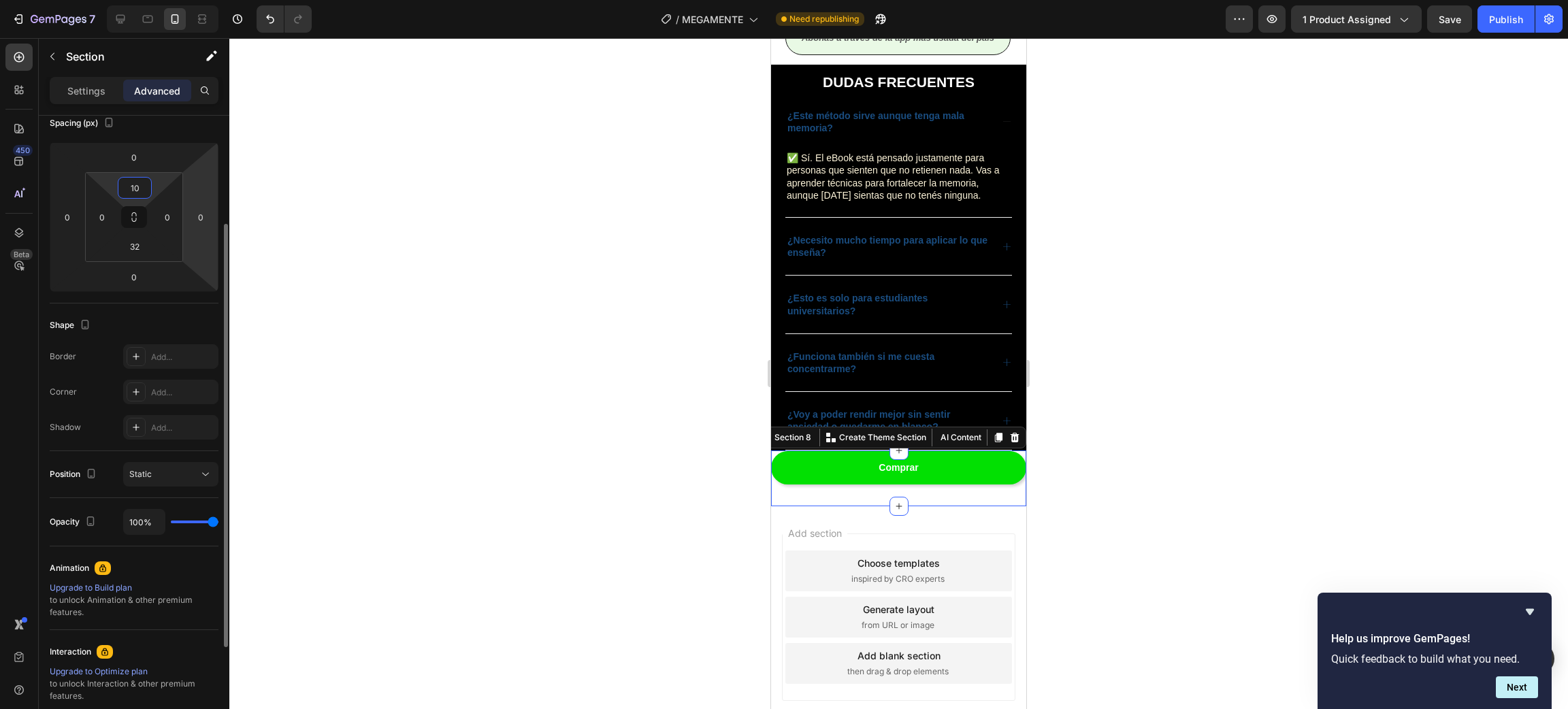
scroll to position [2821, 0]
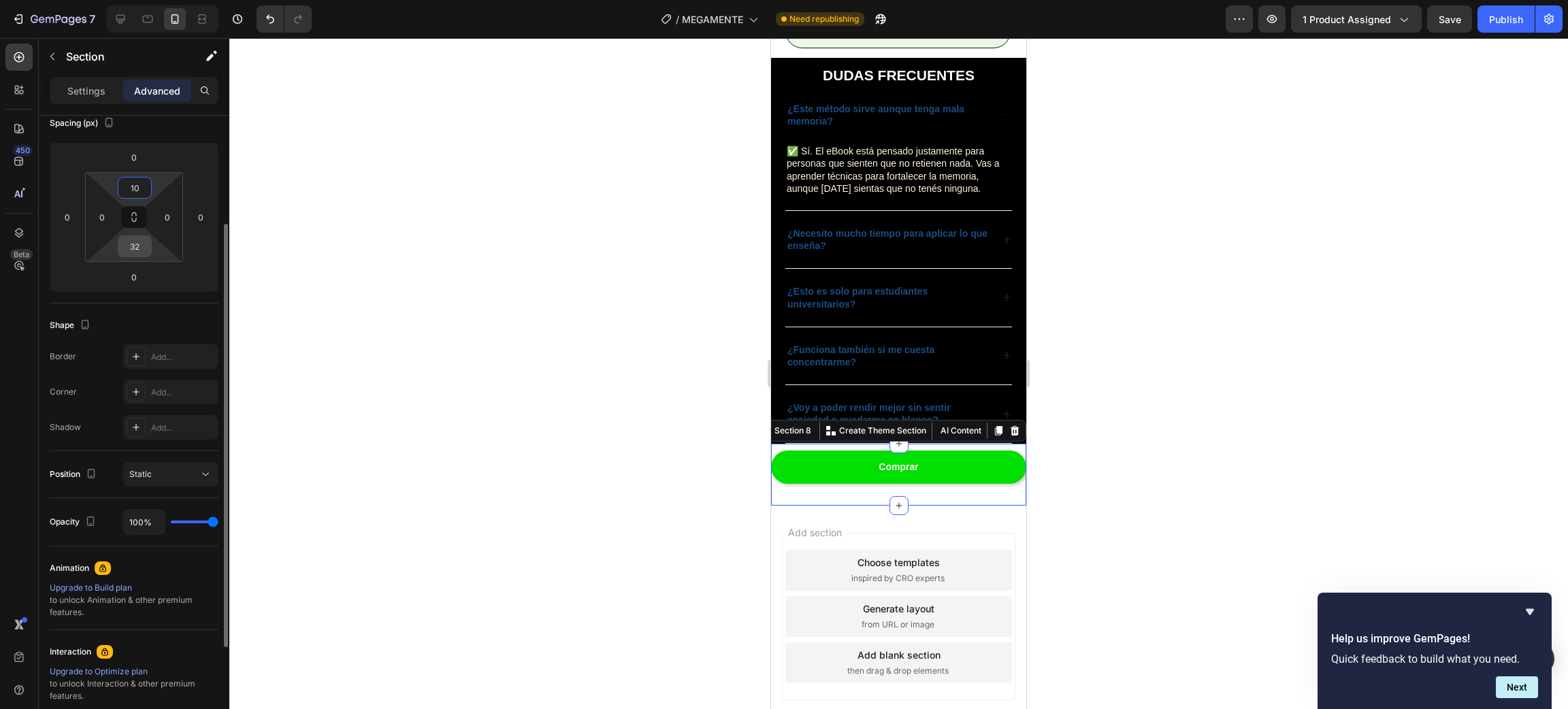
type input "10"
click at [137, 252] on input "32" at bounding box center [135, 246] width 27 height 20
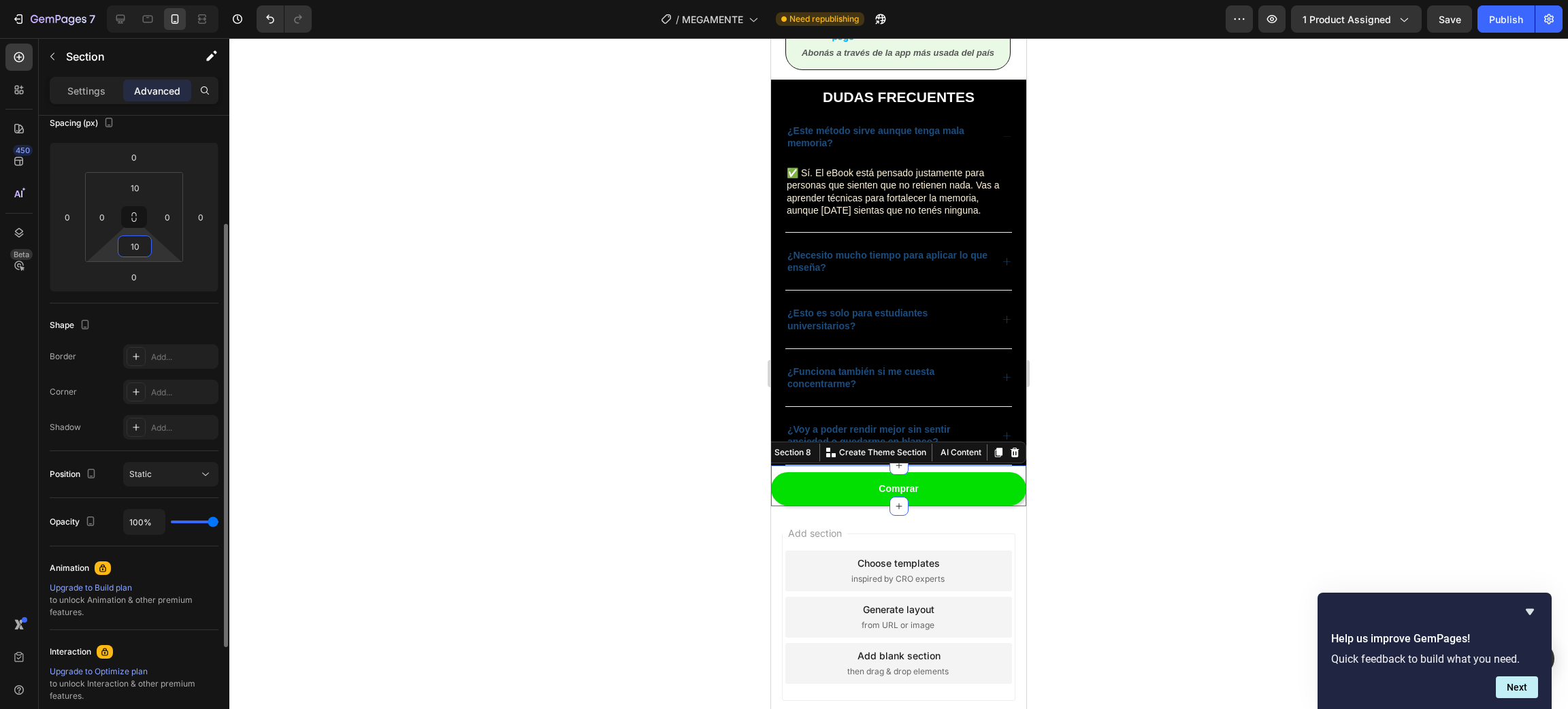
scroll to position [2805, 0]
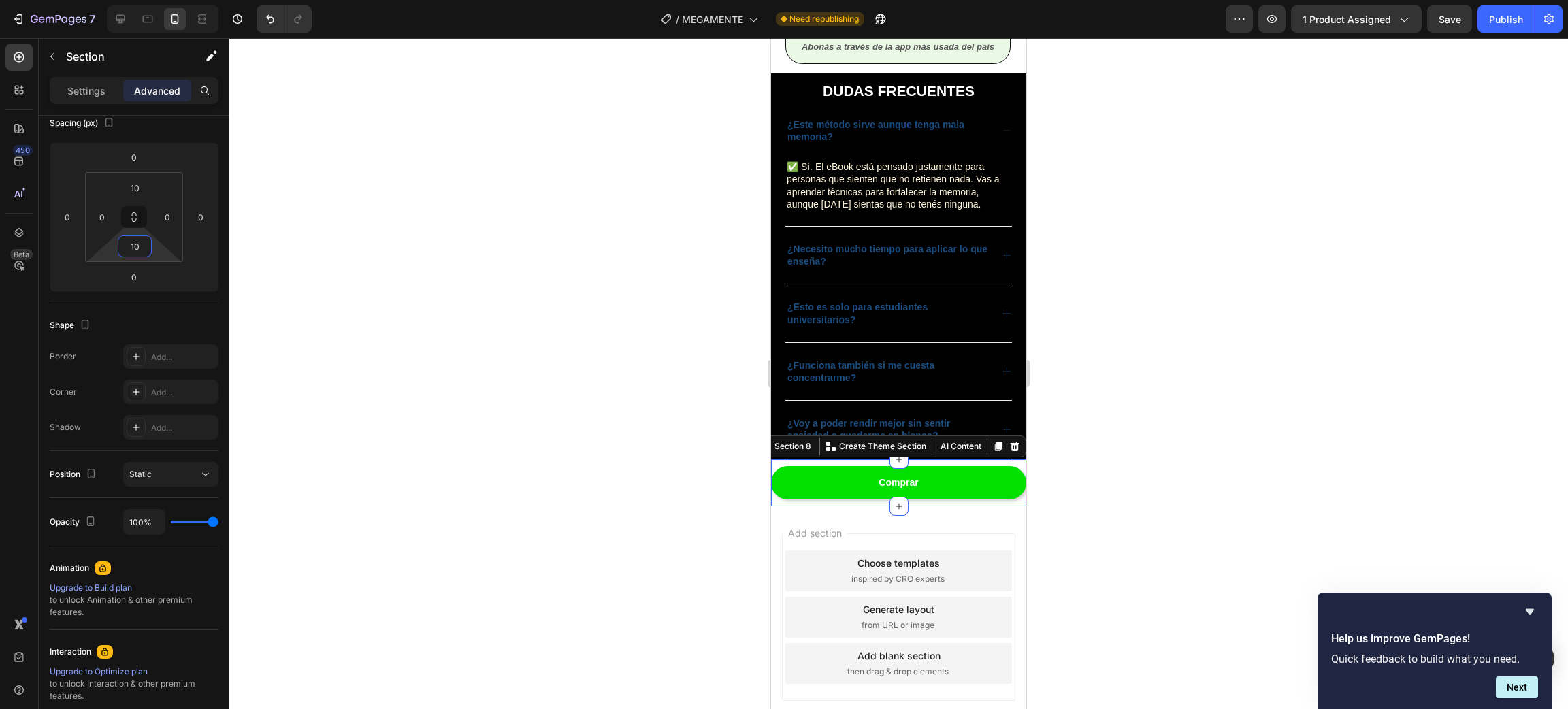
type input "10"
click at [513, 252] on div at bounding box center [899, 374] width 1338 height 671
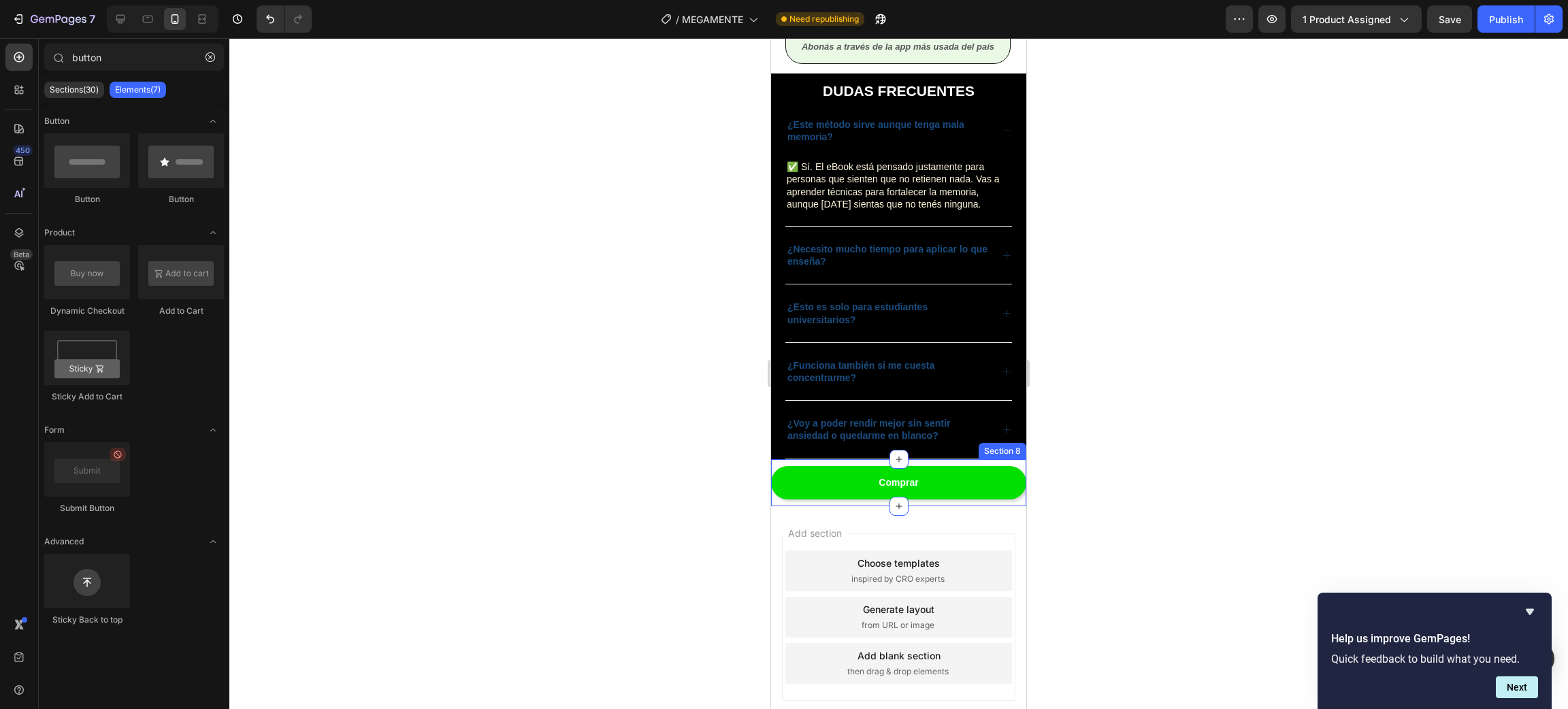
click at [1006, 478] on div "Comprar Button Section 8" at bounding box center [899, 483] width 255 height 47
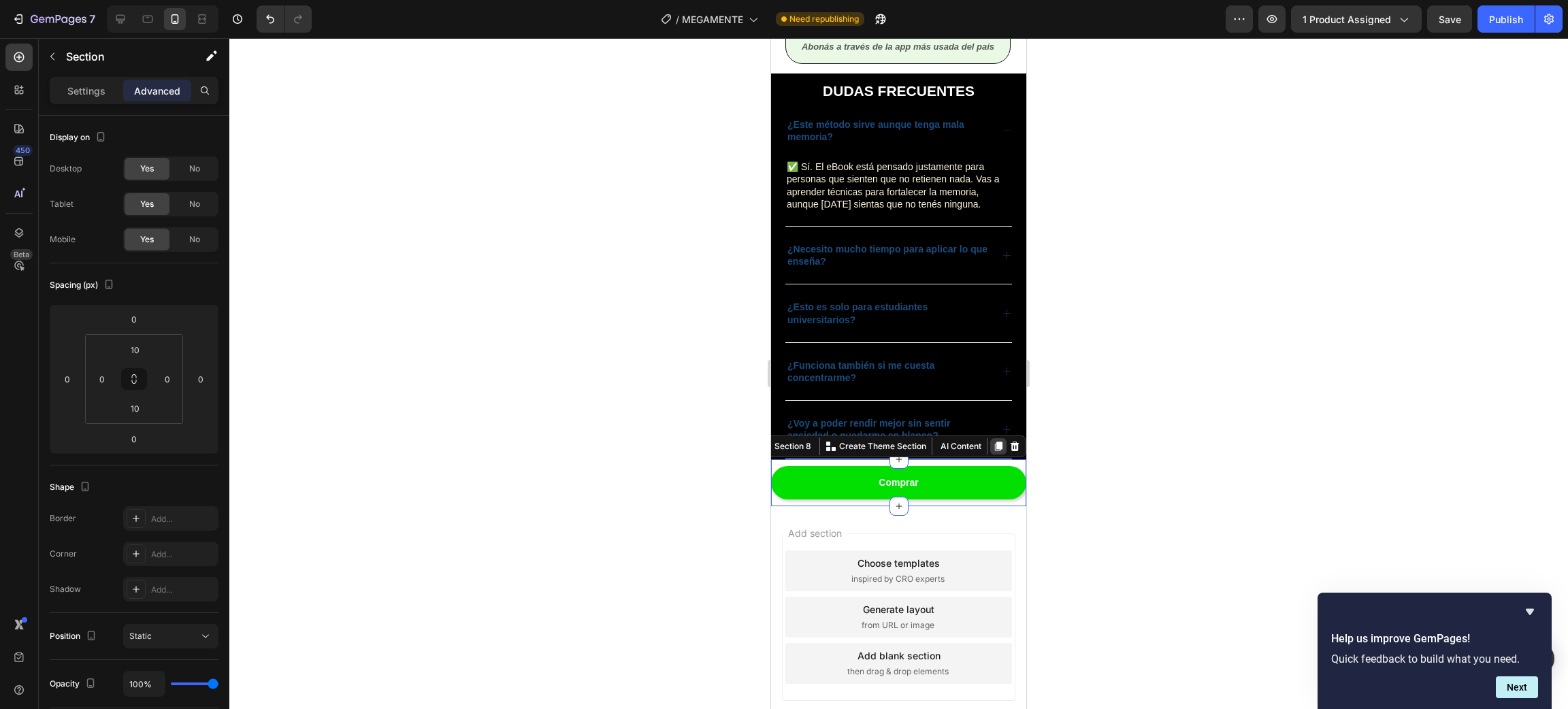
click at [995, 451] on icon at bounding box center [998, 446] width 7 height 9
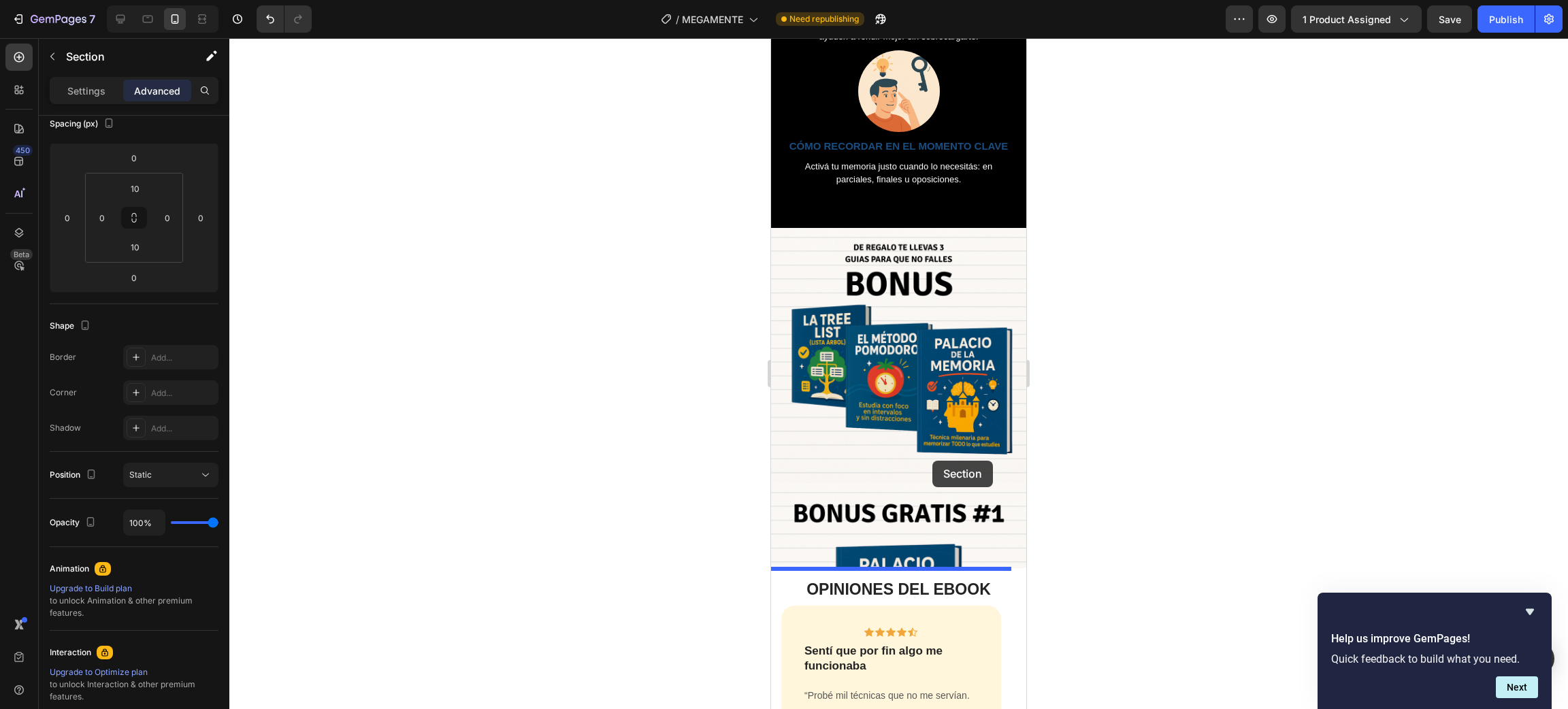
scroll to position [1406, 0]
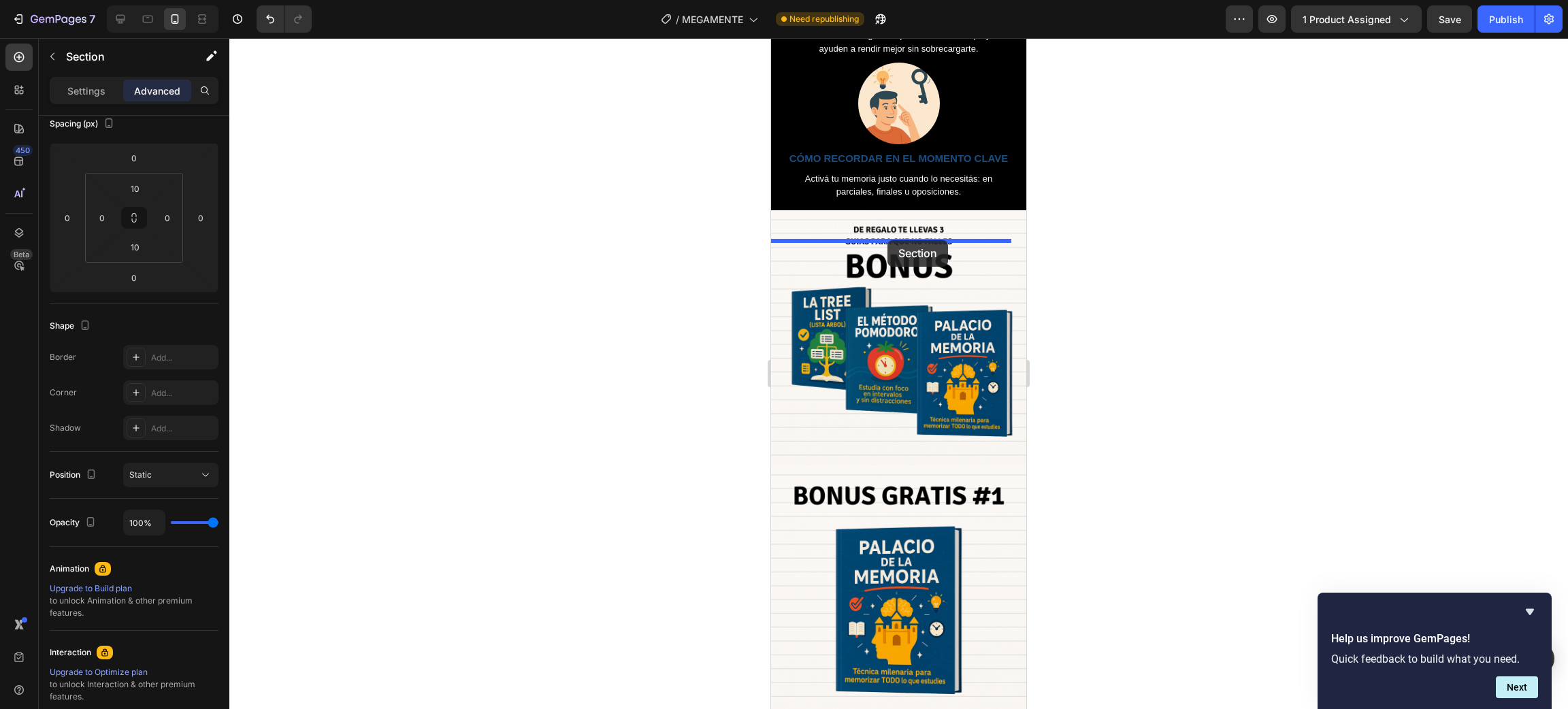
drag, startPoint x: 995, startPoint y: 494, endPoint x: 887, endPoint y: 241, distance: 275.1
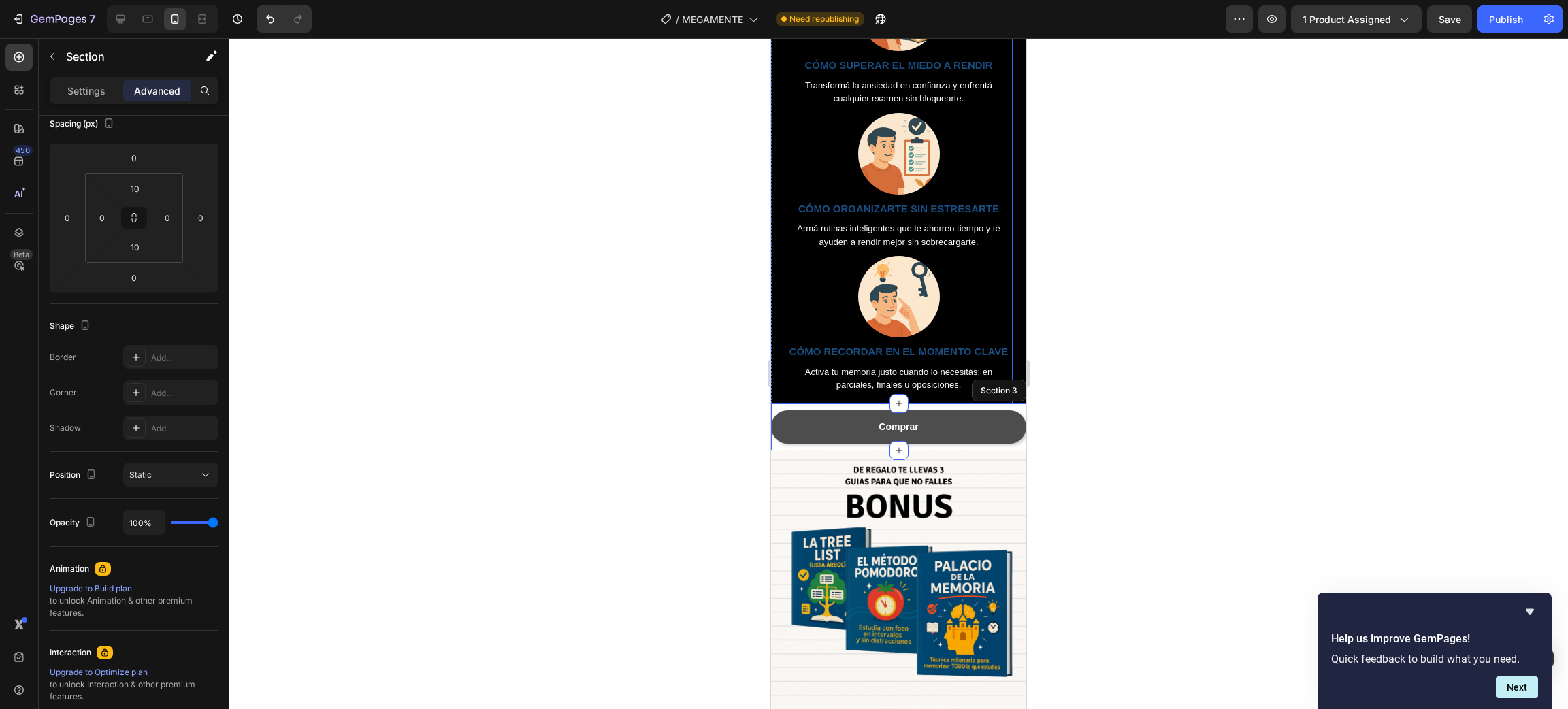
scroll to position [1202, 0]
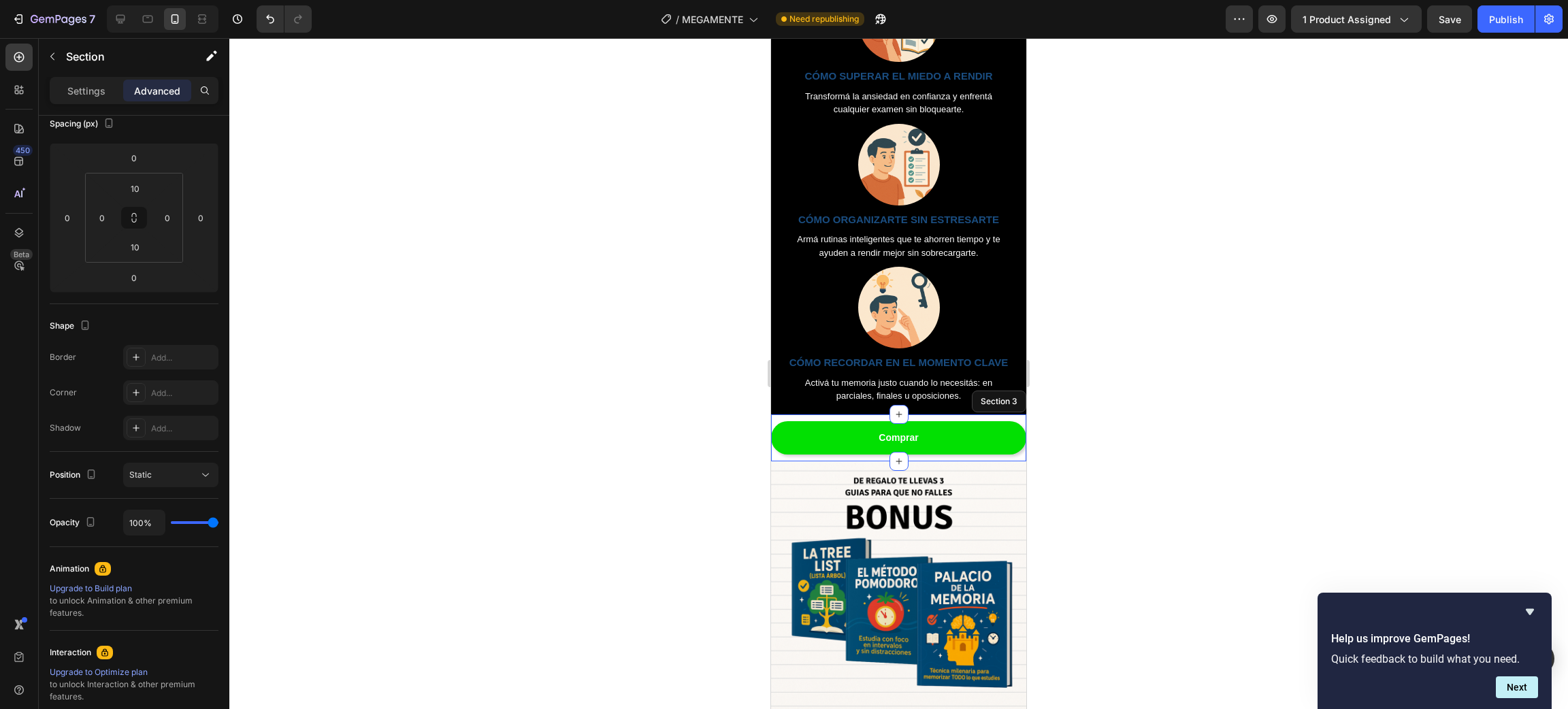
click at [855, 447] on div "Comprar Button Section 3" at bounding box center [899, 438] width 255 height 47
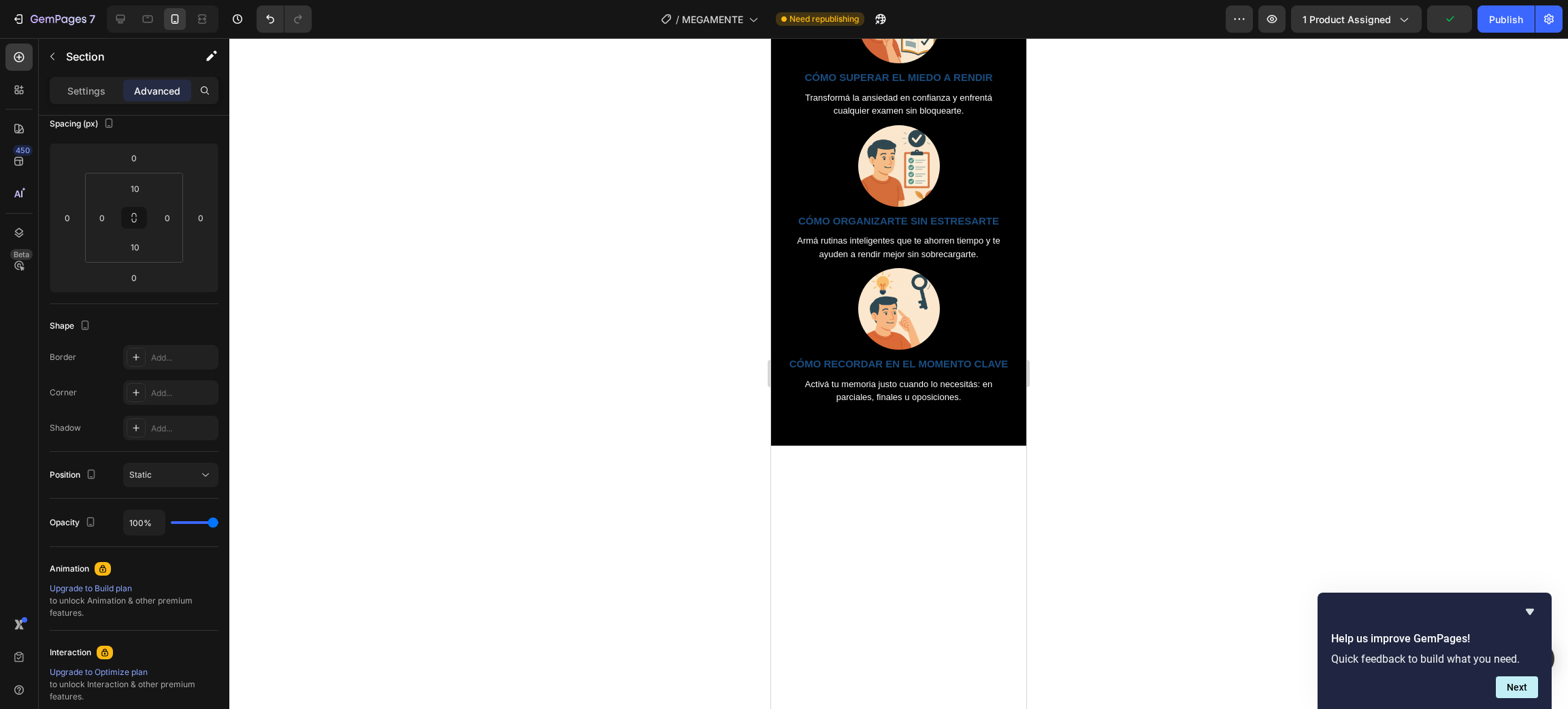
scroll to position [1326, 0]
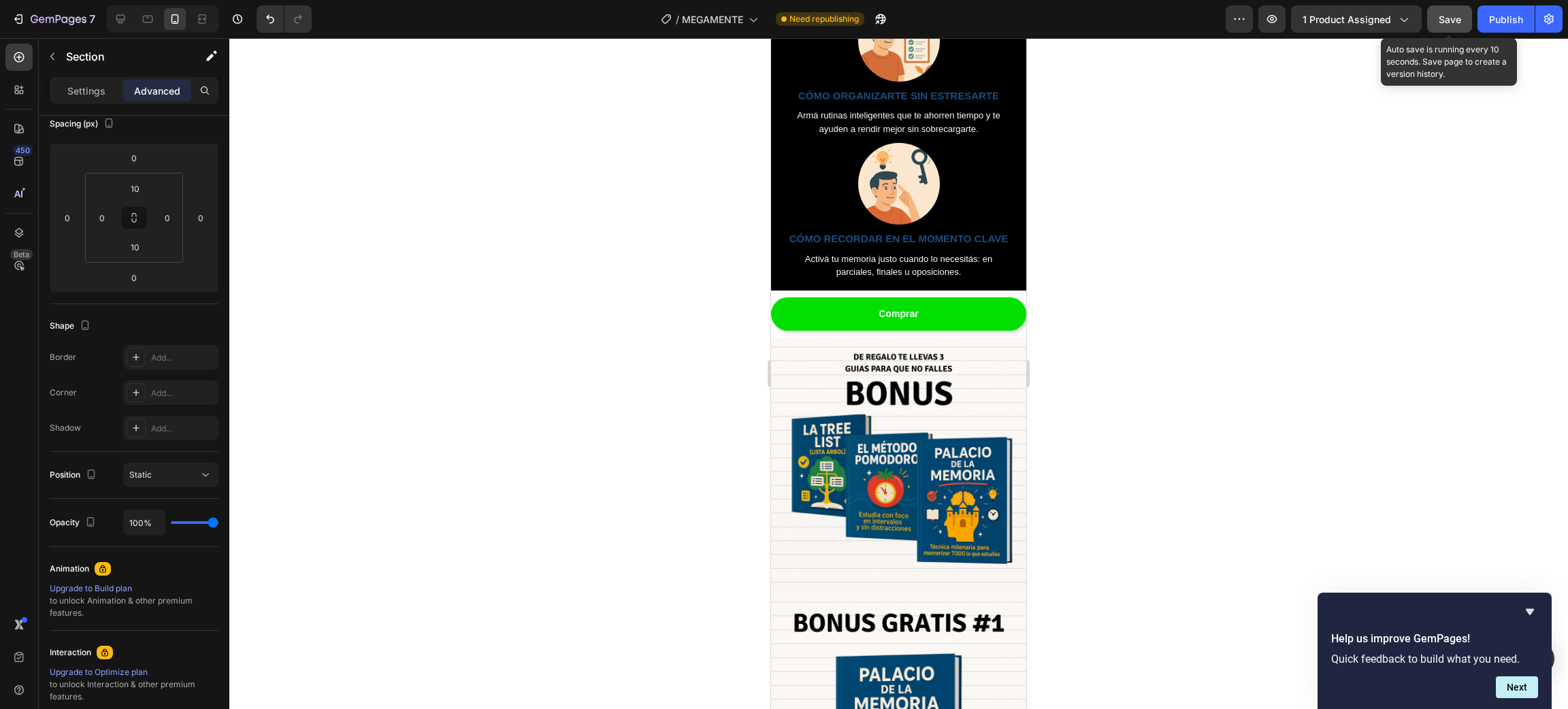
click at [1453, 15] on span "Save" at bounding box center [1449, 19] width 23 height 12
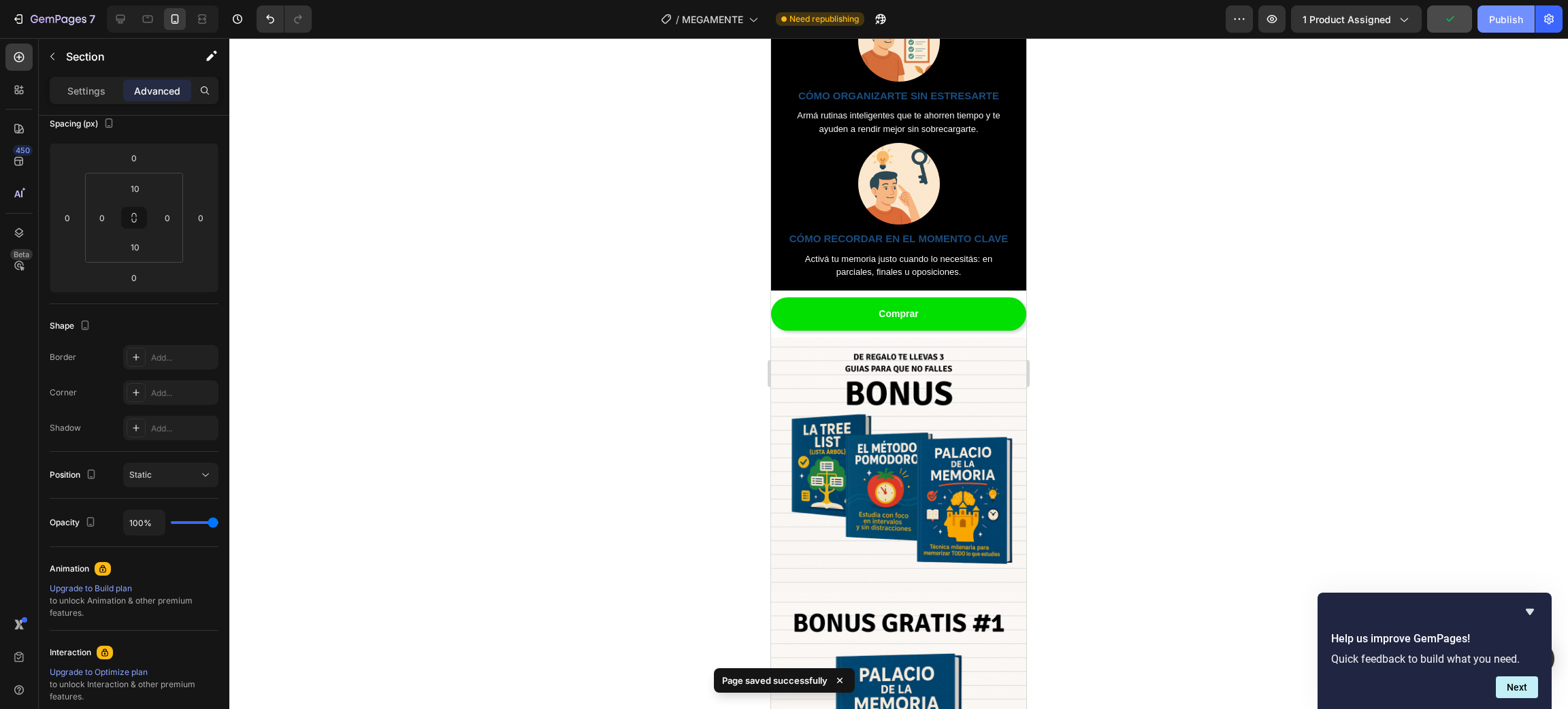
click at [1492, 19] on div "Publish" at bounding box center [1505, 19] width 34 height 15
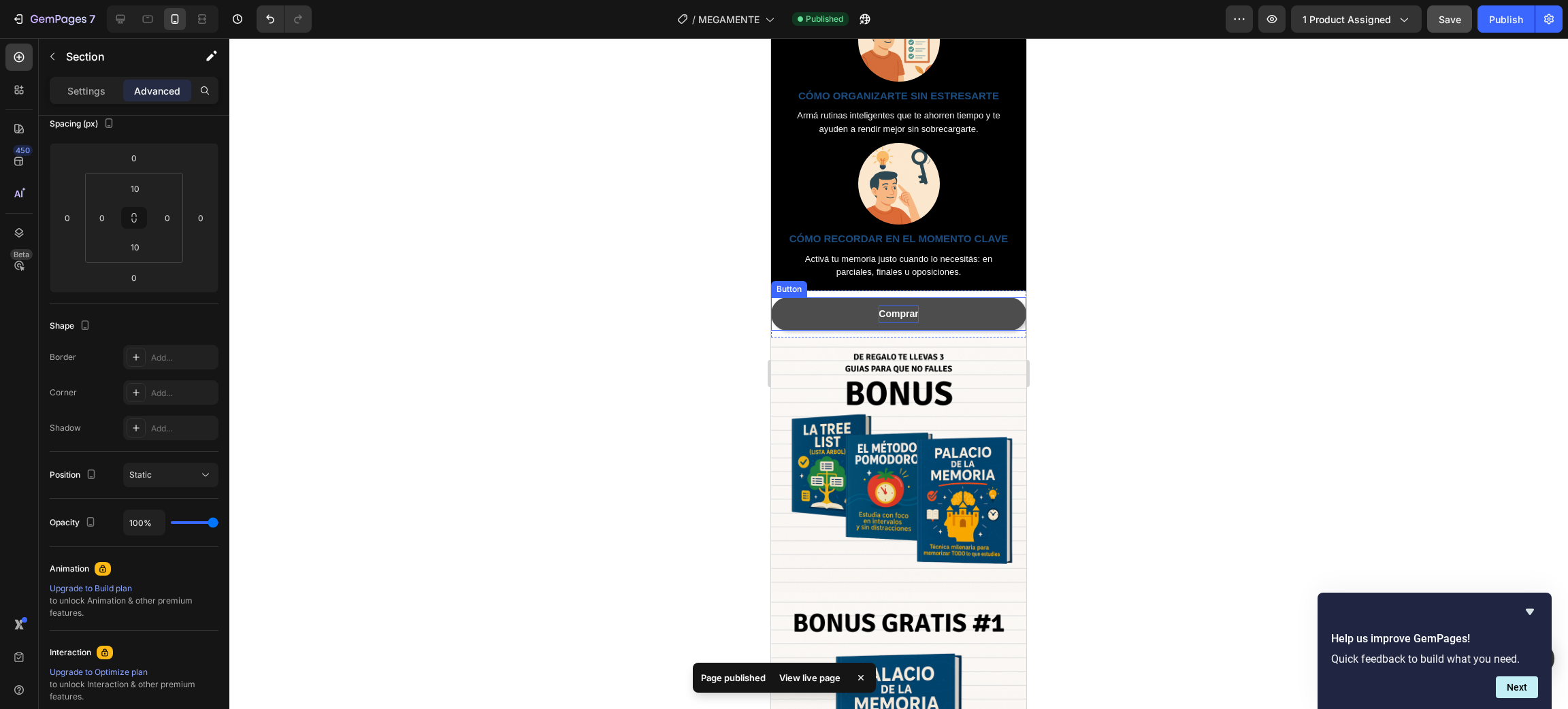
click at [896, 323] on p "Comprar" at bounding box center [898, 313] width 39 height 17
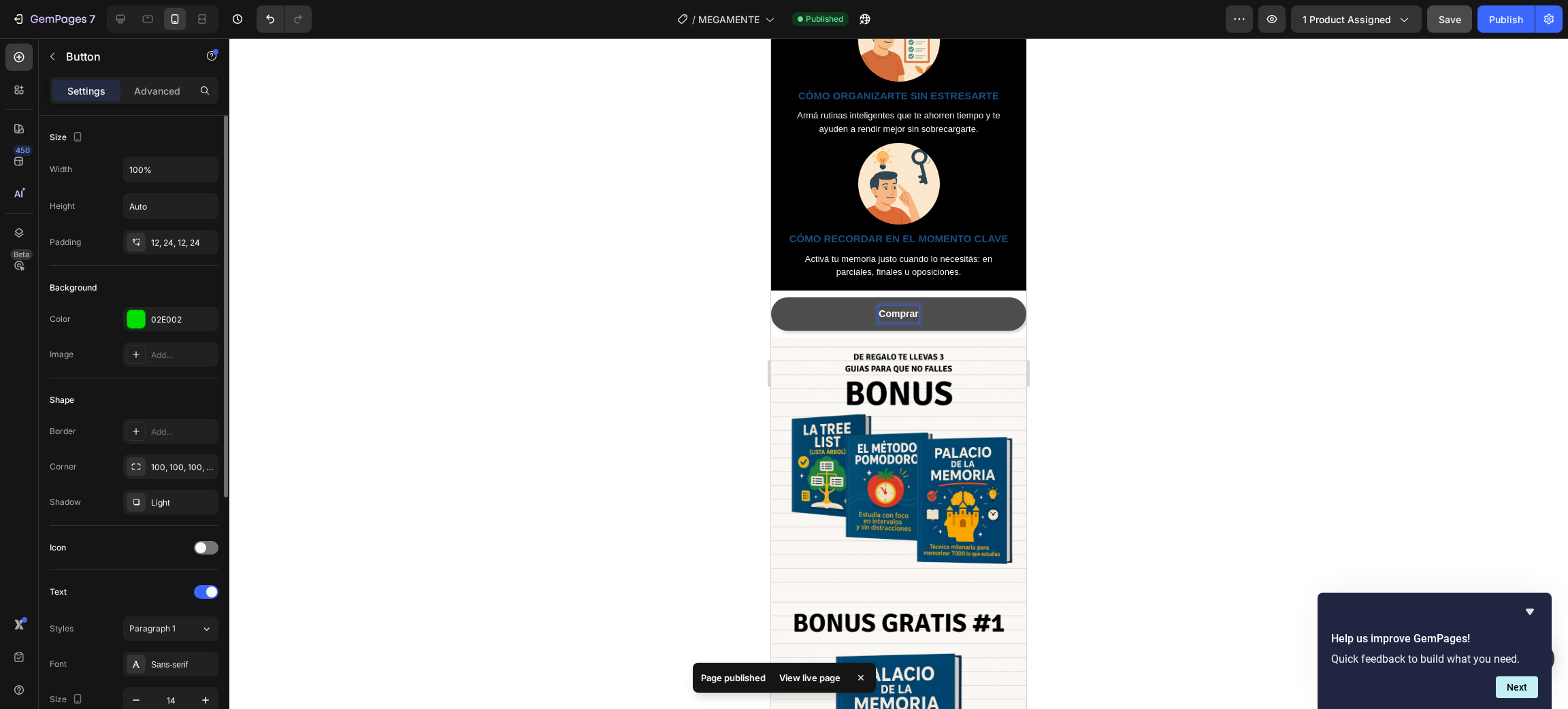
click at [888, 323] on p "Comprar" at bounding box center [898, 313] width 39 height 17
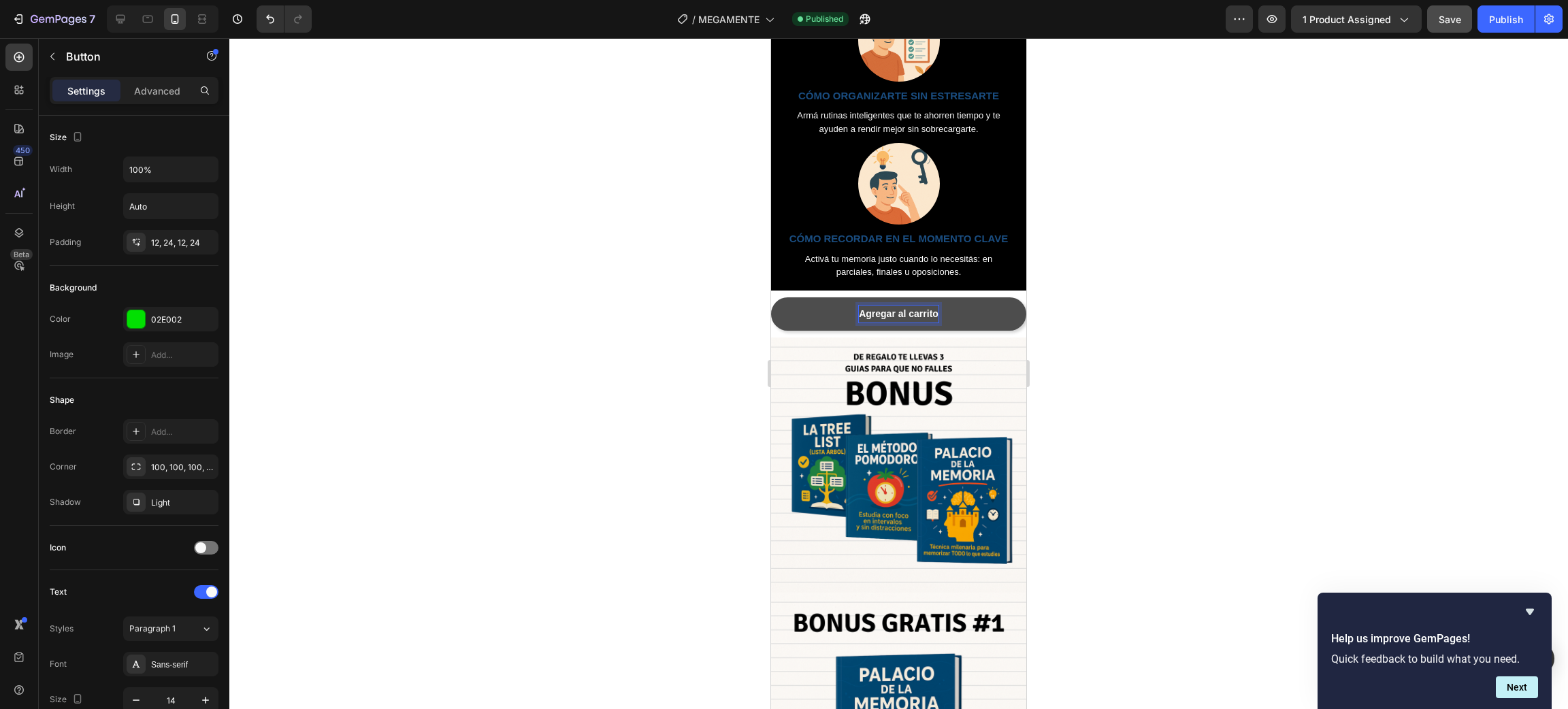
click at [876, 323] on p "Agregar al carrito" at bounding box center [898, 313] width 79 height 17
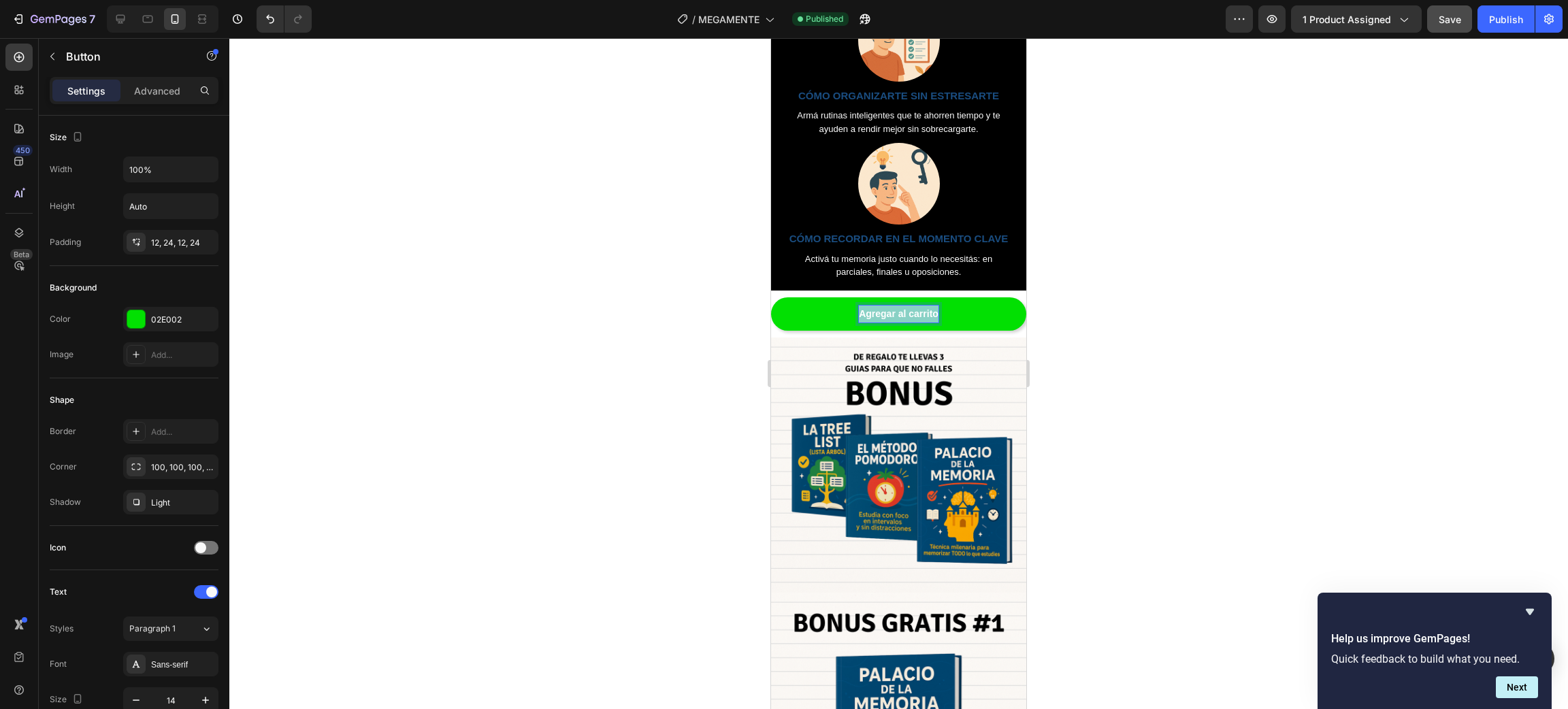
copy p "Agregar al carrito"
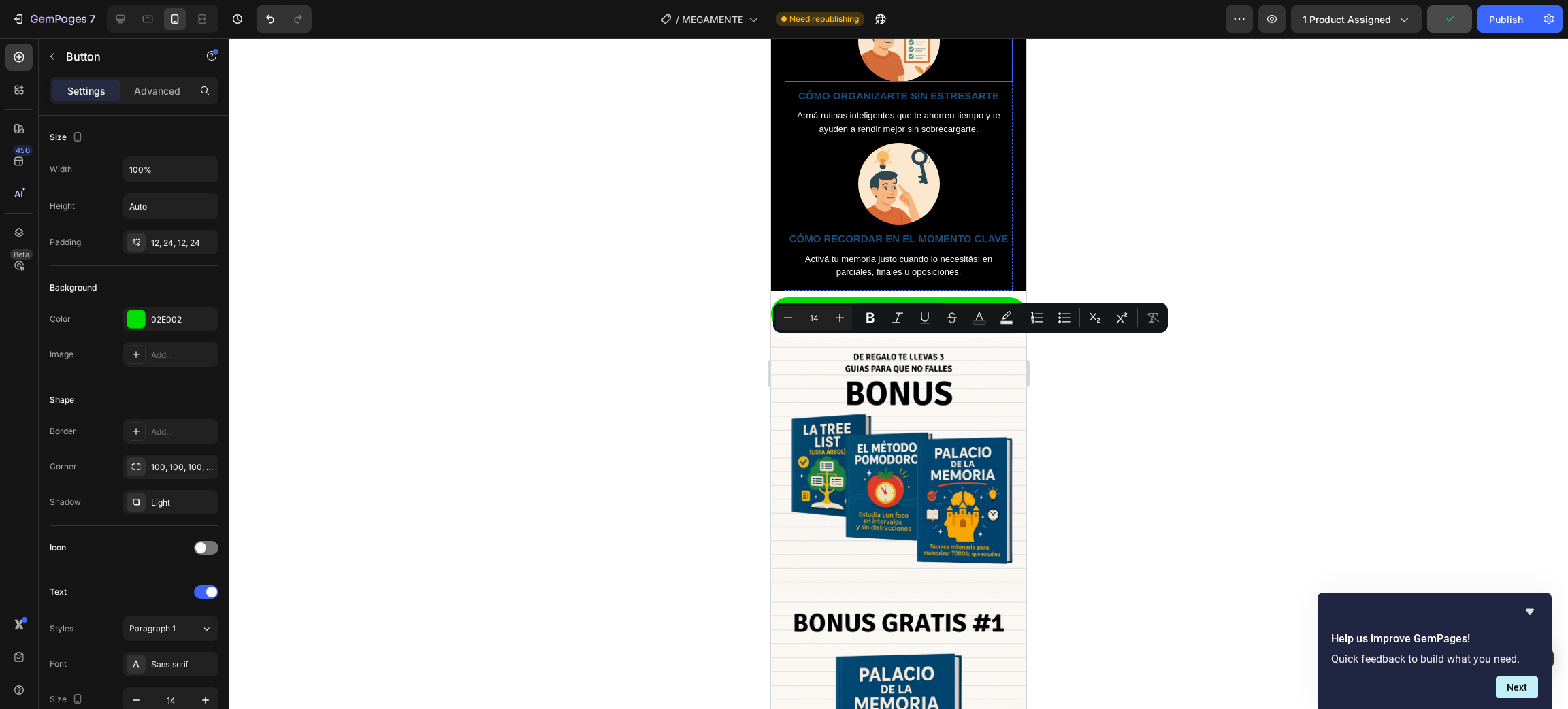
click at [1420, 309] on div at bounding box center [899, 374] width 1338 height 671
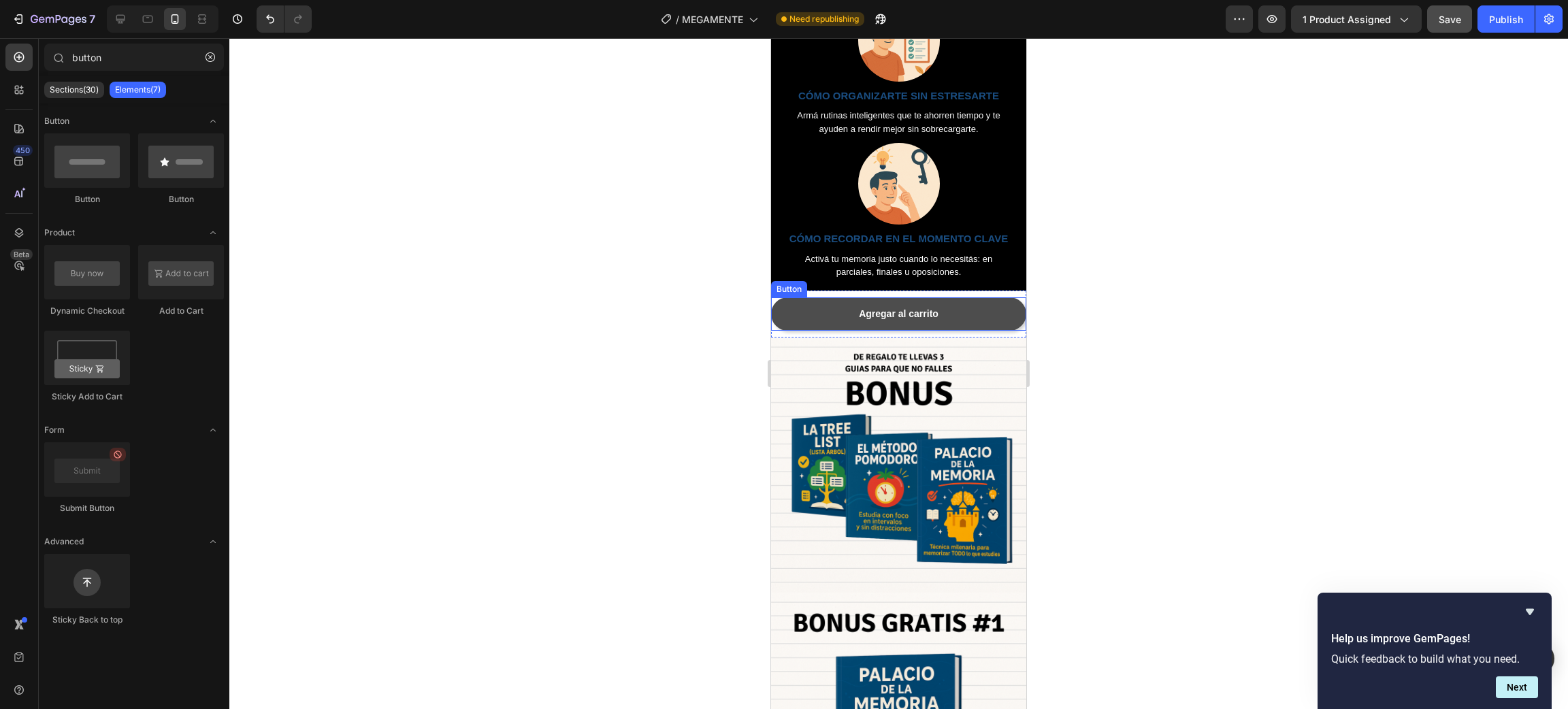
click at [960, 331] on link "Agregar al carrito" at bounding box center [899, 313] width 255 height 34
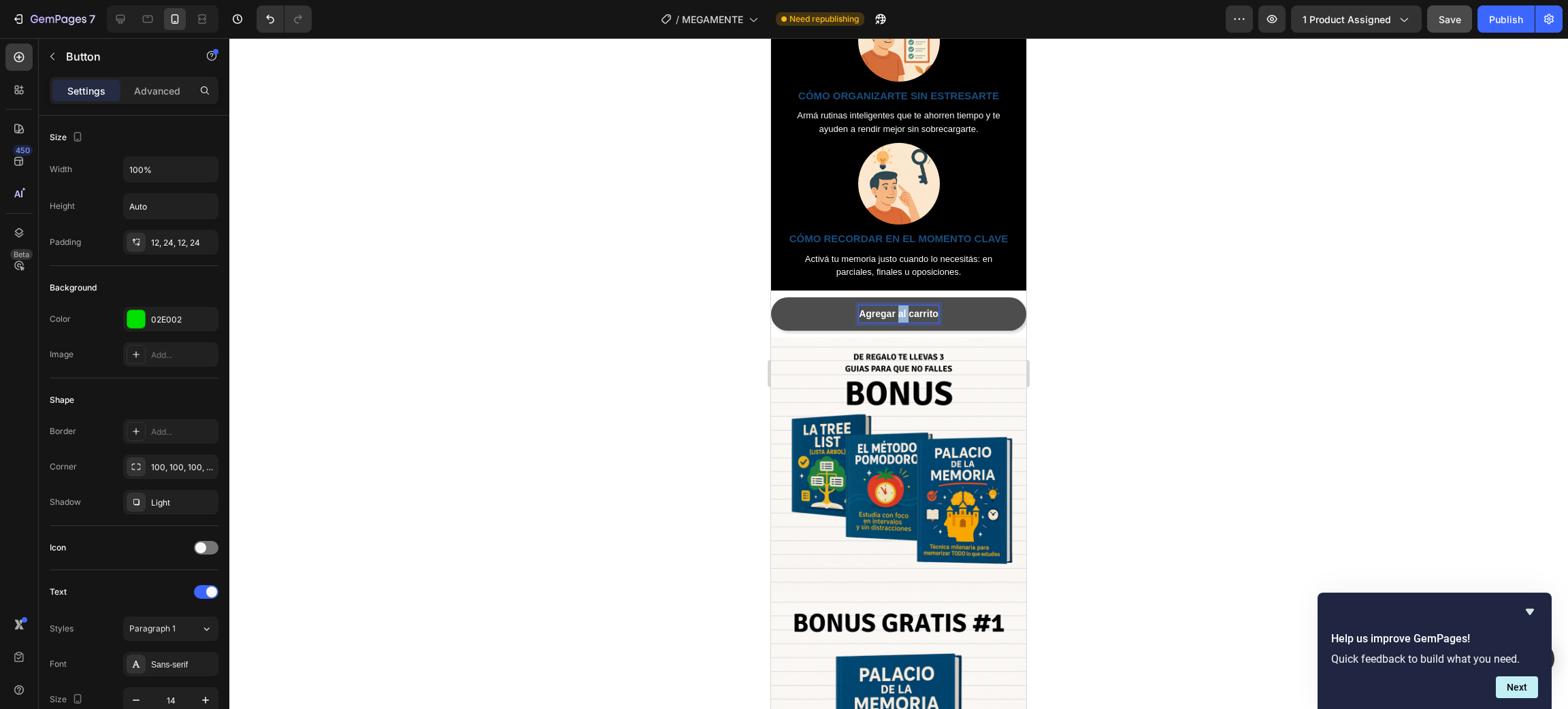
click at [892, 323] on p "Agregar al carrito" at bounding box center [898, 313] width 79 height 17
copy p "Agregar al carrito"
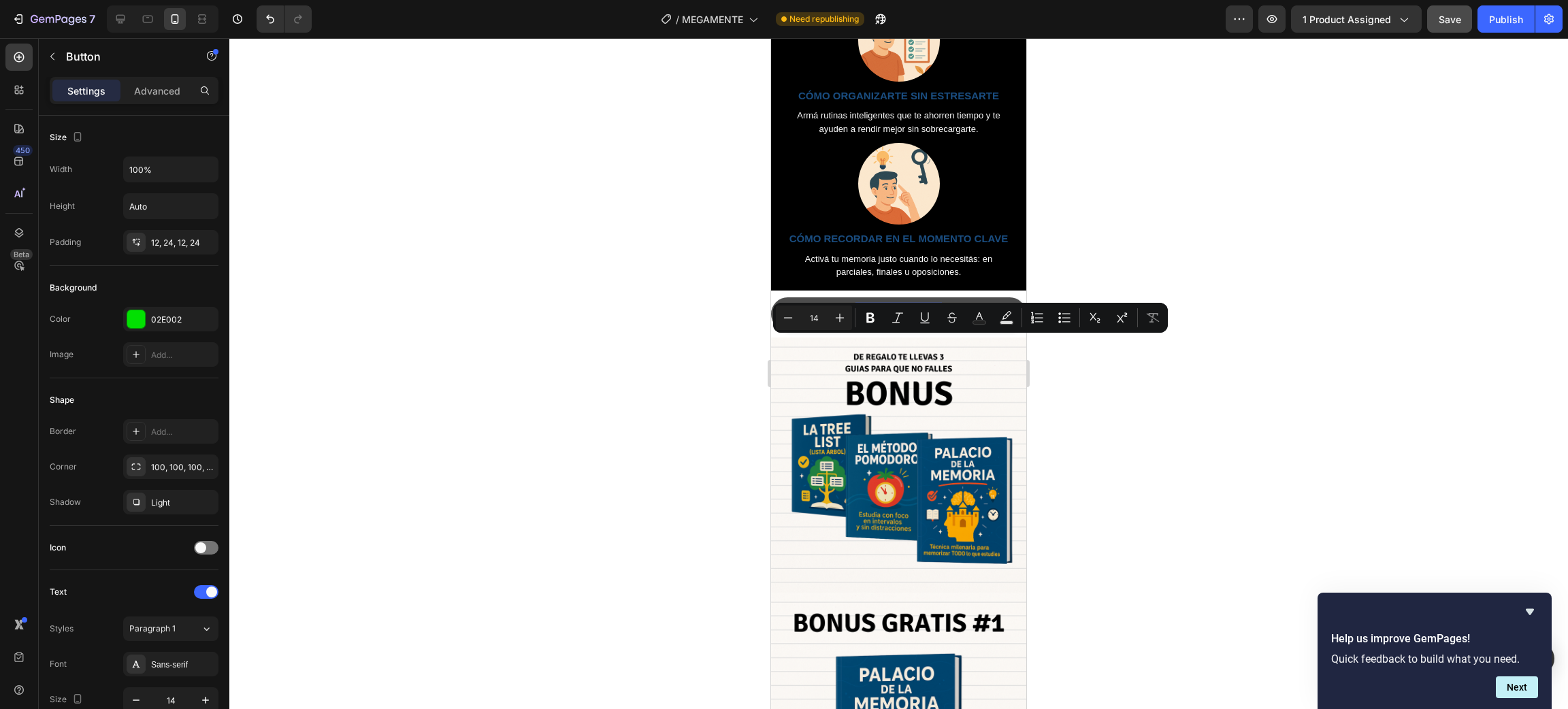
click at [1159, 437] on div at bounding box center [899, 374] width 1338 height 671
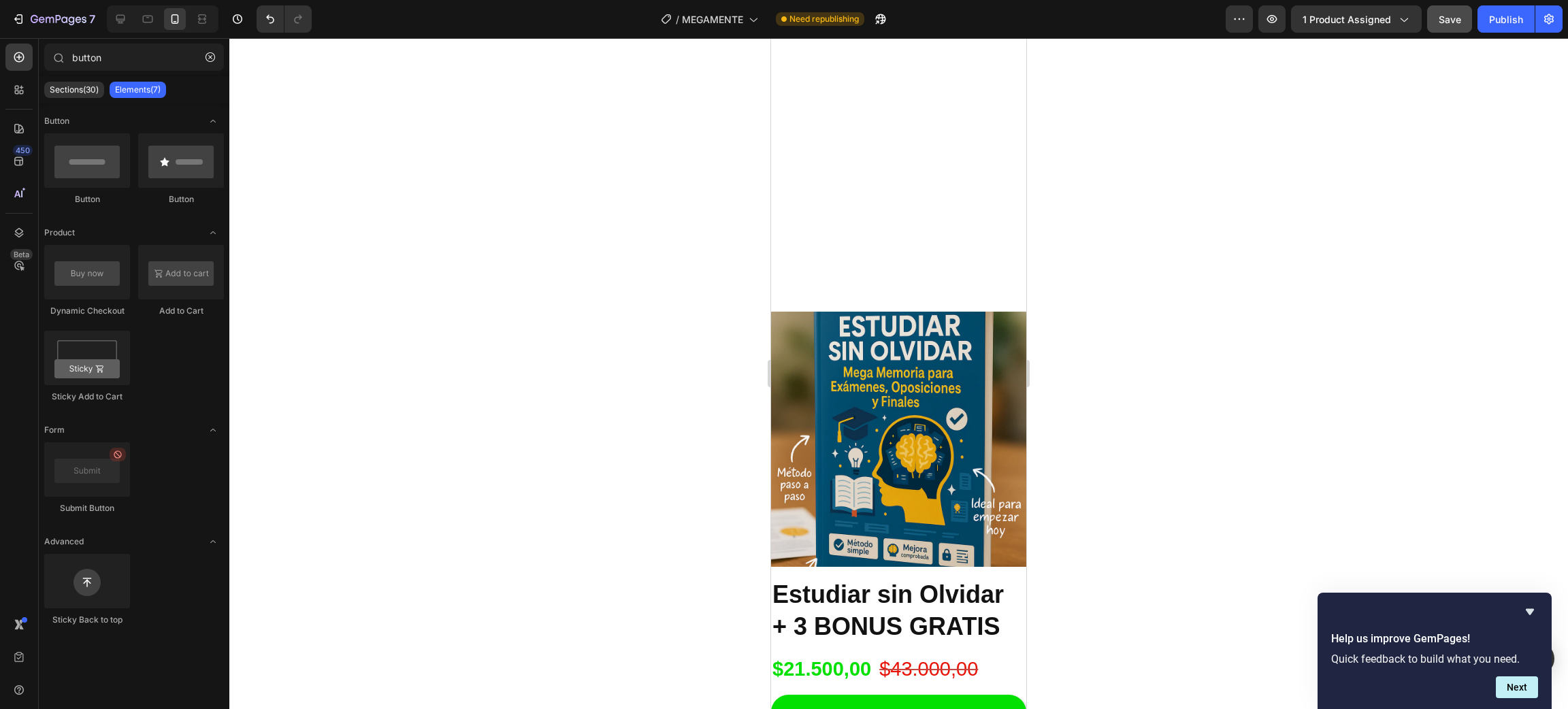
scroll to position [2959, 0]
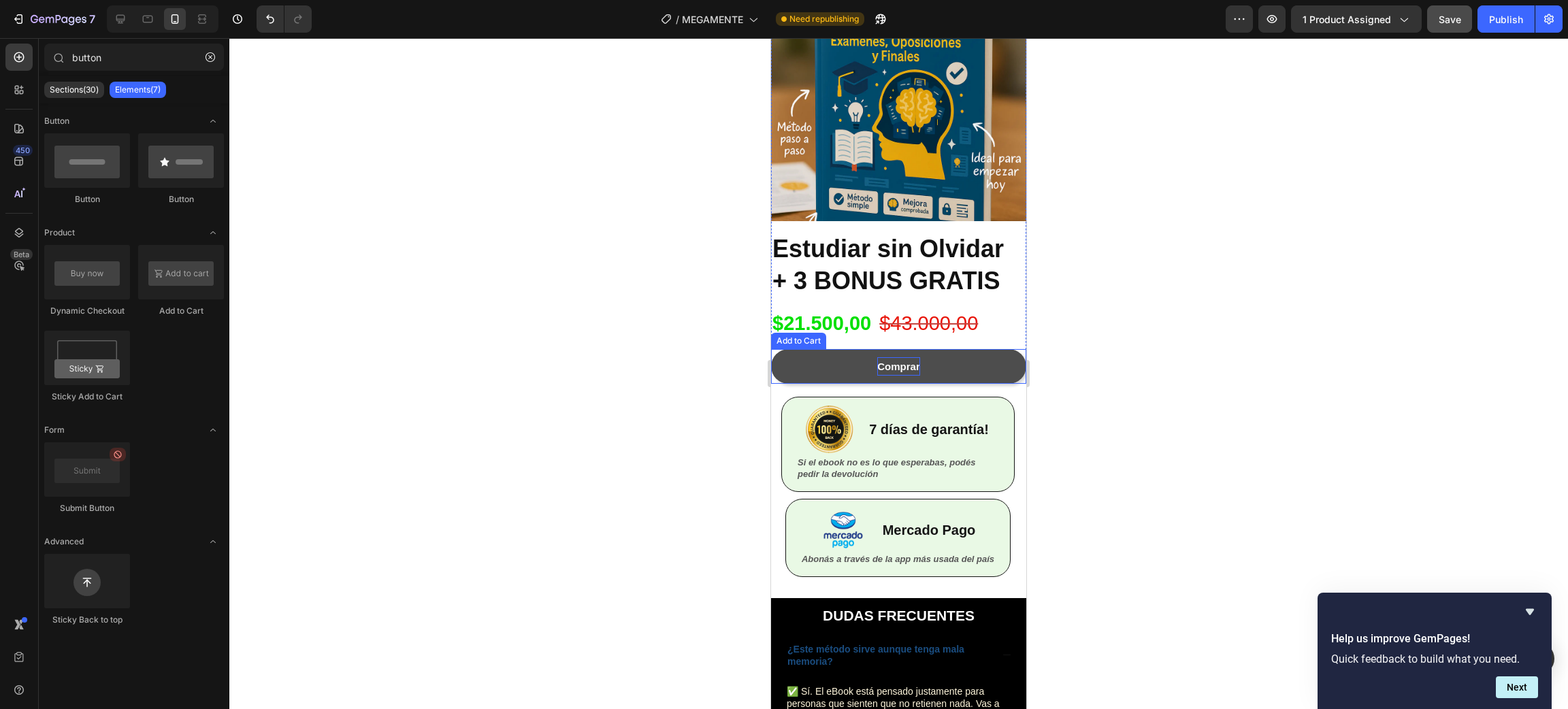
click at [897, 357] on div "Comprar" at bounding box center [898, 366] width 43 height 18
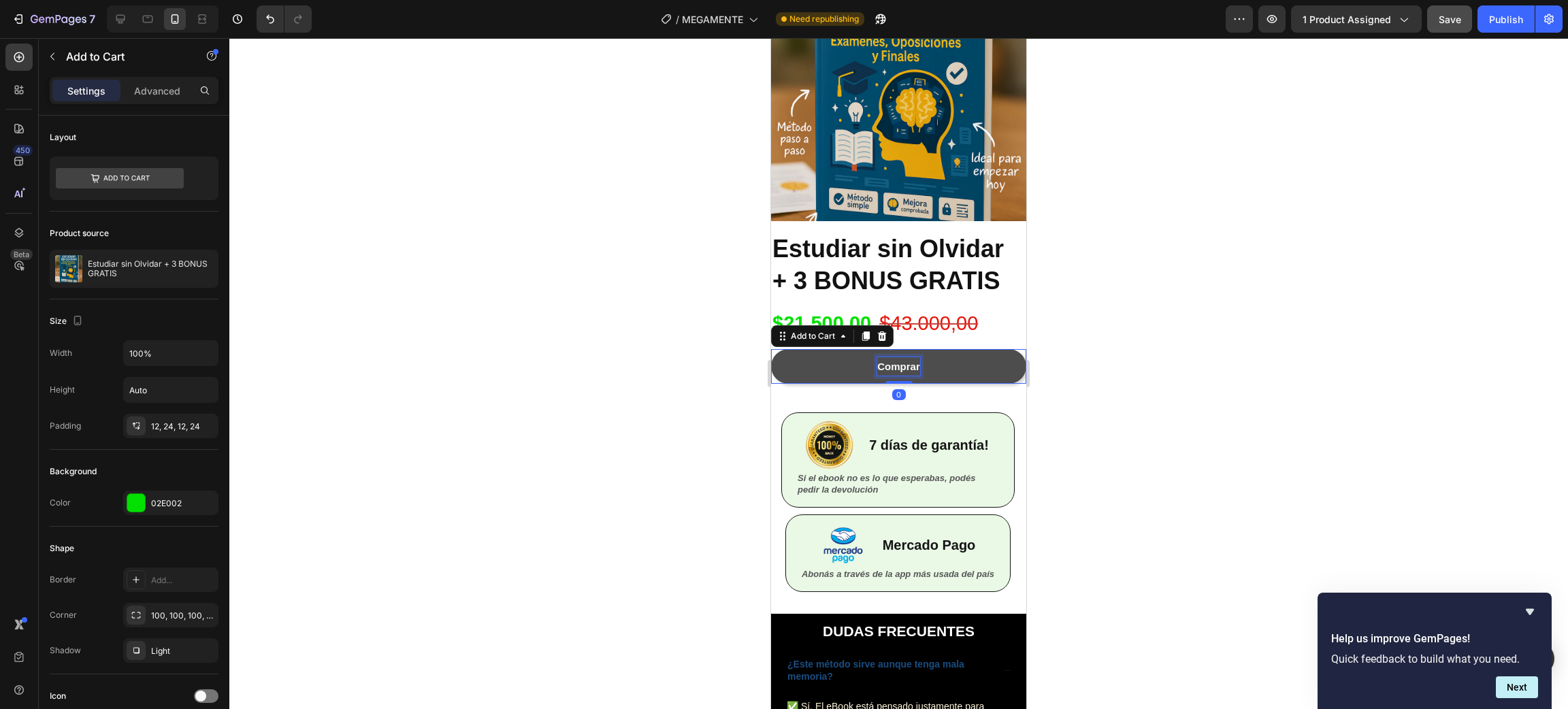
click at [897, 357] on div "Comprar" at bounding box center [898, 366] width 43 height 18
click at [897, 357] on p "Comprar" at bounding box center [898, 366] width 43 height 18
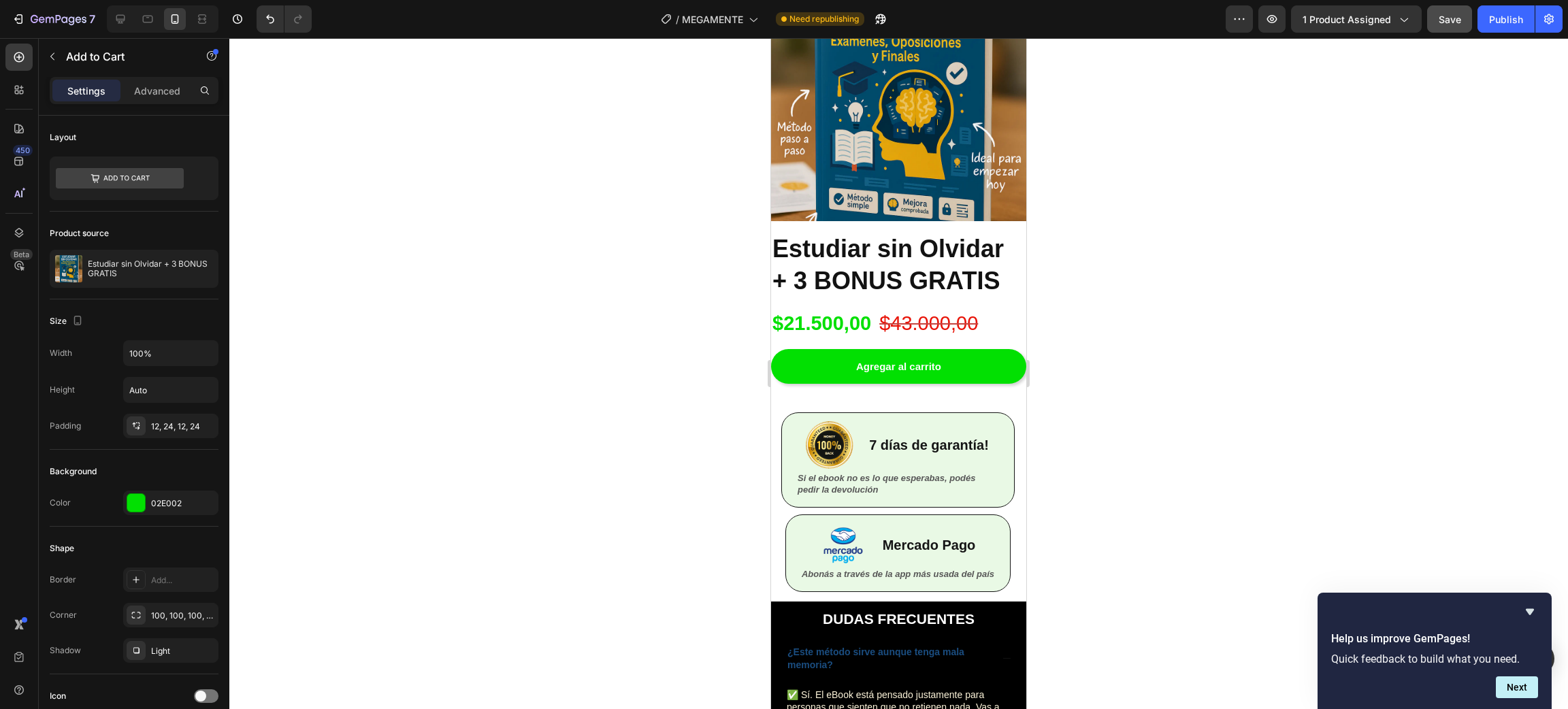
click at [1122, 437] on div at bounding box center [899, 374] width 1338 height 671
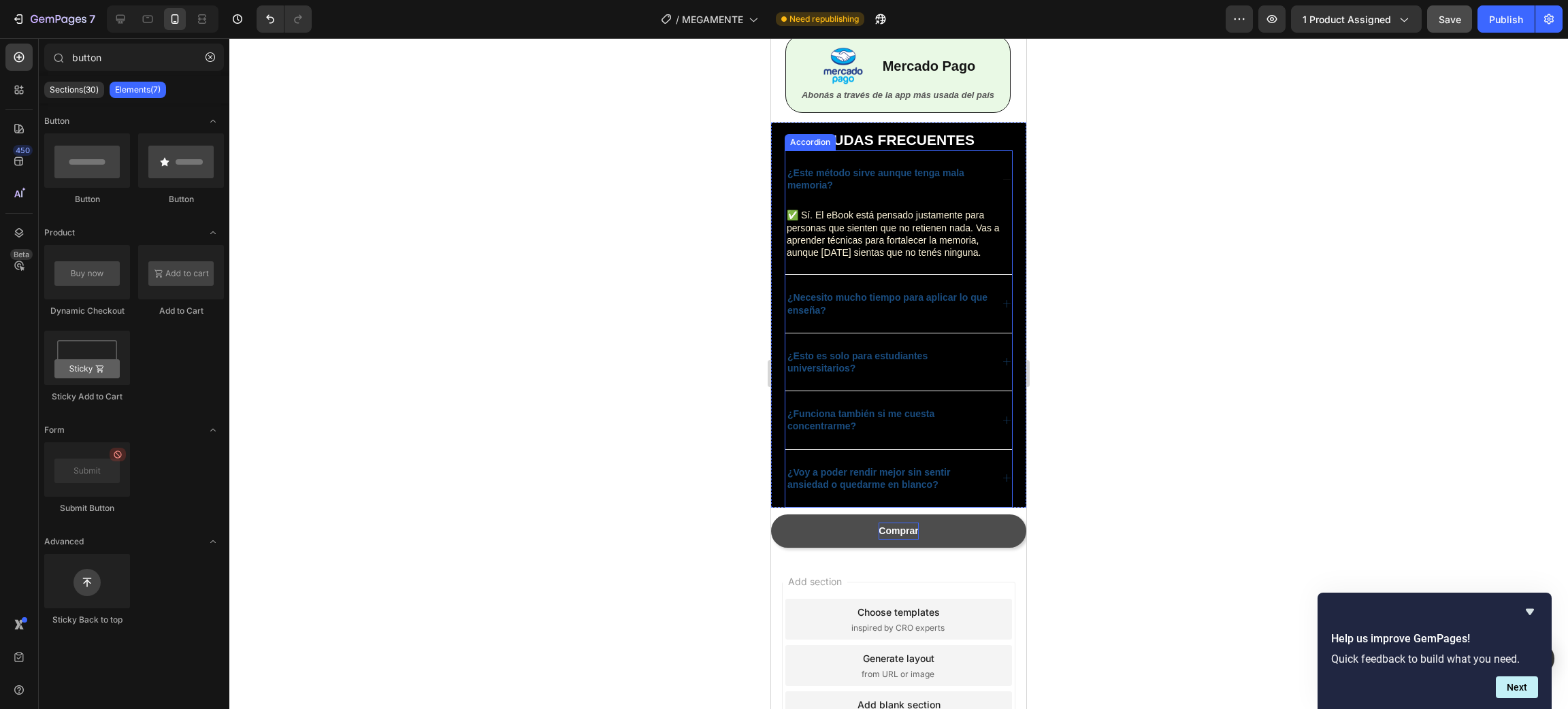
scroll to position [3471, 0]
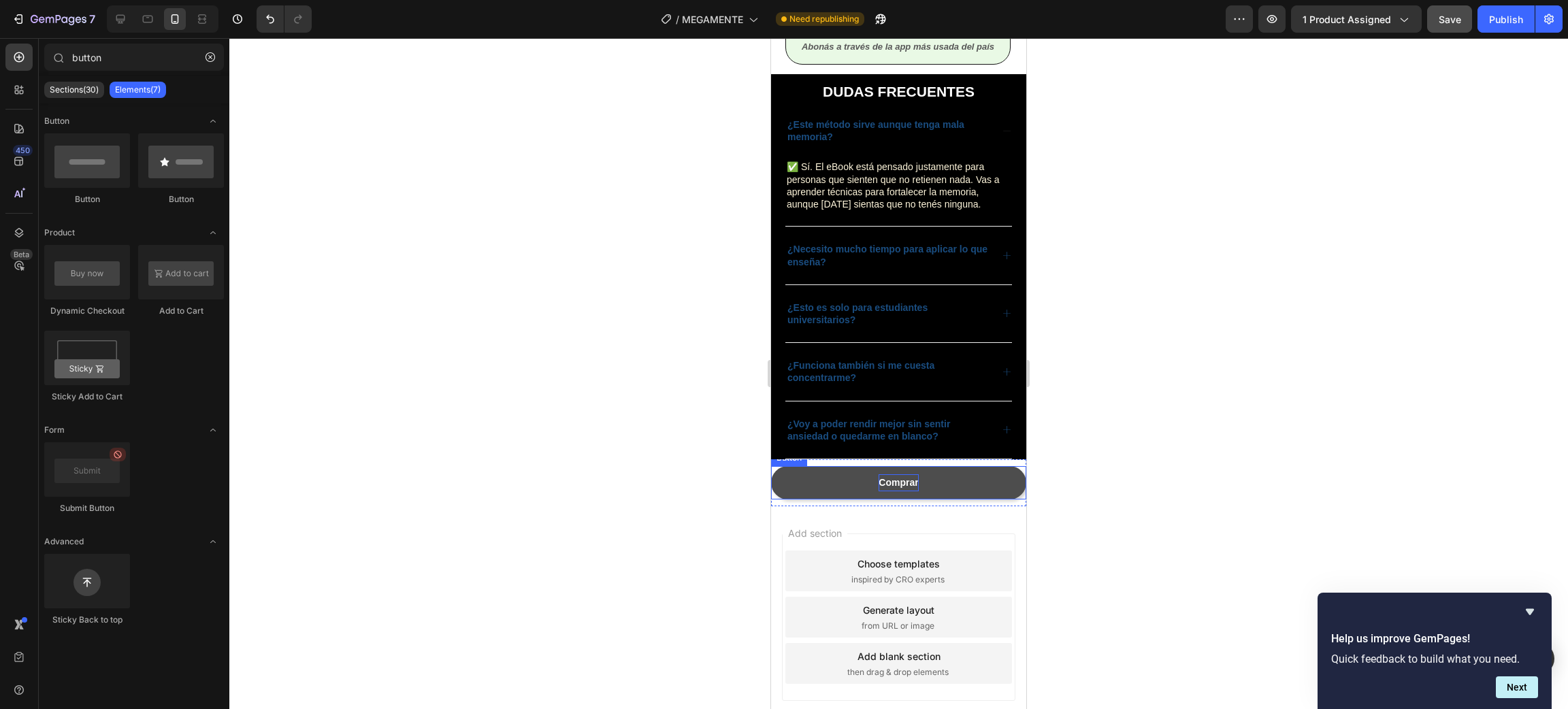
click at [892, 491] on p "Comprar" at bounding box center [898, 482] width 39 height 17
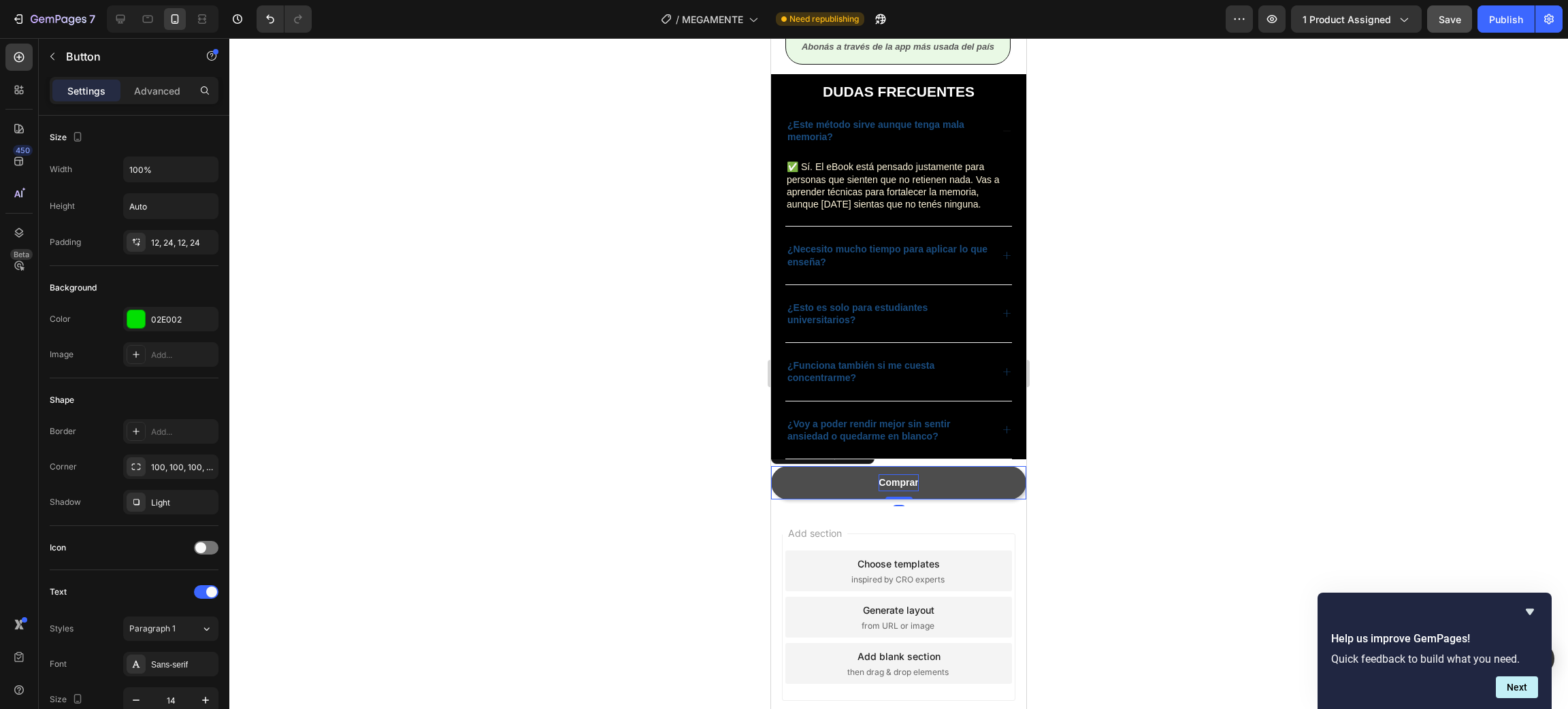
click at [887, 491] on p "Comprar" at bounding box center [898, 482] width 39 height 17
click at [1121, 471] on div at bounding box center [899, 374] width 1338 height 671
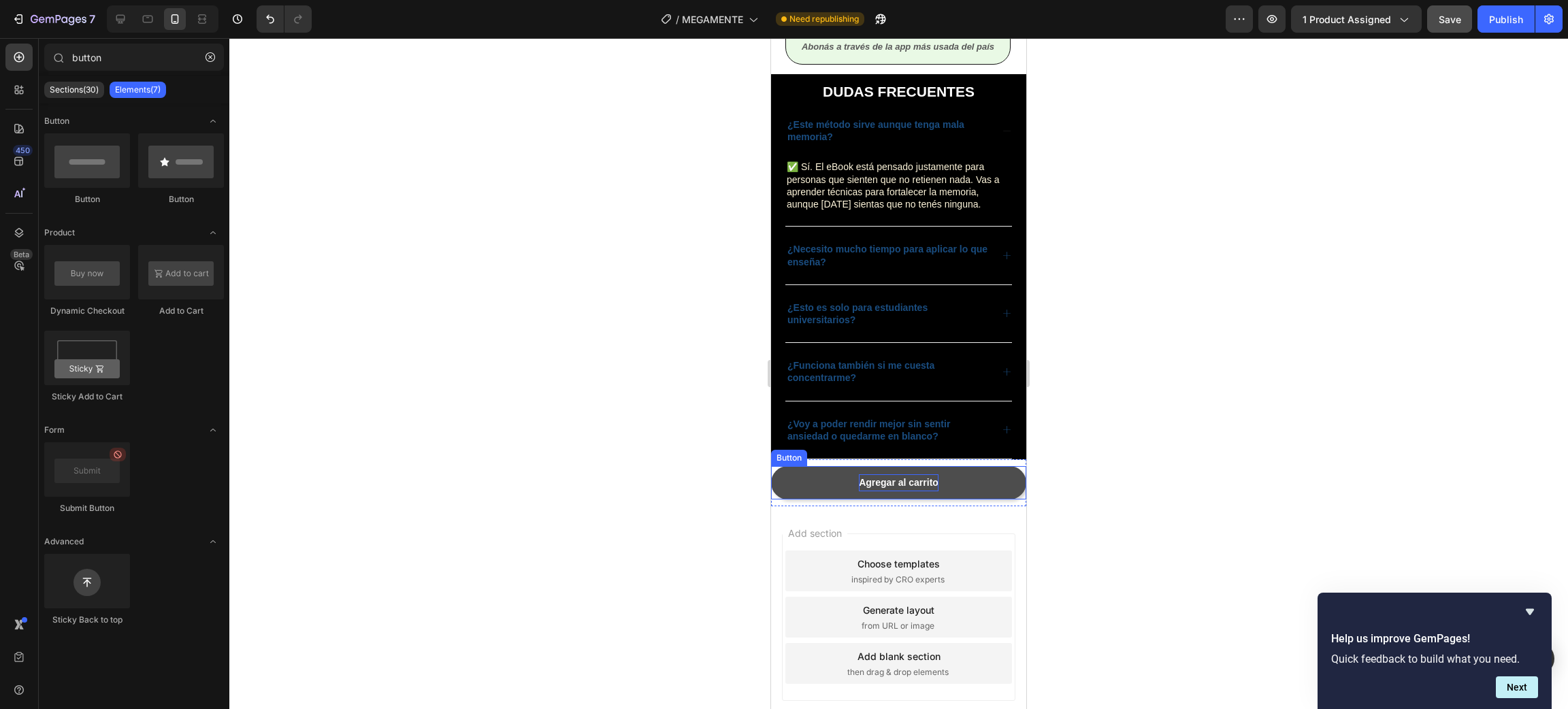
click at [899, 491] on p "Agregar al carrito" at bounding box center [898, 482] width 79 height 17
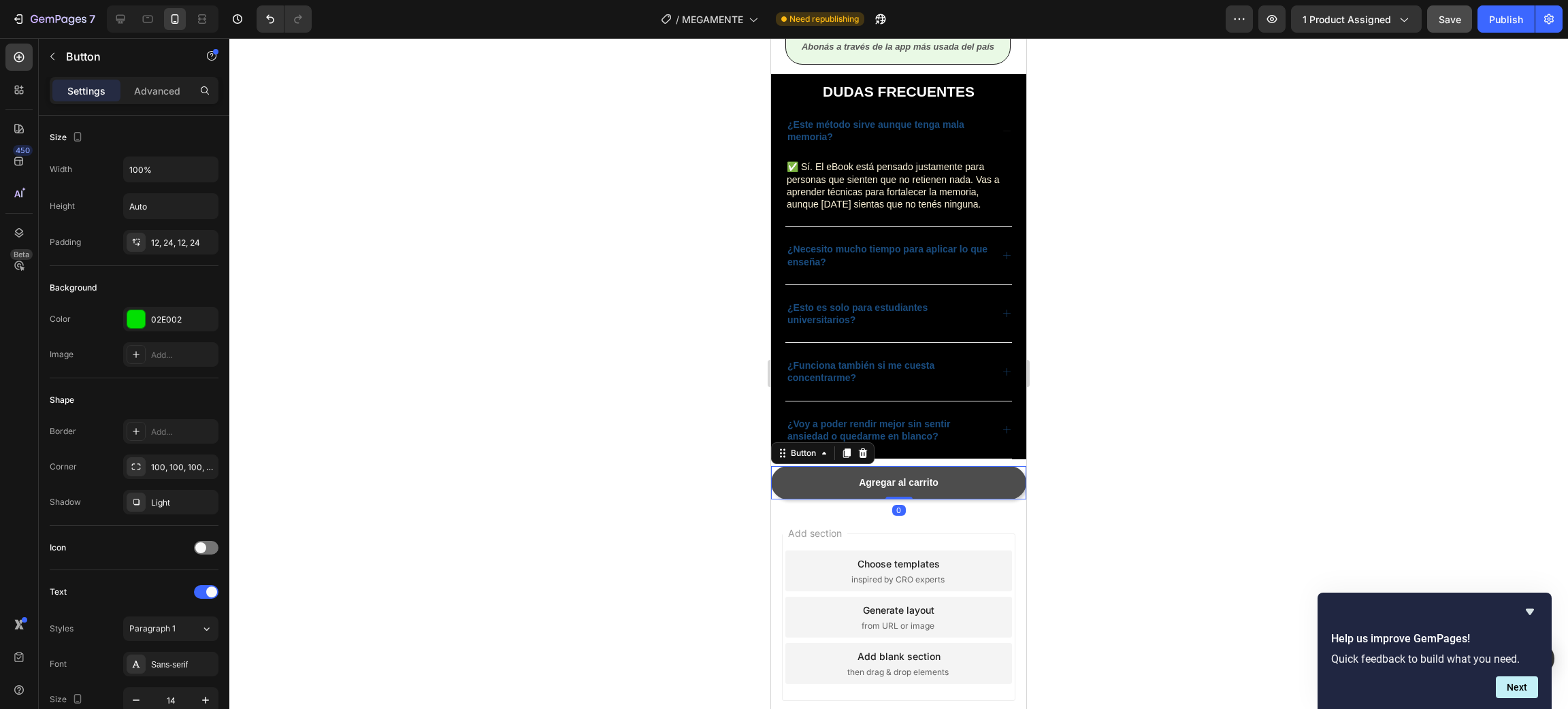
click at [991, 495] on link "Agregar al carrito" at bounding box center [899, 482] width 255 height 34
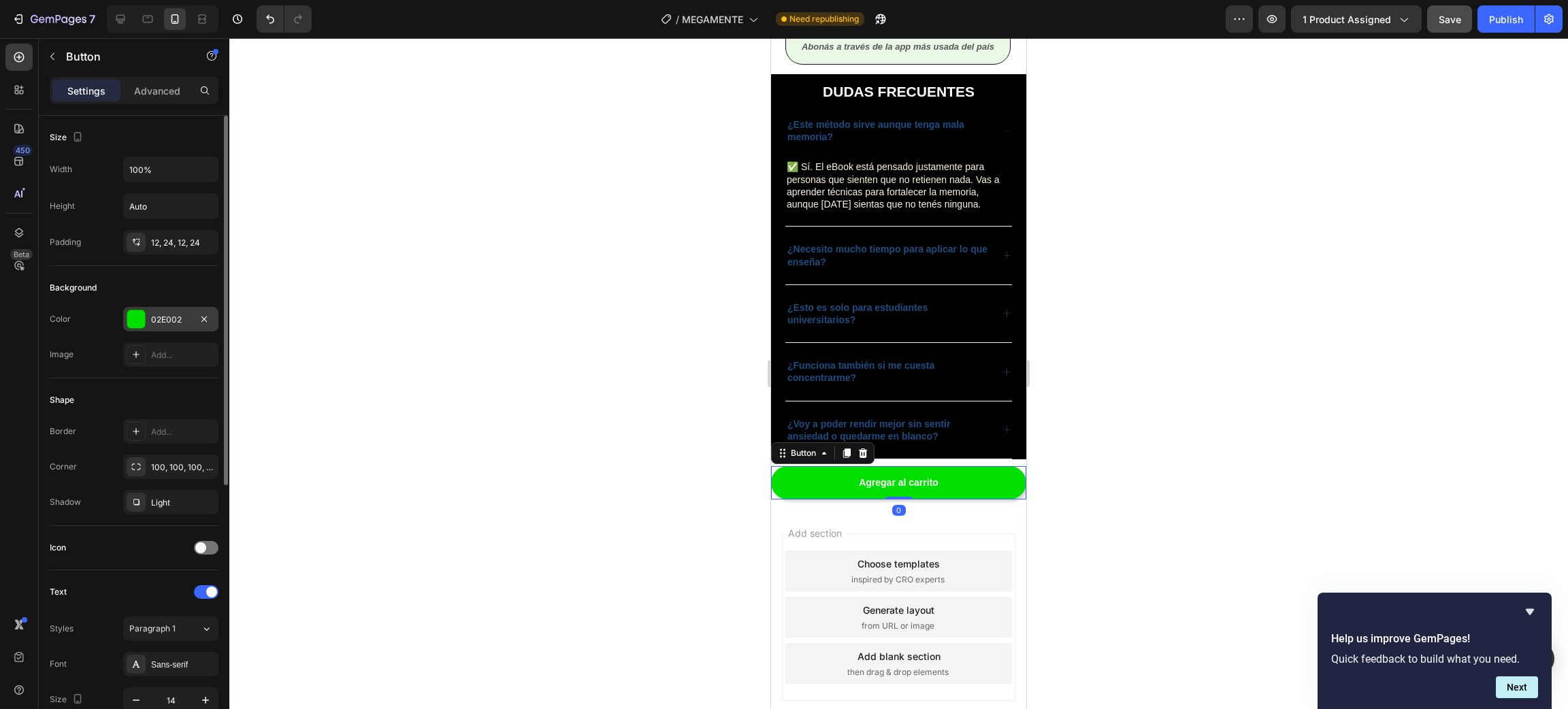
click at [168, 316] on div "02E002" at bounding box center [170, 319] width 39 height 12
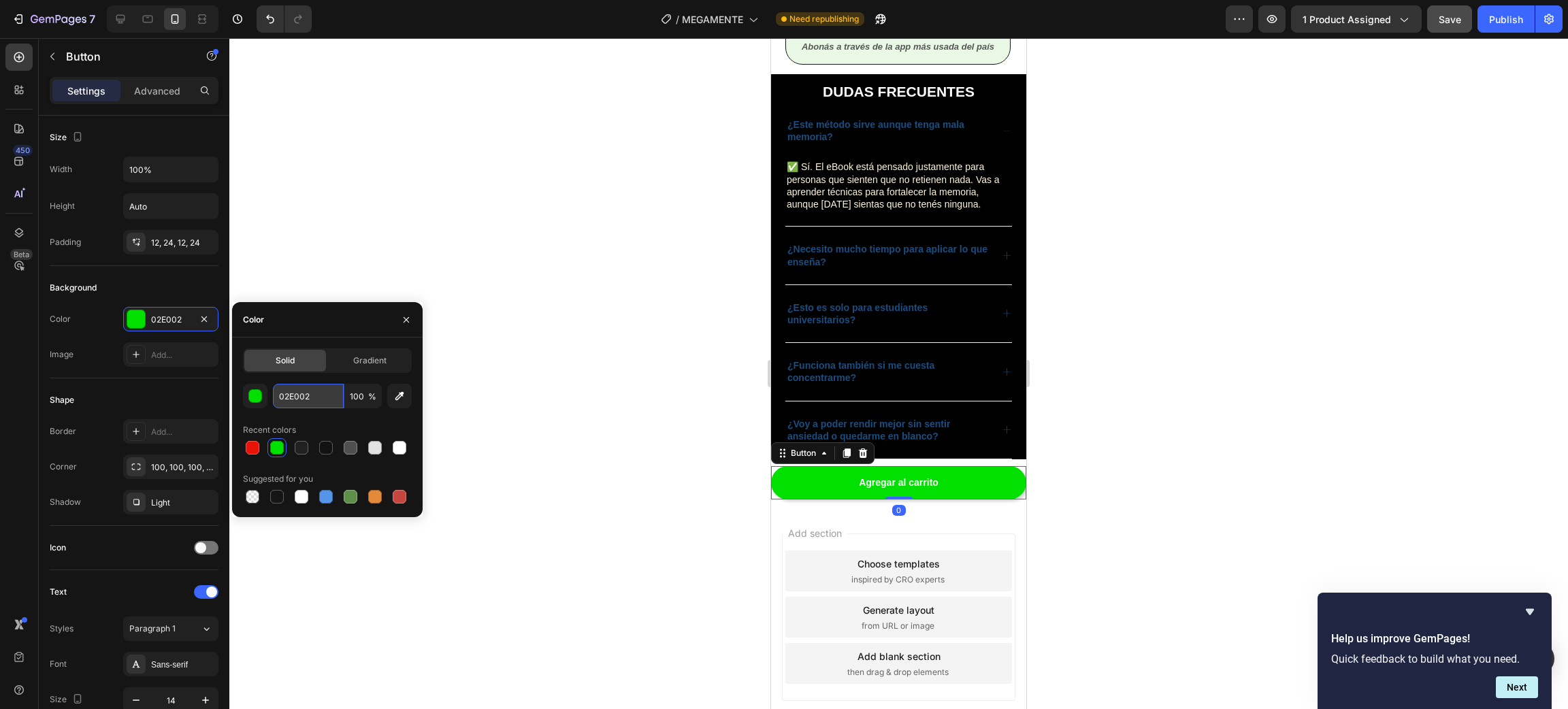
click at [308, 398] on input "02E002" at bounding box center [308, 396] width 71 height 25
paste input "7DCD87"
type input "7DCD87"
click at [484, 244] on div at bounding box center [899, 374] width 1338 height 671
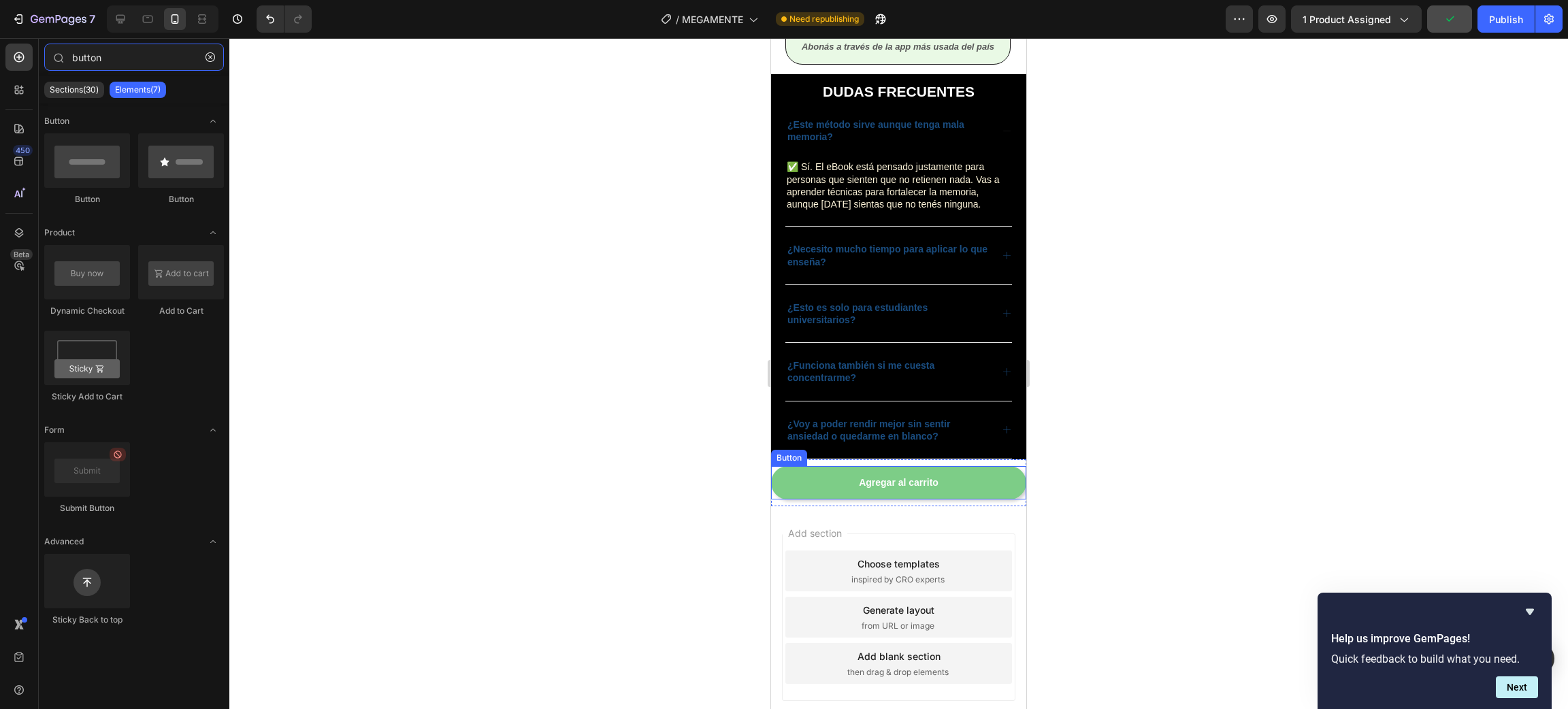
type input "butto"
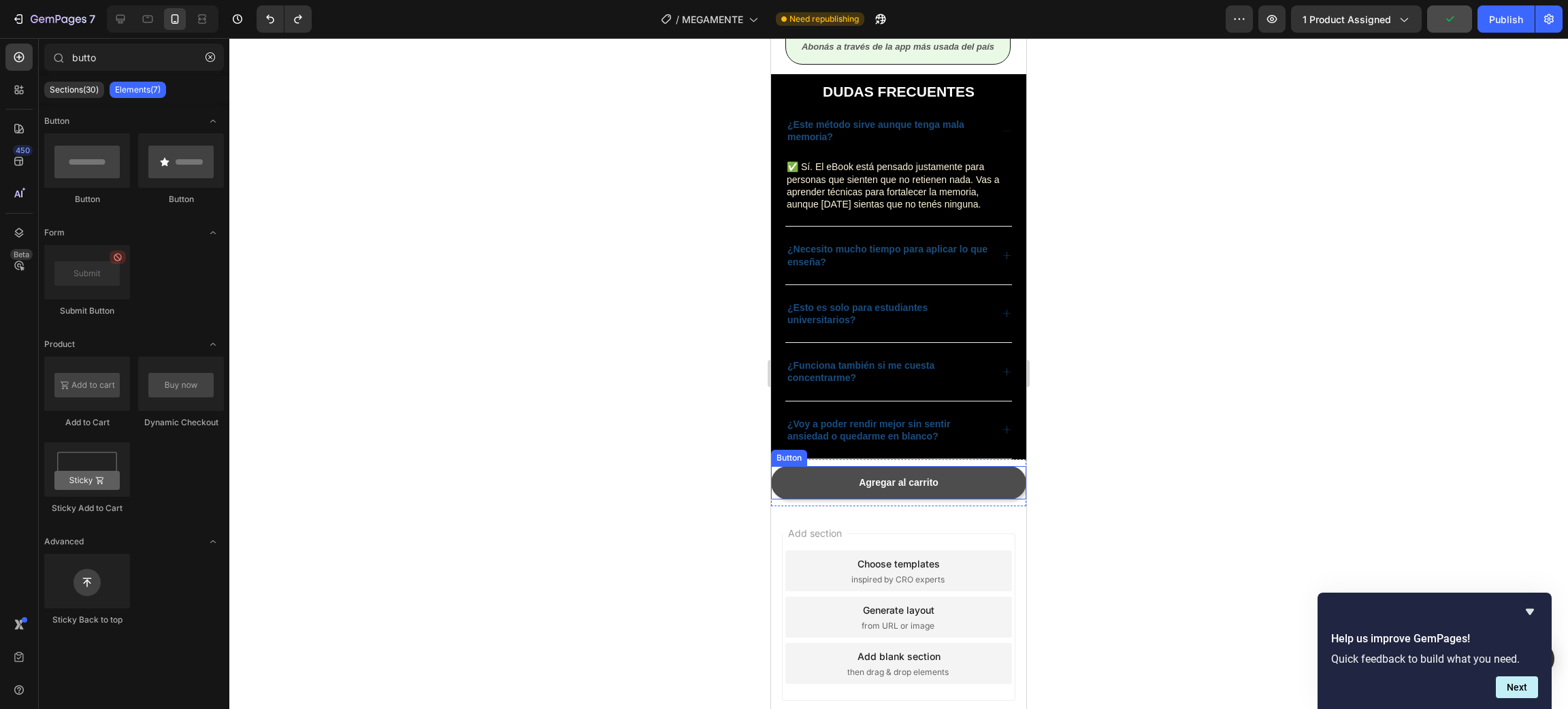
click at [973, 484] on link "Agregar al carrito" at bounding box center [899, 482] width 255 height 34
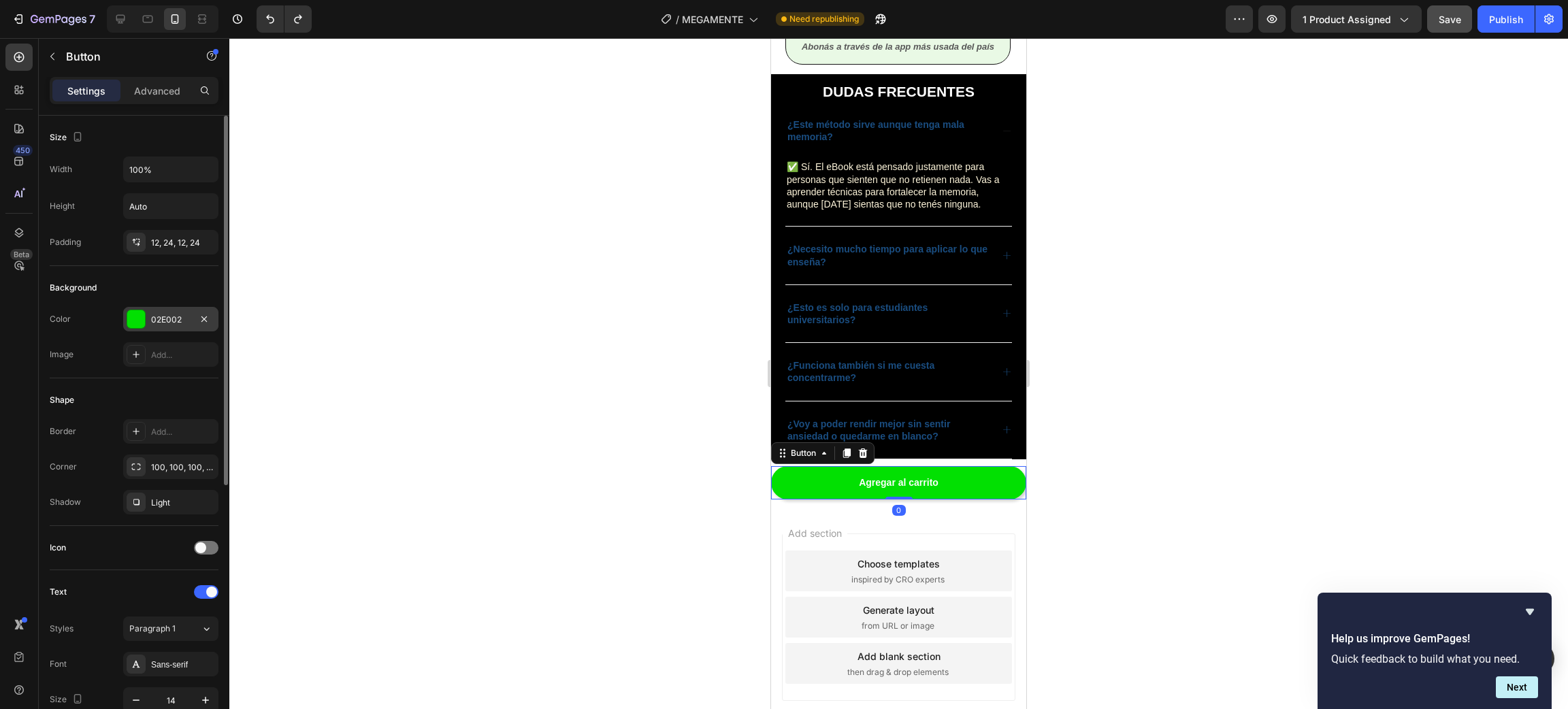
click at [157, 324] on div "02E002" at bounding box center [170, 319] width 39 height 12
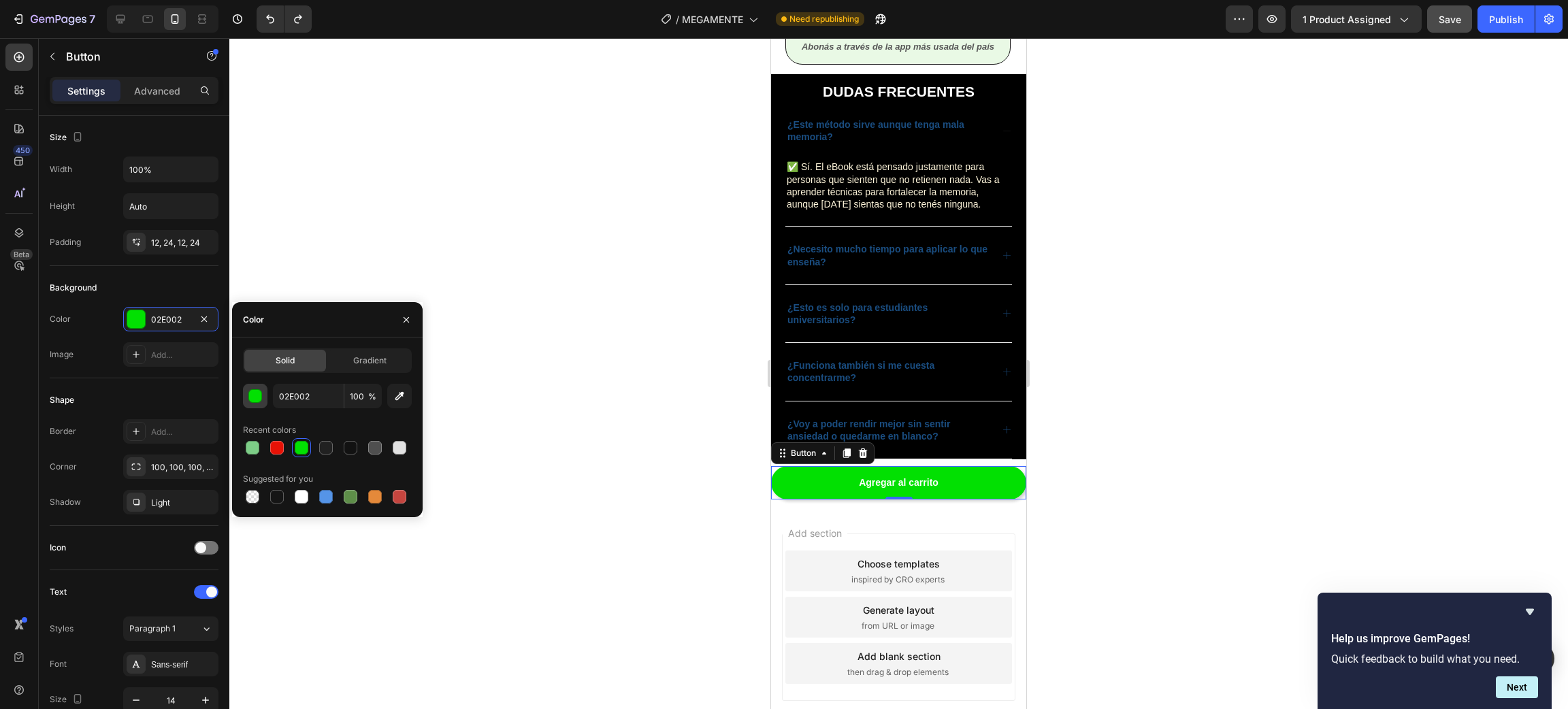
click at [259, 393] on div "button" at bounding box center [255, 396] width 14 height 14
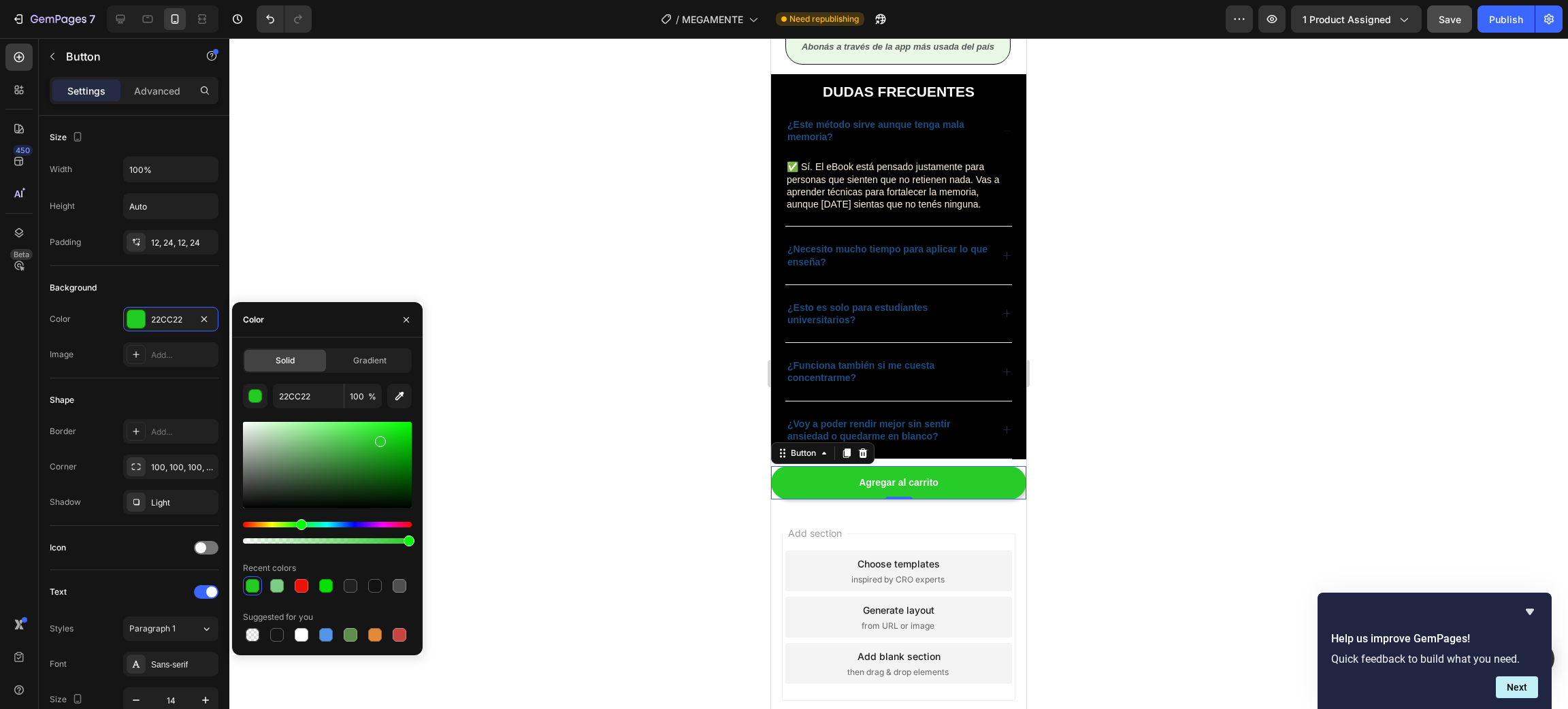
type input "28CC28"
drag, startPoint x: 407, startPoint y: 437, endPoint x: 378, endPoint y: 438, distance: 29.0
click at [378, 438] on div at bounding box center [380, 442] width 11 height 11
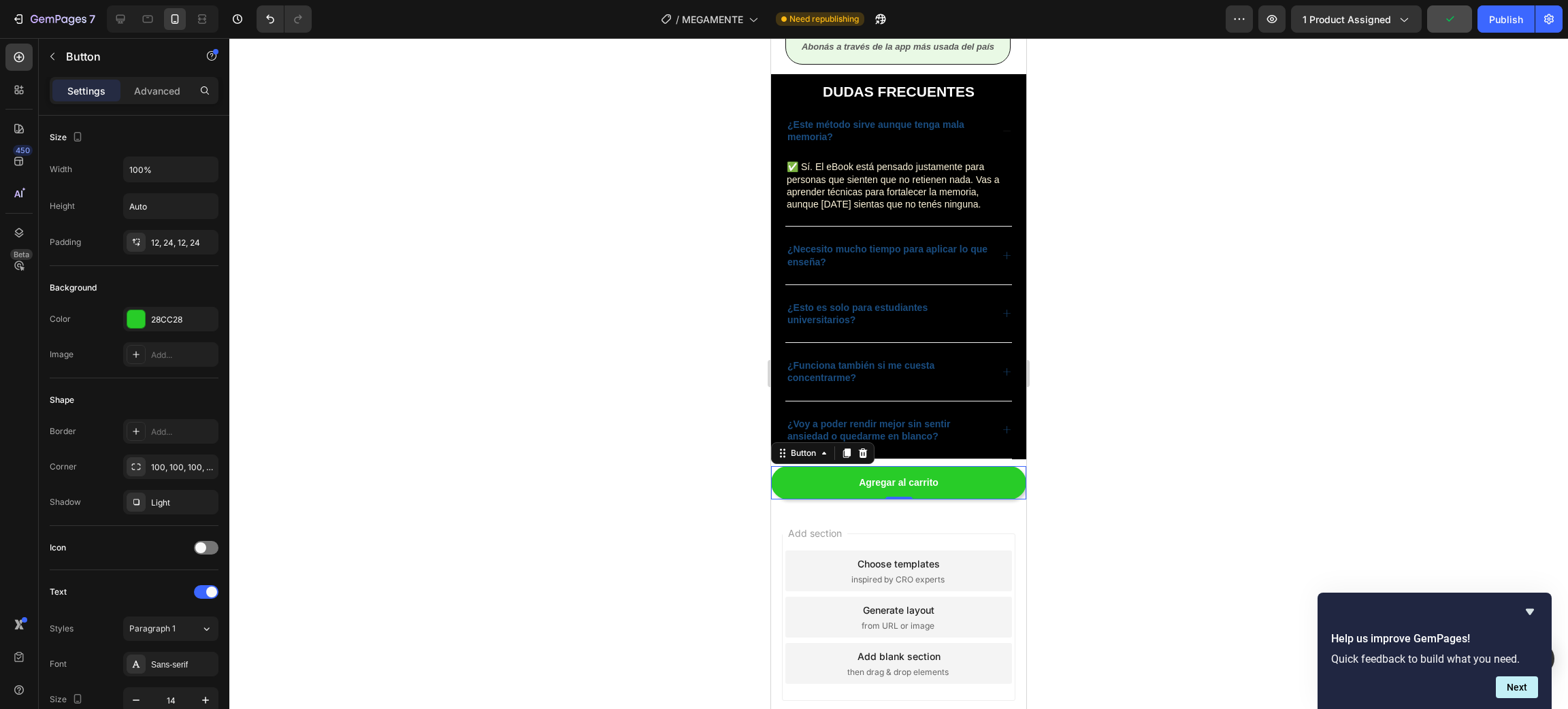
click at [543, 436] on div at bounding box center [899, 374] width 1338 height 671
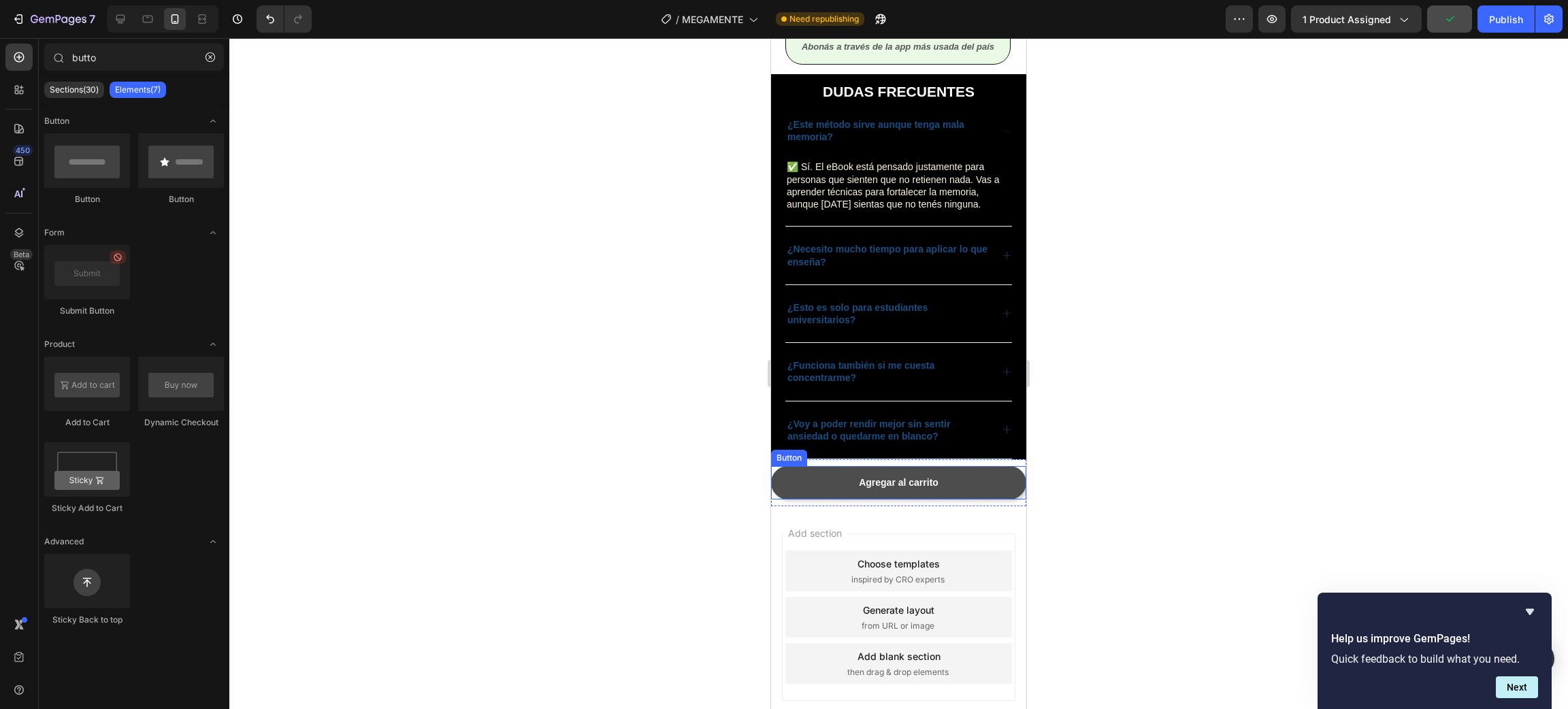
click at [977, 499] on link "Agregar al carrito" at bounding box center [899, 482] width 255 height 34
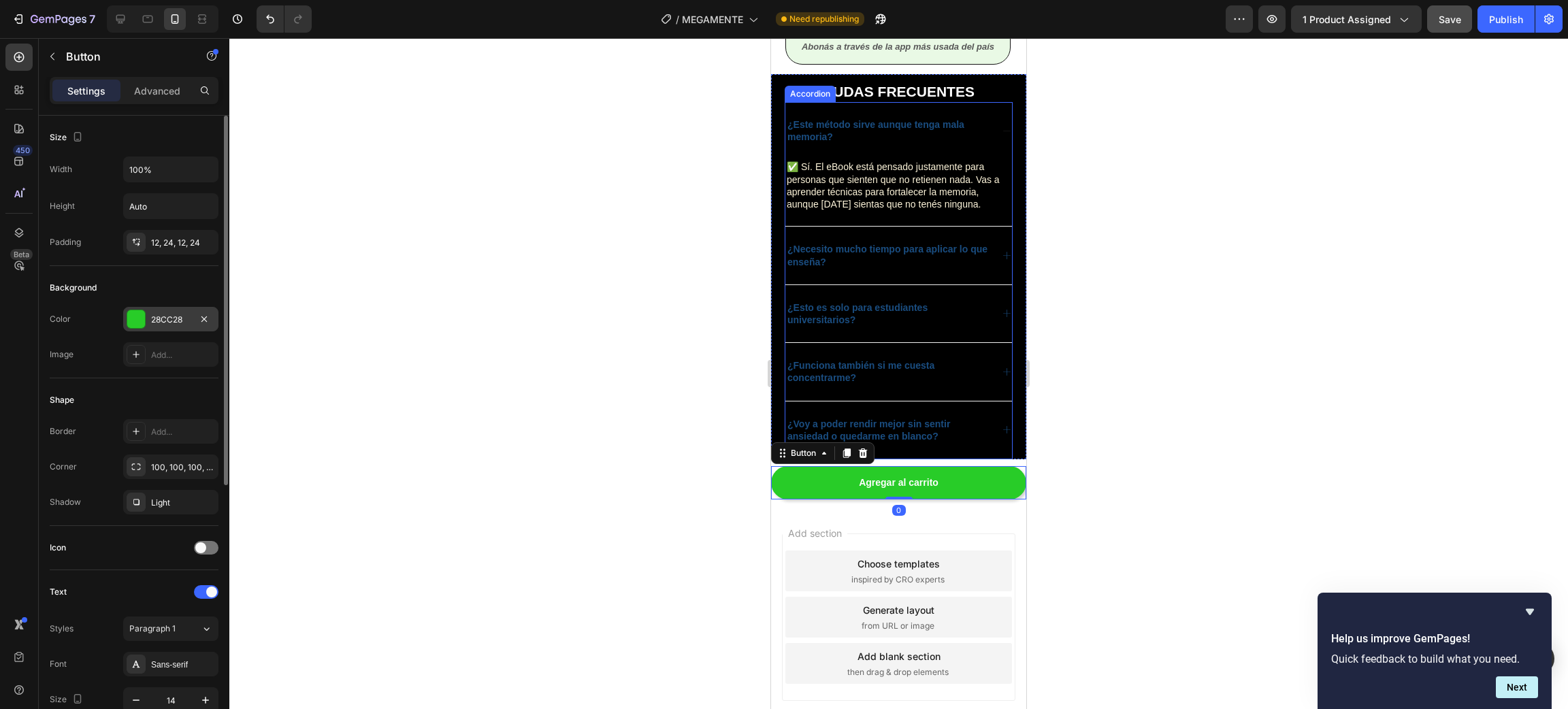
click at [154, 323] on div "28CC28" at bounding box center [170, 319] width 39 height 12
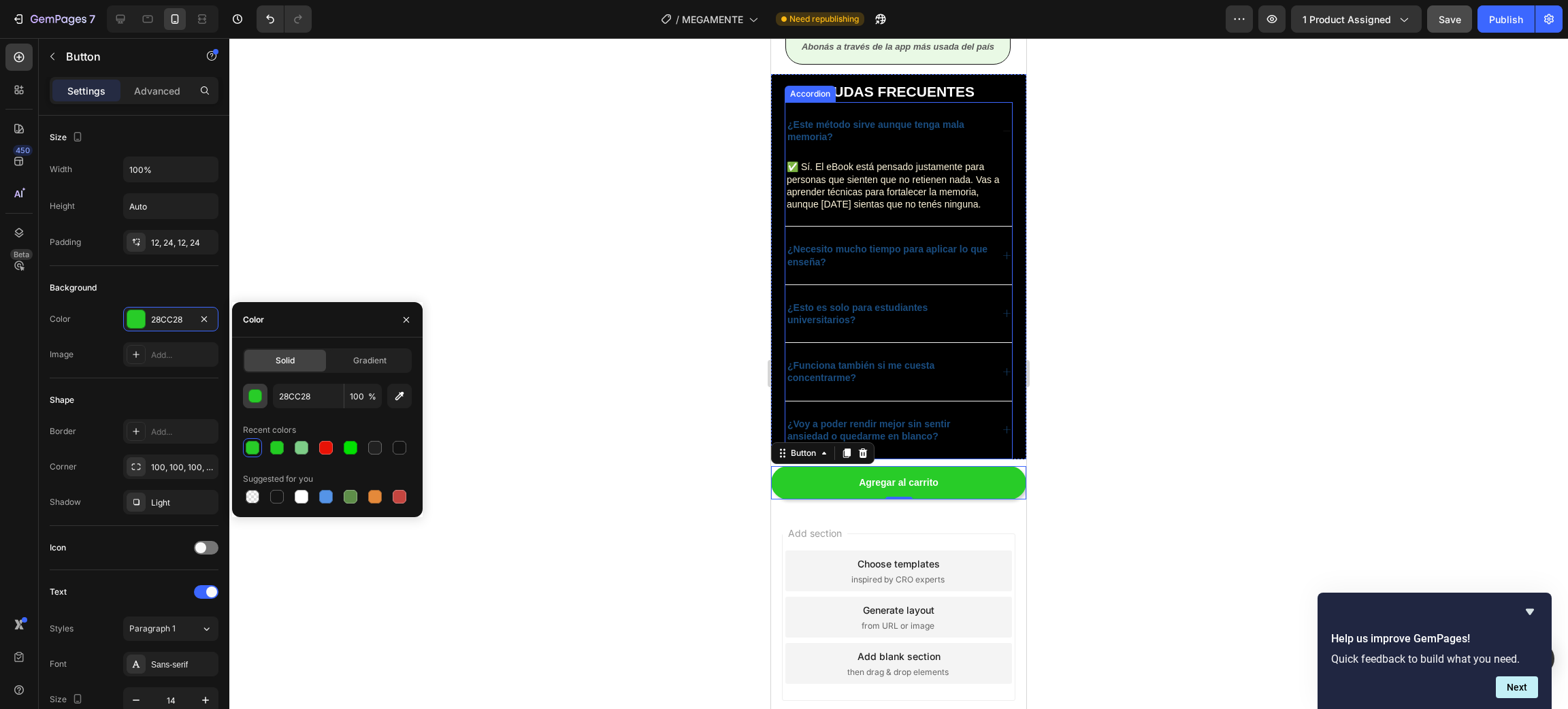
click at [253, 398] on div "button" at bounding box center [255, 396] width 14 height 14
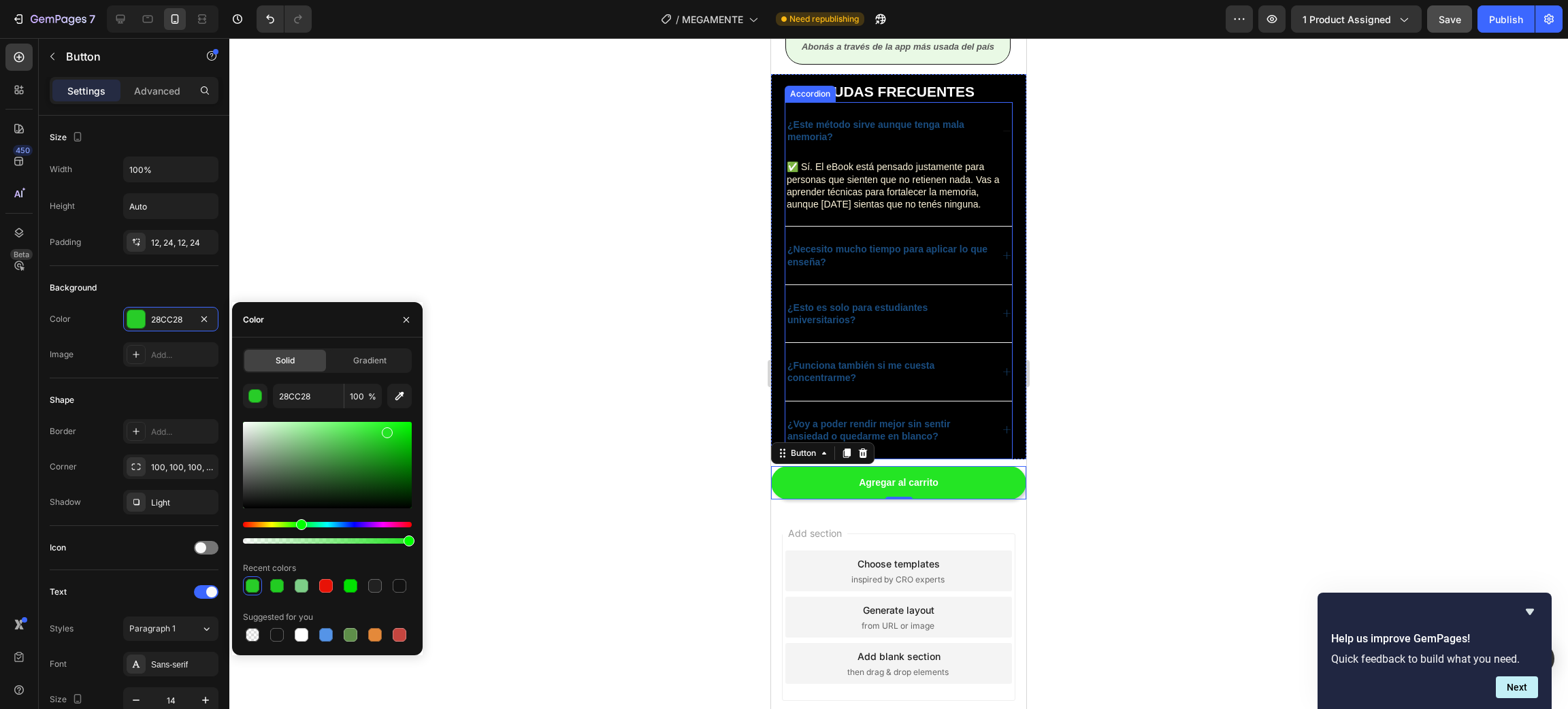
drag, startPoint x: 381, startPoint y: 441, endPoint x: 386, endPoint y: 430, distance: 12.1
click at [386, 430] on div at bounding box center [387, 433] width 11 height 11
type input "24E524"
click at [305, 392] on input "24E524" at bounding box center [308, 396] width 71 height 25
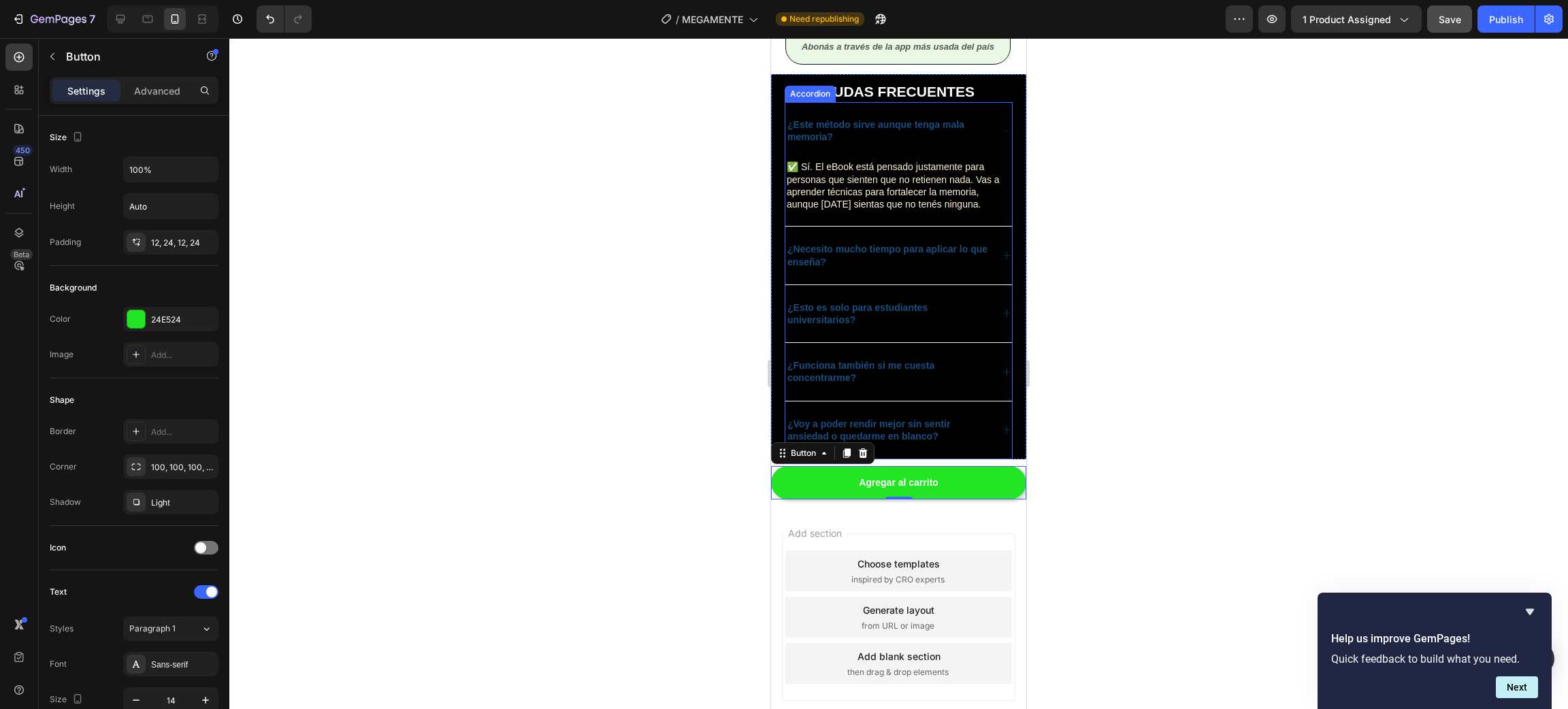
click at [593, 176] on div at bounding box center [899, 374] width 1338 height 671
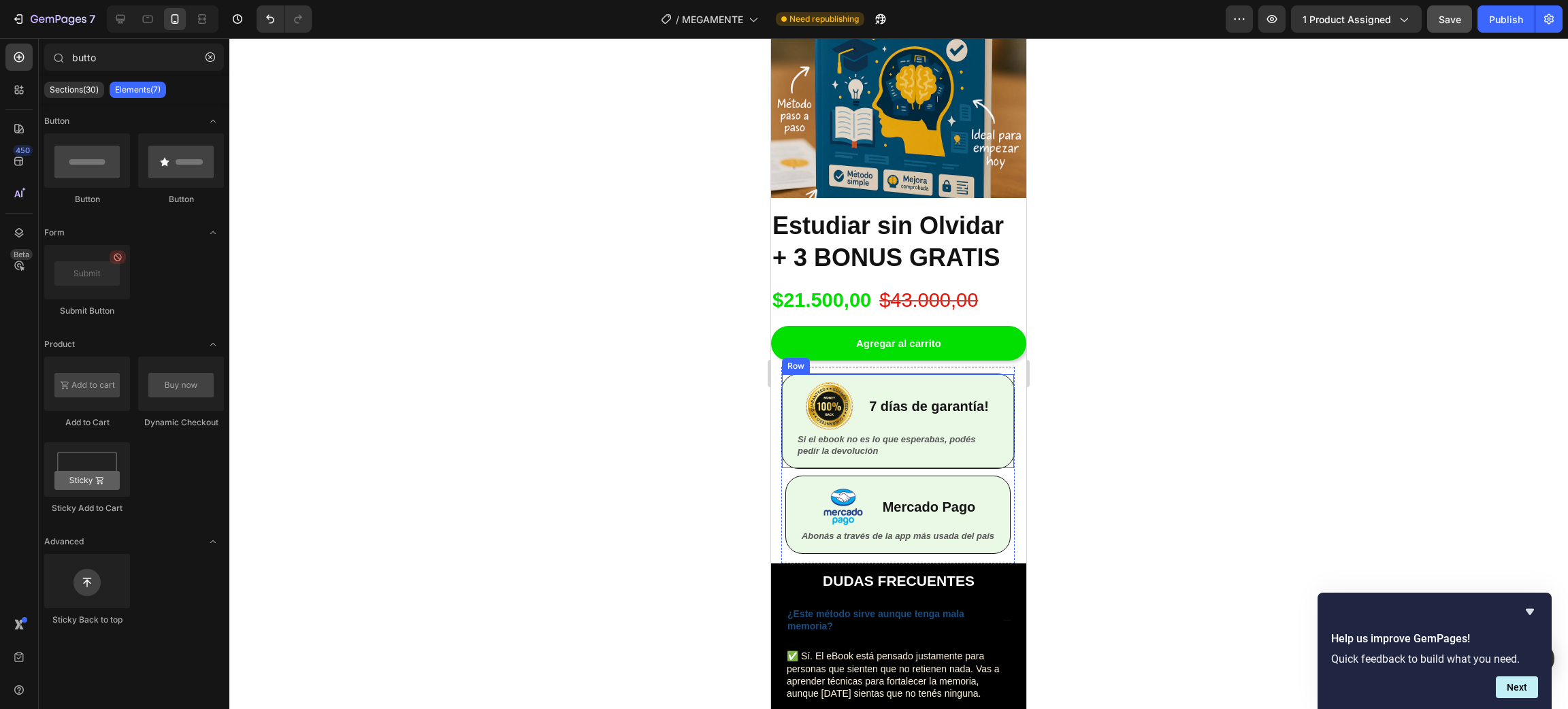
scroll to position [2962, 0]
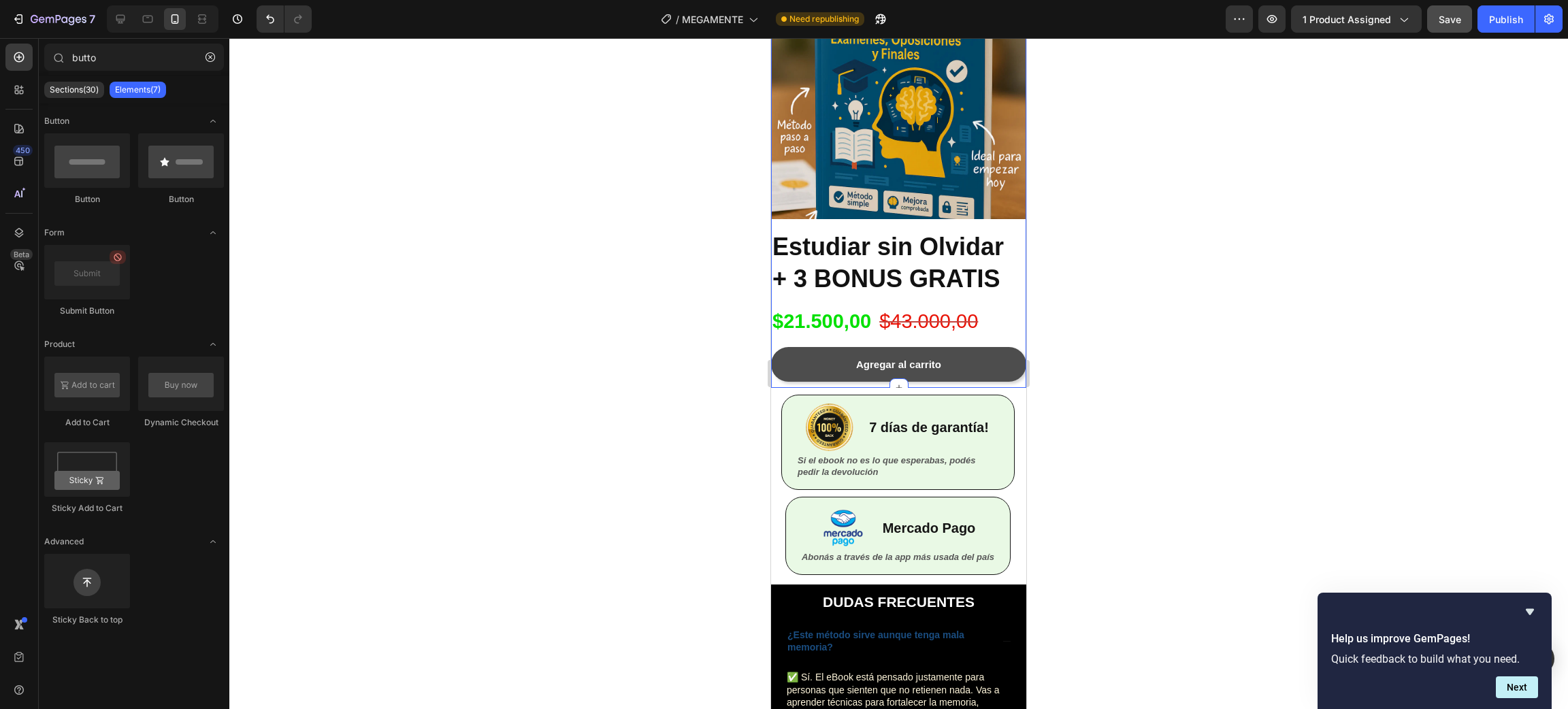
click at [963, 347] on button "Agregar al carrito" at bounding box center [899, 365] width 255 height 35
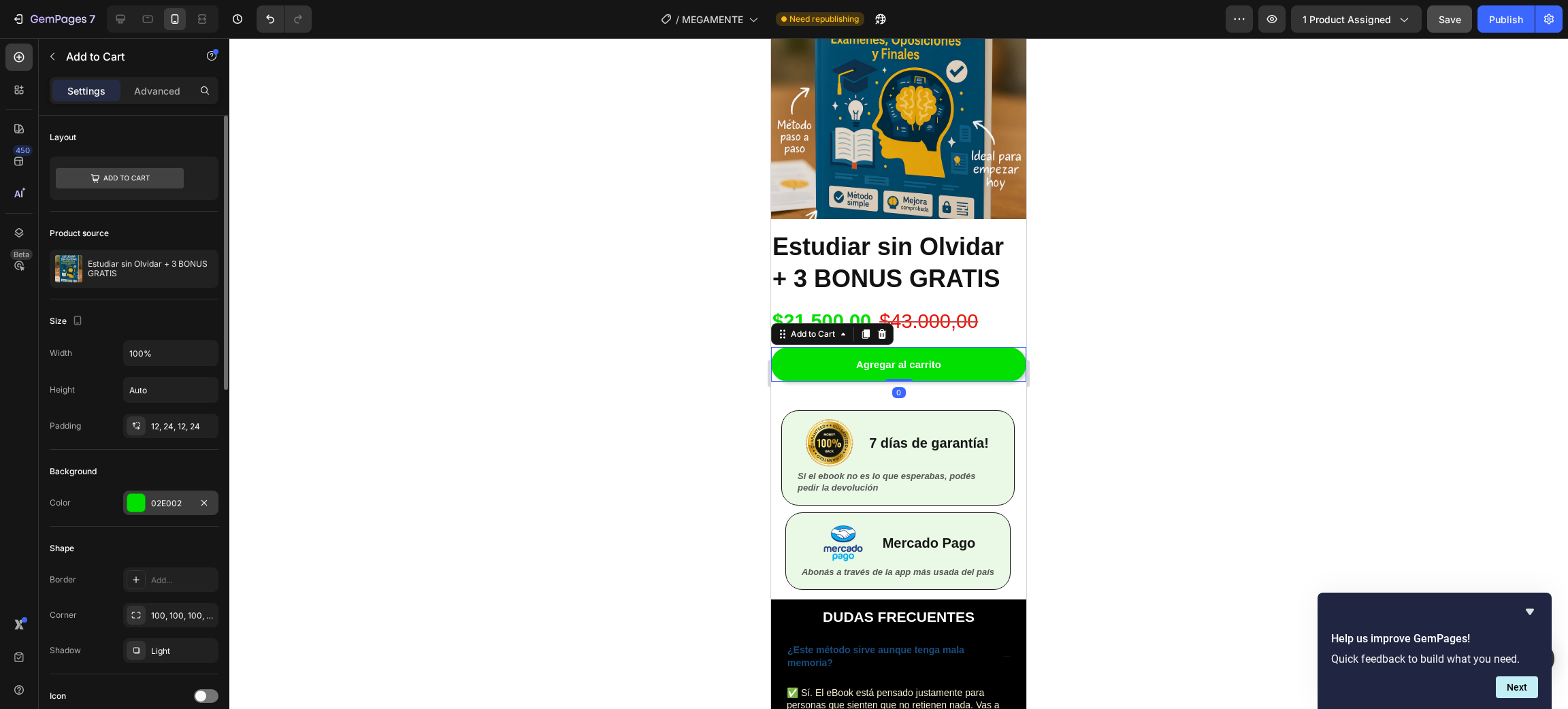
click at [170, 509] on div "02E002" at bounding box center [170, 503] width 39 height 12
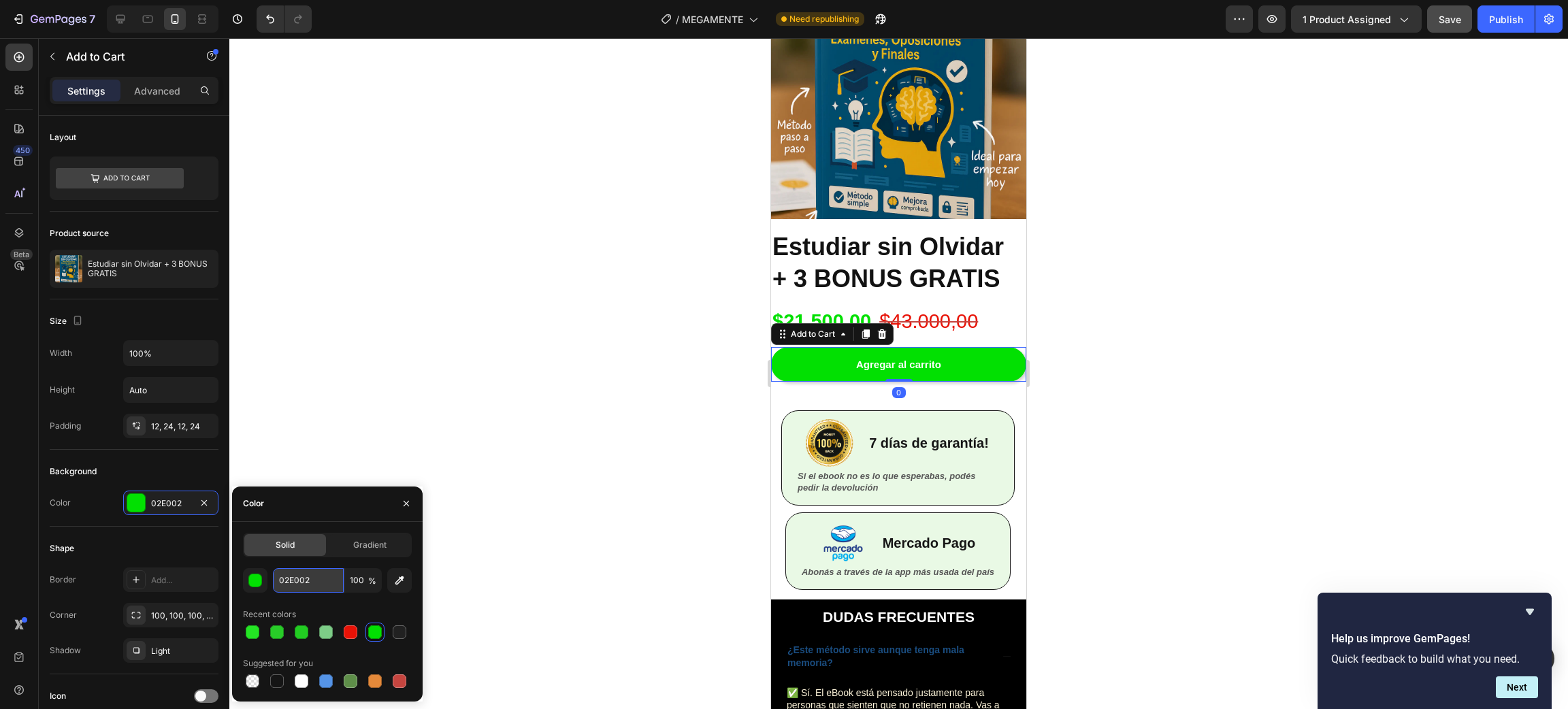
click at [315, 581] on input "02E002" at bounding box center [308, 580] width 71 height 25
paste input "24E524"
type input "24E524"
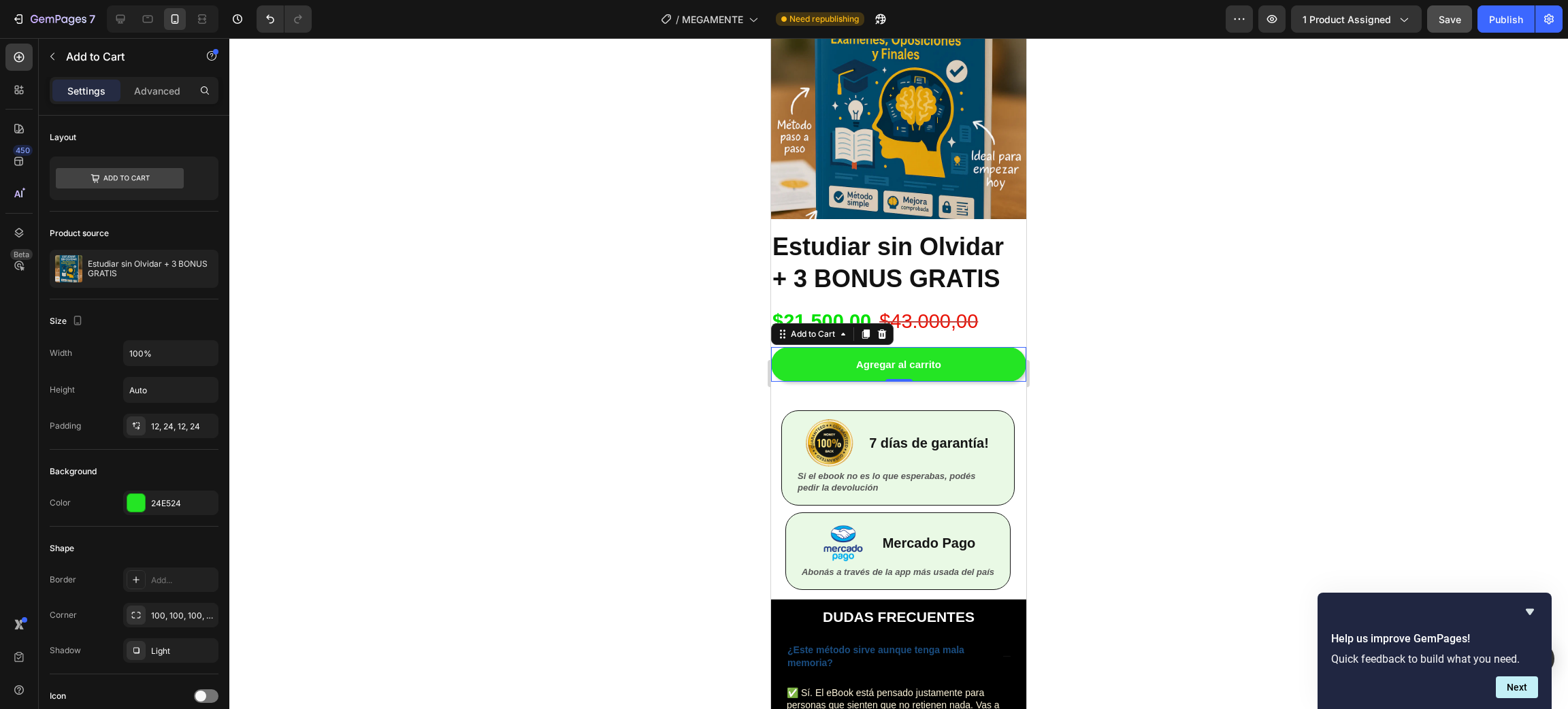
click at [475, 350] on div at bounding box center [899, 374] width 1338 height 671
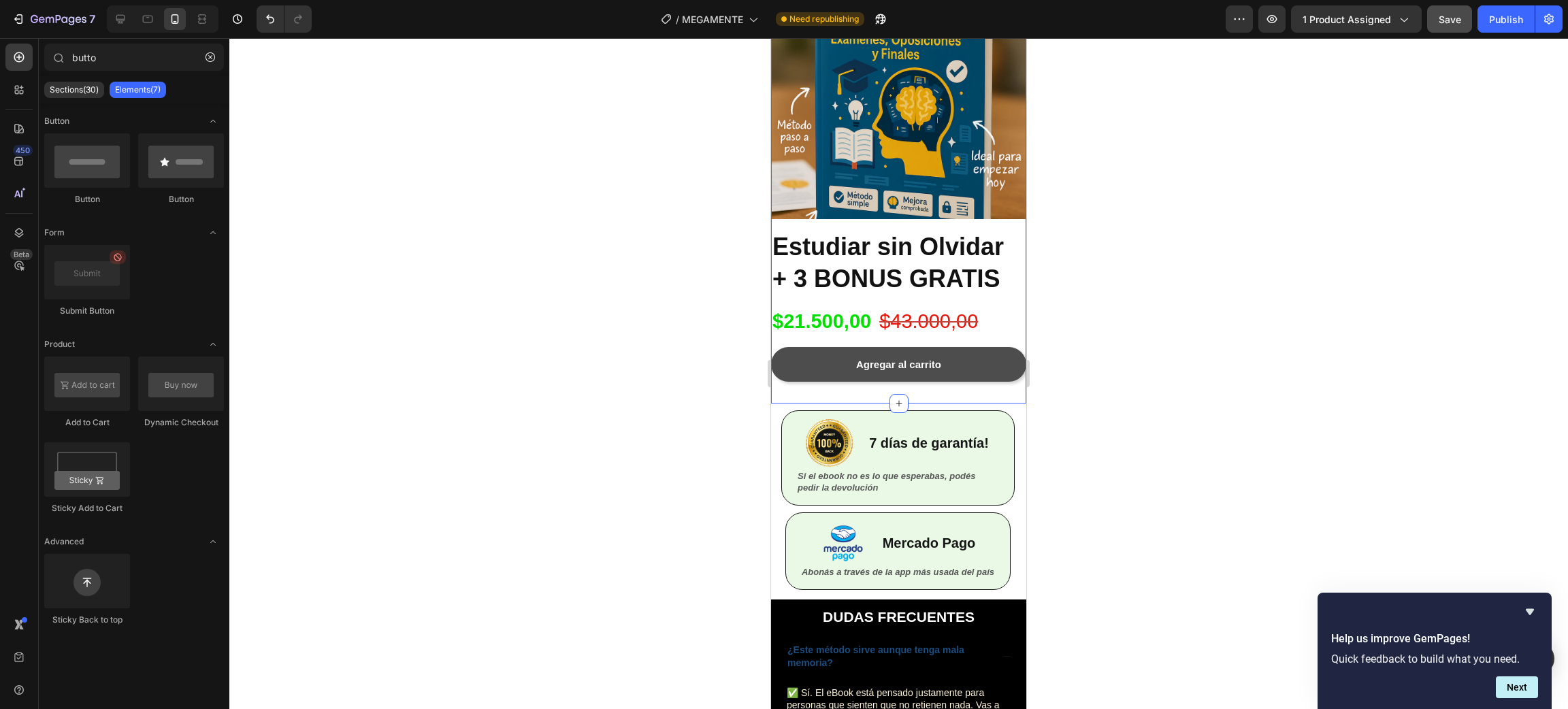
click at [968, 356] on button "Agregar al carrito" at bounding box center [899, 365] width 255 height 35
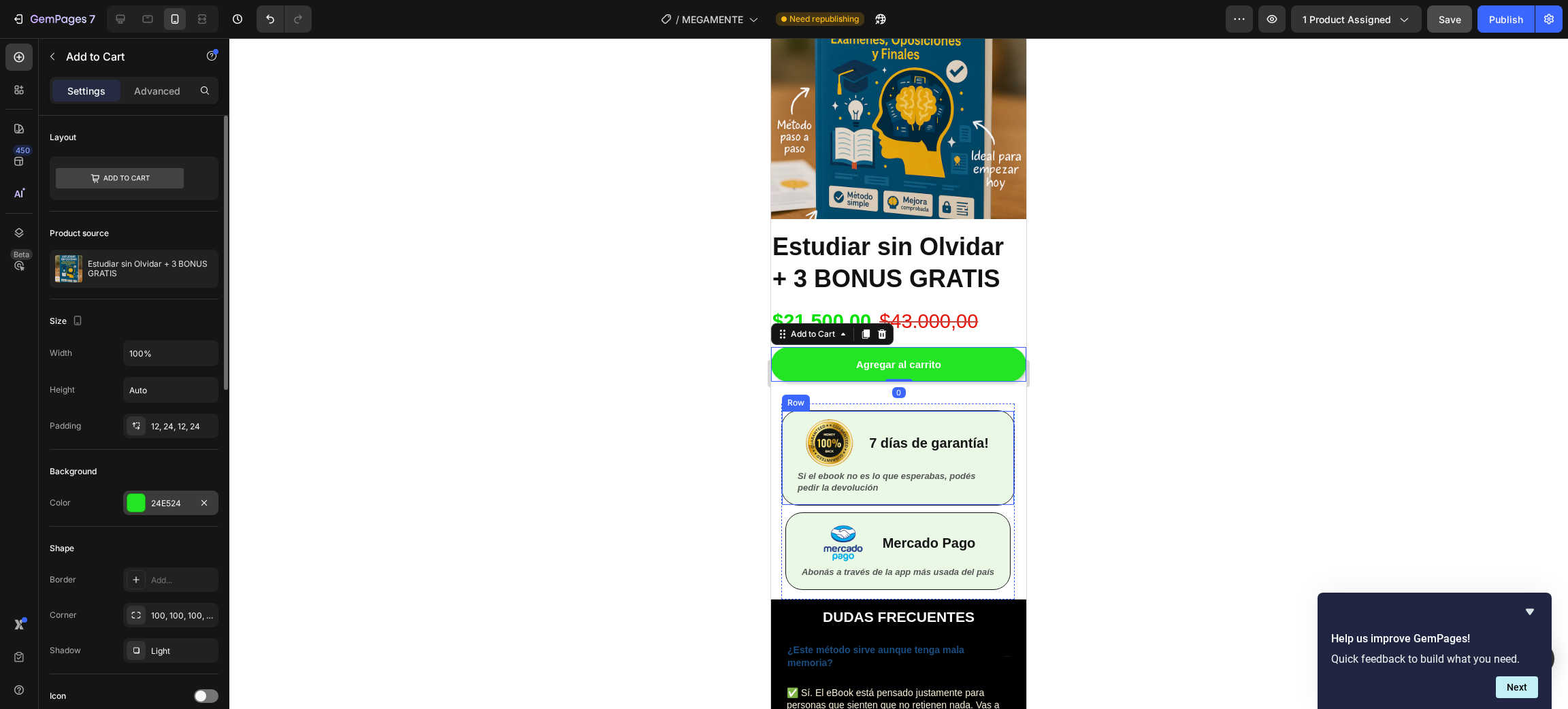
click at [160, 511] on div "24E524" at bounding box center [170, 502] width 96 height 25
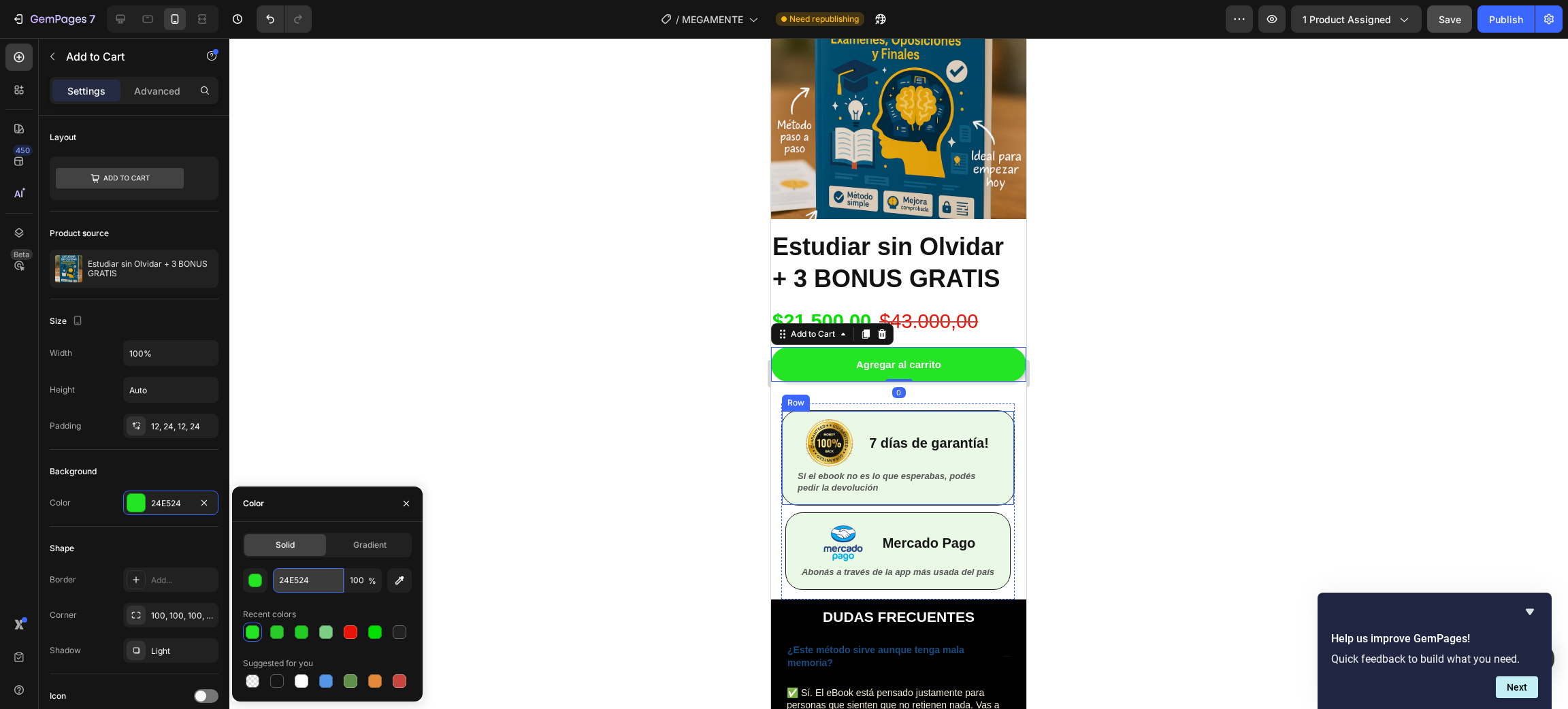
click at [296, 573] on input "24E524" at bounding box center [308, 580] width 71 height 25
click at [542, 417] on div at bounding box center [899, 374] width 1338 height 671
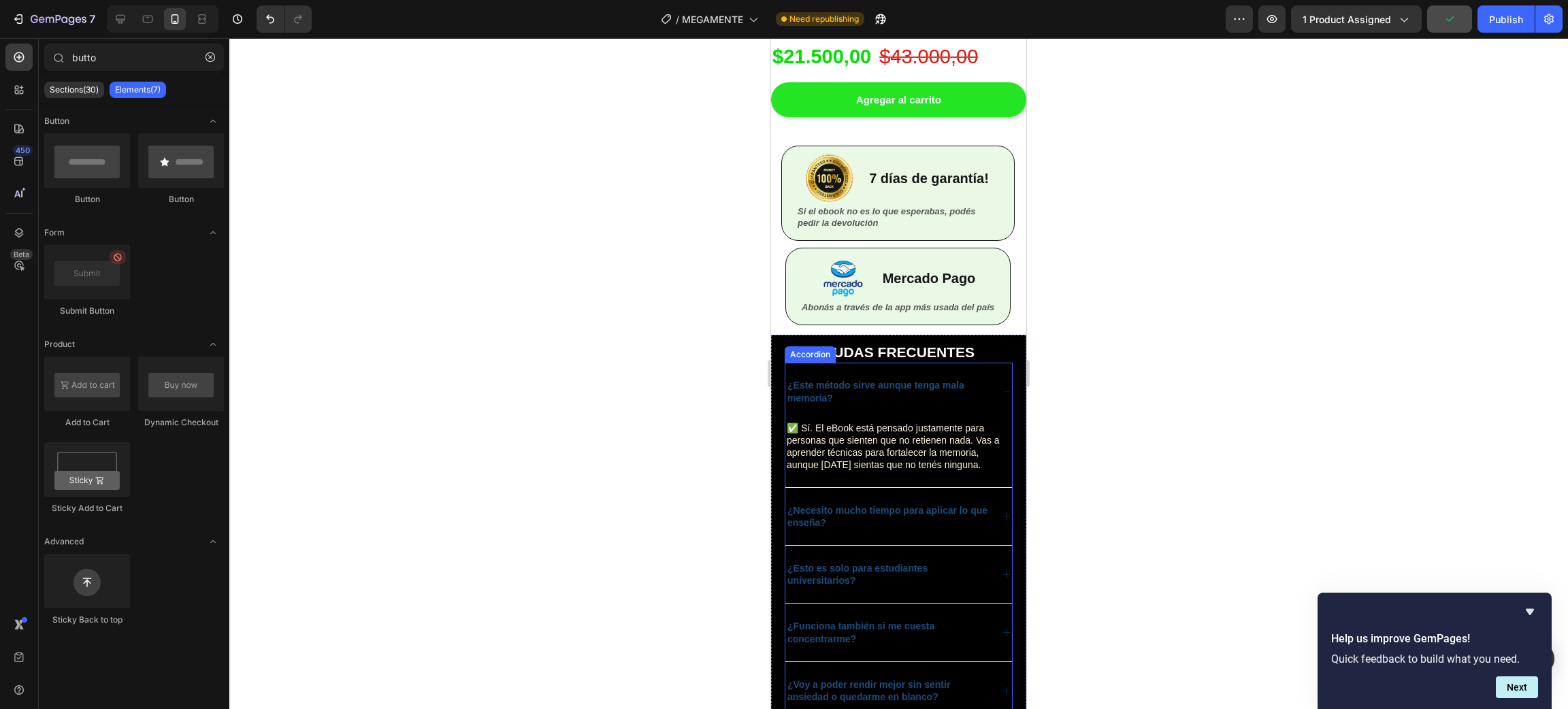
scroll to position [3471, 0]
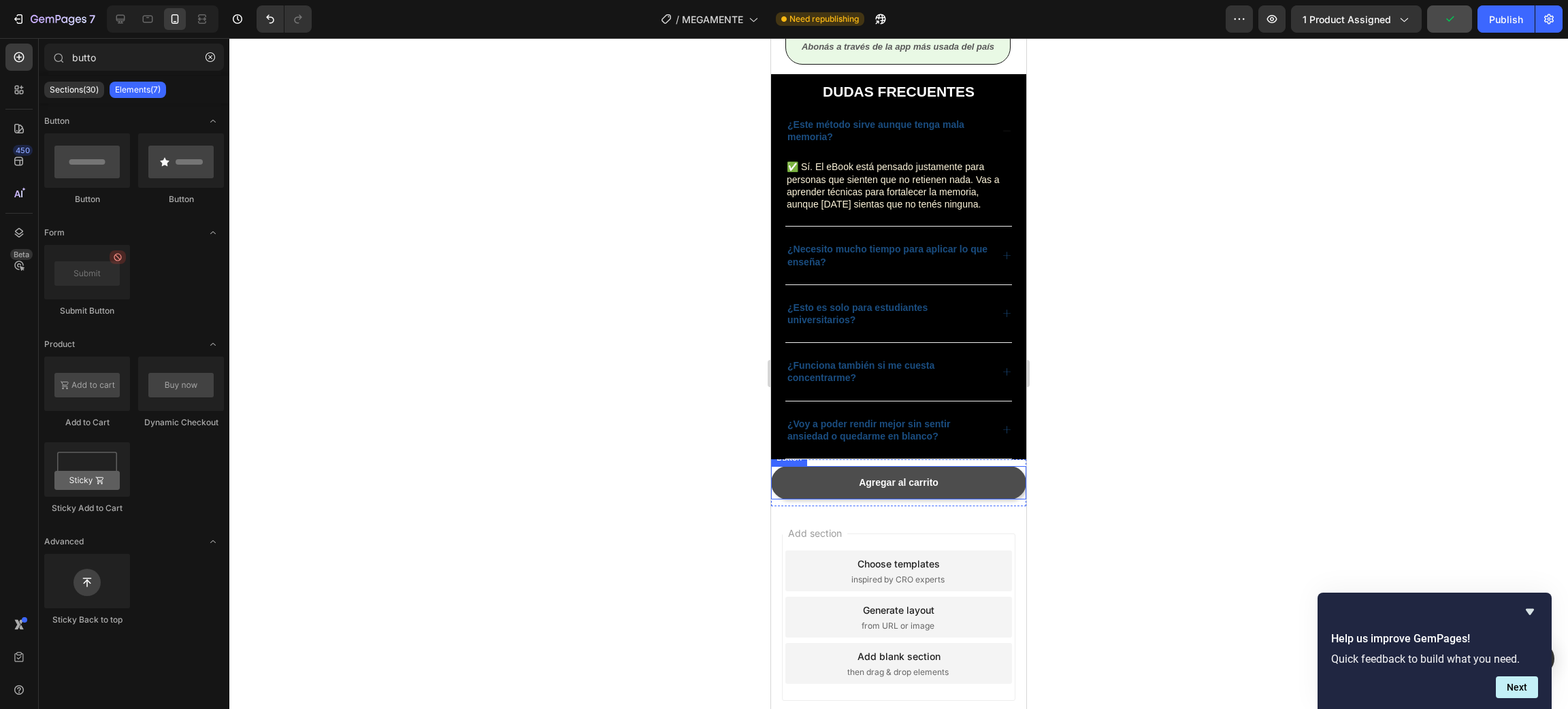
click at [973, 497] on link "Agregar al carrito" at bounding box center [899, 482] width 255 height 34
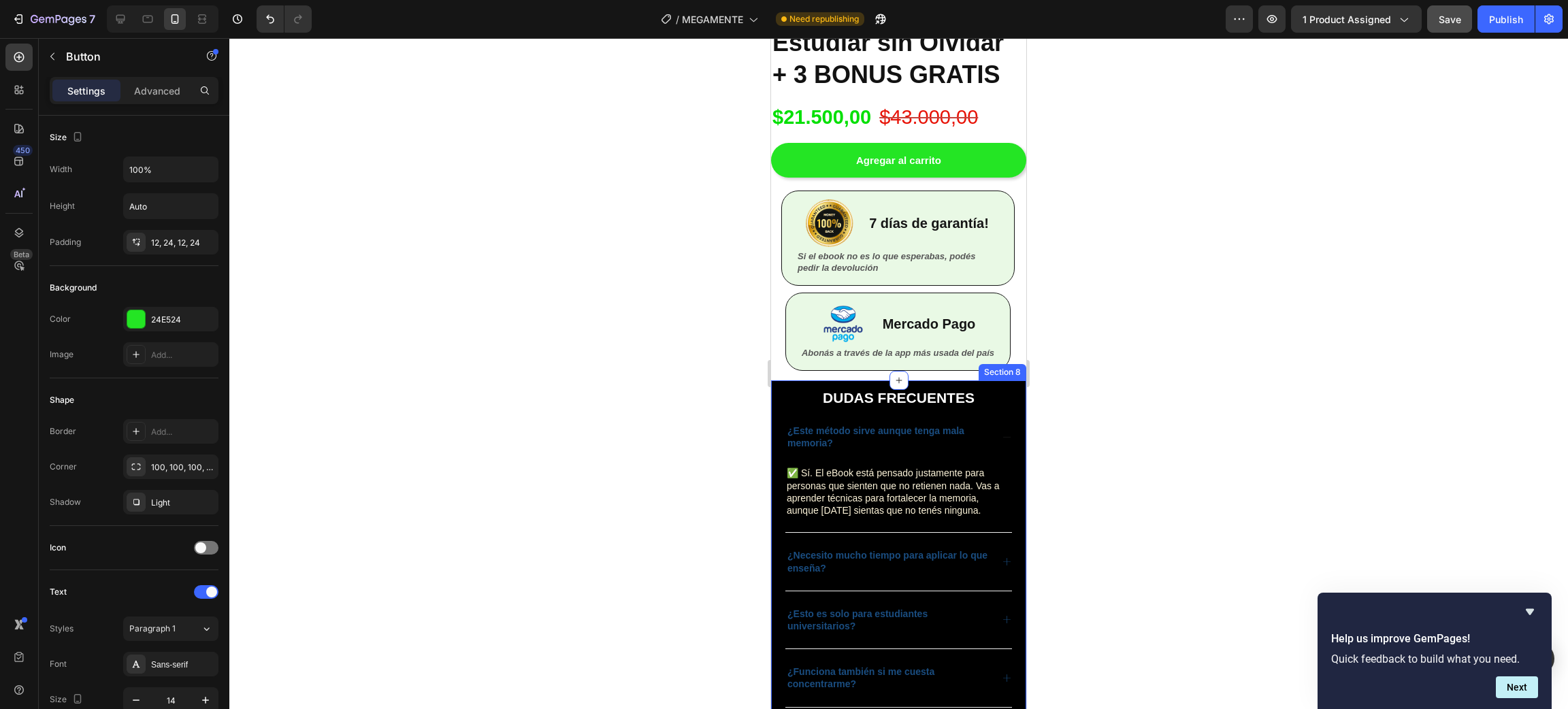
click at [1078, 428] on div at bounding box center [899, 374] width 1338 height 671
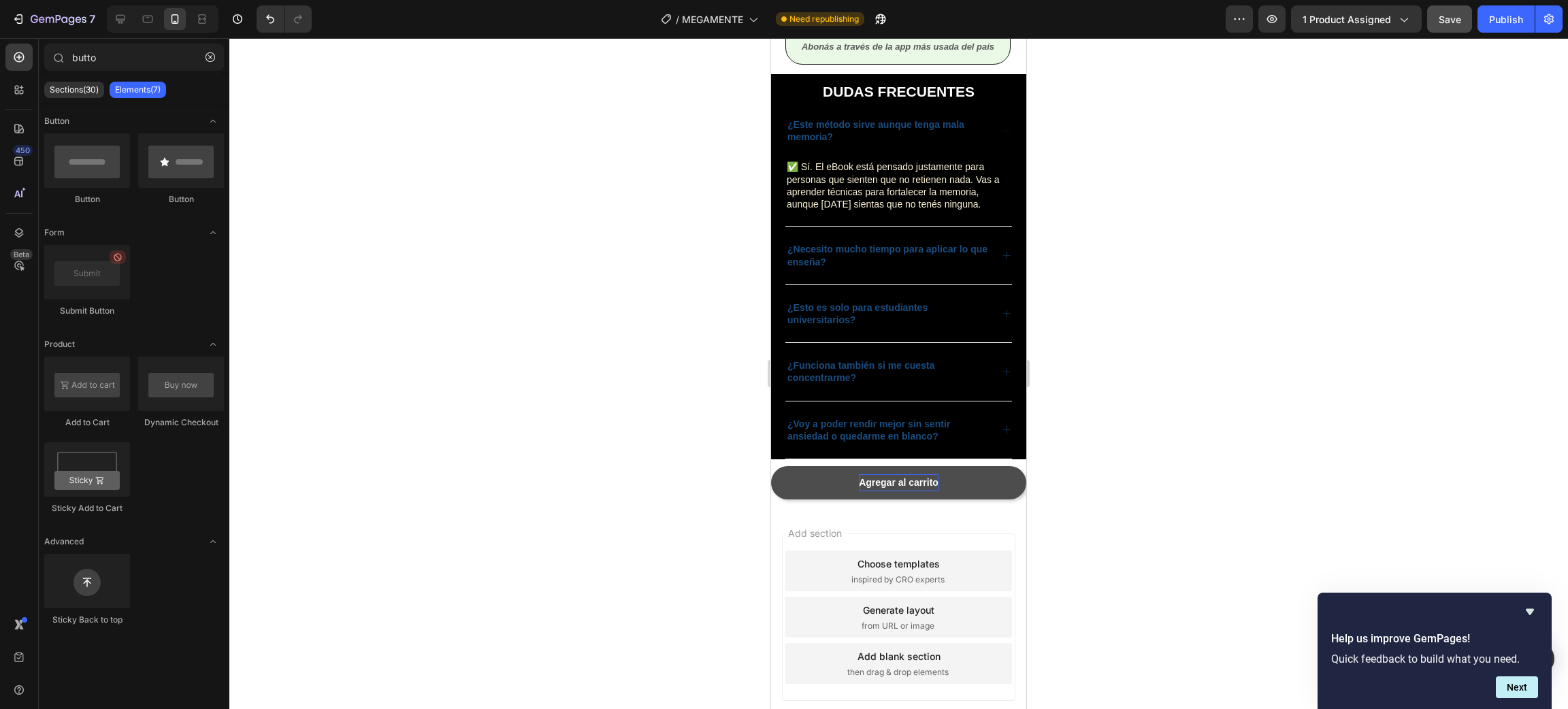
click at [924, 491] on p "Agregar al carrito" at bounding box center [898, 482] width 79 height 17
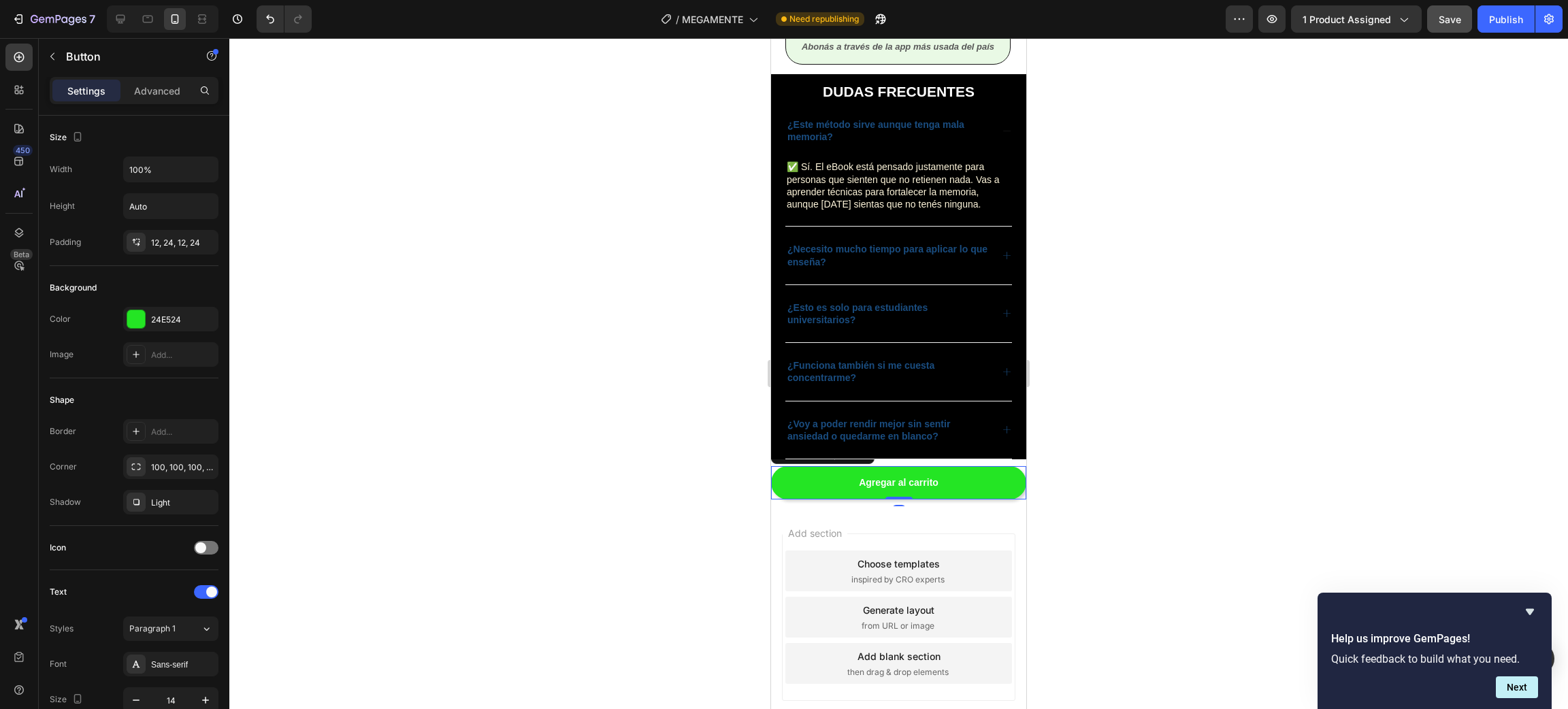
click at [1214, 562] on div at bounding box center [899, 374] width 1338 height 671
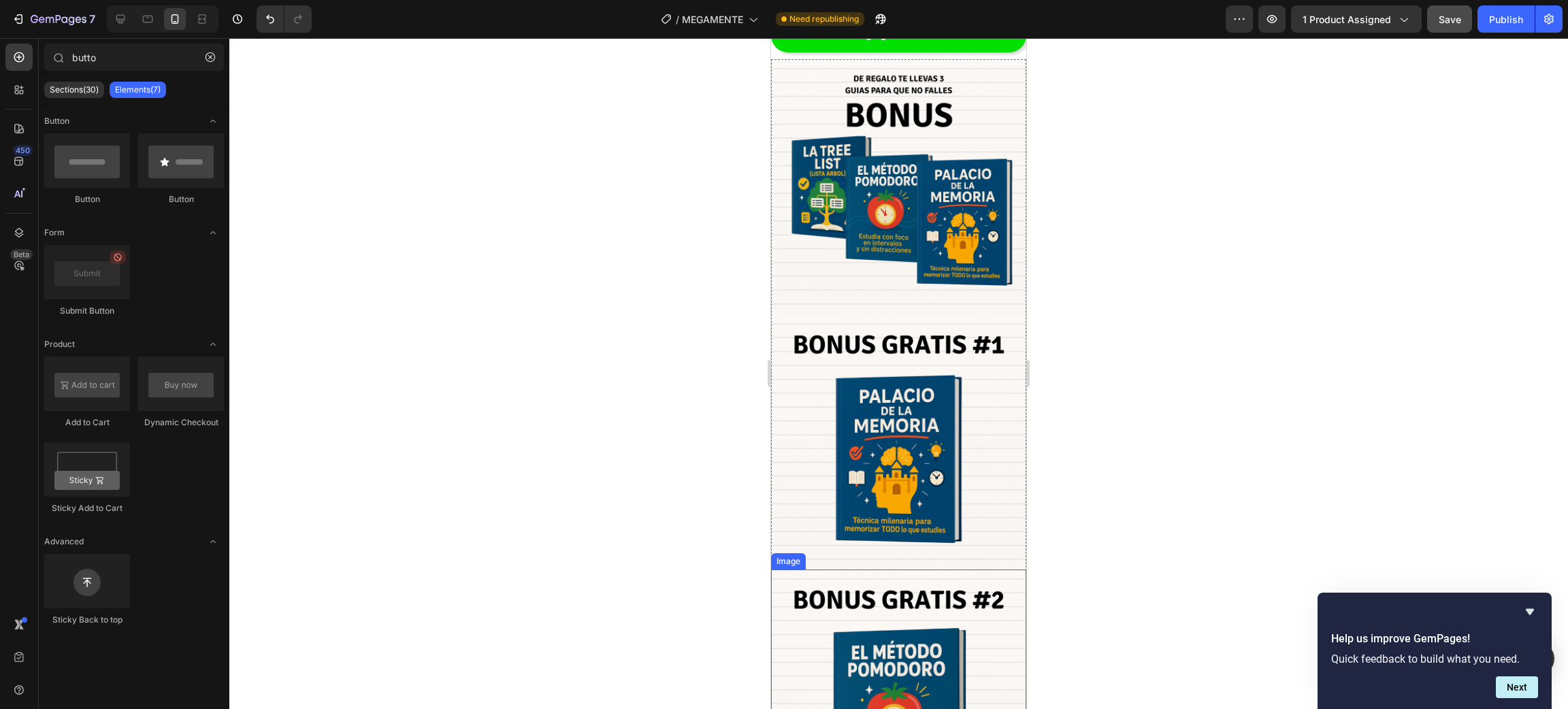
scroll to position [1431, 0]
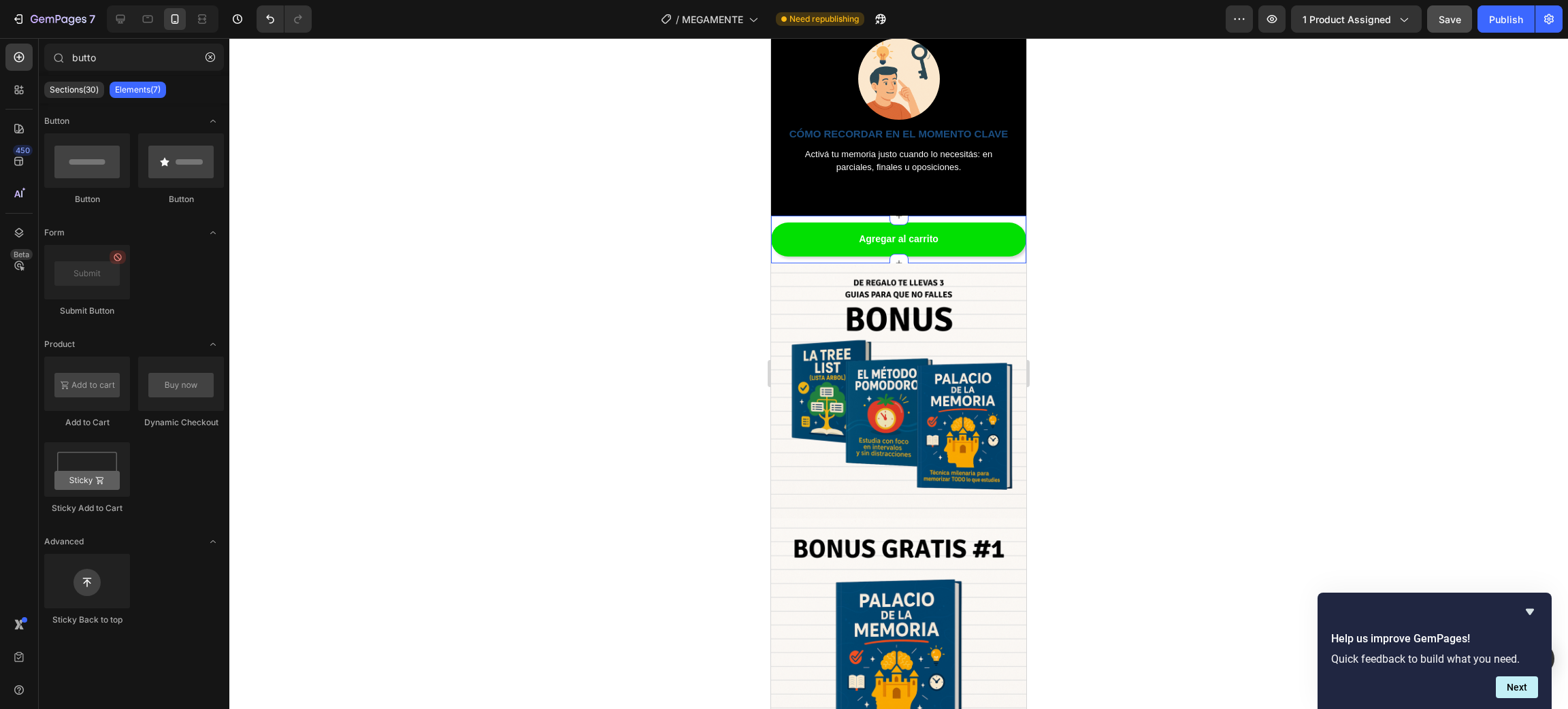
click at [965, 259] on div "Agregar al carrito Button Section 3" at bounding box center [899, 240] width 255 height 47
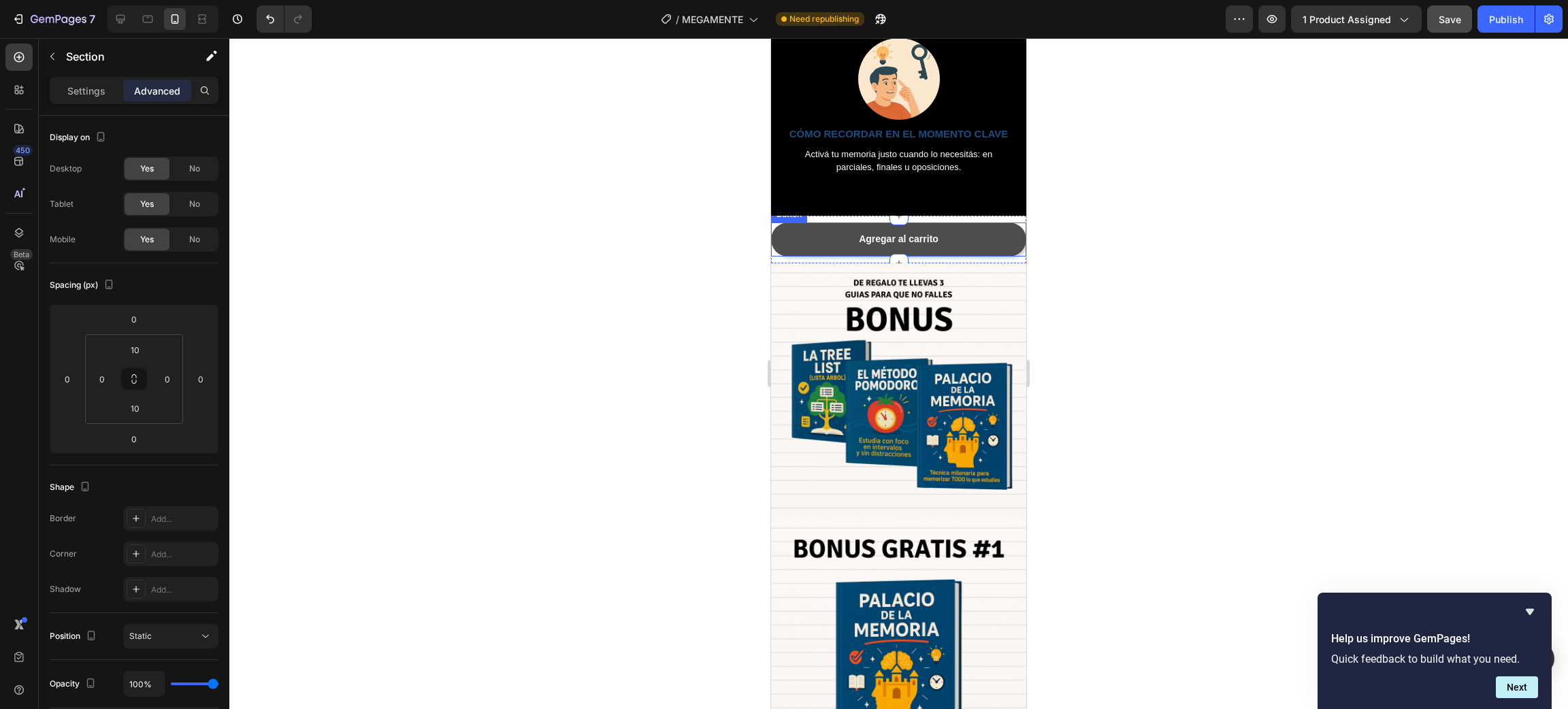
click at [973, 240] on link "Agregar al carrito" at bounding box center [899, 239] width 255 height 34
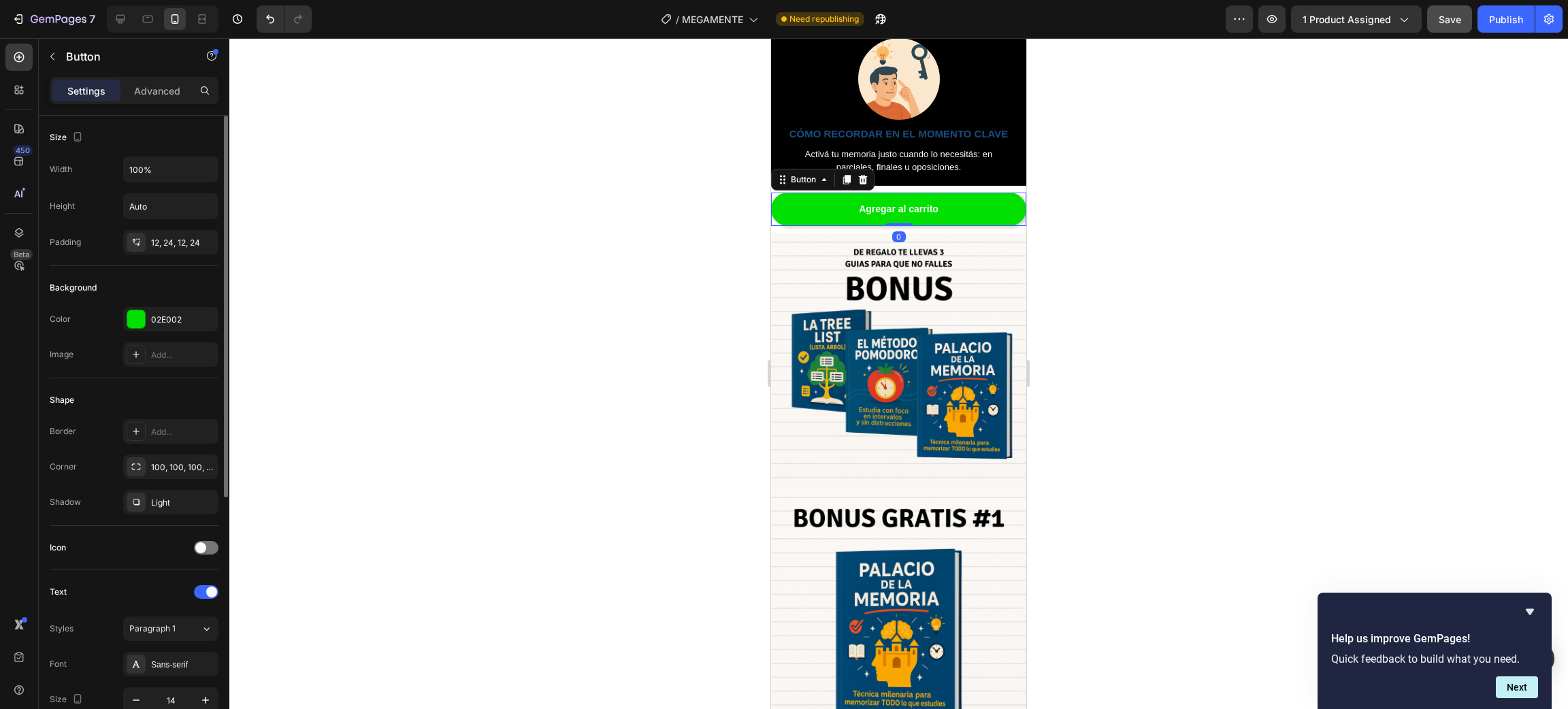
click at [158, 304] on div "Background Color 02E002 Image Add..." at bounding box center [133, 322] width 169 height 112
click at [164, 313] on div "02E002" at bounding box center [170, 319] width 96 height 25
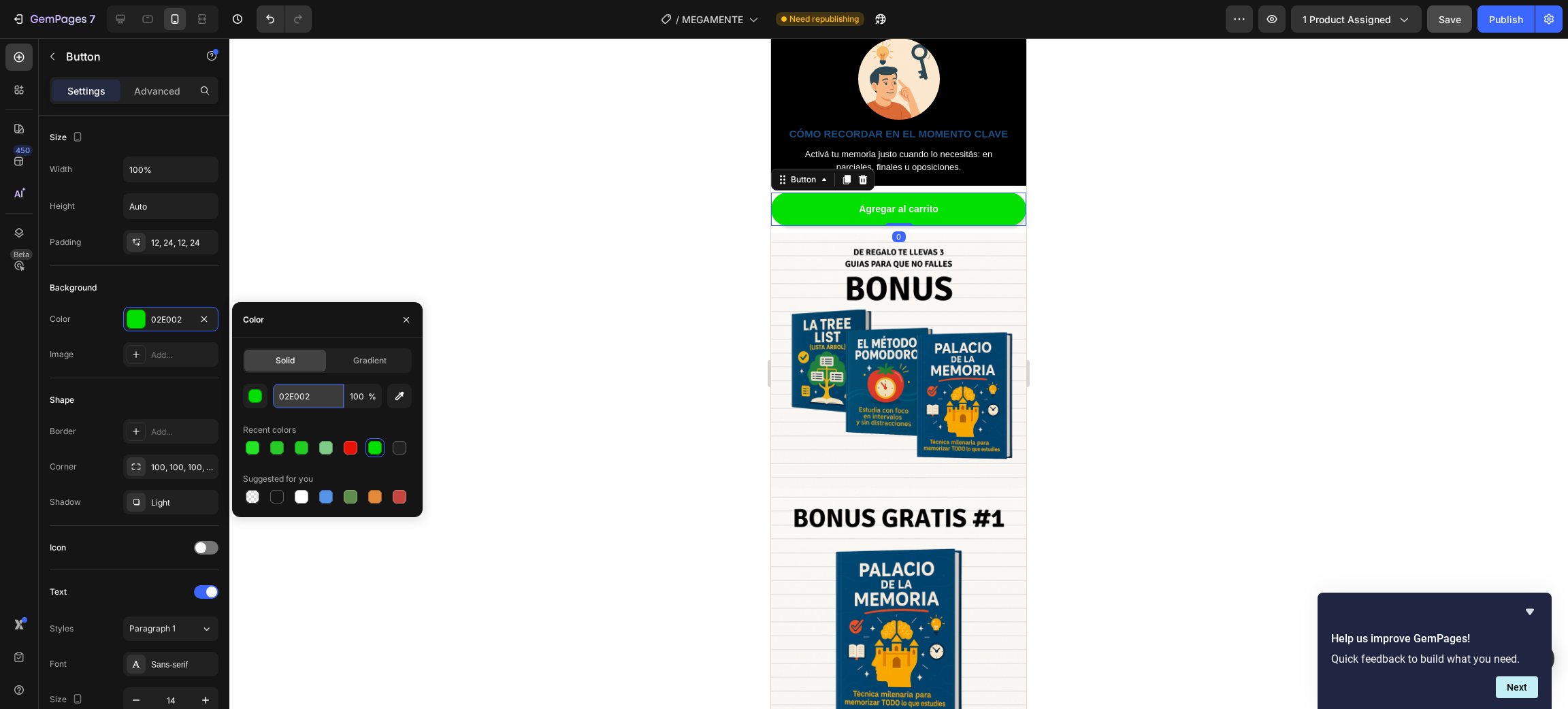
click at [299, 402] on input "02E002" at bounding box center [308, 396] width 71 height 25
paste input "24E524"
type input "24E524"
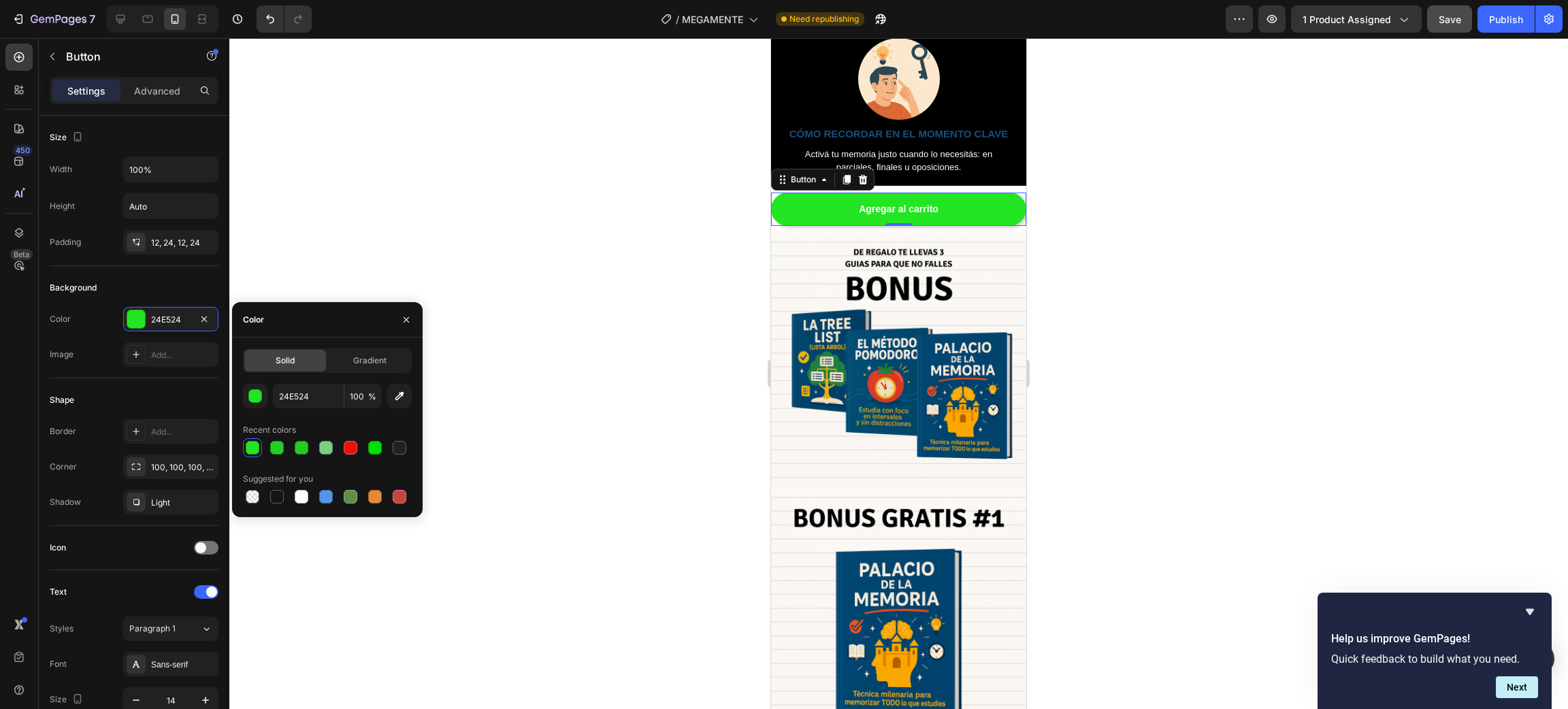
click at [512, 219] on div at bounding box center [899, 374] width 1338 height 671
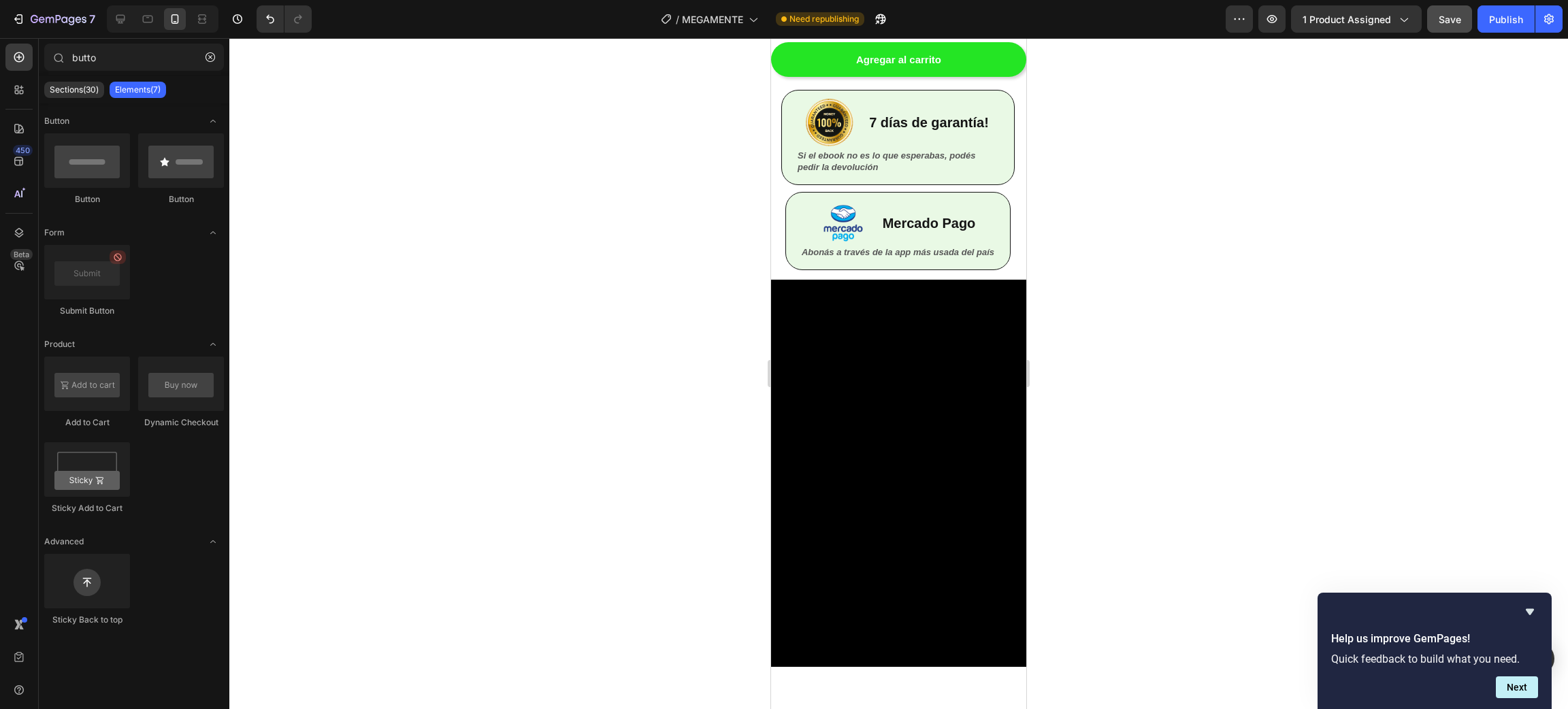
scroll to position [1737, 0]
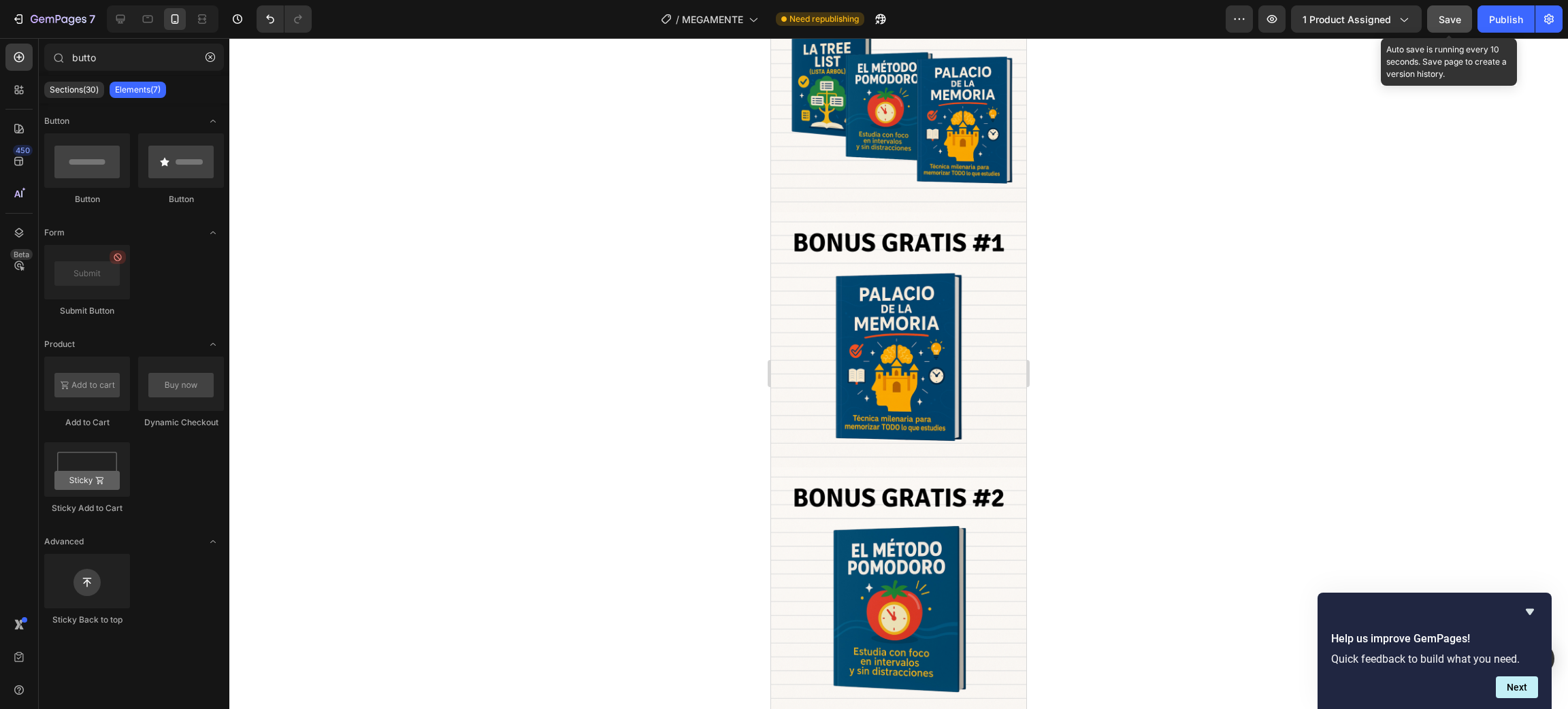
click at [1470, 15] on button "Save" at bounding box center [1449, 19] width 45 height 27
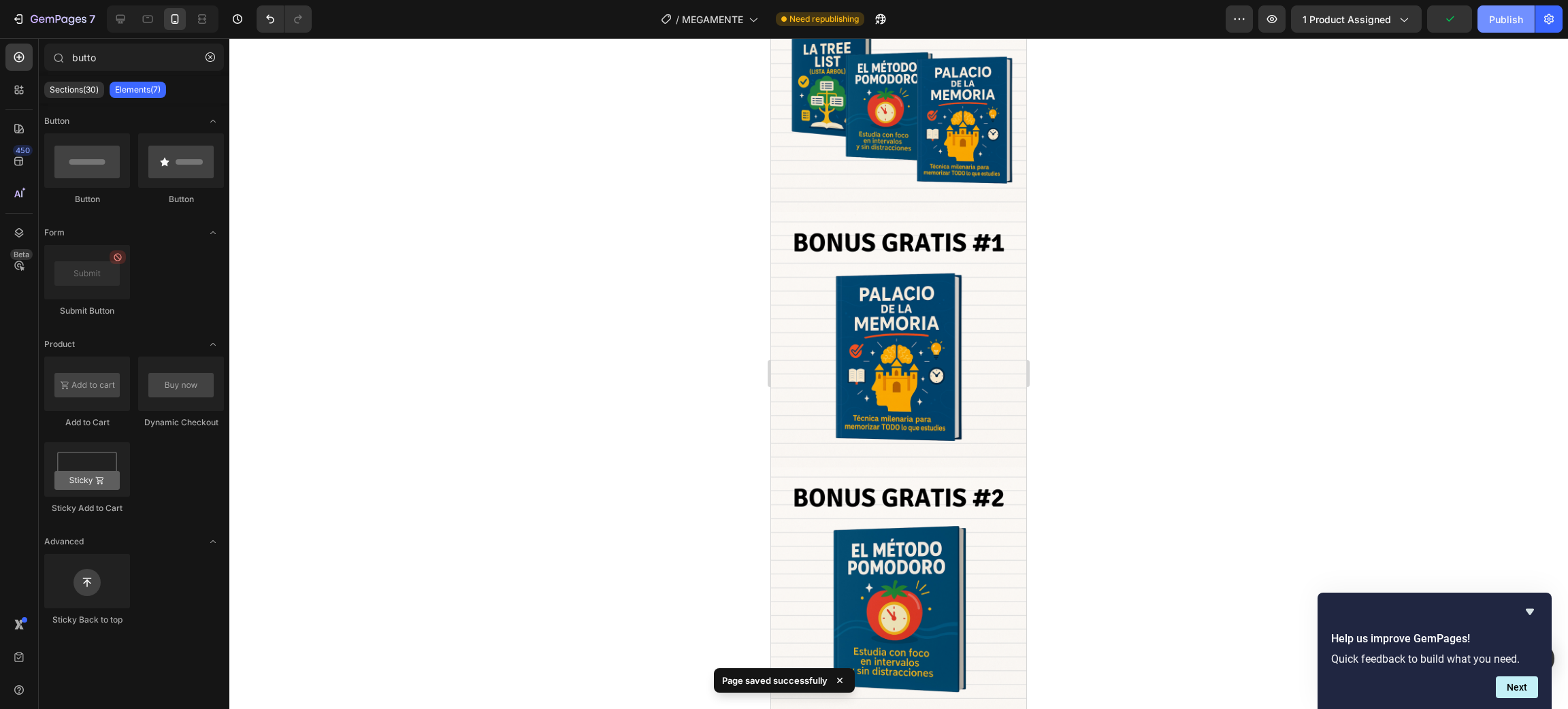
click at [1520, 17] on div "Publish" at bounding box center [1505, 19] width 34 height 15
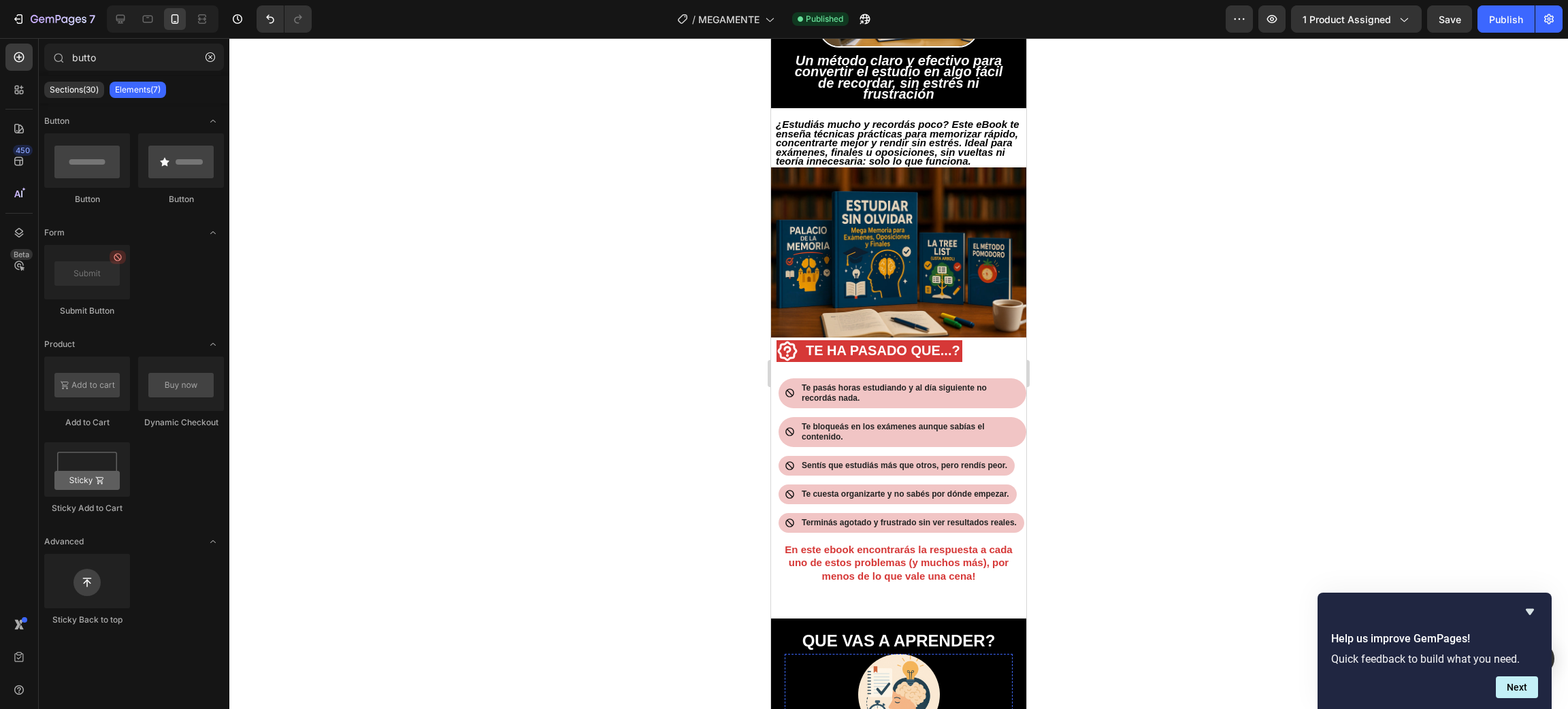
scroll to position [204, 0]
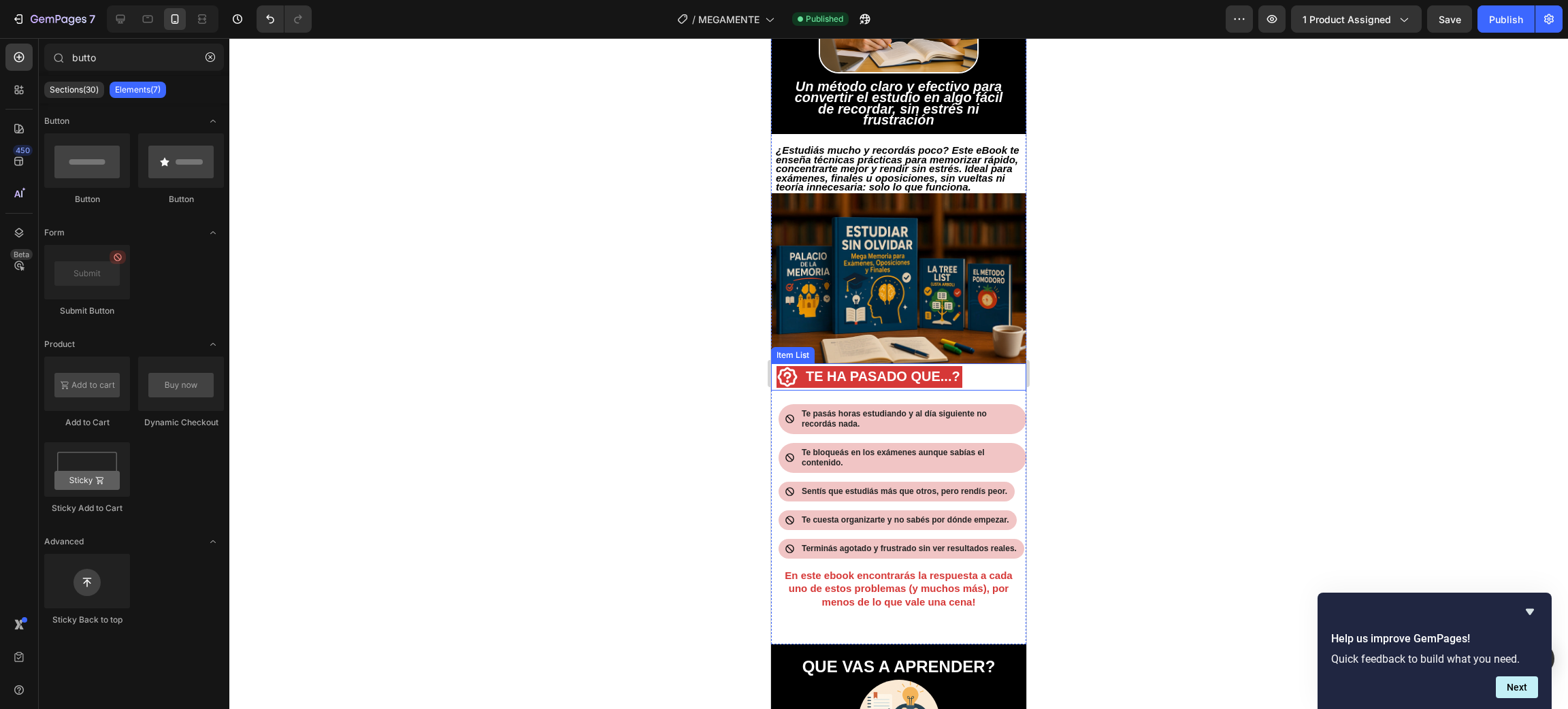
click at [992, 369] on div "TE HA PASADO QUE...?" at bounding box center [899, 377] width 255 height 27
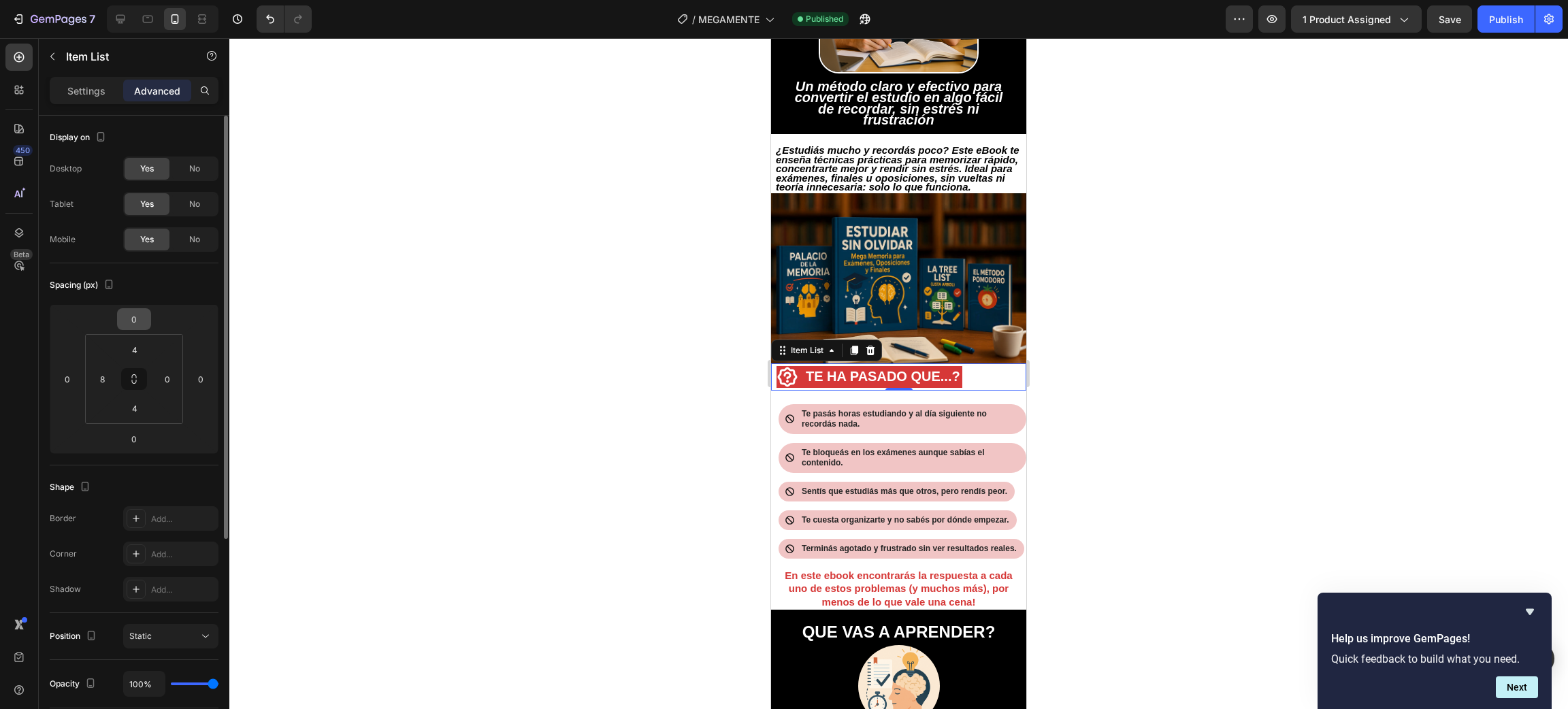
drag, startPoint x: 87, startPoint y: 91, endPoint x: 139, endPoint y: 321, distance: 235.8
click at [114, 187] on div "Settings Advanced Display on Desktop Yes No Tablet Yes No Mobile Yes No Spacing…" at bounding box center [134, 412] width 191 height 671
click at [87, 108] on div "Settings Advanced" at bounding box center [134, 96] width 191 height 39
click at [90, 93] on p "Settings" at bounding box center [87, 91] width 38 height 15
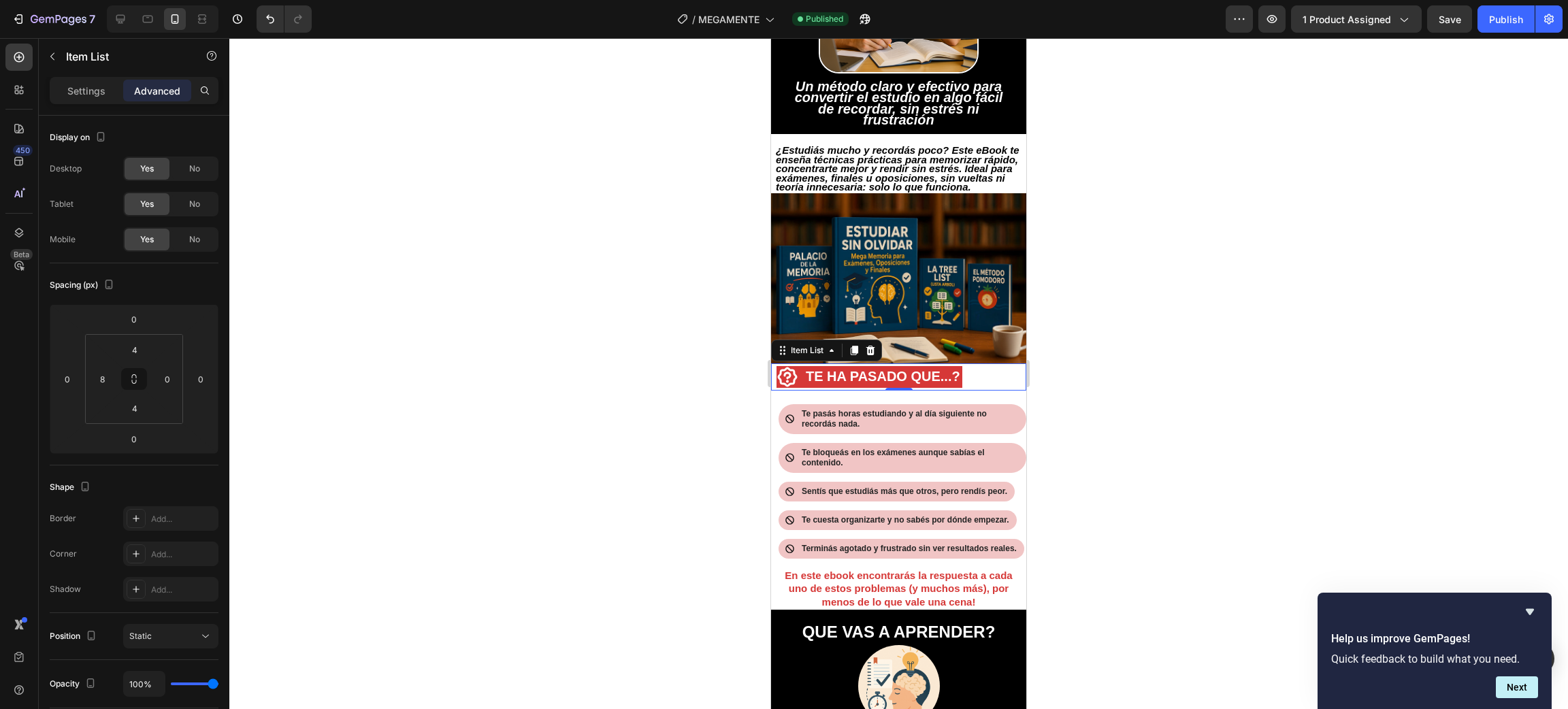
type input "8"
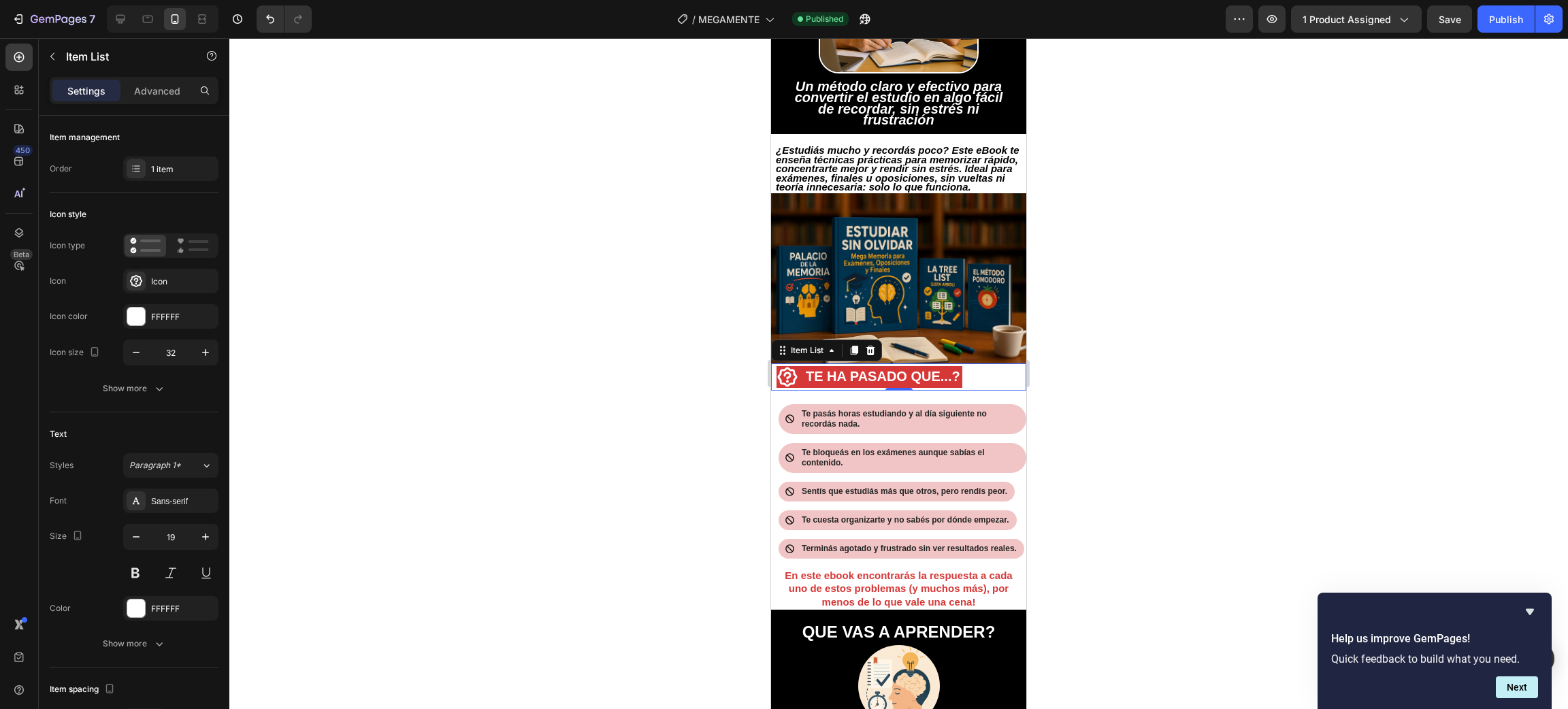
click at [1088, 377] on div at bounding box center [899, 374] width 1338 height 671
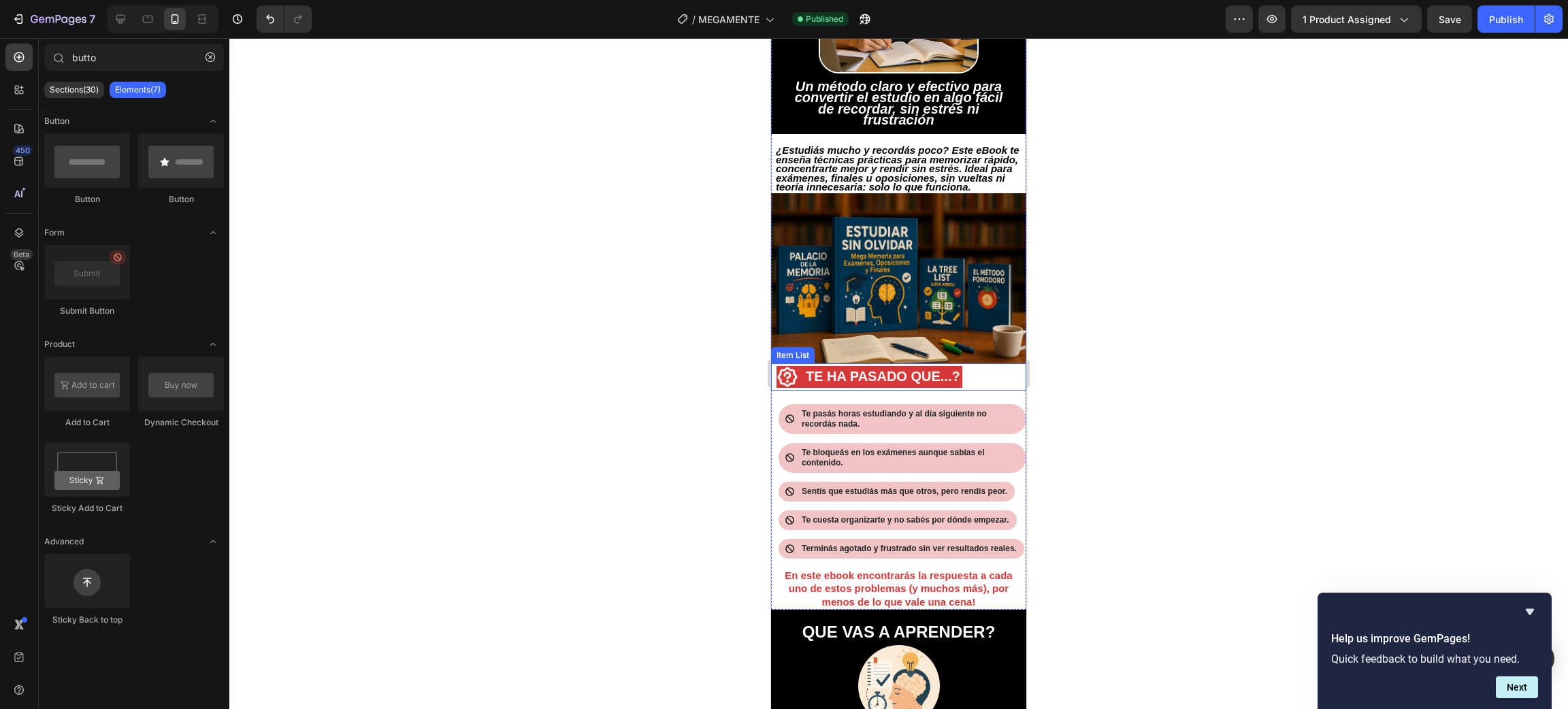
click at [1008, 369] on div "TE HA PASADO QUE...?" at bounding box center [899, 377] width 255 height 27
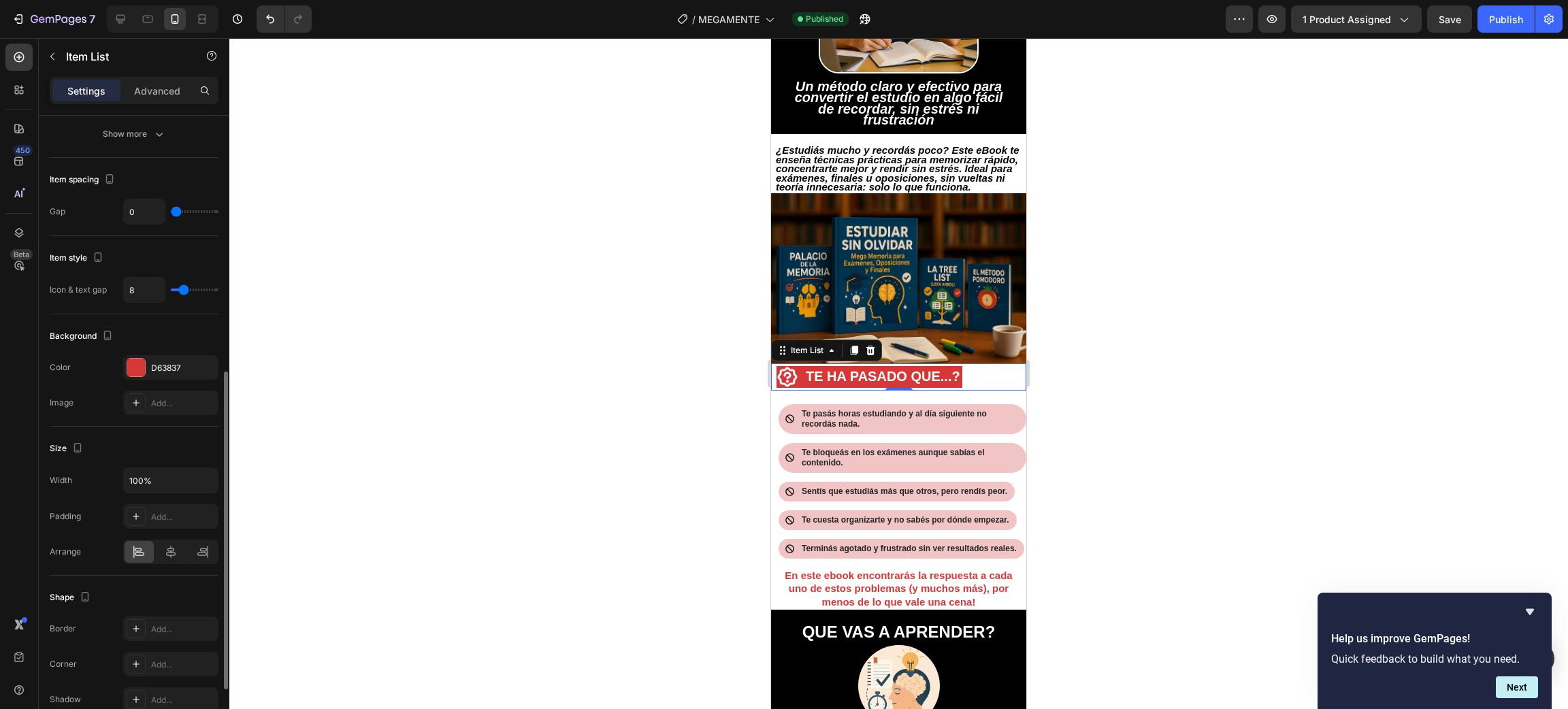
scroll to position [626, 0]
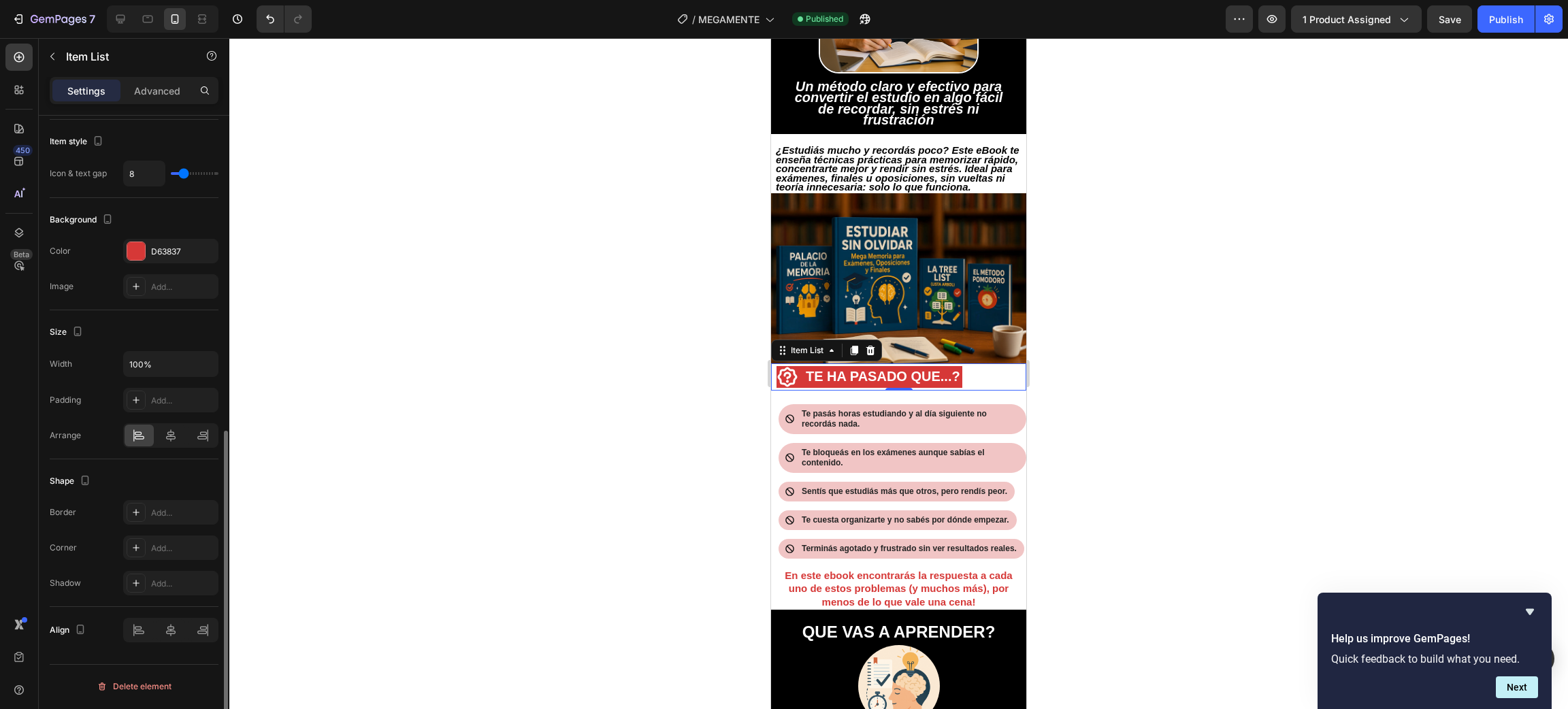
click at [158, 498] on div "Shape Border Add... Corner Add... Shadow Add..." at bounding box center [133, 533] width 169 height 148
click at [165, 503] on div "Add..." at bounding box center [170, 512] width 96 height 25
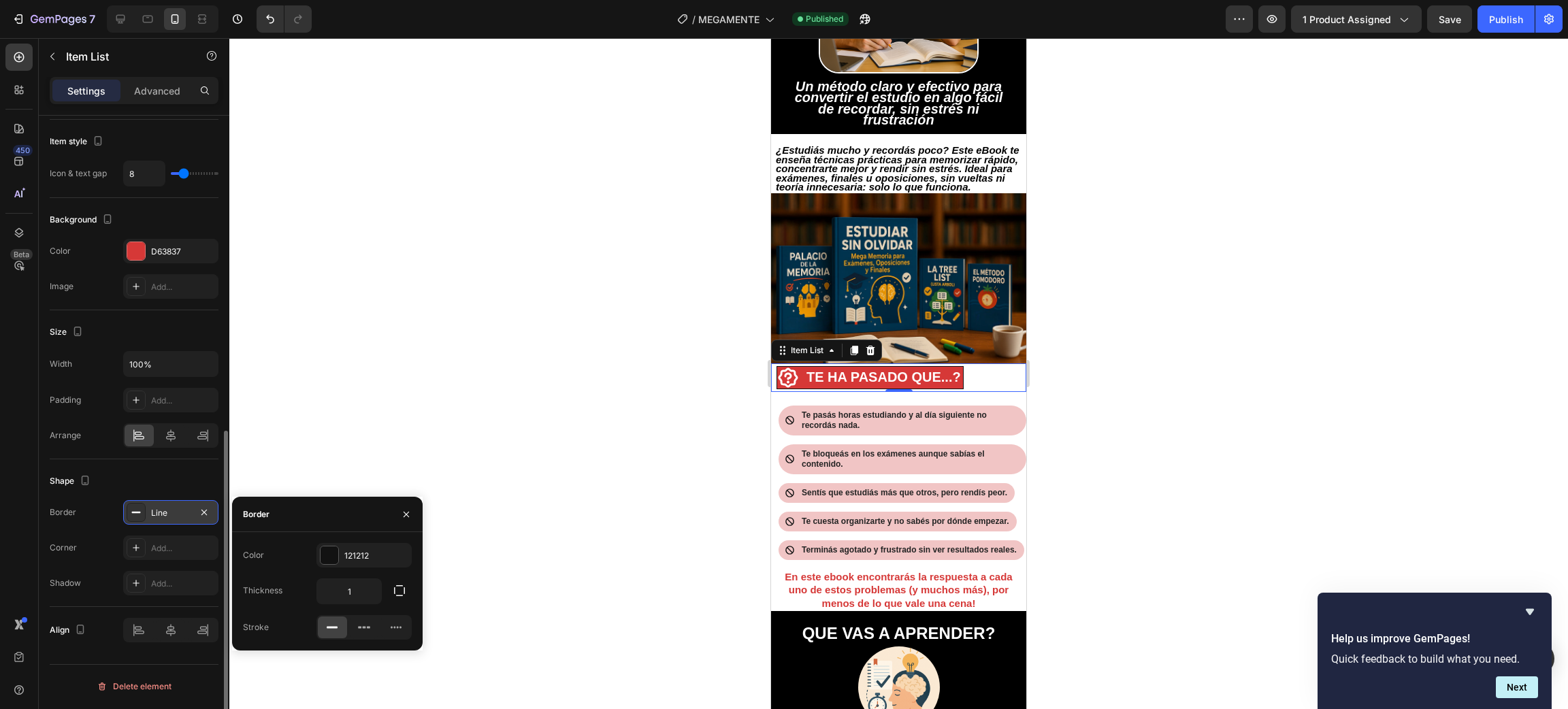
click at [164, 503] on div "Line" at bounding box center [170, 512] width 96 height 25
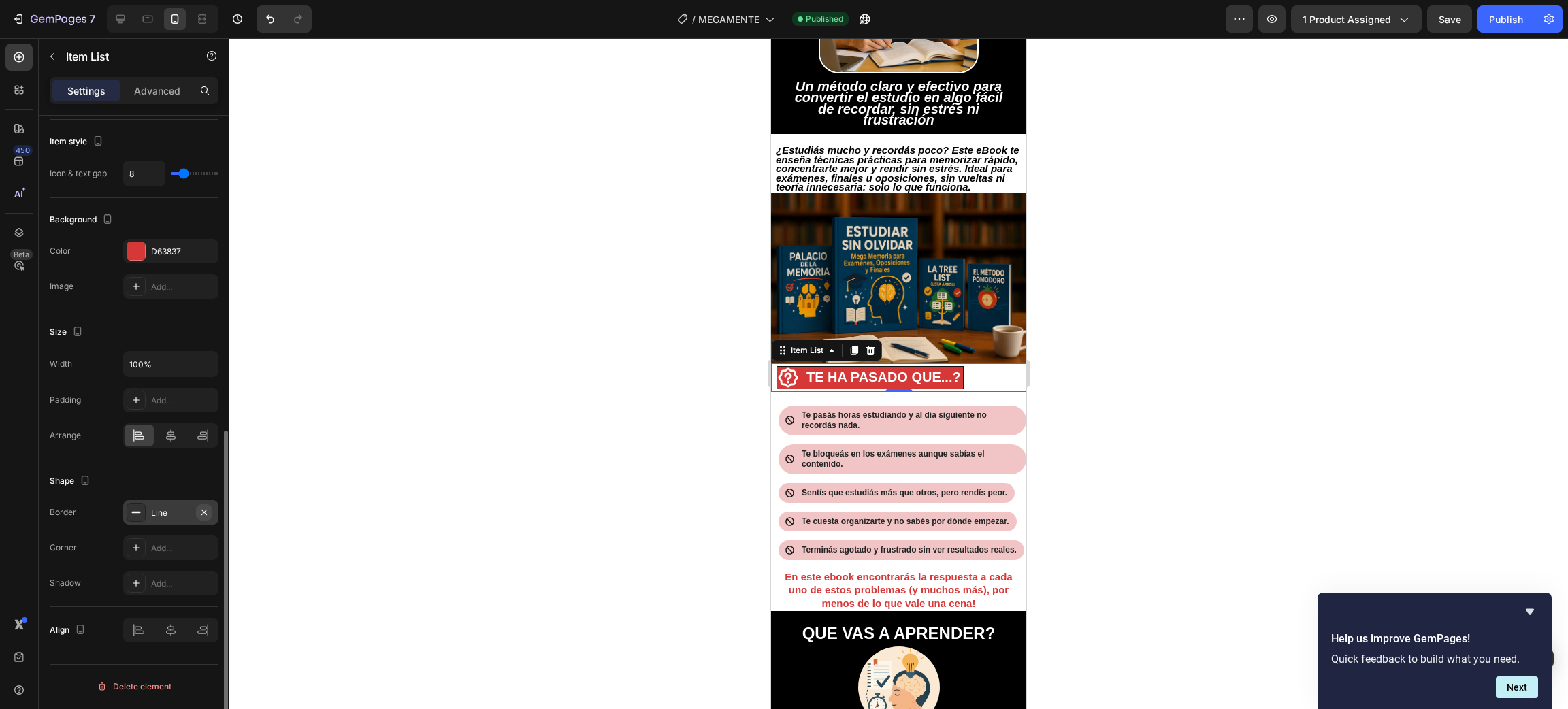
click at [205, 513] on icon "button" at bounding box center [204, 511] width 5 height 5
click at [160, 517] on div "Add..." at bounding box center [183, 512] width 64 height 12
type input "1"
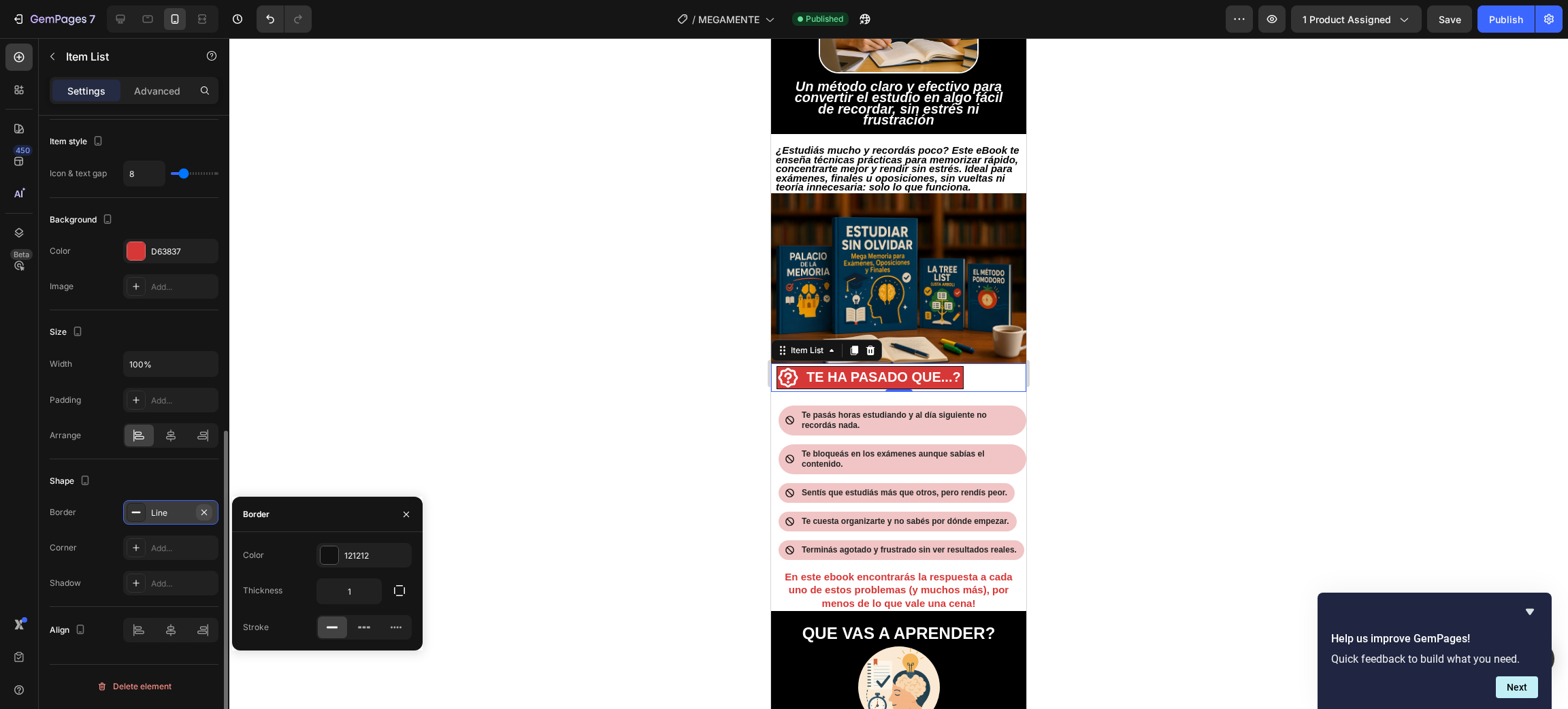
click at [210, 511] on button "button" at bounding box center [204, 512] width 16 height 16
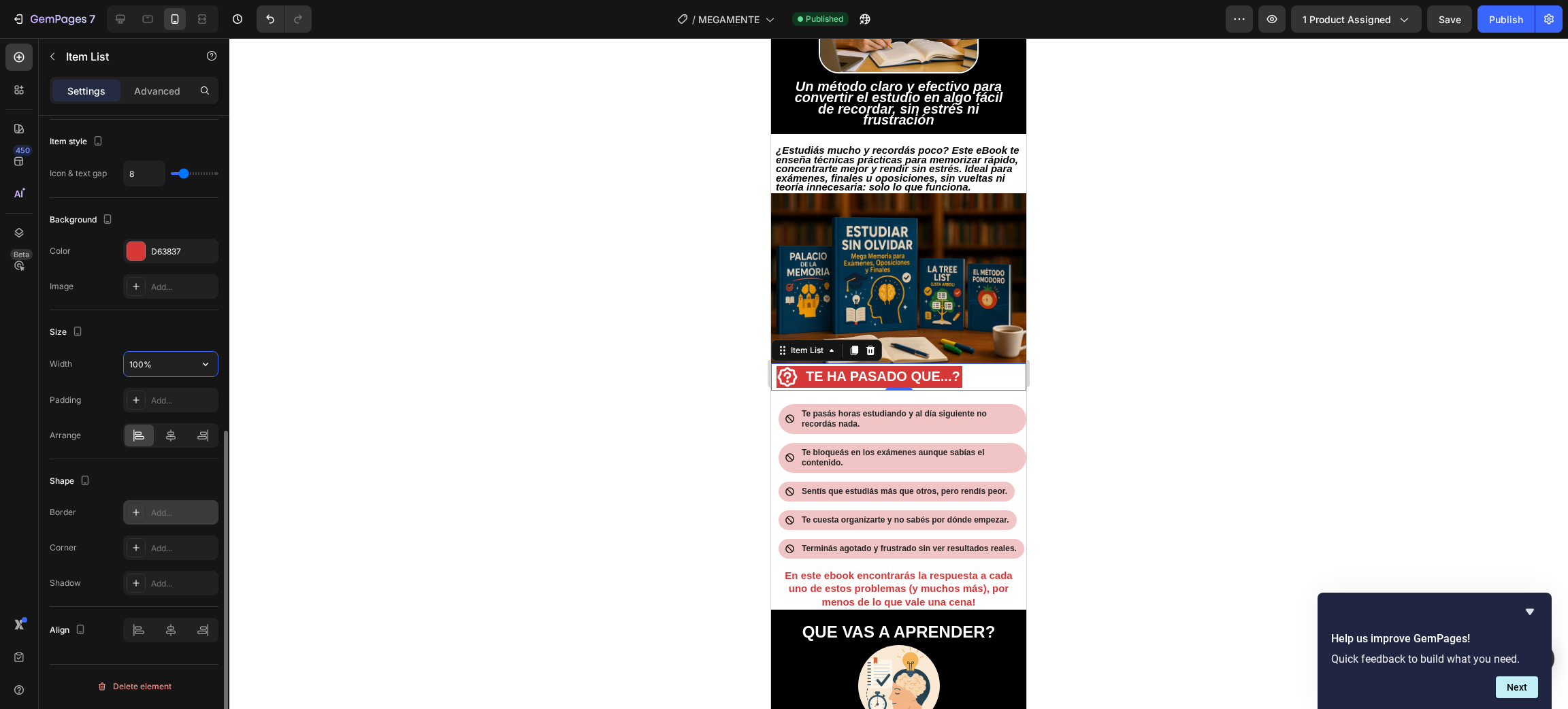
click at [170, 373] on input "100%" at bounding box center [170, 364] width 94 height 25
click at [205, 366] on icon "button" at bounding box center [205, 365] width 5 height 4
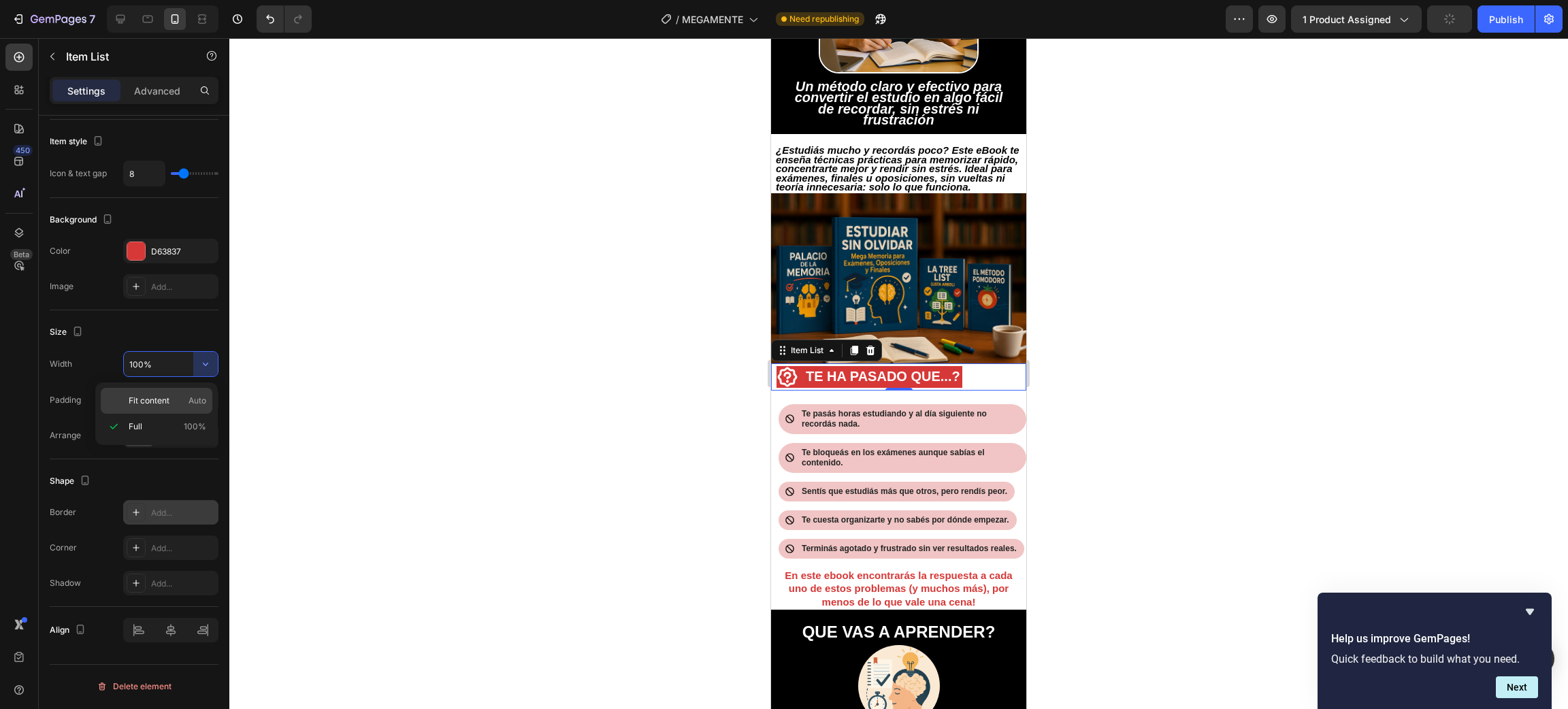
click at [173, 406] on p "Fit content Auto" at bounding box center [167, 400] width 77 height 12
type input "Auto"
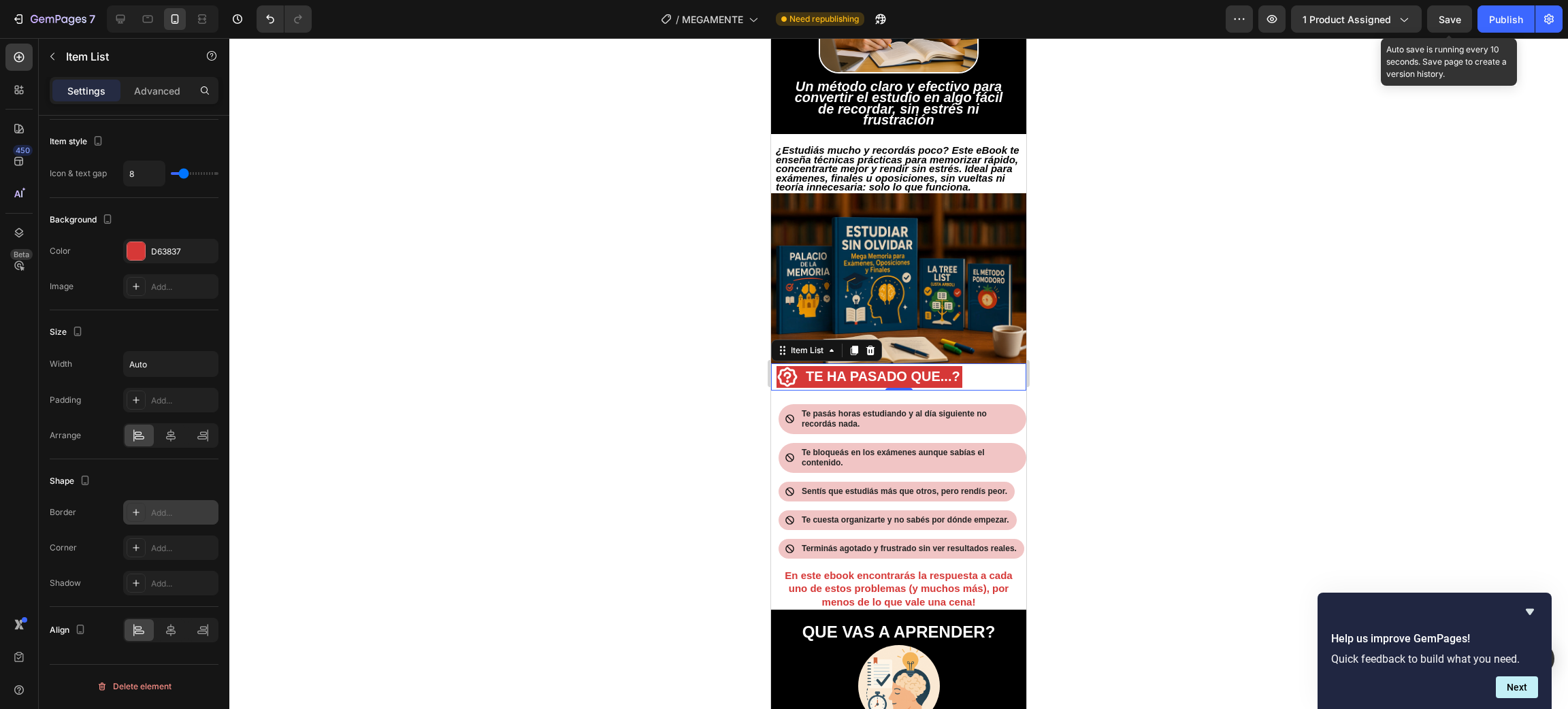
click at [1457, 14] on span "Save" at bounding box center [1449, 19] width 23 height 12
click at [960, 382] on strong "TE HA PASADO QUE...?" at bounding box center [882, 376] width 154 height 15
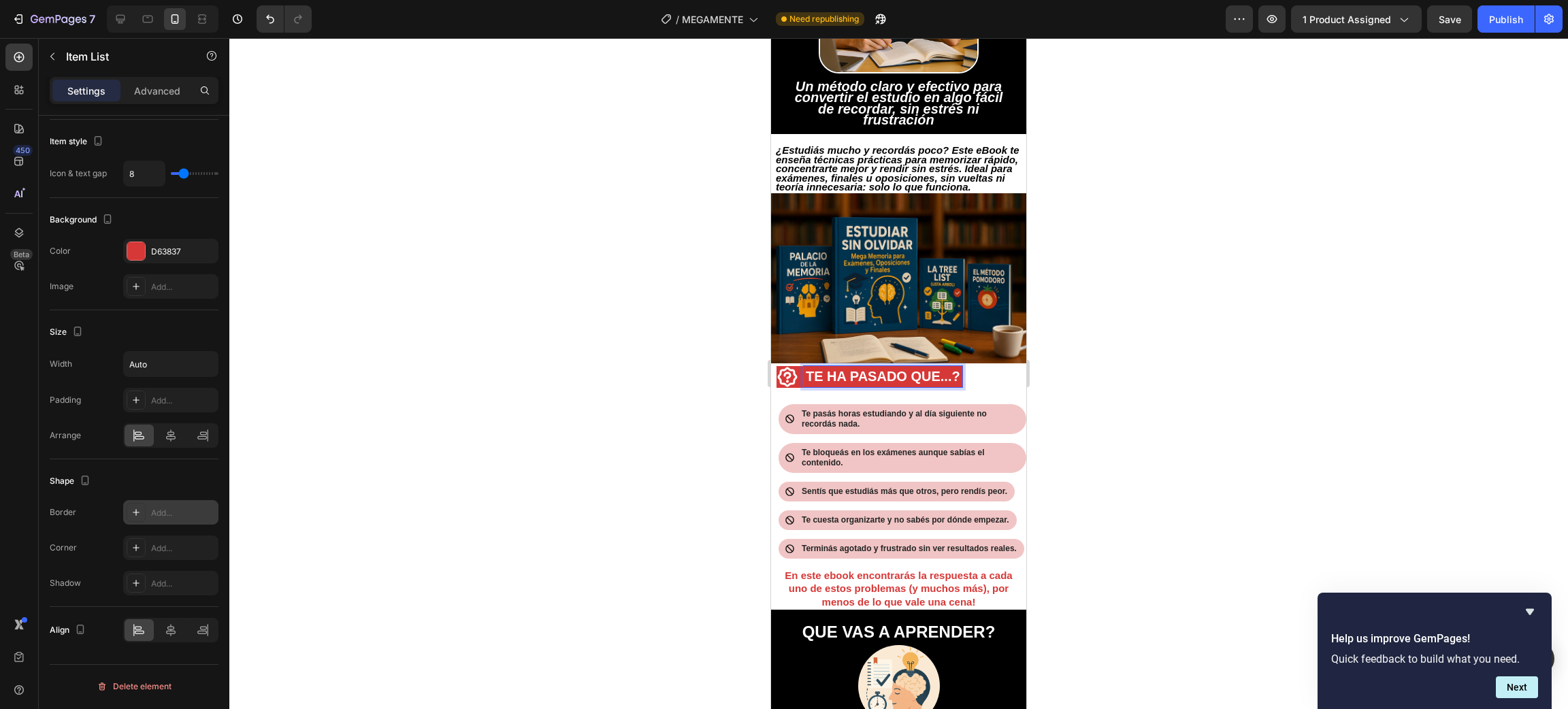
click at [960, 379] on strong "TE HA PASADO QUE...?" at bounding box center [882, 376] width 154 height 15
click at [1105, 379] on div at bounding box center [899, 374] width 1338 height 671
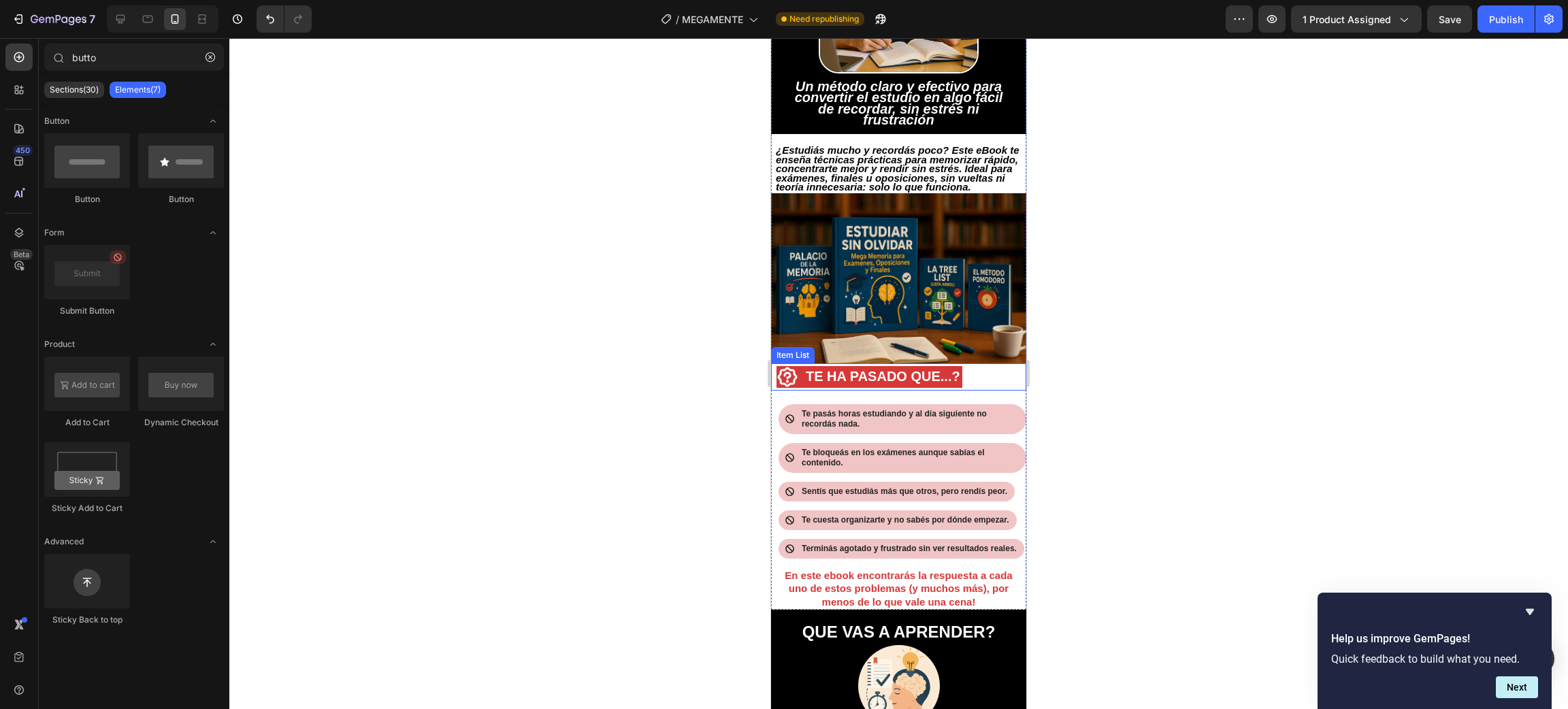
click at [972, 382] on div "TE HA PASADO QUE...?" at bounding box center [899, 377] width 255 height 27
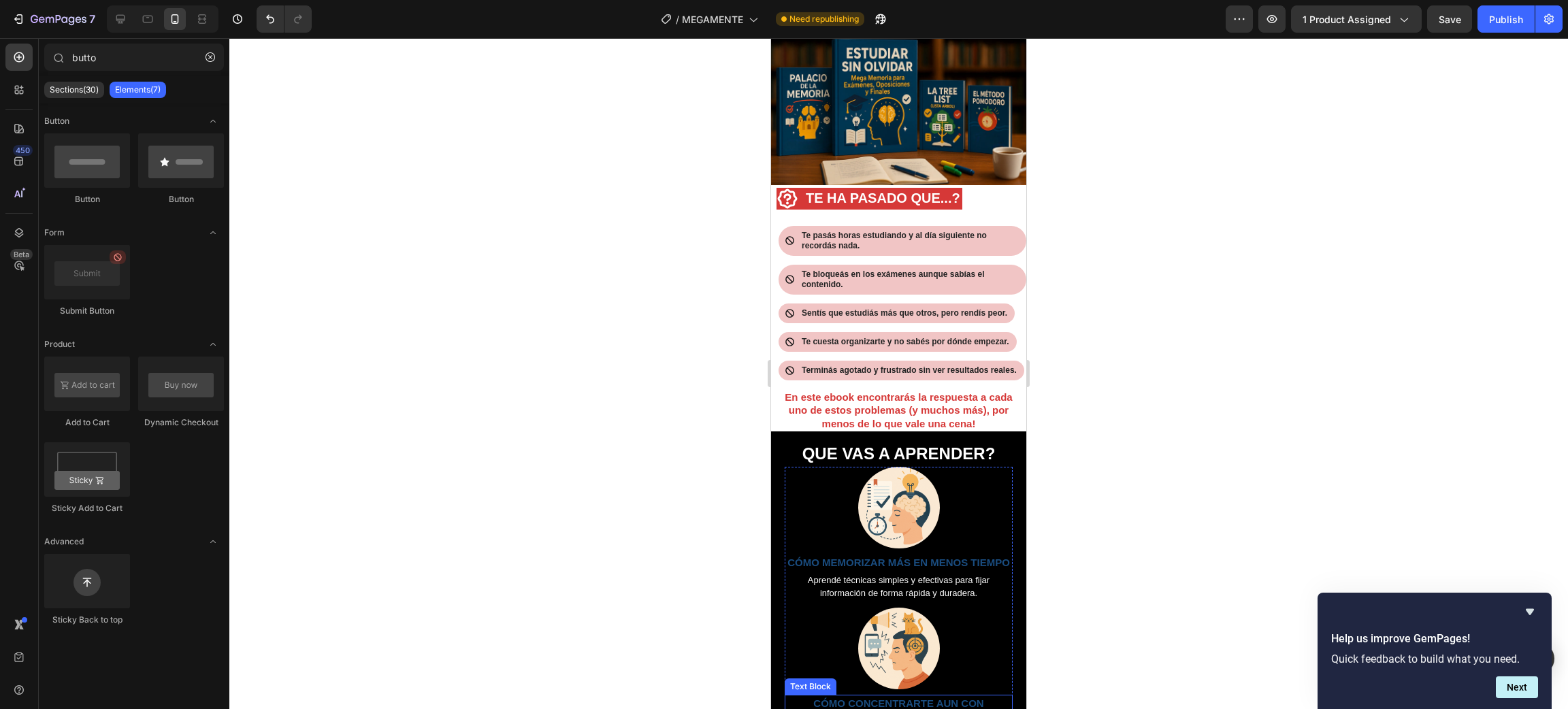
scroll to position [281, 0]
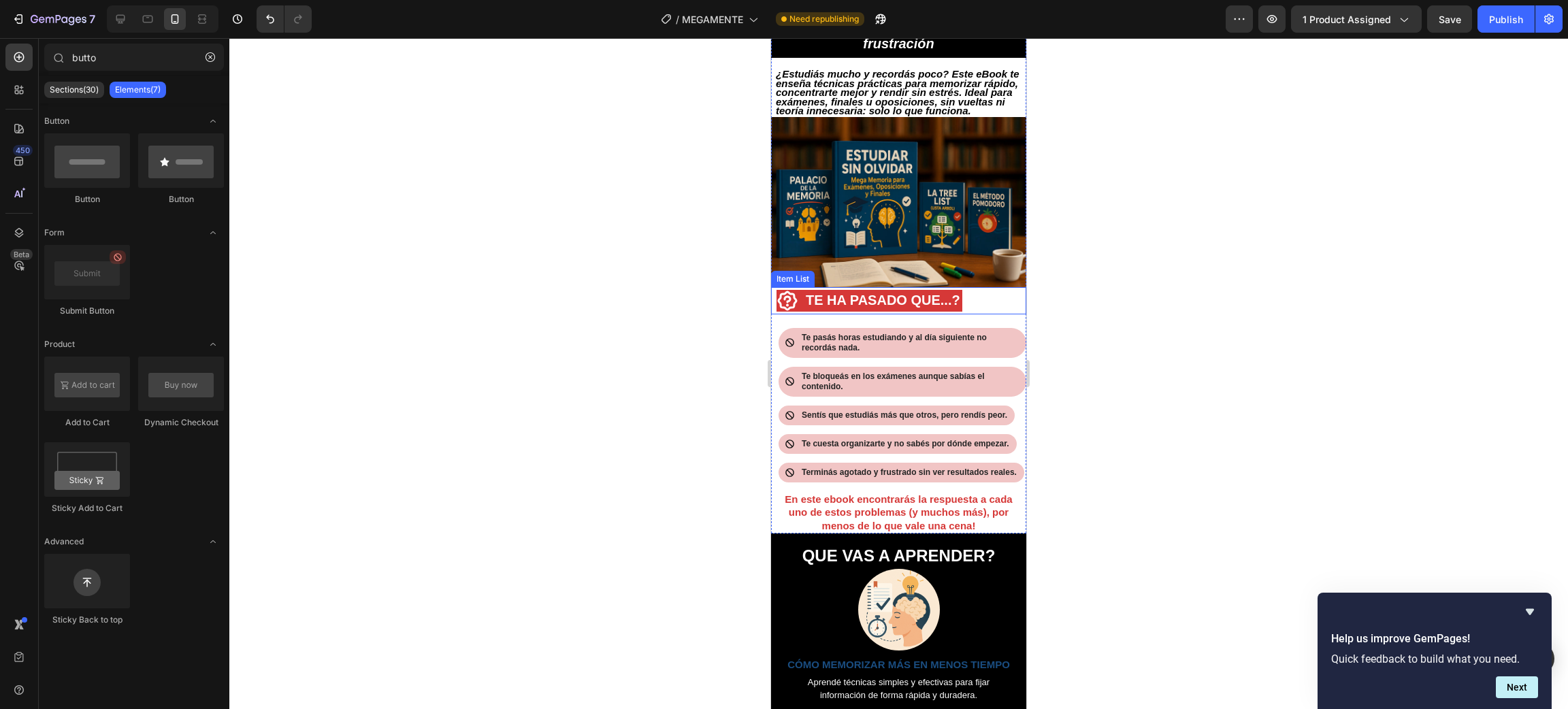
click at [789, 297] on icon at bounding box center [788, 301] width 20 height 20
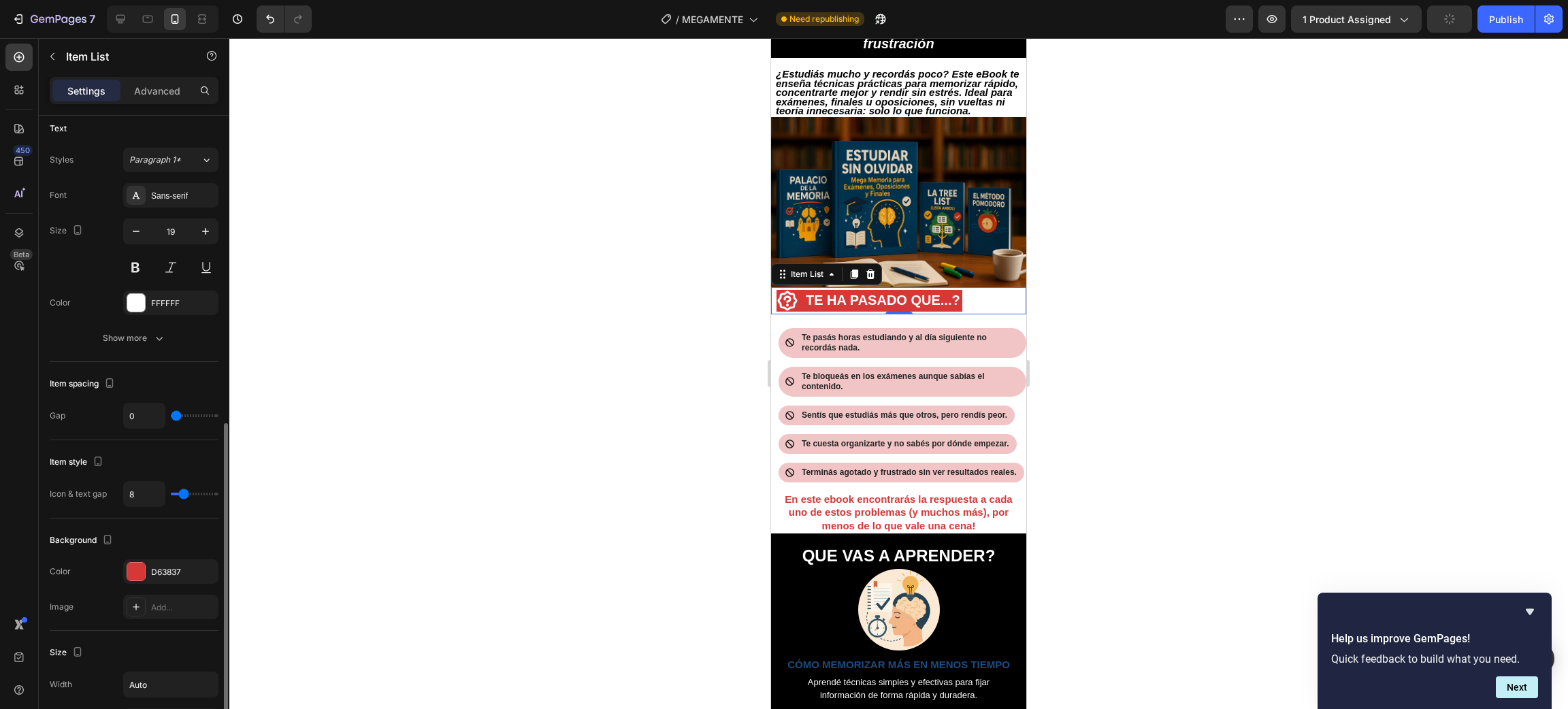
scroll to position [408, 0]
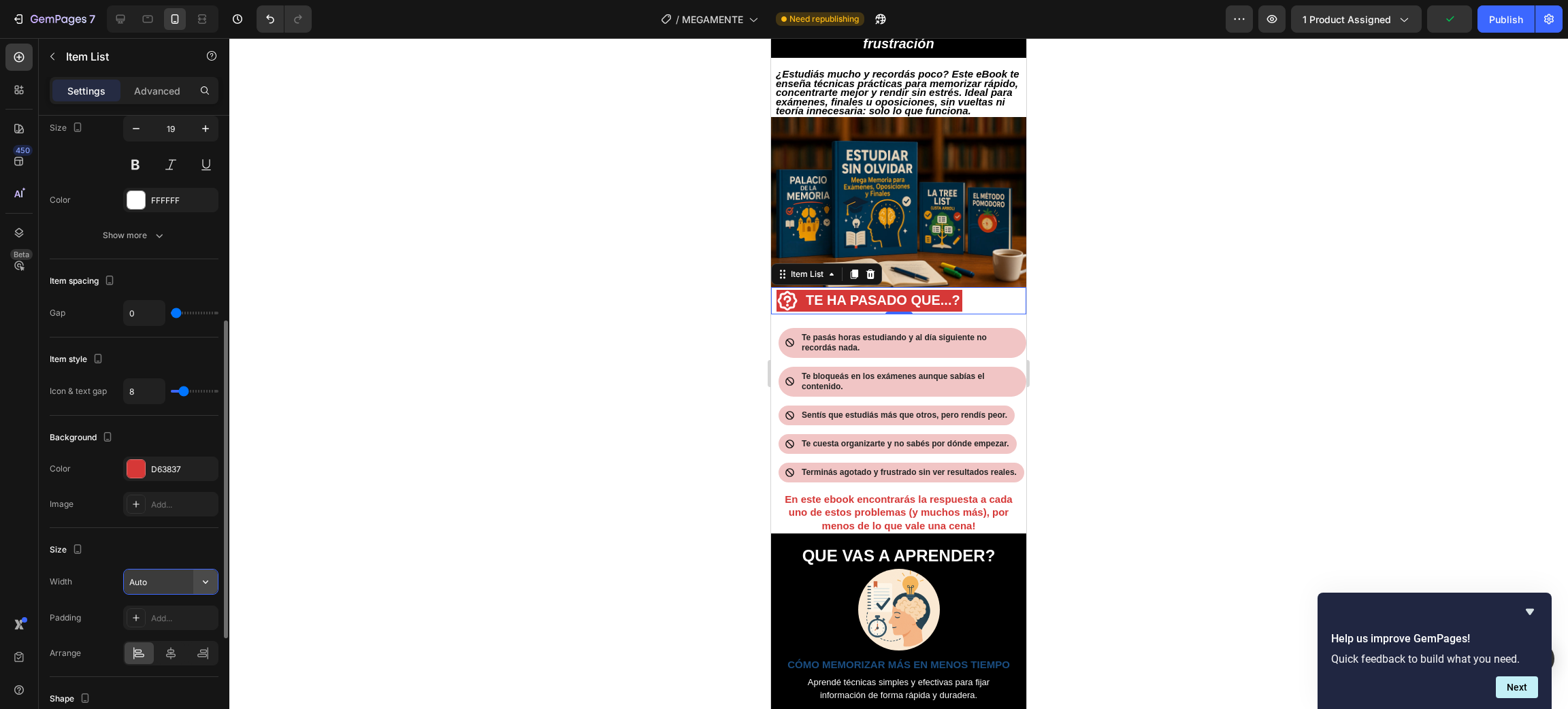
click at [210, 583] on icon "button" at bounding box center [205, 581] width 14 height 14
click at [150, 638] on p "Full 100%" at bounding box center [167, 643] width 77 height 12
type input "100%"
click at [469, 415] on div at bounding box center [899, 374] width 1338 height 671
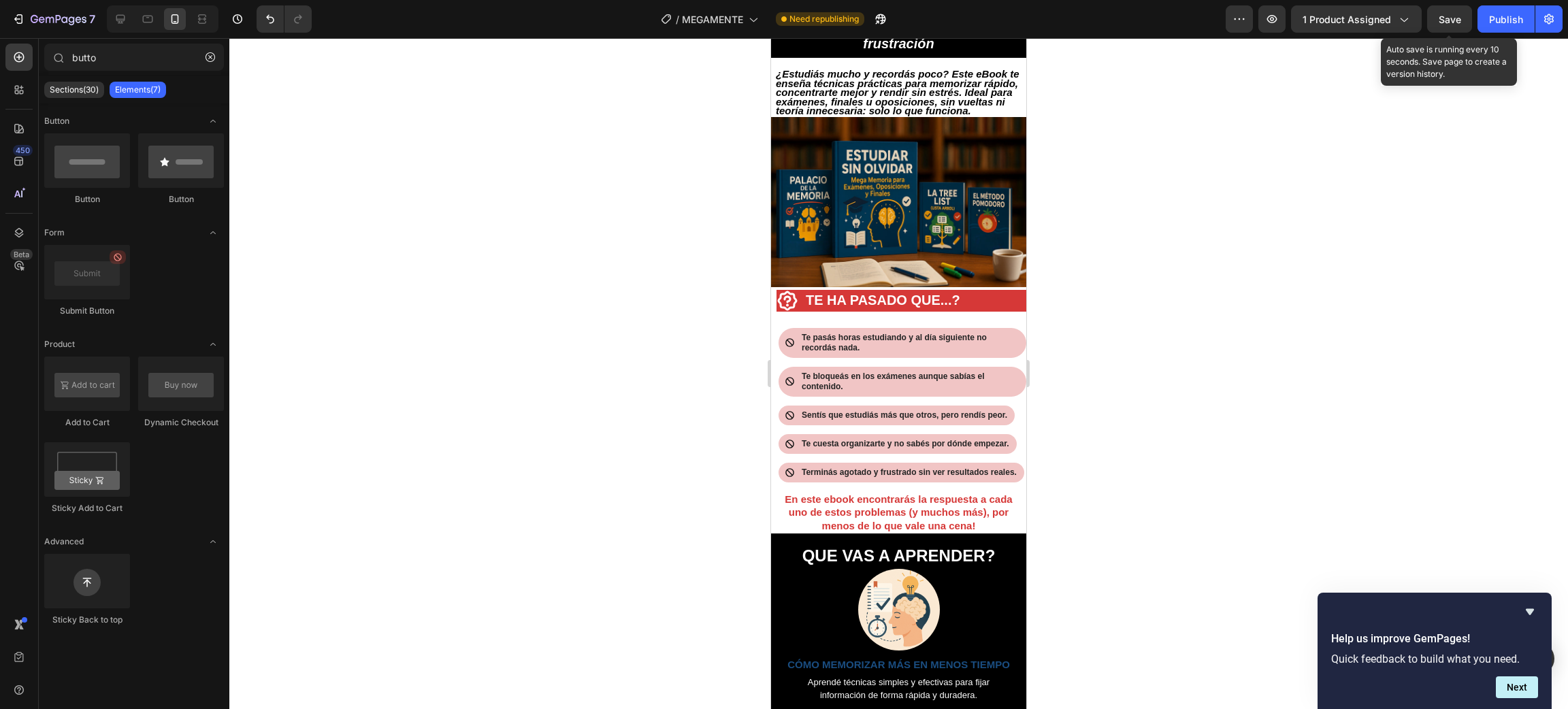
click at [1459, 19] on span "Save" at bounding box center [1449, 19] width 23 height 12
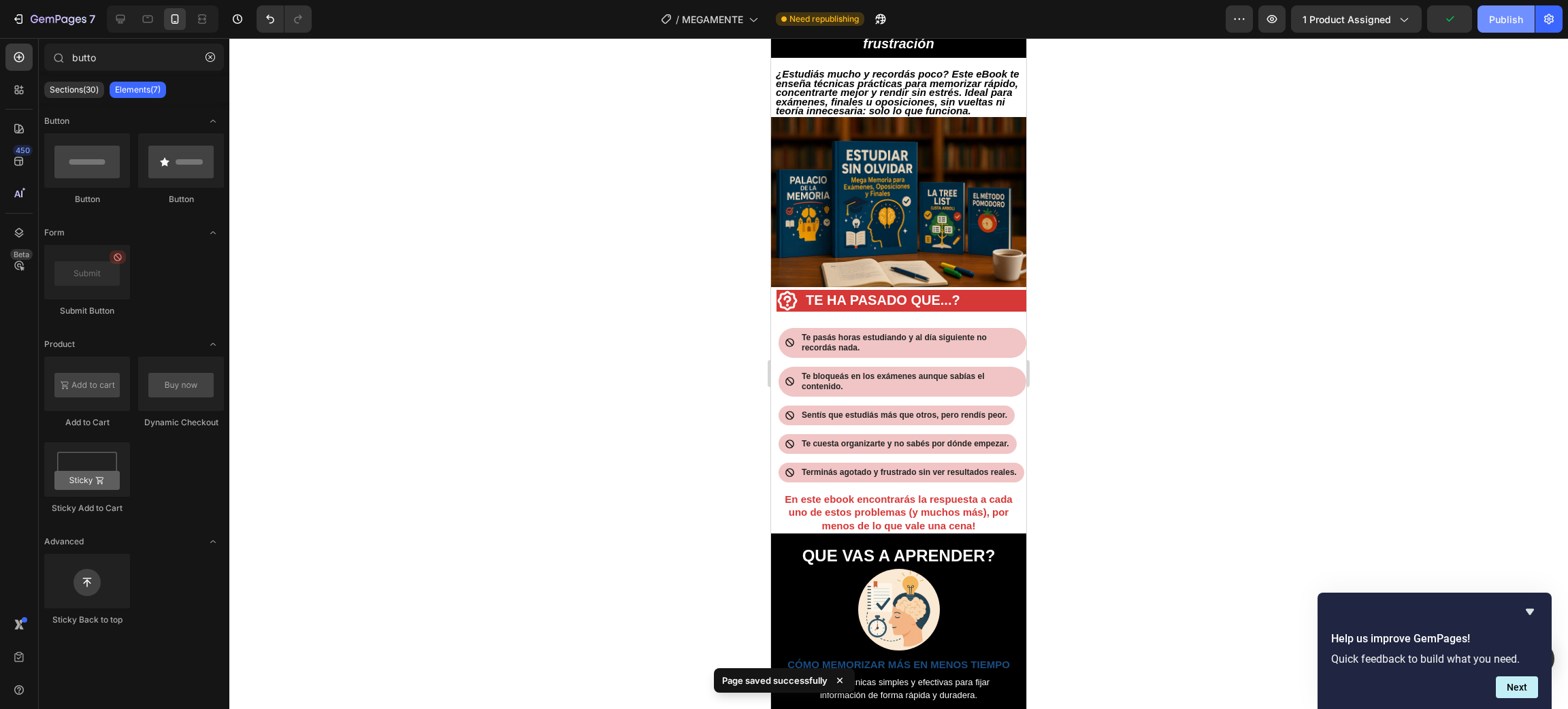
click at [1505, 23] on div "Publish" at bounding box center [1505, 19] width 34 height 15
click at [894, 410] on div "Icon Sentís que estudiás más que otros, pero rendís peor. Text Block Row" at bounding box center [896, 416] width 236 height 20
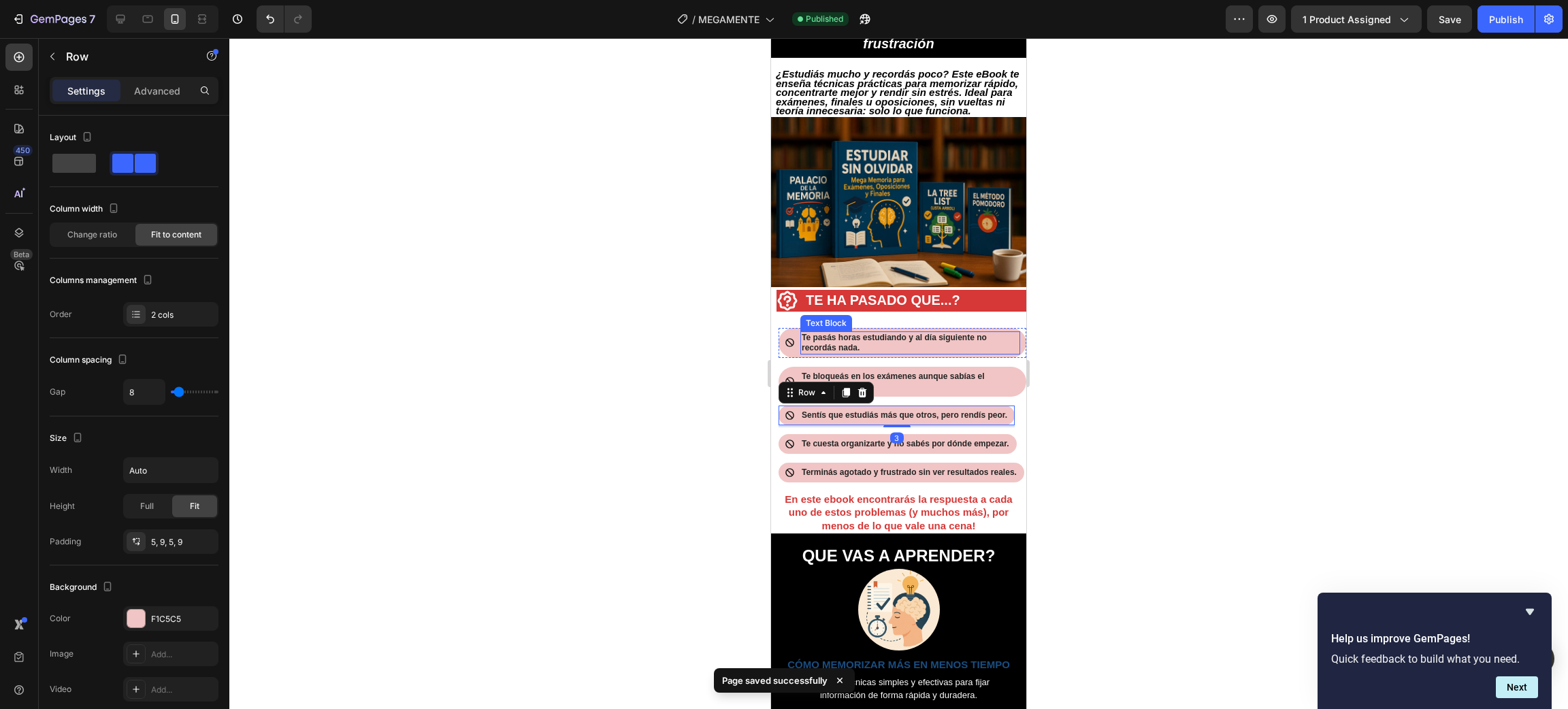
click at [903, 338] on span "Te pasás horas estudiando y al día siguiente no recordás nada." at bounding box center [893, 343] width 185 height 20
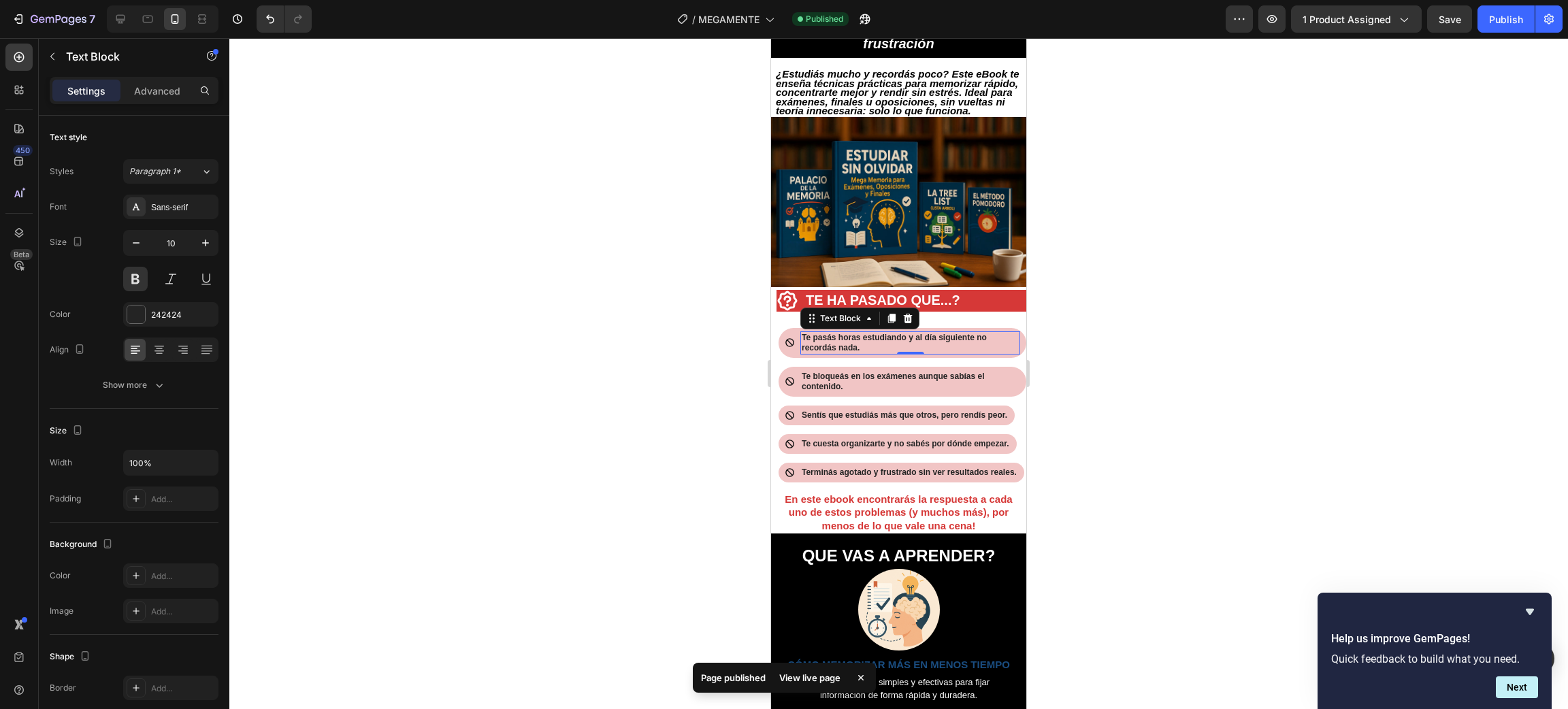
drag, startPoint x: 557, startPoint y: 377, endPoint x: 644, endPoint y: 353, distance: 90.2
click at [559, 375] on div at bounding box center [899, 374] width 1338 height 671
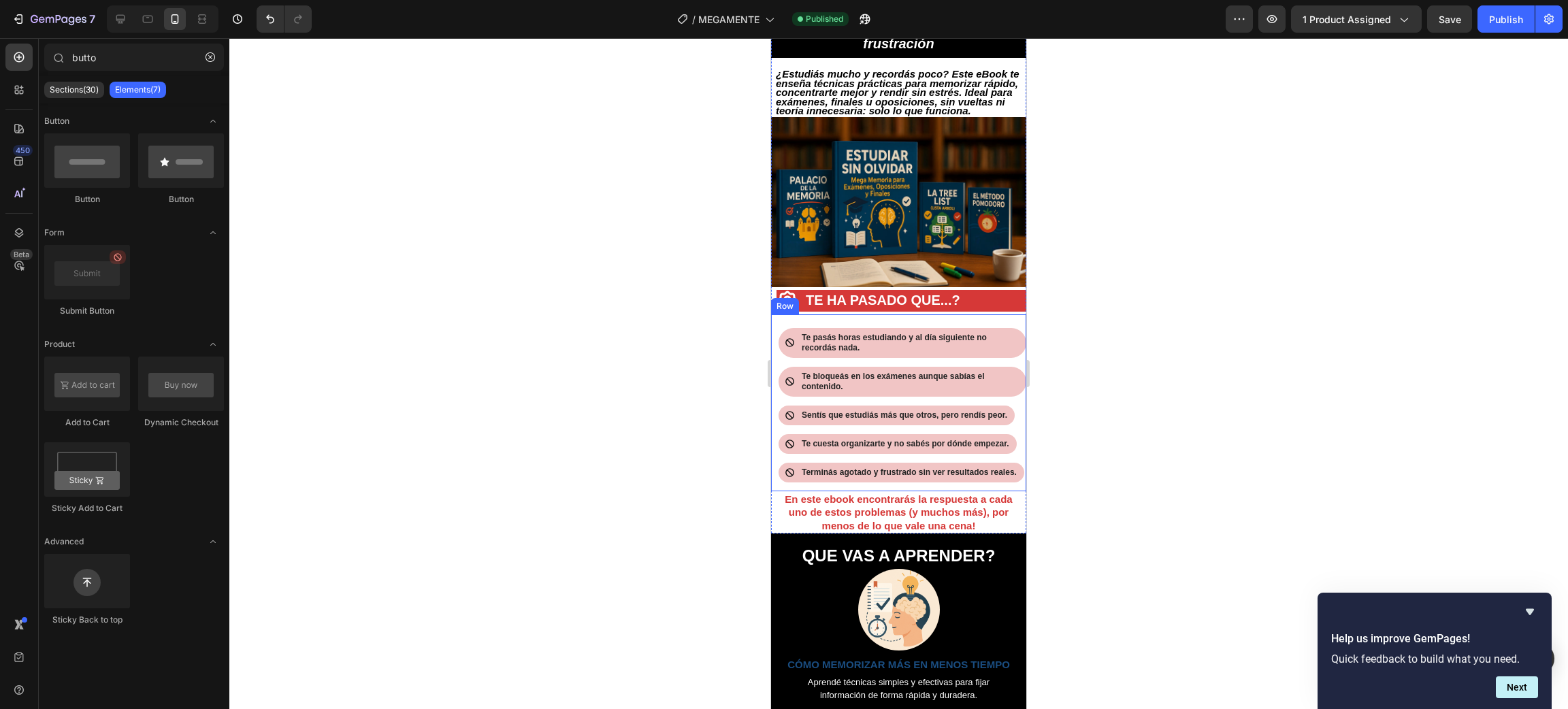
click at [793, 326] on div "Icon Te pasás horas estudiando y al día siguiente no recordás nada. Text Block …" at bounding box center [902, 402] width 248 height 163
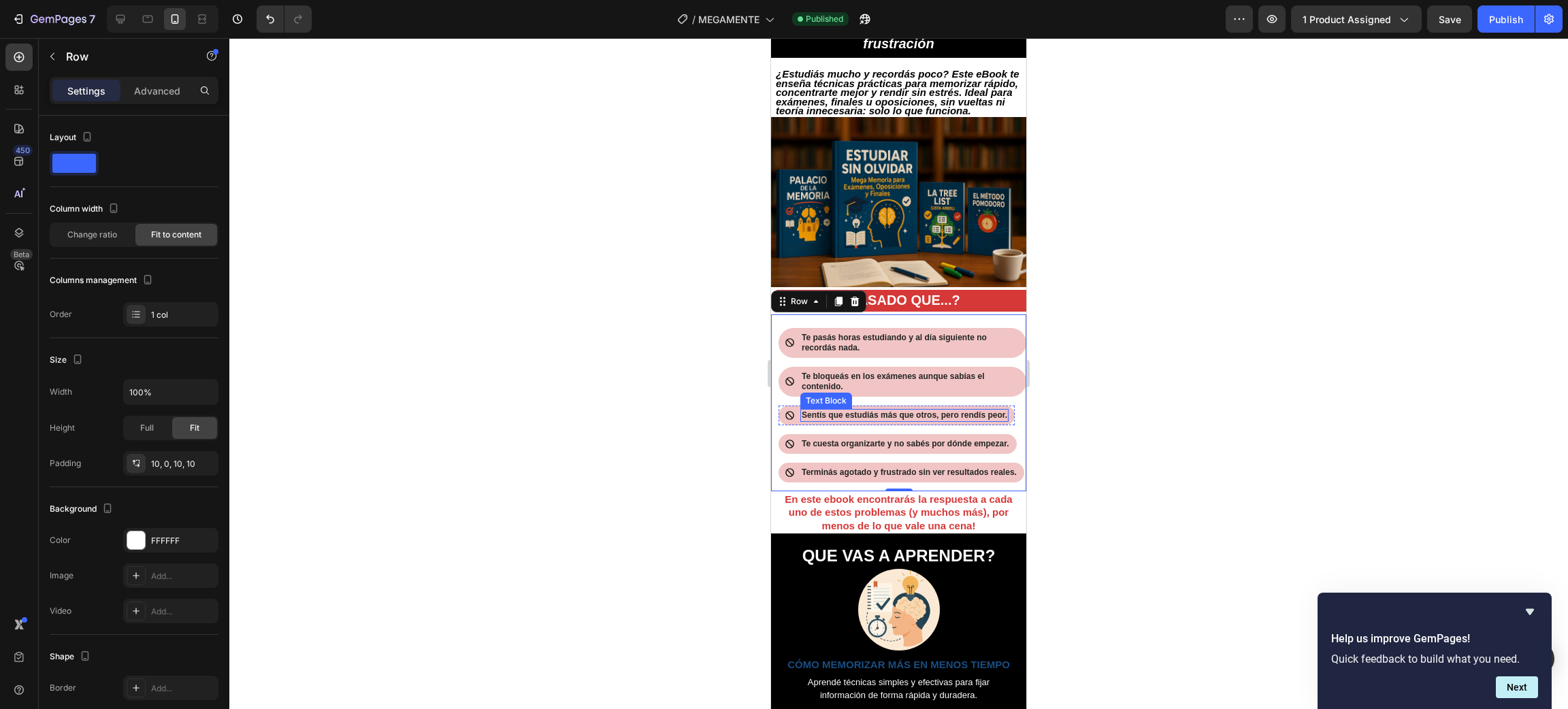
scroll to position [0, 0]
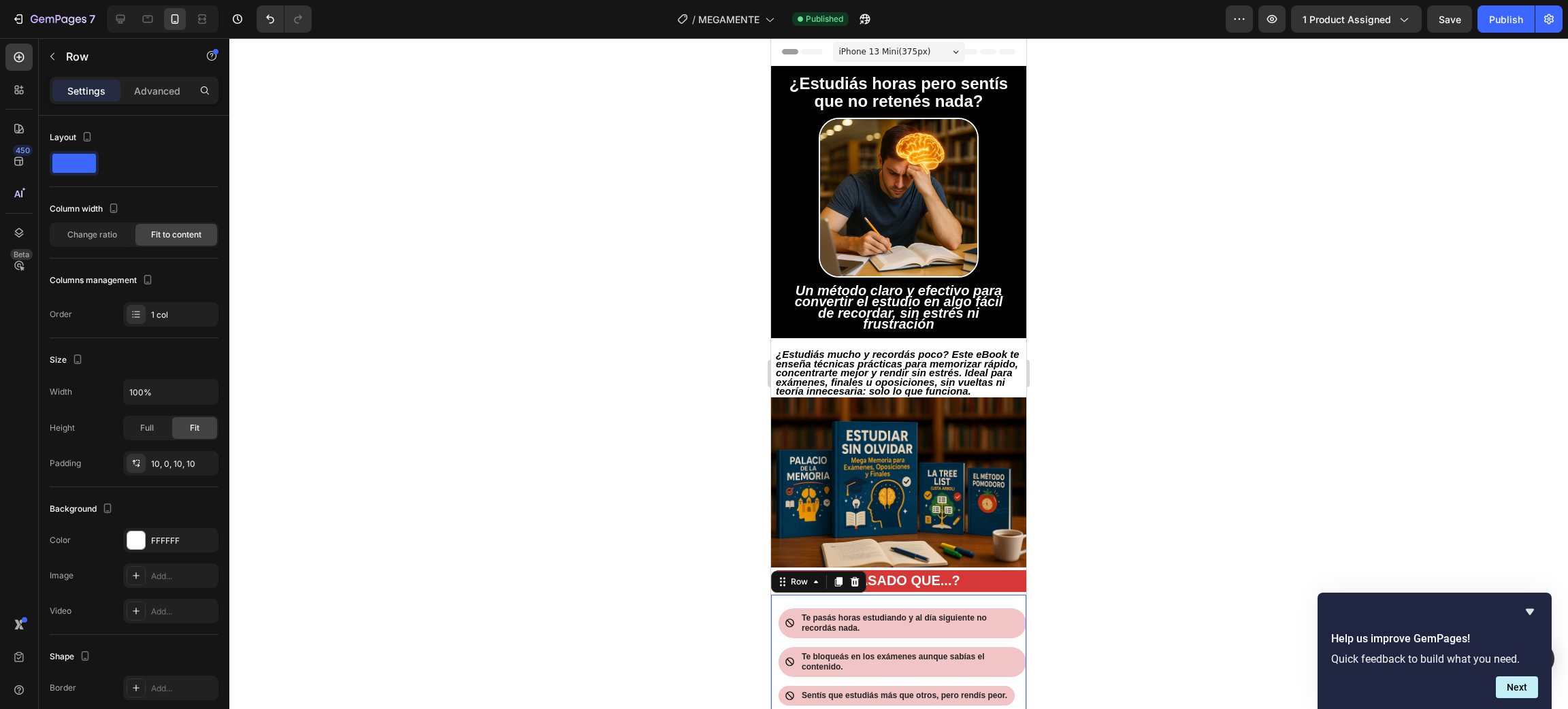
click at [1213, 267] on div at bounding box center [899, 374] width 1338 height 671
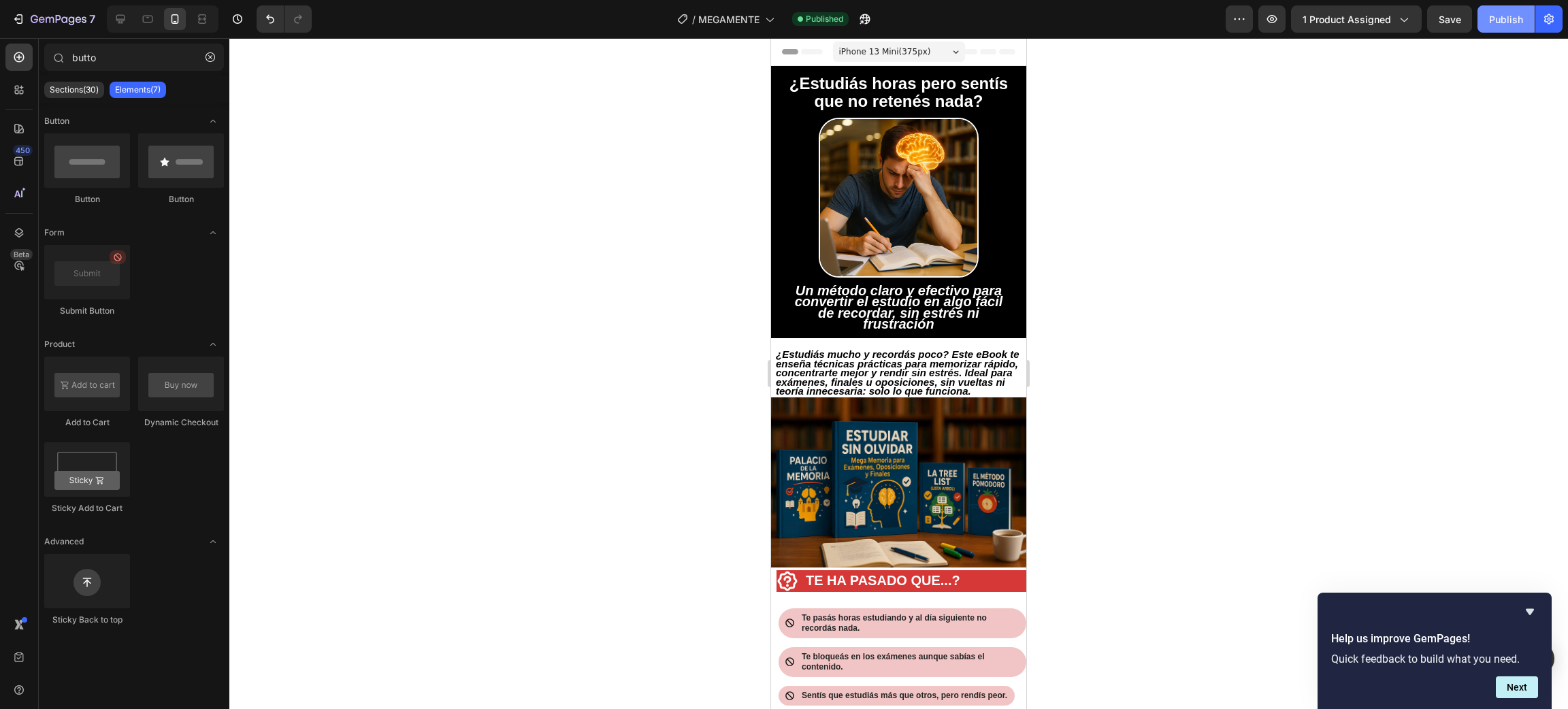
click at [1510, 19] on div "Publish" at bounding box center [1505, 19] width 34 height 15
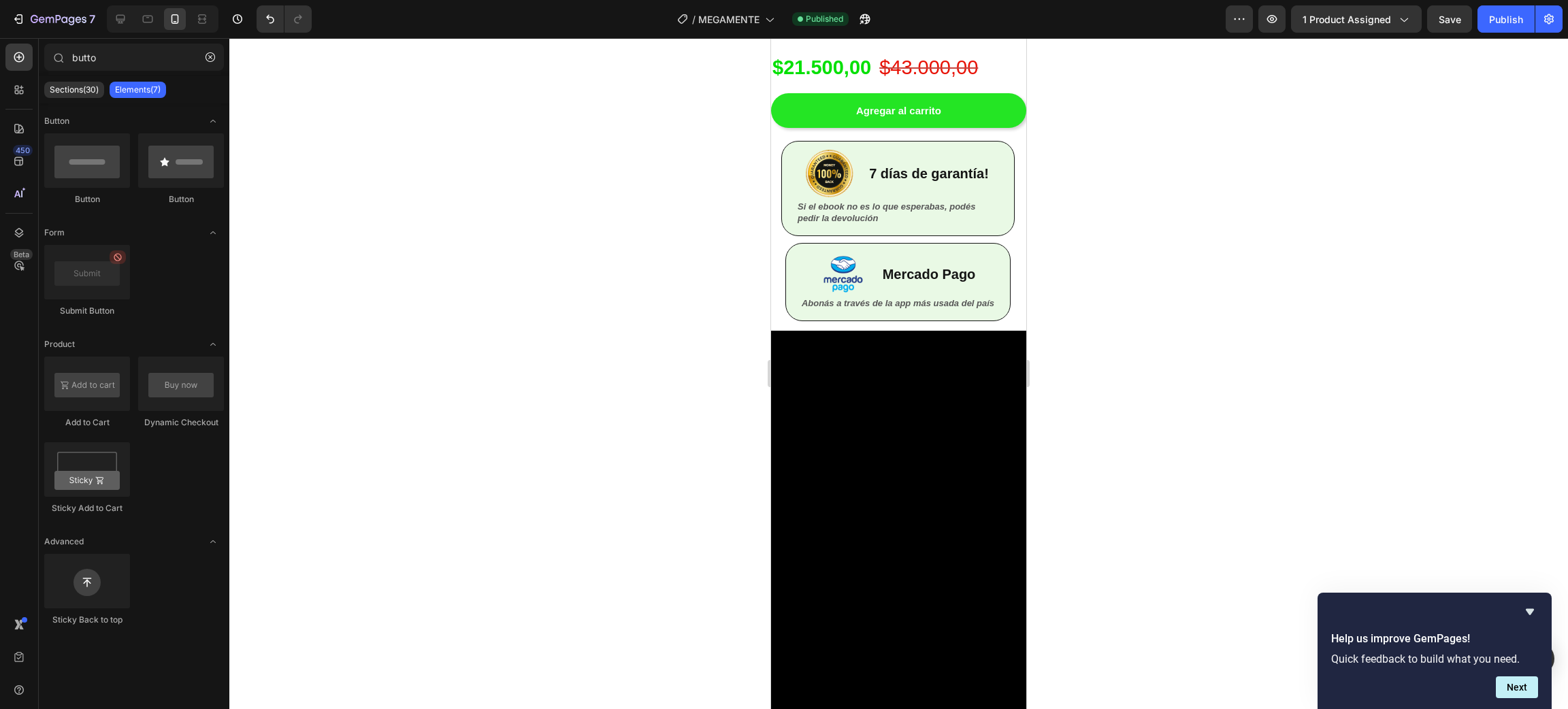
scroll to position [2451, 0]
